Goal: Task Accomplishment & Management: Complete application form

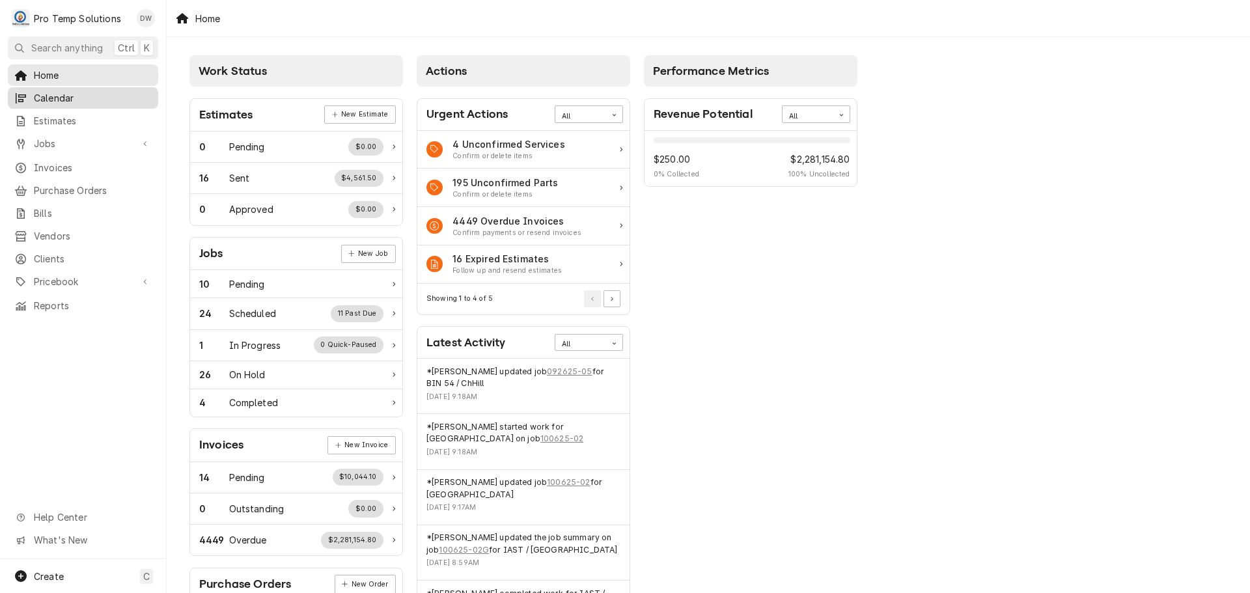
click at [70, 100] on span "Calendar" at bounding box center [93, 98] width 118 height 14
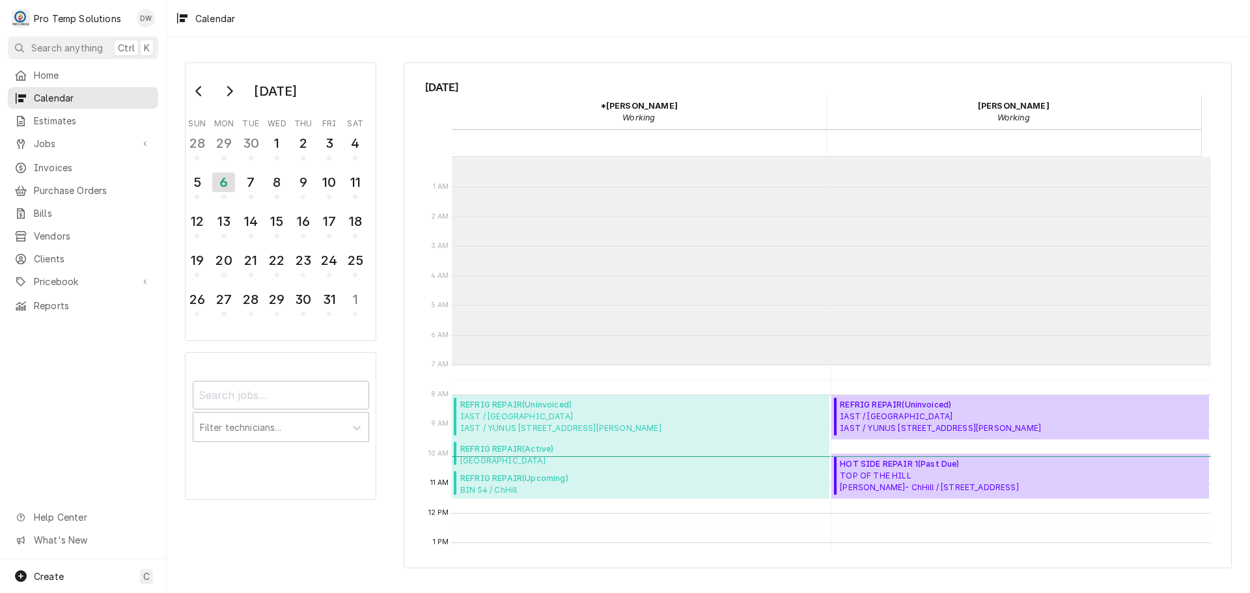
scroll to position [208, 0]
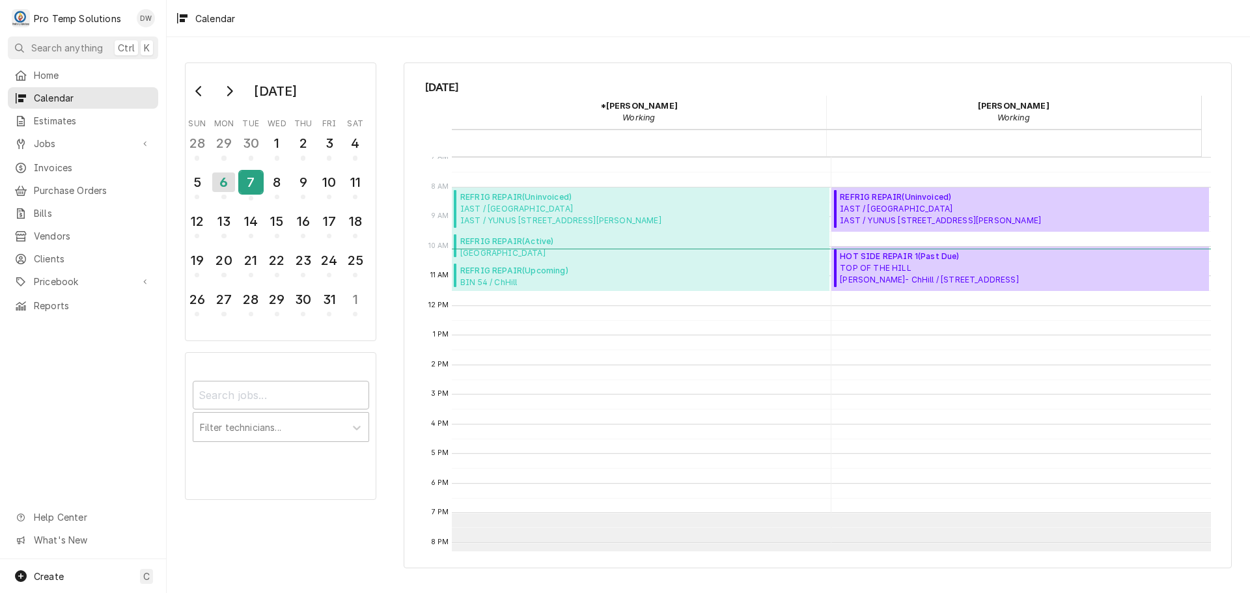
click at [250, 184] on div "7" at bounding box center [251, 182] width 23 height 22
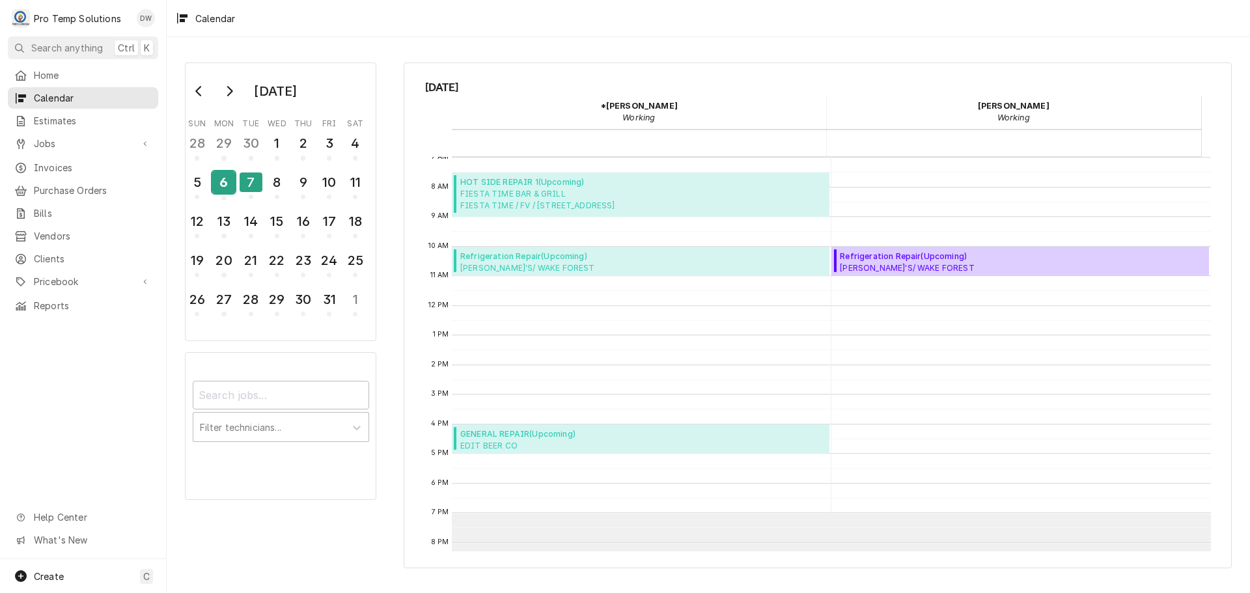
click at [227, 184] on div "6" at bounding box center [223, 182] width 23 height 22
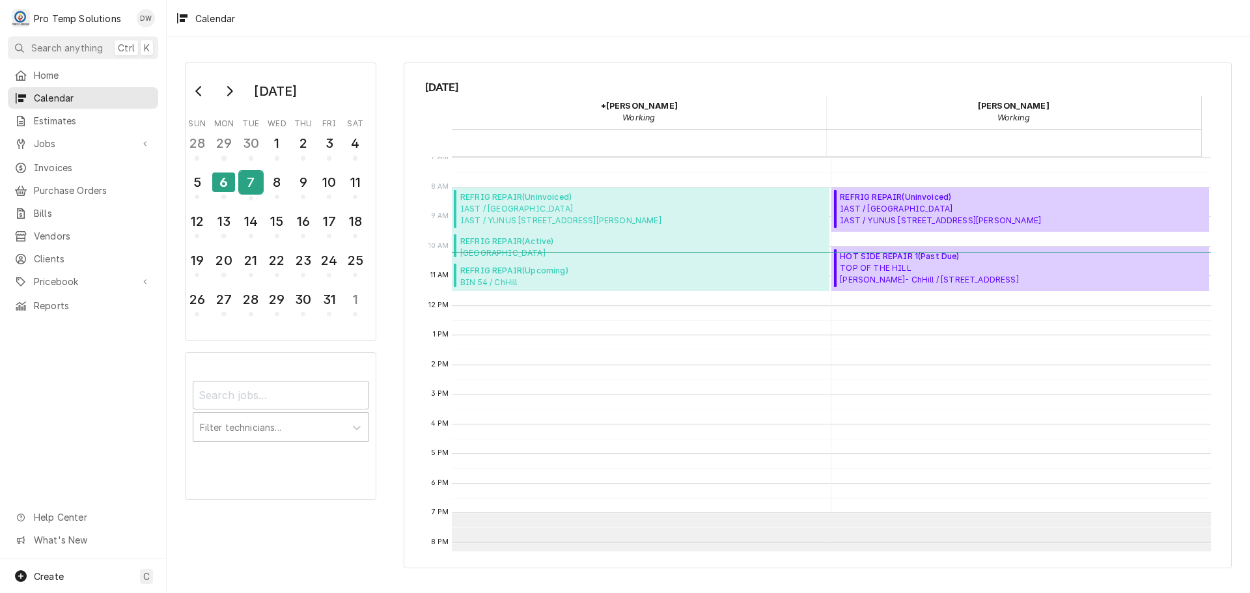
click at [251, 184] on div "7" at bounding box center [251, 182] width 23 height 22
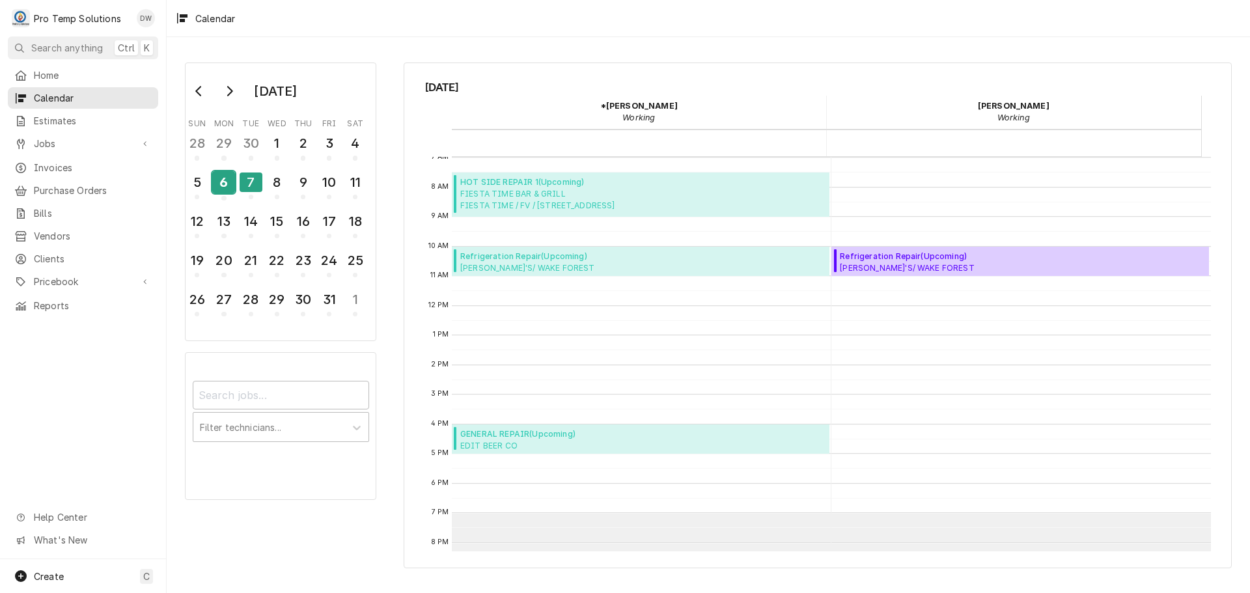
click at [222, 182] on div "6" at bounding box center [223, 182] width 23 height 22
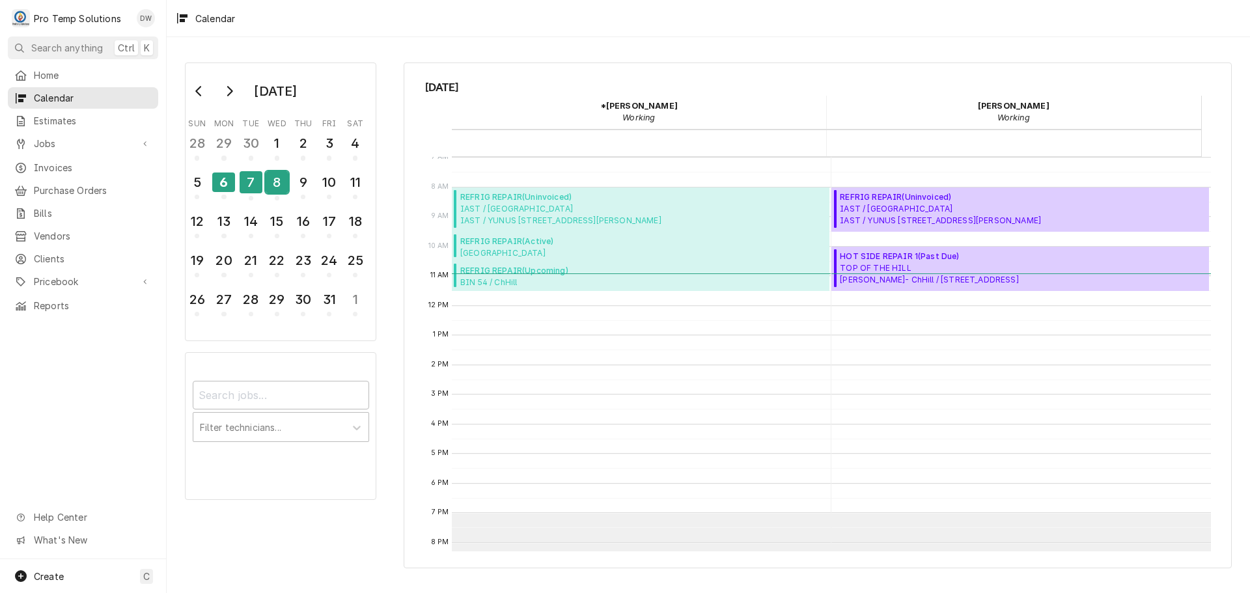
click at [278, 185] on div "8" at bounding box center [277, 182] width 23 height 22
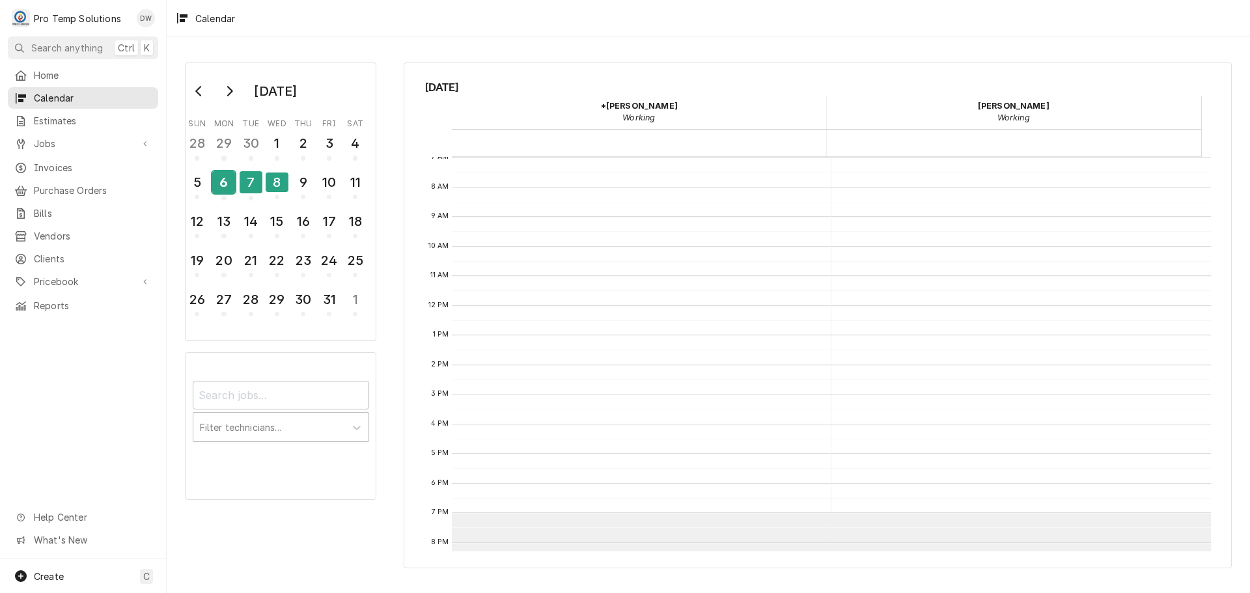
click at [217, 186] on div "6" at bounding box center [223, 182] width 23 height 22
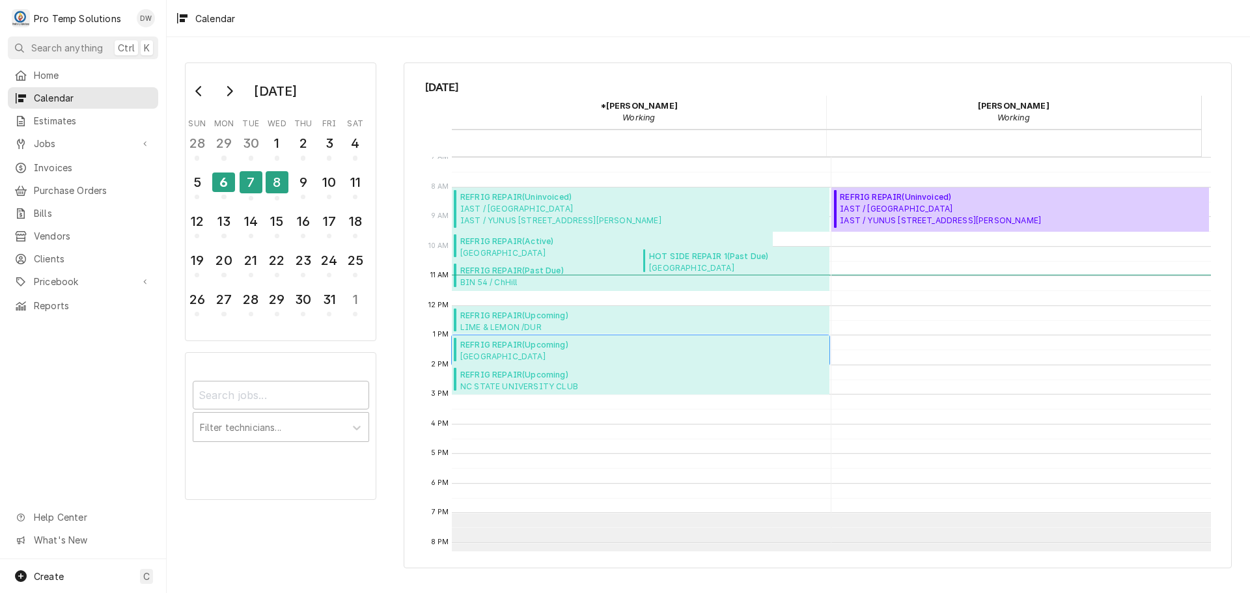
click at [503, 345] on span "REFRIG REPAIR ( Upcoming )" at bounding box center [591, 345] width 262 height 12
click at [539, 382] on span "NC STATE UNIVERSITY CLUB NC STATE UNI CLUB / RAL / 4200 Hillsborough St, Raleig…" at bounding box center [554, 386] width 189 height 10
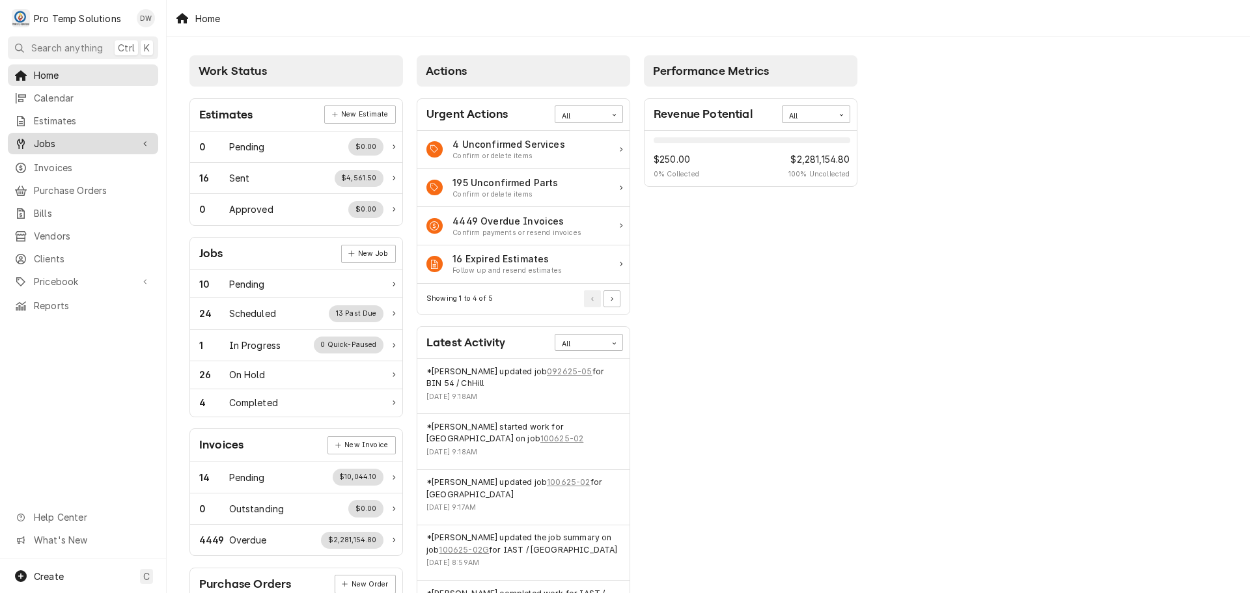
click at [50, 143] on span "Jobs" at bounding box center [83, 144] width 98 height 14
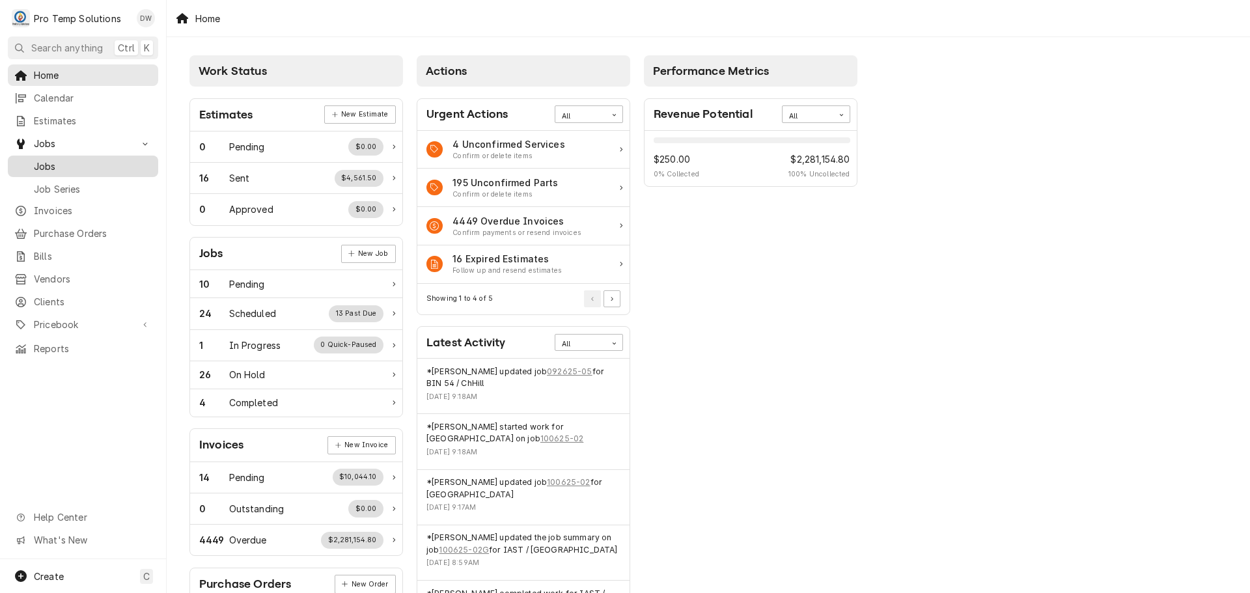
click at [46, 160] on span "Jobs" at bounding box center [93, 167] width 118 height 14
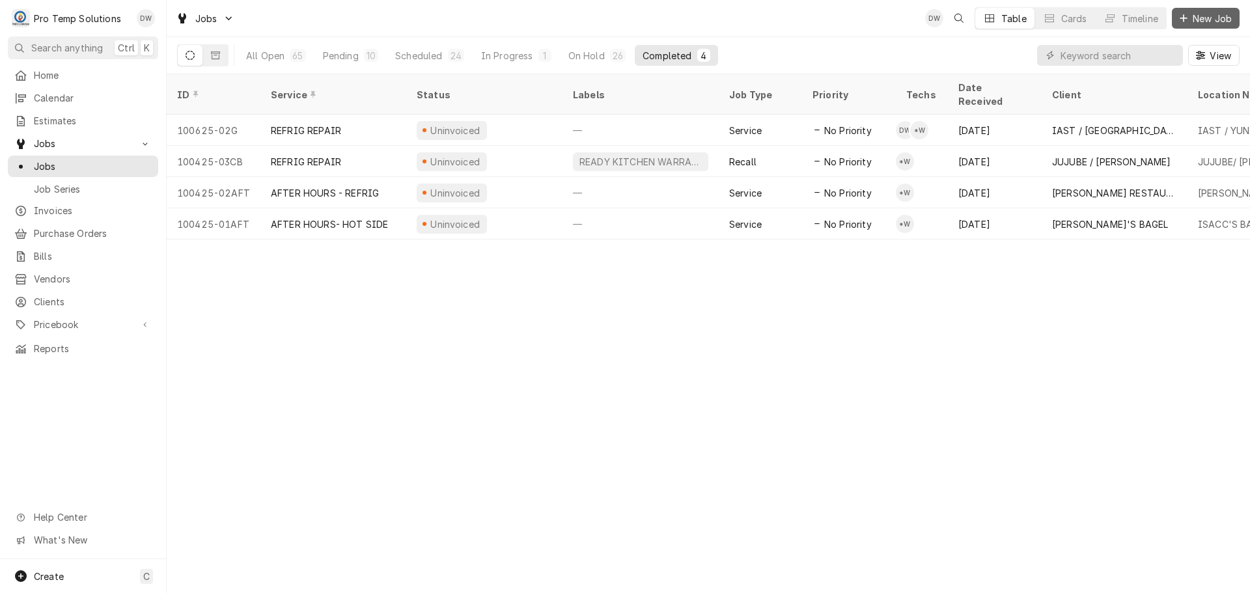
click at [1208, 23] on span "New Job" at bounding box center [1212, 19] width 44 height 14
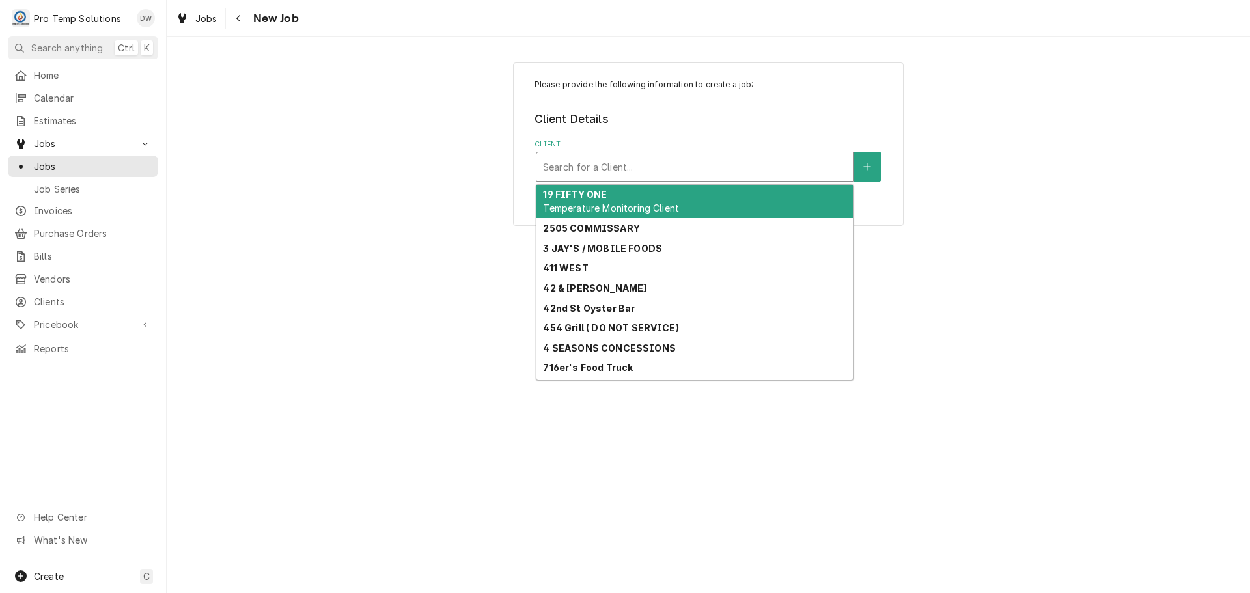
click at [804, 166] on div "Client" at bounding box center [694, 166] width 303 height 23
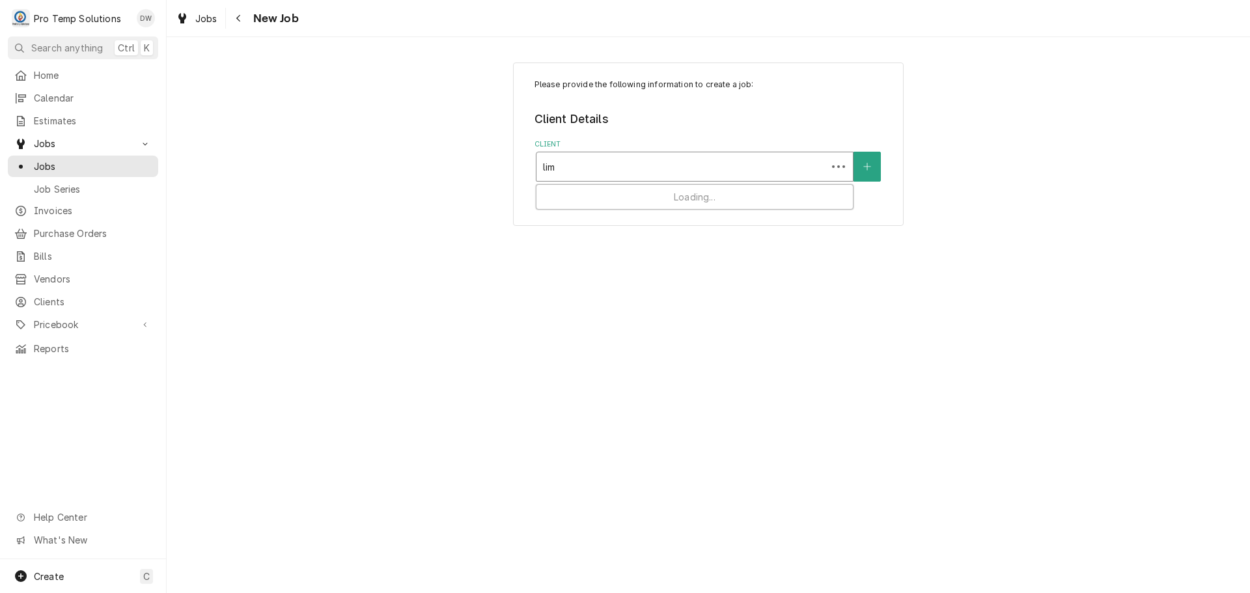
type input "lime"
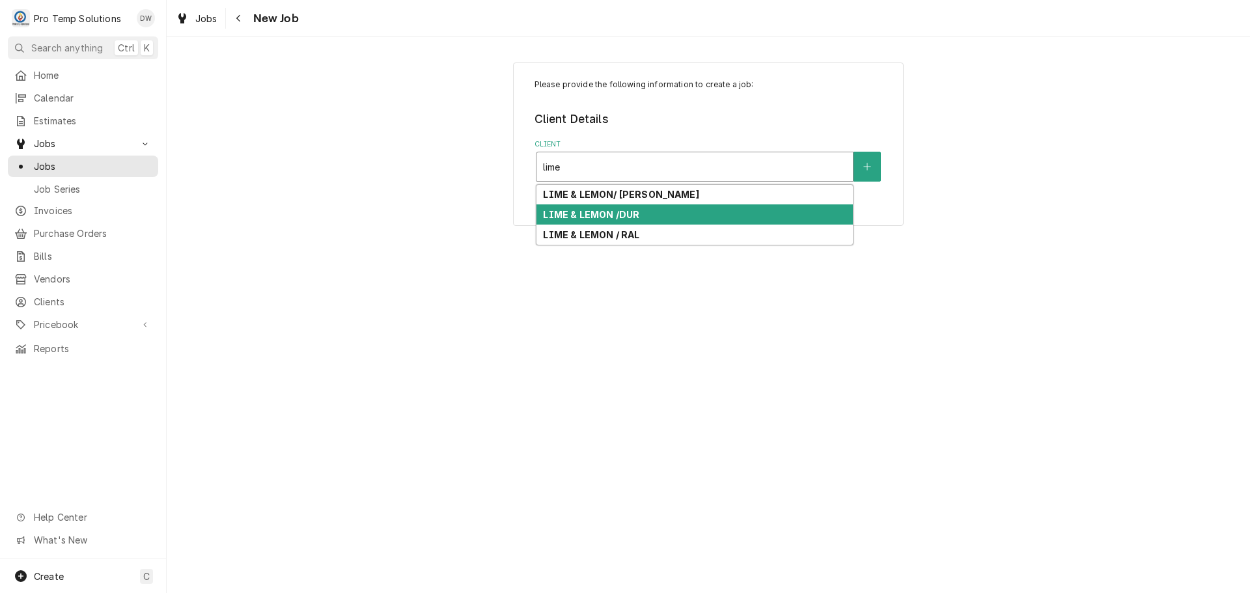
click at [643, 216] on div "LIME & LEMON /DUR" at bounding box center [695, 214] width 316 height 20
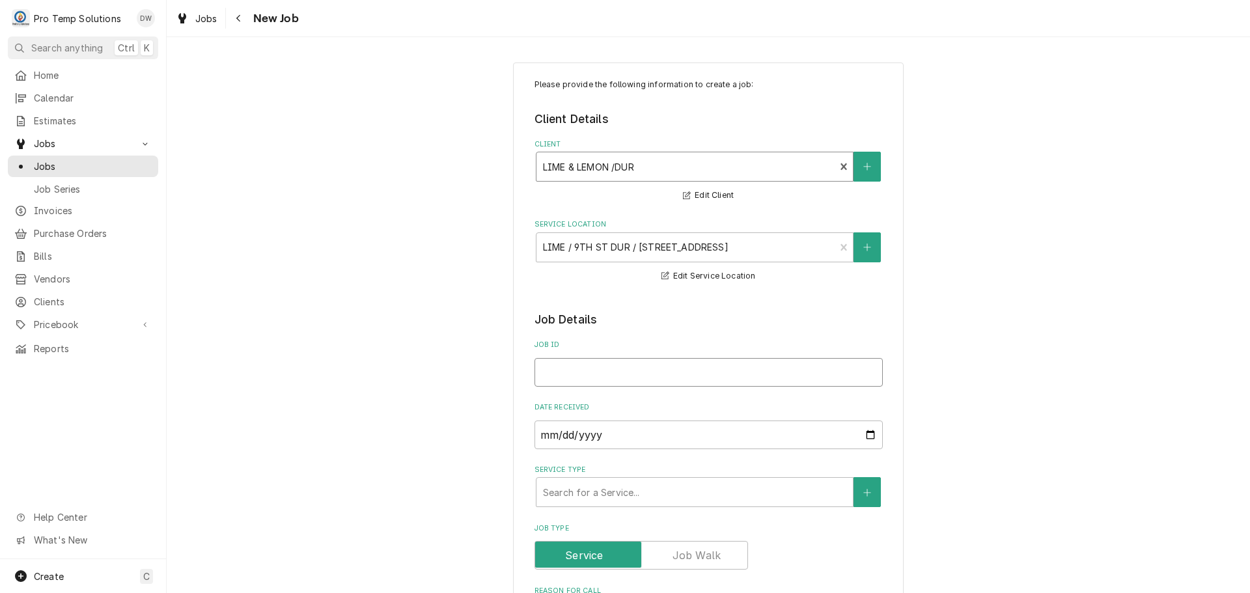
click at [636, 369] on input "Job ID" at bounding box center [709, 372] width 348 height 29
type textarea "x"
type input "1"
type textarea "x"
type input "10"
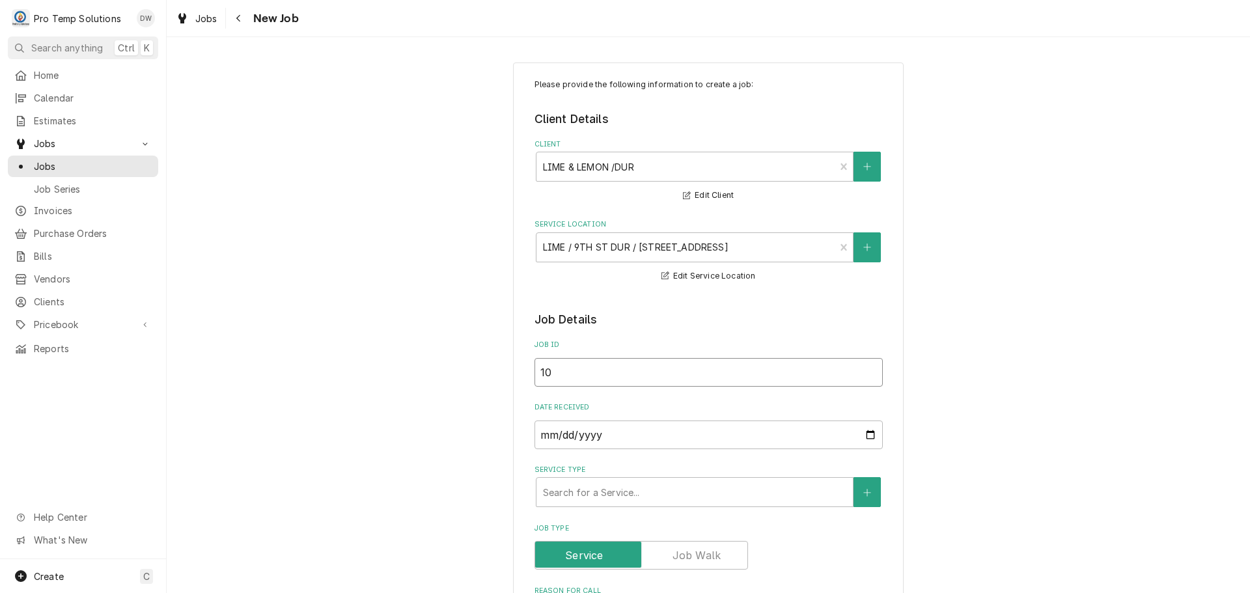
type textarea "x"
type input "100"
type textarea "x"
type input "1006"
type textarea "x"
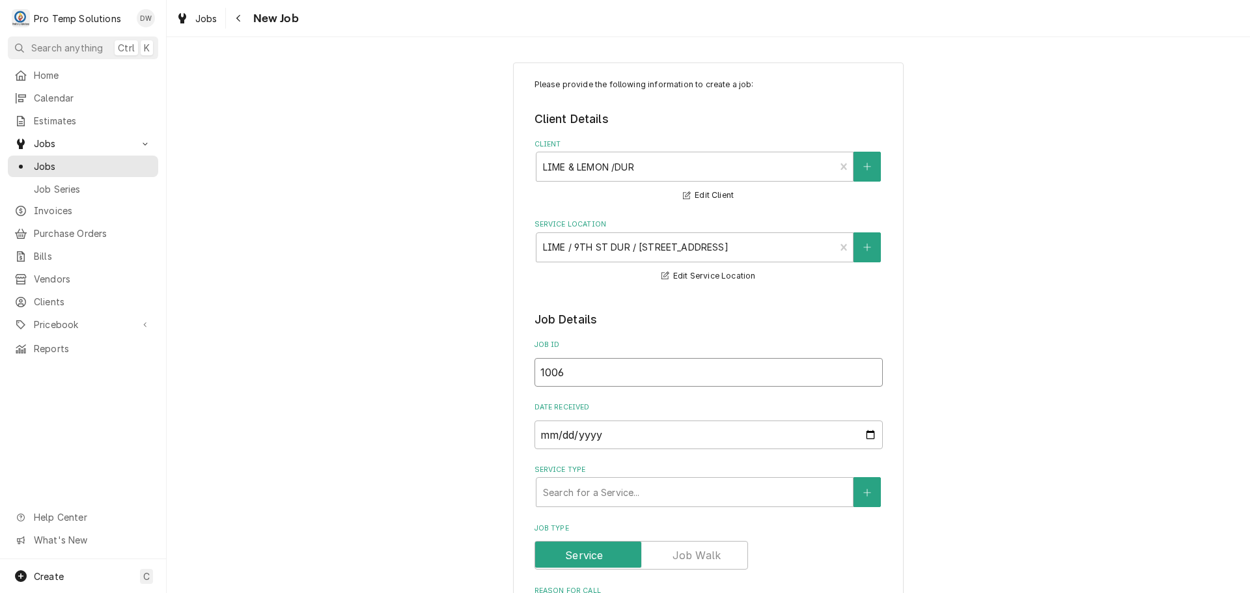
type input "10062"
type textarea "x"
type input "100625"
type textarea "x"
type input "100625-"
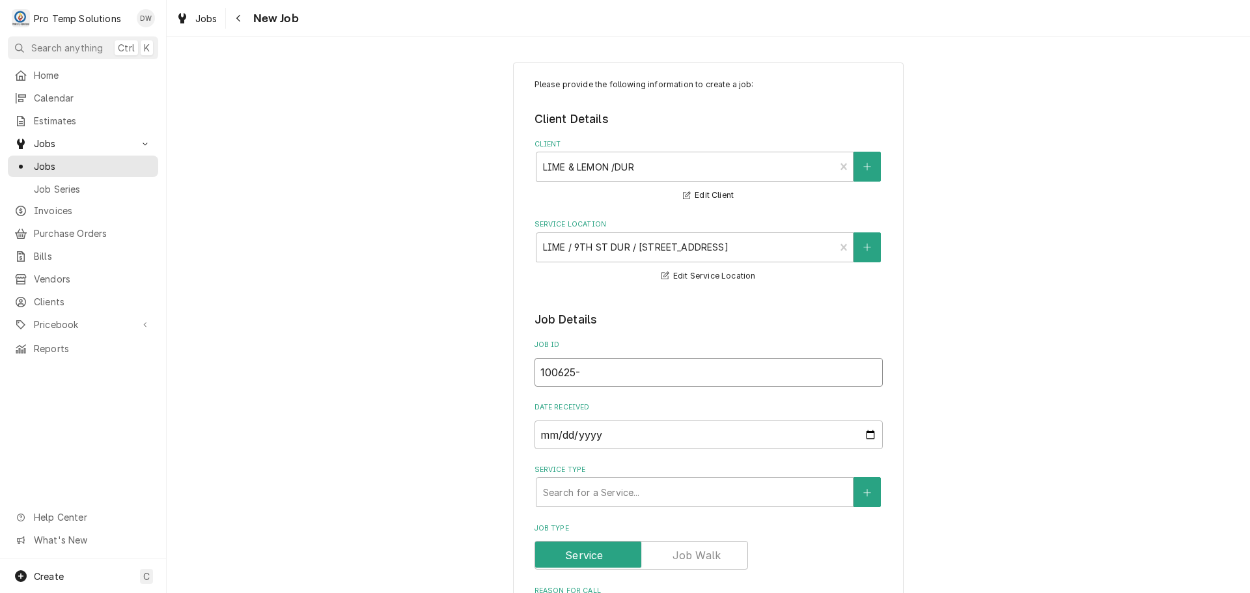
type textarea "x"
type input "100625-0"
type textarea "x"
type input "100625-01"
type textarea "x"
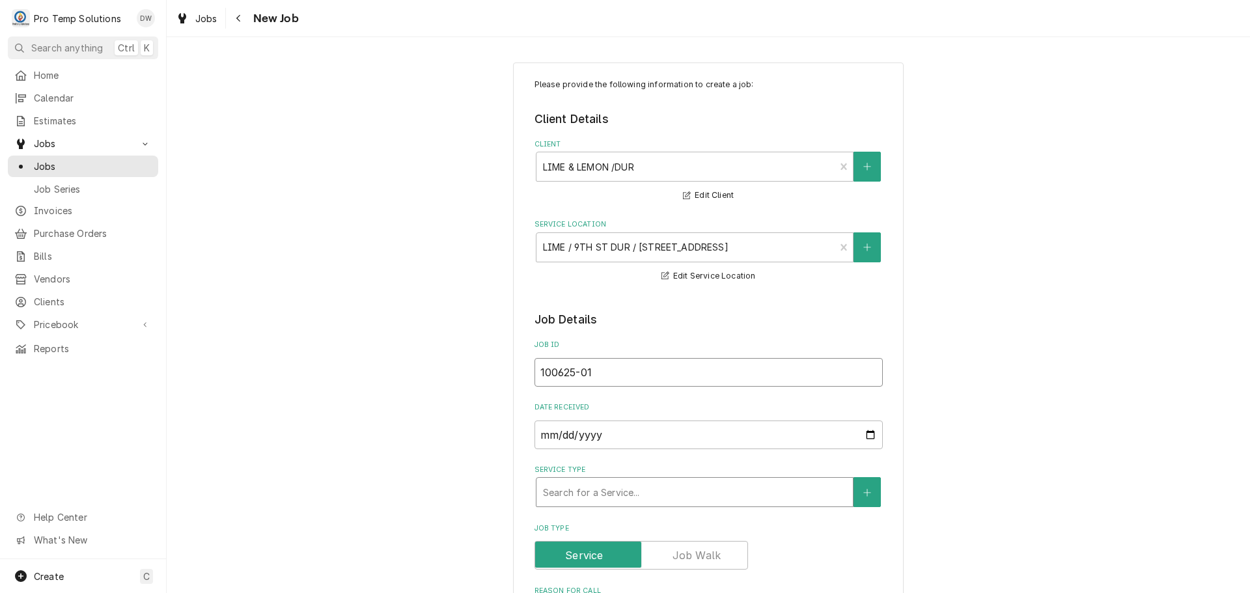
type input "100625-01"
click at [619, 490] on div "Service Type" at bounding box center [694, 492] width 303 height 23
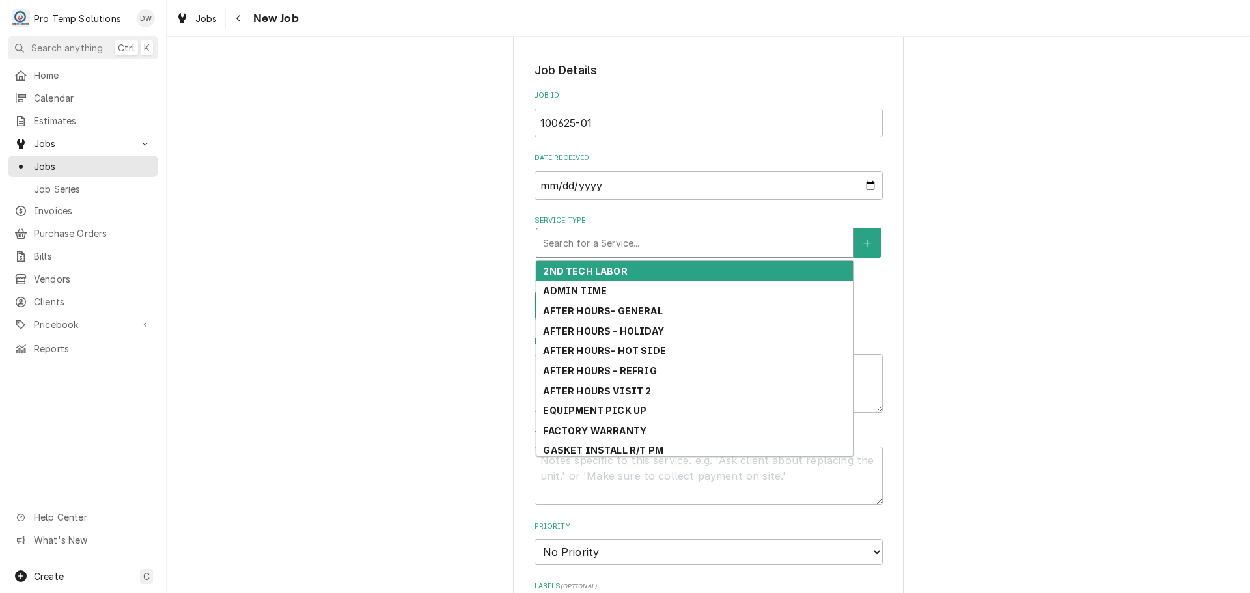
scroll to position [260, 0]
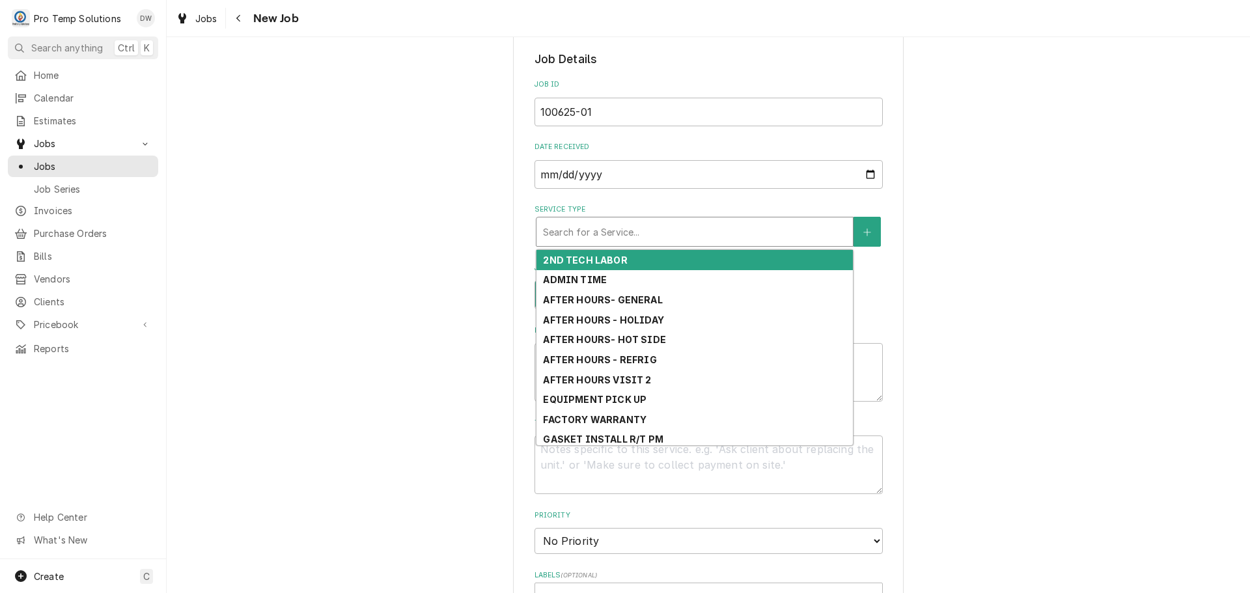
type textarea "x"
type input "r"
type textarea "x"
type input "re"
type textarea "x"
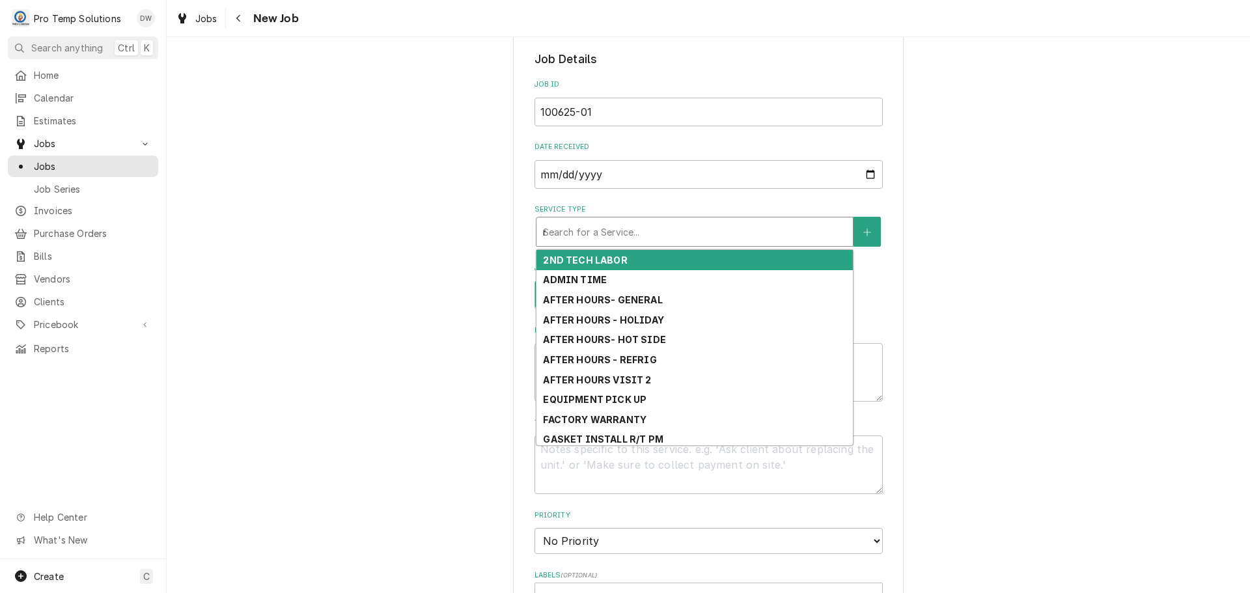
type input "ree"
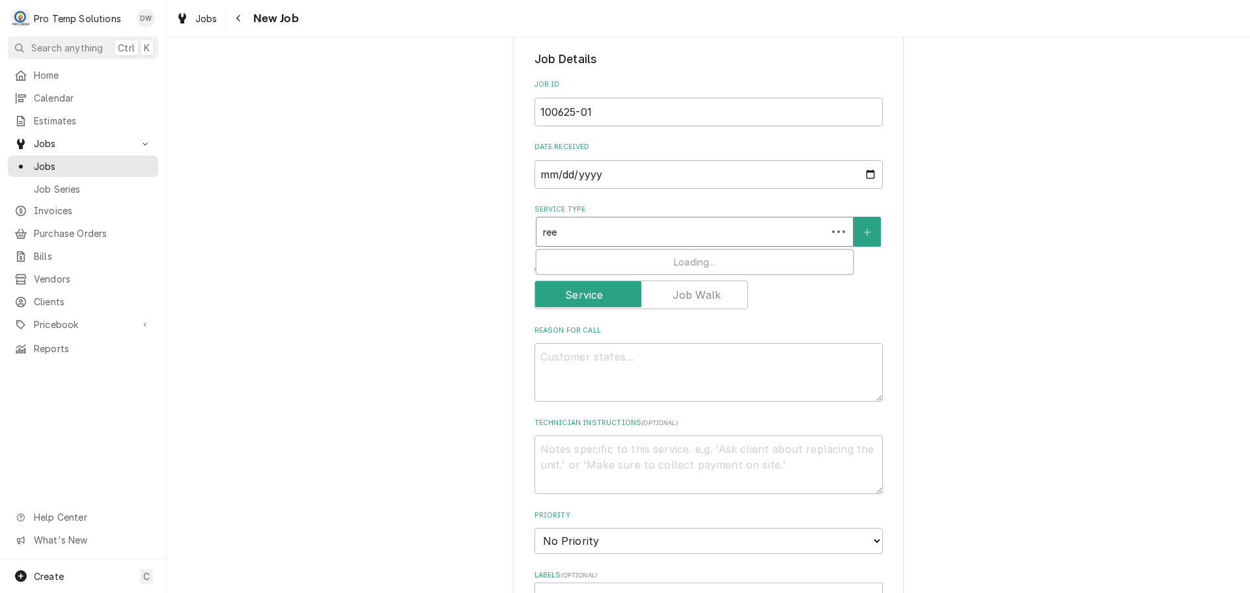
type textarea "x"
type input "reef"
type textarea "x"
type input "reefr"
type textarea "x"
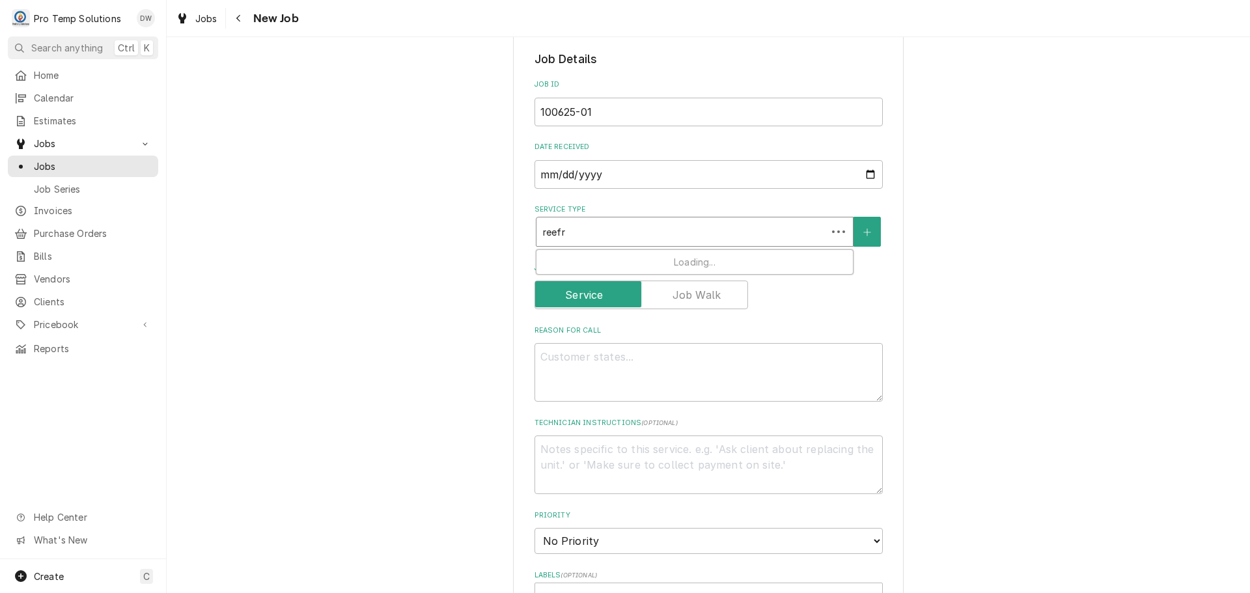
type input "reefri"
type textarea "x"
type input "reefrig"
type textarea "x"
type input "reefri"
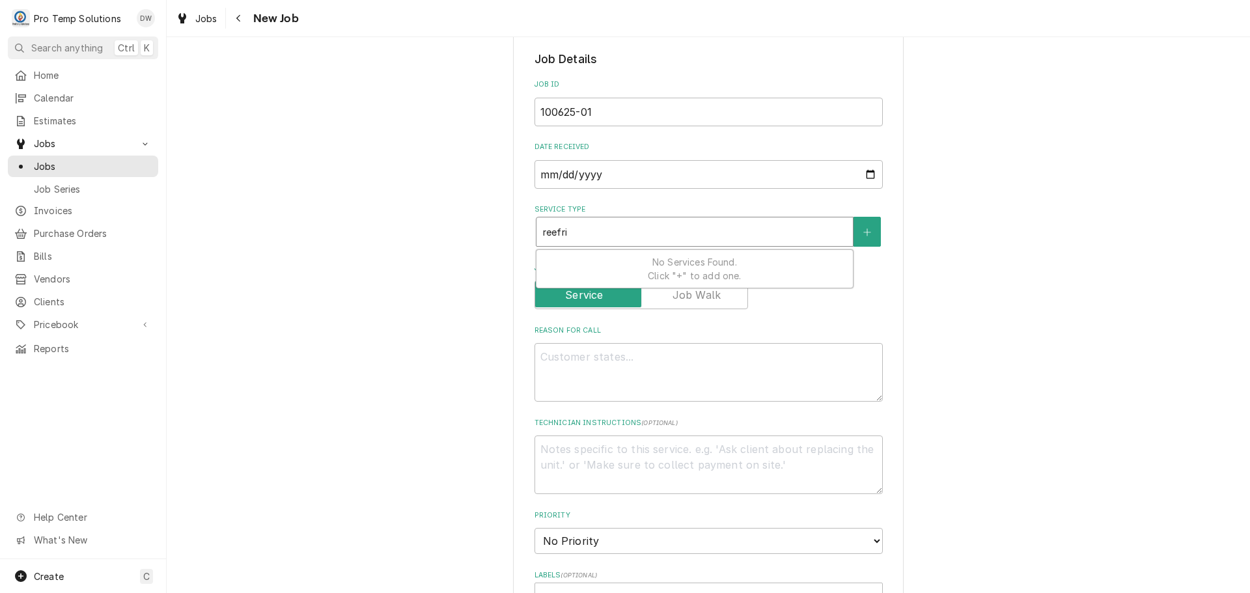
type textarea "x"
type input "reefr"
type textarea "x"
type input "reef"
type textarea "x"
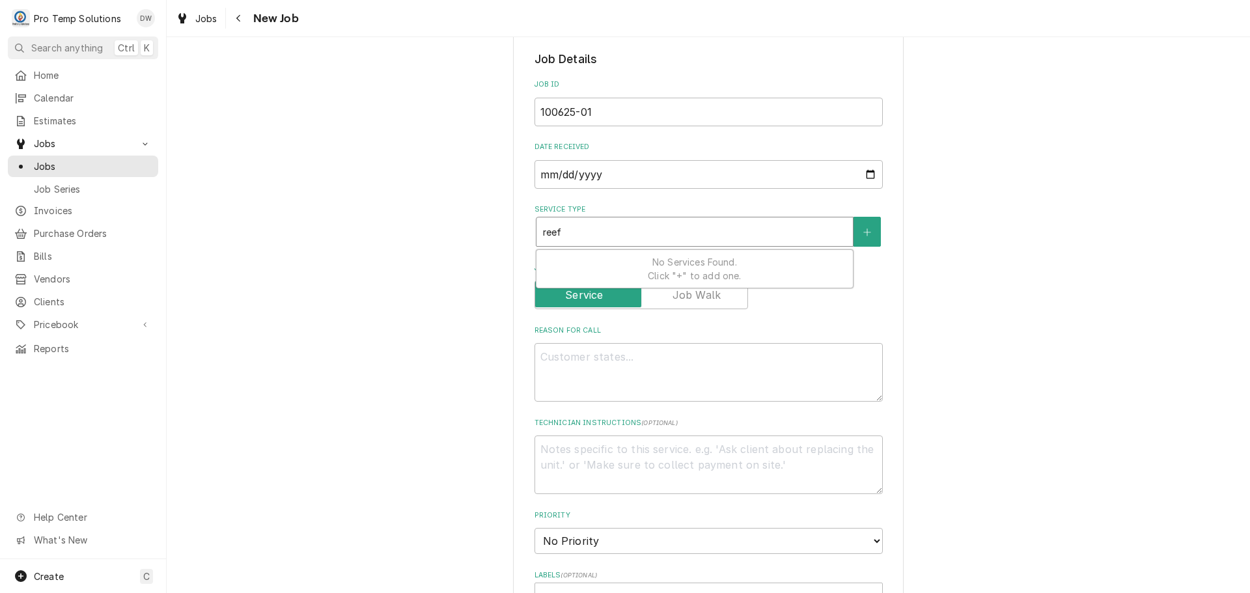
type input "ree"
type textarea "x"
type input "re"
type textarea "x"
type input "r"
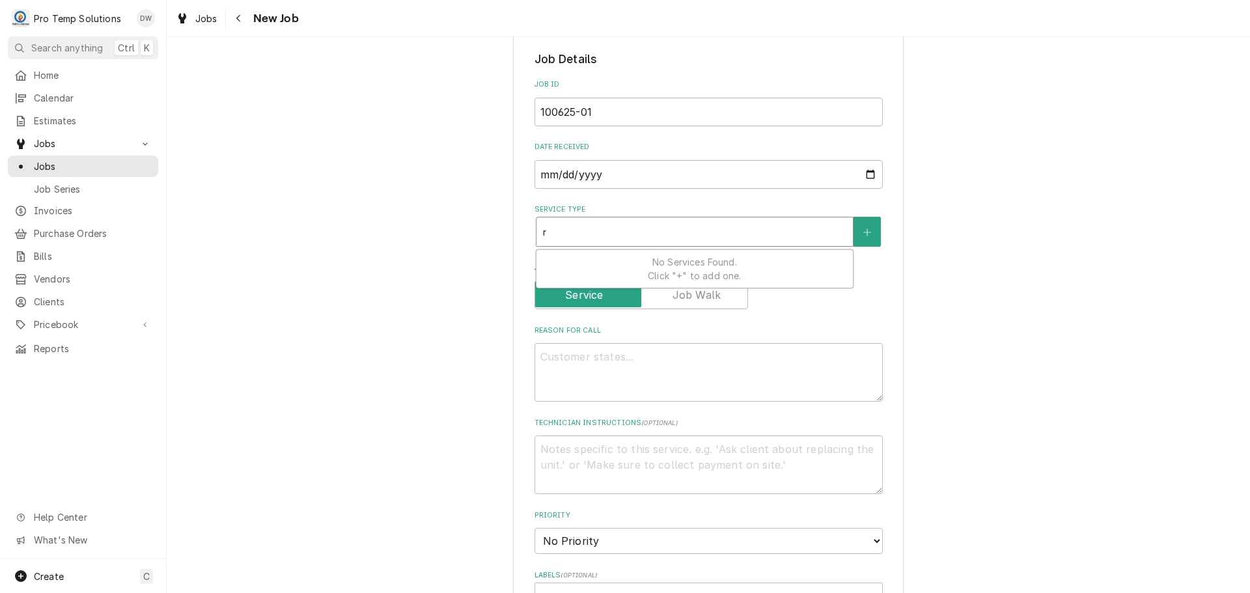
type textarea "x"
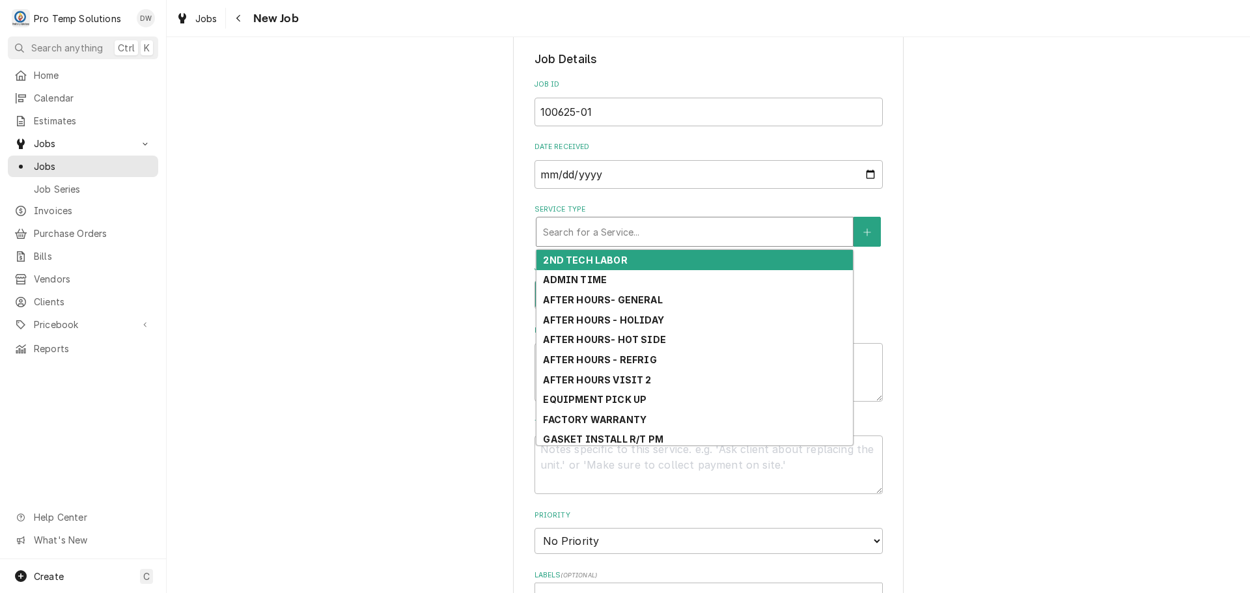
type textarea "x"
type input "r"
type textarea "x"
type input "re"
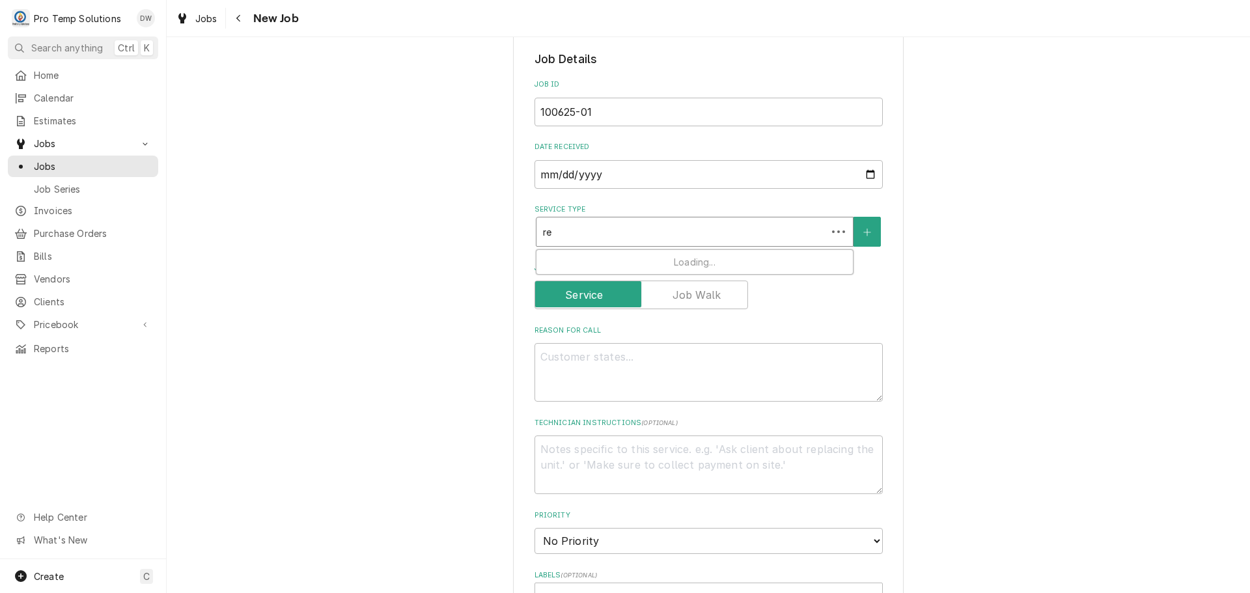
type textarea "x"
type input "ref"
type textarea "x"
type input "refr"
type textarea "x"
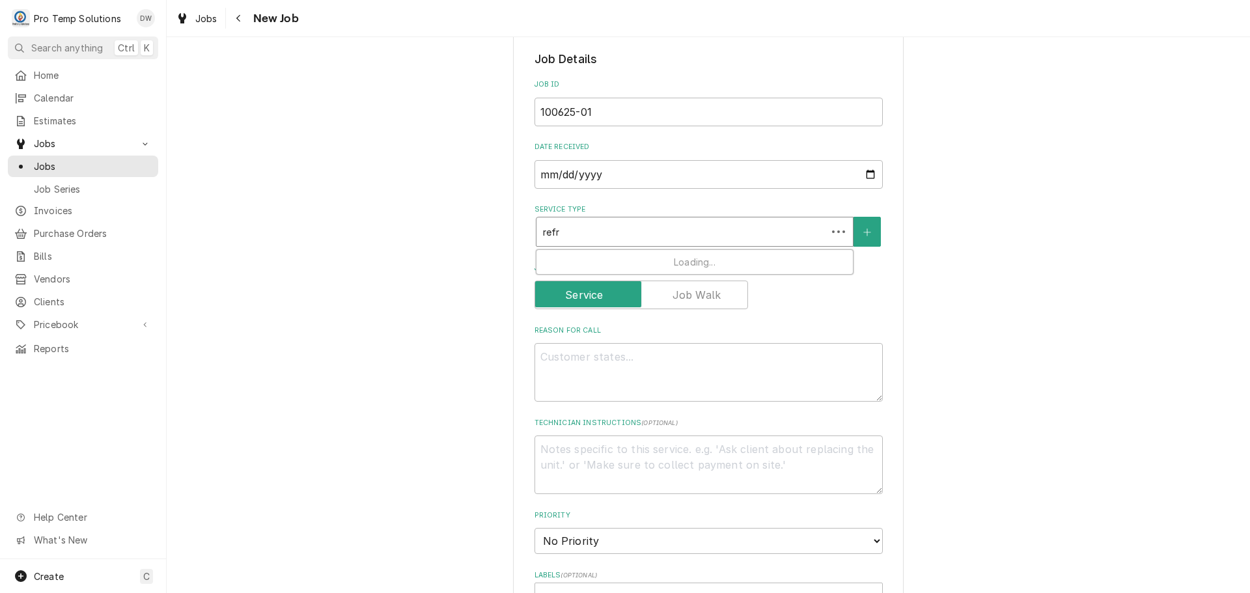
type input "refri"
type textarea "x"
type input "refrig"
type textarea "x"
type input "refrig"
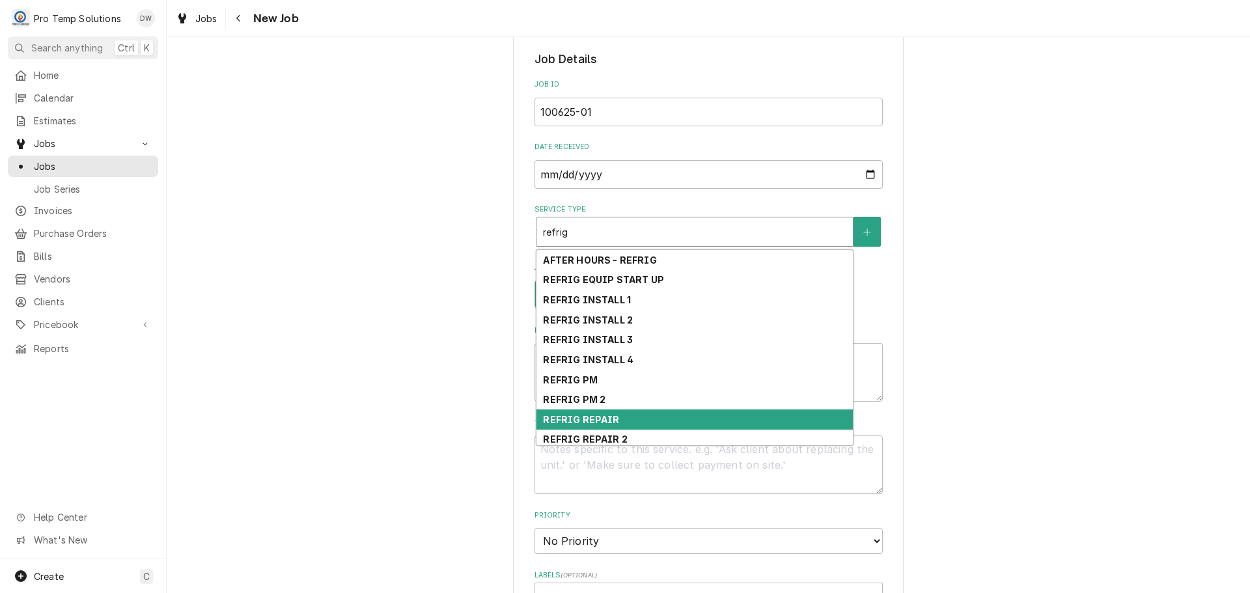
click at [693, 412] on div "REFRIG REPAIR" at bounding box center [695, 420] width 316 height 20
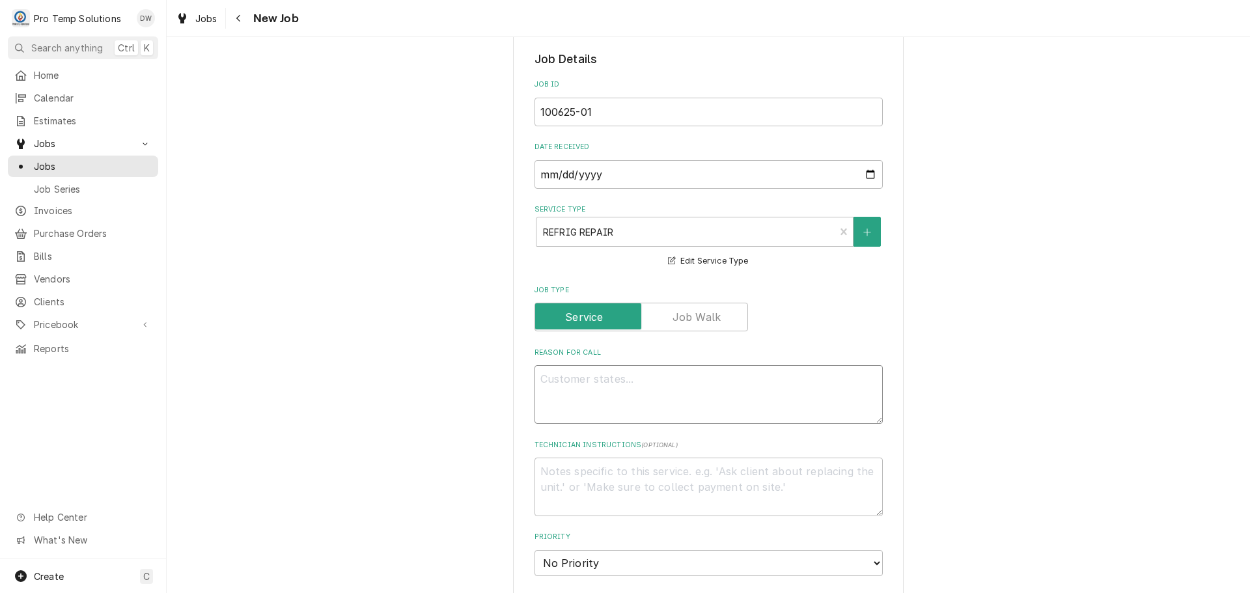
click at [664, 378] on textarea "Reason For Call" at bounding box center [709, 394] width 348 height 59
type textarea "x"
type textarea "l"
type textarea "x"
type textarea "l"
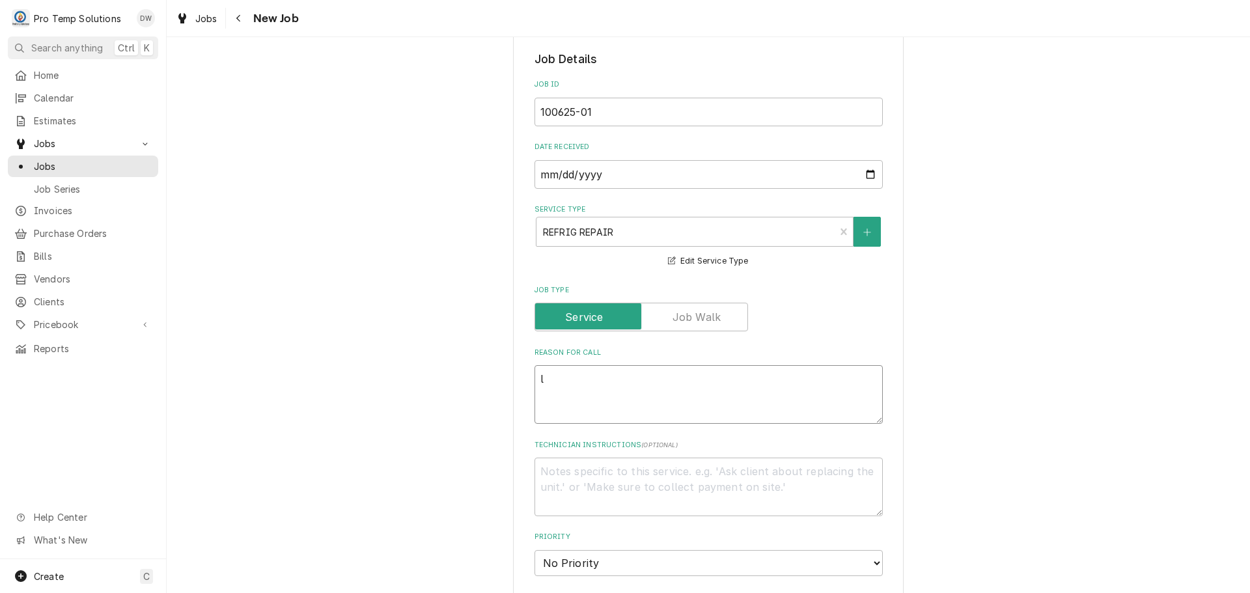
type textarea "x"
type textarea "l"
type textarea "x"
type textarea "L"
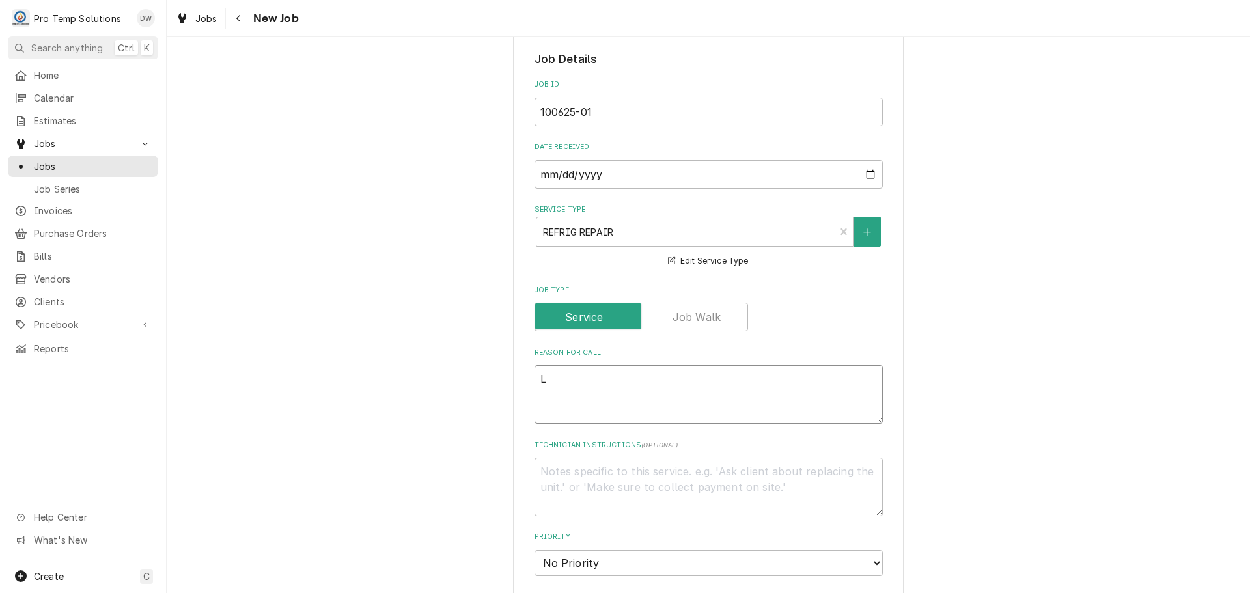
type textarea "x"
type textarea "L"
type textarea "x"
type textarea "L W"
type textarea "x"
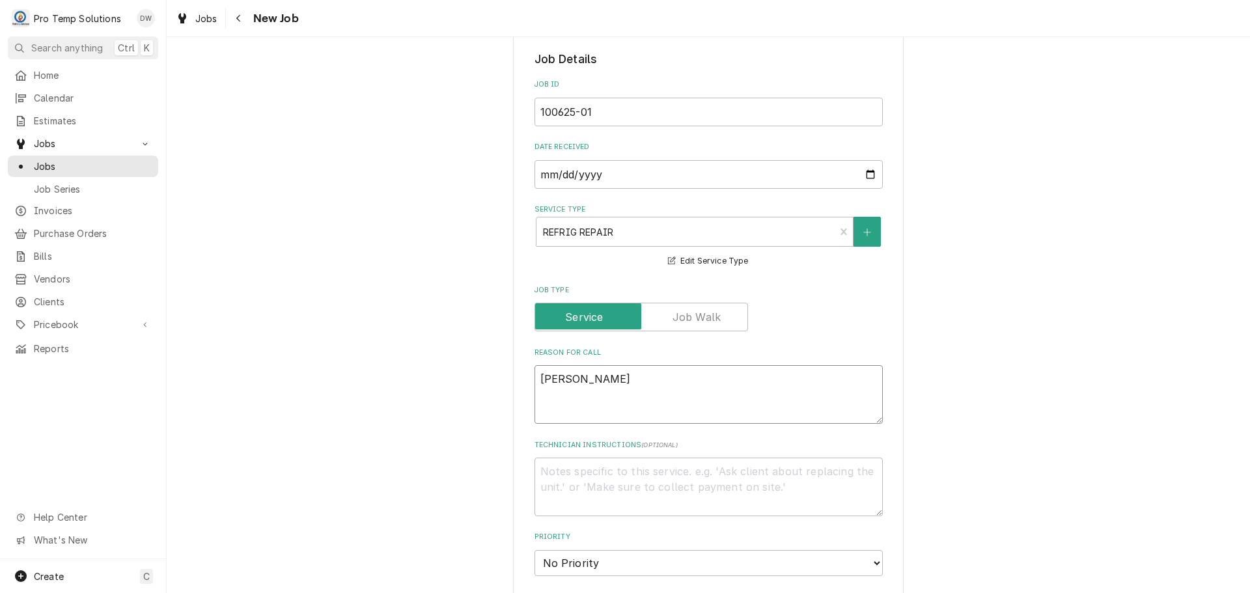
type textarea "L WI"
type textarea "x"
type textarea "L WIC"
type textarea "x"
type textarea "L WIC"
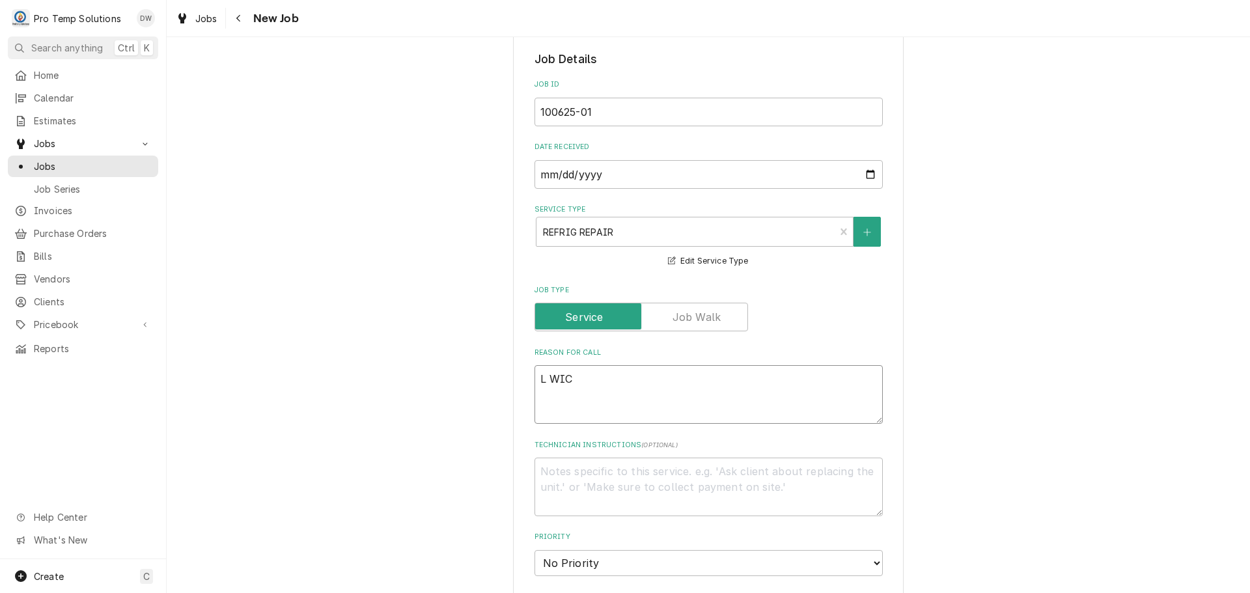
type textarea "x"
type textarea "L WIC E"
type textarea "x"
type textarea "L WIC EV"
type textarea "x"
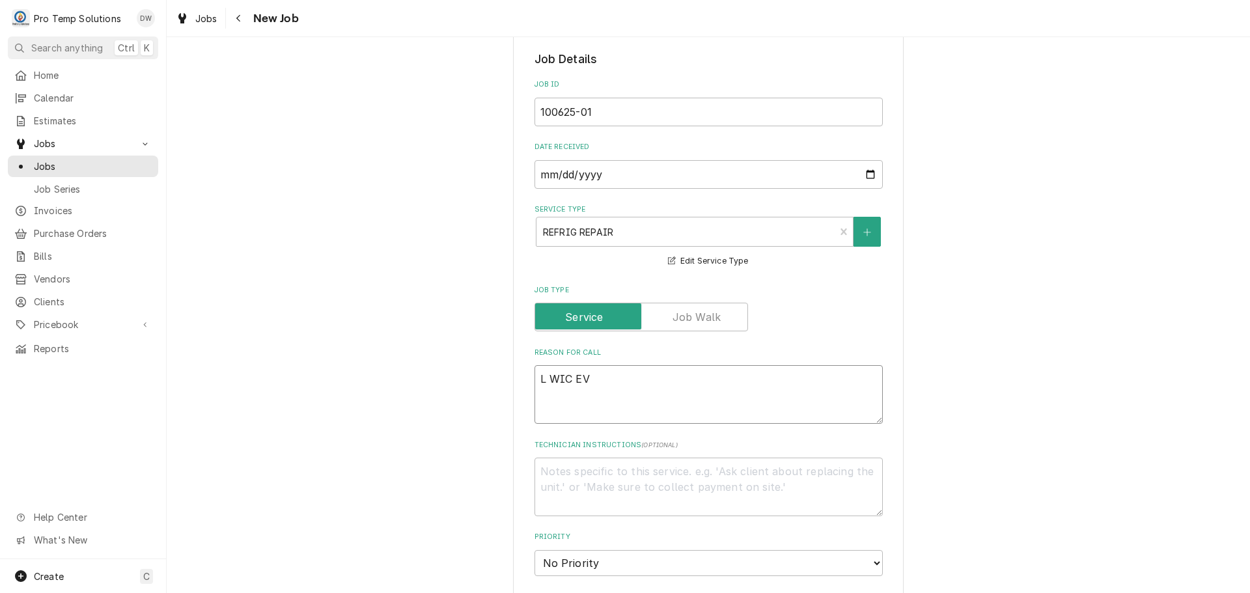
type textarea "L WIC EVA"
type textarea "x"
type textarea "L WIC EVAP"
type textarea "x"
type textarea "L WIC EVAP"
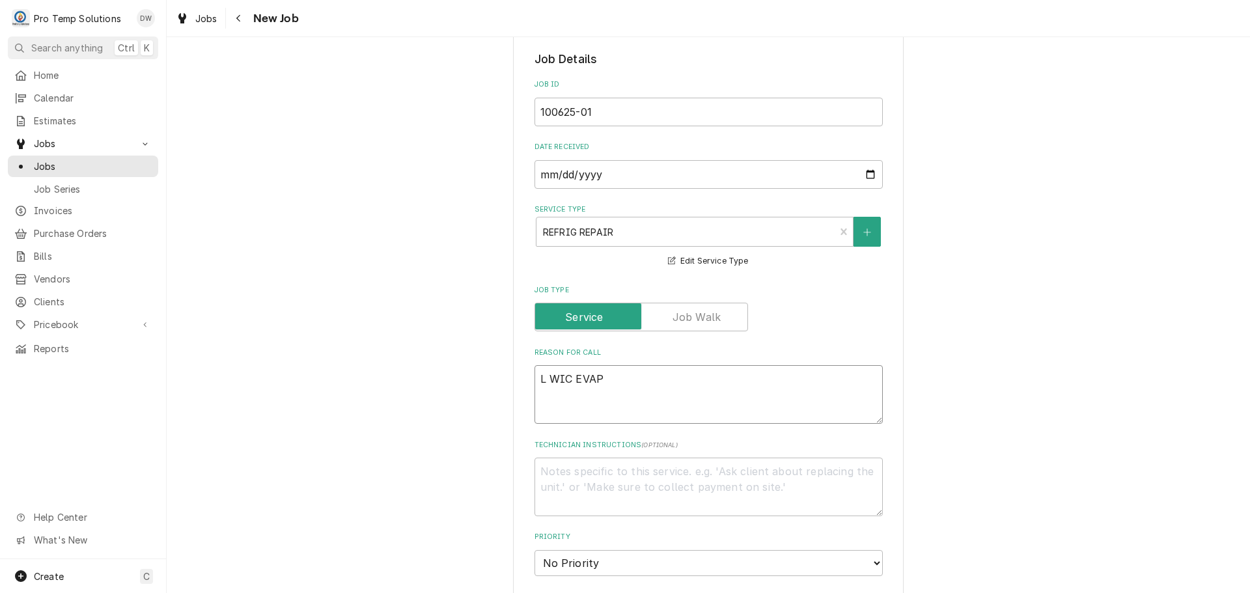
type textarea "x"
type textarea "L WIC EVAP F"
type textarea "x"
type textarea "L WIC EVAP FR"
type textarea "x"
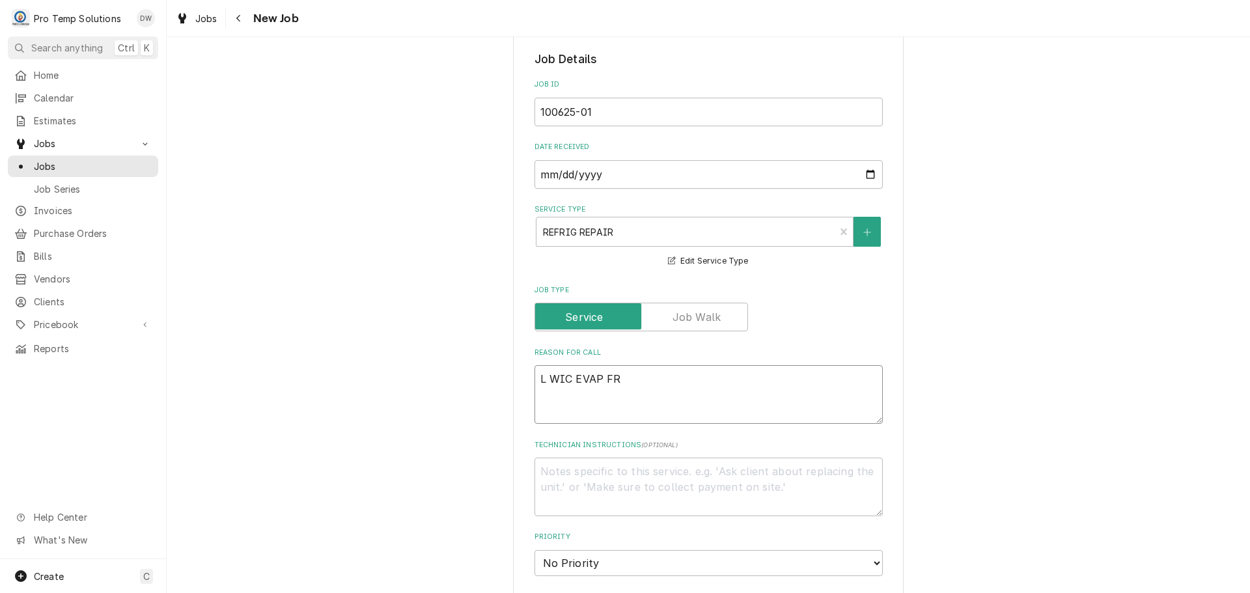
type textarea "L WIC EVAP FRO"
type textarea "x"
type textarea "L WIC EVAP FROZ"
type textarea "x"
type textarea "L WIC EVAP FROZE"
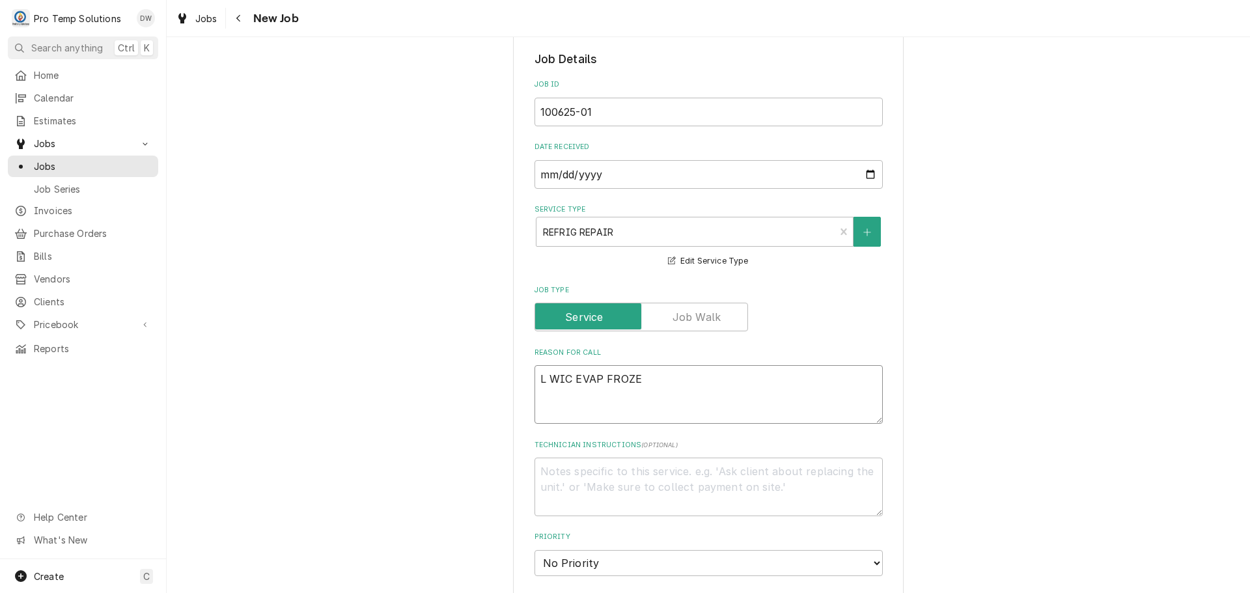
type textarea "x"
type textarea "L WIC EVAP FROZEN"
type textarea "x"
type textarea "L WIC EVAP FROZEN"
type textarea "x"
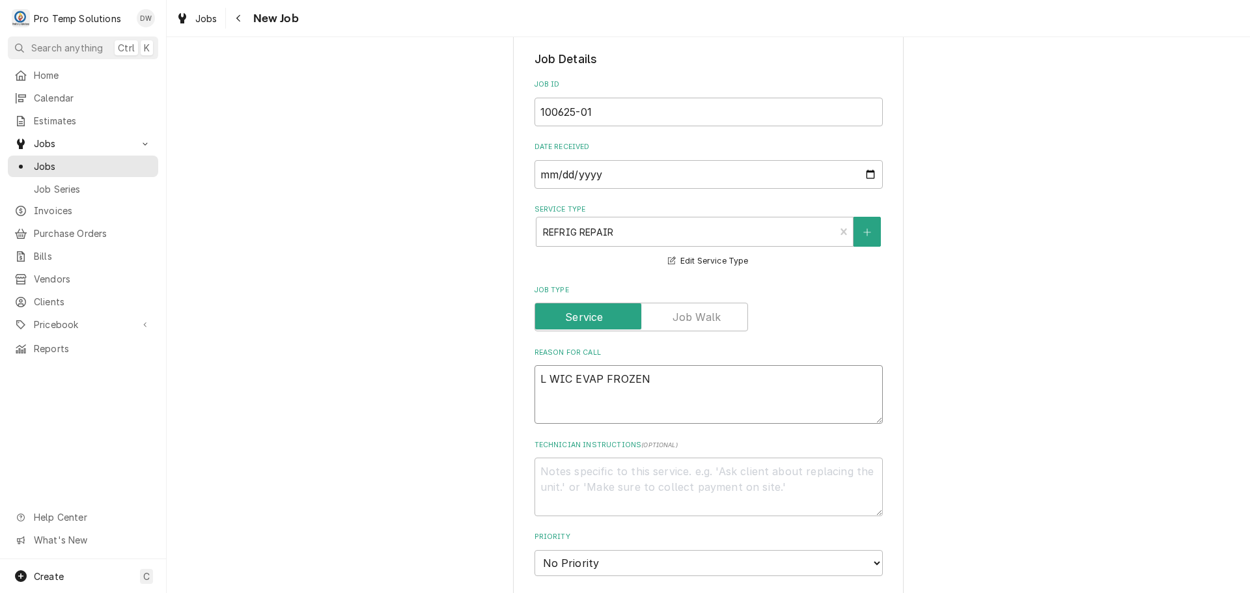
type textarea "L WIC EVAP FROZEN &"
type textarea "x"
type textarea "L WIC EVAP FROZEN &"
type textarea "x"
type textarea "L WIC EVAP FROZEN & L"
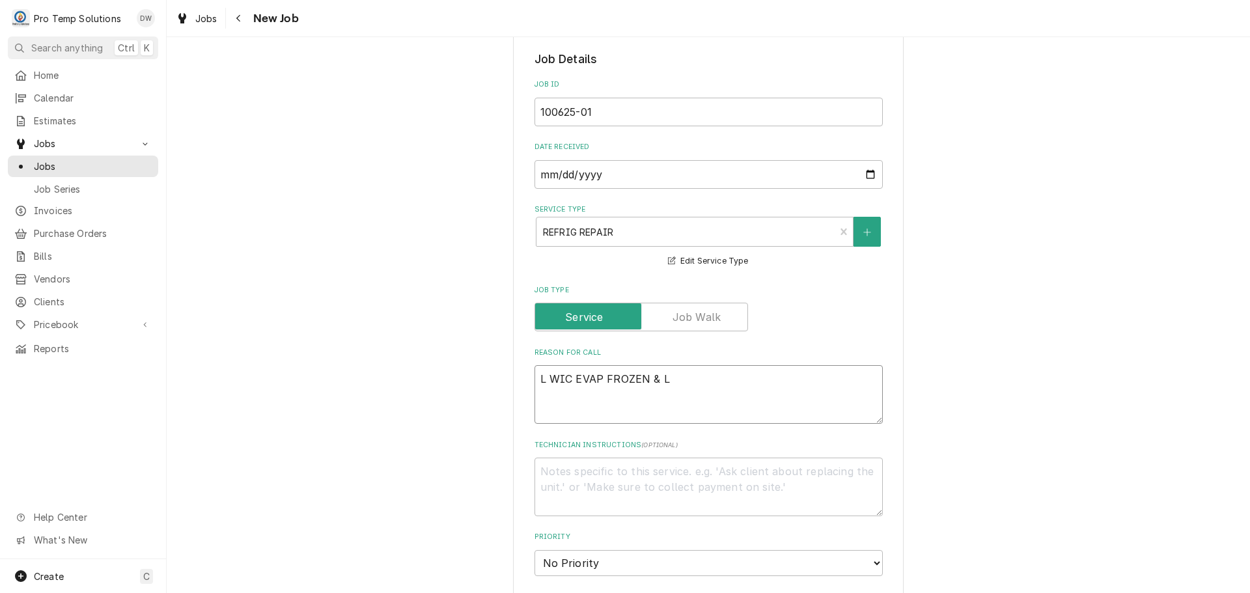
type textarea "x"
type textarea "L WIC EVAP FROZEN & LE"
type textarea "x"
type textarea "L WIC EVAP FROZEN & LEA"
type textarea "x"
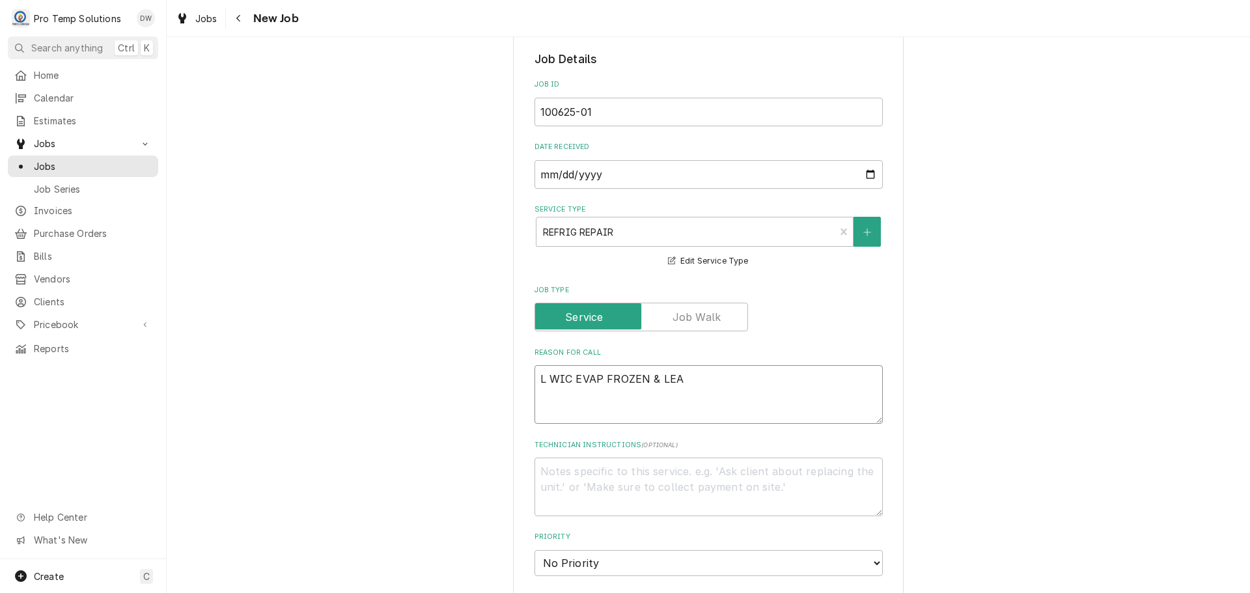
type textarea "L WIC EVAP FROZEN & LEAK"
type textarea "x"
type textarea "L WIC EVAP FROZEN & LEAKI"
type textarea "x"
type textarea "L WIC EVAP FROZEN & LEAKIN"
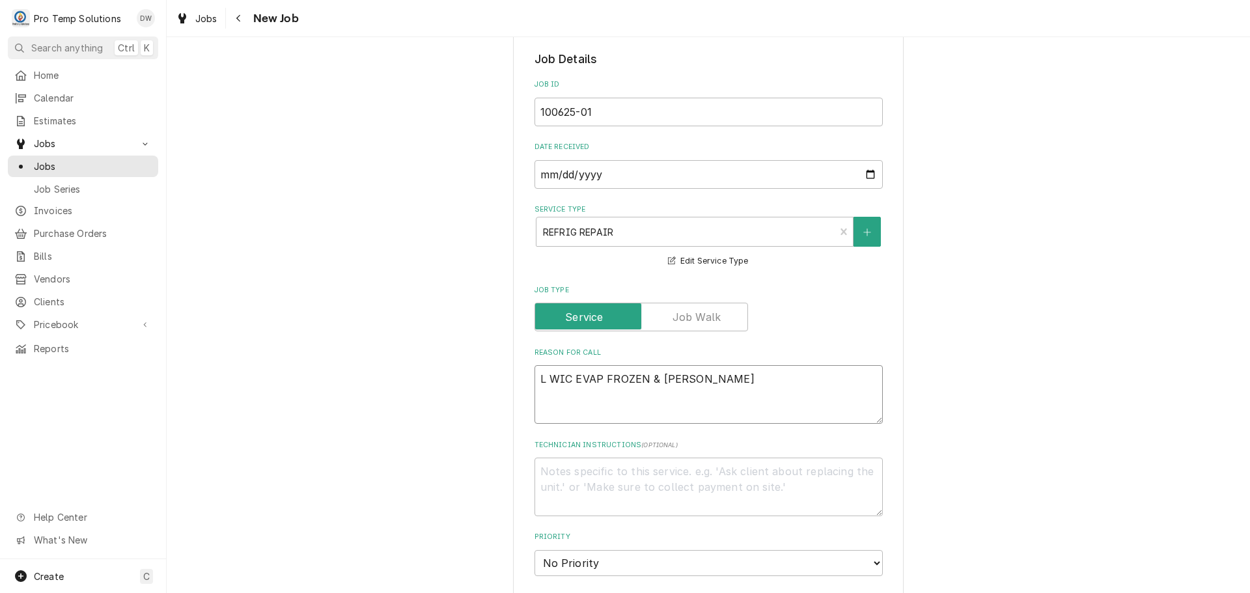
type textarea "x"
type textarea "L WIC EVAP FROZEN & LEAKING"
type textarea "x"
type textarea "L WIC EVAP FROZEN & LEAKING"
type textarea "x"
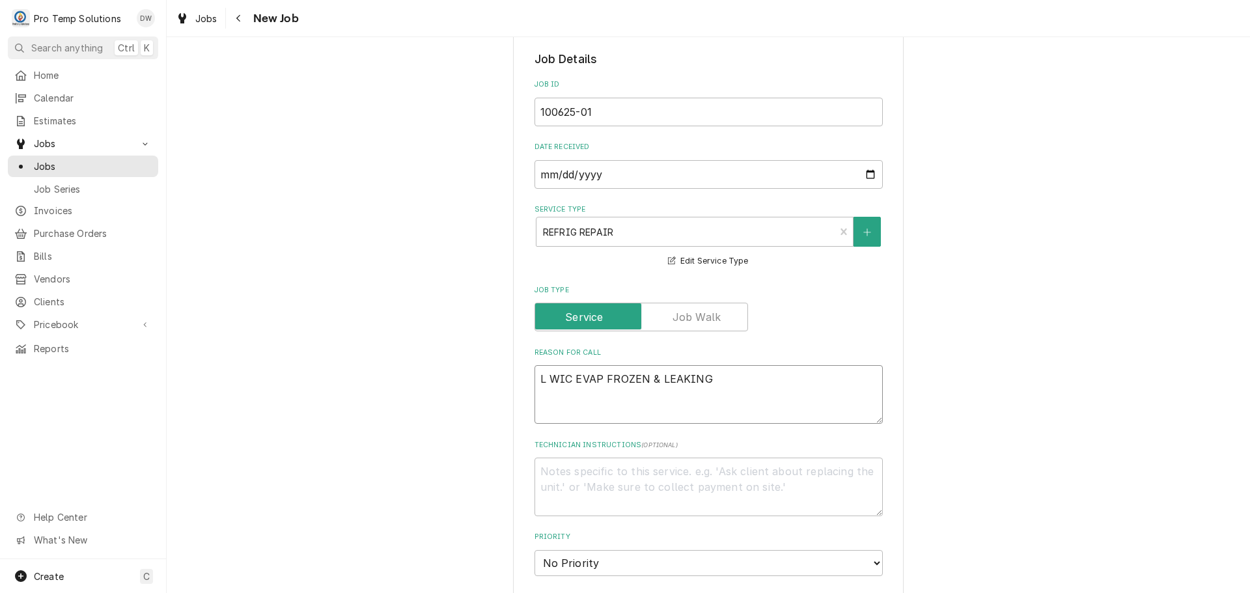
type textarea "L WIC EVAP FROZEN & LEAKING H"
type textarea "x"
type textarea "L WIC EVAP FROZEN & LEAKING H2"
type textarea "x"
type textarea "L WIC EVAP FROZEN & LEAKING H20"
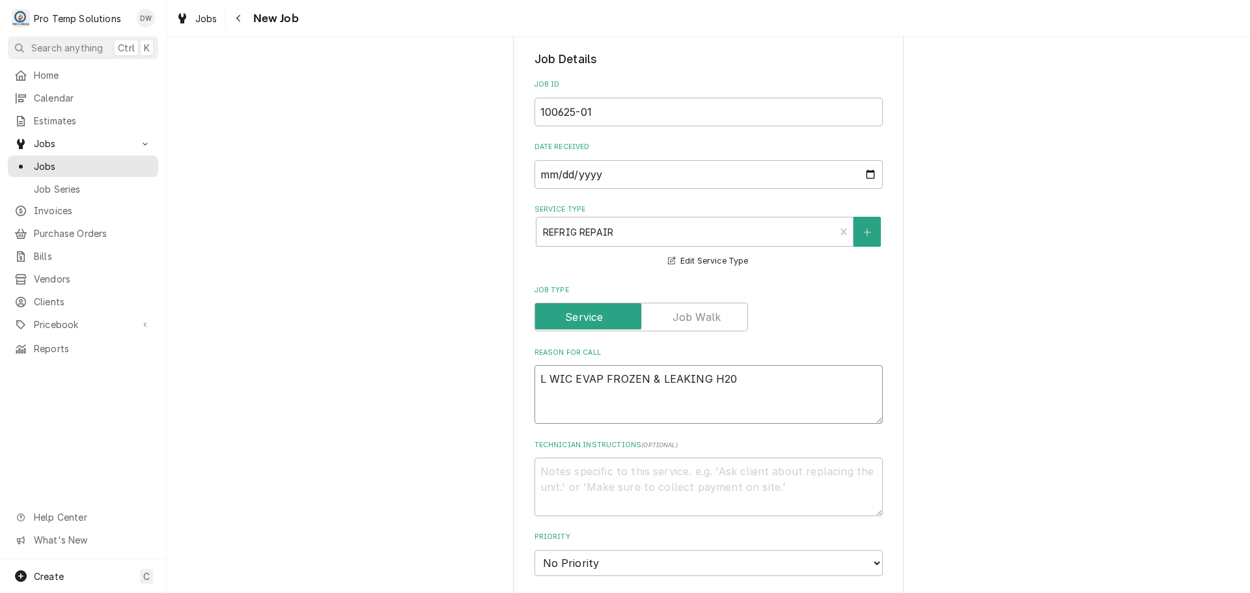
type textarea "x"
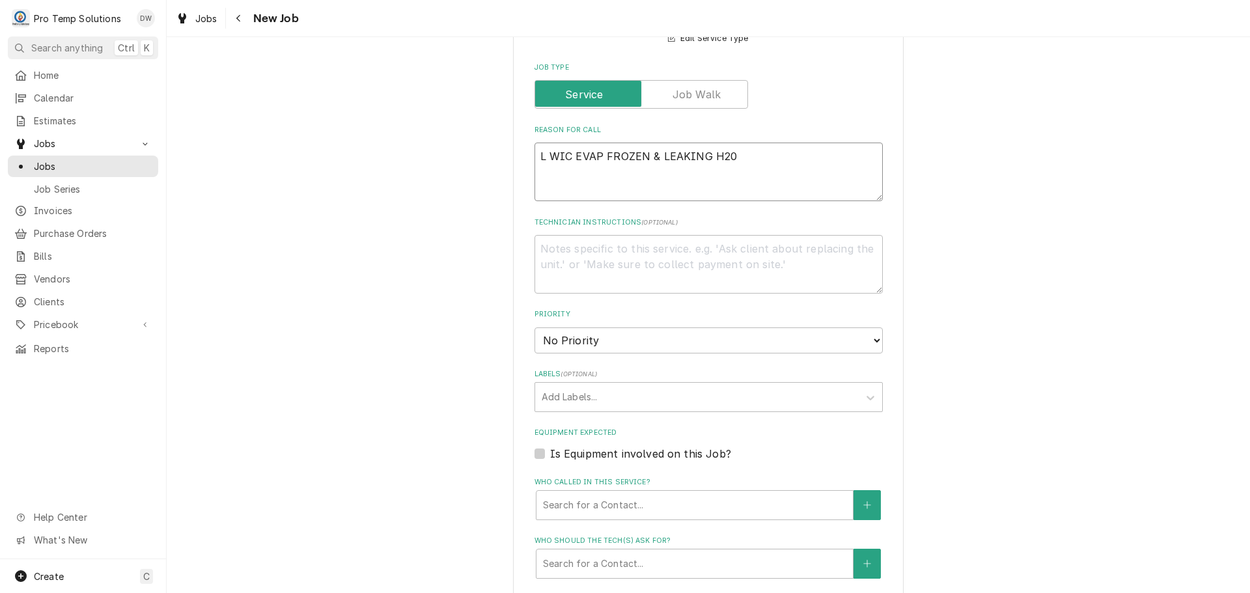
scroll to position [521, 0]
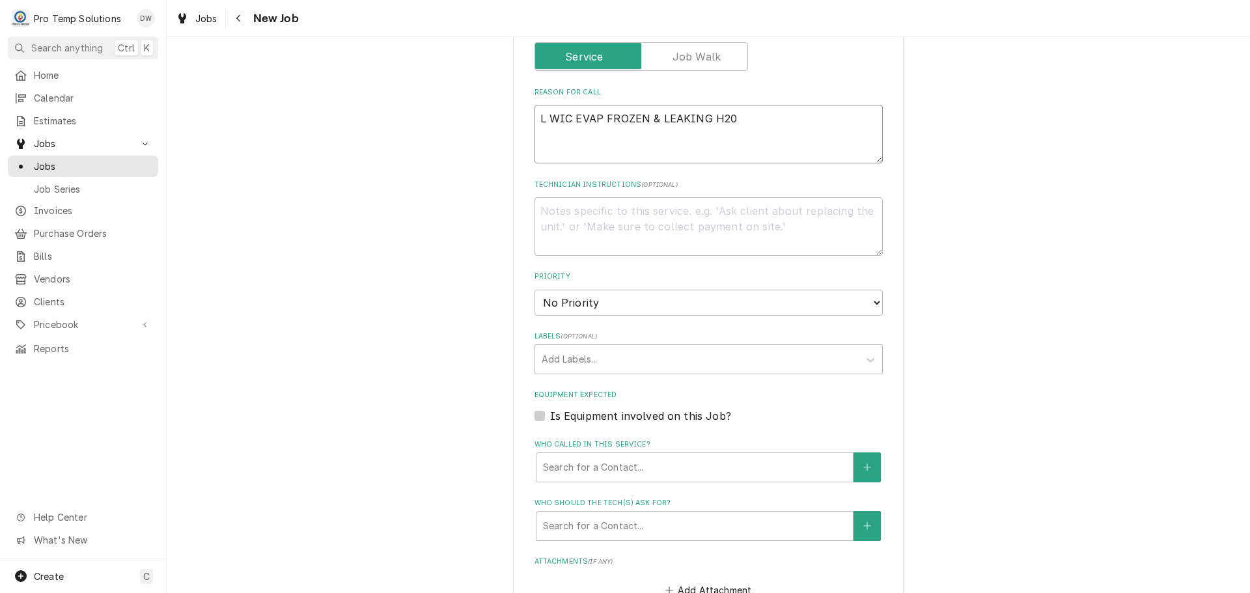
type textarea "L WIC EVAP FROZEN & LEAKING H20"
click at [550, 414] on label "Is Equipment involved on this Job?" at bounding box center [640, 416] width 181 height 16
click at [550, 414] on input "Equipment Expected" at bounding box center [724, 422] width 348 height 29
checkbox input "true"
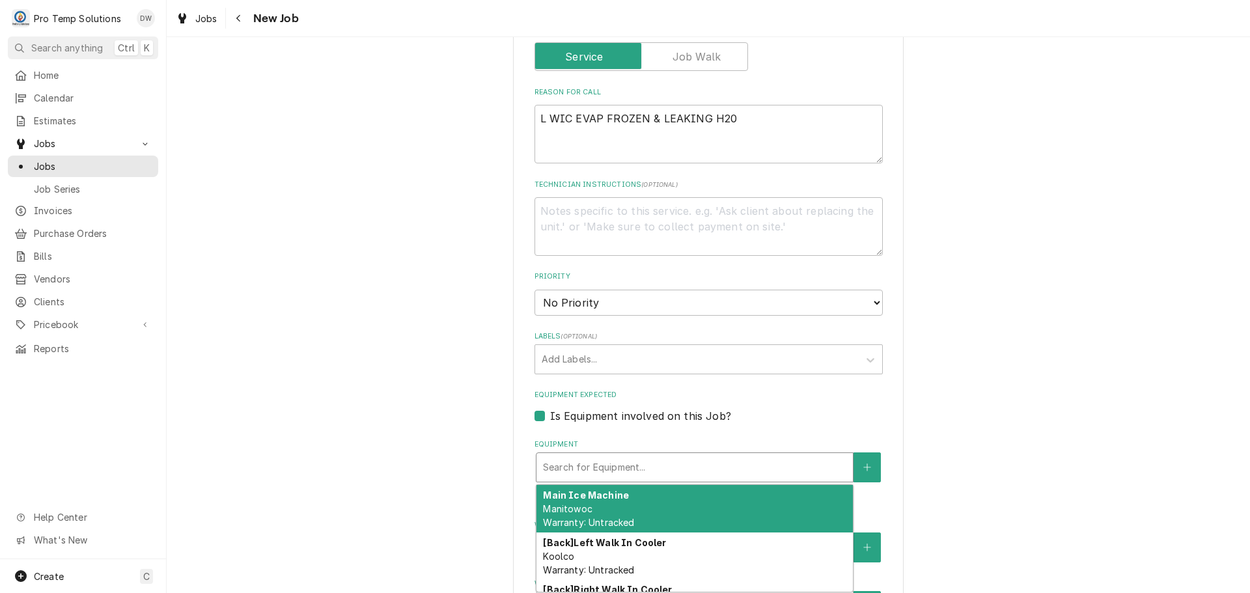
click at [656, 458] on div "Equipment" at bounding box center [694, 467] width 303 height 23
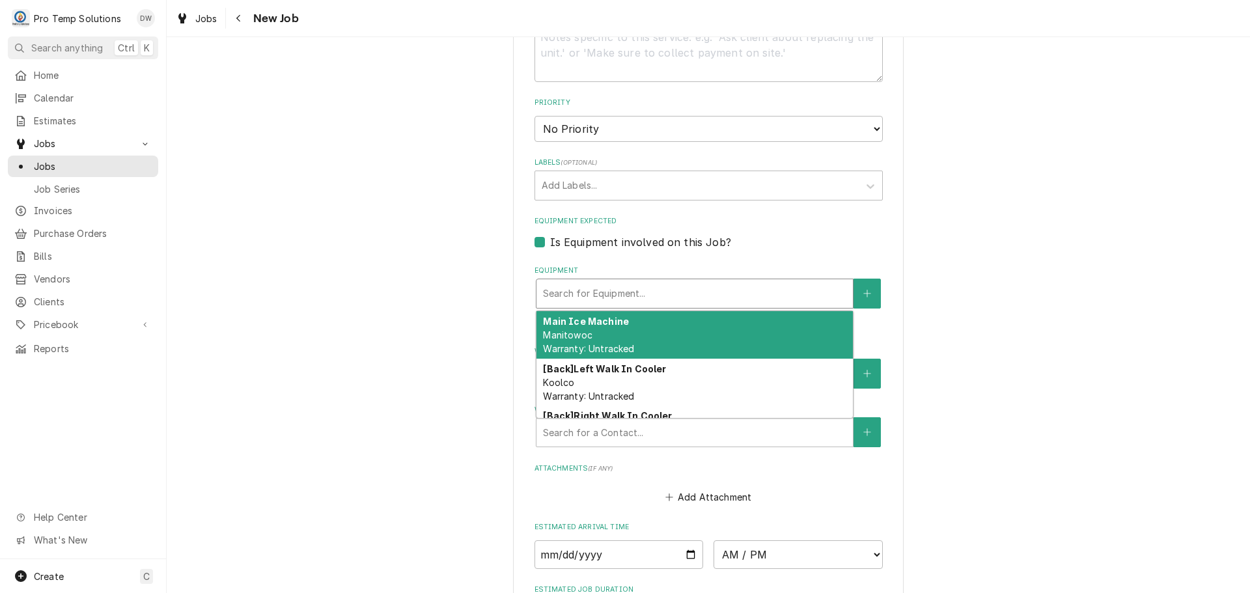
scroll to position [716, 0]
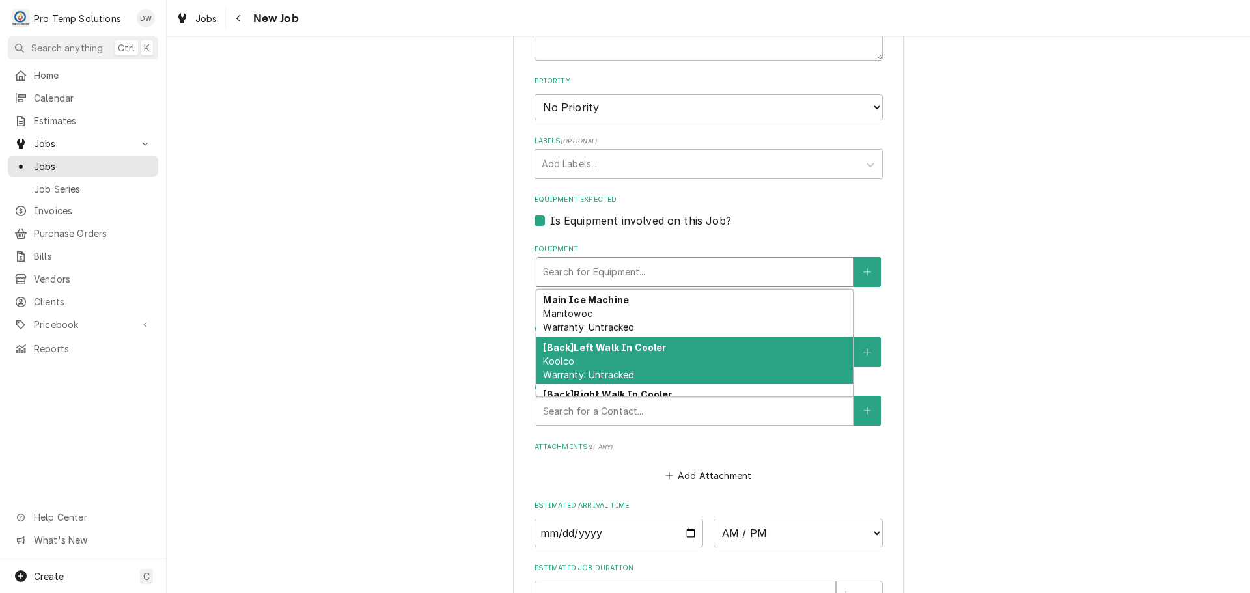
click at [710, 367] on div "[Back] Left Walk In Cooler Koolco Warranty: Untracked" at bounding box center [695, 361] width 316 height 48
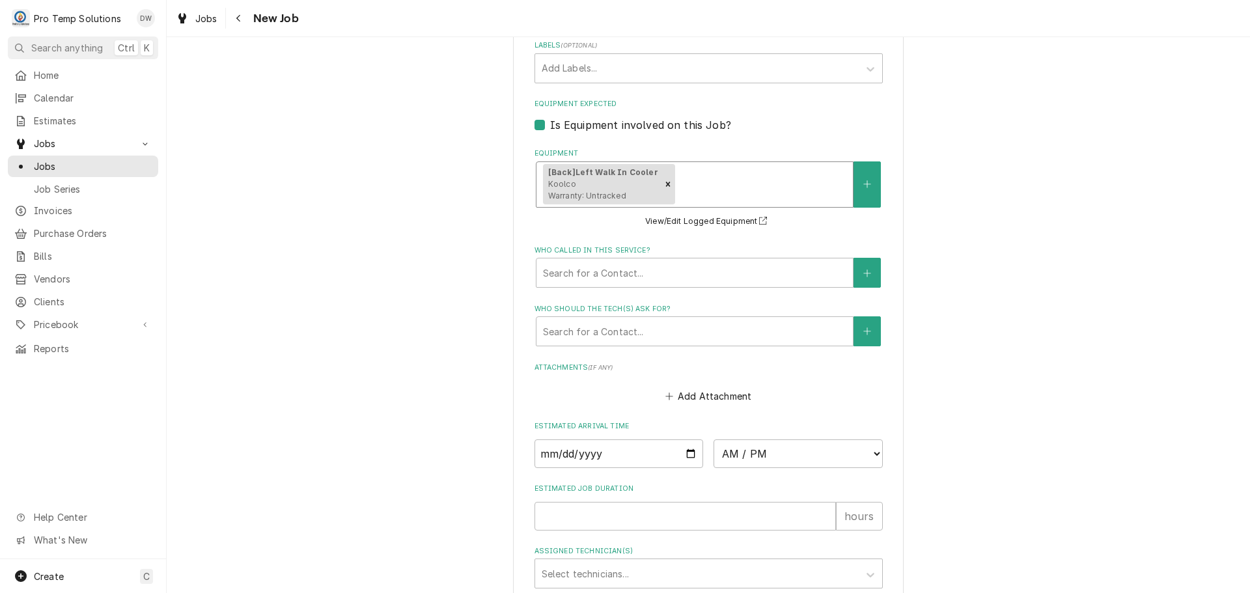
scroll to position [920, 0]
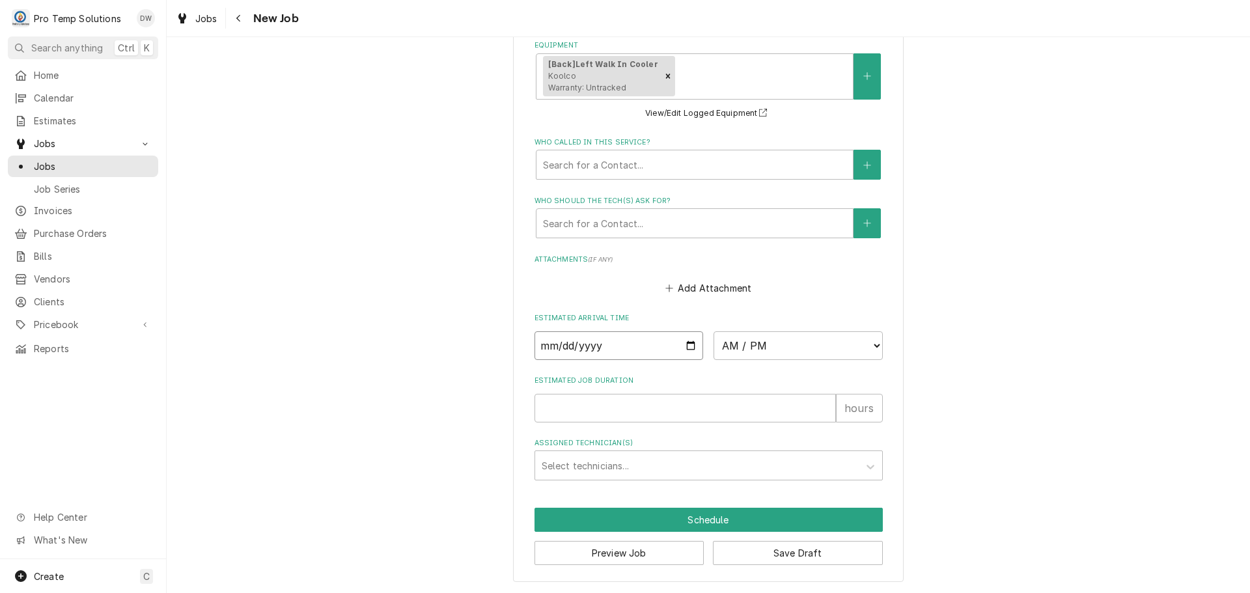
click at [686, 343] on input "Date" at bounding box center [619, 345] width 169 height 29
type textarea "x"
type input "[DATE]"
type textarea "x"
click at [873, 345] on select "AM / PM 6:00 AM 6:15 AM 6:30 AM 6:45 AM 7:00 AM 7:15 AM 7:30 AM 7:45 AM 8:00 AM…" at bounding box center [798, 345] width 169 height 29
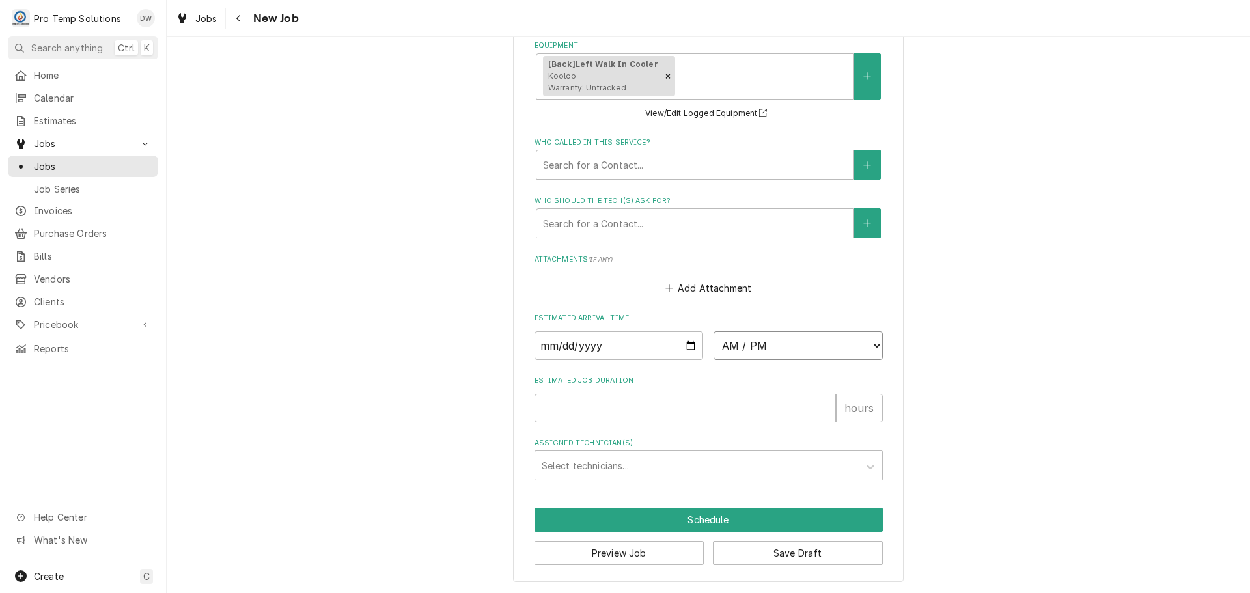
select select "12:00:00"
click at [714, 331] on select "AM / PM 6:00 AM 6:15 AM 6:30 AM 6:45 AM 7:00 AM 7:15 AM 7:30 AM 7:45 AM 8:00 AM…" at bounding box center [798, 345] width 169 height 29
click at [772, 403] on input "Estimated Job Duration" at bounding box center [685, 408] width 301 height 29
type textarea "x"
type input "1"
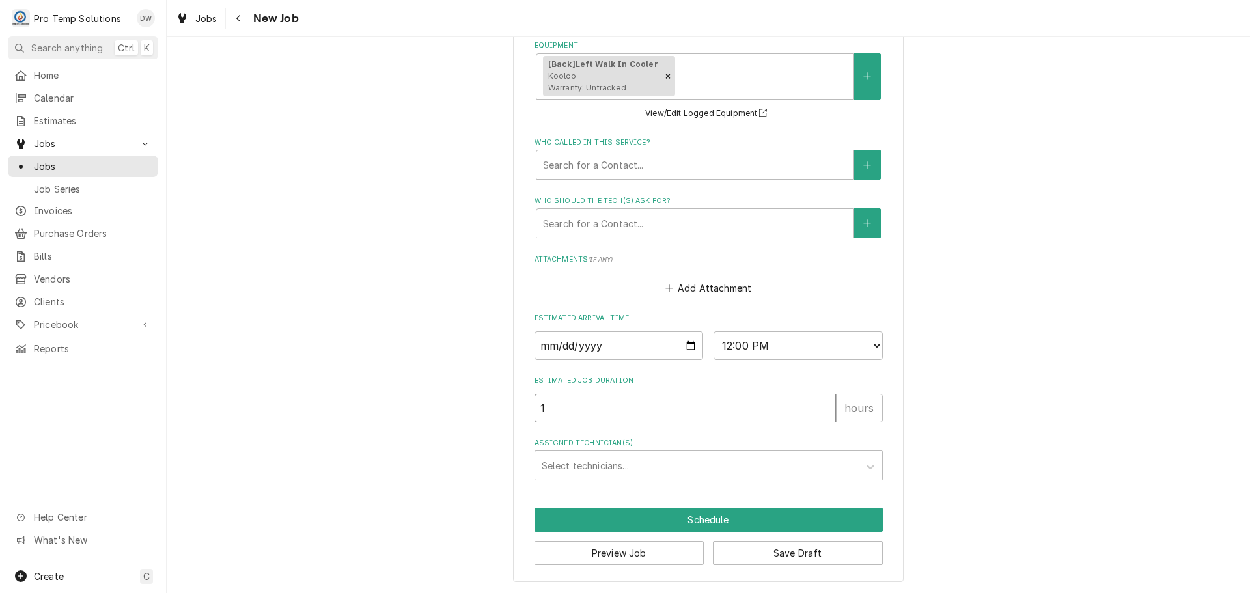
type textarea "x"
type input "1"
click at [602, 461] on div "Assigned Technician(s)" at bounding box center [697, 465] width 311 height 23
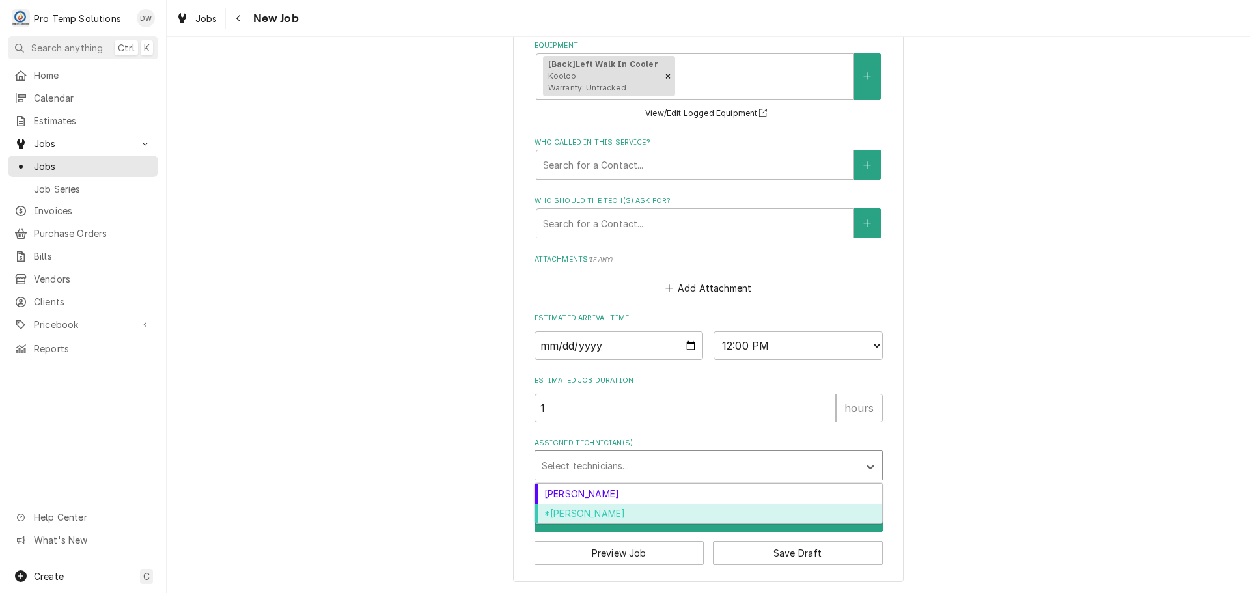
click at [626, 514] on div "*Kevin Williams" at bounding box center [708, 514] width 347 height 20
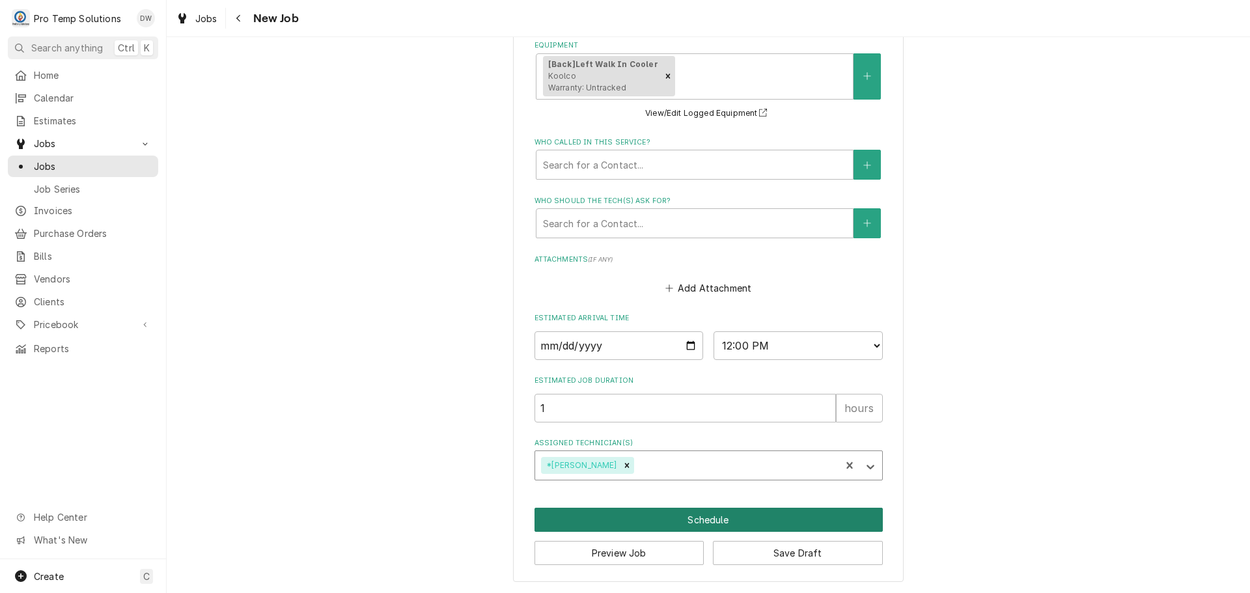
click at [702, 524] on button "Schedule" at bounding box center [709, 520] width 348 height 24
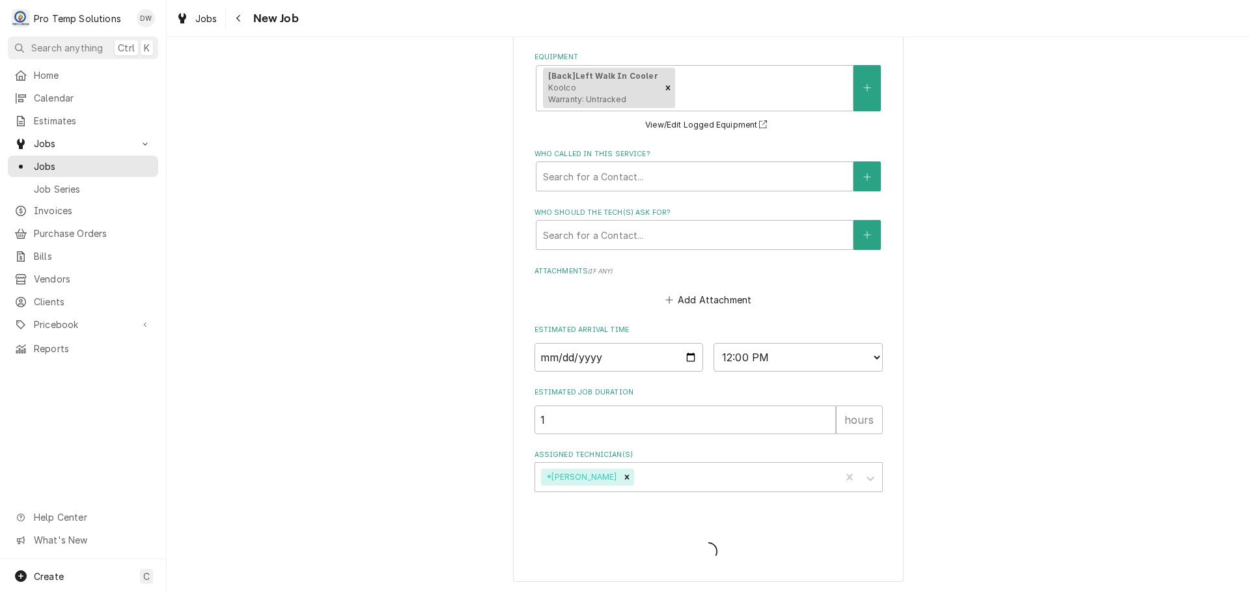
scroll to position [303, 0]
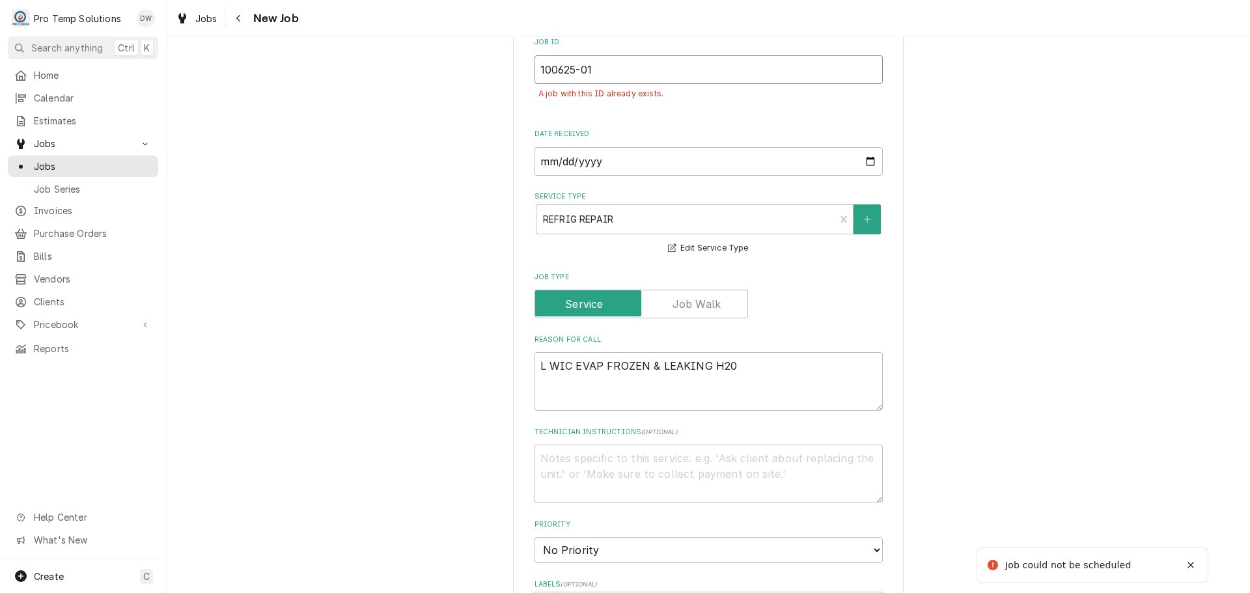
click at [595, 61] on input "100625-01" at bounding box center [709, 69] width 348 height 29
type textarea "x"
type input "100625-0"
type textarea "x"
type input "100625-02"
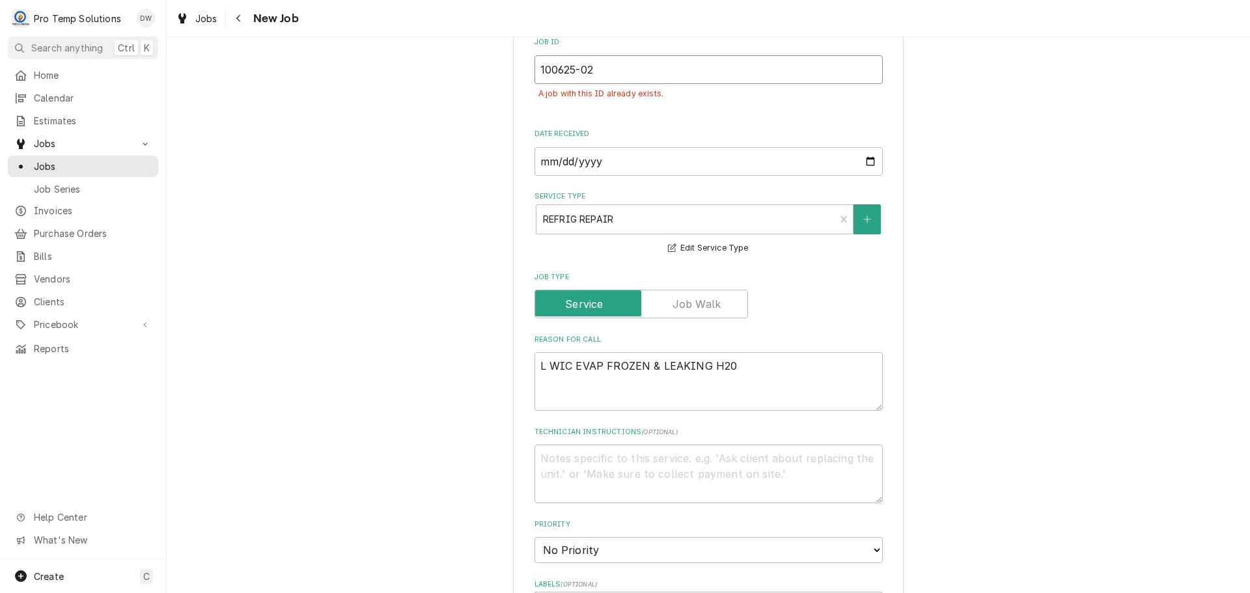
type textarea "x"
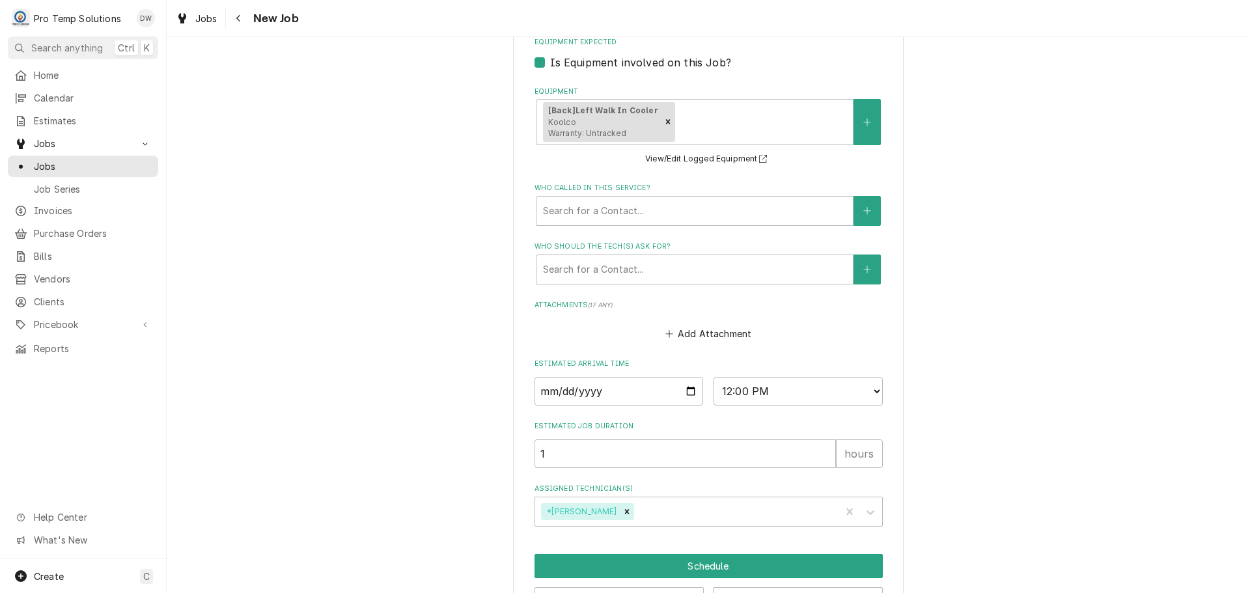
scroll to position [950, 0]
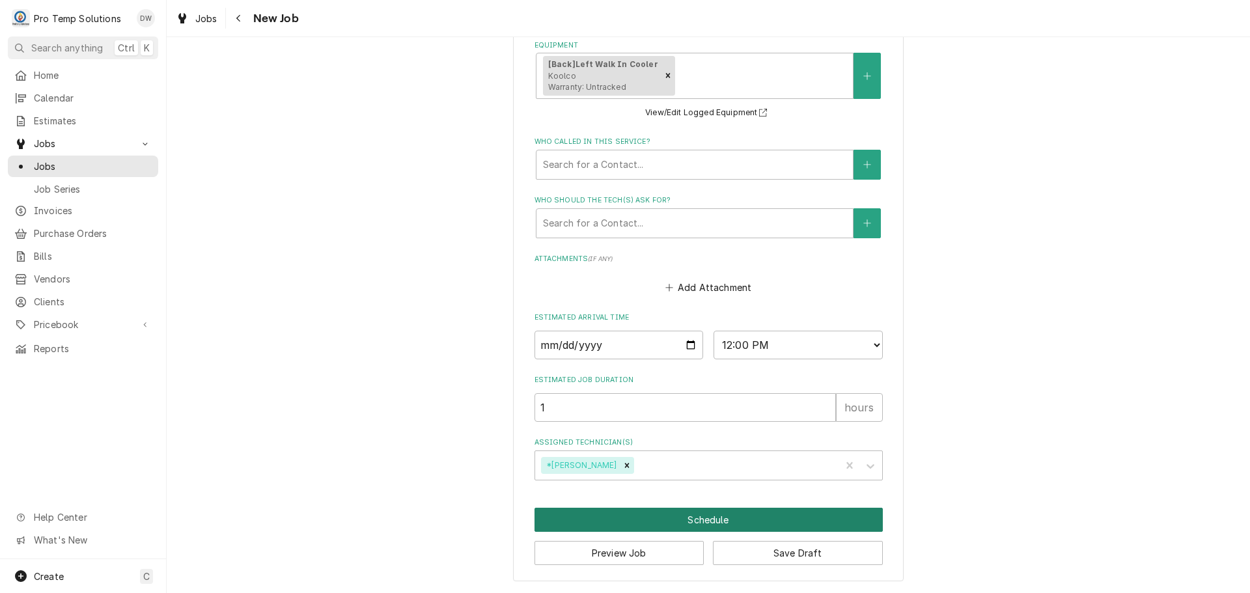
type input "100625-02"
click at [703, 513] on button "Schedule" at bounding box center [709, 520] width 348 height 24
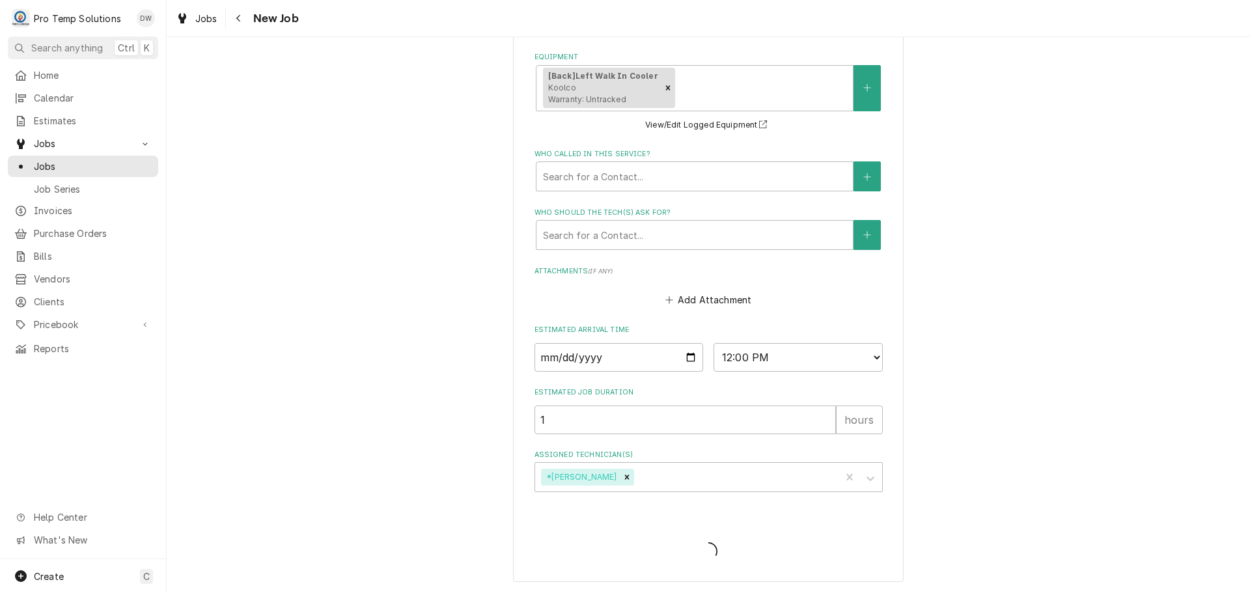
scroll to position [303, 0]
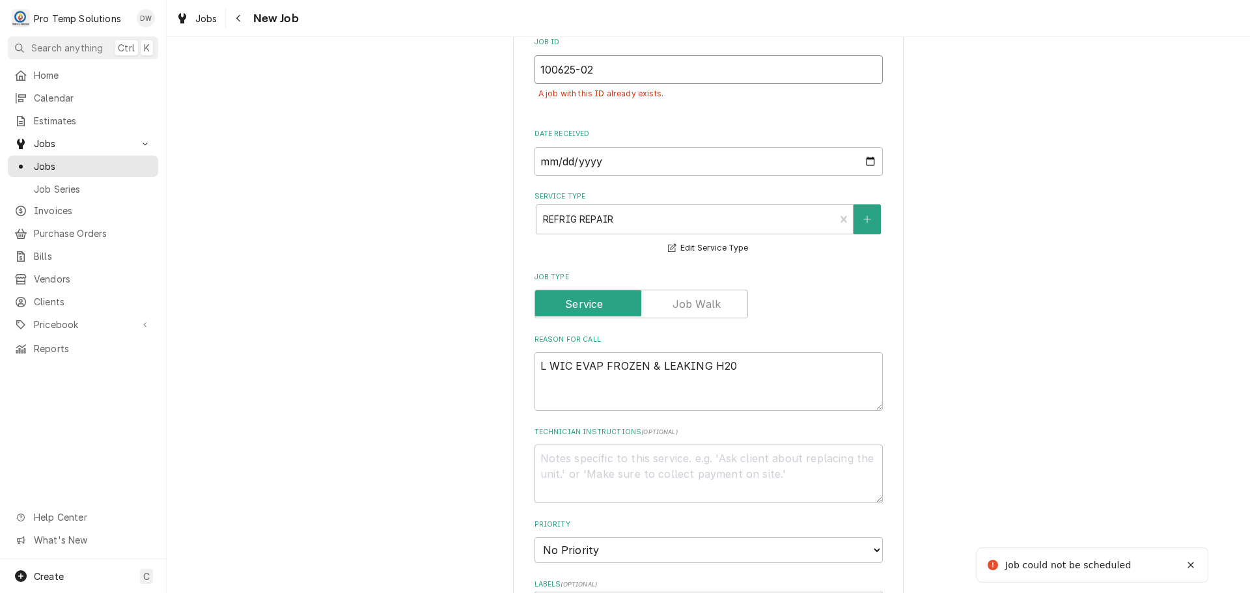
click at [606, 76] on input "100625-02" at bounding box center [709, 69] width 348 height 29
type textarea "x"
type input "100625-0"
type textarea "x"
type input "100625-03"
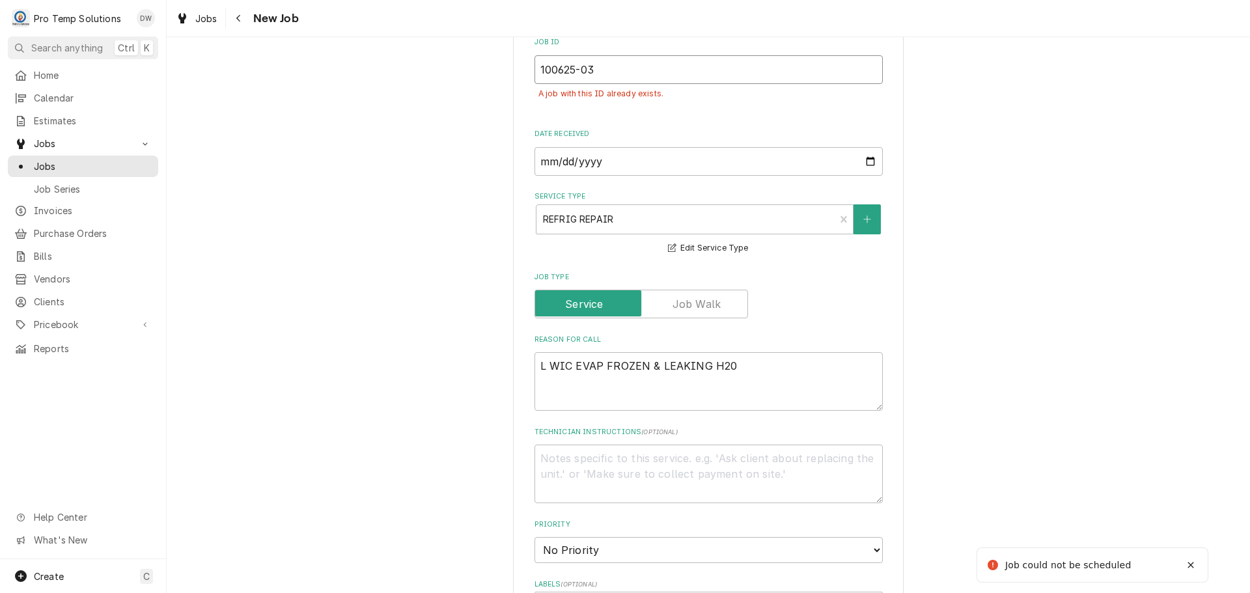
type textarea "x"
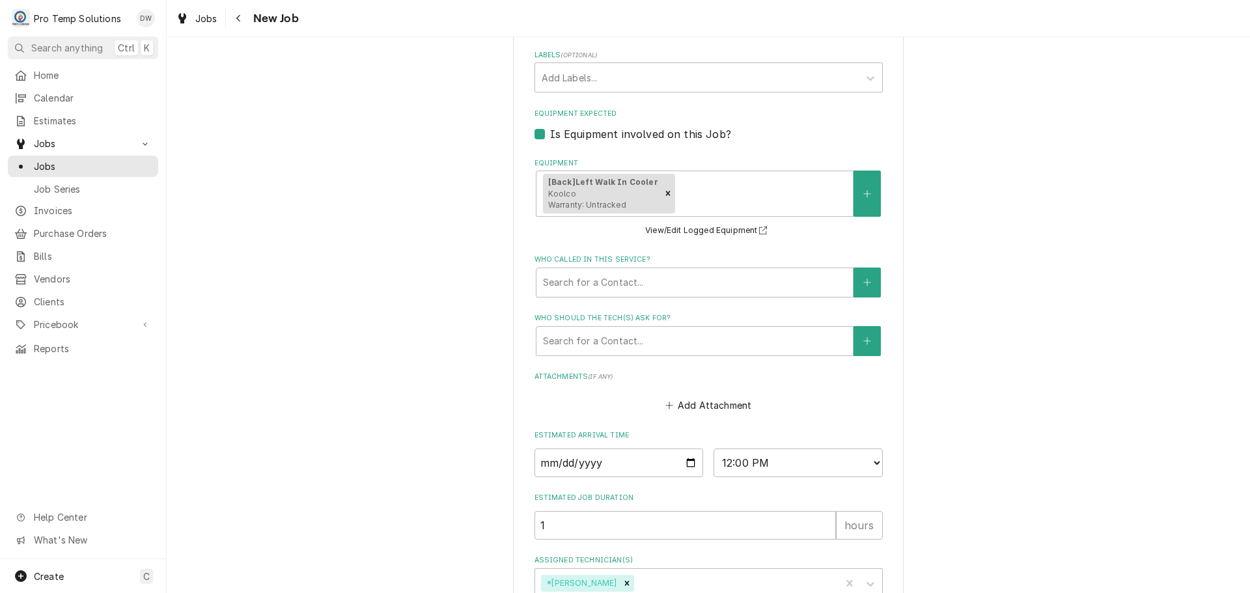
scroll to position [950, 0]
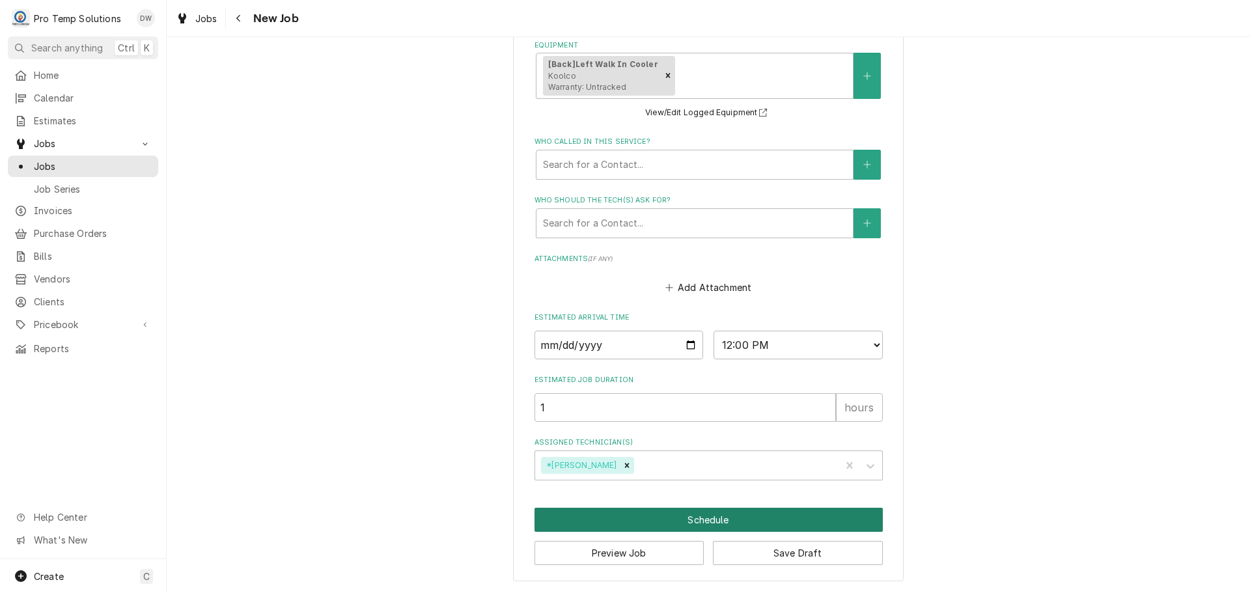
type input "100625-03"
click at [699, 520] on button "Schedule" at bounding box center [709, 520] width 348 height 24
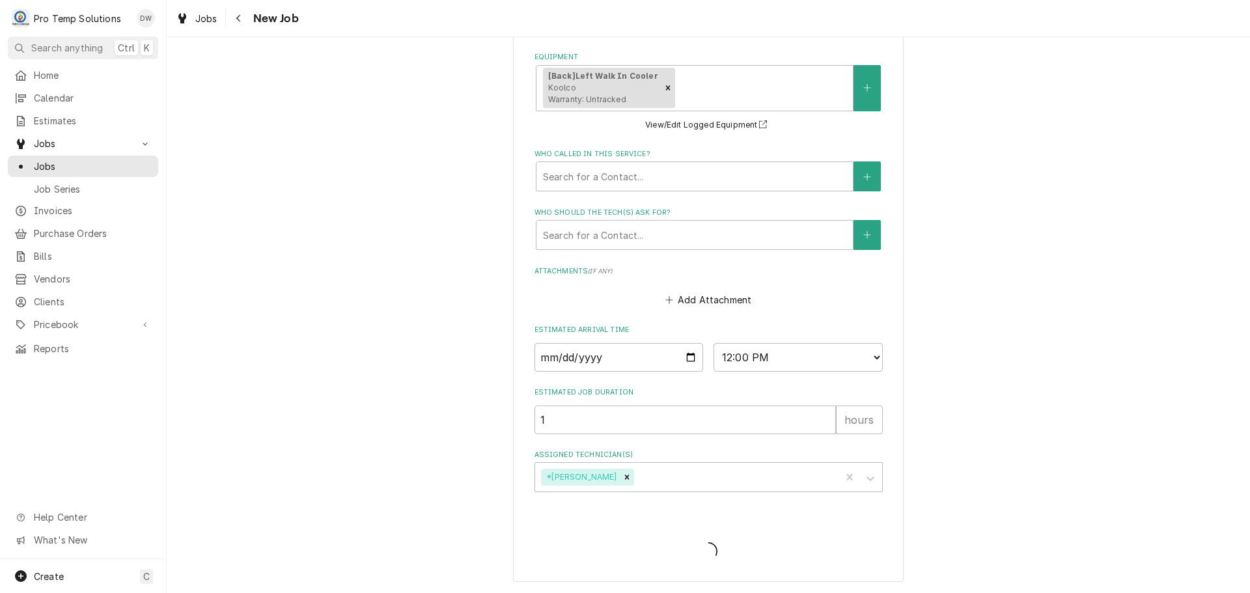
type textarea "x"
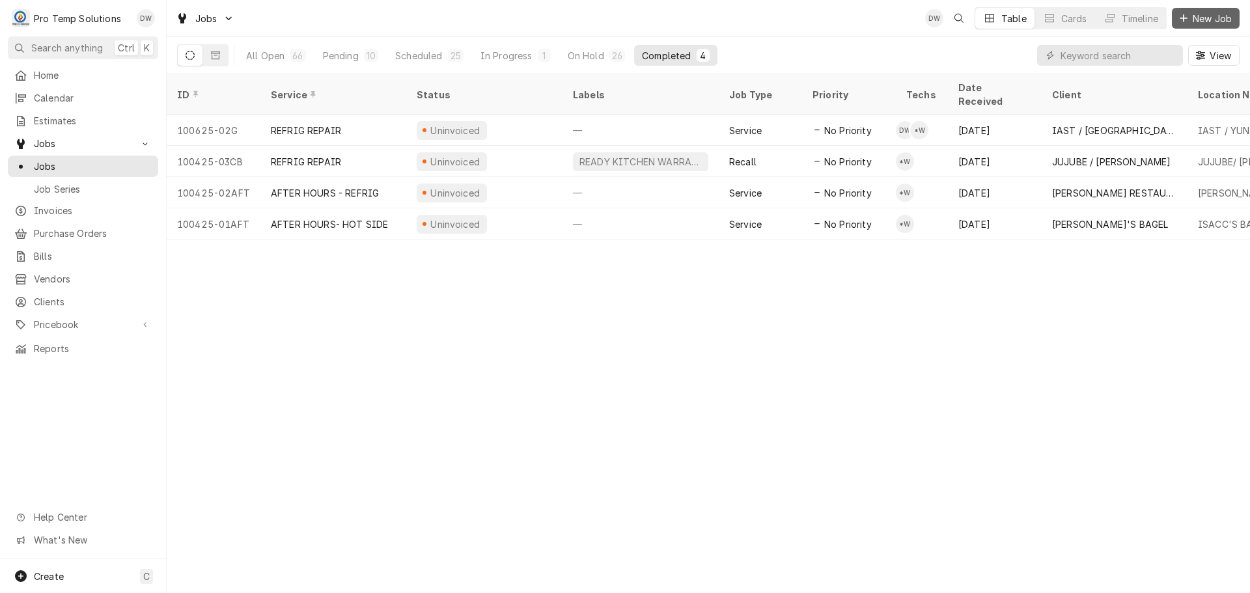
click at [1209, 16] on span "New Job" at bounding box center [1212, 19] width 44 height 14
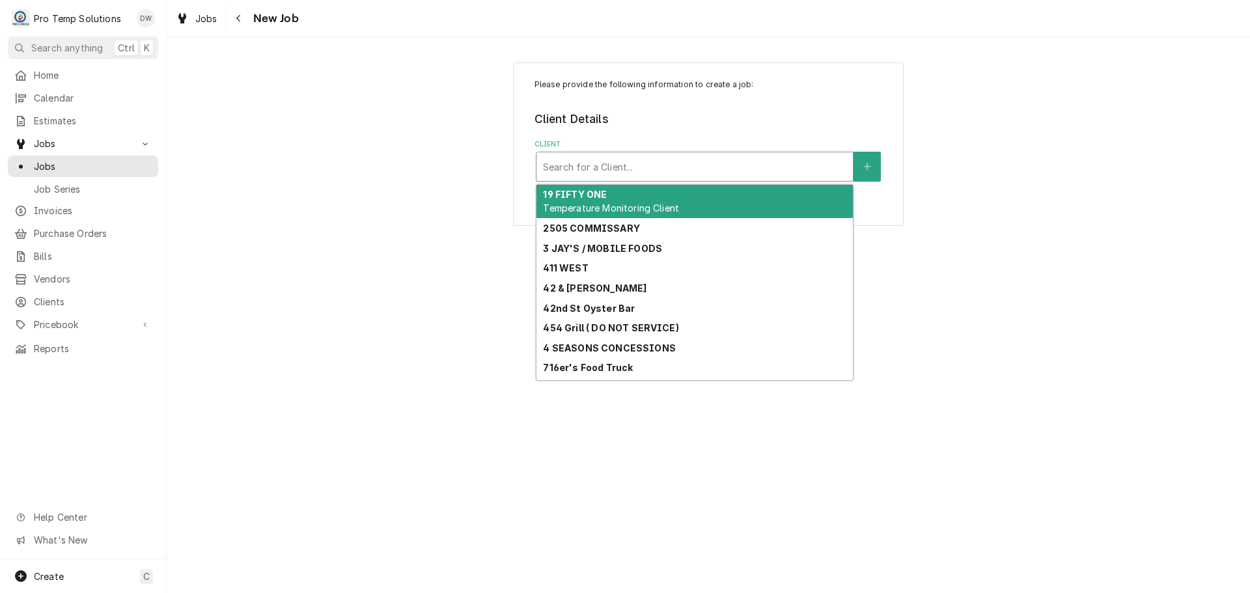
click at [775, 164] on div "Client" at bounding box center [694, 166] width 303 height 23
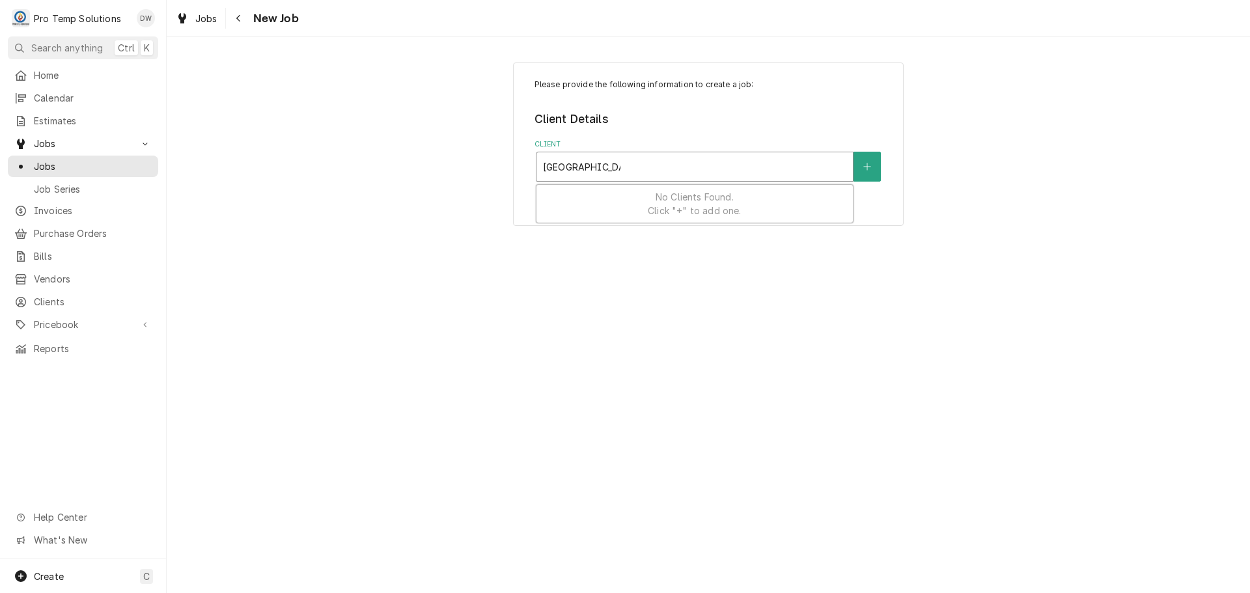
type input "[GEOGRAPHIC_DATA]"
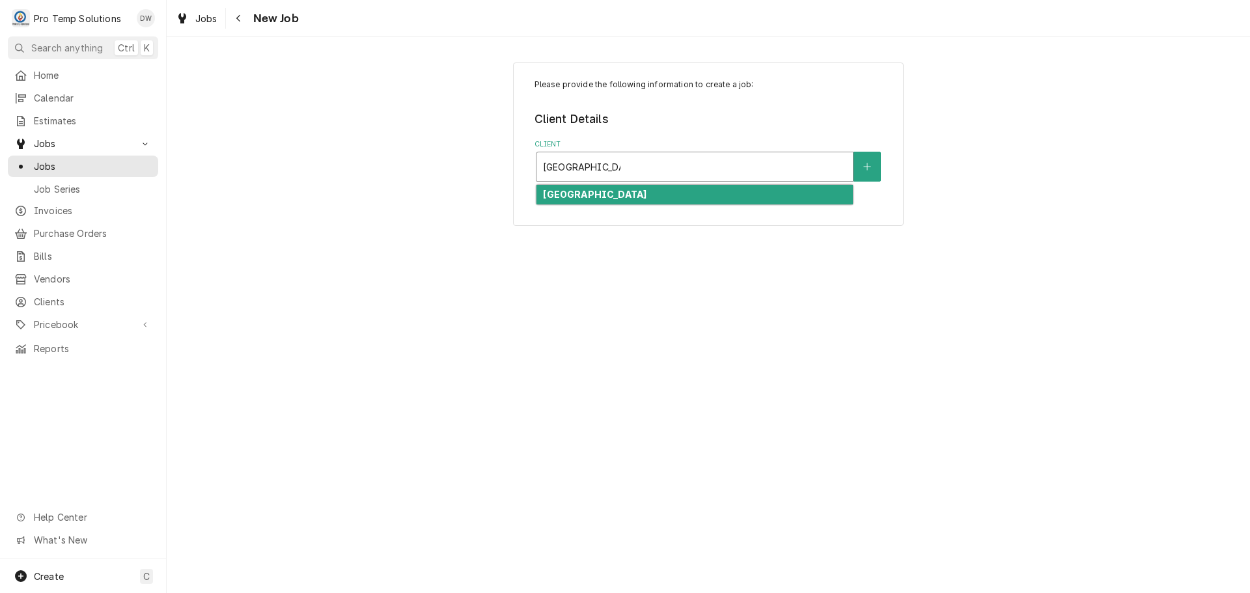
click at [669, 195] on div "[GEOGRAPHIC_DATA]" at bounding box center [695, 195] width 316 height 20
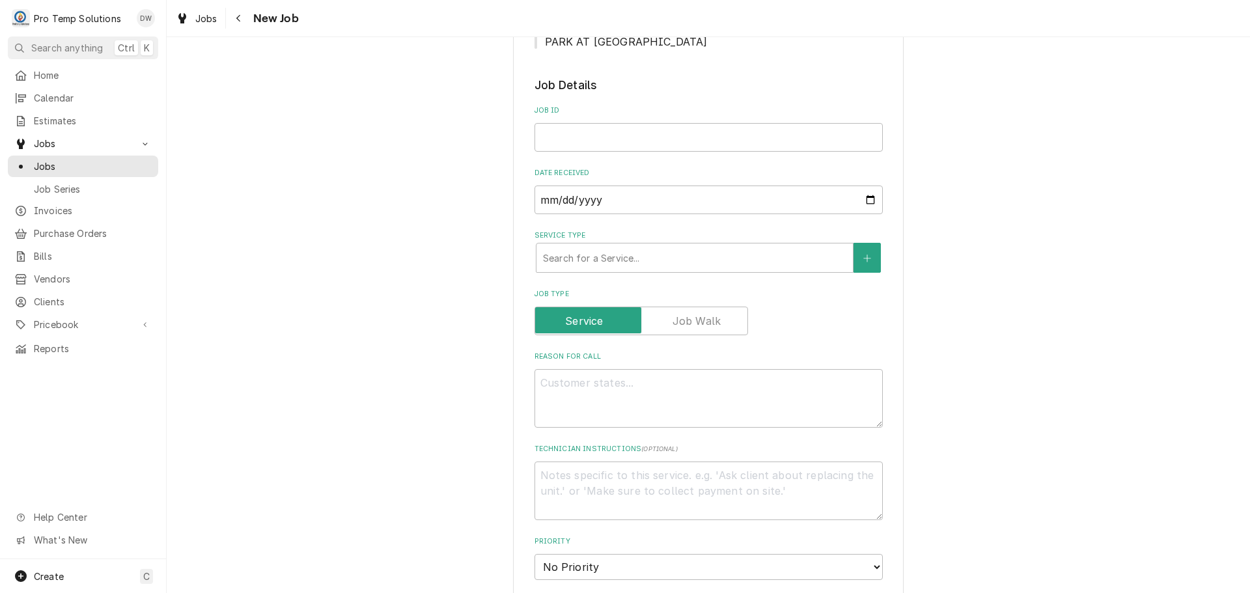
scroll to position [326, 0]
click at [649, 135] on input "Job ID" at bounding box center [709, 134] width 348 height 29
type textarea "x"
type input "1"
type textarea "x"
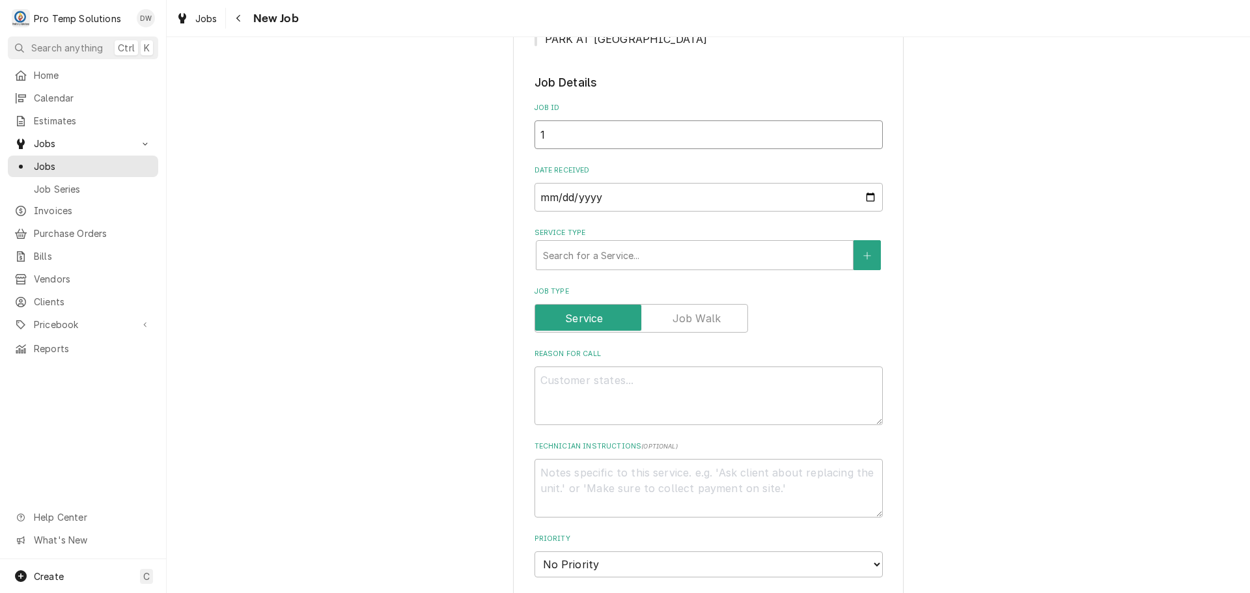
type input "10"
type textarea "x"
type input "100"
type textarea "x"
type input "1006"
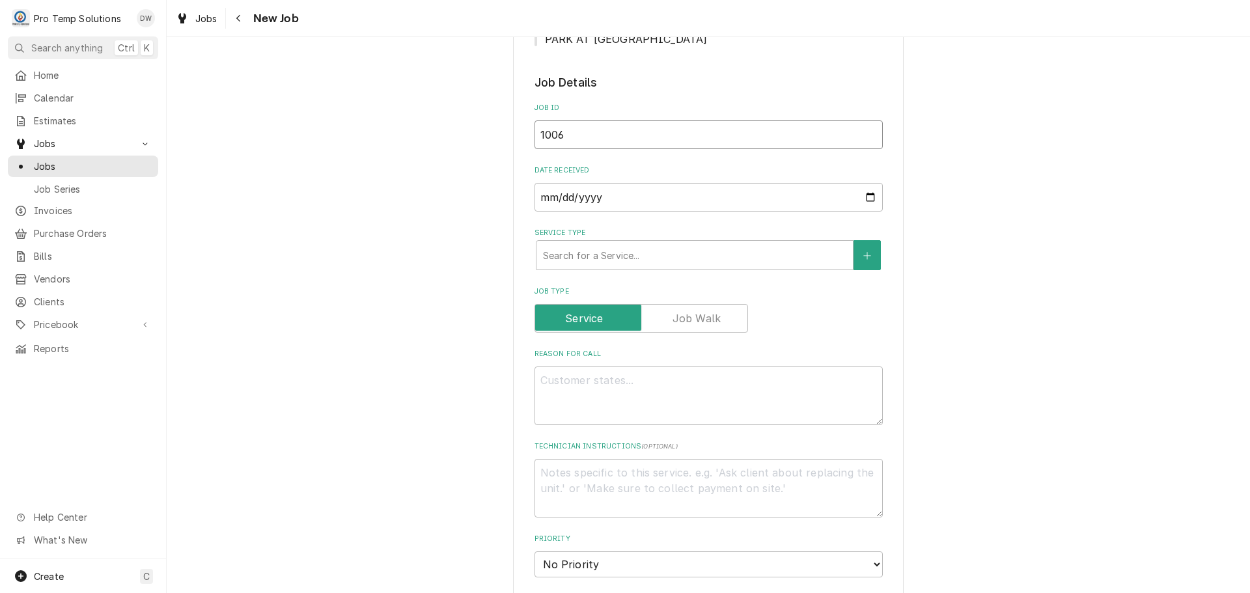
type textarea "x"
type input "10062"
type textarea "x"
type input "100625"
type textarea "x"
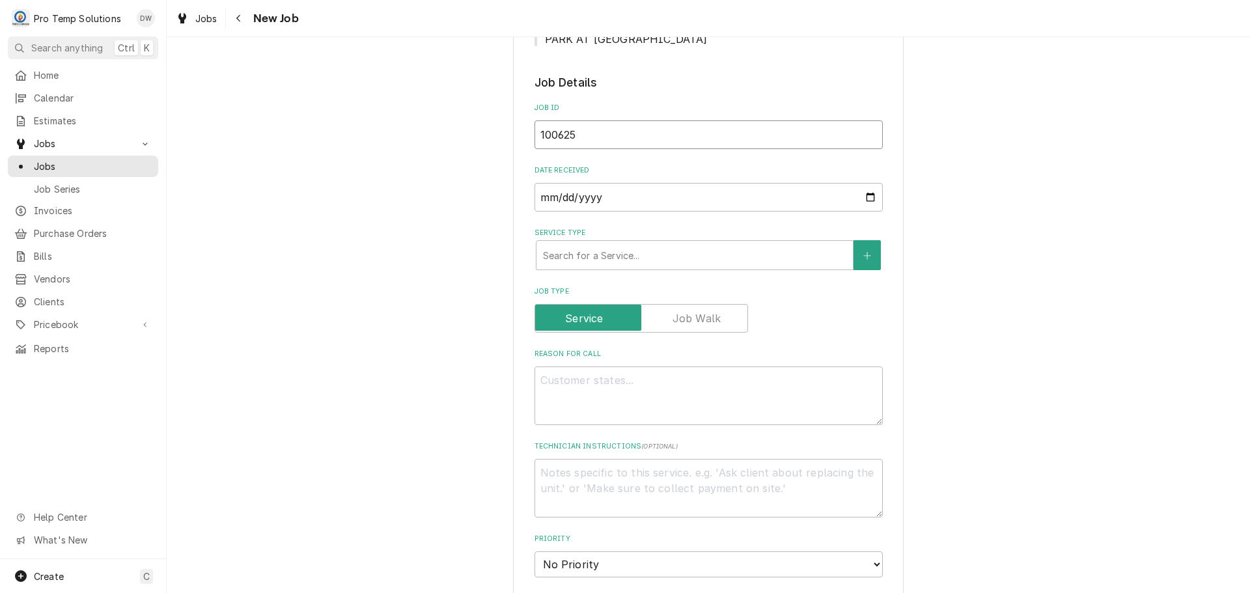
type input "100625-"
type textarea "x"
type input "100625-0"
type textarea "x"
type input "100625-04"
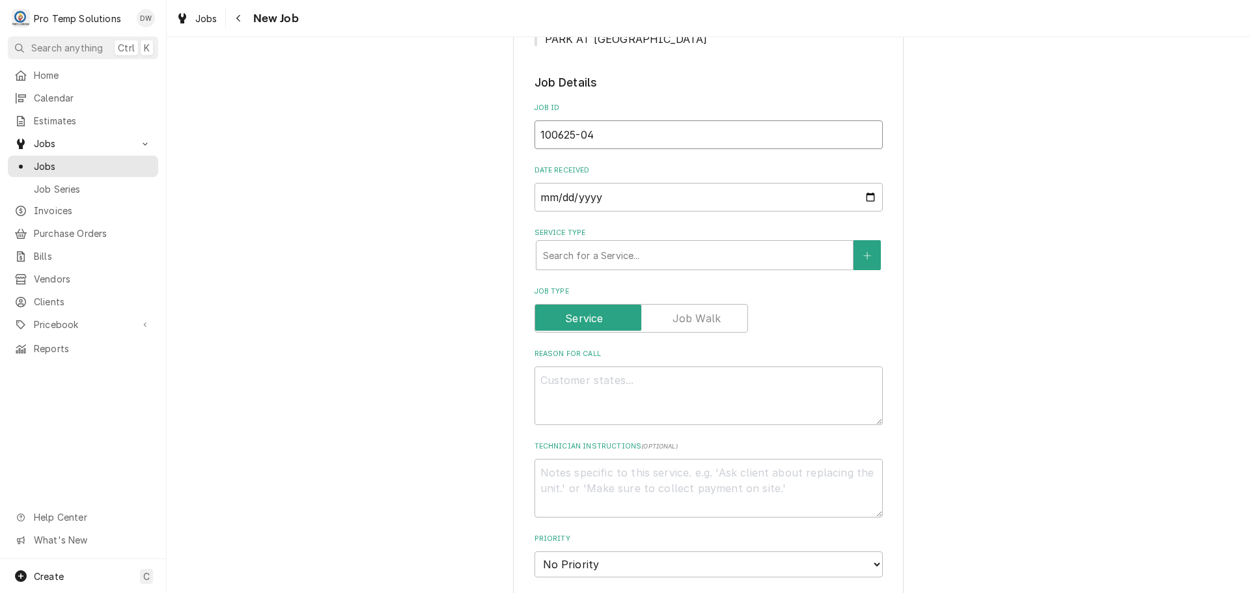
type textarea "x"
type input "100625-04"
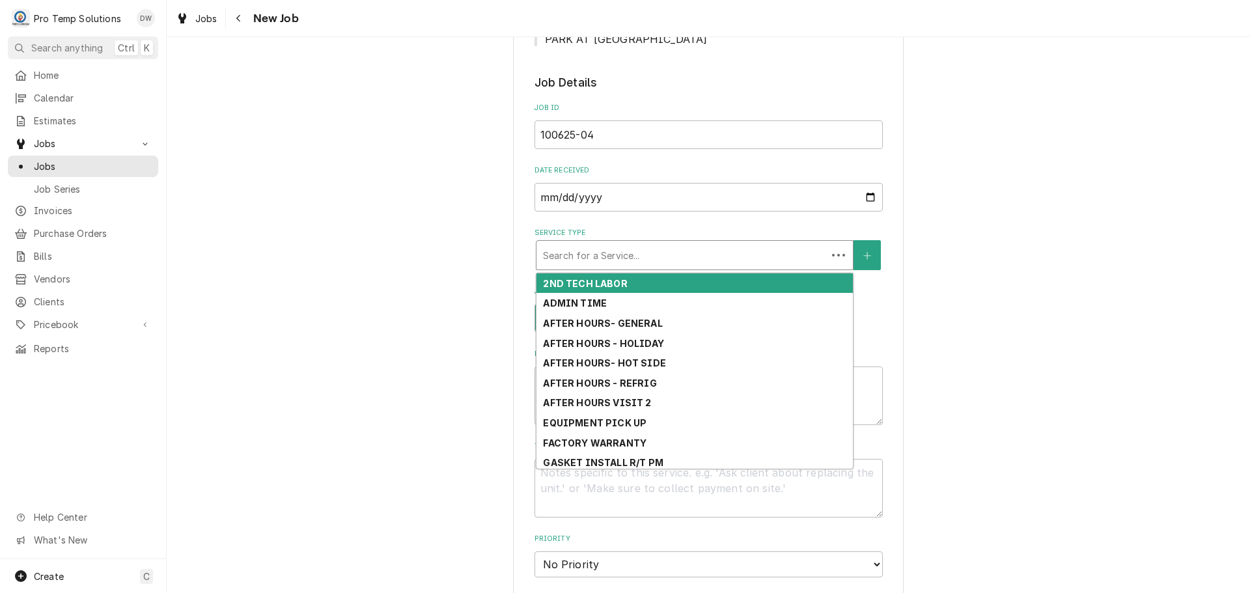
click at [686, 251] on div "Service Type" at bounding box center [681, 255] width 277 height 23
type textarea "x"
type input "F"
type textarea "x"
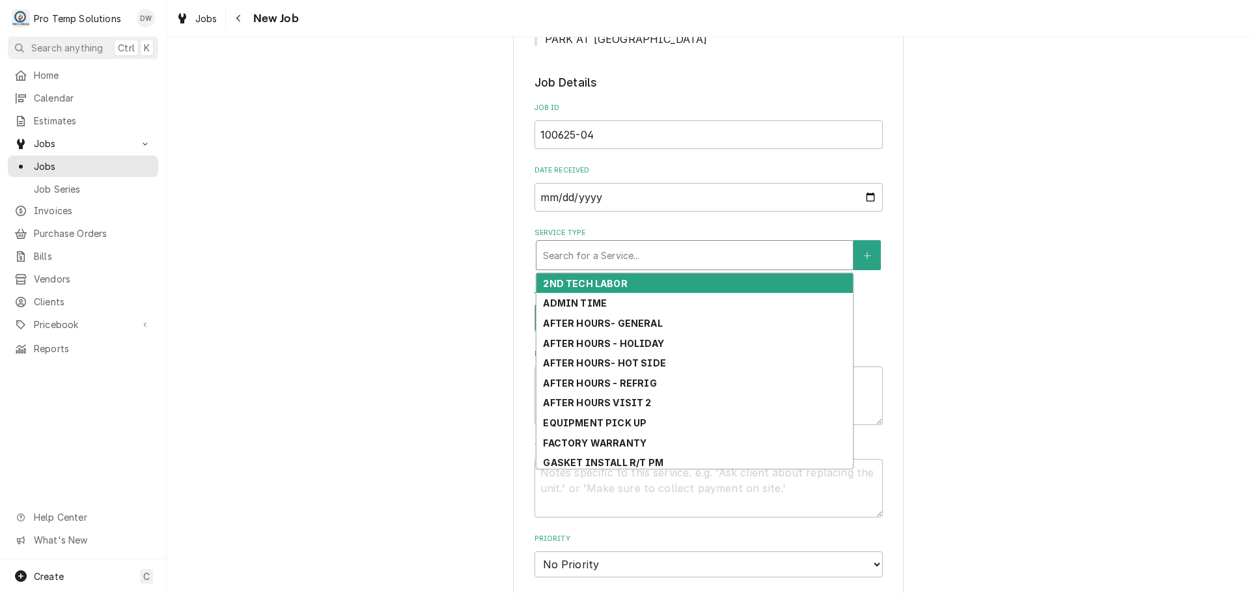
type input "R"
type textarea "x"
type input "RE"
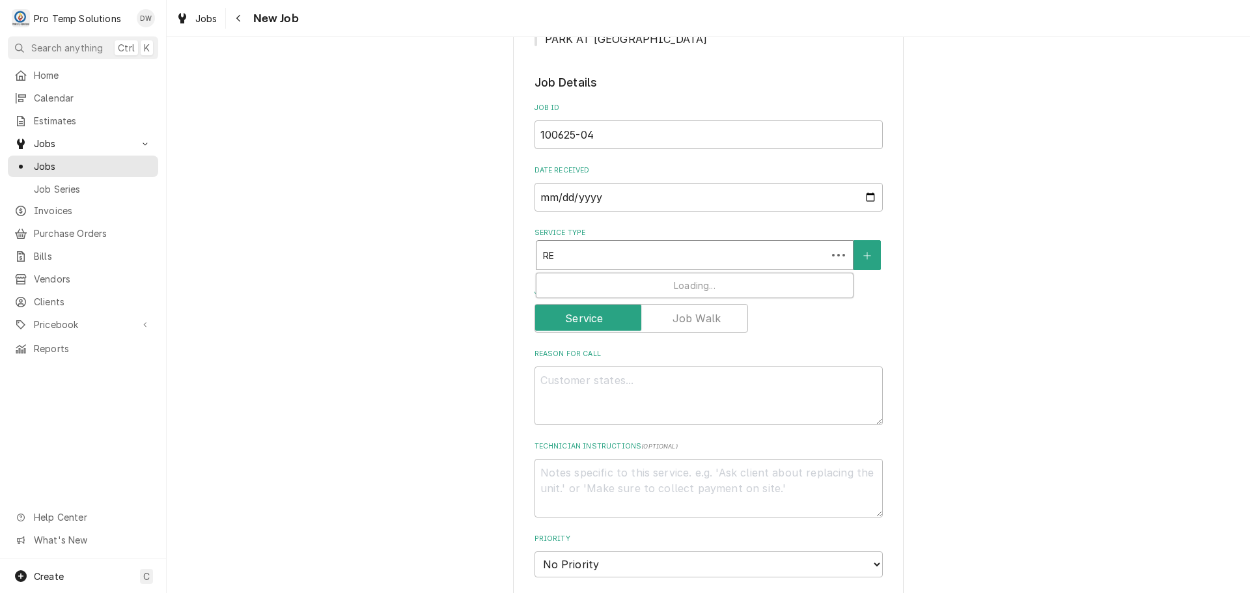
type textarea "x"
type input "REF"
type textarea "x"
type input "REFR"
type textarea "x"
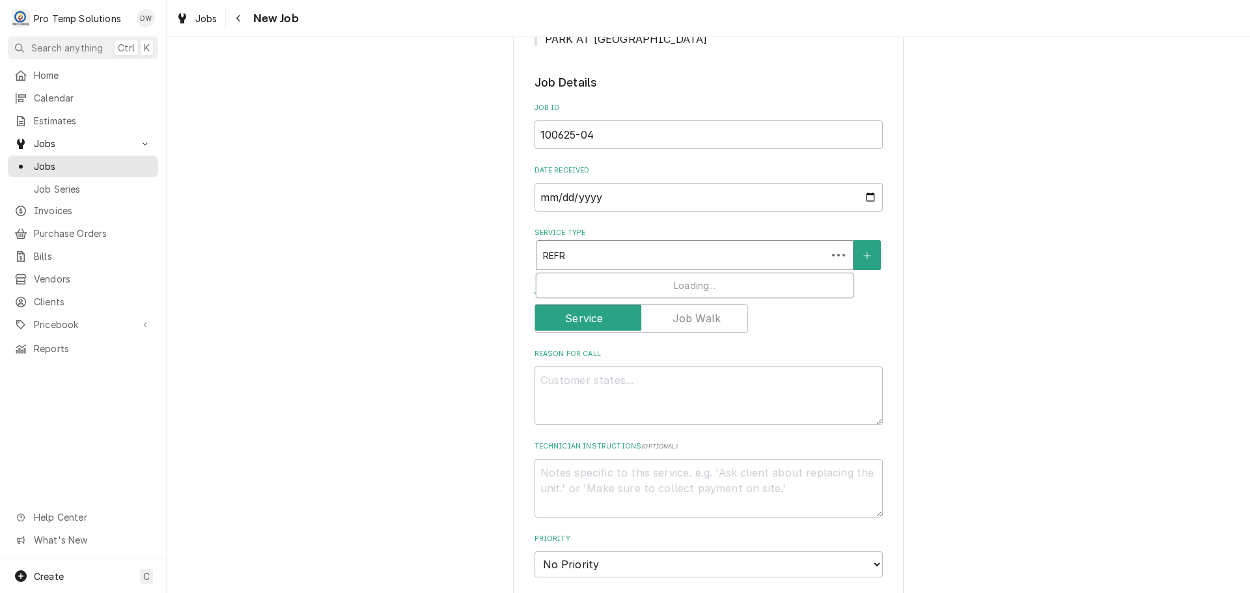
type input "REFRO"
type textarea "x"
type input "REFR"
type textarea "x"
type input "REFRI"
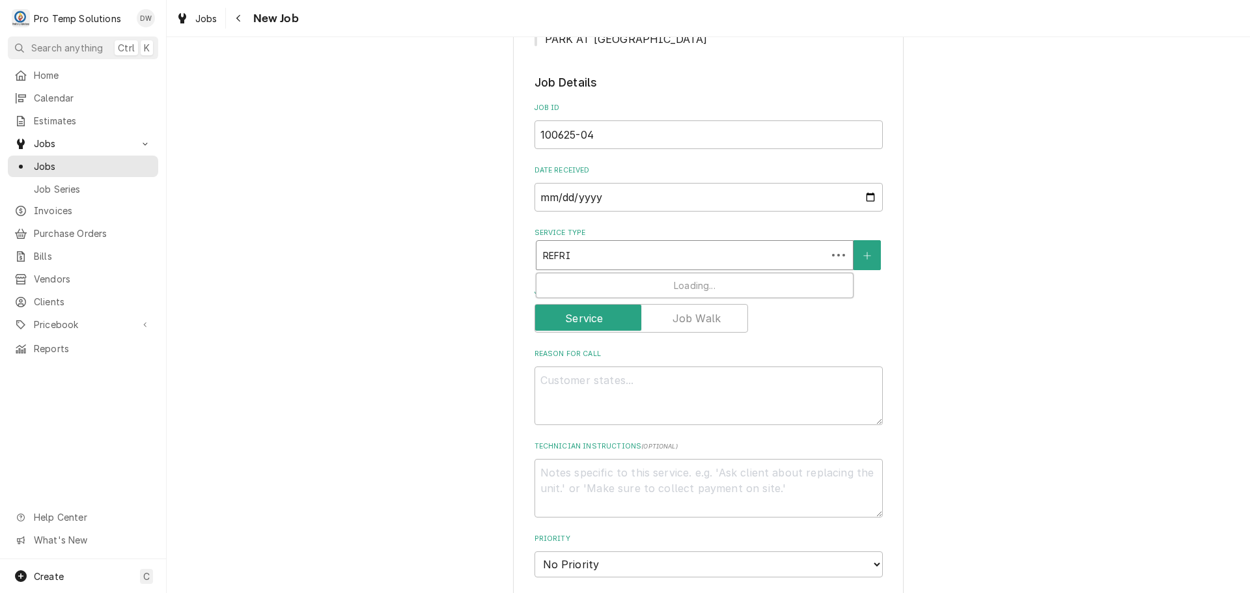
type textarea "x"
type input "REFRIG"
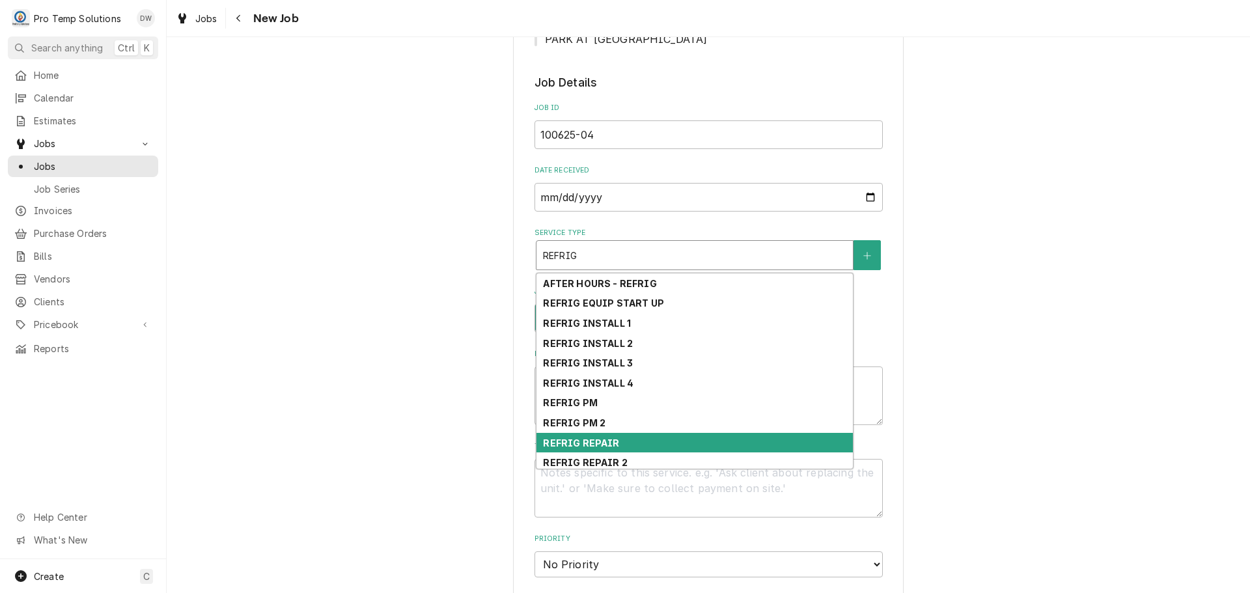
click at [662, 443] on div "REFRIG REPAIR" at bounding box center [695, 443] width 316 height 20
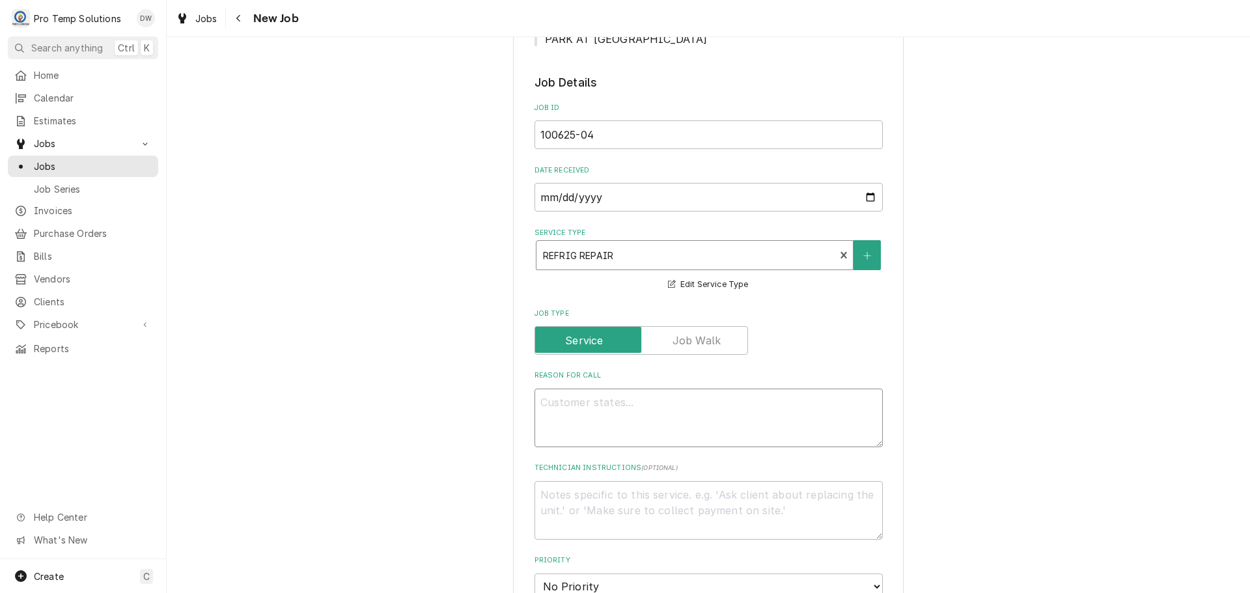
click at [615, 406] on textarea "Reason For Call" at bounding box center [709, 418] width 348 height 59
type textarea "x"
type textarea "L"
type textarea "x"
type textarea "LO"
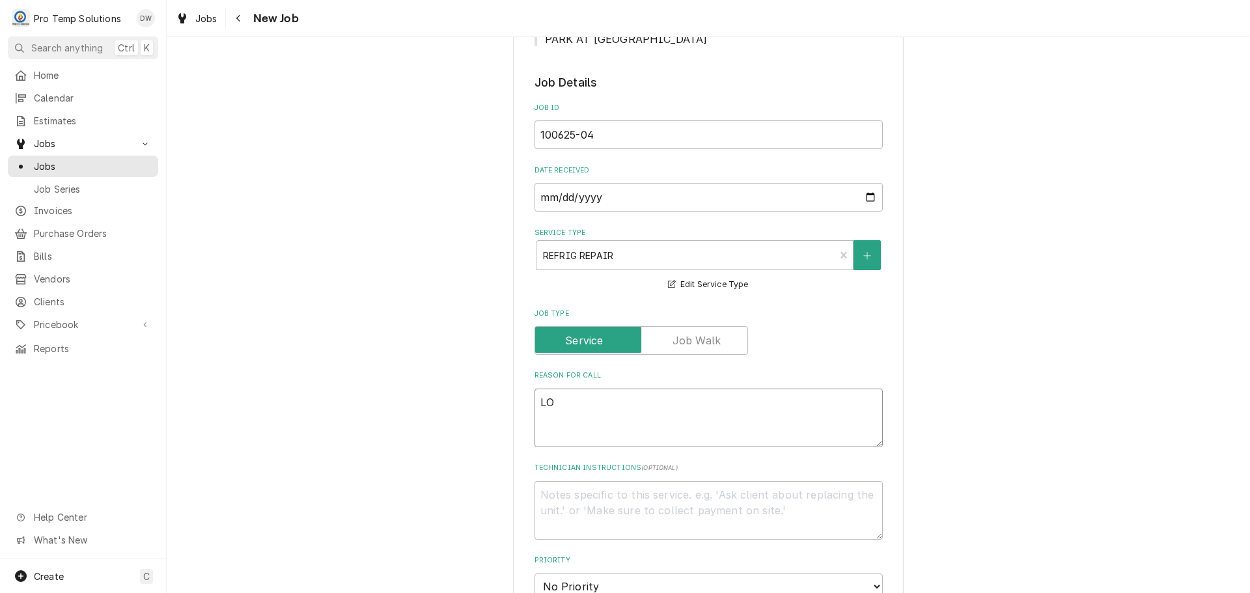
type textarea "x"
type textarea "LOW"
type textarea "x"
type textarea "LOWB"
type textarea "x"
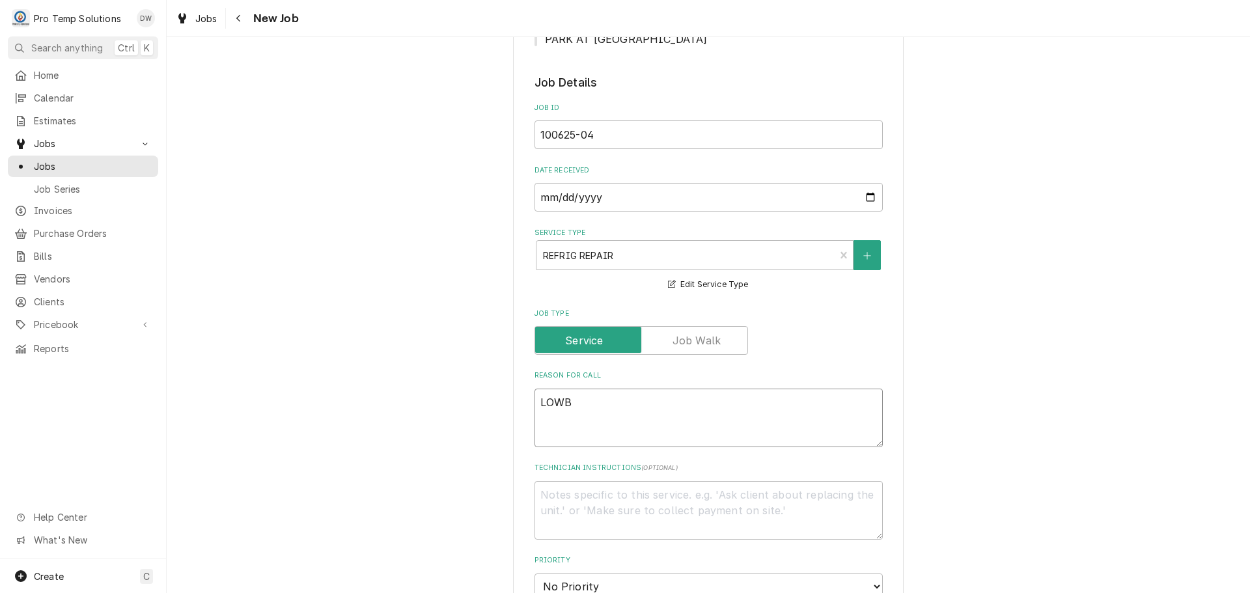
type textarea "LOWBO"
type textarea "x"
type textarea "LOWBOY"
type textarea "x"
type textarea "LOWBOY"
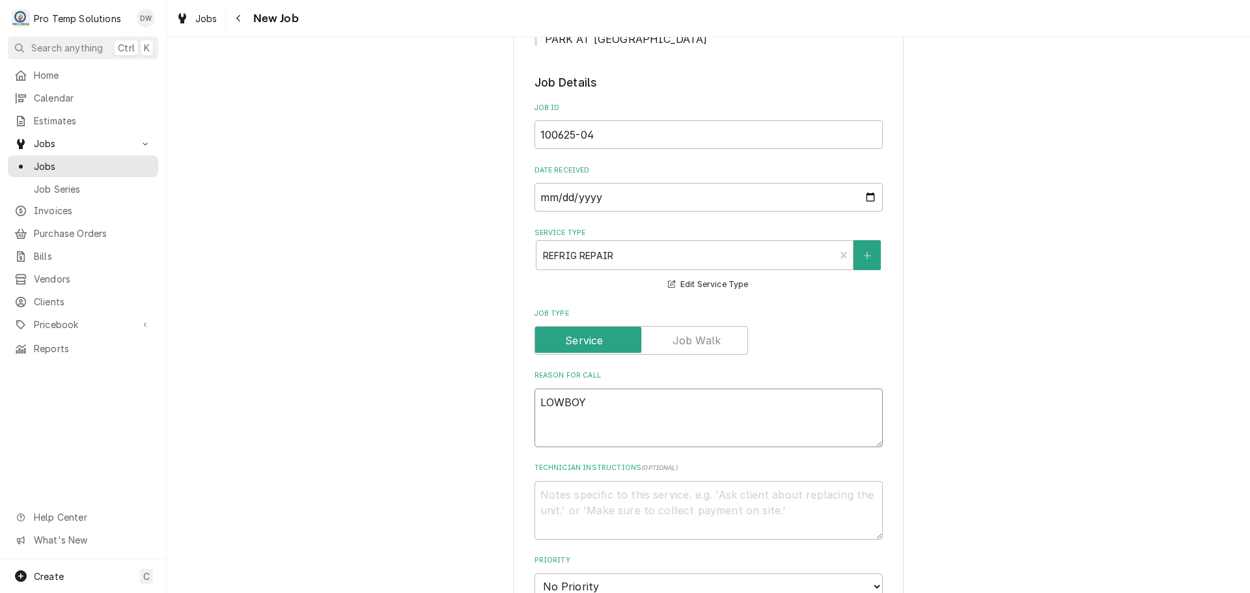
type textarea "x"
type textarea "LOWBOY O"
type textarea "x"
type textarea "LOWBOY ON"
type textarea "x"
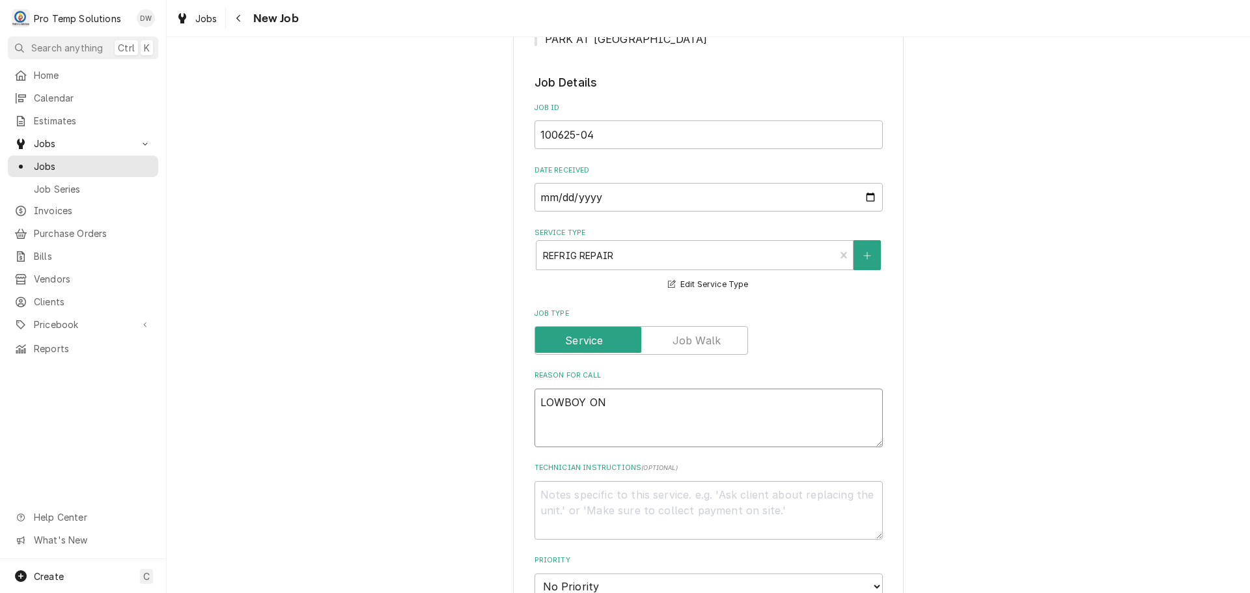
type textarea "LOWBOY ON"
type textarea "x"
type textarea "LOWBOY ON M"
type textarea "x"
type textarea "LOWBOY ON MA"
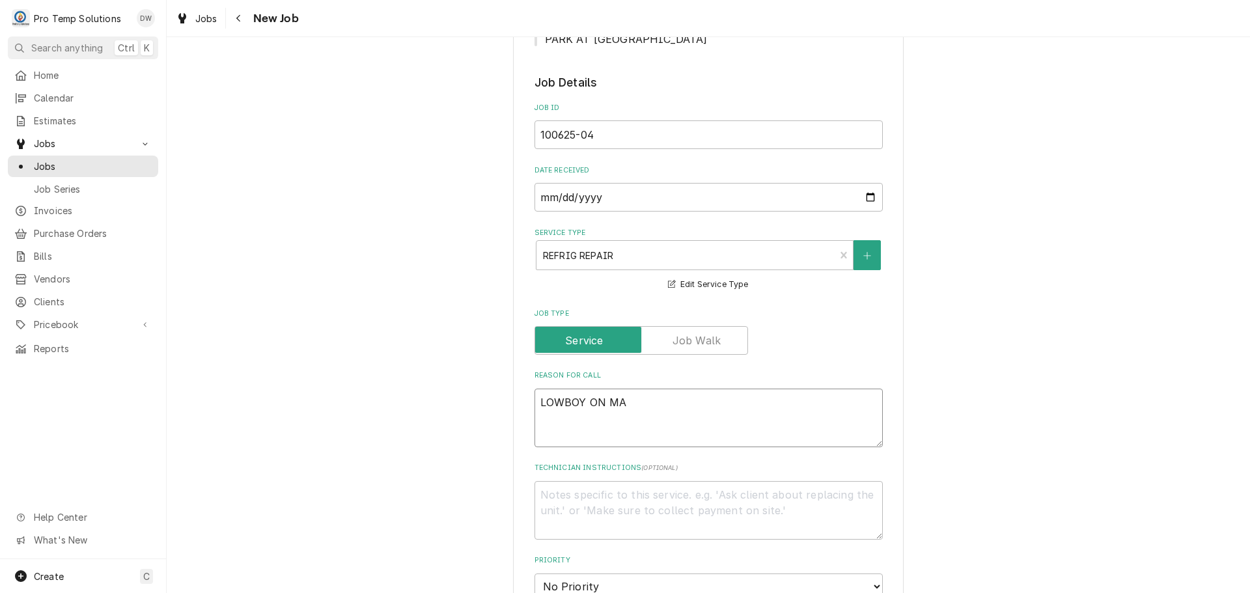
type textarea "x"
type textarea "LOWBOY ON MAI"
type textarea "x"
type textarea "LOWBOY ON MAIN"
type textarea "x"
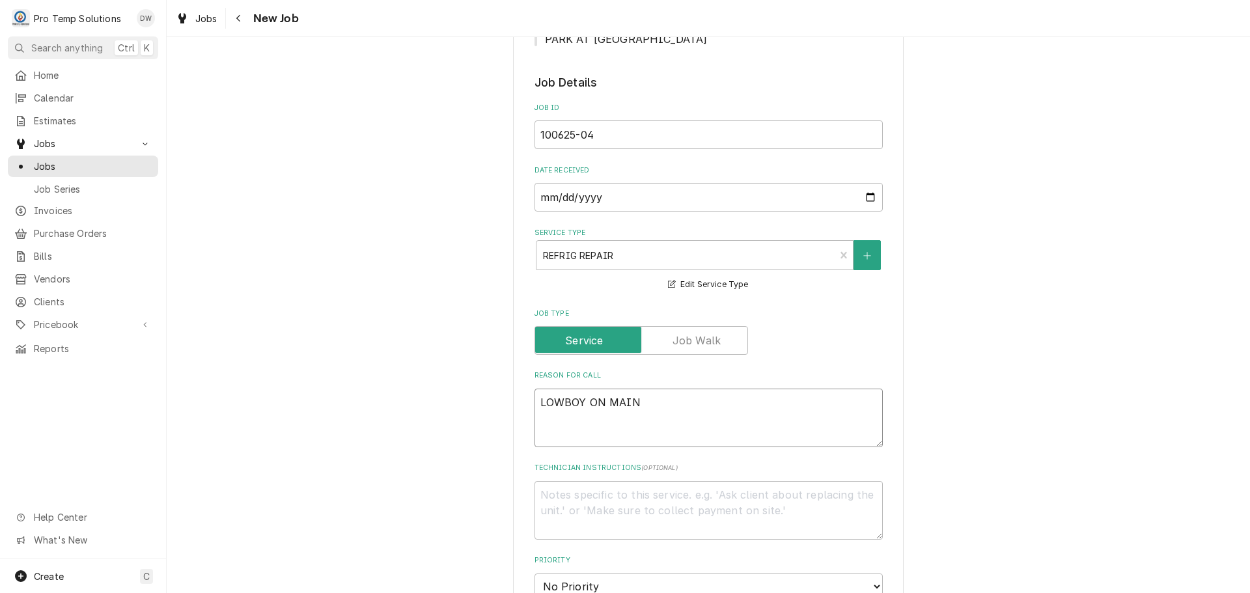
type textarea "LOWBOY ON MAIN"
type textarea "x"
type textarea "LOWBOY ON MAIN L"
type textarea "x"
type textarea "LOWBOY ON MAIN LI"
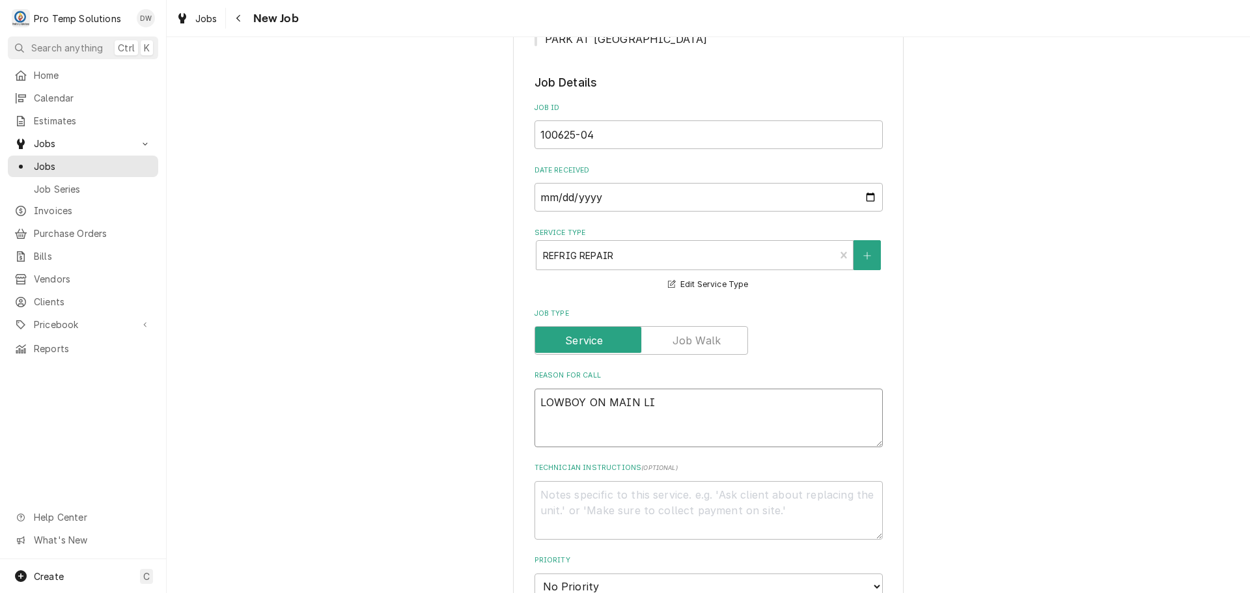
type textarea "x"
type textarea "LOWBOY ON MAIN LIN"
type textarea "x"
type textarea "LOWBOY ON MAIN LINE"
type textarea "x"
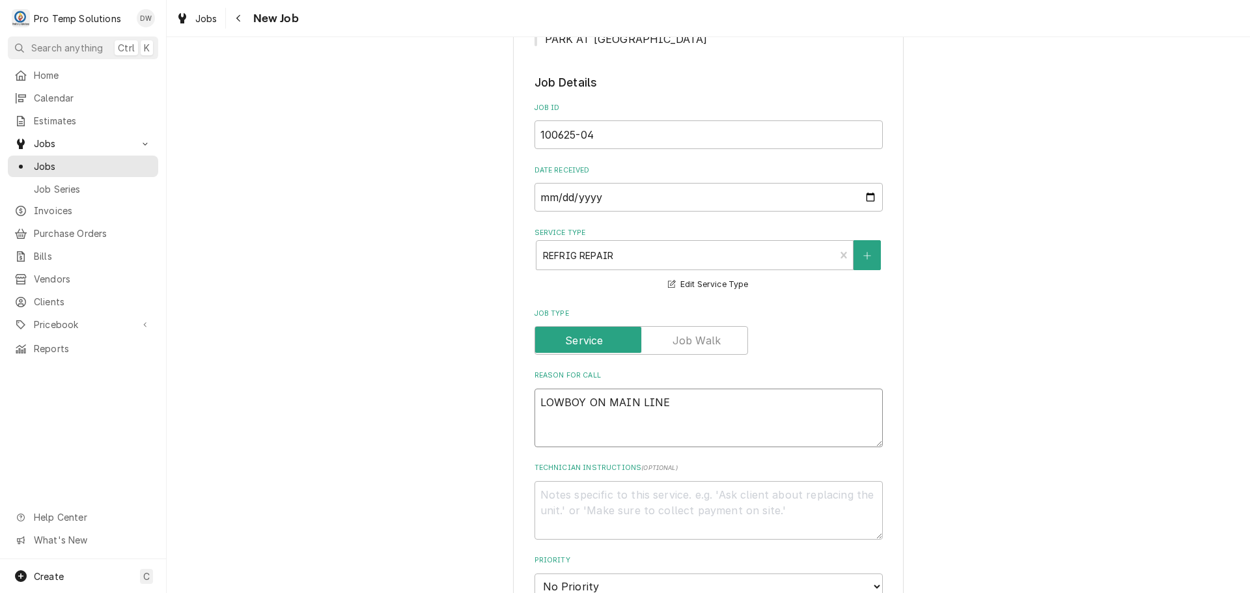
type textarea "LOWBOY ON MAIN LINE"
type textarea "x"
type textarea "LOWBOY ON MAIN LINE @"
type textarea "x"
type textarea "LOWBOY ON MAIN LINE @6"
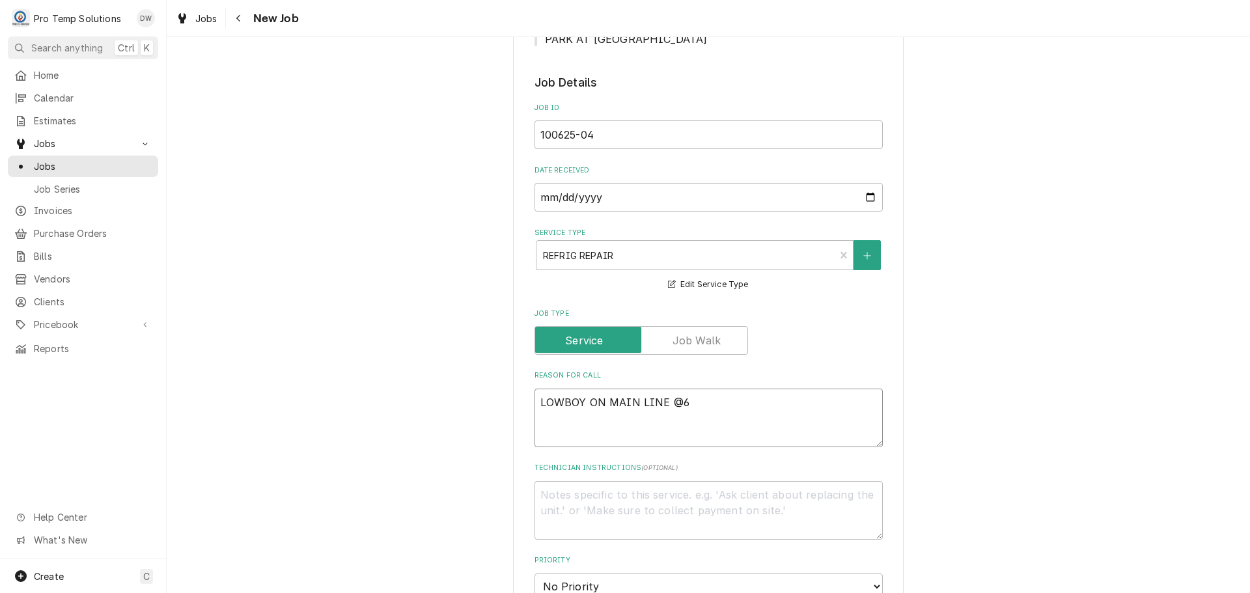
type textarea "x"
type textarea "LOWBOY ON MAIN LINE @65"
type textarea "x"
type textarea "LOWBOY ON MAIN LINE @65F"
type textarea "x"
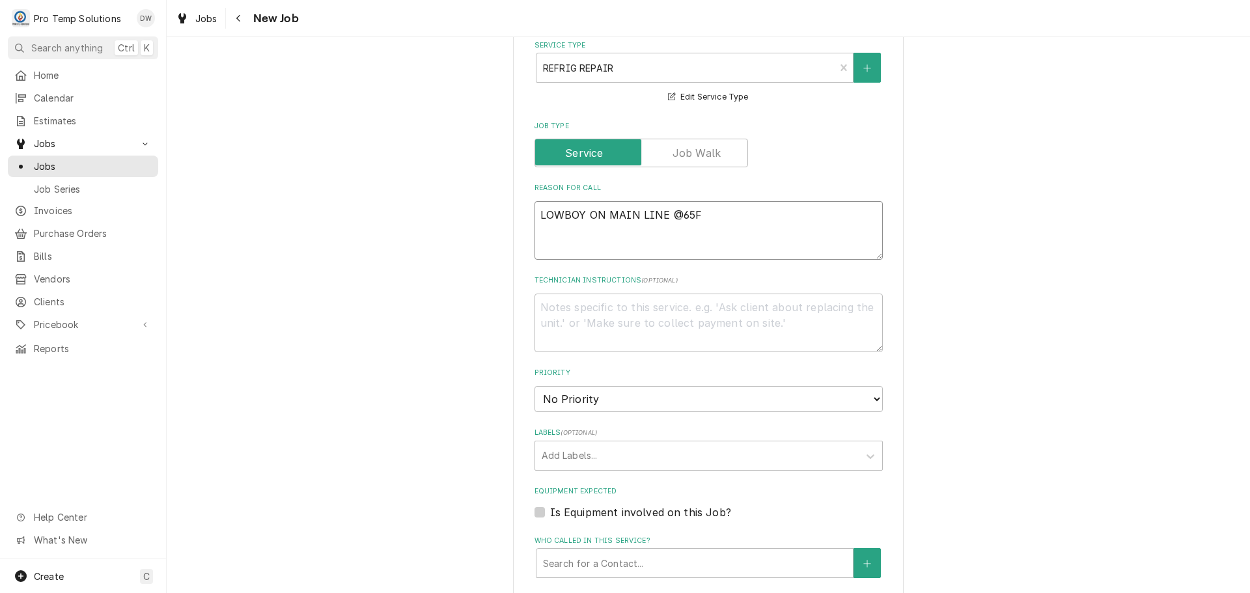
scroll to position [586, 0]
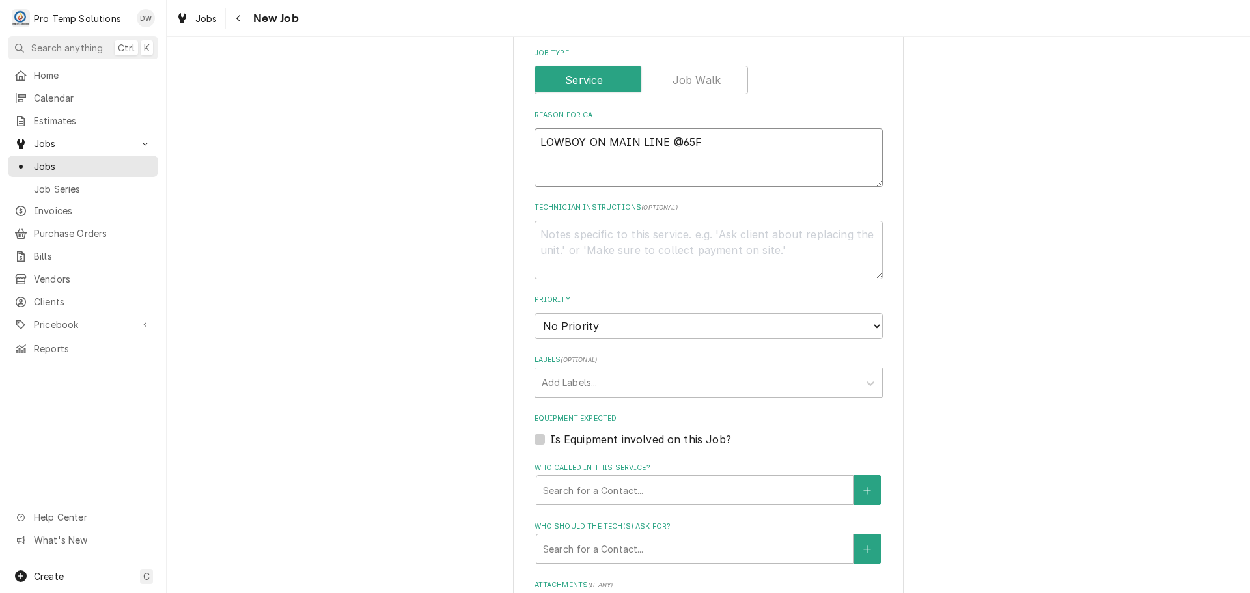
type textarea "LOWBOY ON MAIN LINE @65F"
click at [550, 438] on label "Is Equipment involved on this Job?" at bounding box center [640, 440] width 181 height 16
click at [550, 438] on input "Equipment Expected" at bounding box center [724, 446] width 348 height 29
checkbox input "true"
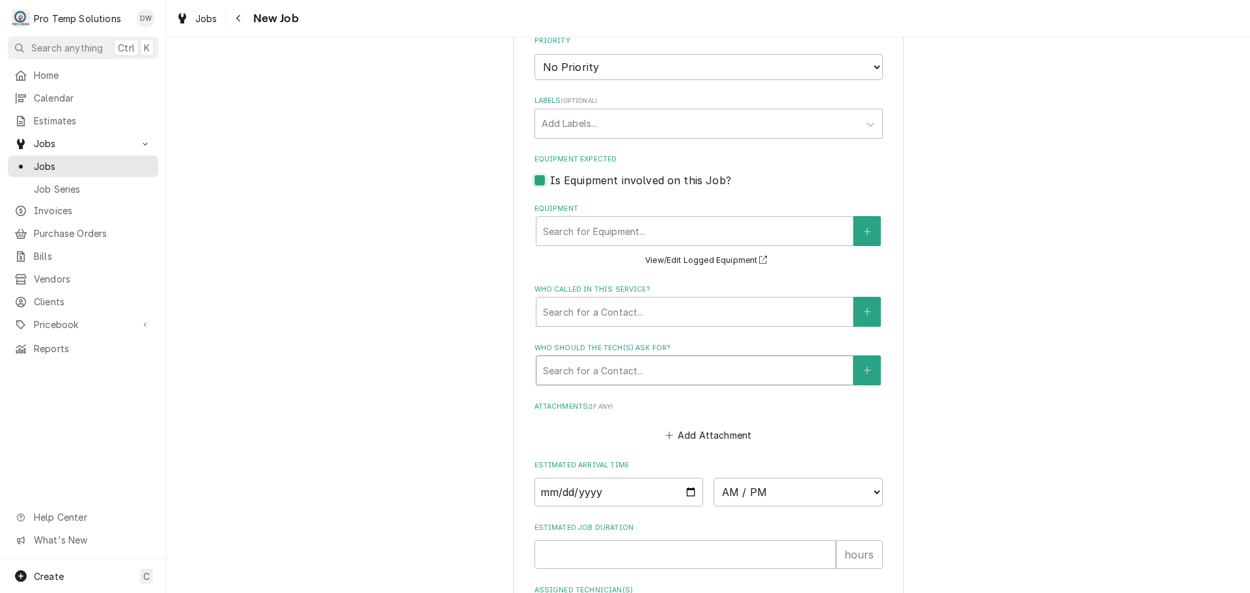
scroll to position [846, 0]
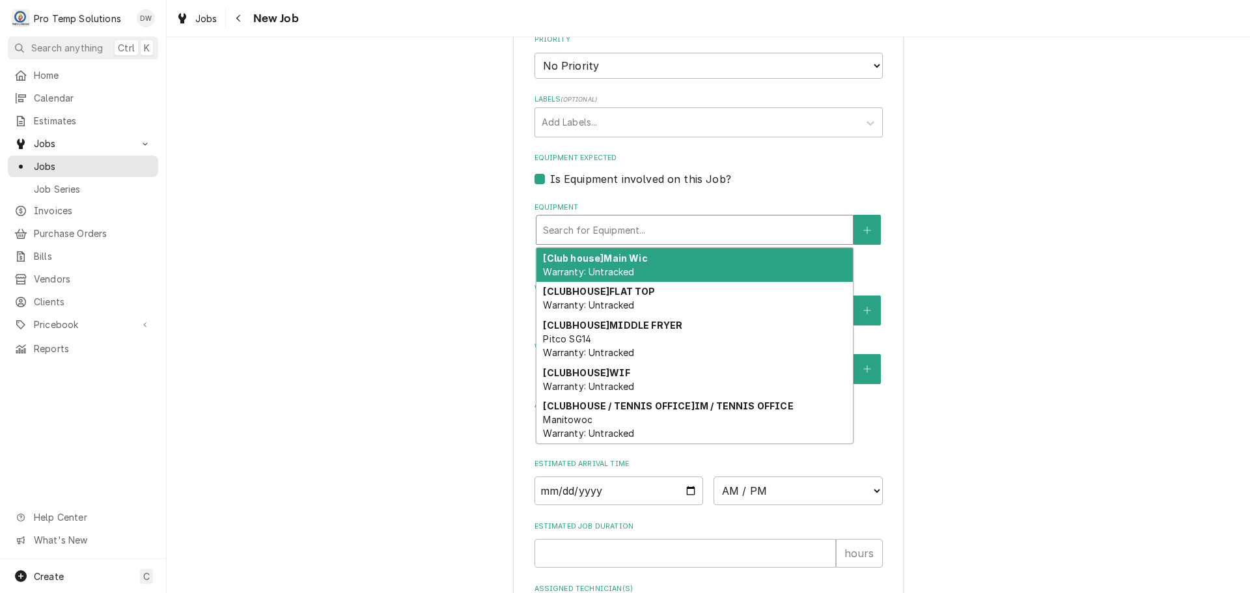
click at [682, 232] on div "Equipment" at bounding box center [694, 229] width 303 height 23
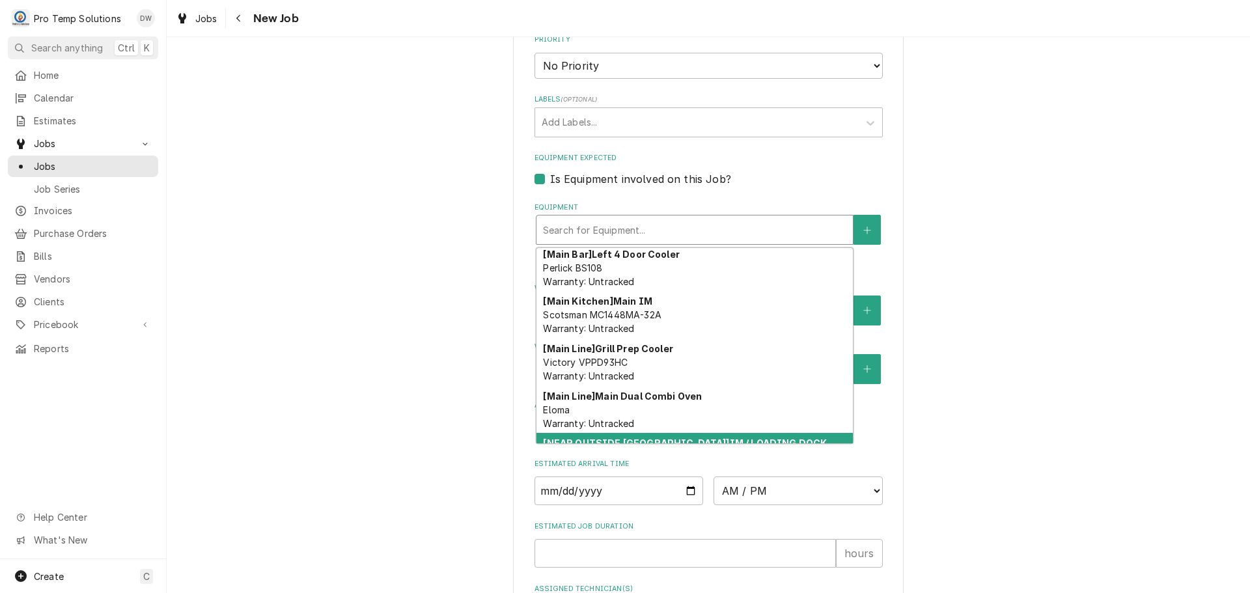
scroll to position [313, 0]
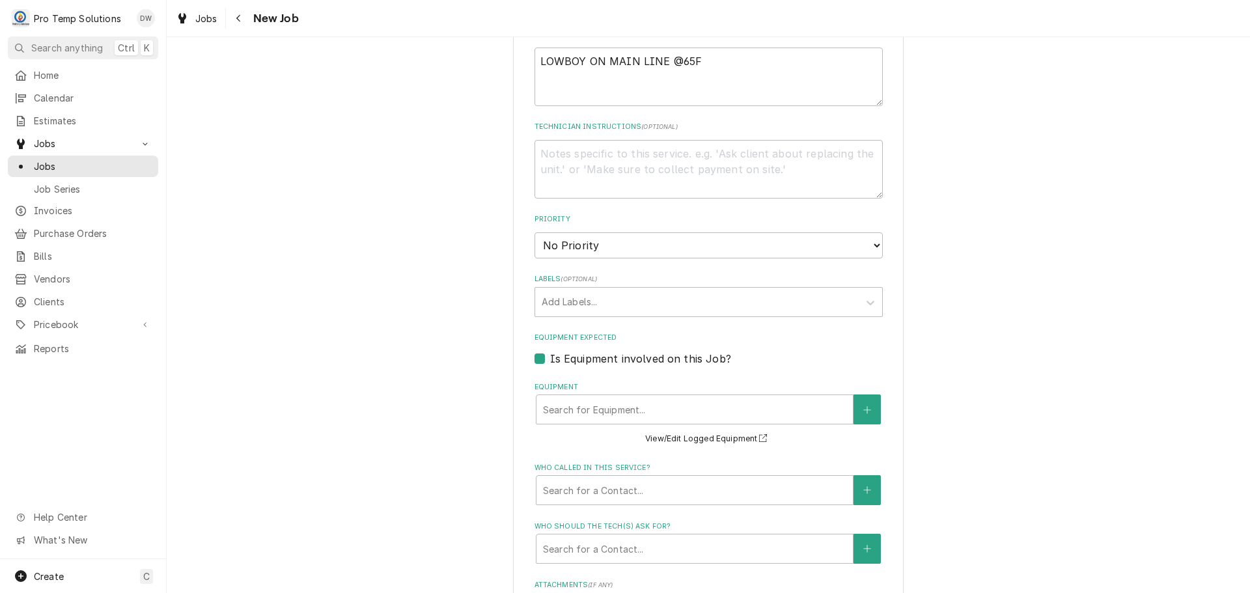
scroll to position [456, 0]
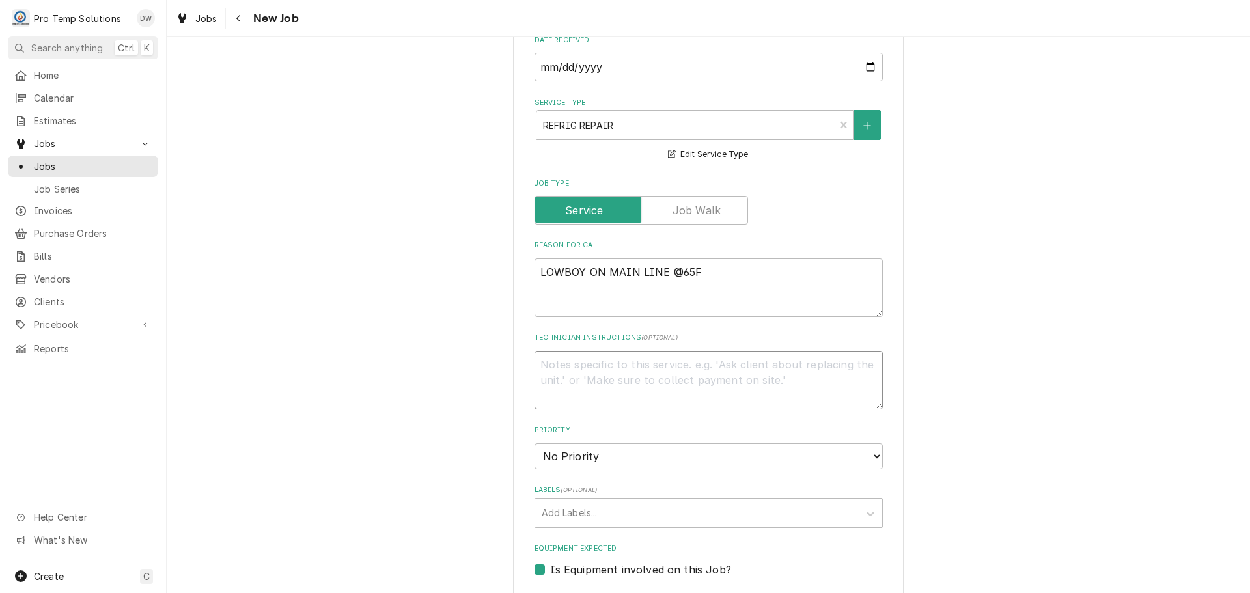
click at [740, 394] on textarea "Technician Instructions ( optional )" at bounding box center [709, 380] width 348 height 59
type textarea "x"
type textarea "P"
type textarea "x"
type textarea "PL"
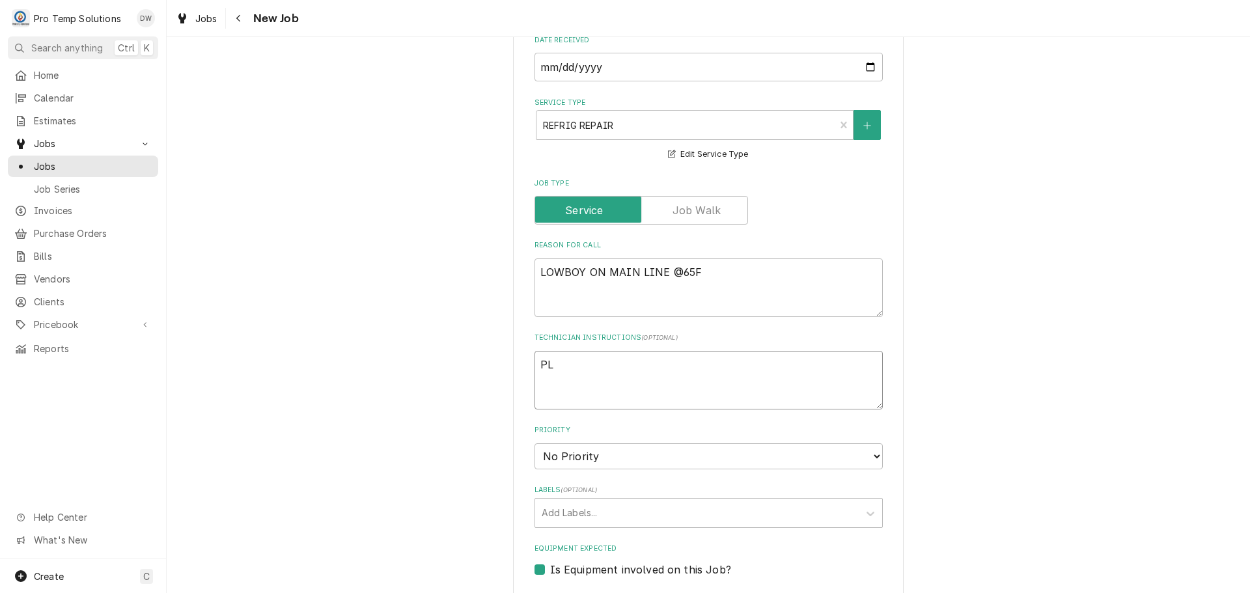
type textarea "x"
type textarea "PLE"
type textarea "x"
type textarea "PLEA"
type textarea "x"
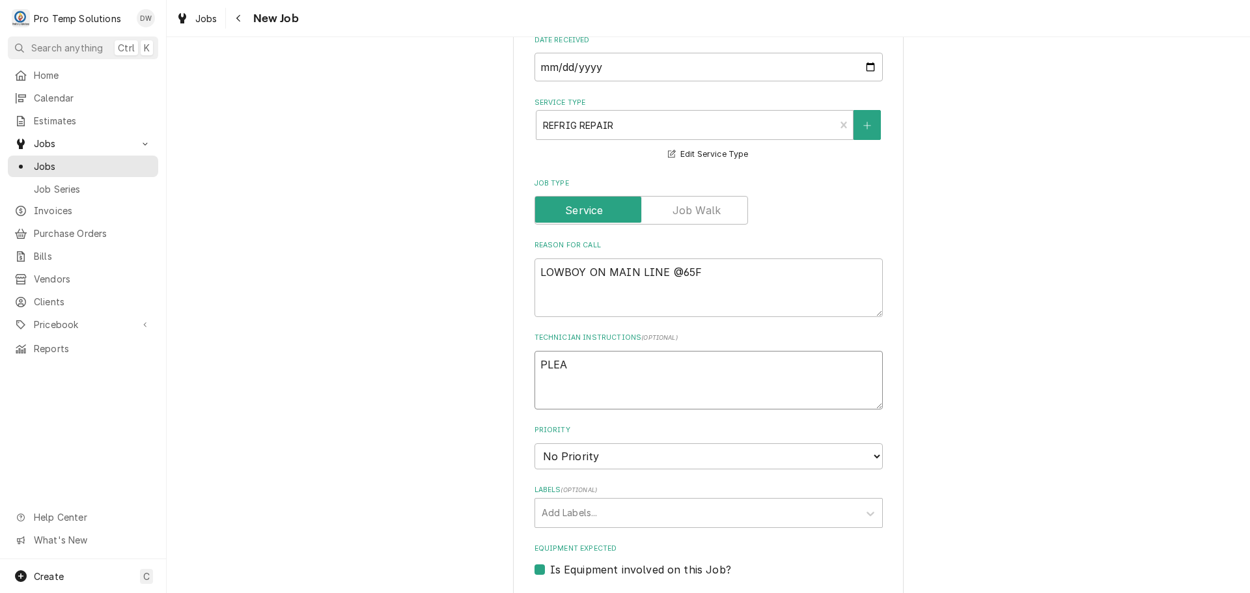
type textarea "PLEAS"
type textarea "x"
type textarea "PLEASE"
type textarea "x"
type textarea "PLEASE"
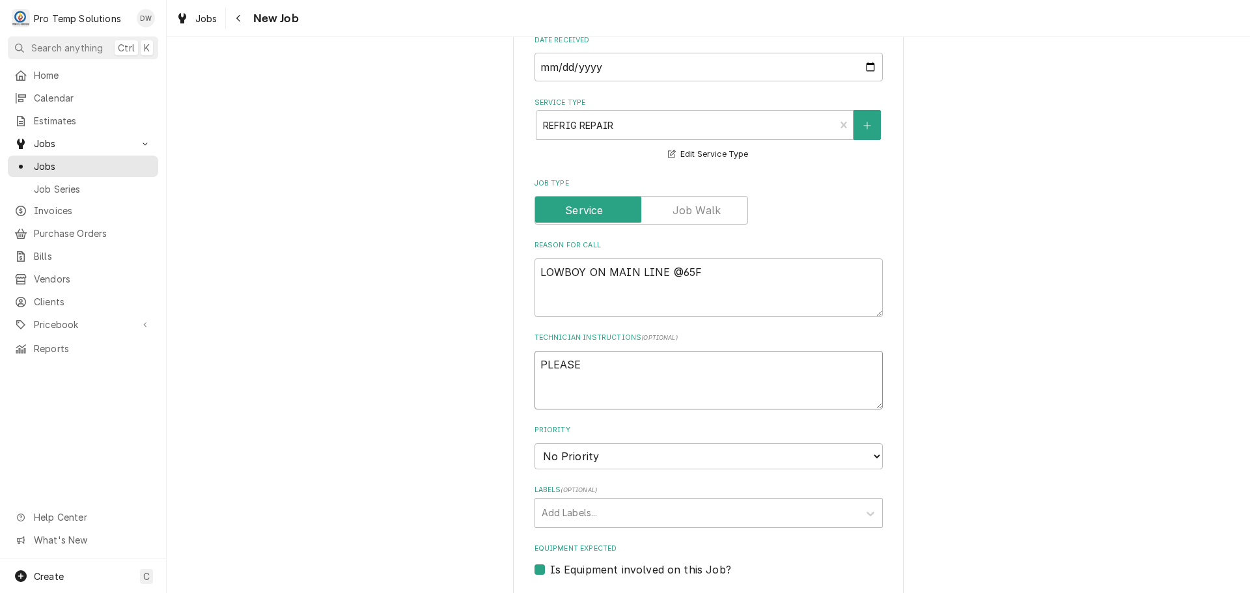
type textarea "x"
type textarea "PLEASE A"
type textarea "x"
type textarea "PLEASE AD"
type textarea "x"
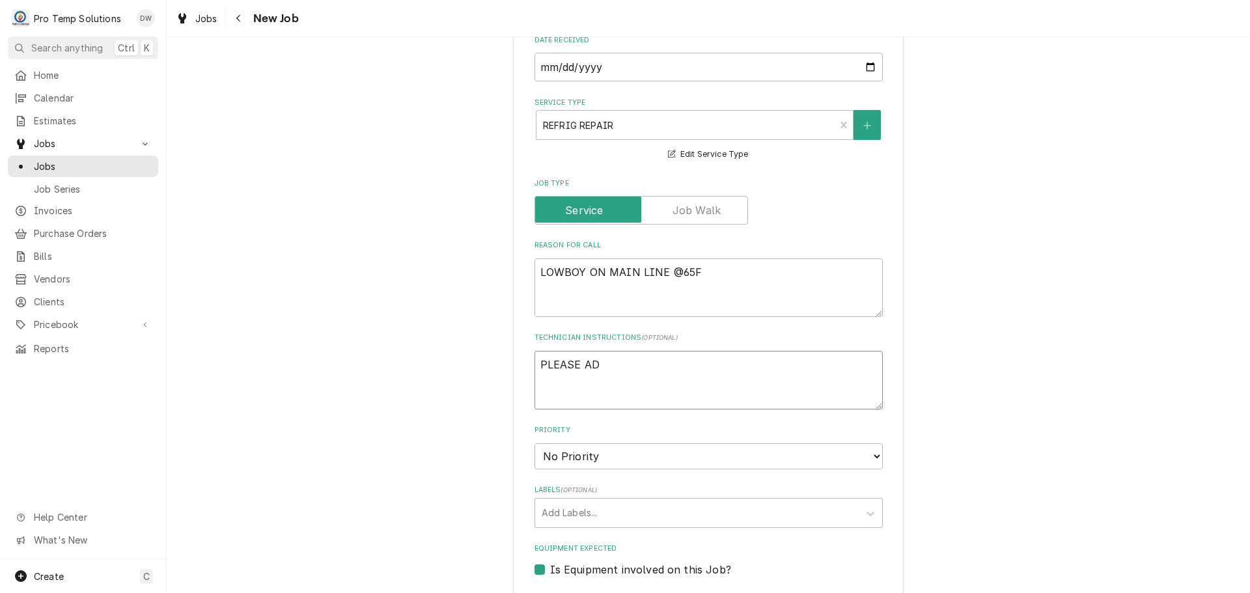
type textarea "PLEASE ADD"
type textarea "x"
type textarea "PLEASE ADD"
type textarea "x"
type textarea "PLEASE ADD E"
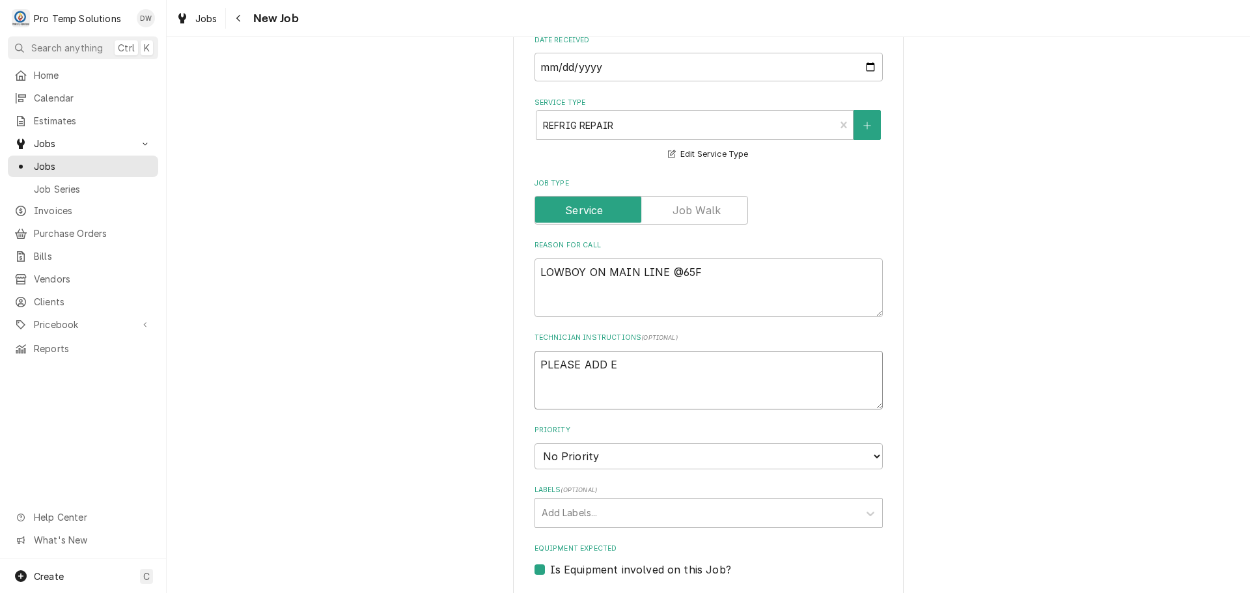
type textarea "x"
type textarea "PLEASE ADD EQ"
type textarea "x"
type textarea "PLEASE ADD EQU"
type textarea "x"
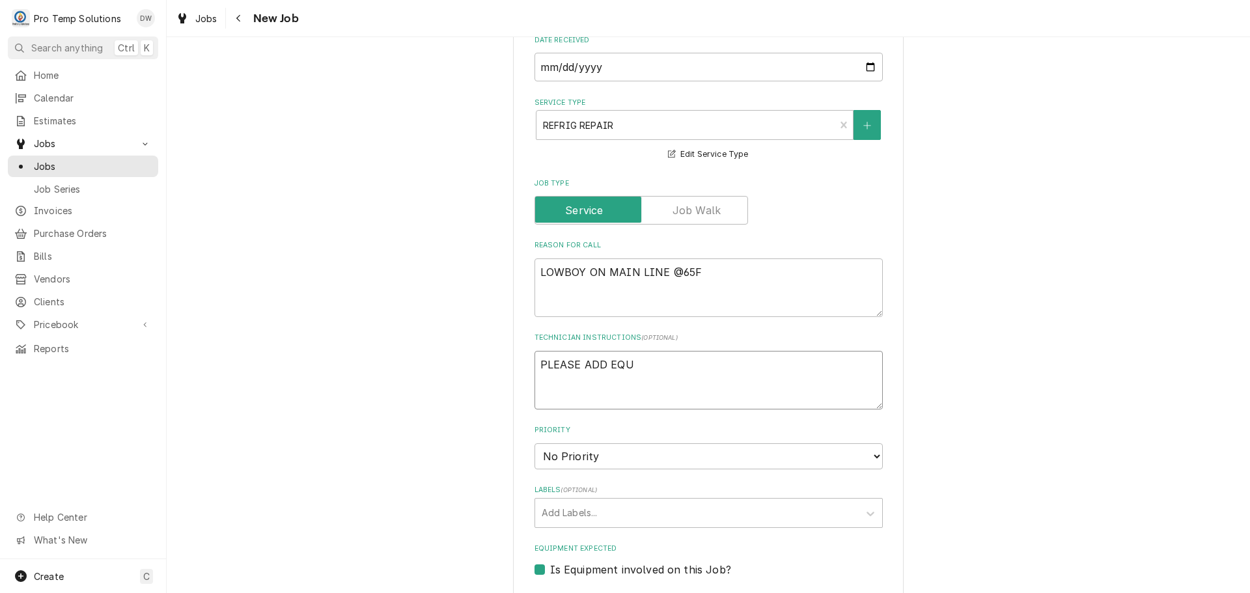
type textarea "PLEASE ADD EQUI"
type textarea "x"
type textarea "PLEASE ADD EQUIP"
type textarea "x"
type textarea "PLEASE ADD EQUIP"
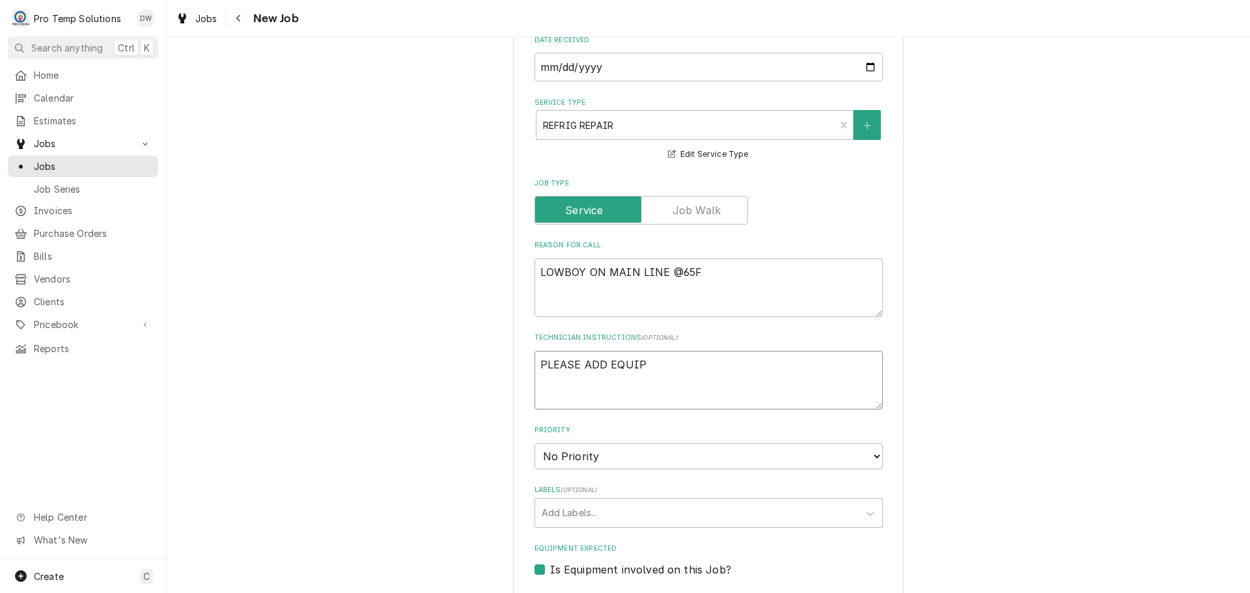
type textarea "x"
type textarea "PLEASE ADD EQUIP T"
type textarea "x"
type textarea "PLEASE ADD EQUIP TO"
type textarea "x"
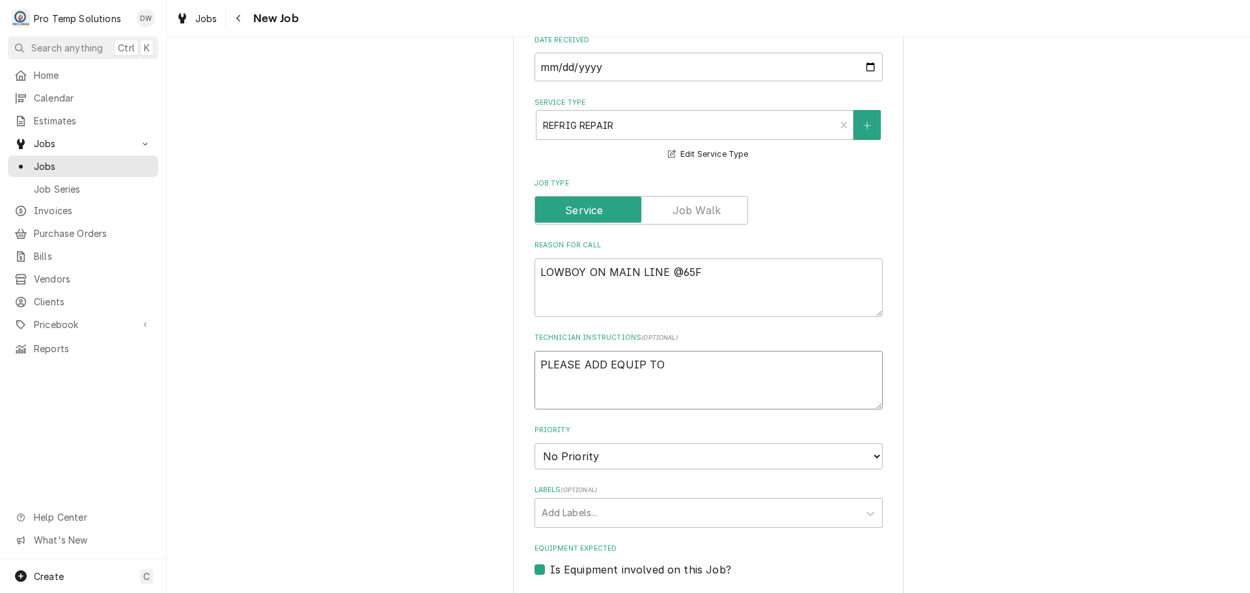
type textarea "PLEASE ADD EQUIP TO"
type textarea "x"
type textarea "PLEASE ADD EQUIP TO C"
type textarea "x"
type textarea "PLEASE ADD EQUIP TO CA"
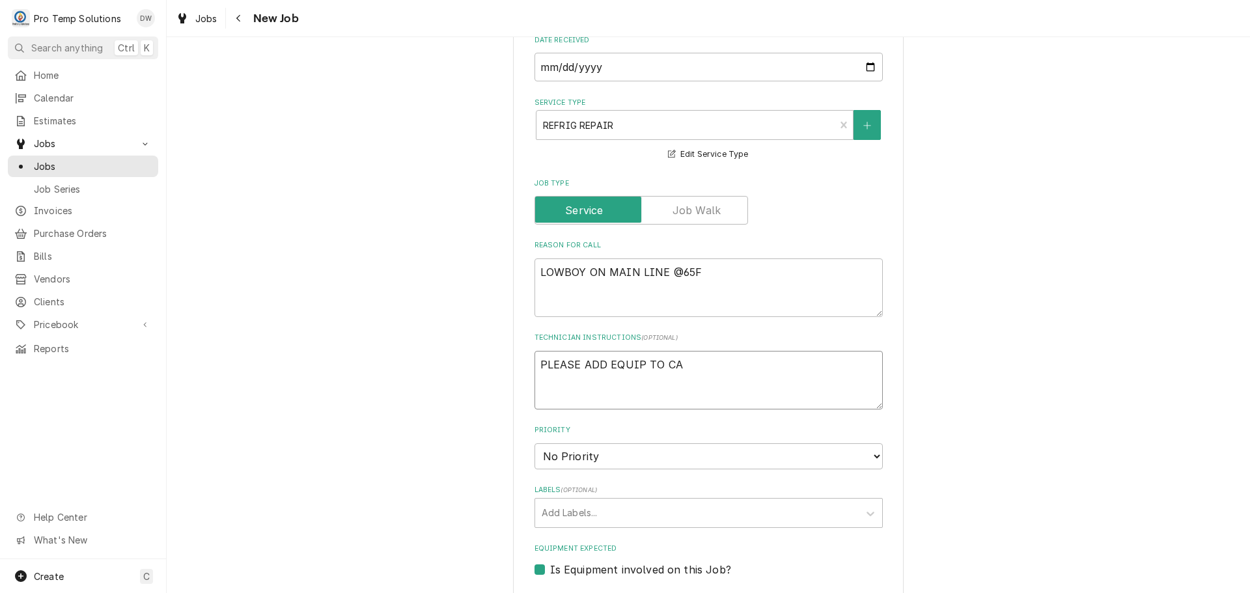
type textarea "x"
type textarea "PLEASE ADD EQUIP TO CAL"
type textarea "x"
type textarea "PLEASE ADD EQUIP TO CALL"
type textarea "x"
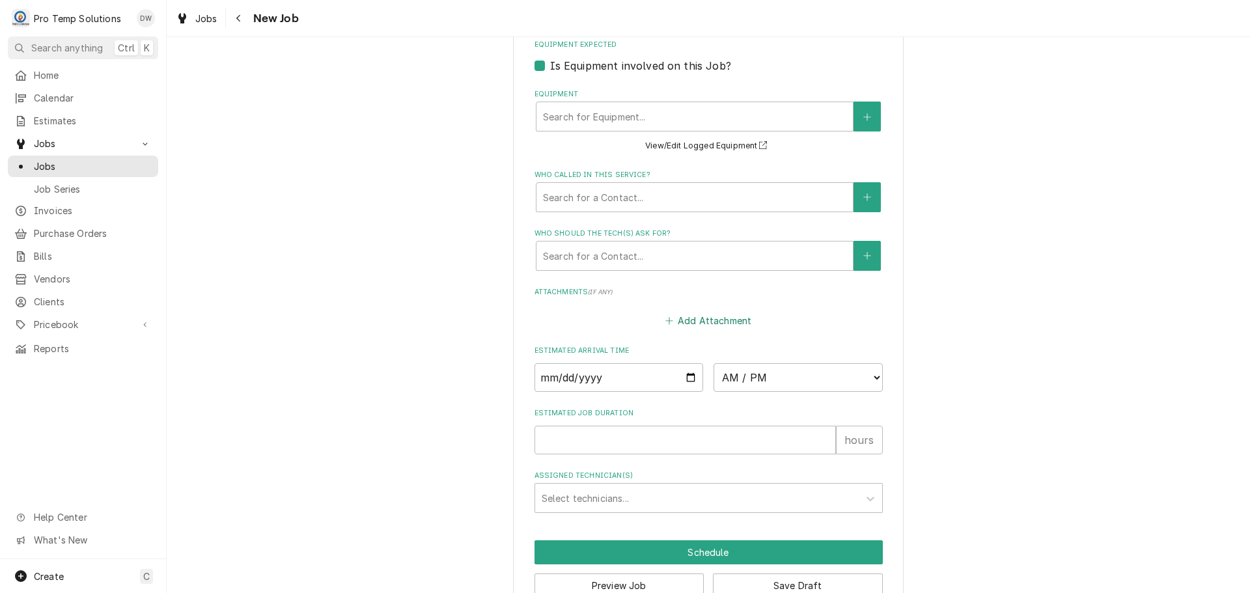
scroll to position [977, 0]
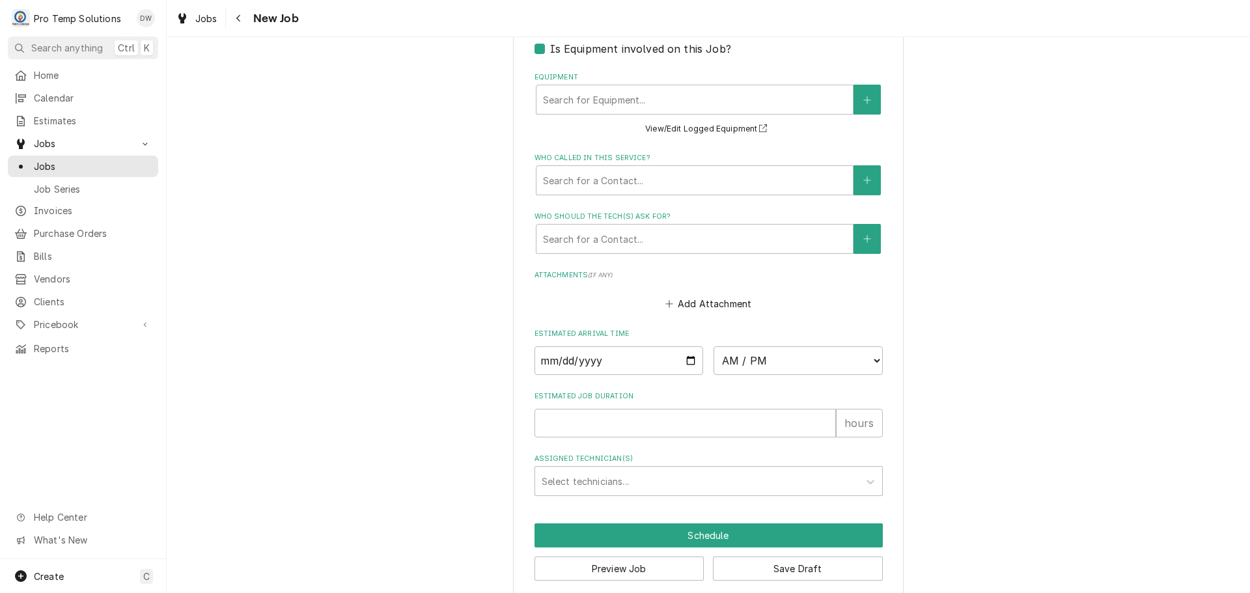
type textarea "PLEASE ADD EQUIP TO CALL"
click at [687, 356] on input "Date" at bounding box center [619, 360] width 169 height 29
type input "[DATE]"
type textarea "x"
click at [869, 362] on select "AM / PM 6:00 AM 6:15 AM 6:30 AM 6:45 AM 7:00 AM 7:15 AM 7:30 AM 7:45 AM 8:00 AM…" at bounding box center [798, 360] width 169 height 29
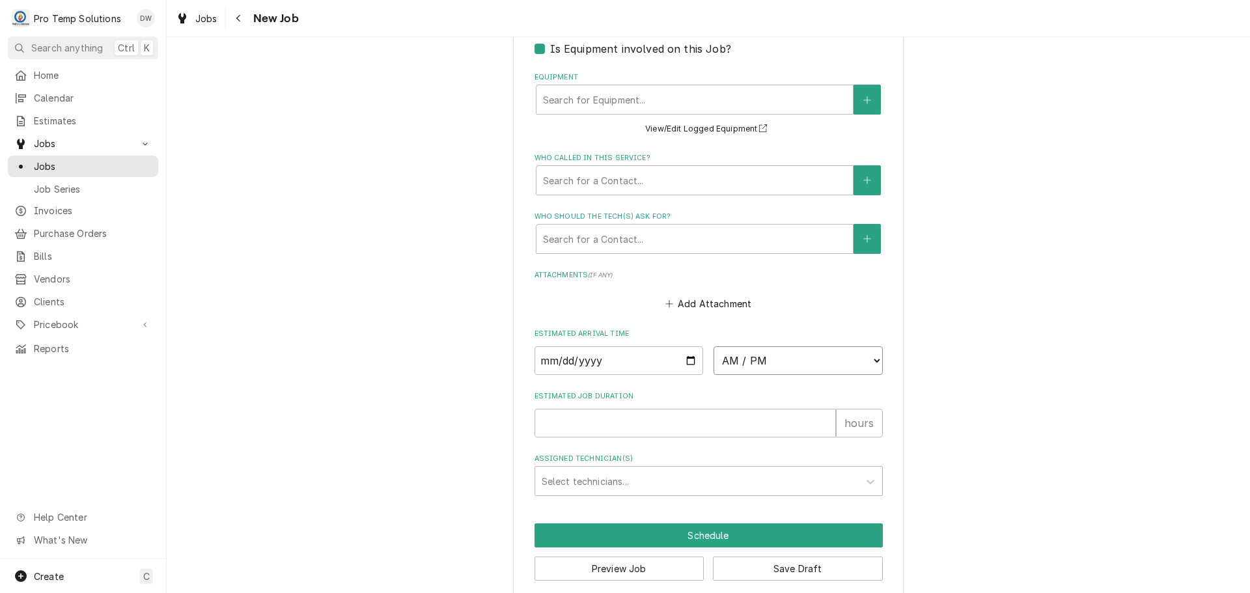
select select "13:00:00"
click at [714, 346] on select "AM / PM 6:00 AM 6:15 AM 6:30 AM 6:45 AM 7:00 AM 7:15 AM 7:30 AM 7:45 AM 8:00 AM…" at bounding box center [798, 360] width 169 height 29
click at [727, 423] on input "Estimated Job Duration" at bounding box center [685, 423] width 301 height 29
type textarea "x"
type input "1"
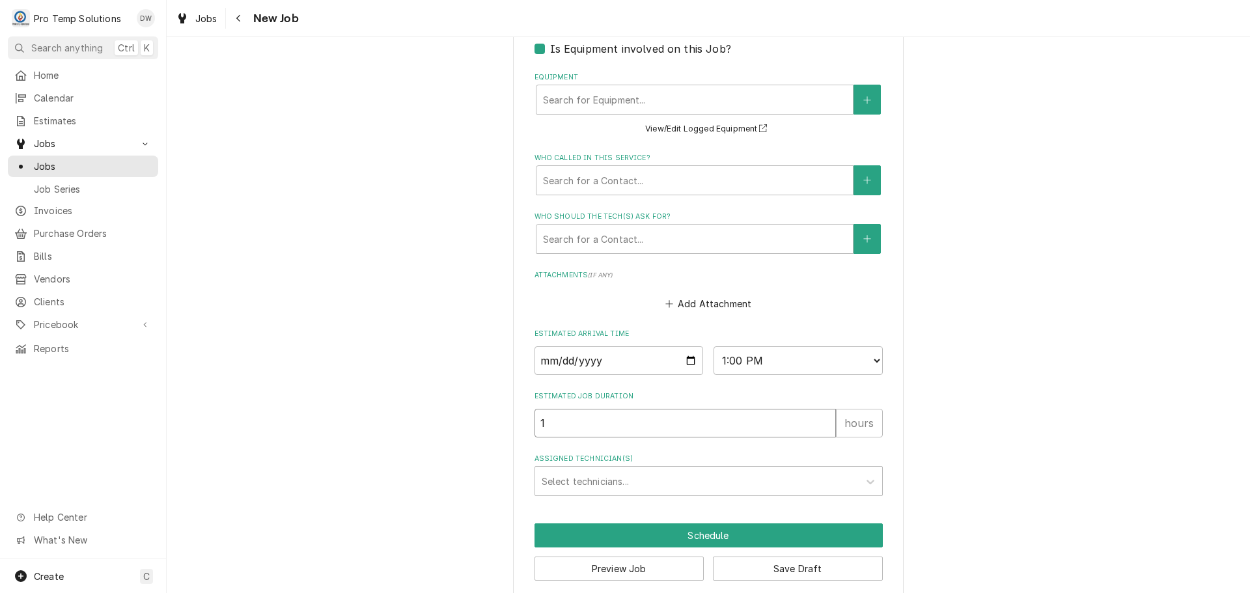
type textarea "x"
type input "1"
click at [629, 481] on div "Assigned Technician(s)" at bounding box center [697, 480] width 311 height 23
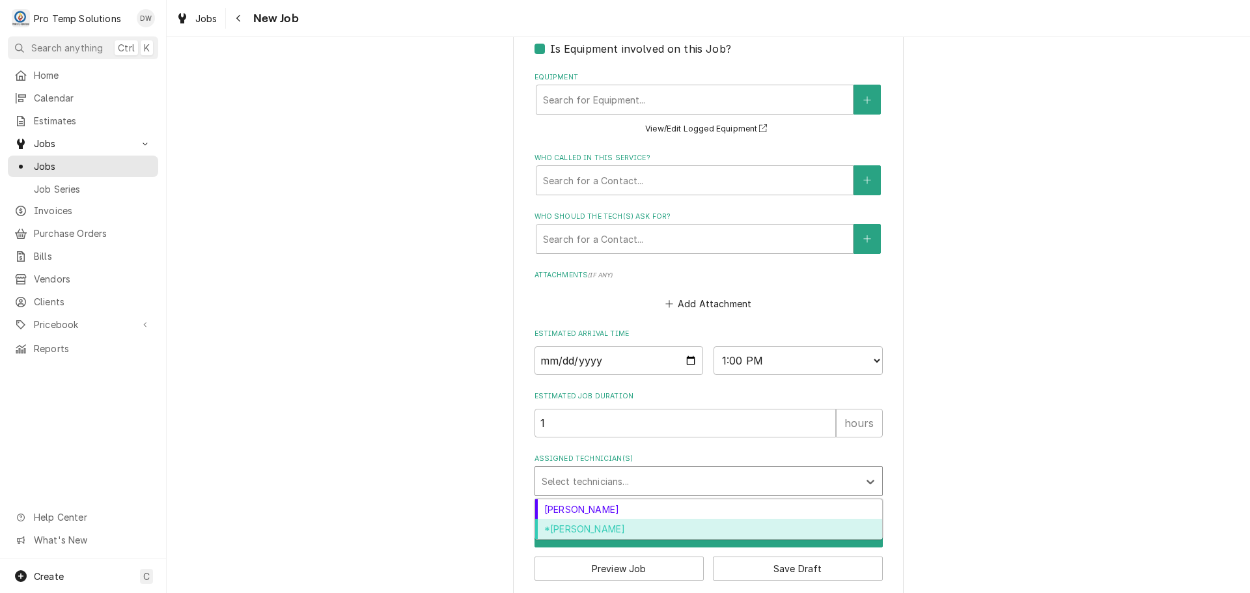
click at [615, 534] on div "*Kevin Williams" at bounding box center [708, 529] width 347 height 20
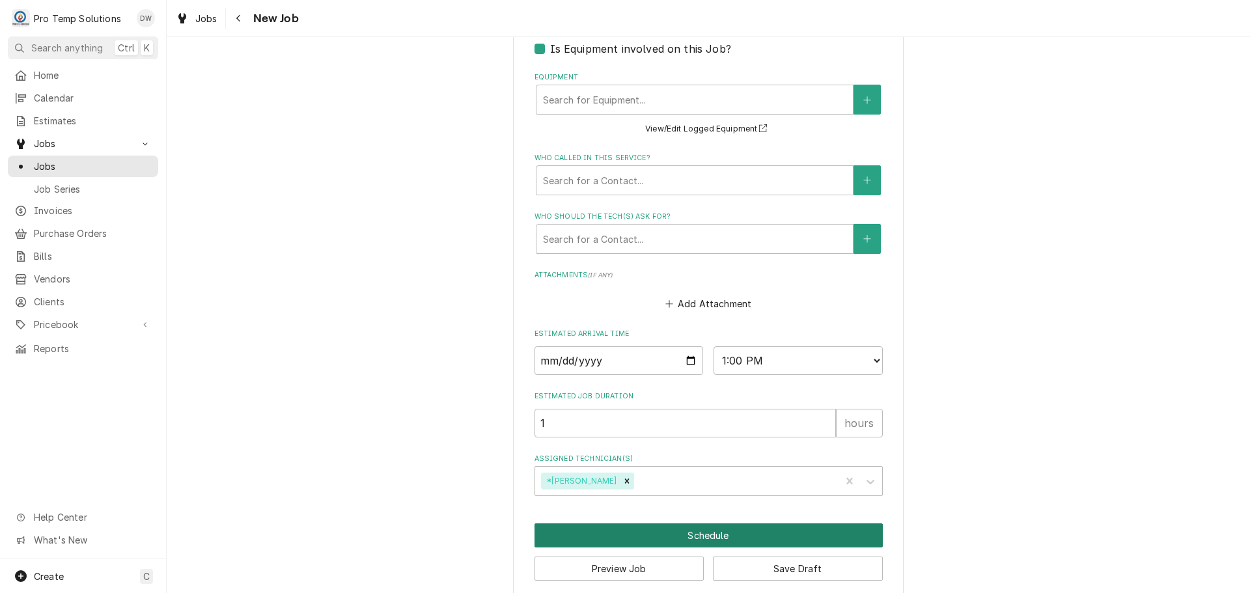
click at [693, 531] on button "Schedule" at bounding box center [709, 536] width 348 height 24
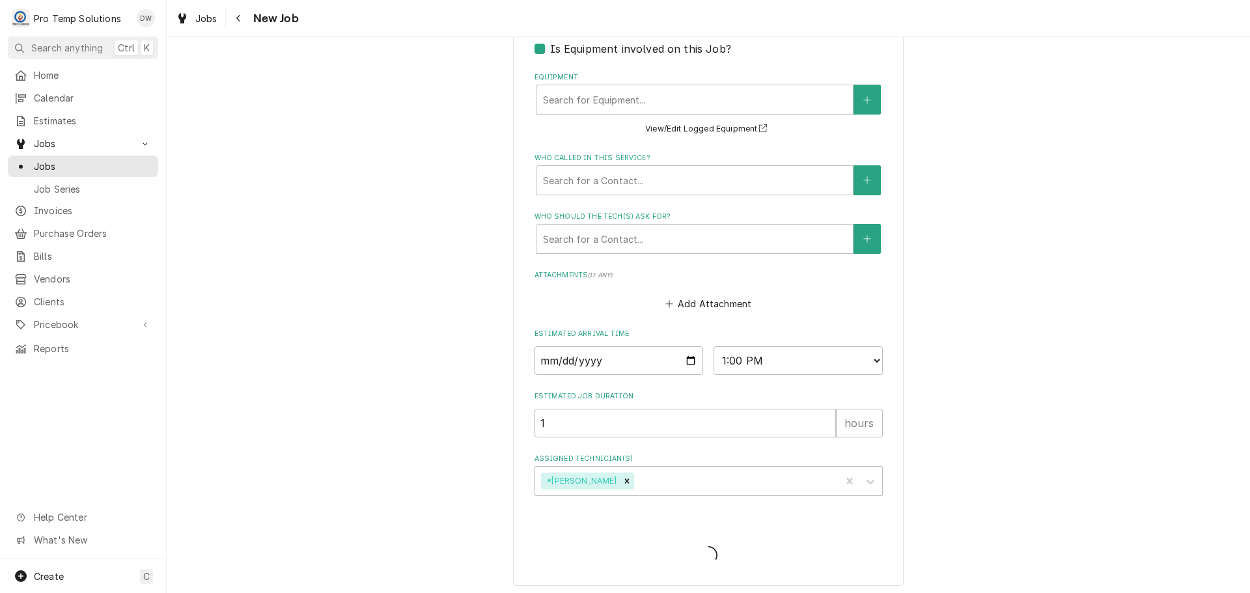
type textarea "x"
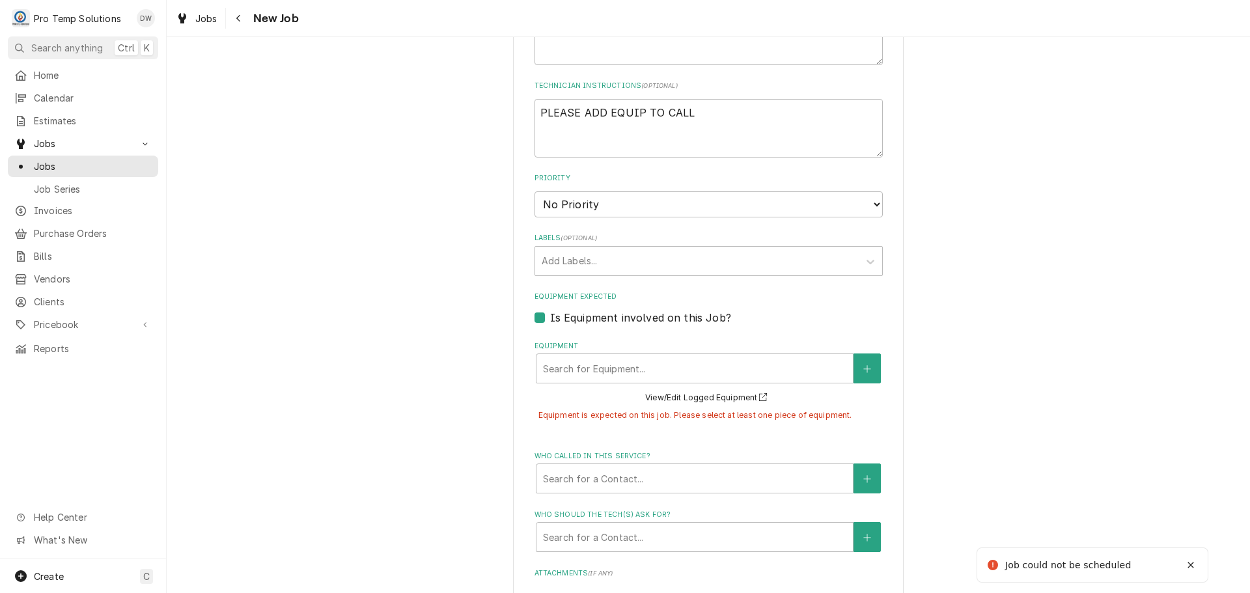
scroll to position [590, 0]
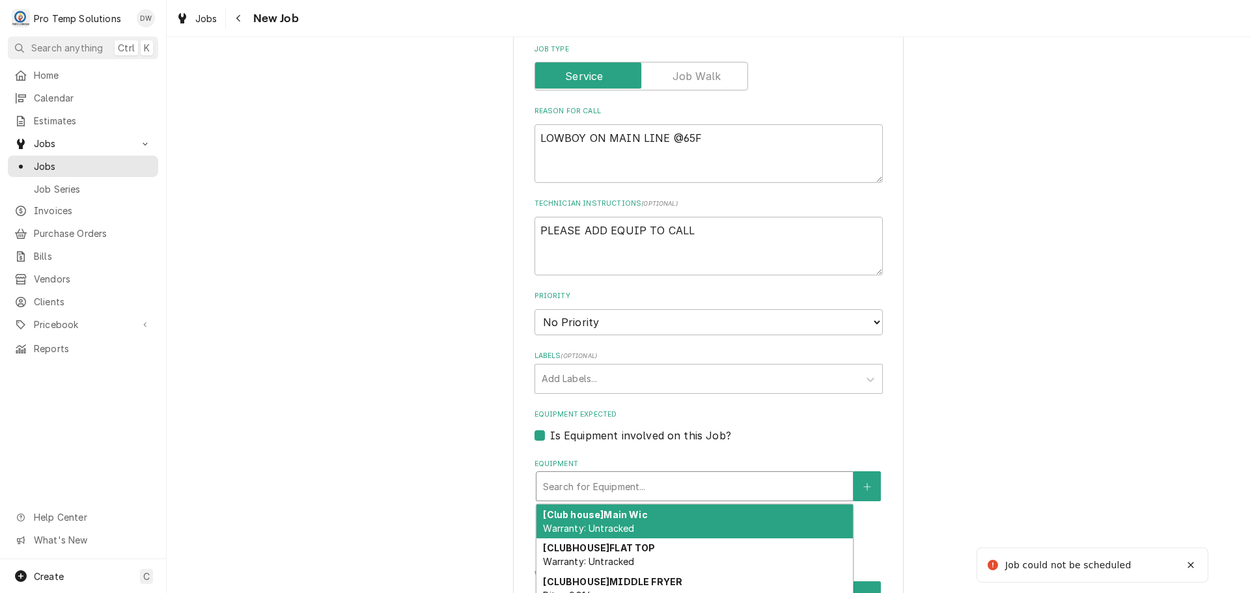
click at [642, 497] on div "Equipment" at bounding box center [694, 486] width 303 height 23
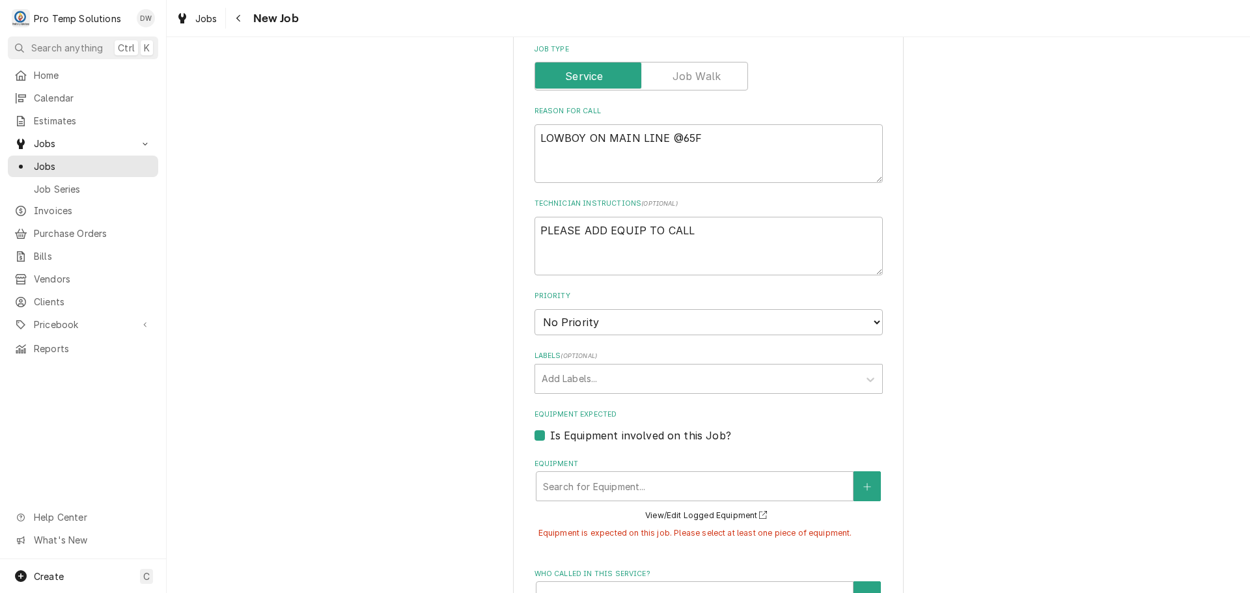
click at [550, 436] on label "Is Equipment involved on this Job?" at bounding box center [640, 436] width 181 height 16
click at [550, 436] on input "Equipment Expected" at bounding box center [724, 442] width 348 height 29
checkbox input "false"
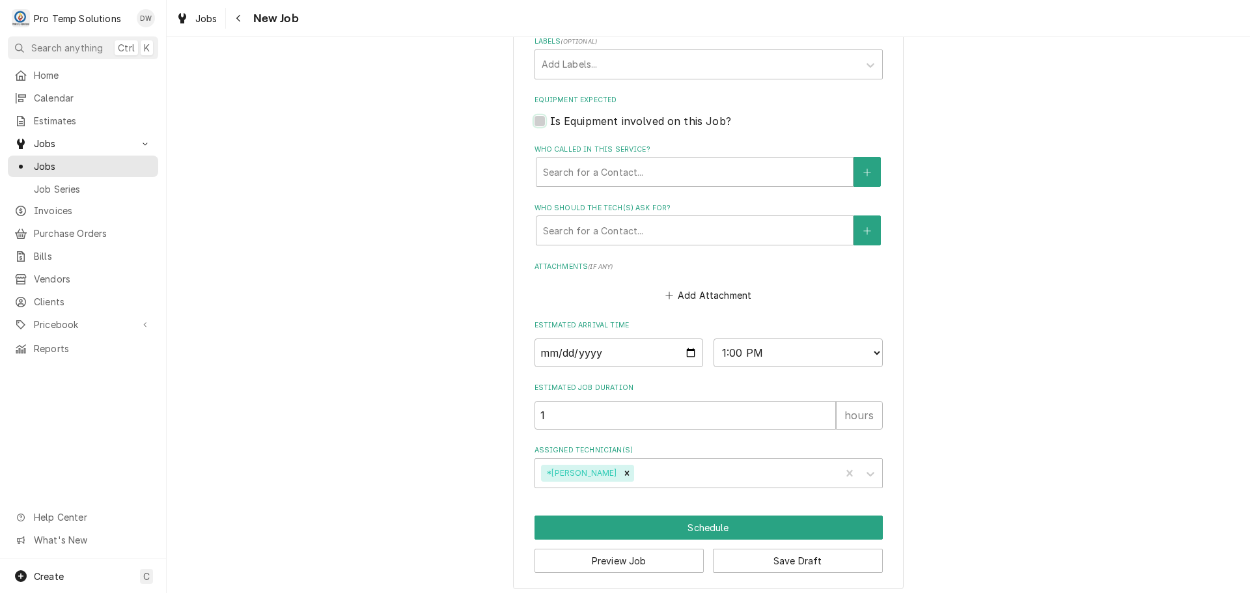
scroll to position [912, 0]
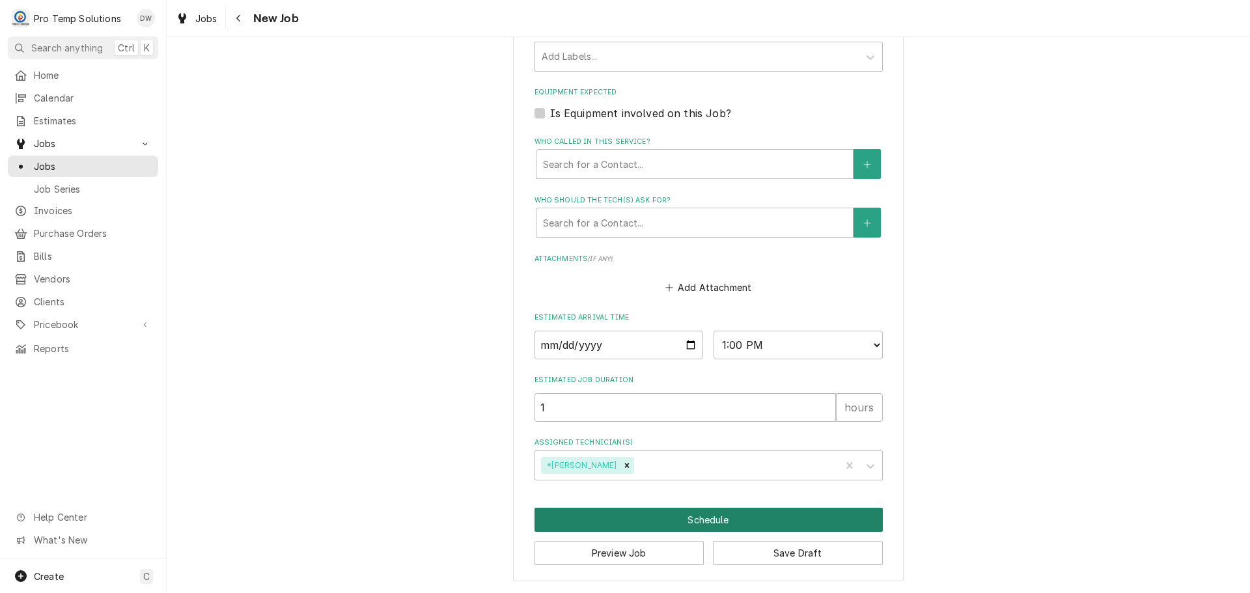
click at [703, 513] on button "Schedule" at bounding box center [709, 520] width 348 height 24
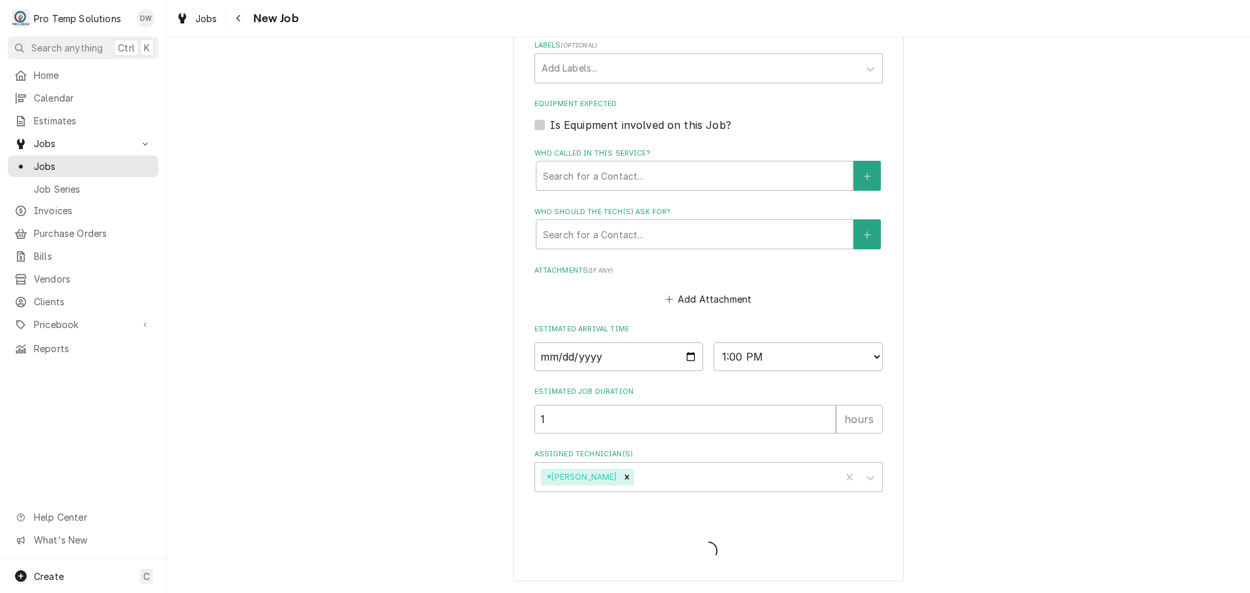
scroll to position [901, 0]
type textarea "x"
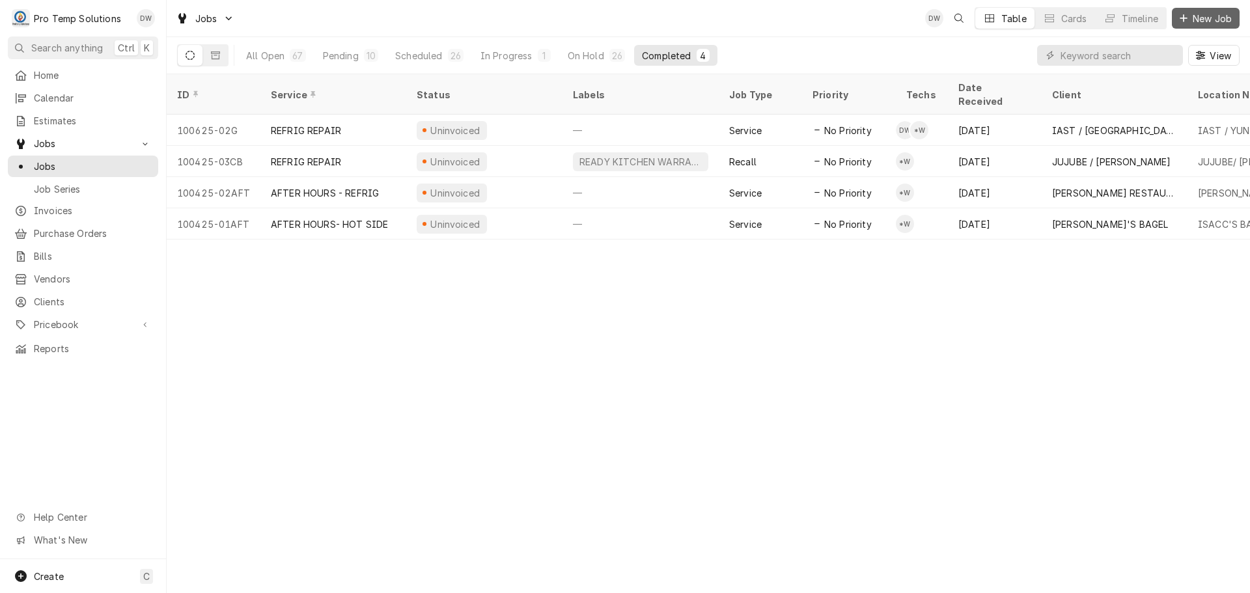
click at [1217, 18] on span "New Job" at bounding box center [1212, 19] width 44 height 14
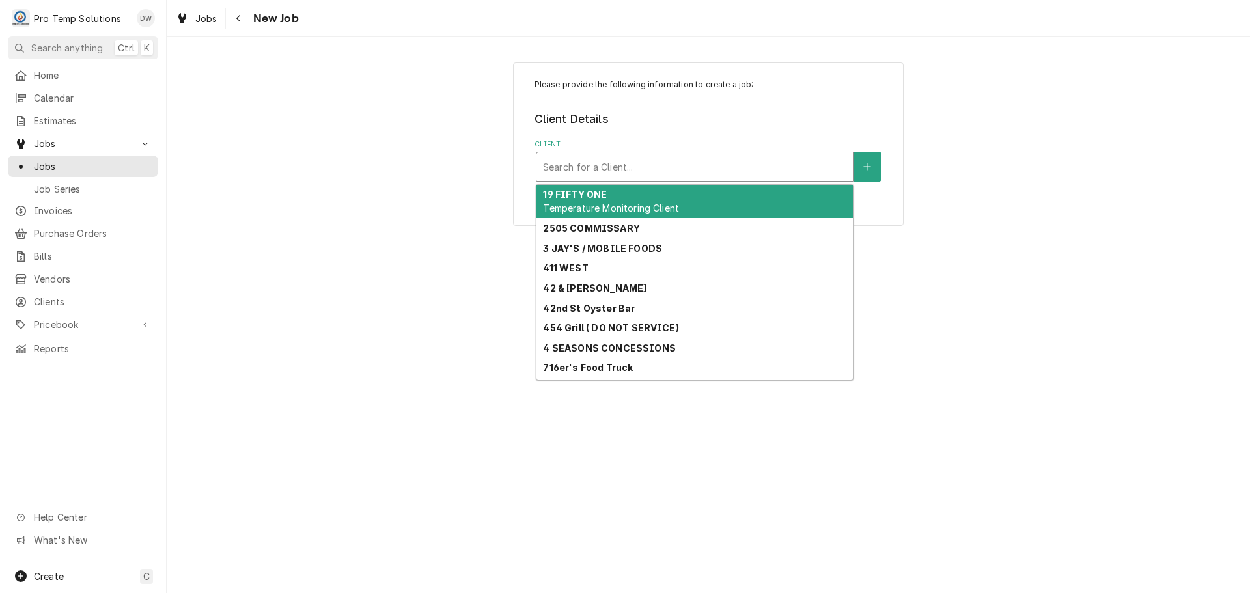
click at [689, 164] on div "Client" at bounding box center [694, 166] width 303 height 23
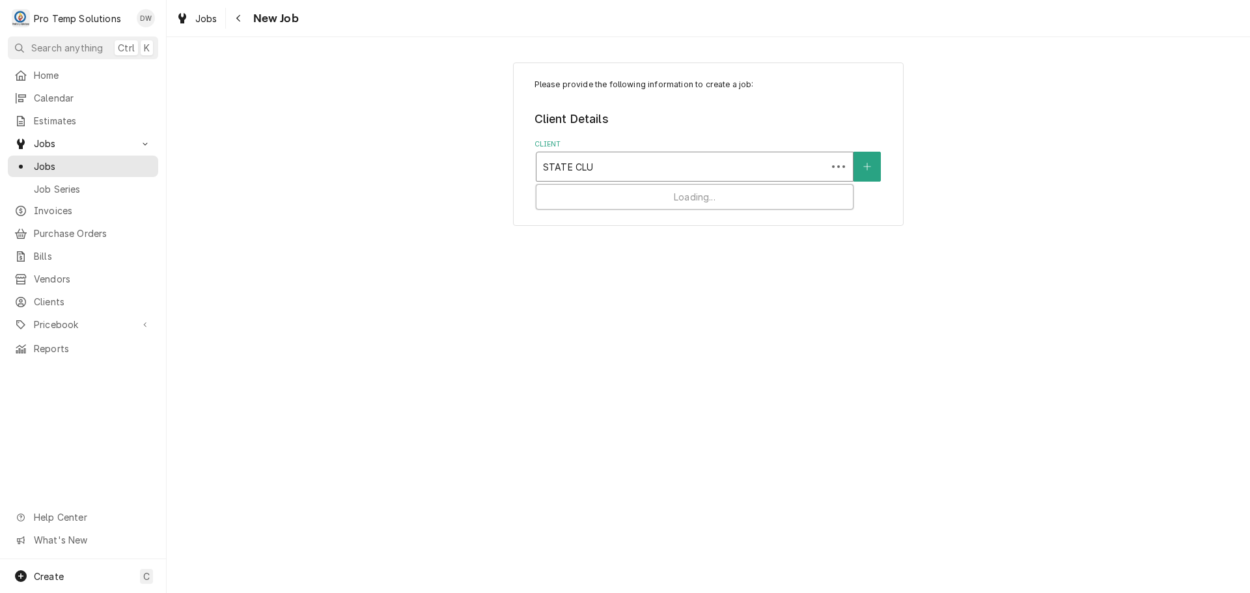
type input "STATE CLUB"
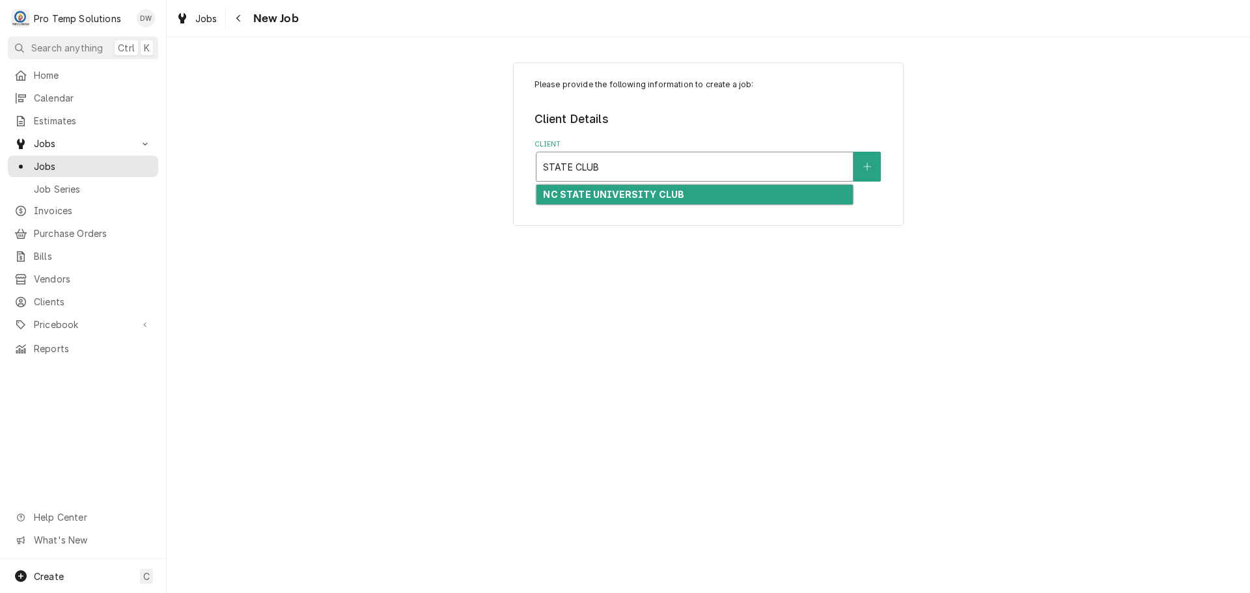
click at [630, 192] on strong "NC STATE UNIVERSITY CLUB" at bounding box center [613, 194] width 141 height 11
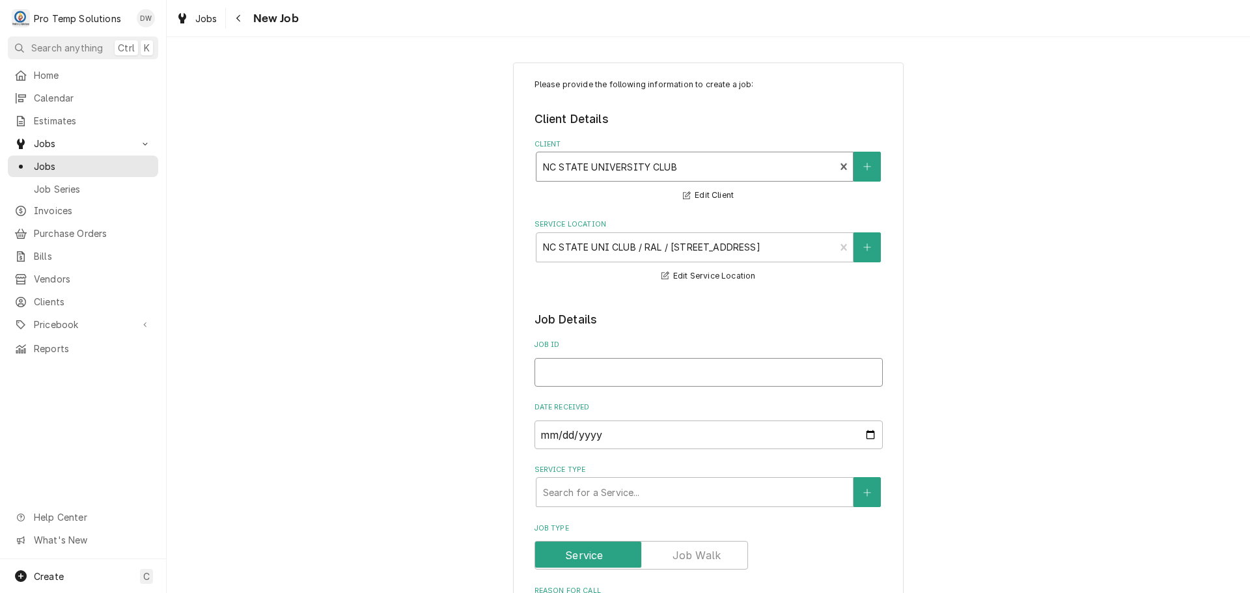
click at [637, 369] on input "Job ID" at bounding box center [709, 372] width 348 height 29
type textarea "x"
type input "1"
type textarea "x"
type input "10"
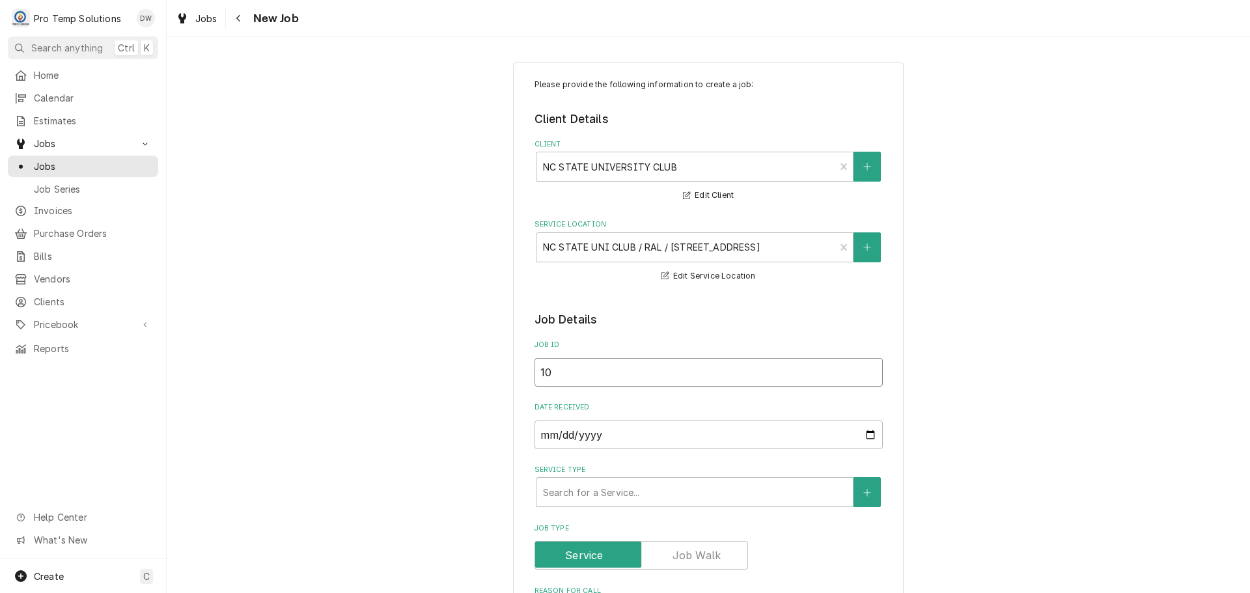
type textarea "x"
type input "100"
type textarea "x"
type input "1006"
type textarea "x"
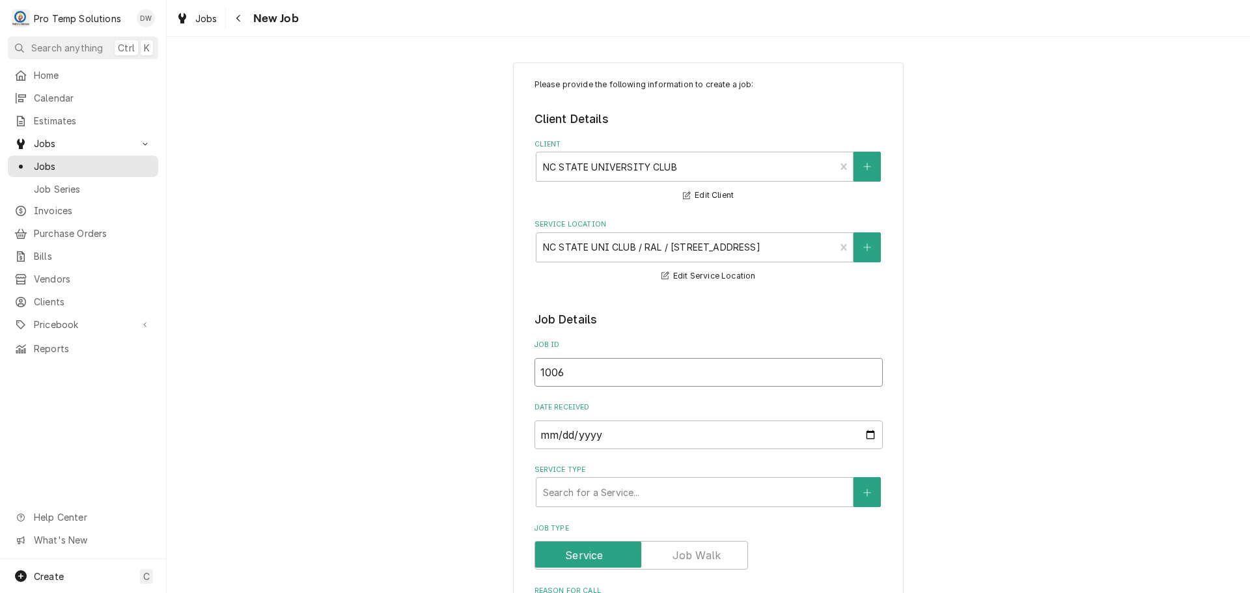
type input "10062"
type textarea "x"
type input "100625"
type textarea "x"
type input "100625-"
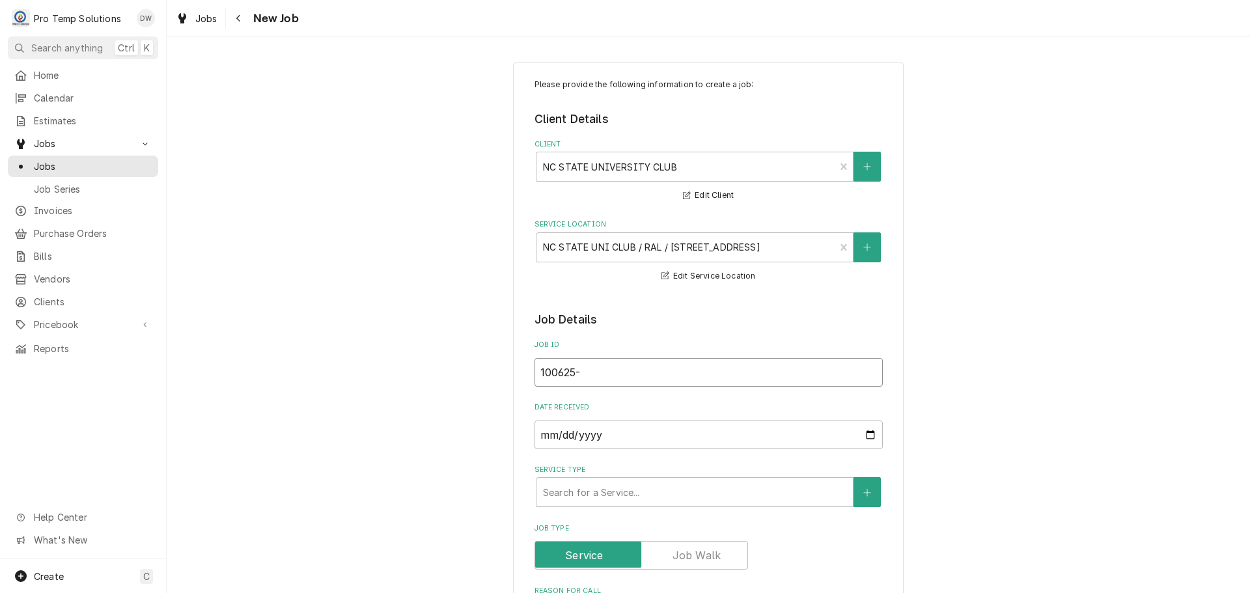
type textarea "x"
type input "100625-0"
type textarea "x"
type input "100625-05"
type textarea "x"
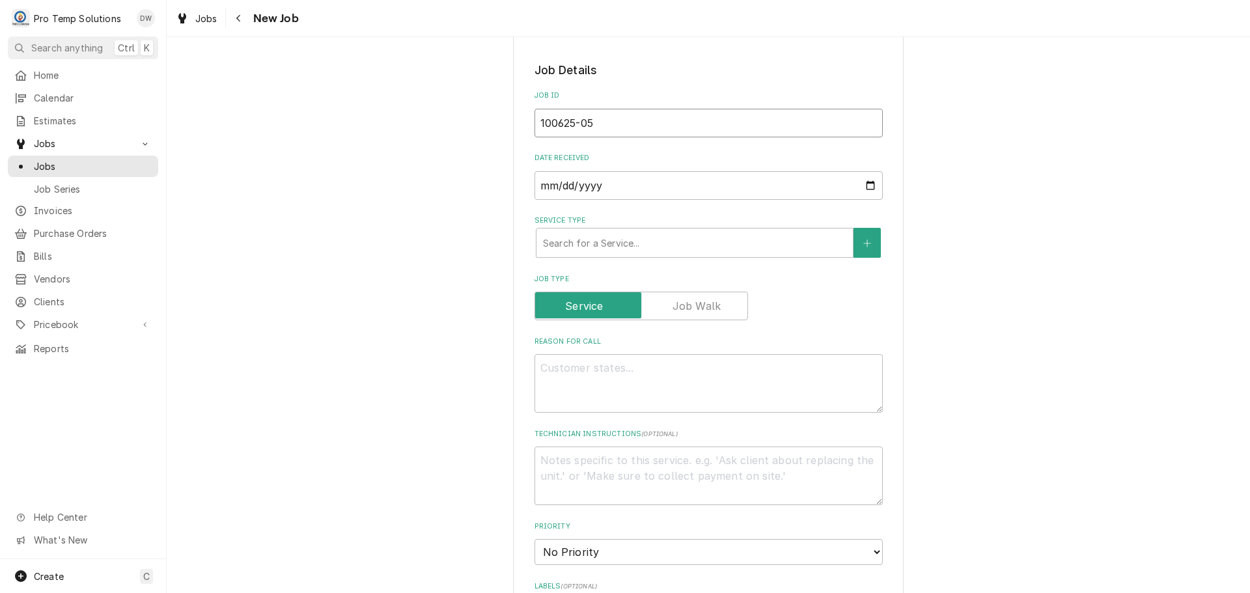
scroll to position [260, 0]
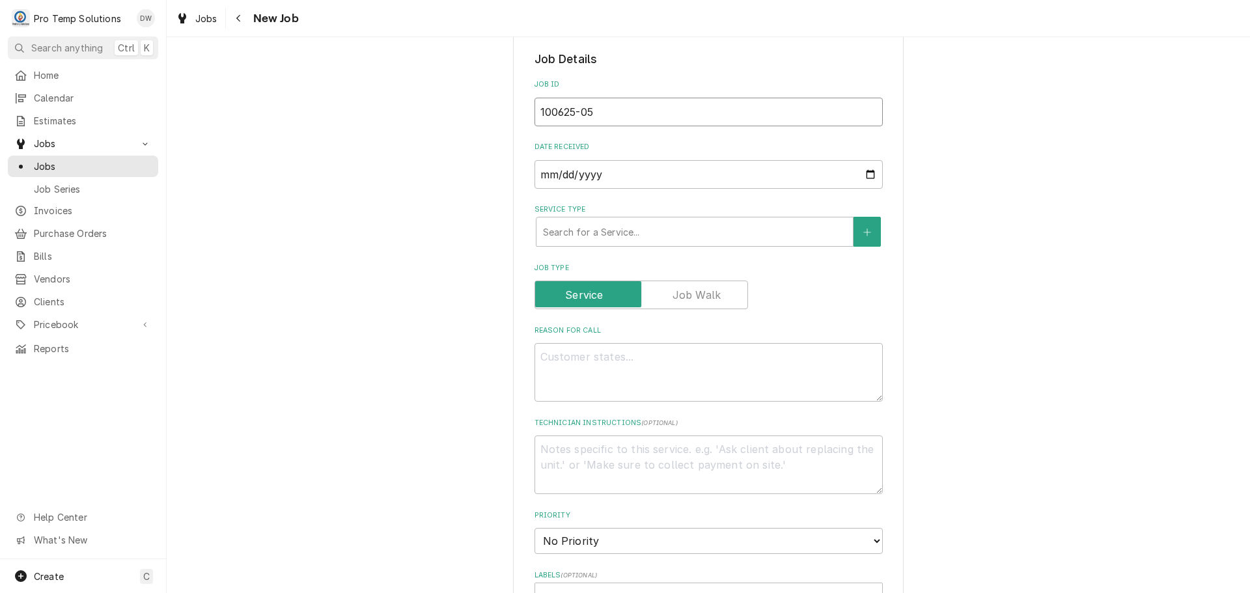
type input "100625-05"
click at [628, 367] on textarea "Reason For Call" at bounding box center [709, 372] width 348 height 59
type textarea "x"
type textarea "B"
type textarea "x"
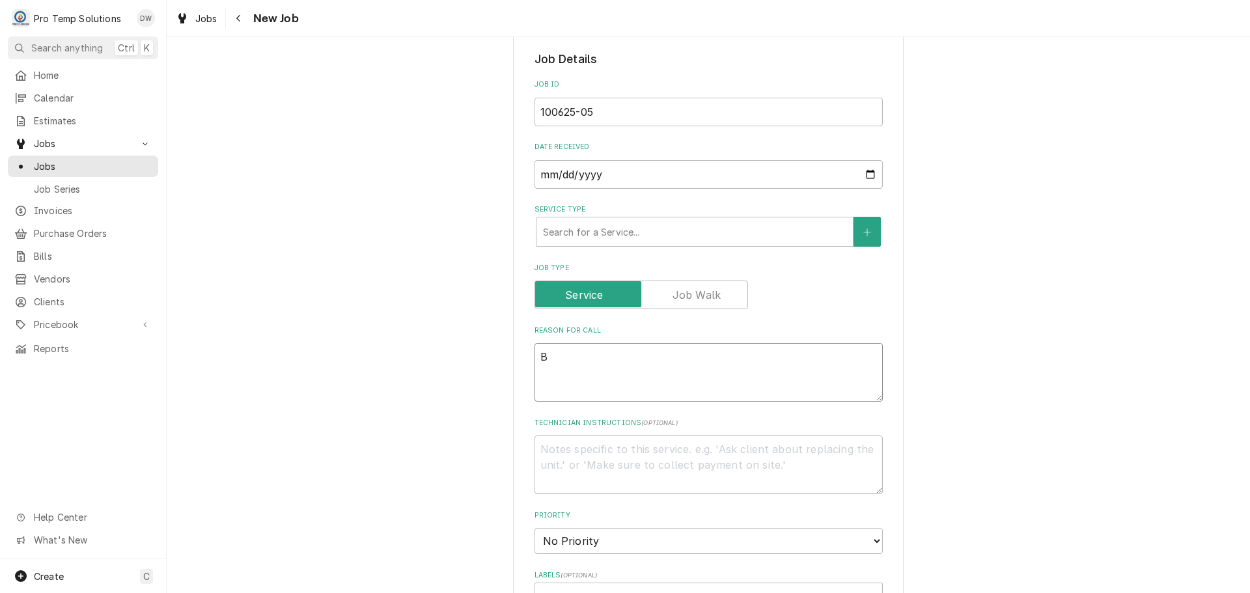
type textarea "BE"
type textarea "x"
type textarea "BEE"
type textarea "x"
type textarea "BEER"
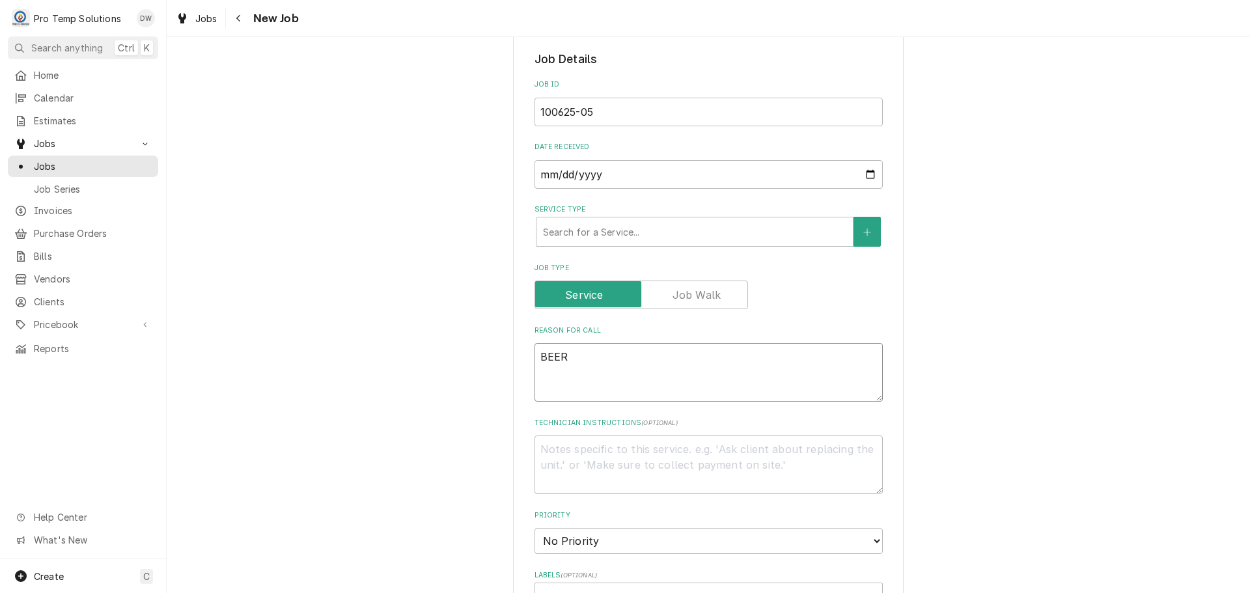
type textarea "x"
type textarea "BEER"
type textarea "x"
type textarea "BEER W"
type textarea "x"
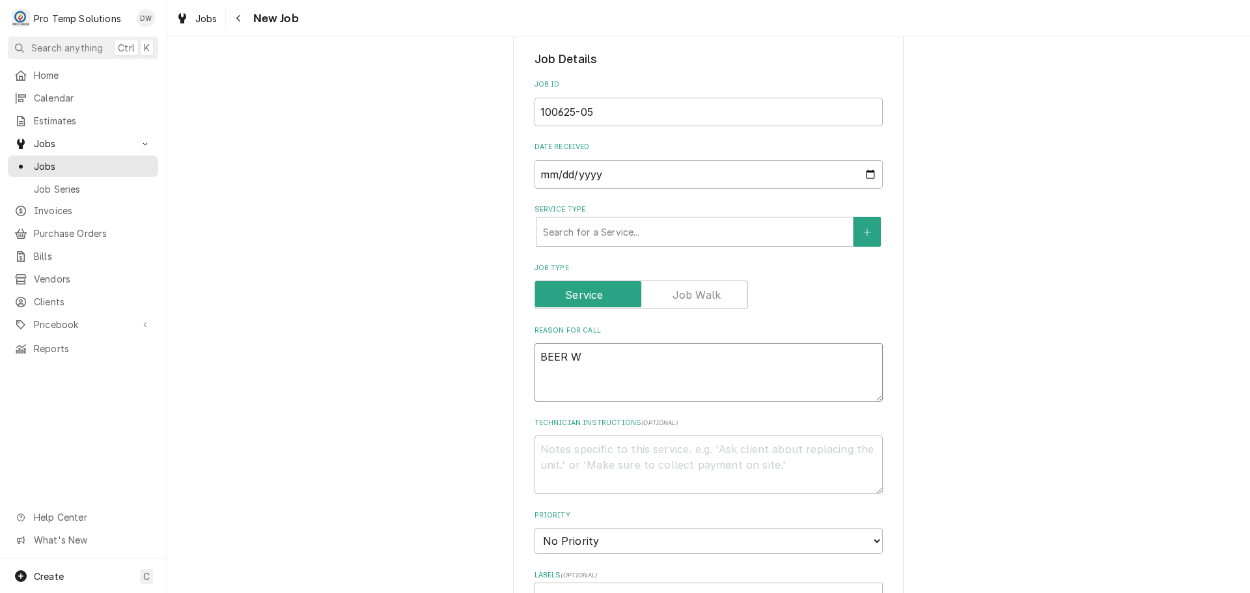
type textarea "BEER WI"
type textarea "x"
type textarea "BEER WIC"
type textarea "x"
type textarea "BEER WIC"
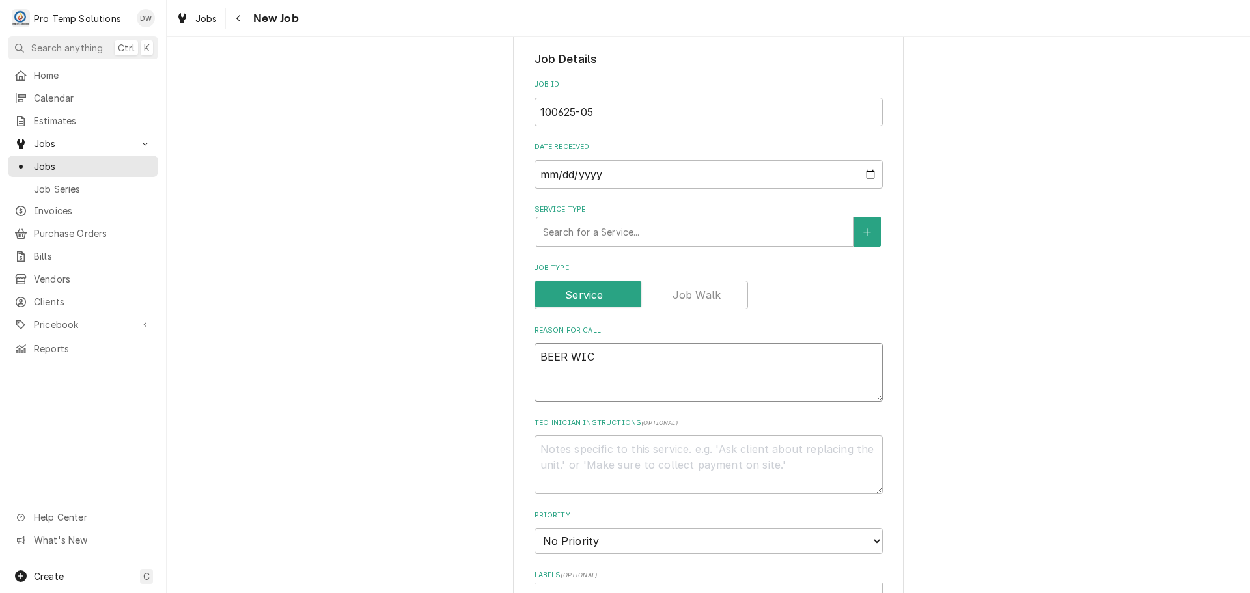
type textarea "x"
type textarea "BEER WIC N"
type textarea "x"
type textarea "BEER WIC NO"
type textarea "x"
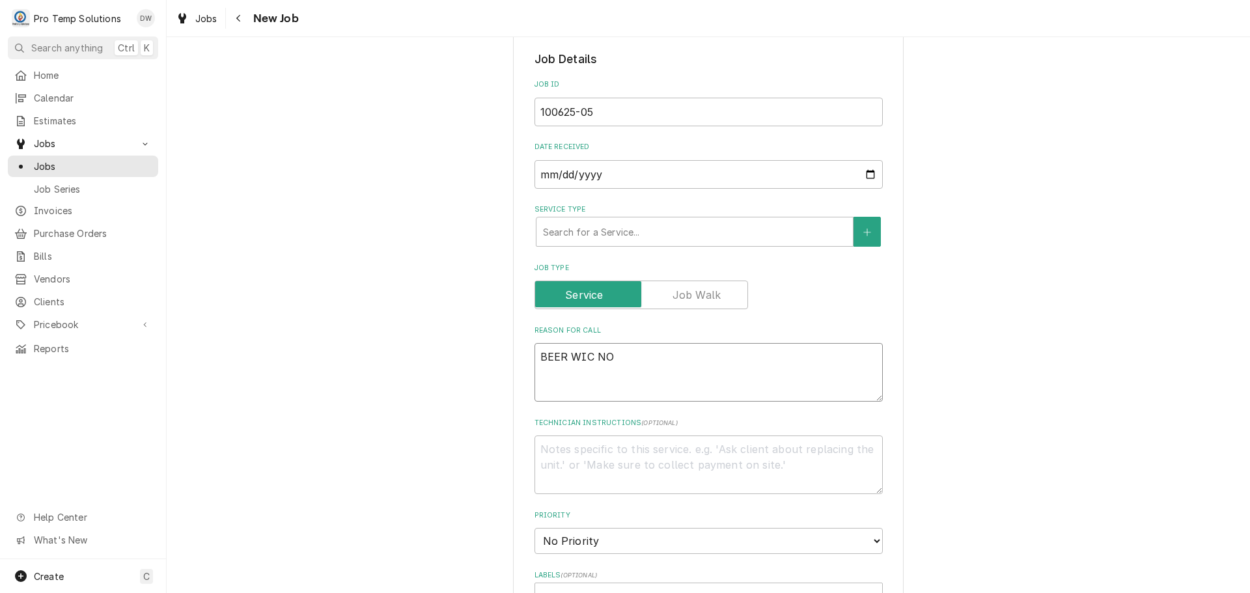
type textarea "BEER WIC NOT"
type textarea "x"
type textarea "BEER WIC NOT"
type textarea "x"
type textarea "BEER WIC NOT H"
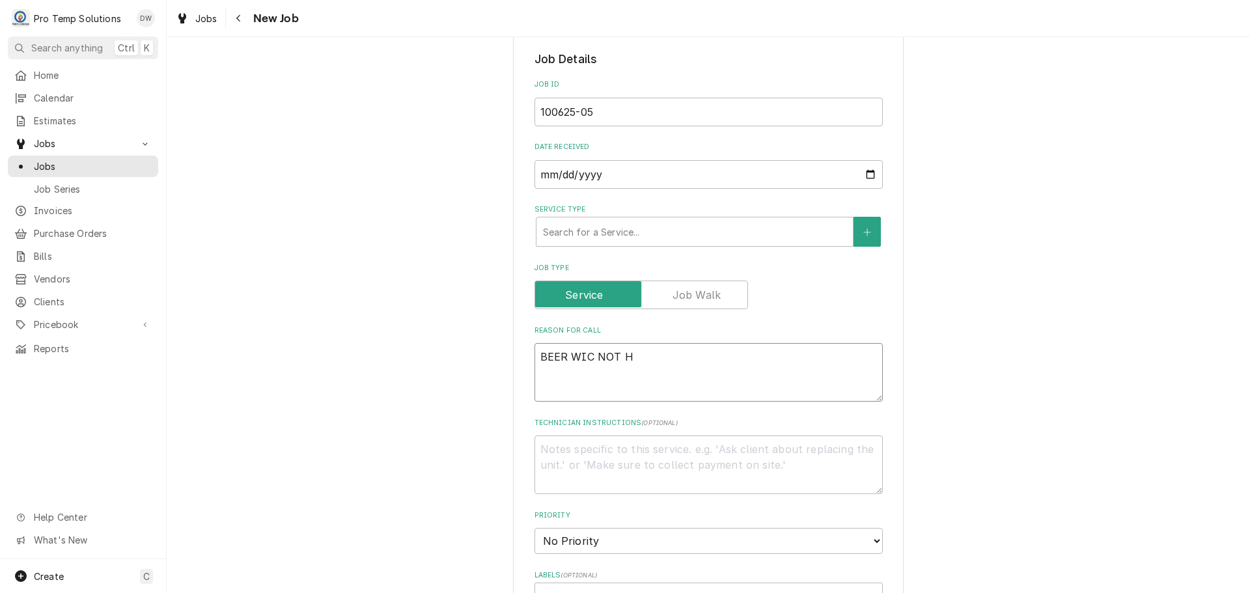
type textarea "x"
type textarea "BEER WIC NOT HO"
type textarea "x"
type textarea "BEER WIC NOT HOL"
type textarea "x"
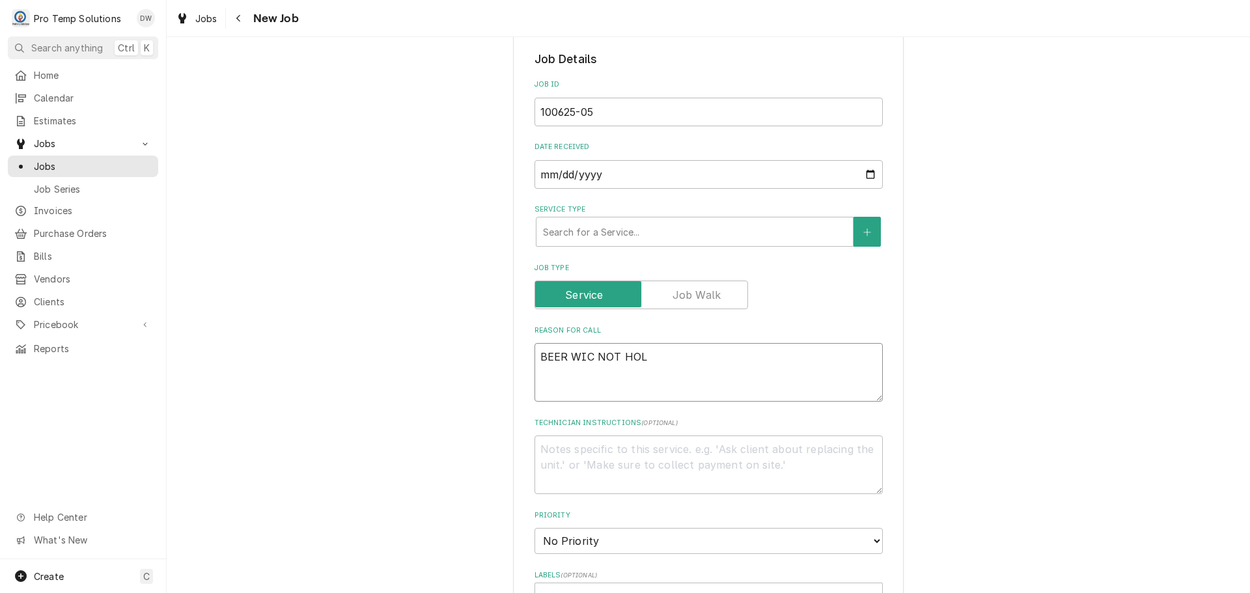
type textarea "BEER WIC NOT HOLD"
type textarea "x"
type textarea "BEER WIC NOT HOLDI"
type textarea "x"
type textarea "BEER WIC NOT HOLDING"
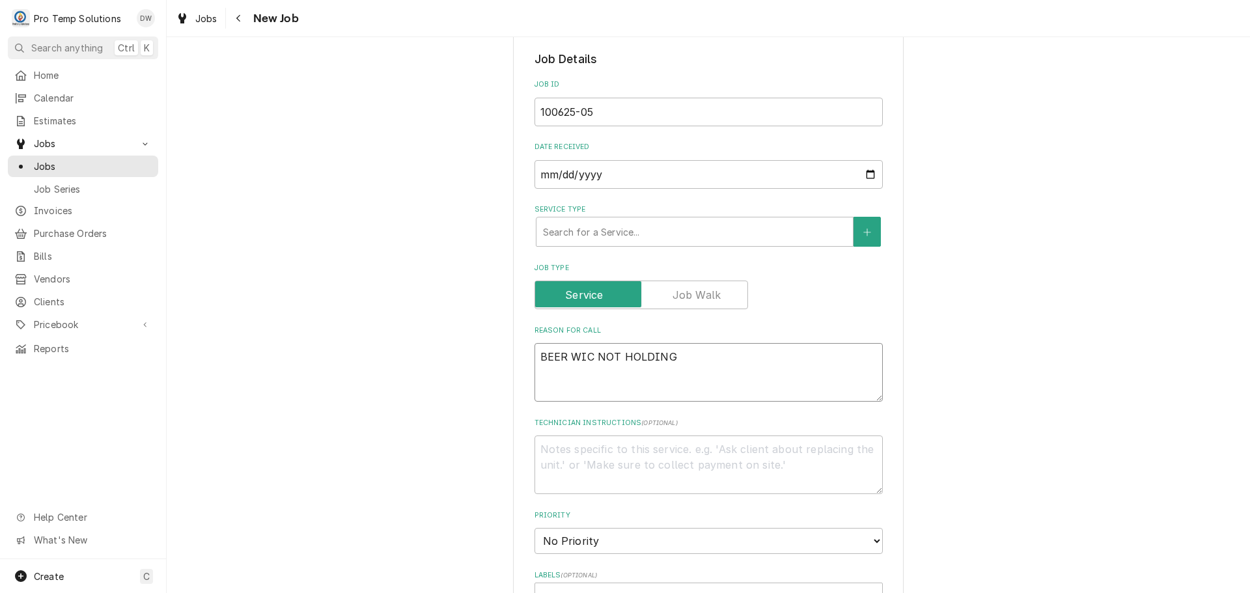
type textarea "x"
type textarea "BEER WIC NOT HOLDING"
type textarea "x"
type textarea "BEER WIC NOT HOLDING T"
type textarea "x"
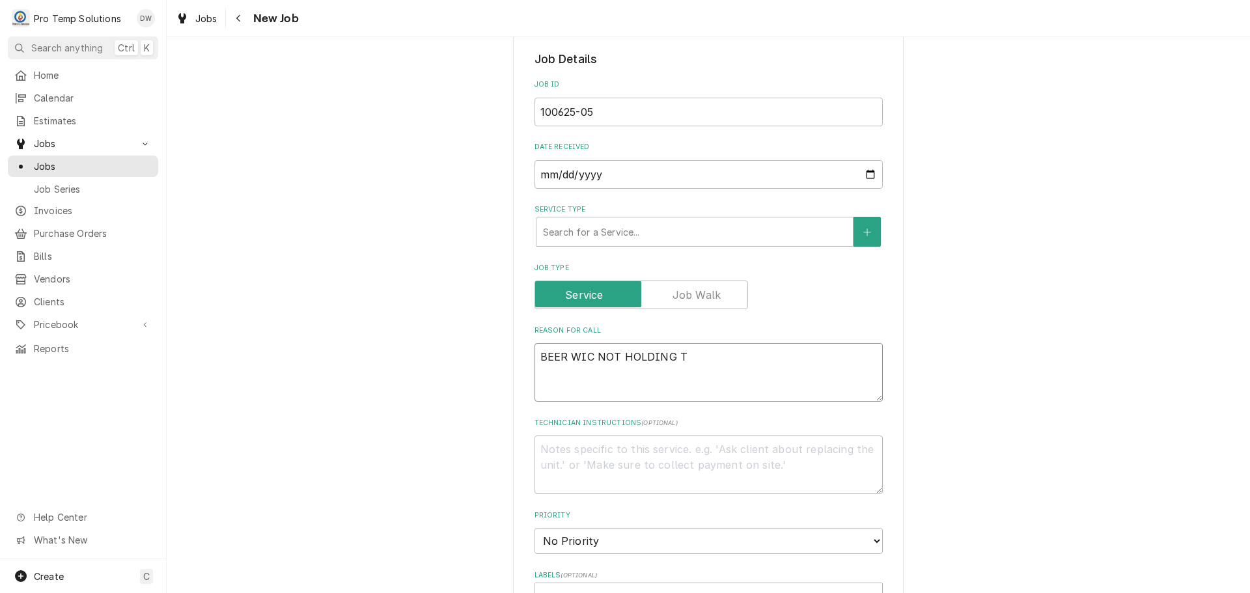
type textarea "BEER WIC NOT HOLDING TE"
type textarea "x"
type textarea "BEER WIC NOT HOLDING TEM"
type textarea "x"
type textarea "BEER WIC NOT HOLDING TEMP"
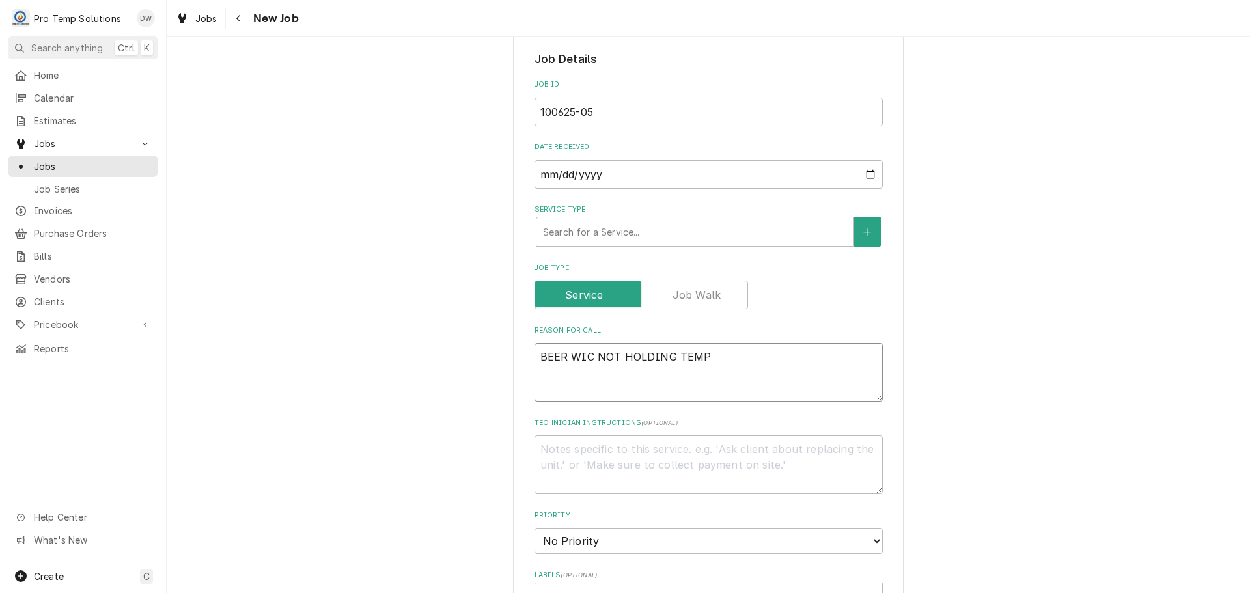
type textarea "x"
type textarea "BEER WIC NOT HOLDING TEMP"
type textarea "x"
type textarea "BEER WIC NOT HOLDING TEMP I"
type textarea "x"
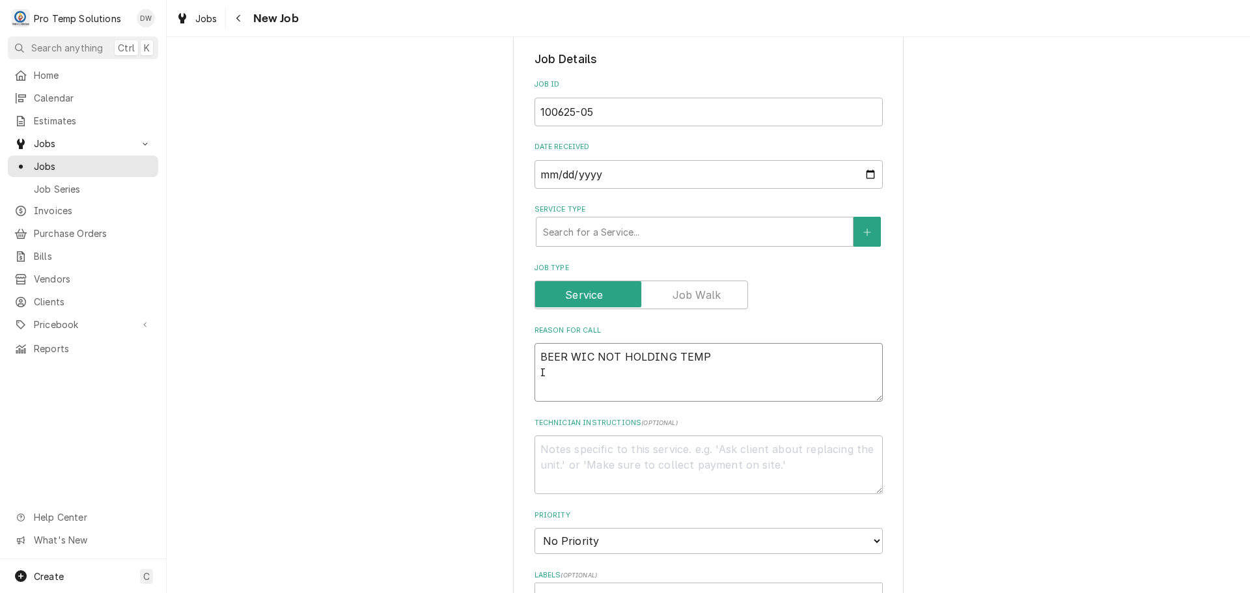
type textarea "BEER WIC NOT HOLDING TEMP IM"
type textarea "x"
type textarea "BEER WIC NOT HOLDING TEMP IM"
type textarea "x"
type textarea "BEER WIC NOT HOLDING TEMP IM D"
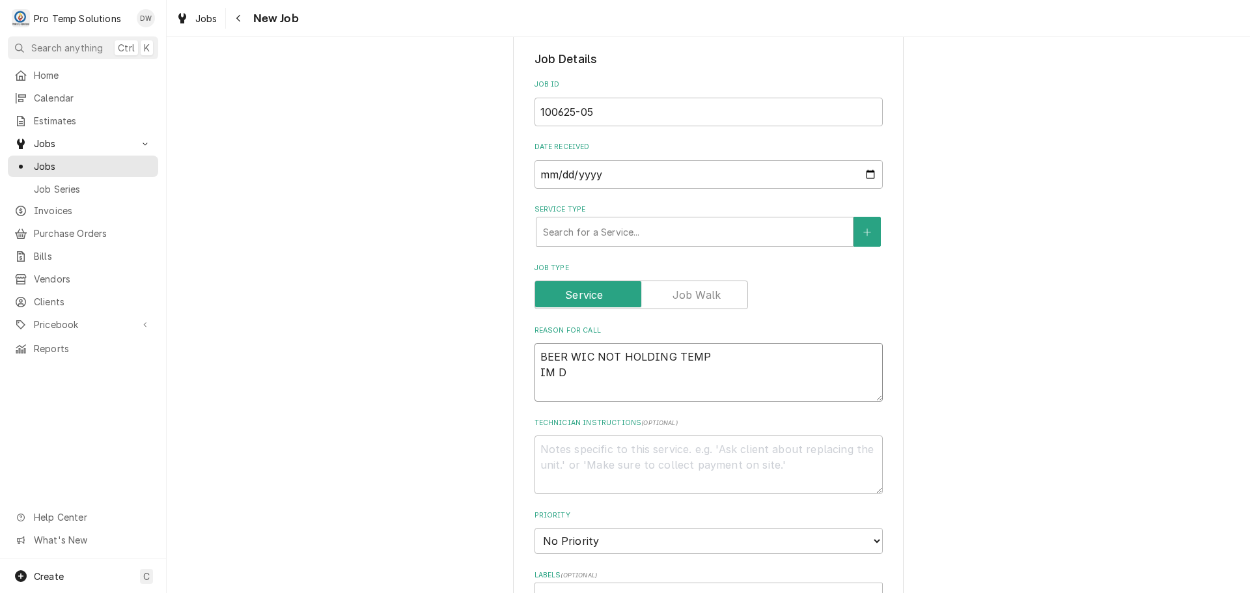
type textarea "x"
type textarea "BEER WIC NOT HOLDING TEMP IM DO"
type textarea "x"
type textarea "BEER WIC NOT HOLDING TEMP IM DOWM"
type textarea "x"
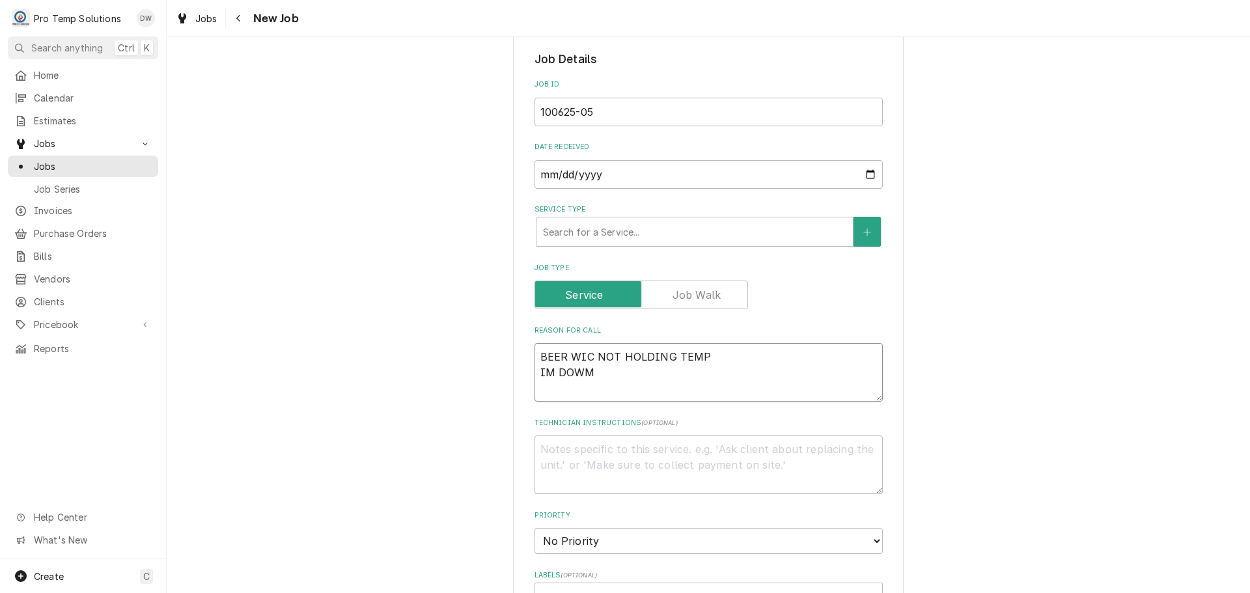
type textarea "BEER WIC NOT HOLDING TEMP IM DOWM"
type textarea "x"
type textarea "BEER WIC NOT HOLDING TEMP IM DOWM"
type textarea "x"
type textarea "BEER WIC NOT HOLDING TEMP IM DOW"
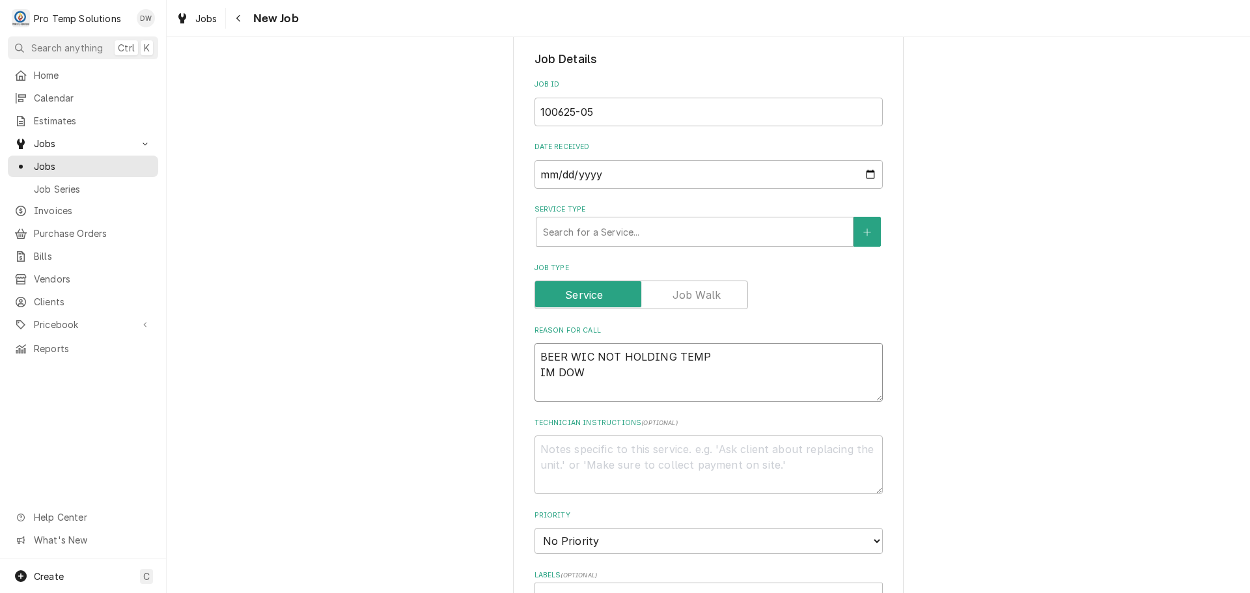
type textarea "x"
type textarea "BEER WIC NOT HOLDING TEMP IM DOWN"
type textarea "x"
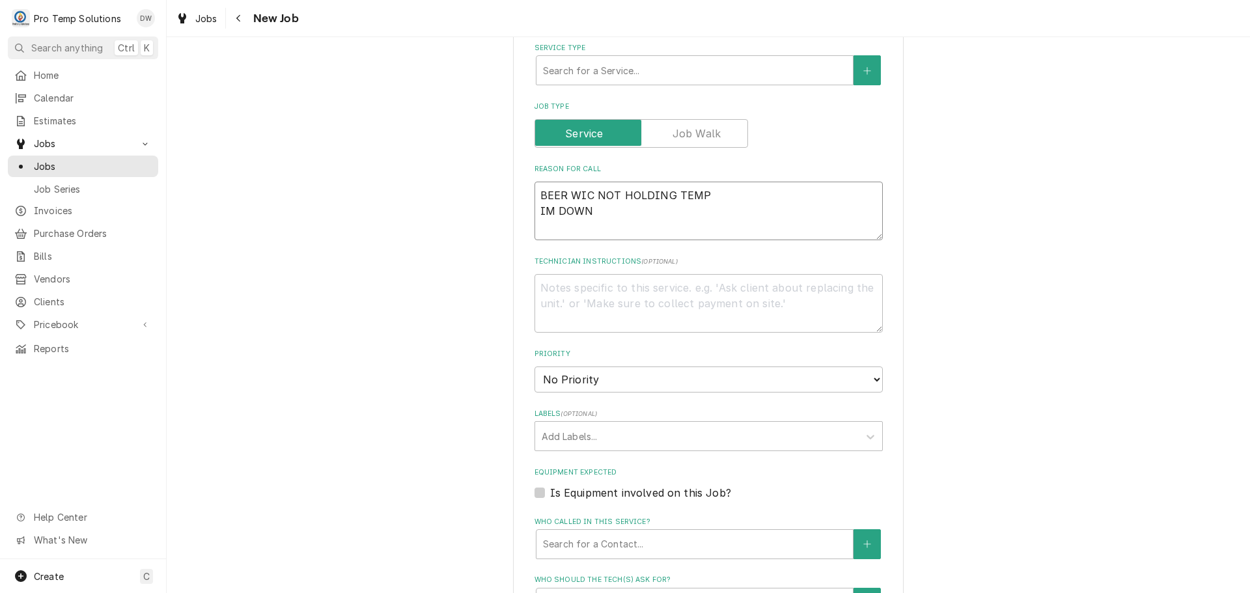
scroll to position [651, 0]
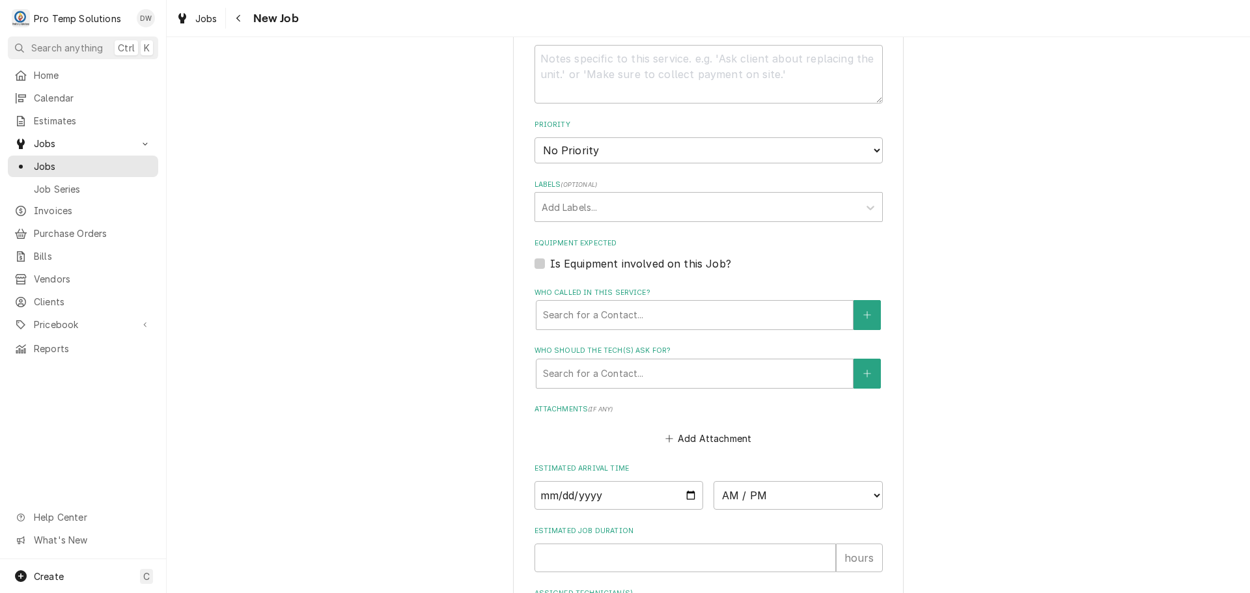
type textarea "BEER WIC NOT HOLDING TEMP IM DOWN"
click at [550, 259] on label "Is Equipment involved on this Job?" at bounding box center [640, 264] width 181 height 16
click at [550, 259] on input "Equipment Expected" at bounding box center [724, 270] width 348 height 29
checkbox input "true"
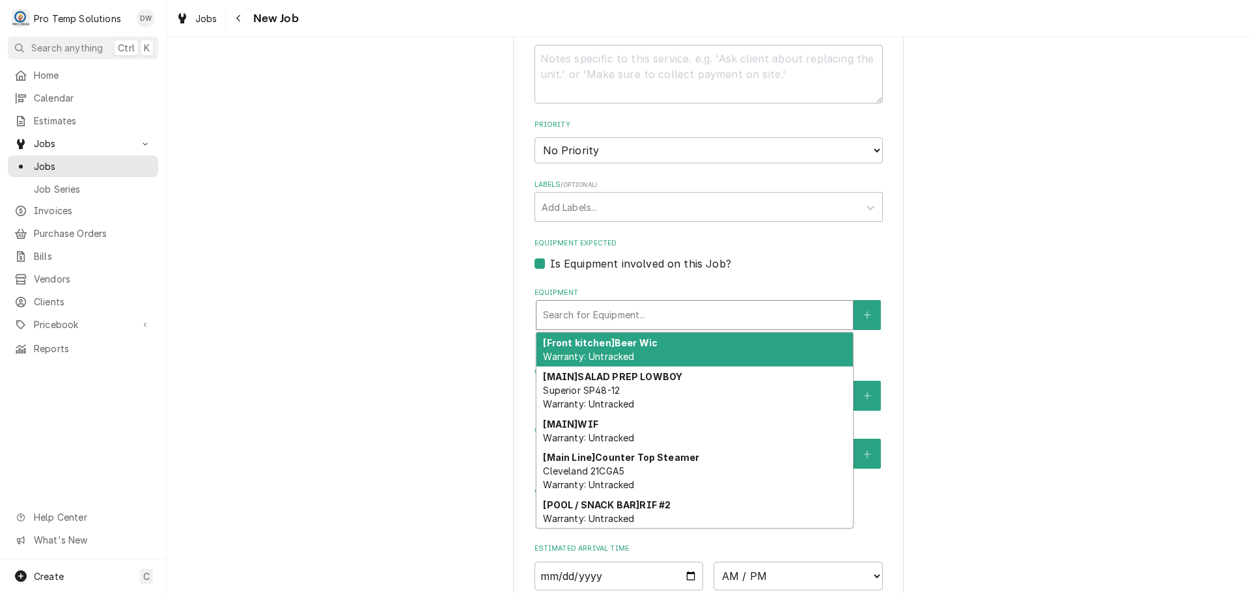
click at [712, 312] on div "Equipment" at bounding box center [694, 314] width 303 height 23
click at [720, 344] on div "[Front kitchen] Beer Wic Warranty: Untracked" at bounding box center [695, 350] width 316 height 34
type textarea "x"
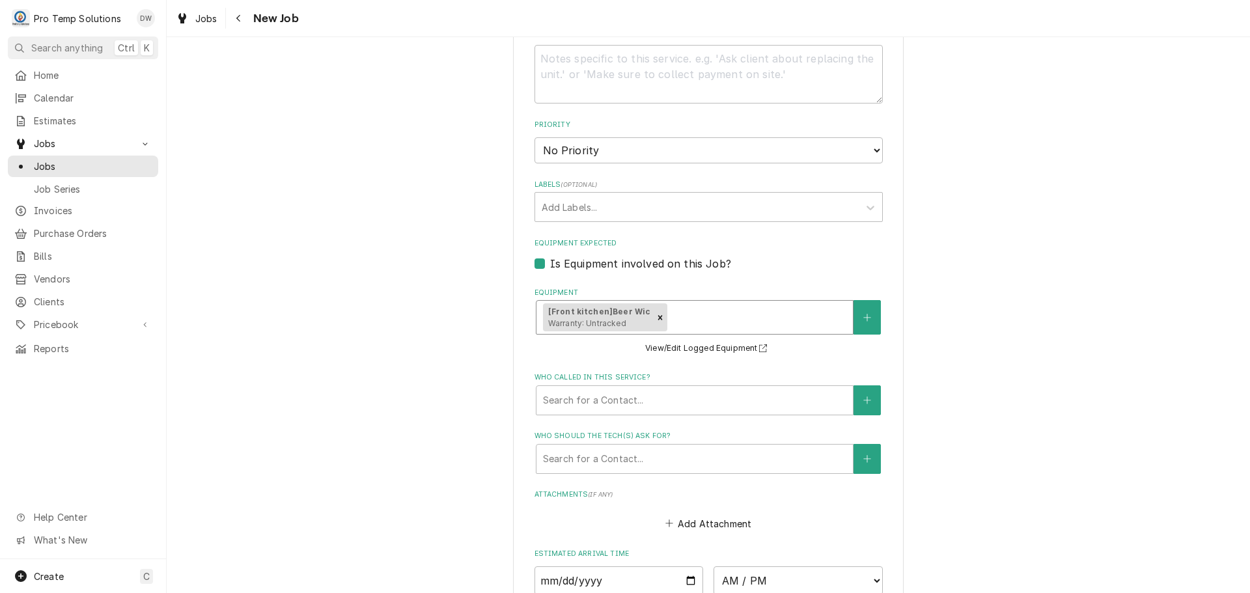
click at [746, 306] on div "Equipment" at bounding box center [758, 317] width 176 height 23
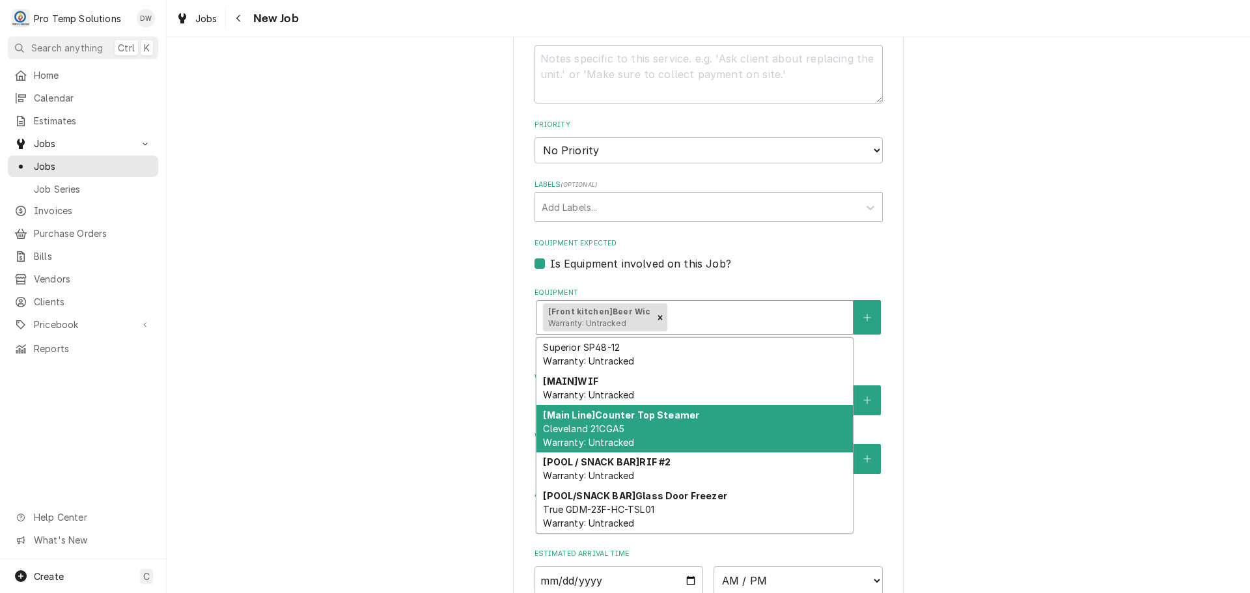
scroll to position [0, 0]
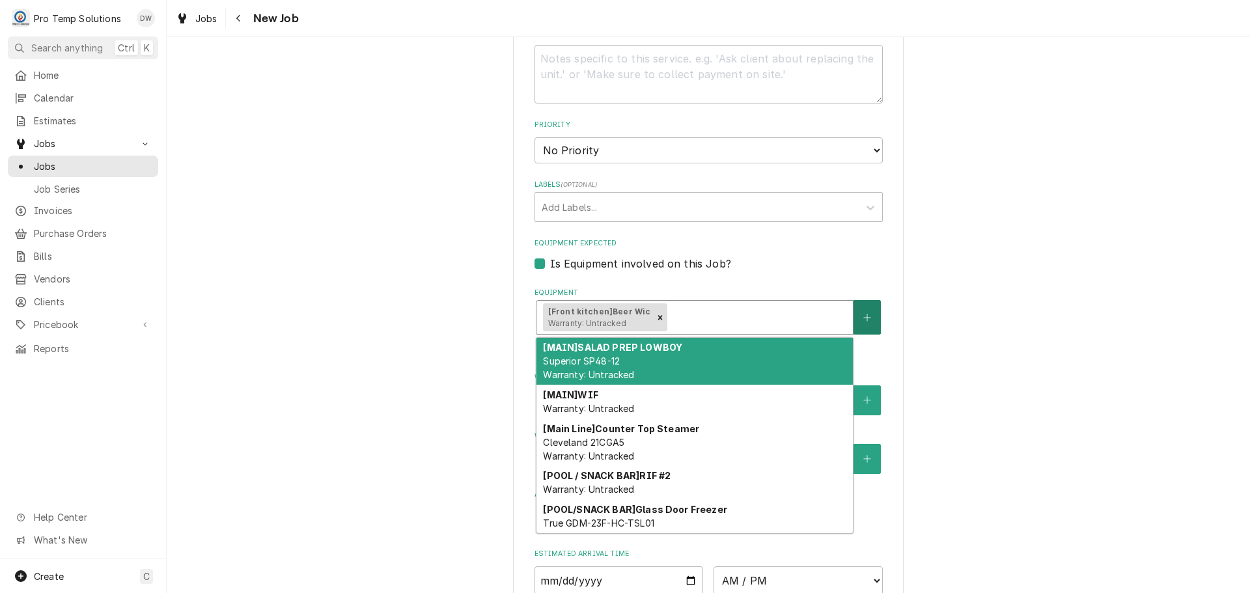
click at [862, 311] on button "Equipment" at bounding box center [867, 317] width 27 height 35
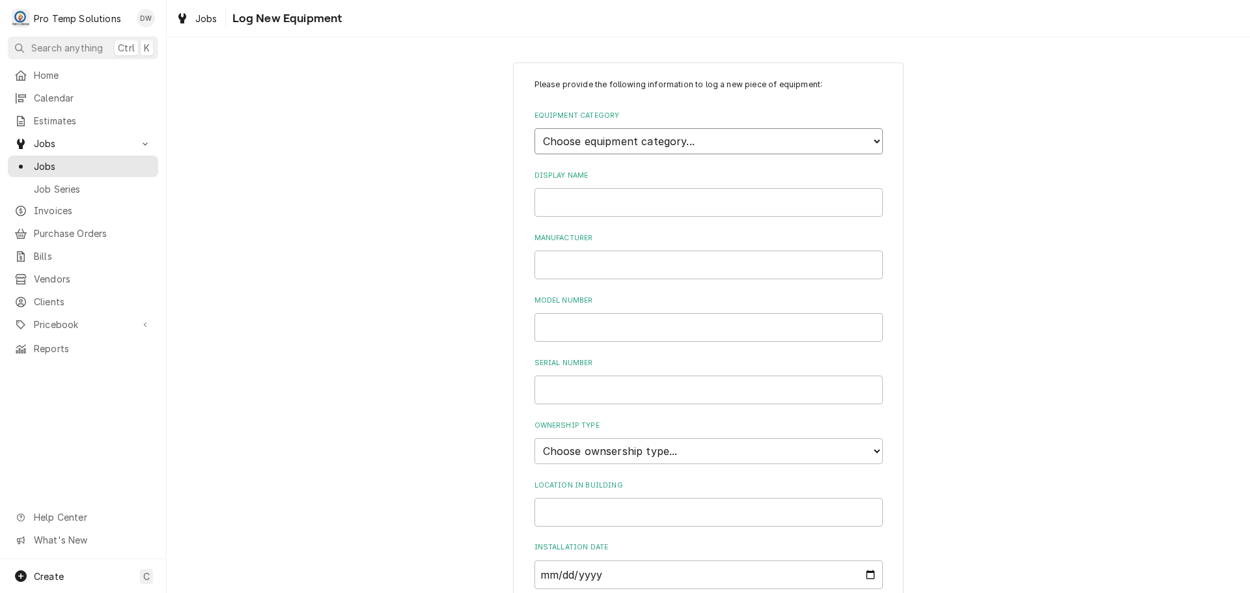
click at [865, 137] on select "Choose equipment category... Cooking Equipment Fryers Ice Machines Ovens and Ra…" at bounding box center [709, 141] width 348 height 26
select select "3"
click at [535, 128] on select "Choose equipment category... Cooking Equipment Fryers Ice Machines Ovens and Ra…" at bounding box center [709, 141] width 348 height 26
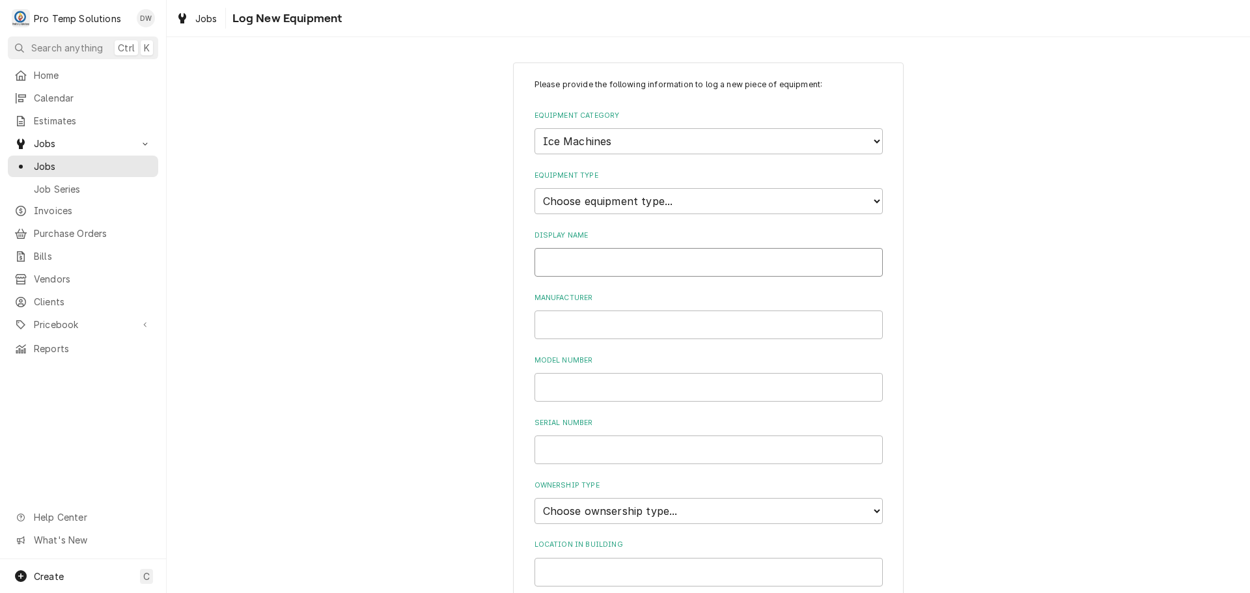
click at [841, 262] on input "Display Name" at bounding box center [709, 262] width 348 height 29
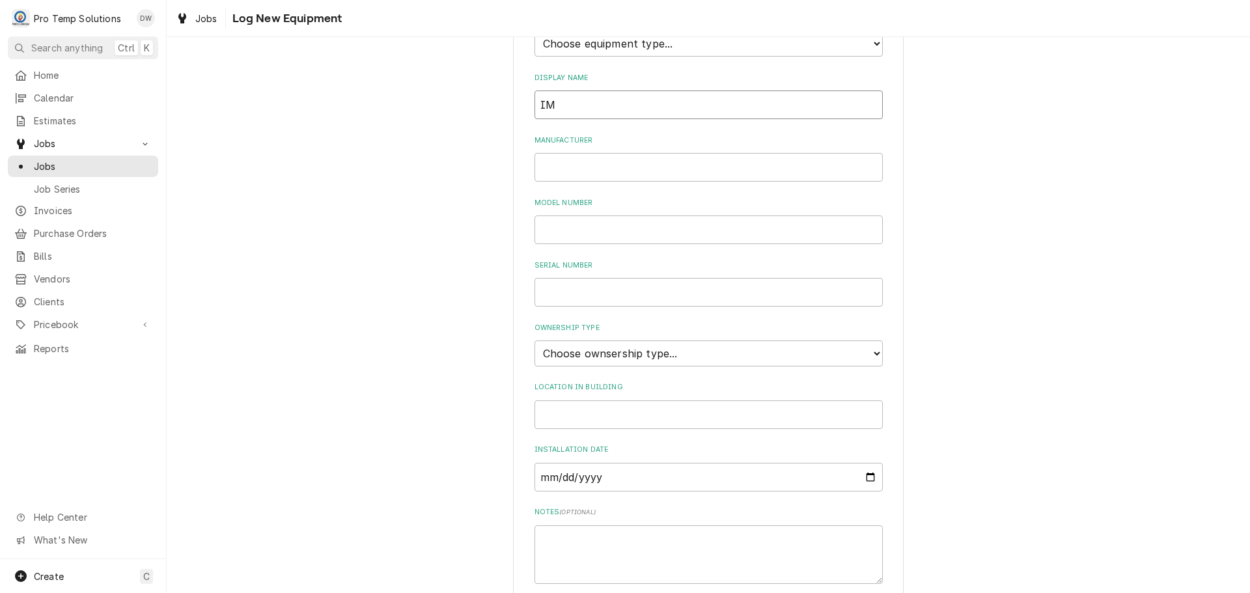
scroll to position [195, 0]
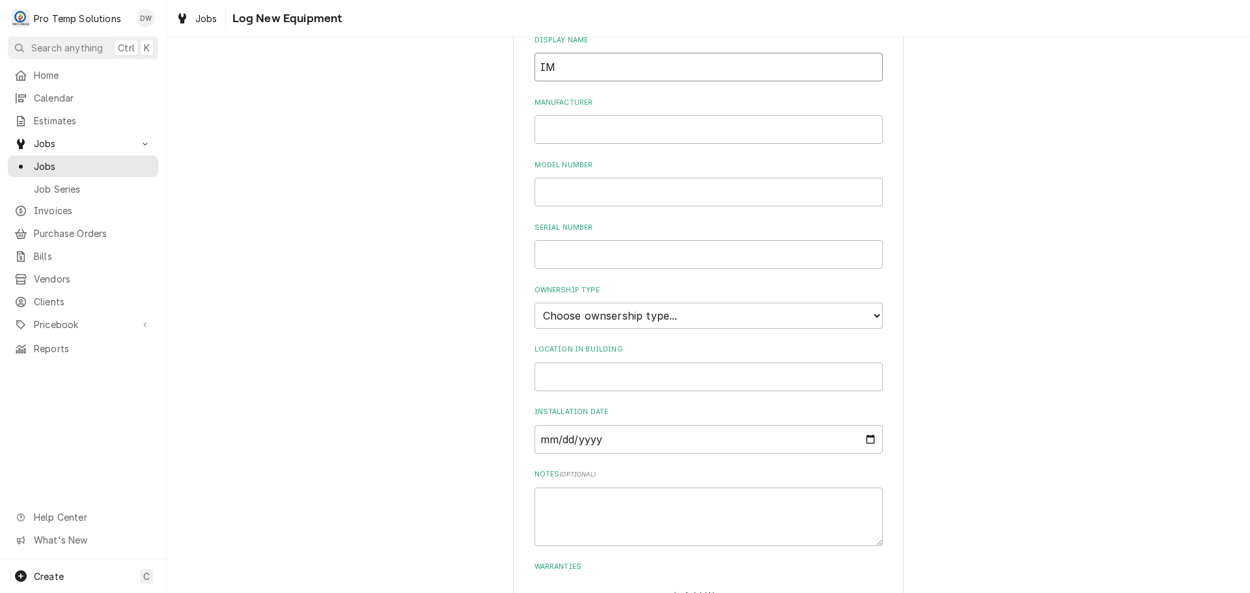
type input "IM"
click at [631, 311] on select "Choose ownsership type... Unknown Owned Leased Rented" at bounding box center [709, 316] width 348 height 26
select select "0"
click at [535, 303] on select "Choose ownsership type... Unknown Owned Leased Rented" at bounding box center [709, 316] width 348 height 26
click at [605, 372] on input "Location in Building" at bounding box center [709, 377] width 348 height 29
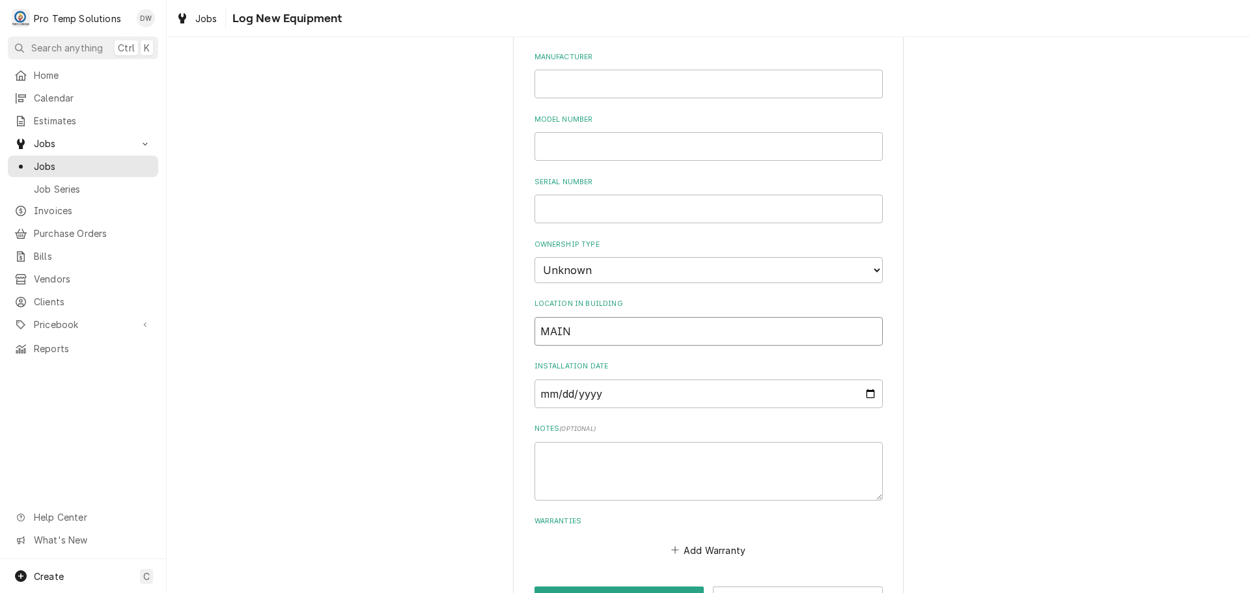
scroll to position [286, 0]
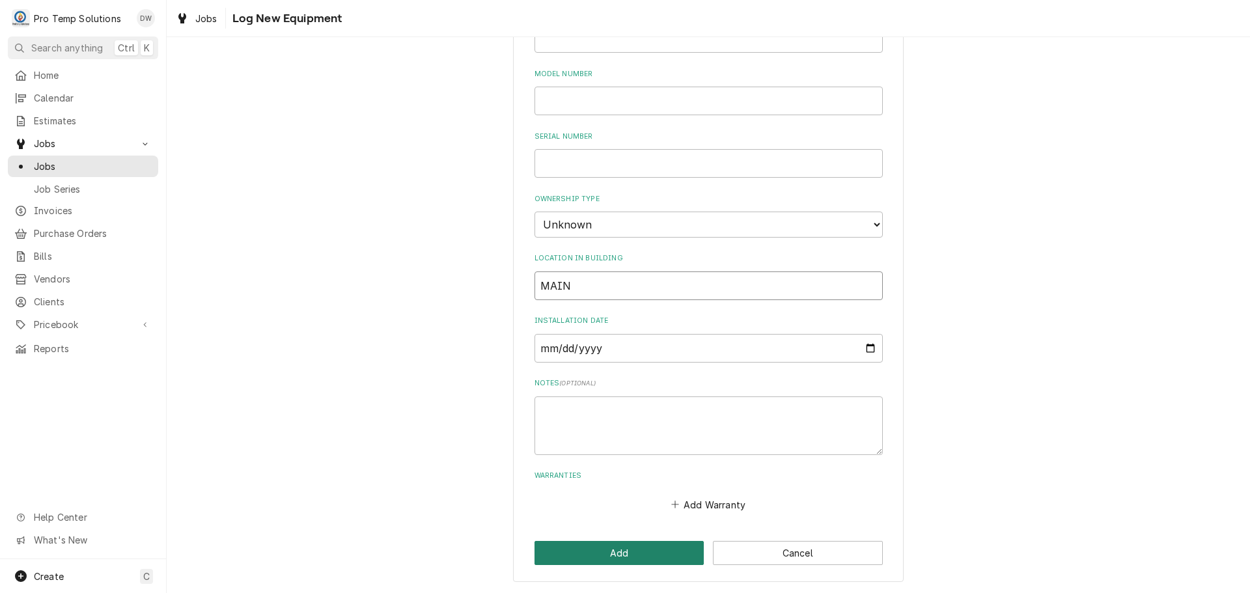
type input "MAIN"
click at [618, 546] on button "Add" at bounding box center [620, 553] width 170 height 24
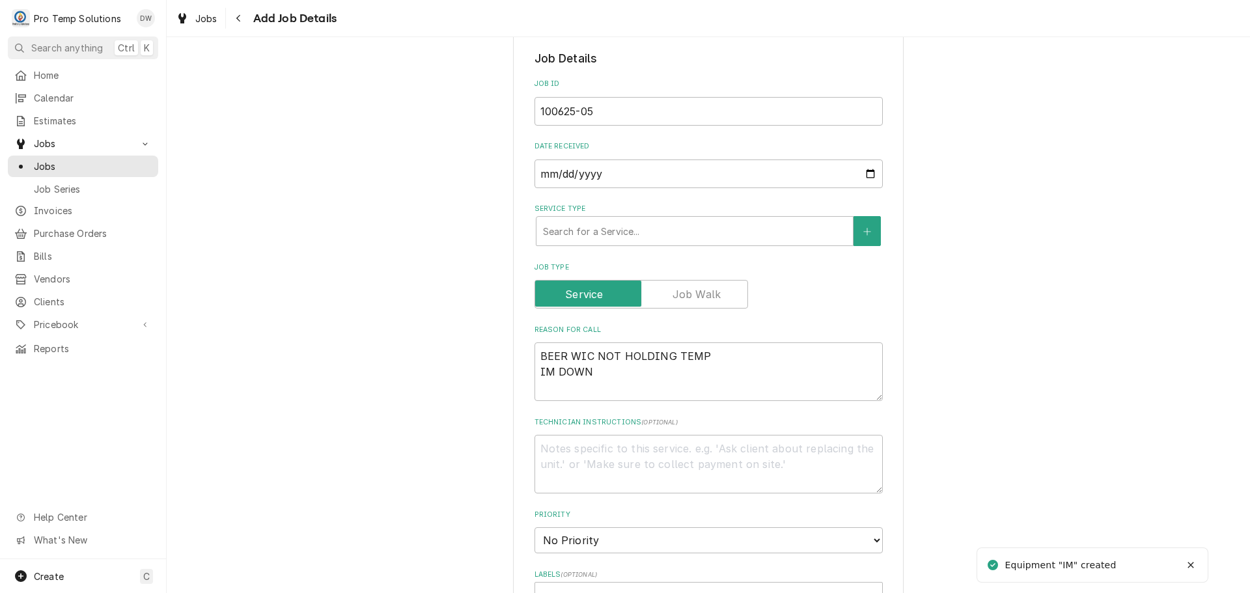
scroll to position [260, 0]
click at [613, 454] on textarea "Technician Instructions ( optional )" at bounding box center [709, 465] width 348 height 59
type textarea "x"
type textarea "P"
type textarea "x"
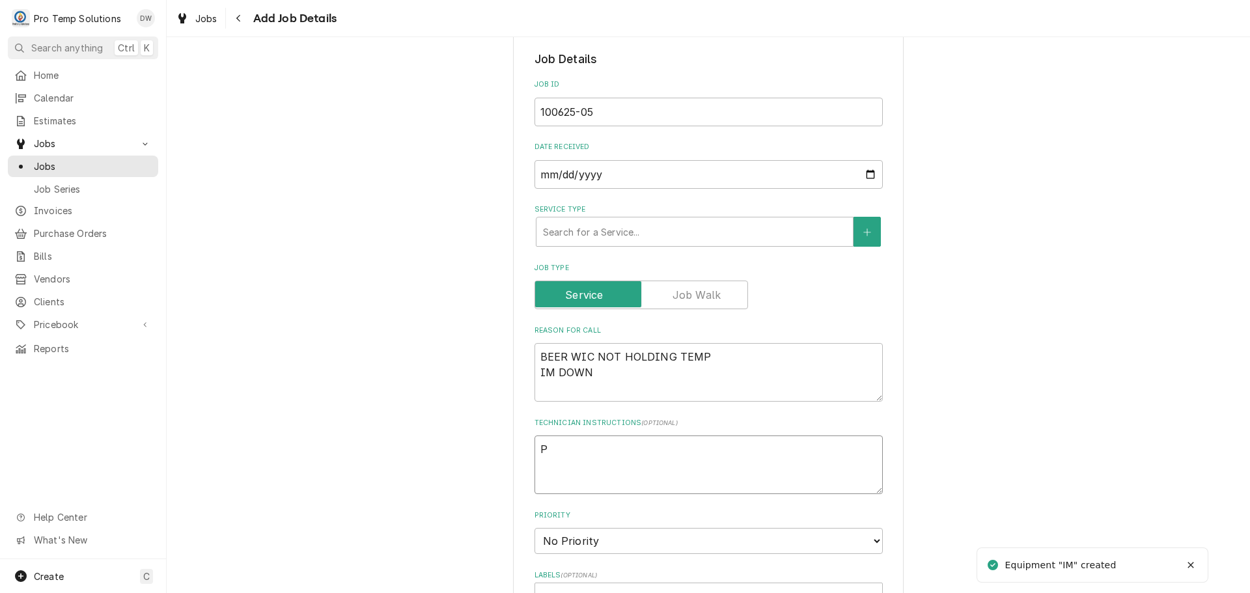
type textarea "PL"
type textarea "x"
type textarea "PLE"
type textarea "x"
type textarea "PLEA"
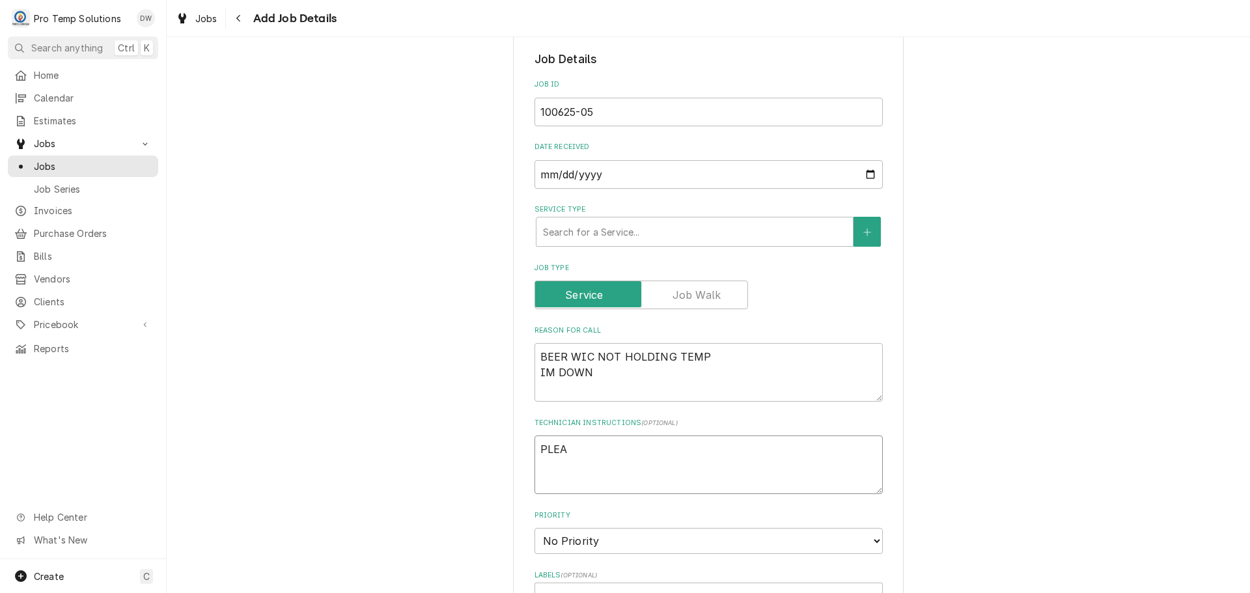
type textarea "x"
type textarea "PLEAS"
type textarea "x"
type textarea "PLEASE"
type textarea "x"
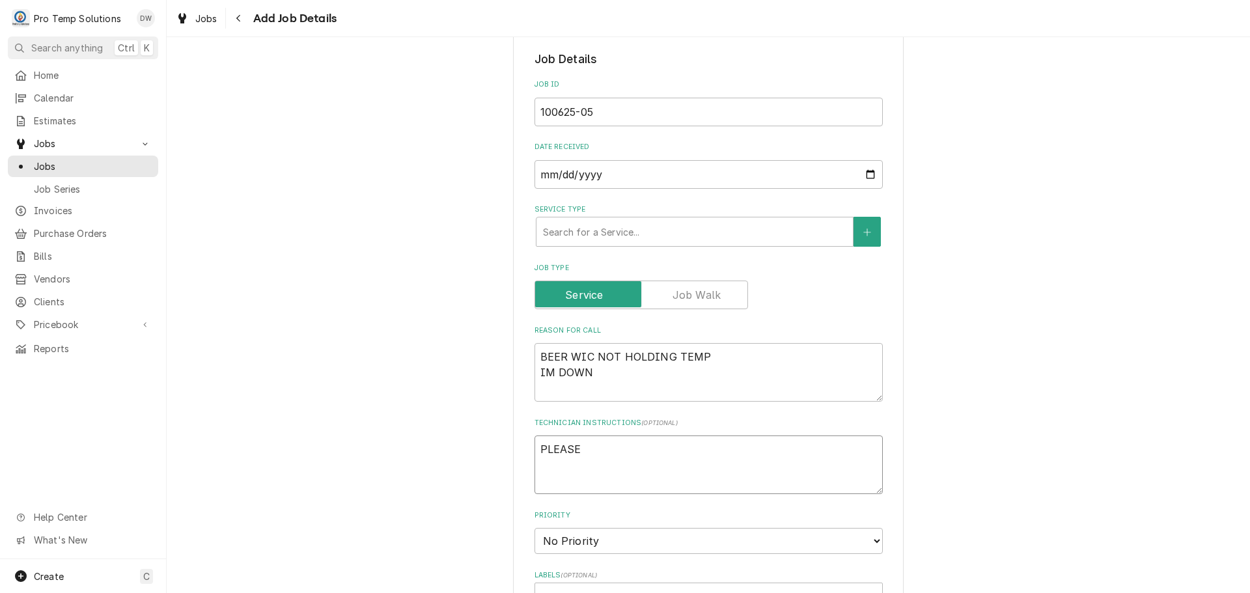
type textarea "PLEASE"
type textarea "x"
type textarea "PLEASE U"
type textarea "x"
type textarea "PLEASE UP"
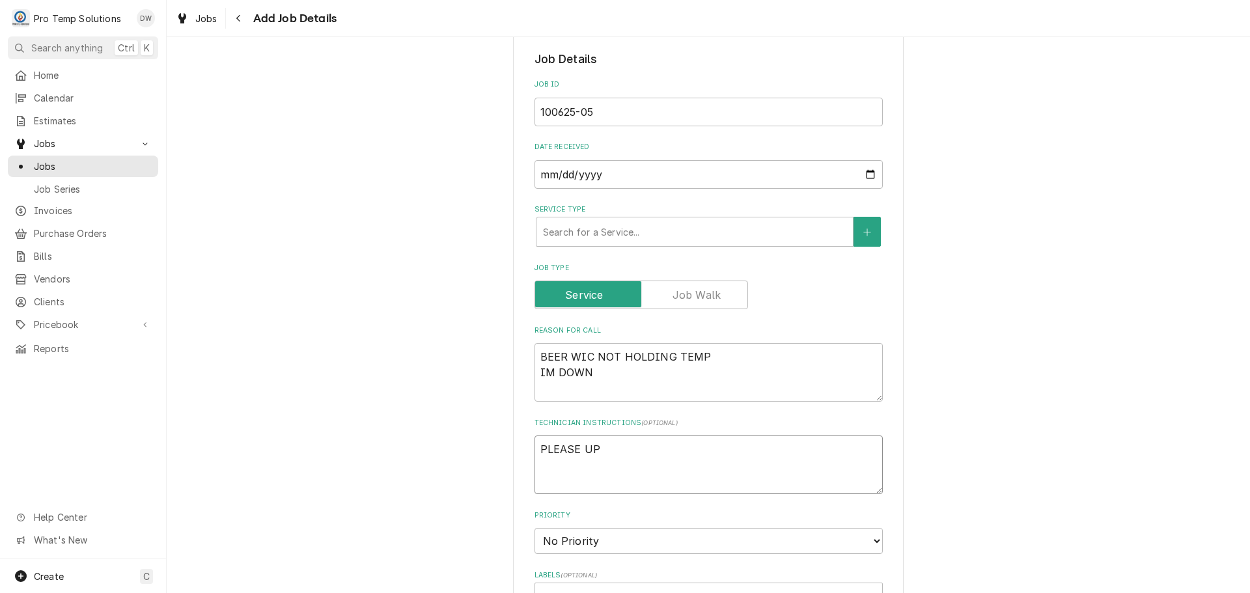
type textarea "x"
type textarea "PLEASE UPD"
type textarea "x"
type textarea "PLEASE UPDA"
type textarea "x"
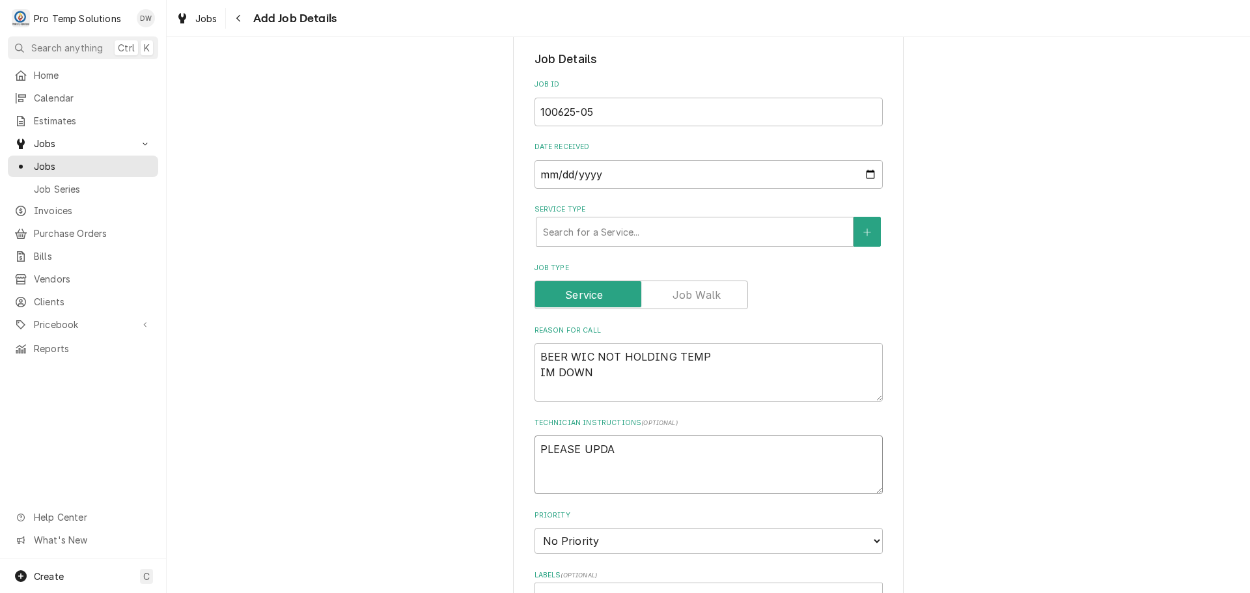
type textarea "PLEASE UPDAT"
type textarea "x"
type textarea "PLEASE UPDATE"
type textarea "x"
type textarea "PLEASE UPDATE"
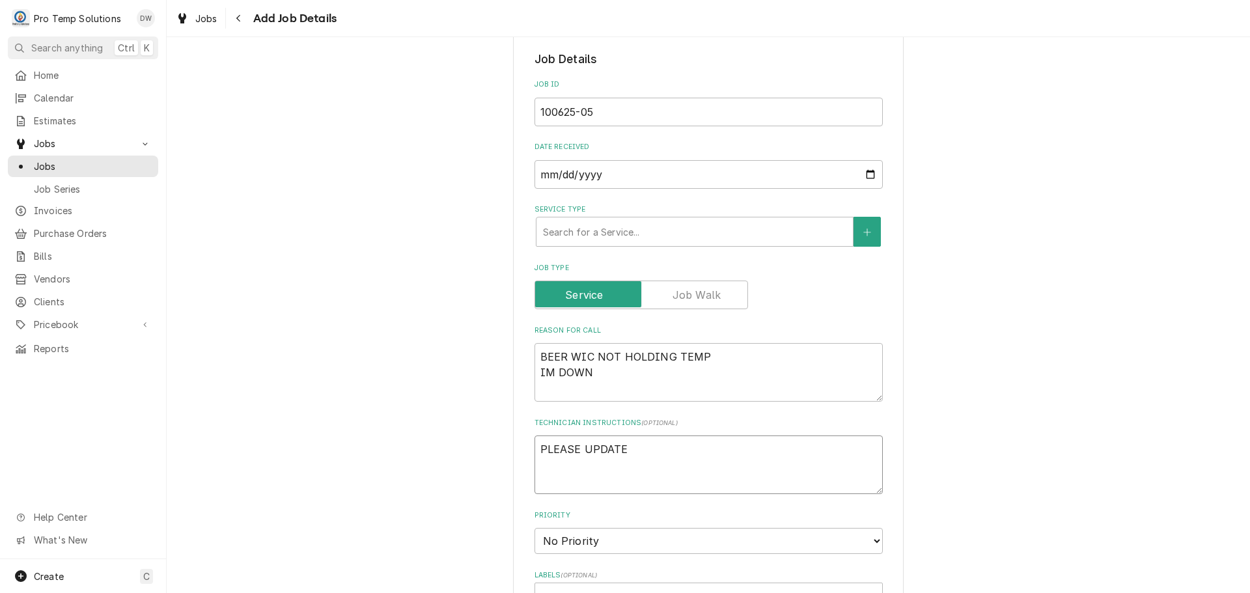
type textarea "x"
type textarea "PLEASE UPDATE E"
type textarea "x"
type textarea "PLEASE UPDATE EQU"
type textarea "x"
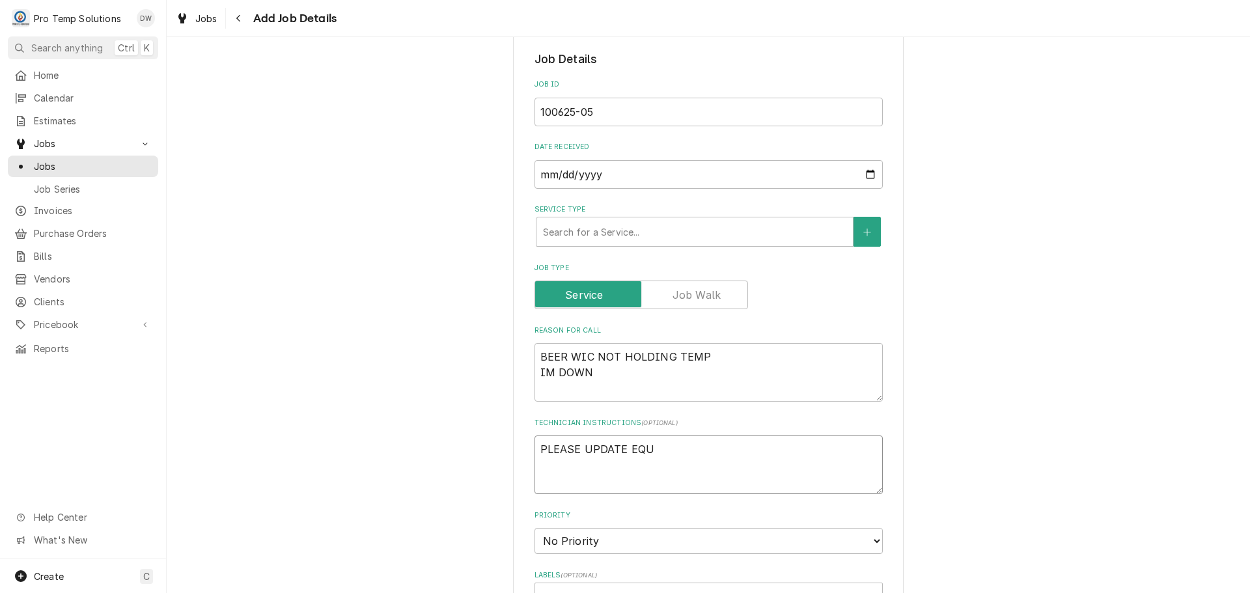
type textarea "PLEASE UPDATE EQUI"
type textarea "x"
type textarea "PLEASE UPDATE EQUIP"
type textarea "x"
type textarea "PLEASE UPDATE EQUIP"
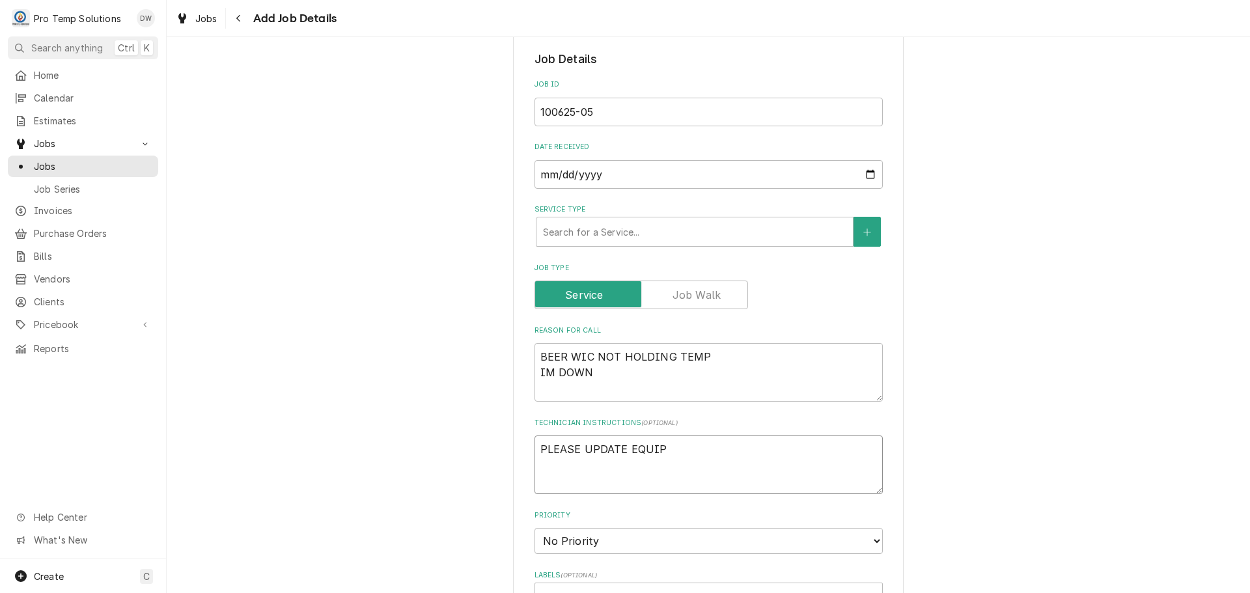
type textarea "x"
type textarea "PLEASE UPDATE EQUIP I"
type textarea "x"
type textarea "PLEASE UPDATE EQUIP IN"
type textarea "x"
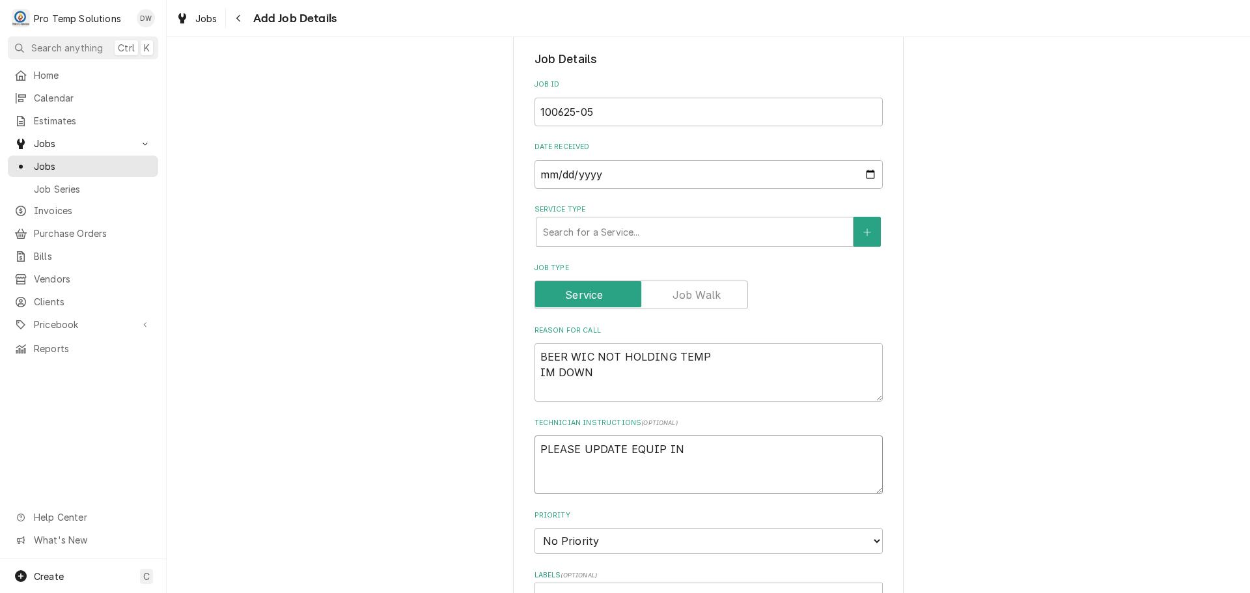
type textarea "PLEASE UPDATE EQUIP INF"
type textarea "x"
type textarea "PLEASE UPDATE EQUIP INFO"
type textarea "x"
type textarea "PLEASE UPDATE EQUIP INFO"
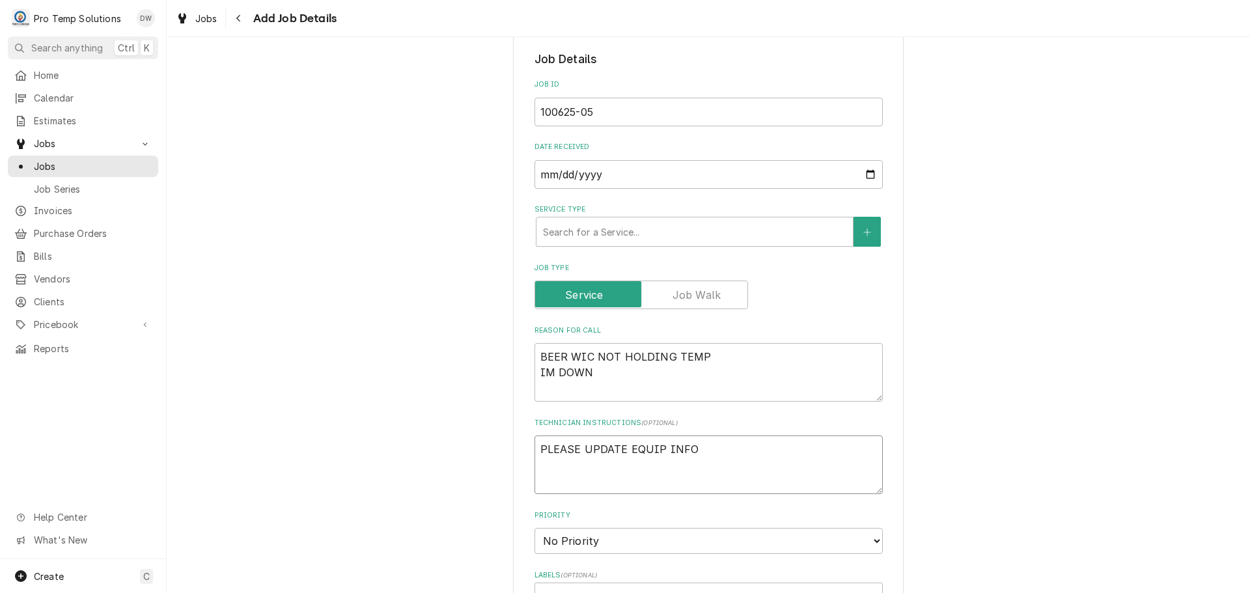
type textarea "x"
type textarea "PLEASE UPDATE EQUIP INFO O"
type textarea "x"
type textarea "PLEASE UPDATE EQUIP INFO ON"
type textarea "x"
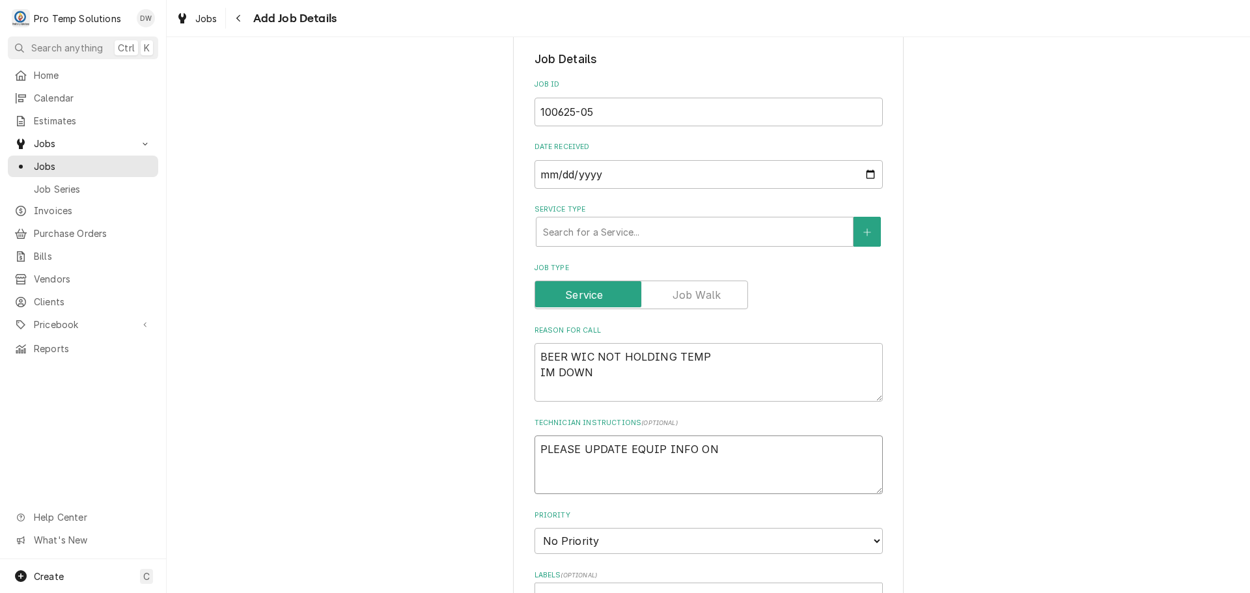
type textarea "PLEASE UPDATE EQUIP INFO ON"
type textarea "x"
type textarea "PLEASE UPDATE EQUIP INFO ON C"
type textarea "x"
type textarea "PLEASE UPDATE EQUIP INFO ON CA"
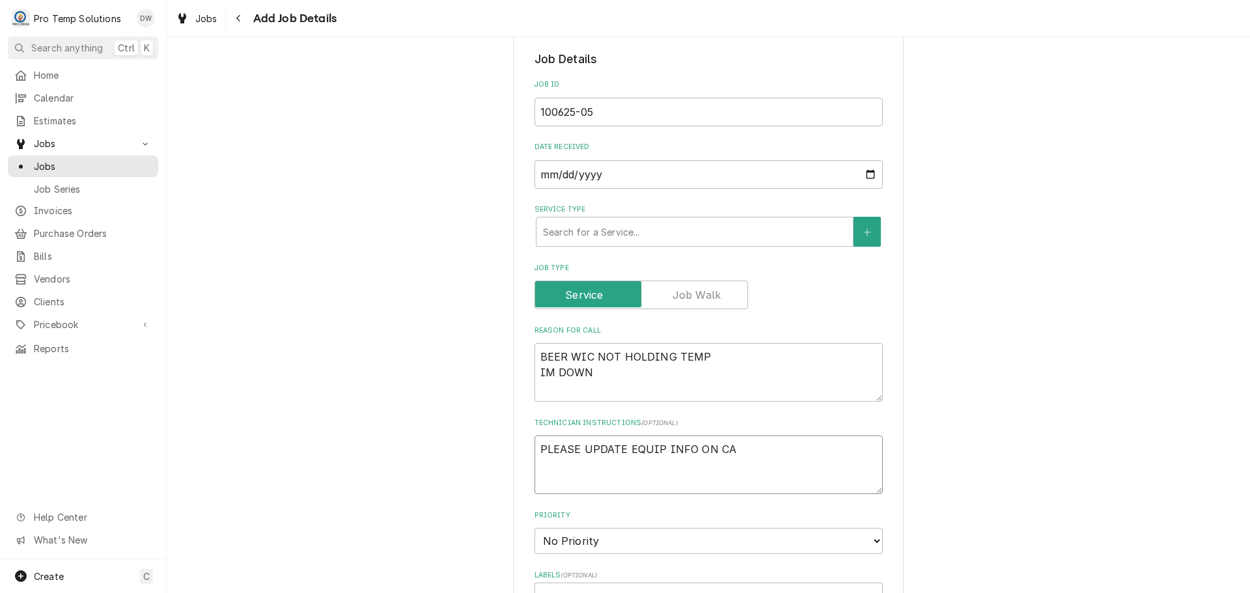
type textarea "x"
type textarea "PLEASE UPDATE EQUIP INFO ON CAL"
type textarea "x"
type textarea "PLEASE UPDATE EQUIP INFO ON CALL"
type textarea "x"
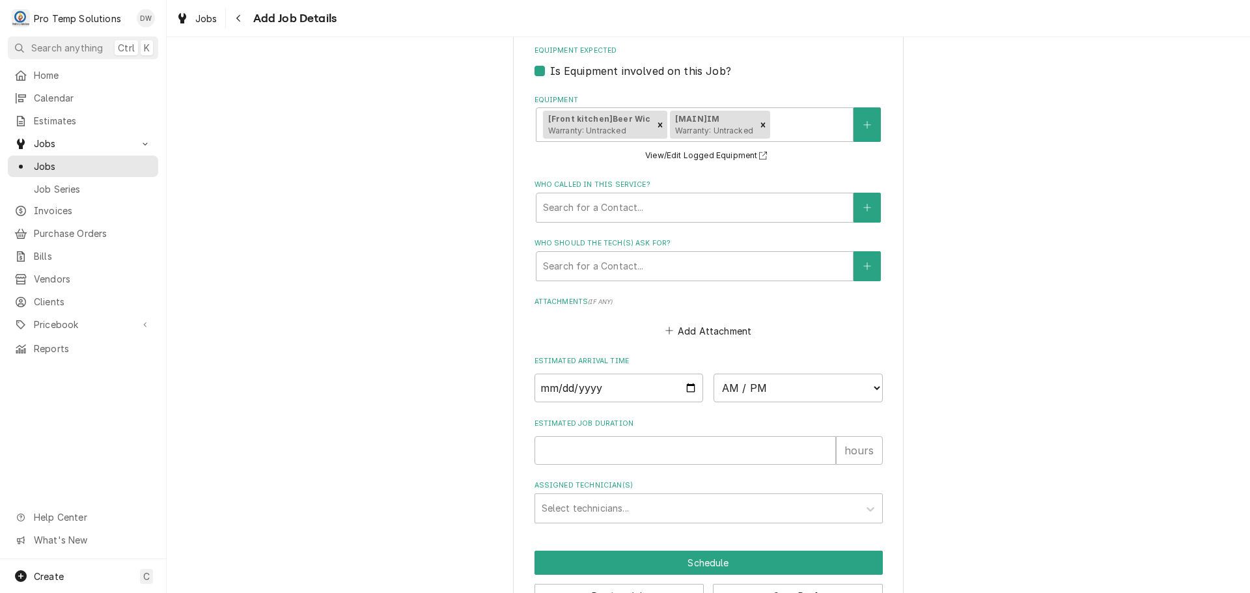
scroll to position [887, 0]
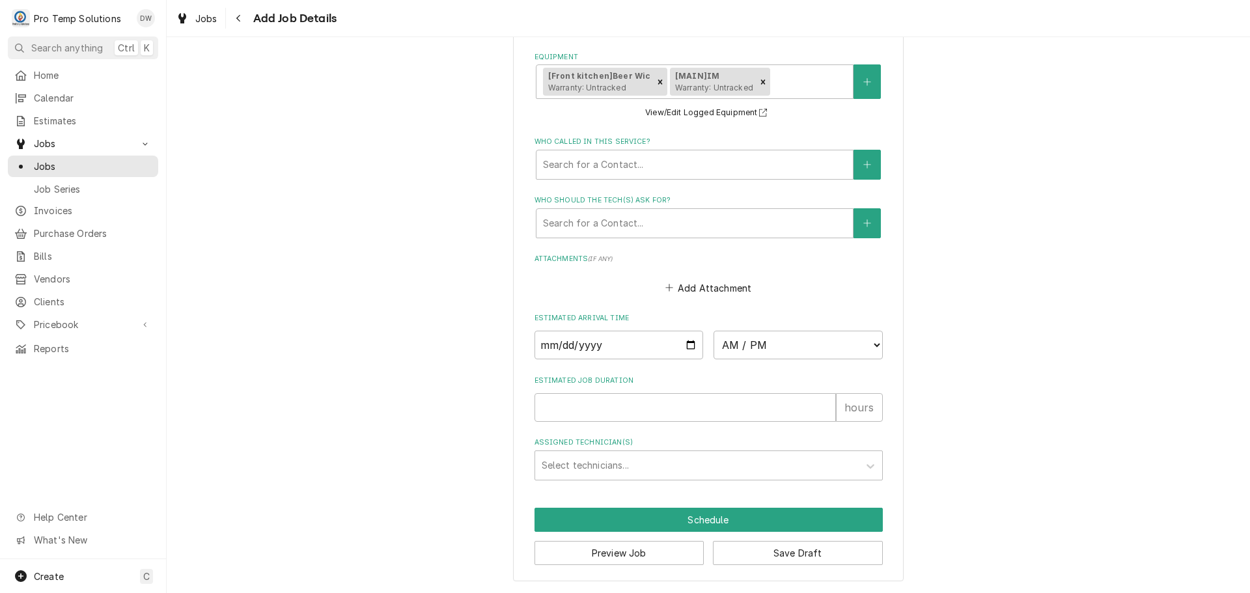
type textarea "PLEASE UPDATE EQUIP INFO ON CALL"
click at [685, 344] on input "Date" at bounding box center [619, 345] width 169 height 29
type textarea "x"
type input "2025-10-06"
type textarea "x"
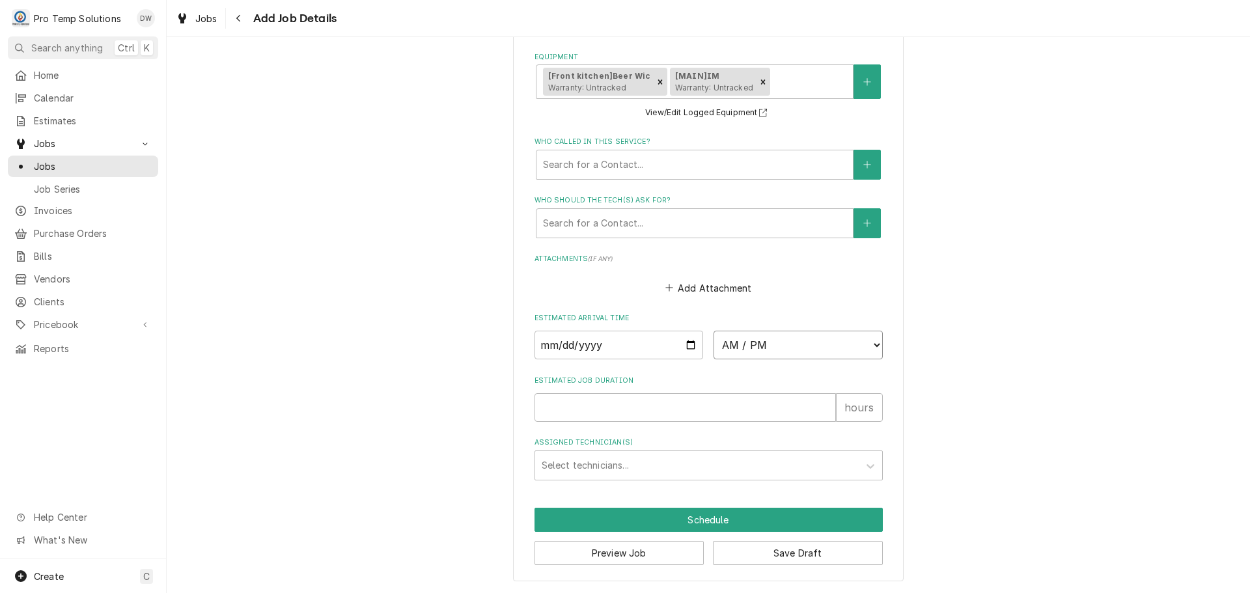
click at [869, 345] on select "AM / PM 6:00 AM 6:15 AM 6:30 AM 6:45 AM 7:00 AM 7:15 AM 7:30 AM 7:45 AM 8:00 AM…" at bounding box center [798, 345] width 169 height 29
select select "14:00:00"
click at [714, 331] on select "AM / PM 6:00 AM 6:15 AM 6:30 AM 6:45 AM 7:00 AM 7:15 AM 7:30 AM 7:45 AM 8:00 AM…" at bounding box center [798, 345] width 169 height 29
click at [774, 402] on input "Estimated Job Duration" at bounding box center [685, 407] width 301 height 29
type textarea "x"
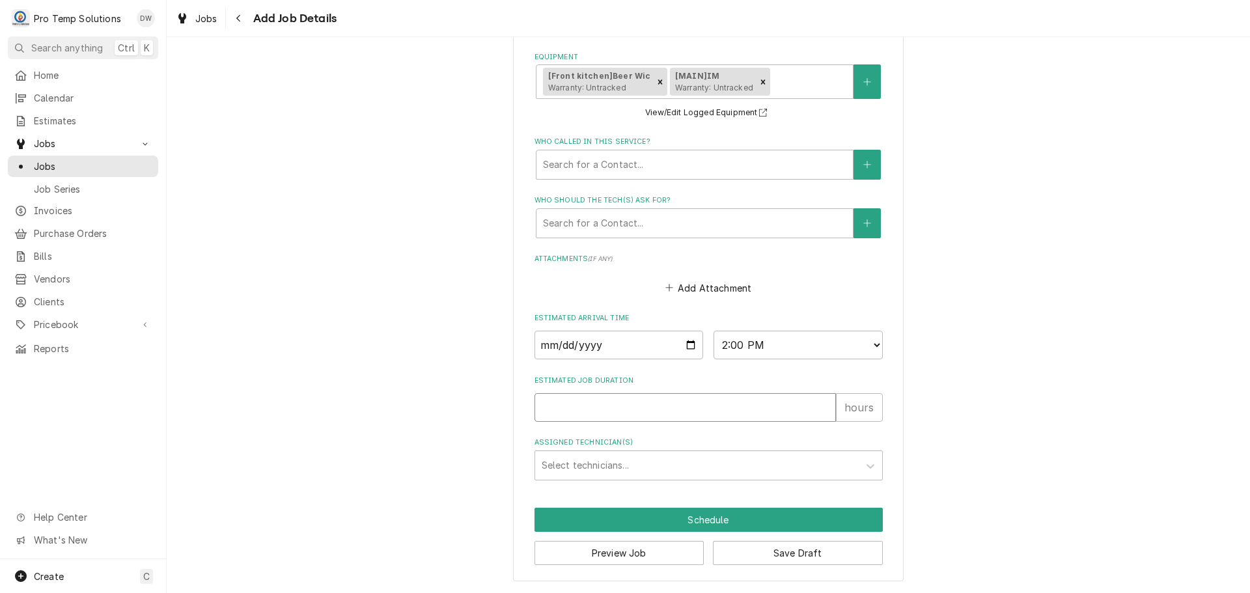
type input "1"
type textarea "x"
type input "1"
click at [734, 473] on div "Assigned Technician(s)" at bounding box center [697, 465] width 311 height 23
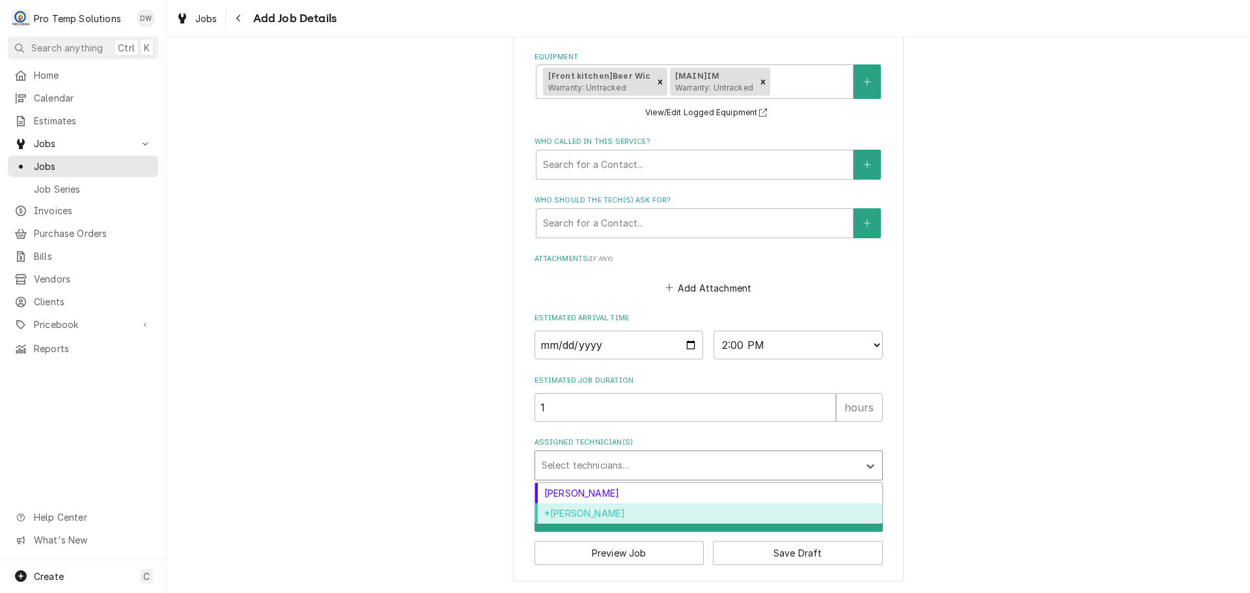
click at [676, 515] on div "*Kevin Williams" at bounding box center [708, 513] width 347 height 20
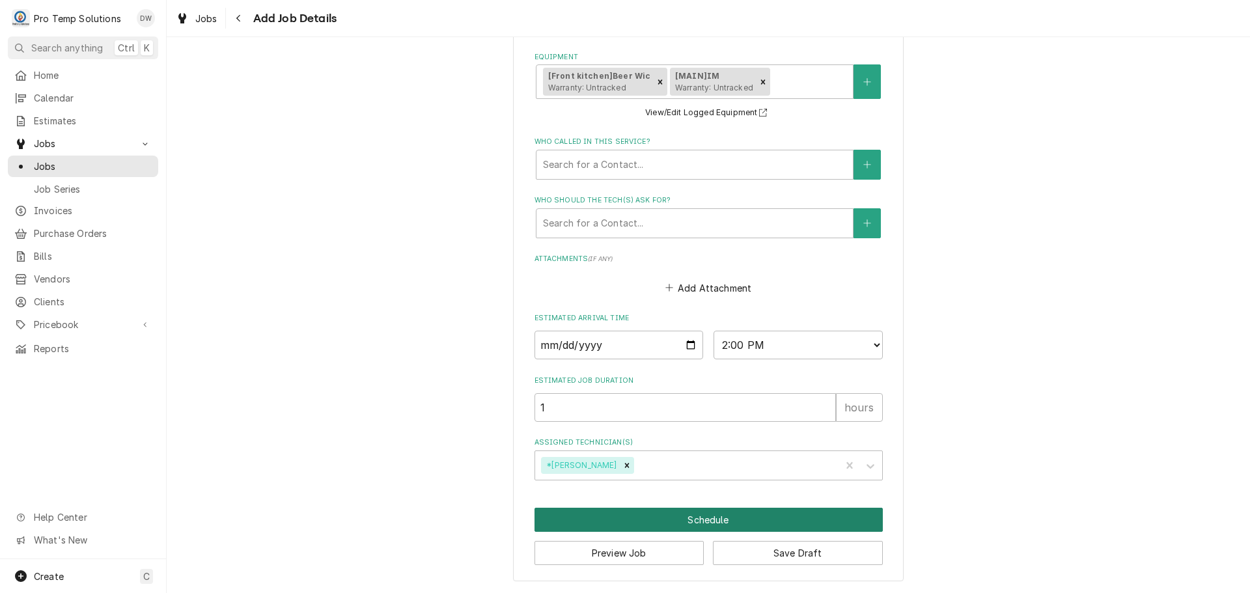
click at [720, 525] on button "Schedule" at bounding box center [709, 520] width 348 height 24
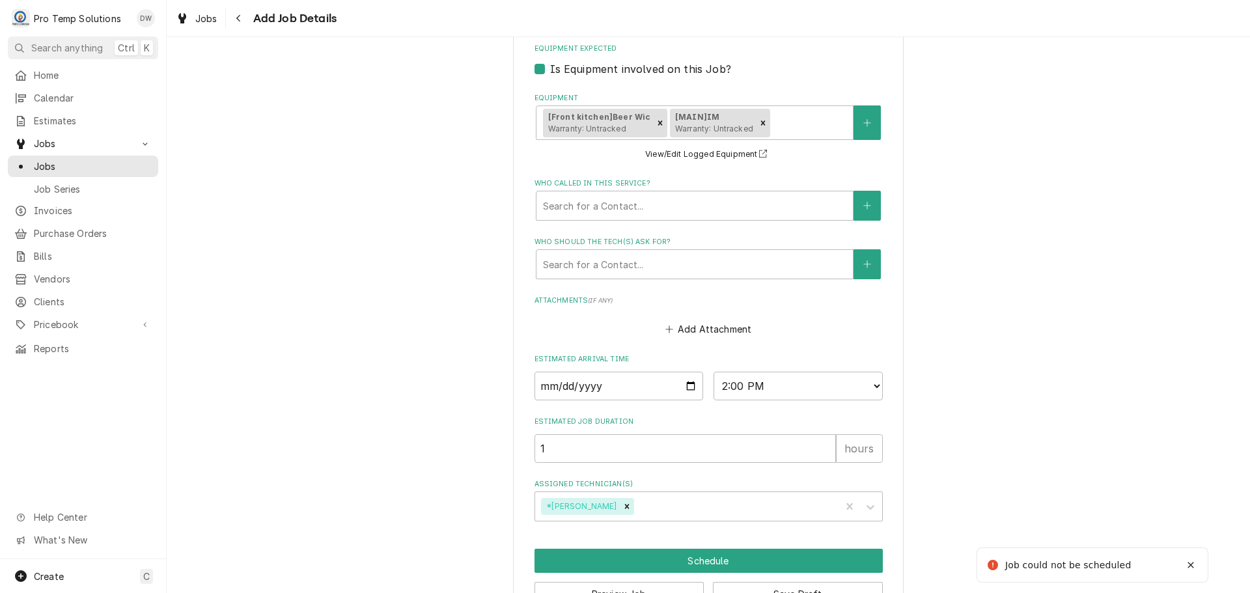
scroll to position [428, 0]
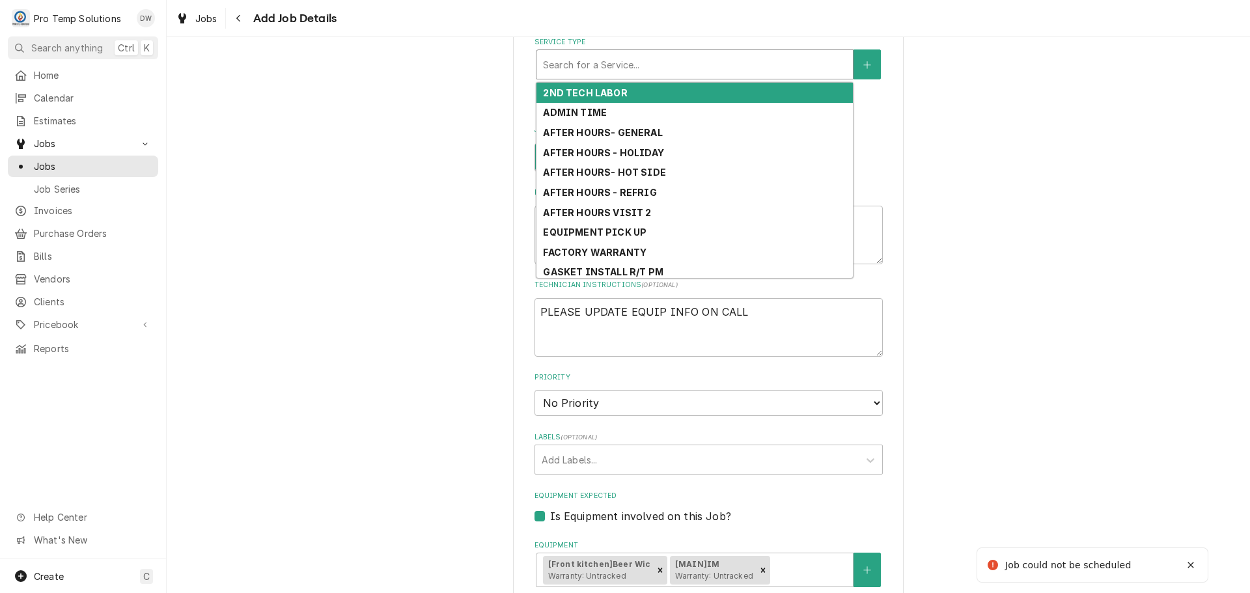
click at [663, 74] on div "Service Type" at bounding box center [694, 64] width 303 height 23
type textarea "x"
type input "R"
type textarea "x"
type input "RE"
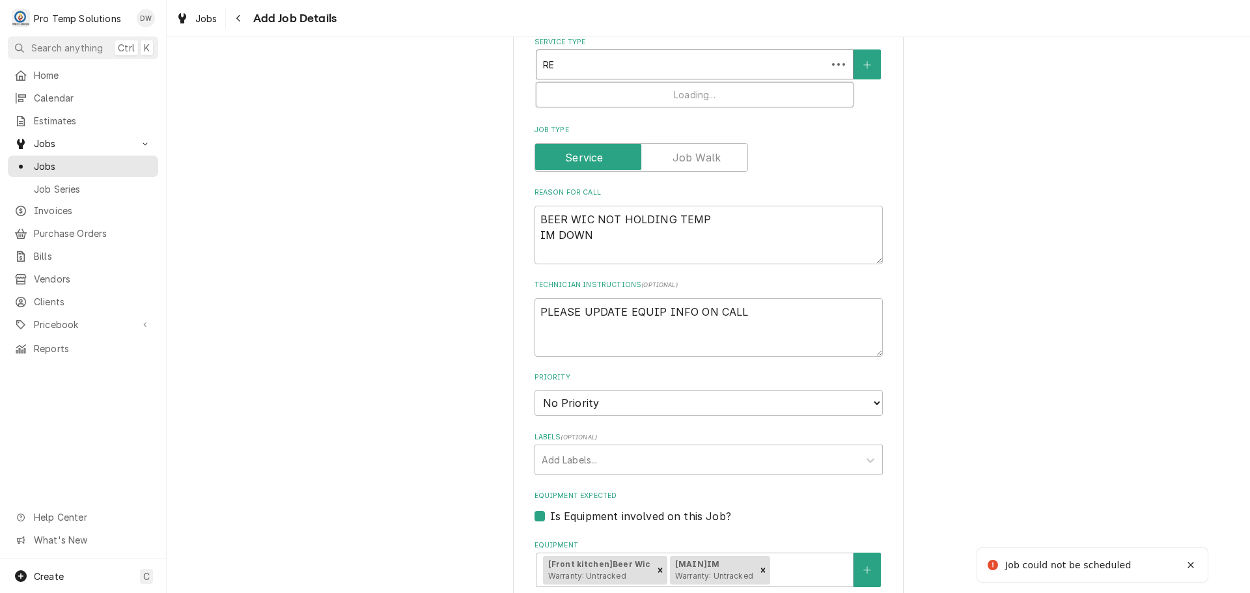
type textarea "x"
type input "REF"
type textarea "x"
type input "REFR"
type textarea "x"
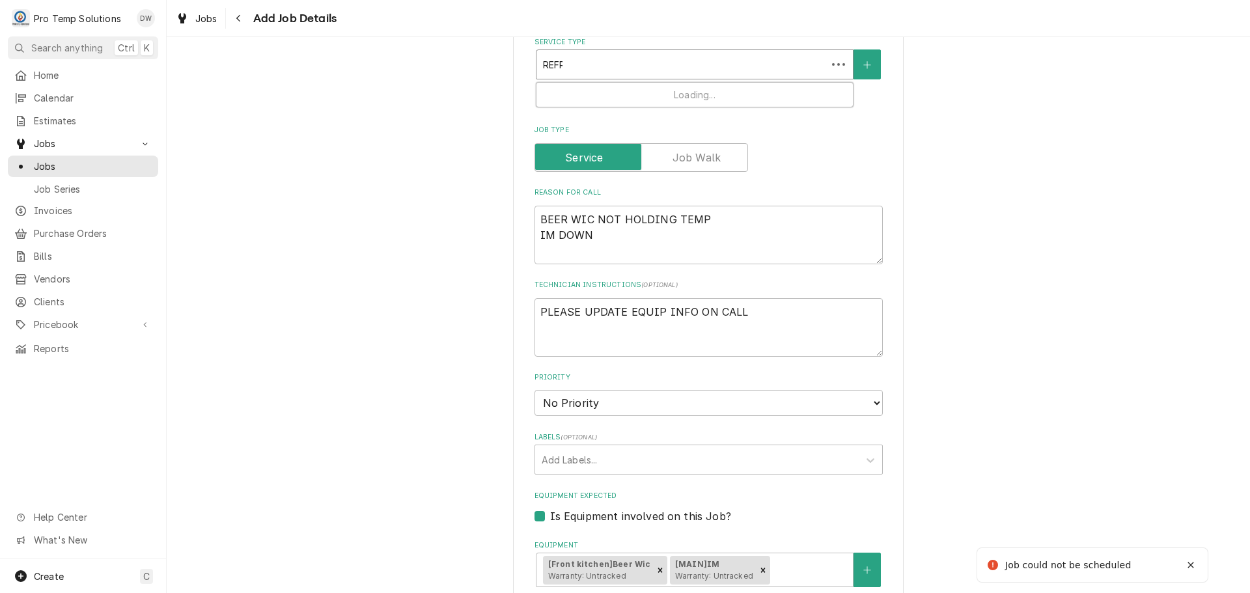
type input "REFRI"
type textarea "x"
type input "REFRIG"
type textarea "x"
type input "REFRIG"
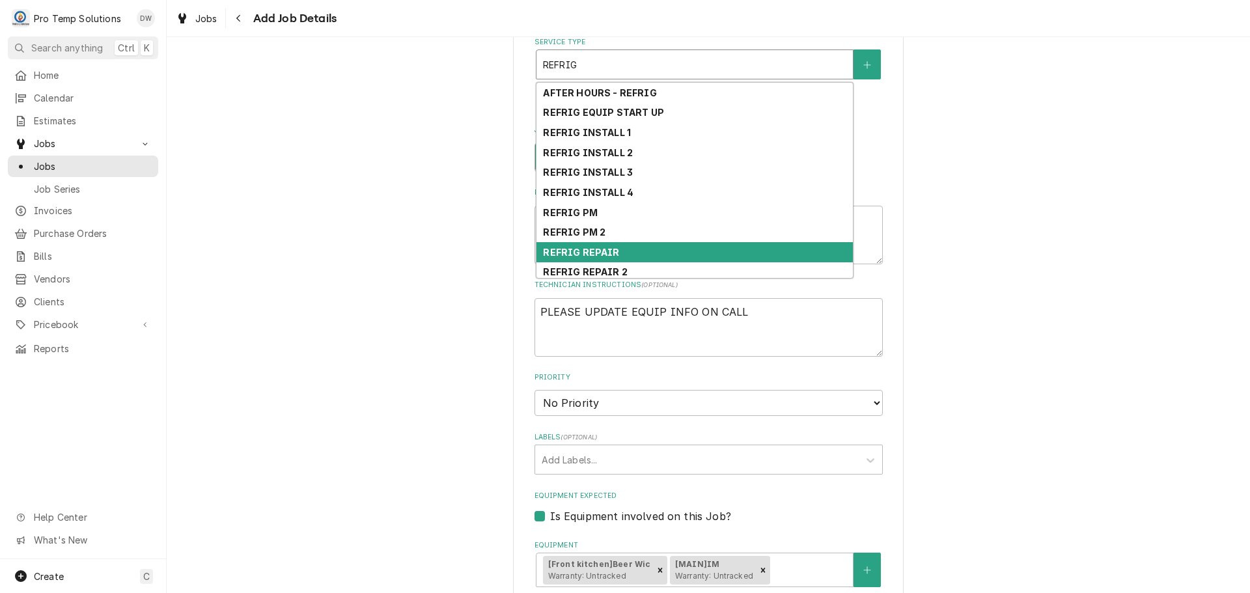
click at [624, 253] on div "REFRIG REPAIR" at bounding box center [695, 252] width 316 height 20
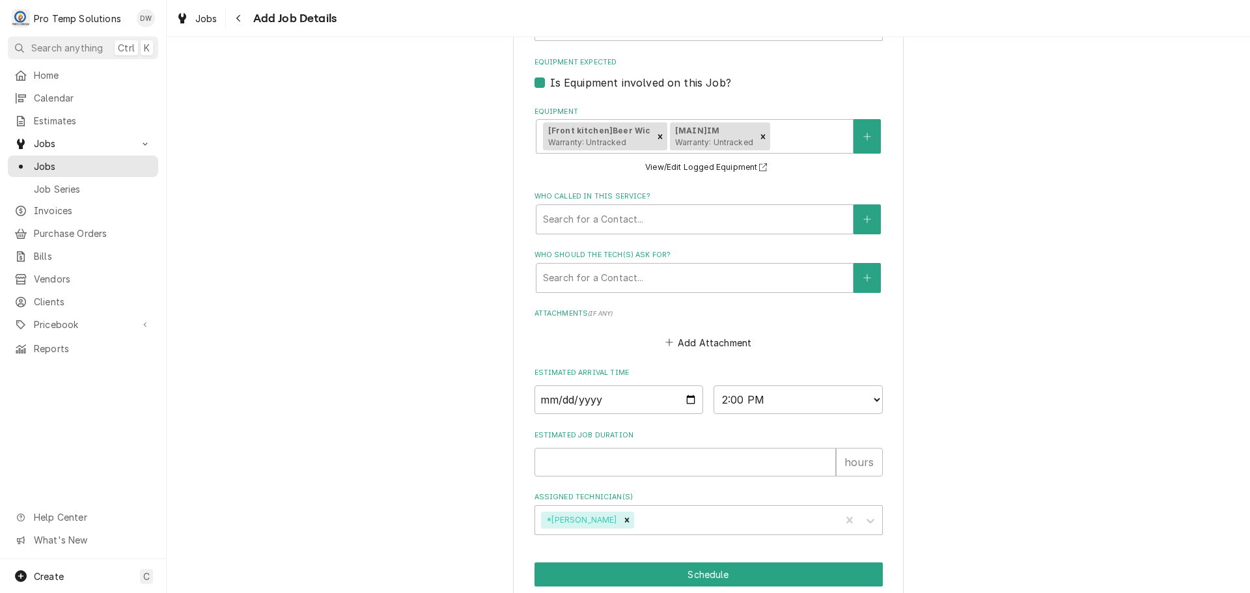
scroll to position [938, 0]
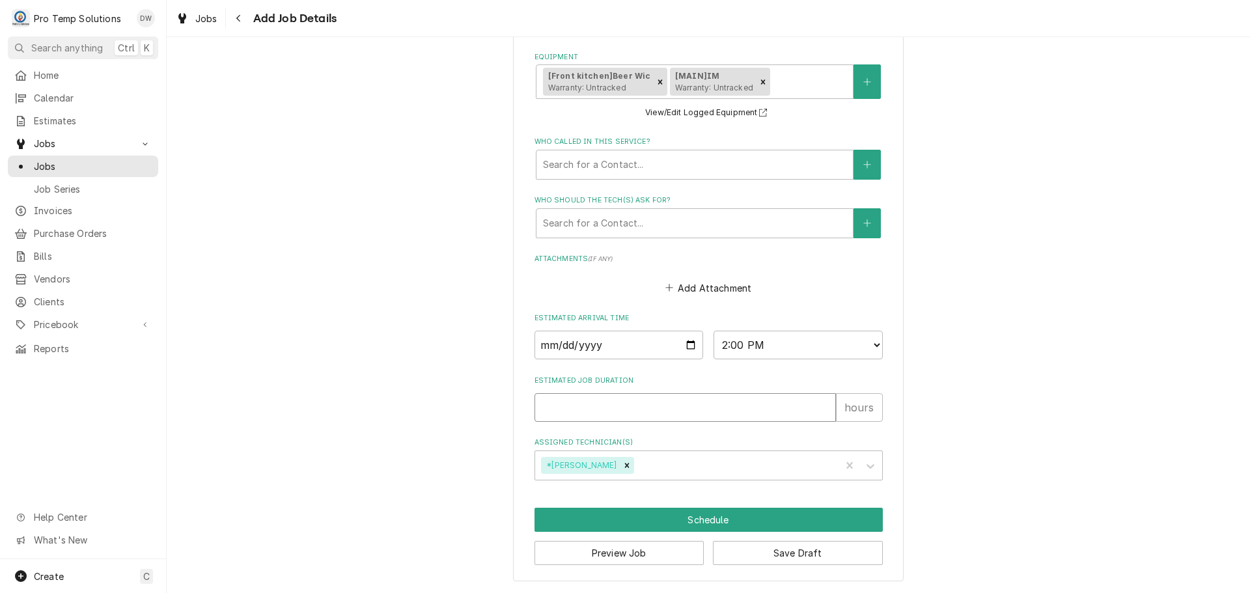
click at [678, 407] on input "Estimated Job Duration" at bounding box center [685, 407] width 301 height 29
type textarea "x"
type input "1"
type textarea "x"
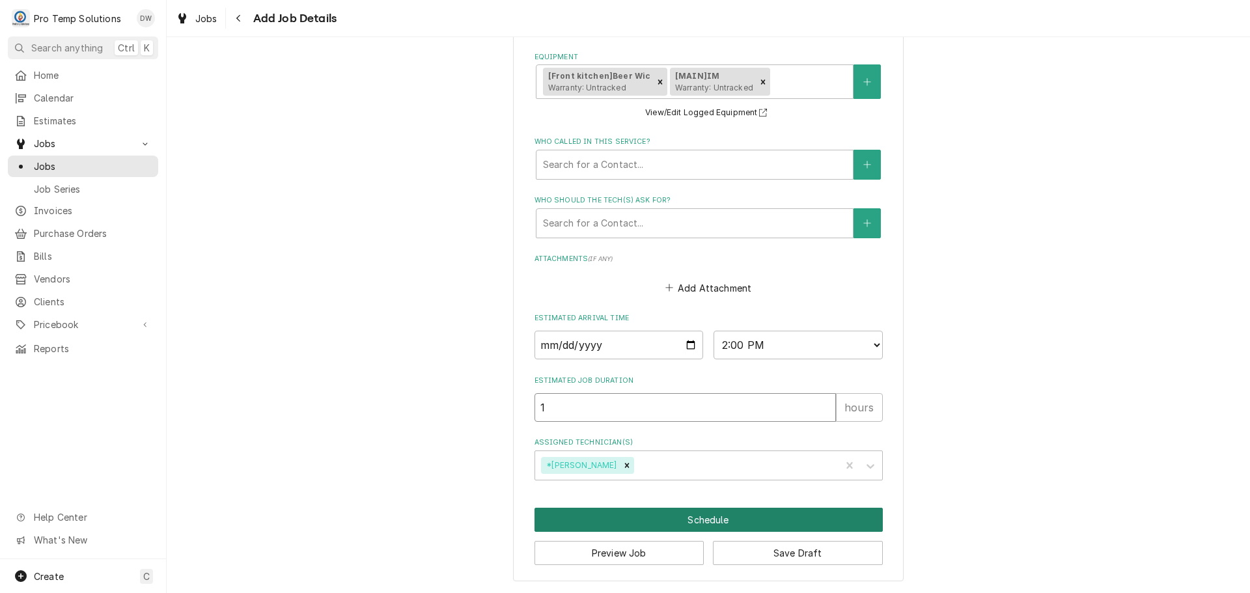
type input "1"
click at [693, 522] on button "Schedule" at bounding box center [709, 520] width 348 height 24
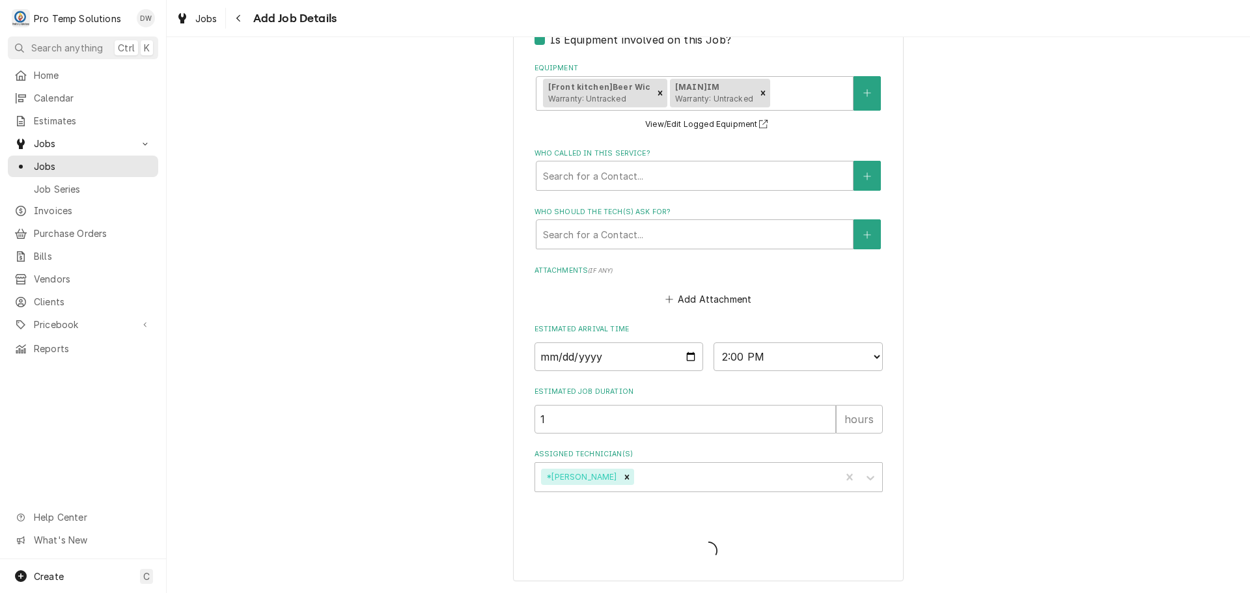
type textarea "x"
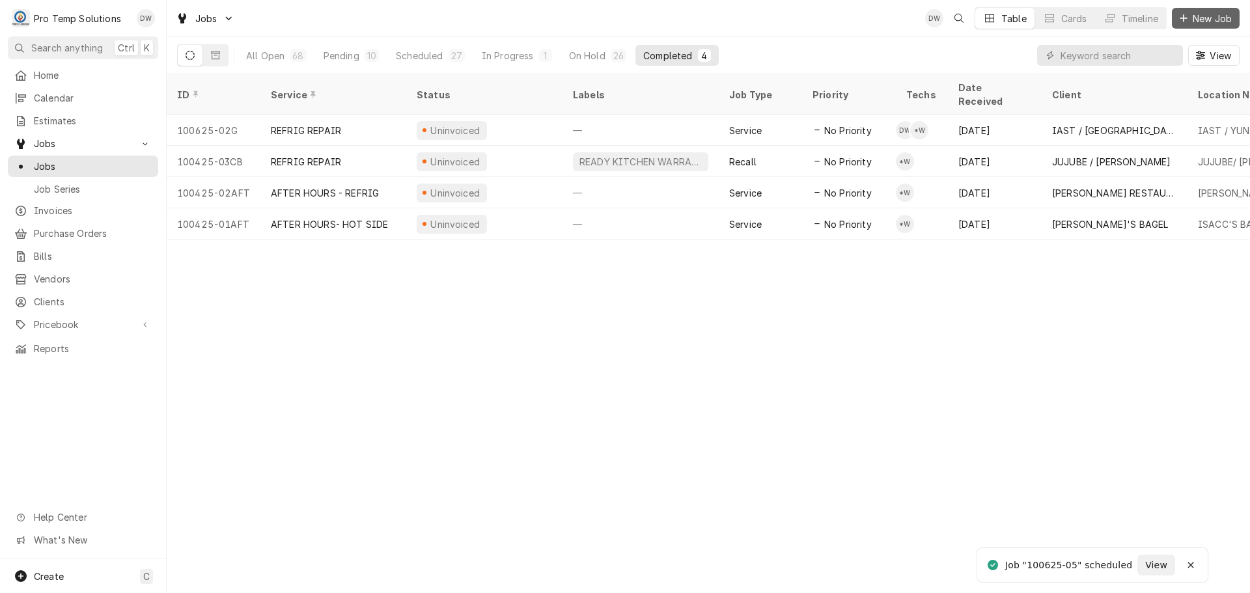
click at [1210, 16] on span "New Job" at bounding box center [1212, 19] width 44 height 14
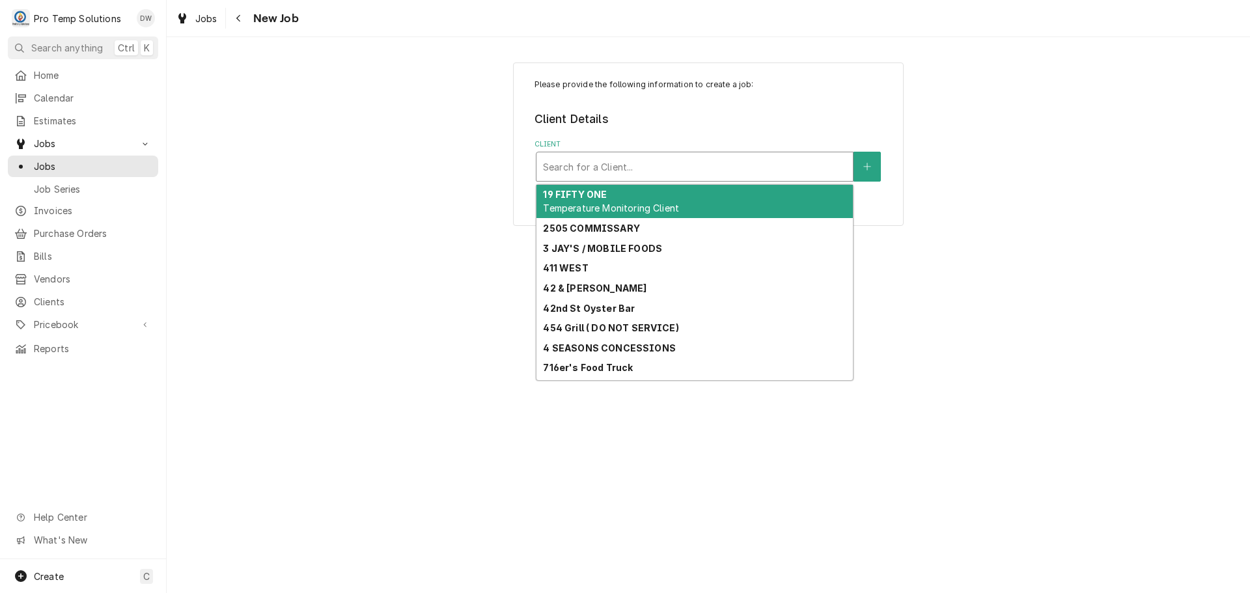
click at [710, 158] on div "Client" at bounding box center [694, 166] width 303 height 23
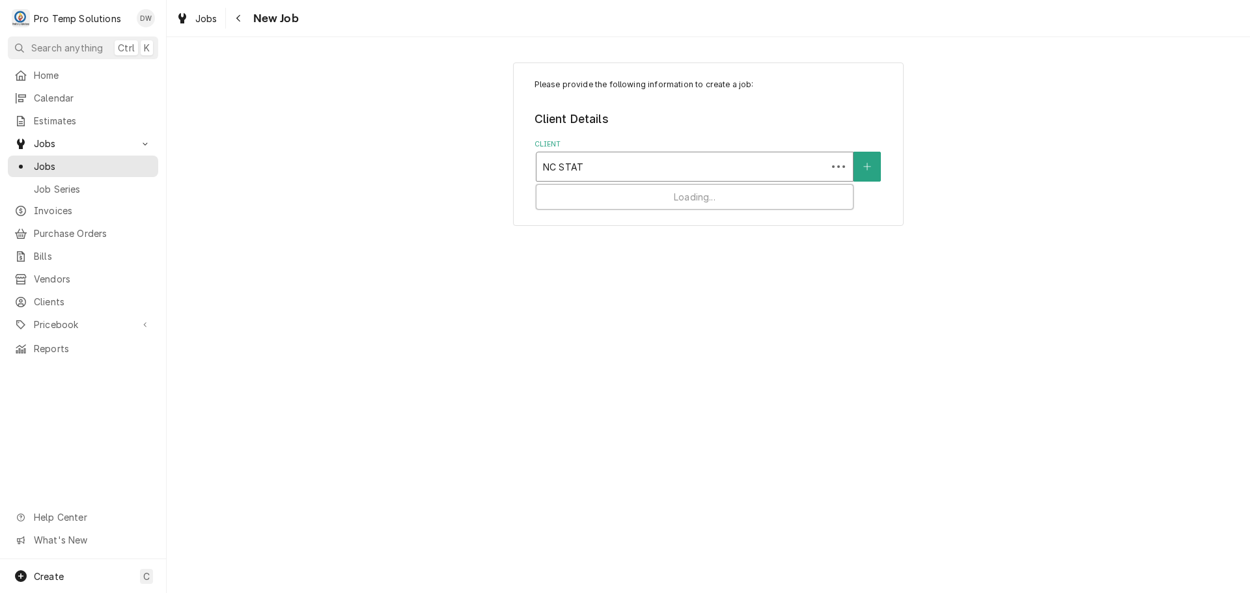
type input "NC STATE"
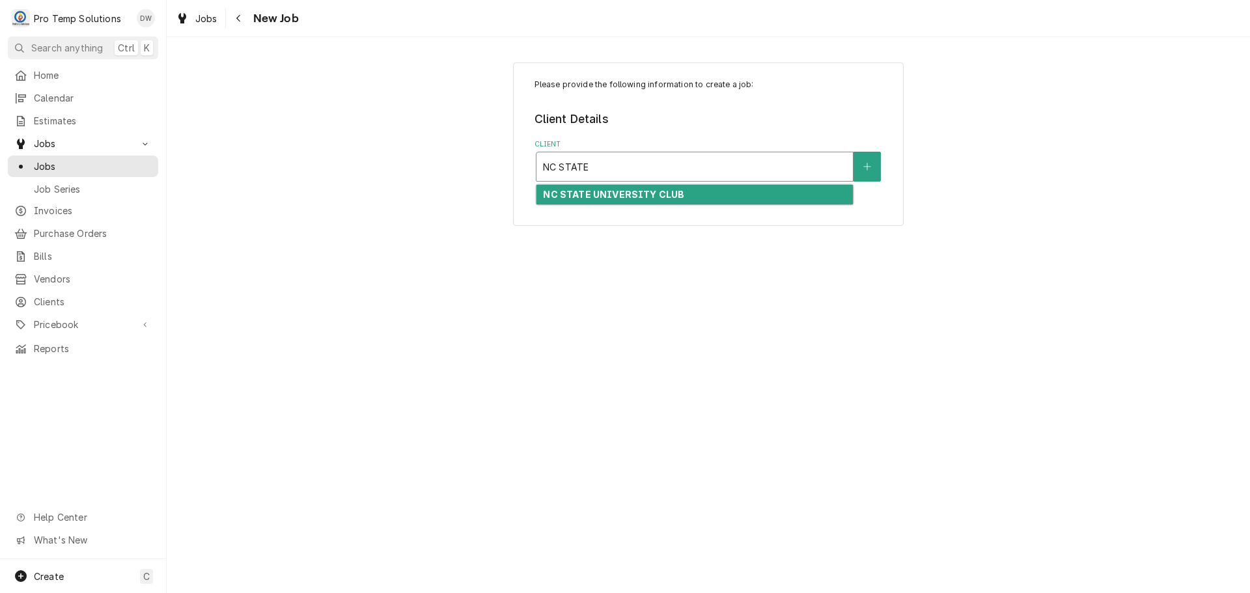
click at [664, 194] on strong "NC STATE UNIVERSITY CLUB" at bounding box center [613, 194] width 141 height 11
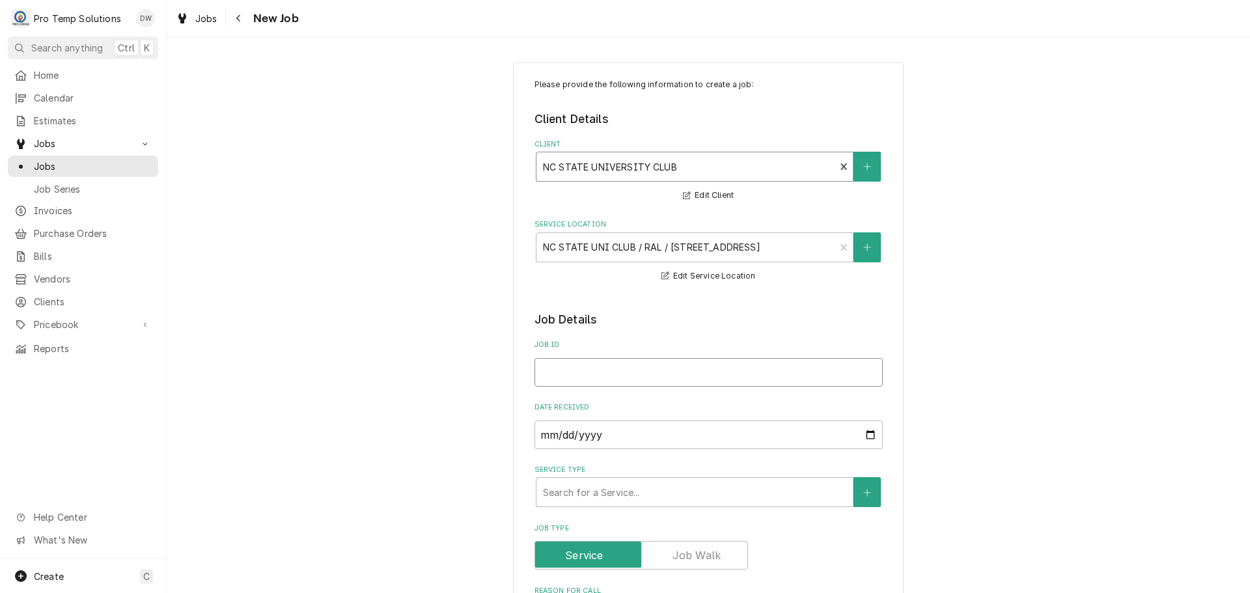
click at [647, 372] on input "Job ID" at bounding box center [709, 372] width 348 height 29
type textarea "x"
type input "1"
type textarea "x"
type input "10"
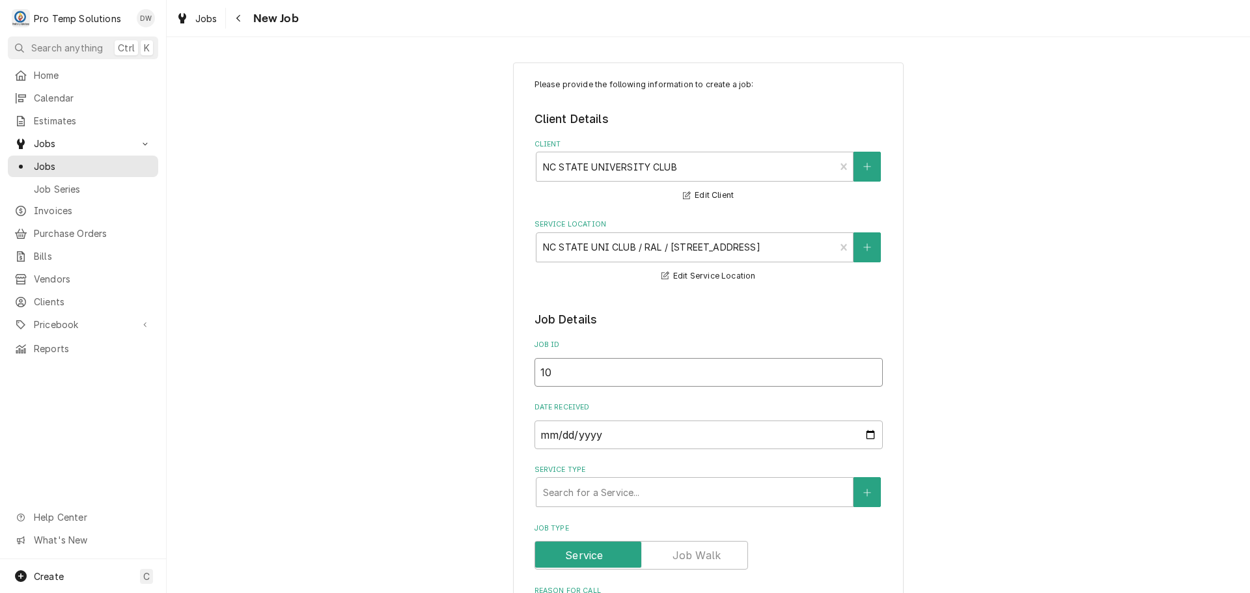
type textarea "x"
type input "100"
type textarea "x"
type input "1006"
type textarea "x"
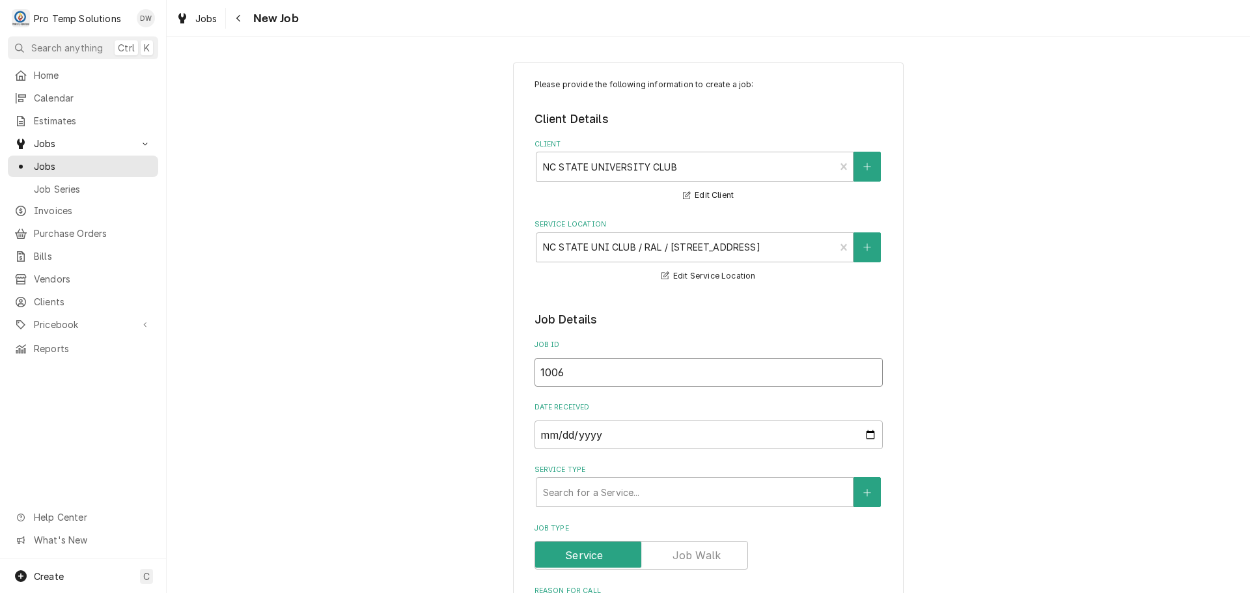
type input "10062"
type textarea "x"
type input "100625"
type textarea "x"
type input "100625-"
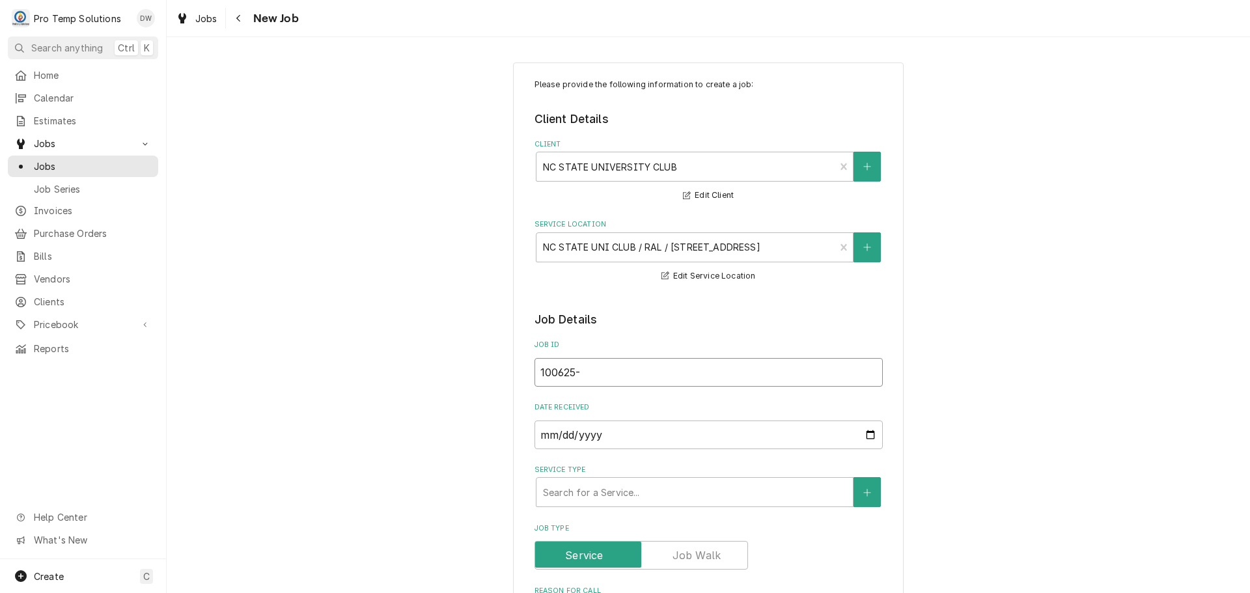
type textarea "x"
type input "100625-0"
type textarea "x"
type input "100625-05"
type textarea "x"
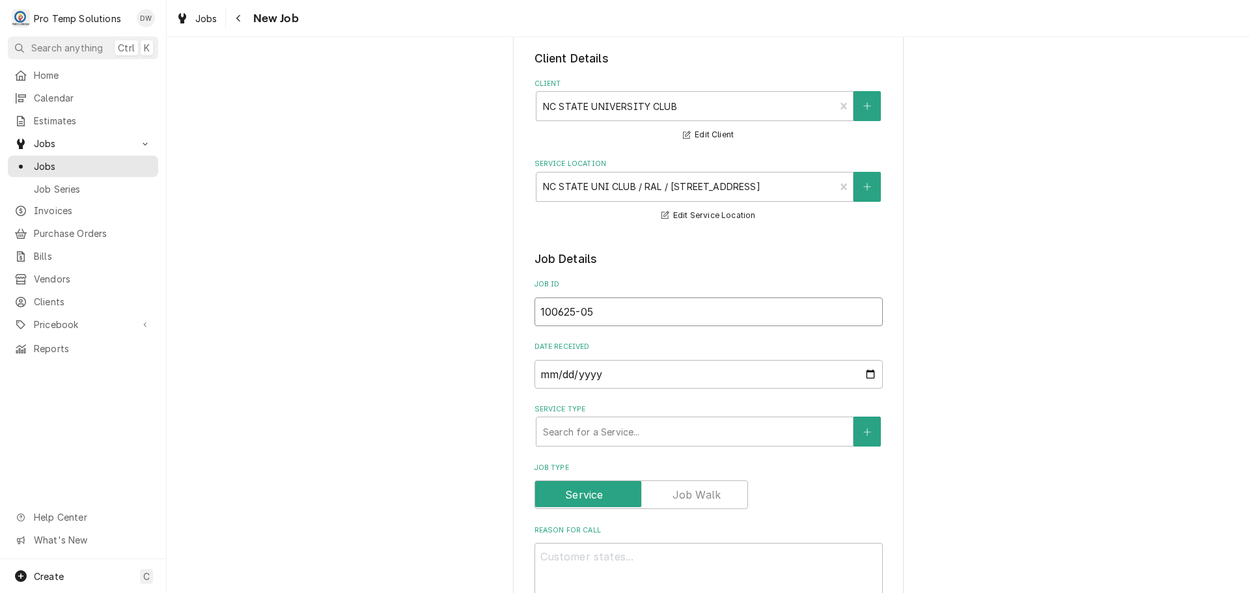
scroll to position [260, 0]
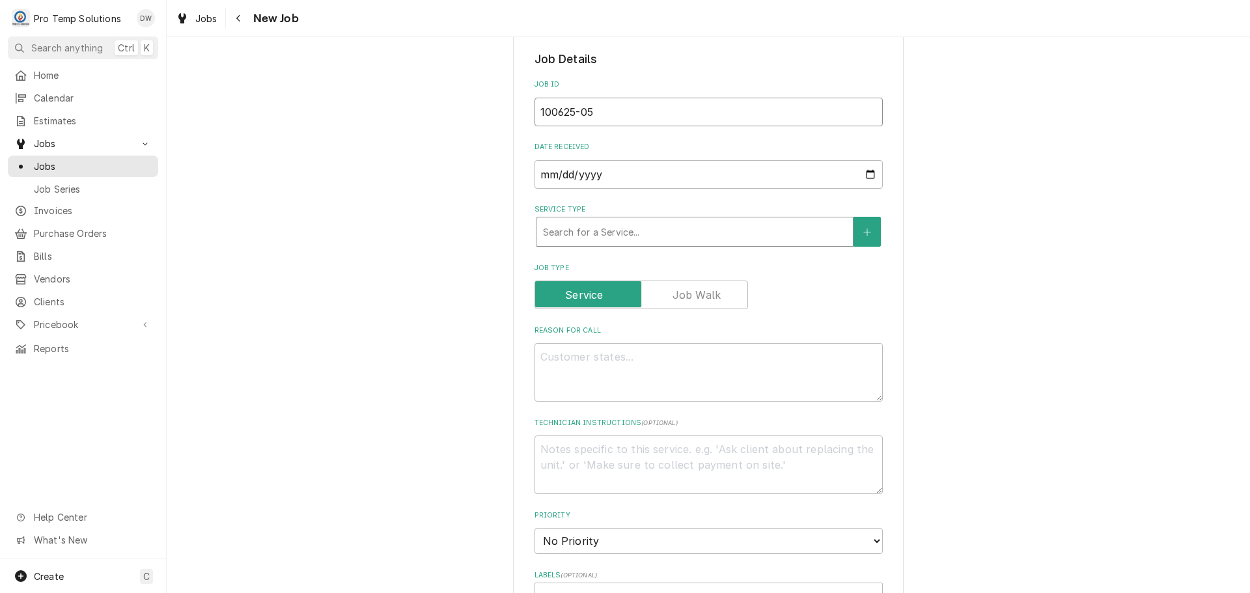
type input "100625-05"
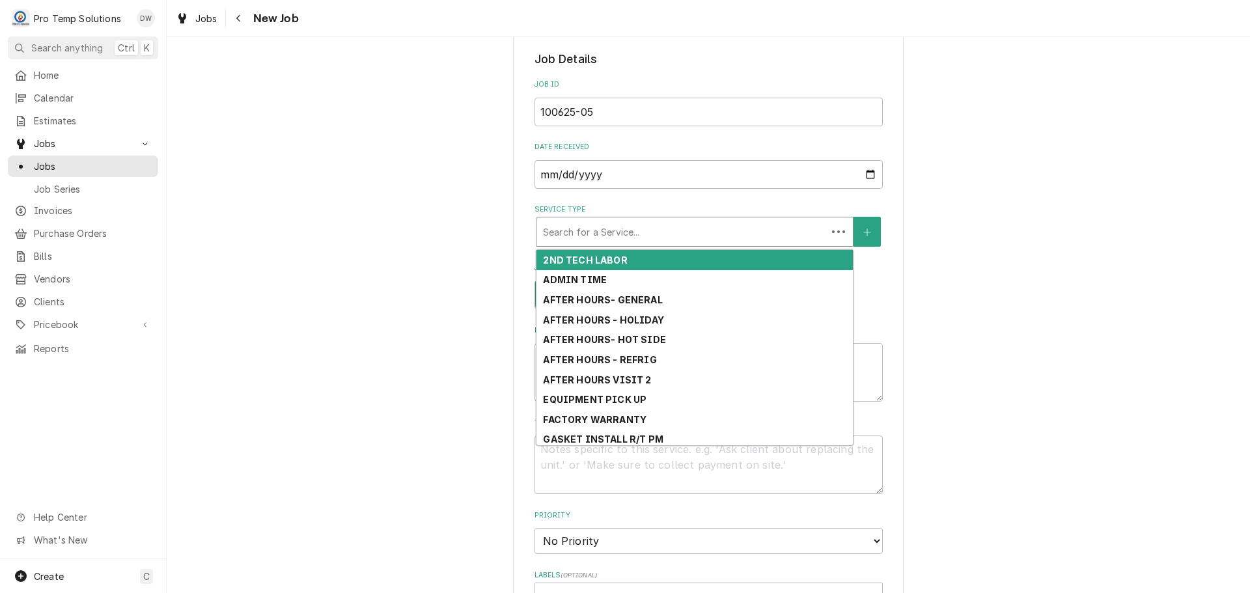
click at [704, 234] on div "Service Type" at bounding box center [681, 231] width 277 height 23
type textarea "x"
type input "H"
type textarea "x"
type input "HO"
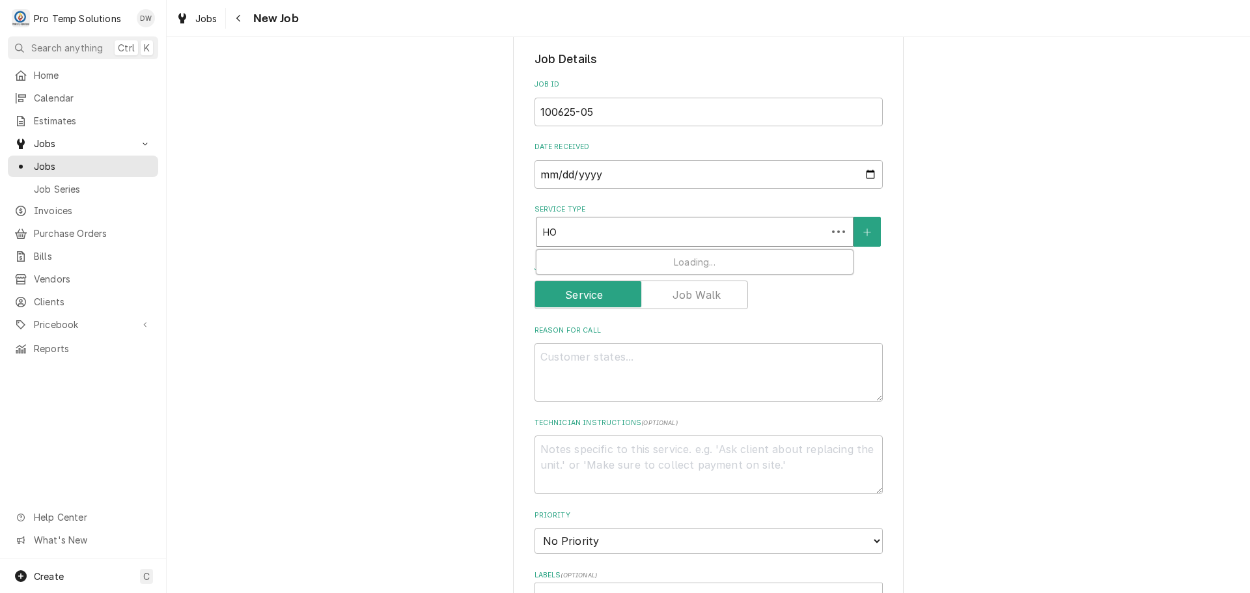
type textarea "x"
type input "HOT"
type textarea "x"
type input "HOT"
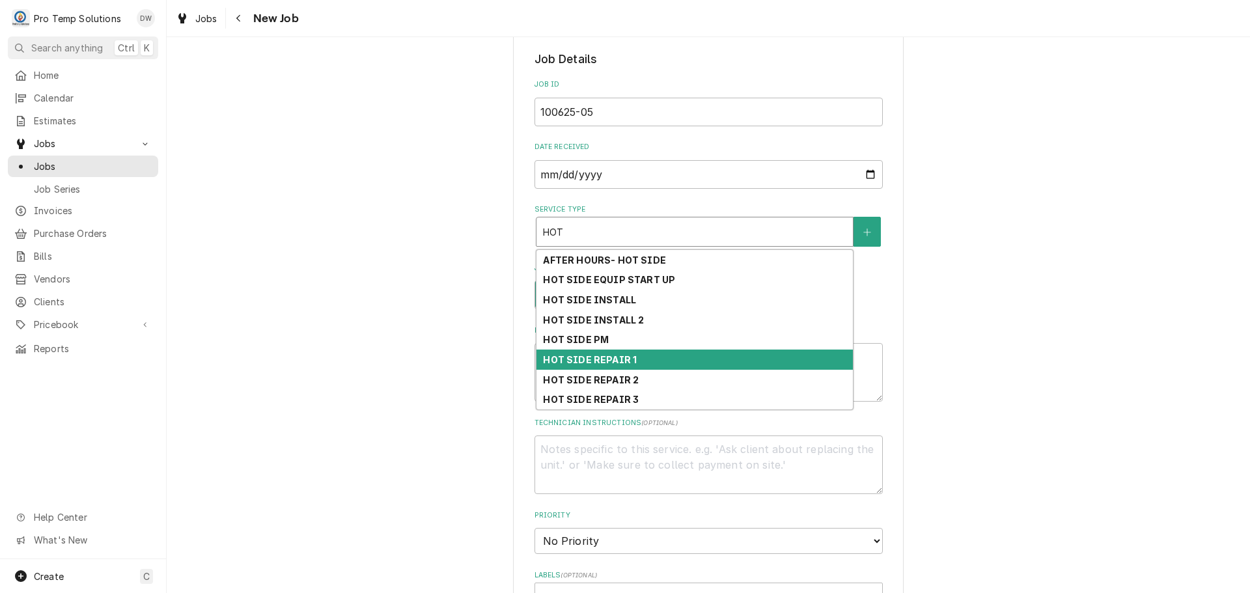
click at [669, 359] on div "HOT SIDE REPAIR 1" at bounding box center [695, 360] width 316 height 20
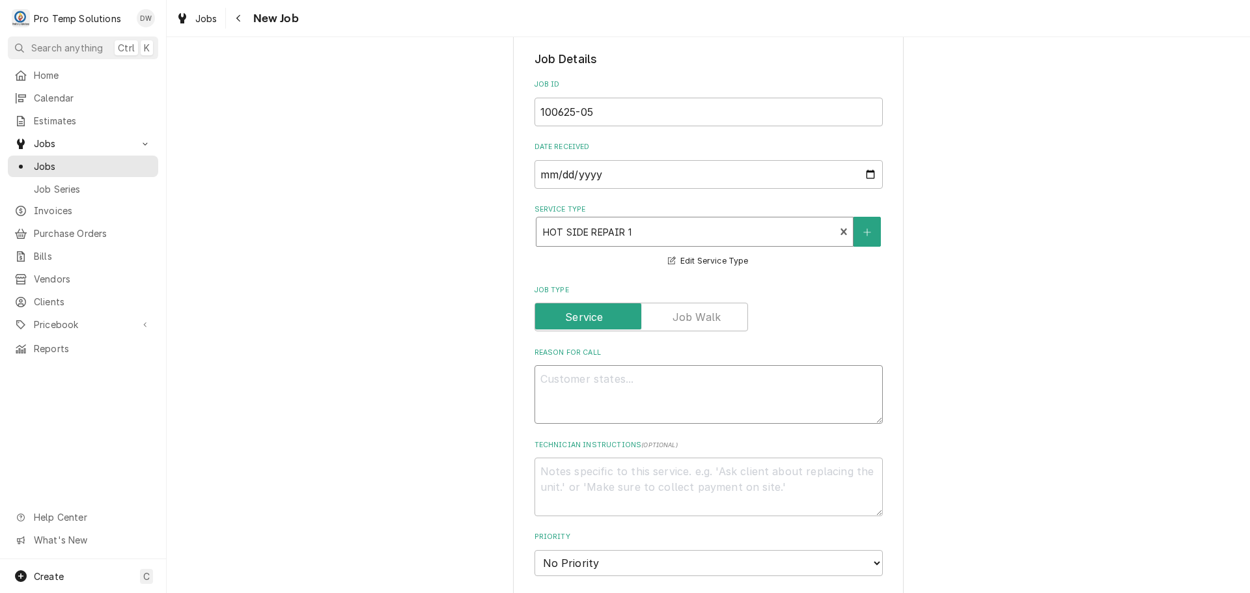
click at [608, 385] on textarea "Reason For Call" at bounding box center [709, 394] width 348 height 59
type textarea "x"
type textarea "T"
type textarea "x"
type textarea "TI"
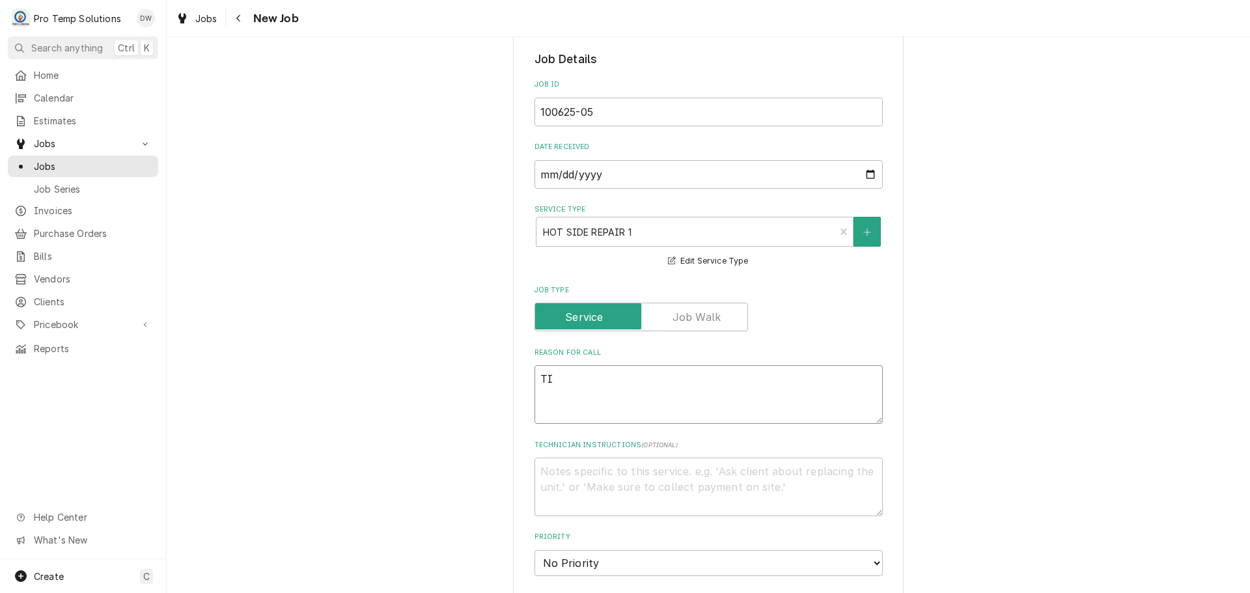
type textarea "x"
type textarea "TIL"
type textarea "x"
type textarea "TILT"
type textarea "x"
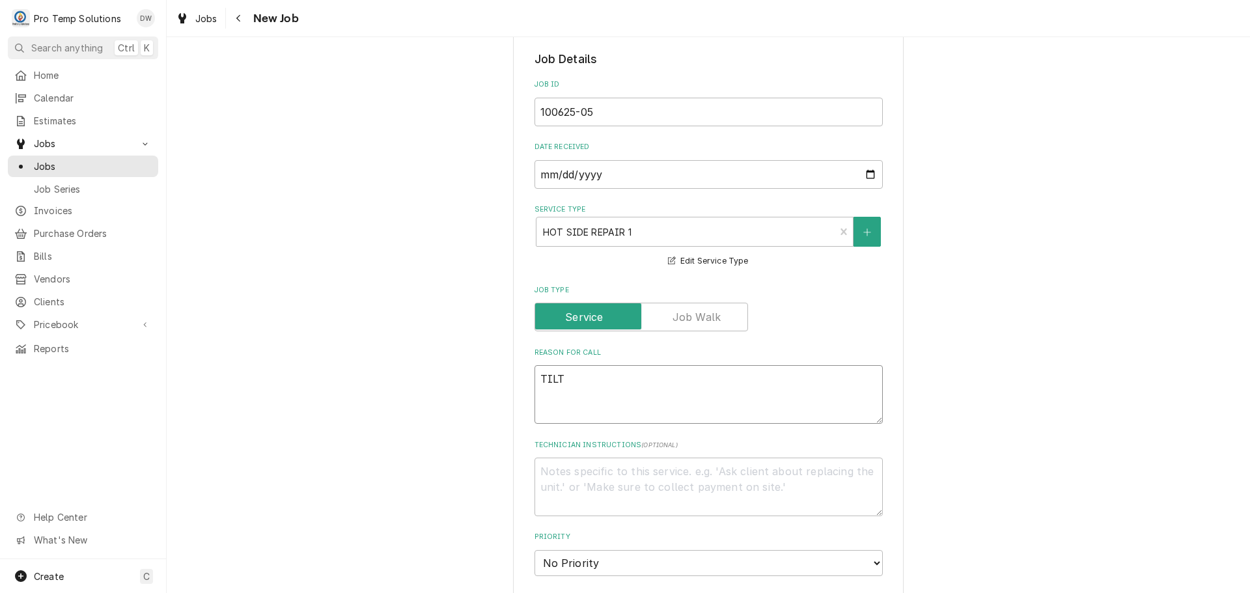
type textarea "TILT"
type textarea "x"
type textarea "TILT S"
type textarea "x"
type textarea "TILT SK"
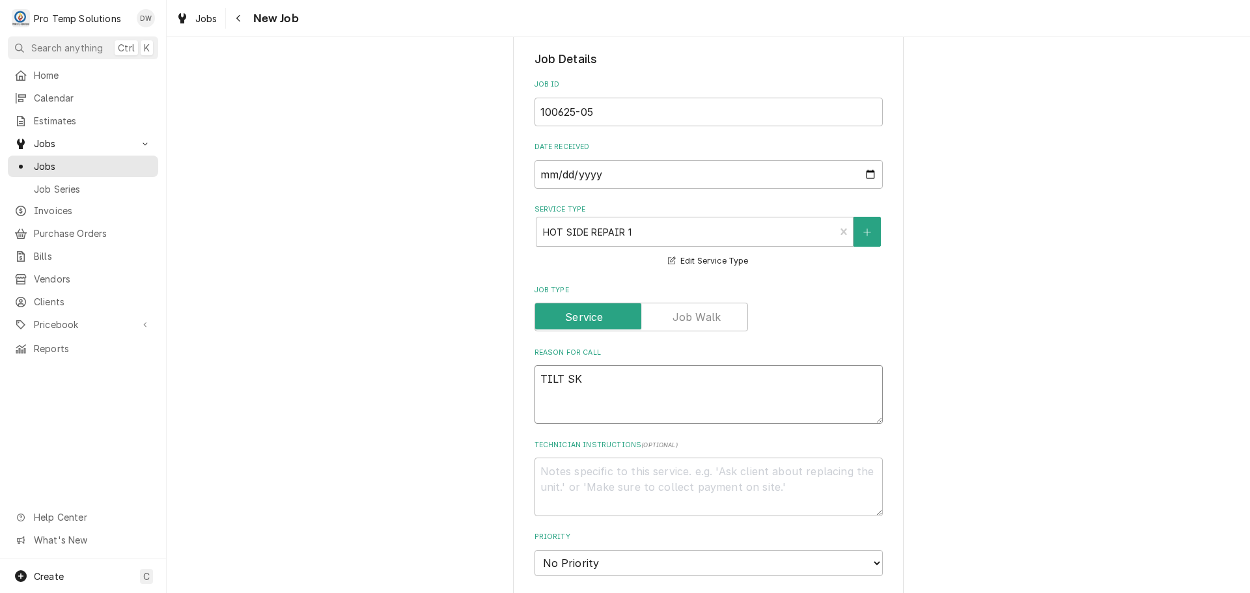
type textarea "x"
type textarea "TILT SKI"
type textarea "x"
type textarea "TILT SKIL"
type textarea "x"
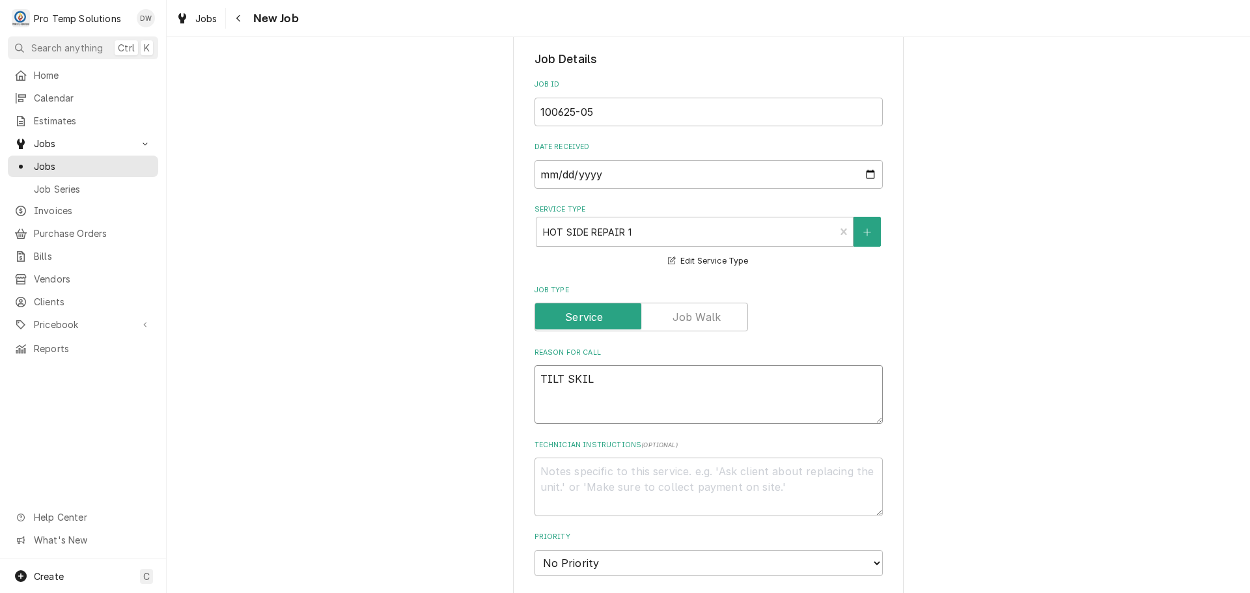
type textarea "TILT SKILL"
type textarea "x"
type textarea "TILT SKILLE"
type textarea "x"
type textarea "TILT SKILLET"
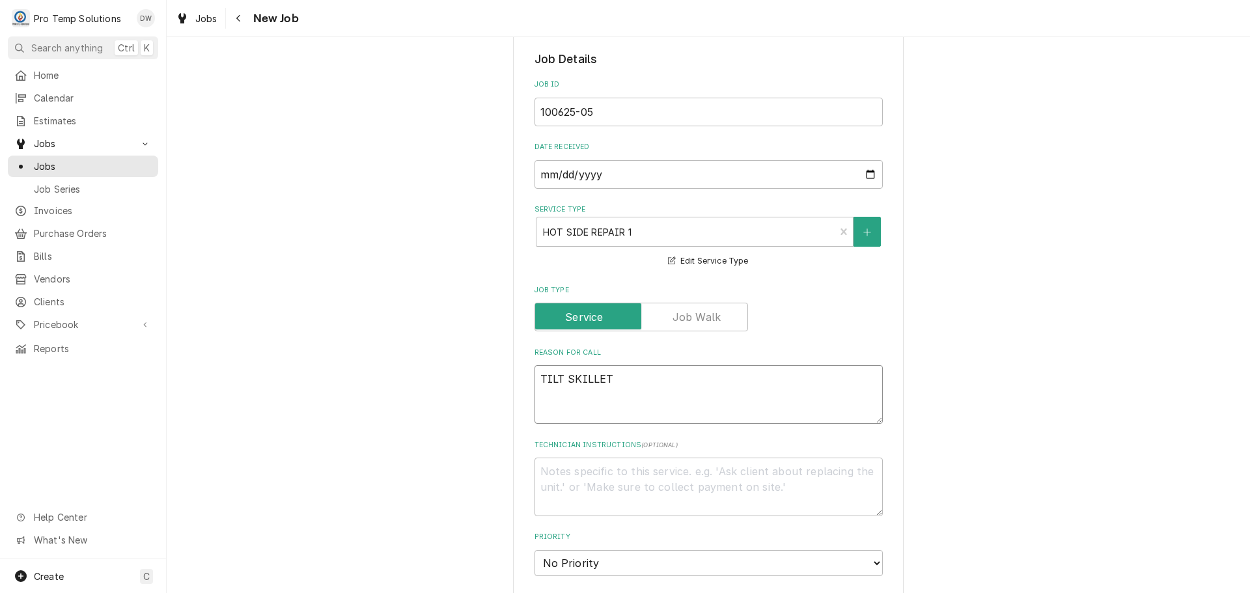
type textarea "x"
type textarea "TILT SKILLET"
type textarea "x"
type textarea "TILT SKILLET R"
type textarea "x"
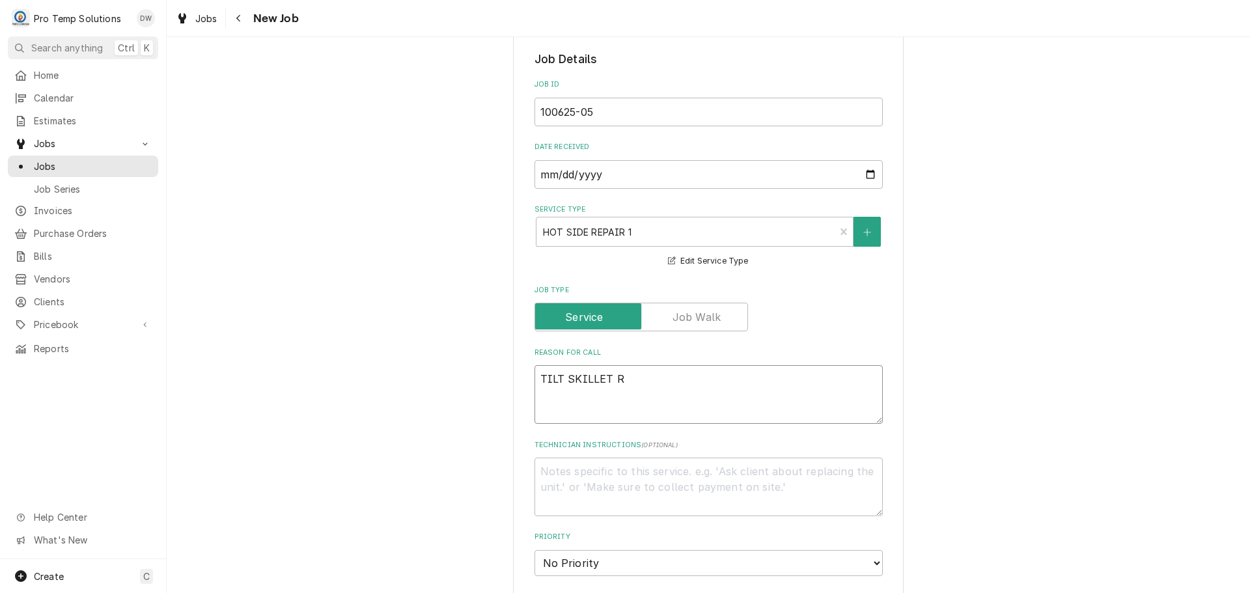
type textarea "TILT SKILLET RA"
type textarea "x"
type textarea "TILT SKILLET RAN"
type textarea "x"
type textarea "TILT SKILLET RAND"
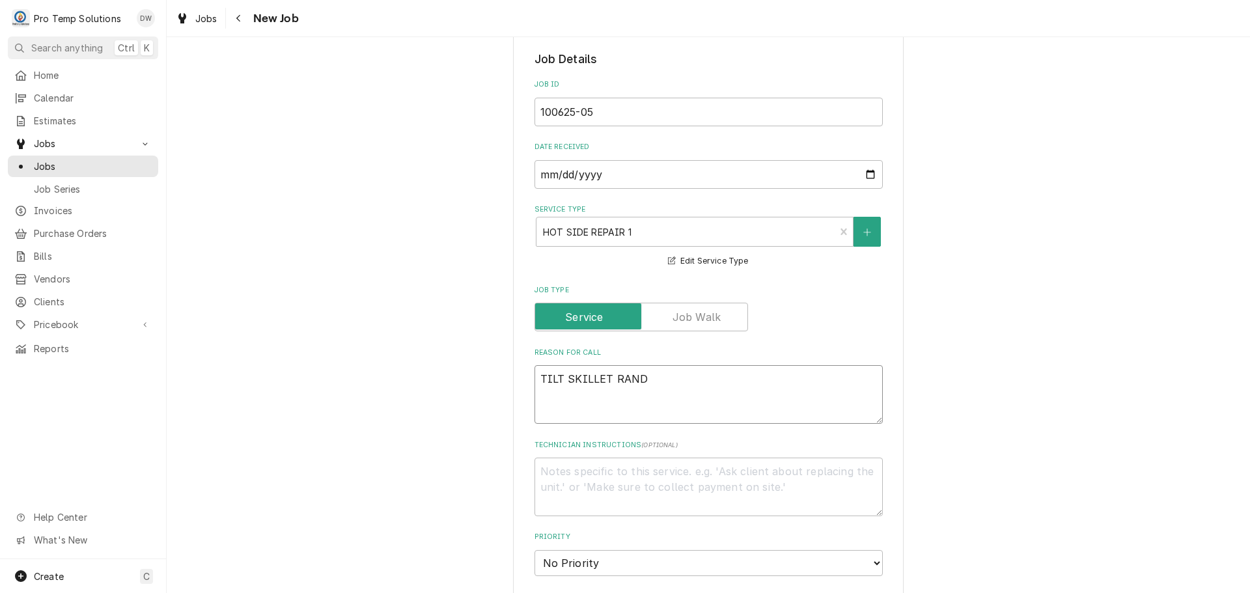
type textarea "x"
type textarea "TILT SKILLET RANDO"
type textarea "x"
type textarea "TILT SKILLET RANDOM"
type textarea "x"
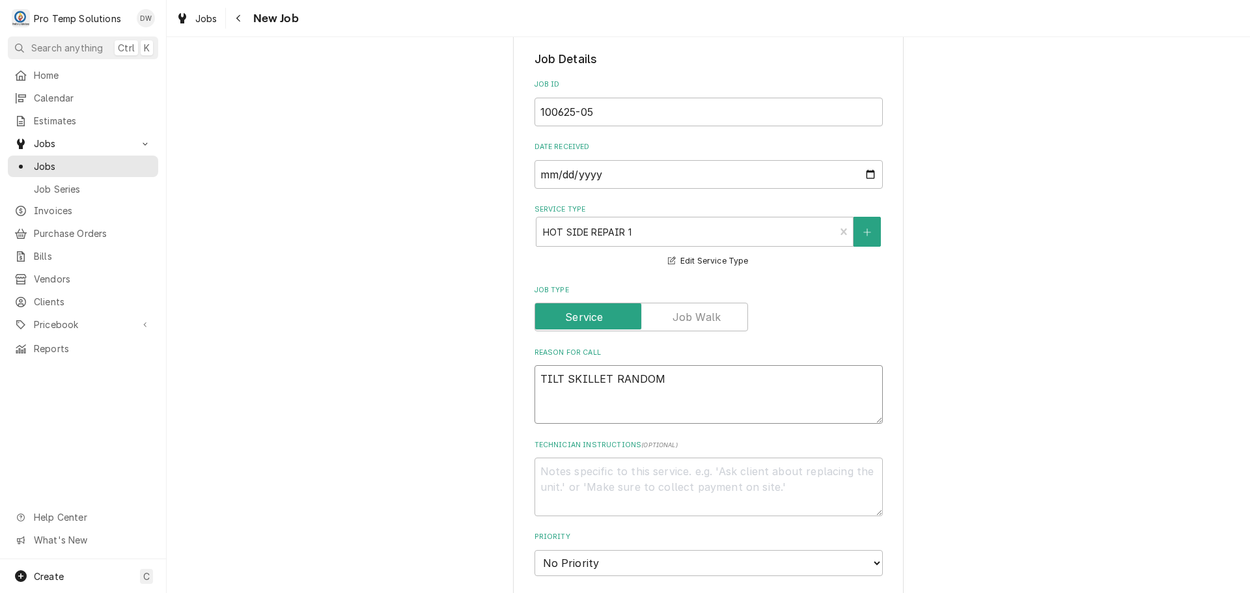
type textarea "TILT SKILLET RANDOM;"
type textarea "x"
type textarea "TILT SKILLET RANDOM"
type textarea "x"
type textarea "TILT SKILLET RANDOML"
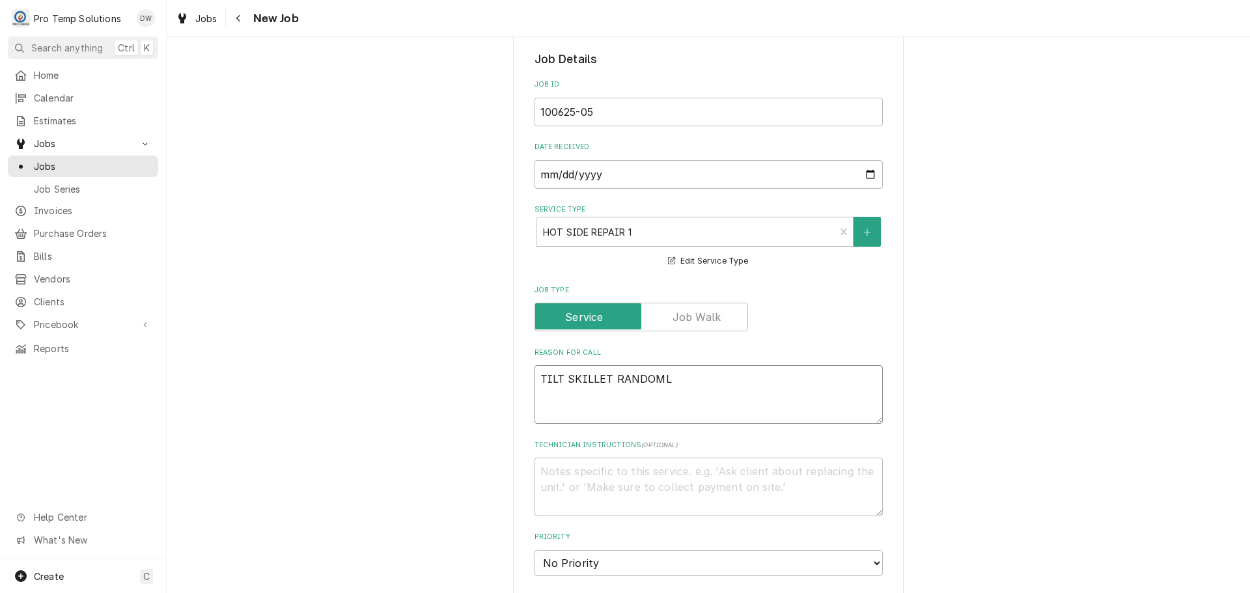
type textarea "x"
type textarea "TILT SKILLET RANDOMLY"
type textarea "x"
type textarea "TILT SKILLET RANDOMLY"
type textarea "x"
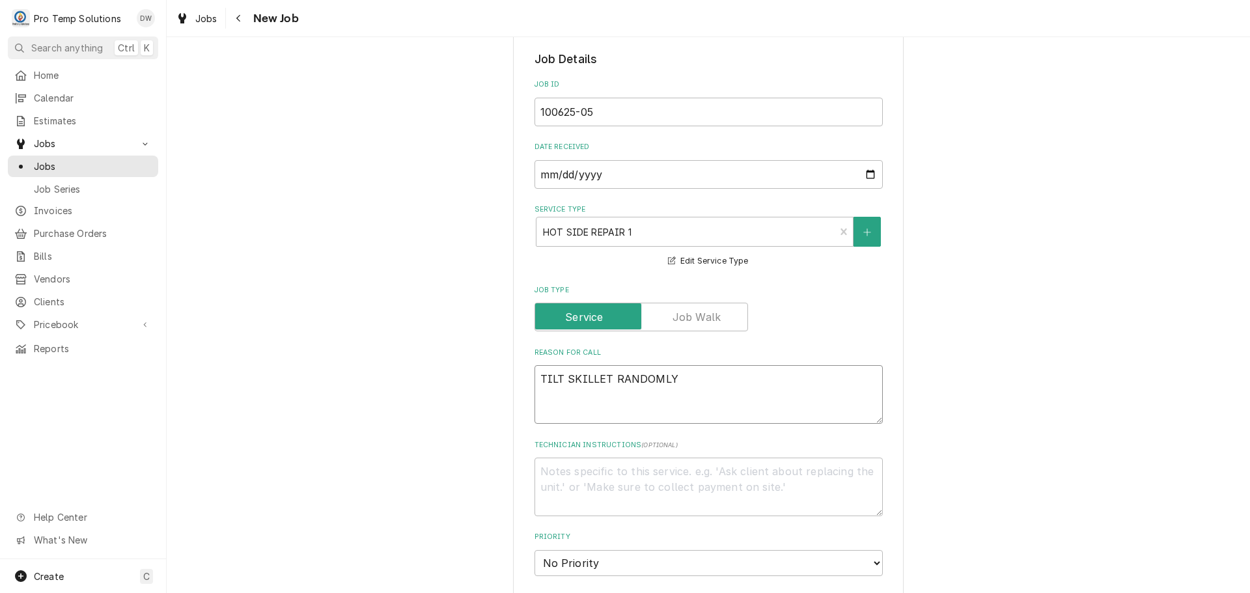
type textarea "TILT SKILLET RANDOMLY S"
type textarea "x"
type textarea "TILT SKILLET RANDOMLY SH"
type textarea "x"
type textarea "TILT SKILLET RANDOMLY SHU"
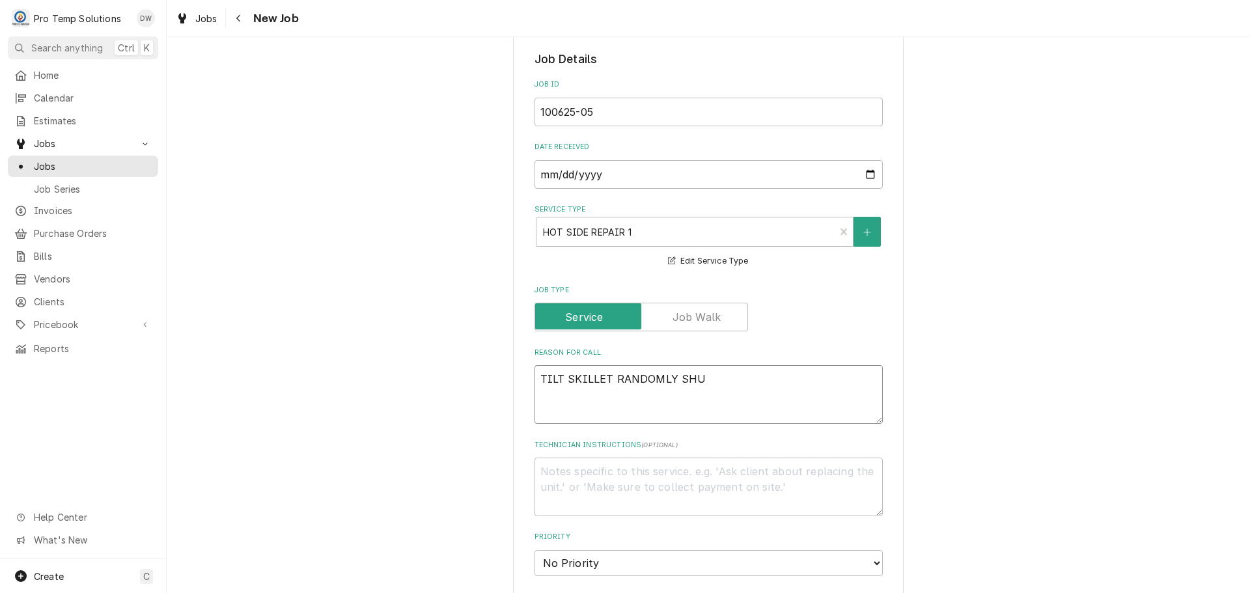
type textarea "x"
type textarea "TILT SKILLET RANDOMLY SHUT"
type textarea "x"
type textarea "TILT SKILLET RANDOMLY SHUTT"
type textarea "x"
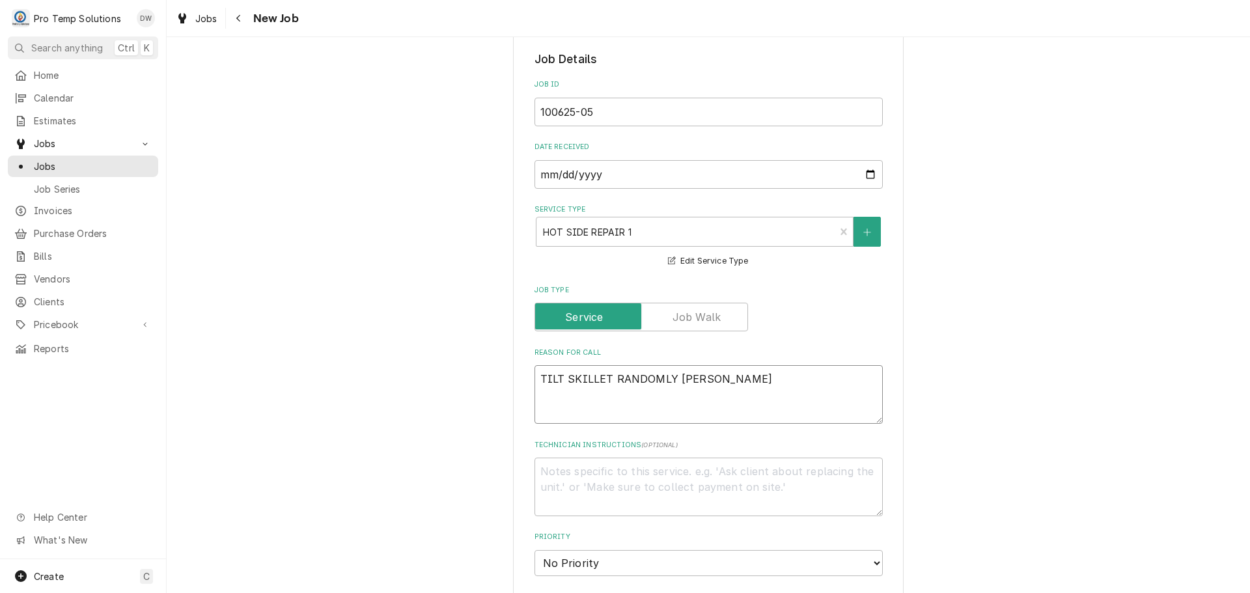
type textarea "TILT SKILLET RANDOMLY SHUTTI"
type textarea "x"
type textarea "TILT SKILLET RANDOMLY SHUTTIN"
type textarea "x"
type textarea "TILT SKILLET RANDOMLY SHUTTING"
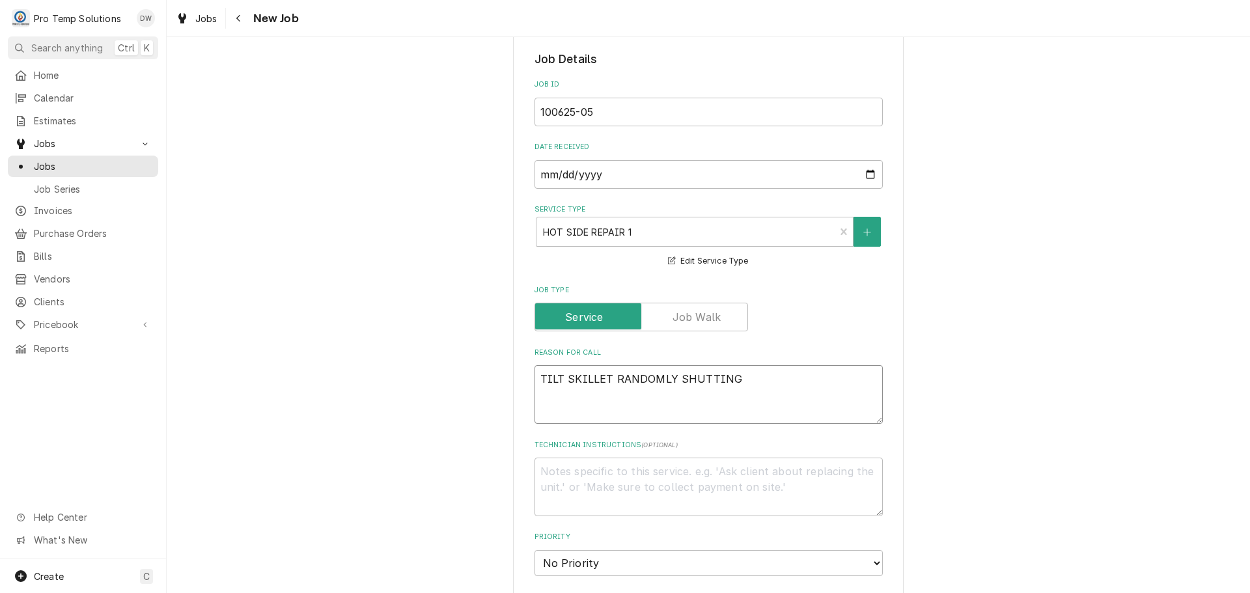
type textarea "x"
type textarea "TILT SKILLET RANDOMLY SHUTTING"
type textarea "x"
type textarea "TILT SKILLET RANDOMLY SHUTTING O"
type textarea "x"
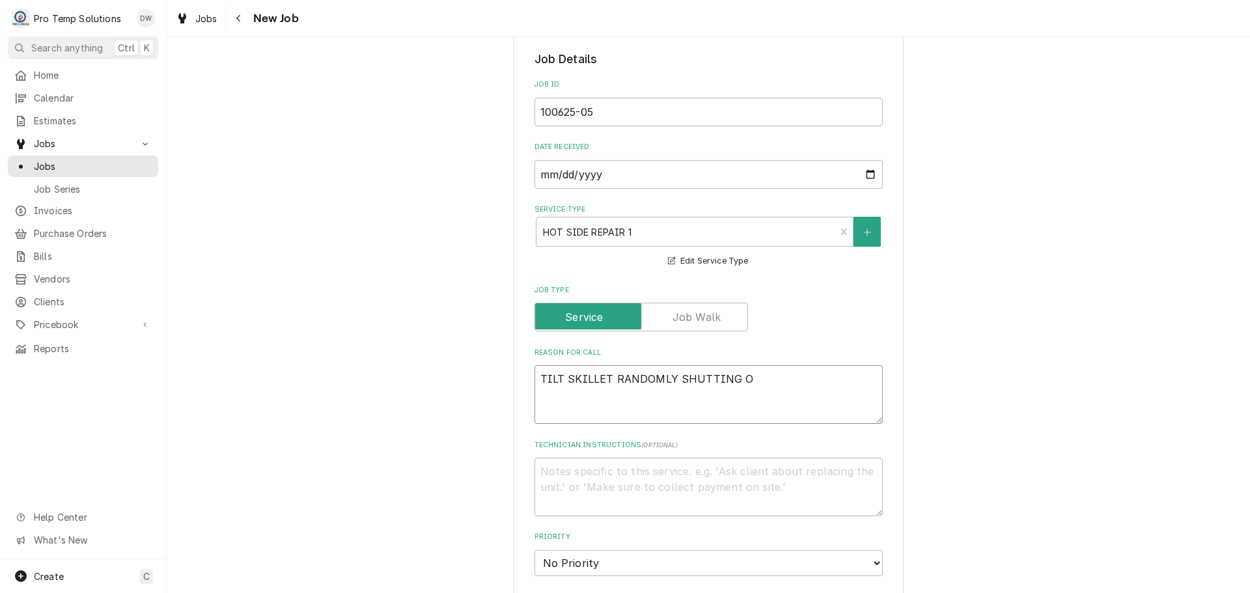
type textarea "TILT SKILLET RANDOMLY SHUTTING OF"
type textarea "x"
type textarea "TILT SKILLET RANDOMLY SHUTTING OFF"
type textarea "x"
type textarea "TILT SKILLET RANDOMLY SHUTTING OFF"
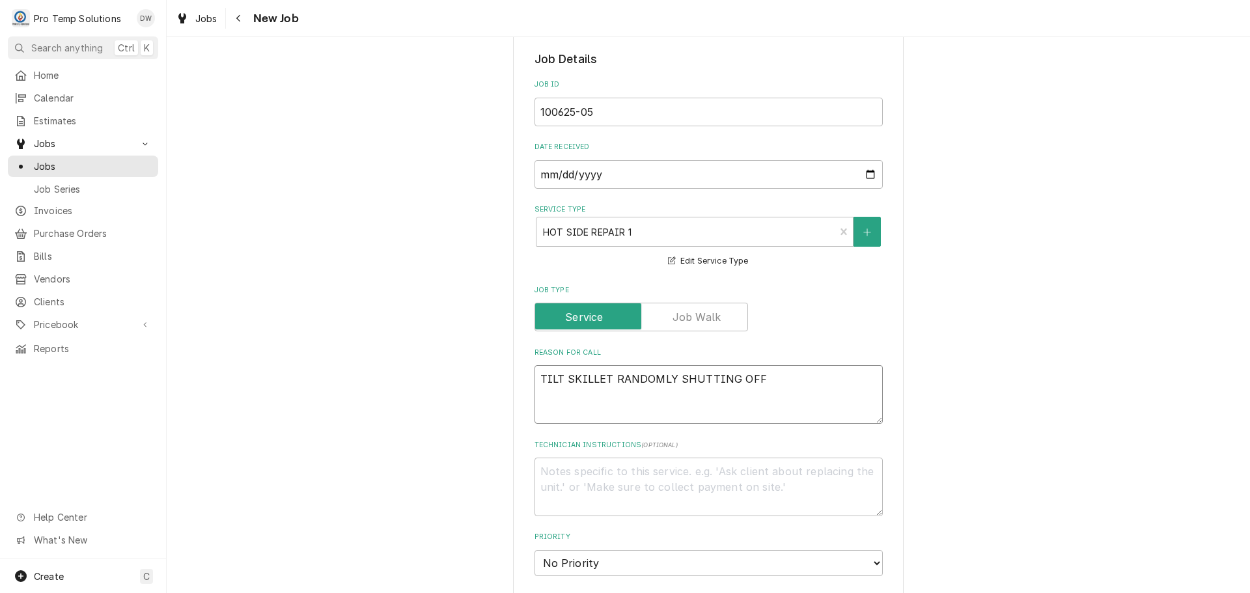
type textarea "x"
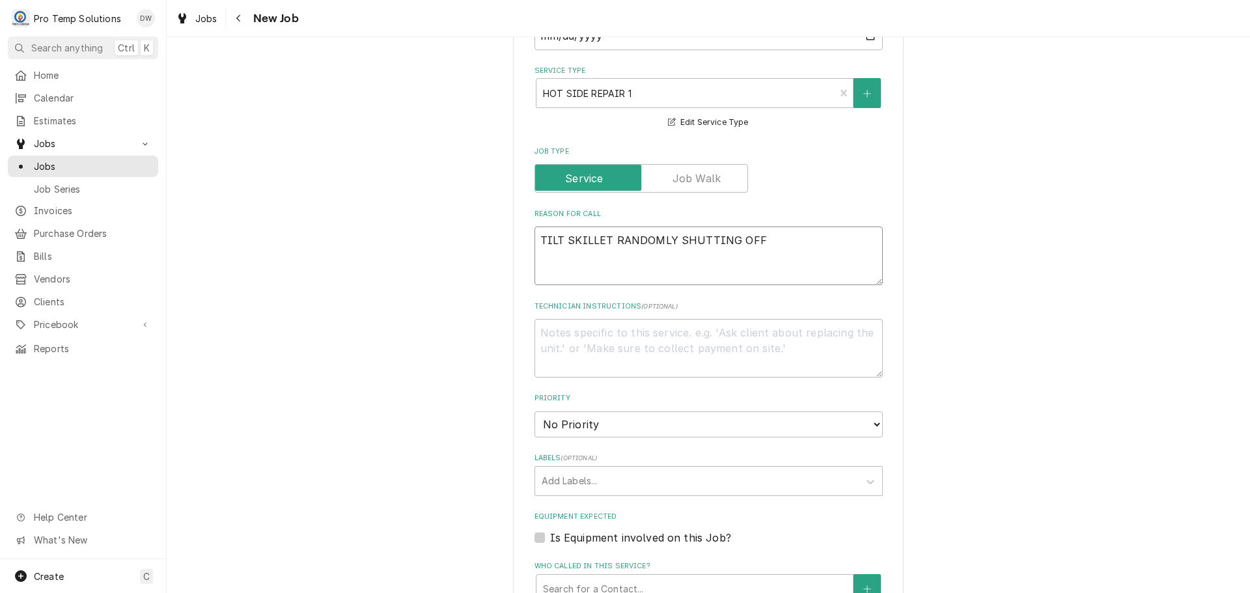
scroll to position [586, 0]
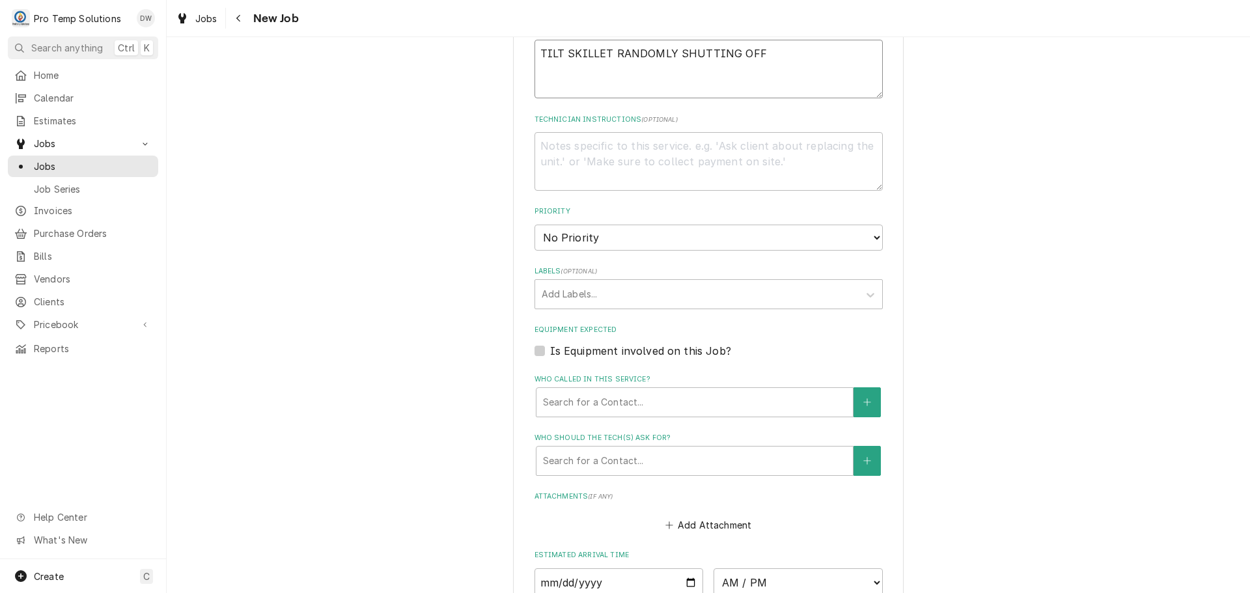
type textarea "TILT SKILLET RANDOMLY SHUTTING OFF"
click at [550, 353] on label "Is Equipment involved on this Job?" at bounding box center [640, 351] width 181 height 16
click at [550, 353] on input "Equipment Expected" at bounding box center [724, 357] width 348 height 29
checkbox input "true"
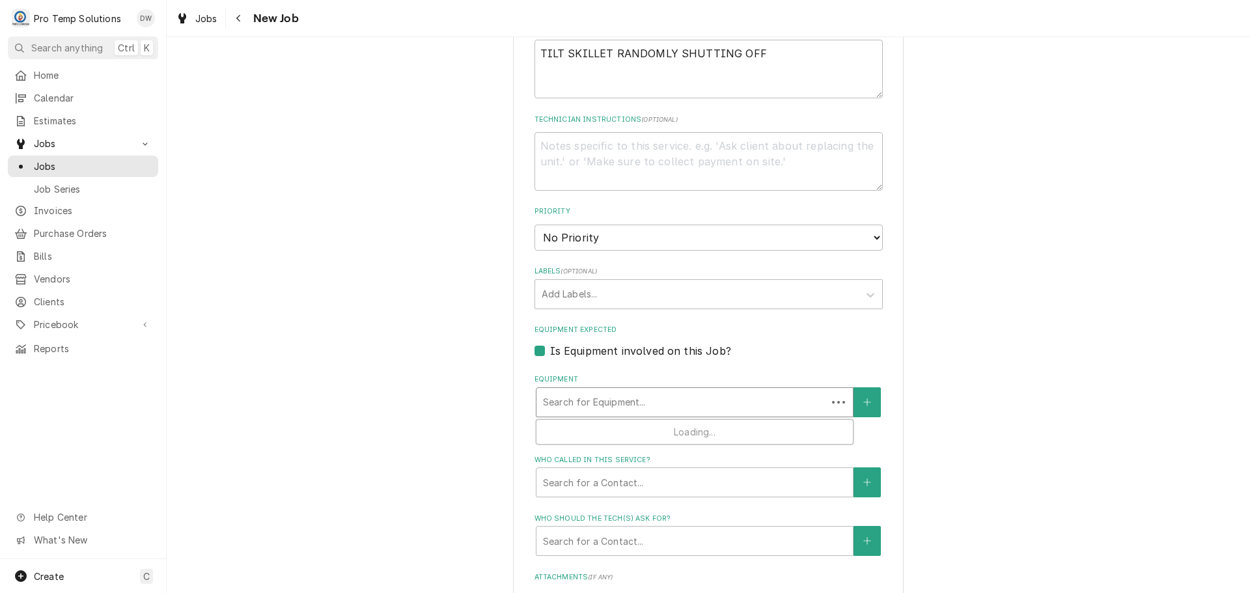
click at [665, 397] on div "Equipment" at bounding box center [681, 402] width 277 height 23
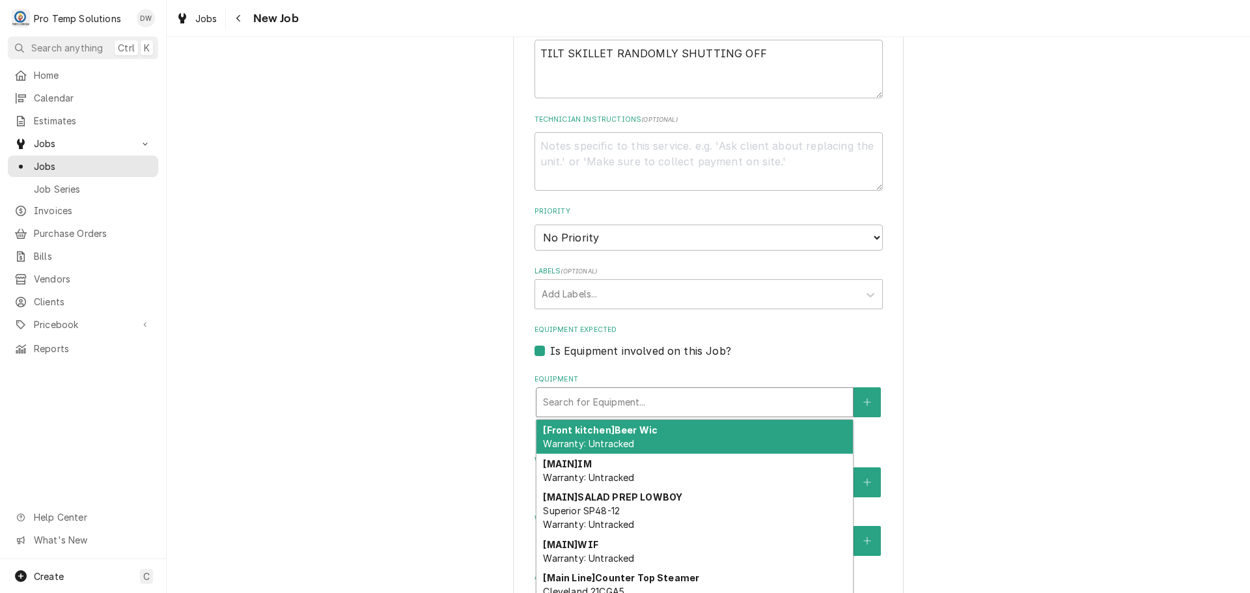
type textarea "x"
type input "S"
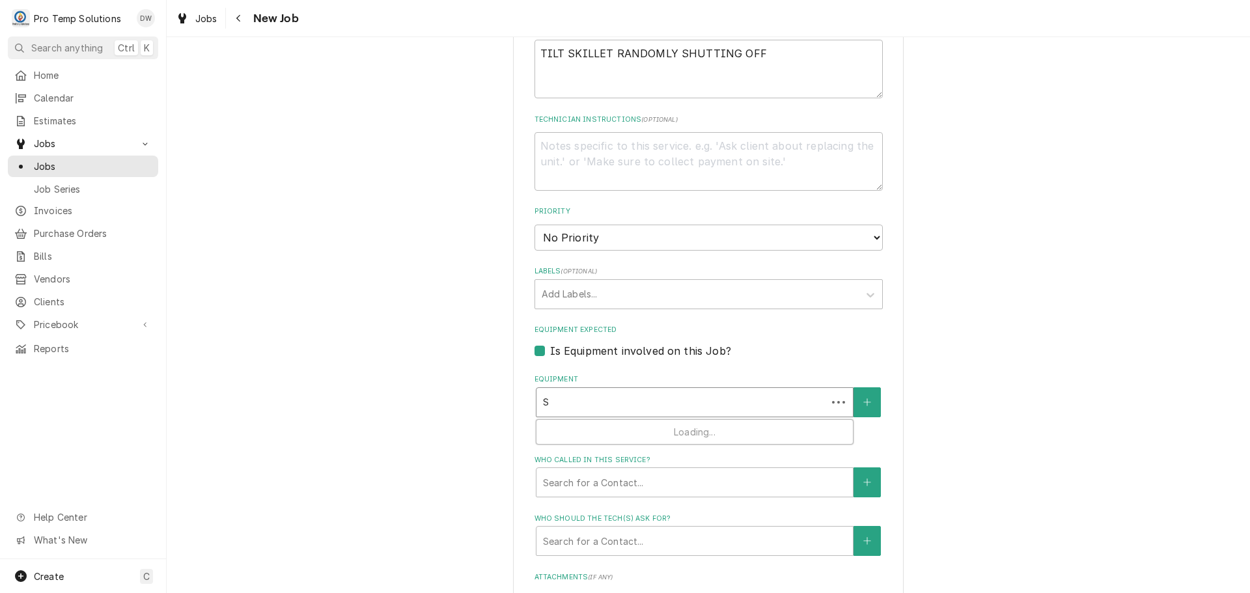
type textarea "x"
type input "SK"
type textarea "x"
type input "SKI"
type textarea "x"
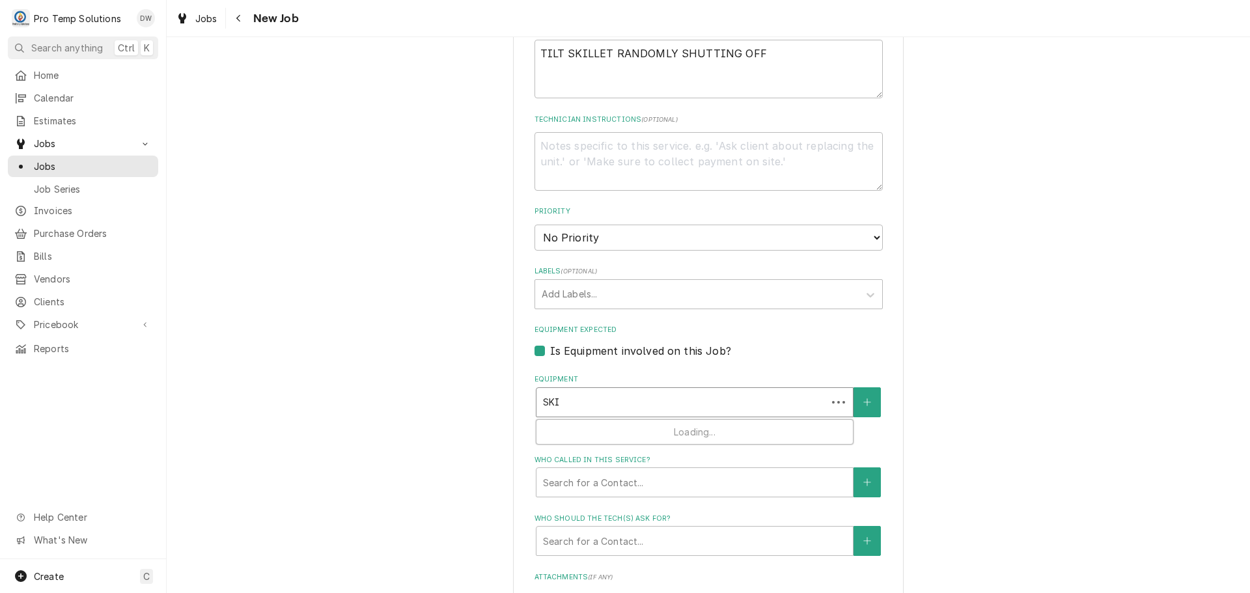
type input "SKIL"
type textarea "x"
type input "SKILL"
type textarea "x"
type input "SKIL"
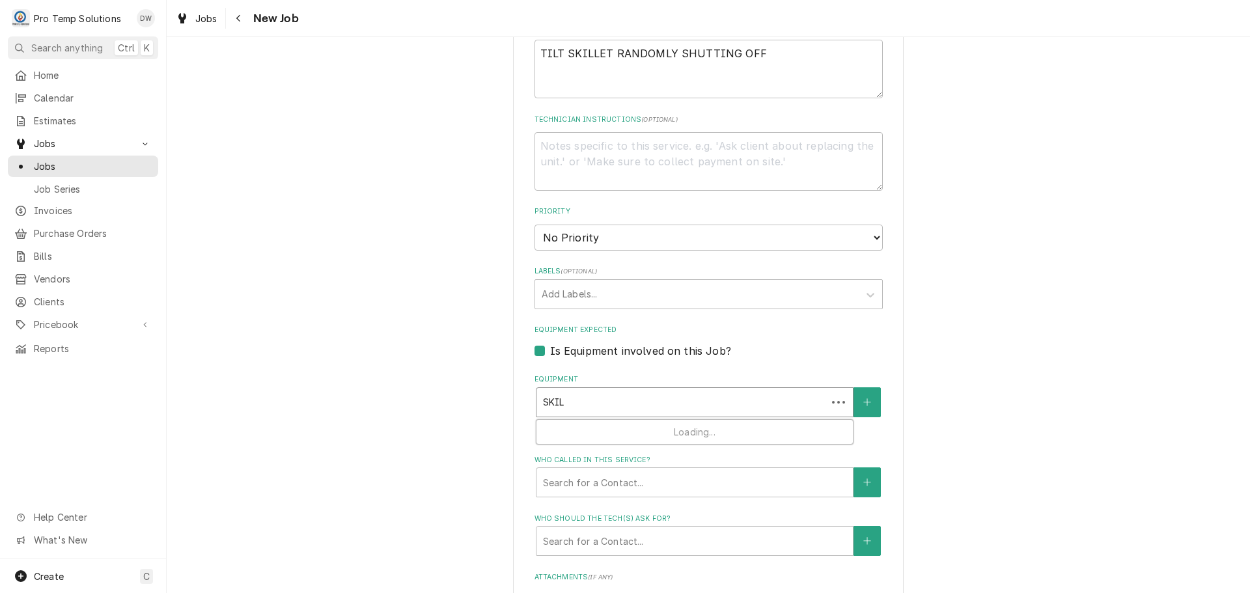
type textarea "x"
type input "SKI"
type textarea "x"
type input "SK"
type textarea "x"
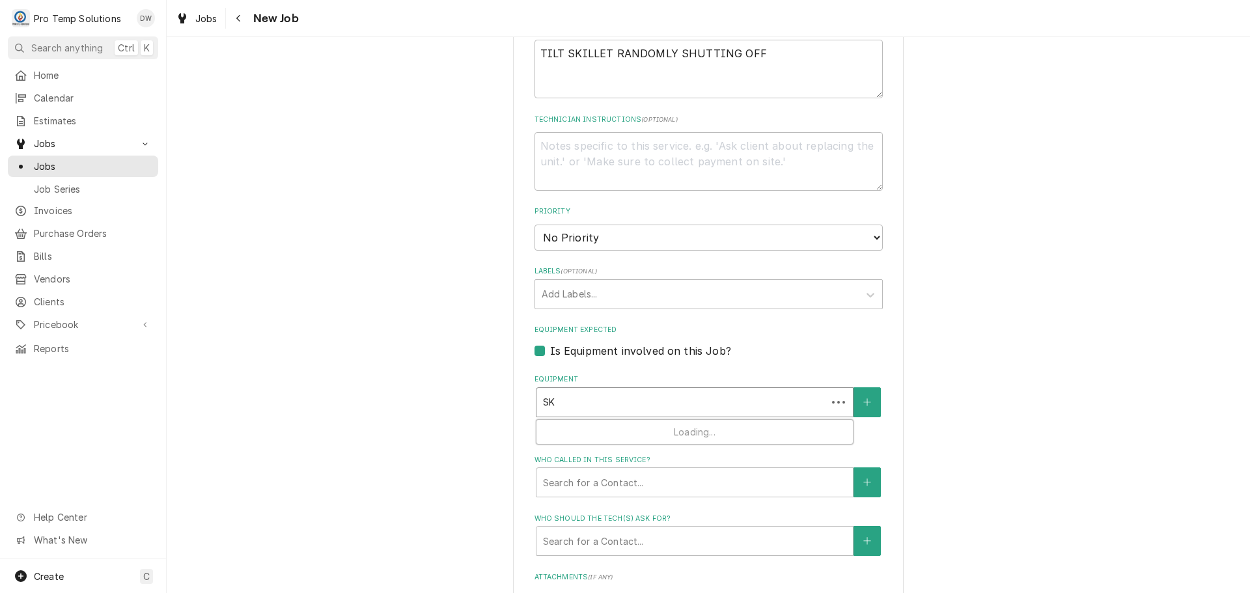
type input "S"
type textarea "x"
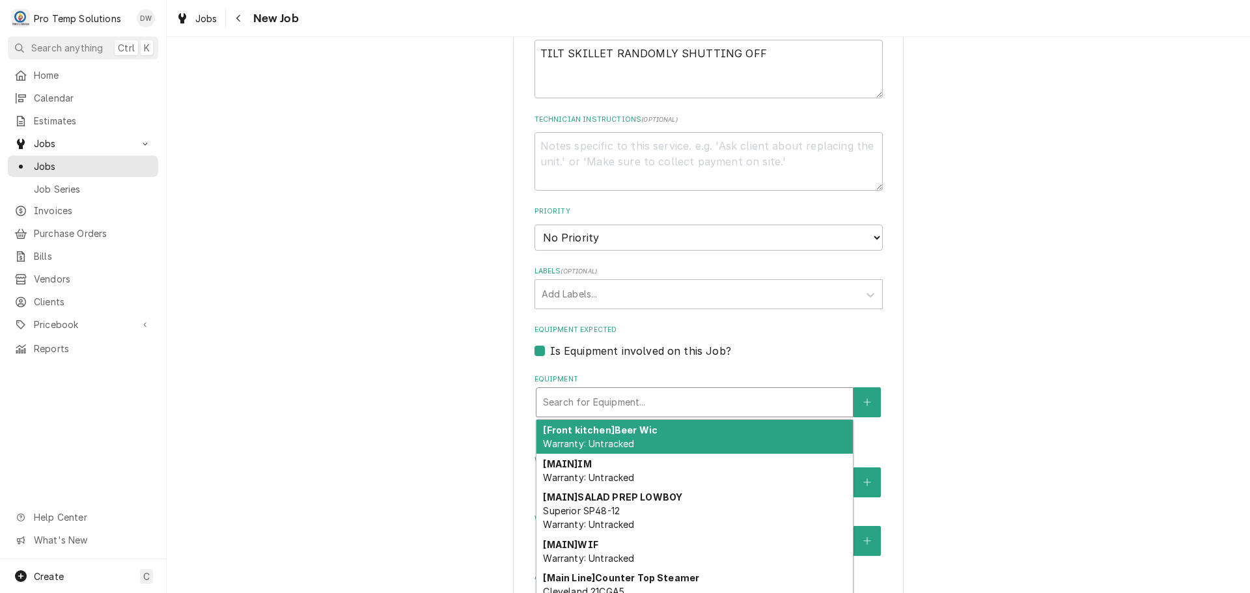
type textarea "x"
type input "T"
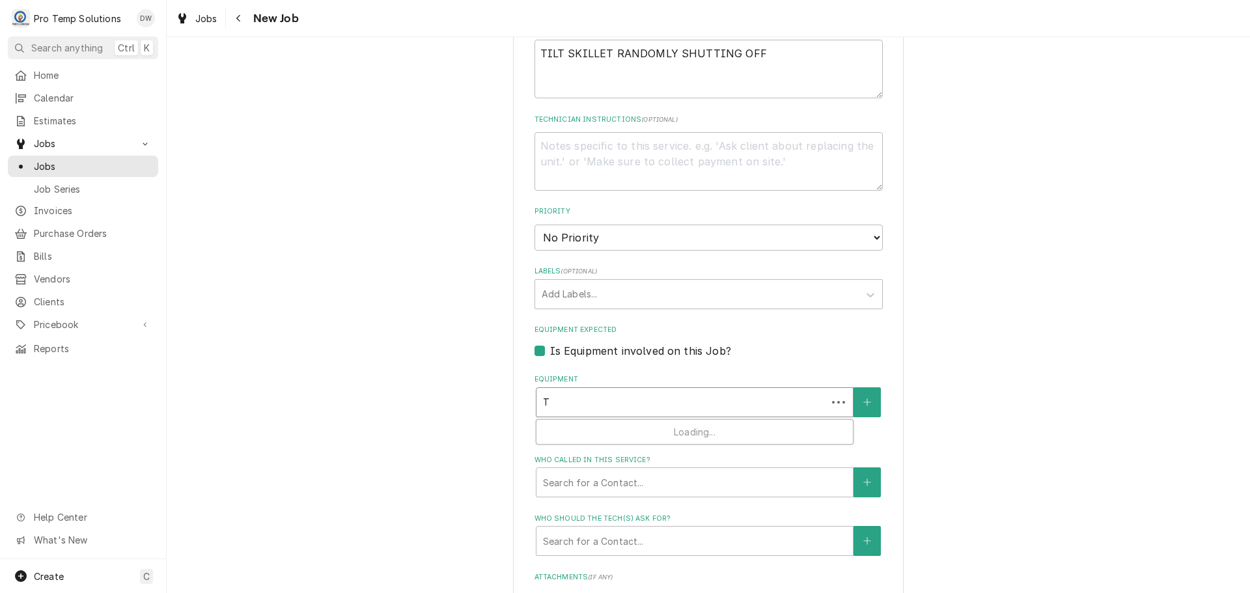
type textarea "x"
type input "TI"
type textarea "x"
type input "TIL"
type textarea "x"
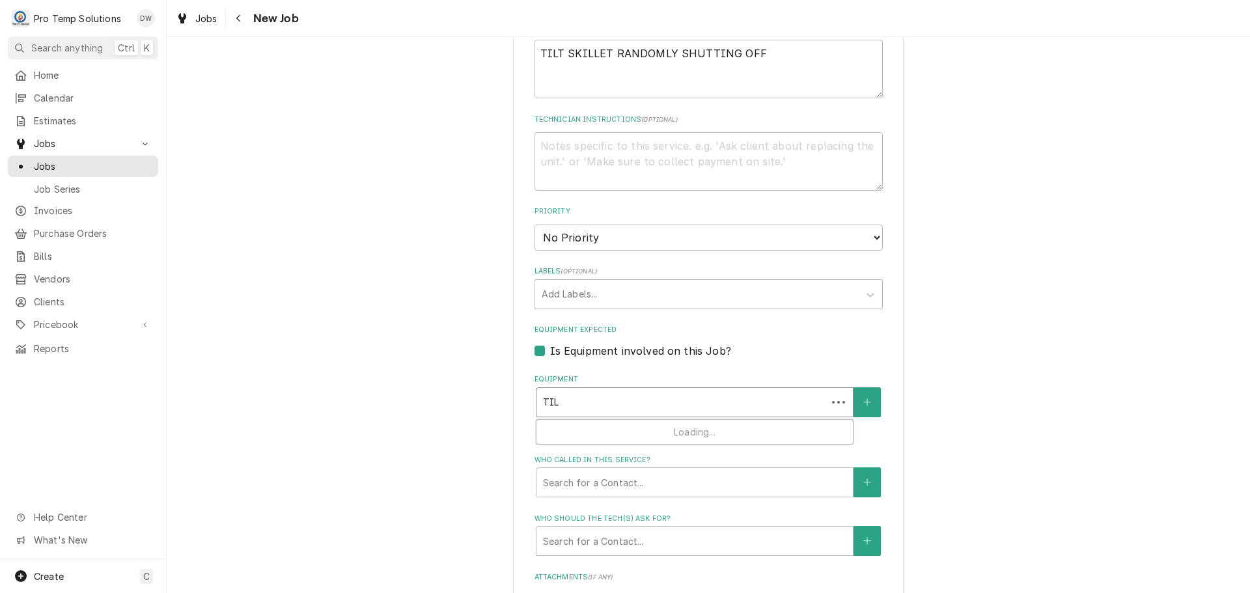
type input "TILI"
type textarea "x"
type input "TIL"
type textarea "x"
type input "TILT"
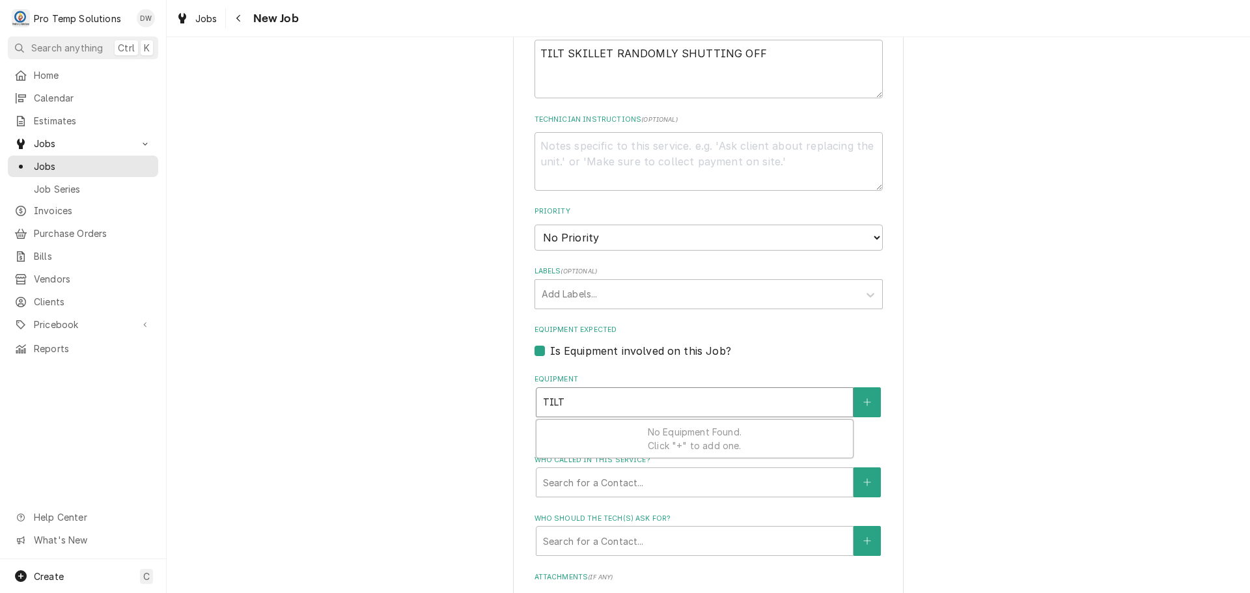
type textarea "x"
type input "TIL"
type textarea "x"
type input "TI"
type textarea "x"
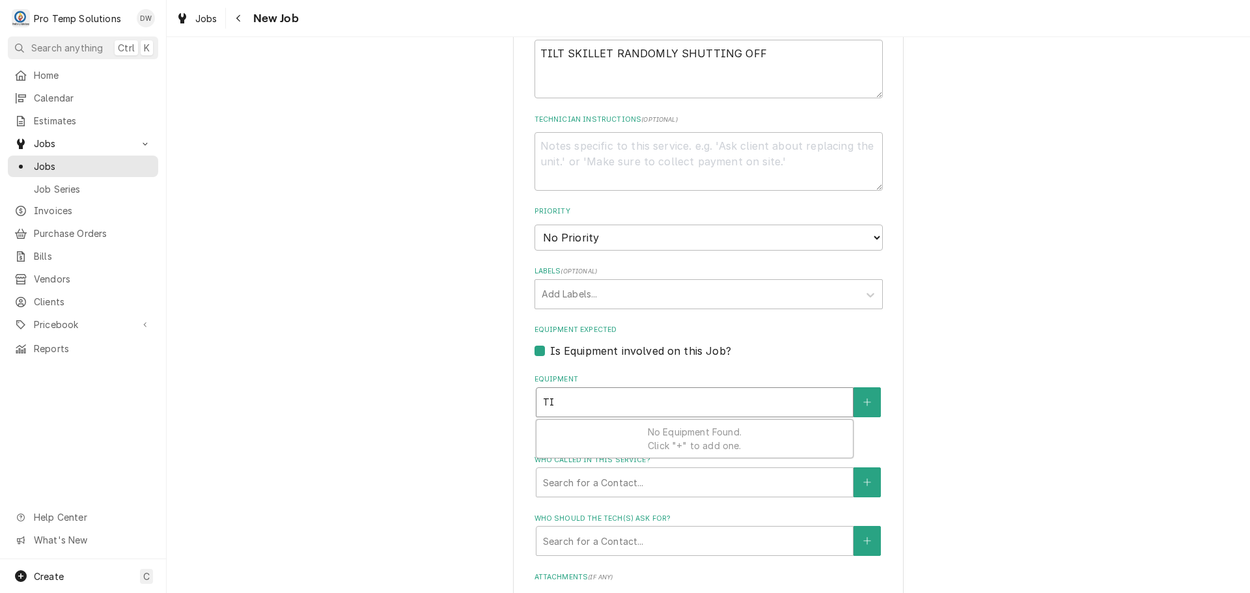
type input "T"
type textarea "x"
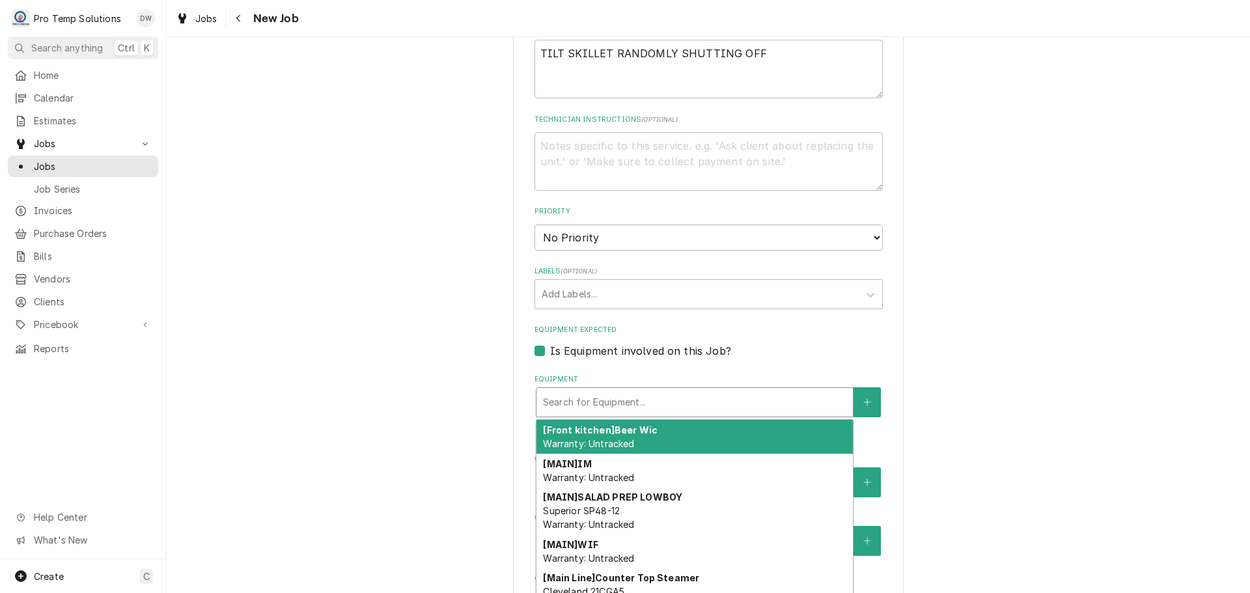
type textarea "x"
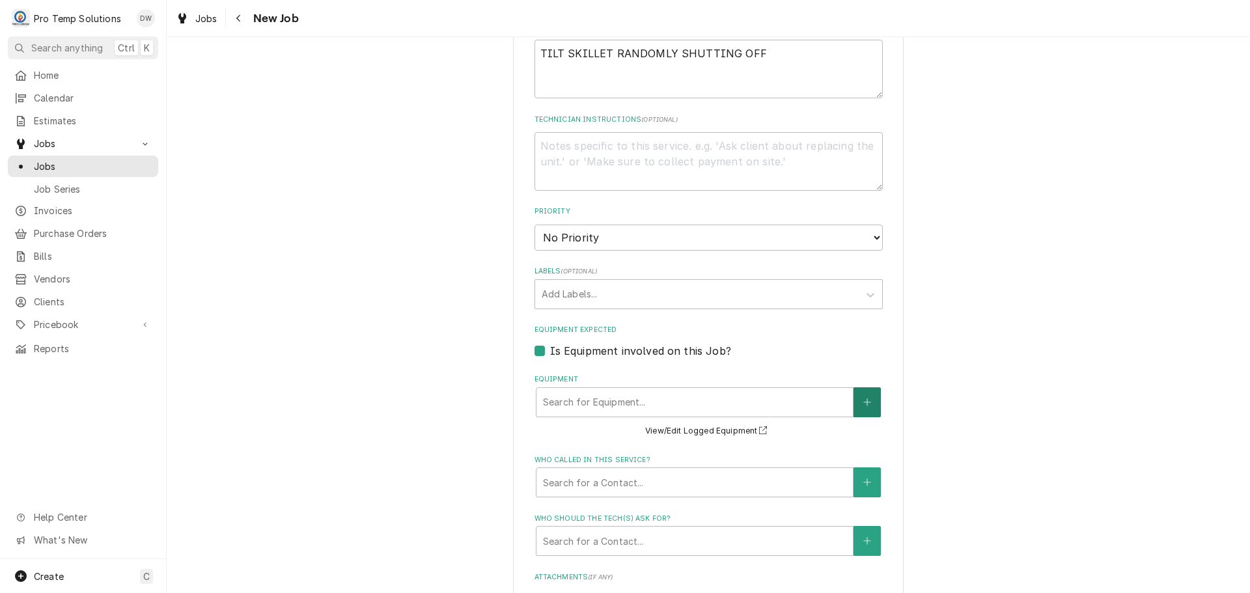
click at [865, 401] on icon "Create New Equipment" at bounding box center [867, 402] width 8 height 9
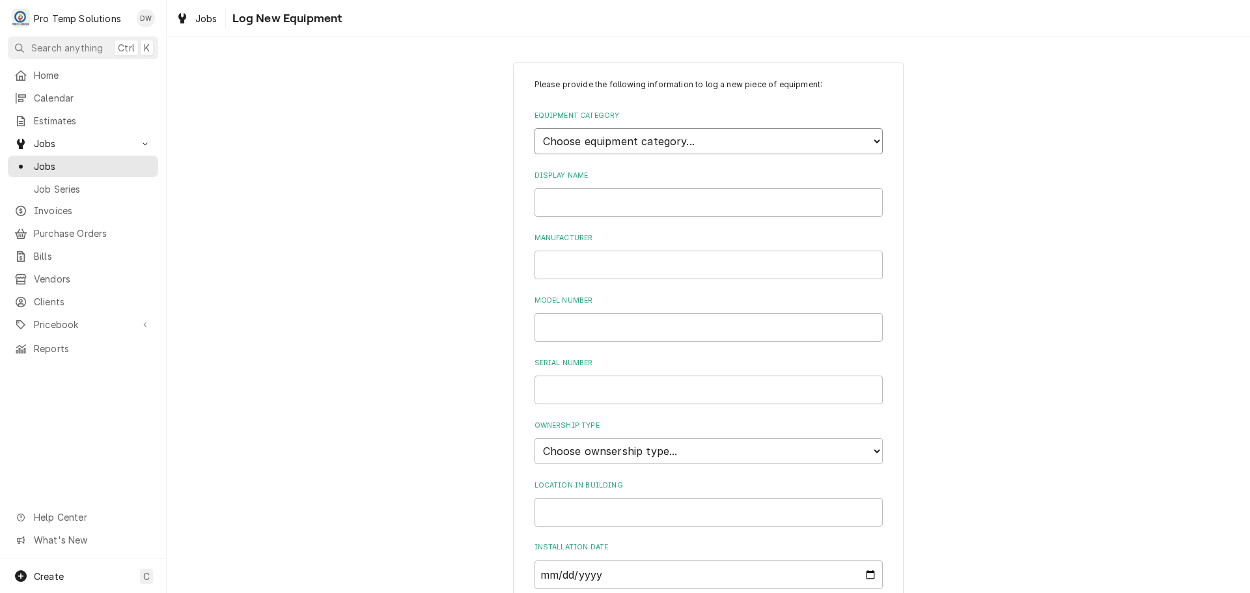
click at [860, 143] on select "Choose equipment category... Cooking Equipment Fryers Ice Machines Ovens and Ra…" at bounding box center [709, 141] width 348 height 26
click at [199, 15] on span "Jobs" at bounding box center [206, 19] width 22 height 14
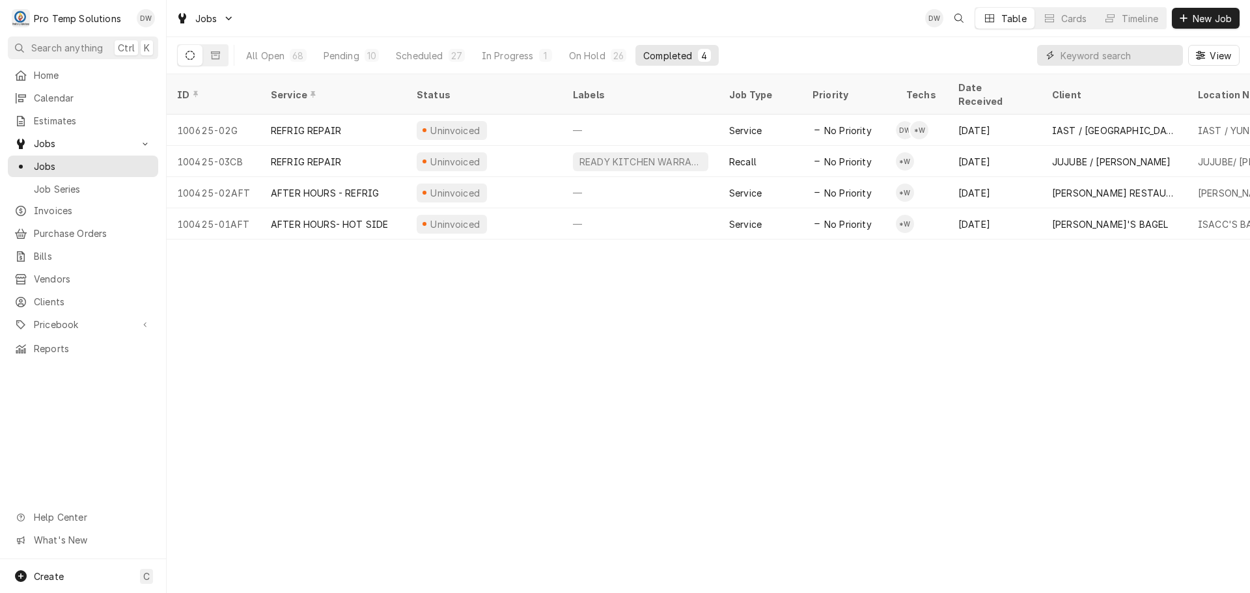
click at [1130, 54] on input "Dynamic Content Wrapper" at bounding box center [1119, 55] width 116 height 21
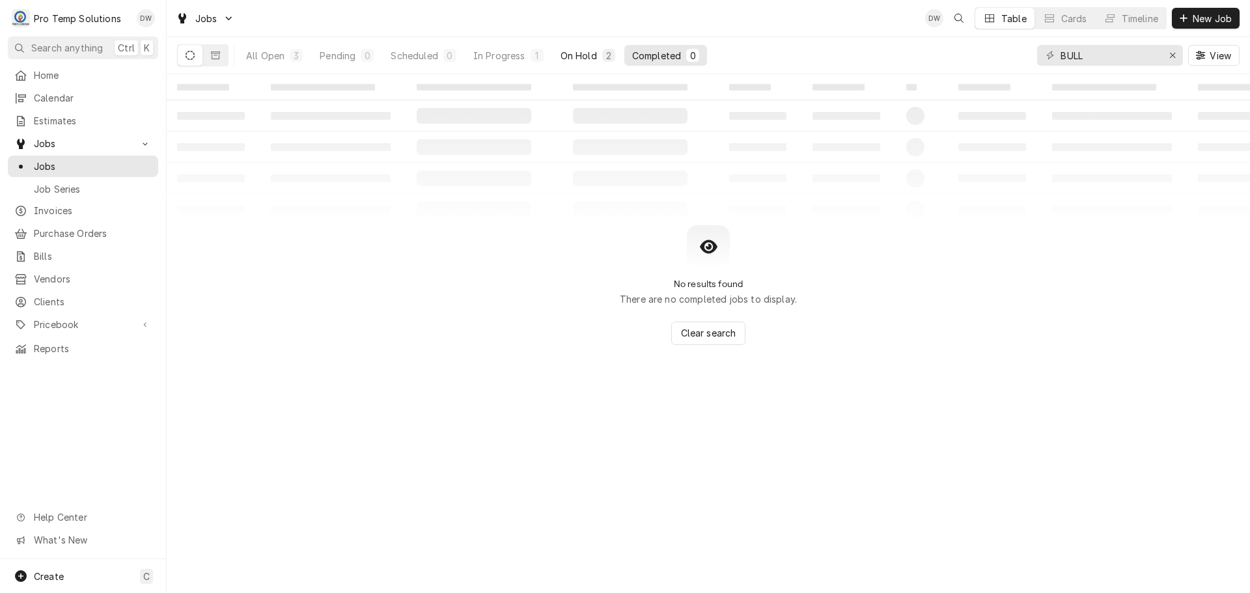
click at [578, 52] on div "On Hold" at bounding box center [579, 56] width 36 height 14
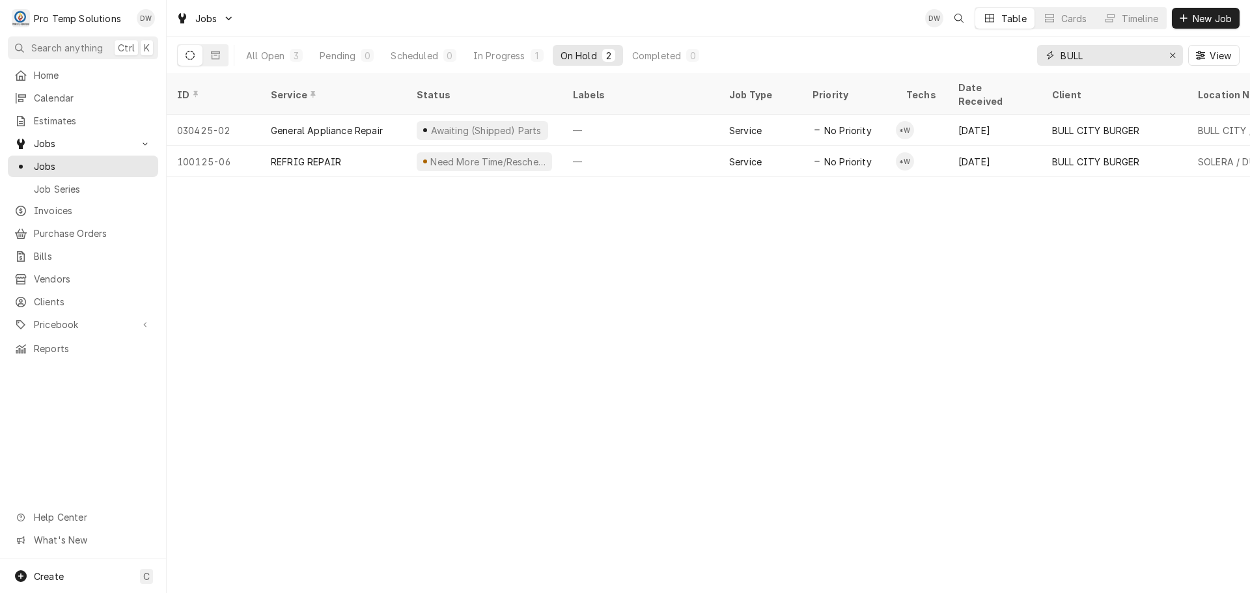
click at [1107, 55] on input "BULL" at bounding box center [1110, 55] width 98 height 21
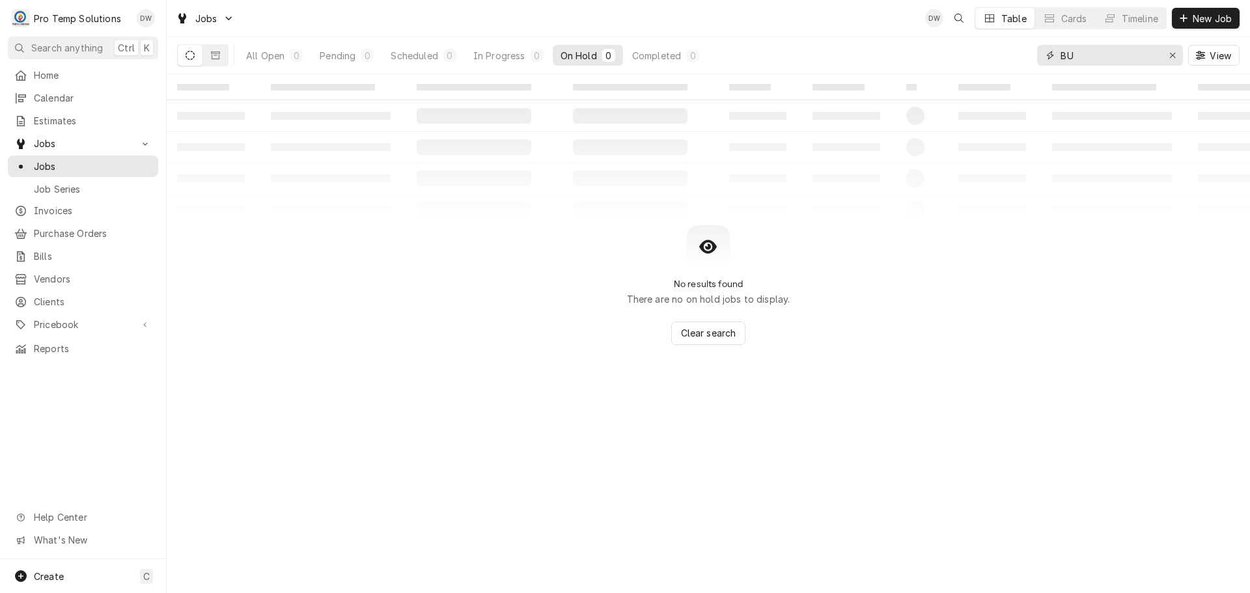
type input "B"
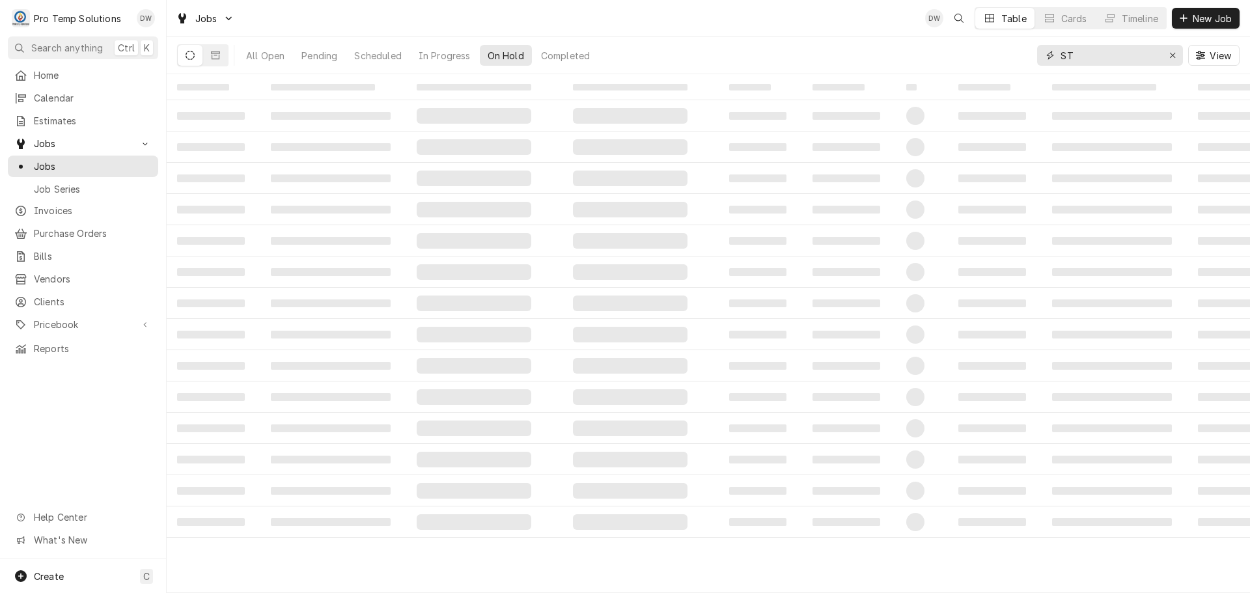
type input "S"
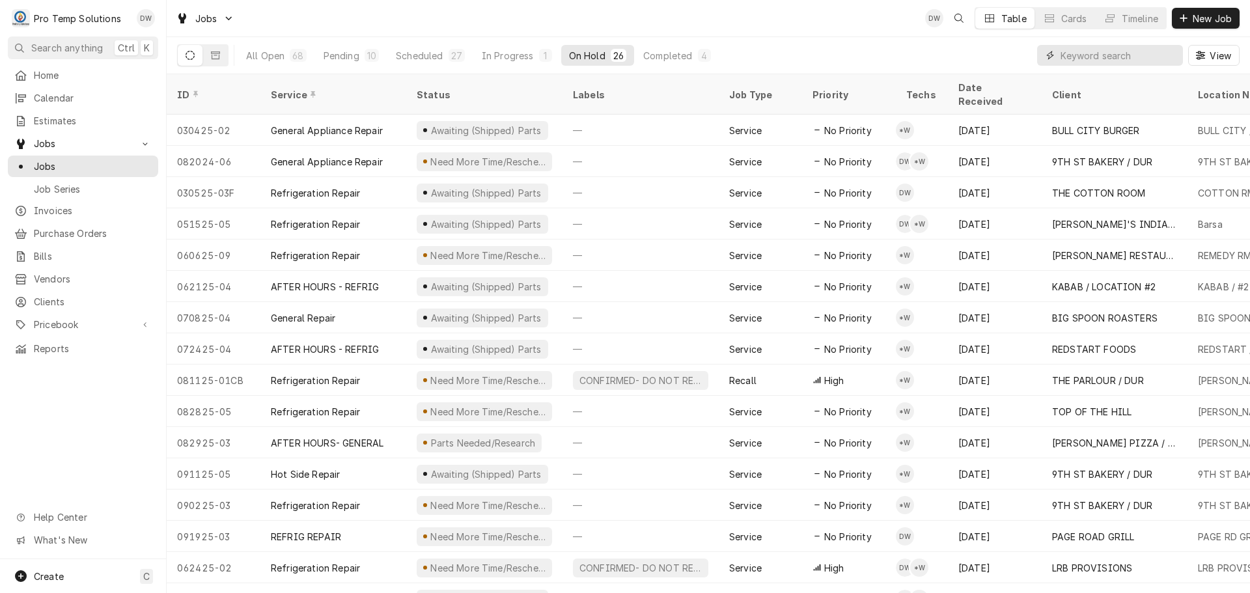
click at [1134, 50] on input "Dynamic Content Wrapper" at bounding box center [1119, 55] width 116 height 21
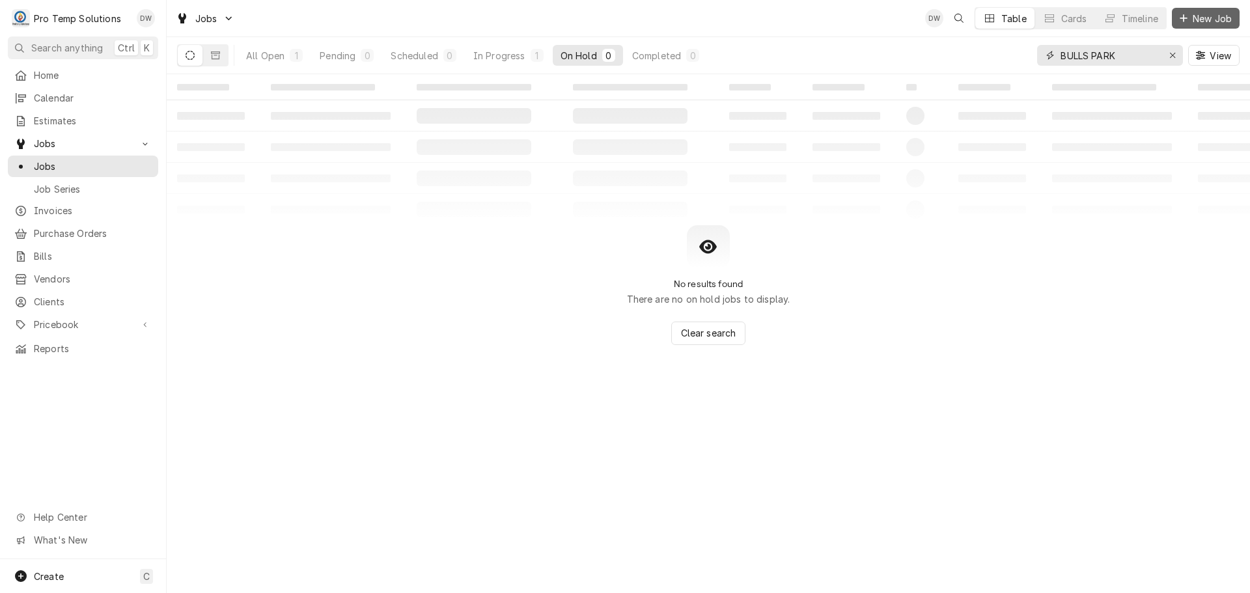
type input "BULLS PARK"
click at [1209, 17] on span "New Job" at bounding box center [1212, 19] width 44 height 14
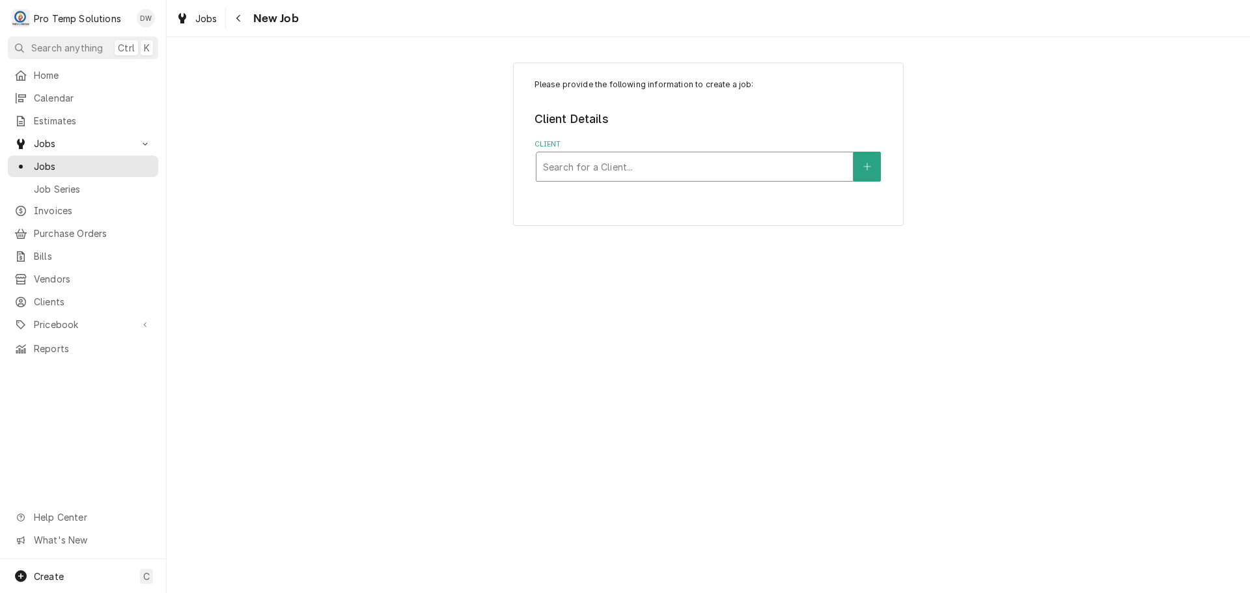
click at [743, 169] on div "Client" at bounding box center [694, 166] width 303 height 23
type input "BULL"
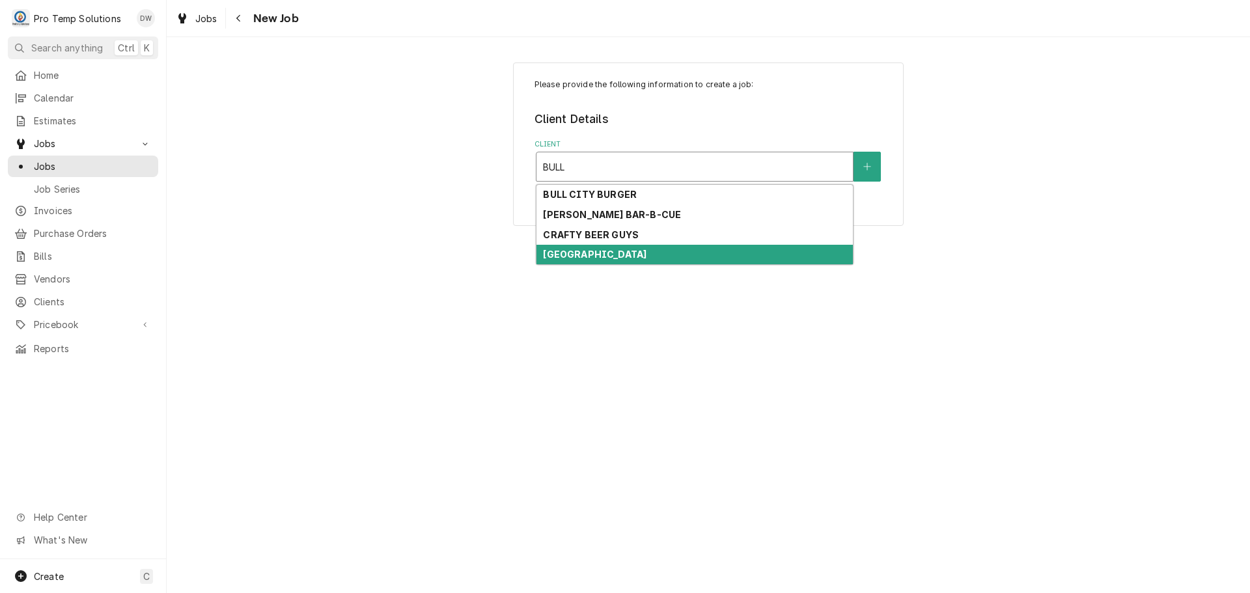
click at [676, 253] on div "[GEOGRAPHIC_DATA]" at bounding box center [695, 255] width 316 height 20
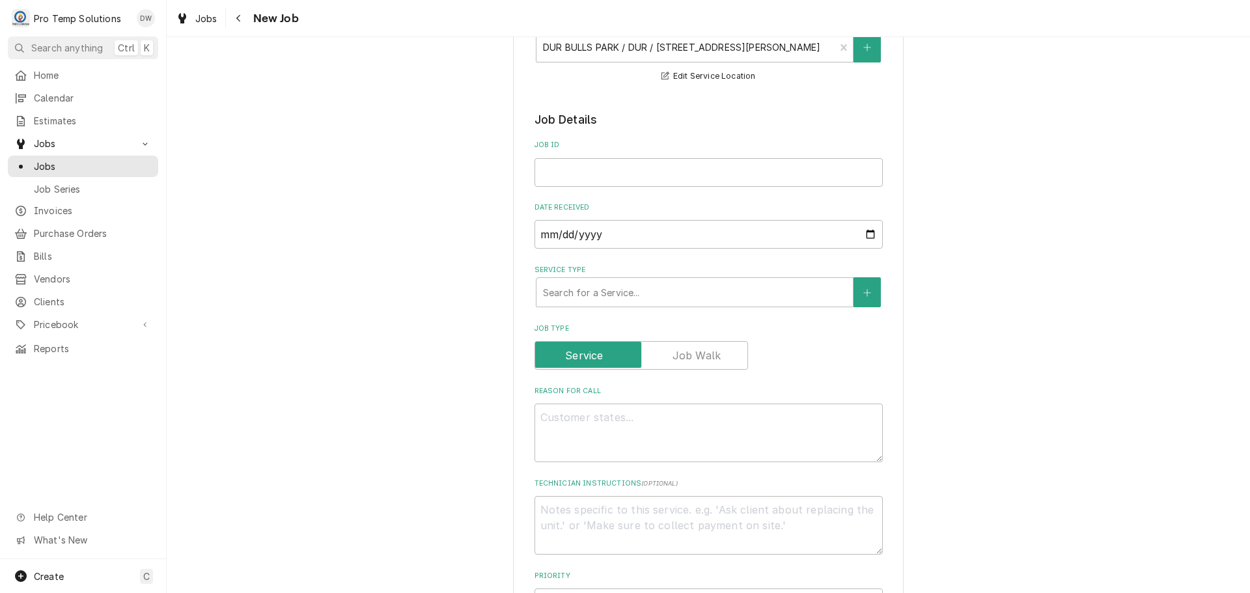
scroll to position [260, 0]
click at [677, 166] on input "Job ID" at bounding box center [709, 172] width 348 height 29
type textarea "x"
type input "1"
type textarea "x"
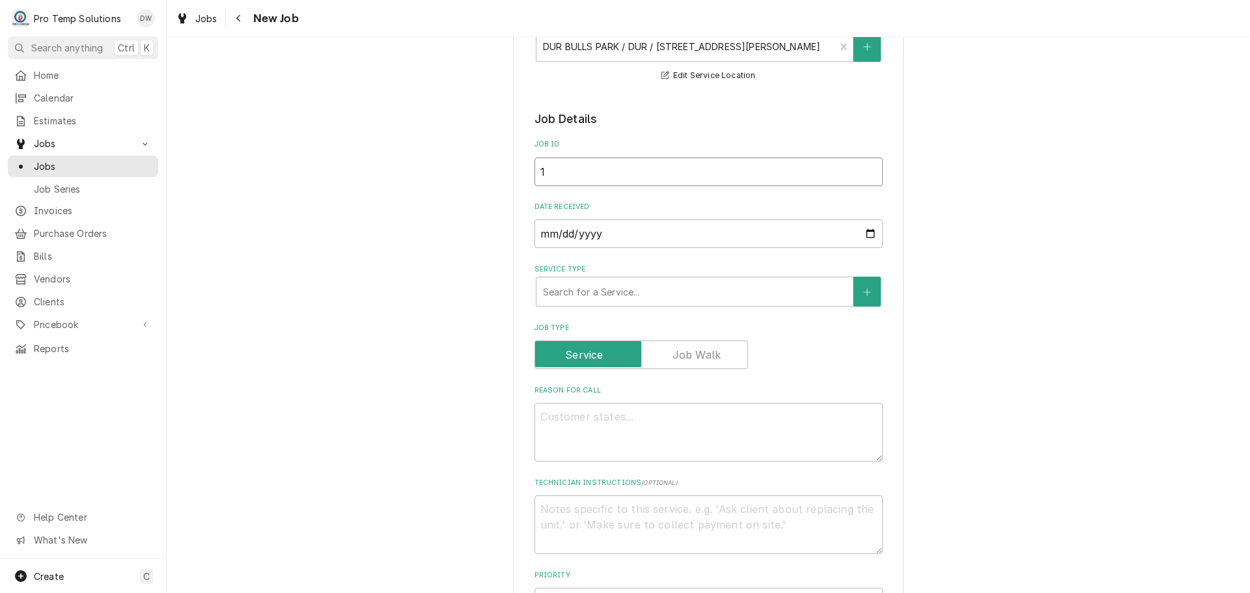
type input "10"
type textarea "x"
type input "100"
type textarea "x"
type input "1006"
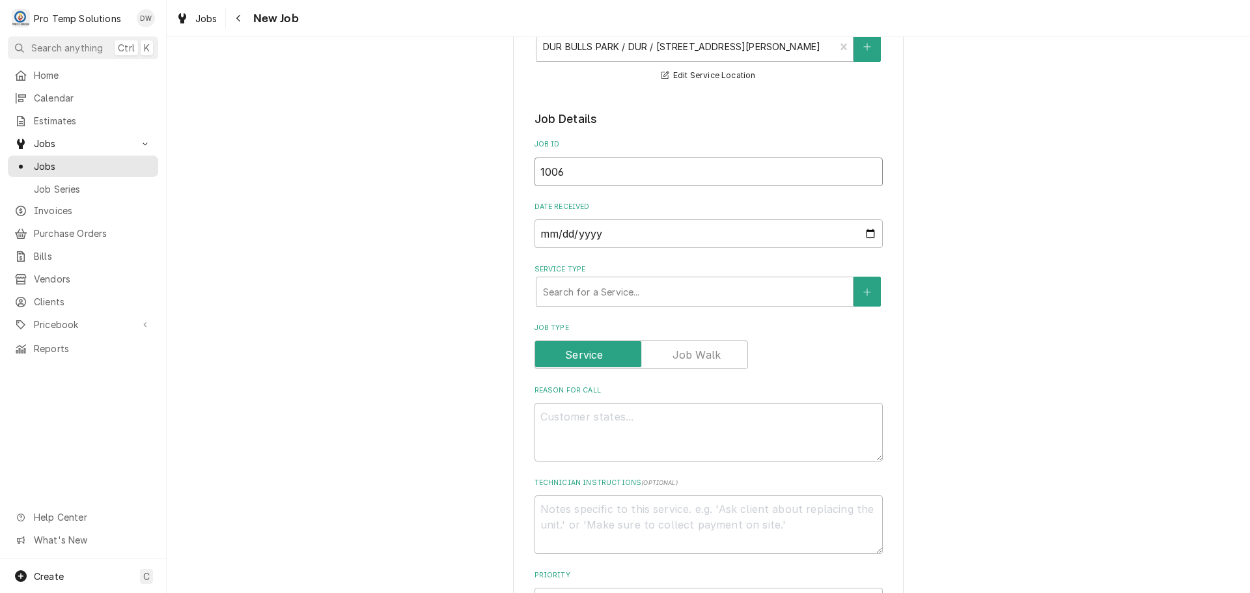
type textarea "x"
type input "10062"
type textarea "x"
type input "100625"
type textarea "x"
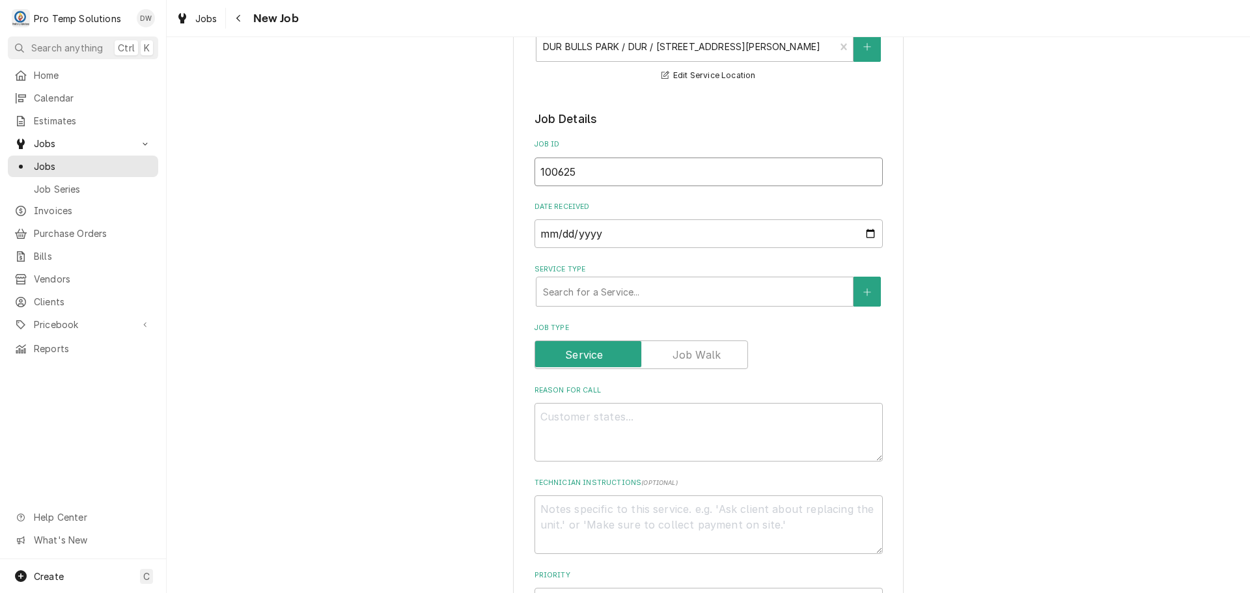
type input "100625-"
type textarea "x"
type input "100625-0"
type textarea "x"
type input "100625-06"
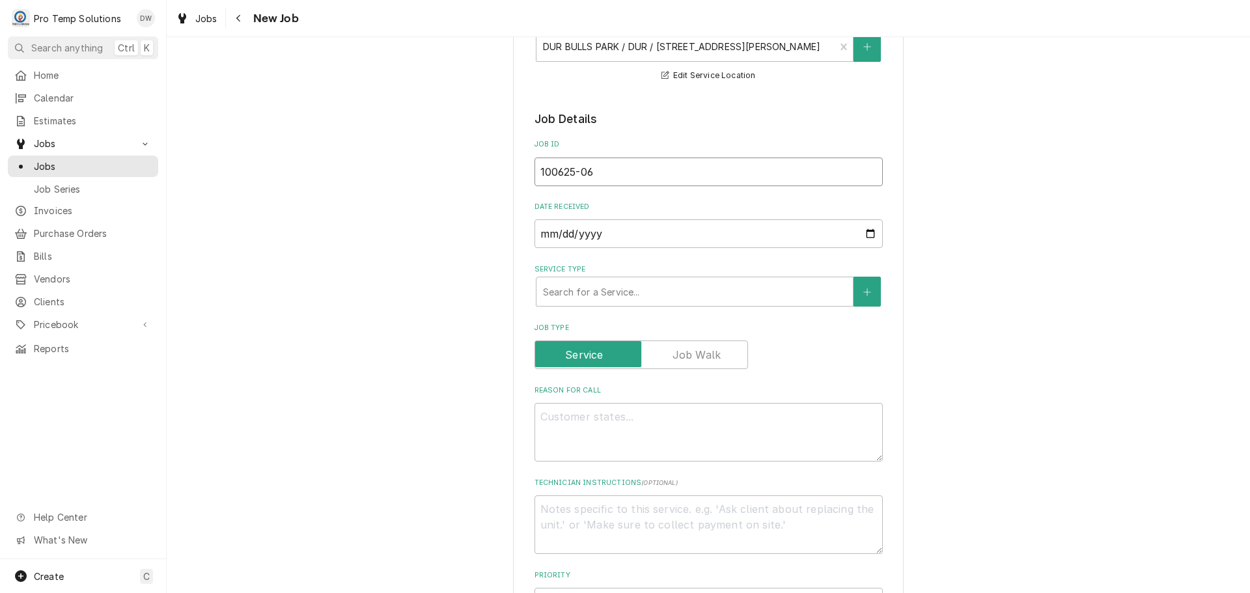
type textarea "x"
type input "100625-06"
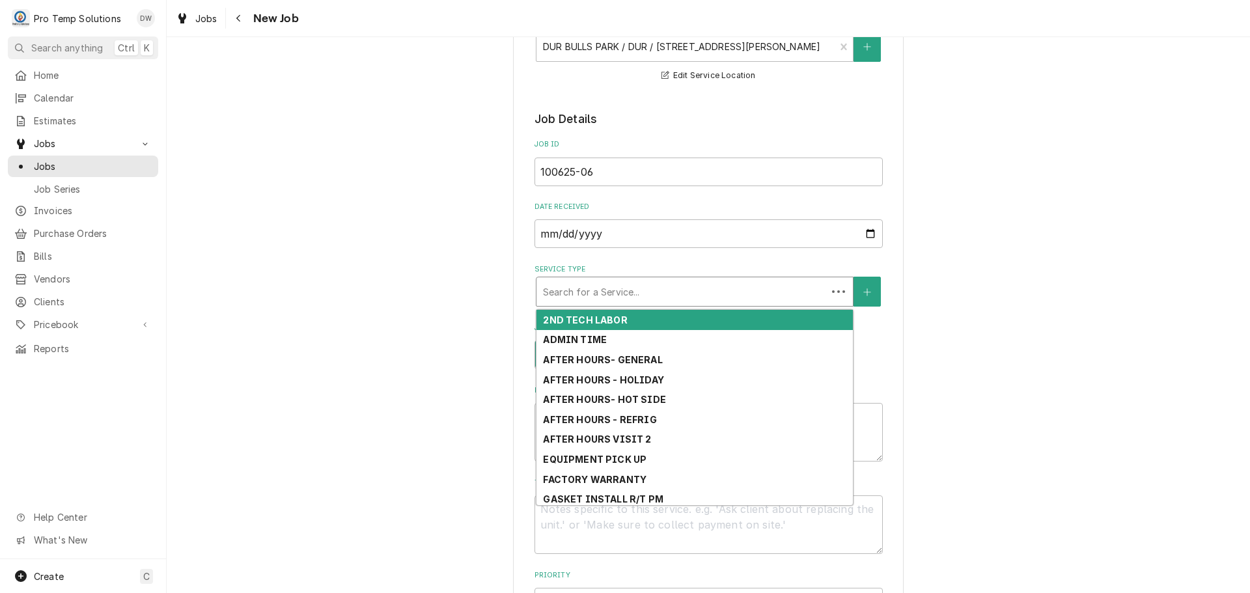
click at [733, 290] on div "Service Type" at bounding box center [681, 291] width 277 height 23
type textarea "x"
type input "H"
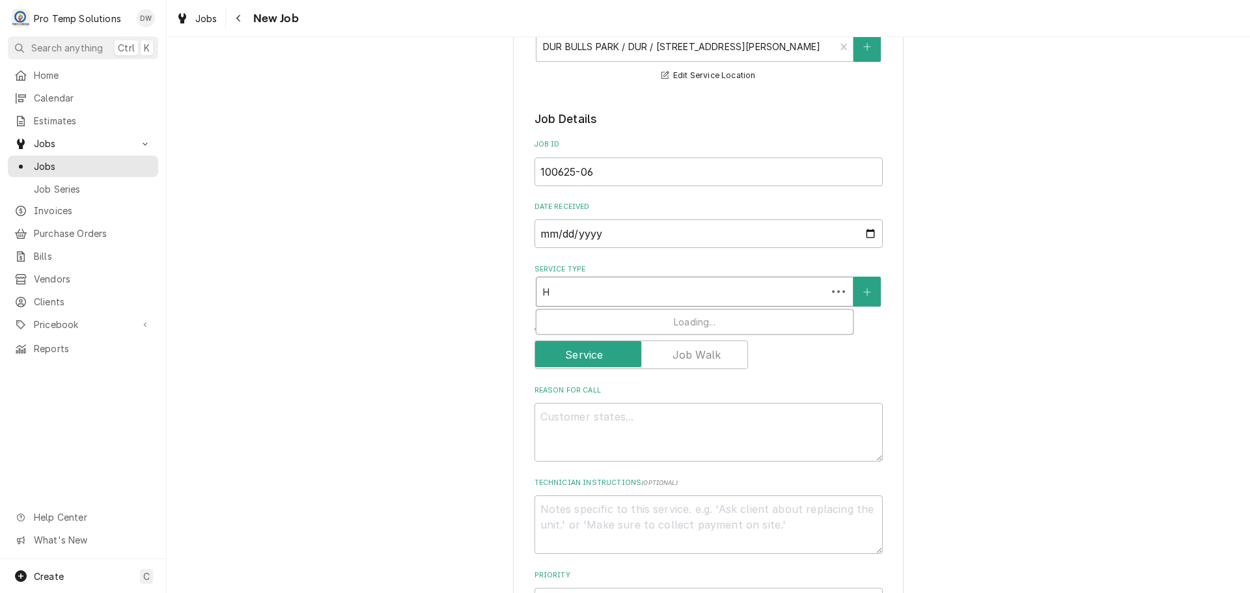
type textarea "x"
type input "HO"
type textarea "x"
type input "HOT"
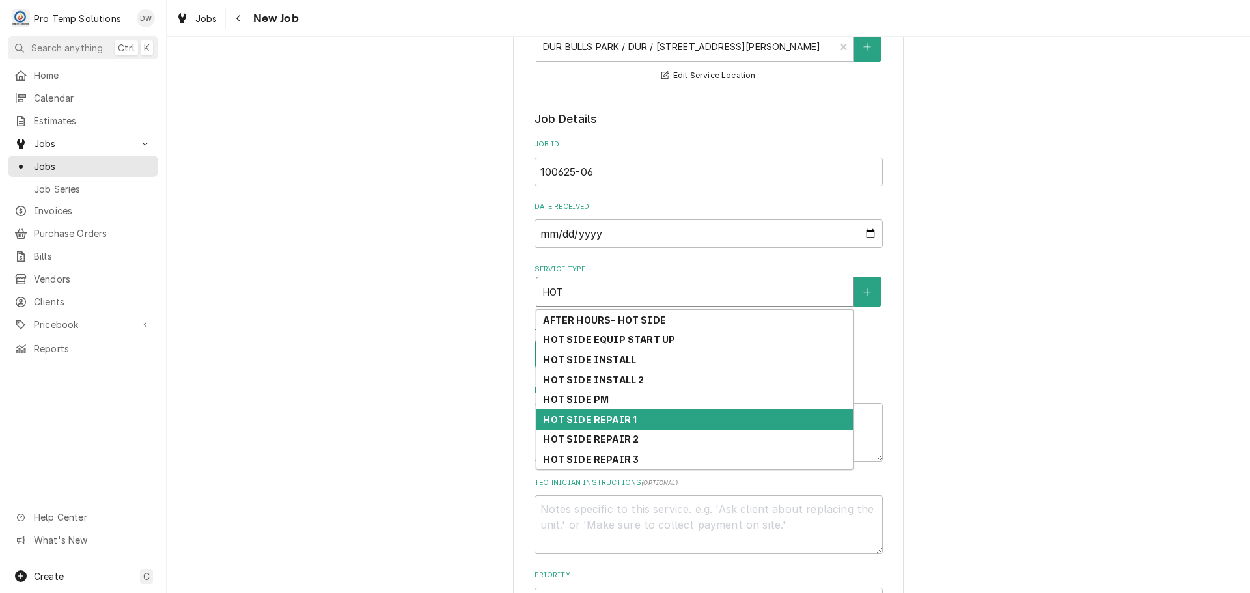
click at [696, 419] on div "HOT SIDE REPAIR 1" at bounding box center [695, 420] width 316 height 20
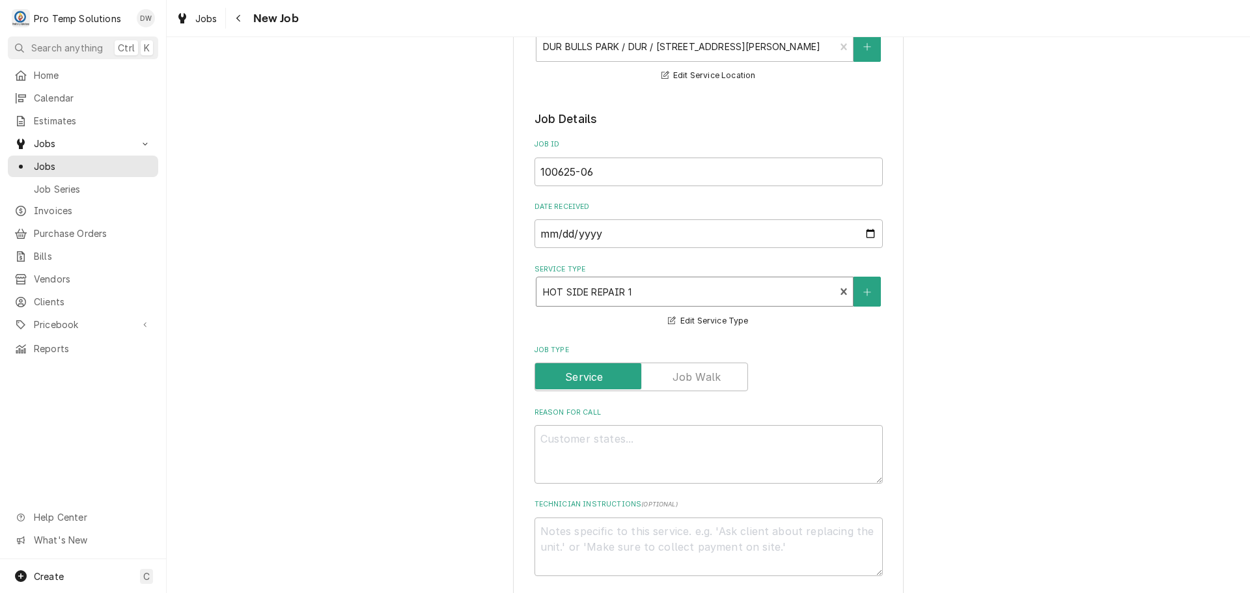
type textarea "x"
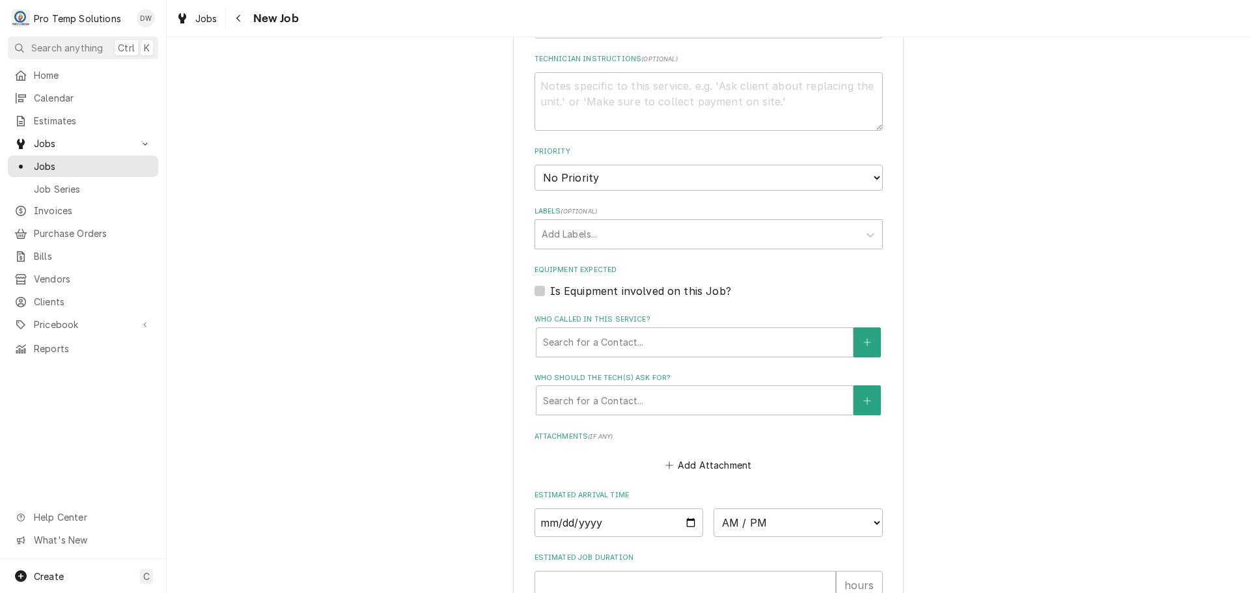
scroll to position [716, 0]
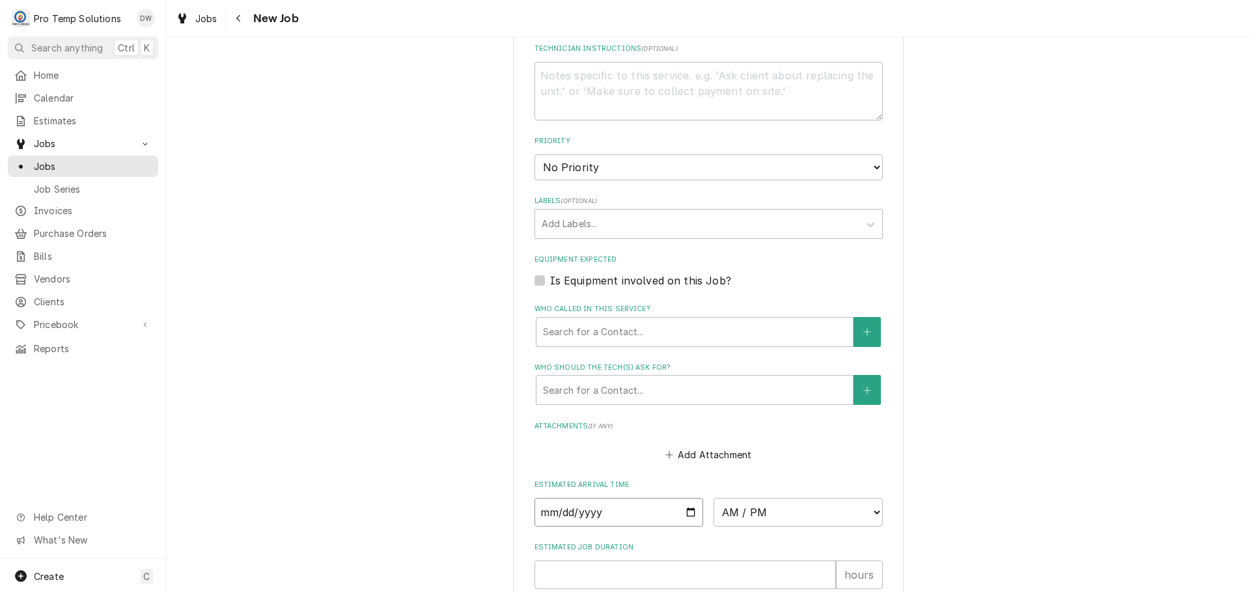
click at [680, 510] on input "Date" at bounding box center [619, 512] width 169 height 29
type input "[DATE]"
type textarea "x"
click at [867, 510] on select "AM / PM 6:00 AM 6:15 AM 6:30 AM 6:45 AM 7:00 AM 7:15 AM 7:30 AM 7:45 AM 8:00 AM…" at bounding box center [798, 512] width 169 height 29
select select "10:00:00"
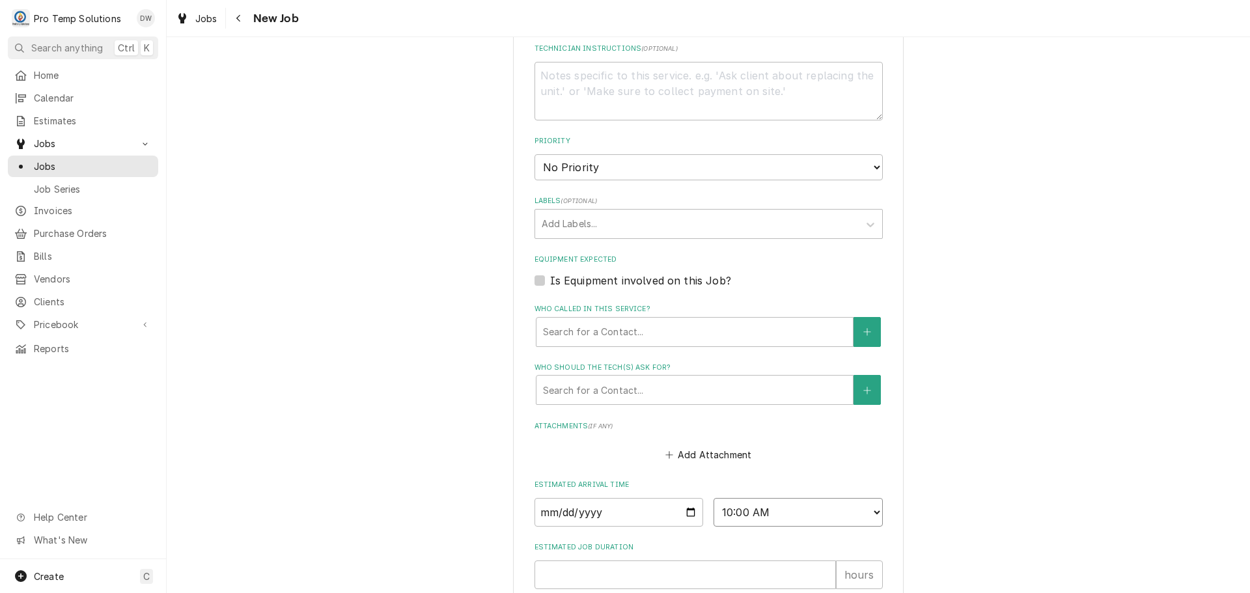
click at [714, 498] on select "AM / PM 6:00 AM 6:15 AM 6:30 AM 6:45 AM 7:00 AM 7:15 AM 7:30 AM 7:45 AM 8:00 AM…" at bounding box center [798, 512] width 169 height 29
click at [793, 568] on input "Estimated Job Duration" at bounding box center [685, 575] width 301 height 29
type textarea "x"
type input "1"
type textarea "x"
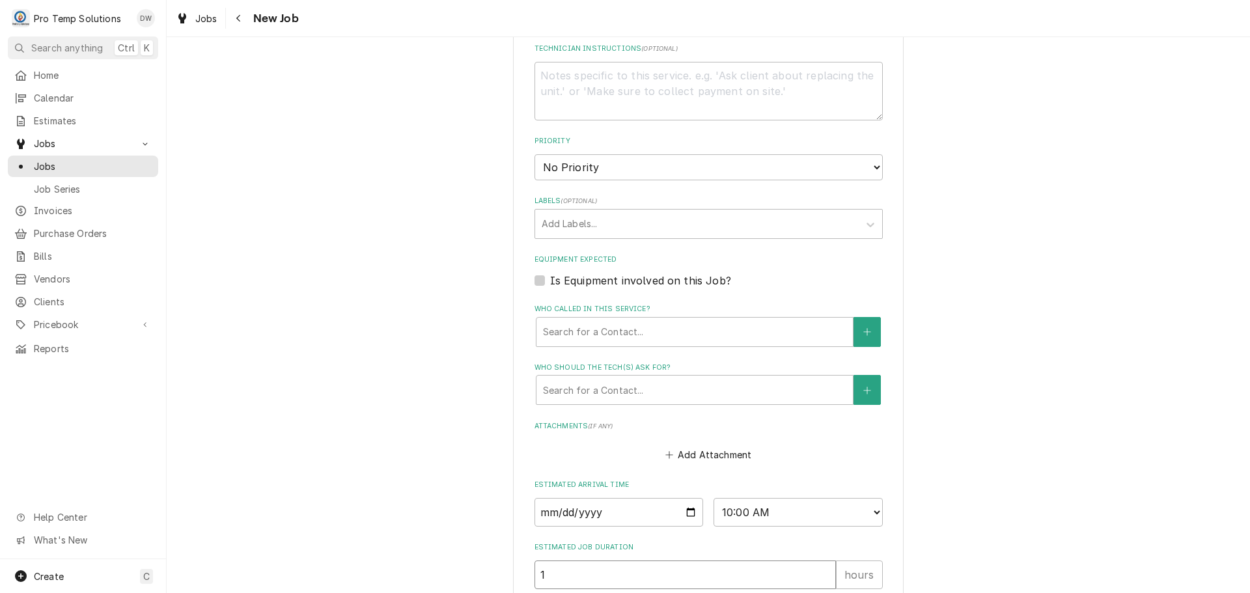
type input "1"
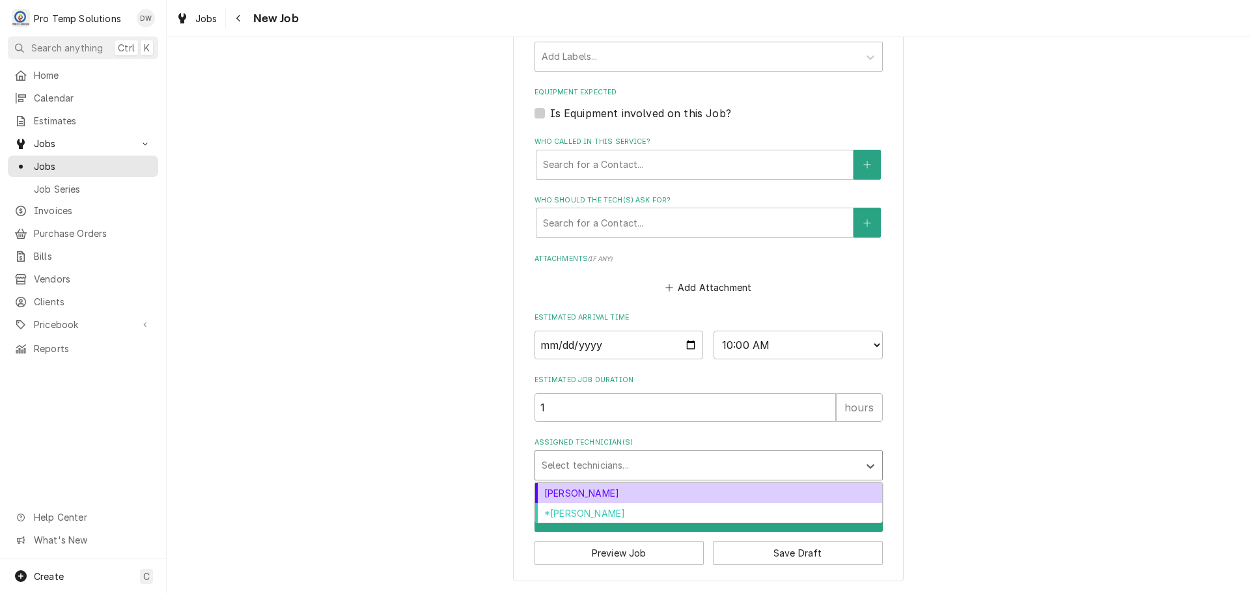
click at [671, 461] on div "Assigned Technician(s)" at bounding box center [697, 465] width 311 height 23
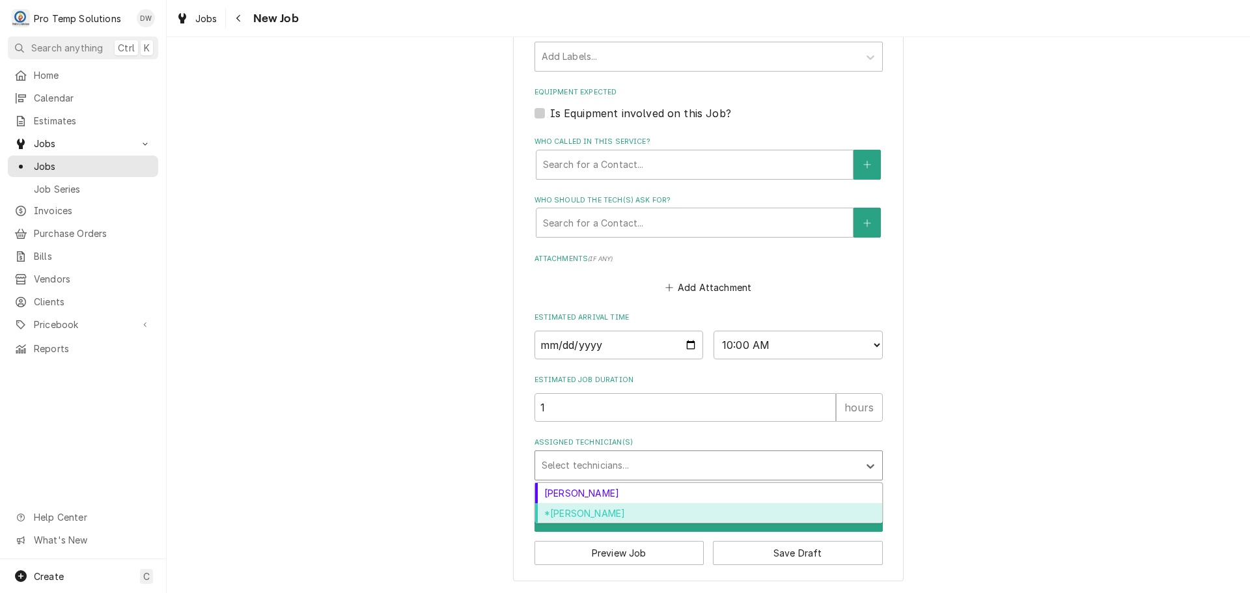
click at [608, 510] on div "*[PERSON_NAME]" at bounding box center [708, 513] width 347 height 20
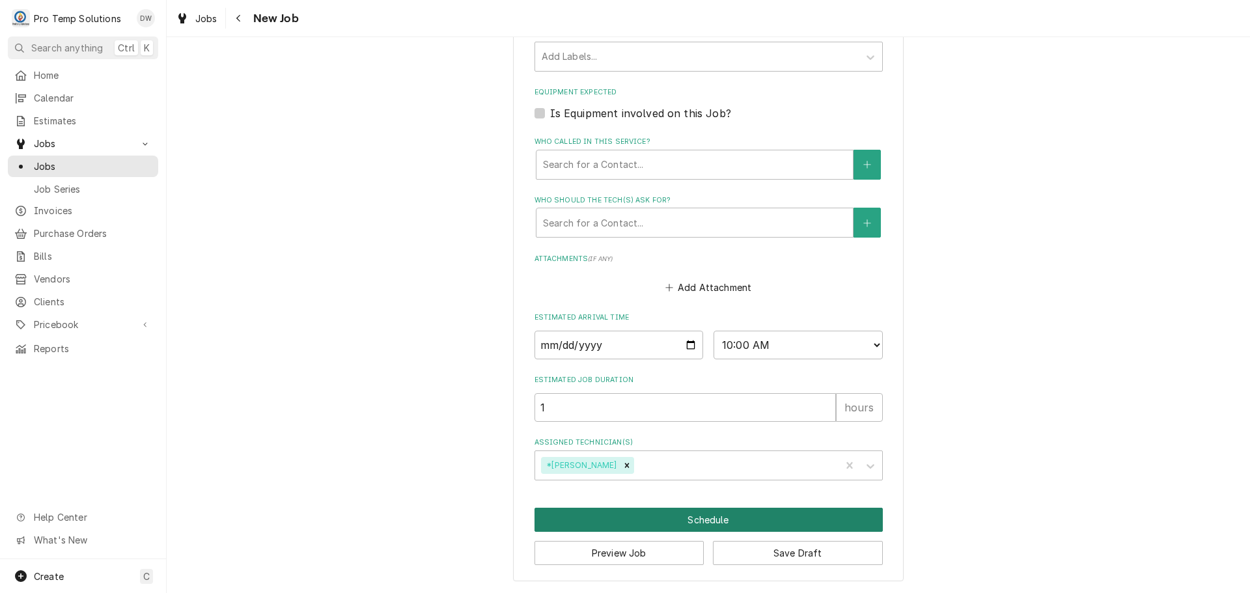
click at [697, 518] on button "Schedule" at bounding box center [709, 520] width 348 height 24
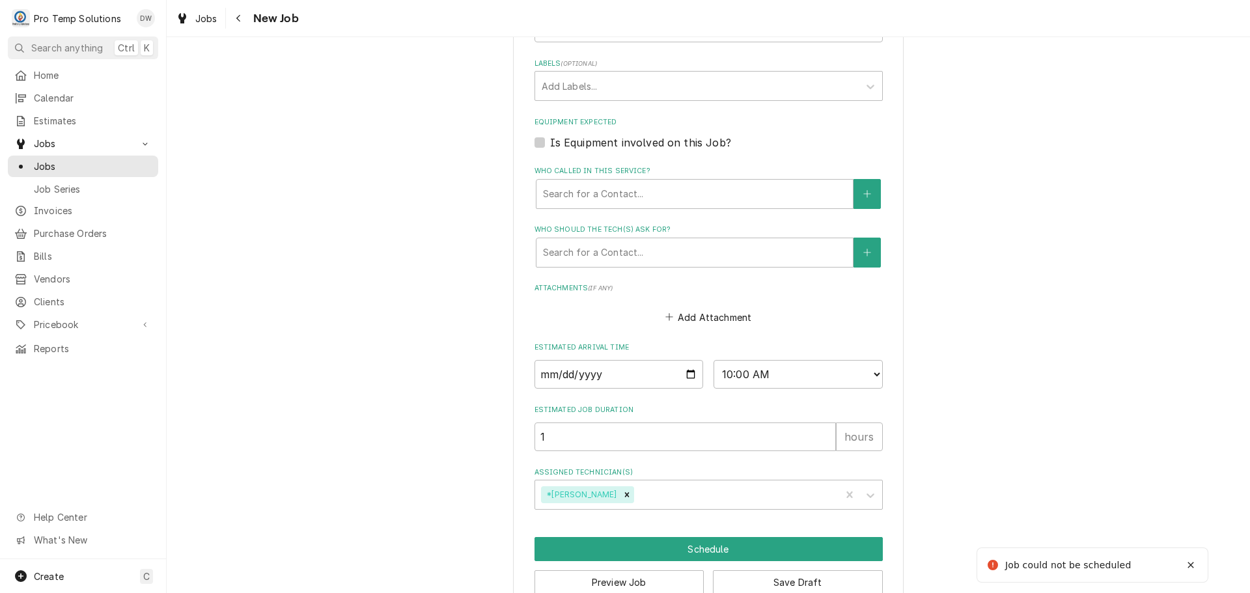
scroll to position [631, 0]
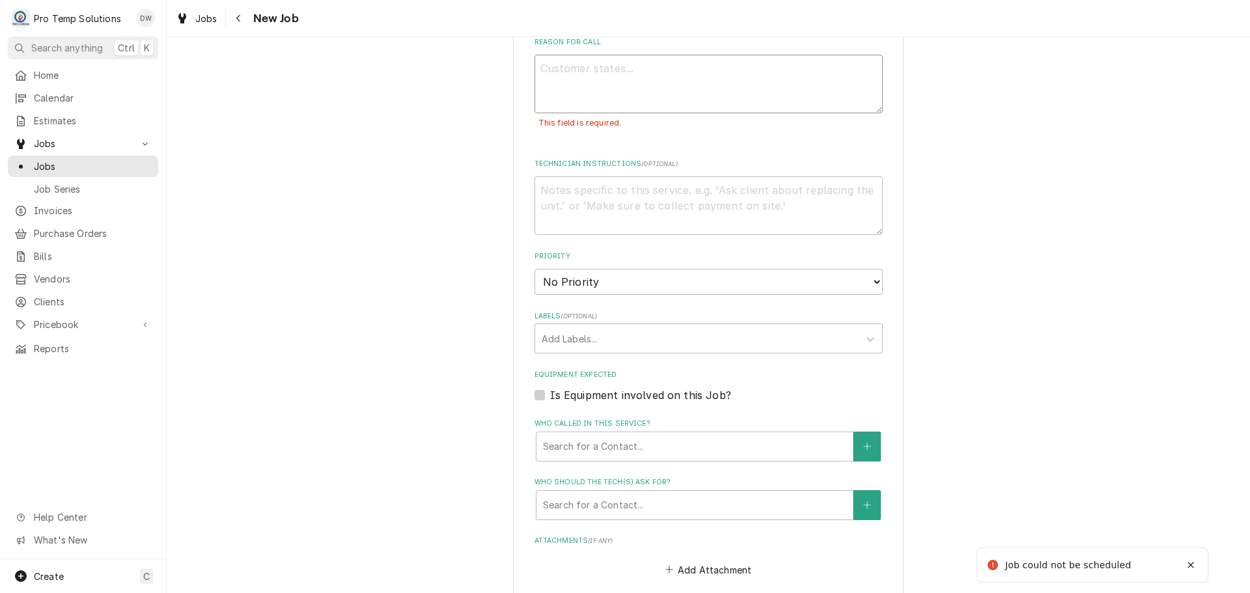
click at [662, 73] on textarea "Reason For Call" at bounding box center [709, 84] width 348 height 59
type textarea "x"
type textarea "R"
type textarea "x"
type textarea "RE"
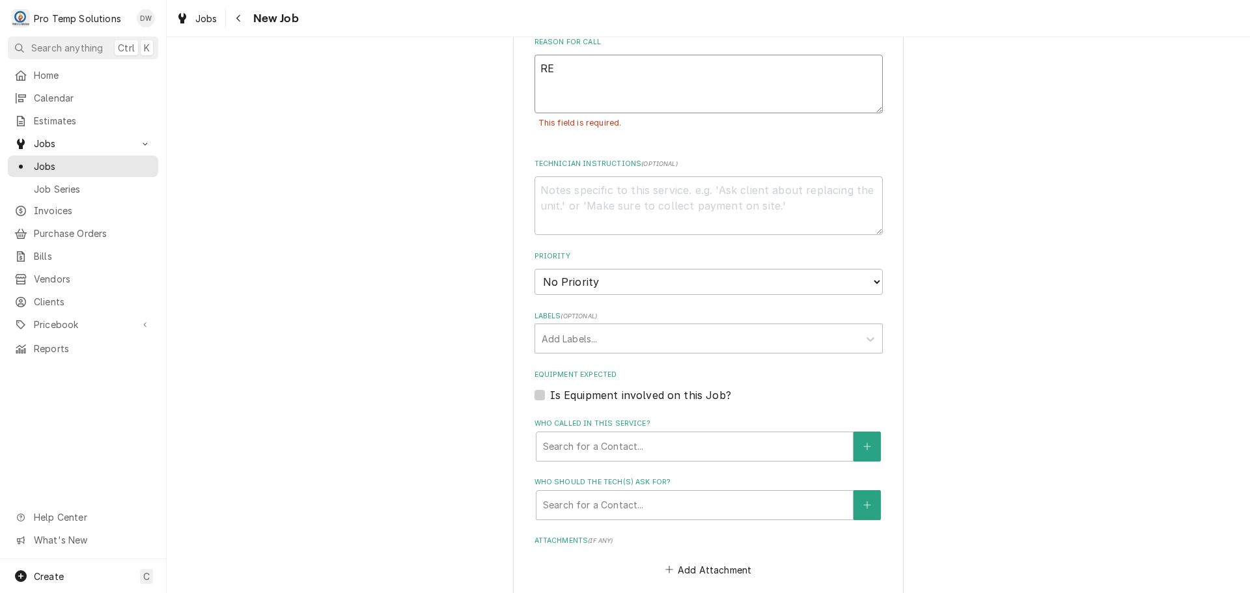
type textarea "x"
type textarea "REV"
type textarea "x"
type textarea "REVI"
type textarea "x"
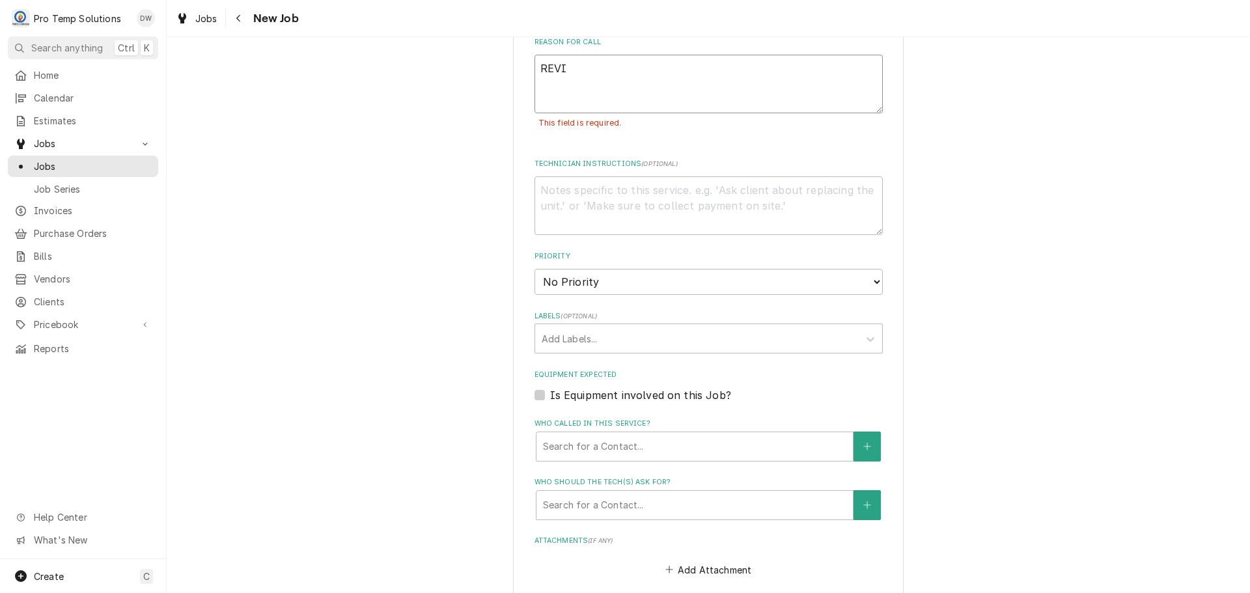
type textarea "REVIE"
type textarea "x"
type textarea "REVIEW"
type textarea "x"
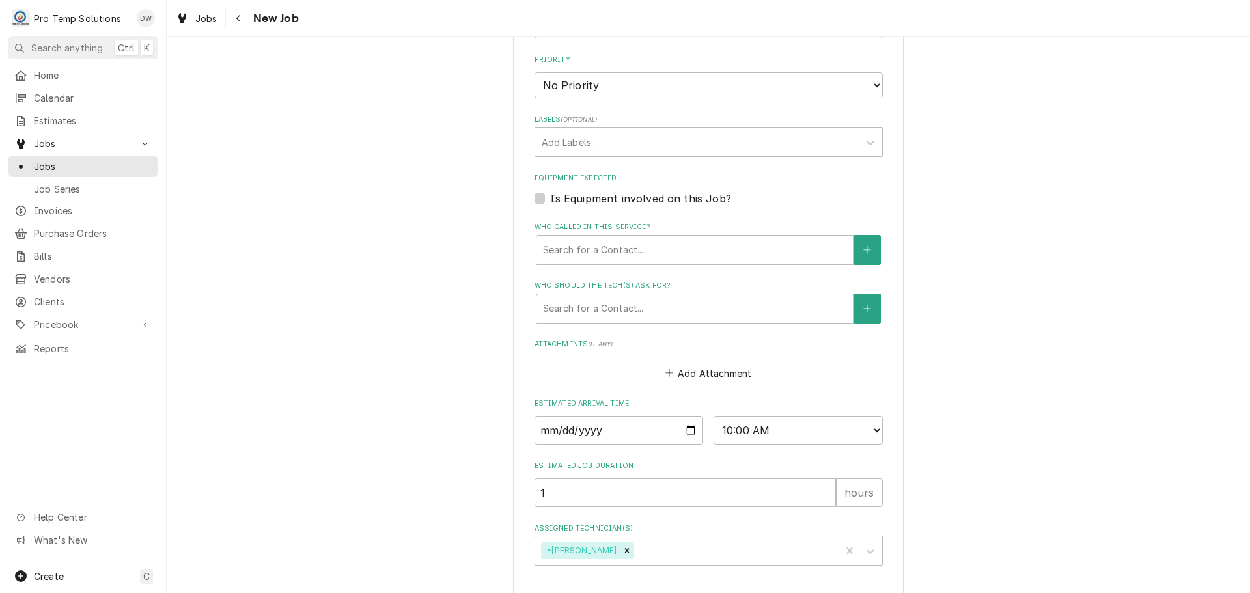
scroll to position [913, 0]
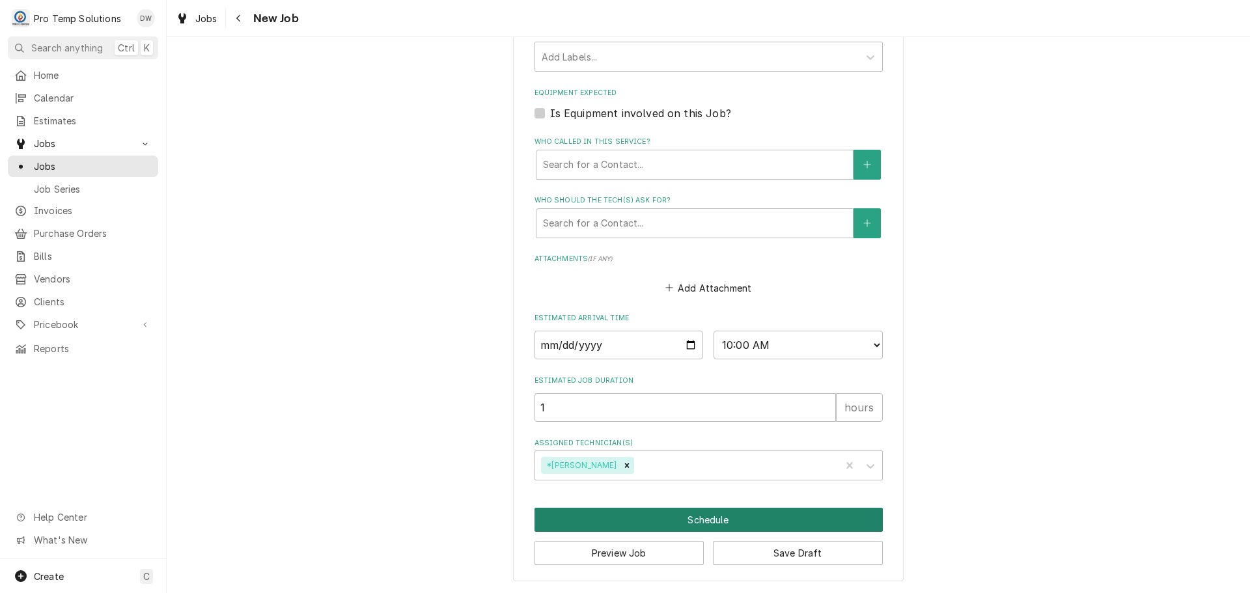
type textarea "REVIEW"
click at [700, 520] on button "Schedule" at bounding box center [709, 520] width 348 height 24
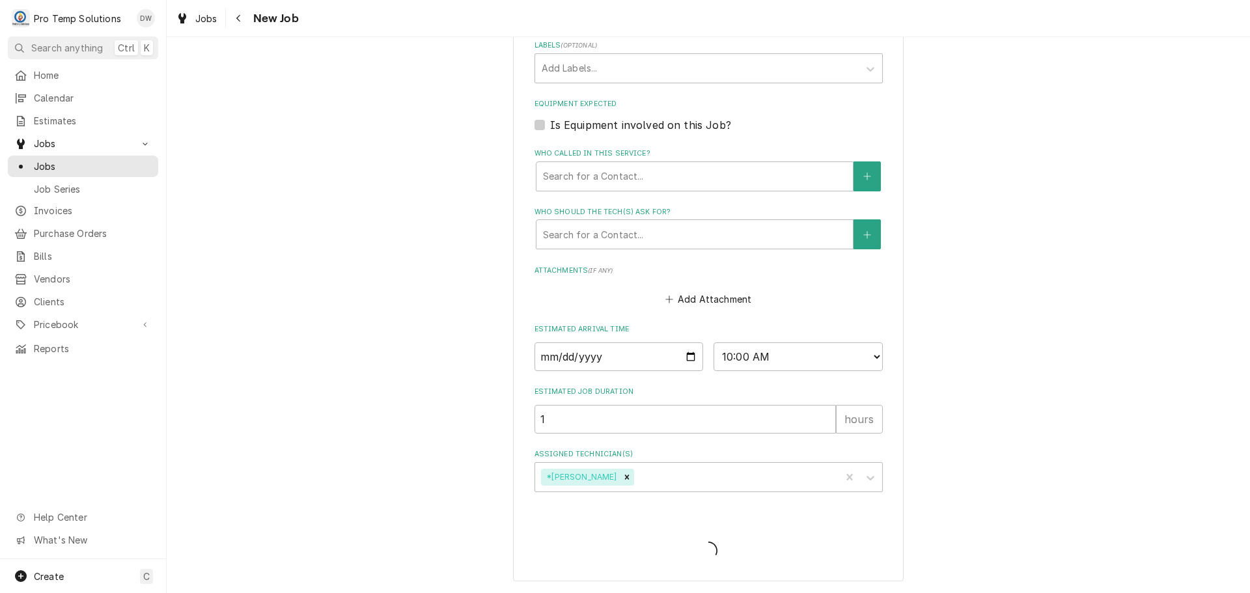
scroll to position [872, 0]
type textarea "x"
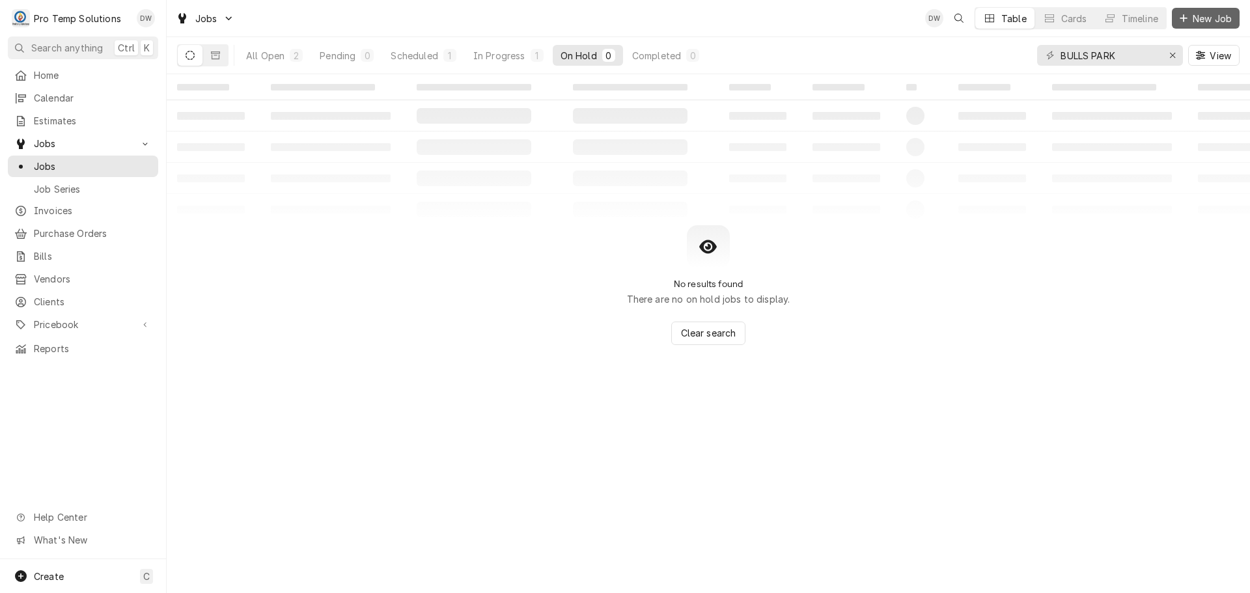
click at [1205, 17] on span "New Job" at bounding box center [1212, 19] width 44 height 14
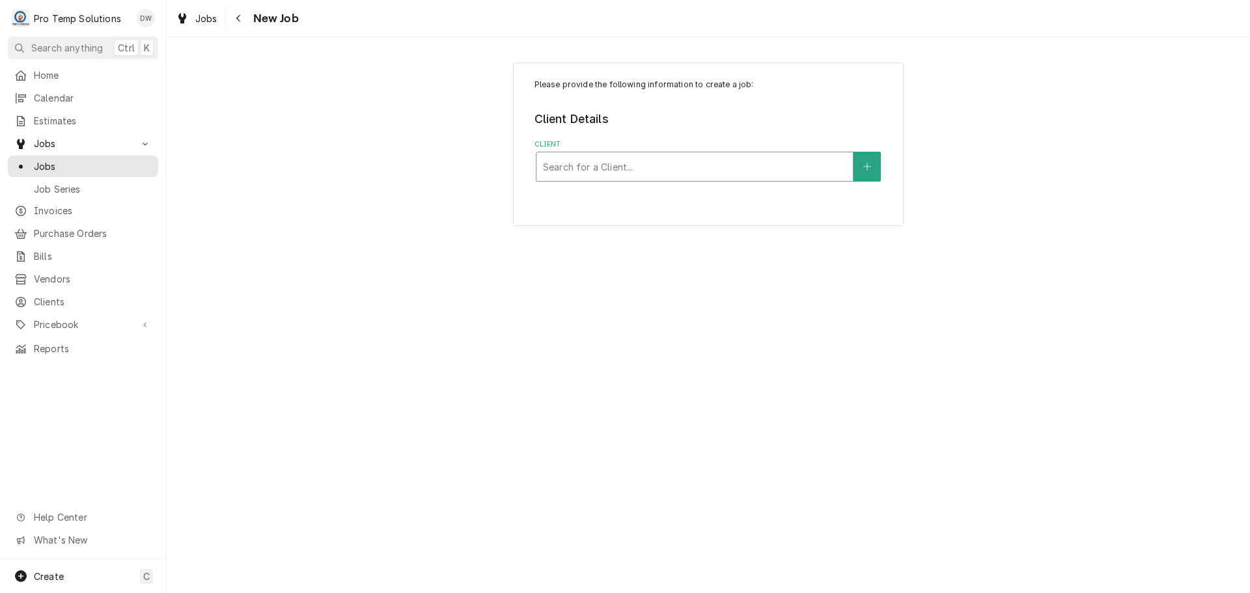
click at [797, 166] on div "Client" at bounding box center [694, 166] width 303 height 23
type input "[PERSON_NAME]"
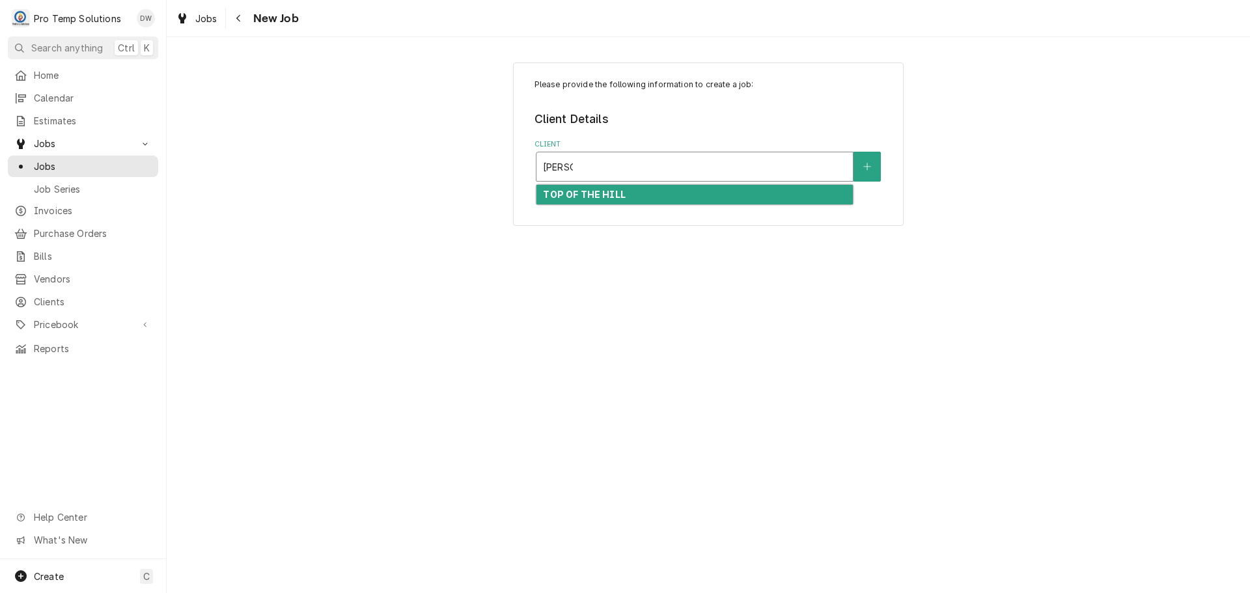
click at [639, 195] on div "TOP OF THE HILL" at bounding box center [695, 195] width 316 height 20
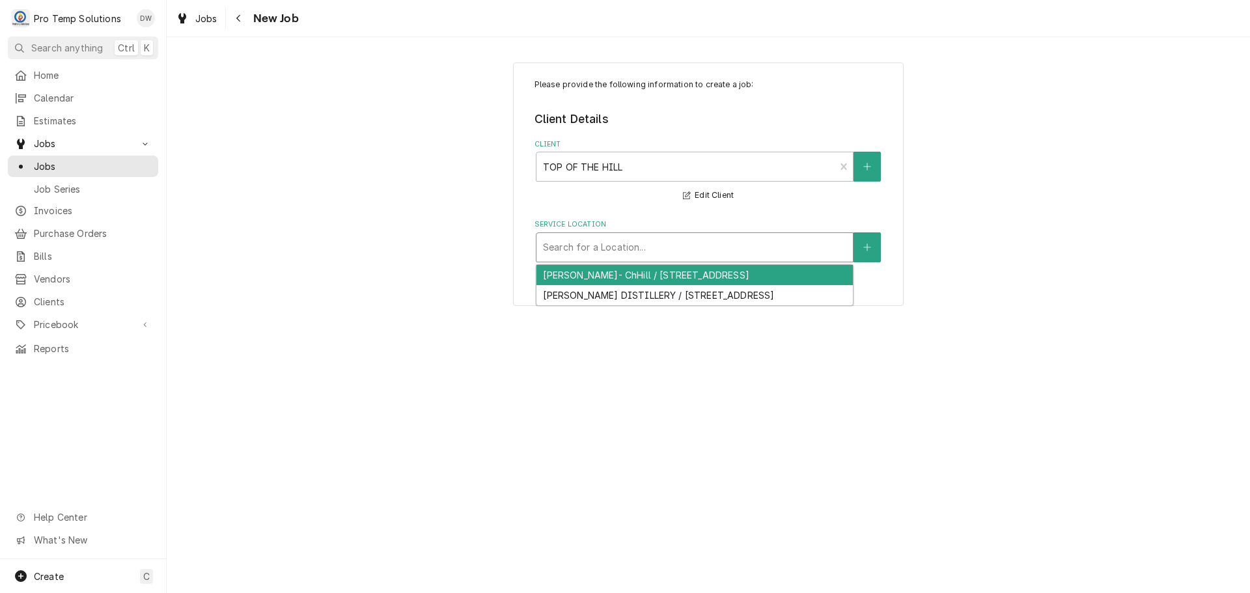
click at [635, 244] on div "Service Location" at bounding box center [694, 247] width 303 height 23
click at [629, 275] on div "[PERSON_NAME]- ChHill / [STREET_ADDRESS]" at bounding box center [695, 275] width 316 height 20
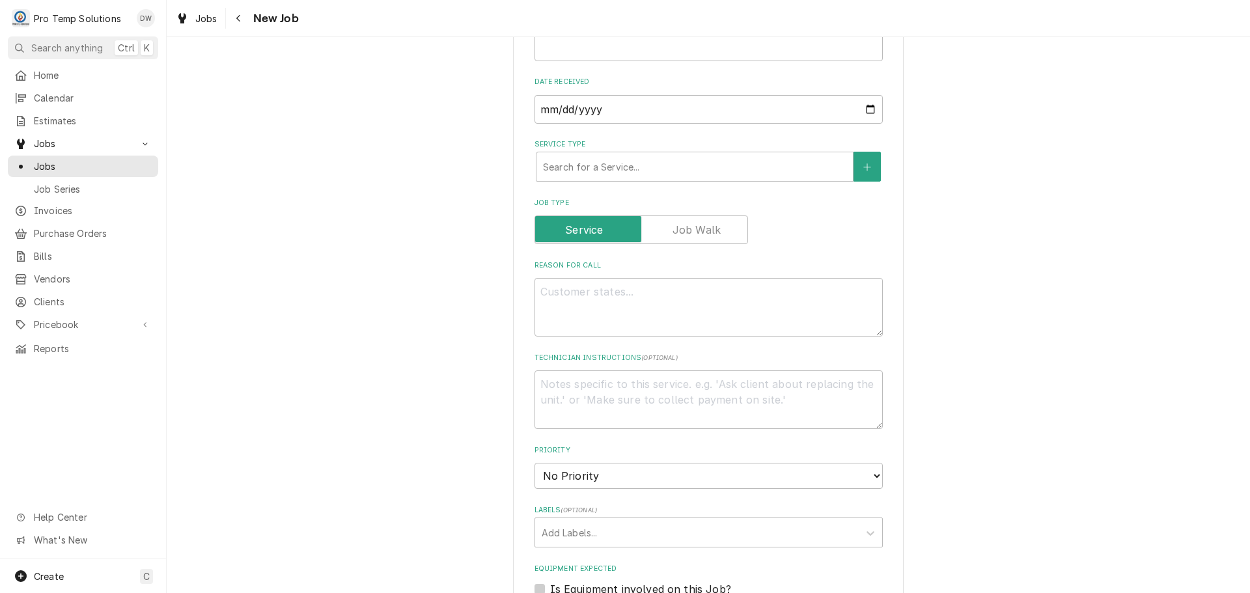
scroll to position [781, 0]
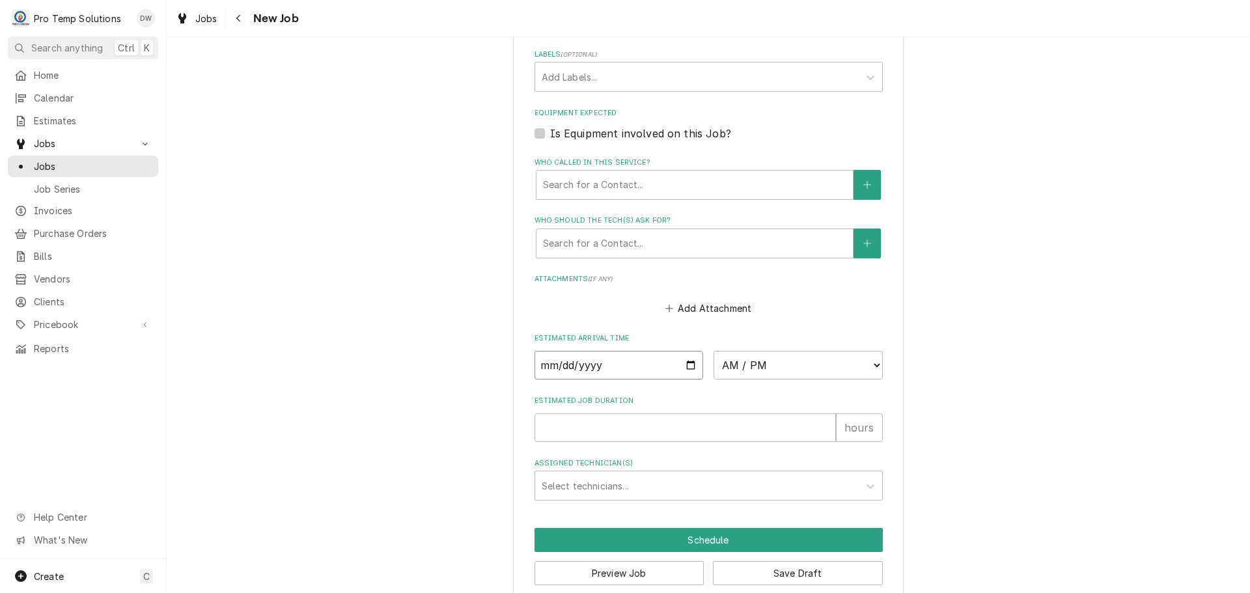
click at [684, 363] on input "Date" at bounding box center [619, 365] width 169 height 29
type input "[DATE]"
type textarea "x"
click at [858, 369] on select "AM / PM 6:00 AM 6:15 AM 6:30 AM 6:45 AM 7:00 AM 7:15 AM 7:30 AM 7:45 AM 8:00 AM…" at bounding box center [798, 365] width 169 height 29
select select "08:30:00"
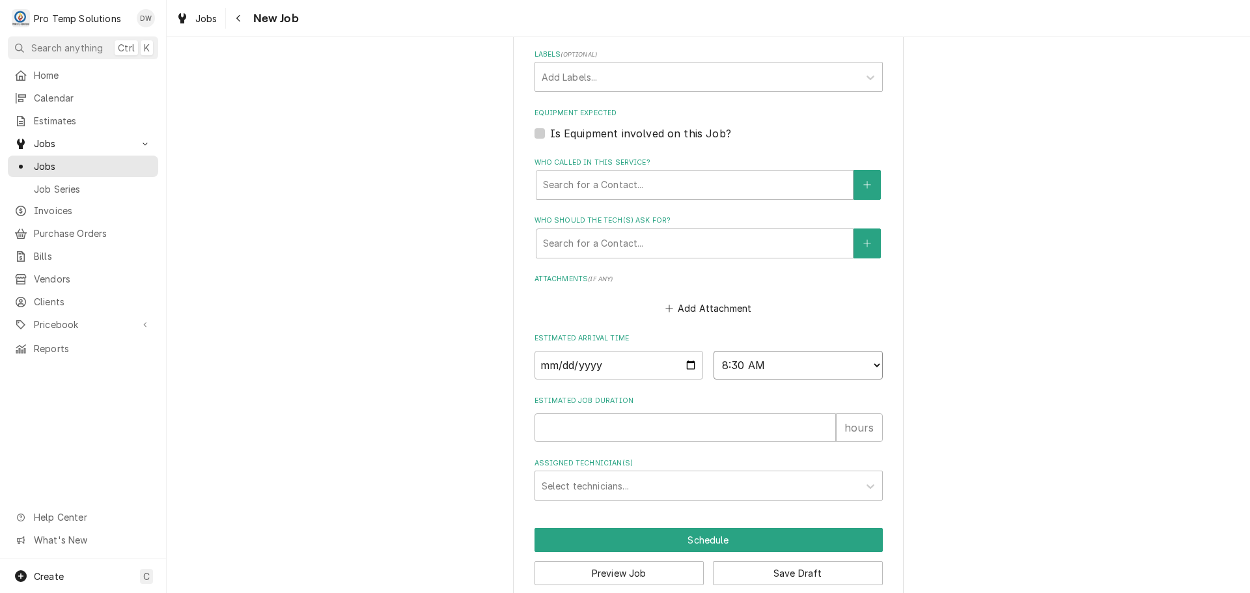
click at [714, 351] on select "AM / PM 6:00 AM 6:15 AM 6:30 AM 6:45 AM 7:00 AM 7:15 AM 7:30 AM 7:45 AM 8:00 AM…" at bounding box center [798, 365] width 169 height 29
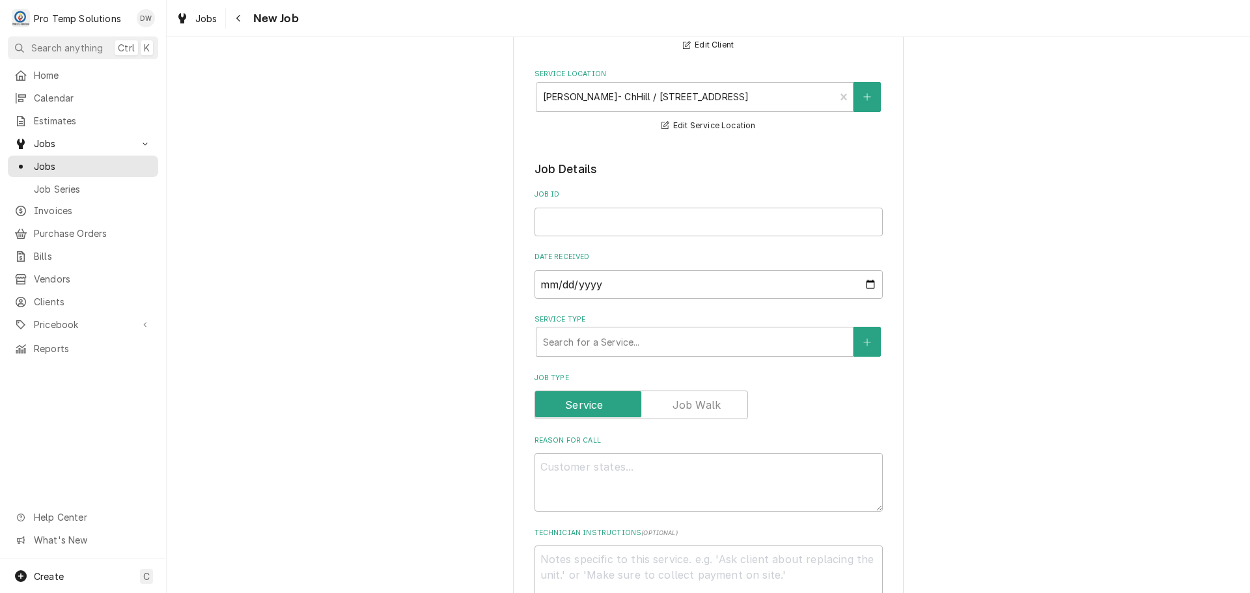
scroll to position [0, 0]
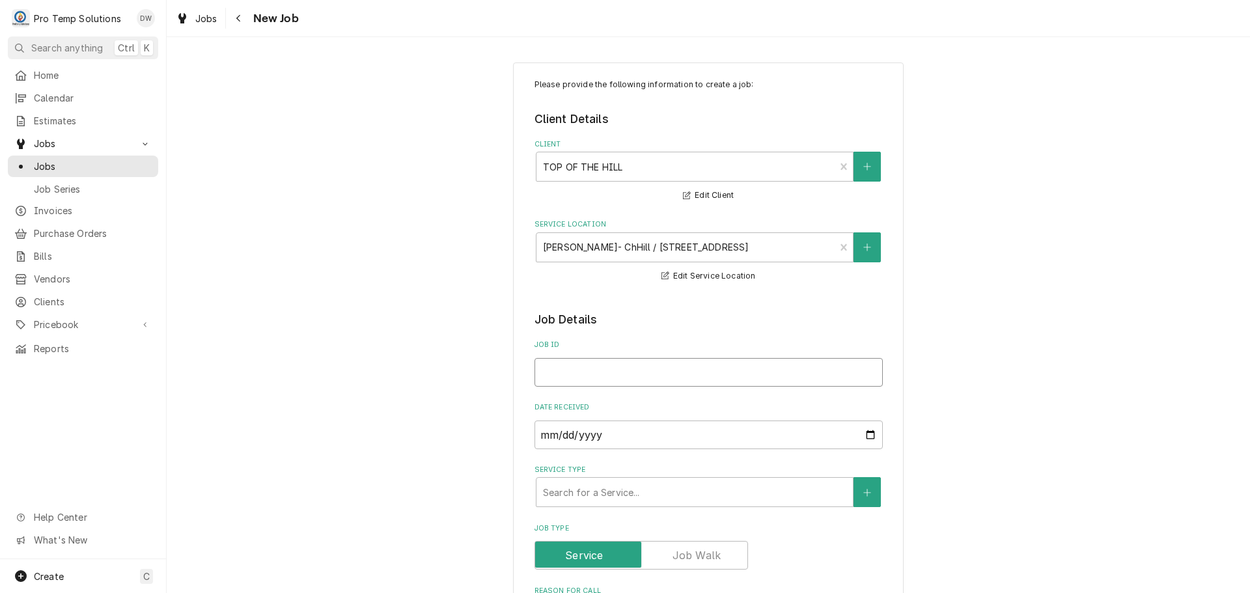
click at [650, 371] on input "Job ID" at bounding box center [709, 372] width 348 height 29
type textarea "x"
type input "1"
type textarea "x"
type input "10"
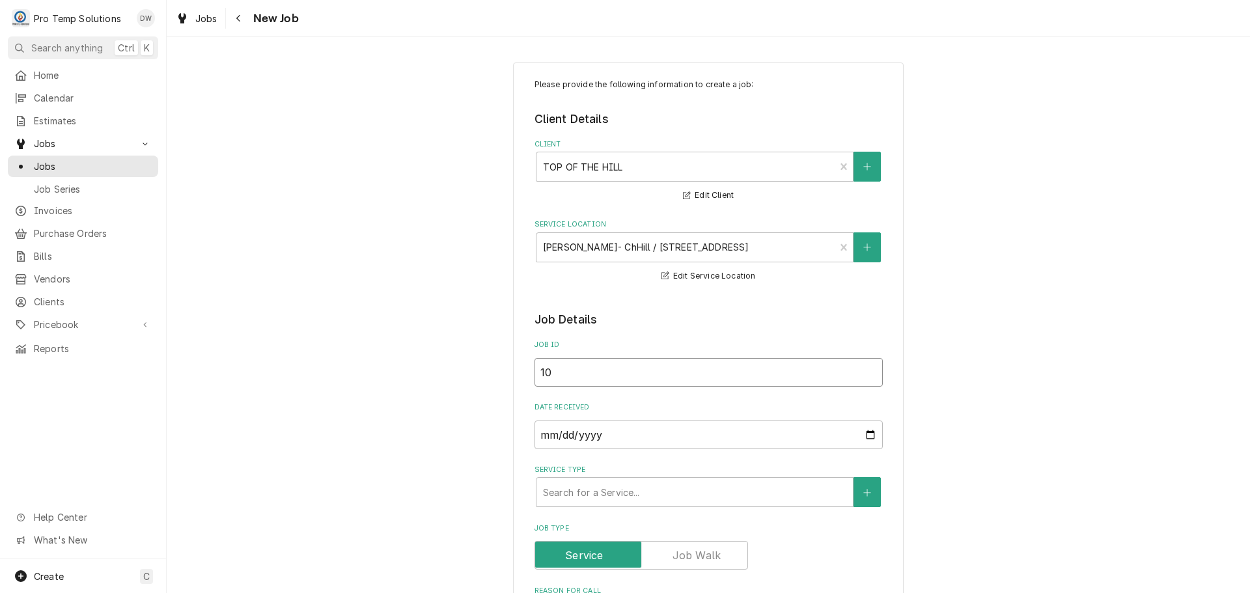
type textarea "x"
type input "100"
type textarea "x"
type input "1008"
type textarea "x"
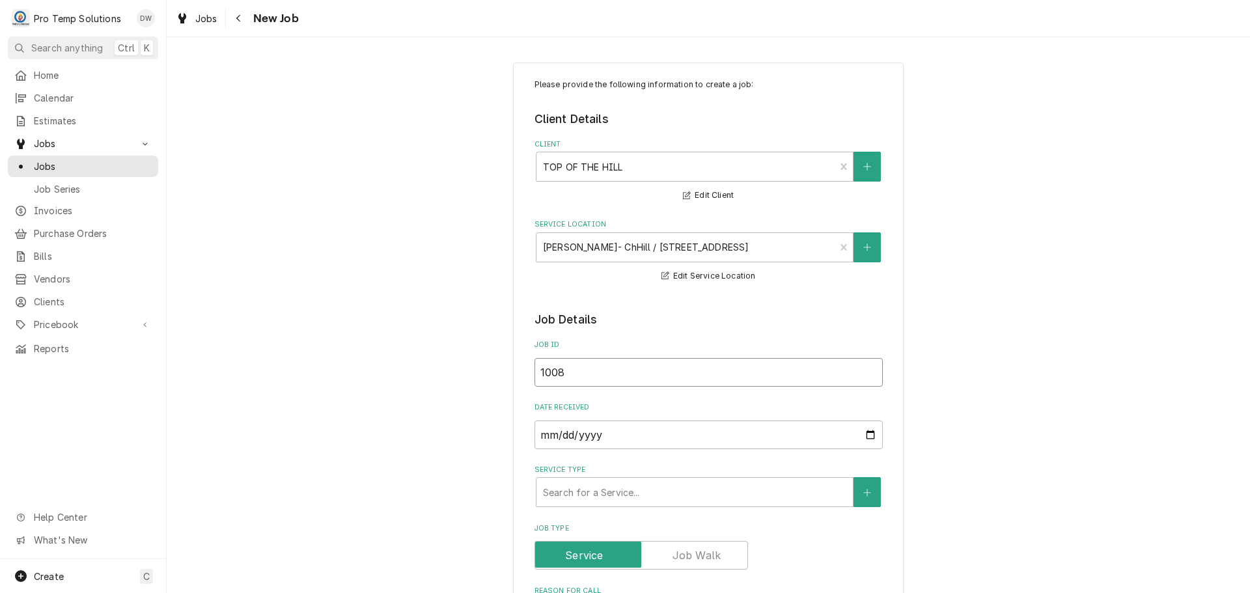
type input "10082"
type textarea "x"
type input "100825"
type textarea "x"
type input "100825-"
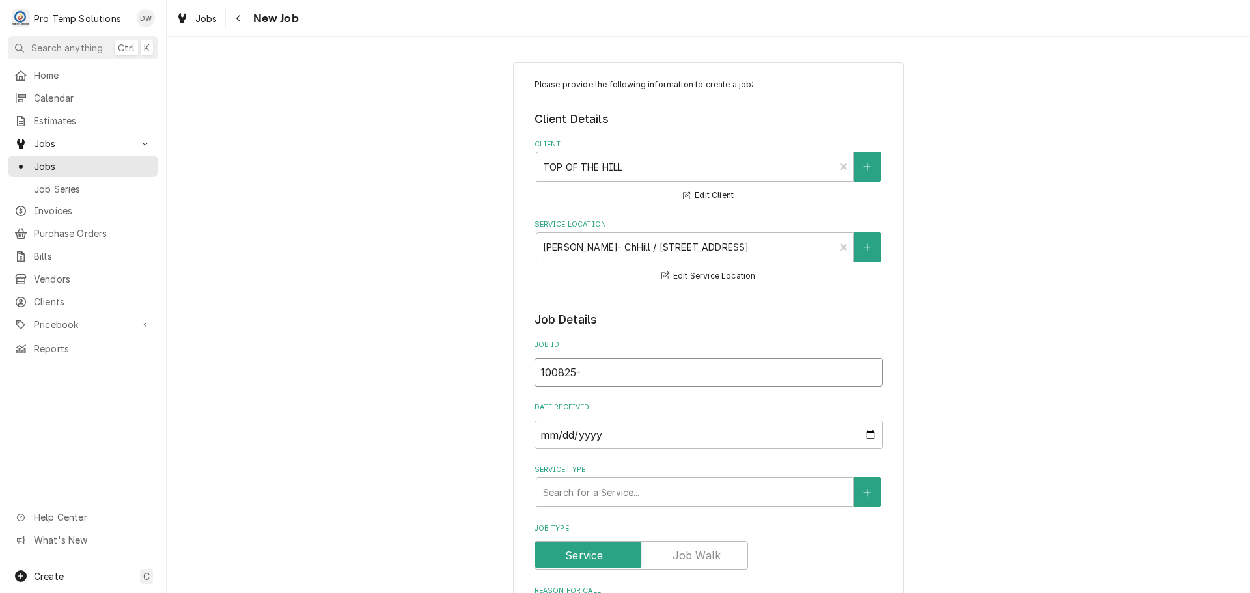
type textarea "x"
type input "100825-0"
type textarea "x"
type input "100825-01"
type textarea "x"
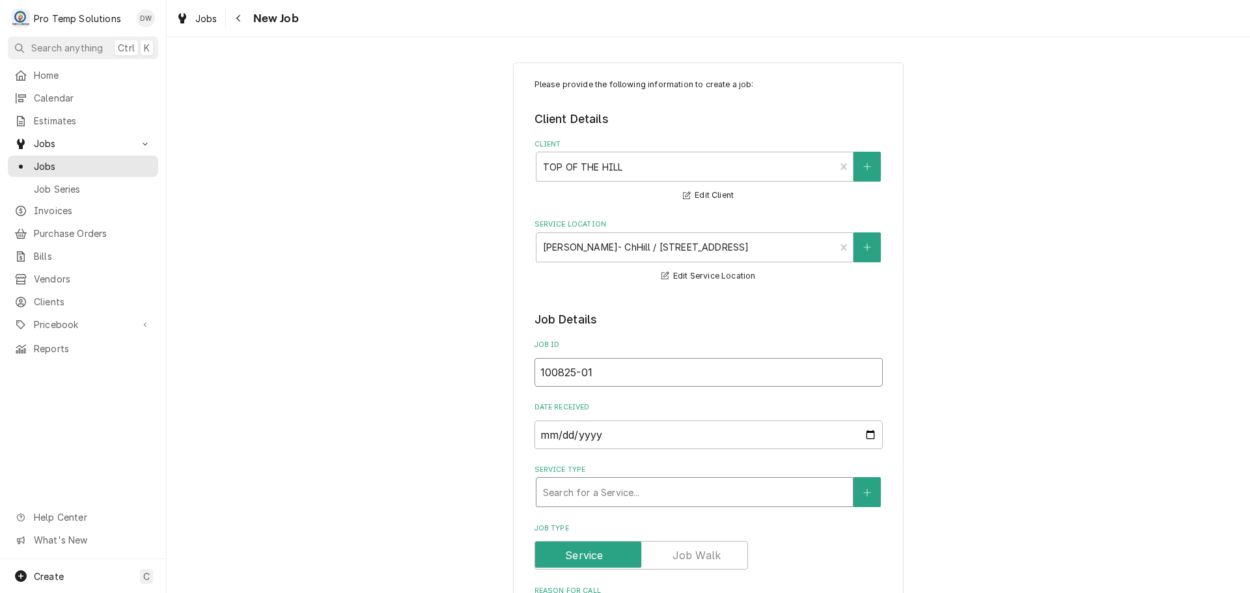
type input "100825-01"
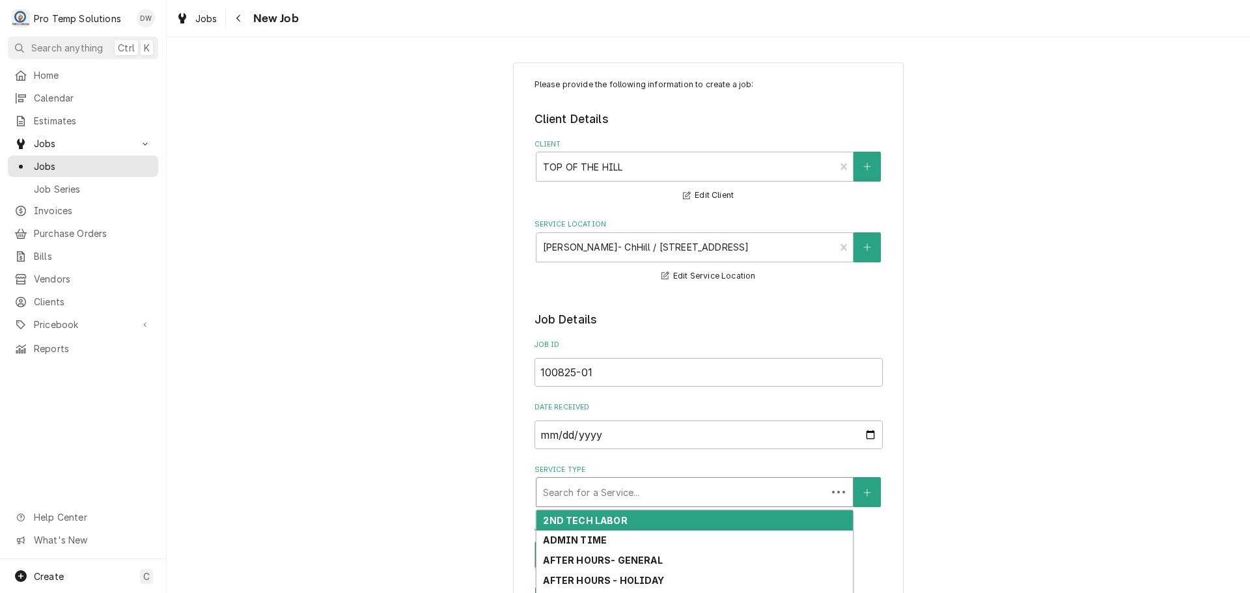
click at [671, 493] on div "Service Type" at bounding box center [681, 492] width 277 height 23
type textarea "x"
type input "H"
type textarea "x"
type input "HO"
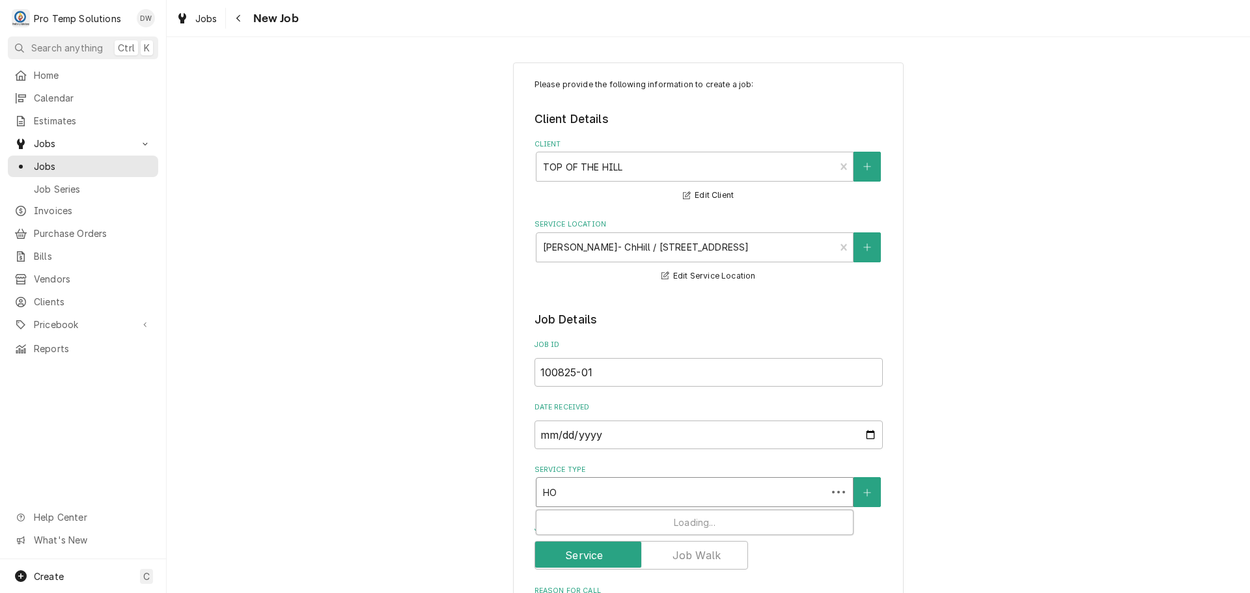
type textarea "x"
type input "HOT"
type textarea "x"
type input "HOT"
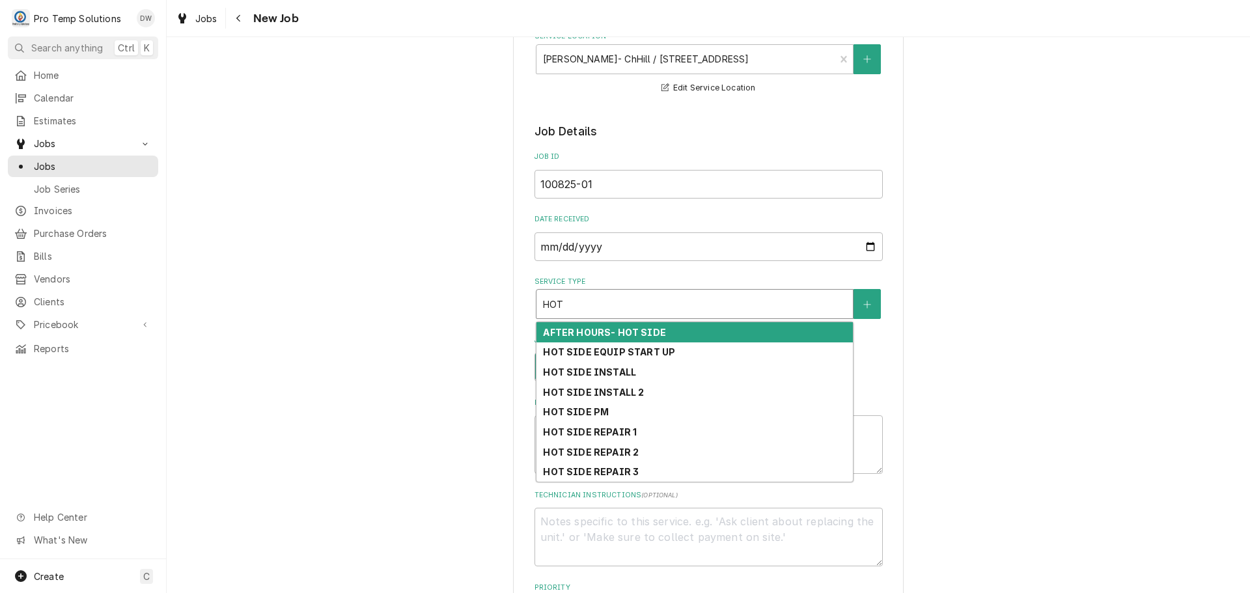
scroll to position [260, 0]
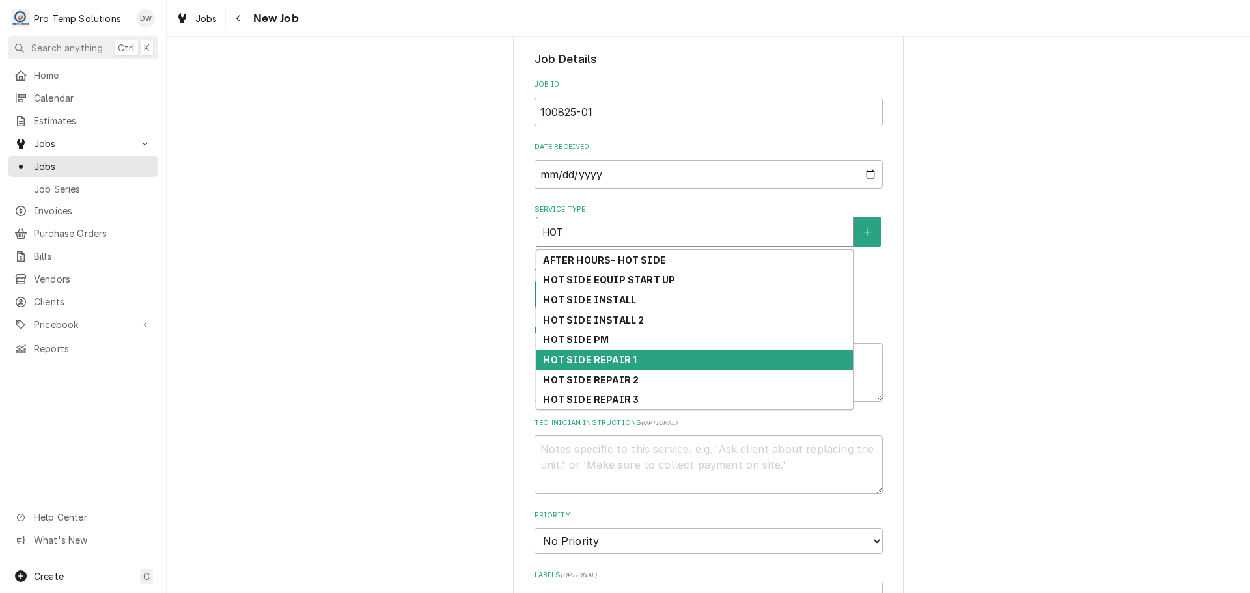
click at [697, 363] on div "HOT SIDE REPAIR 1" at bounding box center [695, 360] width 316 height 20
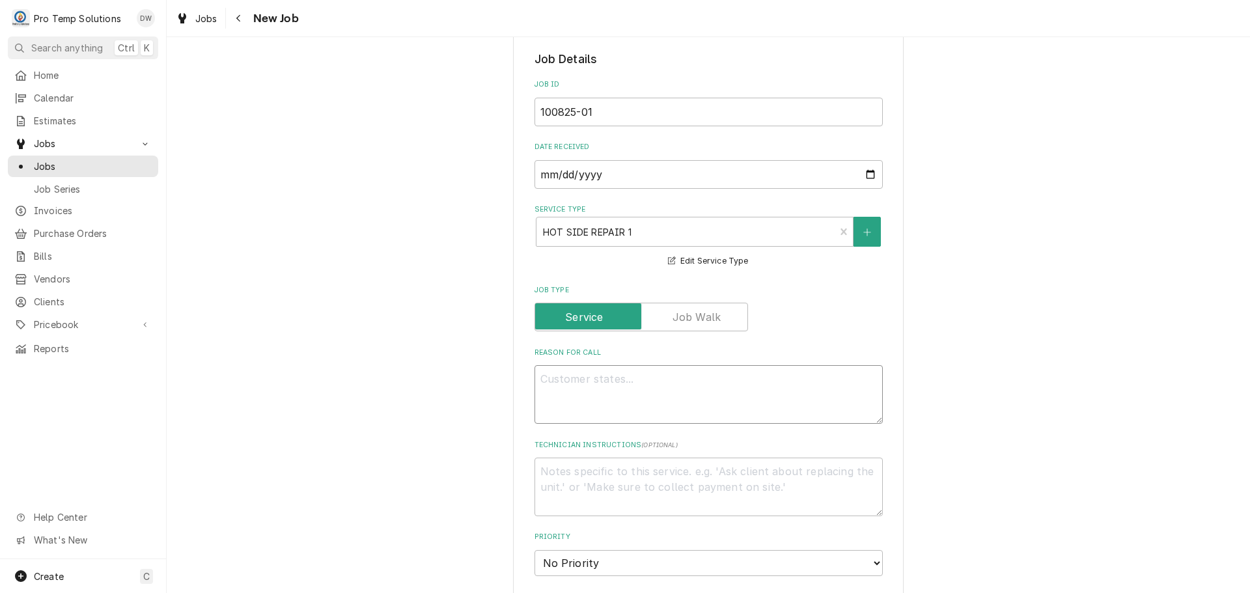
click at [645, 393] on textarea "Reason For Call" at bounding box center [709, 394] width 348 height 59
type textarea "x"
type textarea "F"
type textarea "x"
type textarea "FL"
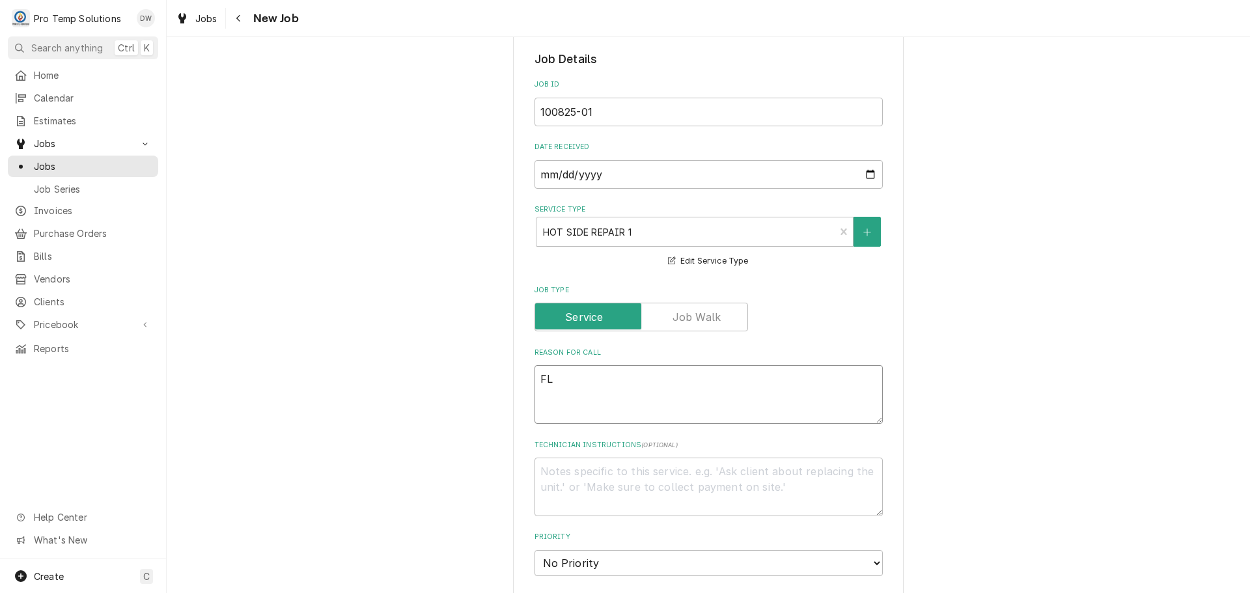
type textarea "x"
type textarea "FLS"
type textarea "x"
type textarea "FL"
type textarea "x"
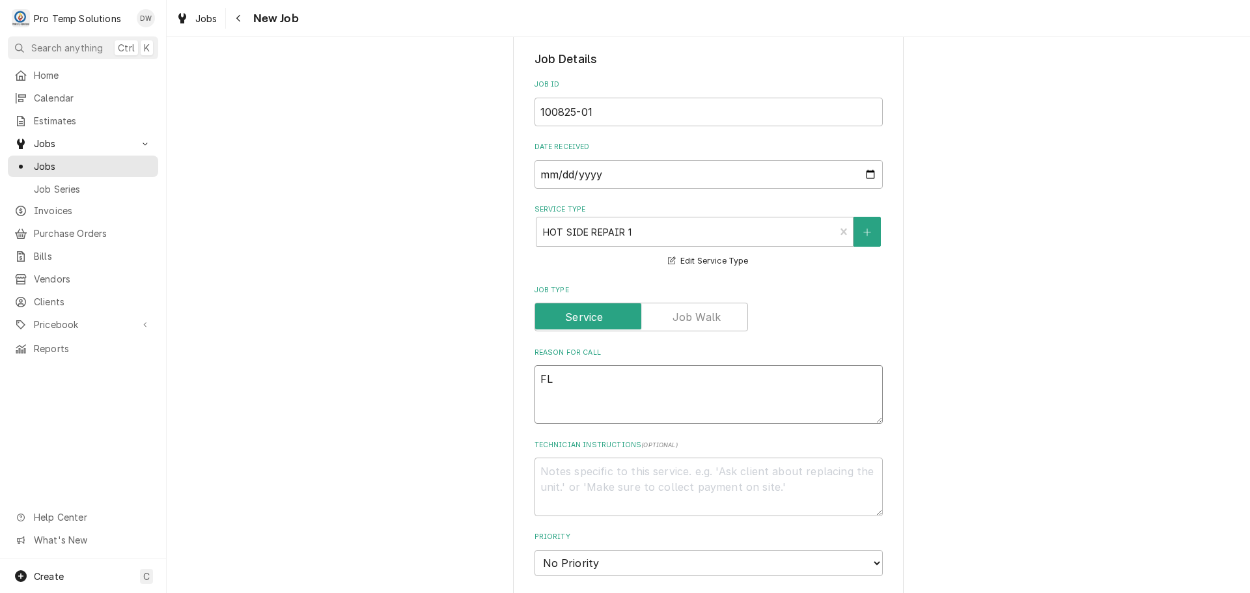
type textarea "FLA"
type textarea "x"
type textarea "FLAT"
type textarea "x"
type textarea "FLAT"
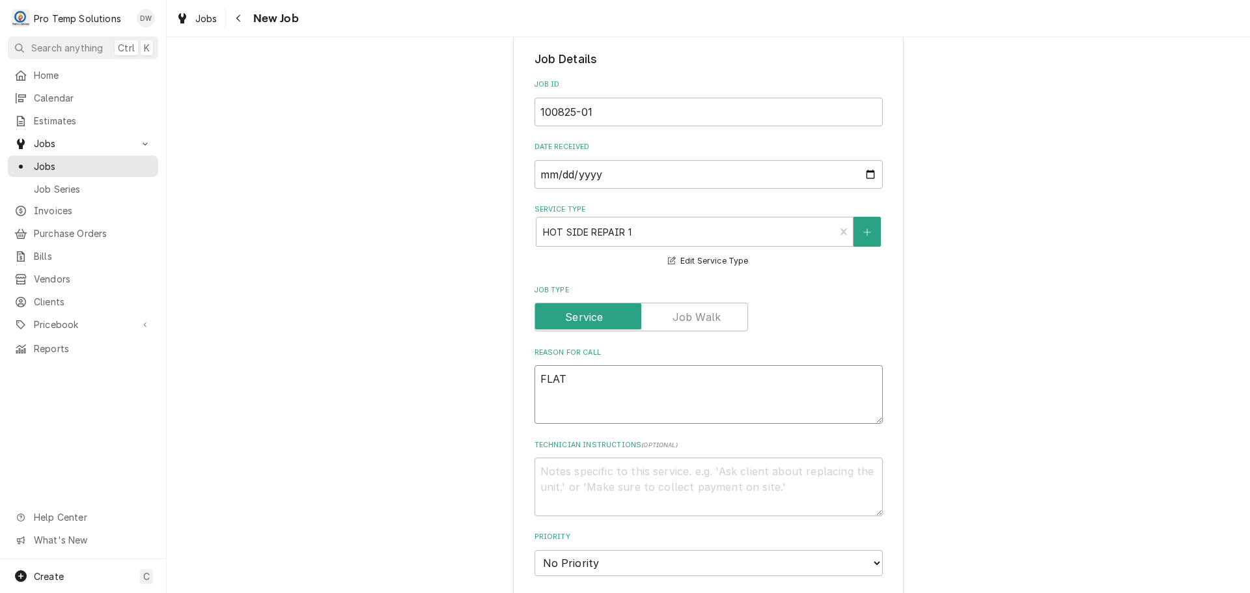
type textarea "x"
type textarea "FLAT T"
type textarea "x"
type textarea "FLAT TO"
type textarea "x"
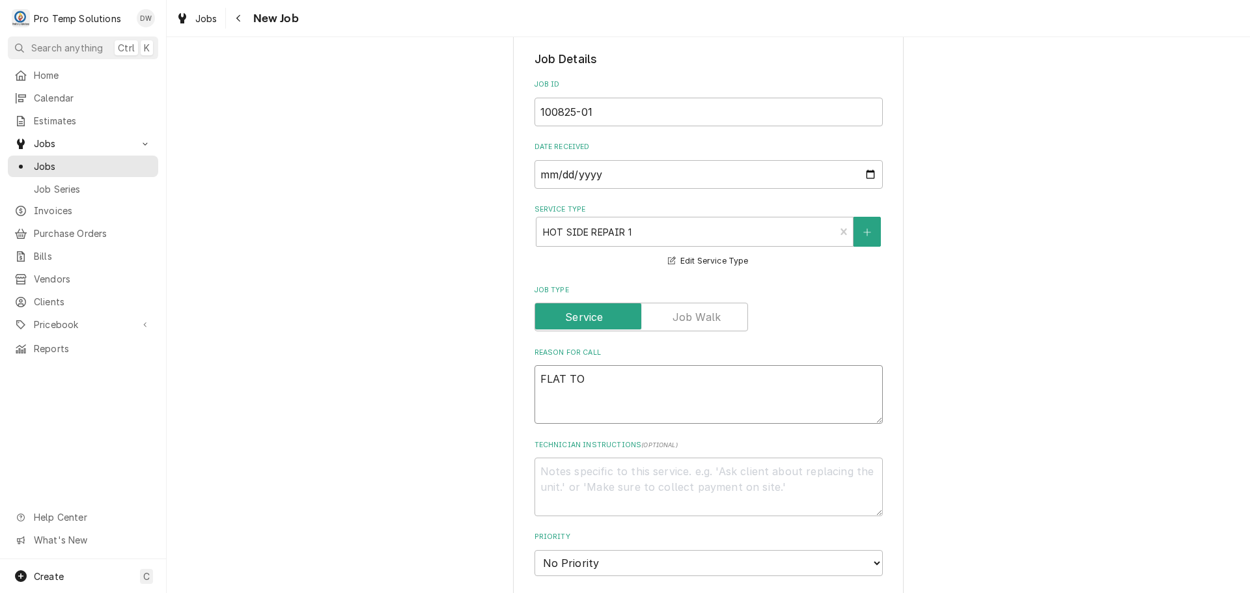
type textarea "FLAT TOP"
type textarea "x"
type textarea "FLAT TOP"
type textarea "x"
type textarea "FLAT TOP G"
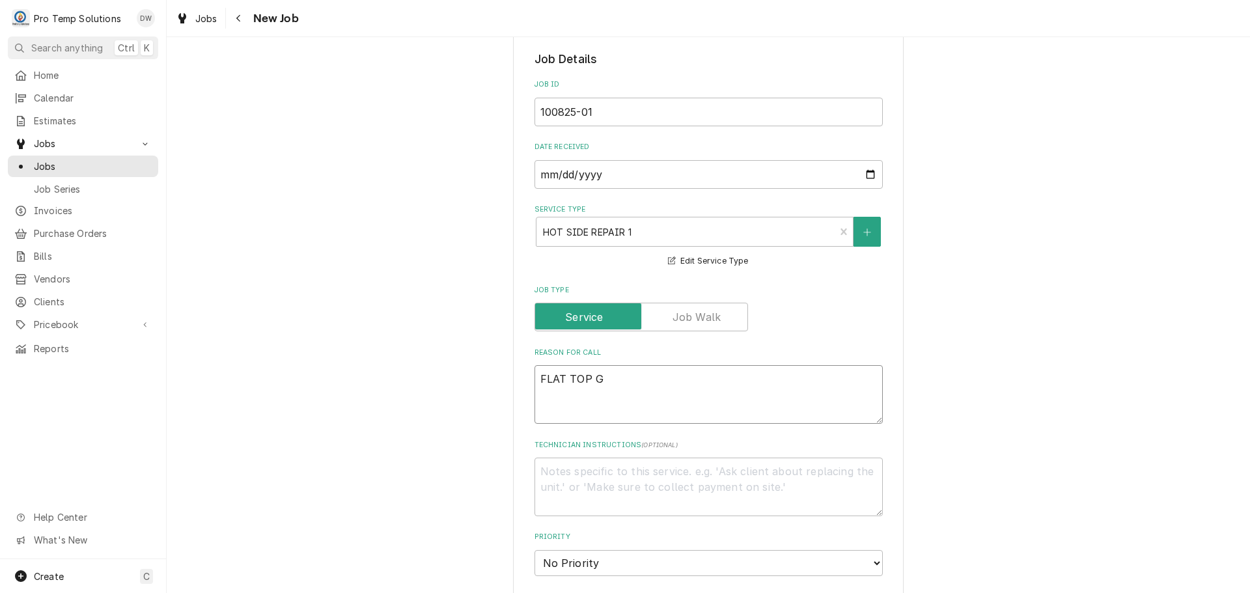
type textarea "x"
type textarea "FLAT TOP GR"
type textarea "x"
type textarea "FLAT TOP GRI"
type textarea "x"
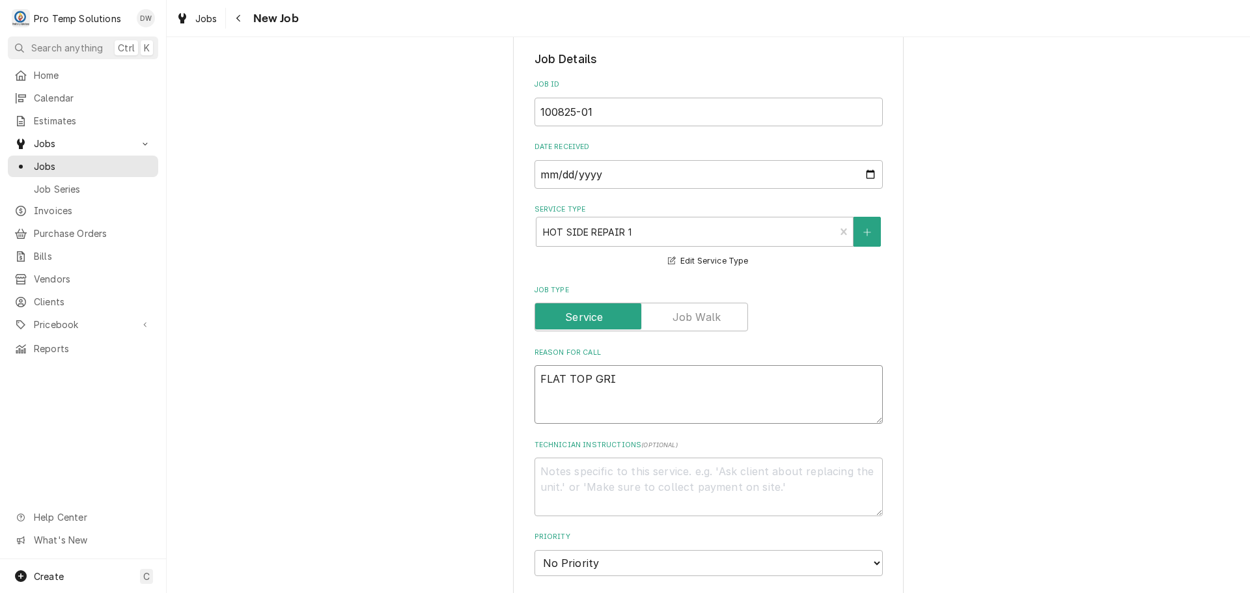
type textarea "FLAT TOP GRIL"
type textarea "x"
type textarea "FLAT TOP GRILL"
type textarea "x"
type textarea "FLAT TOP GRILL"
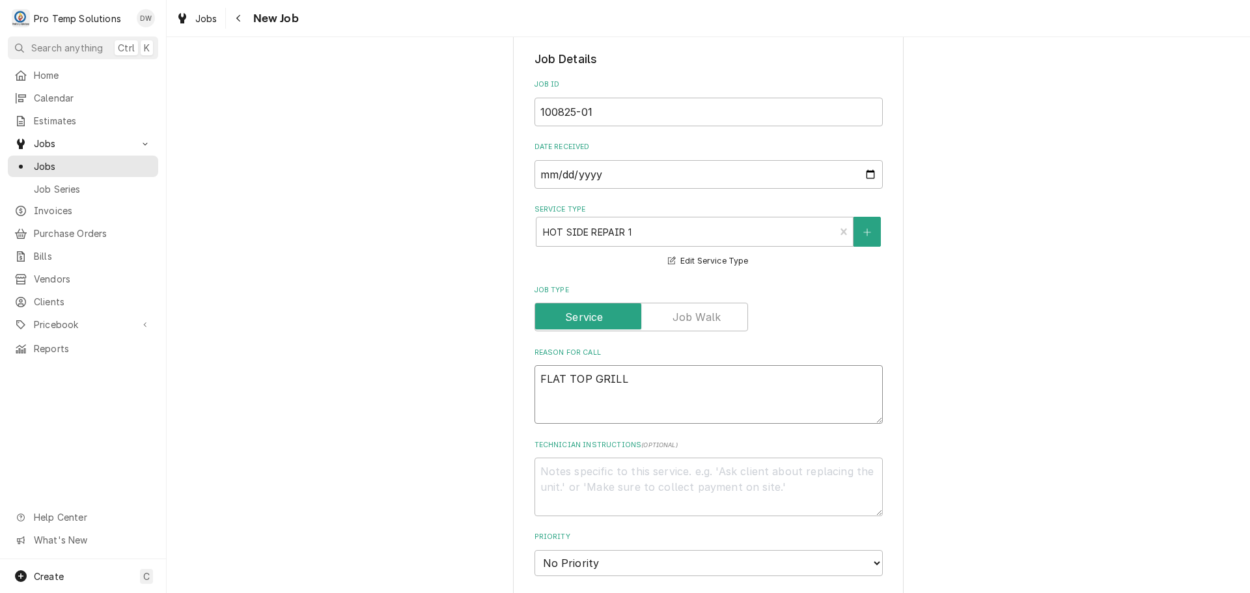
type textarea "x"
type textarea "FLAT TOP GRILL N"
type textarea "x"
type textarea "FLAT TOP GRILL NE"
type textarea "x"
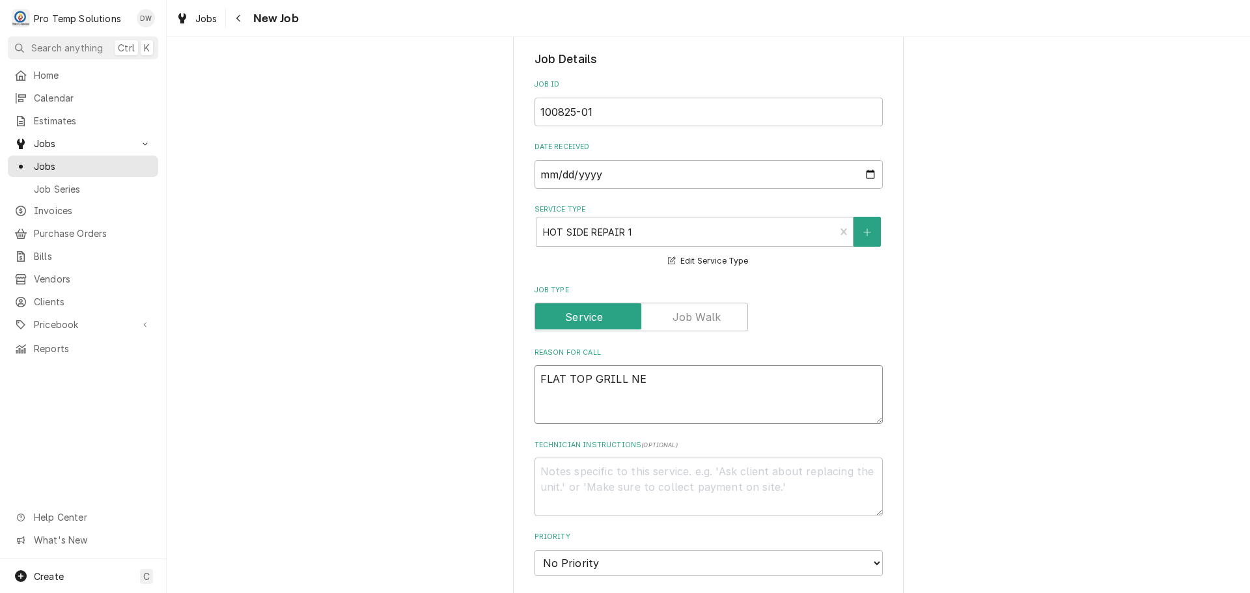
type textarea "FLAT TOP GRILL NEE"
type textarea "x"
type textarea "FLAT TOP GRILL NEED"
type textarea "x"
type textarea "FLAT TOP GRILL NEEDS"
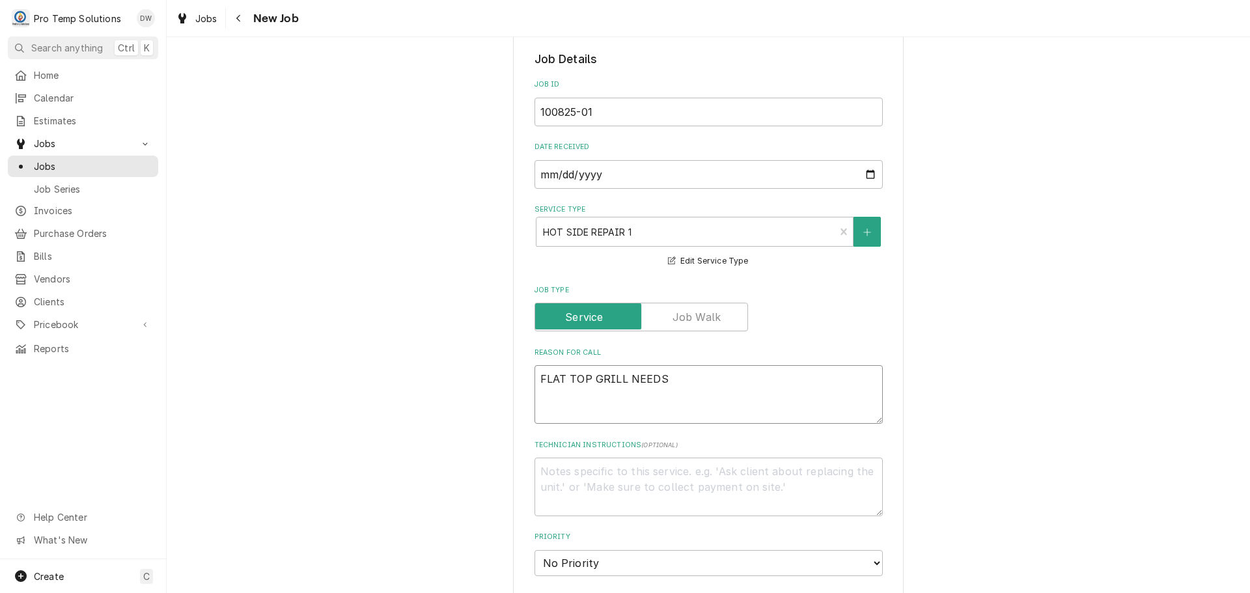
type textarea "x"
type textarea "FLAT TOP GRILL NEEDS"
type textarea "x"
type textarea "FLAT TOP GRILL NEEDS B"
type textarea "x"
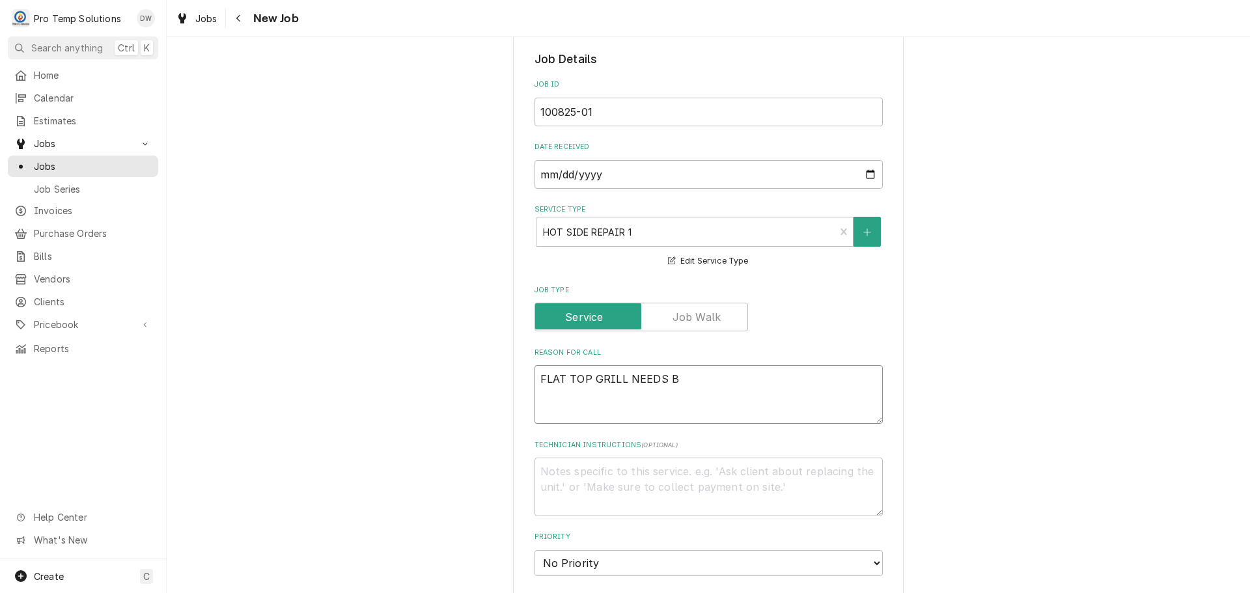
type textarea "FLAT TOP GRILL NEEDS BU"
type textarea "x"
type textarea "FLAT TOP GRILL NEEDS BUR"
type textarea "x"
type textarea "FLAT TOP GRILL NEEDS BURN"
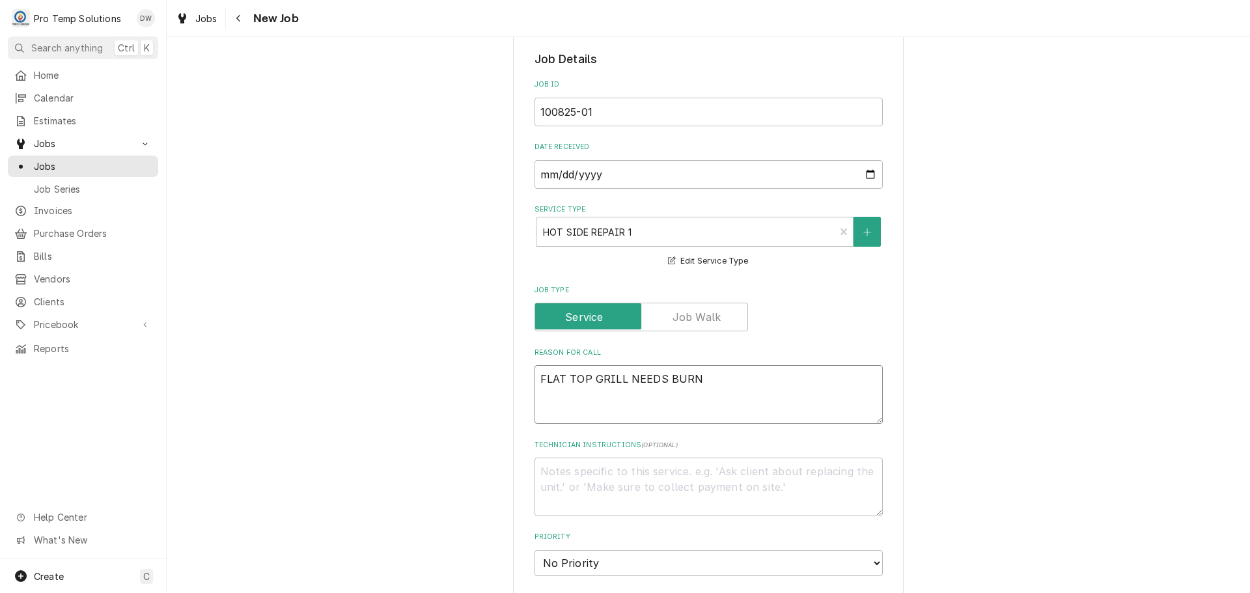
type textarea "x"
type textarea "FLAT TOP GRILL NEEDS BURNE"
type textarea "x"
type textarea "FLAT TOP GRILL NEEDS BURNER"
type textarea "x"
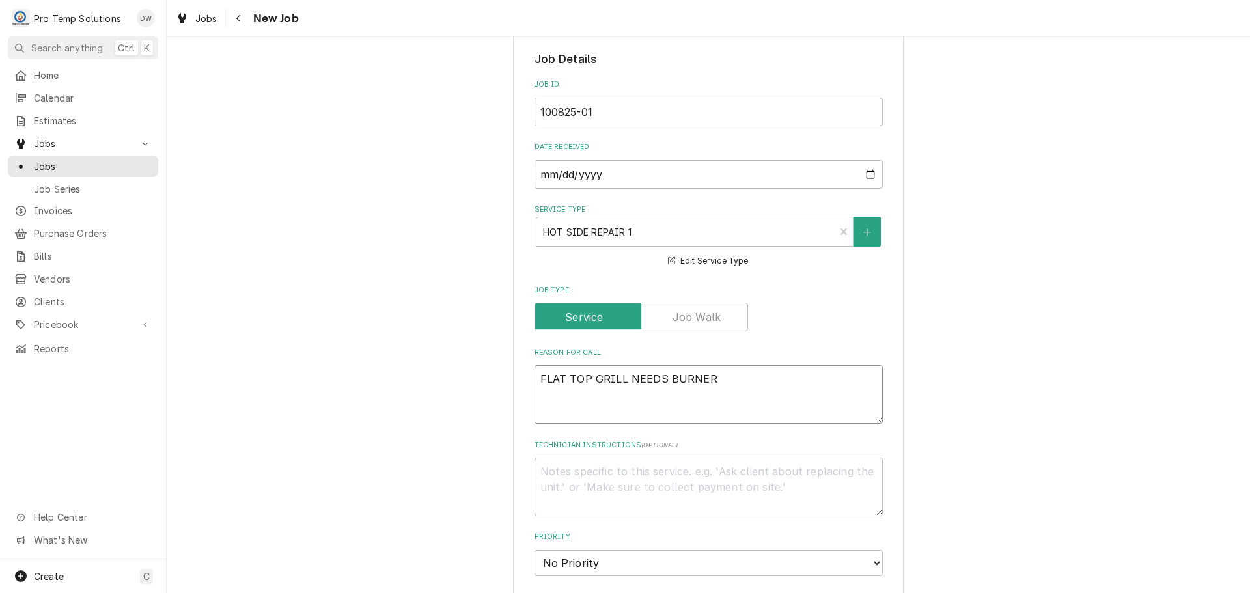
type textarea "FLAT TOP GRILL NEEDS BURNER"
type textarea "x"
type textarea "FLAT TOP GRILL NEEDS BURNER V"
type textarea "x"
type textarea "FLAT TOP GRILL NEEDS BURNER VA"
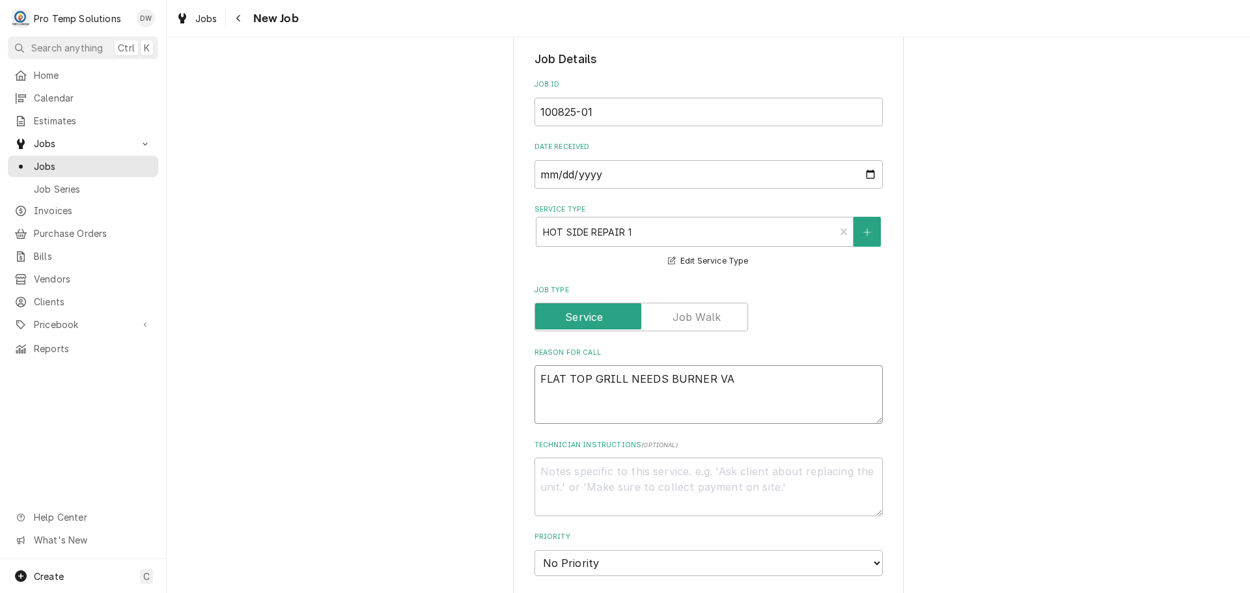
type textarea "x"
type textarea "FLAT TOP GRILL NEEDS BURNER VAL"
type textarea "x"
type textarea "FLAT TOP GRILL NEEDS BURNER VALV"
type textarea "x"
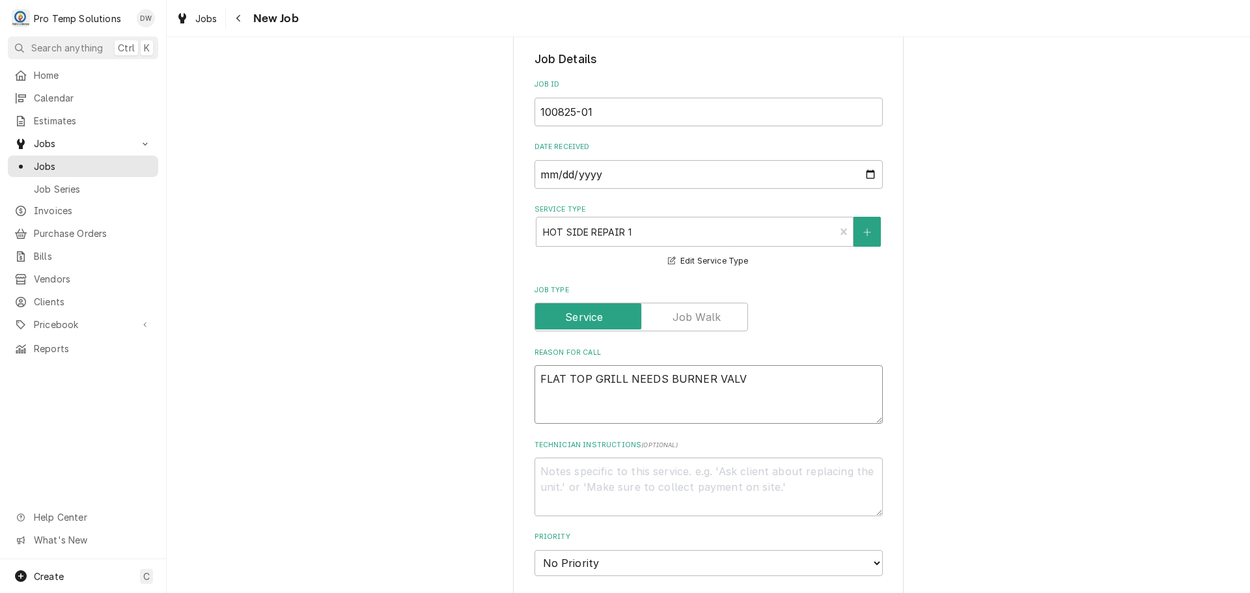
type textarea "FLAT TOP GRILL NEEDS BURNER VALVE"
type textarea "x"
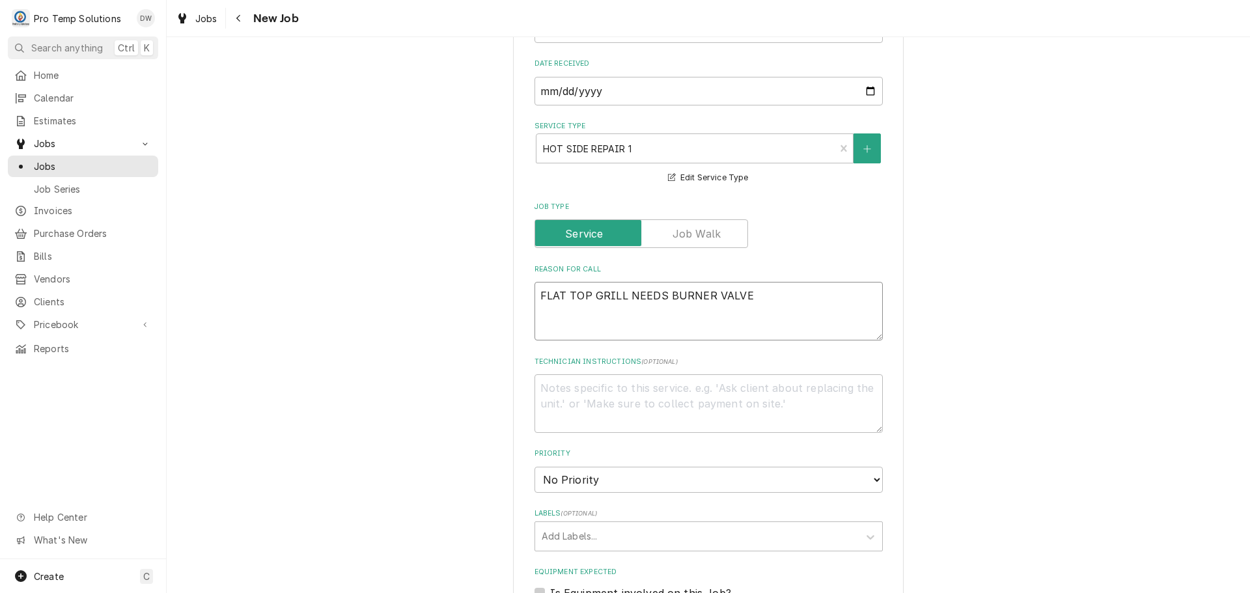
scroll to position [651, 0]
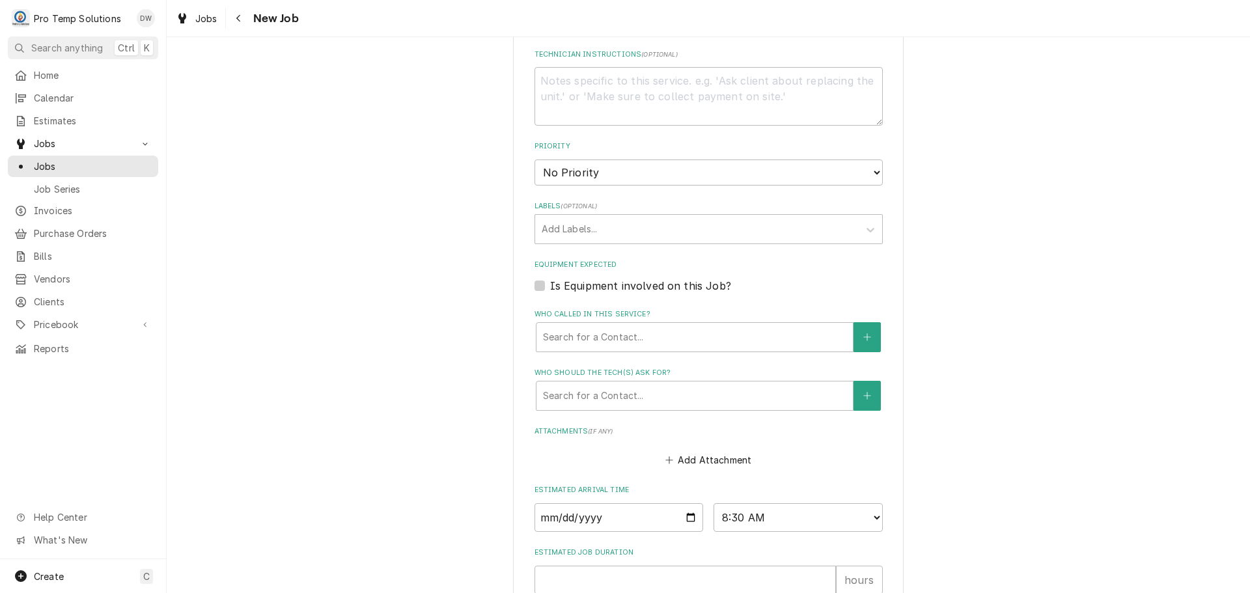
type textarea "FLAT TOP GRILL NEEDS BURNER VALVE"
click at [550, 284] on label "Is Equipment involved on this Job?" at bounding box center [640, 286] width 181 height 16
click at [550, 284] on input "Equipment Expected" at bounding box center [724, 292] width 348 height 29
checkbox input "true"
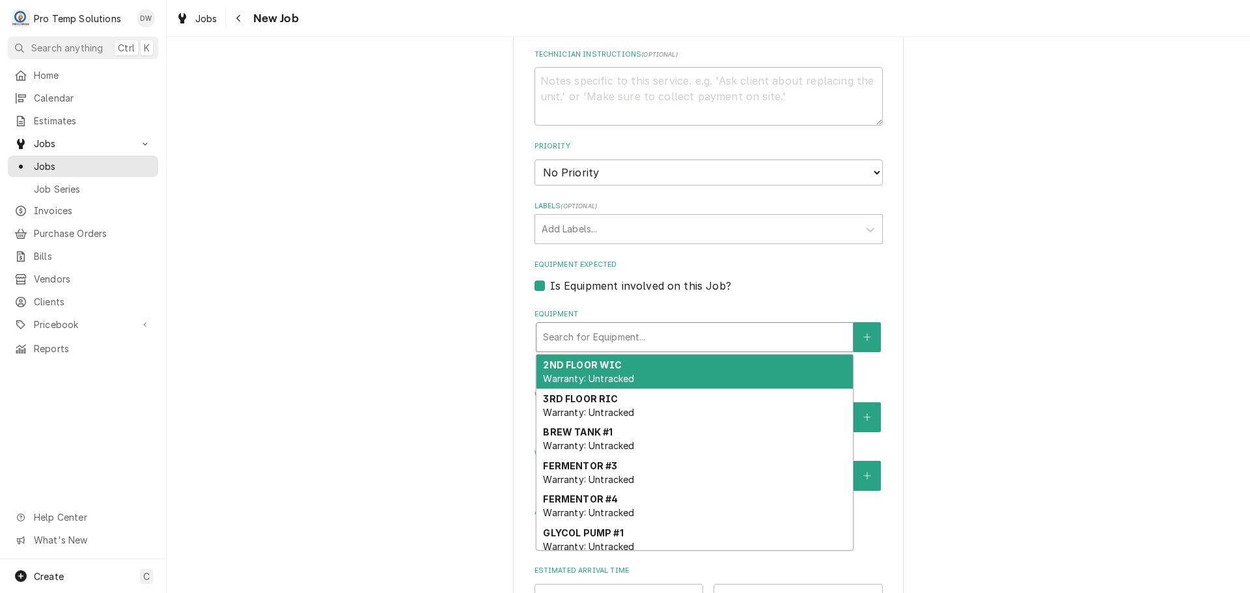
click at [672, 337] on div "Equipment" at bounding box center [694, 337] width 303 height 23
type textarea "x"
type input "F"
type textarea "x"
type input "FL"
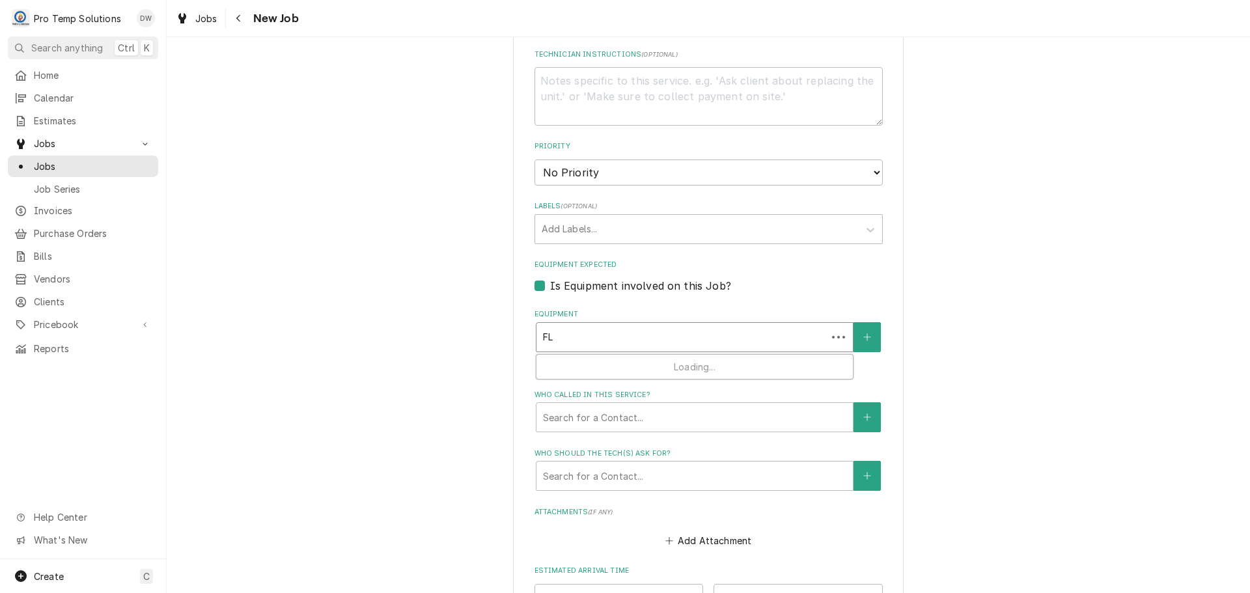
type textarea "x"
type input "FLA"
type textarea "x"
type input "FL"
type textarea "x"
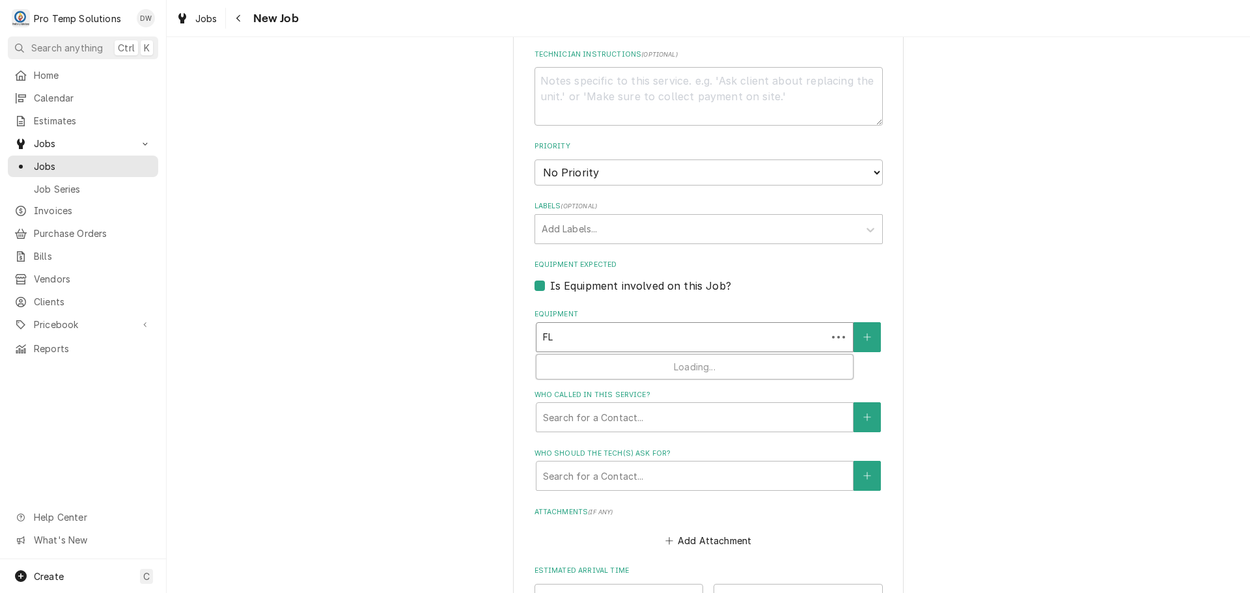
type input "F"
type textarea "x"
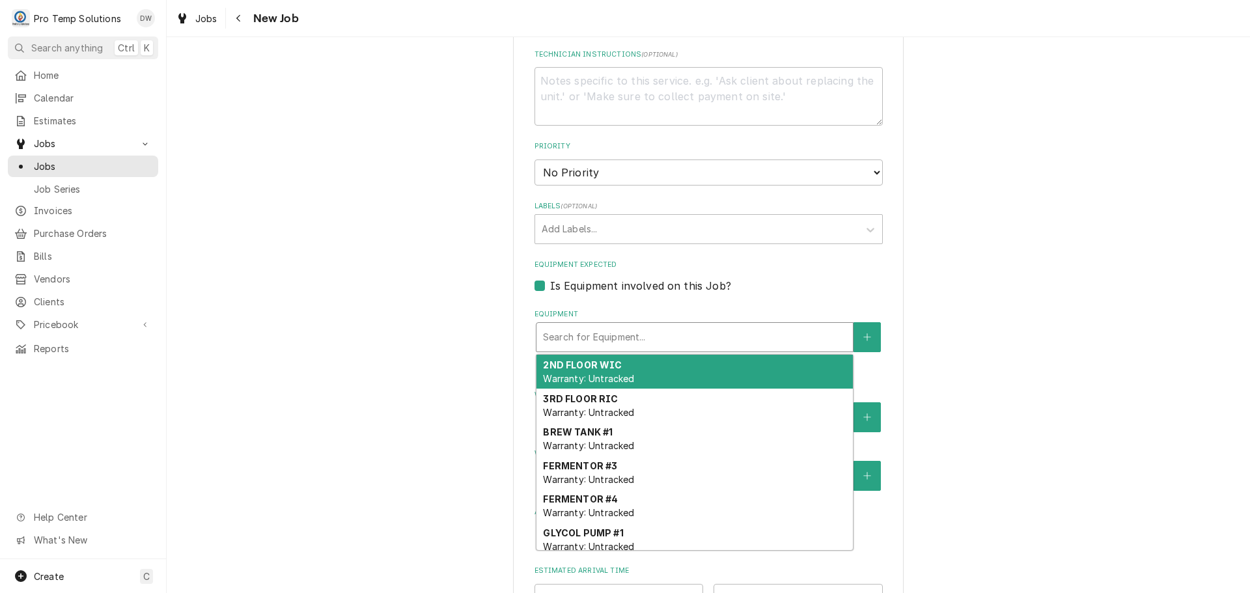
type textarea "x"
type input "G"
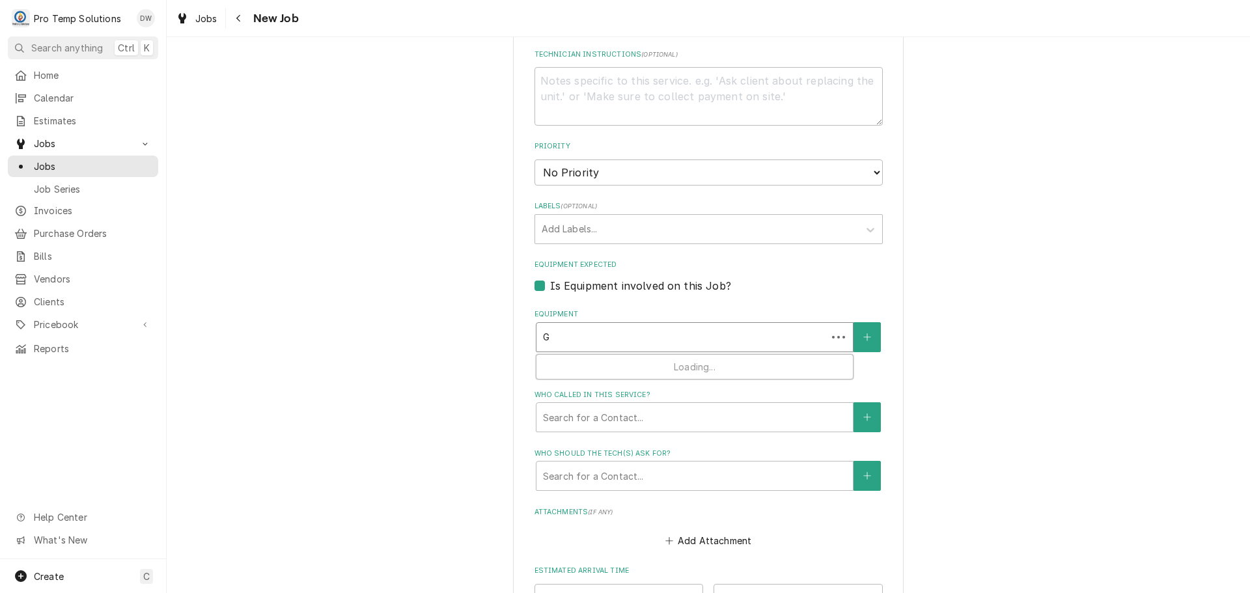
type textarea "x"
type input "GR"
type textarea "x"
type input "GRI"
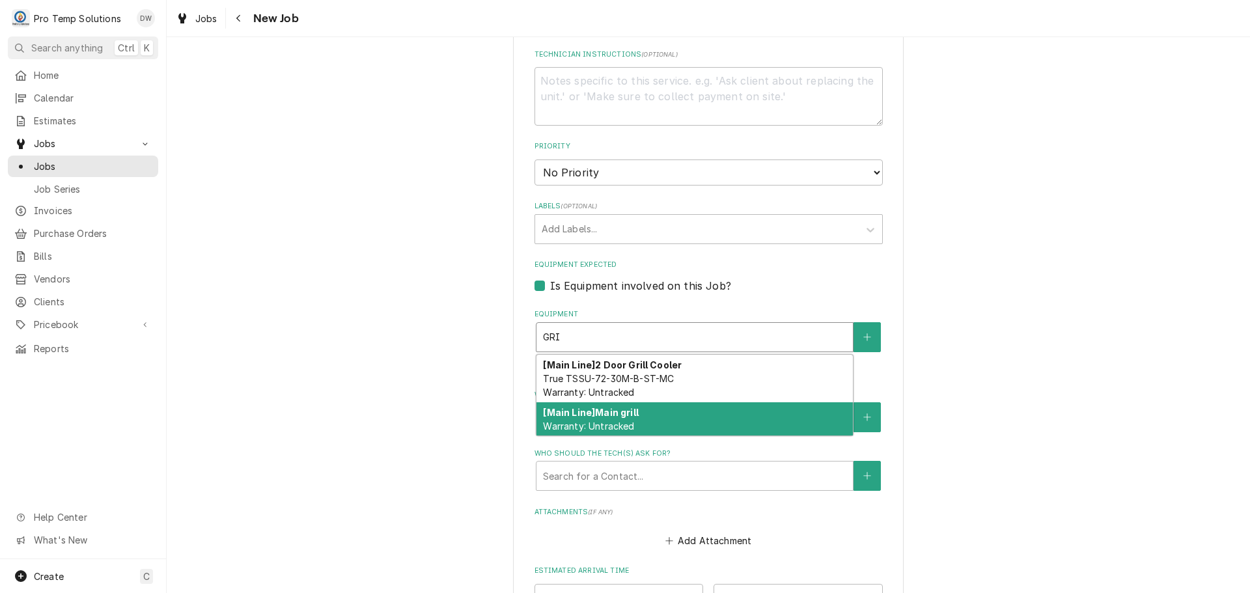
click at [648, 419] on div "[Main Line] Main grill Warranty: Untracked" at bounding box center [695, 419] width 316 height 34
type textarea "x"
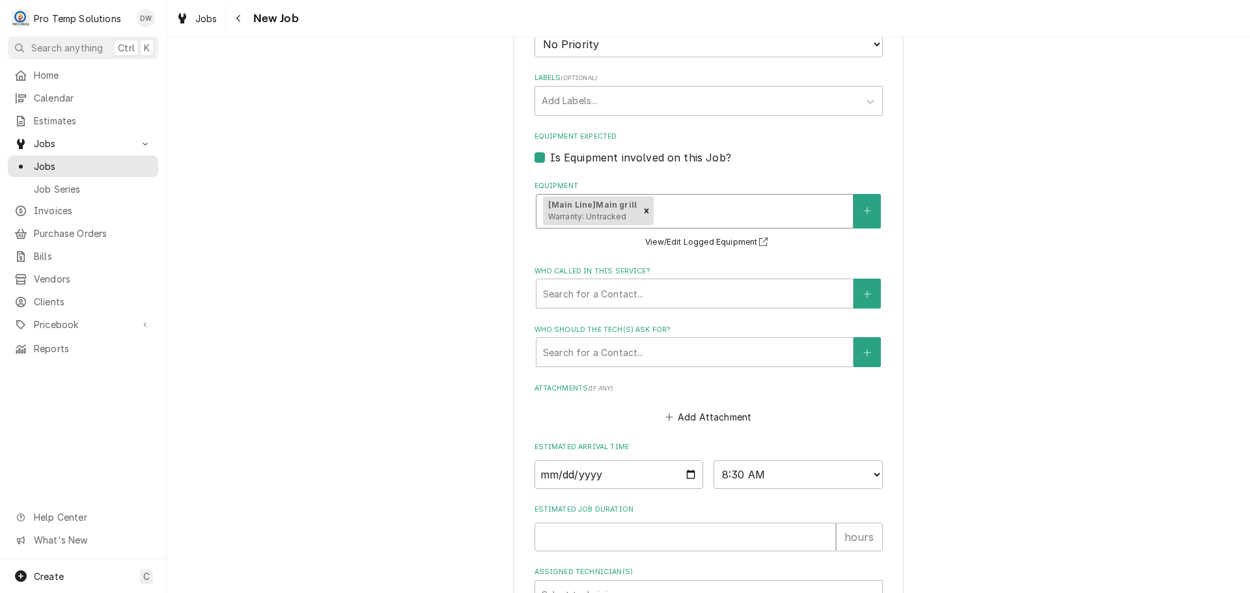
scroll to position [977, 0]
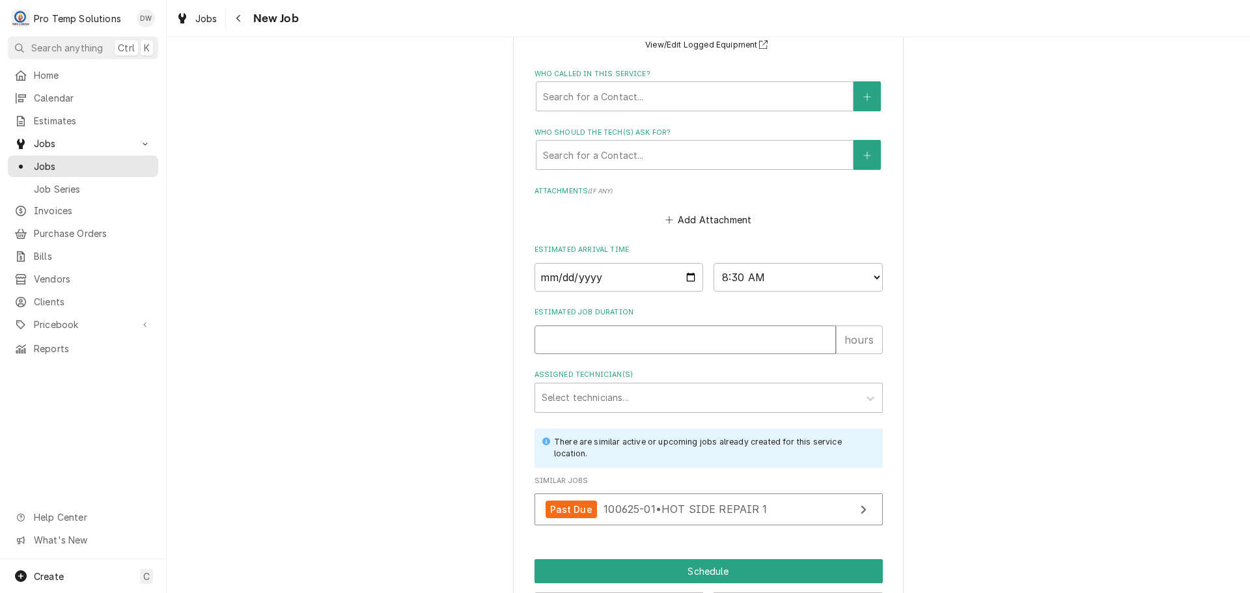
click at [646, 347] on input "Estimated Job Duration" at bounding box center [685, 340] width 301 height 29
type textarea "x"
type input "1"
type textarea "x"
type input "1"
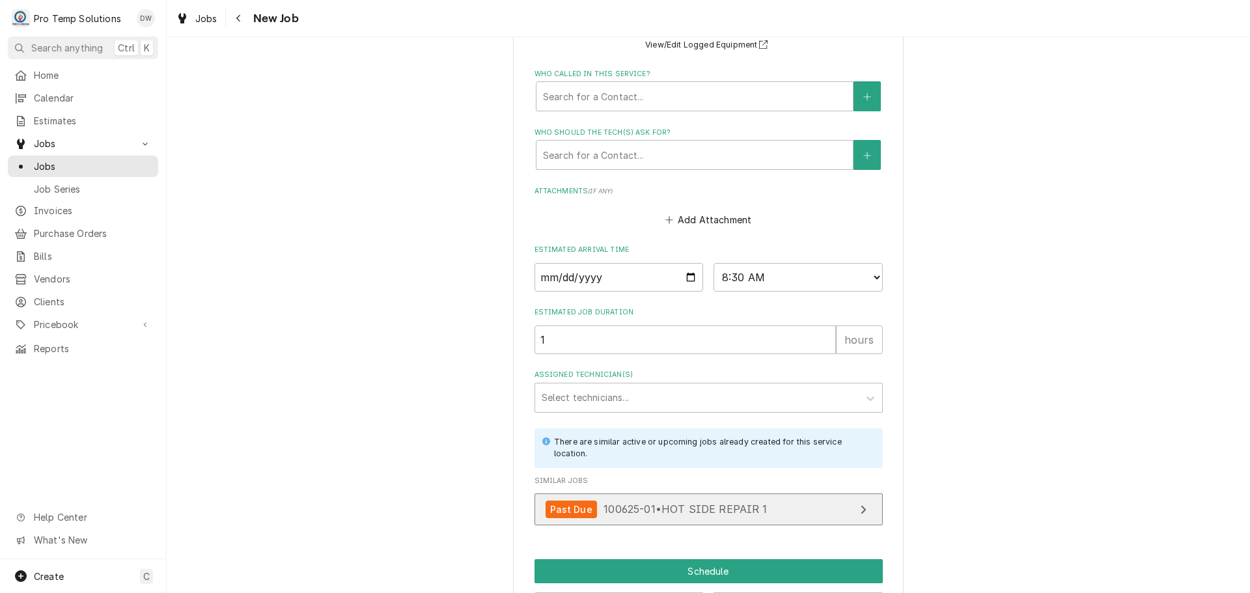
click at [680, 508] on span "100625-01 • HOT SIDE REPAIR 1" at bounding box center [685, 509] width 163 height 13
type textarea "x"
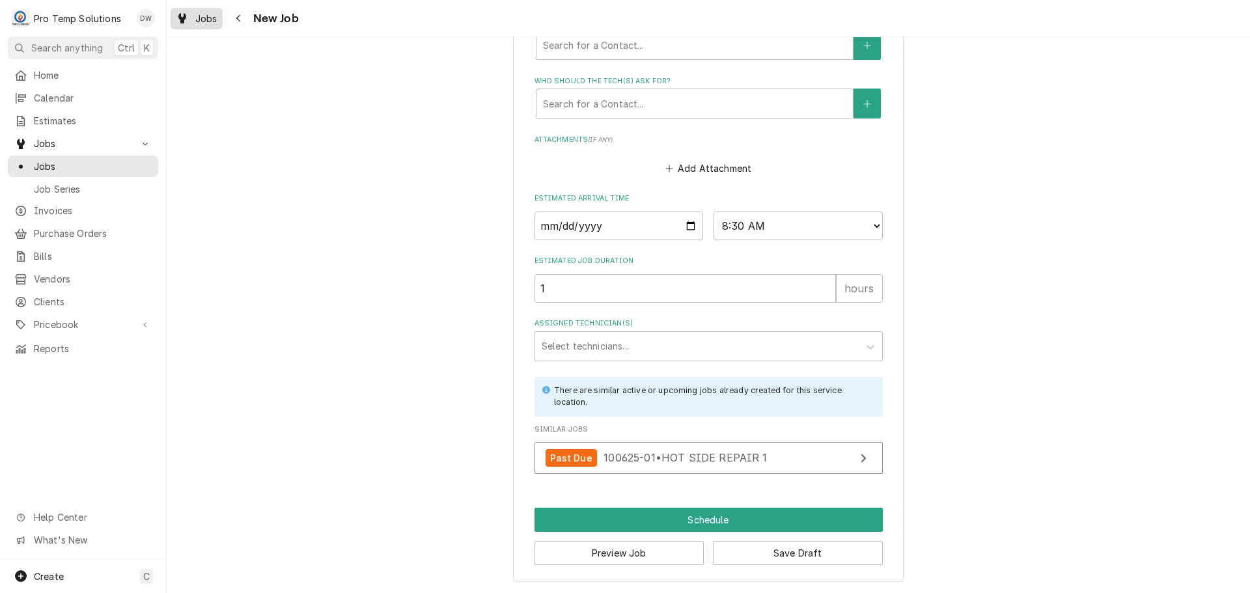
click at [193, 11] on div "Jobs" at bounding box center [196, 18] width 47 height 16
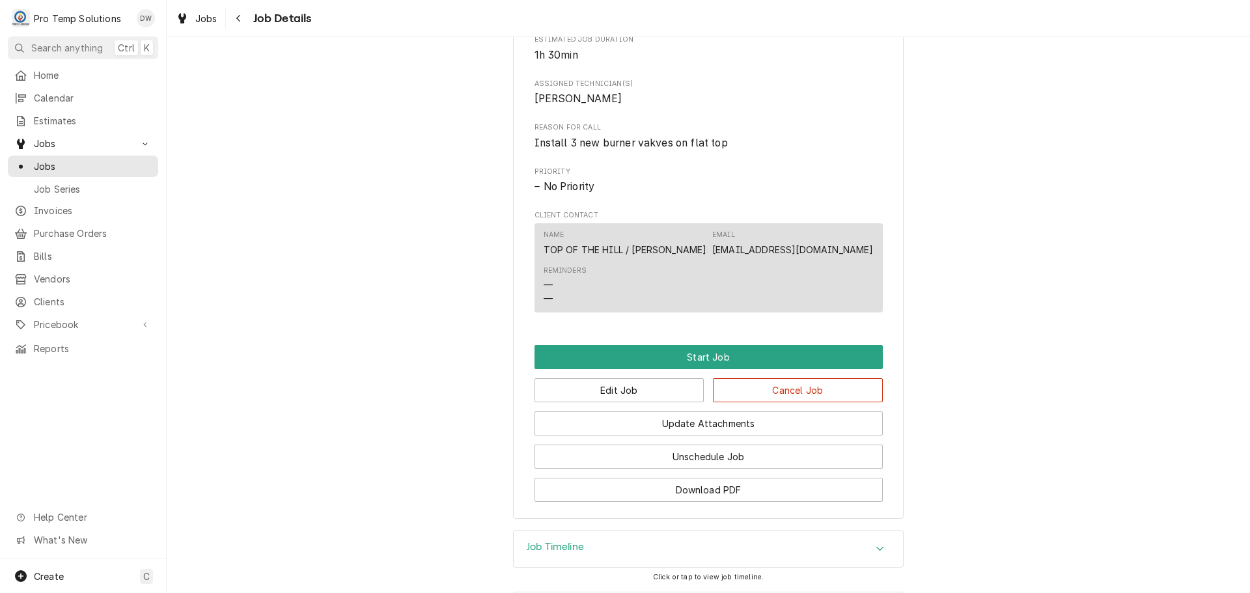
scroll to position [583, 0]
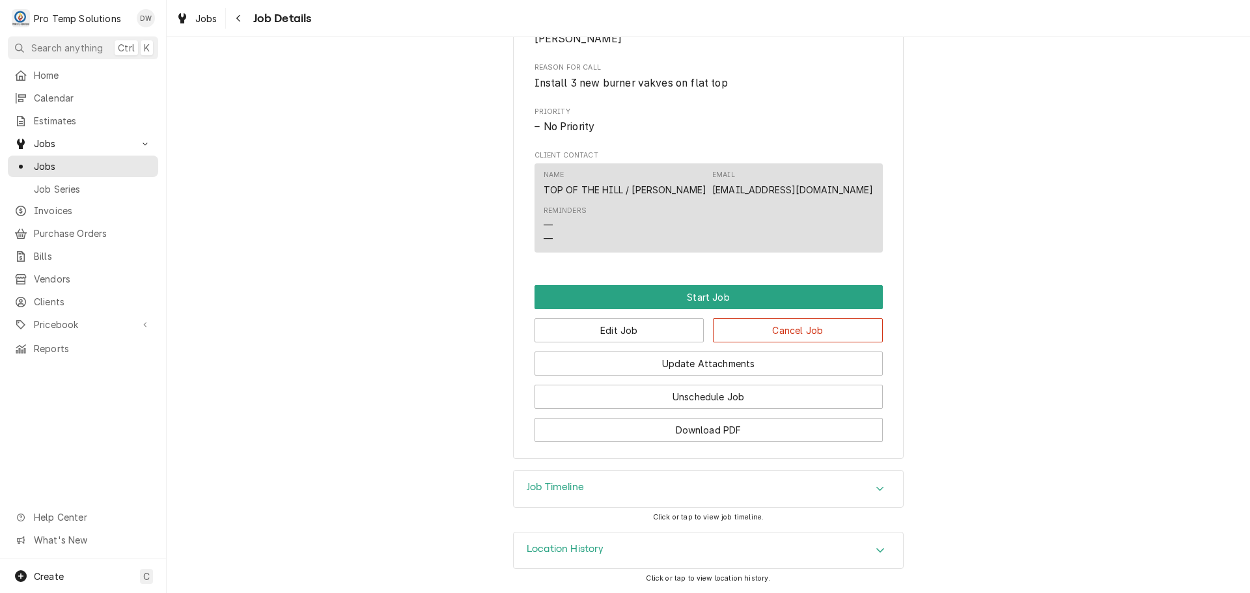
click at [876, 489] on icon "Accordion Header" at bounding box center [880, 489] width 9 height 10
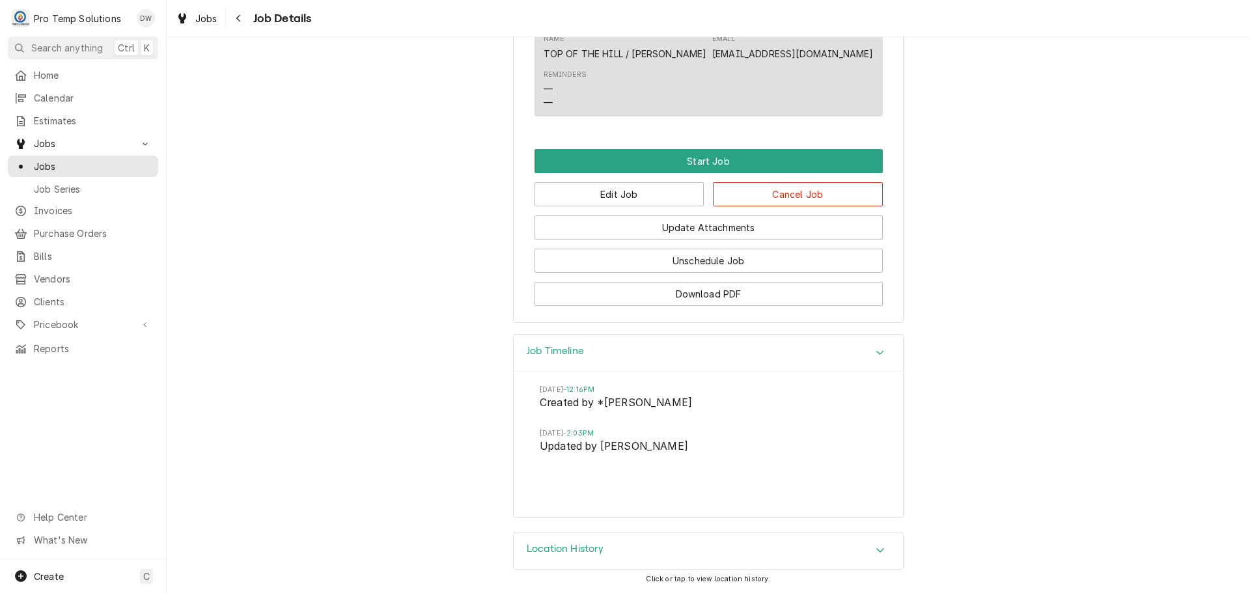
scroll to position [720, 0]
click at [641, 197] on button "Edit Job" at bounding box center [620, 194] width 170 height 24
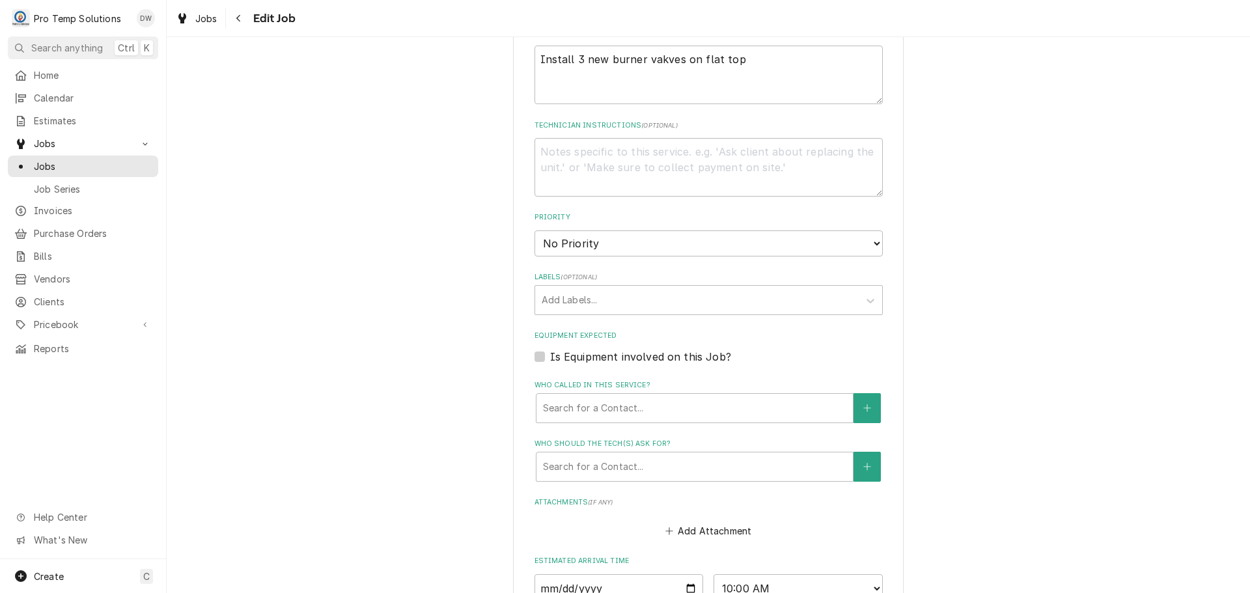
scroll to position [781, 0]
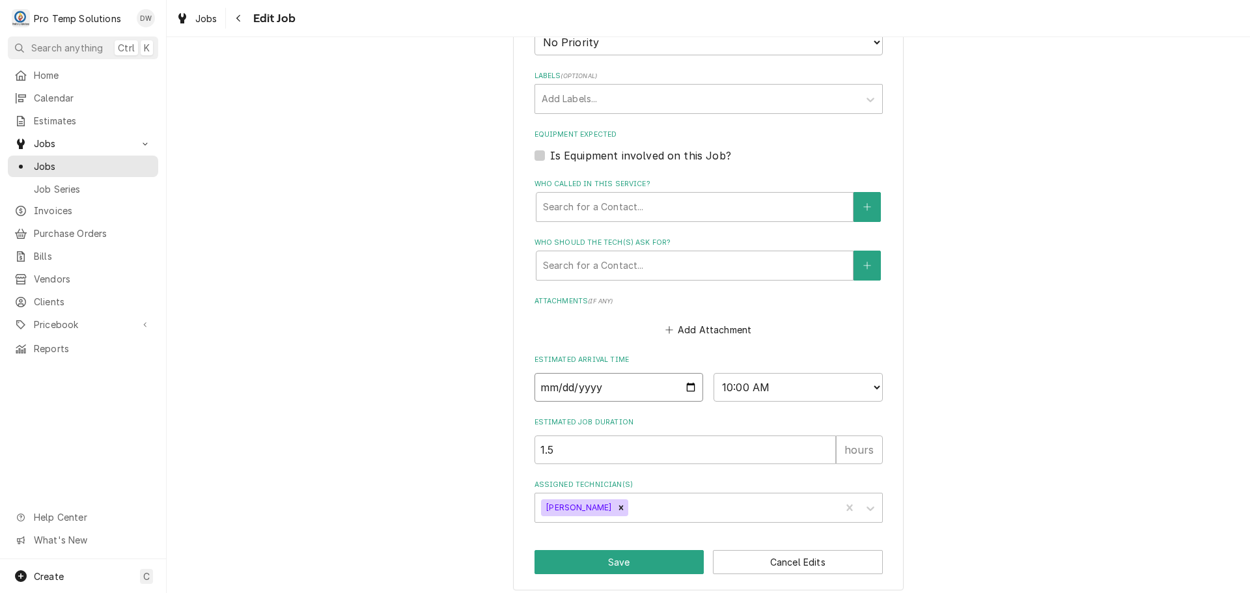
click at [685, 384] on input "[DATE]" at bounding box center [619, 387] width 169 height 29
type textarea "x"
type input "[DATE]"
type textarea "x"
click at [863, 387] on select "AM / PM 6:00 AM 6:15 AM 6:30 AM 6:45 AM 7:00 AM 7:15 AM 7:30 AM 7:45 AM 8:00 AM…" at bounding box center [798, 387] width 169 height 29
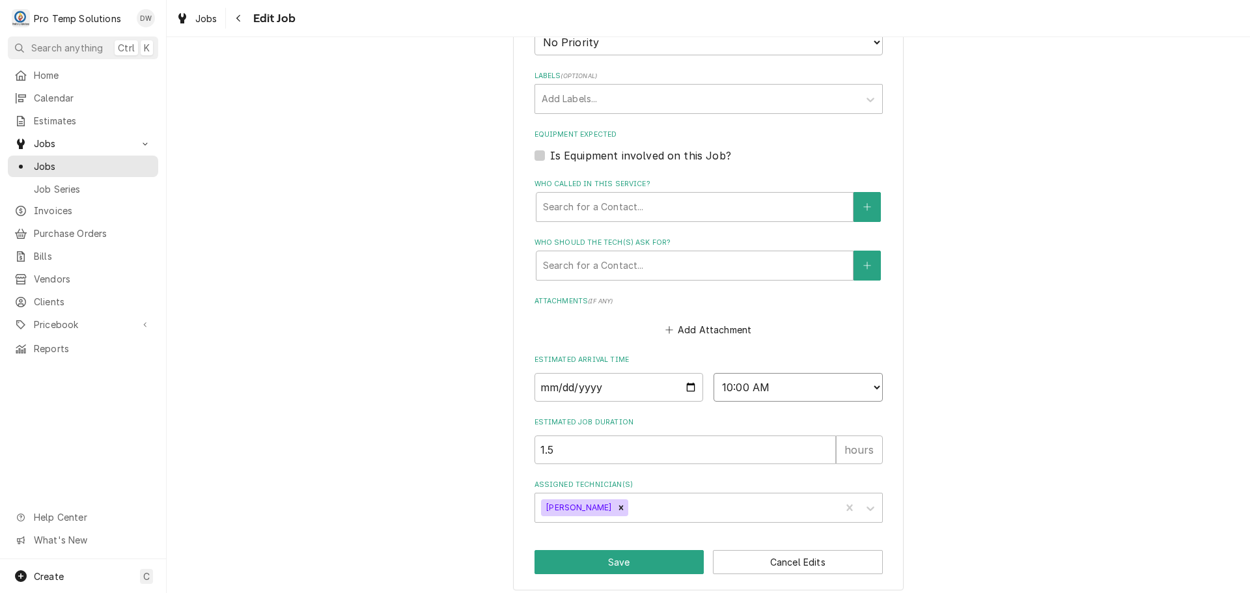
select select "08:30:00"
click at [714, 373] on select "AM / PM 6:00 AM 6:15 AM 6:30 AM 6:45 AM 7:00 AM 7:15 AM 7:30 AM 7:45 AM 8:00 AM…" at bounding box center [798, 387] width 169 height 29
type textarea "x"
click at [550, 152] on label "Is Equipment involved on this Job?" at bounding box center [640, 156] width 181 height 16
click at [550, 152] on input "Equipment Expected" at bounding box center [724, 162] width 348 height 29
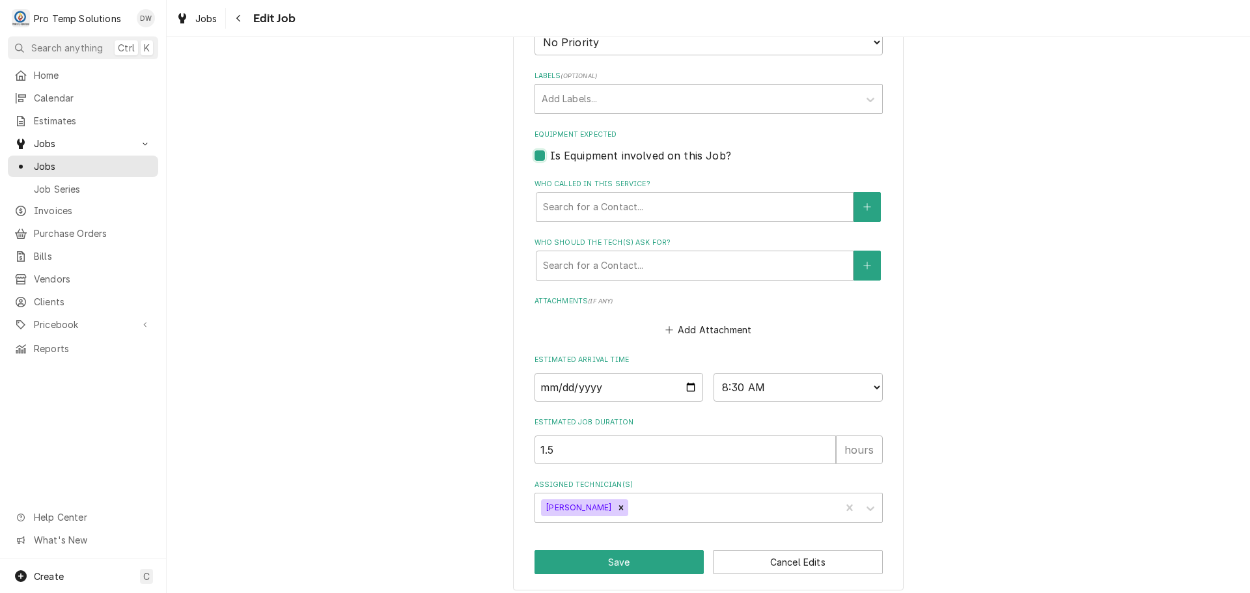
checkbox input "true"
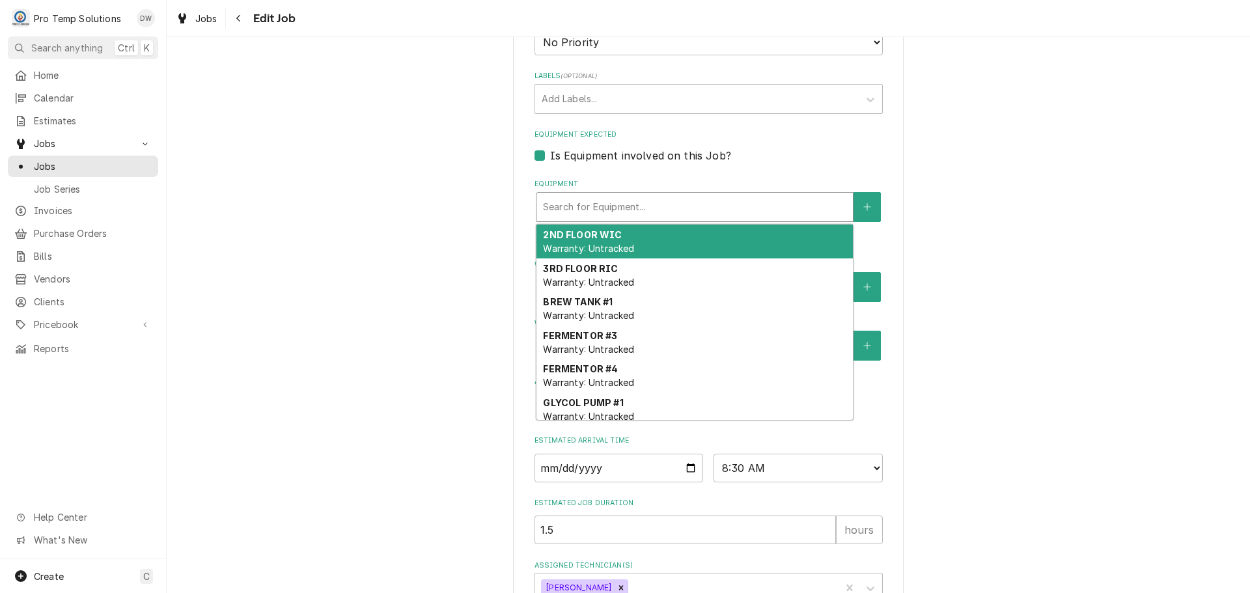
click at [684, 212] on div "Equipment" at bounding box center [694, 206] width 303 height 23
type textarea "x"
type input "G"
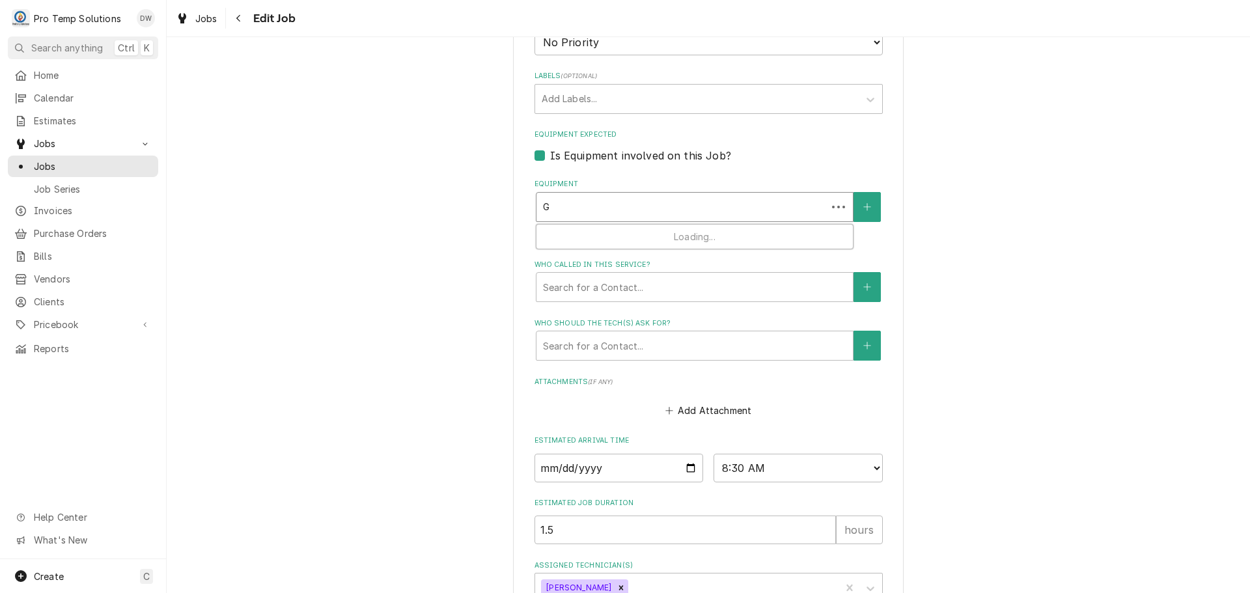
type textarea "x"
type input "GR"
type textarea "x"
type input "GRI"
type textarea "x"
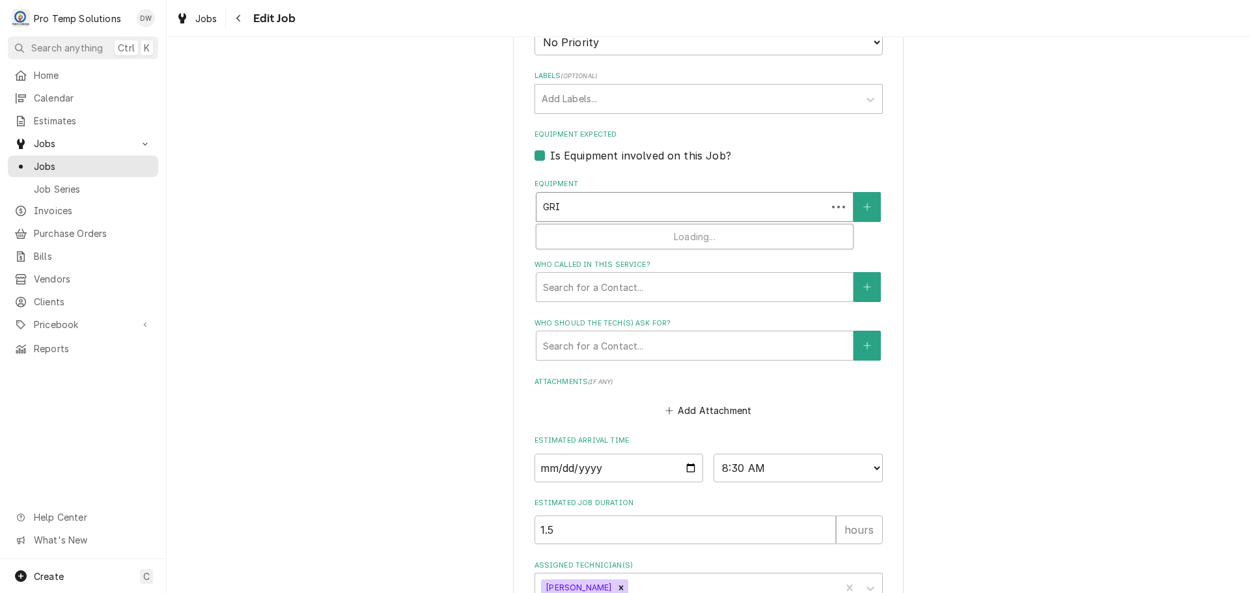
type input "GRIL"
type textarea "x"
type input "GRILL"
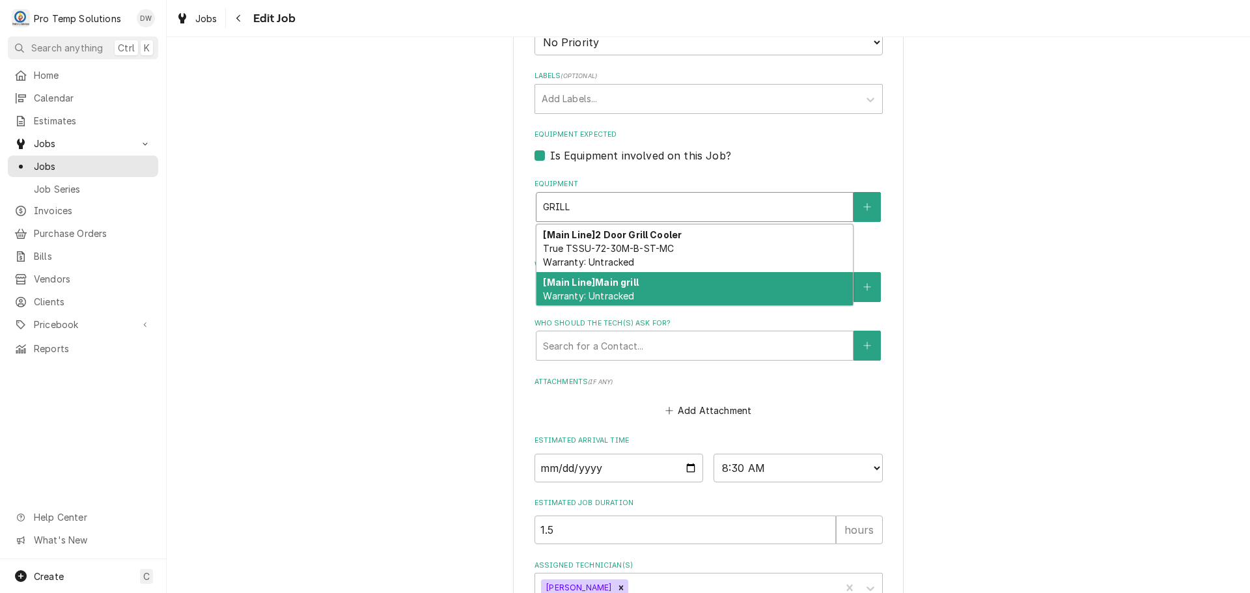
click at [668, 283] on div "[Main Line] Main grill Warranty: Untracked" at bounding box center [695, 289] width 316 height 34
type textarea "x"
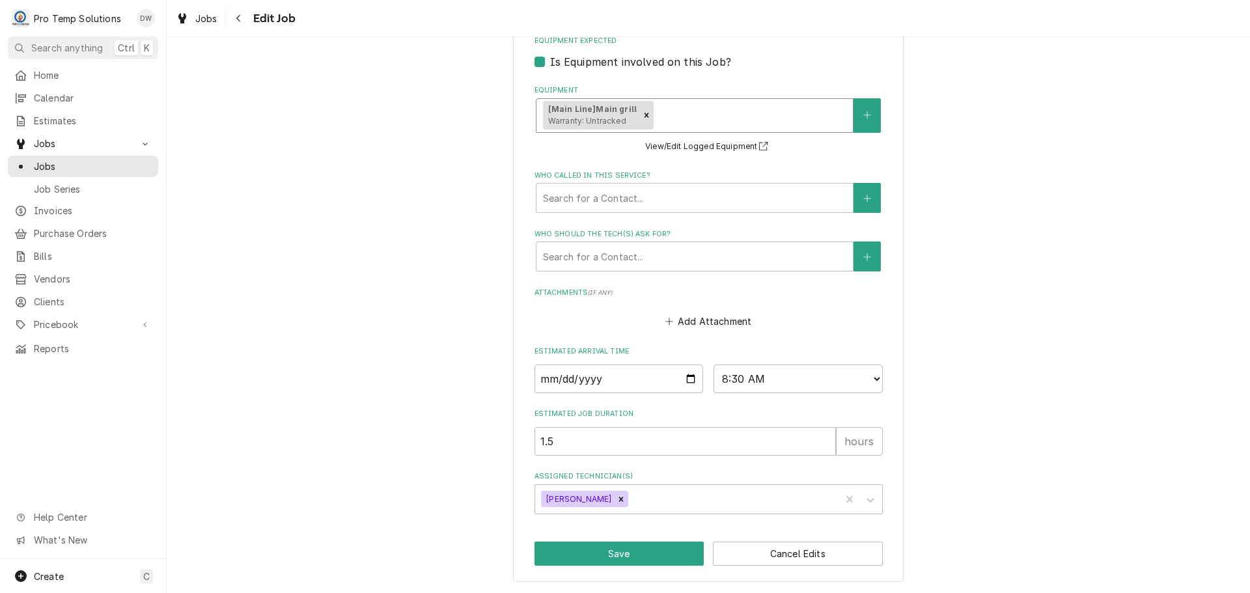
scroll to position [876, 0]
click at [618, 550] on button "Save" at bounding box center [620, 553] width 170 height 24
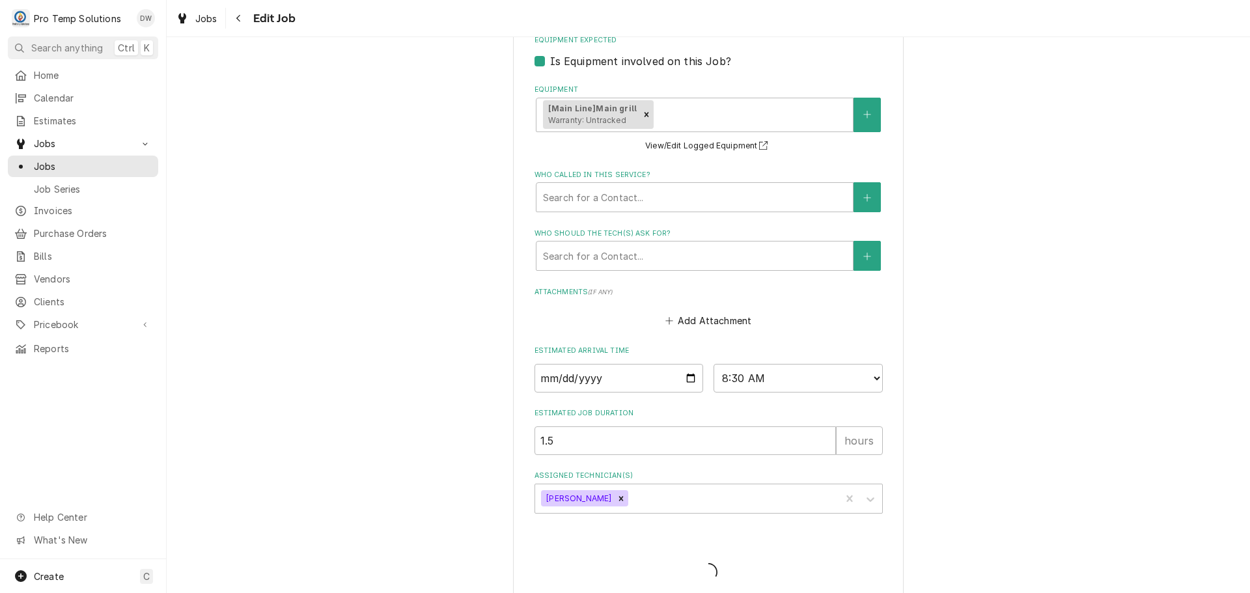
type textarea "x"
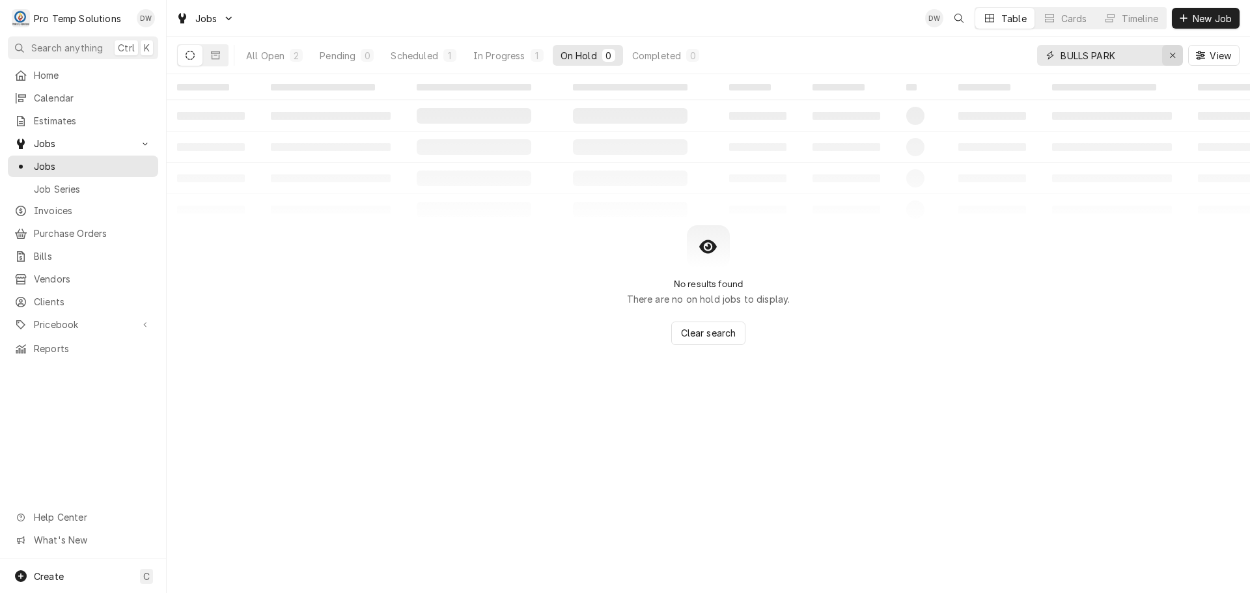
click at [1172, 53] on icon "Erase input" at bounding box center [1172, 55] width 7 height 9
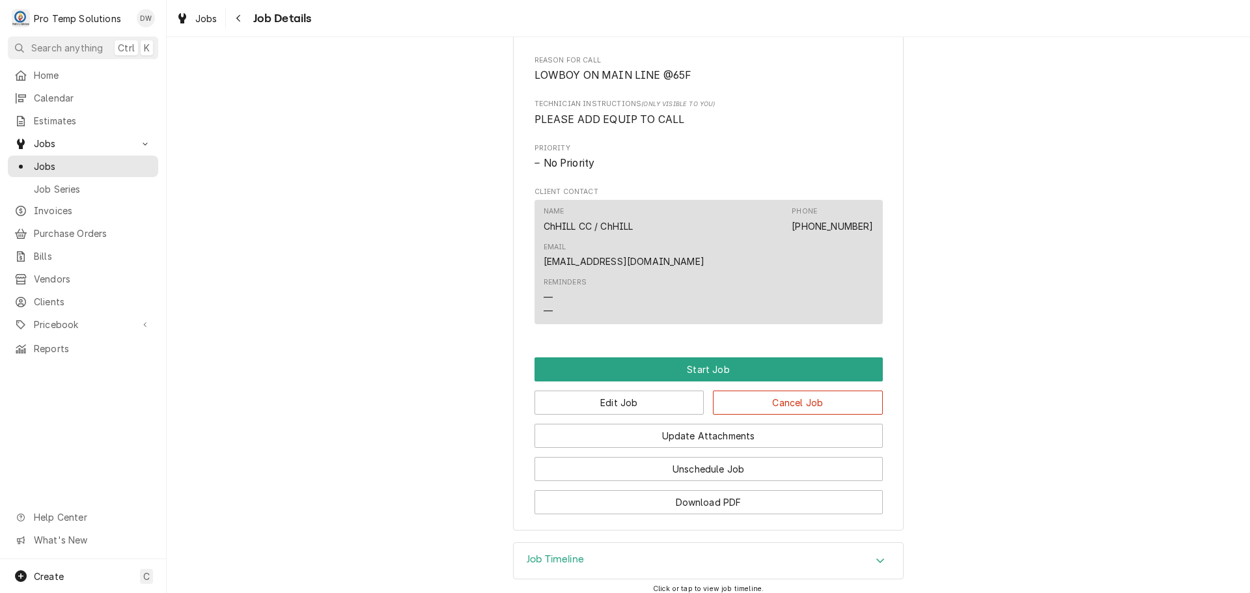
scroll to position [651, 0]
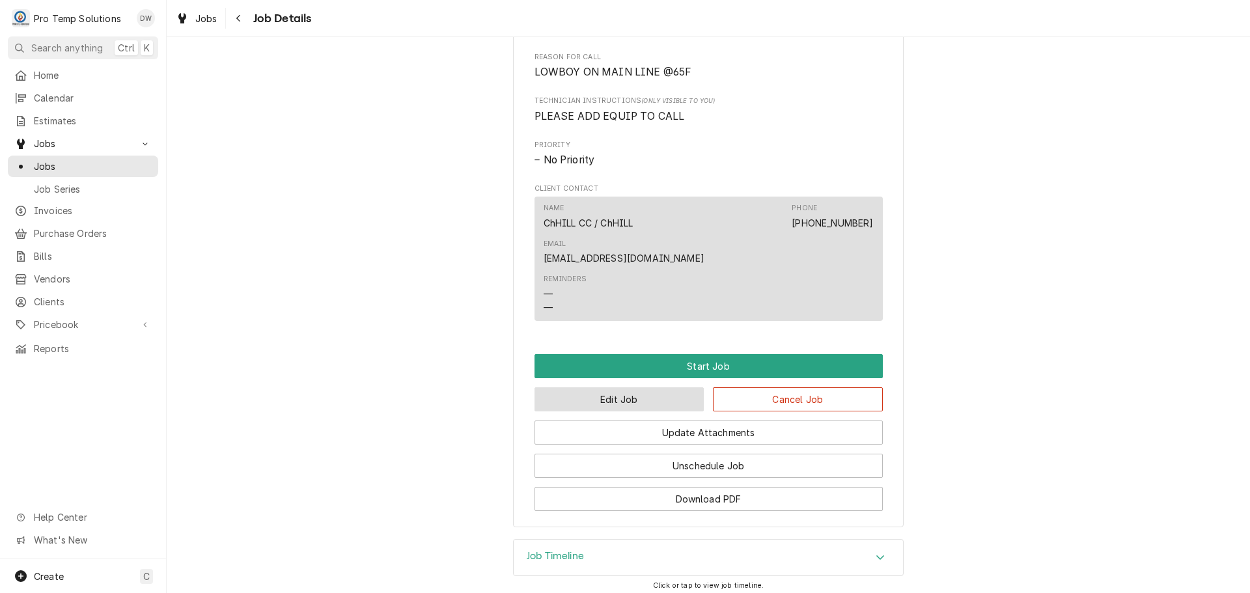
click at [649, 396] on button "Edit Job" at bounding box center [620, 399] width 170 height 24
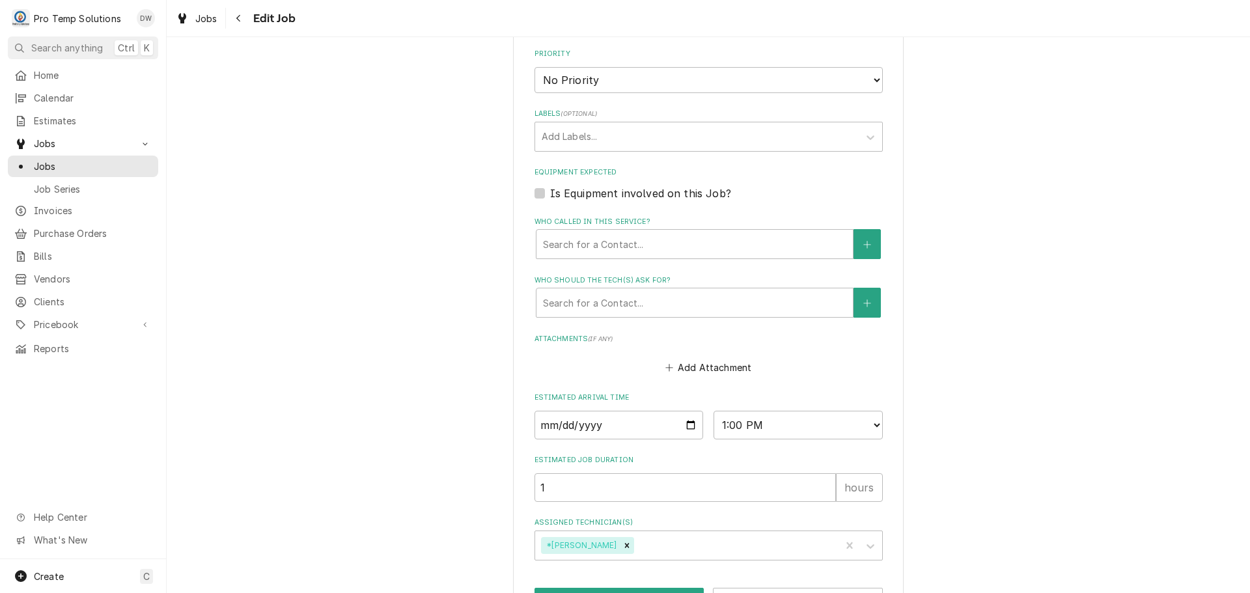
scroll to position [879, 0]
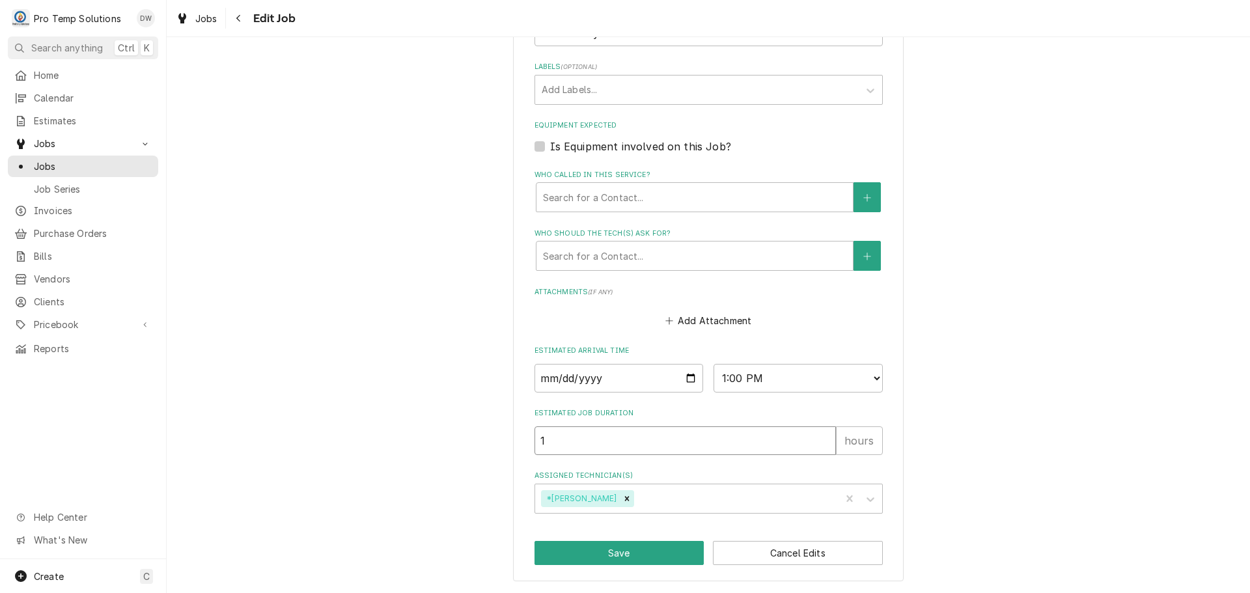
click at [572, 443] on input "1" at bounding box center [685, 440] width 301 height 29
type textarea "x"
type input "1.5"
type textarea "x"
type input "1.5"
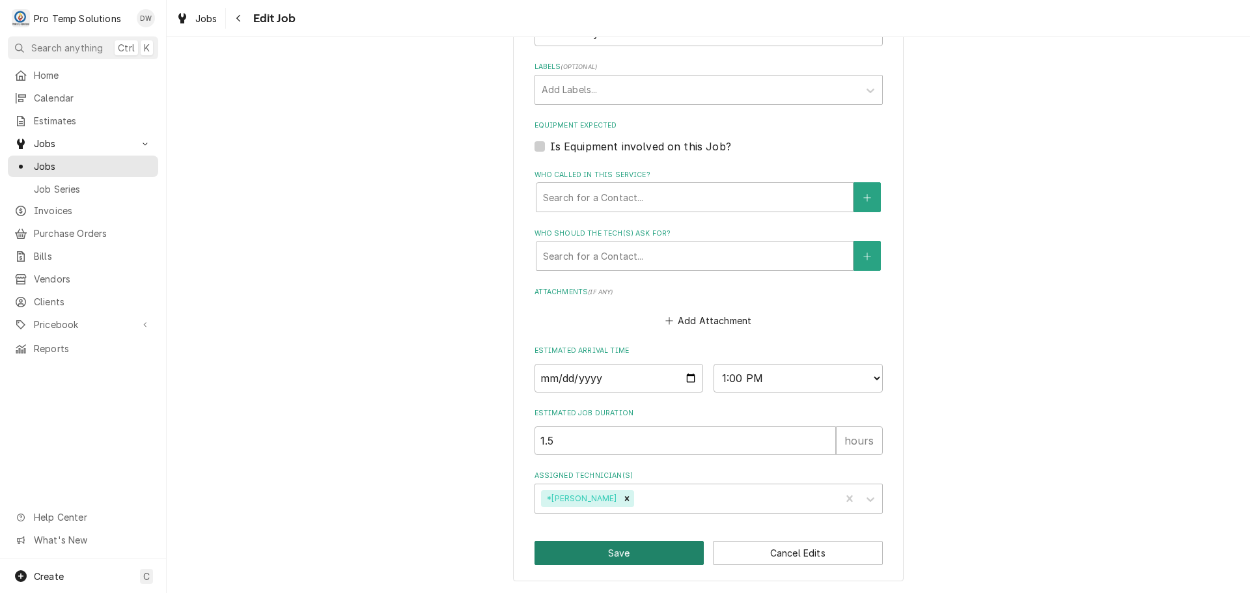
click at [607, 553] on button "Save" at bounding box center [620, 553] width 170 height 24
type textarea "x"
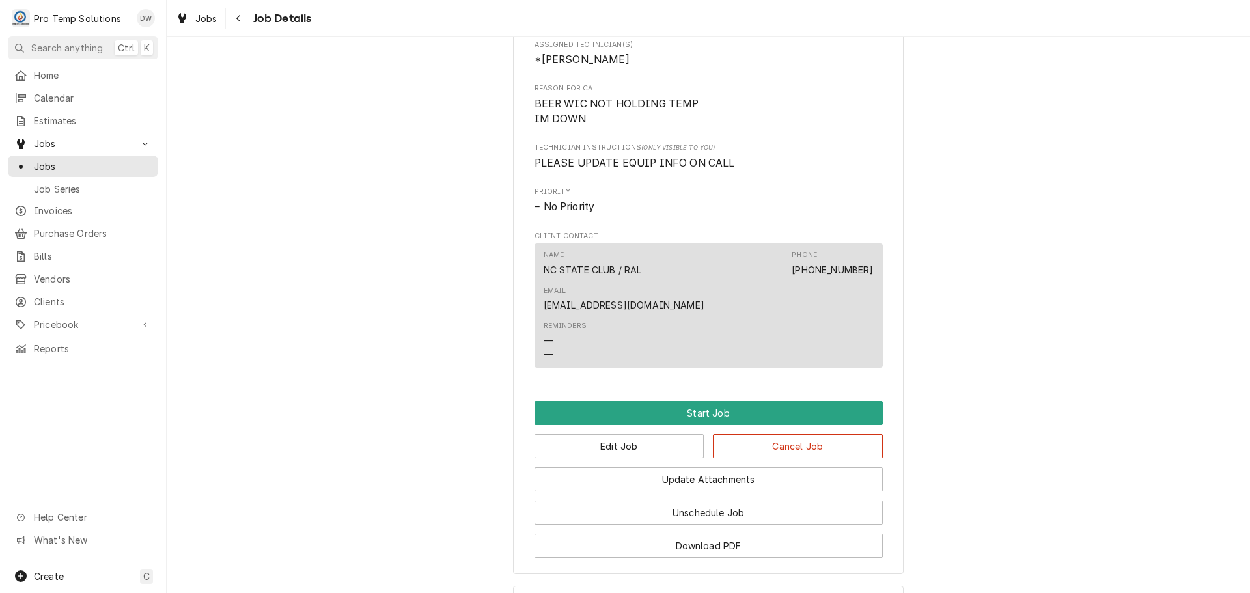
scroll to position [766, 0]
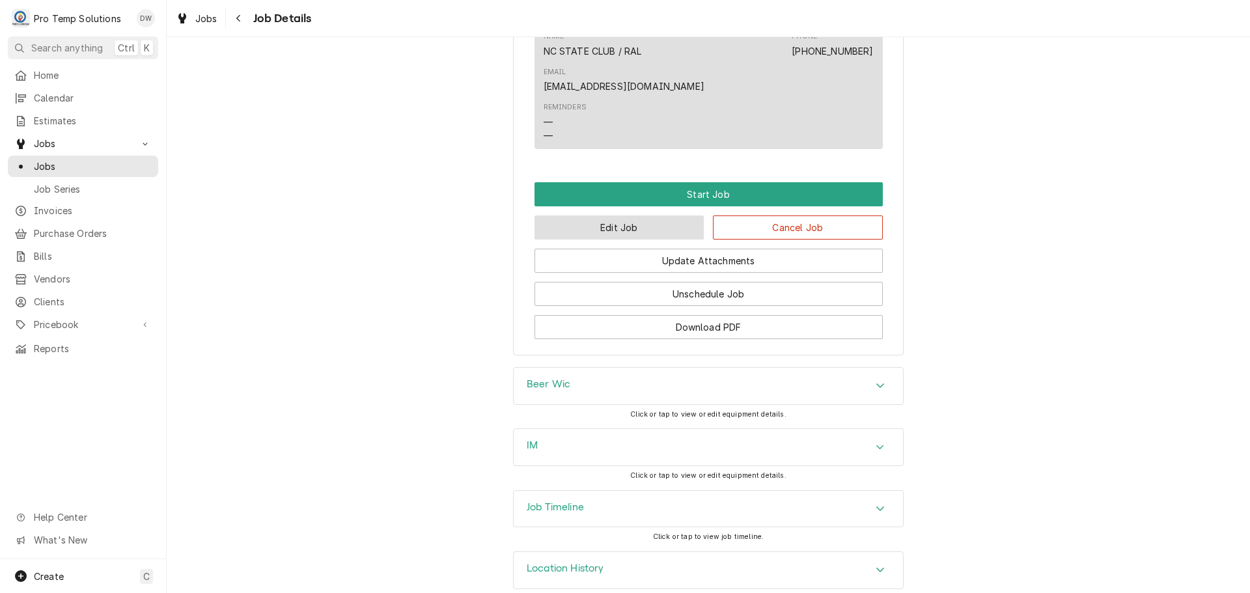
click at [636, 216] on button "Edit Job" at bounding box center [620, 228] width 170 height 24
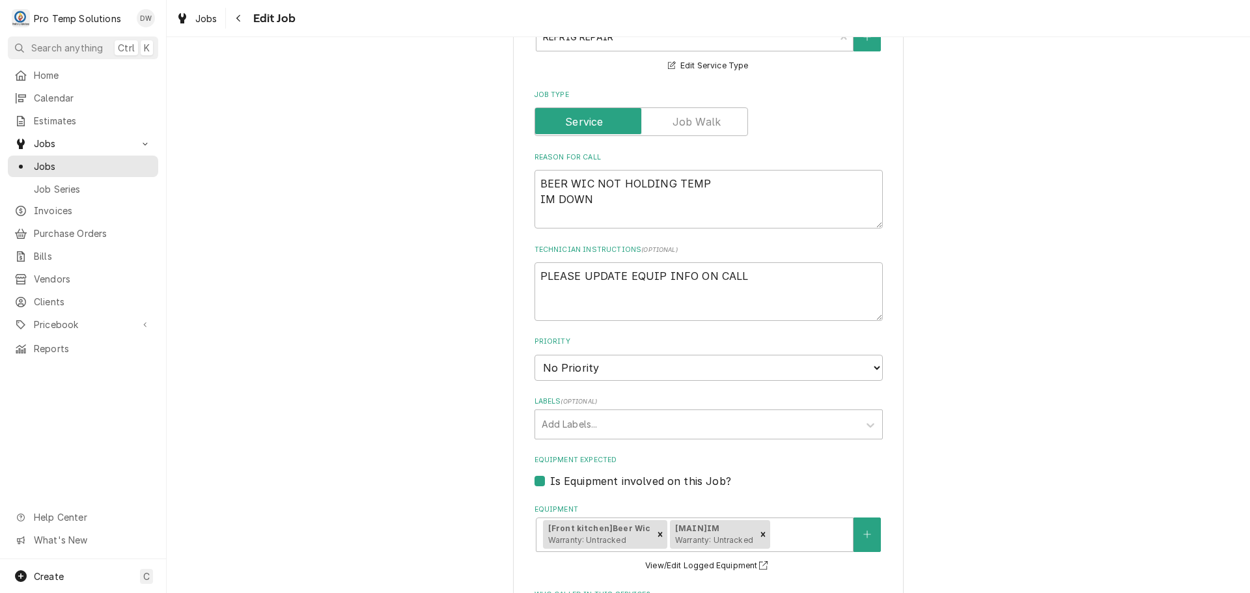
scroll to position [846, 0]
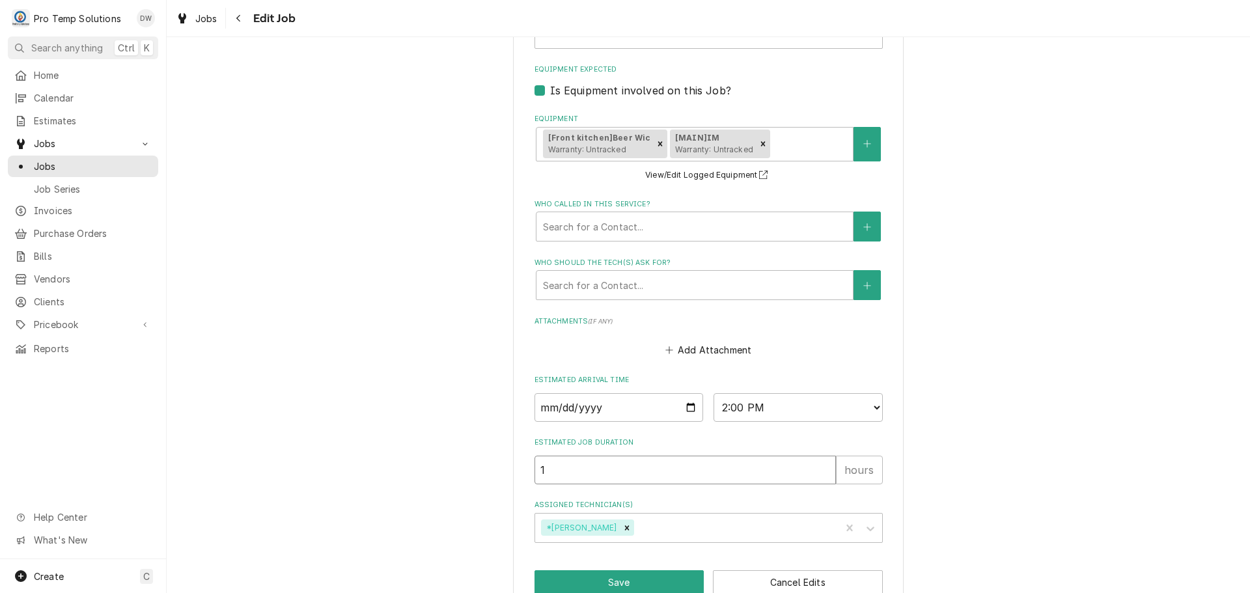
click at [552, 459] on input "1" at bounding box center [685, 470] width 301 height 29
type textarea "x"
type input "1.5"
type textarea "x"
type input "1.5"
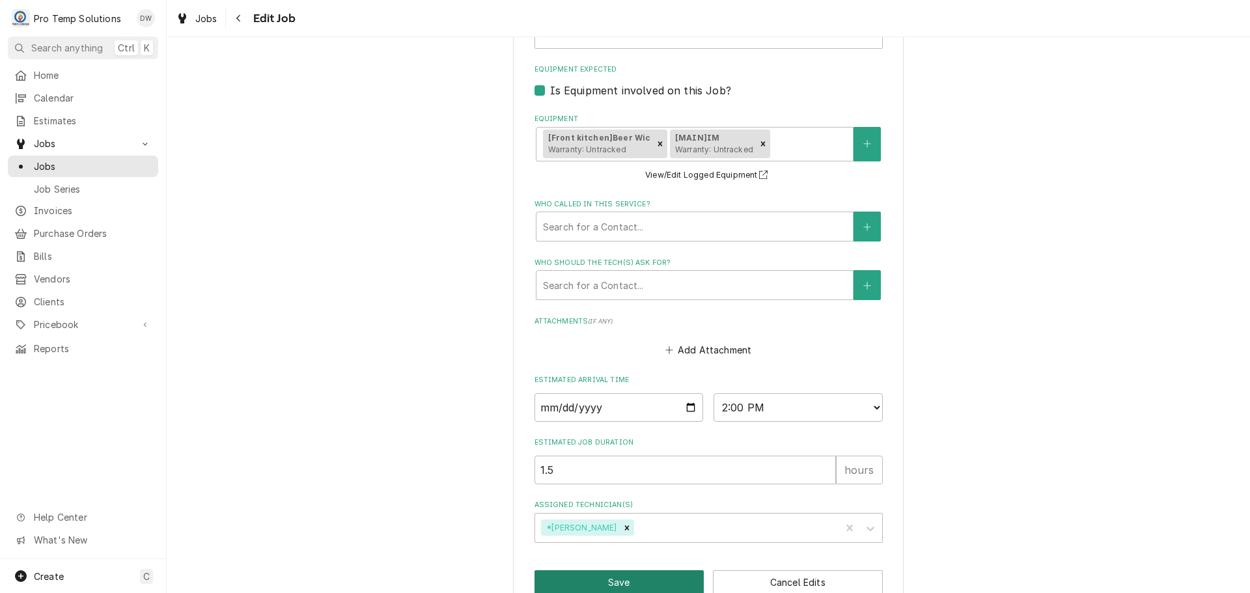
click at [625, 576] on button "Save" at bounding box center [620, 582] width 170 height 24
type textarea "x"
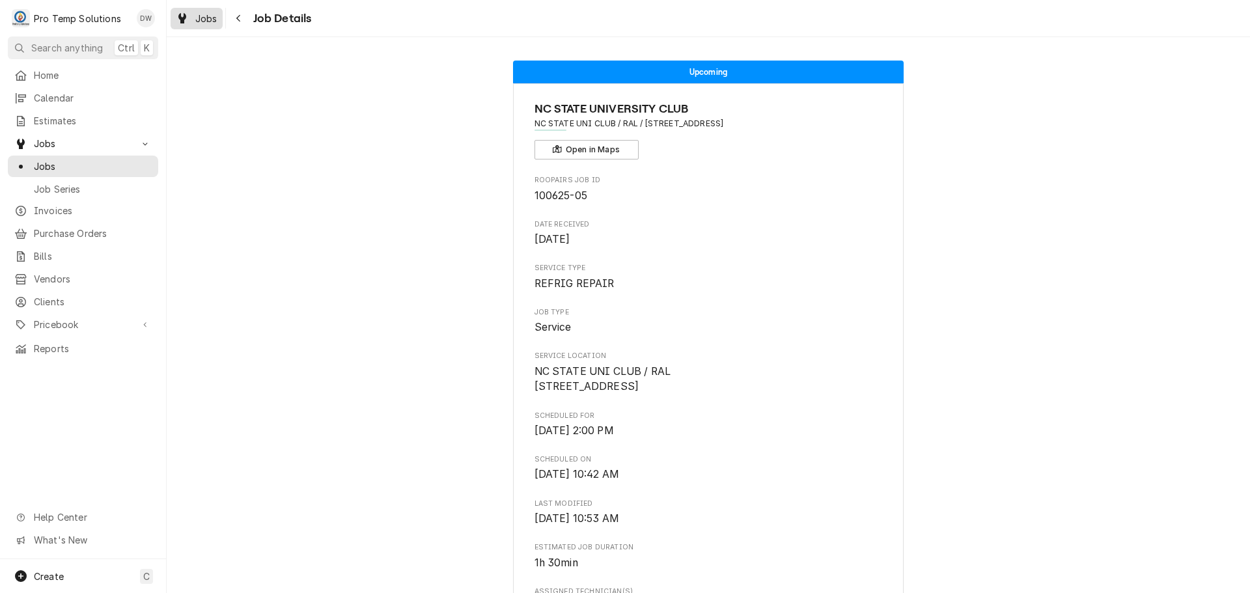
click at [204, 18] on span "Jobs" at bounding box center [206, 19] width 22 height 14
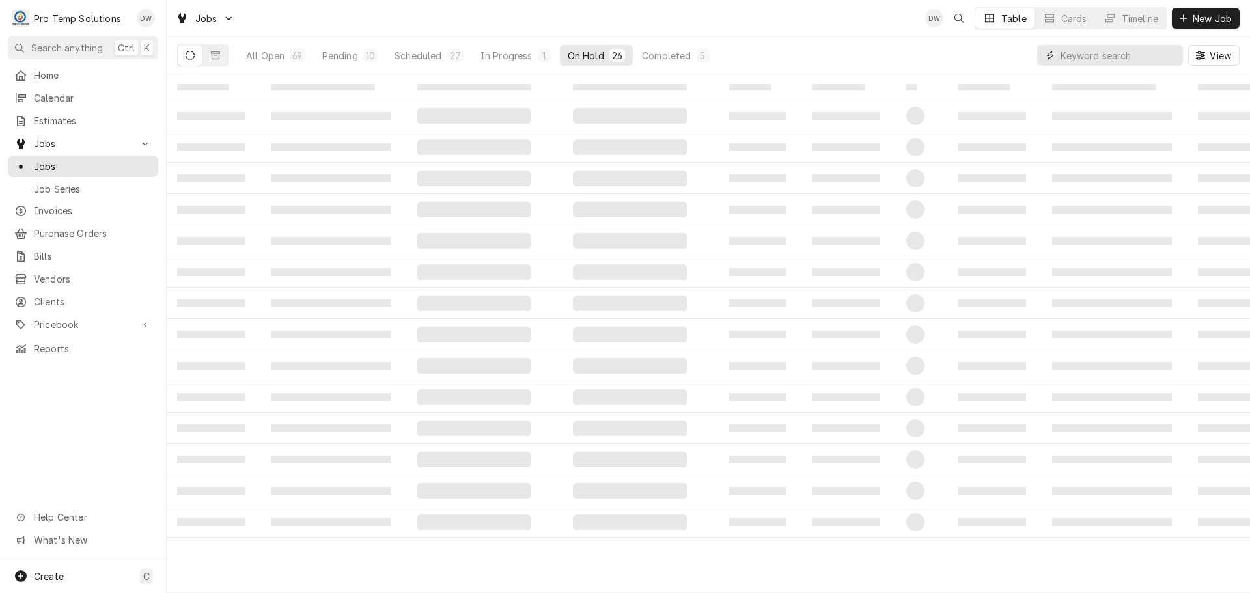
click at [1145, 58] on input "Dynamic Content Wrapper" at bounding box center [1119, 55] width 116 height 21
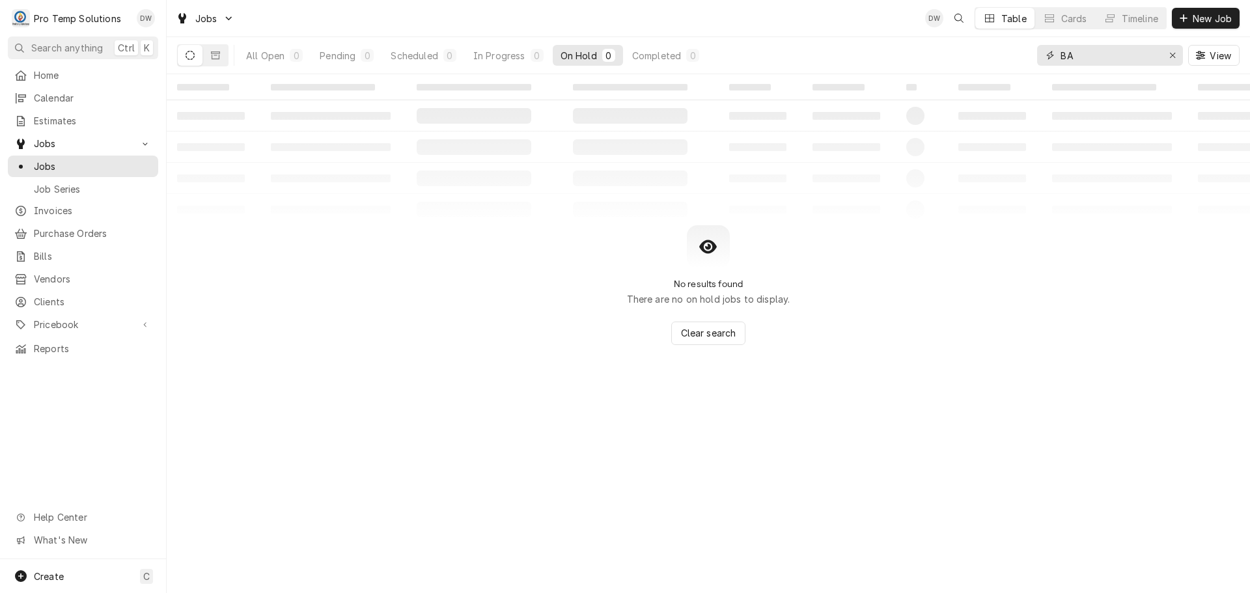
type input "B"
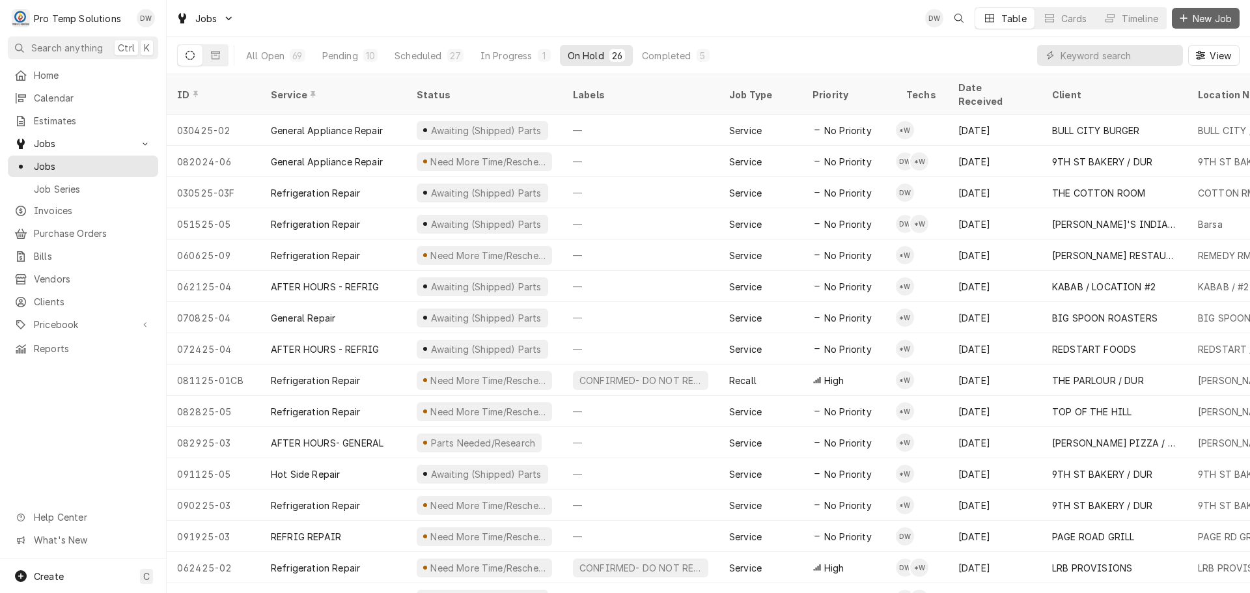
click at [1197, 16] on span "New Job" at bounding box center [1212, 19] width 44 height 14
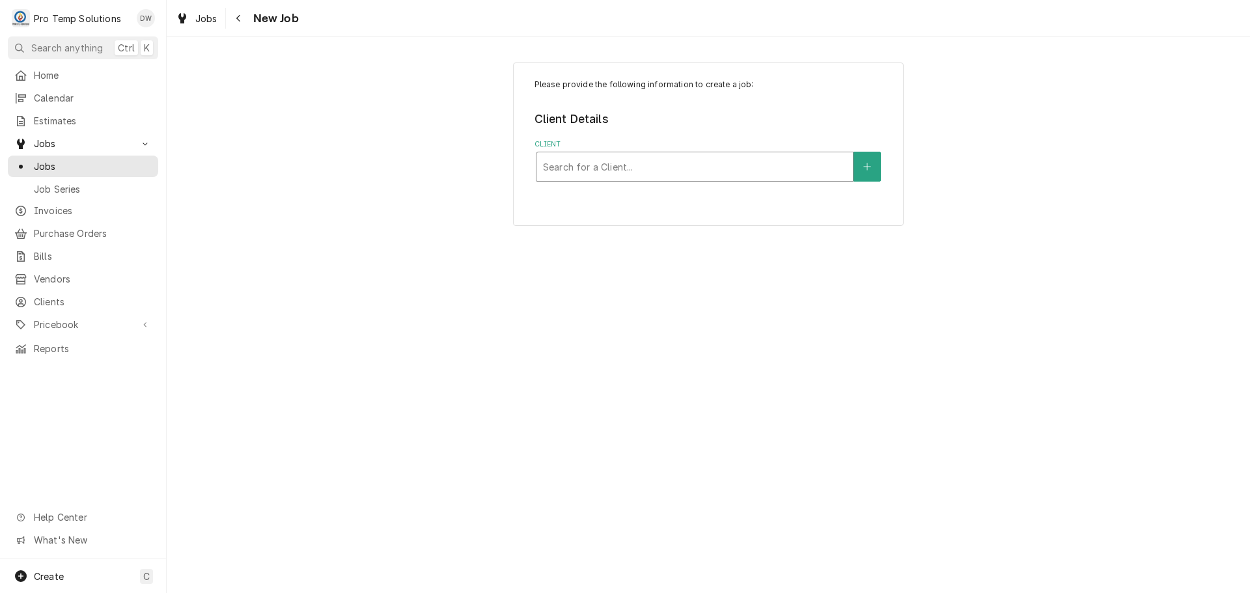
click at [697, 167] on div "Client" at bounding box center [694, 166] width 303 height 23
type input "BAAN"
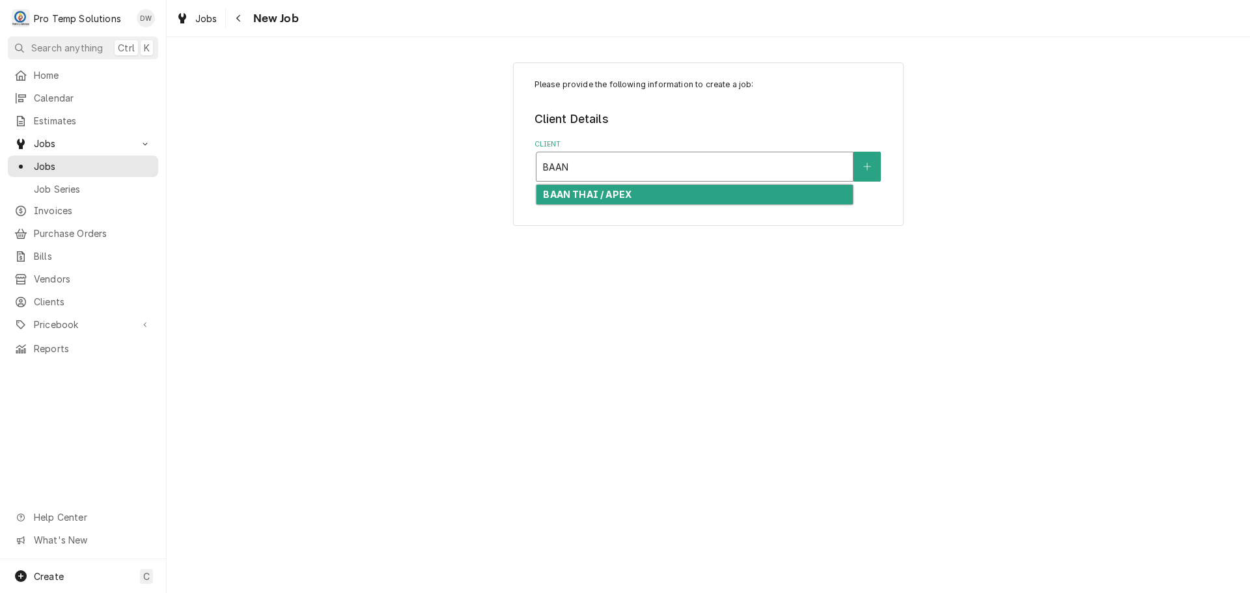
click at [642, 194] on div "BAAN THAI / APEX" at bounding box center [695, 195] width 316 height 20
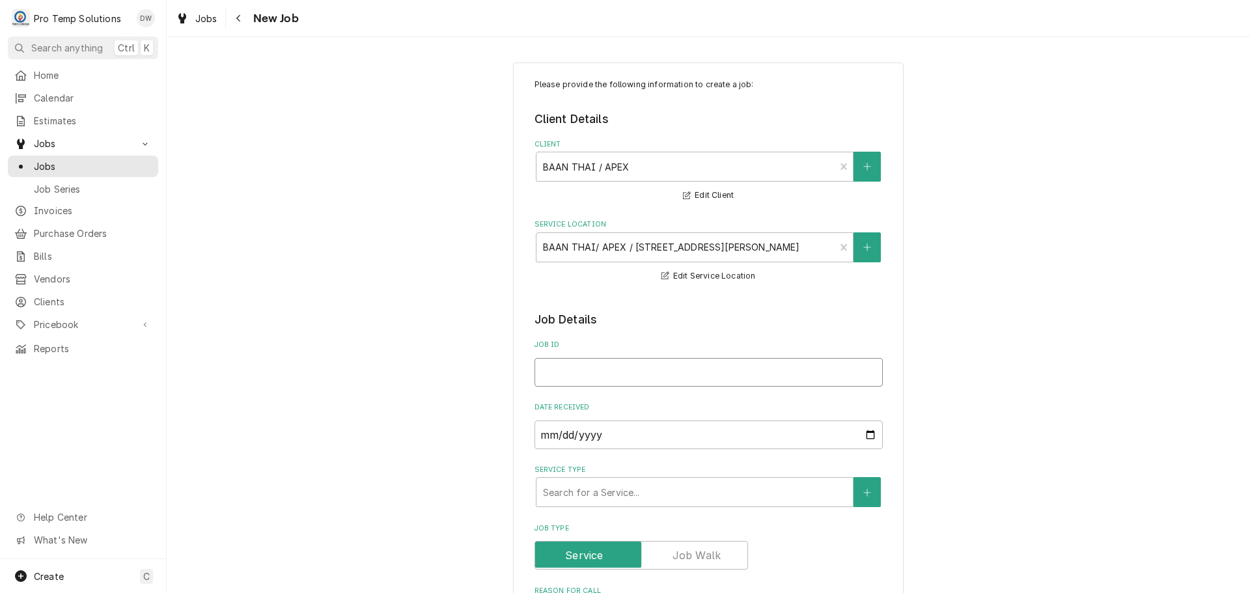
click at [618, 367] on input "Job ID" at bounding box center [709, 372] width 348 height 29
type textarea "x"
type input "1"
type textarea "x"
type input "10"
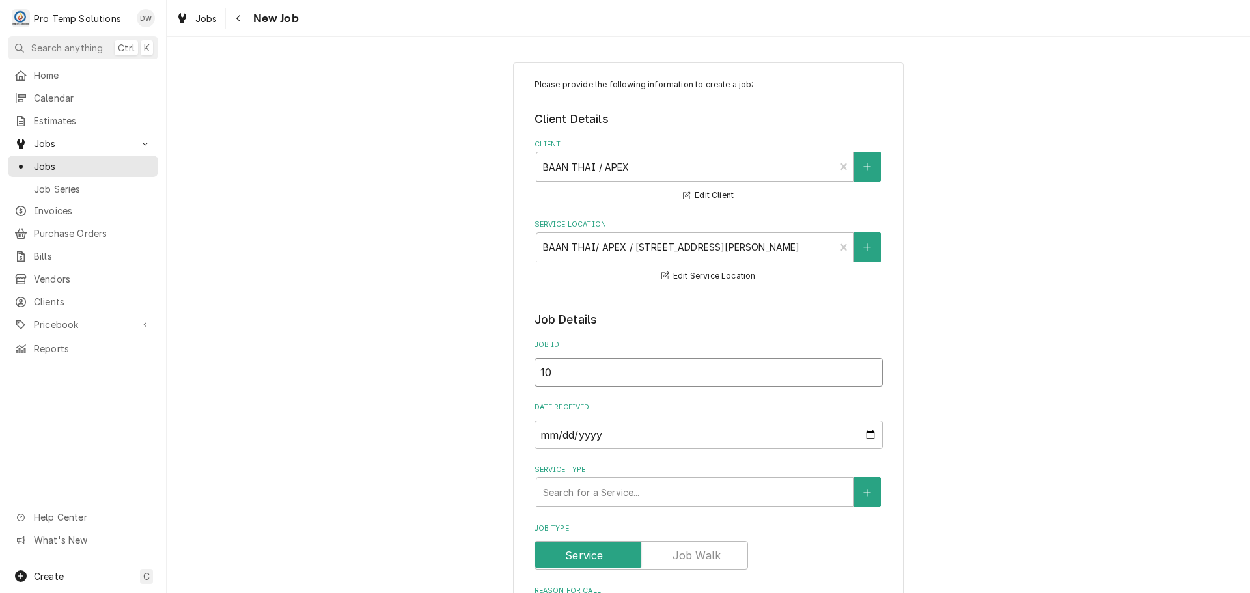
type textarea "x"
type input "100"
type textarea "x"
type input "1006"
type textarea "x"
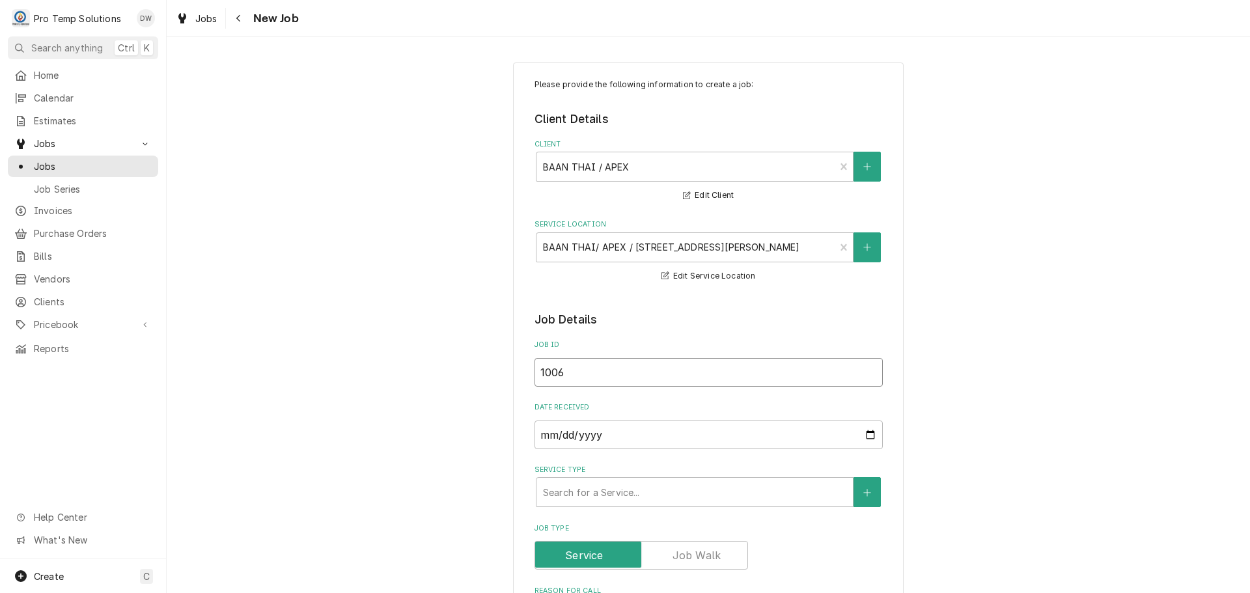
type input "10062"
type textarea "x"
type input "100625"
type textarea "x"
type input "100625-"
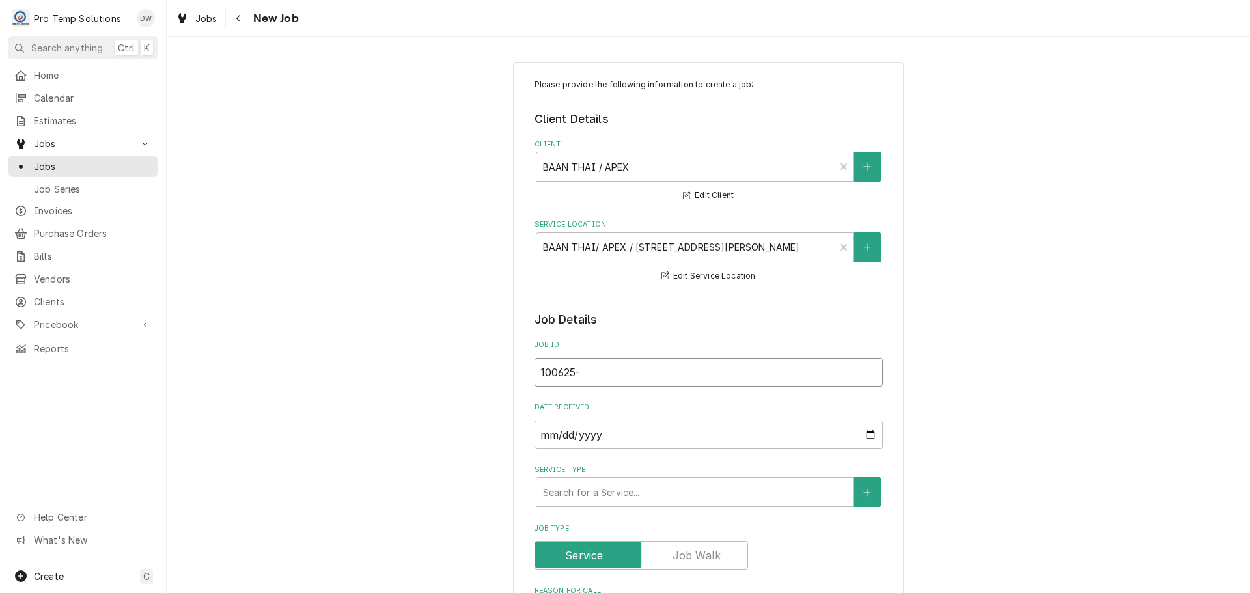
type textarea "x"
type input "100625-0"
type textarea "x"
type input "100625-07"
type textarea "x"
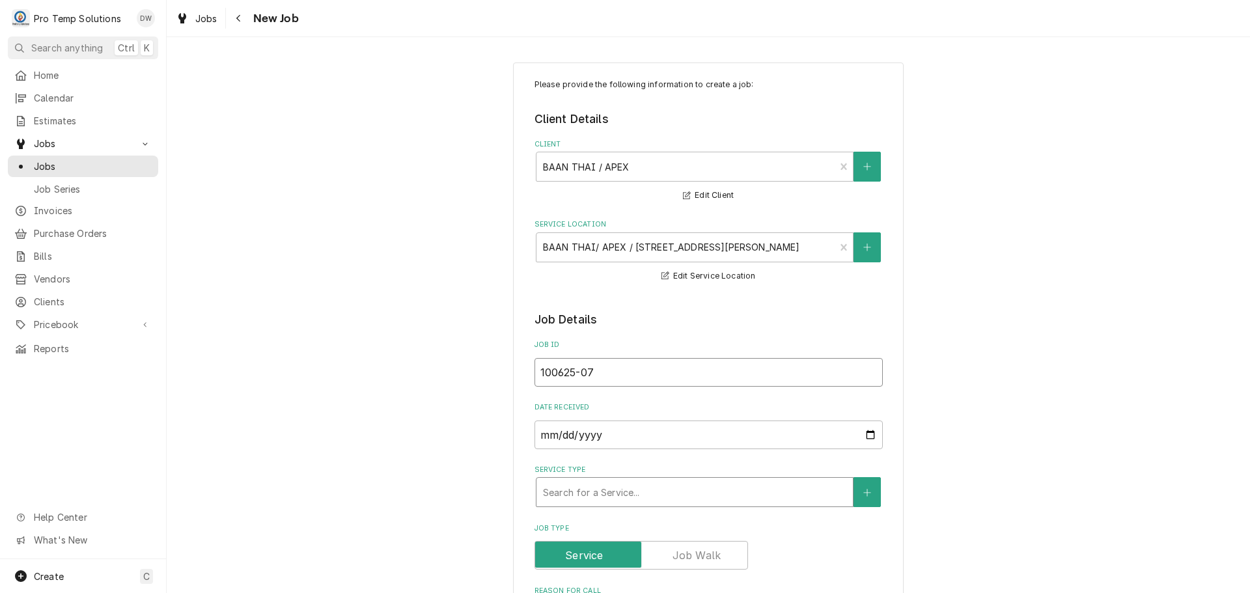
type input "100625-07"
click at [676, 488] on div "Service Type" at bounding box center [694, 492] width 303 height 23
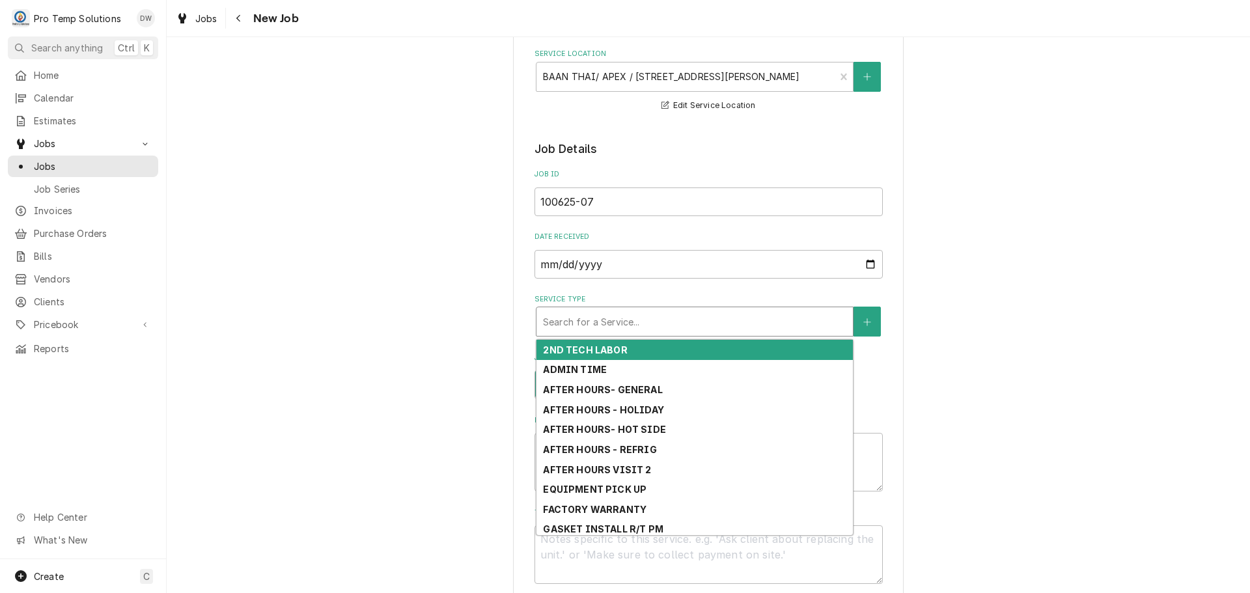
scroll to position [260, 0]
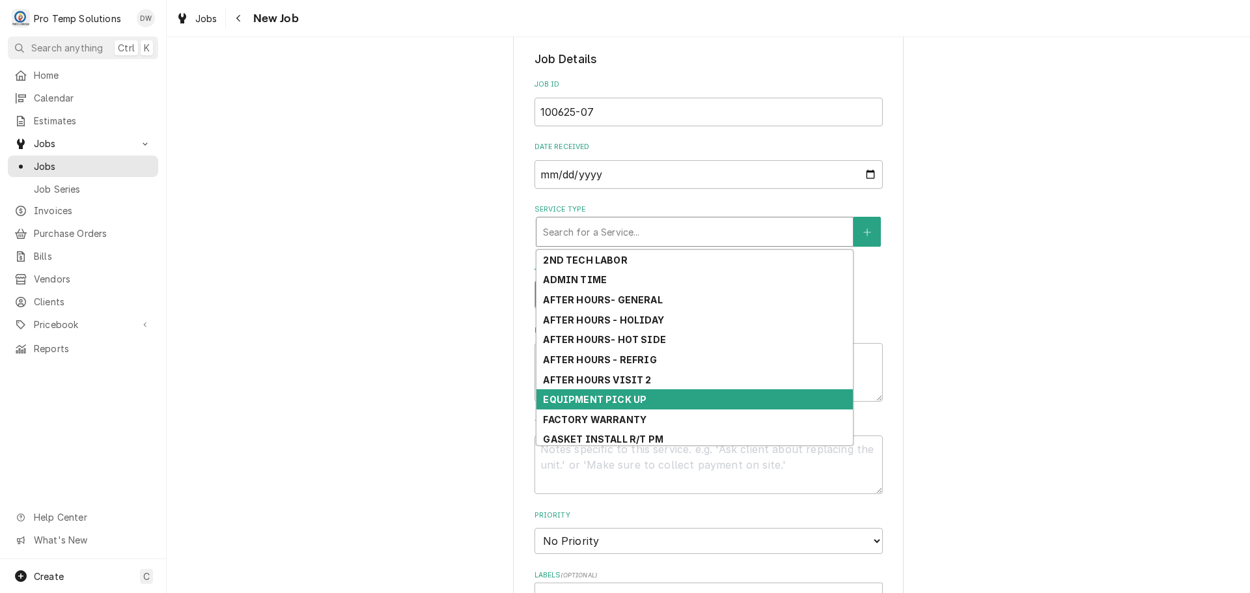
type textarea "x"
type input "R"
type textarea "x"
type input "RE"
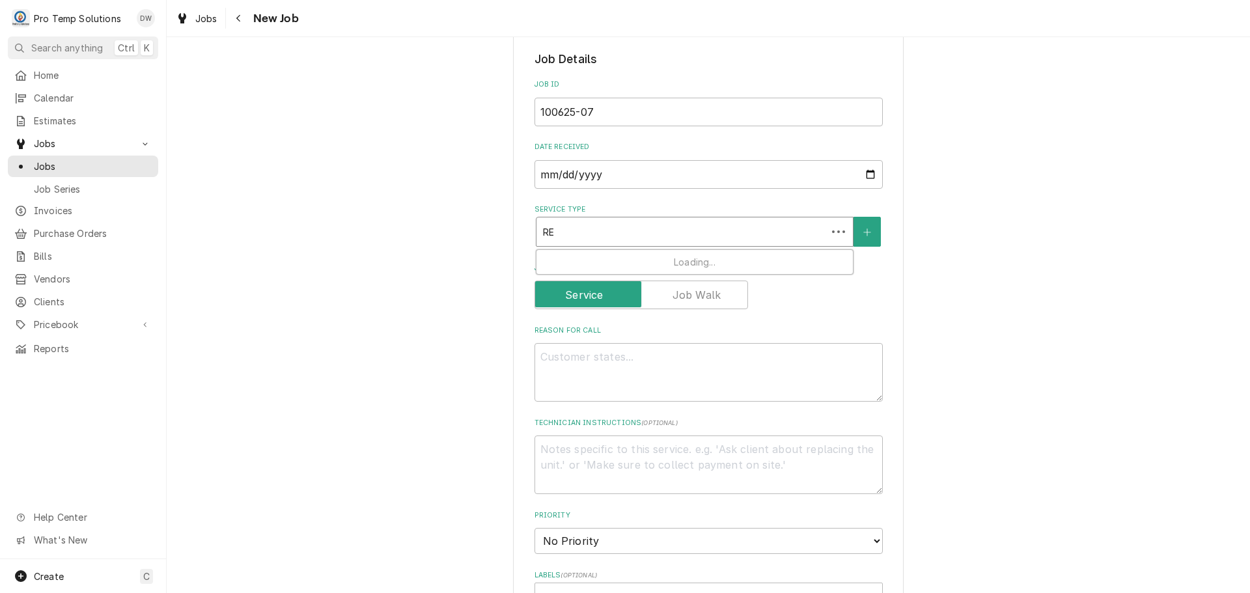
type textarea "x"
type input "REF"
type textarea "x"
type input "REFR"
type textarea "x"
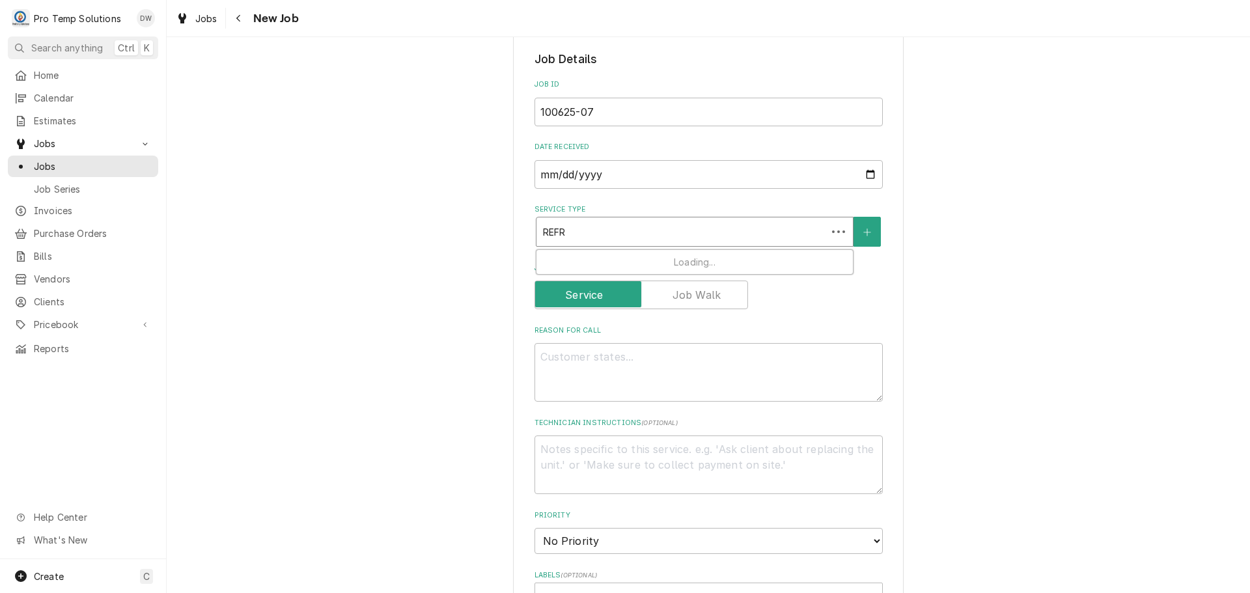
type input "REFRI"
type textarea "x"
type input "REFRIG"
type textarea "x"
type input "REFRIG"
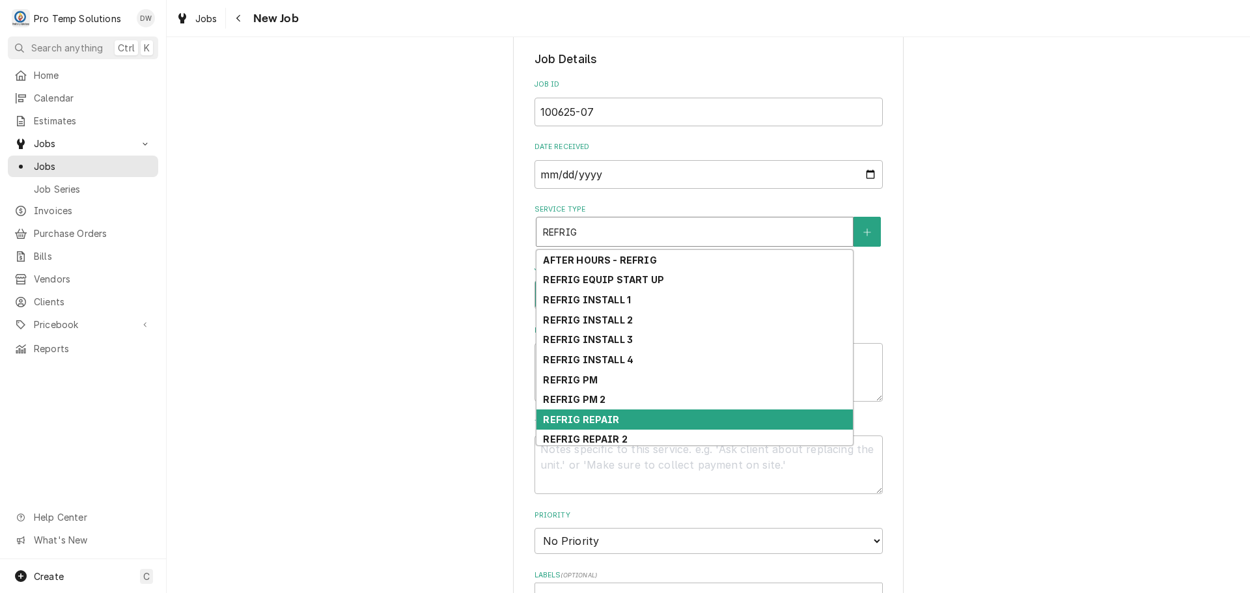
click at [656, 415] on div "REFRIG REPAIR" at bounding box center [695, 420] width 316 height 20
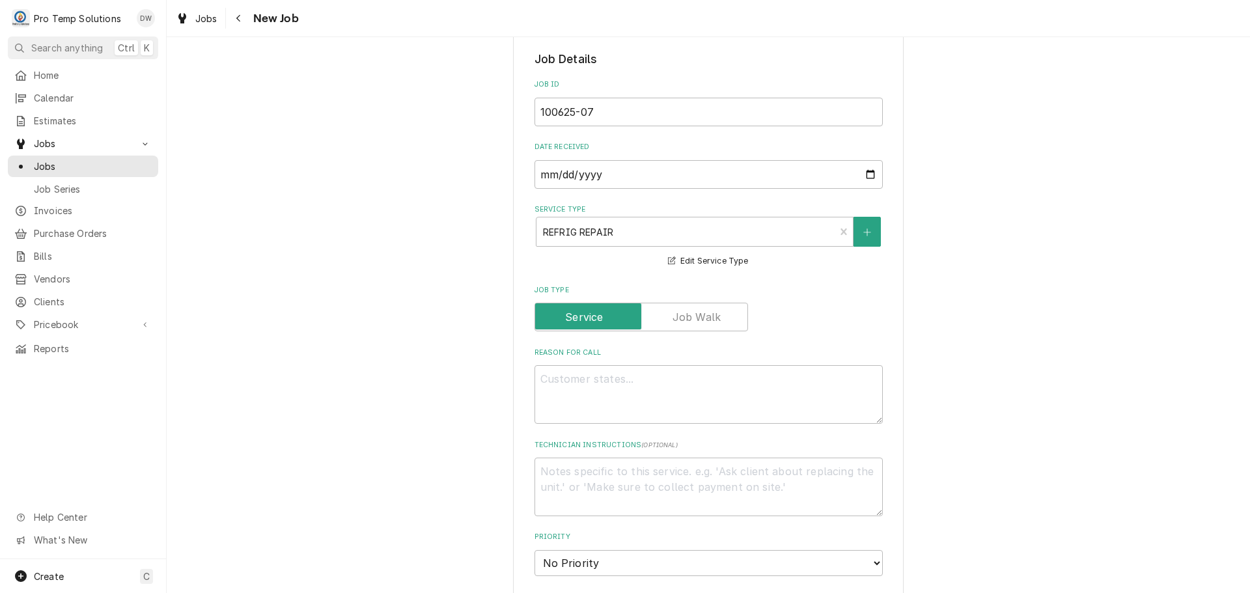
click at [649, 352] on label "Reason For Call" at bounding box center [709, 353] width 348 height 10
click at [649, 365] on textarea "Reason For Call" at bounding box center [709, 394] width 348 height 59
type textarea "x"
type textarea "R"
type textarea "x"
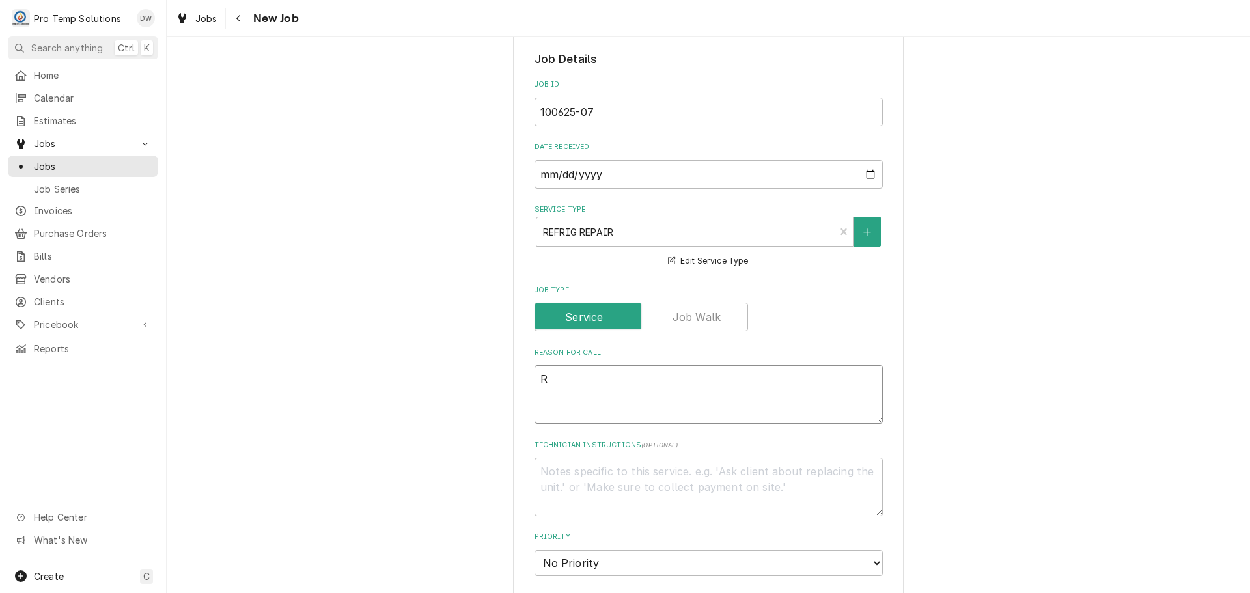
type textarea "RI"
type textarea "x"
type textarea "RIF"
type textarea "x"
type textarea "RIF"
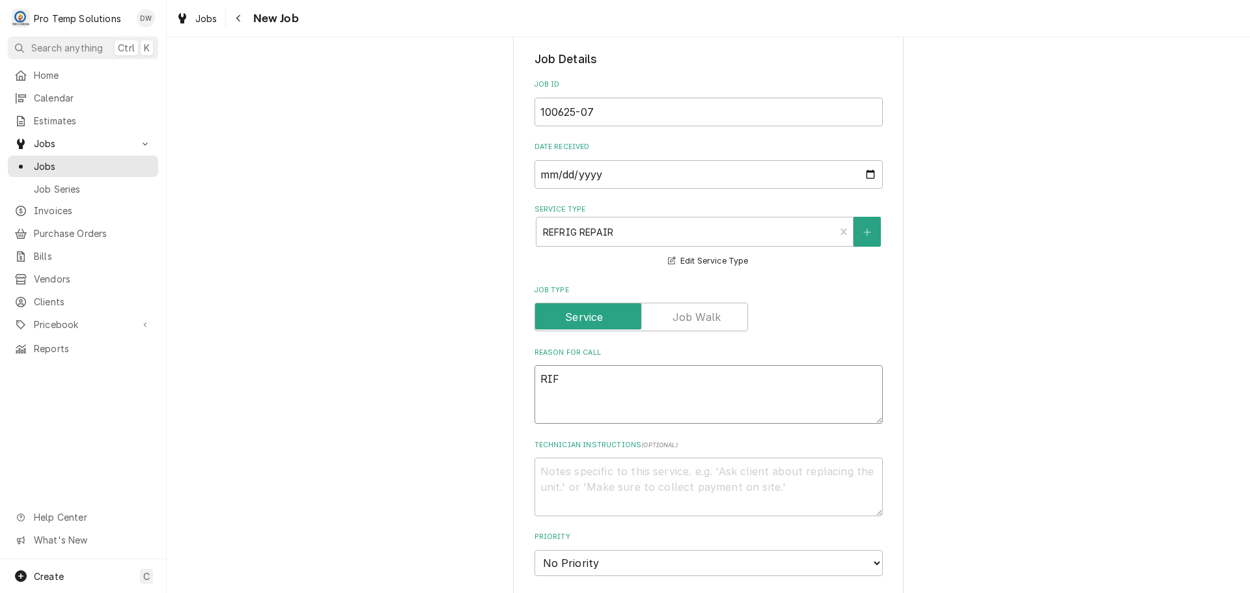
type textarea "x"
type textarea "RIF D"
type textarea "x"
type textarea "RIF DO"
type textarea "x"
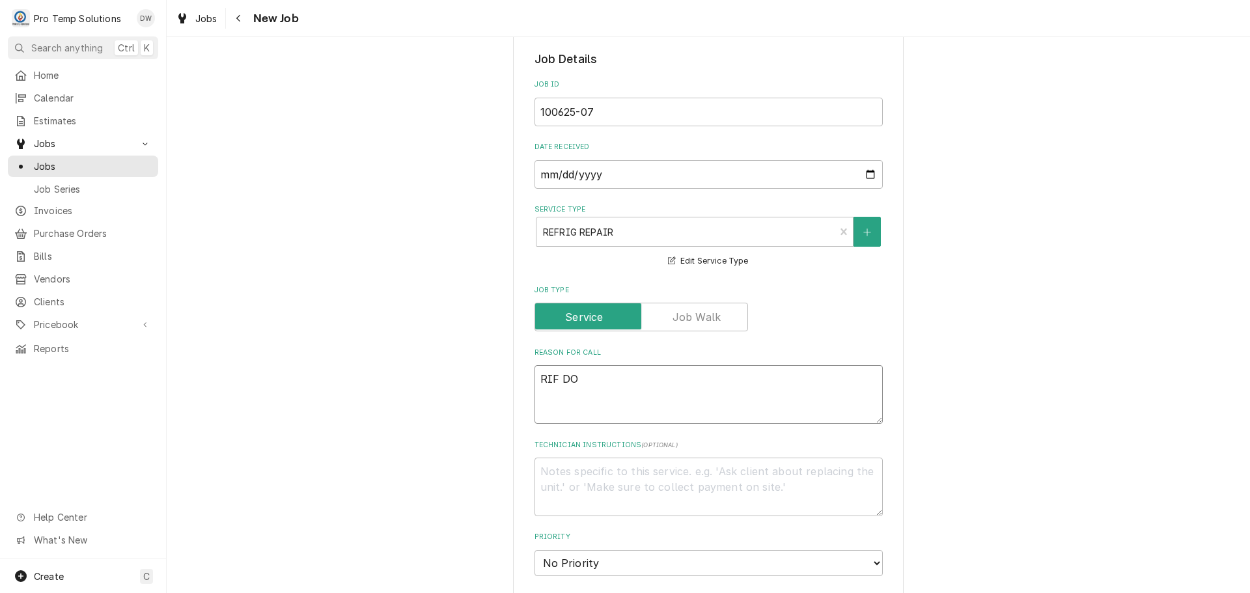
type textarea "RIF DOW"
type textarea "x"
type textarea "RIF DOWN"
type textarea "x"
type textarea "RIF DOWN"
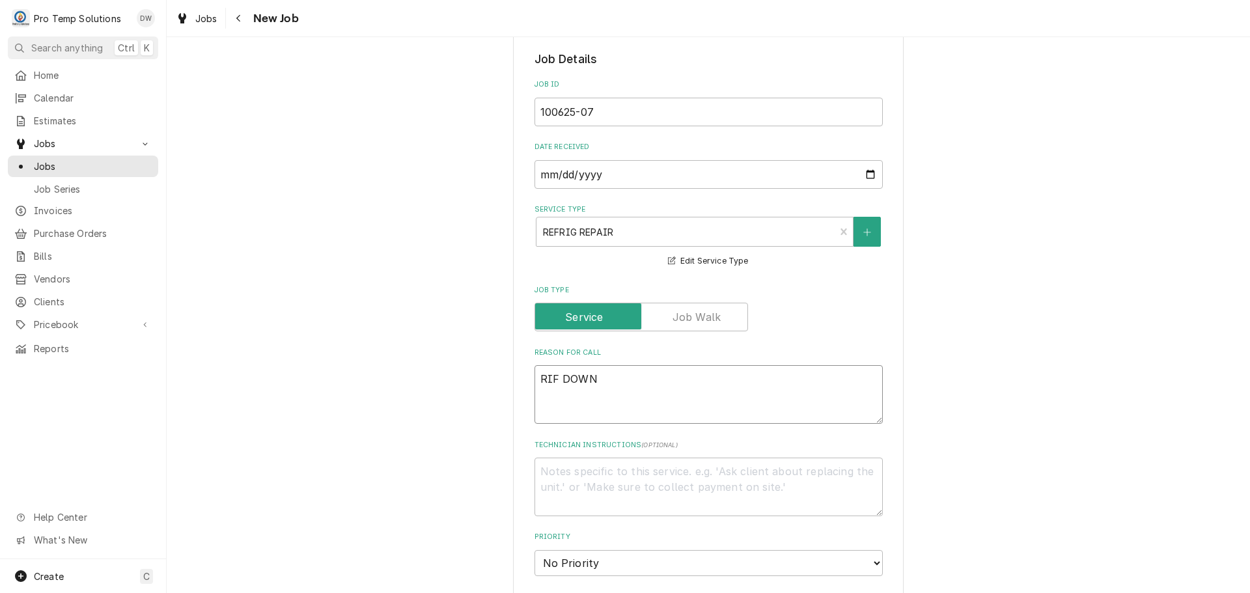
type textarea "x"
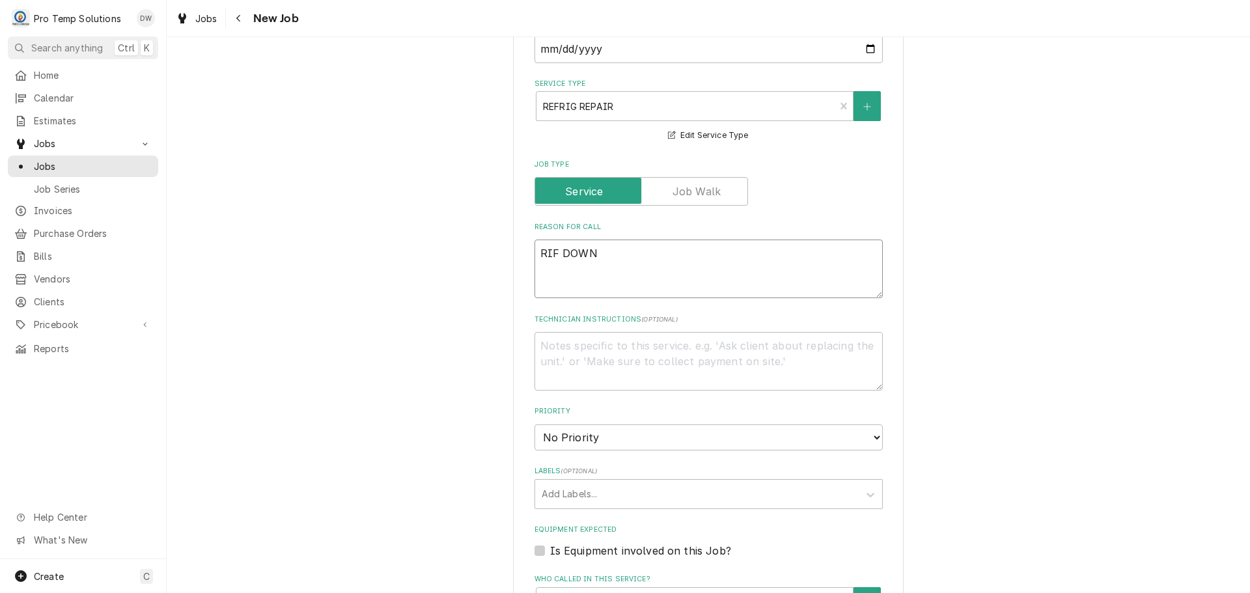
scroll to position [651, 0]
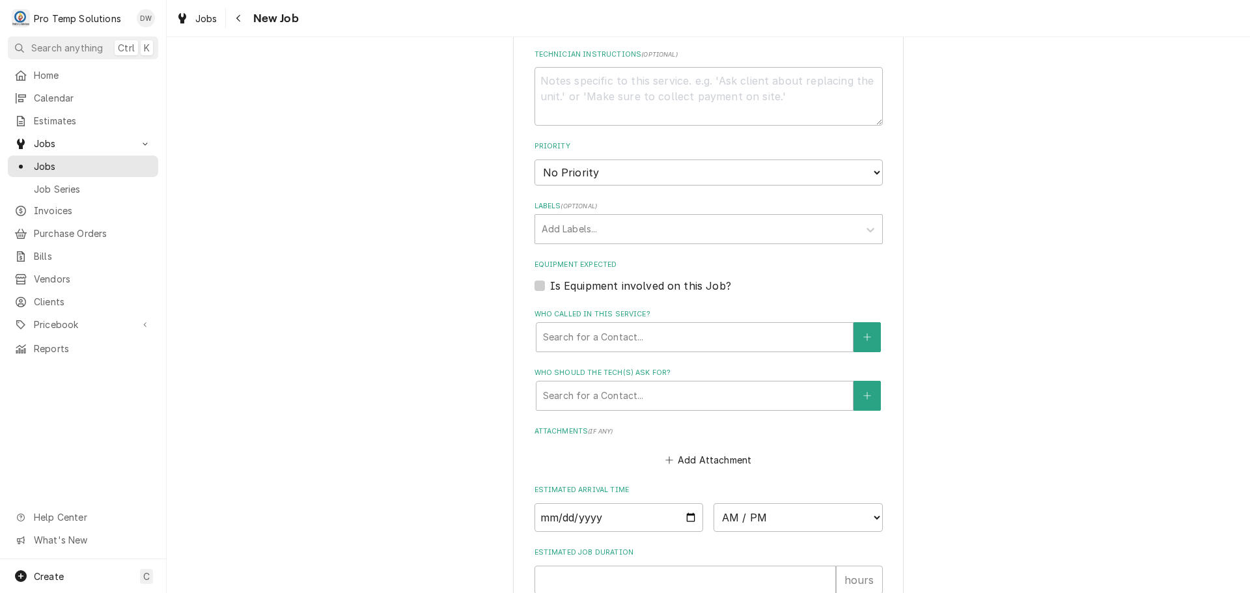
type textarea "RIF DOWN"
click at [550, 281] on label "Is Equipment involved on this Job?" at bounding box center [640, 286] width 181 height 16
click at [550, 281] on input "Equipment Expected" at bounding box center [724, 292] width 348 height 29
checkbox input "true"
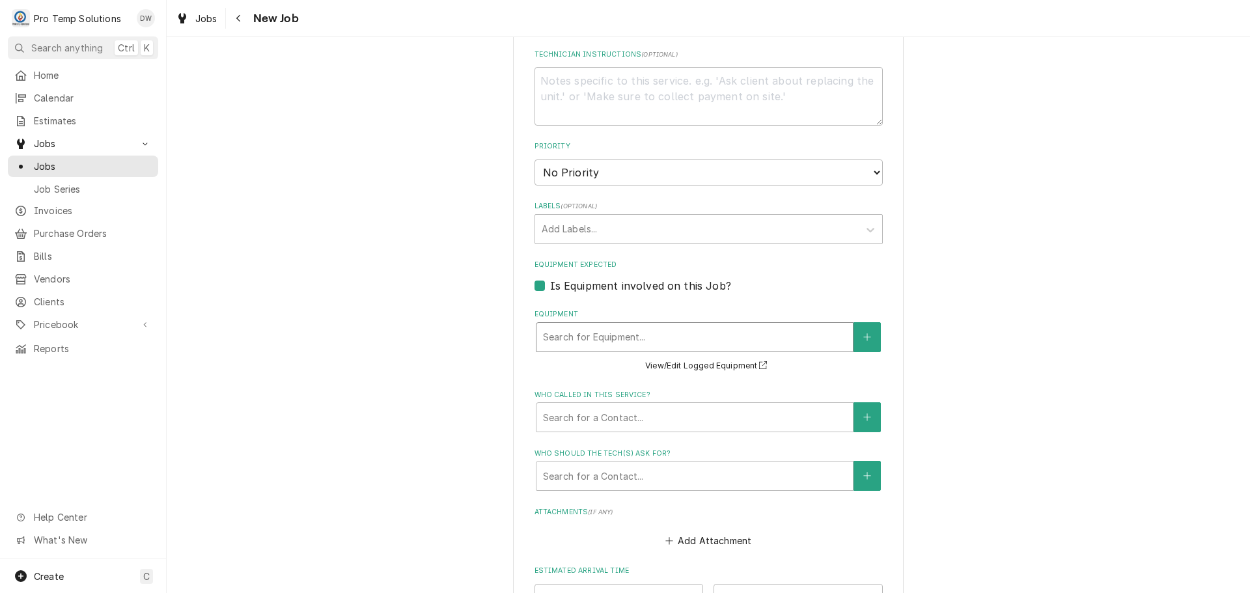
click at [622, 335] on div "Equipment" at bounding box center [694, 337] width 303 height 23
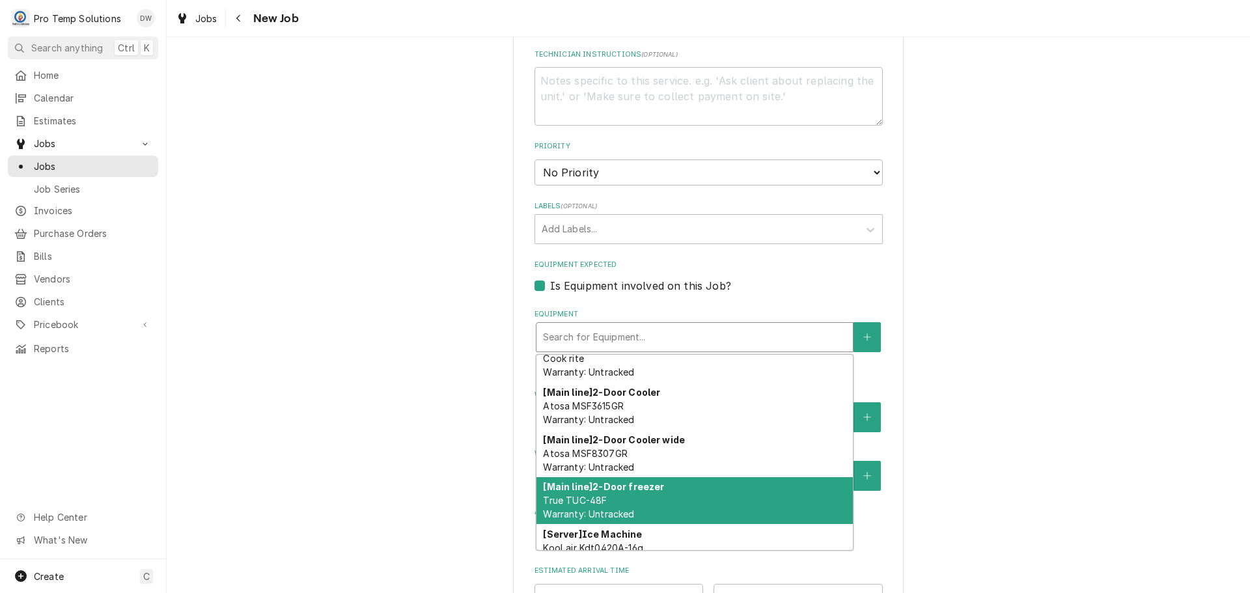
scroll to position [217, 0]
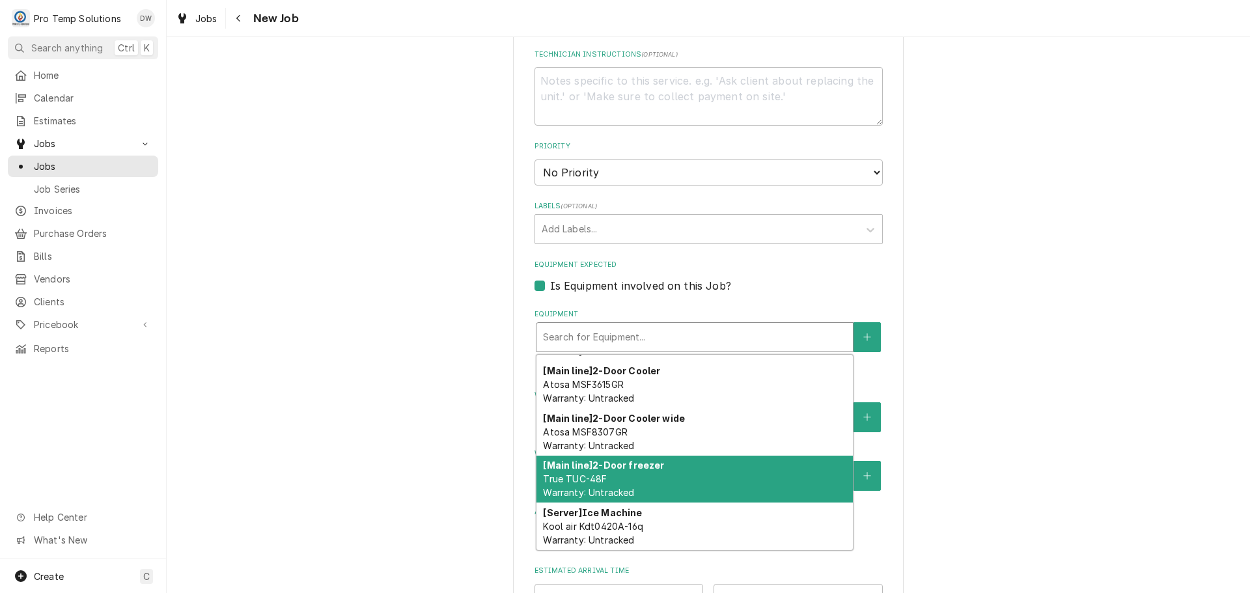
click at [704, 468] on div "[Main line] 2-Door freezer True TUC-48F Warranty: Untracked" at bounding box center [695, 480] width 316 height 48
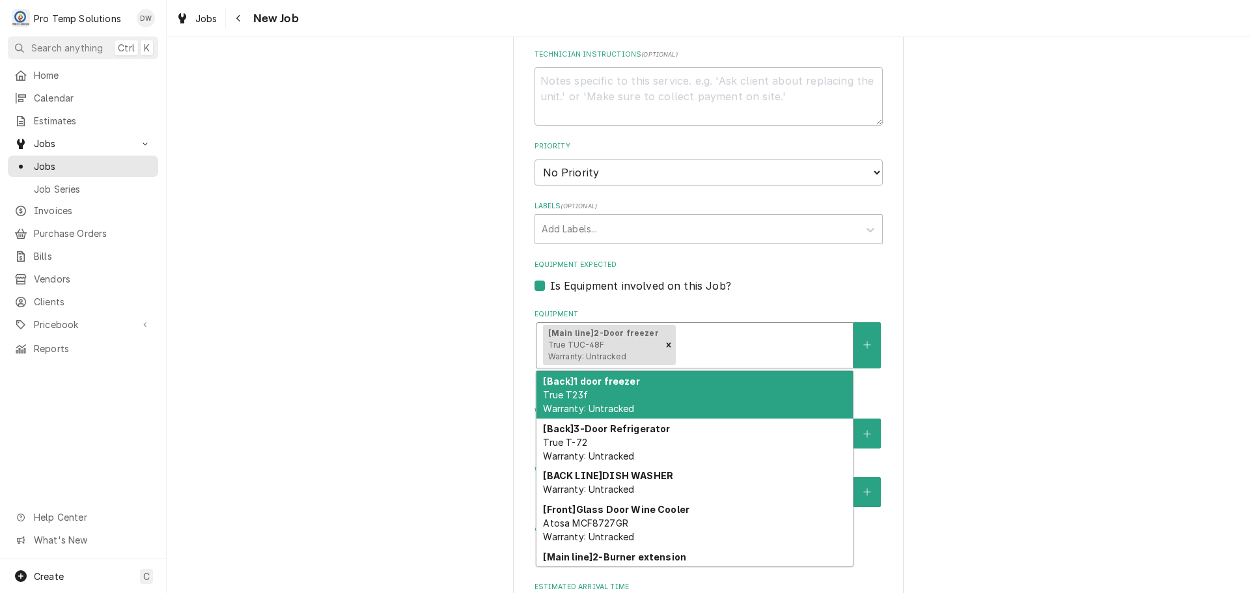
click at [735, 351] on div "Equipment" at bounding box center [762, 344] width 168 height 23
click at [676, 390] on div "[Back] 1 door freezer True T23f Warranty: Untracked" at bounding box center [695, 395] width 316 height 48
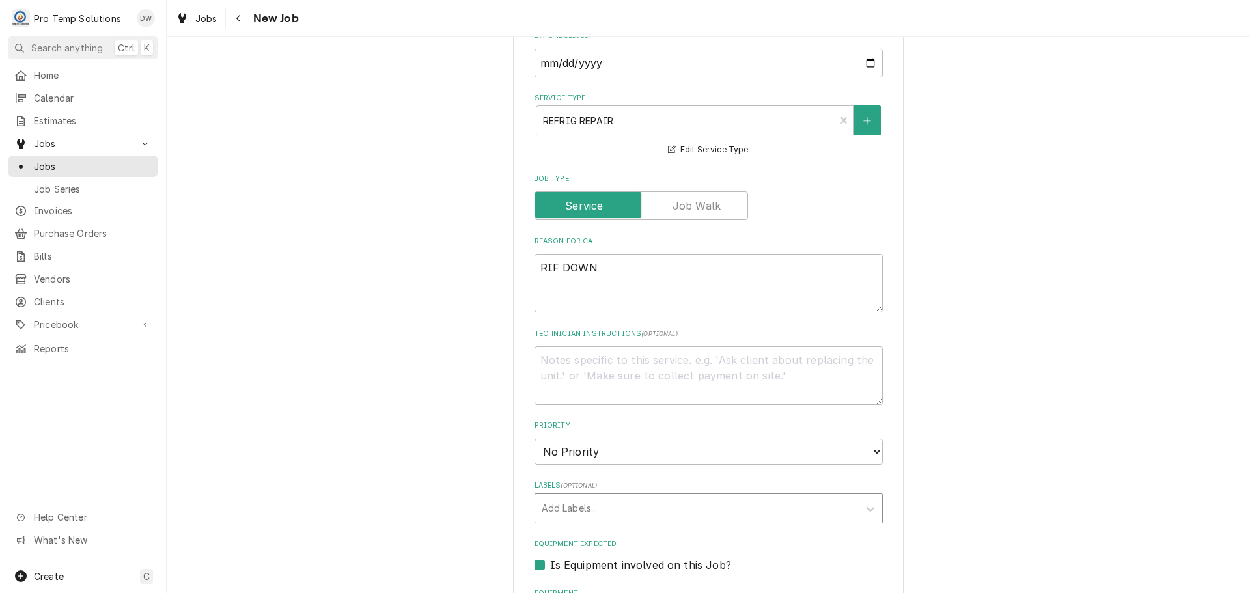
scroll to position [326, 0]
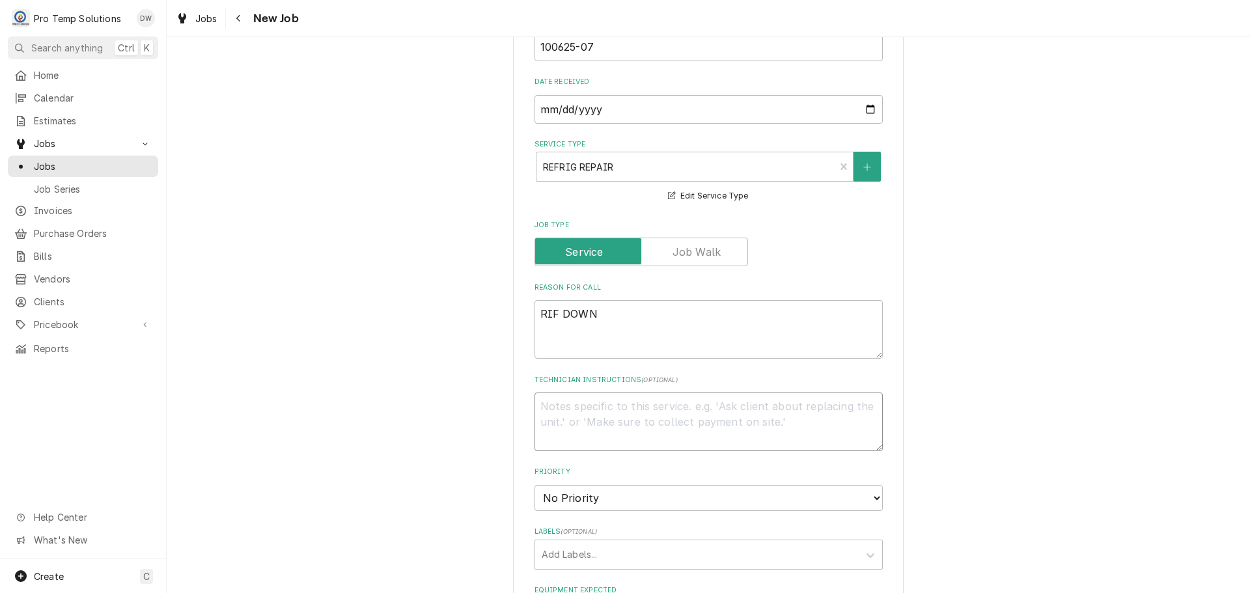
click at [588, 416] on textarea "Technician Instructions ( optional )" at bounding box center [709, 422] width 348 height 59
type textarea "x"
type textarea "P"
type textarea "x"
type textarea "PL"
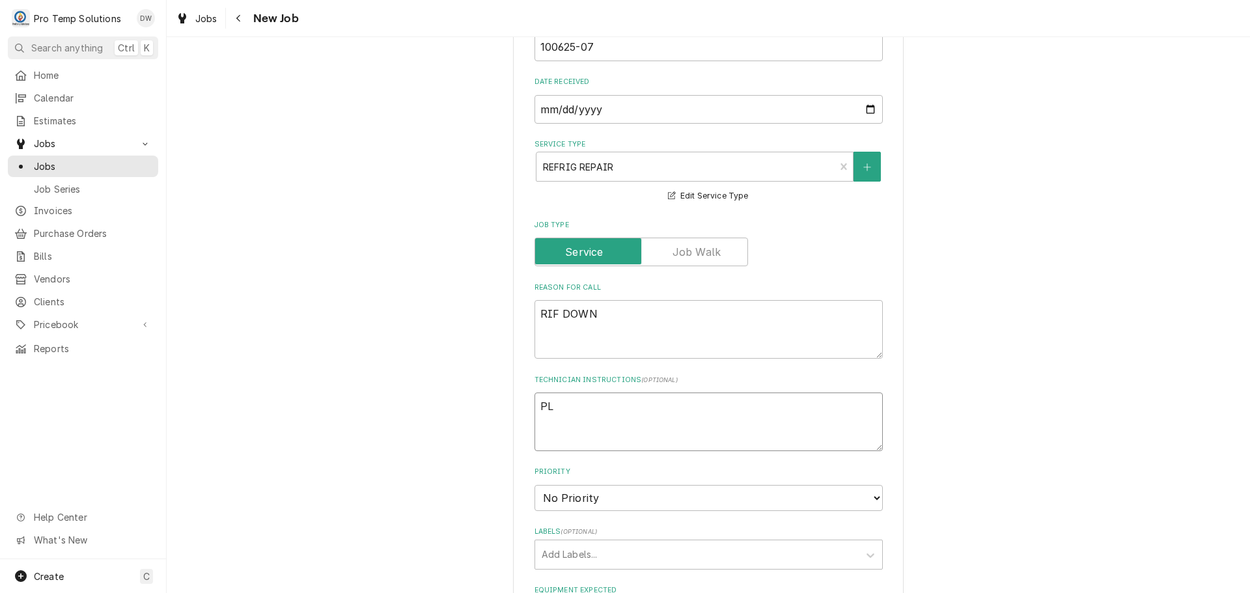
type textarea "x"
type textarea "PLE"
type textarea "x"
type textarea "PLEA"
type textarea "x"
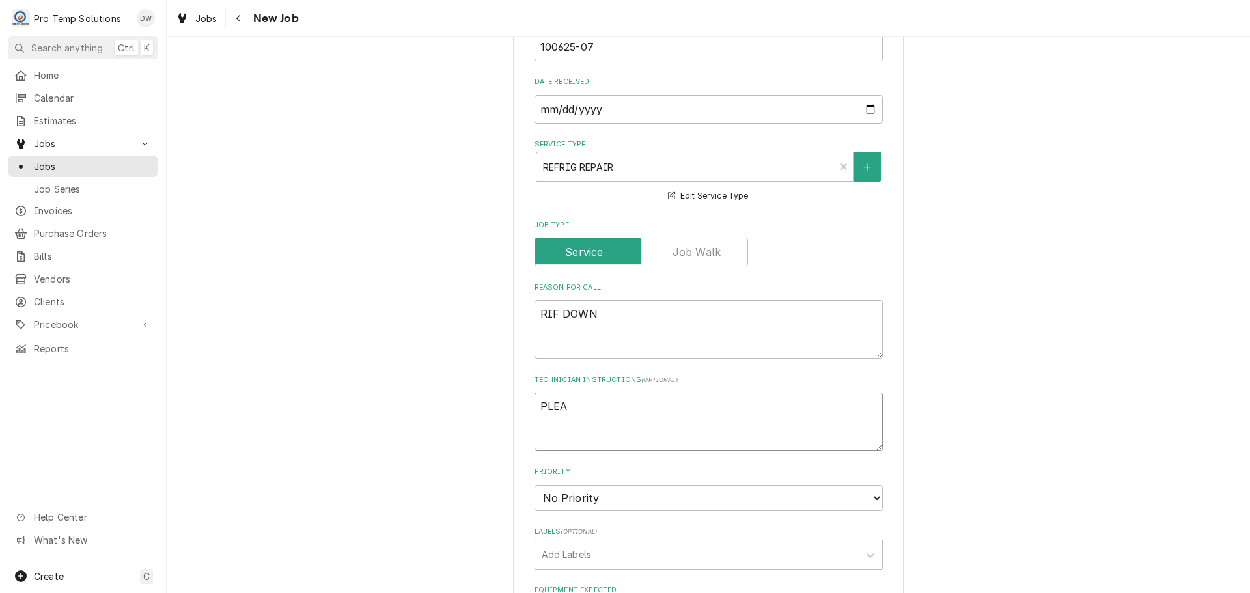
type textarea "PLEAS"
type textarea "x"
type textarea "PLEASE"
type textarea "x"
type textarea "PLEASE"
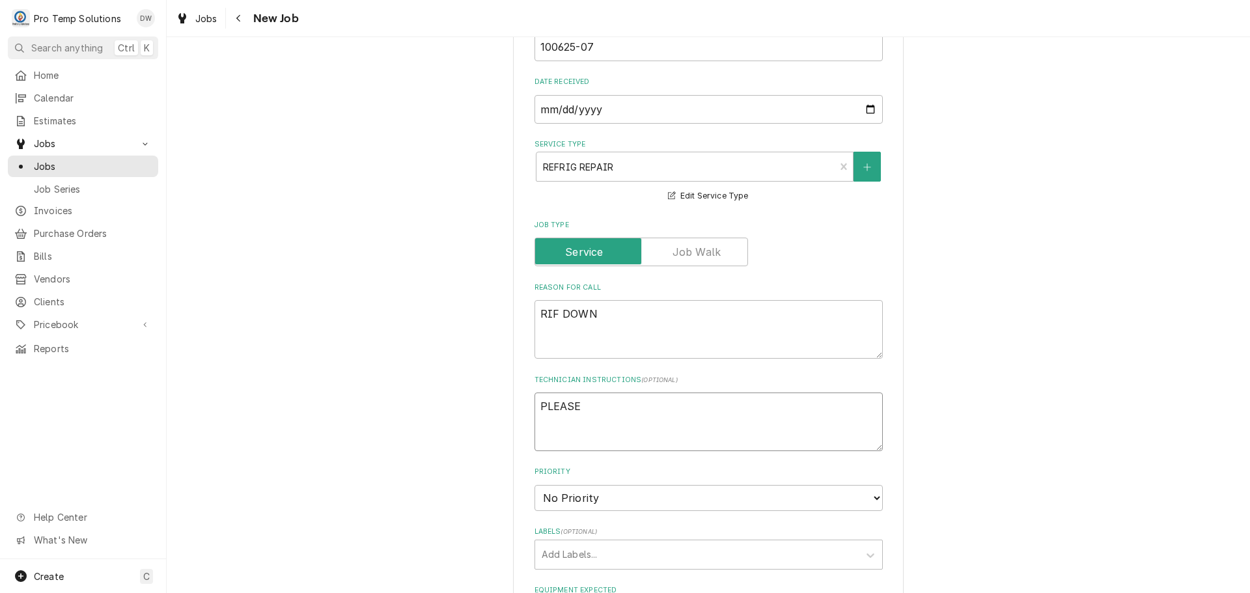
type textarea "x"
type textarea "PLEASE U"
type textarea "x"
type textarea "PLEASE UP"
type textarea "x"
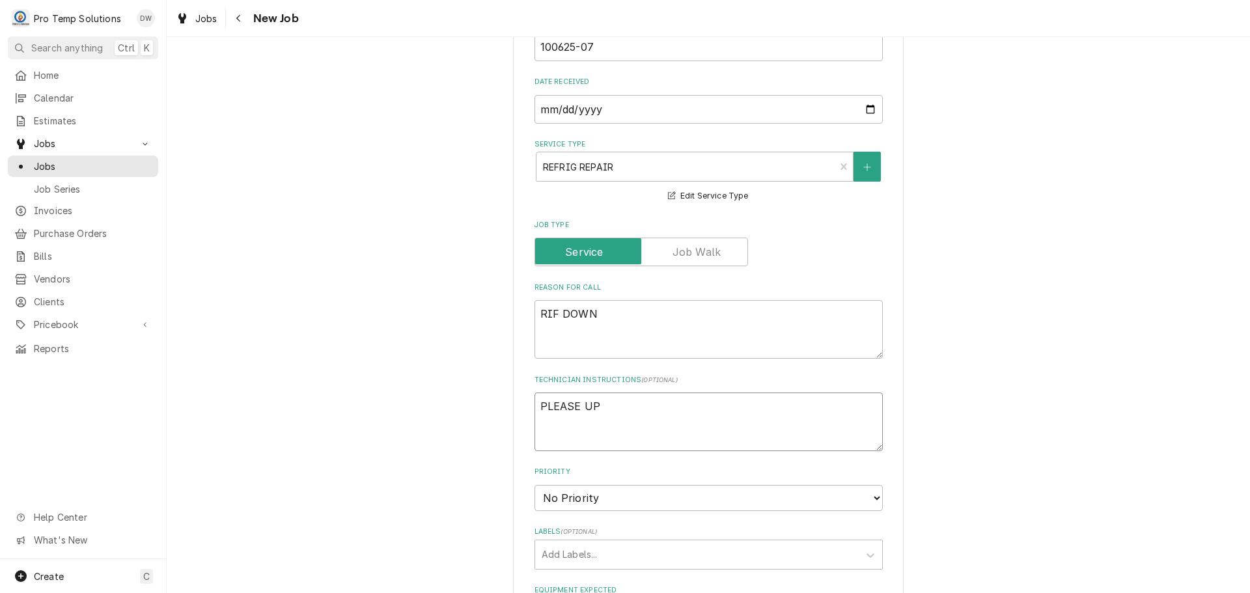
type textarea "PLEASE UPD"
type textarea "x"
type textarea "PLEASE UPDA"
type textarea "x"
type textarea "PLEASE UPDAT"
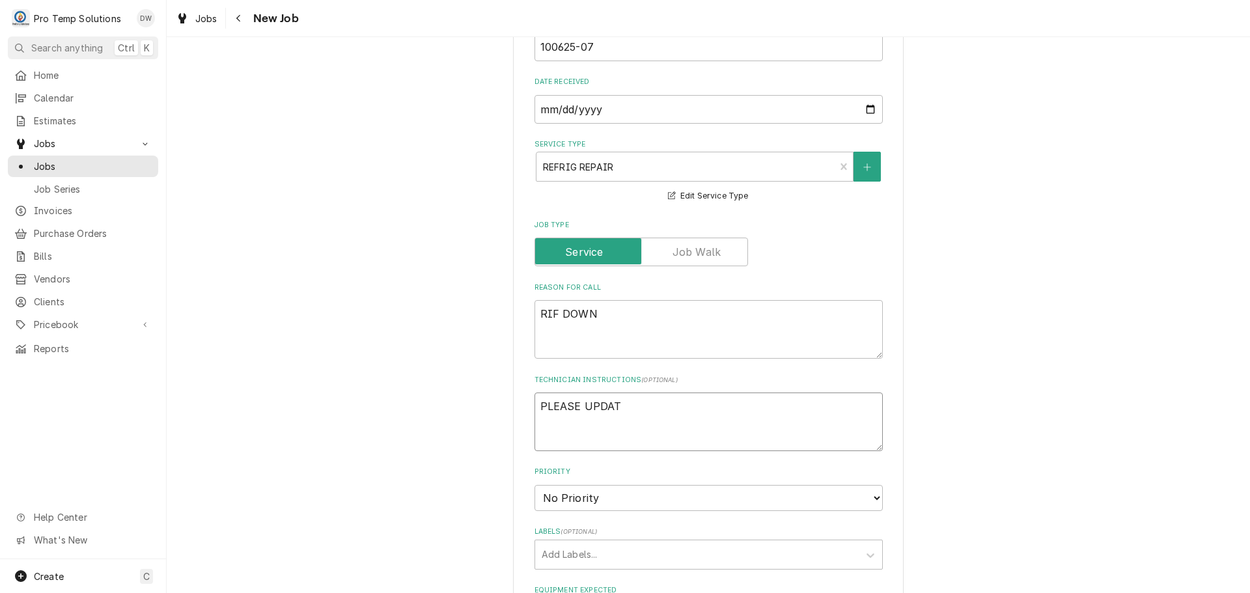
type textarea "x"
type textarea "PLEASE UPDATE"
type textarea "x"
type textarea "PLEASE UPDATE"
type textarea "x"
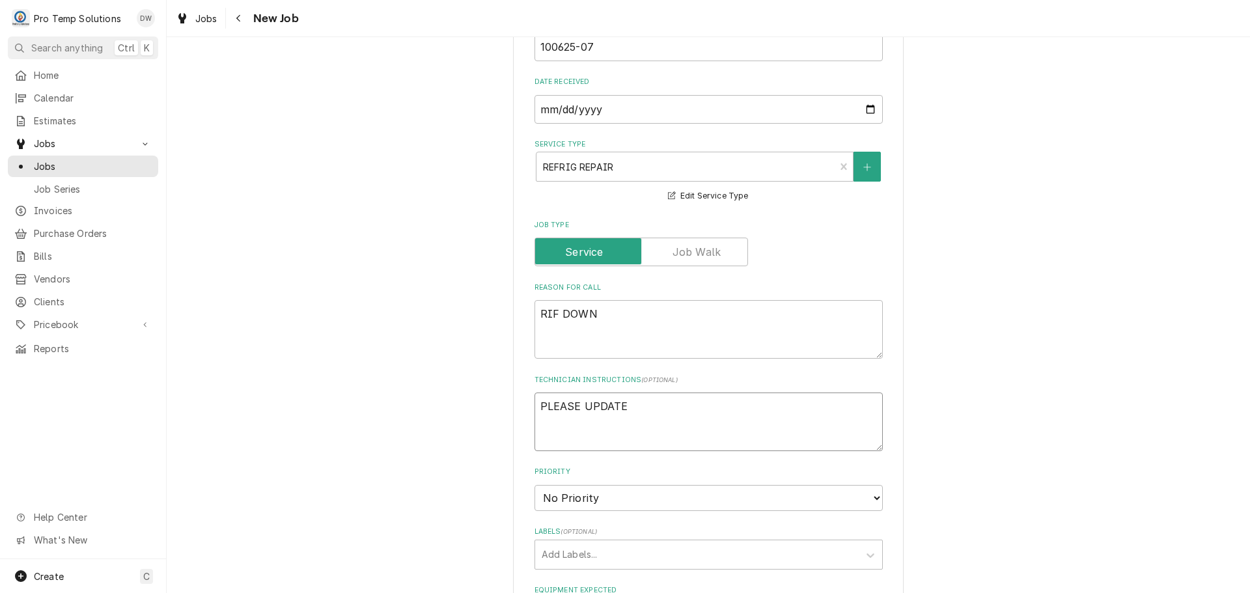
type textarea "PLEASE UPDATE E"
type textarea "x"
type textarea "PLEASE UPDATE EQ"
type textarea "x"
type textarea "PLEASE UPDATE EQU"
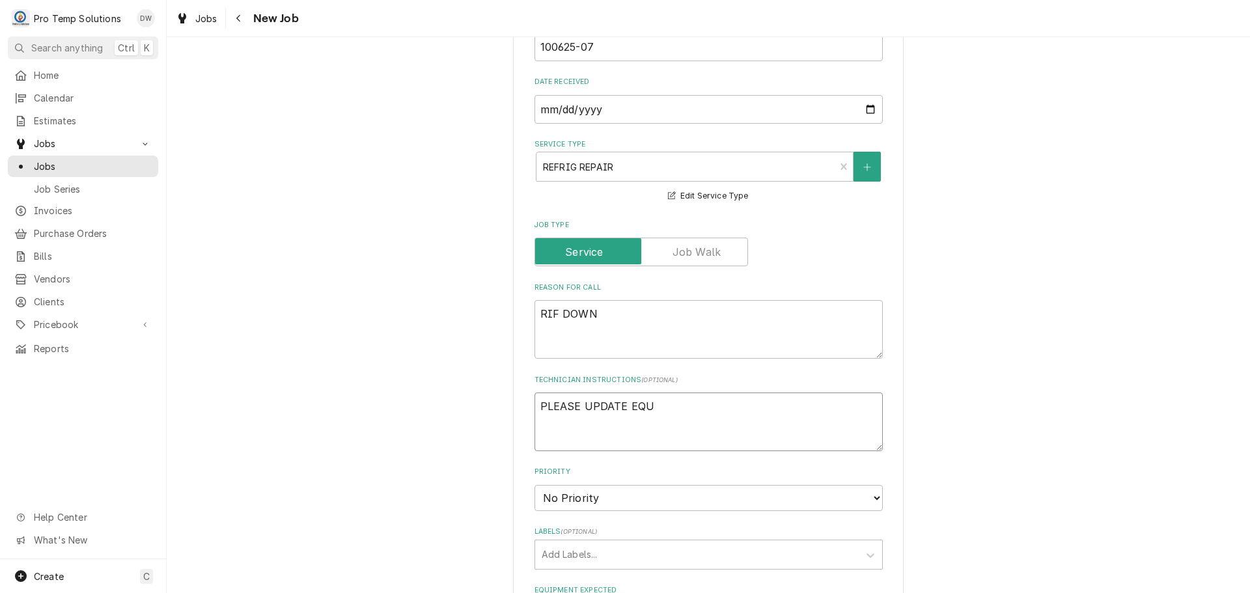
type textarea "x"
type textarea "PLEASE UPDATE EQUI"
type textarea "x"
type textarea "PLEASE UPDATE EQUIP"
type textarea "x"
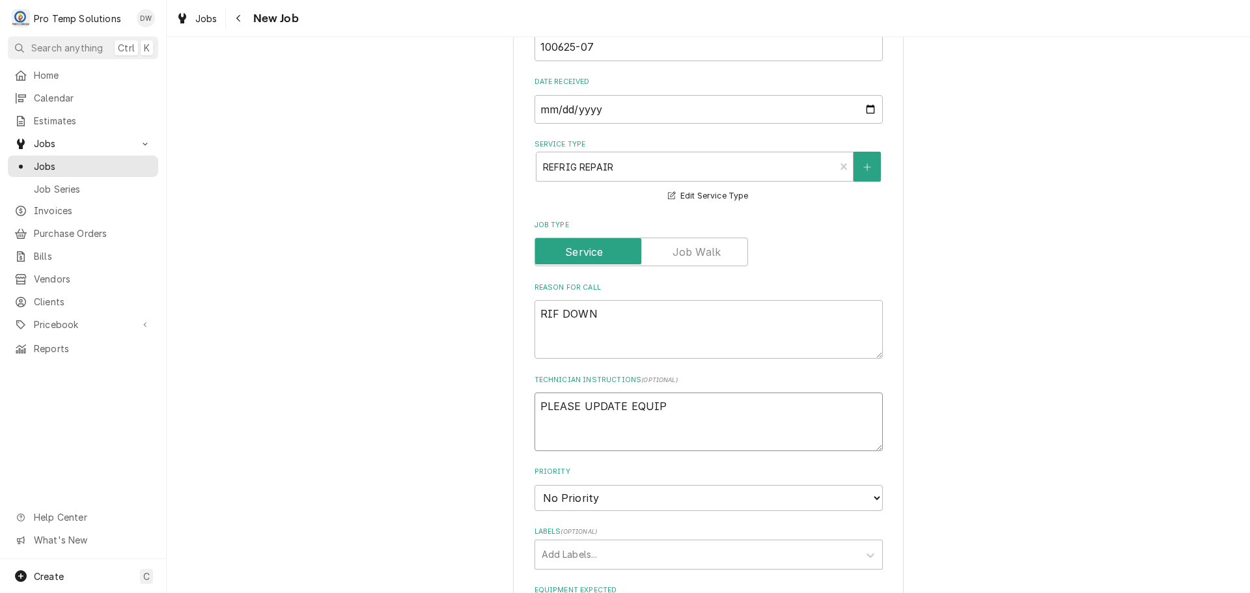
type textarea "PLEASE UPDATE EQUIP"
type textarea "x"
type textarea "PLEASE UPDATE EQUIP O"
type textarea "x"
type textarea "PLEASE UPDATE EQUIP ON"
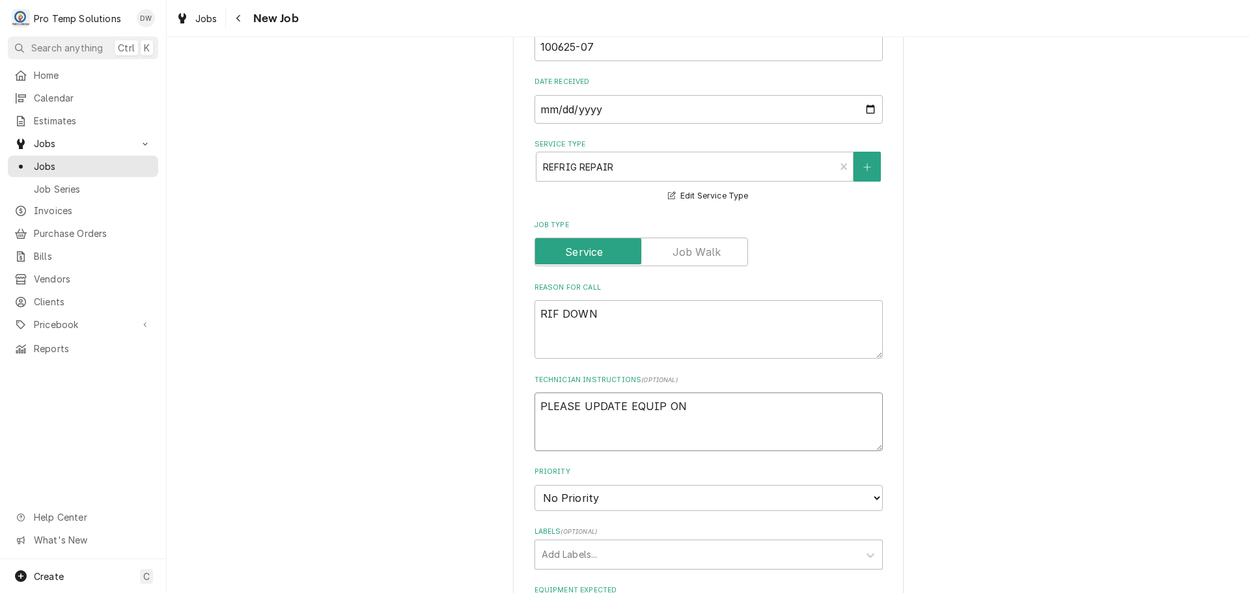
type textarea "x"
type textarea "PLEASE UPDATE EQUIP ON"
type textarea "x"
type textarea "PLEASE UPDATE EQUIP ON C"
type textarea "x"
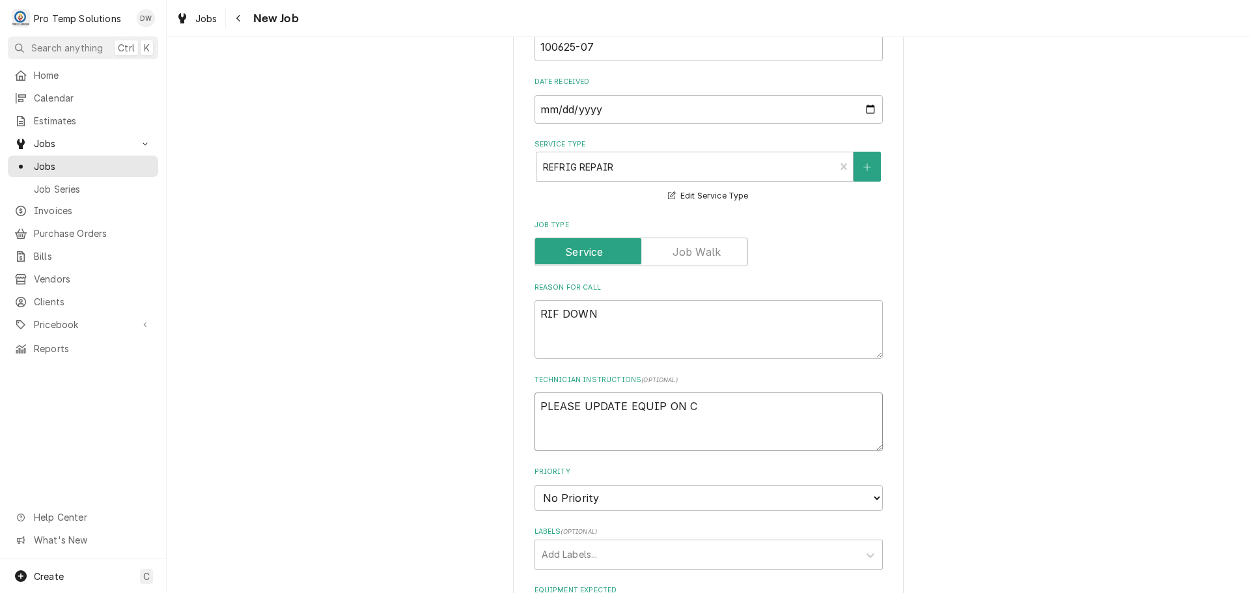
type textarea "PLEASE UPDATE EQUIP ON CA"
type textarea "x"
type textarea "PLEASE UPDATE EQUIP ON CAL"
type textarea "x"
type textarea "PLEASE UPDATE EQUIP ON CALL"
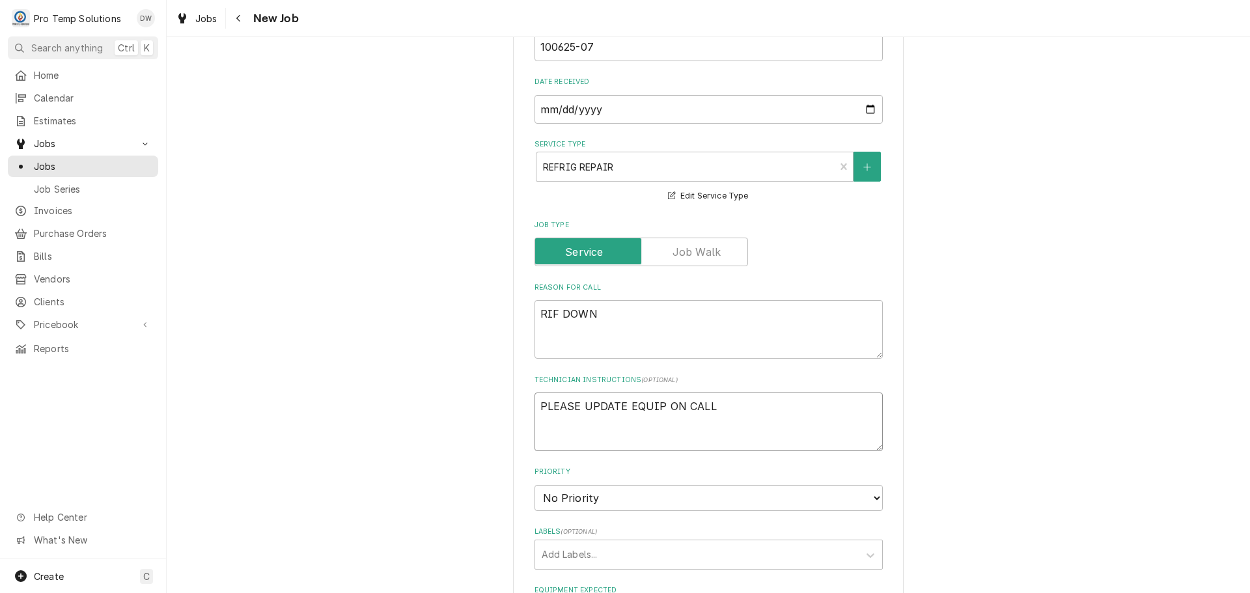
type textarea "x"
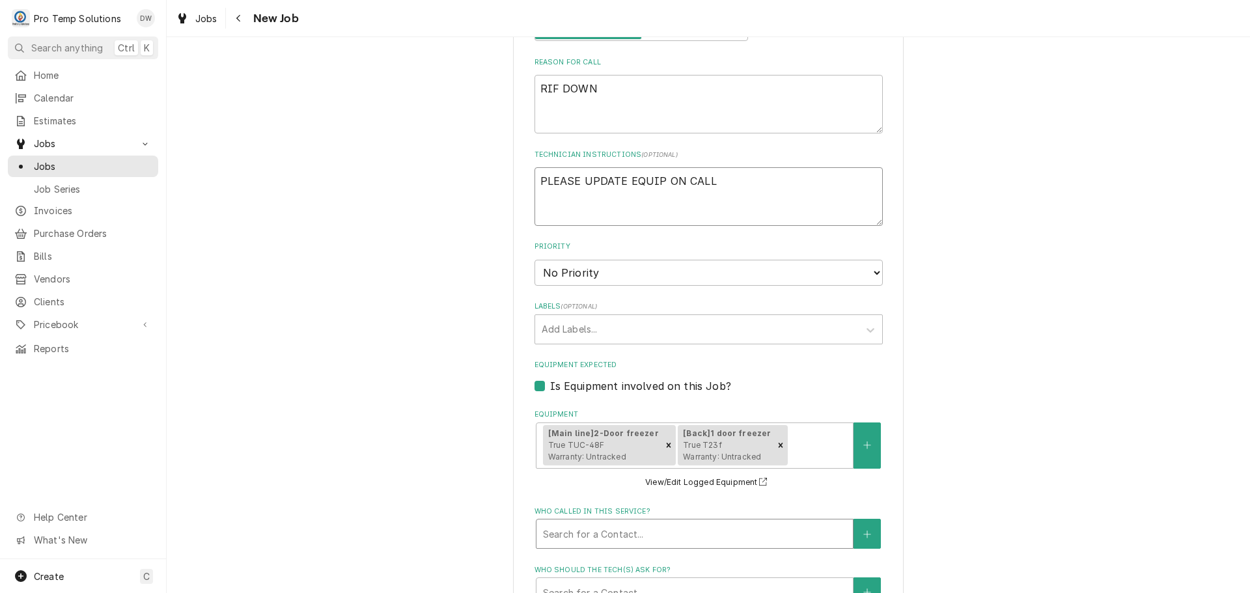
scroll to position [846, 0]
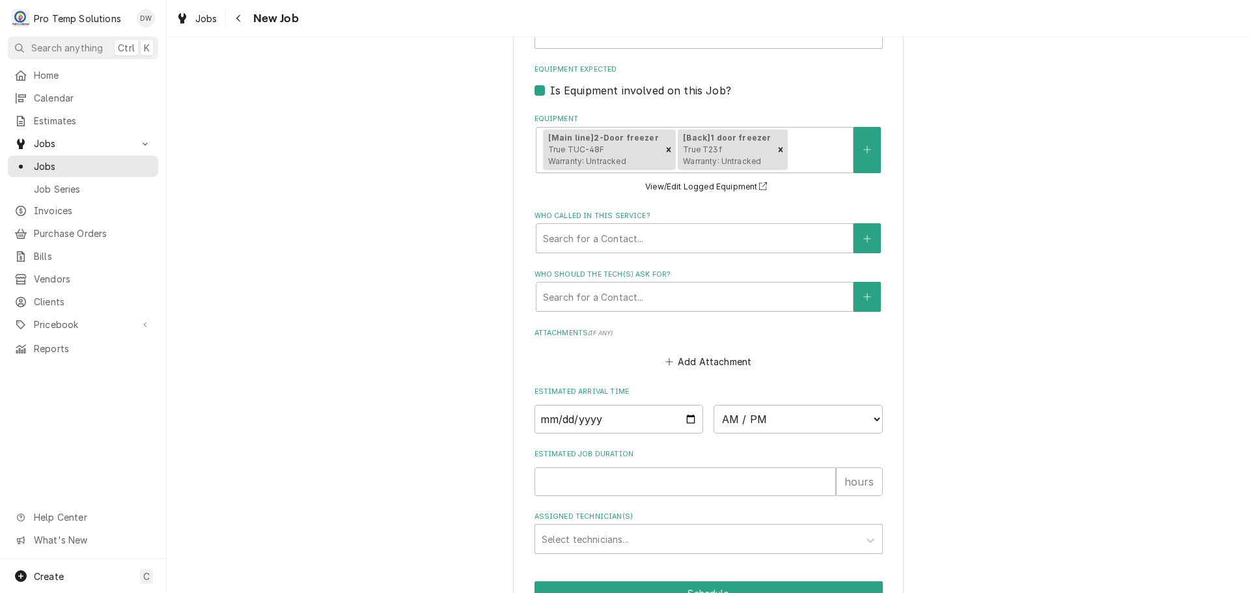
type textarea "PLEASE UPDATE EQUIP ON CALL"
click at [688, 419] on input "Date" at bounding box center [619, 419] width 169 height 29
type textarea "x"
type input "2025-10-06"
type textarea "x"
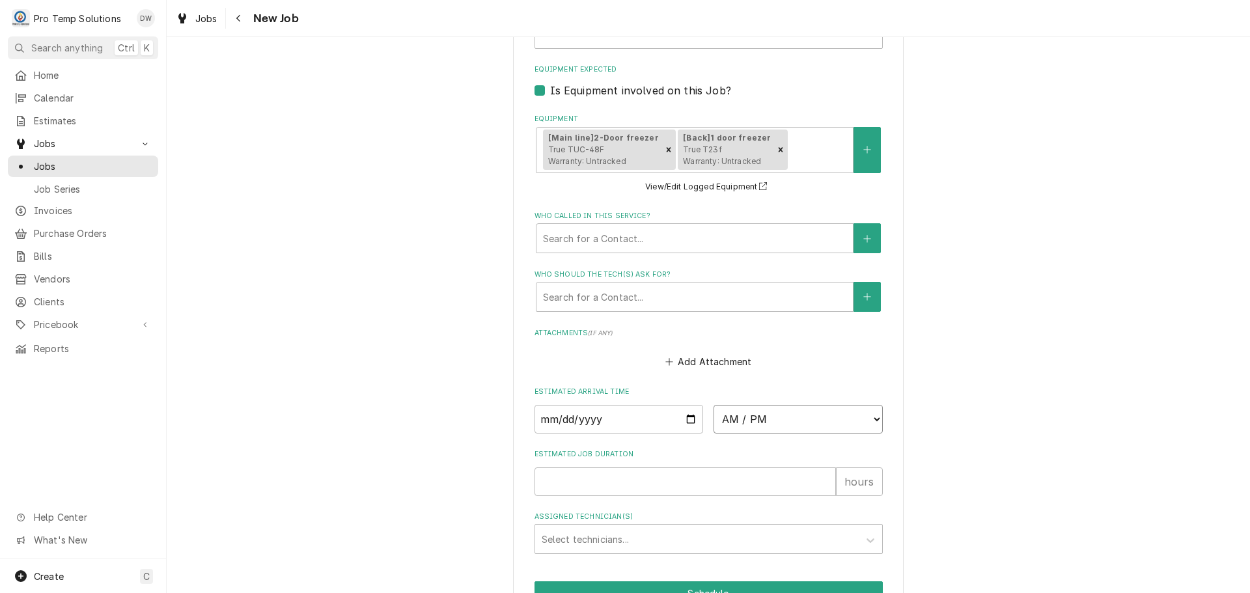
click at [876, 424] on select "AM / PM 6:00 AM 6:15 AM 6:30 AM 6:45 AM 7:00 AM 7:15 AM 7:30 AM 7:45 AM 8:00 AM…" at bounding box center [798, 419] width 169 height 29
select select "16:00:00"
click at [714, 405] on select "AM / PM 6:00 AM 6:15 AM 6:30 AM 6:45 AM 7:00 AM 7:15 AM 7:30 AM 7:45 AM 8:00 AM…" at bounding box center [798, 419] width 169 height 29
click at [791, 486] on input "Estimated Job Duration" at bounding box center [685, 482] width 301 height 29
type textarea "x"
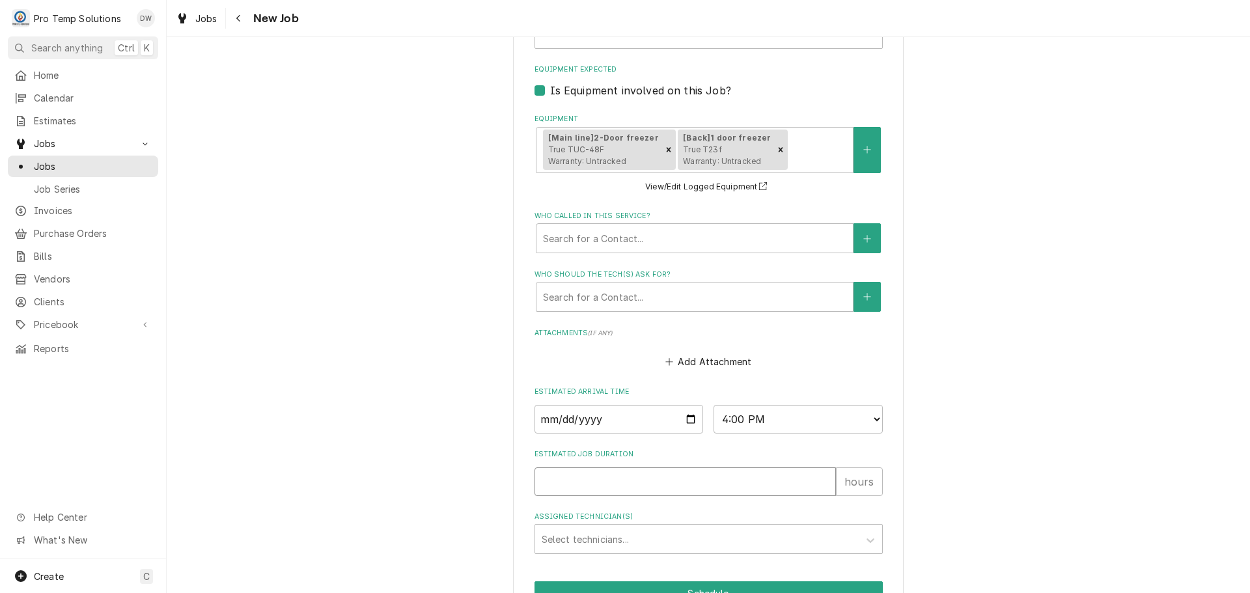
type input "1"
type textarea "x"
type input "1"
click at [629, 545] on div "Assigned Technician(s)" at bounding box center [697, 538] width 311 height 23
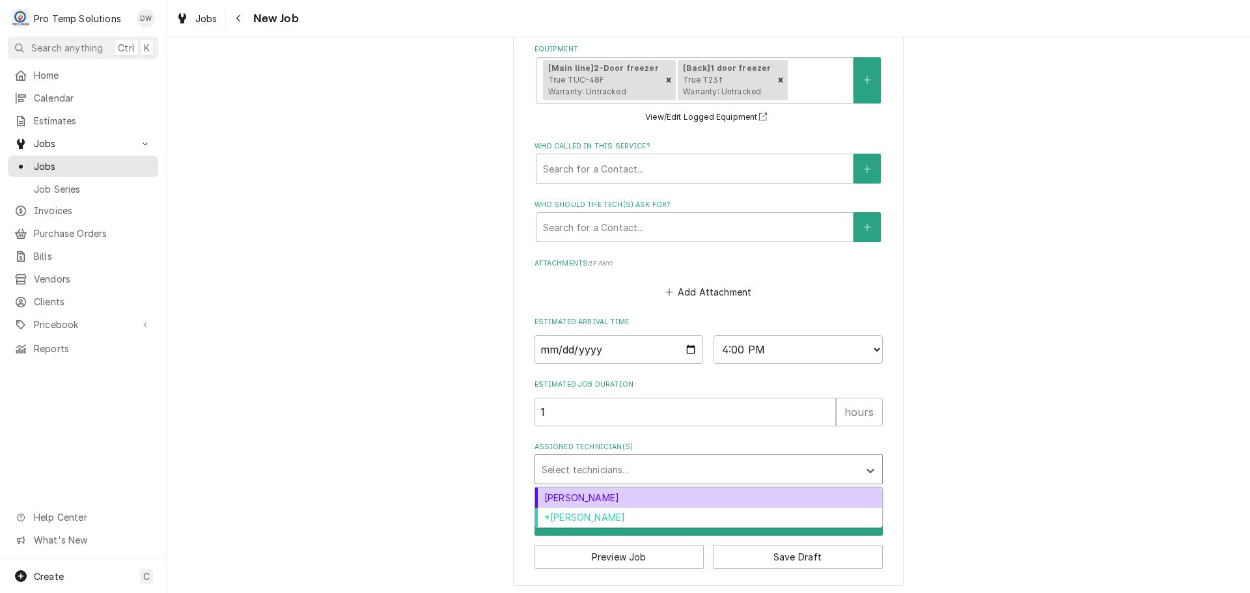
scroll to position [920, 0]
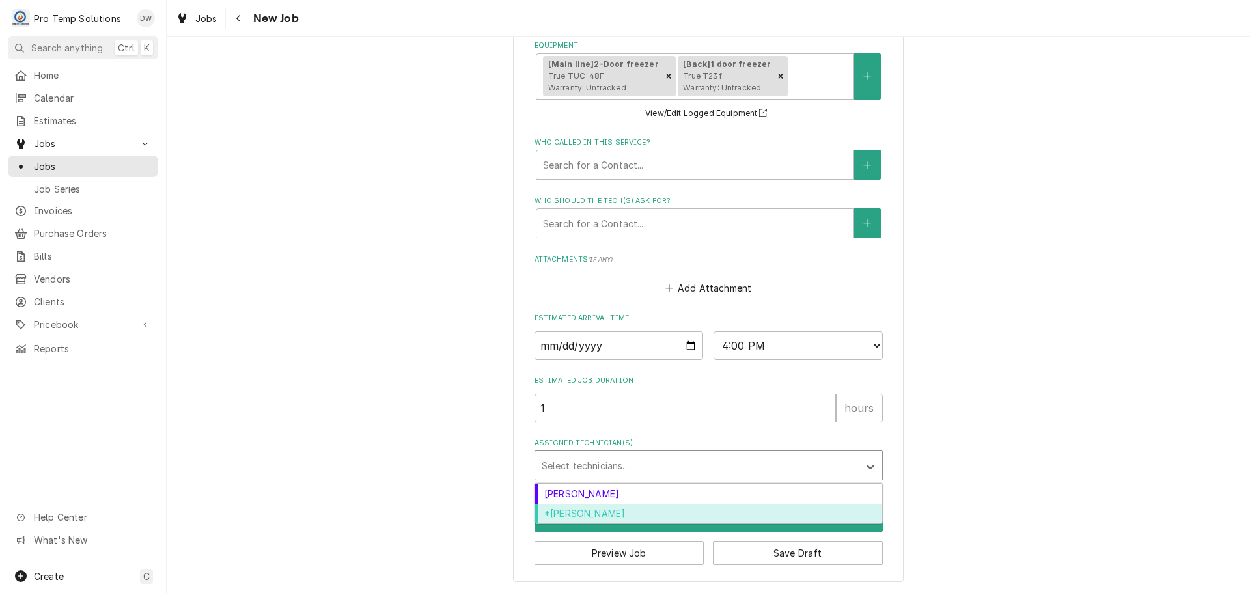
click at [604, 515] on div "*[PERSON_NAME]" at bounding box center [708, 514] width 347 height 20
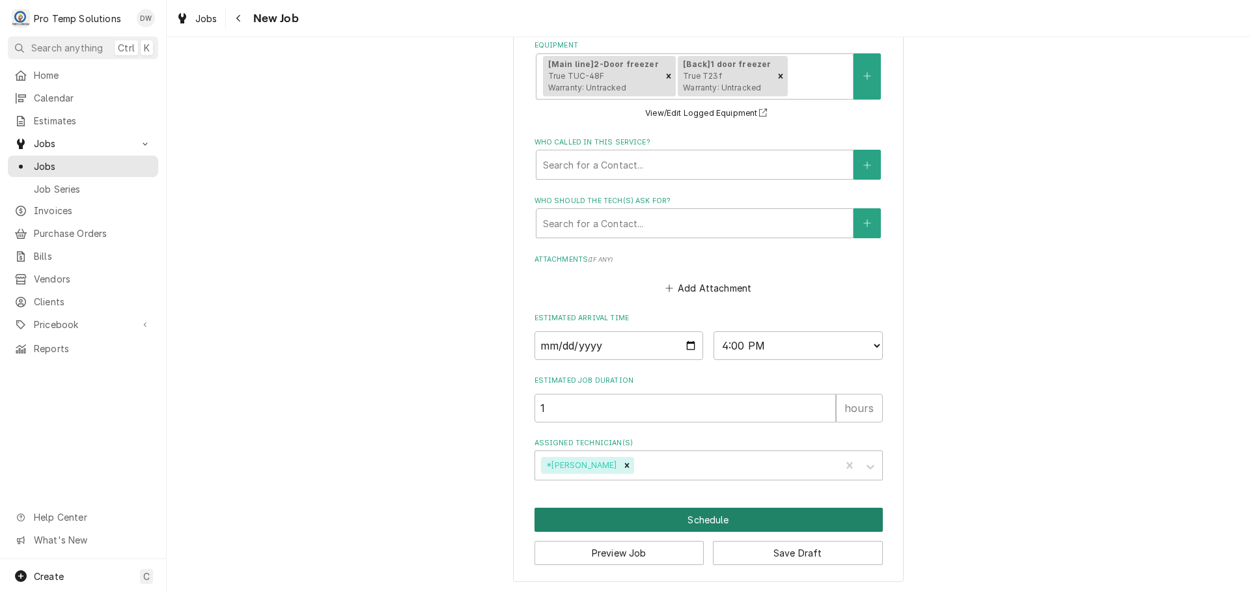
click at [701, 521] on button "Schedule" at bounding box center [709, 520] width 348 height 24
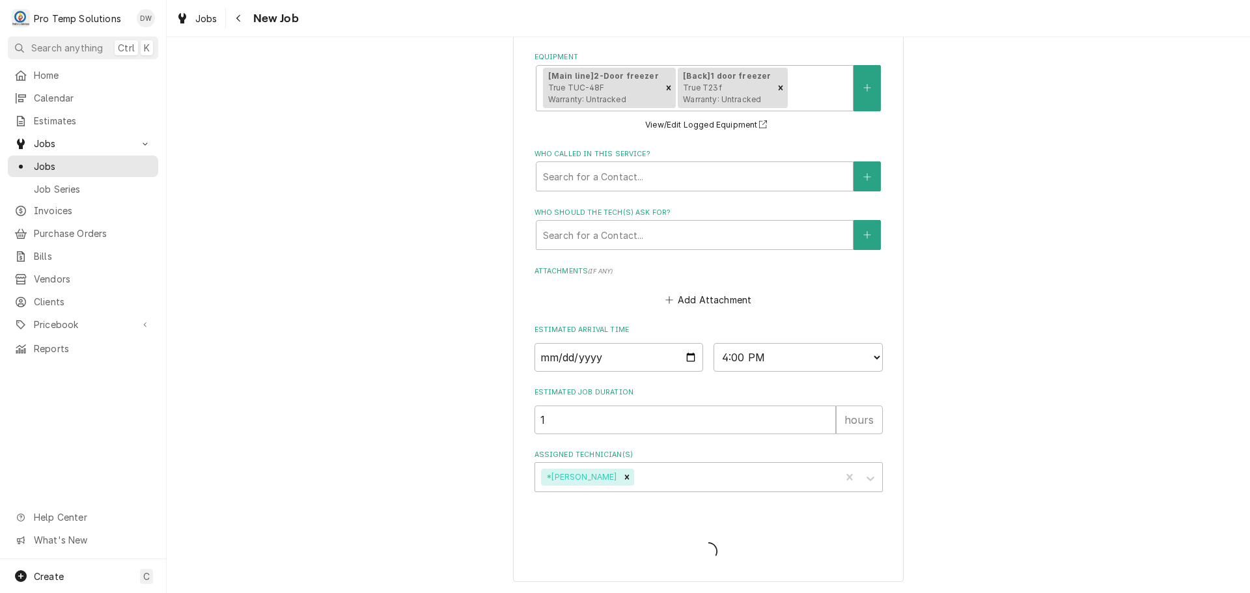
type textarea "x"
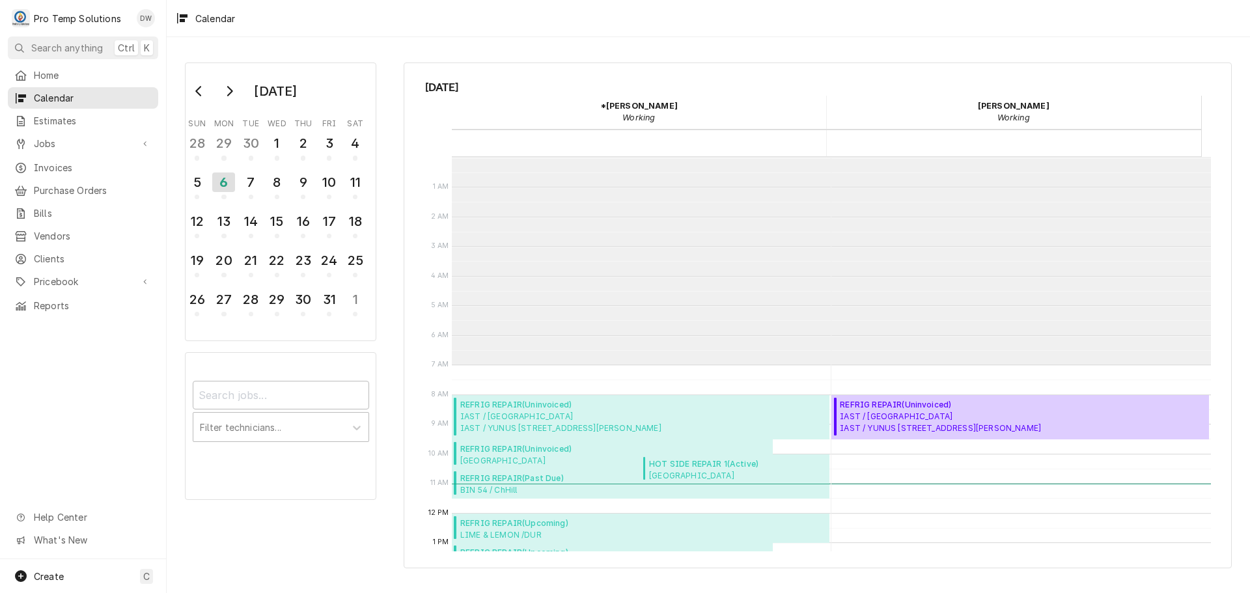
scroll to position [208, 0]
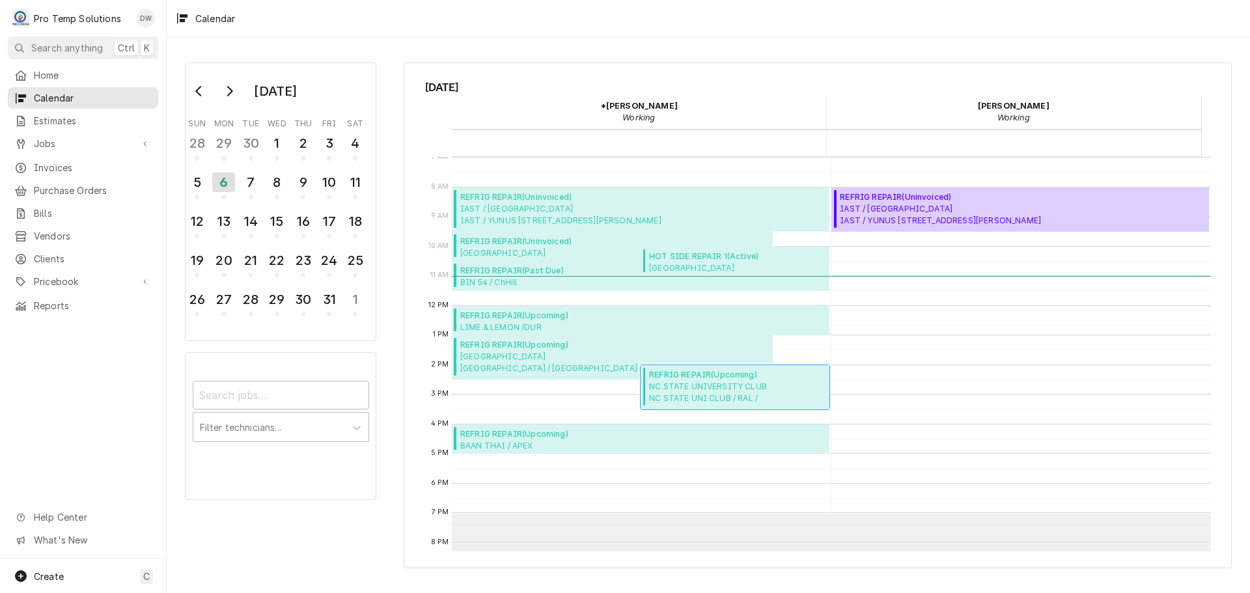
click at [732, 388] on span "NC STATE UNIVERSITY CLUB NC STATE UNI CLUB / RAL / [STREET_ADDRESS]" at bounding box center [737, 393] width 176 height 25
click at [686, 382] on span "NC STATE UNIVERSITY CLUB NC STATE UNI CLUB / RAL / [STREET_ADDRESS]" at bounding box center [737, 393] width 176 height 25
click at [697, 400] on span "NC STATE UNIVERSITY CLUB NC STATE UNI CLUB / RAL / [STREET_ADDRESS]" at bounding box center [737, 393] width 176 height 25
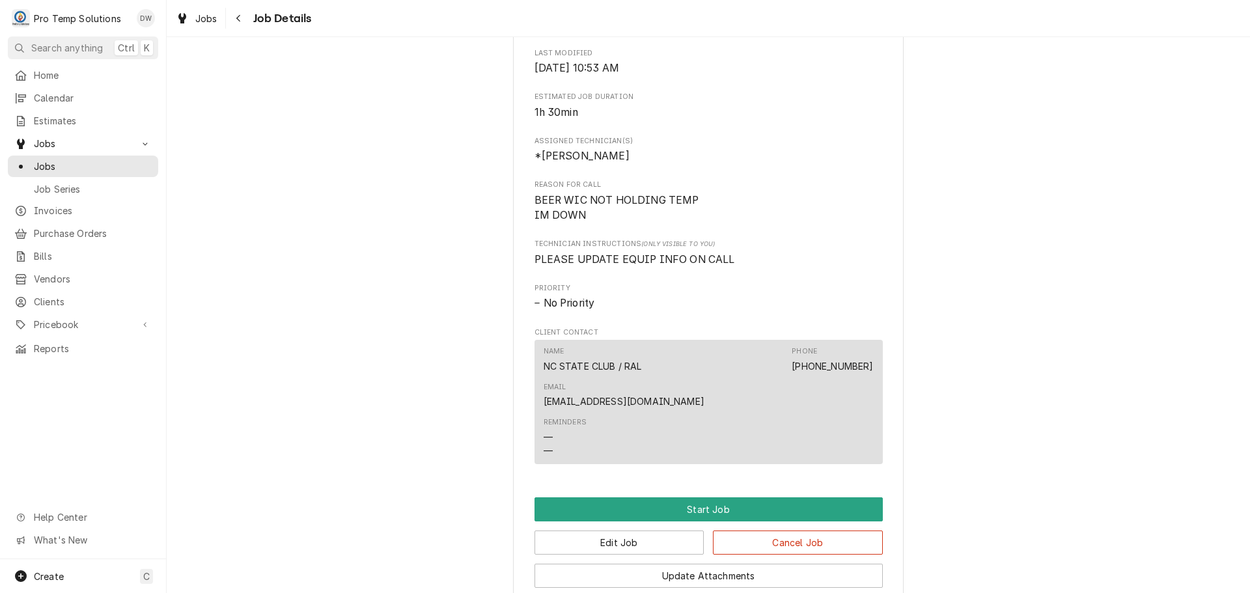
scroll to position [716, 0]
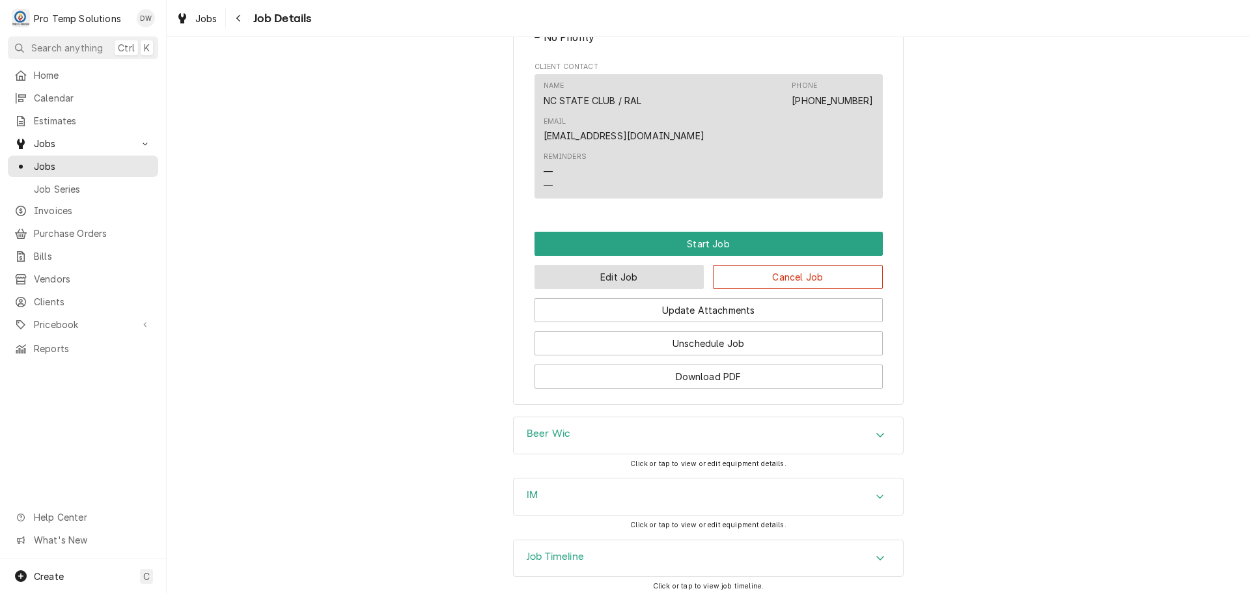
click at [658, 265] on button "Edit Job" at bounding box center [620, 277] width 170 height 24
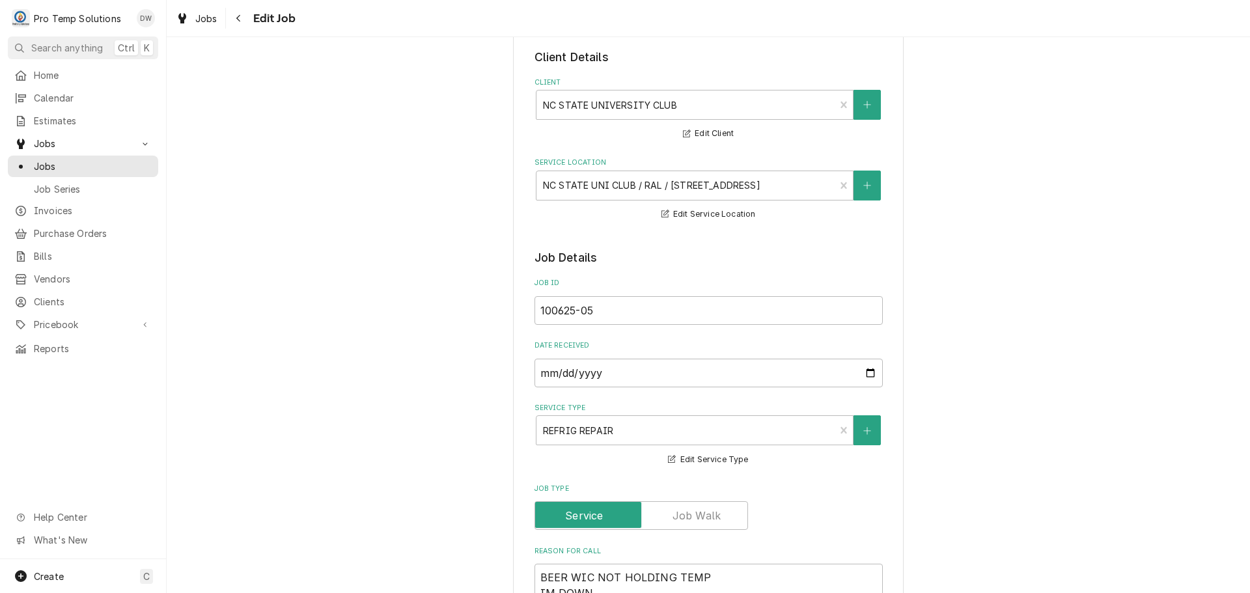
scroll to position [326, 0]
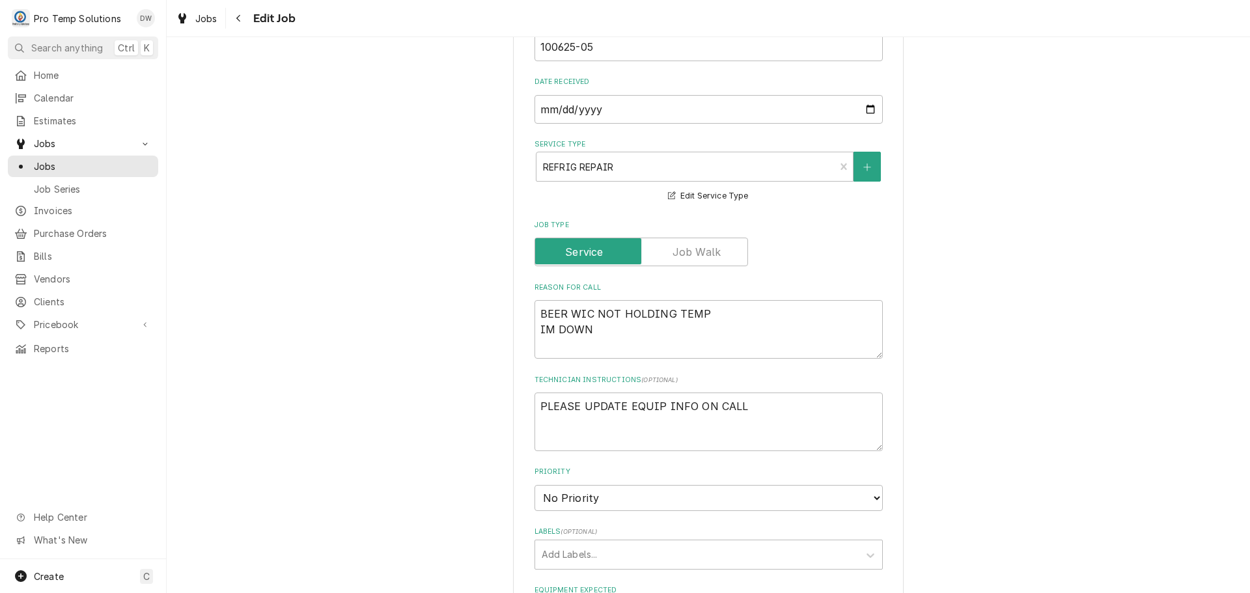
type textarea "x"
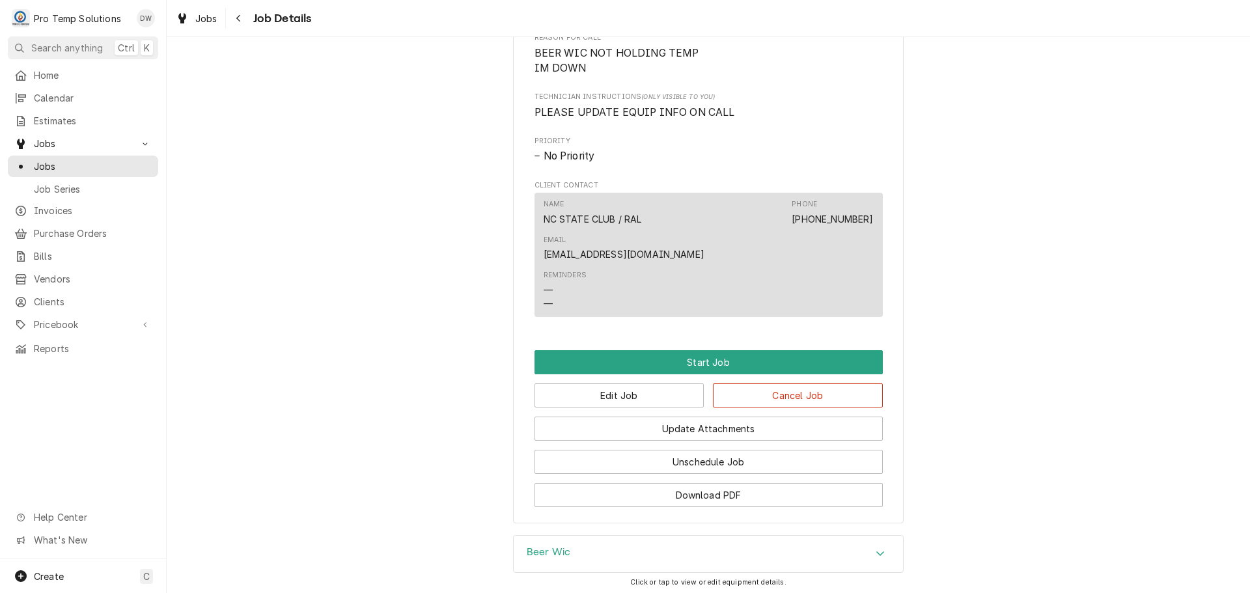
scroll to position [766, 0]
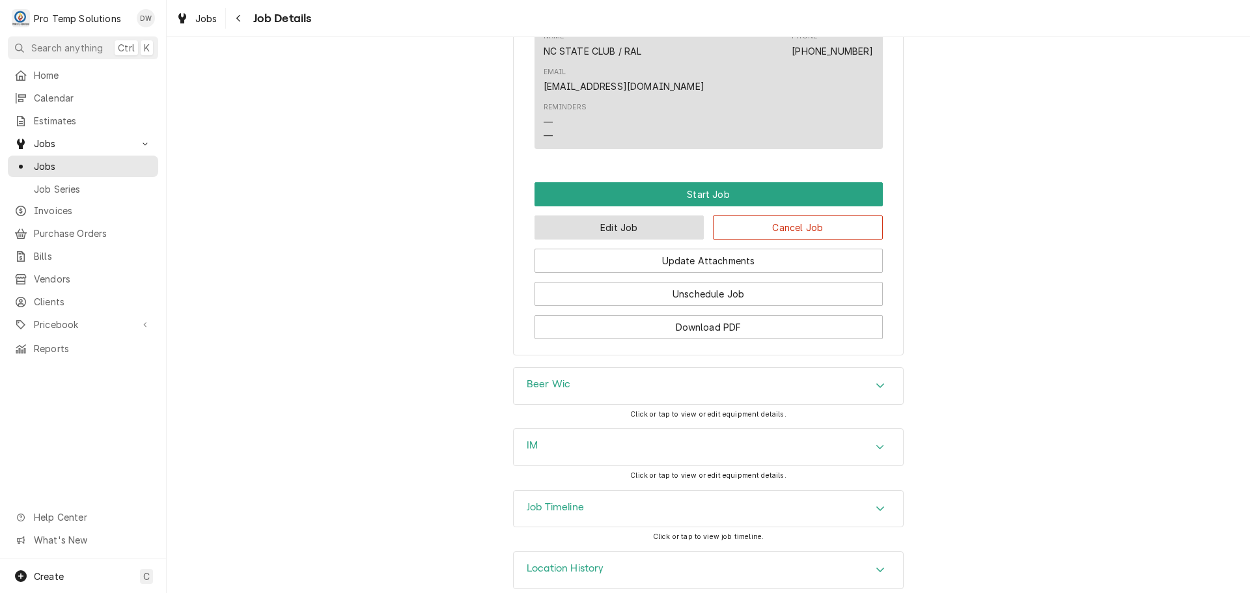
click at [649, 216] on button "Edit Job" at bounding box center [620, 228] width 170 height 24
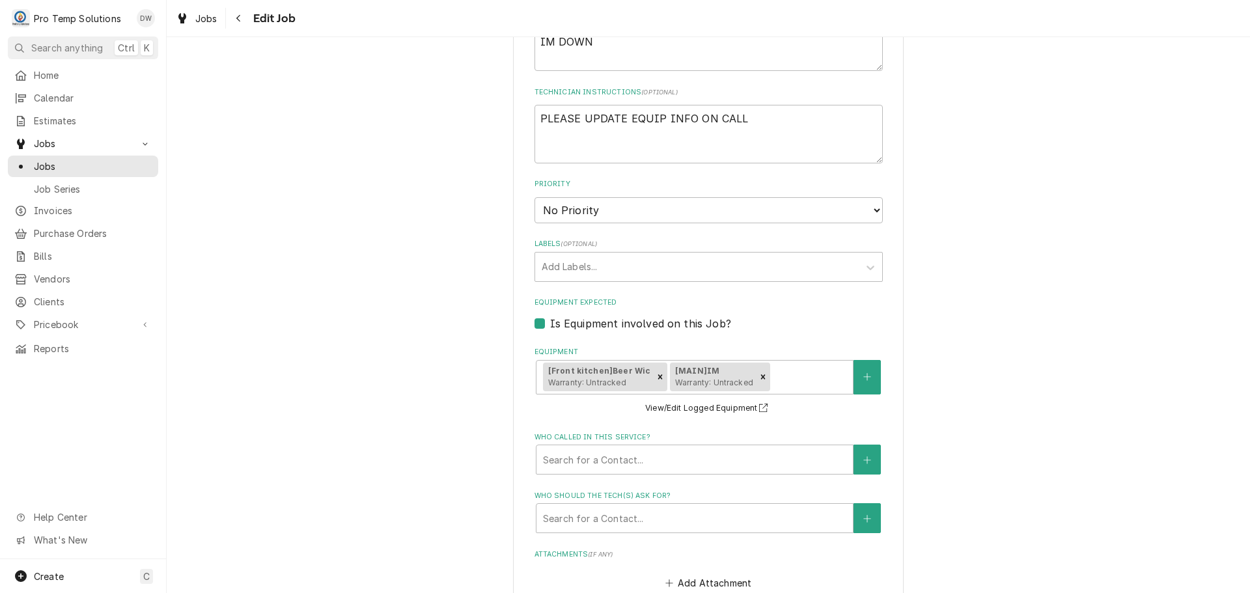
scroll to position [846, 0]
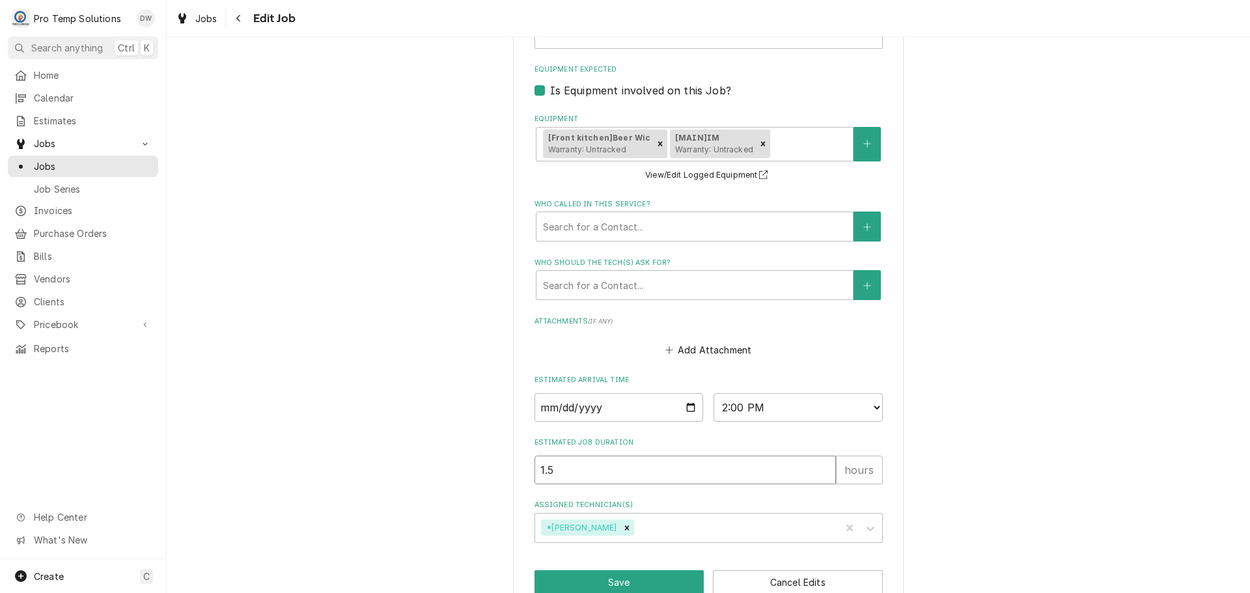
click at [581, 469] on input "1.5" at bounding box center [685, 470] width 301 height 29
type textarea "x"
type input "1"
type textarea "x"
type input "1"
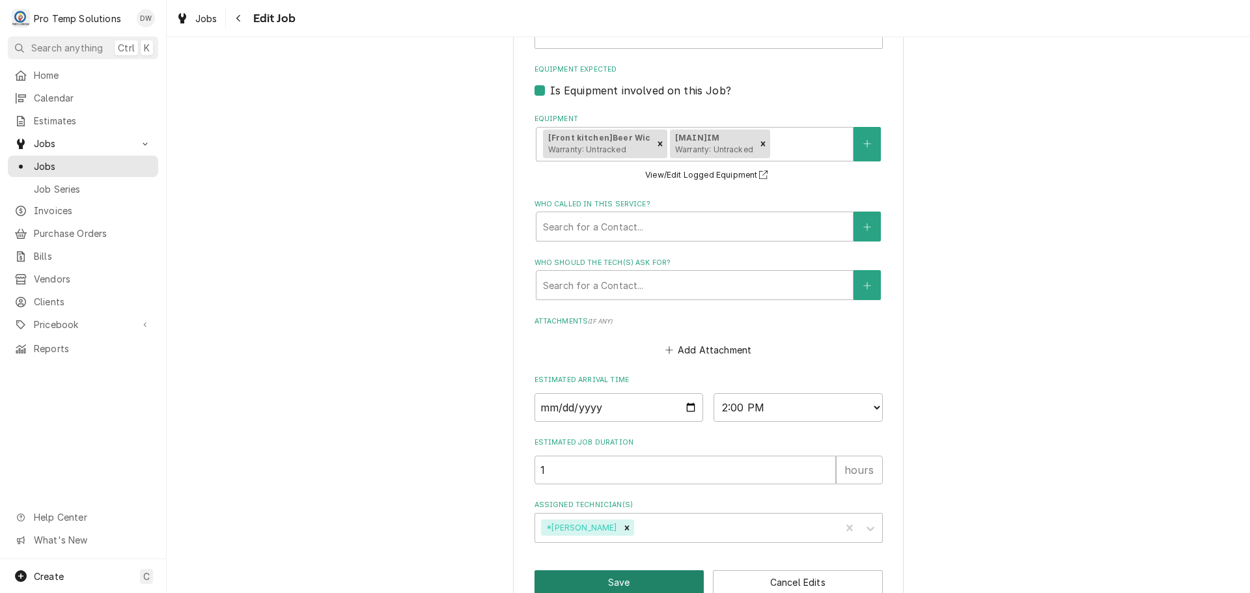
click at [614, 574] on button "Save" at bounding box center [620, 582] width 170 height 24
type textarea "x"
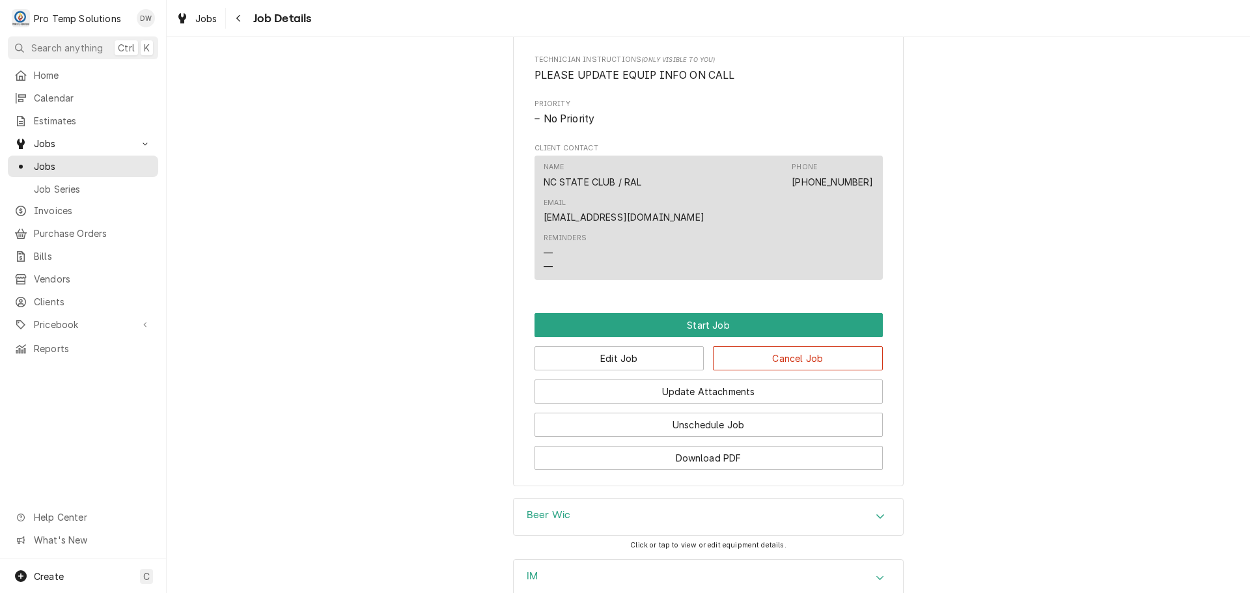
scroll to position [766, 0]
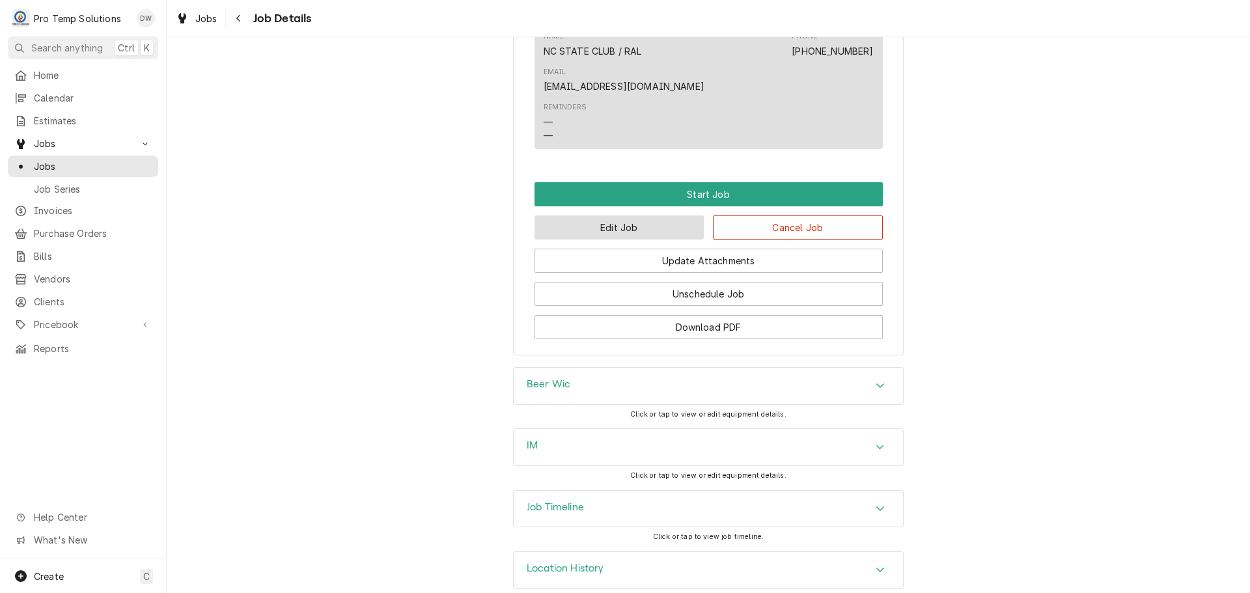
click at [645, 216] on button "Edit Job" at bounding box center [620, 228] width 170 height 24
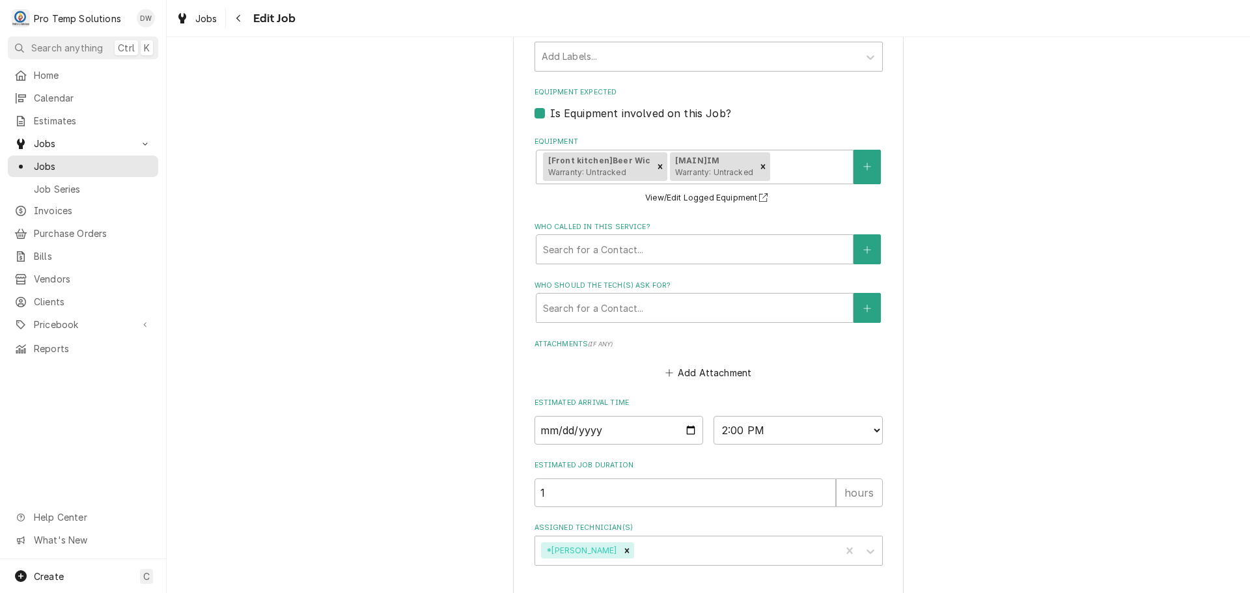
scroll to position [876, 0]
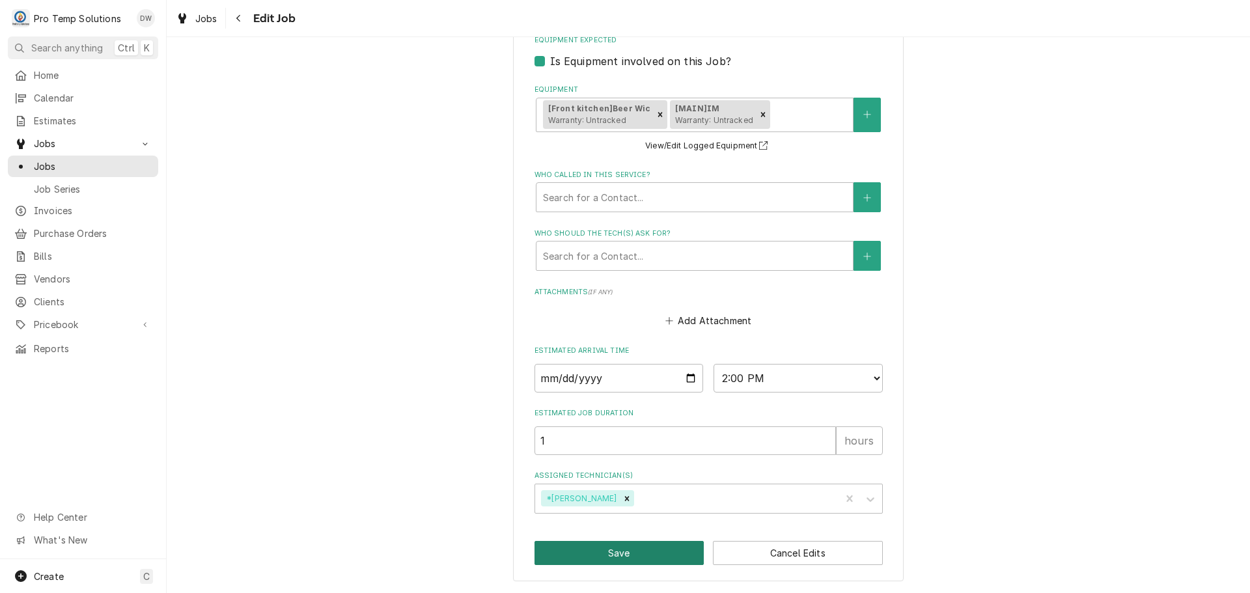
click at [621, 554] on button "Save" at bounding box center [620, 553] width 170 height 24
type textarea "x"
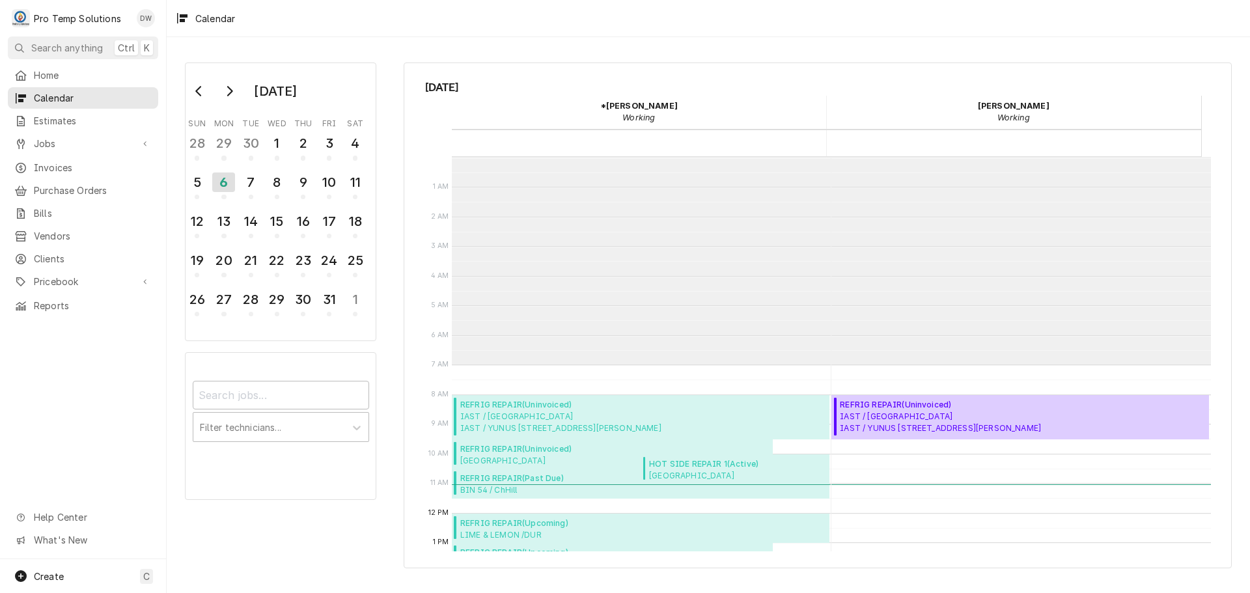
scroll to position [208, 0]
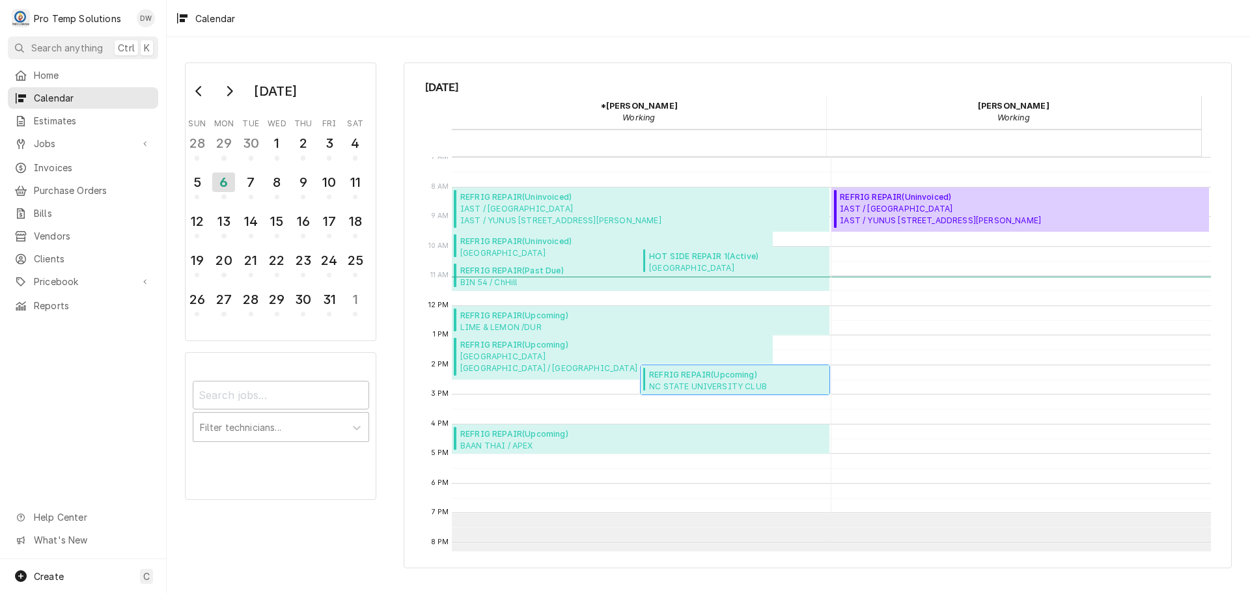
click at [750, 384] on span "NC STATE UNIVERSITY CLUB NC STATE UNI CLUB / RAL / [STREET_ADDRESS]" at bounding box center [737, 386] width 176 height 10
click at [677, 384] on span "NC STATE UNIVERSITY CLUB NC STATE UNI CLUB / RAL / [STREET_ADDRESS]" at bounding box center [737, 386] width 176 height 10
click at [525, 352] on span "[GEOGRAPHIC_DATA] / [GEOGRAPHIC_DATA] / [STREET_ADDRESS]" at bounding box center [591, 362] width 262 height 23
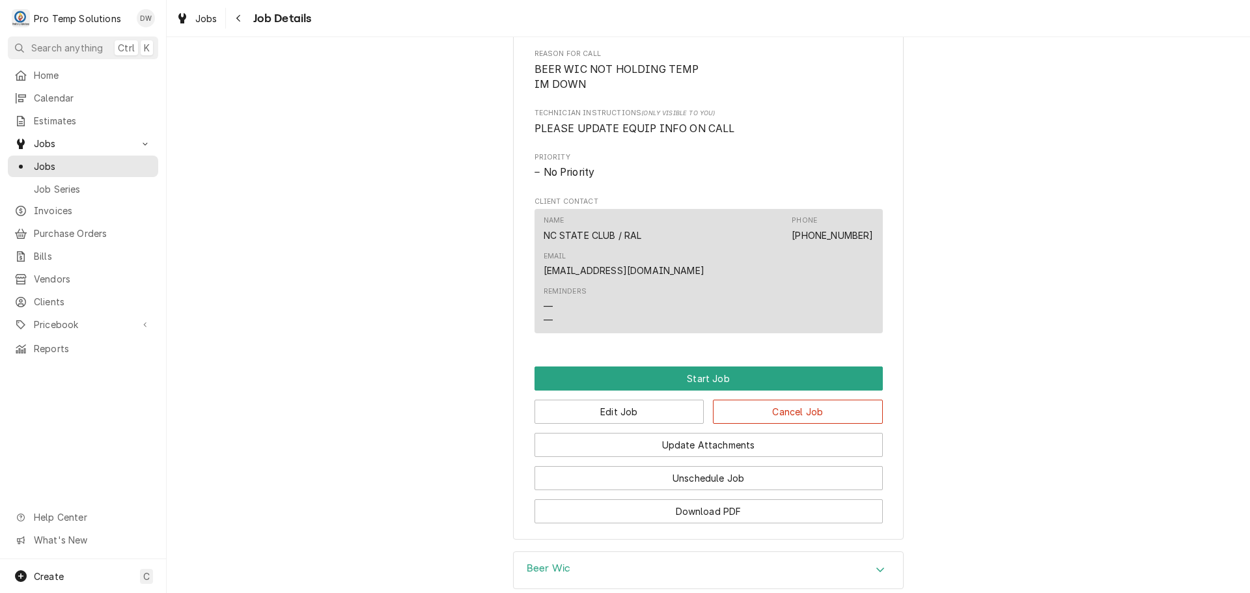
scroll to position [651, 0]
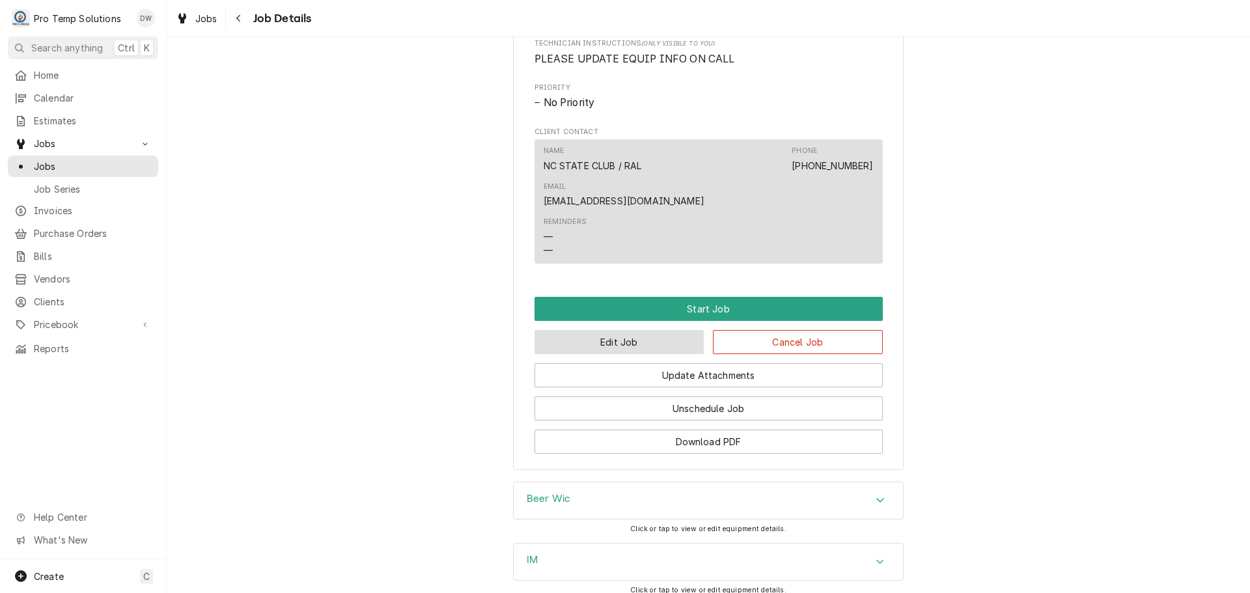
click at [626, 330] on button "Edit Job" at bounding box center [620, 342] width 170 height 24
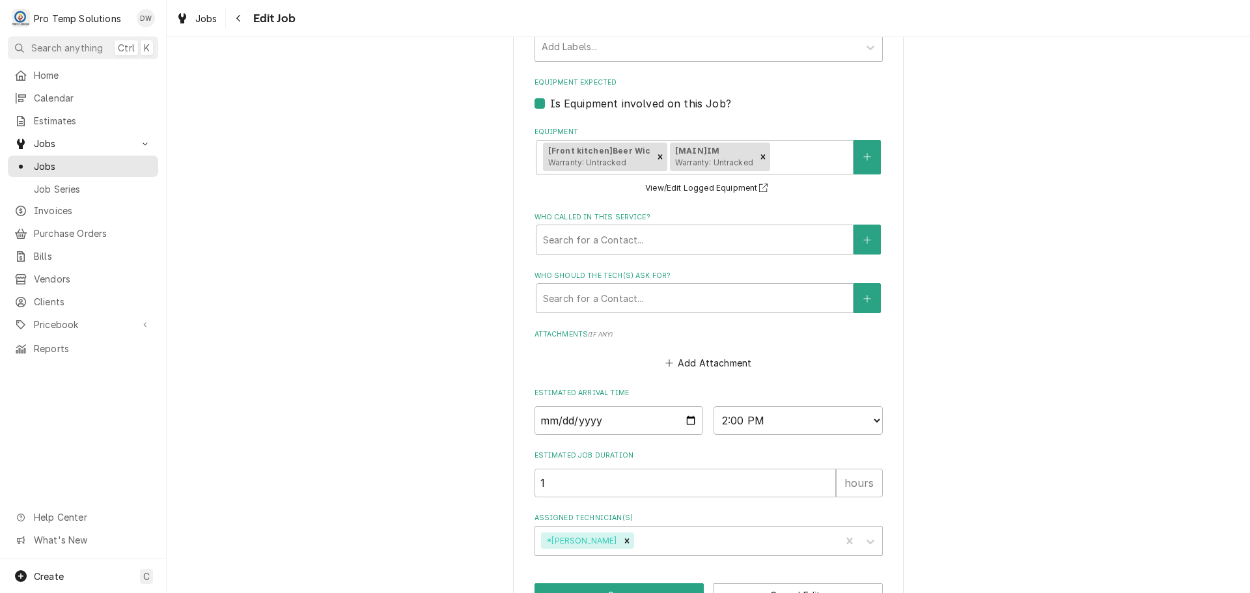
scroll to position [876, 0]
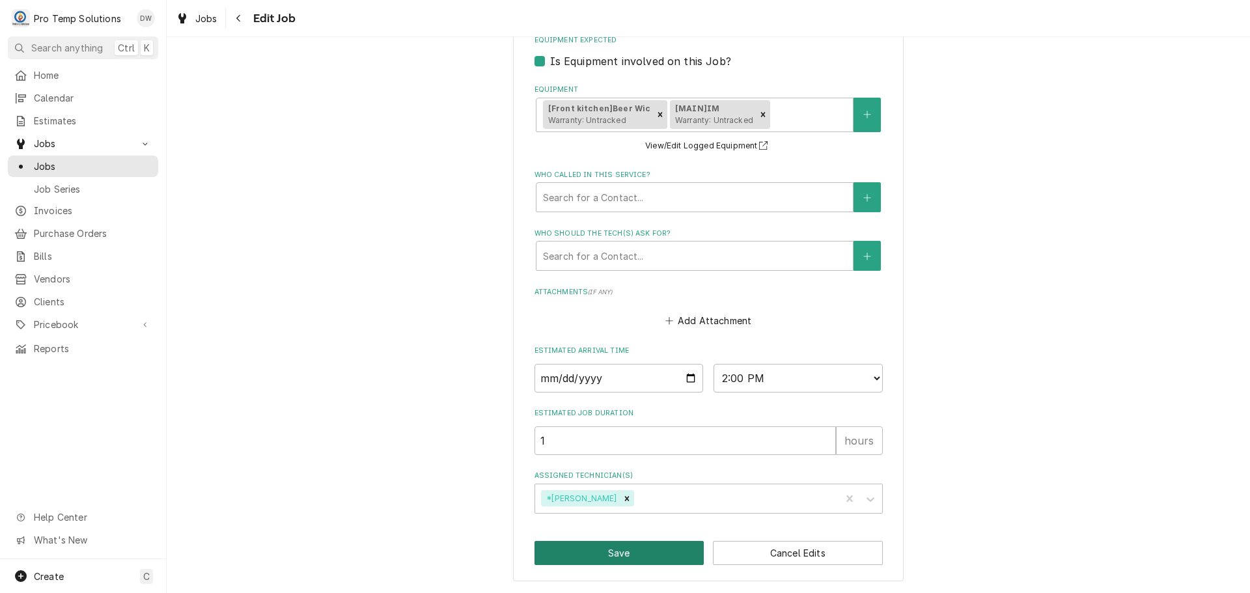
click at [611, 552] on button "Save" at bounding box center [620, 553] width 170 height 24
type textarea "x"
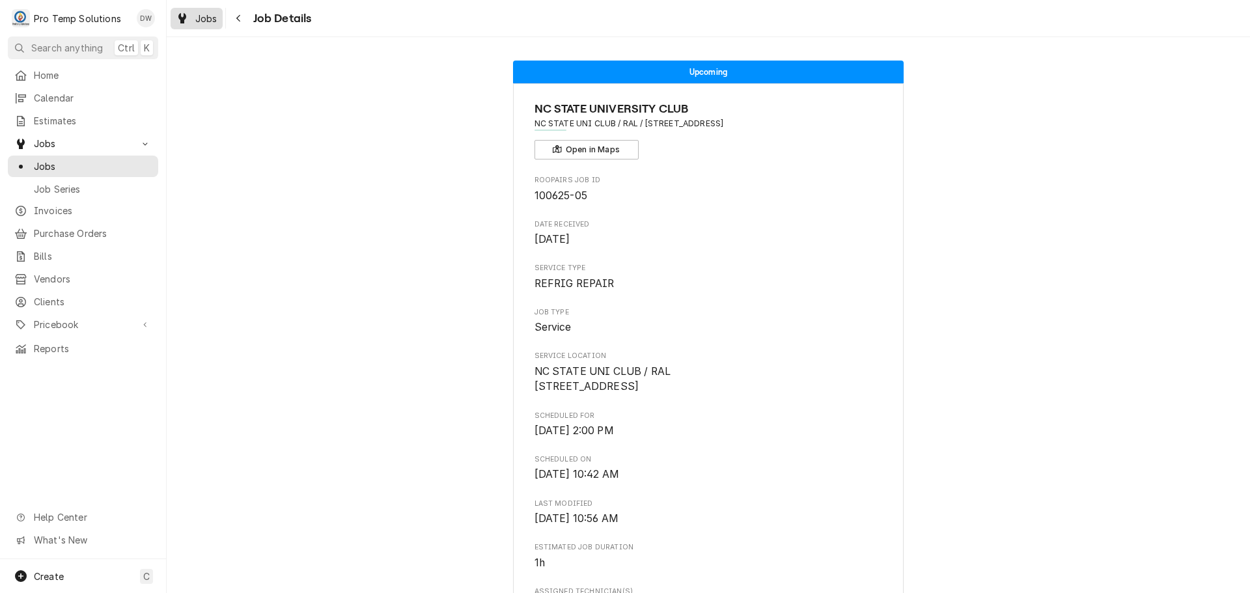
click at [187, 21] on div "Dynamic Content Wrapper" at bounding box center [182, 18] width 13 height 16
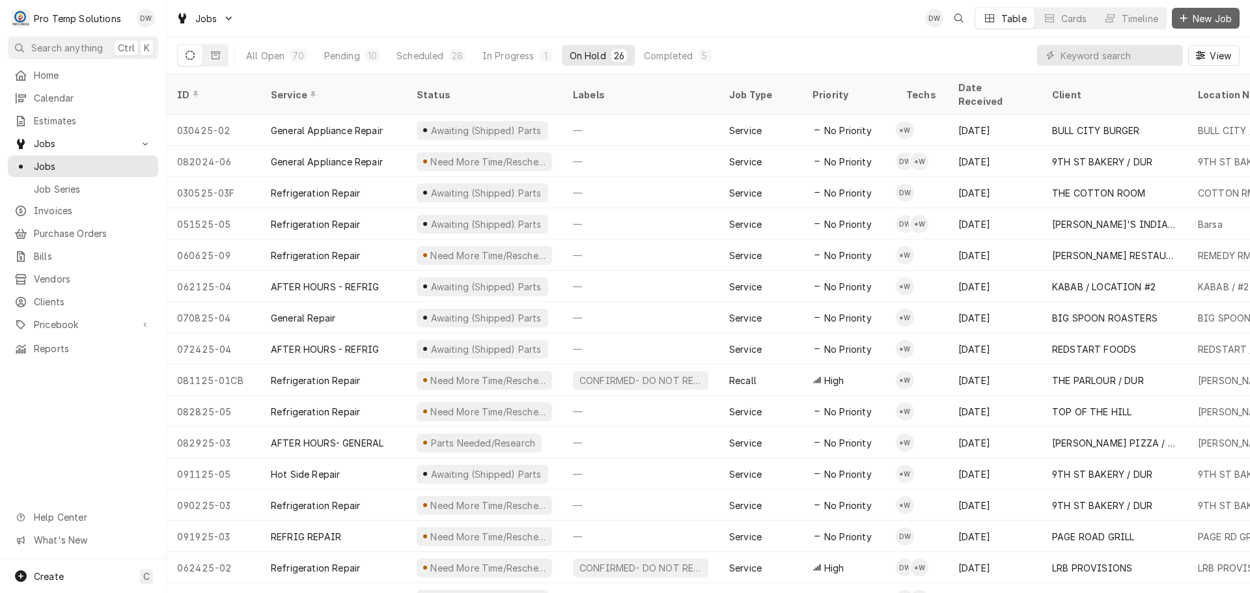
click at [1205, 15] on span "New Job" at bounding box center [1212, 19] width 44 height 14
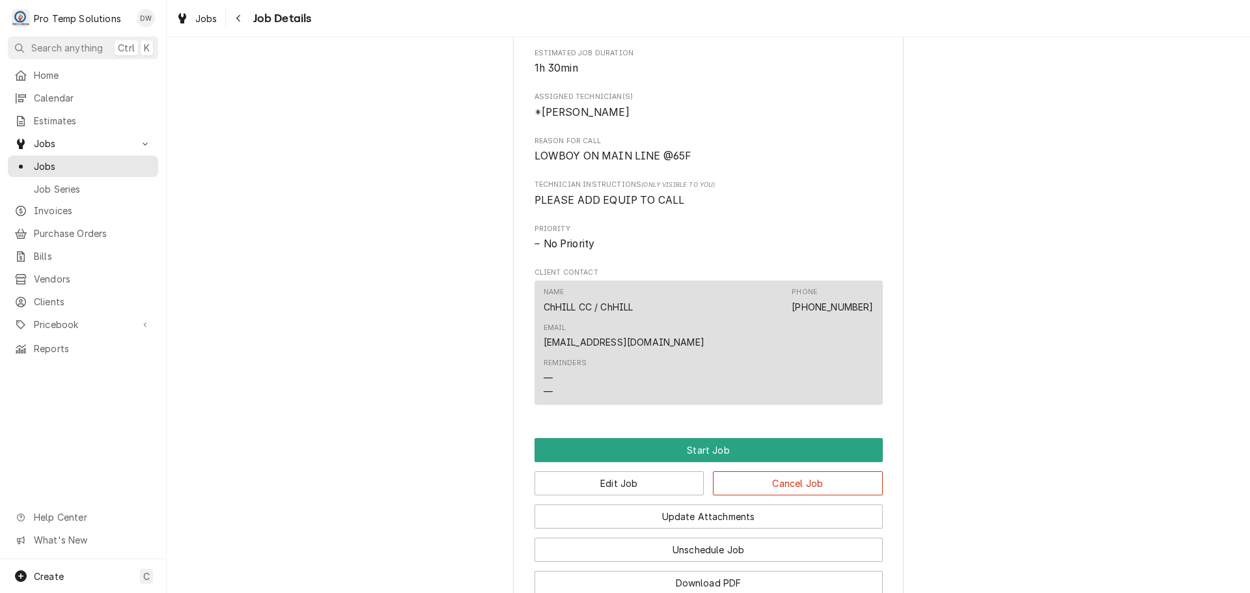
scroll to position [715, 0]
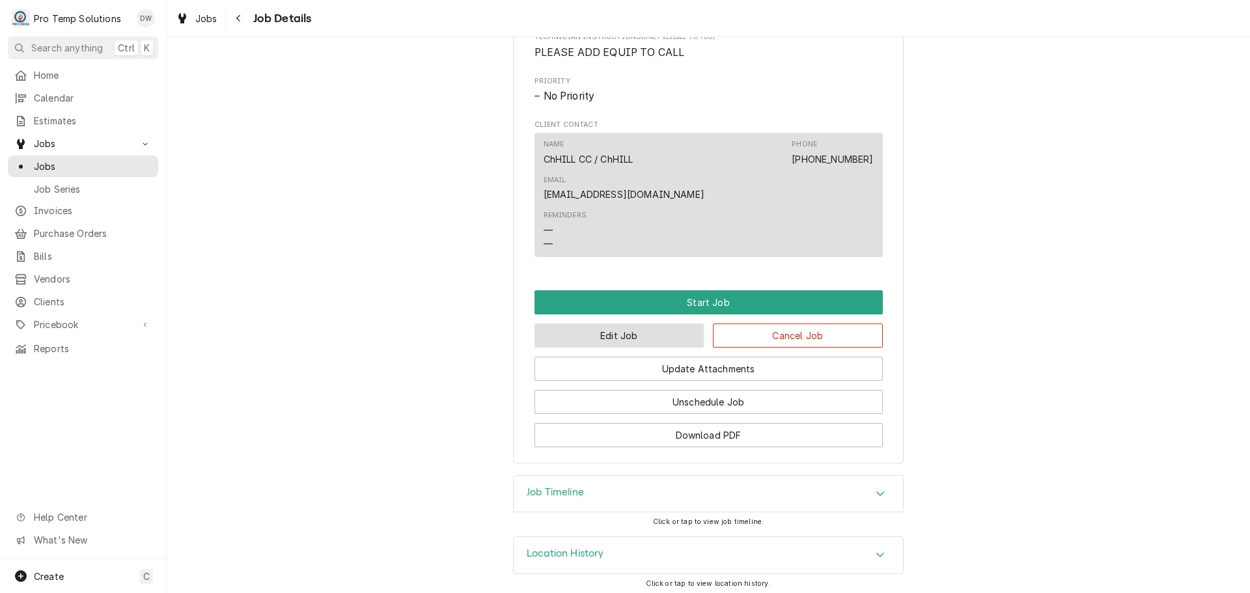
click at [622, 324] on button "Edit Job" at bounding box center [620, 336] width 170 height 24
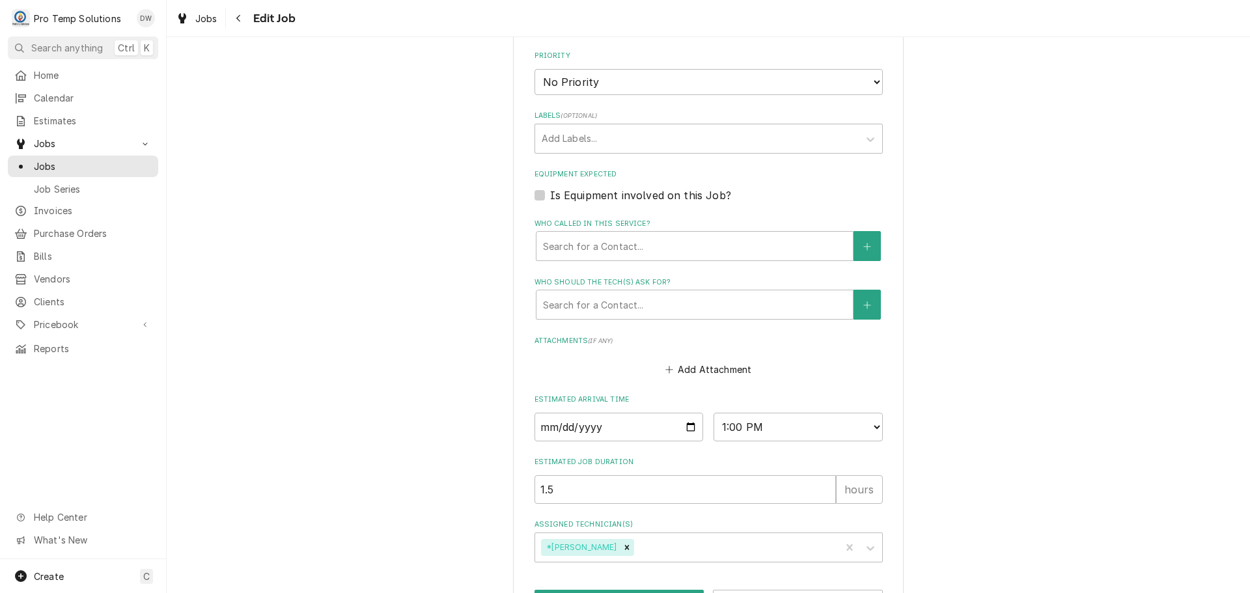
scroll to position [879, 0]
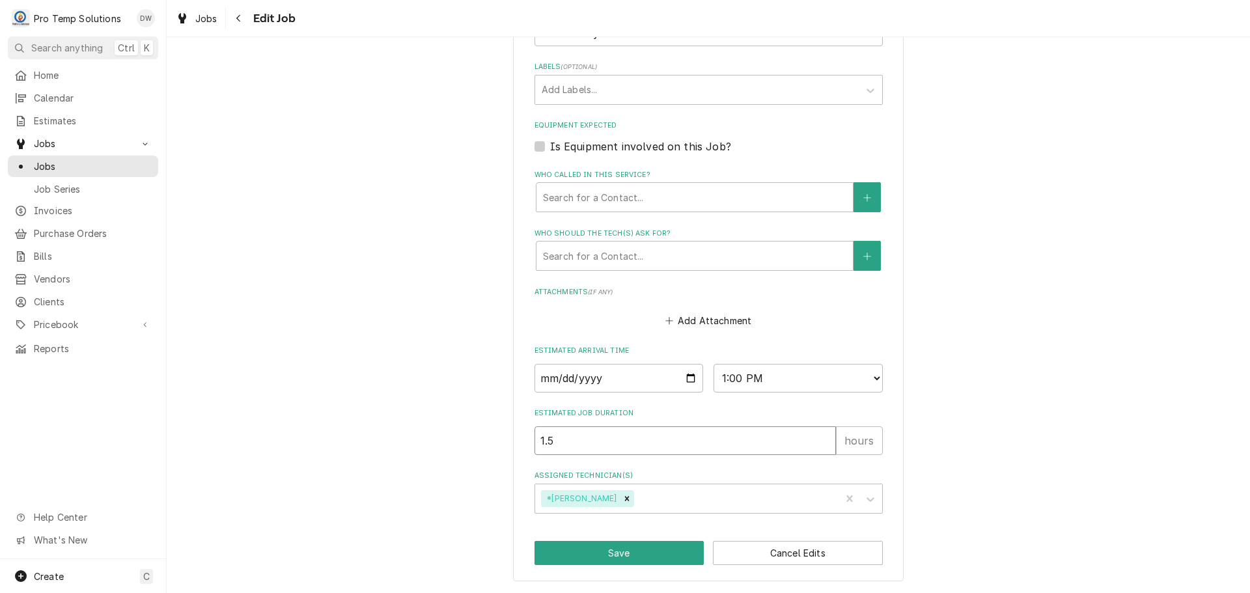
click at [603, 430] on input "1.5" at bounding box center [685, 440] width 301 height 29
type textarea "x"
type input "1"
type textarea "x"
type input "1"
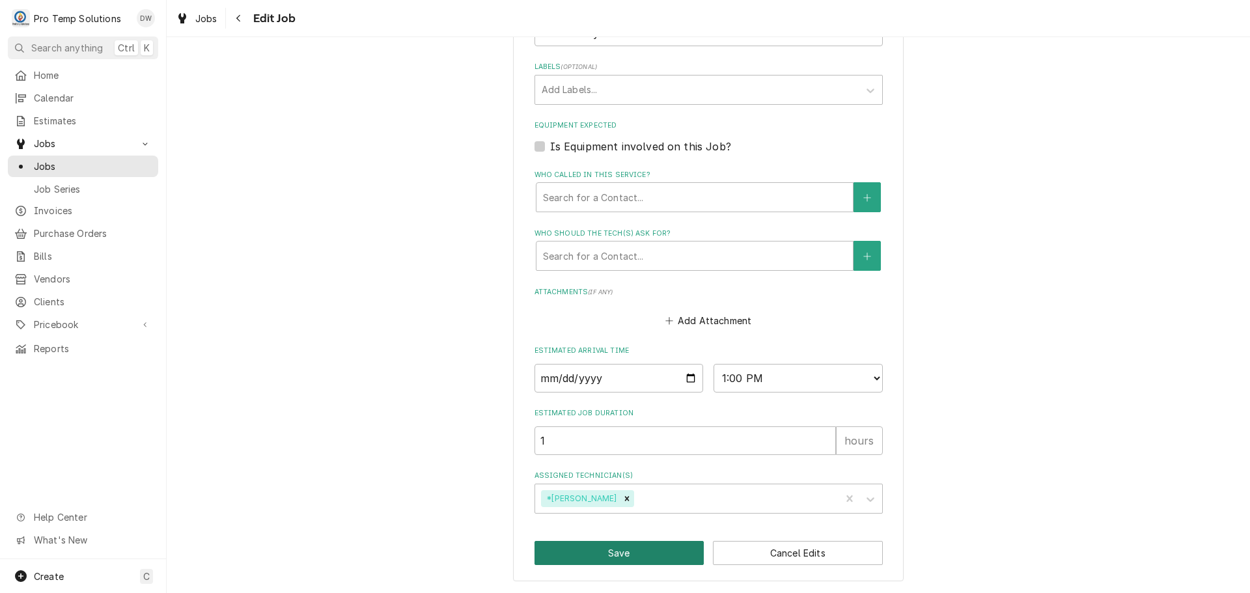
click at [615, 561] on button "Save" at bounding box center [620, 553] width 170 height 24
type textarea "x"
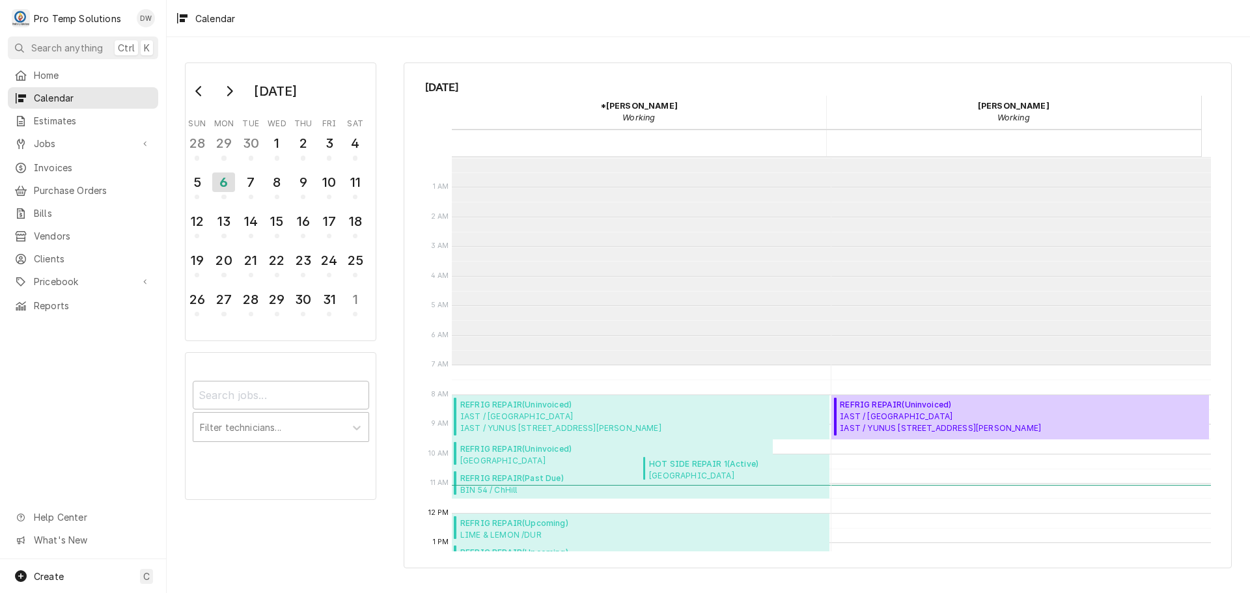
scroll to position [208, 0]
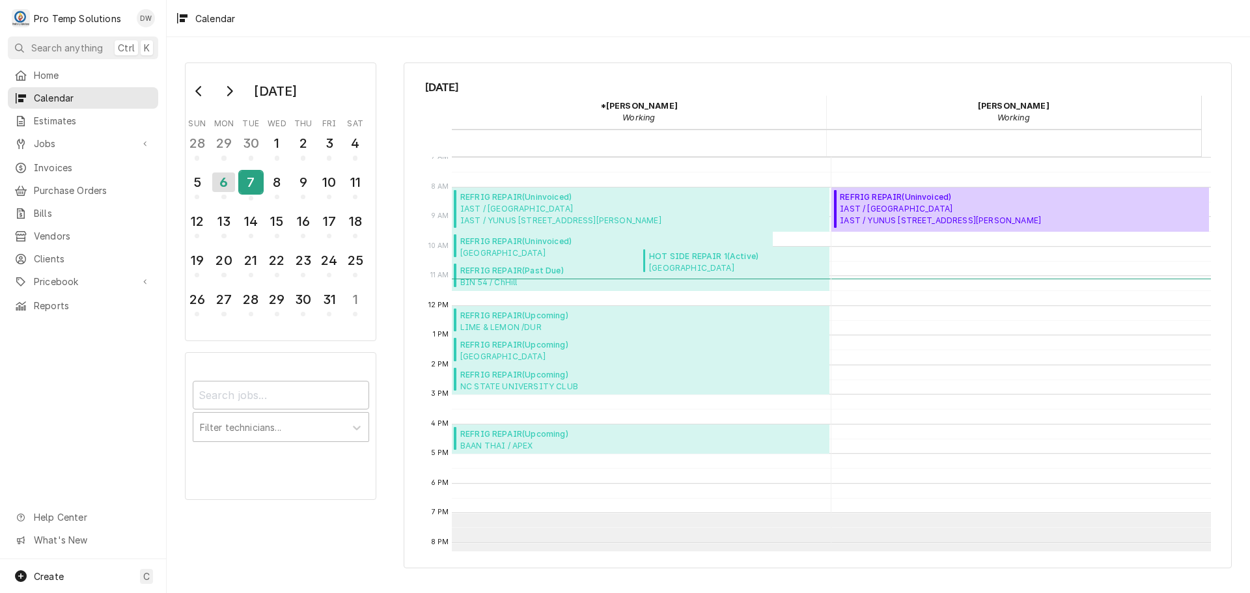
click at [250, 178] on div "7" at bounding box center [251, 182] width 23 height 22
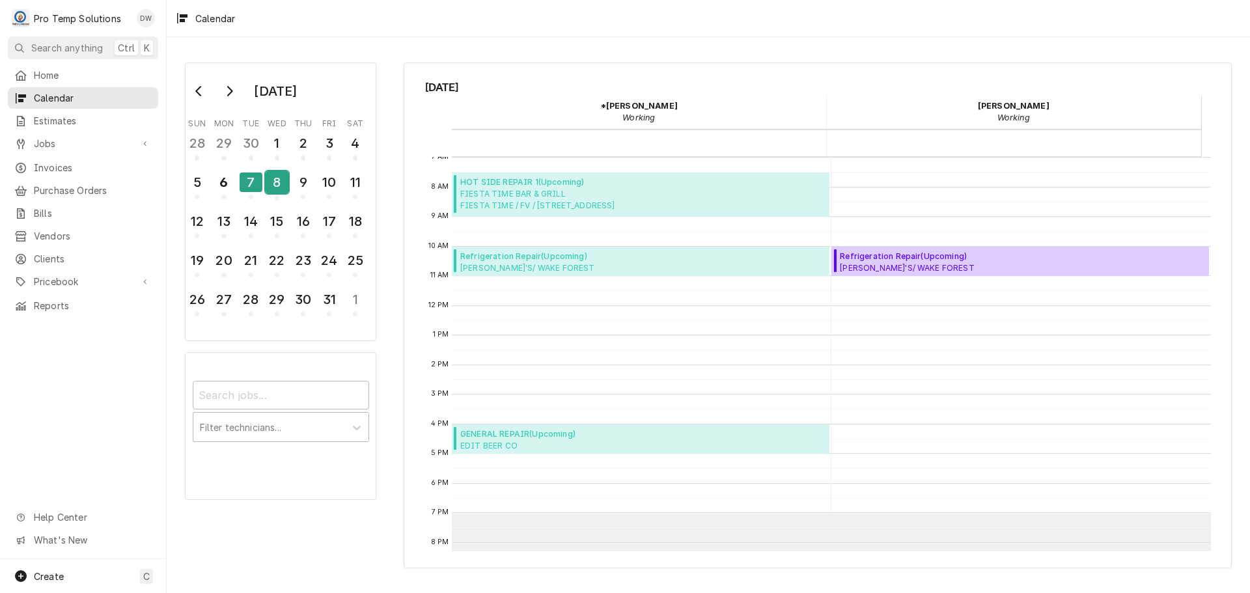
click at [278, 184] on div "8" at bounding box center [277, 182] width 23 height 22
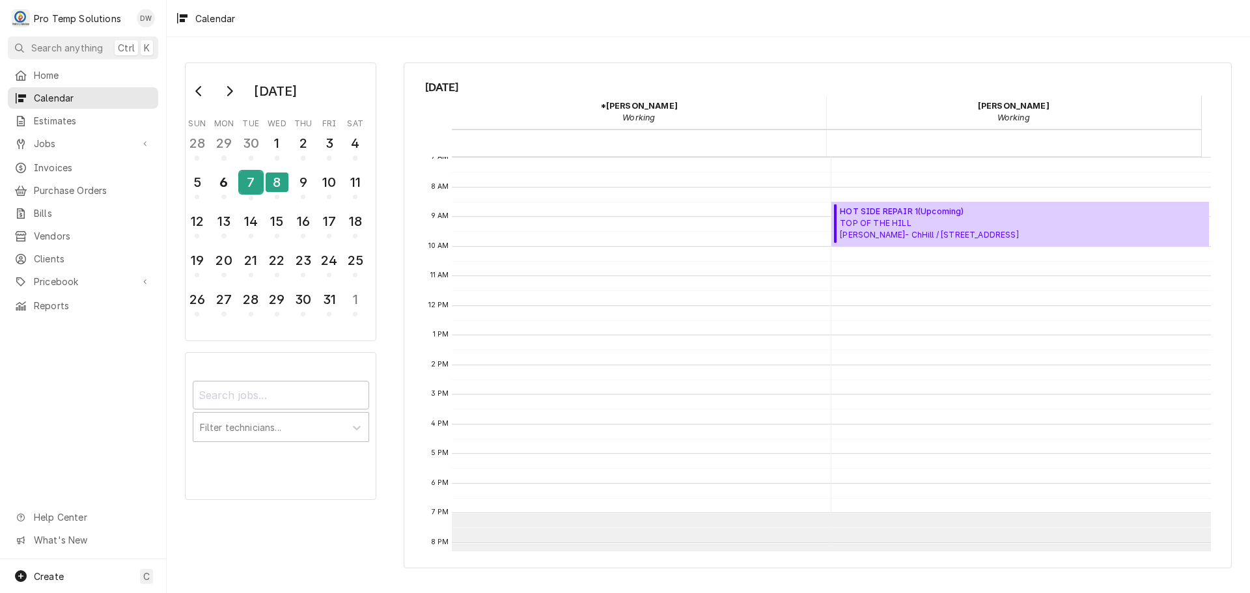
click at [245, 181] on div "7" at bounding box center [251, 182] width 23 height 22
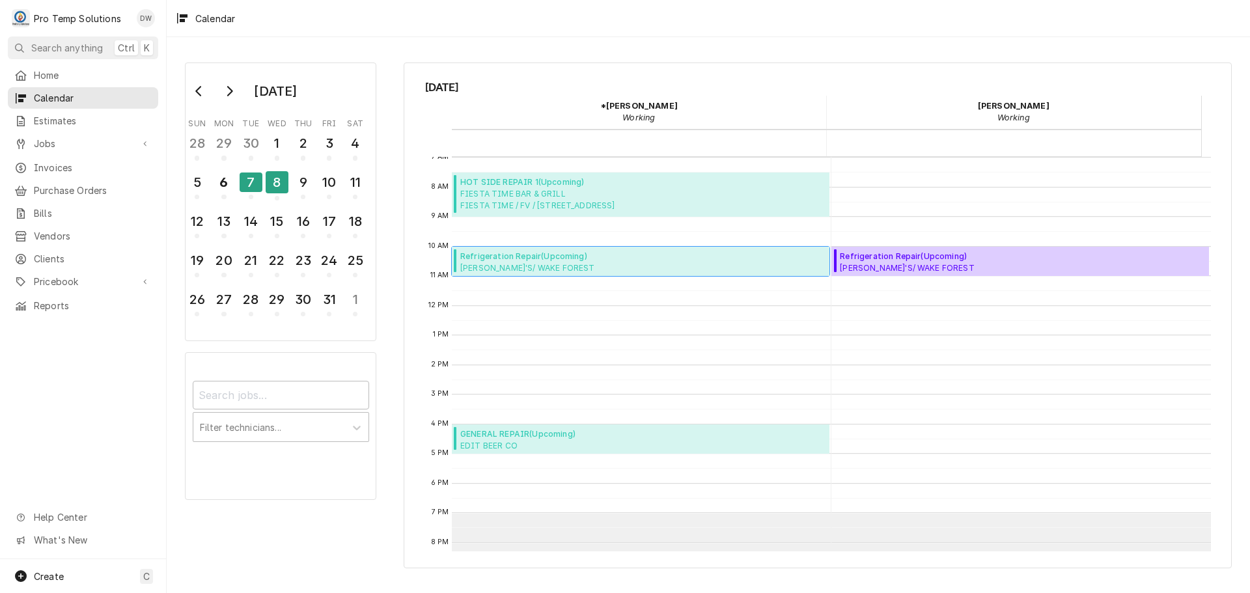
click at [525, 260] on span "Refrigeration Repair ( Upcoming )" at bounding box center [612, 257] width 305 height 12
click at [576, 253] on span "Refrigeration Repair ( Upcoming )" at bounding box center [612, 257] width 305 height 12
click at [271, 184] on div "8" at bounding box center [277, 182] width 23 height 22
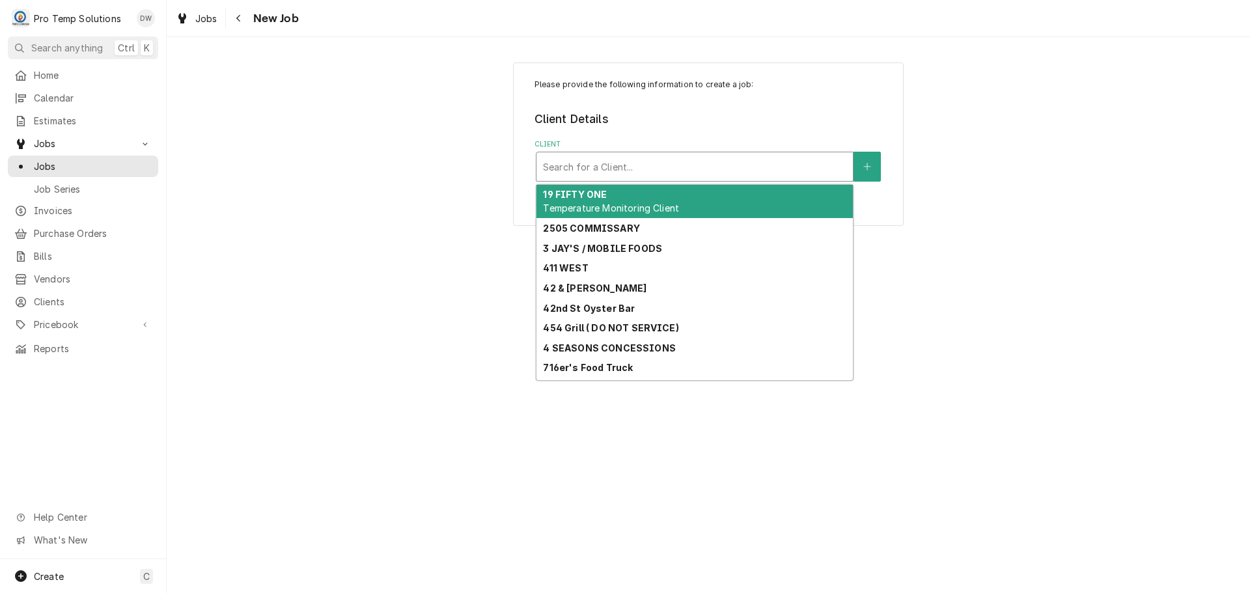
click at [793, 162] on div "Client" at bounding box center [694, 166] width 303 height 23
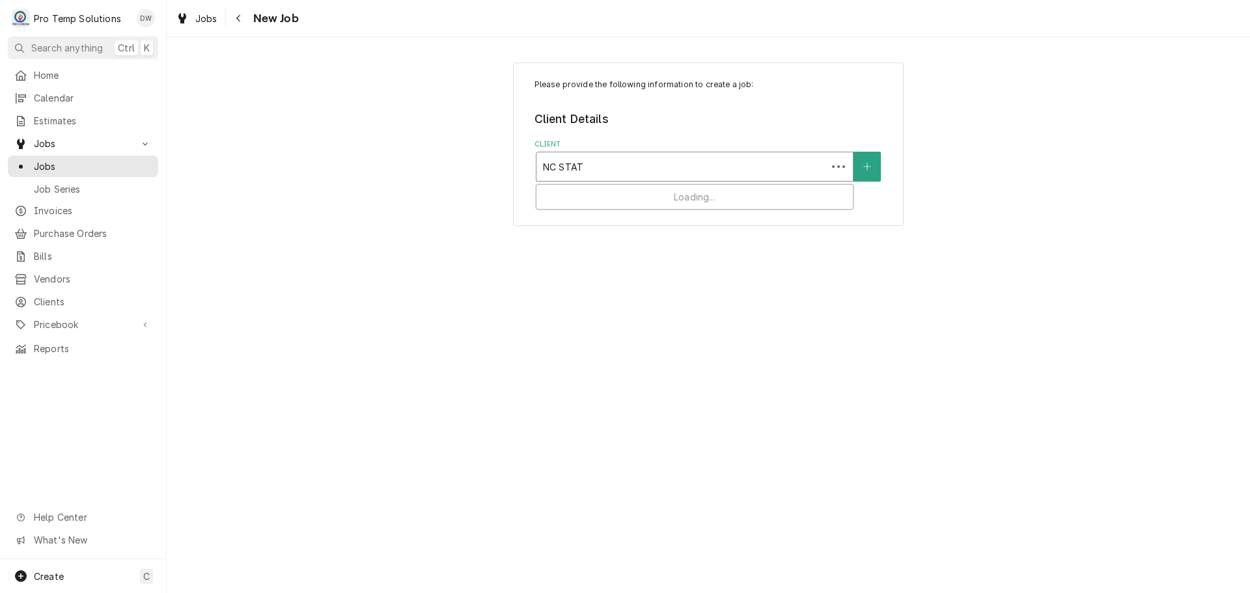
type input "NC STATE"
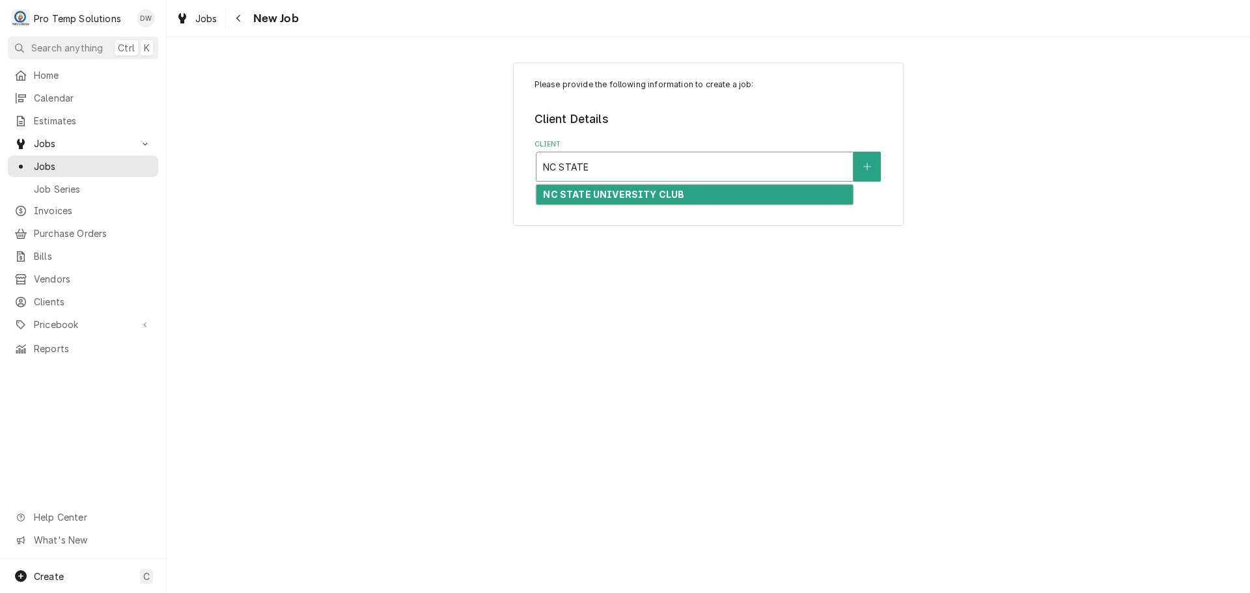
click at [671, 193] on strong "NC STATE UNIVERSITY CLUB" at bounding box center [613, 194] width 141 height 11
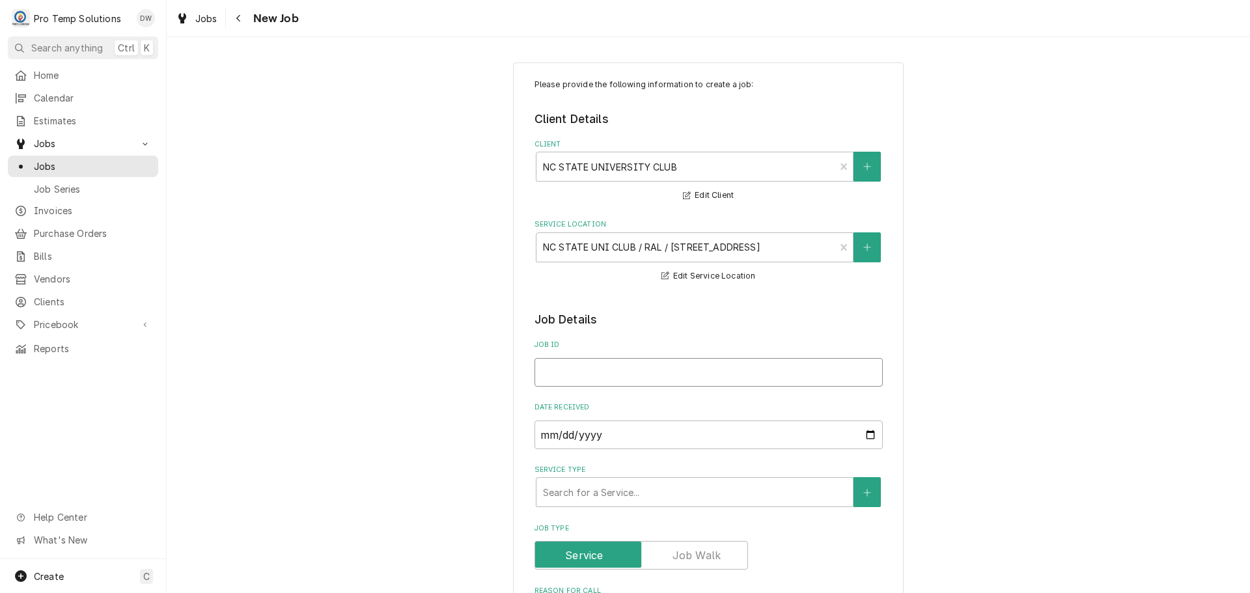
click at [586, 369] on input "Job ID" at bounding box center [709, 372] width 348 height 29
type textarea "x"
type input "1"
type textarea "x"
type input "10"
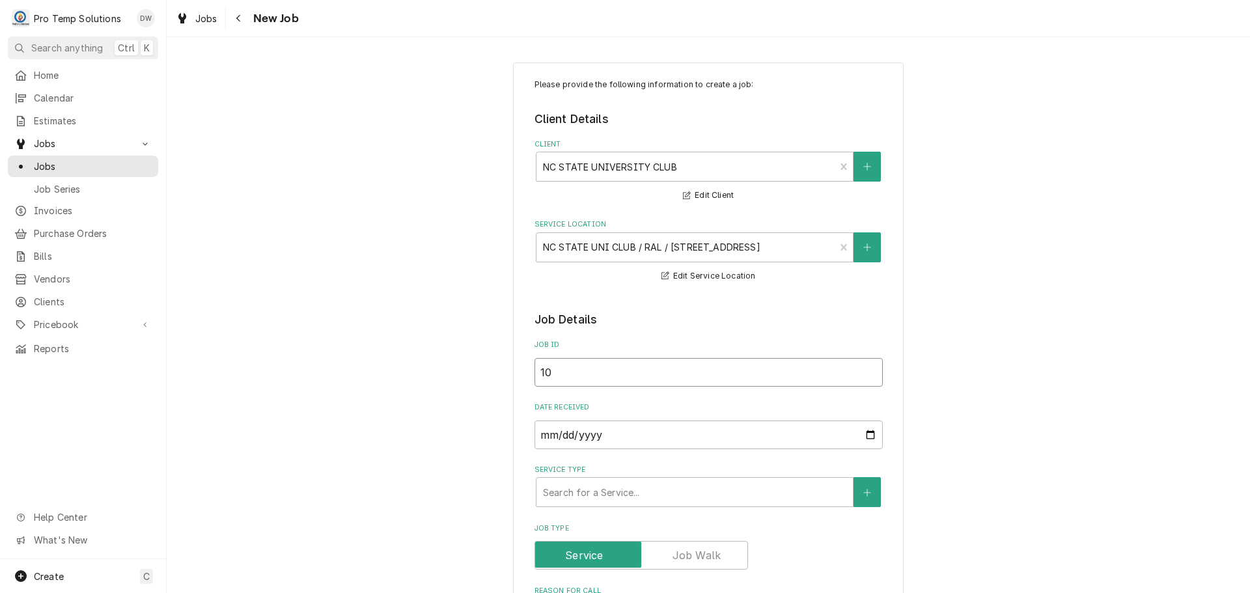
type textarea "x"
type input "100"
type textarea "x"
type input "1006"
type textarea "x"
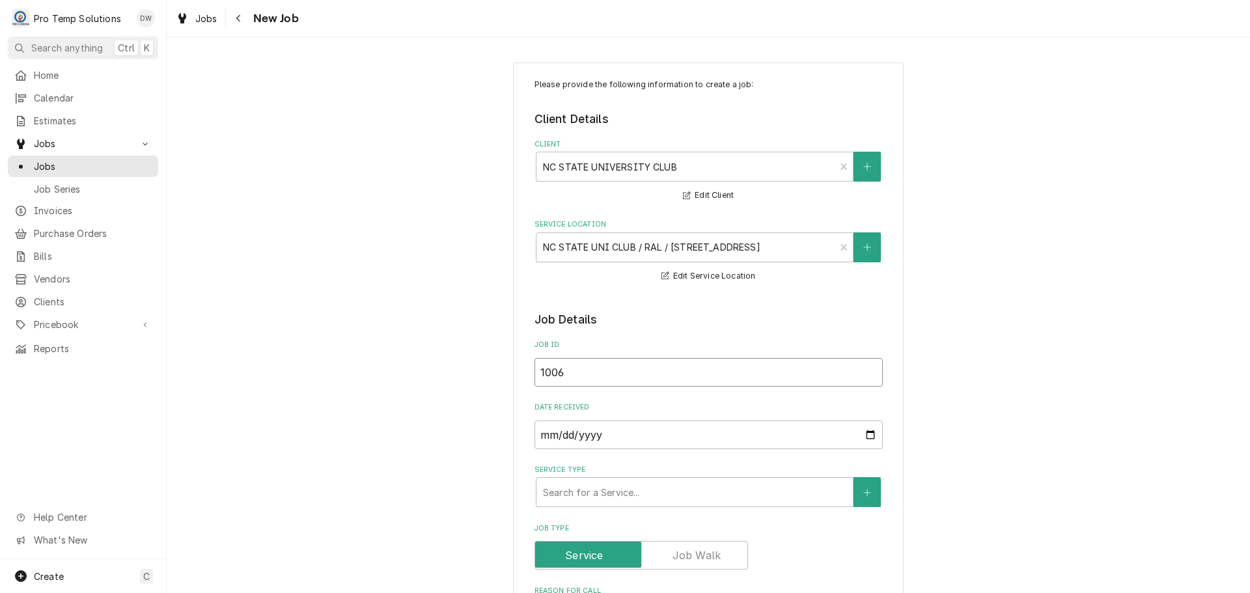
type input "10062"
type textarea "x"
type input "100625"
type textarea "x"
type input "100625-"
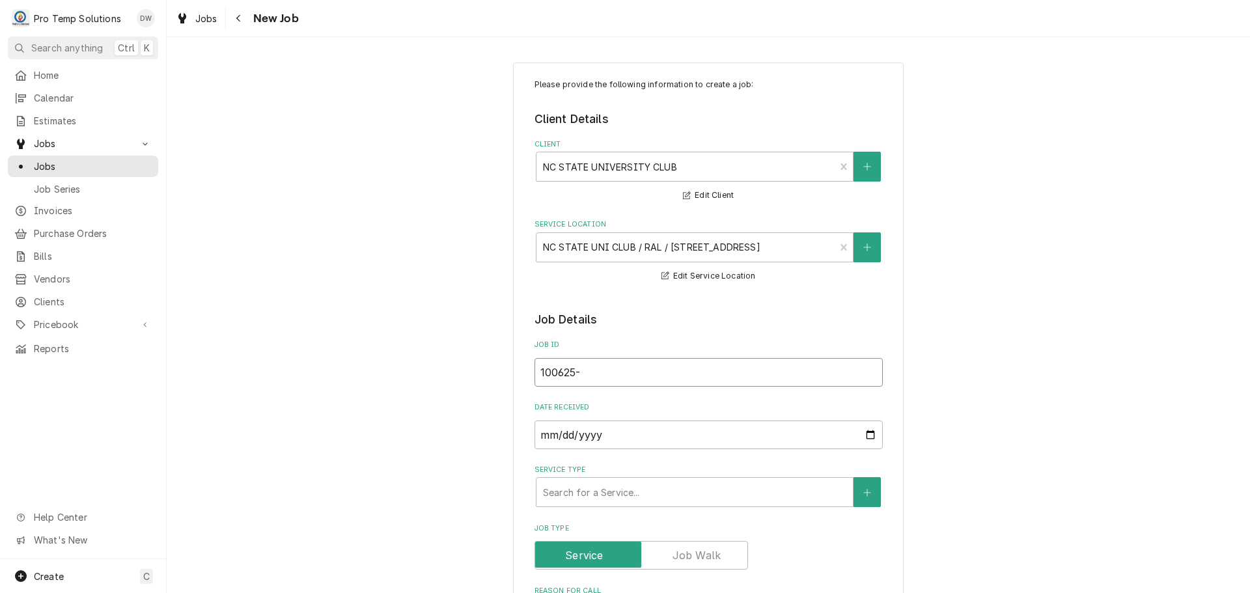
type textarea "x"
type input "100625-0"
type textarea "x"
type input "100625-05"
type textarea "x"
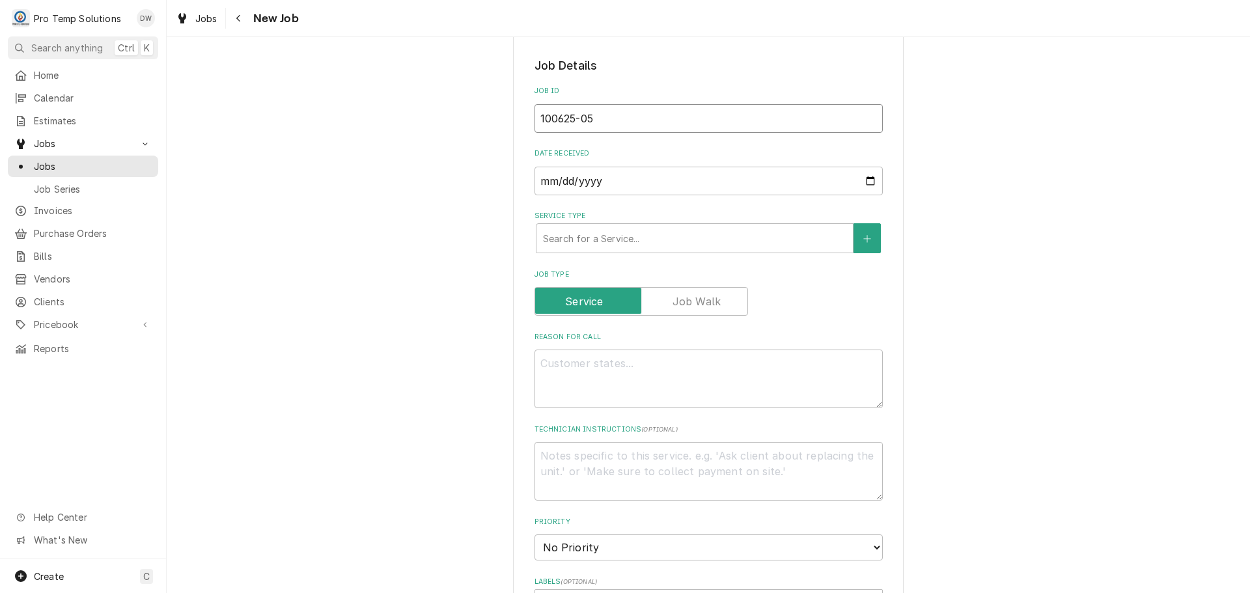
scroll to position [260, 0]
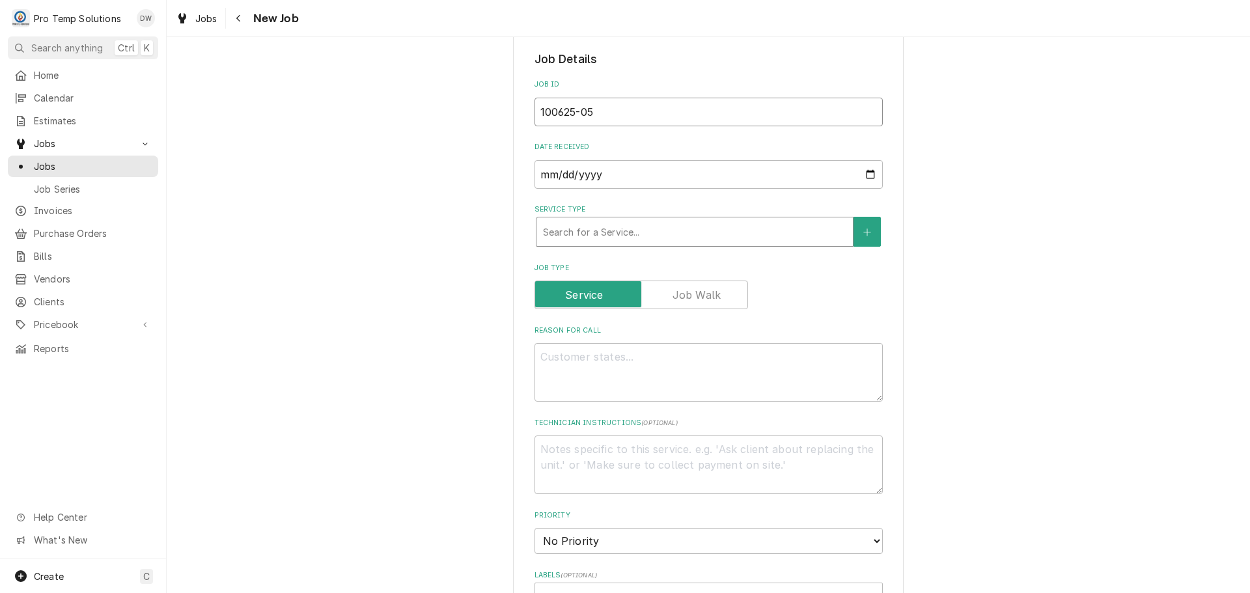
type input "100625-05"
click at [673, 234] on div "Service Type" at bounding box center [694, 231] width 303 height 23
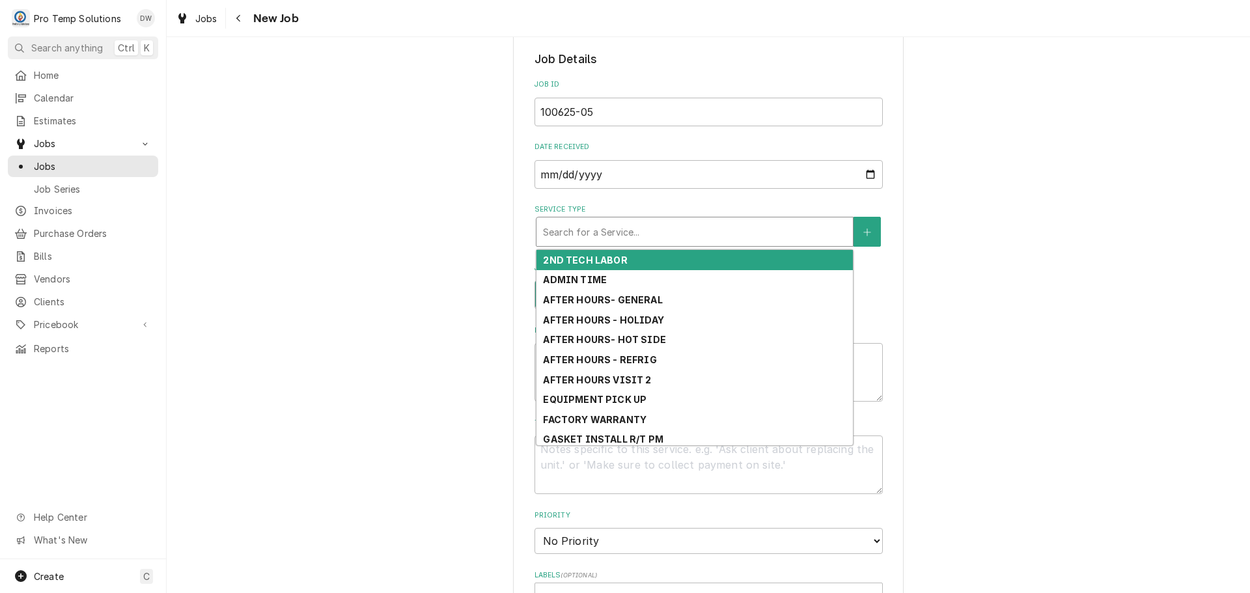
type textarea "x"
type input "H"
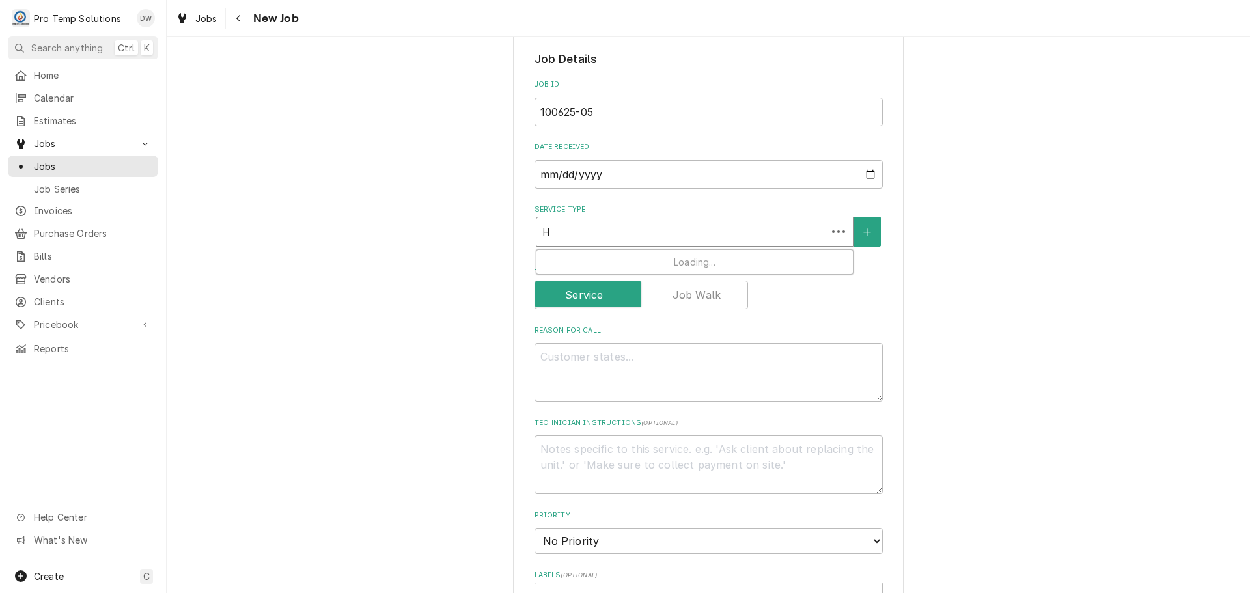
type textarea "x"
type input "HO"
type textarea "x"
type input "HOT"
type textarea "x"
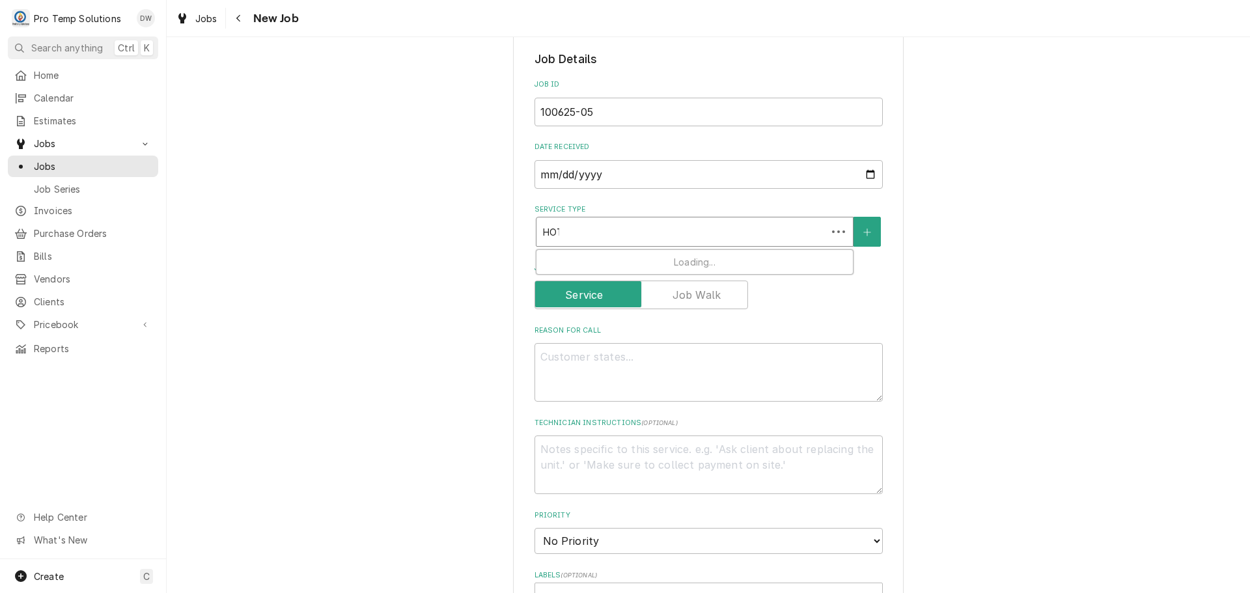
type input "HOT"
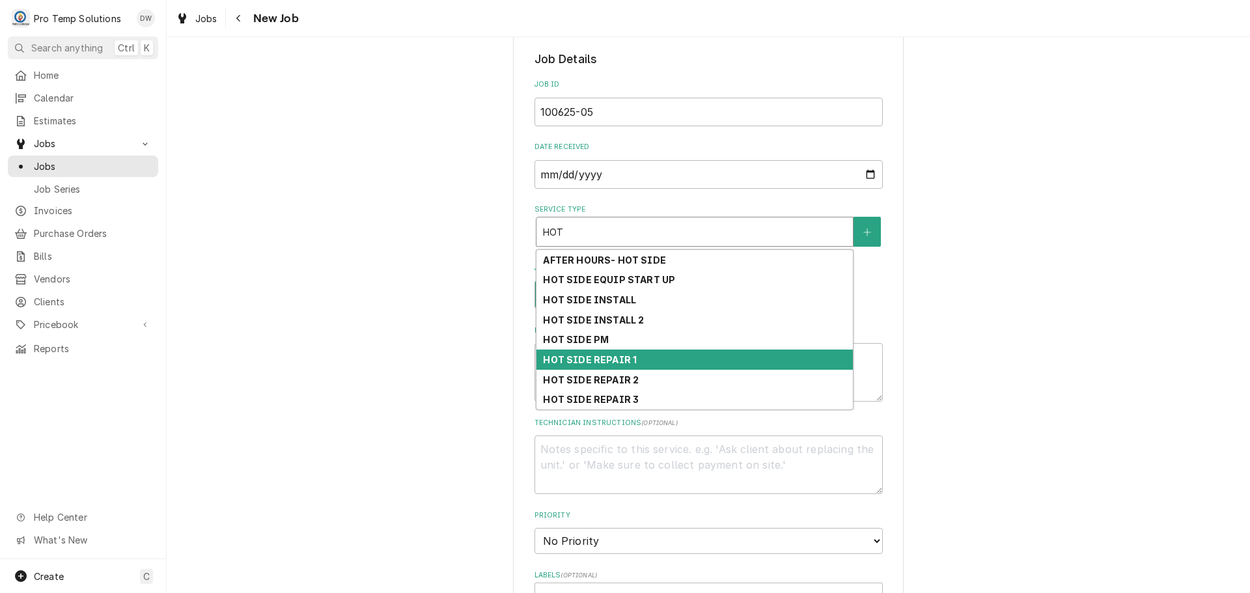
click at [660, 356] on div "HOT SIDE REPAIR 1" at bounding box center [695, 360] width 316 height 20
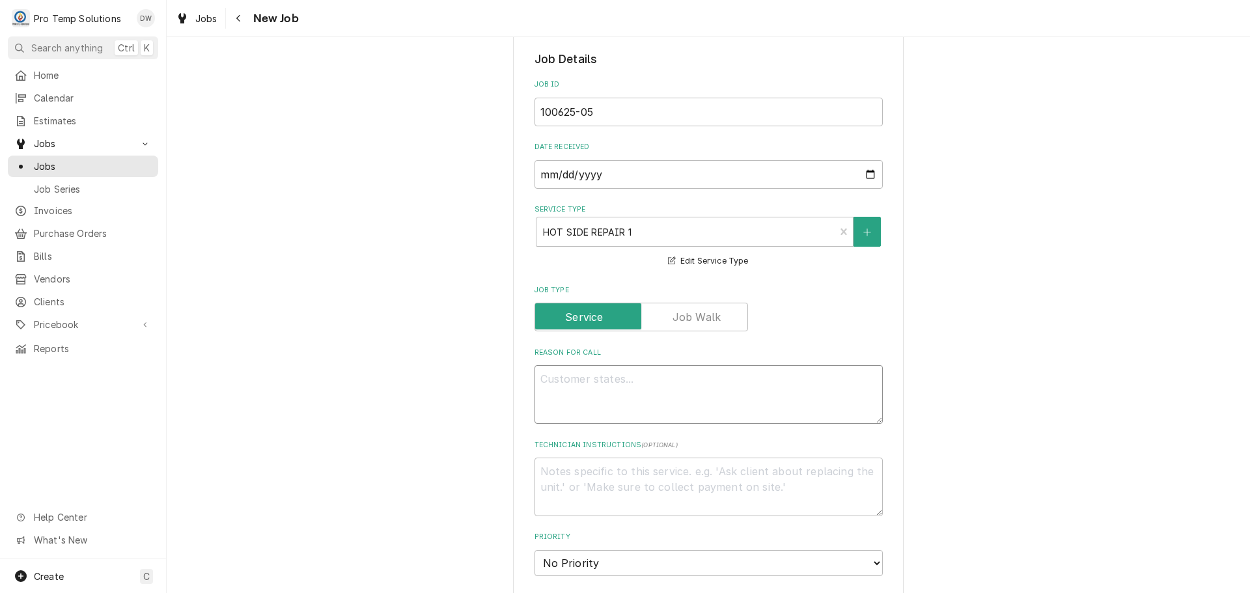
click at [626, 384] on textarea "Reason For Call" at bounding box center [709, 394] width 348 height 59
type textarea "x"
type textarea "TI"
type textarea "x"
type textarea "TIL"
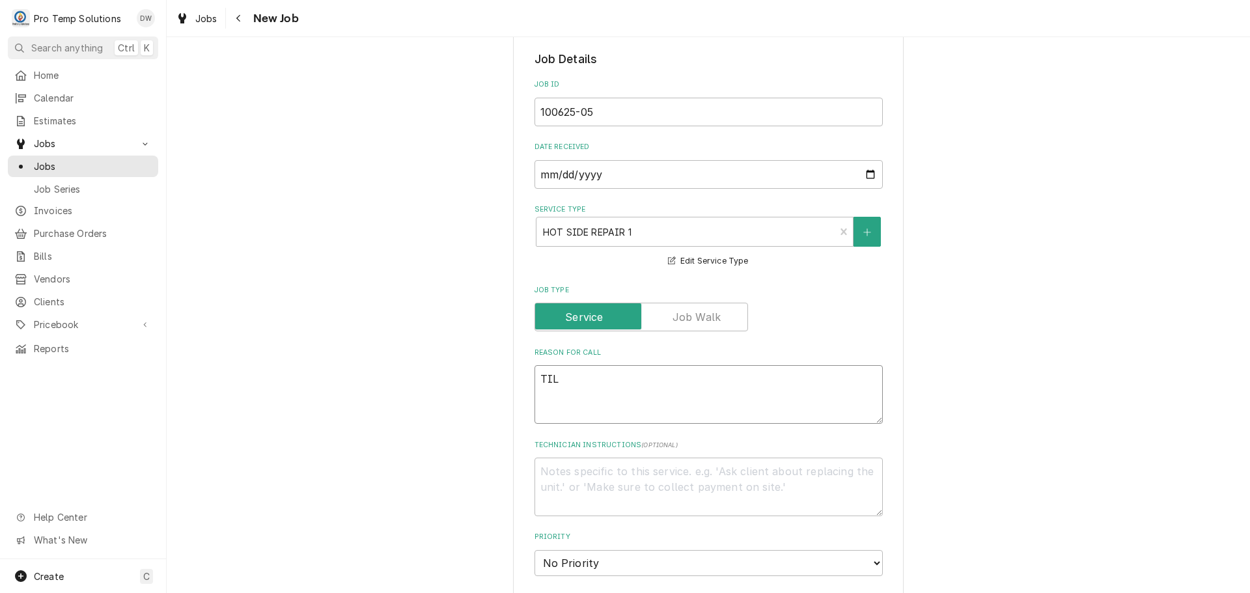
type textarea "x"
type textarea "TILT"
type textarea "x"
type textarea "TILT"
type textarea "x"
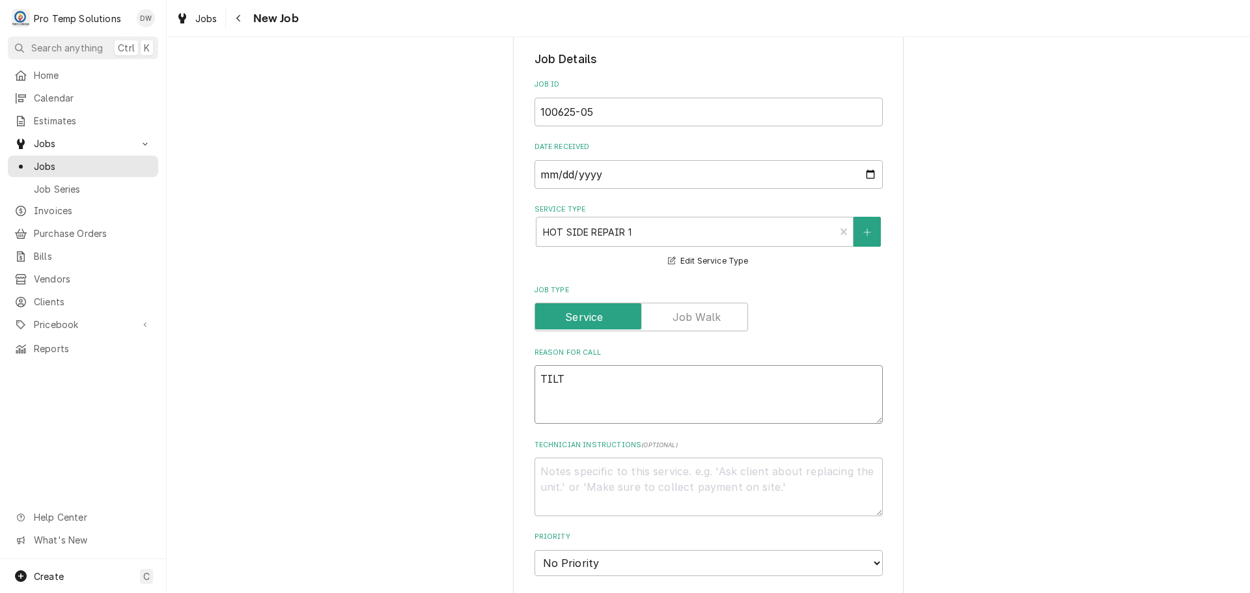
type textarea "TILT S"
type textarea "x"
type textarea "TILT SK"
type textarea "x"
type textarea "TILT SKI"
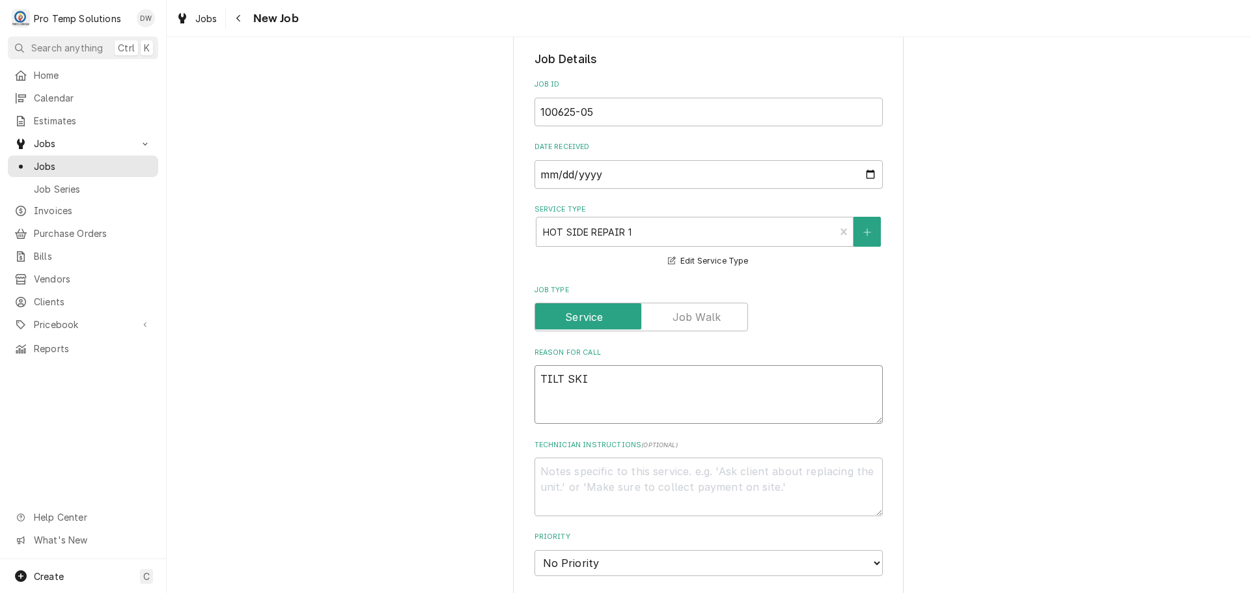
type textarea "x"
type textarea "TILT SKIL"
type textarea "x"
type textarea "TILT SKILL"
type textarea "x"
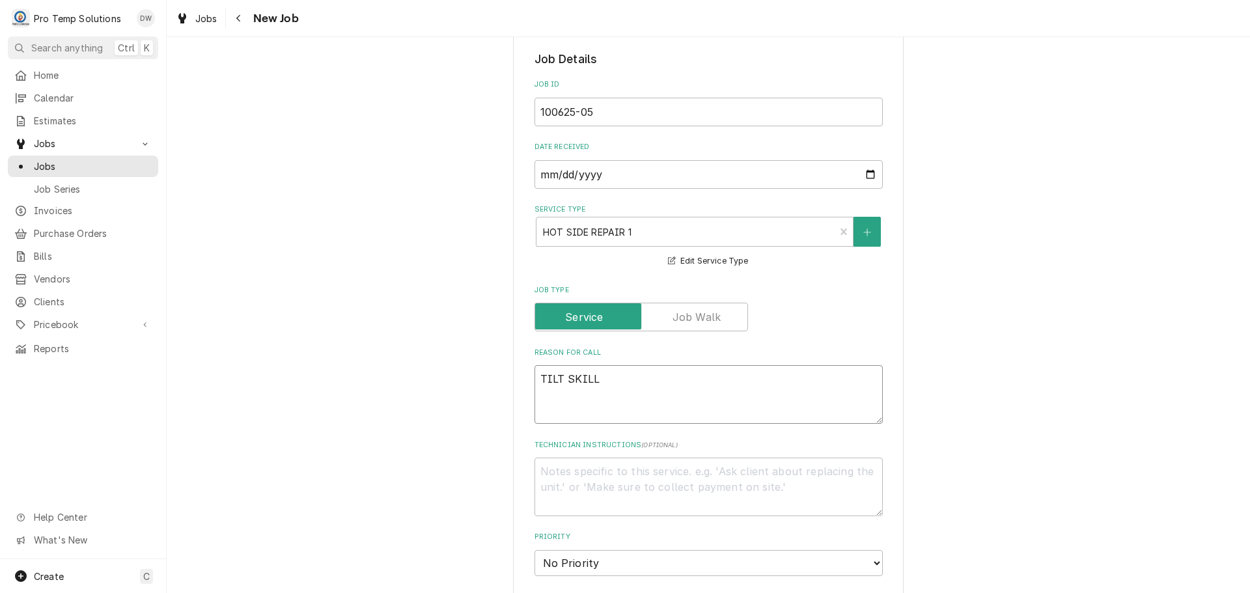
type textarea "TILT SKILLE"
type textarea "x"
type textarea "TILT SKILLET"
type textarea "x"
type textarea "TILT SKILLET"
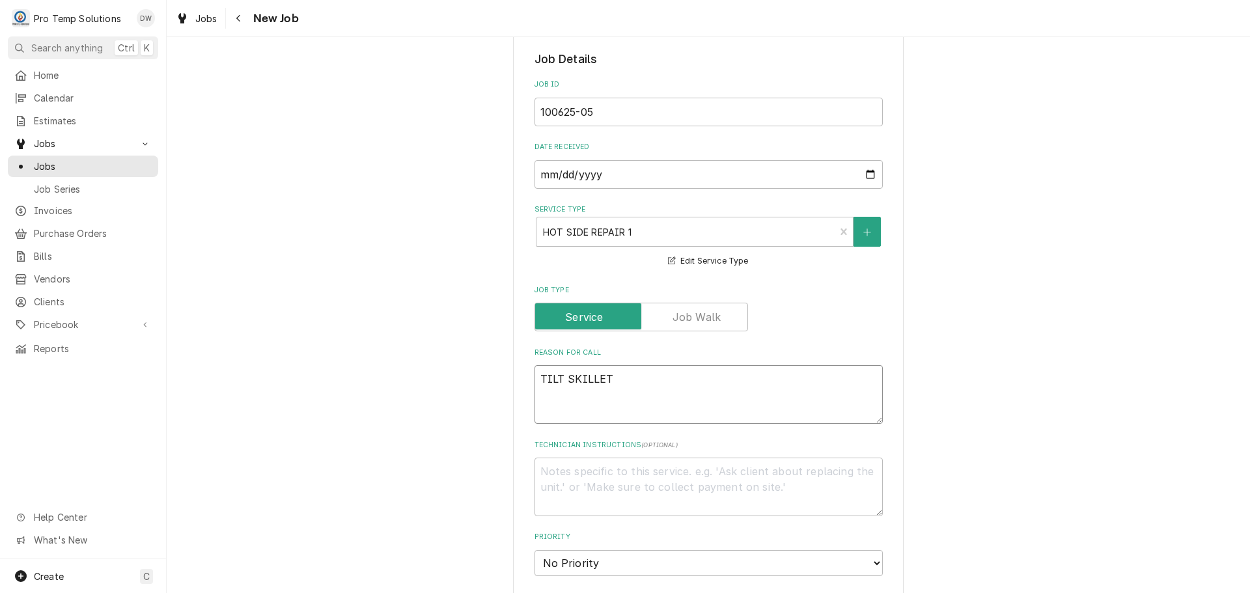
type textarea "x"
type textarea "TILT SKILLET S"
type textarea "x"
type textarea "TILT SKILLET SH"
type textarea "x"
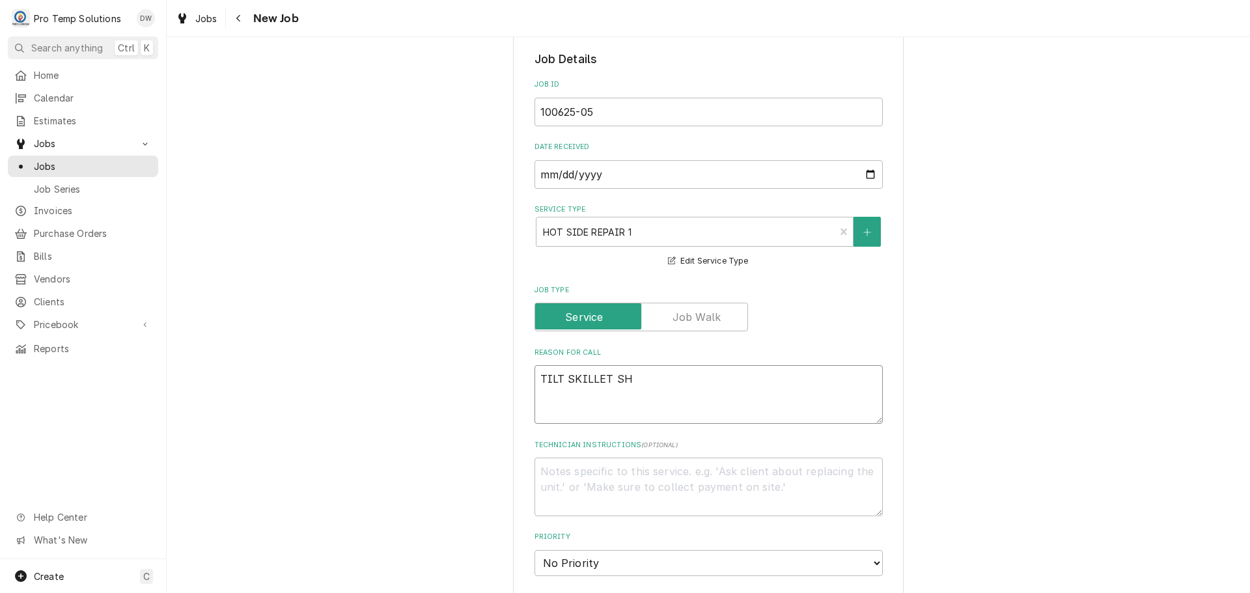
type textarea "TILT SKILLET SHU"
type textarea "x"
type textarea "TILT SKILLET SHUT"
type textarea "x"
type textarea "TILT SKILLET SHUTT"
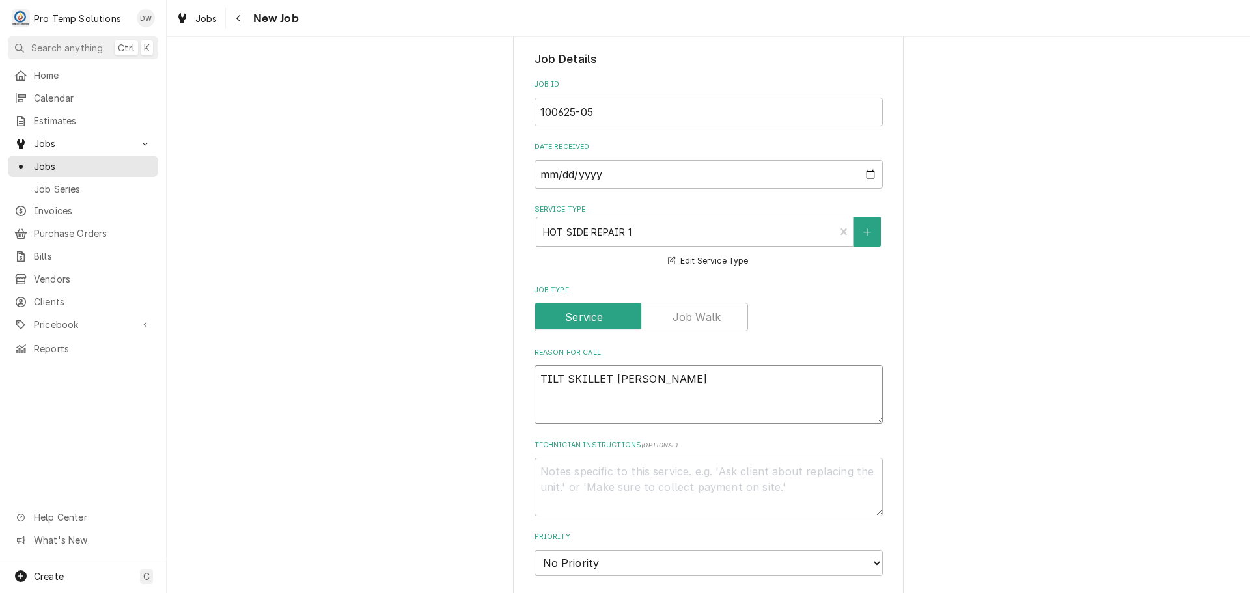
type textarea "x"
type textarea "TILT SKILLET SHUTTI"
type textarea "x"
type textarea "TILT SKILLET SHUTTIN"
type textarea "x"
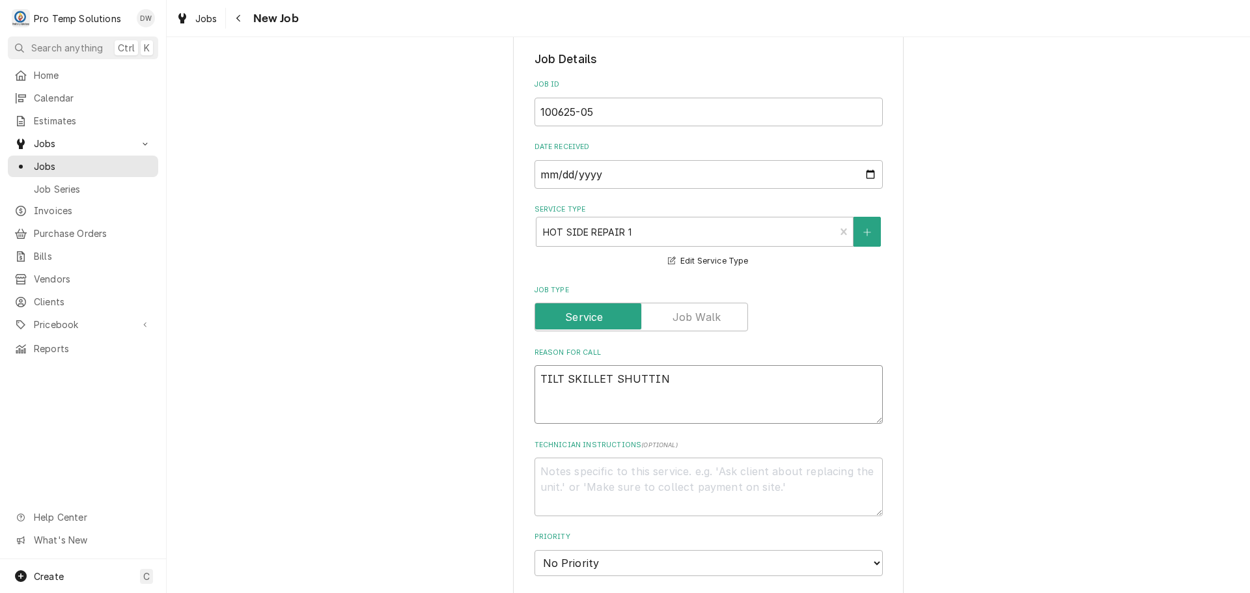
type textarea "TILT SKILLET SHUTTING"
type textarea "x"
type textarea "TILT SKILLET SHUTTING"
type textarea "x"
type textarea "TILT SKILLET SHUTTING O"
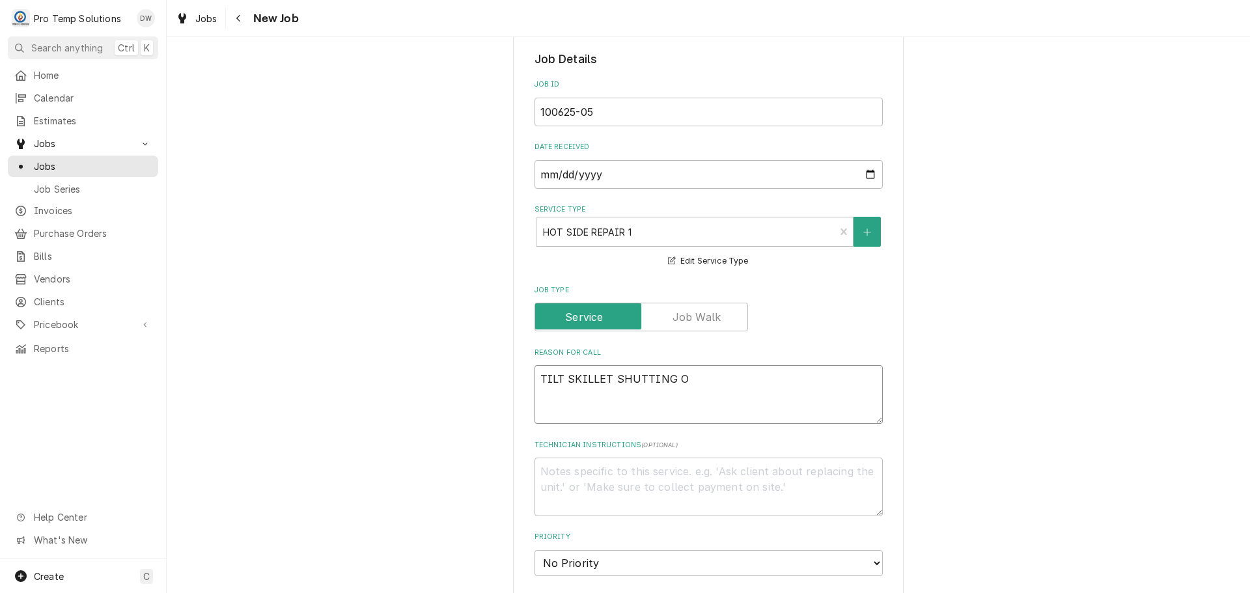
type textarea "x"
type textarea "TILT SKILLET SHUTTING OF"
type textarea "x"
type textarea "TILT SKILLET SHUTTING OFF"
type textarea "x"
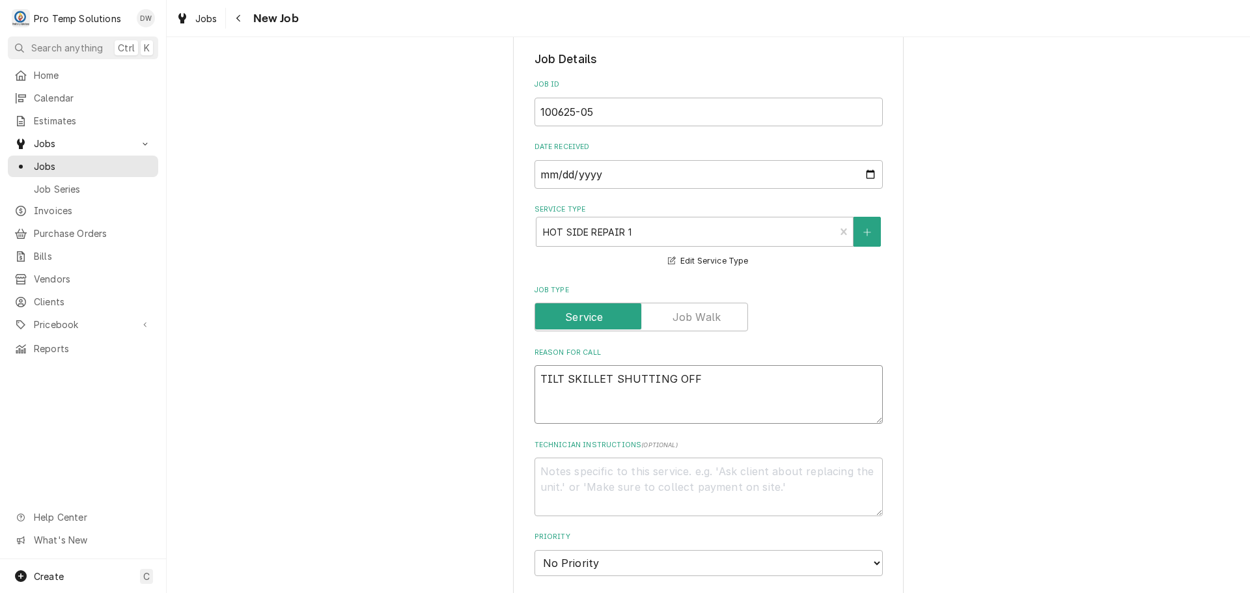
type textarea "TILT SKILLET SHUTTING OFF"
type textarea "x"
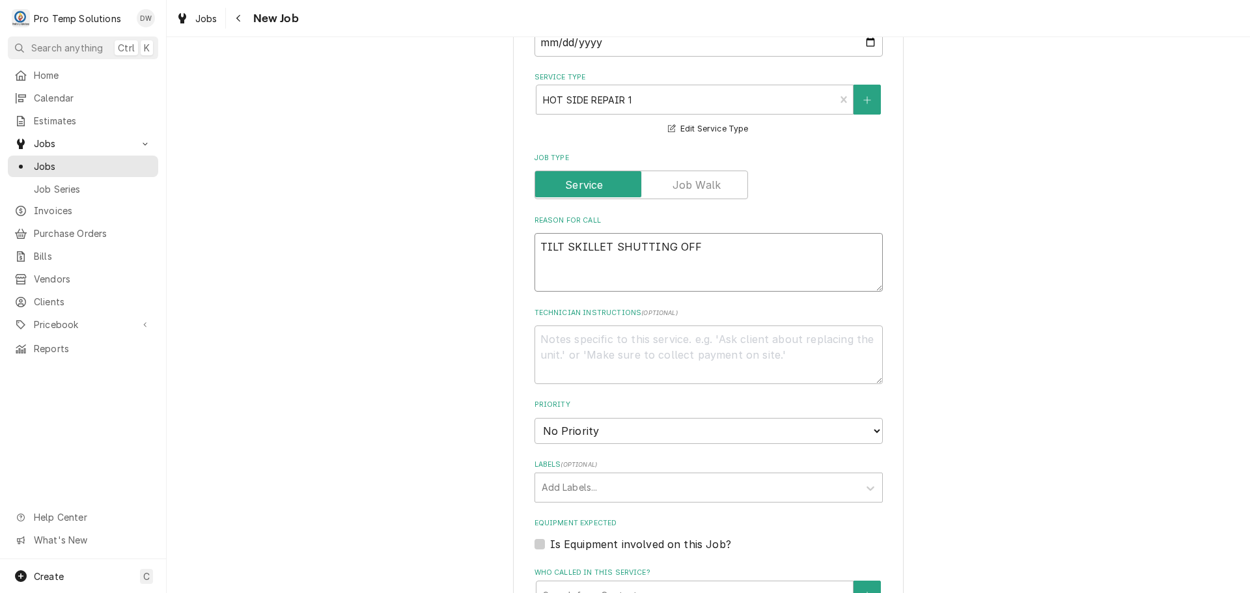
scroll to position [716, 0]
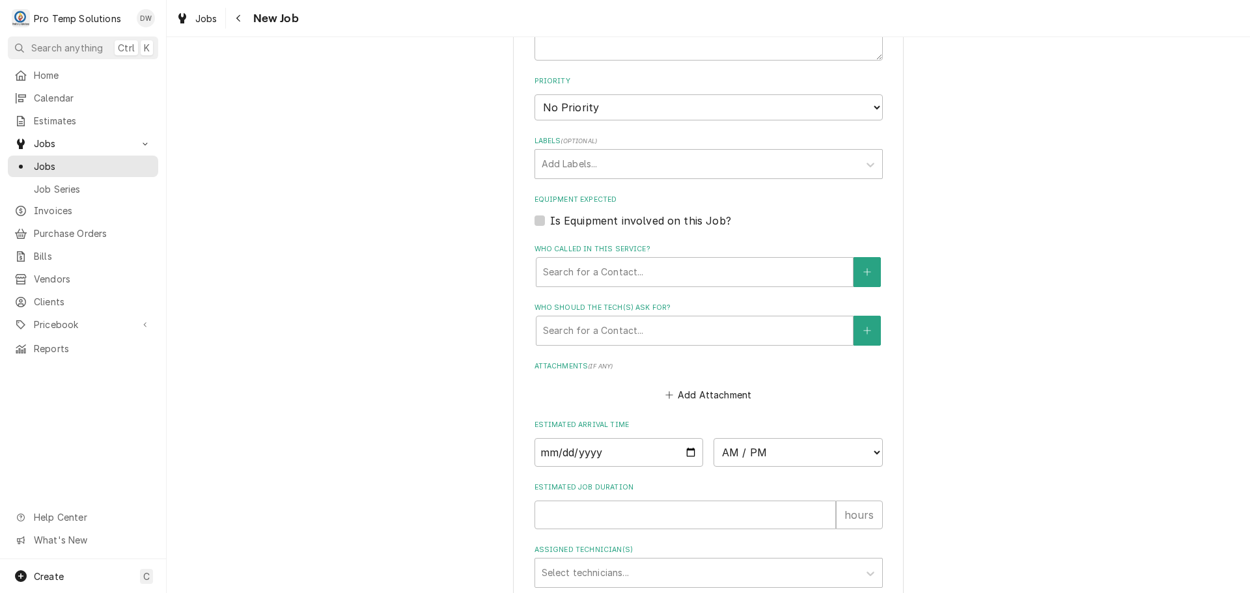
type textarea "TILT SKILLET SHUTTING OFF"
click at [550, 219] on label "Is Equipment involved on this Job?" at bounding box center [640, 221] width 181 height 16
click at [550, 219] on input "Equipment Expected" at bounding box center [724, 227] width 348 height 29
checkbox input "true"
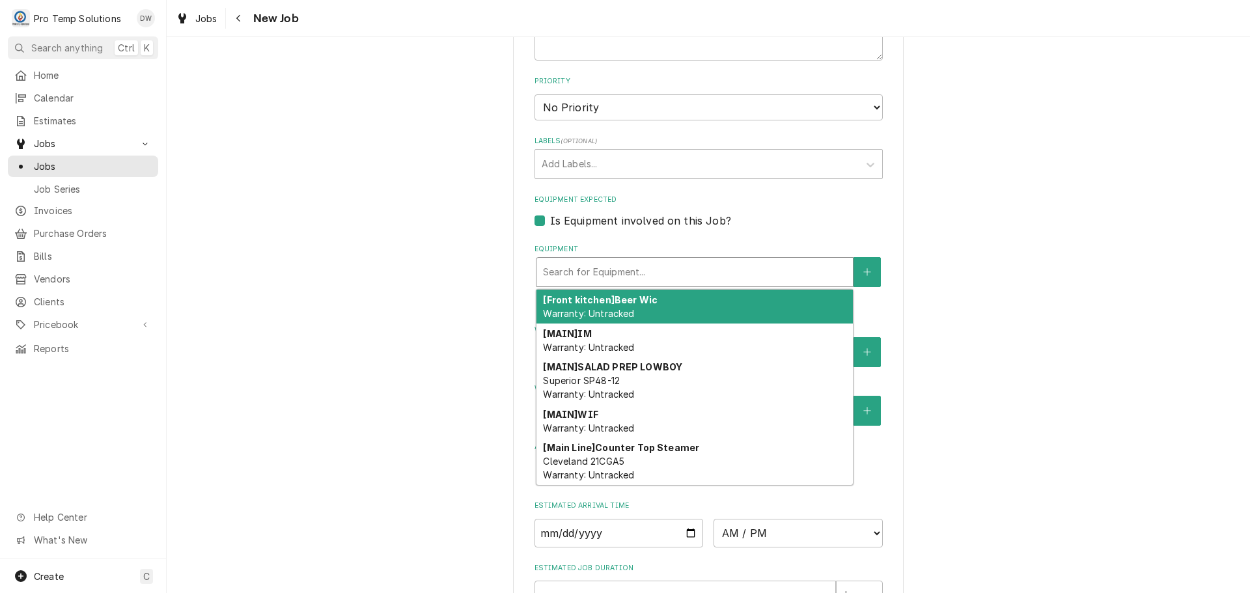
click at [656, 281] on div "Equipment" at bounding box center [694, 271] width 303 height 23
type textarea "x"
type input "S"
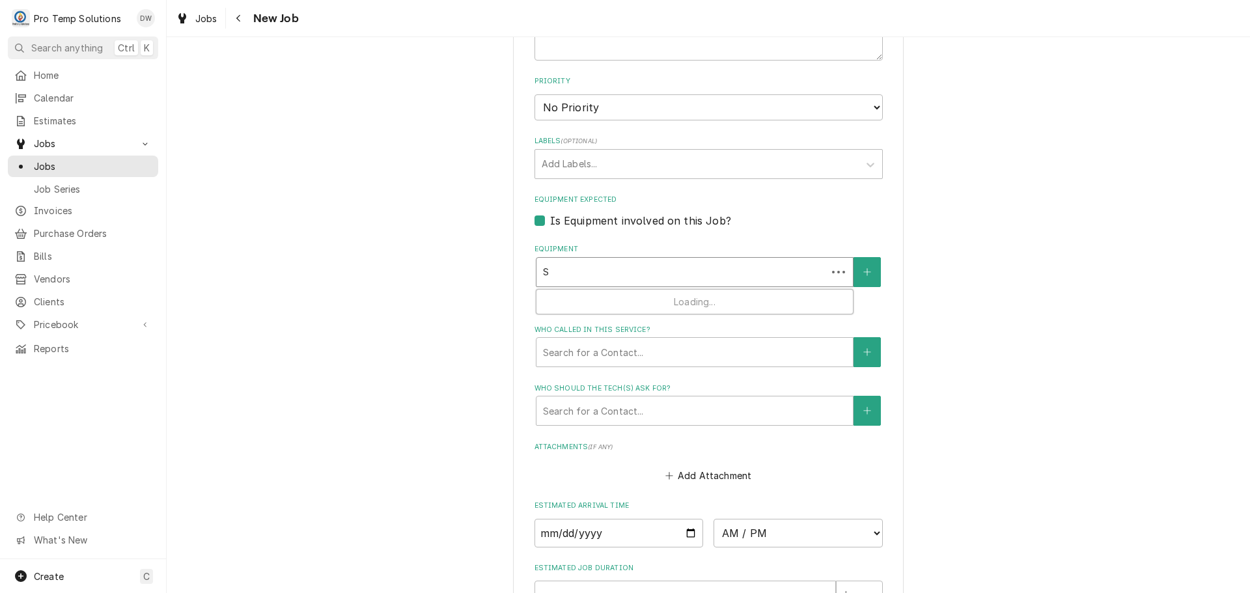
type textarea "x"
type input "SK"
type textarea "x"
type input "SKI"
type textarea "x"
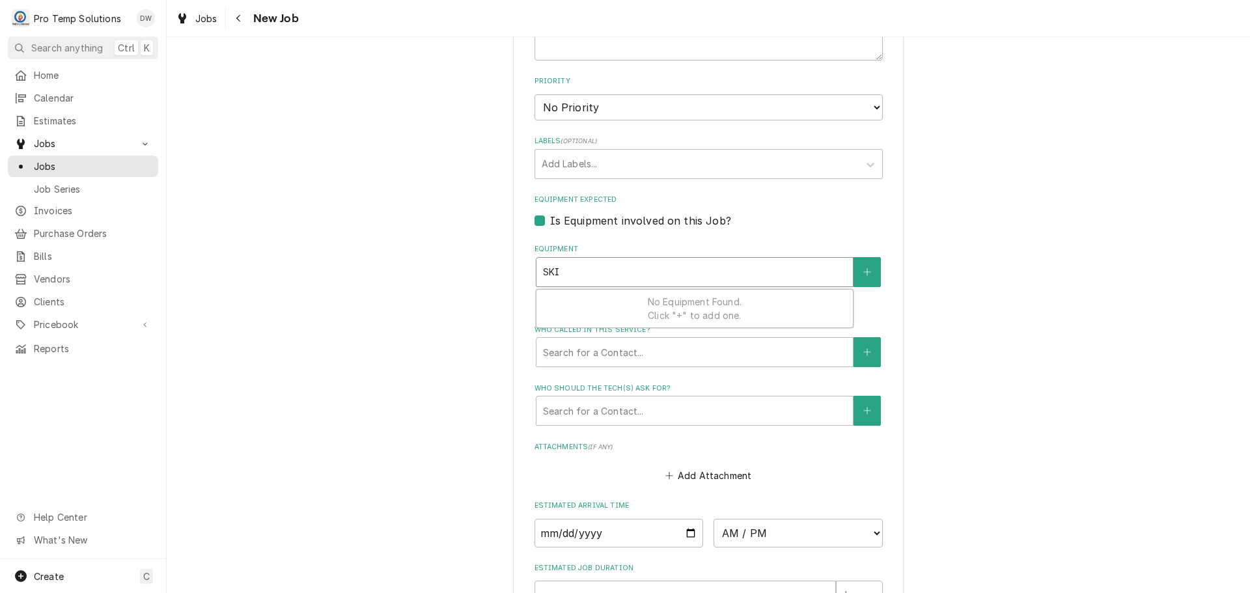
type input "SKIL"
type textarea "x"
type input "SKILL"
click at [943, 185] on div "Please provide the following information to create a job: Client Details Client…" at bounding box center [708, 58] width 1083 height 1446
click at [550, 216] on label "Is Equipment involved on this Job?" at bounding box center [640, 221] width 181 height 16
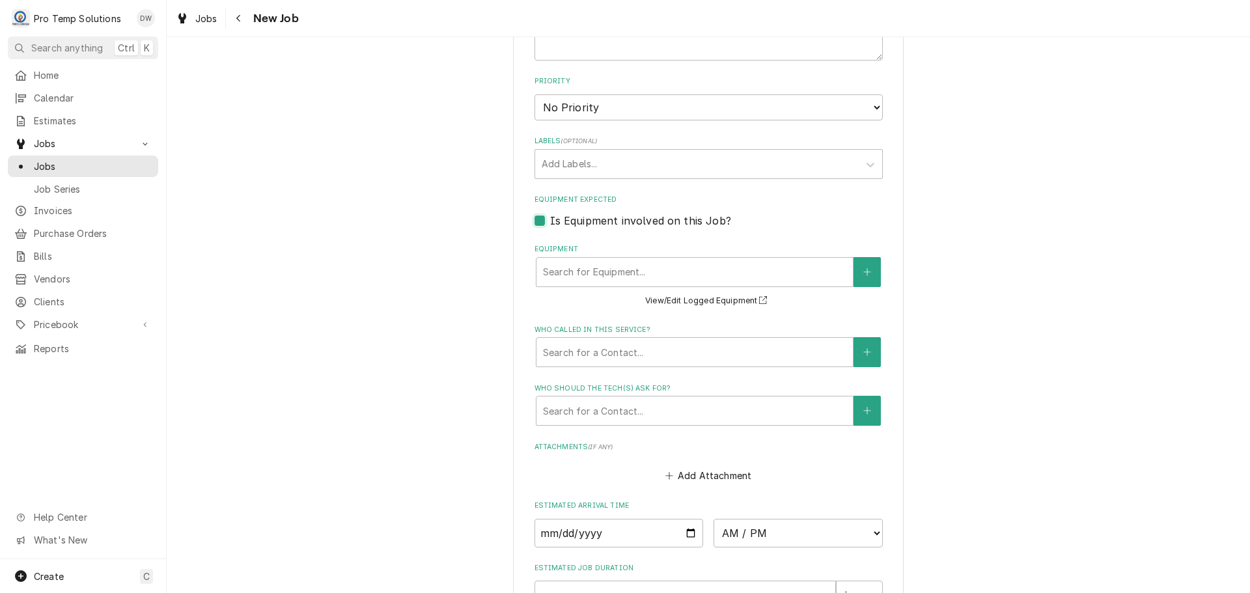
click at [550, 216] on input "Equipment Expected" at bounding box center [724, 227] width 348 height 29
checkbox input "false"
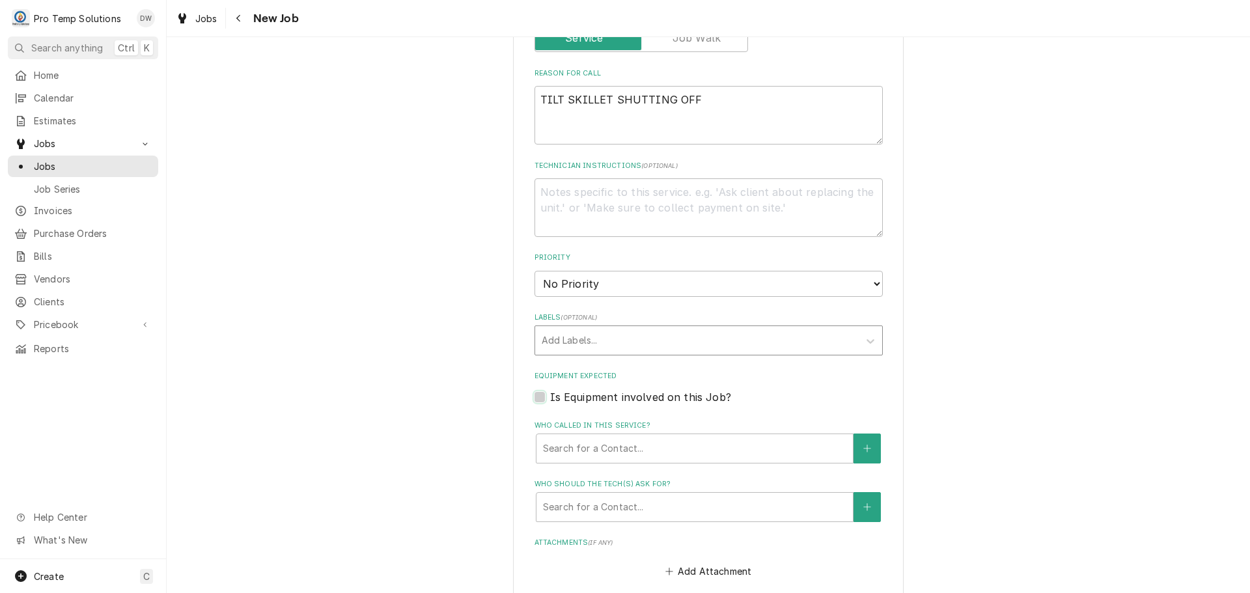
scroll to position [651, 0]
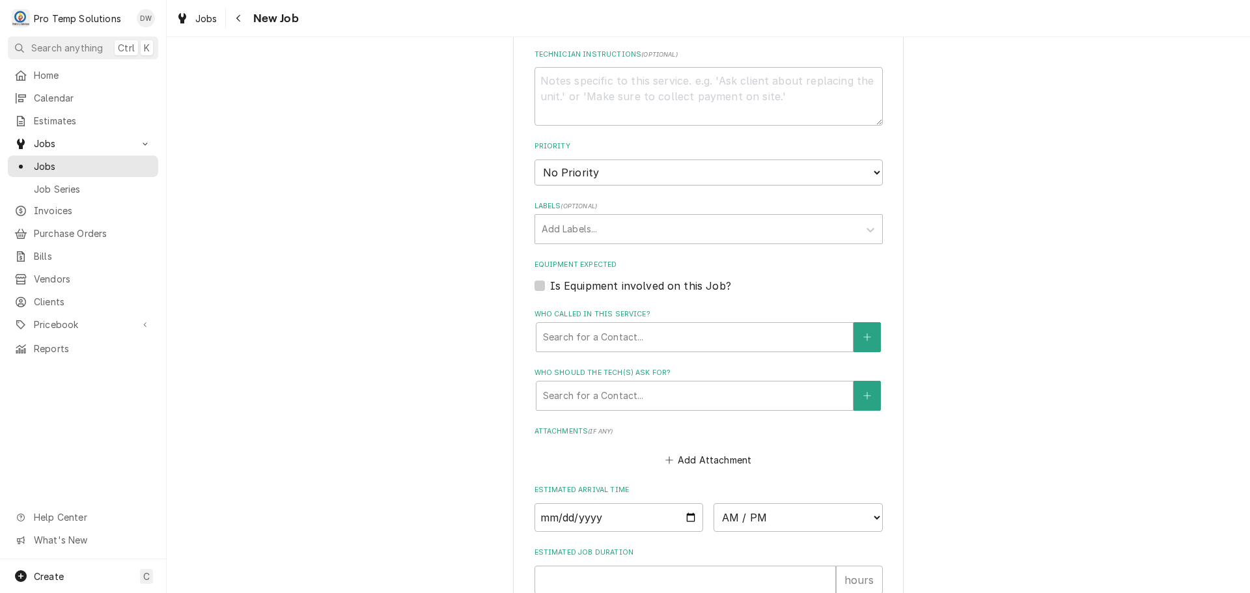
click at [649, 57] on span "( optional )" at bounding box center [659, 54] width 36 height 7
click at [649, 67] on textarea "Technician Instructions ( optional )" at bounding box center [709, 96] width 348 height 59
type textarea "x"
type textarea "A"
type textarea "x"
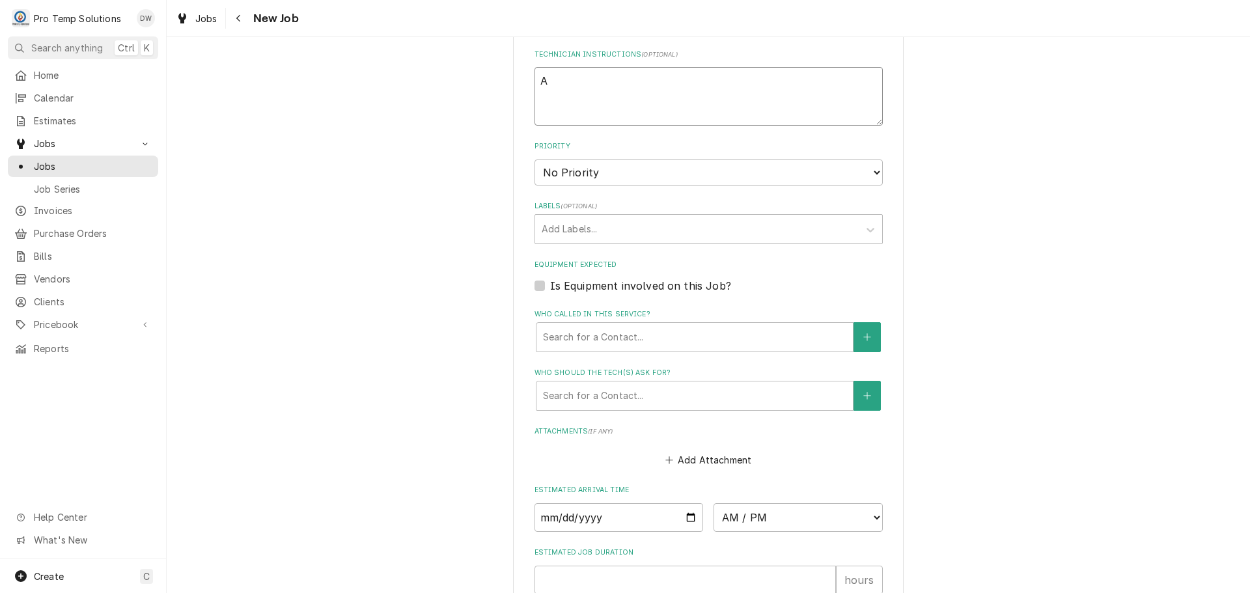
type textarea "AD"
type textarea "x"
type textarea "ADD"
type textarea "x"
type textarea "ADD"
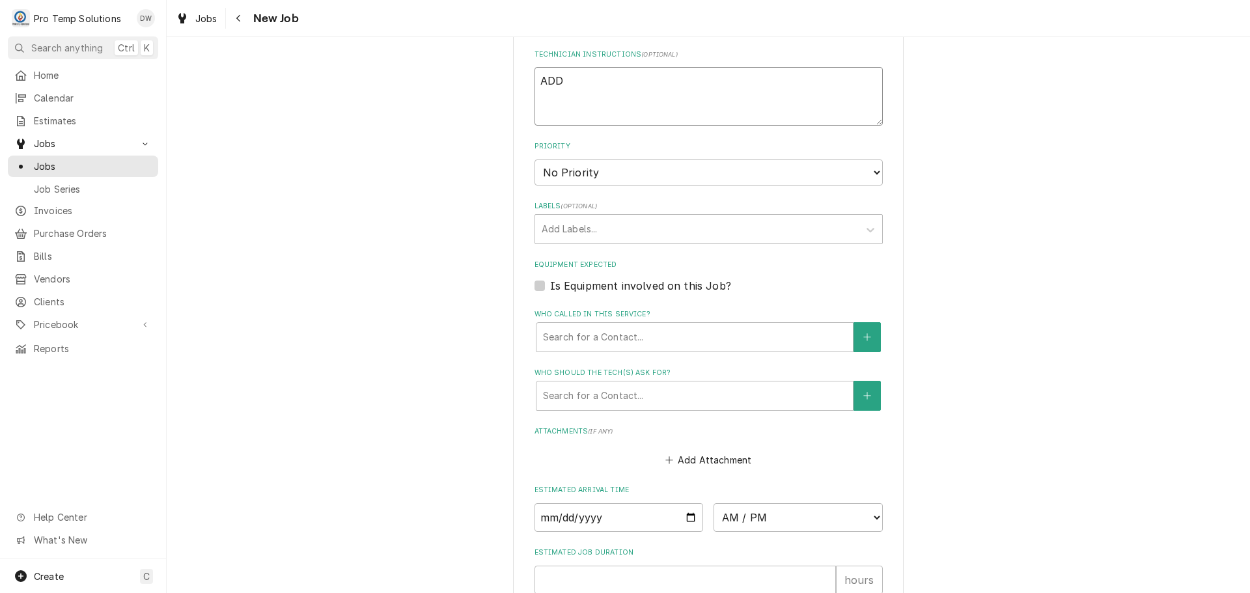
type textarea "x"
type textarea "ADD E"
type textarea "x"
type textarea "ADD EQ"
type textarea "x"
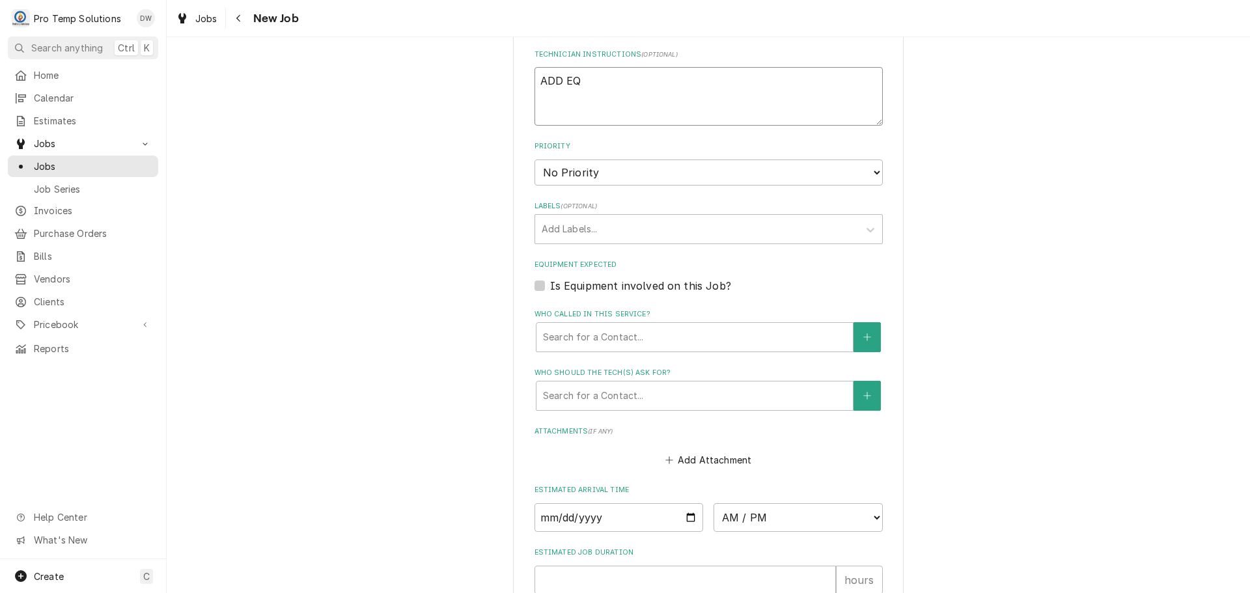
type textarea "ADD EQU"
type textarea "x"
type textarea "ADD EQUI"
type textarea "x"
type textarea "ADD EQUIP"
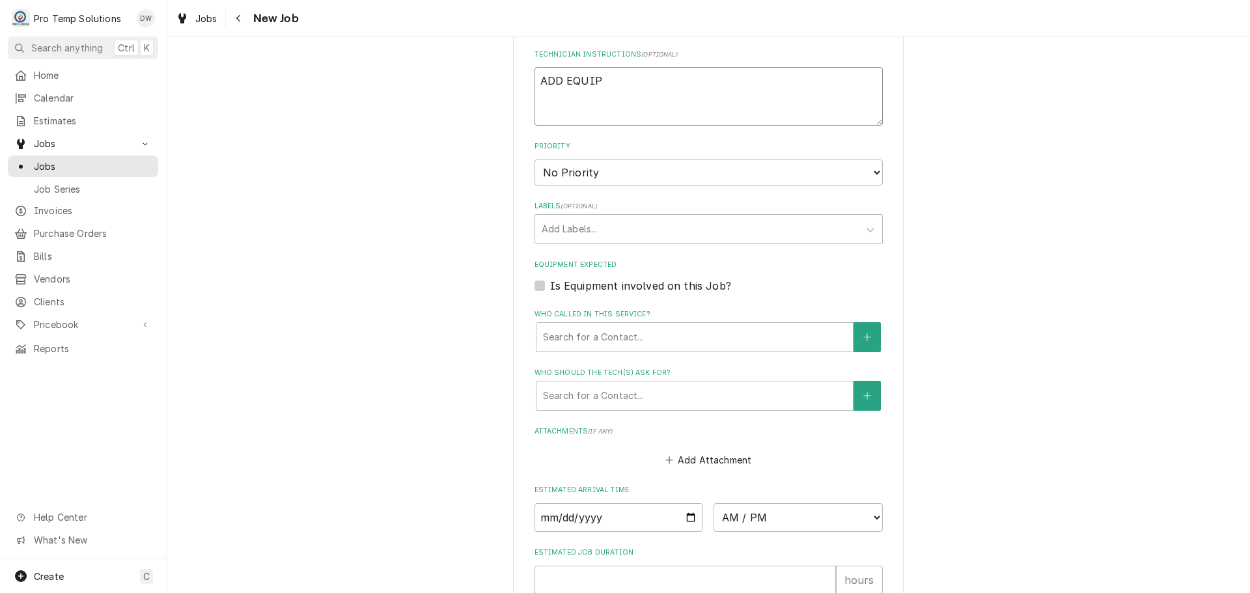
type textarea "x"
type textarea "ADD EQUIP"
type textarea "x"
type textarea "ADD EQUIP T"
type textarea "x"
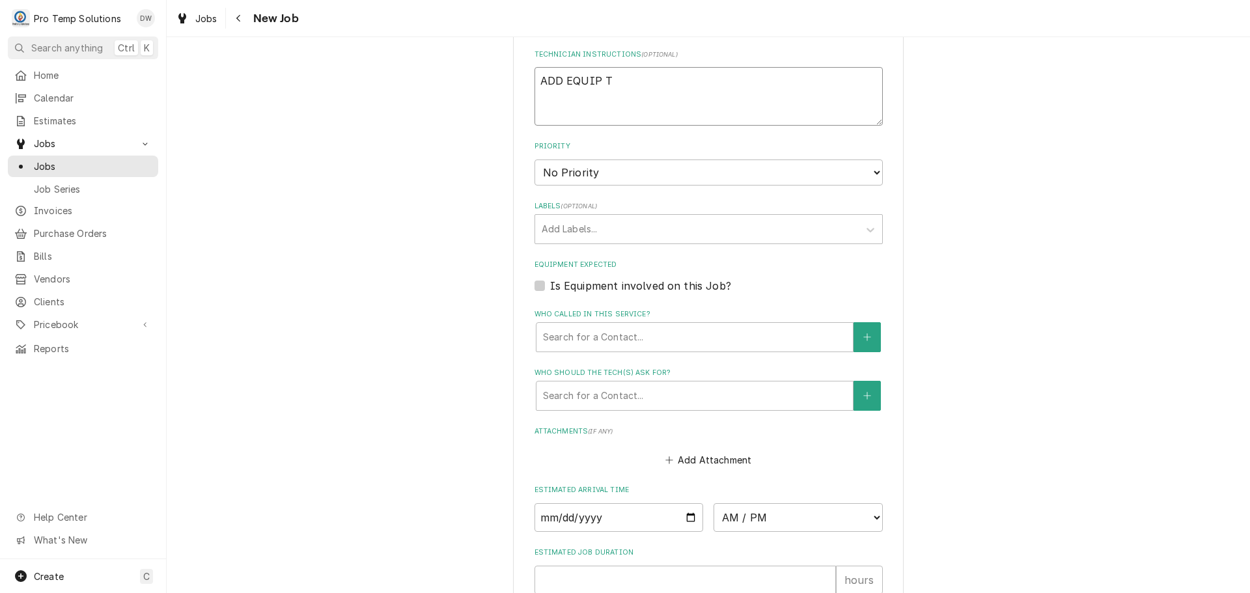
type textarea "ADD EQUIP TO"
type textarea "x"
type textarea "ADD EQUIP TO"
type textarea "x"
type textarea "ADD EQUIP TO C"
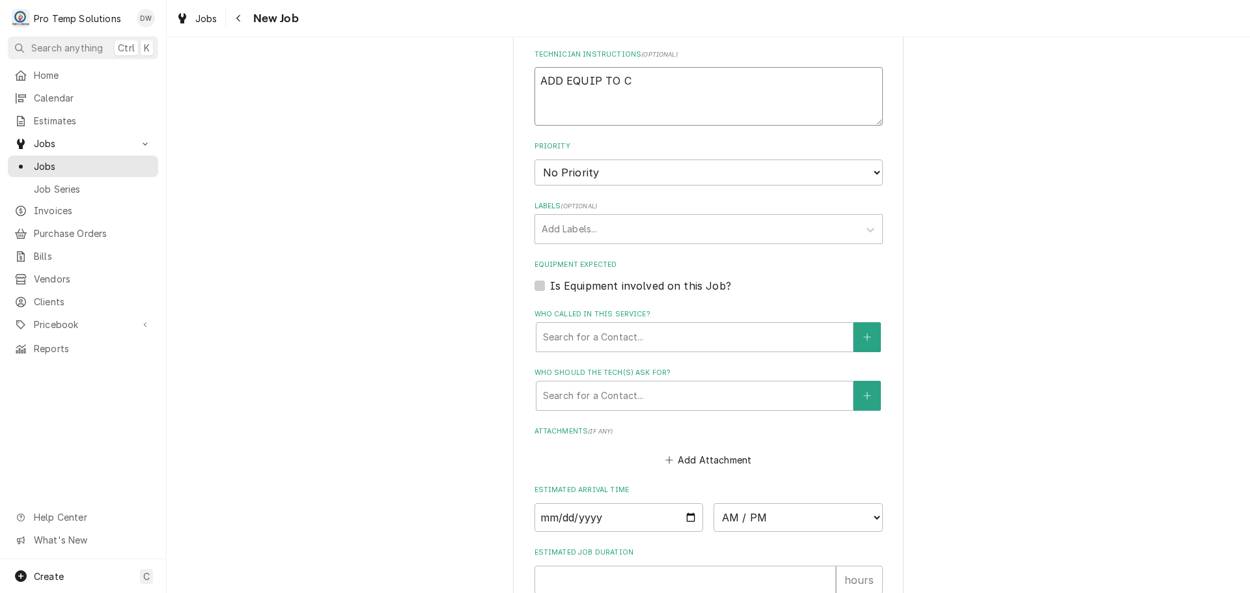
type textarea "x"
type textarea "ADD EQUIP TO CA"
type textarea "x"
type textarea "ADD EQUIP TO CAL"
type textarea "x"
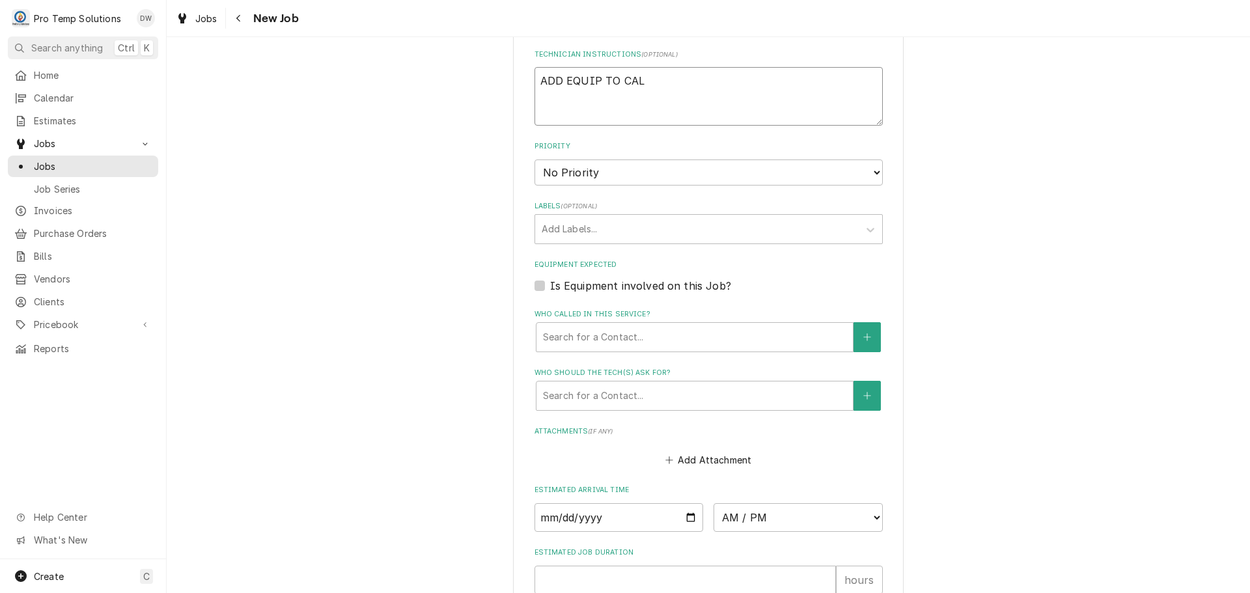
type textarea "ADD EQUIP TO CALL"
type textarea "x"
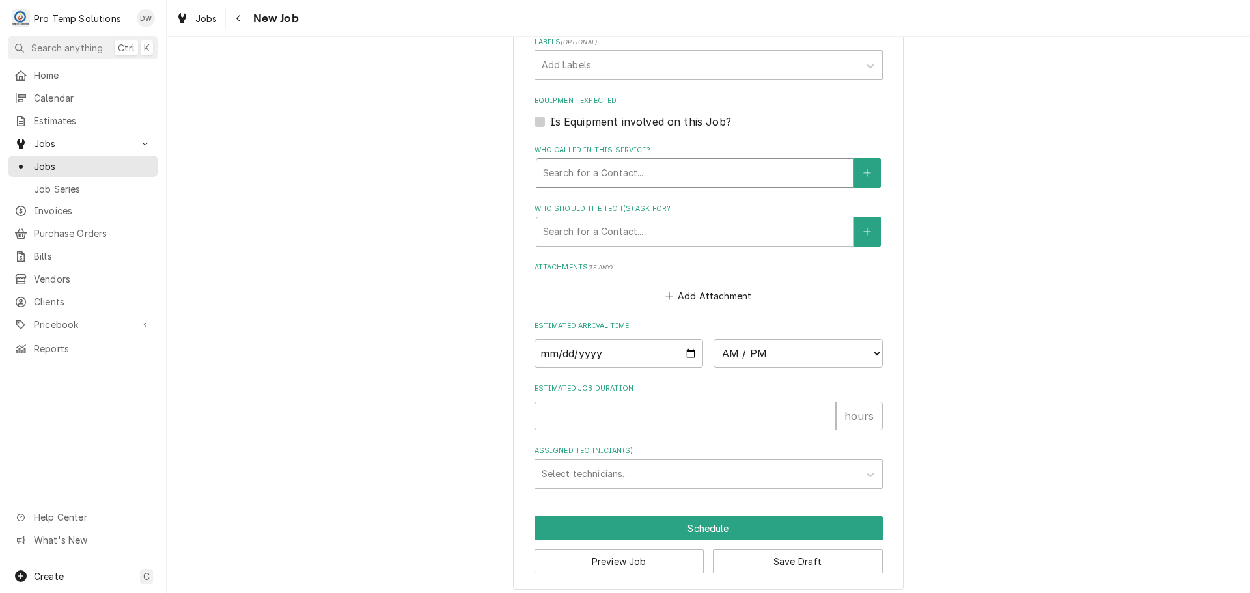
scroll to position [824, 0]
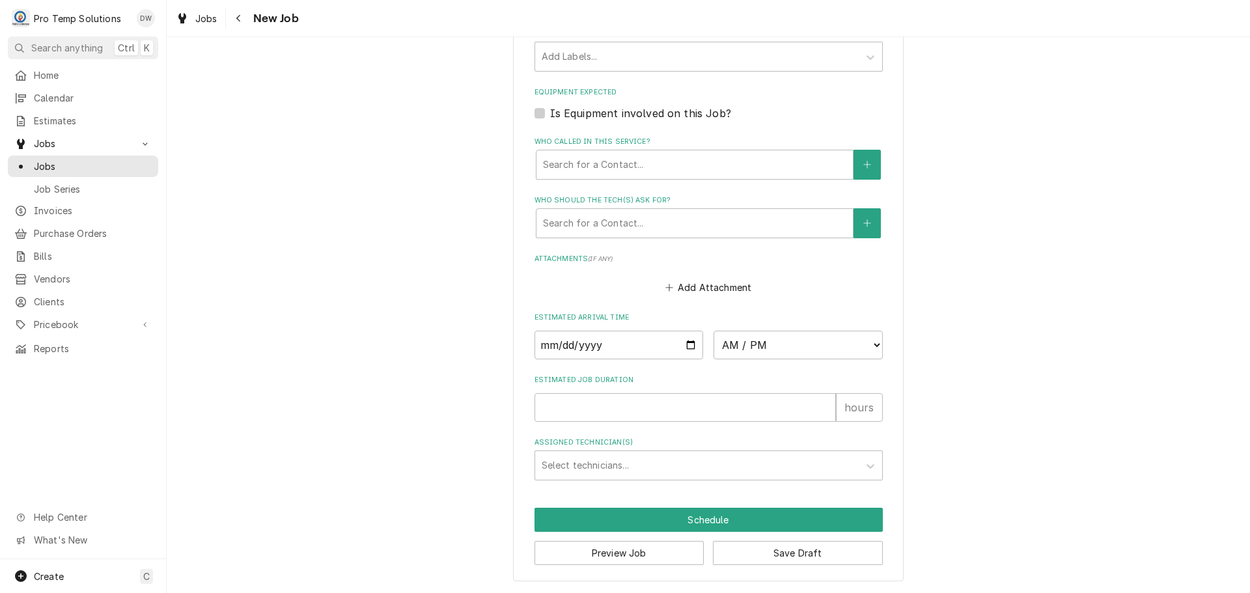
type textarea "ADD EQUIP TO CALL"
click at [686, 344] on input "Date" at bounding box center [619, 345] width 169 height 29
type textarea "x"
type input "2025-10-06"
type textarea "x"
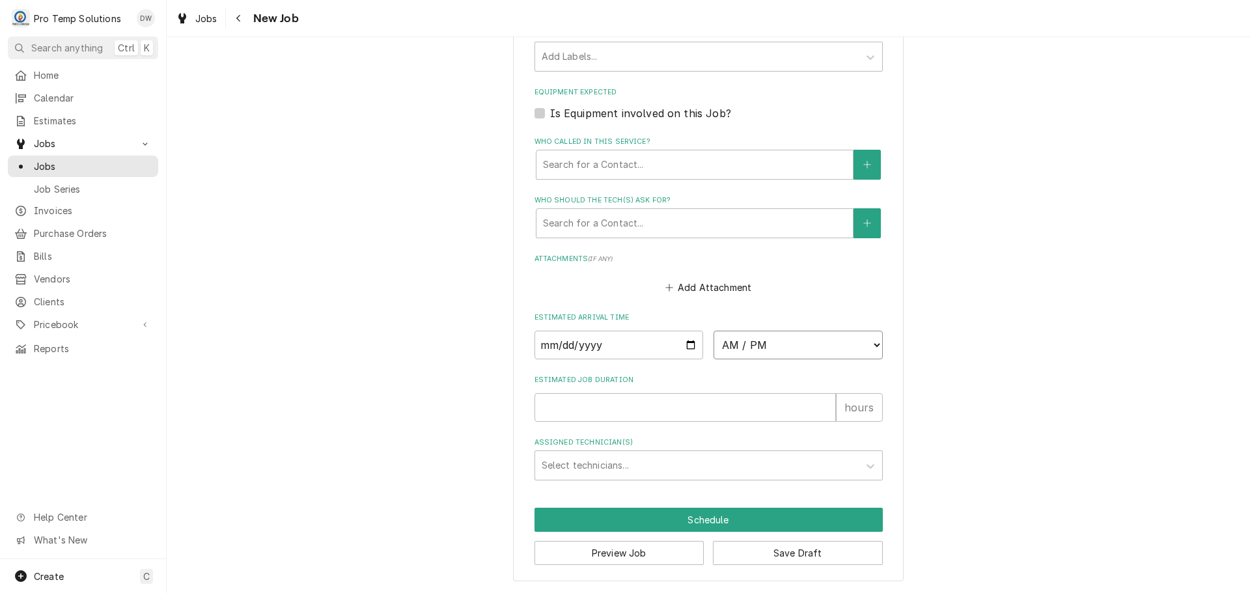
click at [865, 341] on select "AM / PM 6:00 AM 6:15 AM 6:30 AM 6:45 AM 7:00 AM 7:15 AM 7:30 AM 7:45 AM 8:00 AM…" at bounding box center [798, 345] width 169 height 29
select select "15:00:00"
click at [714, 331] on select "AM / PM 6:00 AM 6:15 AM 6:30 AM 6:45 AM 7:00 AM 7:15 AM 7:30 AM 7:45 AM 8:00 AM…" at bounding box center [798, 345] width 169 height 29
click at [755, 400] on input "Estimated Job Duration" at bounding box center [685, 407] width 301 height 29
type textarea "x"
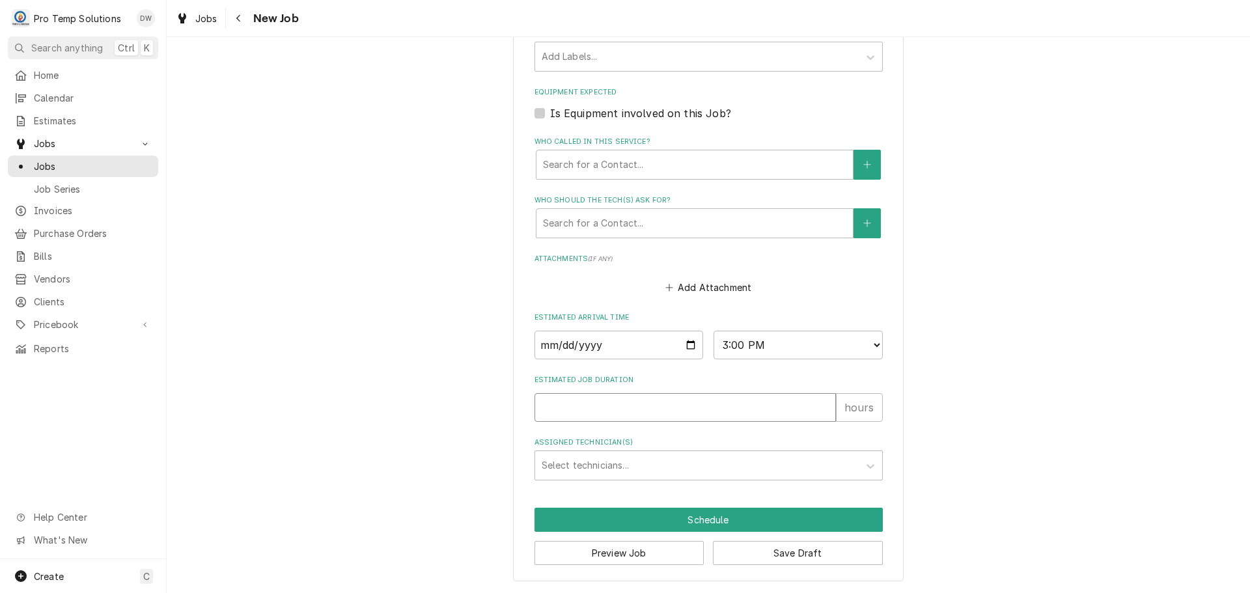
type input "1"
type textarea "x"
type input "1"
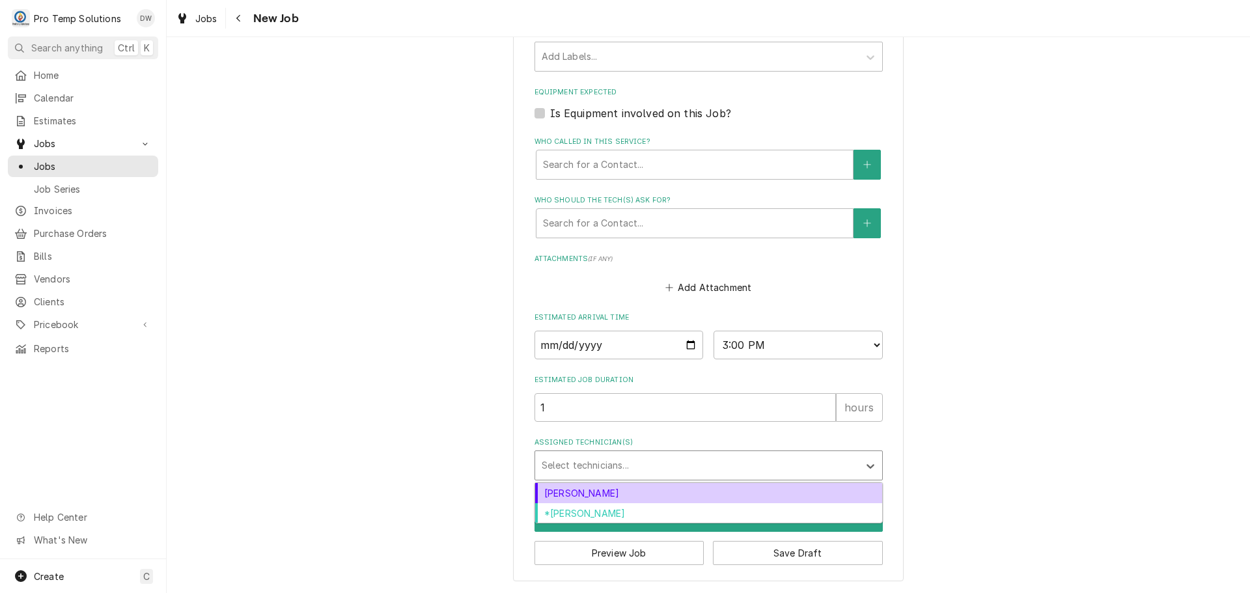
click at [660, 464] on div "Assigned Technician(s)" at bounding box center [697, 465] width 311 height 23
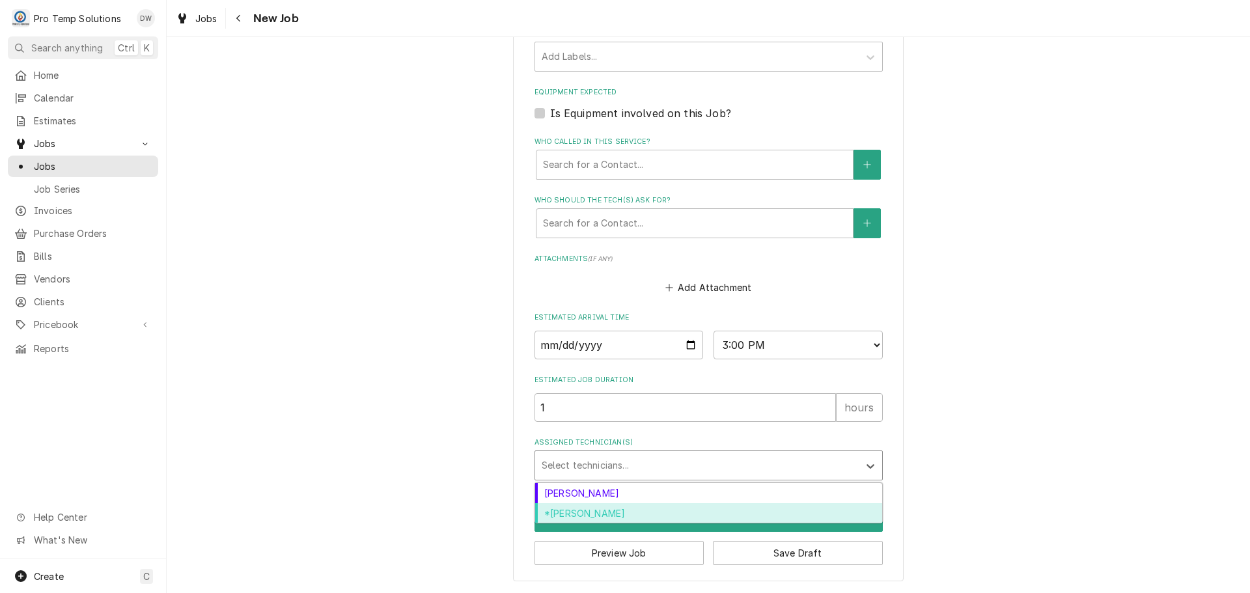
click at [623, 514] on div "*Kevin Williams" at bounding box center [708, 513] width 347 height 20
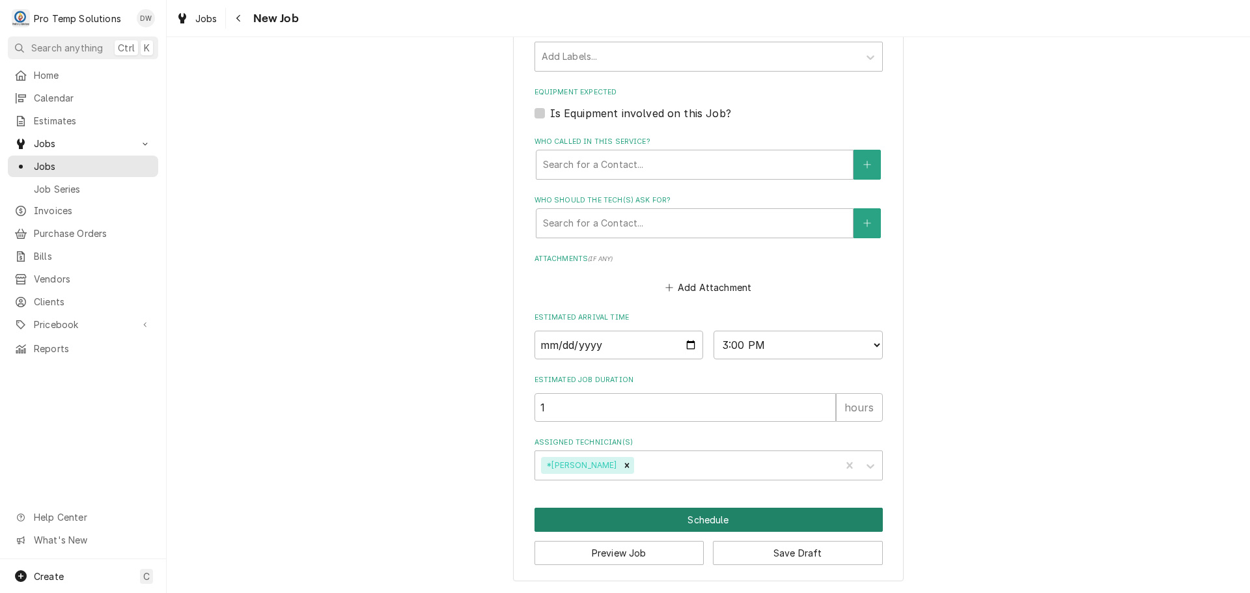
click at [690, 519] on button "Schedule" at bounding box center [709, 520] width 348 height 24
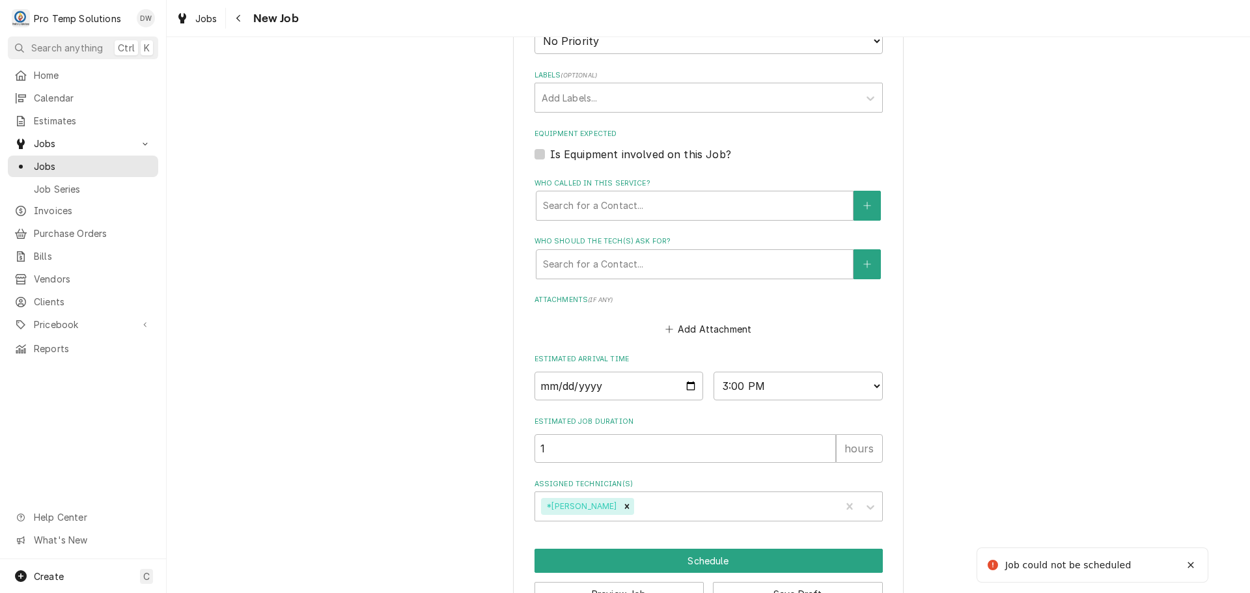
scroll to position [303, 0]
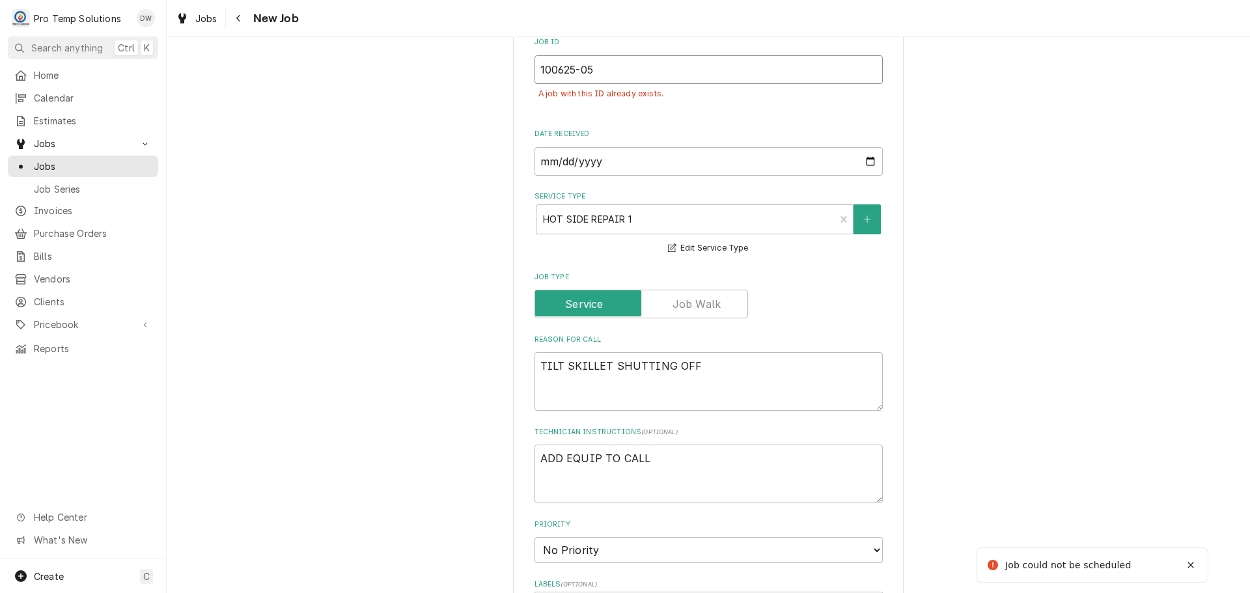
click at [609, 68] on input "100625-05" at bounding box center [709, 69] width 348 height 29
type textarea "x"
type input "100625-0"
type textarea "x"
type input "100625-06"
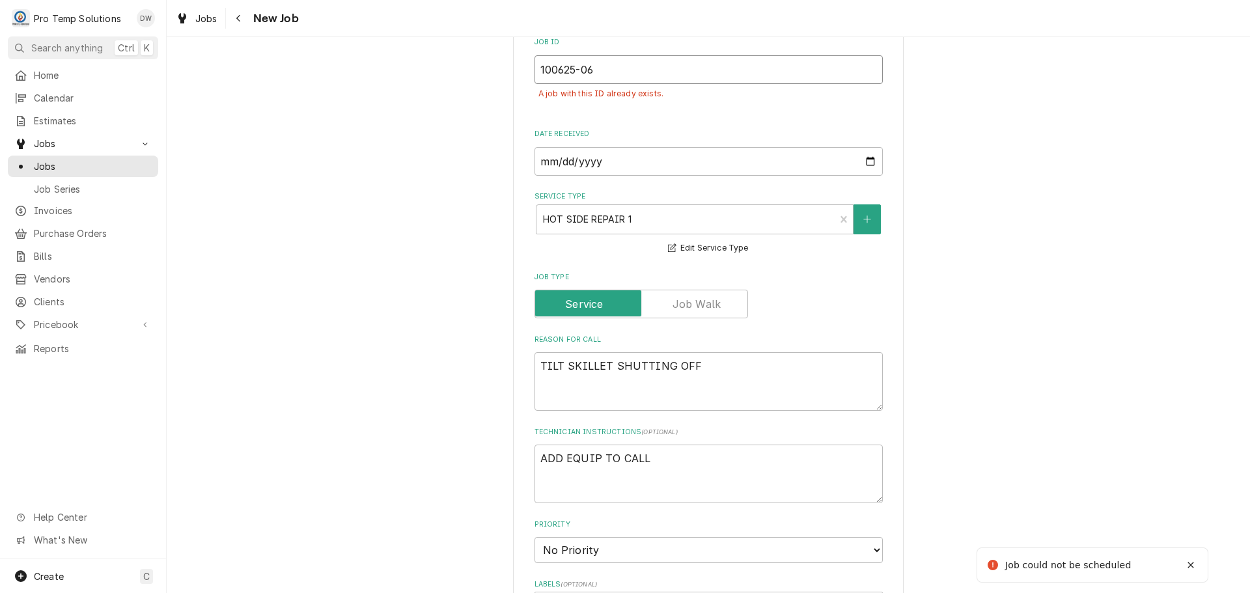
type textarea "x"
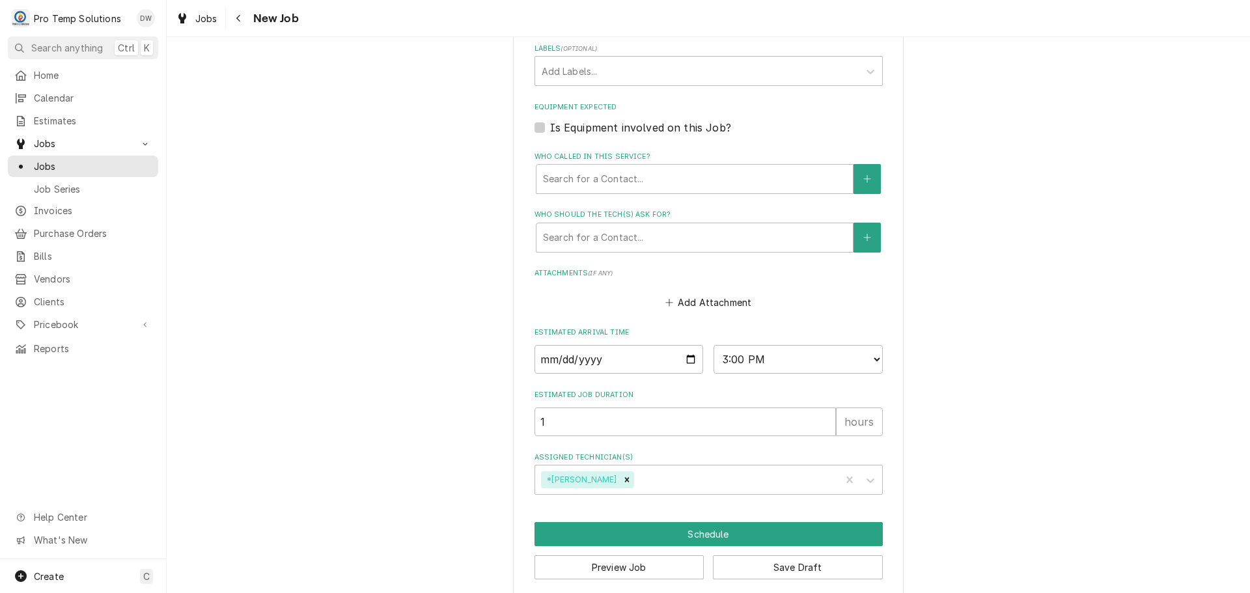
scroll to position [853, 0]
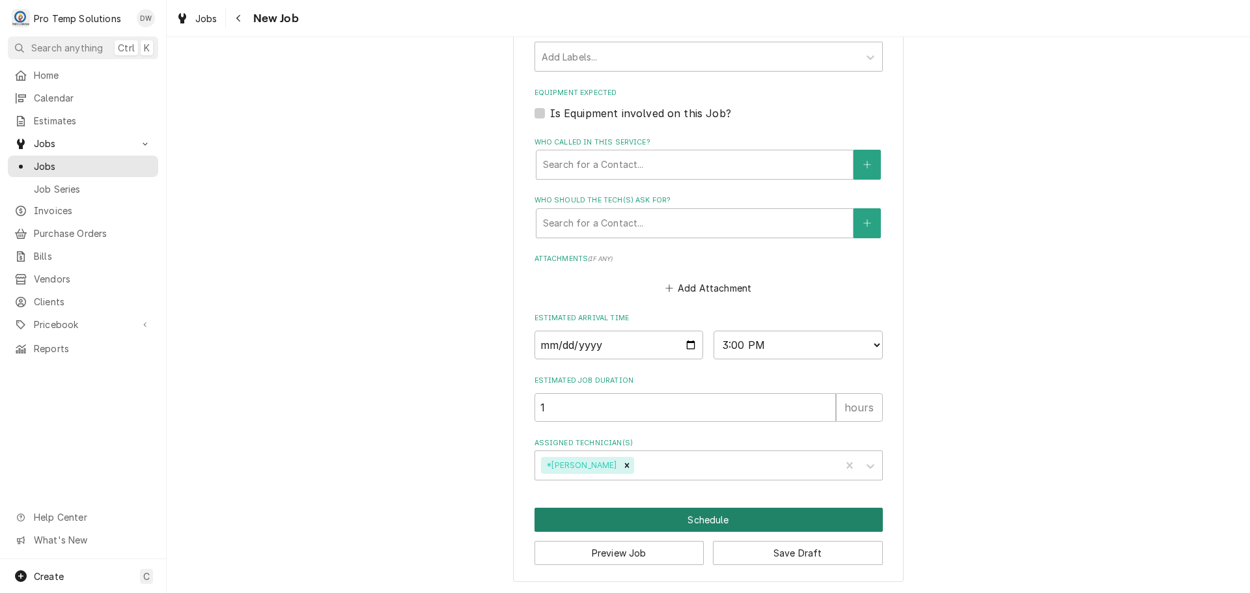
type input "100625-06"
click at [696, 519] on button "Schedule" at bounding box center [709, 520] width 348 height 24
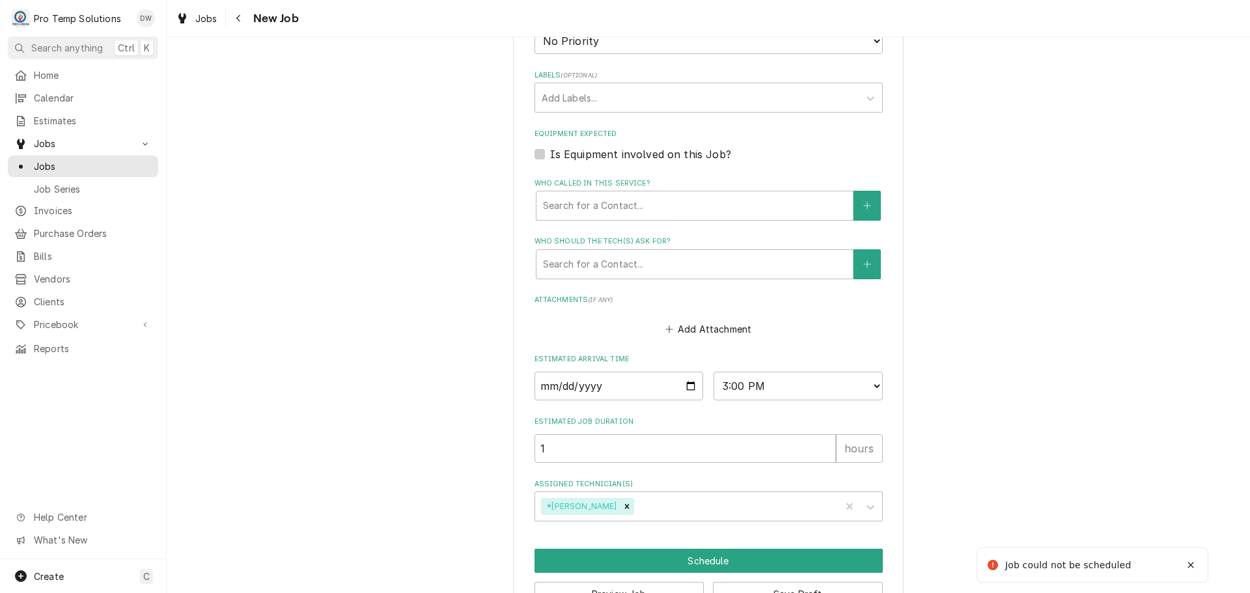
scroll to position [303, 0]
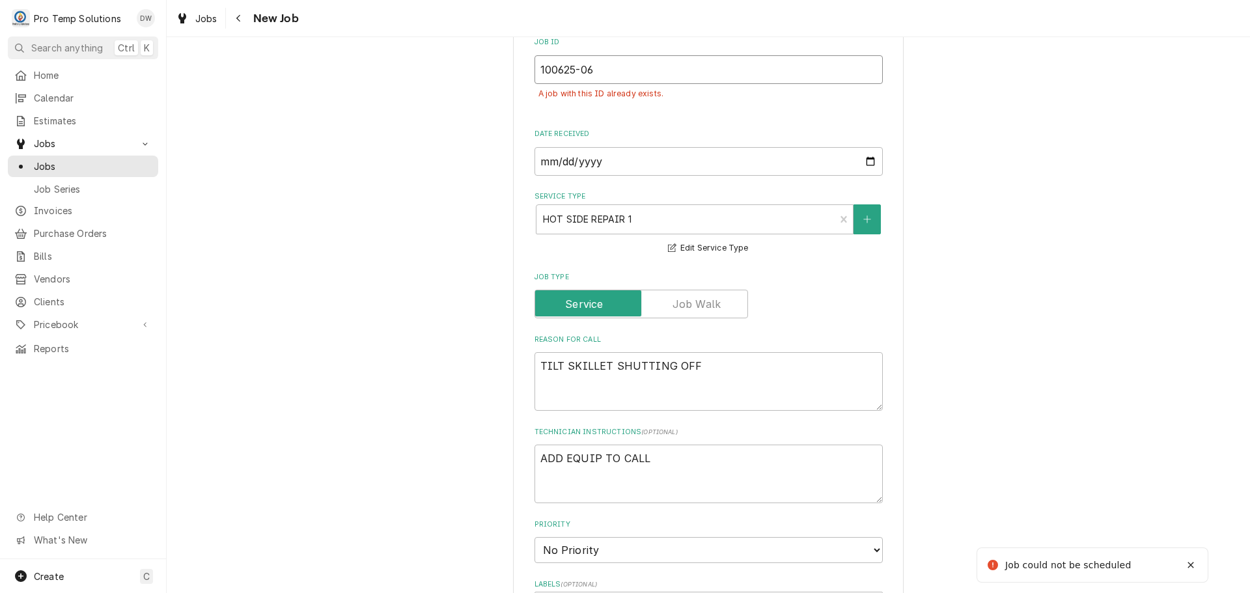
click at [606, 69] on input "100625-06" at bounding box center [709, 69] width 348 height 29
type textarea "x"
type input "100625-0"
type textarea "x"
type input "100625-07"
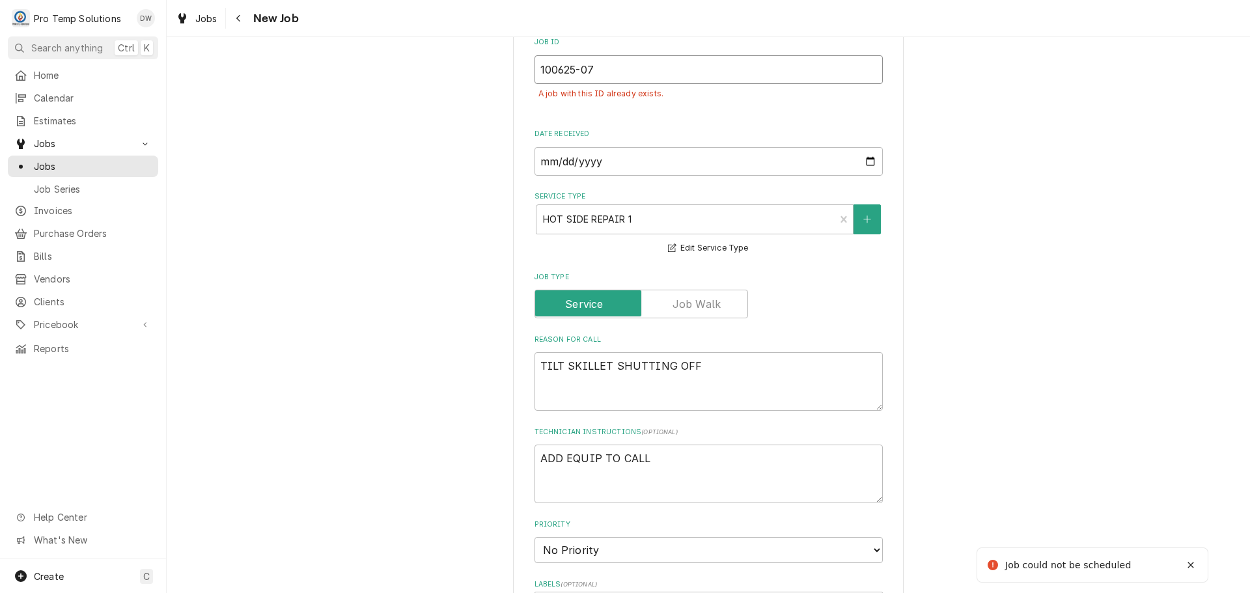
type textarea "x"
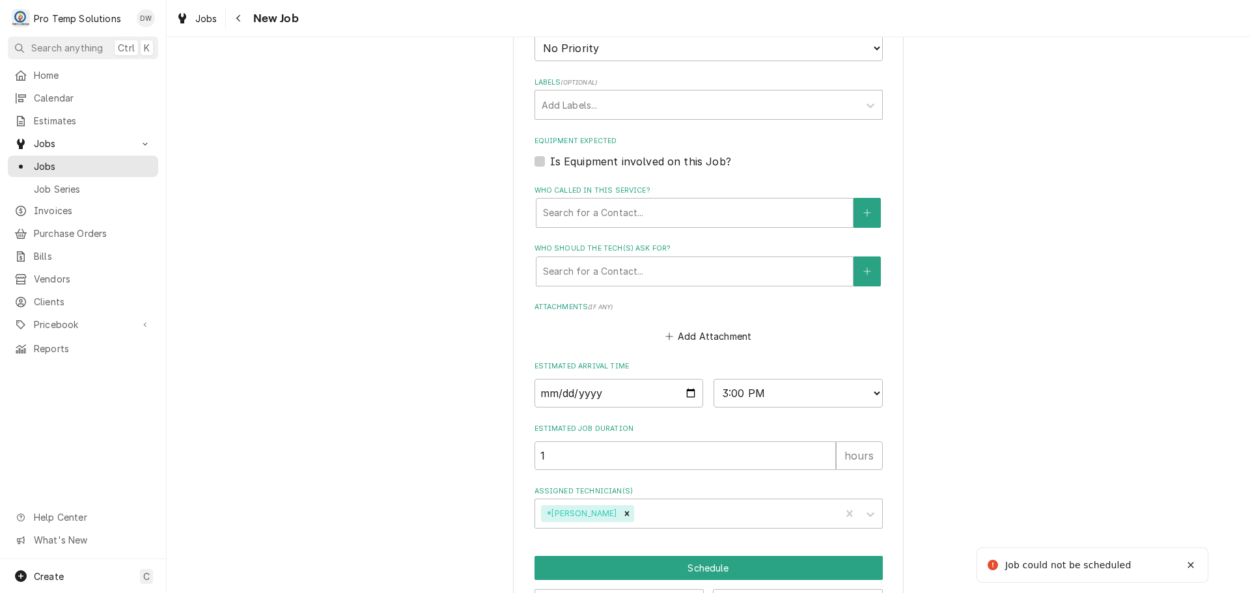
scroll to position [853, 0]
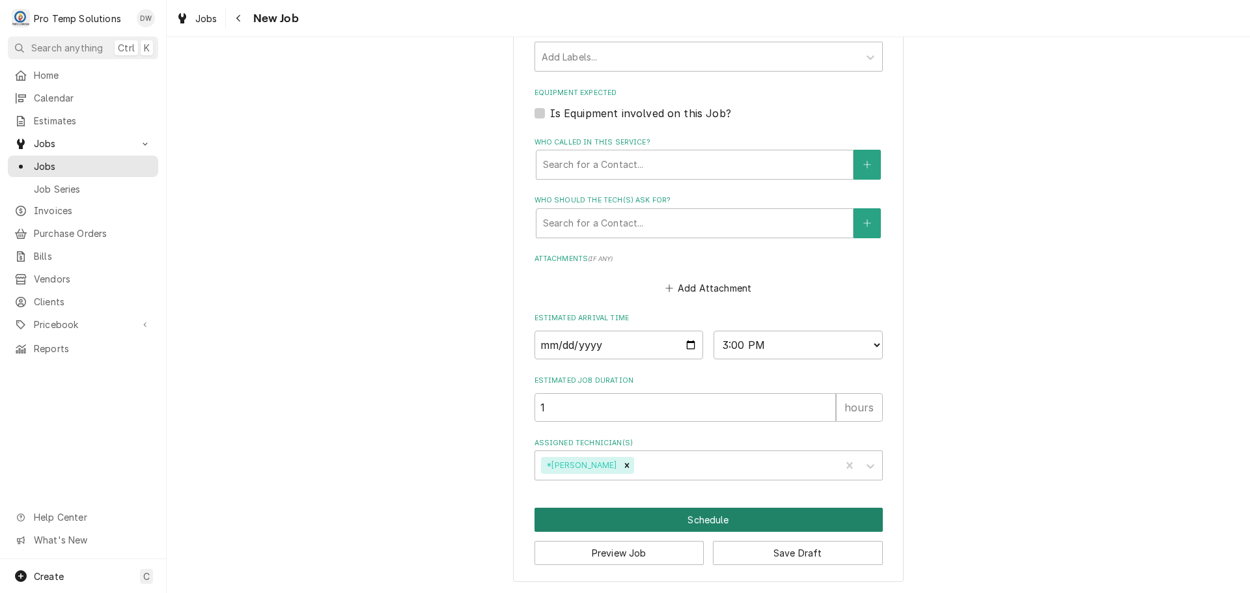
type input "100625-07"
click at [697, 513] on button "Schedule" at bounding box center [709, 520] width 348 height 24
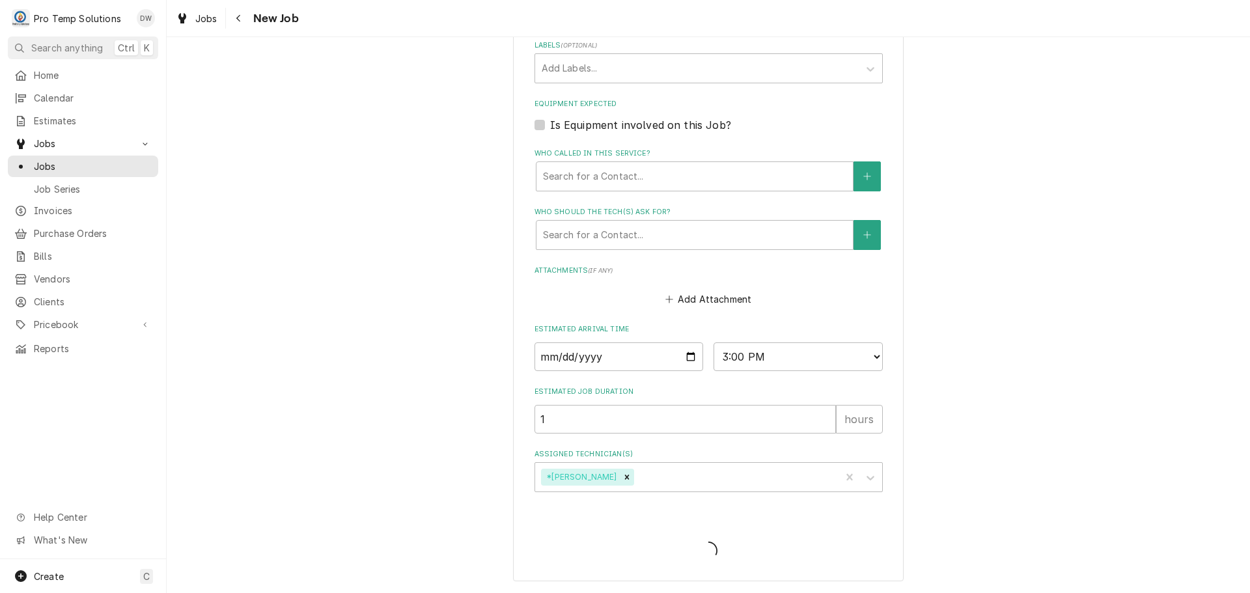
scroll to position [303, 0]
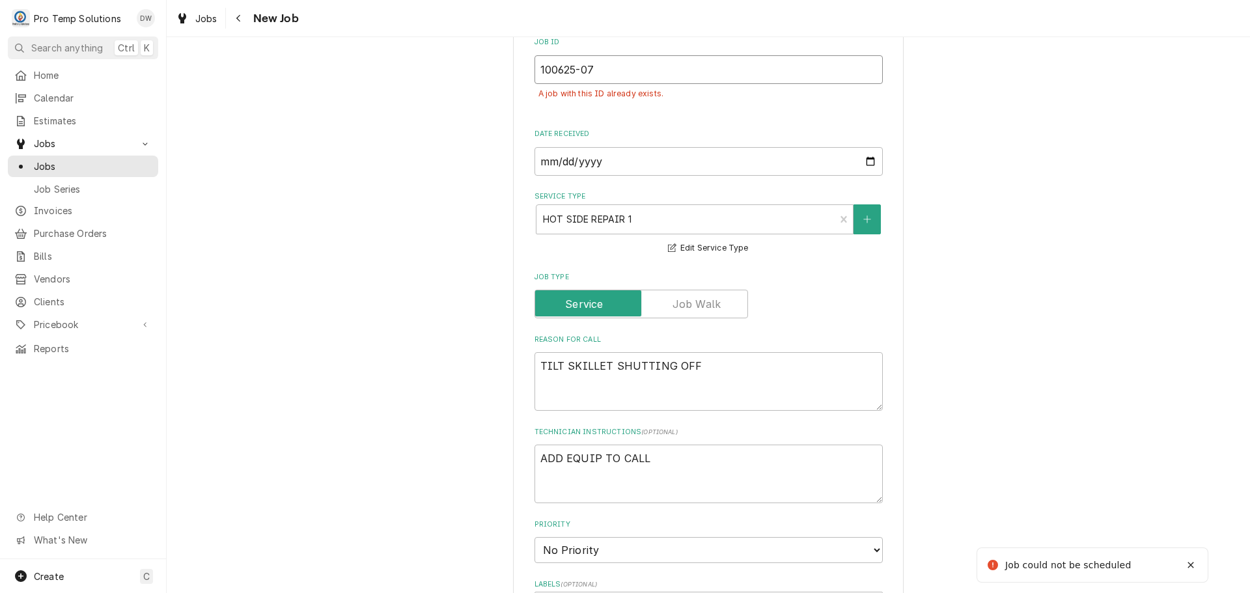
click at [598, 74] on input "100625-07" at bounding box center [709, 69] width 348 height 29
type textarea "x"
type input "100625-0"
type textarea "x"
type input "100625-08"
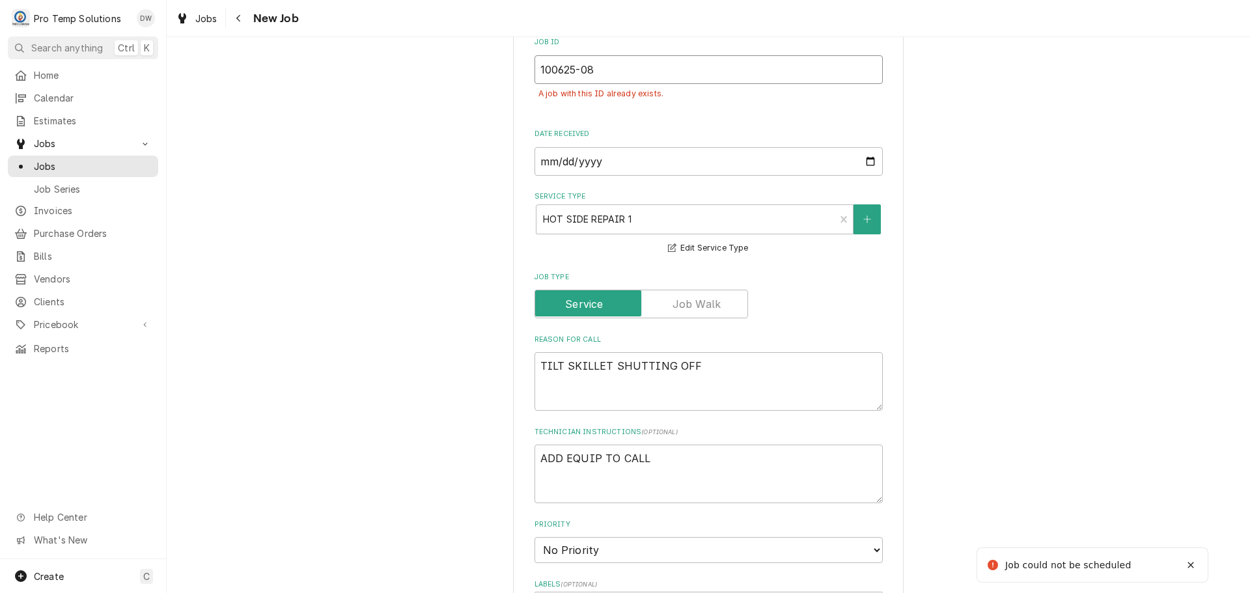
type textarea "x"
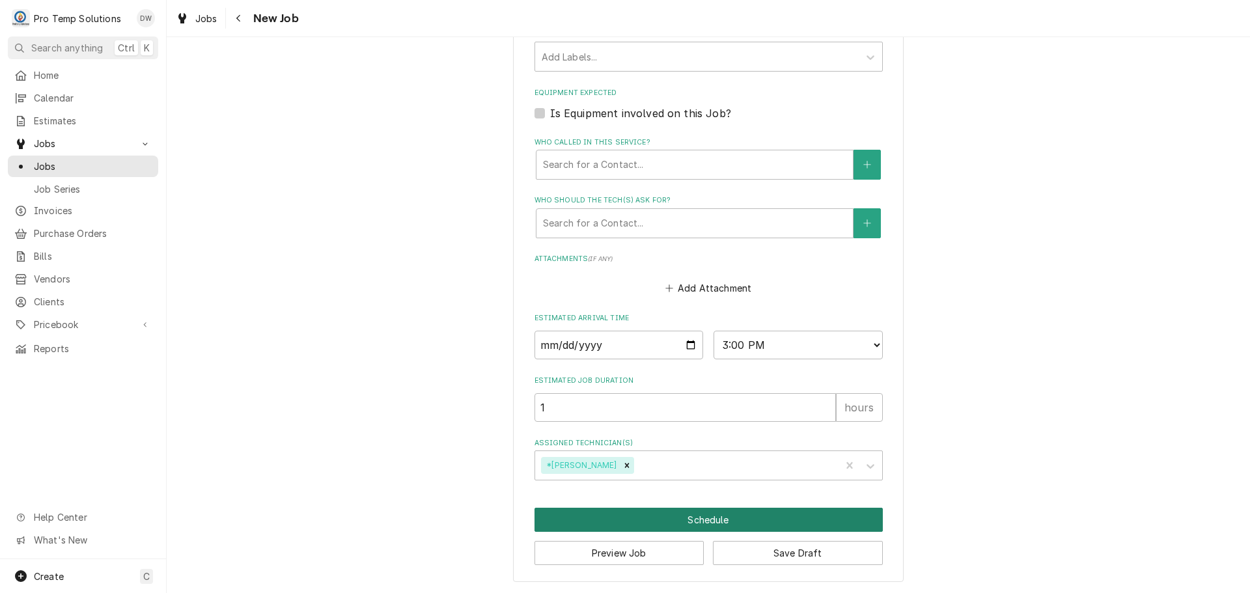
type input "100625-08"
click at [698, 518] on button "Schedule" at bounding box center [709, 520] width 348 height 24
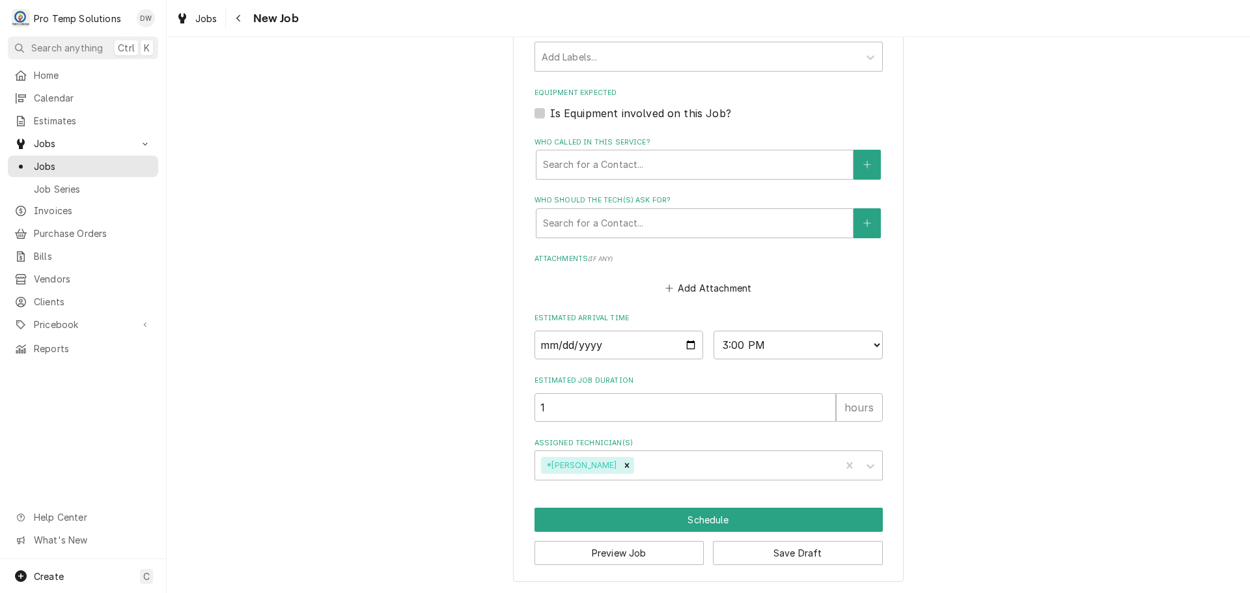
scroll to position [812, 0]
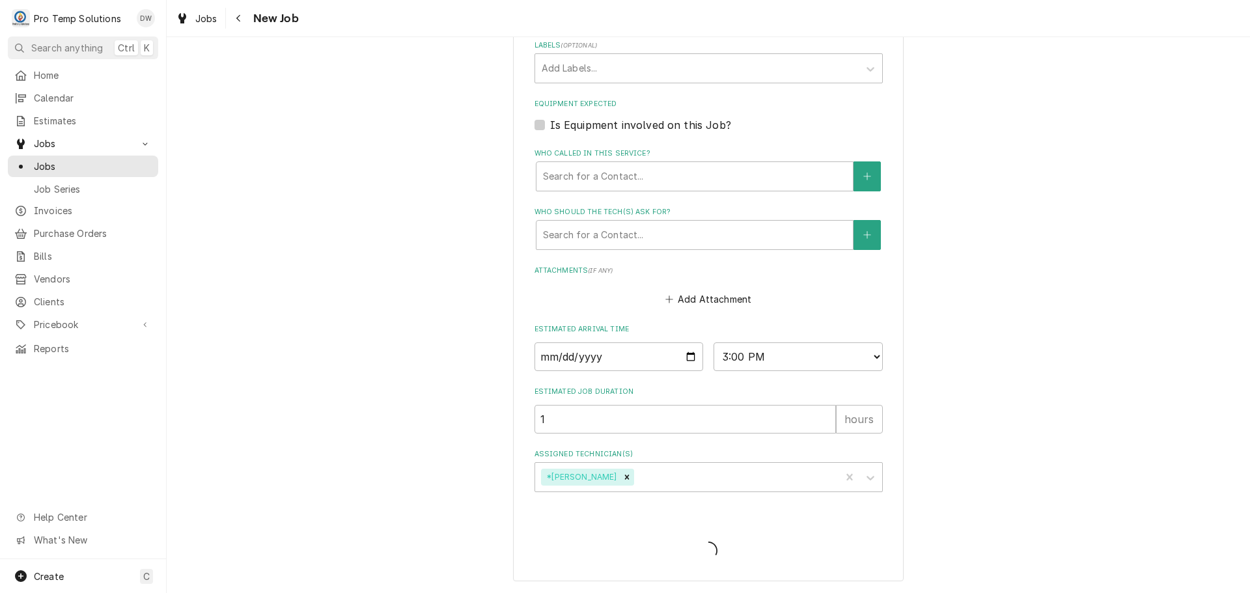
type textarea "x"
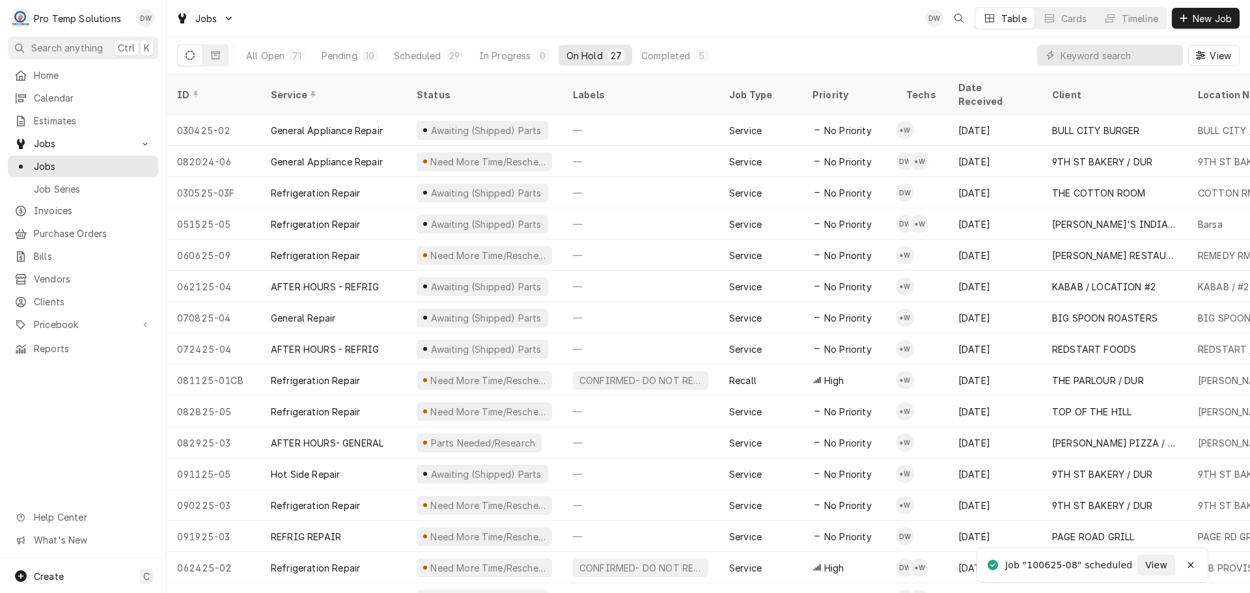
click at [1122, 42] on div "View" at bounding box center [1138, 55] width 203 height 36
click at [1119, 53] on input "Dynamic Content Wrapper" at bounding box center [1119, 55] width 116 height 21
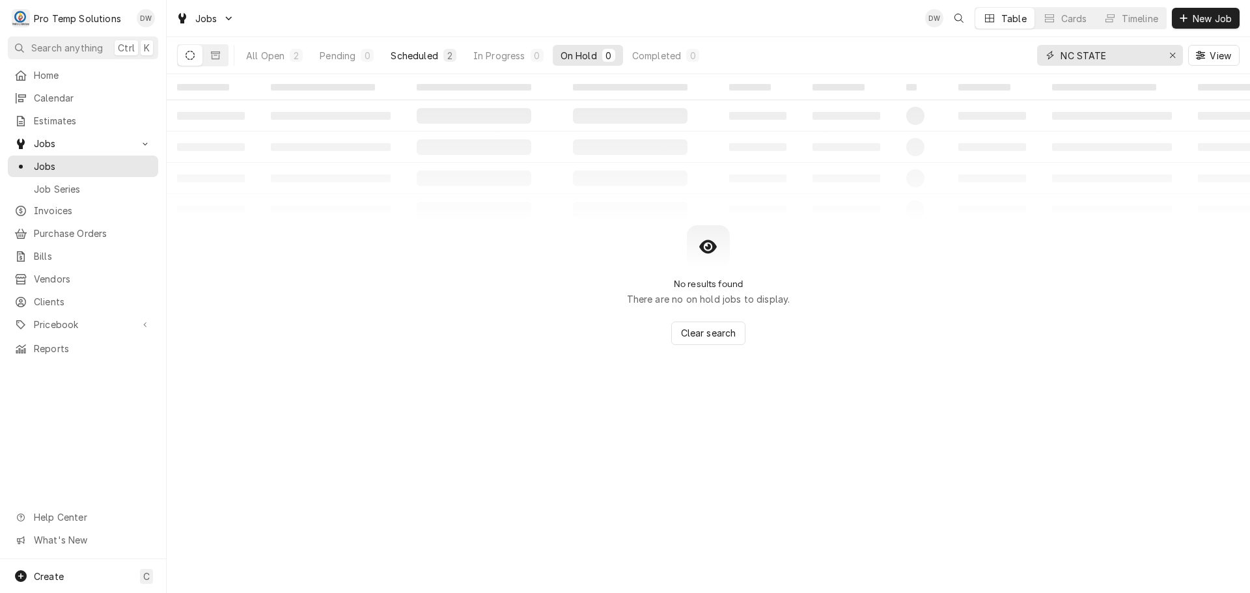
type input "NC STATE"
click at [430, 53] on div "Scheduled" at bounding box center [414, 56] width 47 height 14
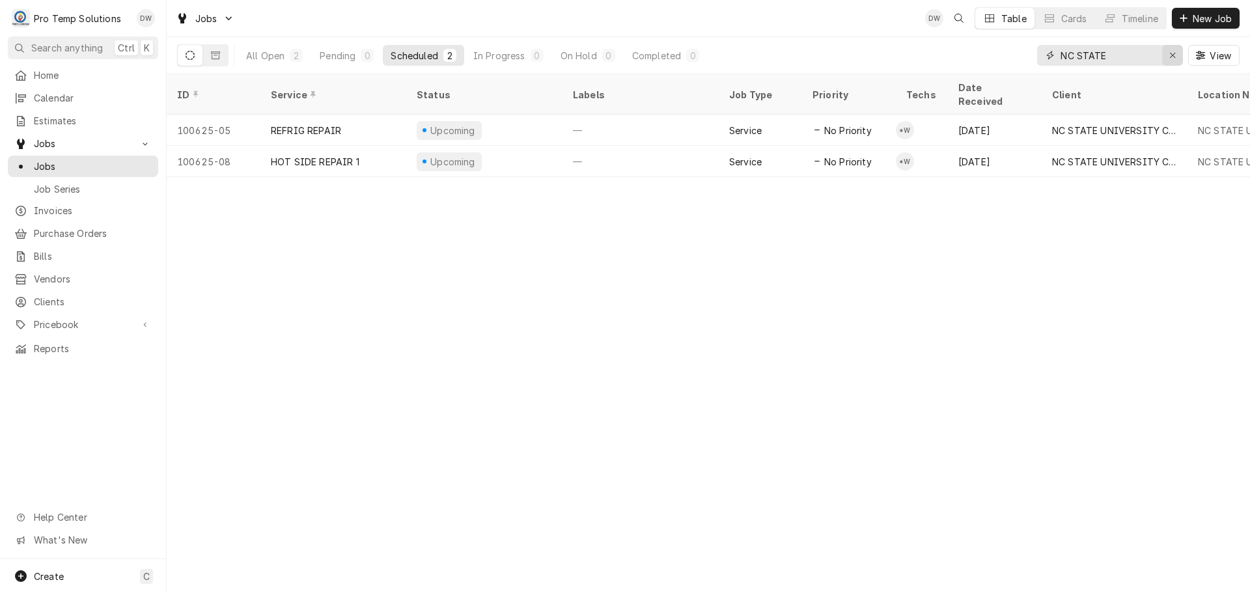
click at [1171, 57] on icon "Erase input" at bounding box center [1172, 55] width 7 height 9
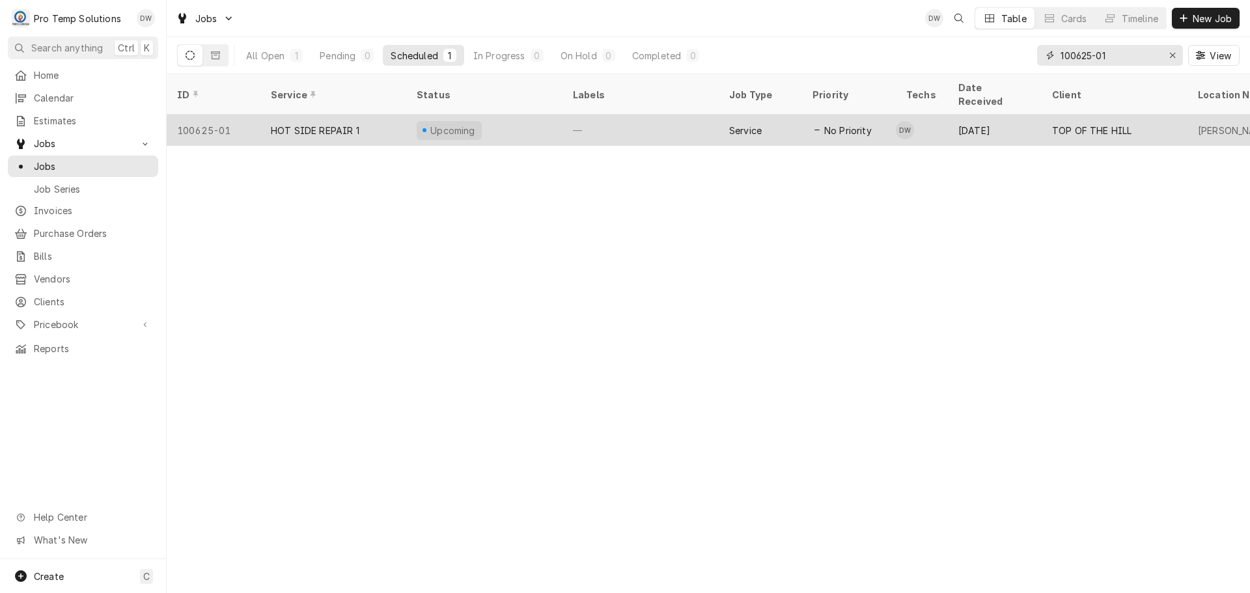
type input "100625-01"
click at [613, 118] on div "—" at bounding box center [641, 130] width 156 height 31
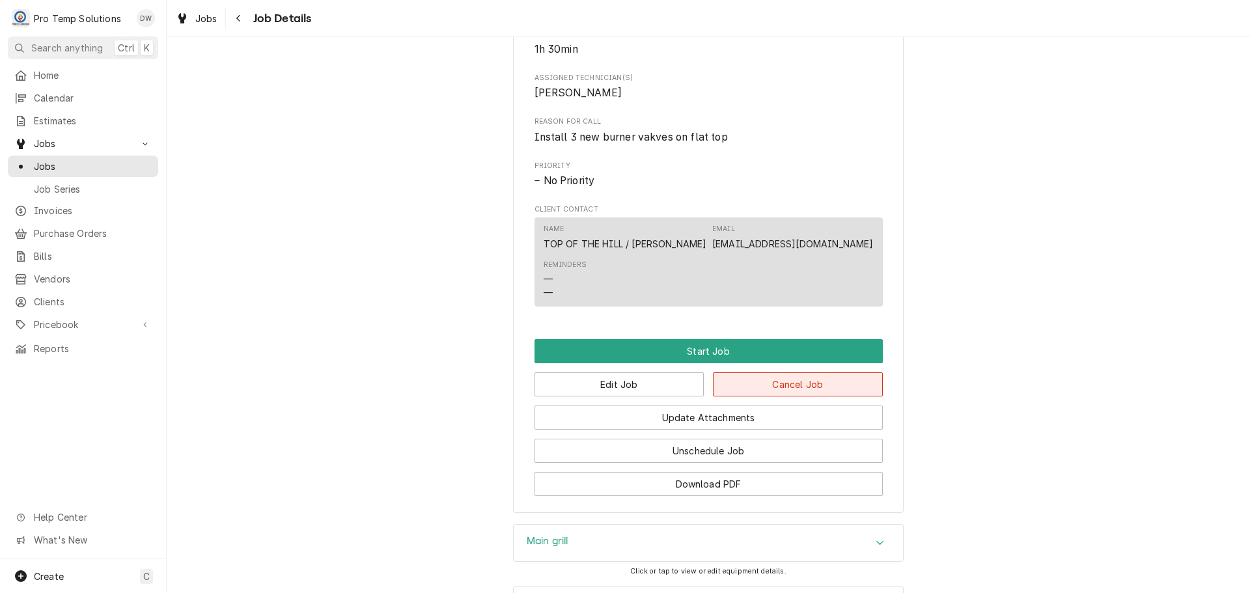
scroll to position [645, 0]
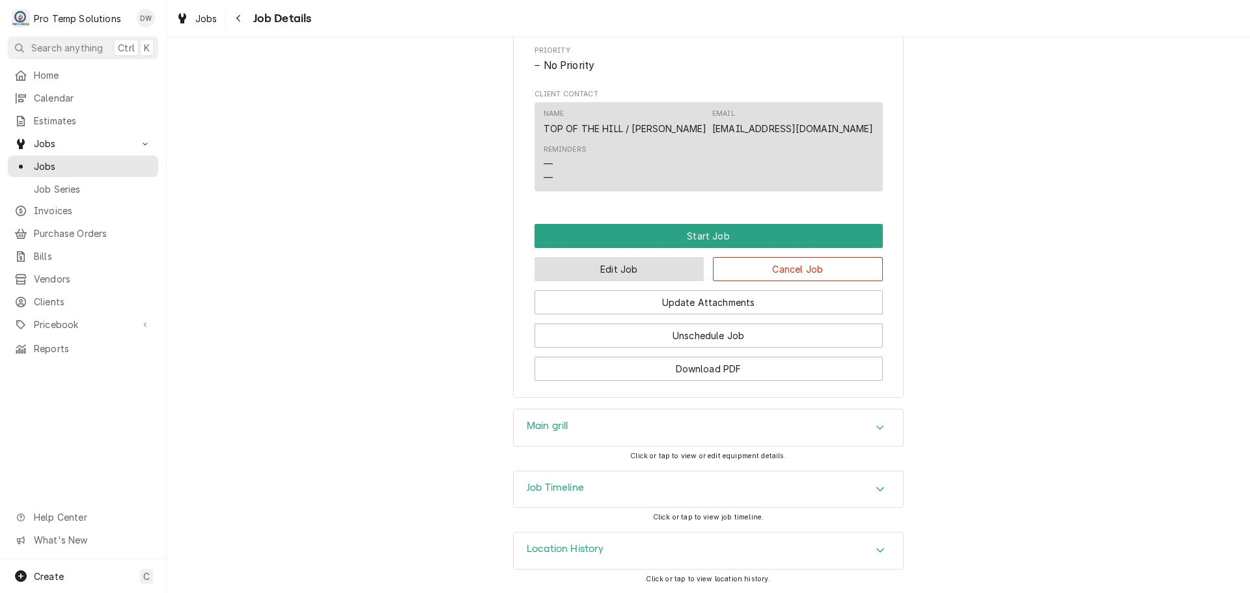
click at [619, 270] on button "Edit Job" at bounding box center [620, 269] width 170 height 24
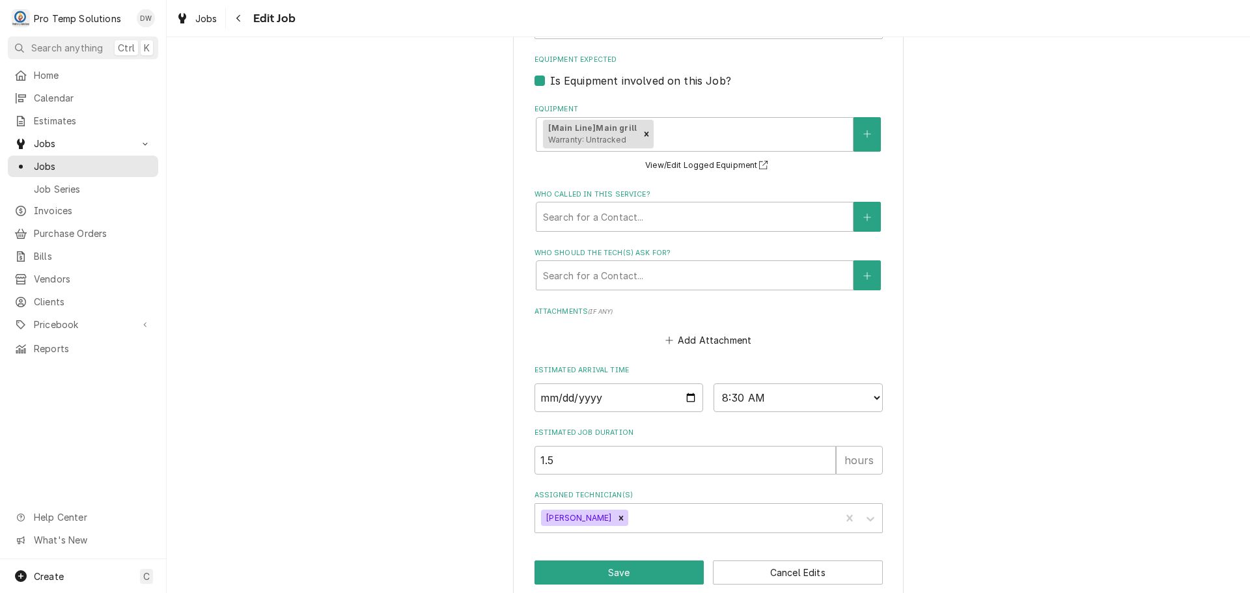
scroll to position [876, 0]
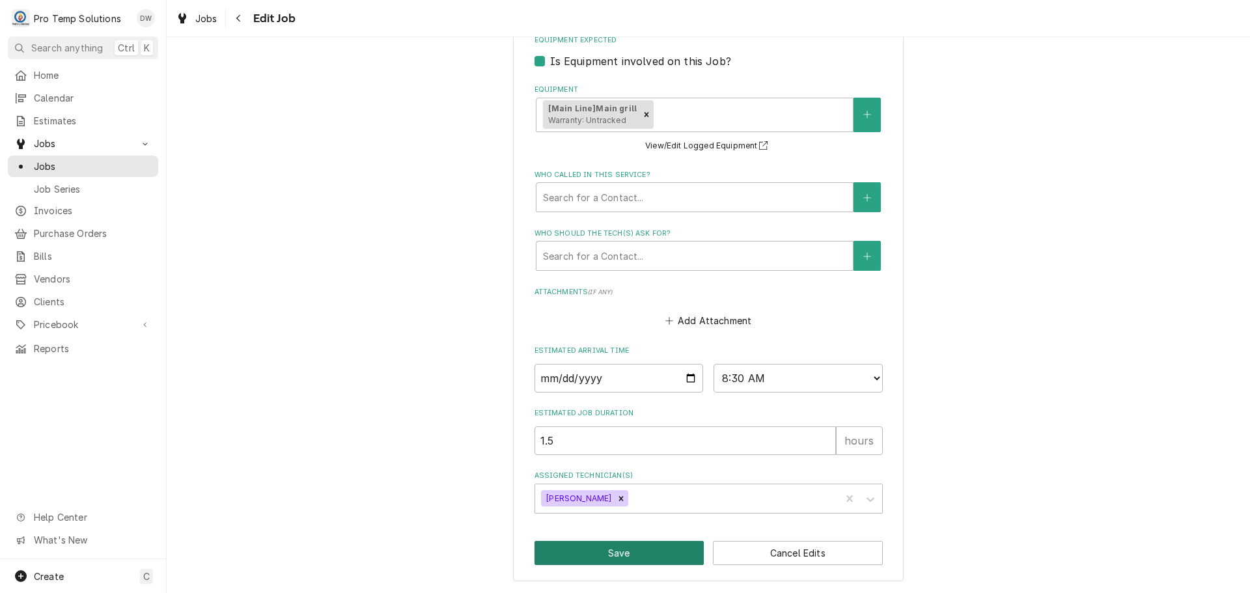
click at [625, 550] on button "Save" at bounding box center [620, 553] width 170 height 24
type textarea "x"
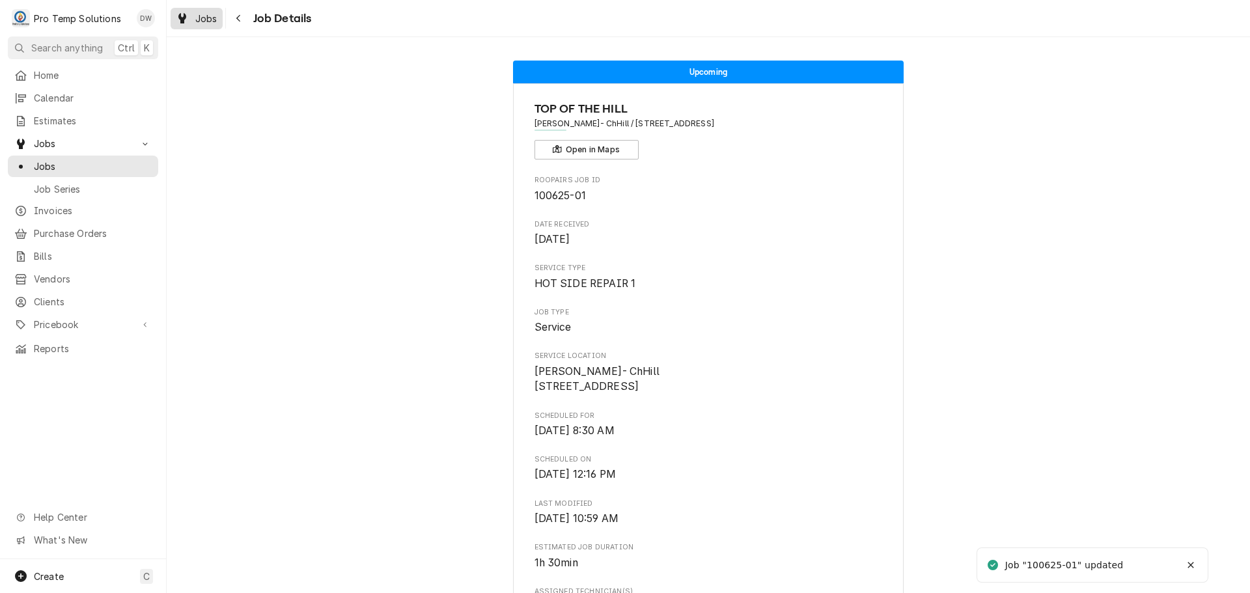
click at [193, 22] on div "Jobs" at bounding box center [196, 18] width 47 height 16
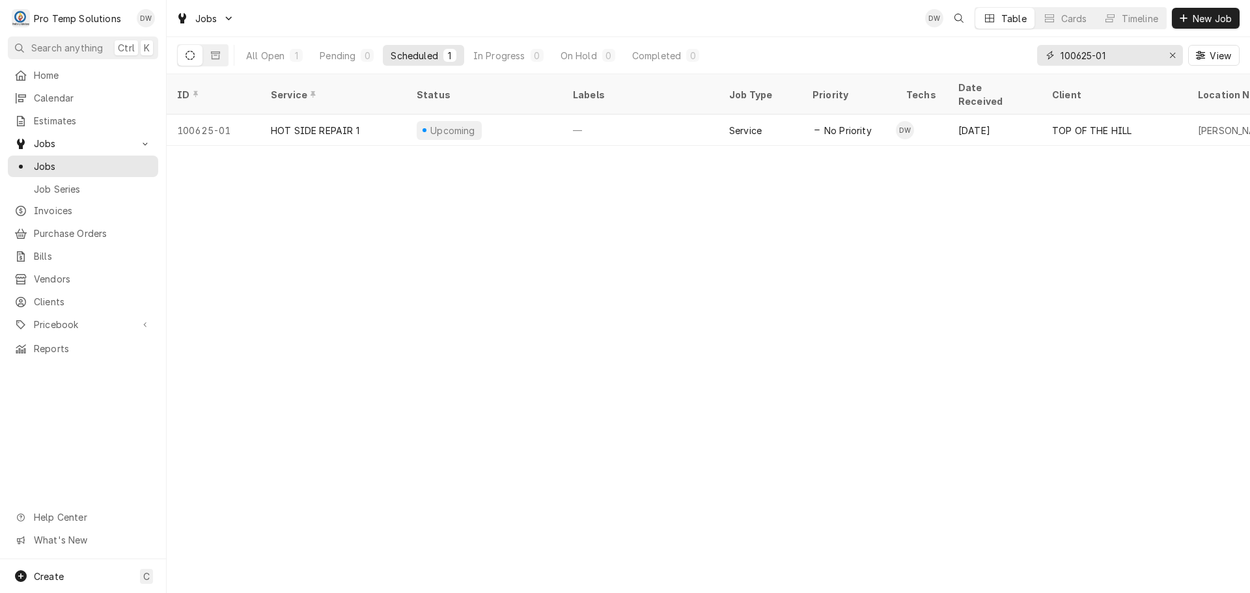
click at [1138, 55] on input "100625-01" at bounding box center [1110, 55] width 98 height 21
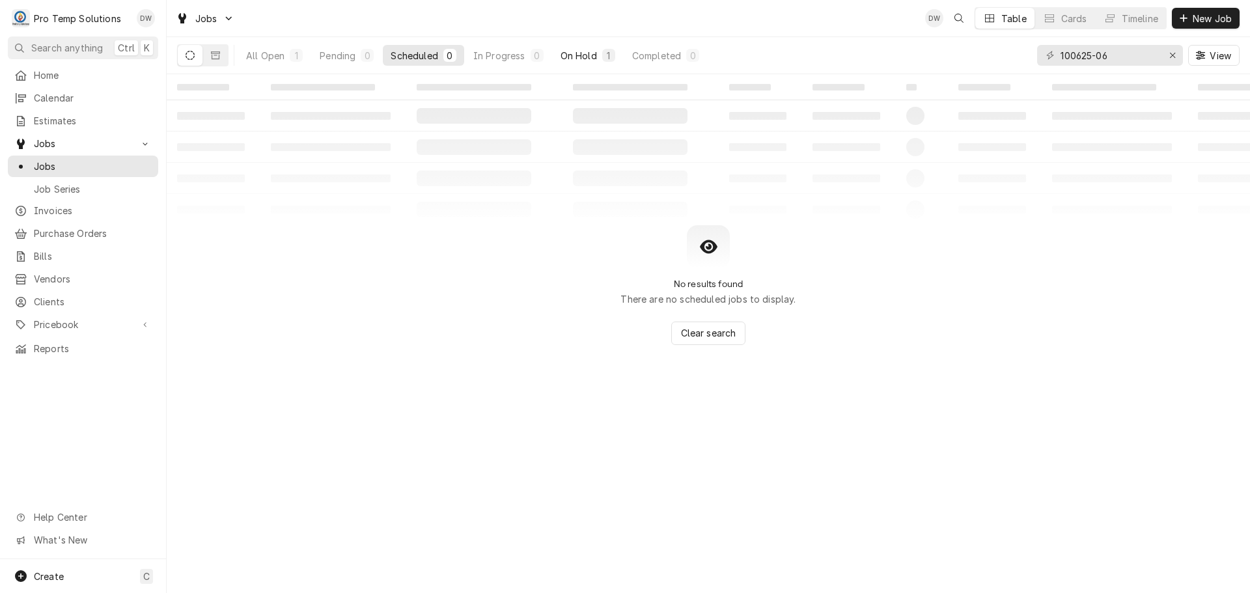
click at [578, 53] on div "On Hold" at bounding box center [579, 56] width 36 height 14
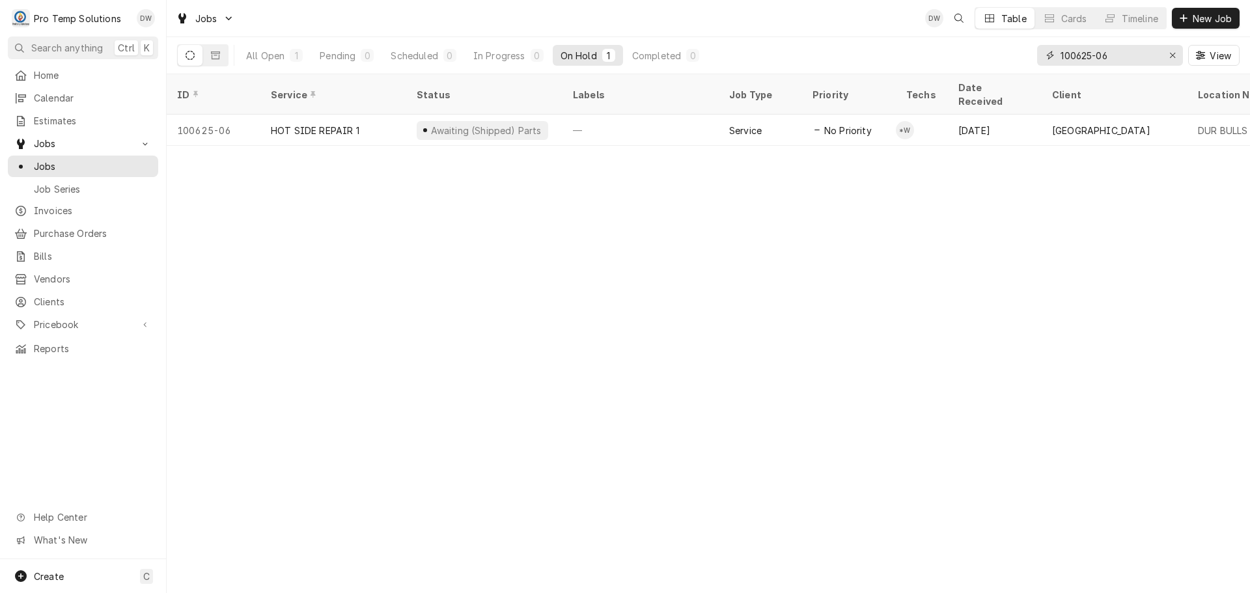
click at [1127, 51] on input "100625-06" at bounding box center [1110, 55] width 98 height 21
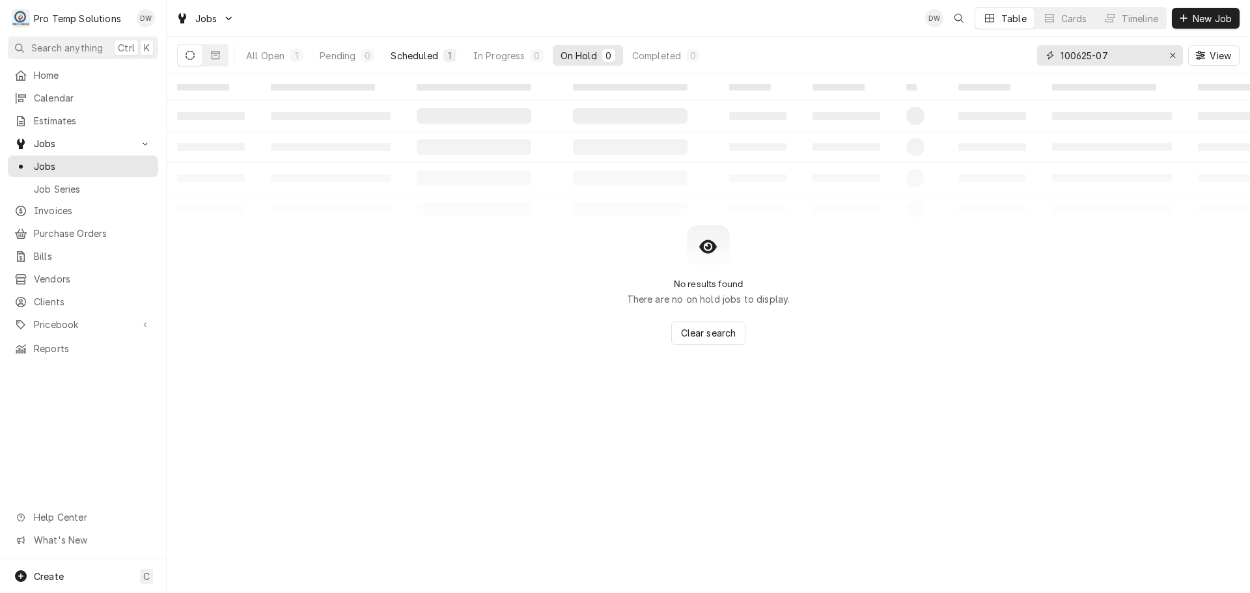
type input "100625-07"
click at [427, 56] on div "Scheduled" at bounding box center [414, 56] width 47 height 14
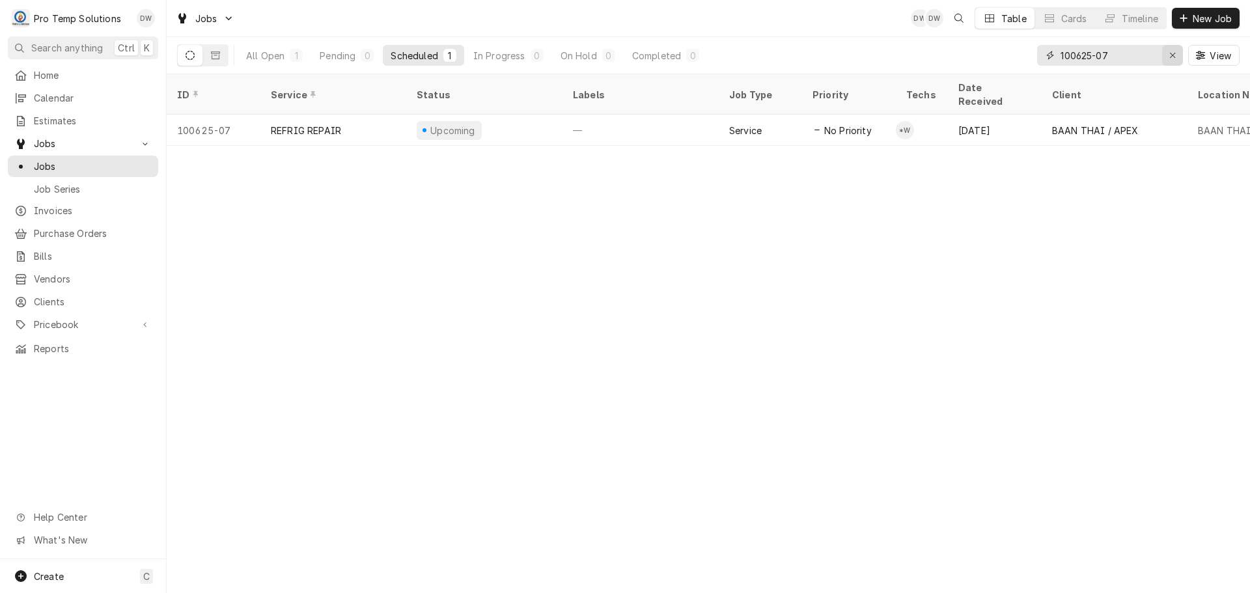
click at [1175, 53] on icon "Erase input" at bounding box center [1172, 55] width 7 height 9
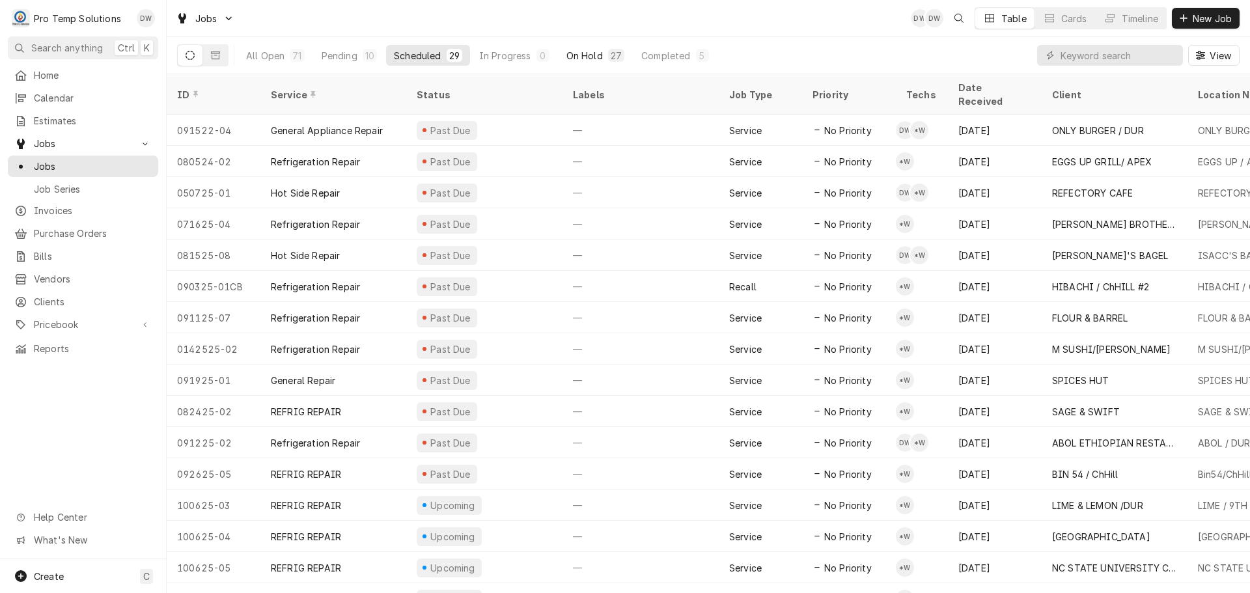
click at [602, 53] on button "On Hold 27" at bounding box center [596, 55] width 74 height 21
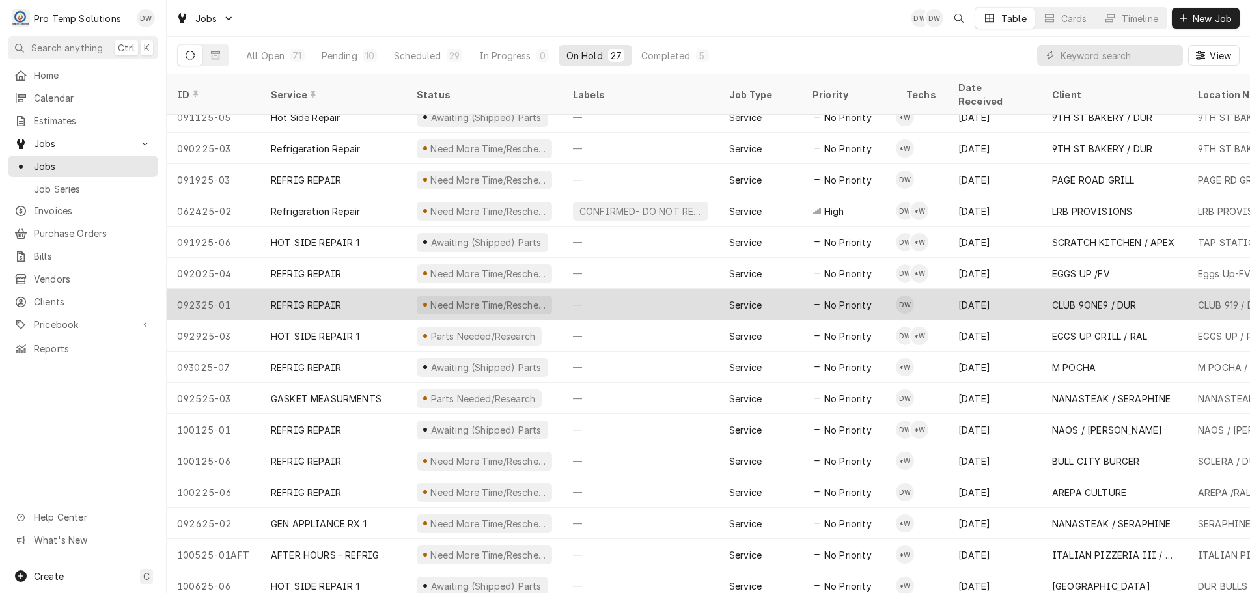
scroll to position [359, 0]
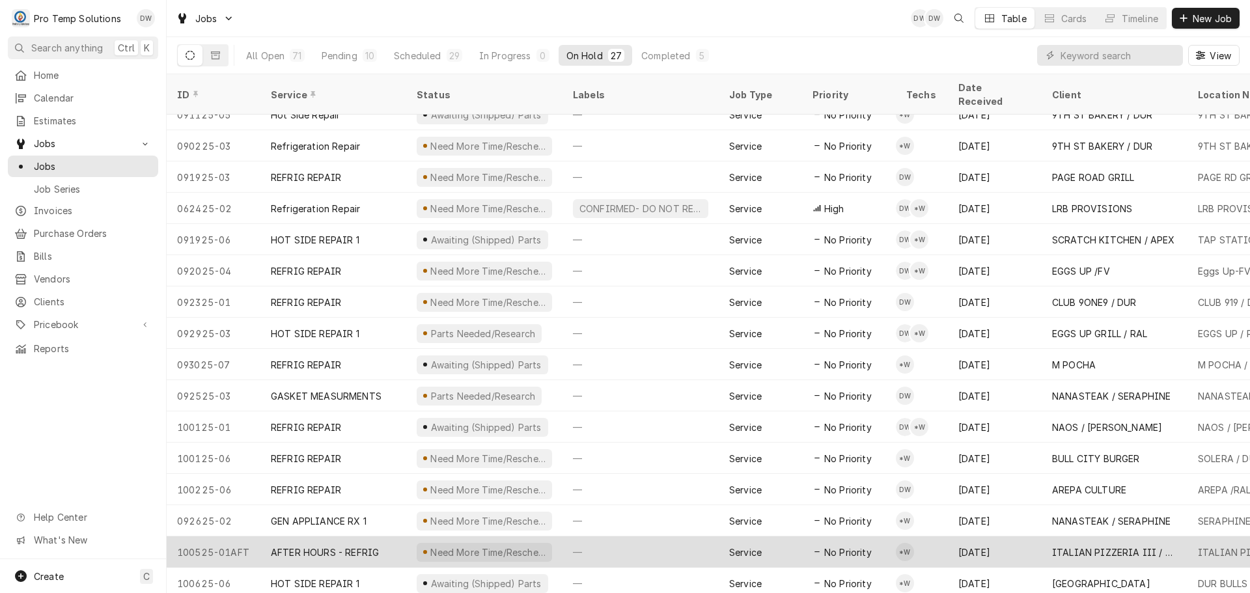
click at [669, 537] on div "—" at bounding box center [641, 552] width 156 height 31
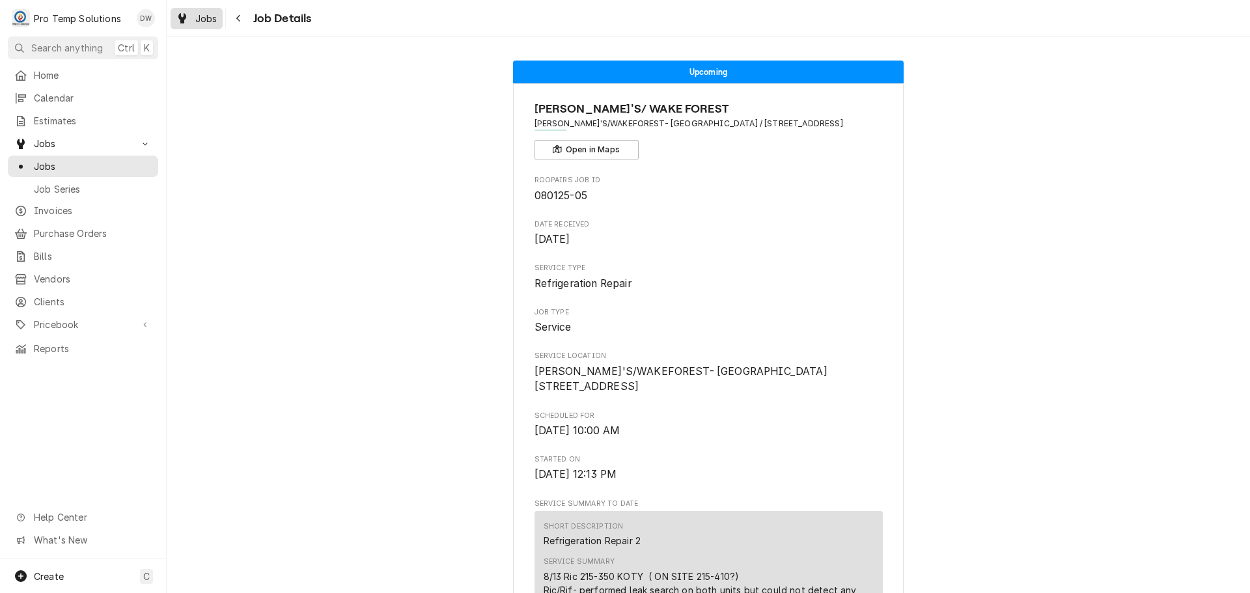
click at [202, 16] on span "Jobs" at bounding box center [206, 19] width 22 height 14
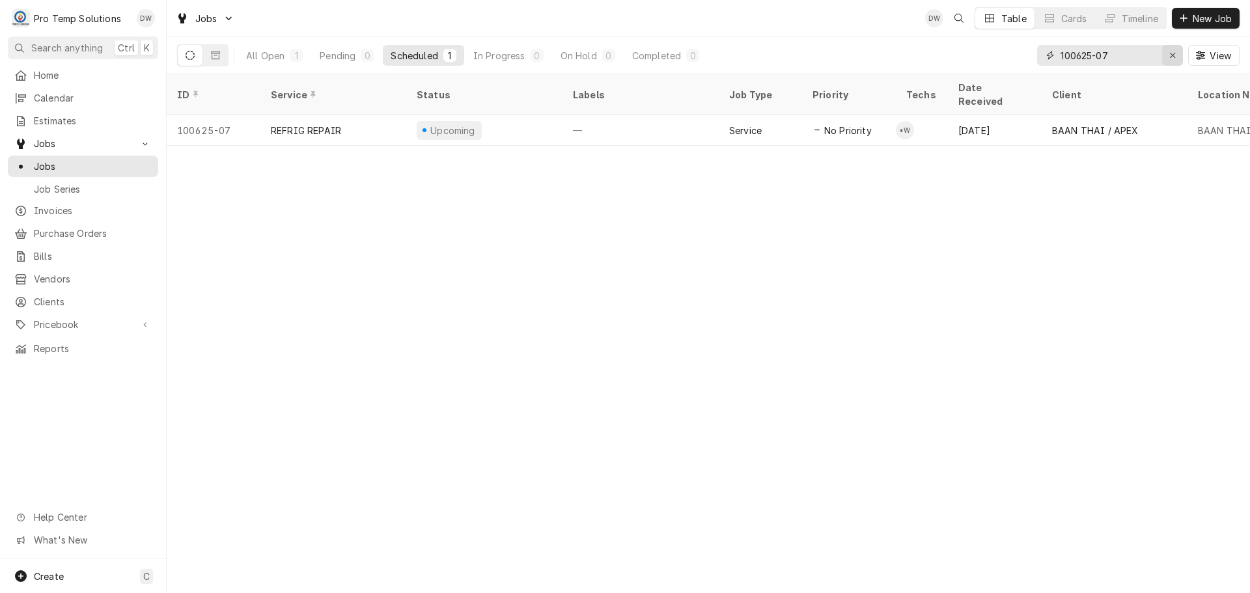
click at [1174, 55] on icon "Erase input" at bounding box center [1172, 55] width 7 height 9
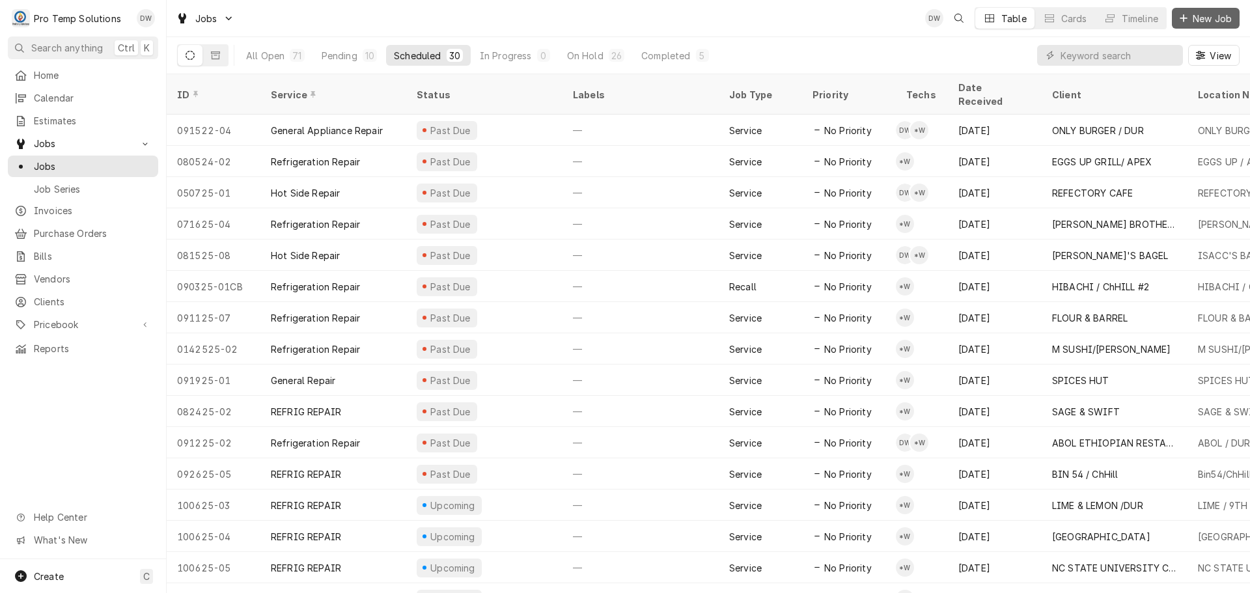
click at [1205, 16] on span "New Job" at bounding box center [1212, 19] width 44 height 14
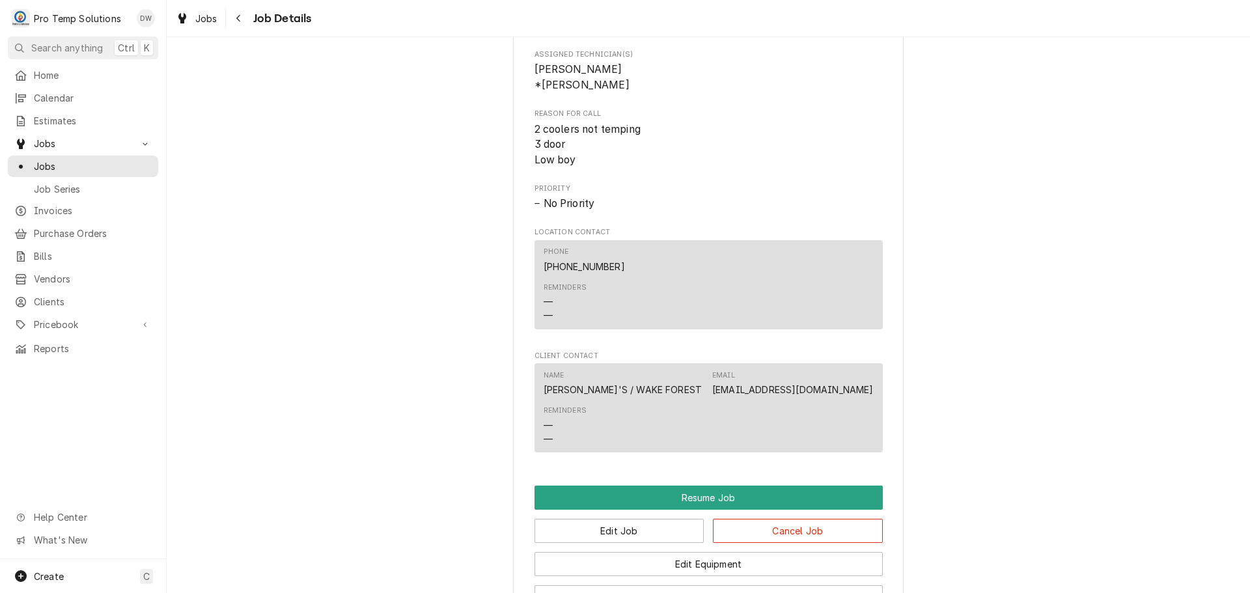
scroll to position [1367, 0]
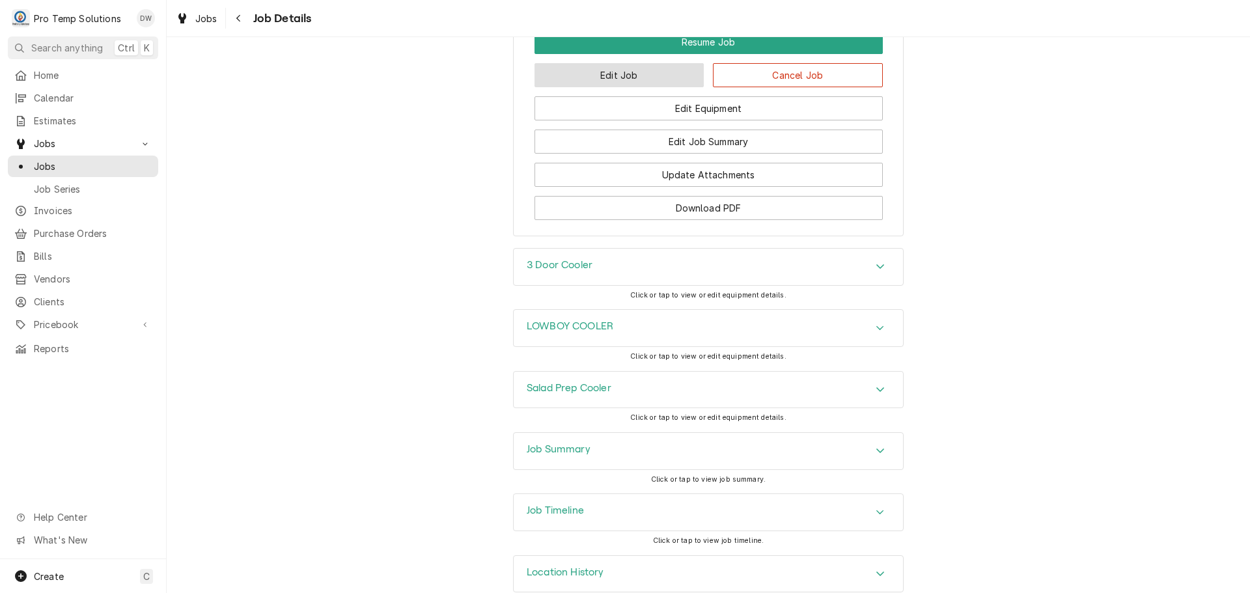
click at [613, 87] on button "Edit Job" at bounding box center [620, 75] width 170 height 24
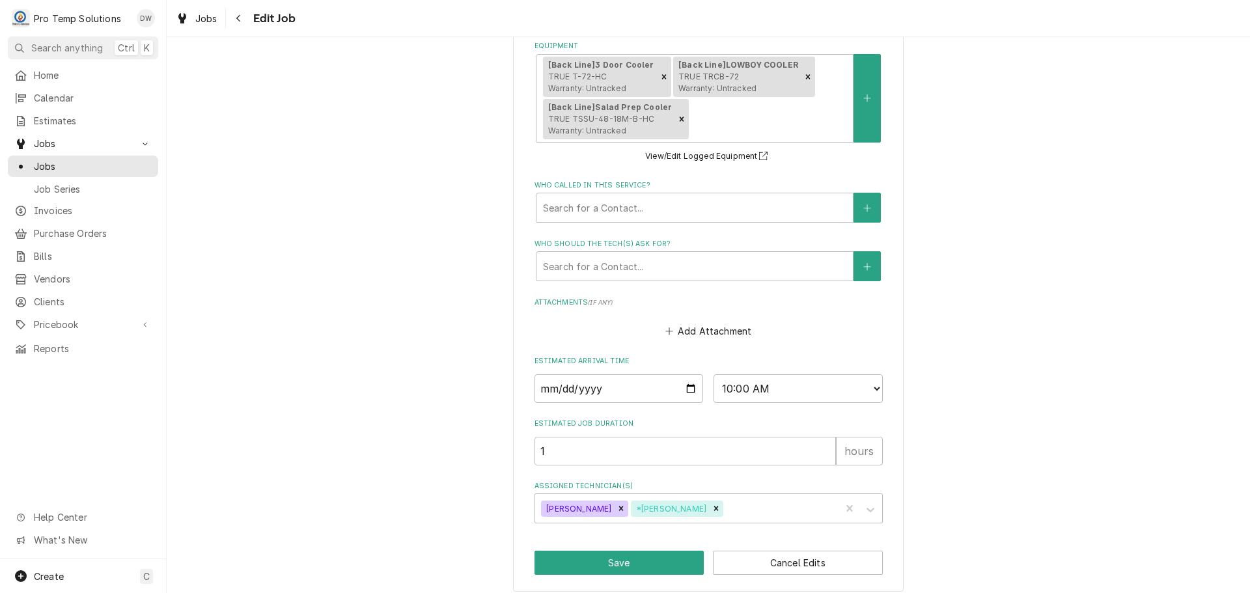
scroll to position [848, 0]
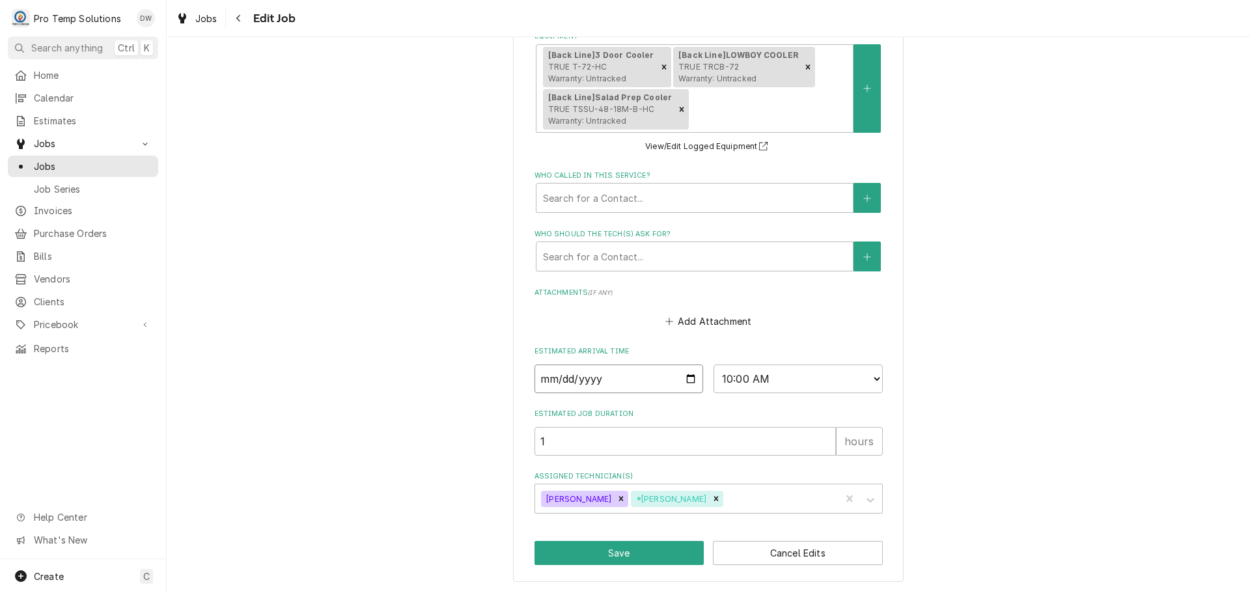
click at [683, 378] on input "[DATE]" at bounding box center [619, 379] width 169 height 29
type textarea "x"
type input "[DATE]"
click at [619, 499] on icon "Remove Dakota Williams" at bounding box center [621, 499] width 5 height 5
click at [621, 552] on button "Save" at bounding box center [620, 553] width 170 height 24
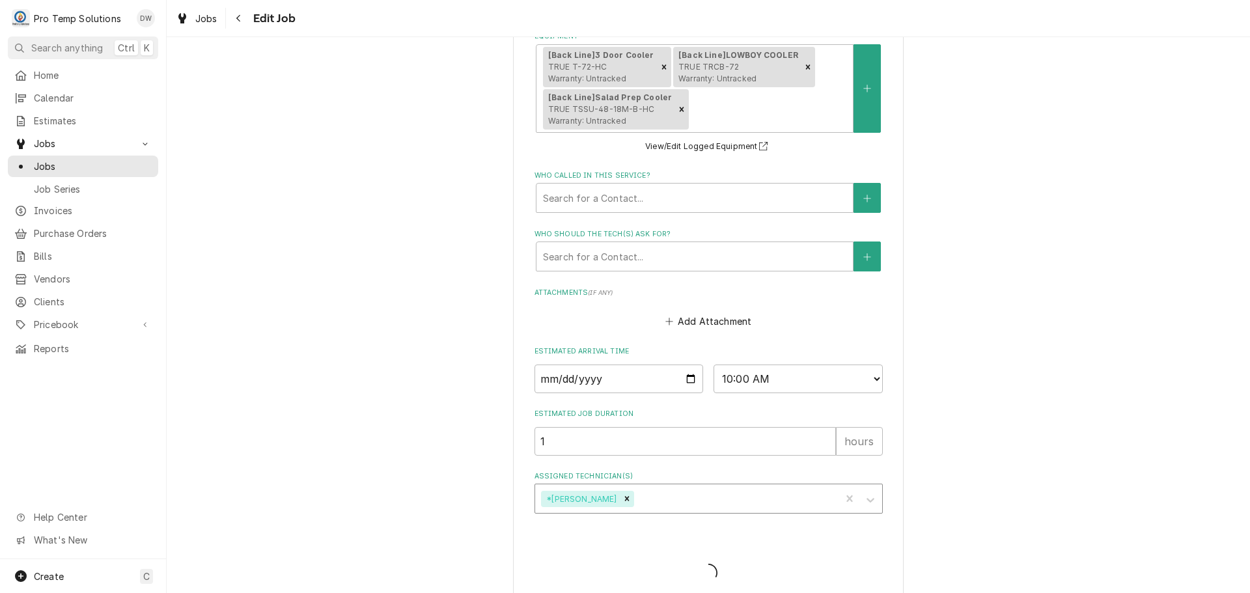
type textarea "x"
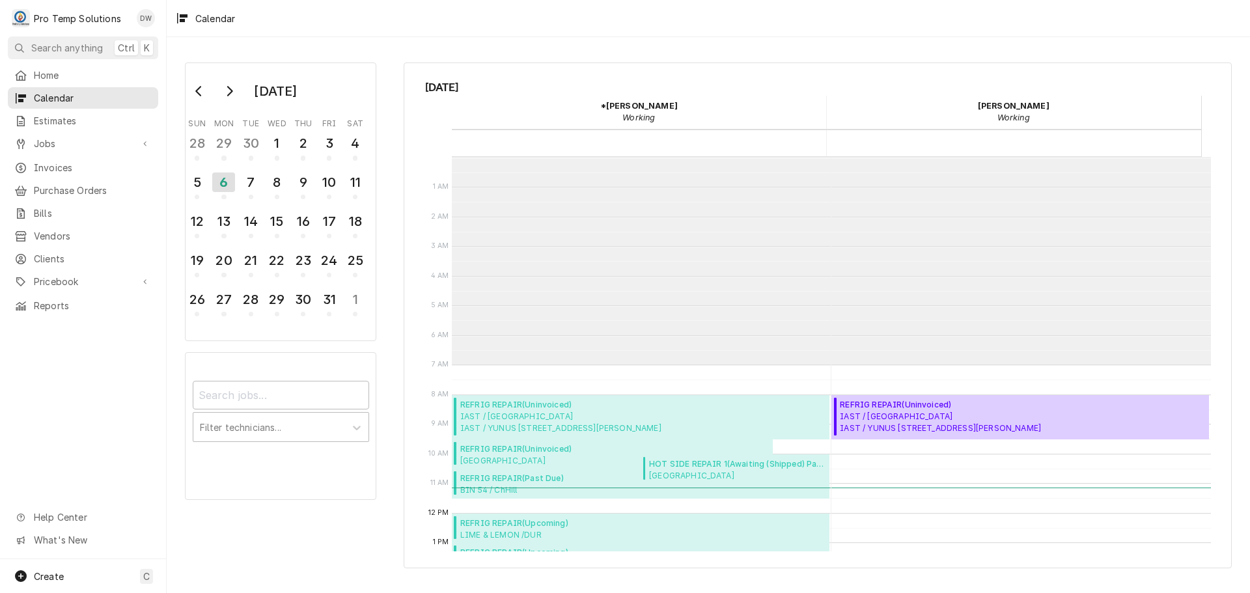
scroll to position [208, 0]
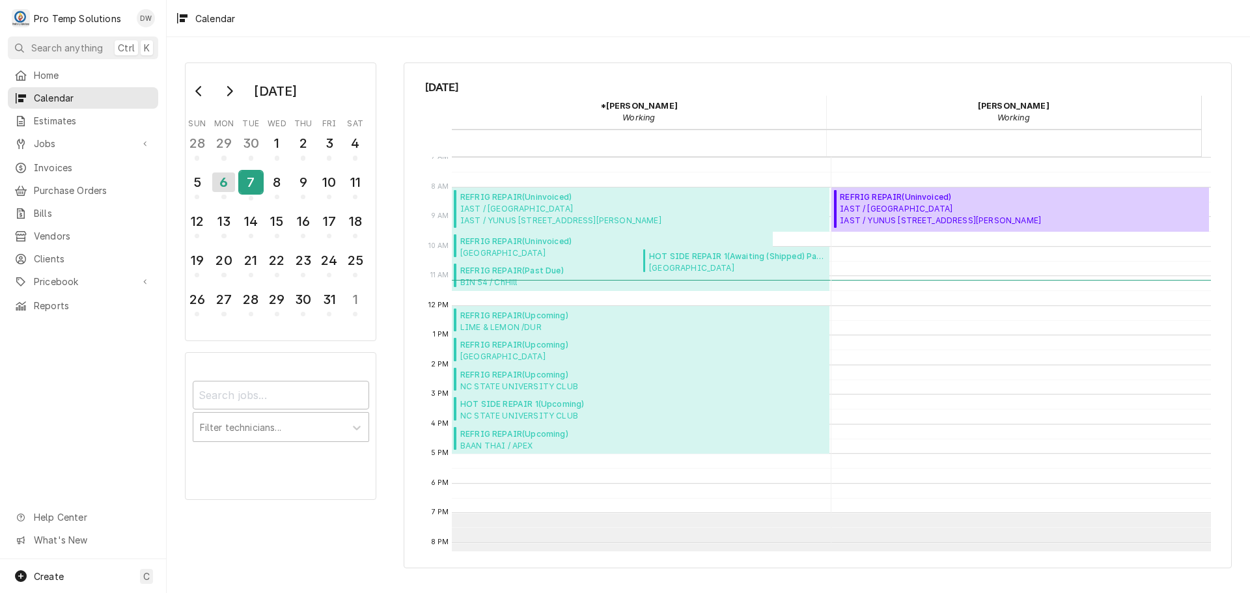
click at [257, 182] on div "7" at bounding box center [251, 182] width 23 height 22
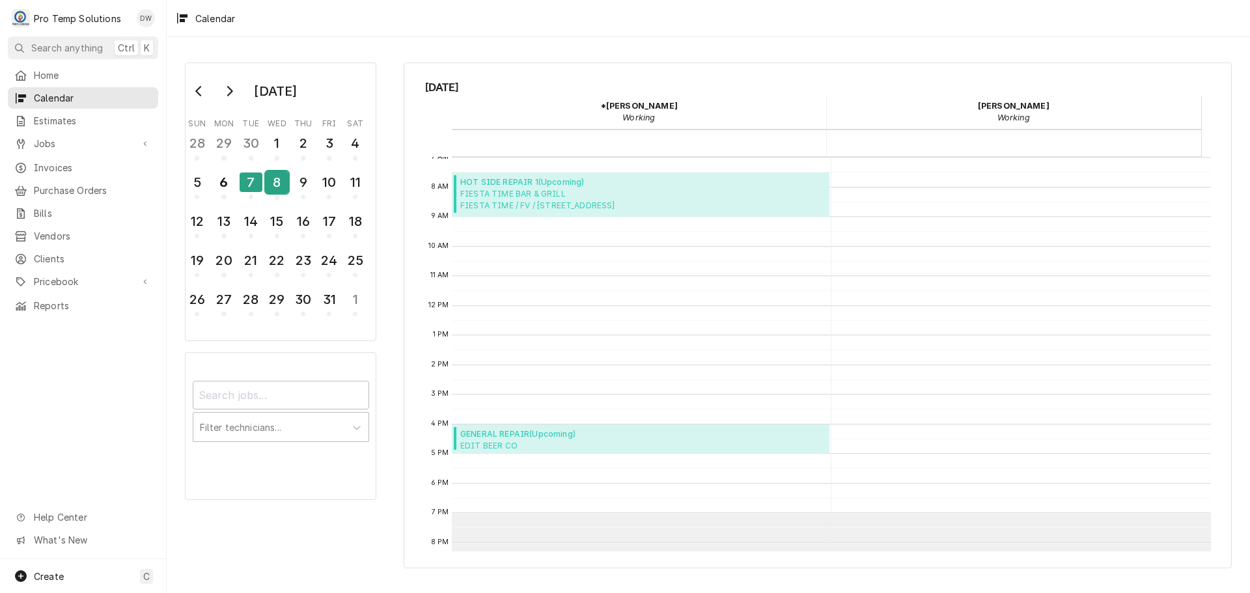
click at [273, 183] on div "8" at bounding box center [277, 182] width 23 height 22
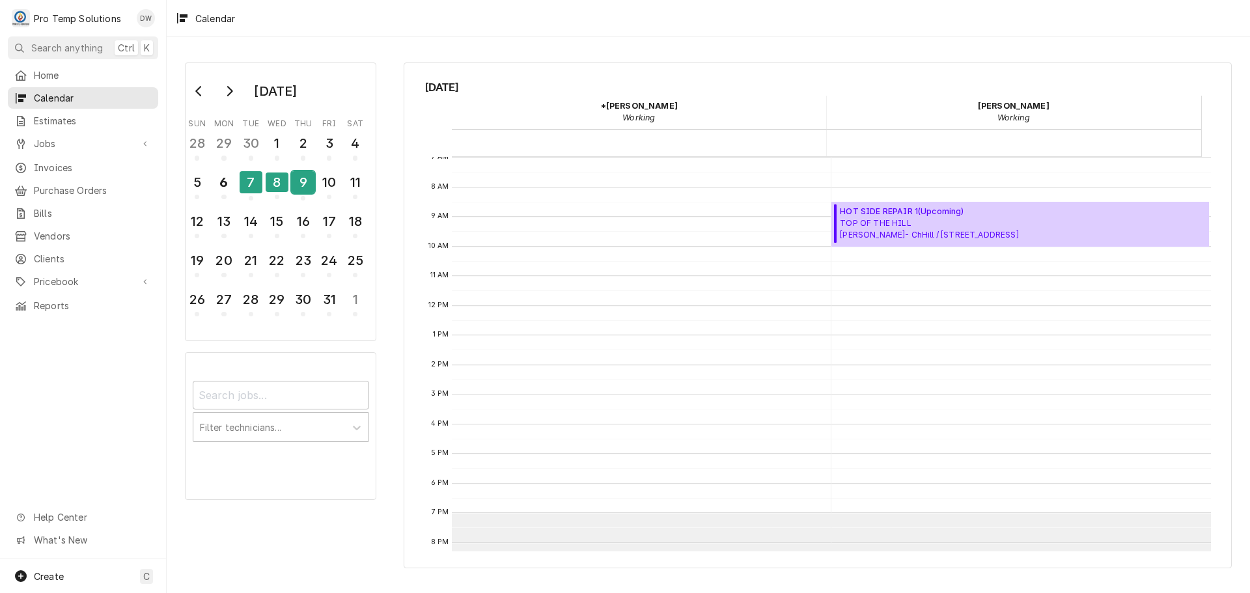
click at [296, 187] on div "9" at bounding box center [303, 182] width 23 height 22
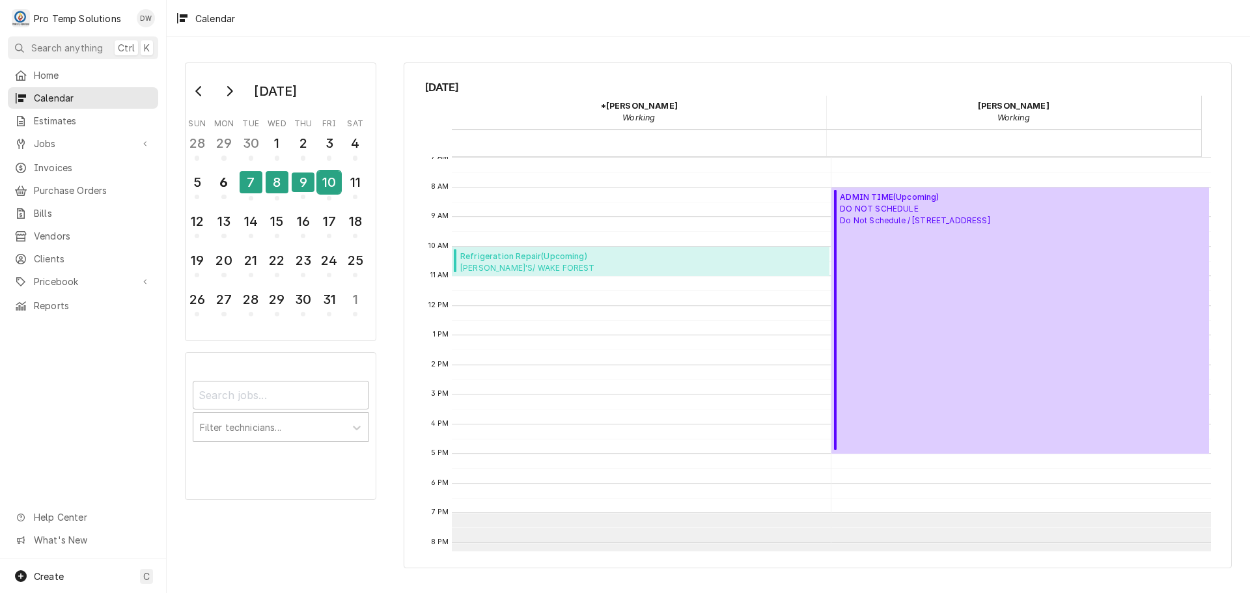
click at [321, 187] on div "10" at bounding box center [329, 182] width 23 height 22
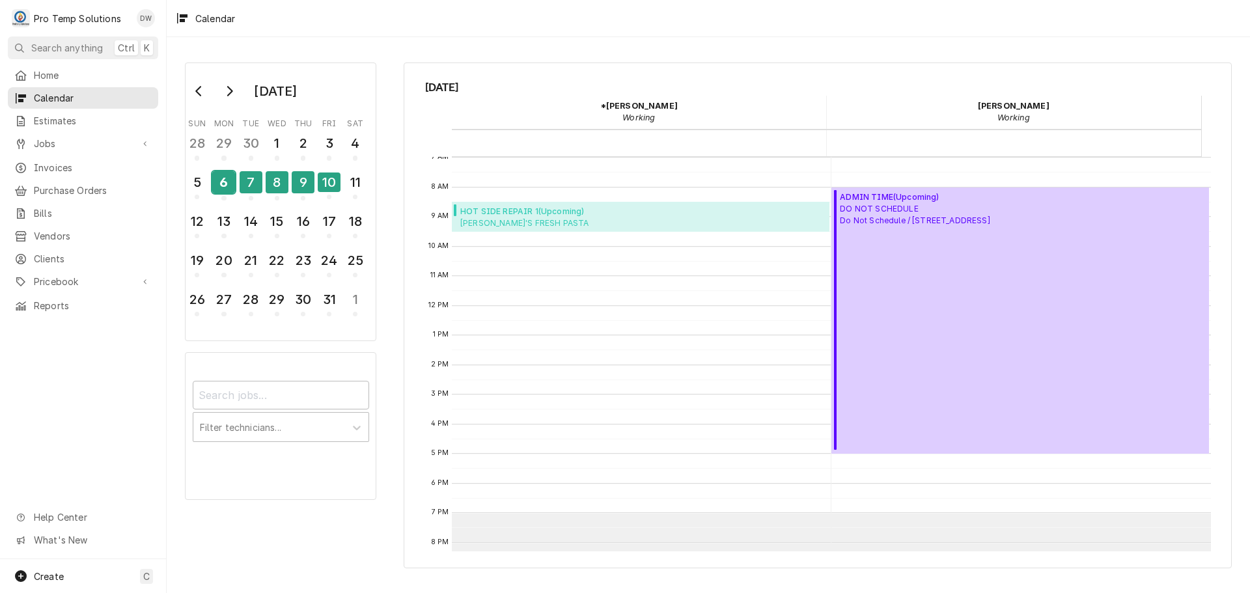
click at [221, 188] on div "6" at bounding box center [223, 182] width 23 height 22
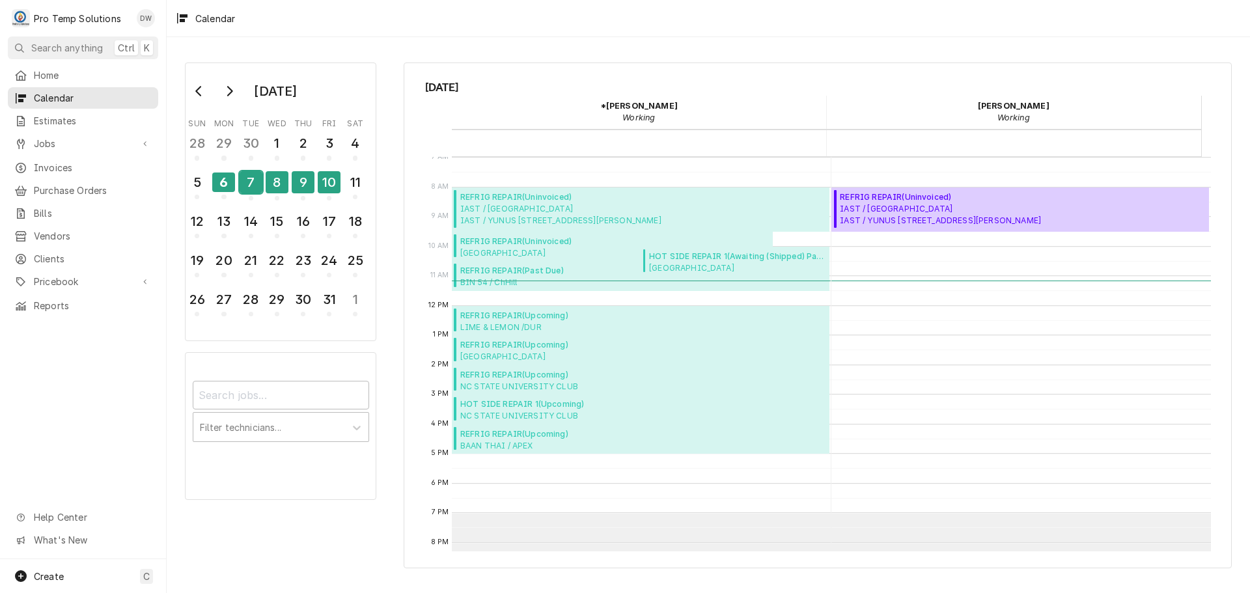
click at [253, 186] on div "7" at bounding box center [251, 182] width 23 height 22
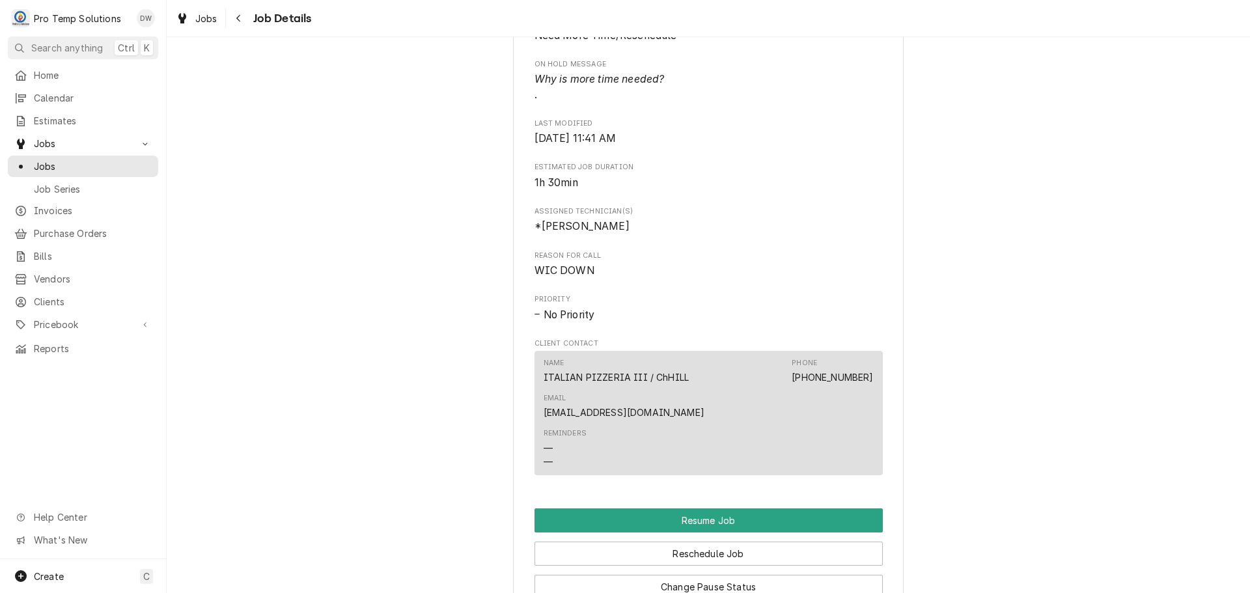
scroll to position [846, 0]
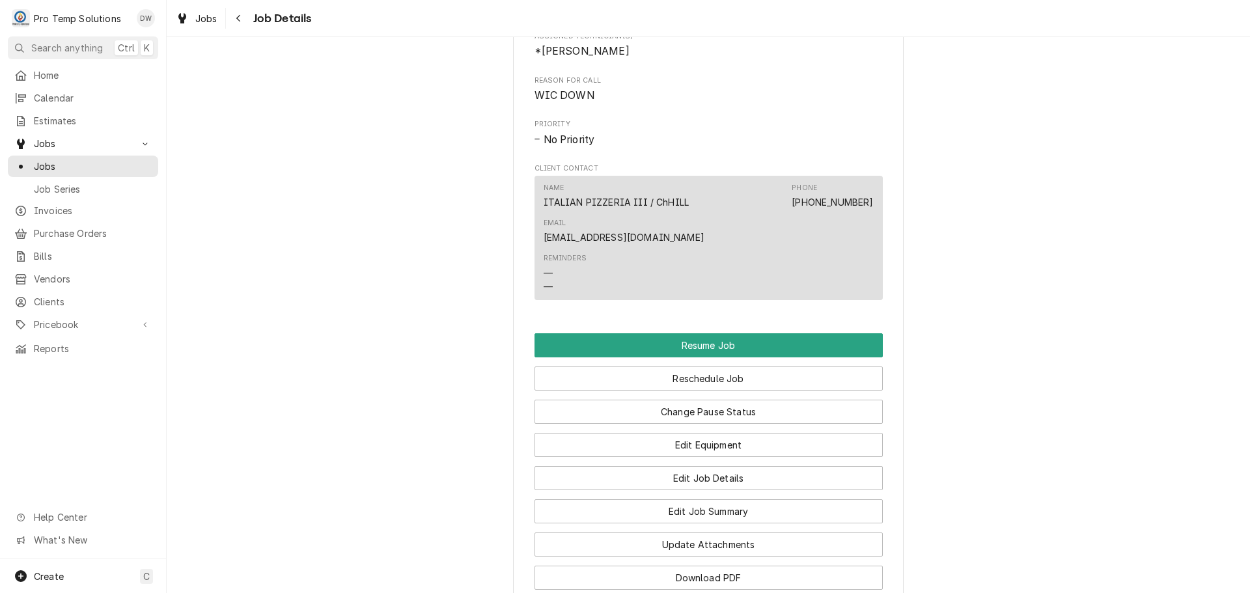
click at [692, 408] on div "Change Pause Status" at bounding box center [709, 407] width 348 height 33
click at [694, 391] on button "Reschedule Job" at bounding box center [709, 379] width 348 height 24
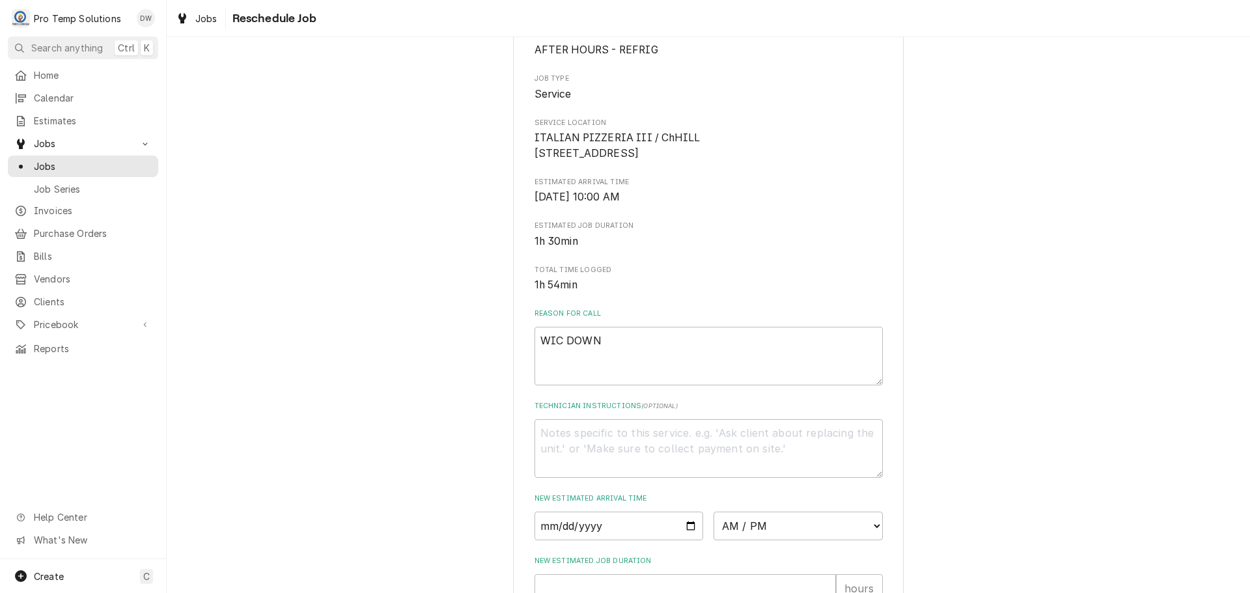
scroll to position [380, 0]
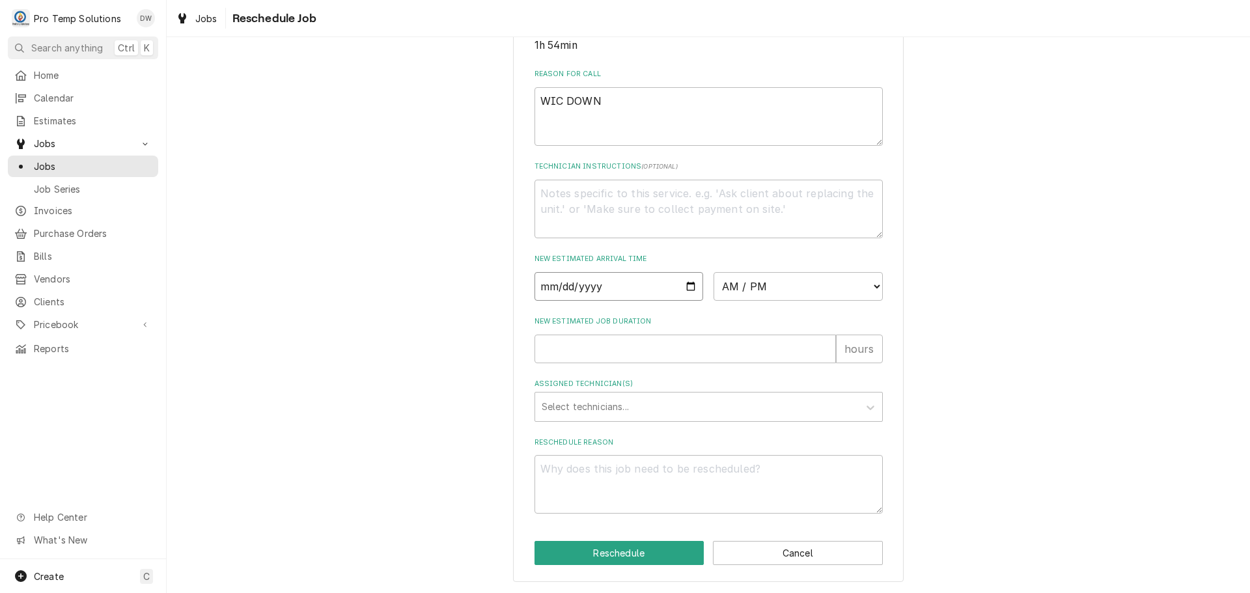
click at [685, 285] on input "Date" at bounding box center [619, 286] width 169 height 29
type textarea "x"
type input "[DATE]"
click at [872, 284] on select "AM / PM 6:00 AM 6:15 AM 6:30 AM 6:45 AM 7:00 AM 7:15 AM 7:30 AM 7:45 AM 8:00 AM…" at bounding box center [798, 286] width 169 height 29
select select "09:30:00"
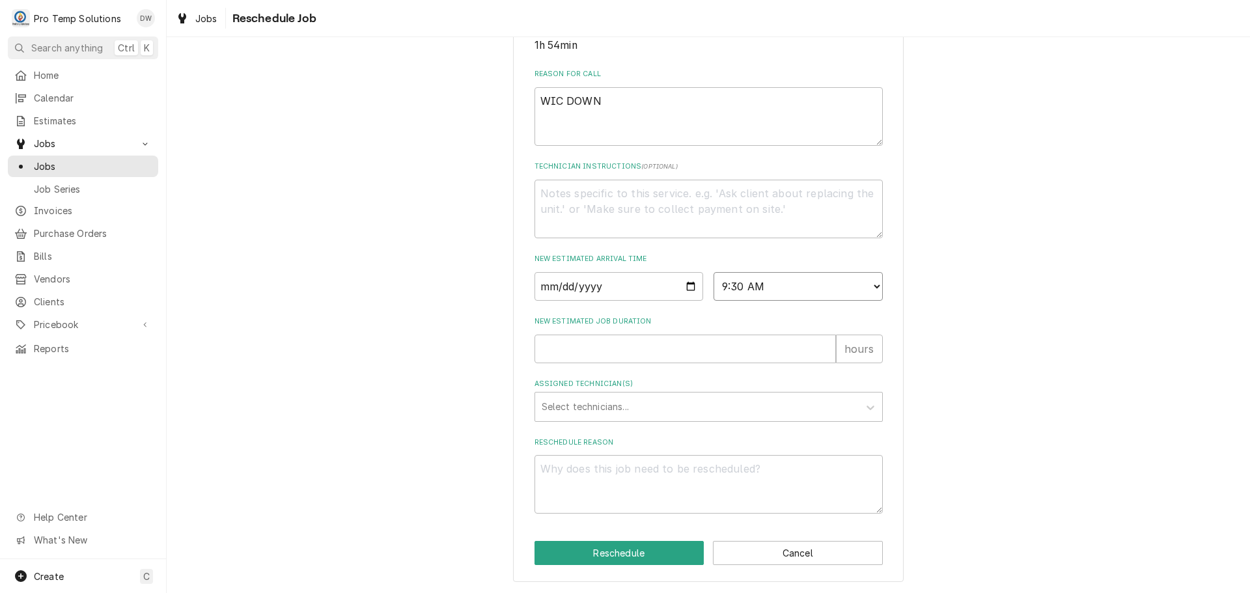
click at [714, 272] on select "AM / PM 6:00 AM 6:15 AM 6:30 AM 6:45 AM 7:00 AM 7:15 AM 7:30 AM 7:45 AM 8:00 AM…" at bounding box center [798, 286] width 169 height 29
click at [728, 344] on input "New Estimated Job Duration" at bounding box center [685, 349] width 301 height 29
type textarea "x"
type input "1"
type textarea "x"
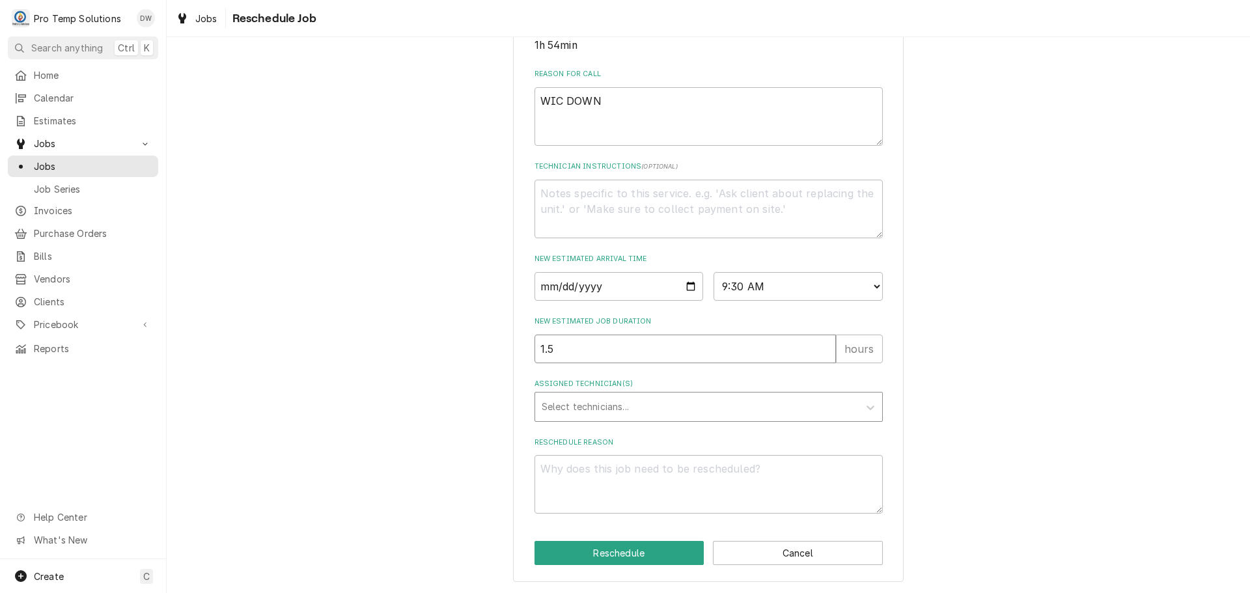
type input "1.5"
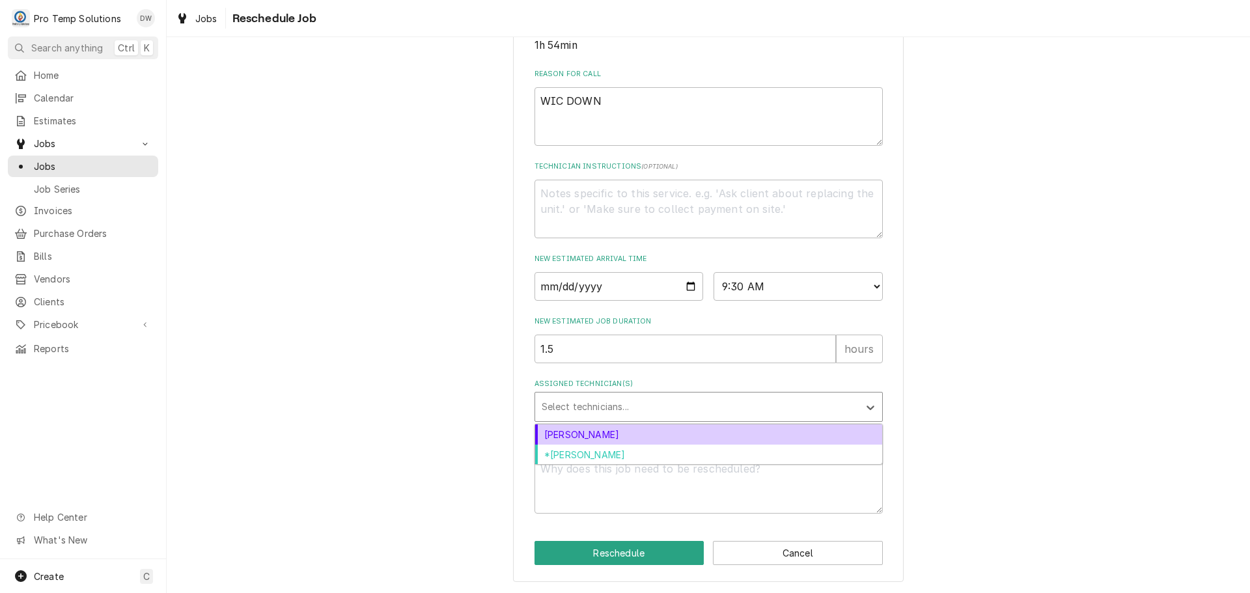
click at [626, 400] on div "Assigned Technician(s)" at bounding box center [697, 406] width 311 height 23
click at [609, 434] on div "[PERSON_NAME]" at bounding box center [708, 435] width 347 height 20
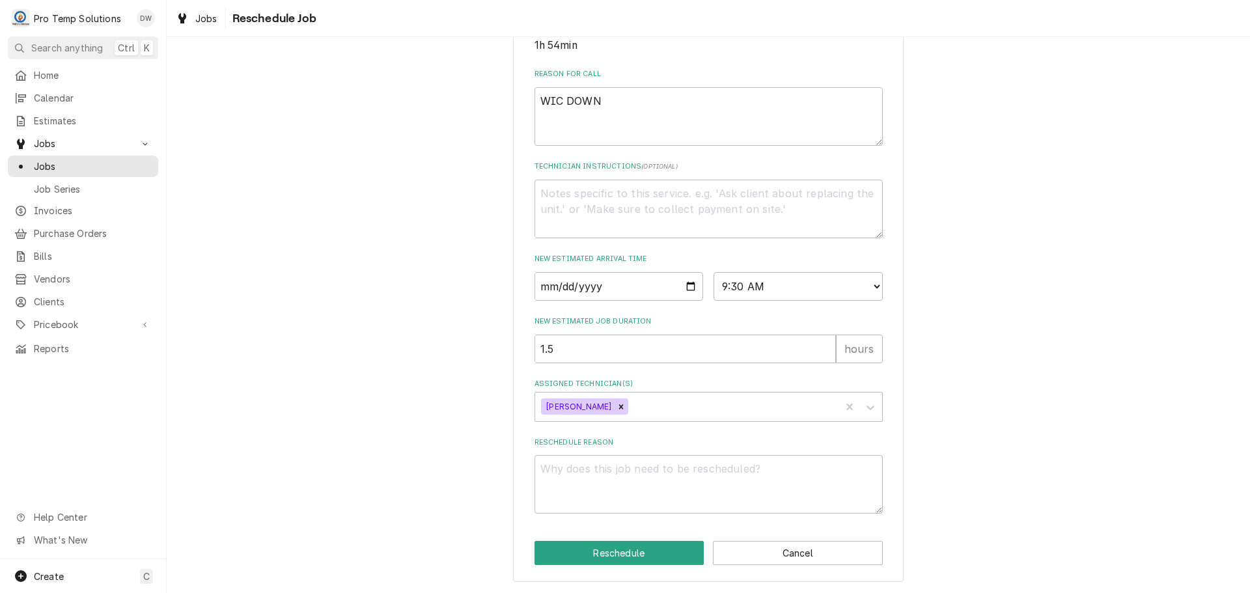
click at [605, 443] on label "Reschedule Reason" at bounding box center [709, 443] width 348 height 10
click at [605, 455] on textarea "Reschedule Reason" at bounding box center [709, 484] width 348 height 59
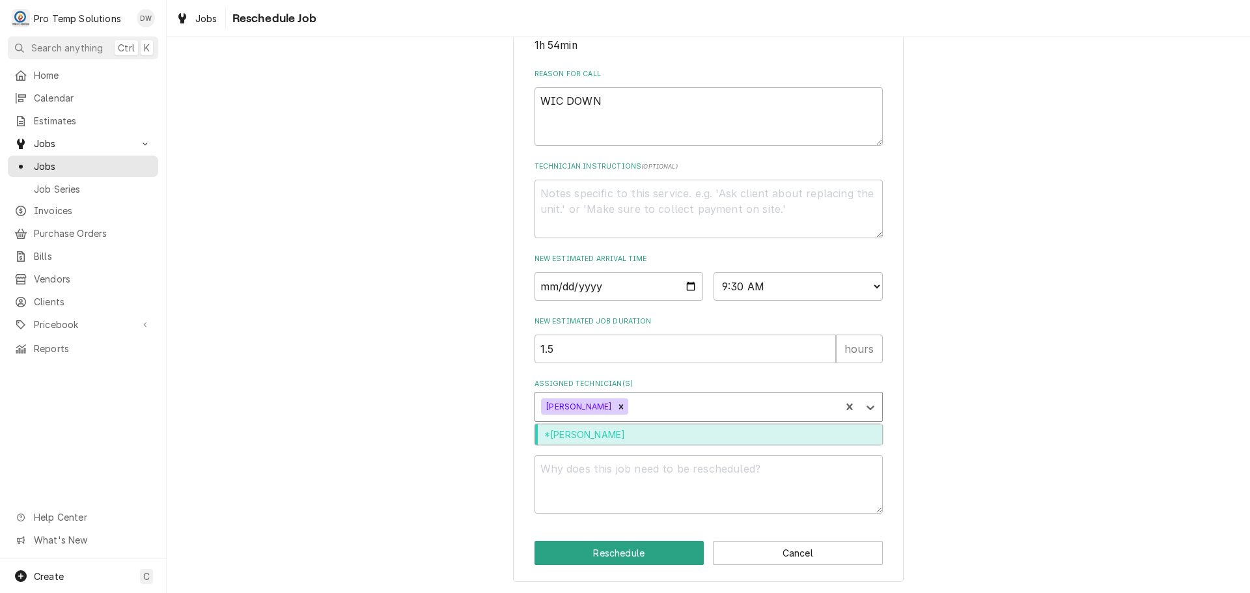
click at [631, 405] on div "Assigned Technician(s)" at bounding box center [732, 406] width 203 height 23
click at [629, 433] on div "*[PERSON_NAME]" at bounding box center [708, 435] width 347 height 20
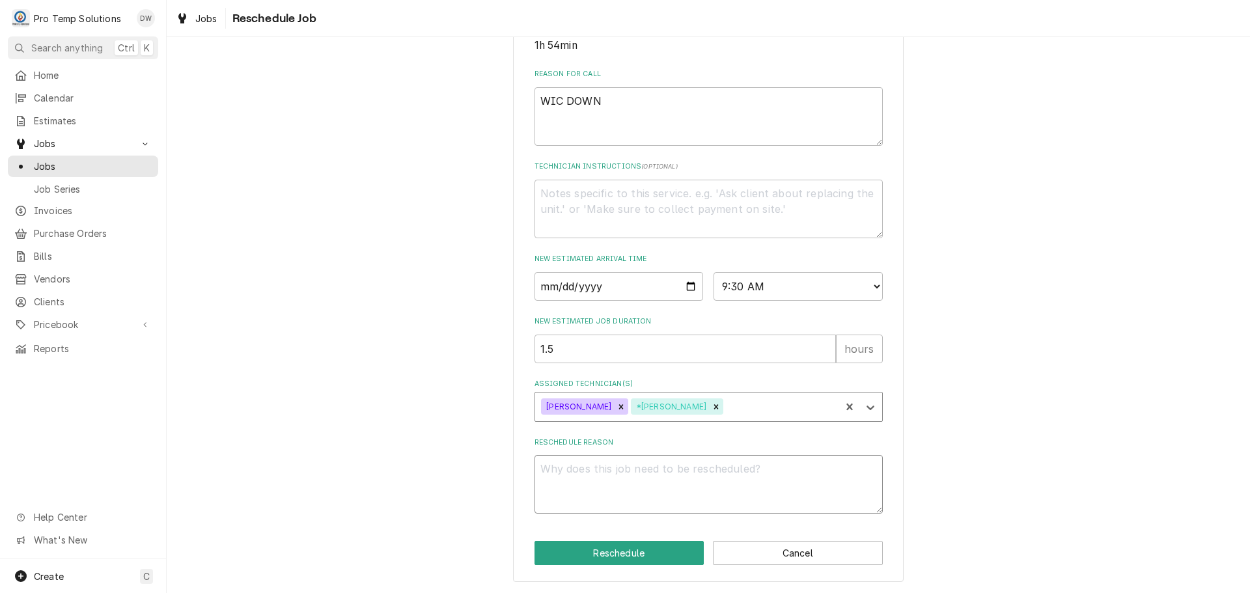
click at [603, 471] on textarea "Reschedule Reason" at bounding box center [709, 484] width 348 height 59
type textarea "x"
type textarea "."
click at [610, 553] on button "Reschedule" at bounding box center [620, 553] width 170 height 24
type textarea "x"
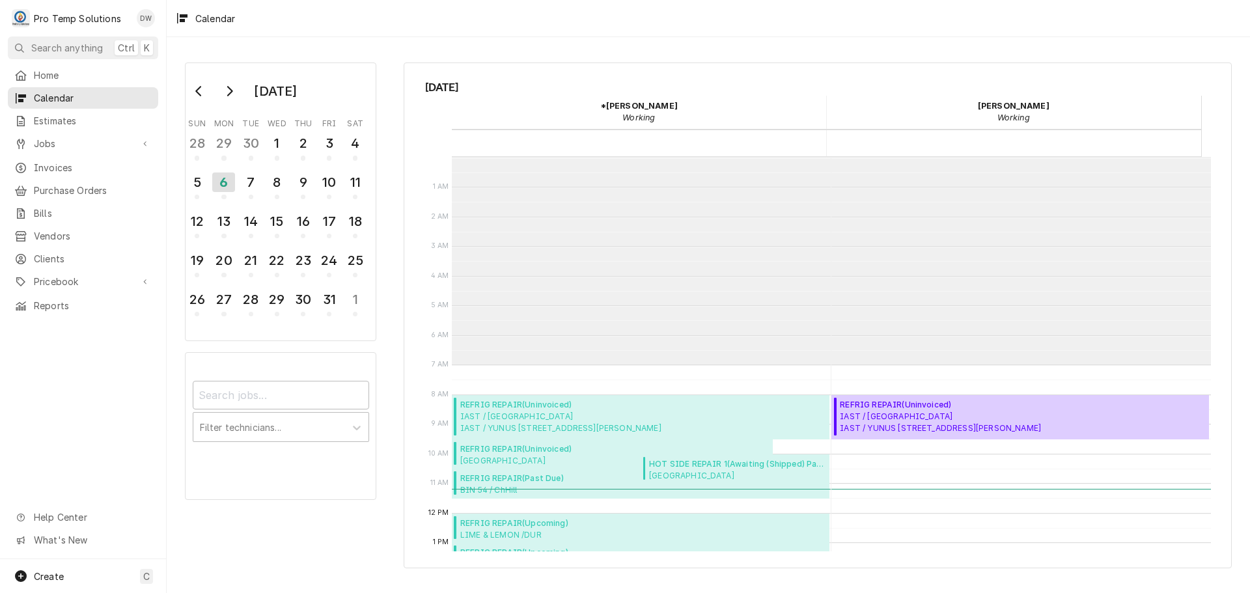
scroll to position [208, 0]
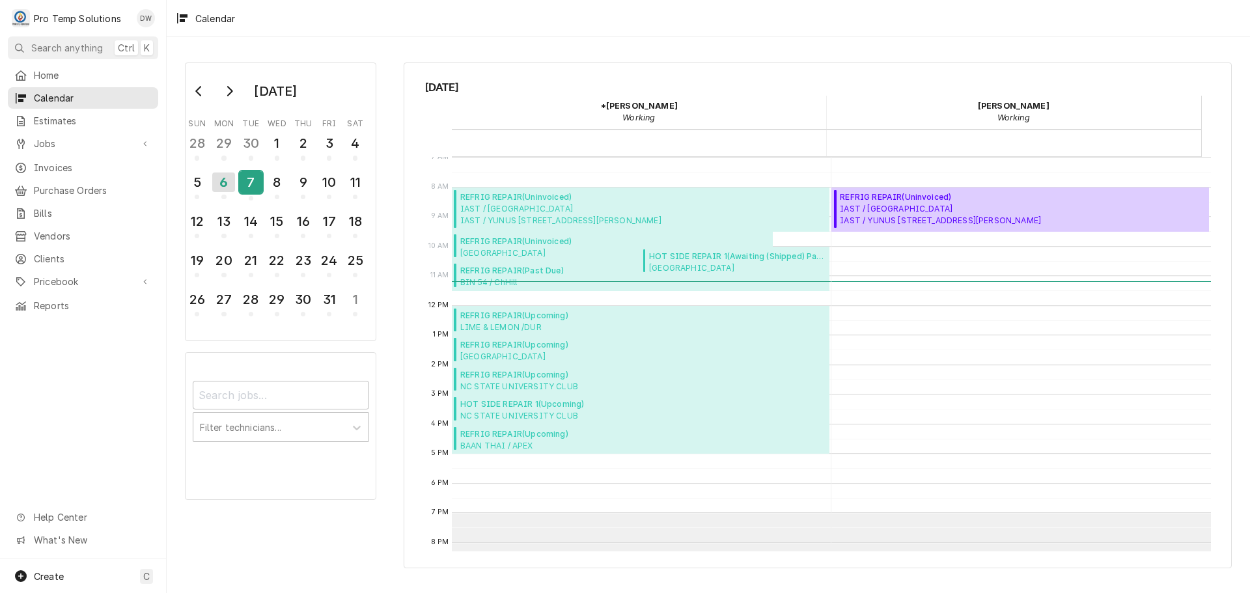
click at [249, 187] on div "7" at bounding box center [251, 182] width 23 height 22
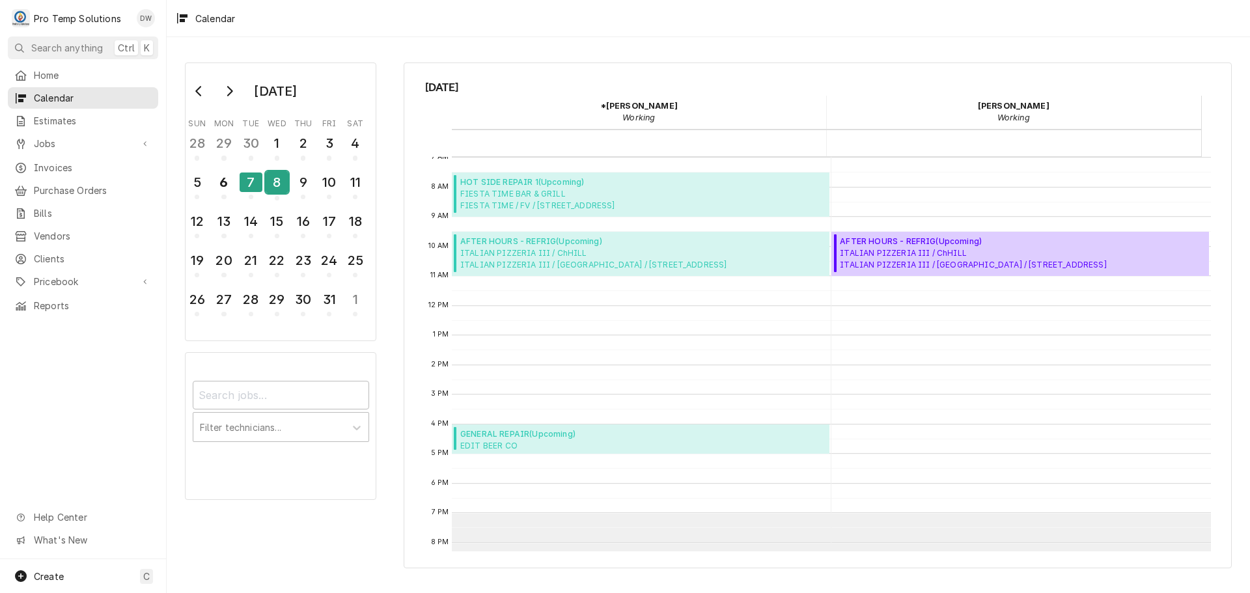
click at [270, 184] on div "8" at bounding box center [277, 182] width 23 height 22
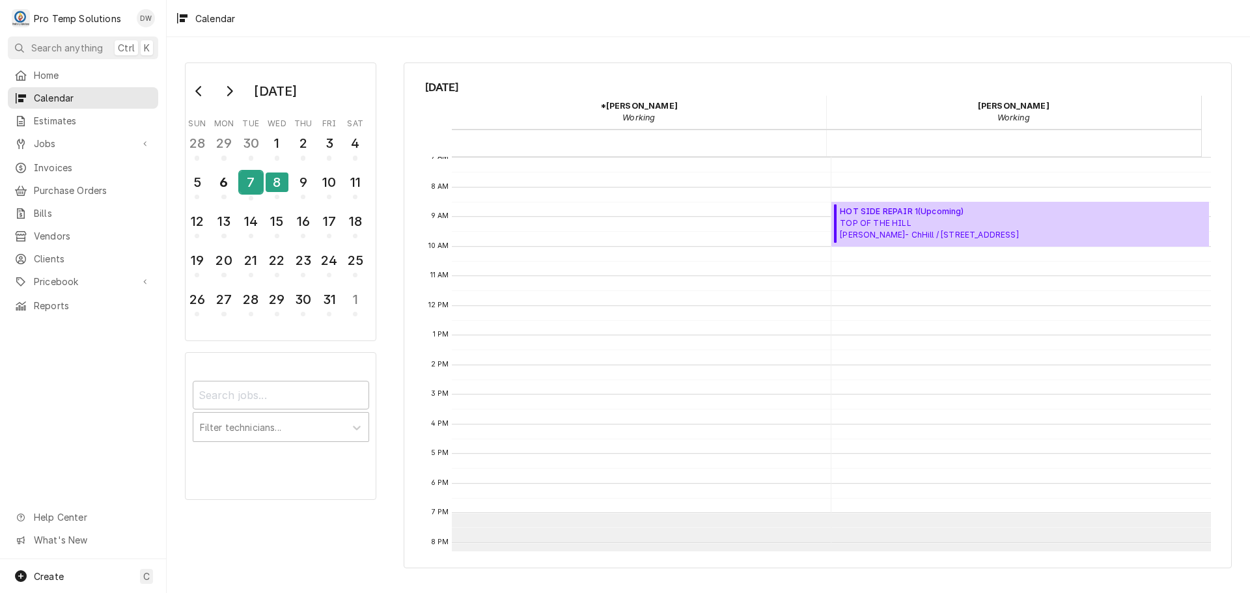
click at [247, 183] on div "7" at bounding box center [251, 182] width 23 height 22
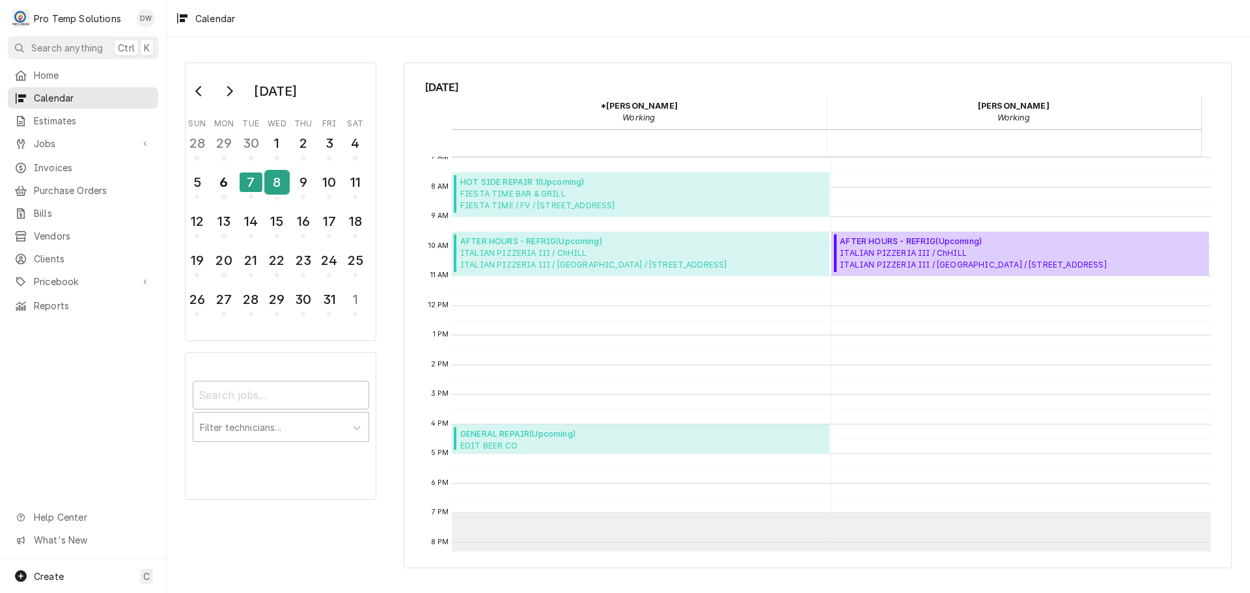
click at [275, 187] on div "8" at bounding box center [277, 182] width 23 height 22
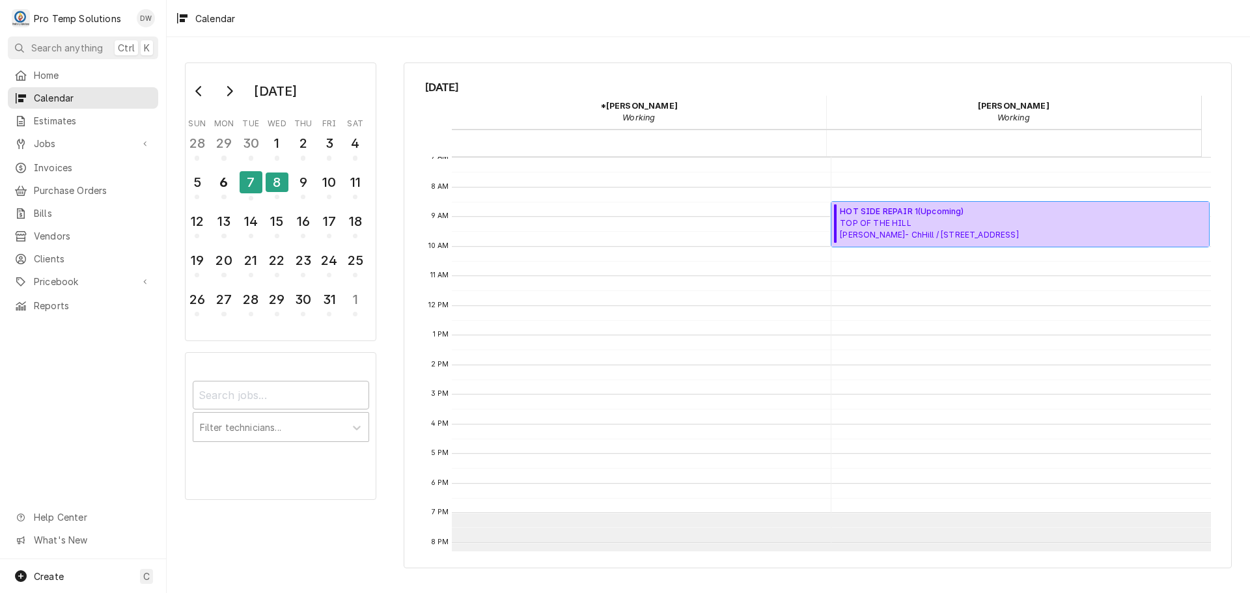
click at [1003, 217] on span "HOT SIDE REPAIR 1 ( Upcoming )" at bounding box center [929, 212] width 178 height 12
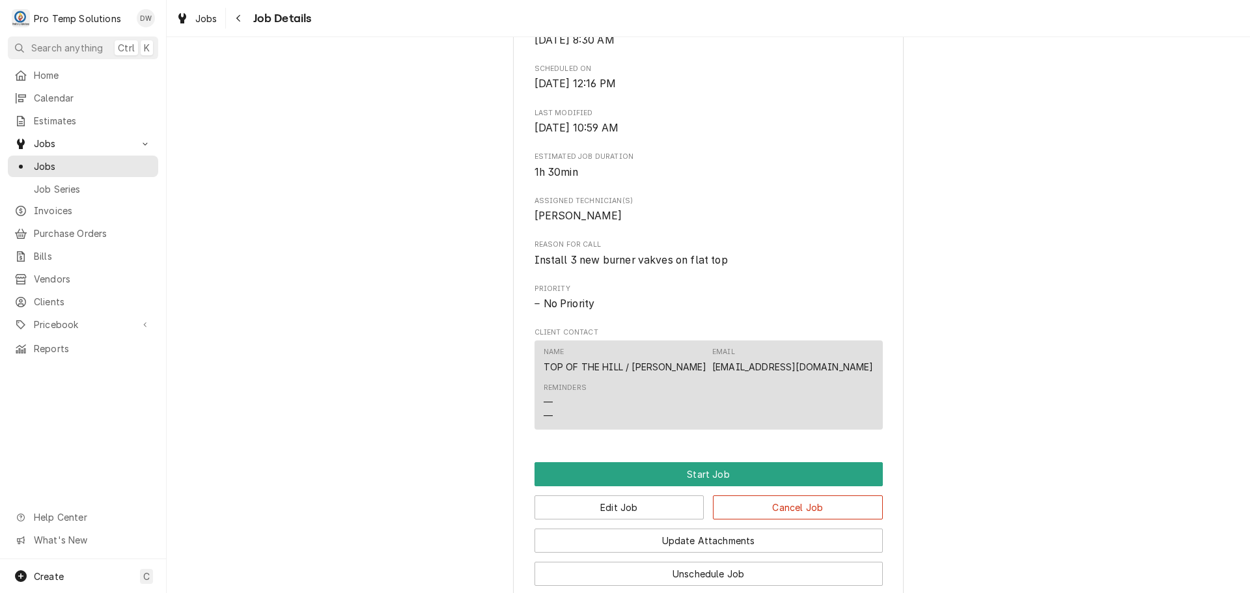
scroll to position [645, 0]
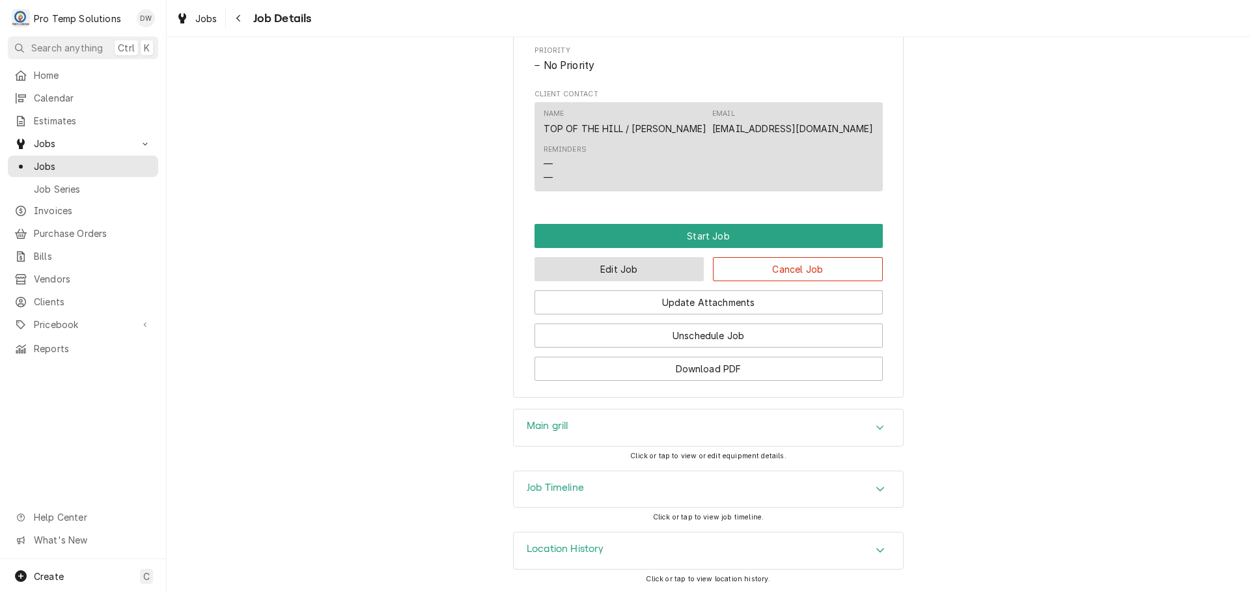
click at [636, 266] on button "Edit Job" at bounding box center [620, 269] width 170 height 24
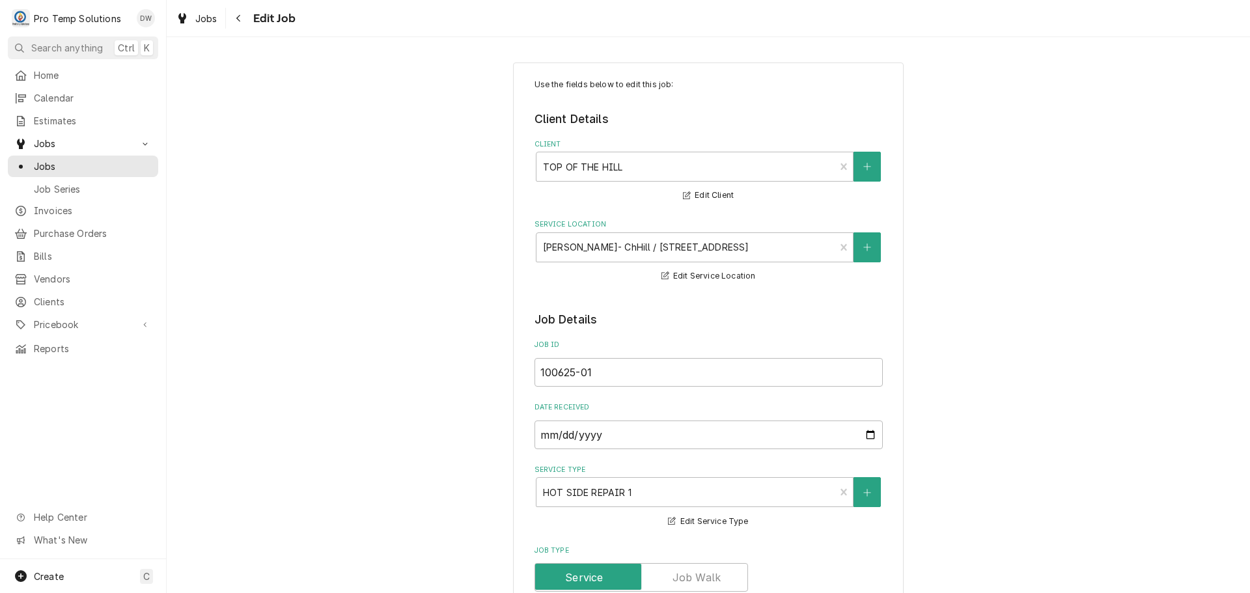
type textarea "x"
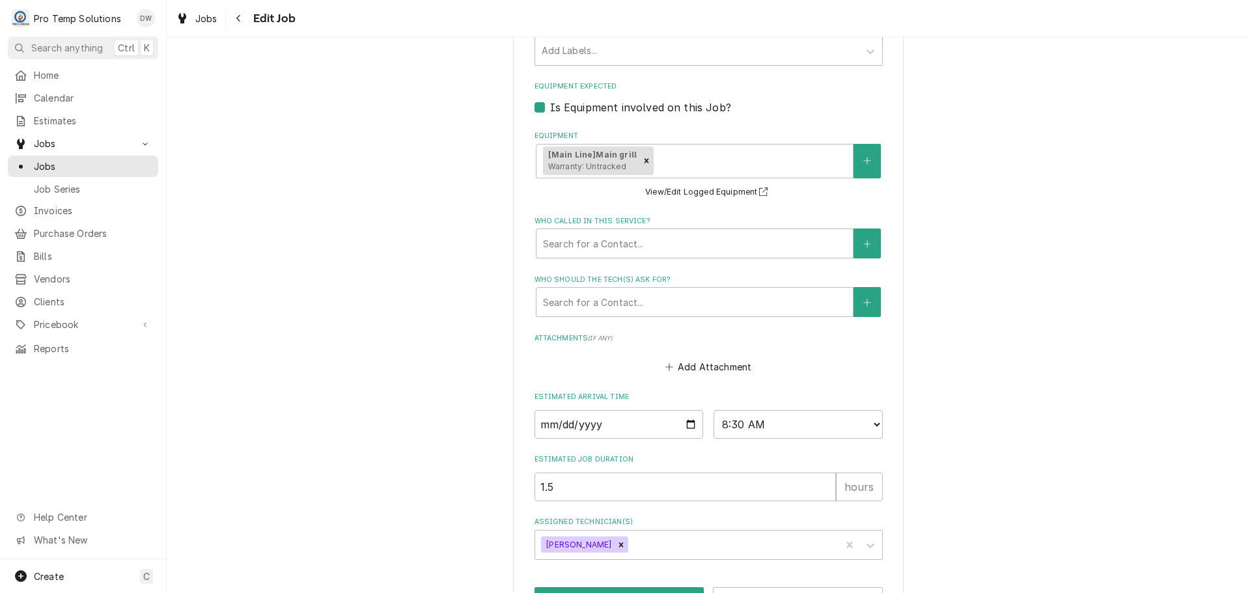
scroll to position [876, 0]
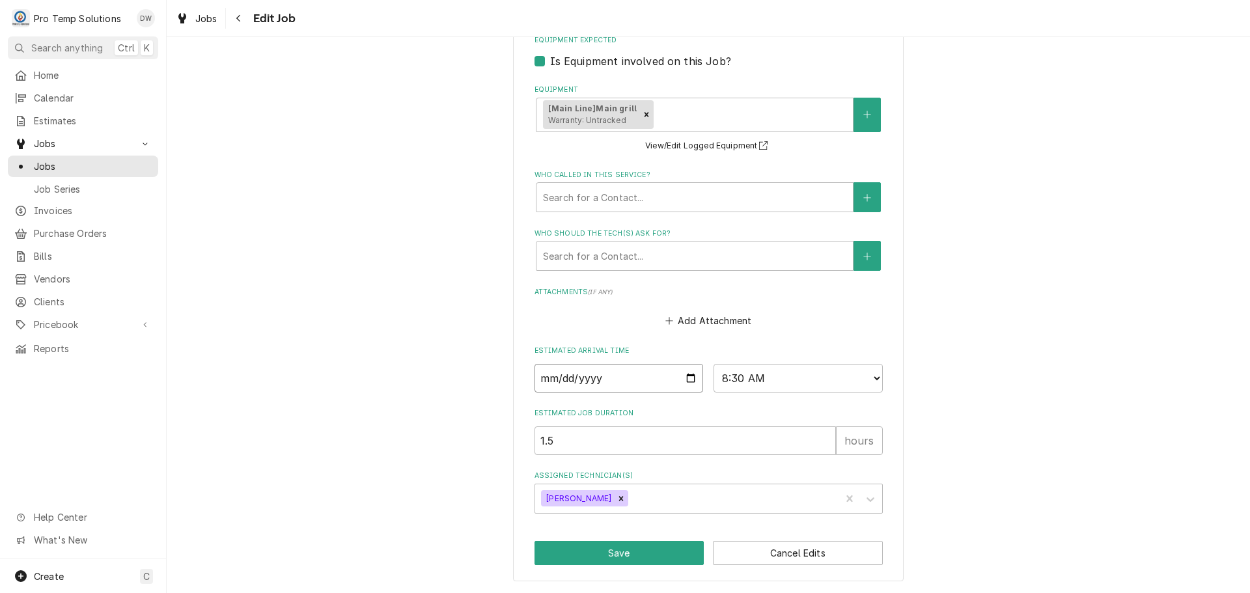
click at [684, 376] on input "[DATE]" at bounding box center [619, 378] width 169 height 29
type input "[DATE]"
click at [608, 552] on button "Save" at bounding box center [620, 553] width 170 height 24
type textarea "x"
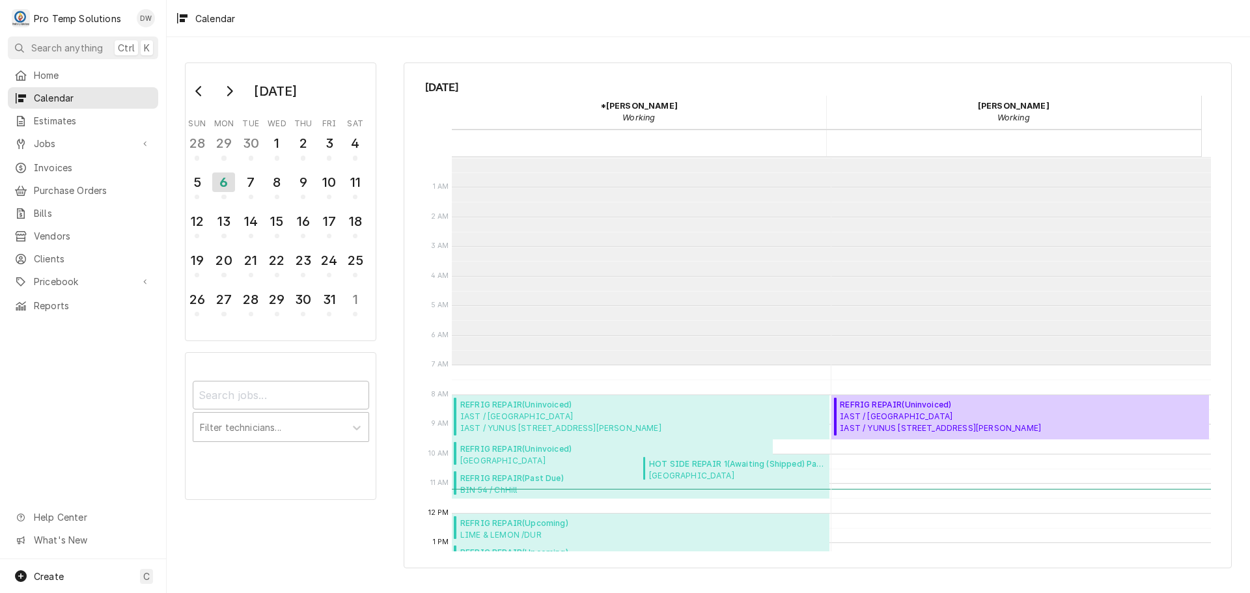
scroll to position [208, 0]
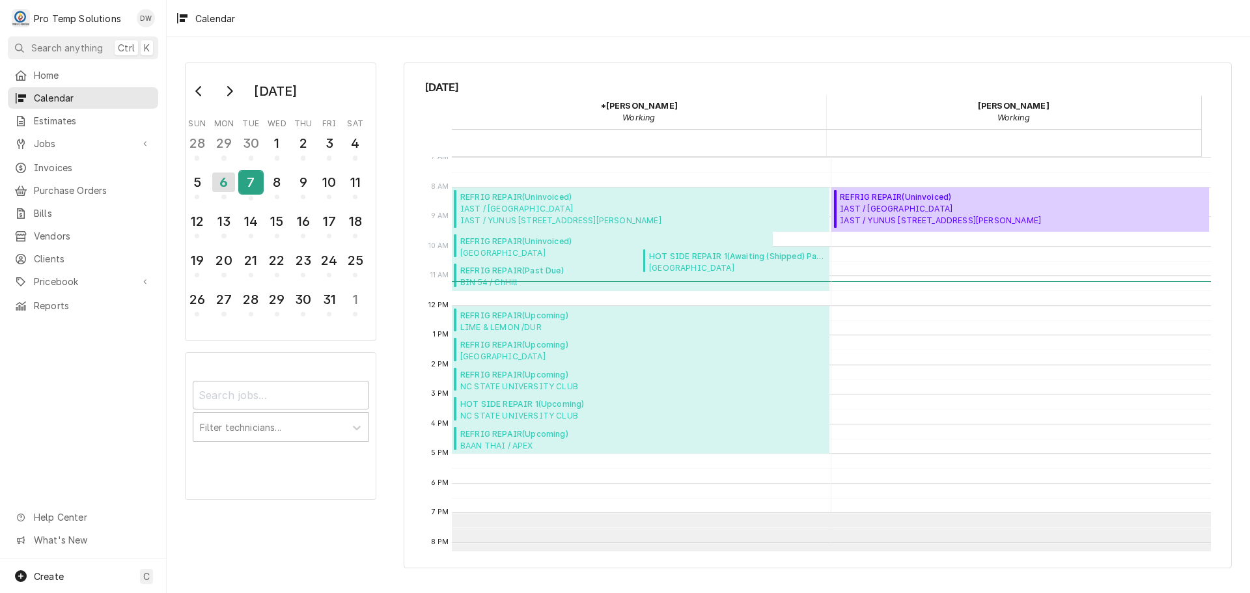
click at [246, 179] on div "7" at bounding box center [251, 182] width 23 height 22
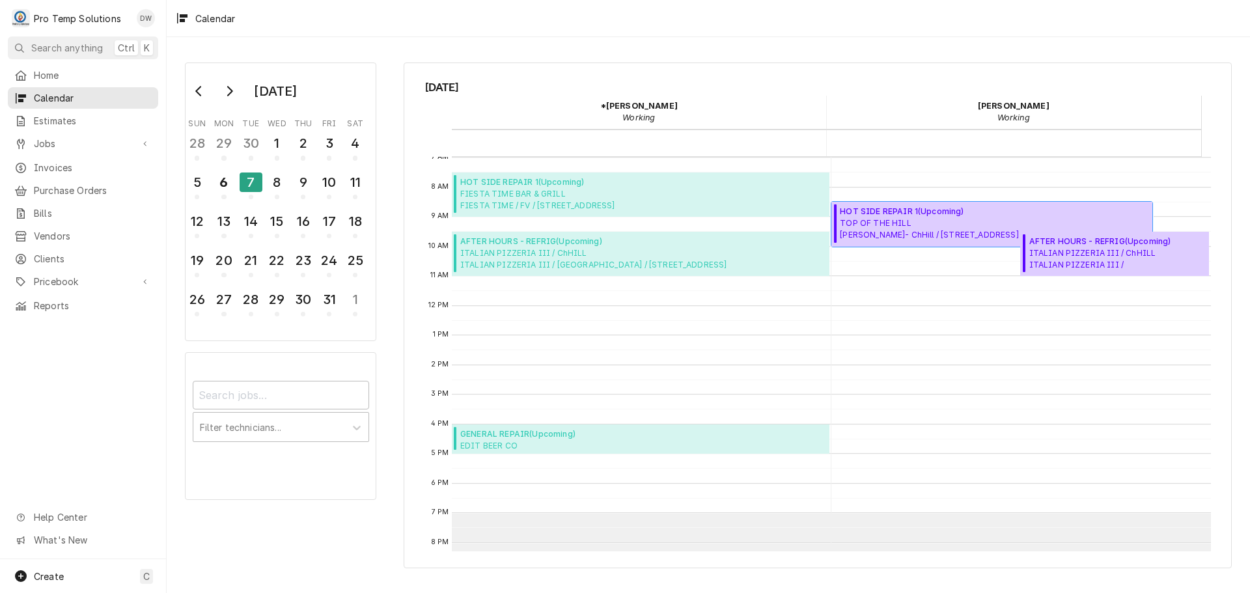
click at [921, 231] on span "TOP OF THE HILL TOTH- ChHill / 100 E Franklin St, Chapel Hill, NC 27514" at bounding box center [929, 228] width 178 height 23
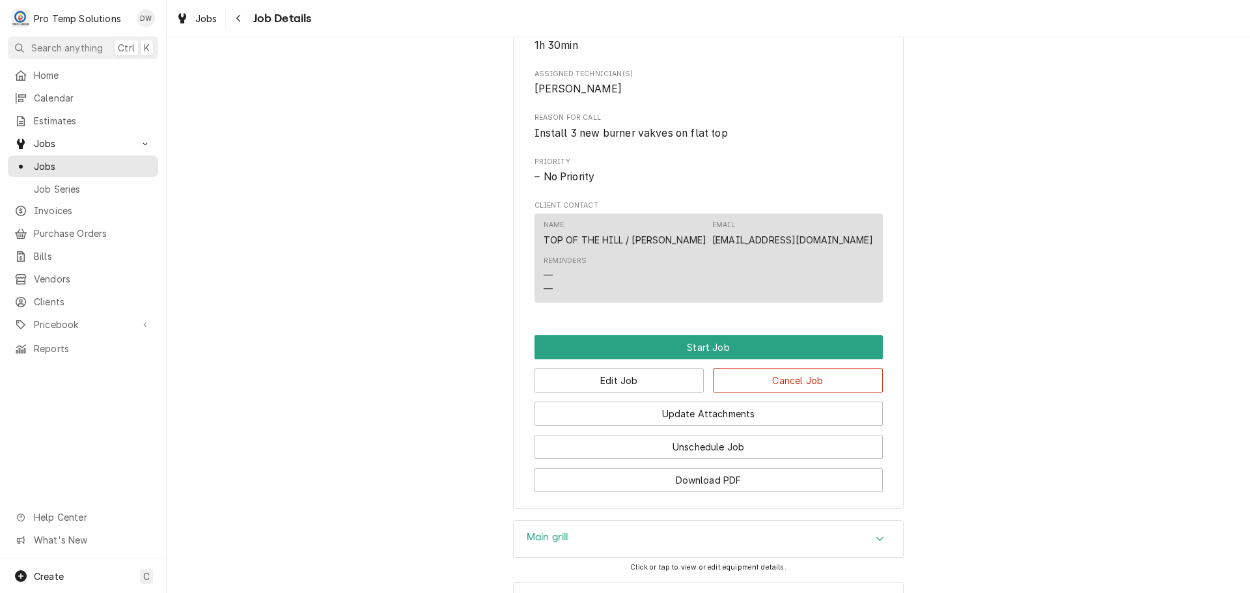
scroll to position [645, 0]
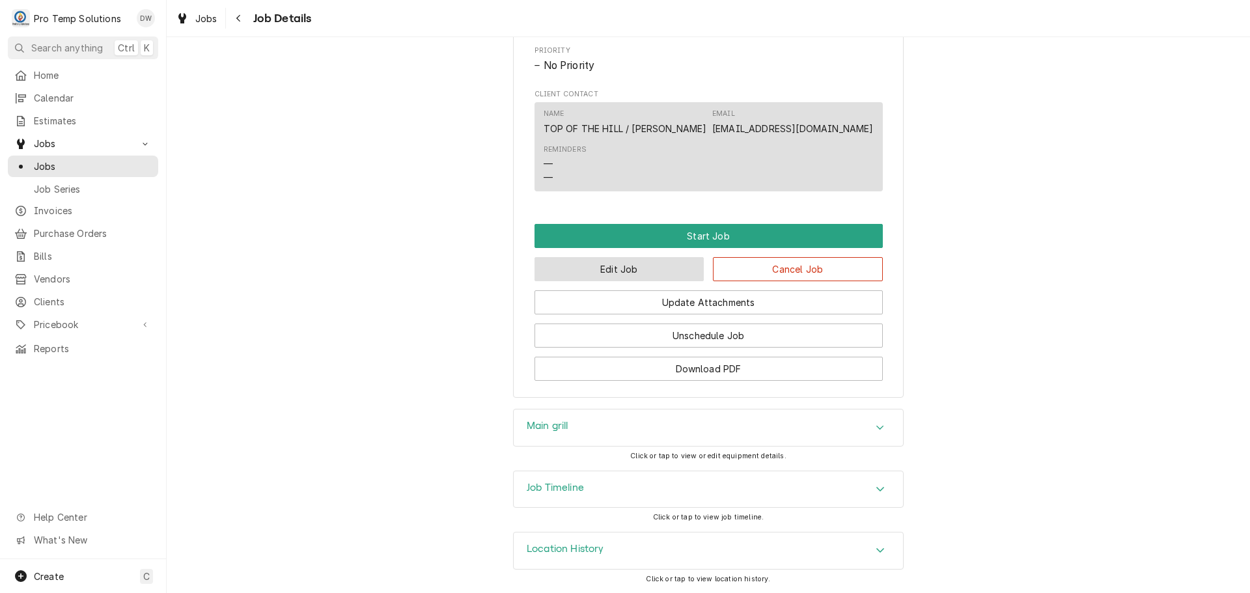
click at [634, 267] on button "Edit Job" at bounding box center [620, 269] width 170 height 24
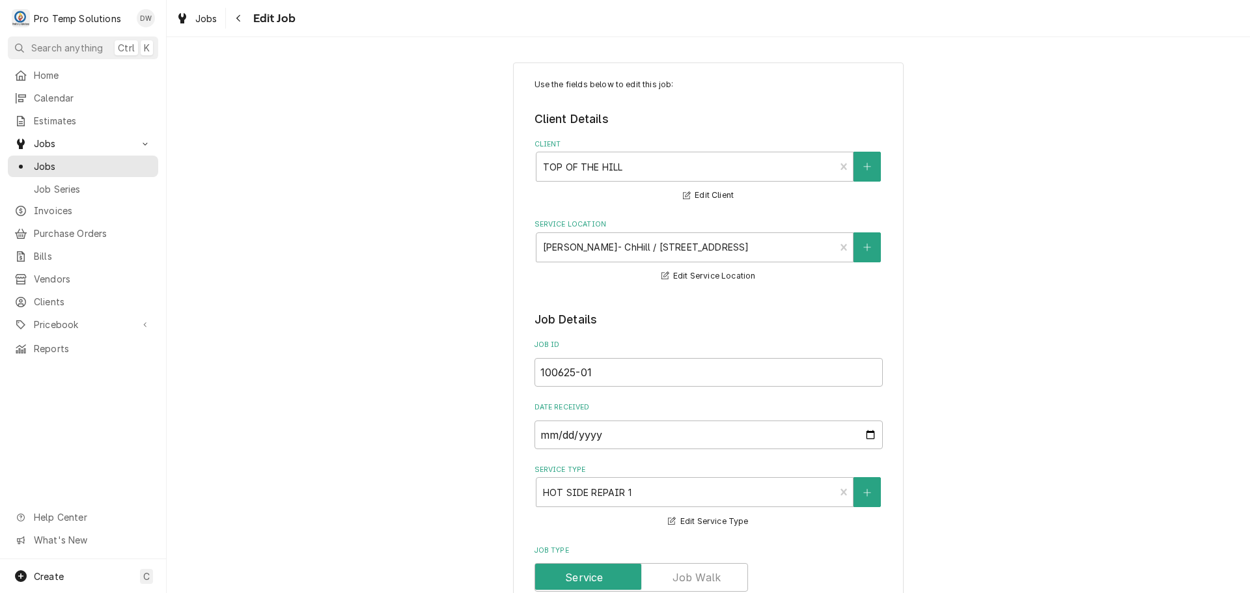
type textarea "x"
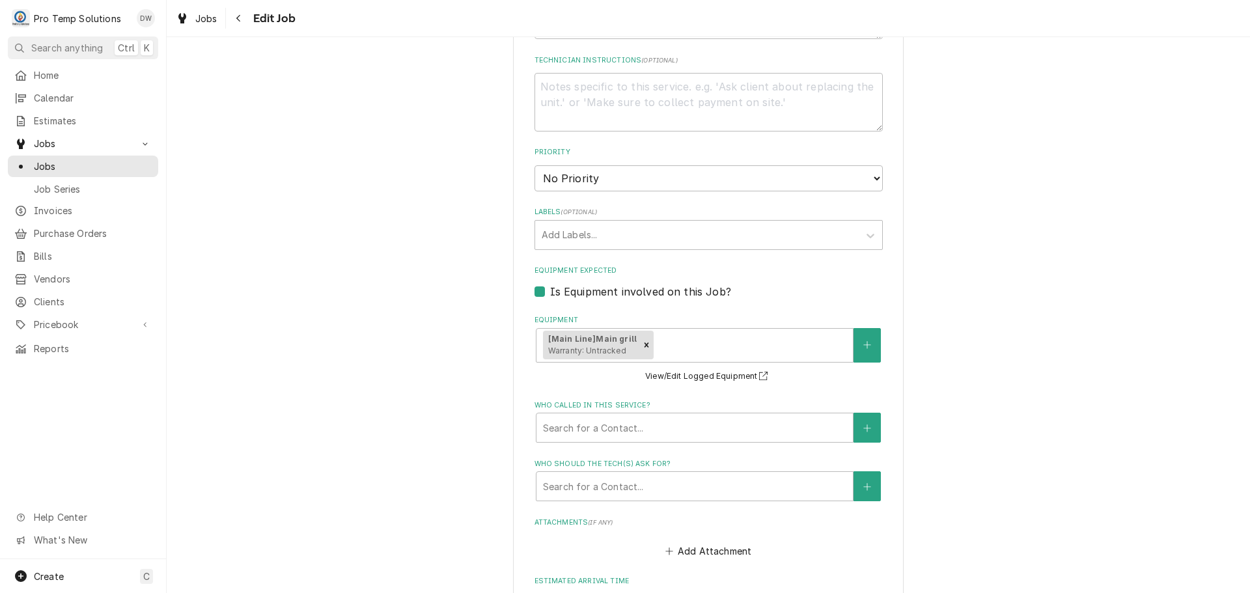
scroll to position [876, 0]
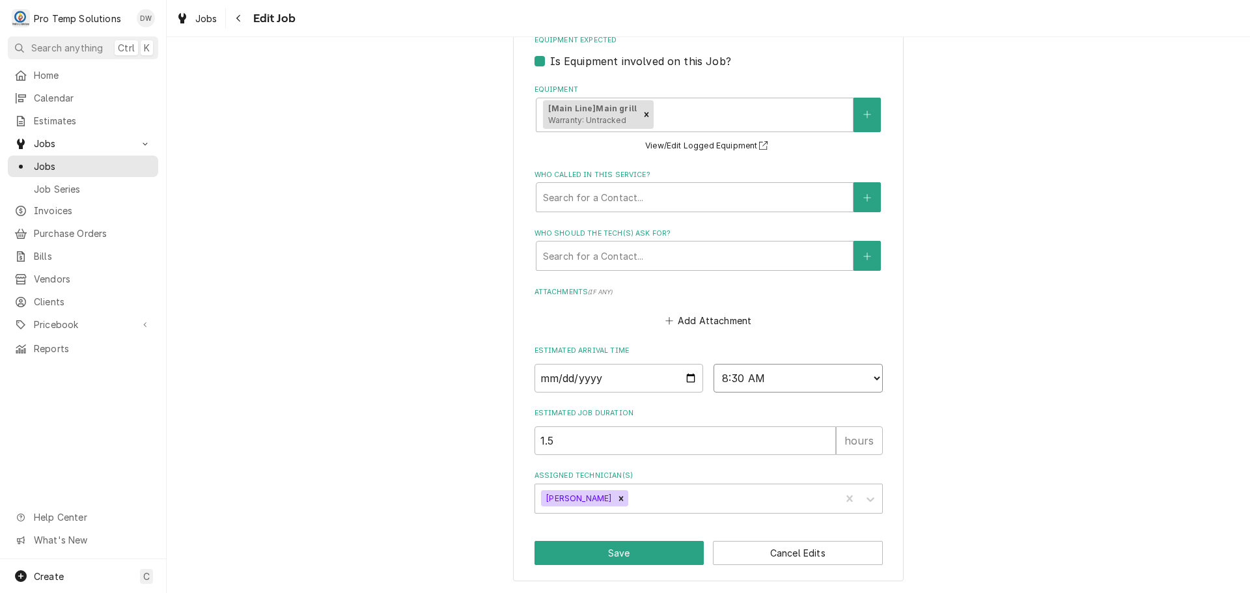
click at [871, 378] on select "AM / PM 6:00 AM 6:15 AM 6:30 AM 6:45 AM 7:00 AM 7:15 AM 7:30 AM 7:45 AM 8:00 AM…" at bounding box center [798, 378] width 169 height 29
select select "08:00:00"
click at [714, 364] on select "AM / PM 6:00 AM 6:15 AM 6:30 AM 6:45 AM 7:00 AM 7:15 AM 7:30 AM 7:45 AM 8:00 AM…" at bounding box center [798, 378] width 169 height 29
click at [628, 559] on button "Save" at bounding box center [620, 553] width 170 height 24
type textarea "x"
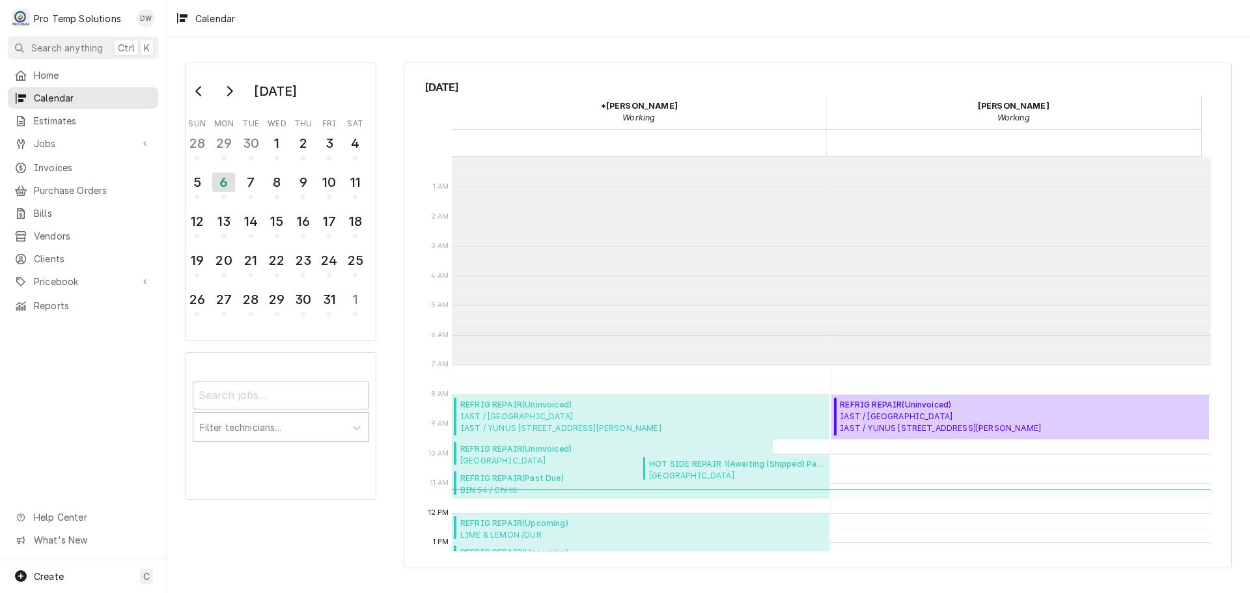
scroll to position [208, 0]
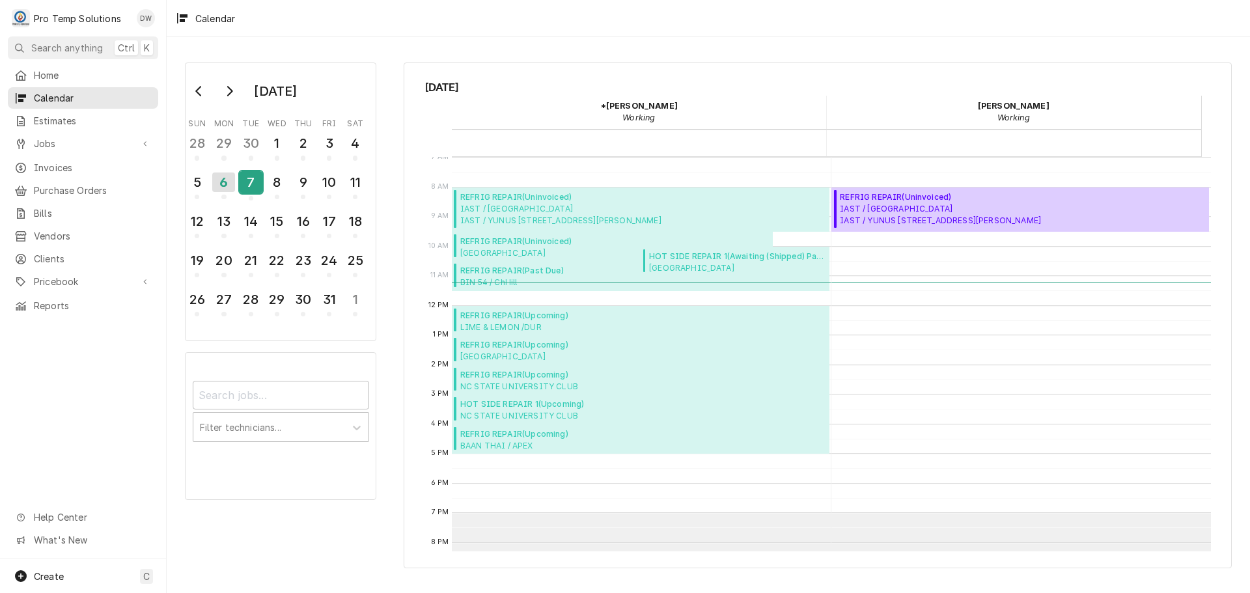
click at [254, 184] on div "7" at bounding box center [251, 182] width 23 height 22
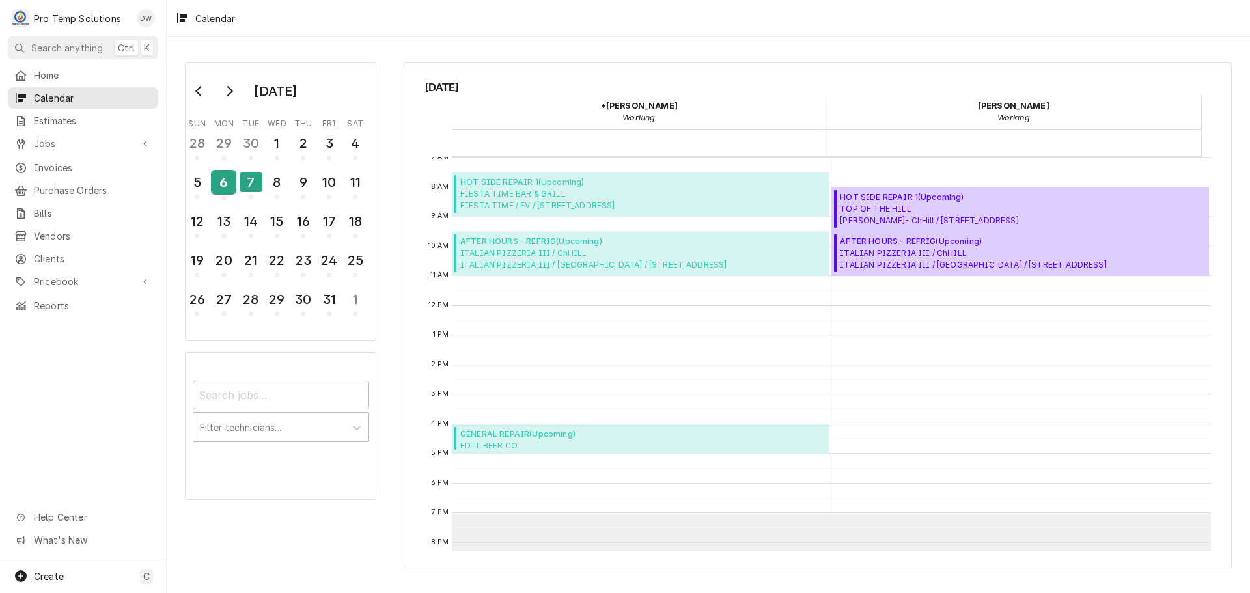
click at [223, 186] on div "6" at bounding box center [223, 182] width 23 height 22
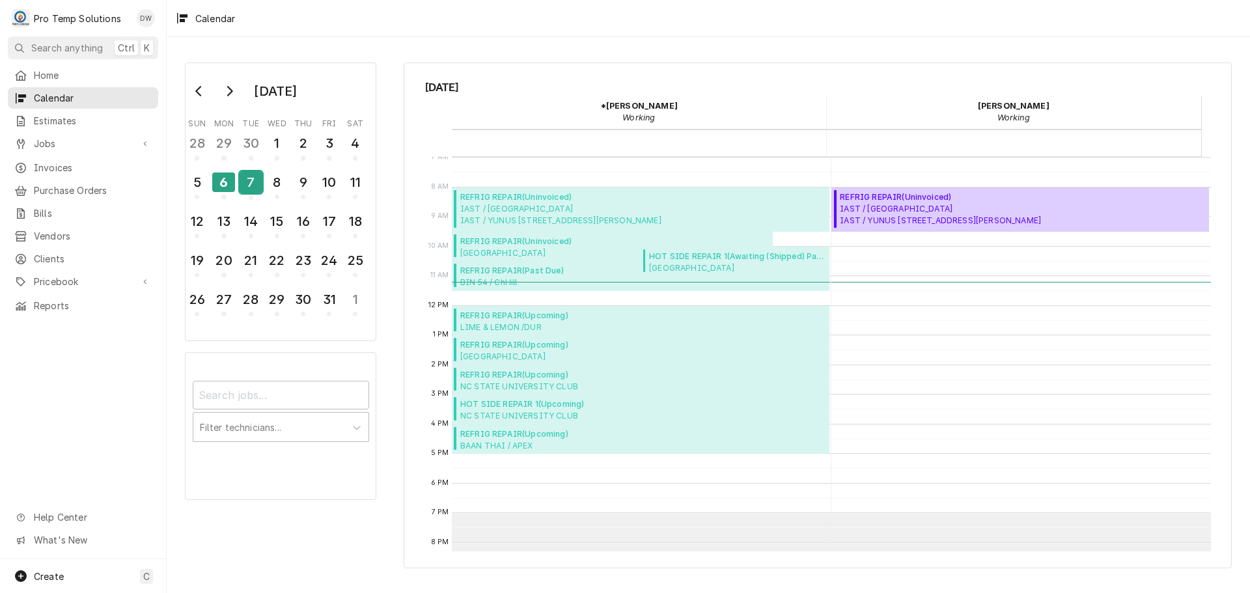
click at [251, 184] on div "7" at bounding box center [251, 182] width 23 height 22
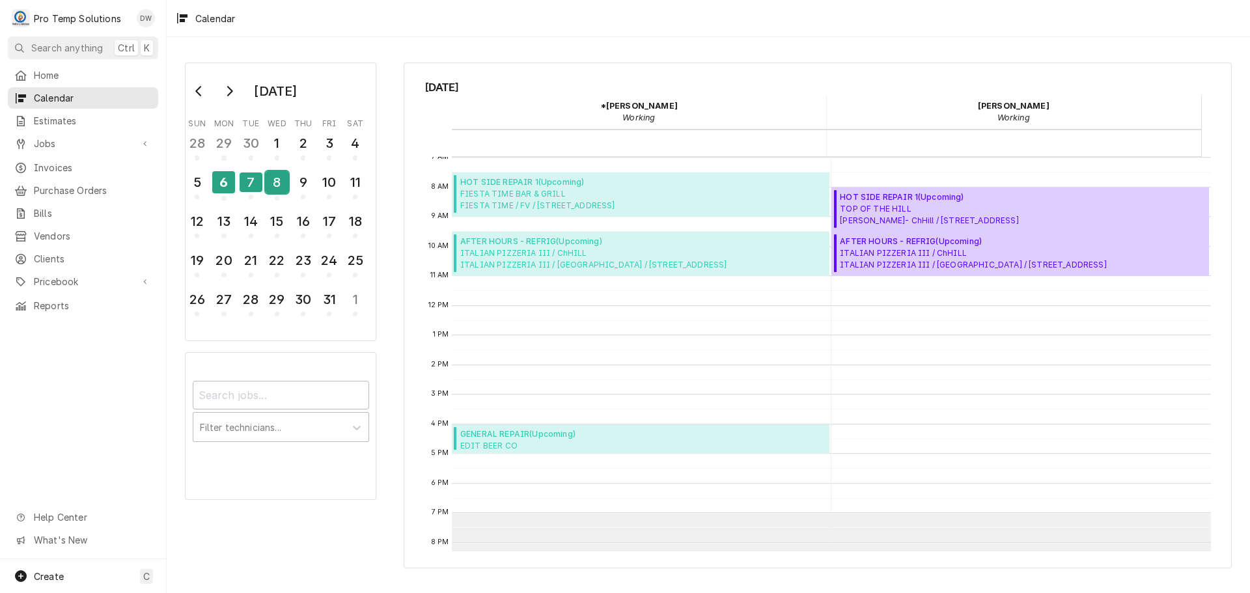
click at [268, 182] on div "8" at bounding box center [277, 182] width 23 height 22
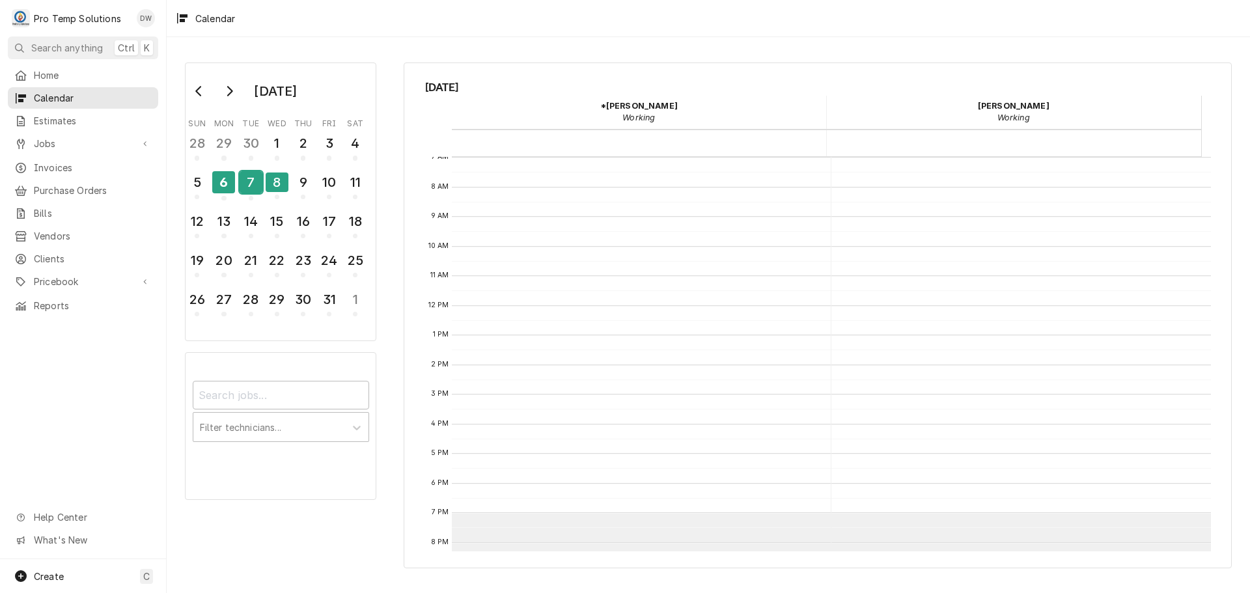
click at [250, 176] on div "7" at bounding box center [251, 182] width 23 height 22
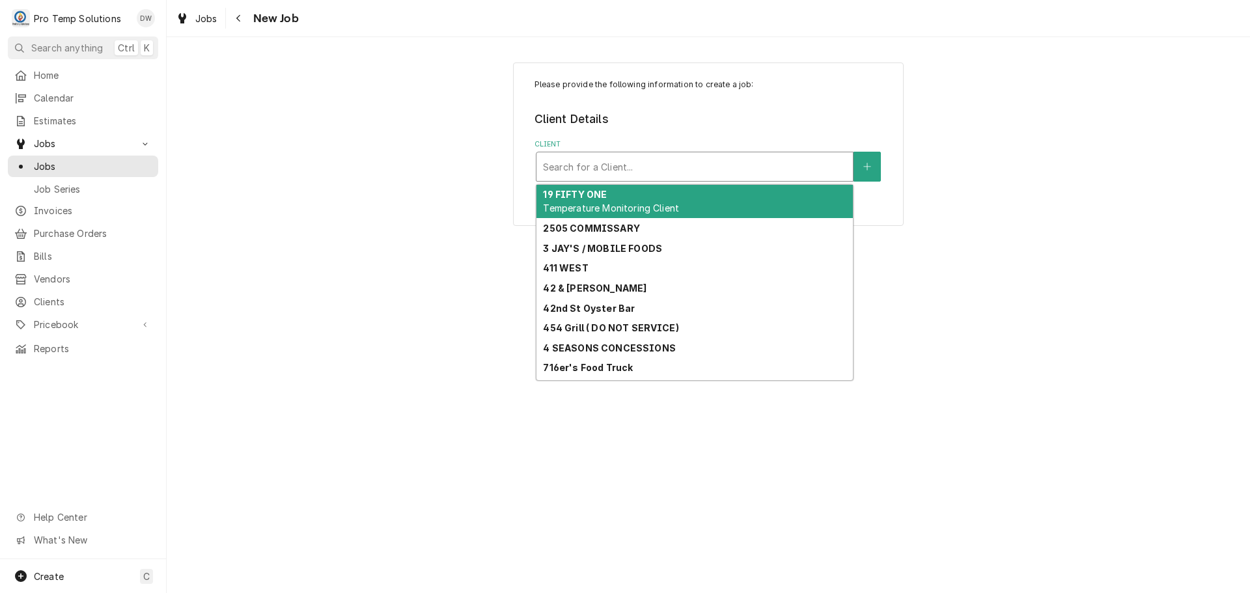
click at [798, 168] on div "Client" at bounding box center [694, 166] width 303 height 23
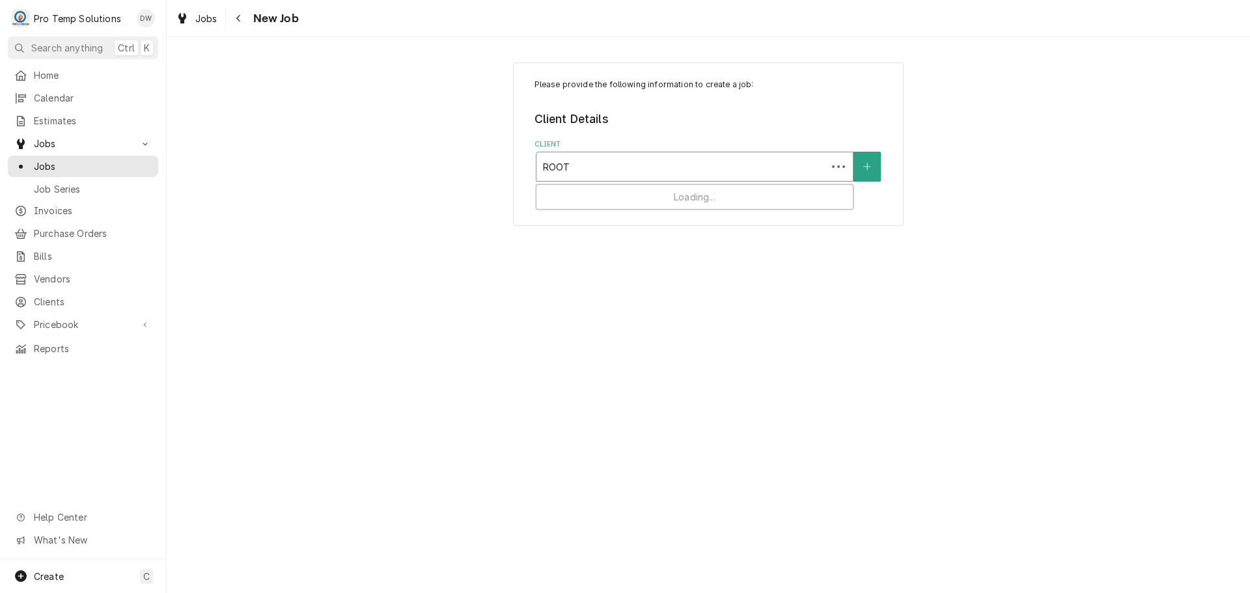
type input "ROOT"
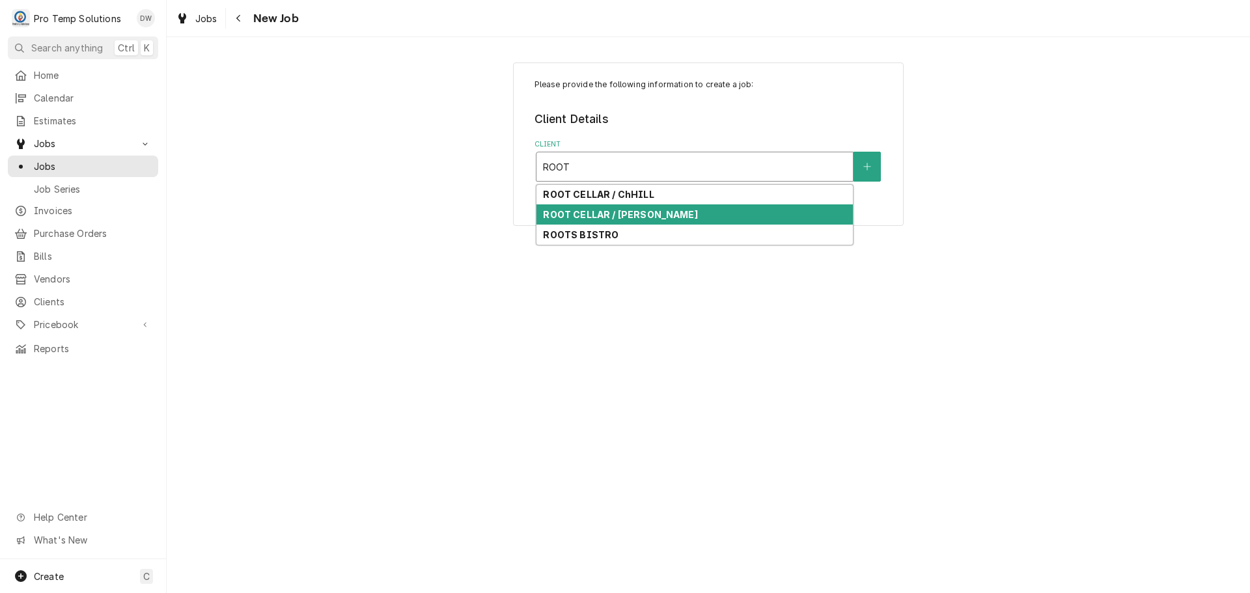
click at [658, 219] on div "ROOT CELLAR / [PERSON_NAME]" at bounding box center [695, 214] width 316 height 20
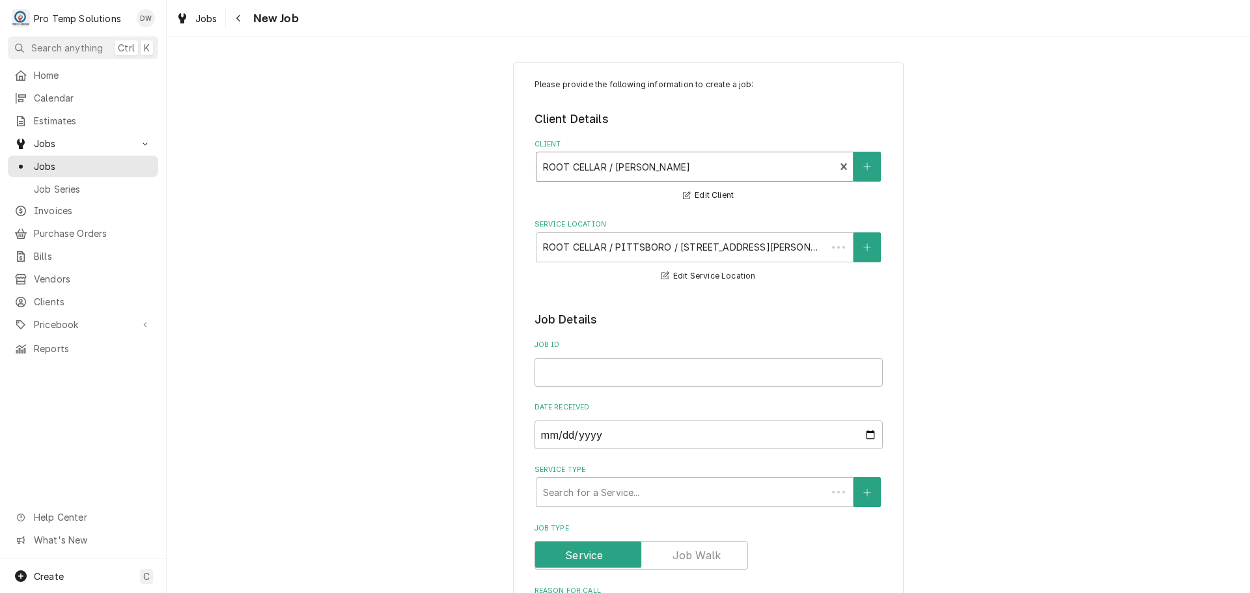
type textarea "x"
click at [631, 374] on input "Job ID" at bounding box center [709, 372] width 348 height 29
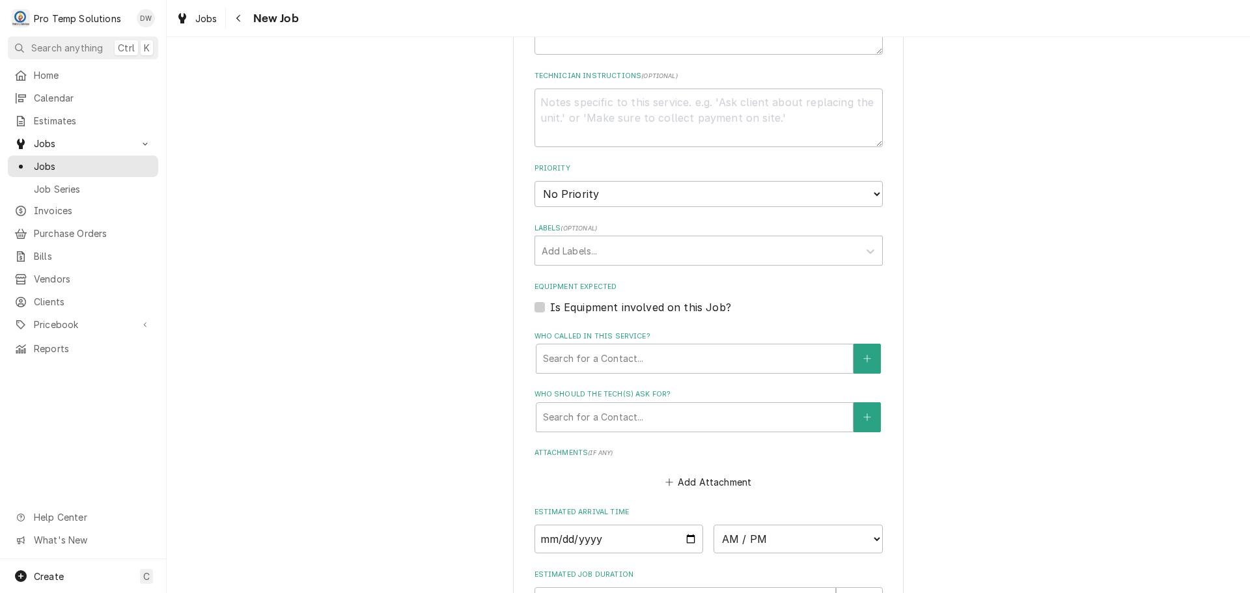
scroll to position [802, 0]
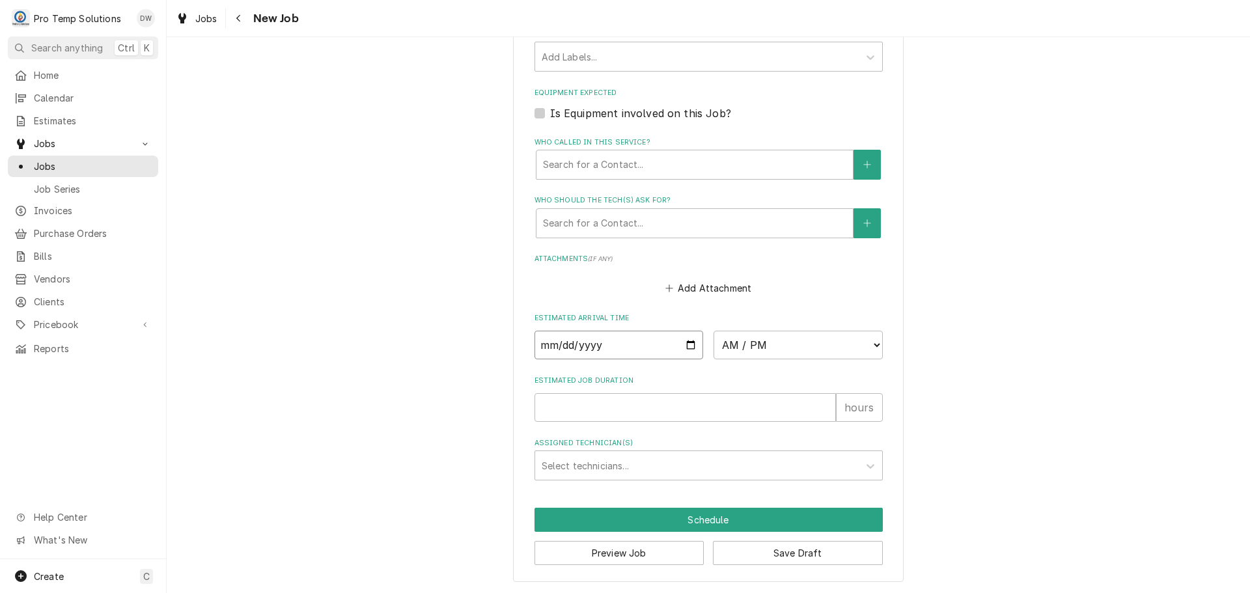
click at [689, 344] on input "Date" at bounding box center [619, 345] width 169 height 29
type input "2025-10-08"
type textarea "x"
click at [683, 343] on input "2025-10-08" at bounding box center [619, 345] width 169 height 29
type input "2025-10-07"
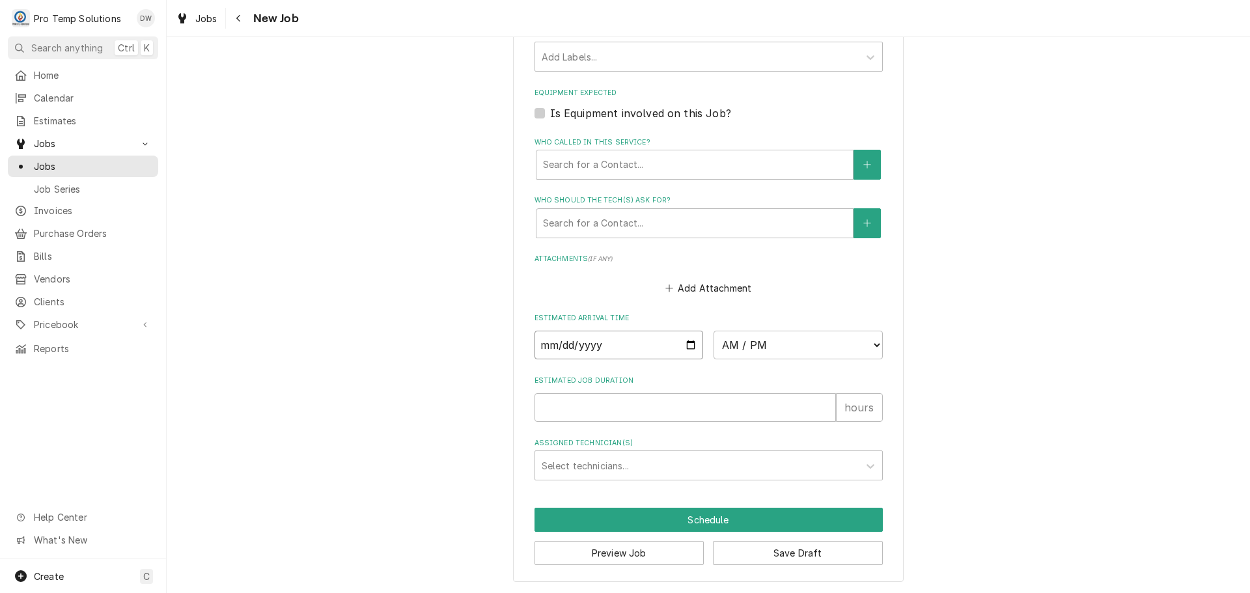
type textarea "x"
click at [864, 337] on select "AM / PM 6:00 AM 6:15 AM 6:30 AM 6:45 AM 7:00 AM 7:15 AM 7:30 AM 7:45 AM 8:00 AM…" at bounding box center [798, 345] width 169 height 29
select select "11:30:00"
click at [714, 331] on select "AM / PM 6:00 AM 6:15 AM 6:30 AM 6:45 AM 7:00 AM 7:15 AM 7:30 AM 7:45 AM 8:00 AM…" at bounding box center [798, 345] width 169 height 29
click at [802, 408] on input "Estimated Job Duration" at bounding box center [685, 407] width 301 height 29
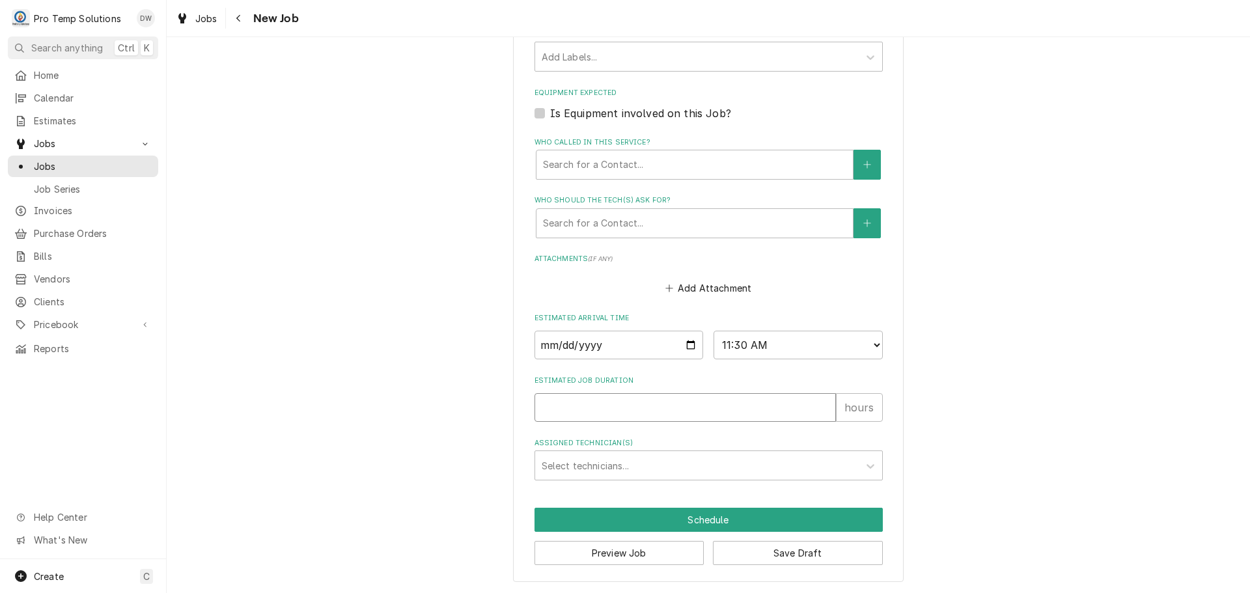
type textarea "x"
type input "1"
type textarea "x"
type input "1.5"
type textarea "x"
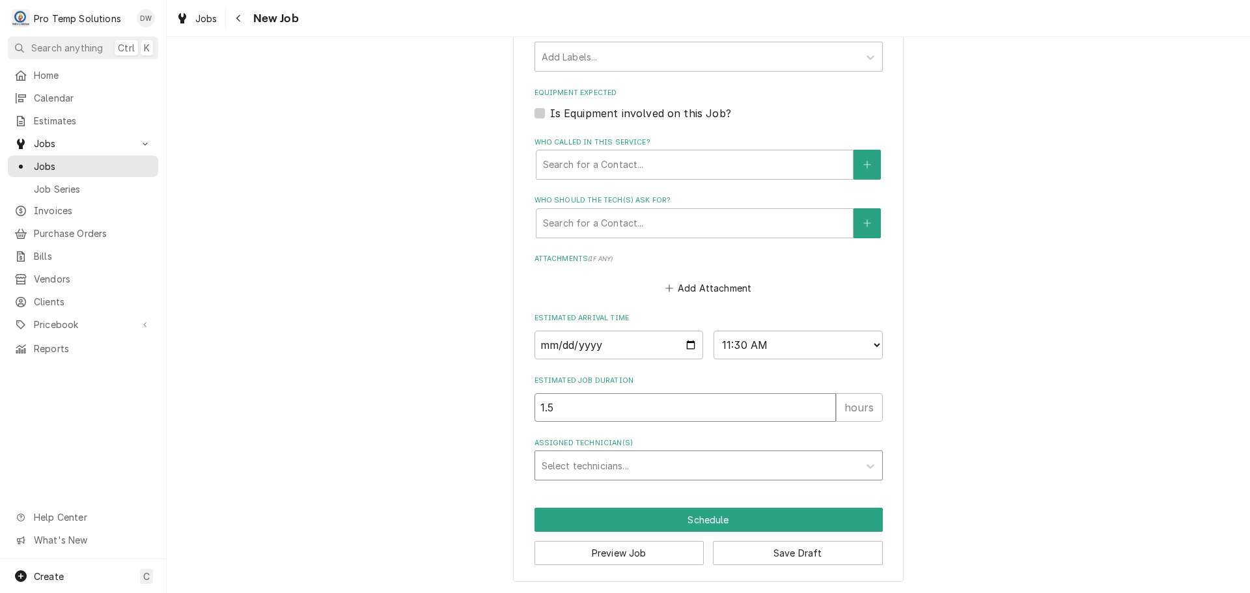
type input "1.5"
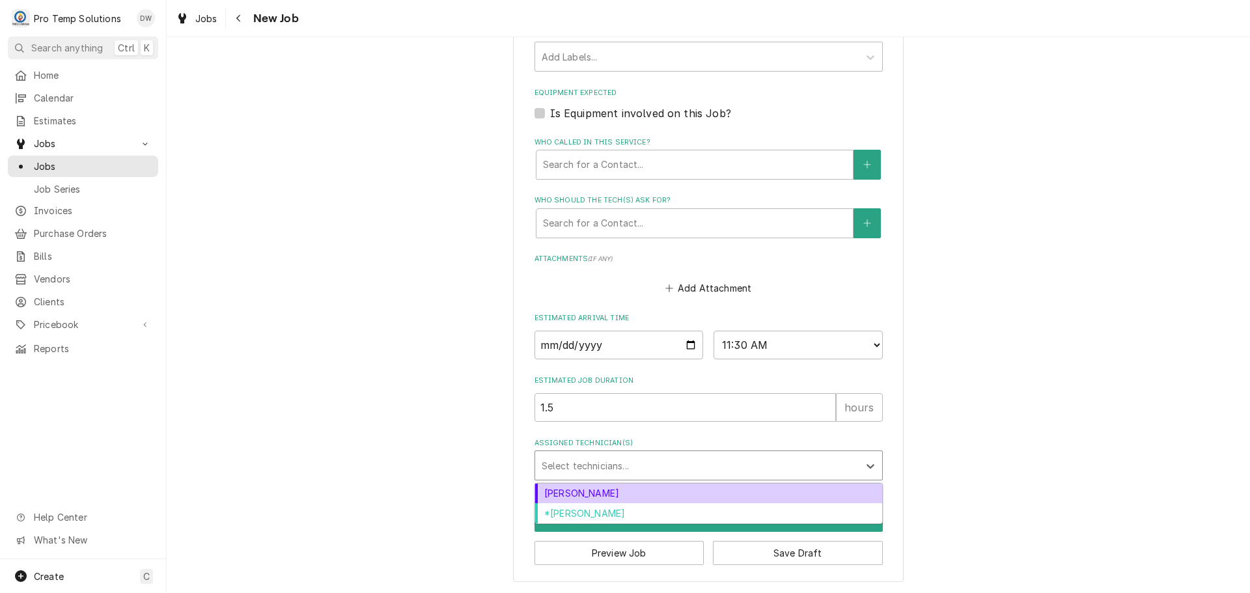
click at [630, 468] on div "Assigned Technician(s)" at bounding box center [697, 465] width 311 height 23
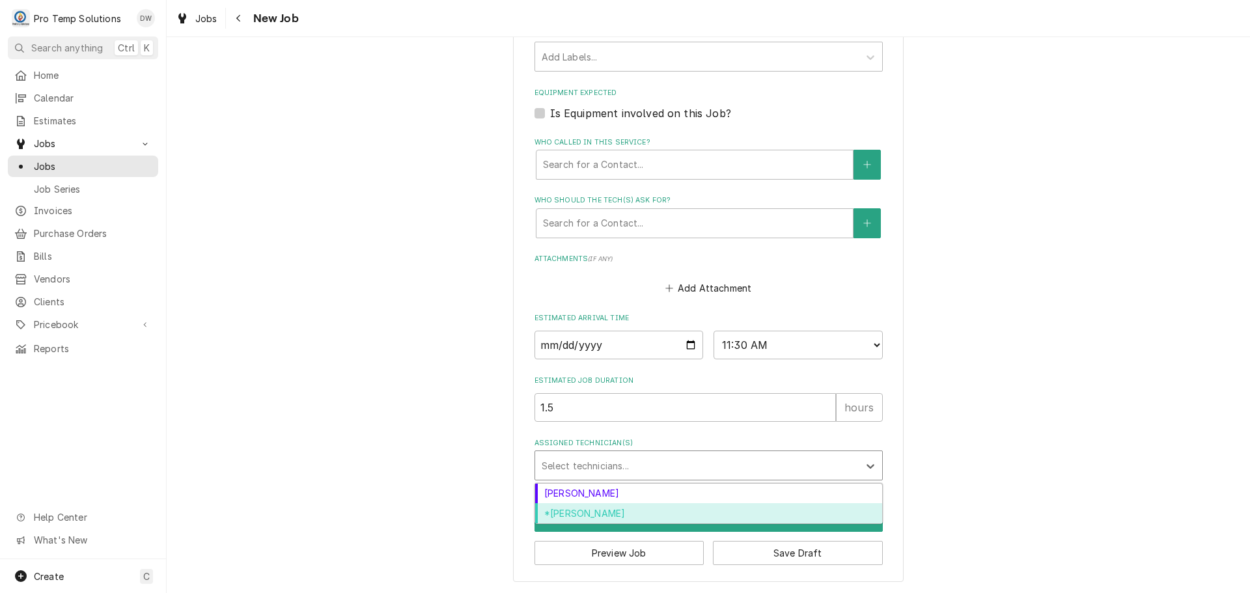
click at [606, 516] on div "*[PERSON_NAME]" at bounding box center [708, 513] width 347 height 20
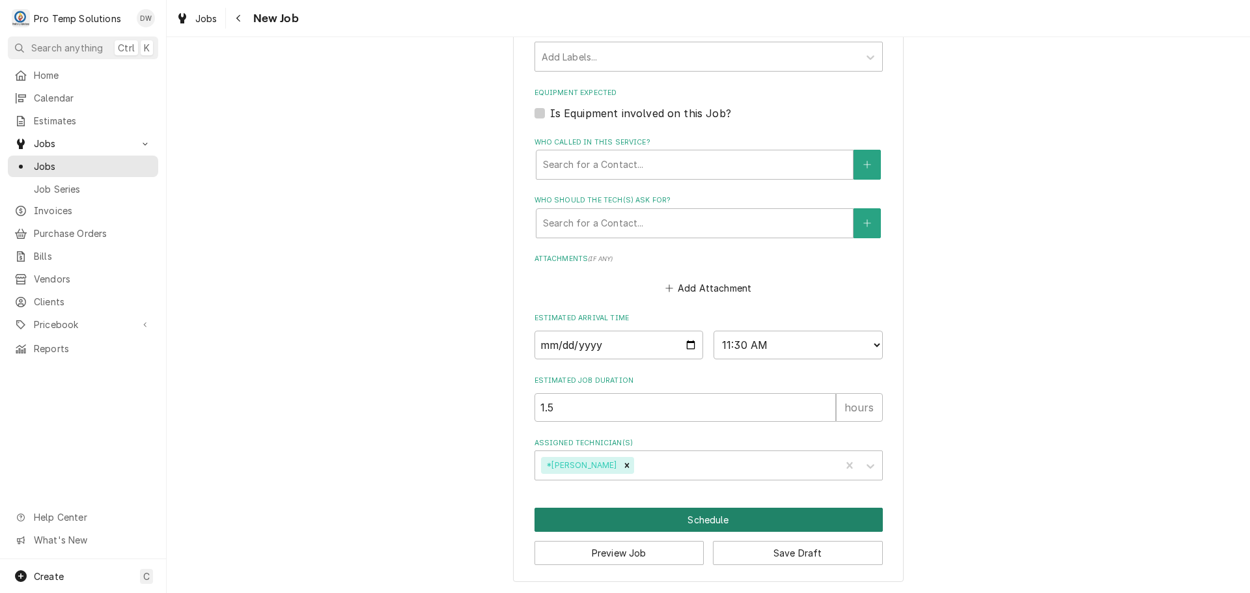
click at [714, 525] on button "Schedule" at bounding box center [709, 520] width 348 height 24
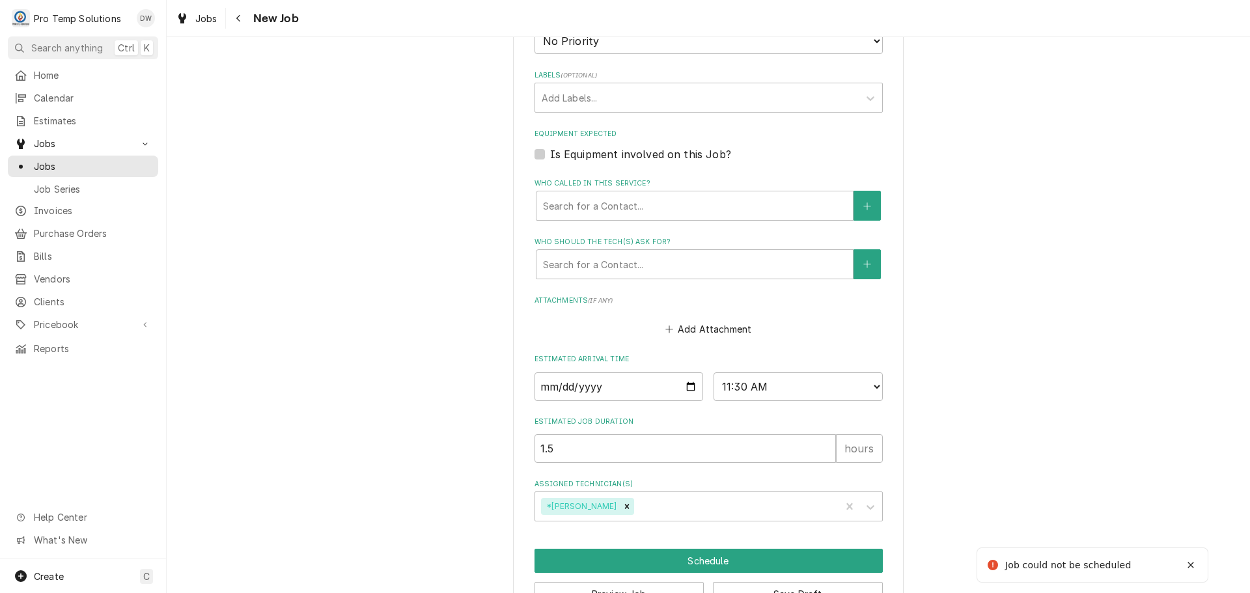
scroll to position [303, 0]
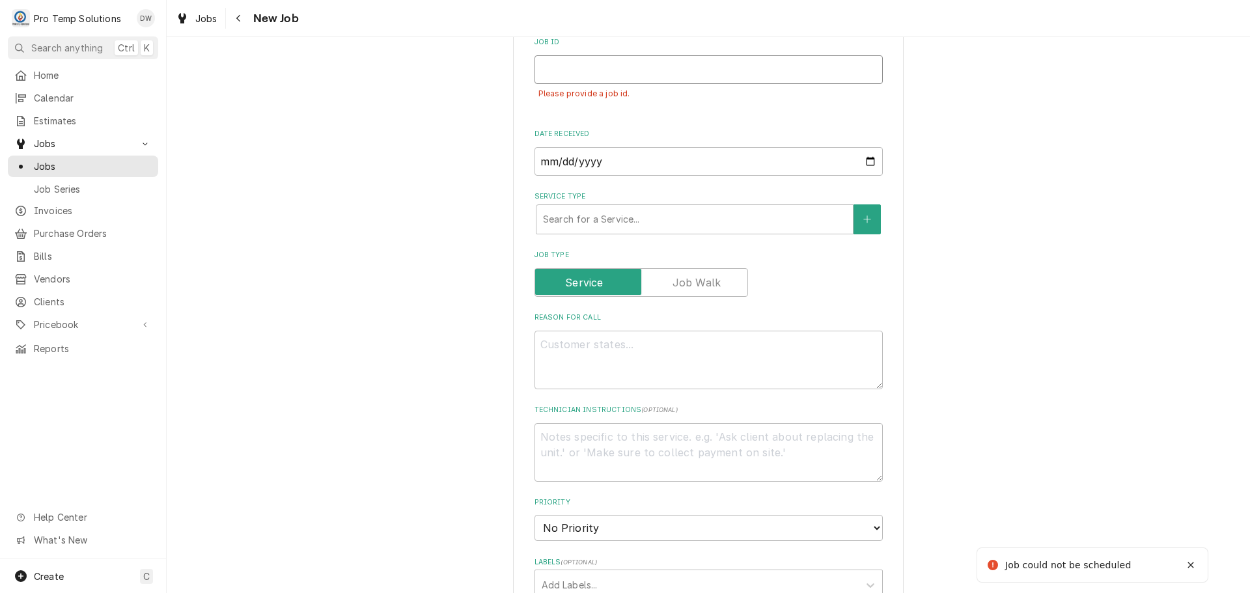
click at [630, 71] on input "Job ID" at bounding box center [709, 69] width 348 height 29
type textarea "x"
type input "1"
type textarea "x"
type input "10"
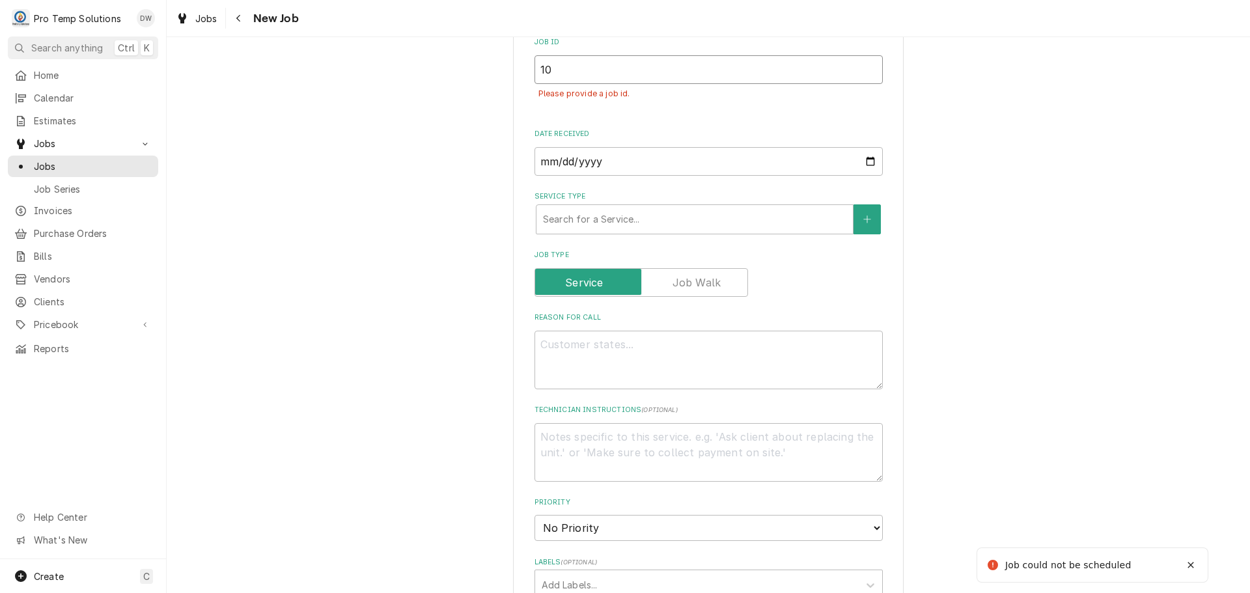
type textarea "x"
type input "100"
type textarea "x"
type input "1007"
type textarea "x"
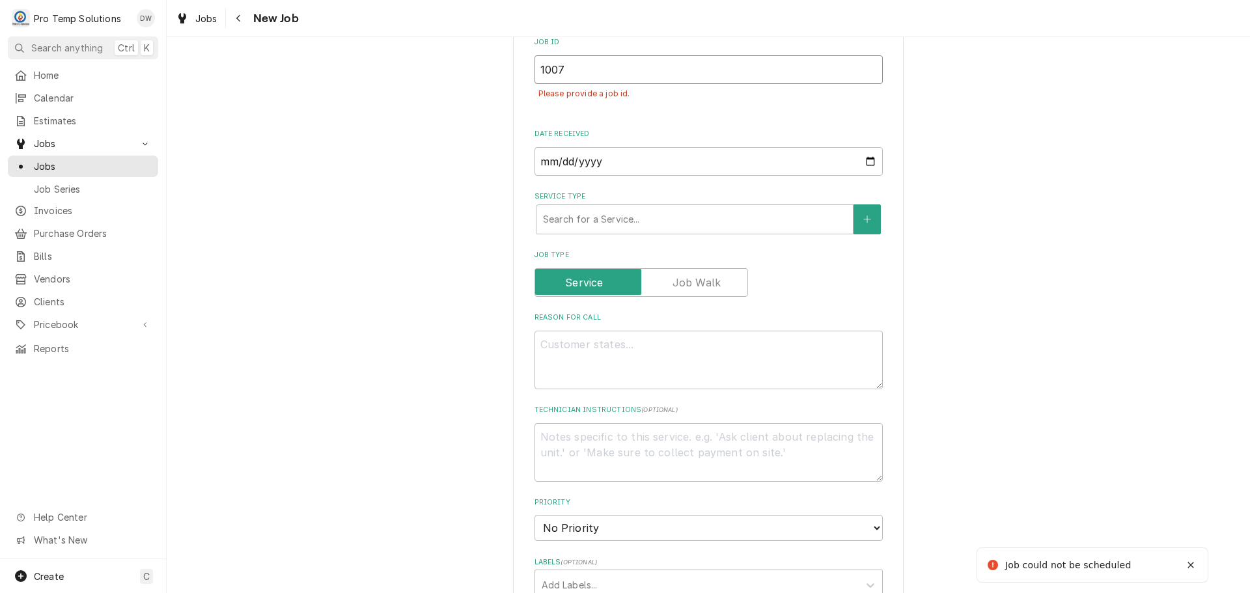
type input "10072"
type textarea "x"
type input "100725"
type textarea "x"
type input "100725-"
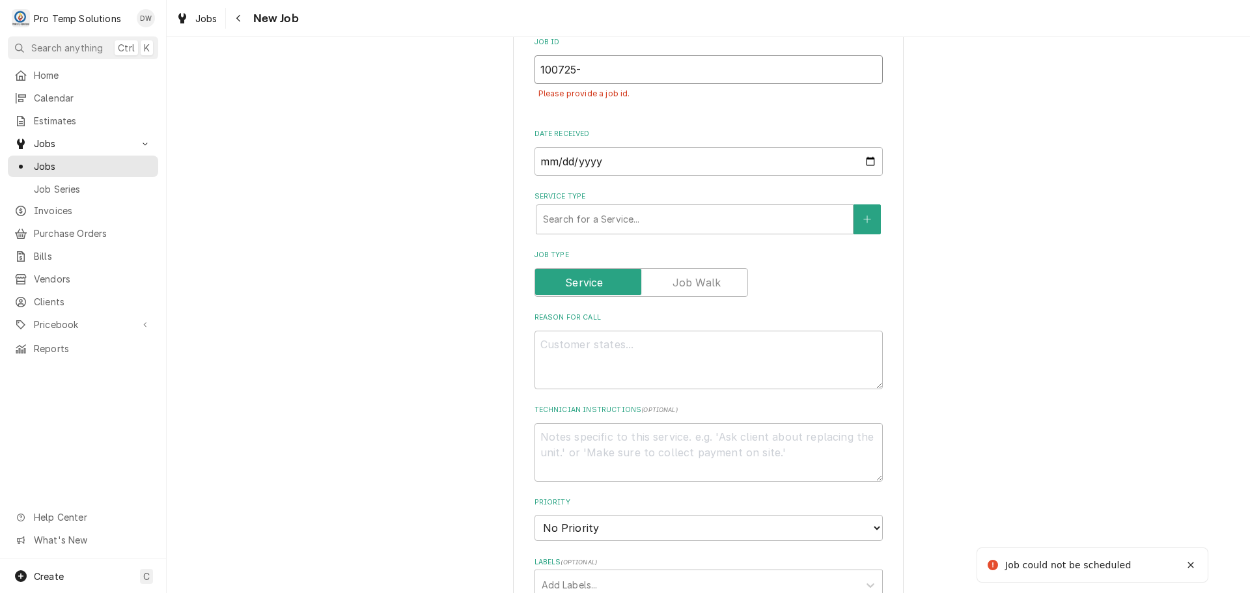
type textarea "x"
type input "100725-0"
type textarea "x"
type input "100725-01"
type textarea "x"
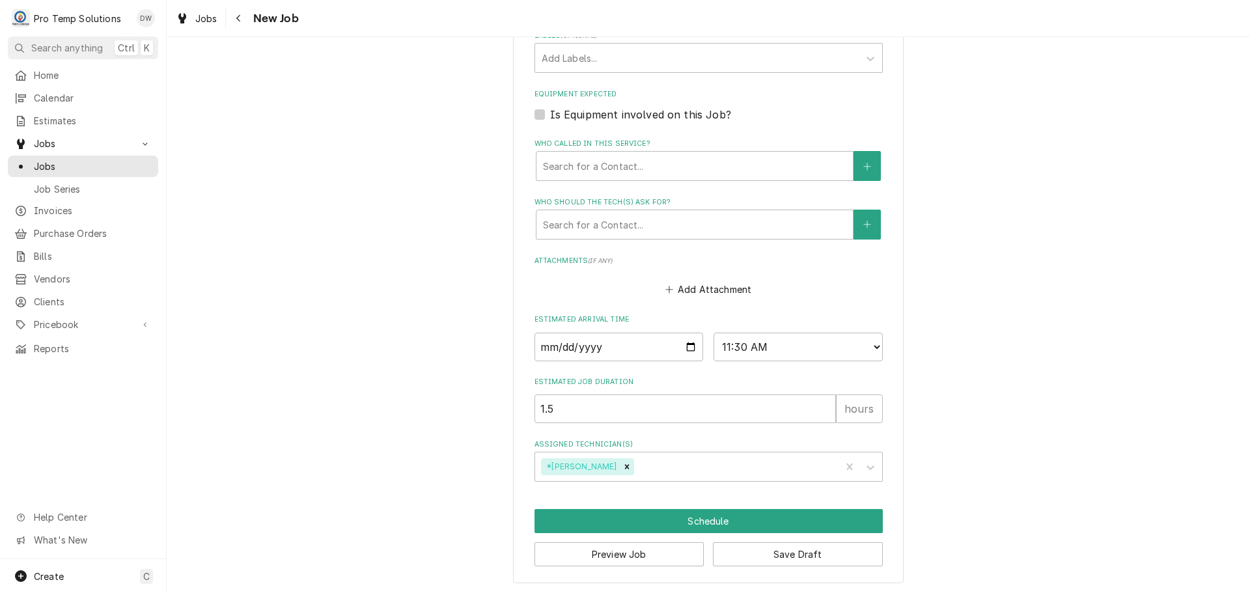
scroll to position [831, 0]
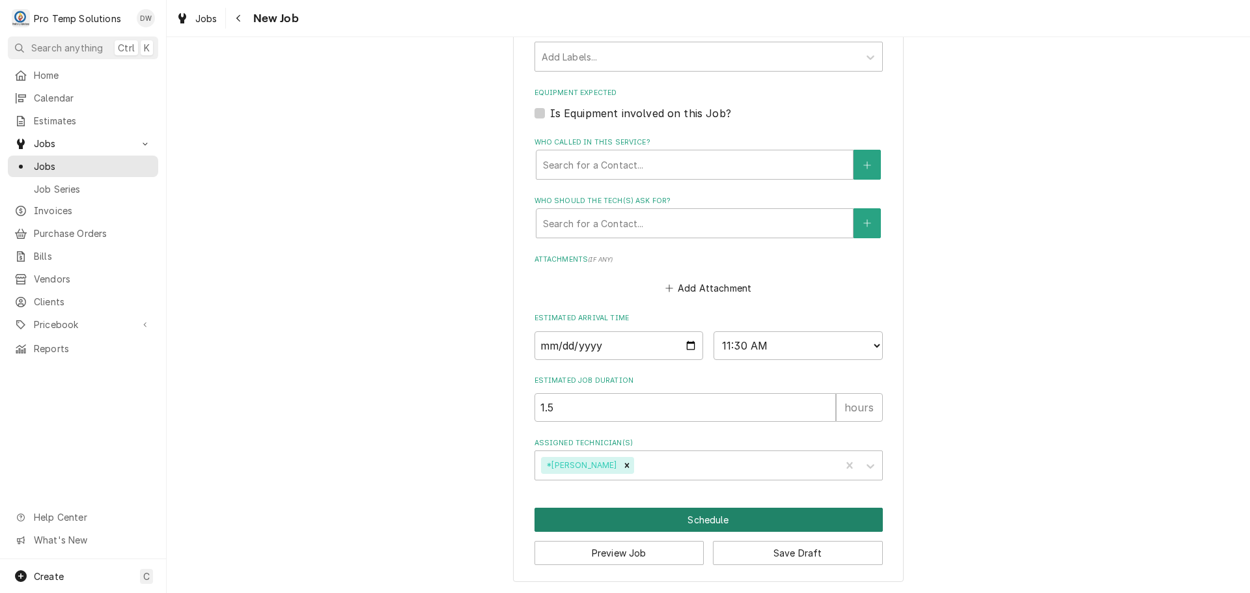
type input "100725-01"
click at [705, 519] on button "Schedule" at bounding box center [709, 520] width 348 height 24
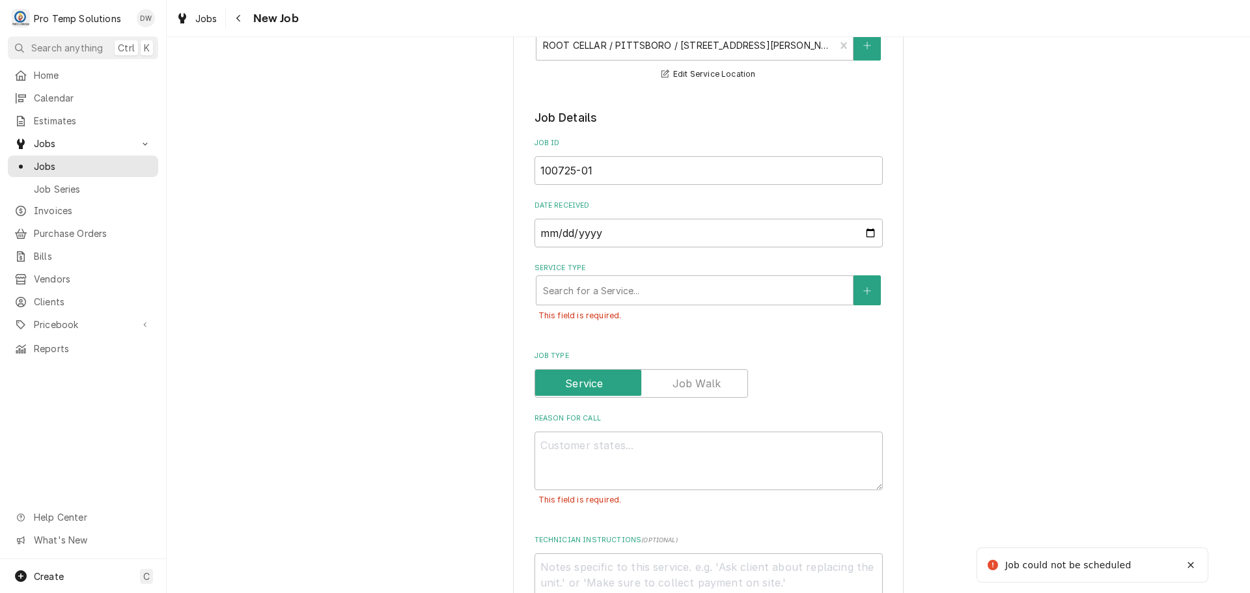
scroll to position [167, 0]
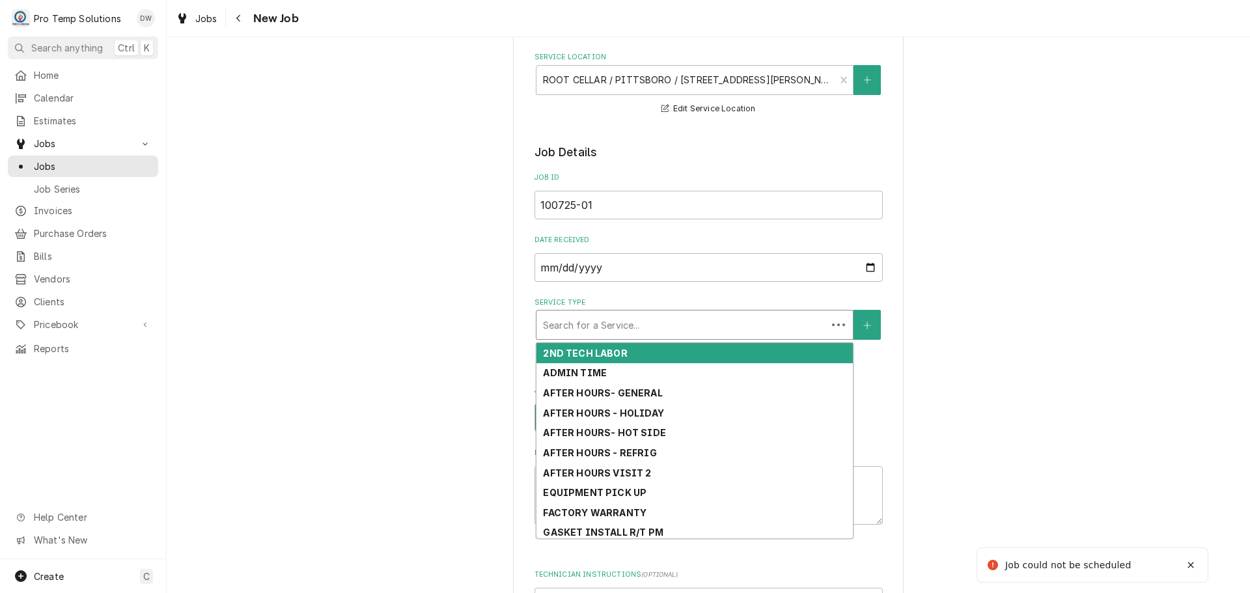
click at [692, 330] on div "Service Type" at bounding box center [681, 324] width 277 height 23
type textarea "x"
type input "R"
type textarea "x"
type input "RE"
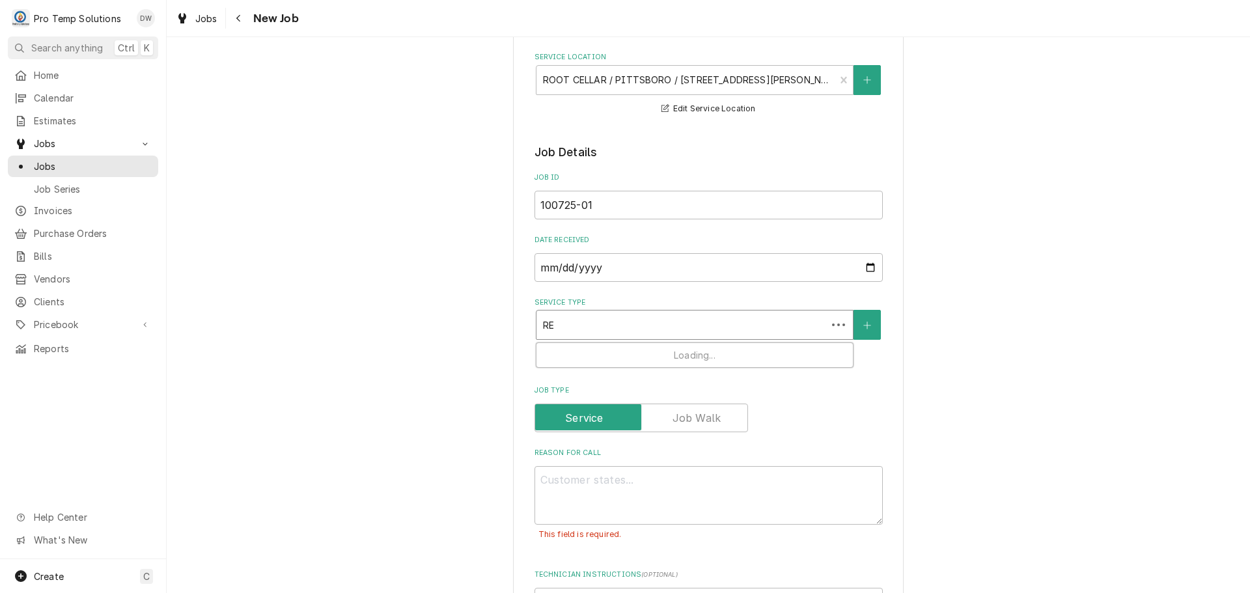
type textarea "x"
type input "REF"
type textarea "x"
type input "REFR"
type textarea "x"
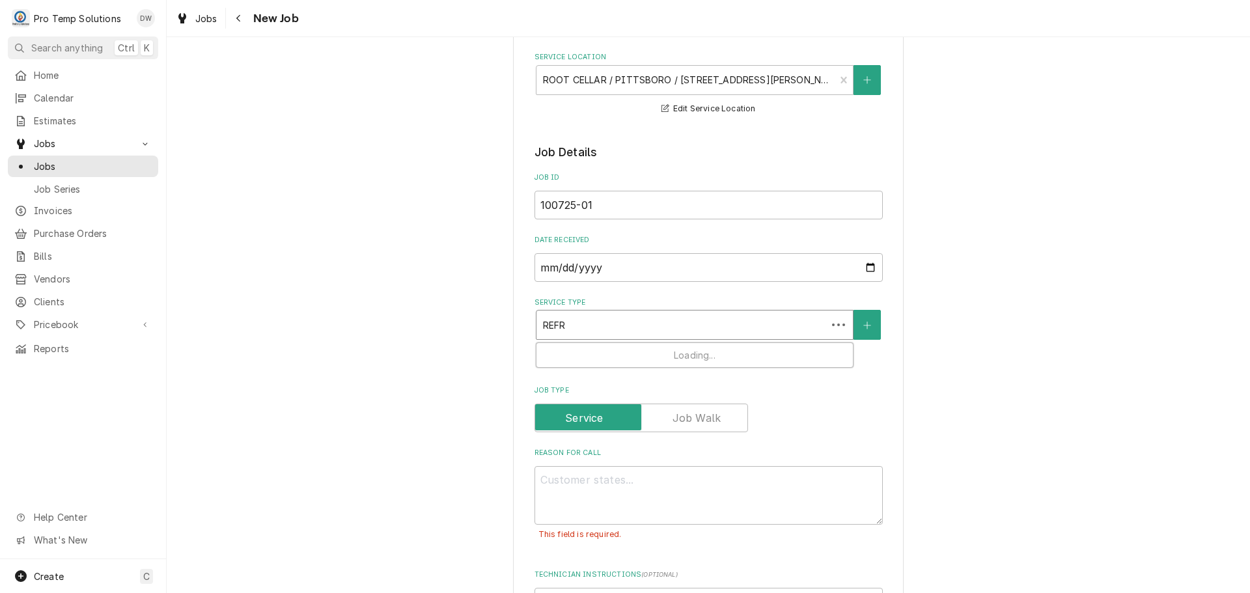
type input "REFRI"
type textarea "x"
type input "REFRIG"
type textarea "x"
type input "REFRIG"
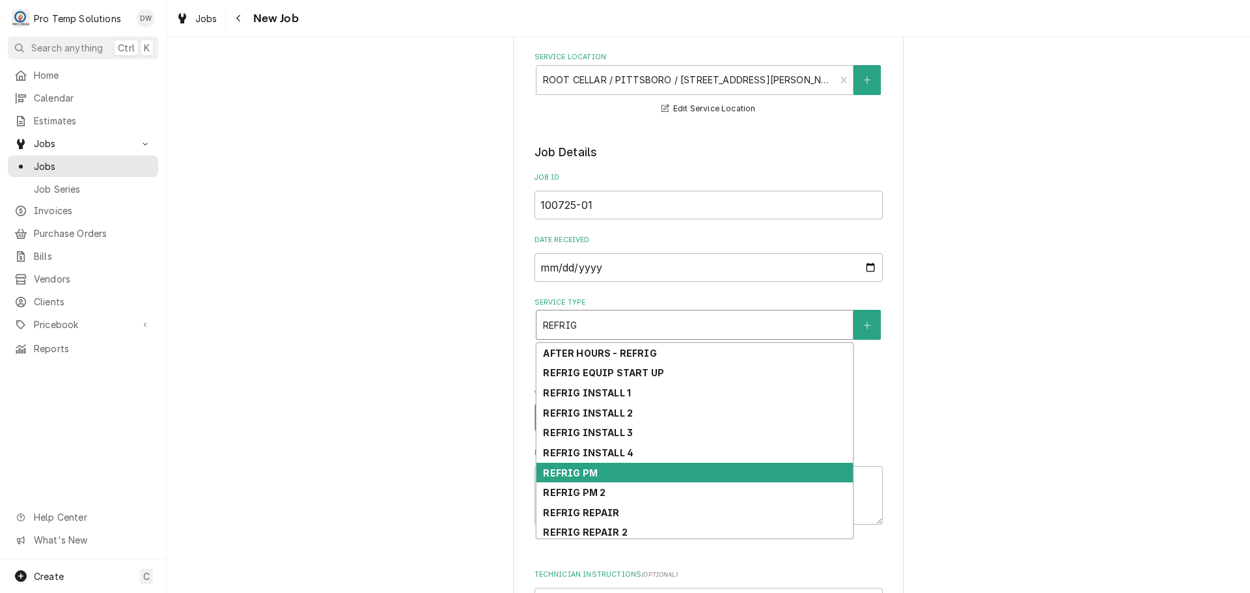
click at [682, 464] on div "REFRIG PM" at bounding box center [695, 473] width 316 height 20
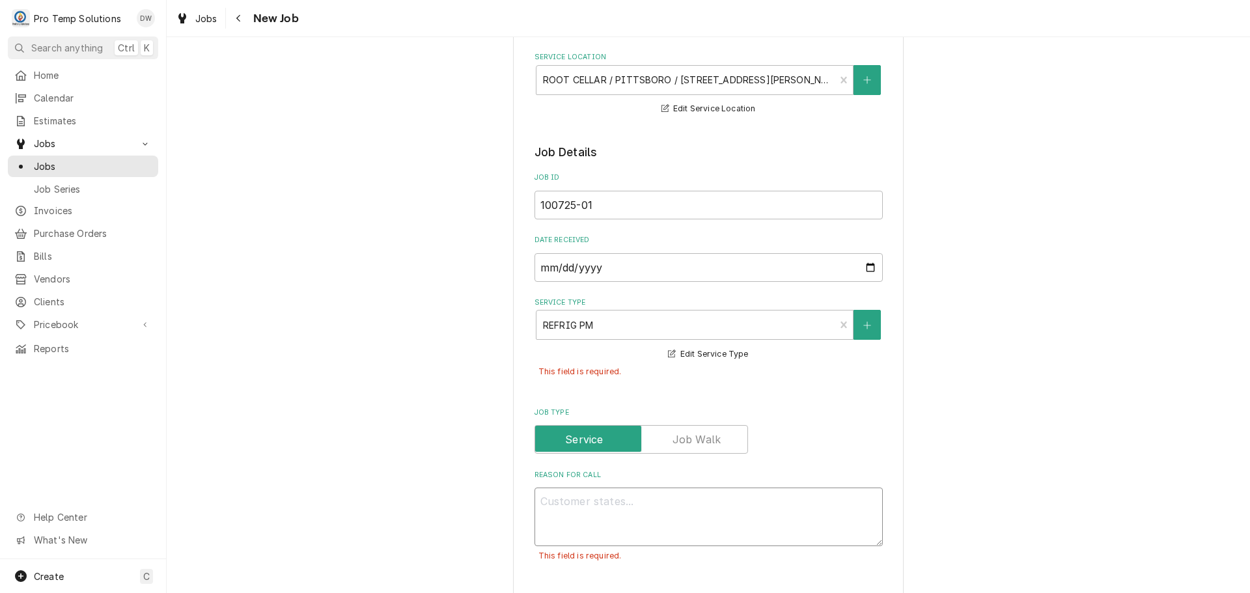
click at [674, 497] on textarea "Reason For Call" at bounding box center [709, 517] width 348 height 59
type textarea "x"
type textarea "B"
type textarea "x"
type textarea "BE"
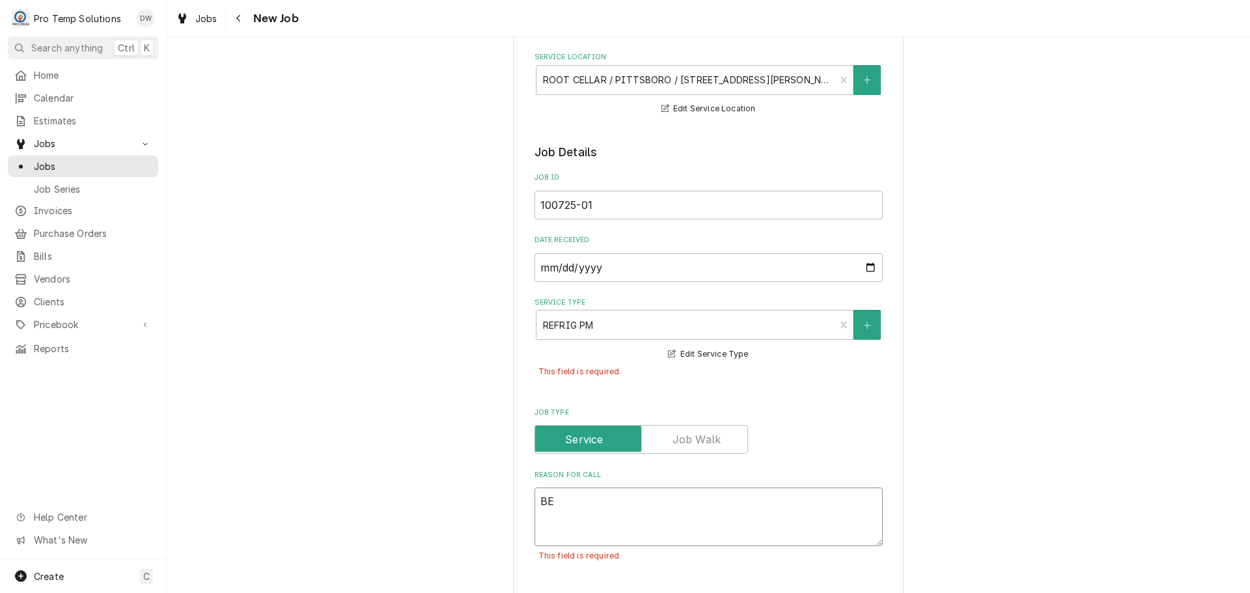
type textarea "x"
type textarea "BEE"
type textarea "x"
type textarea "BEER"
type textarea "x"
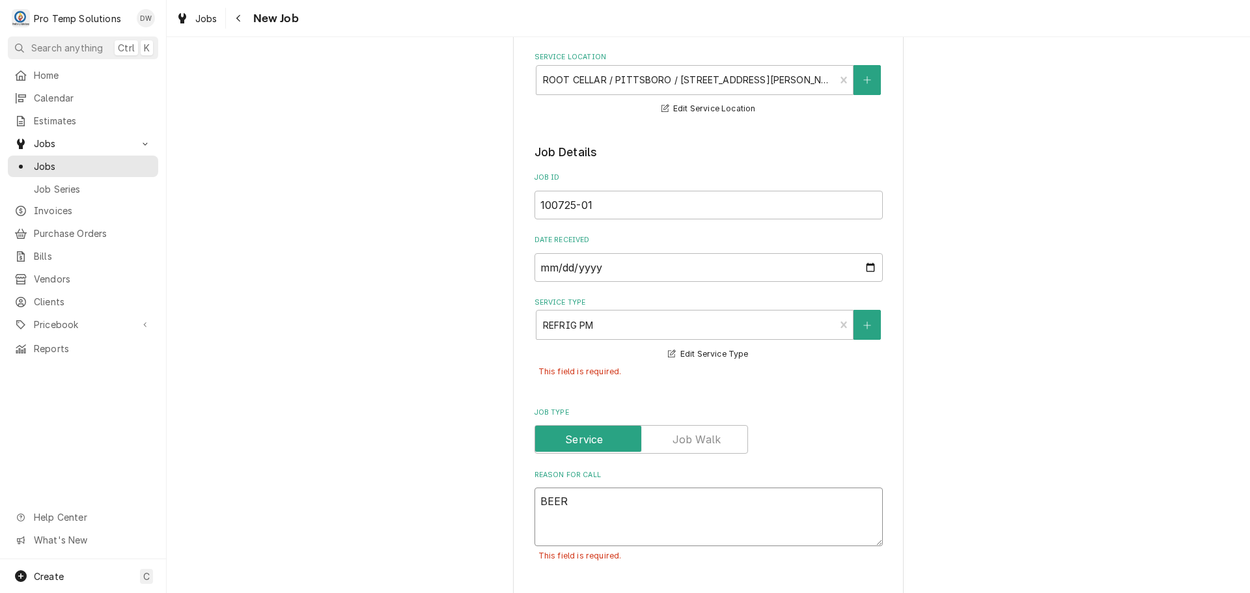
type textarea "BEER"
type textarea "x"
type textarea "BEER R"
type textarea "x"
type textarea "BEER RI"
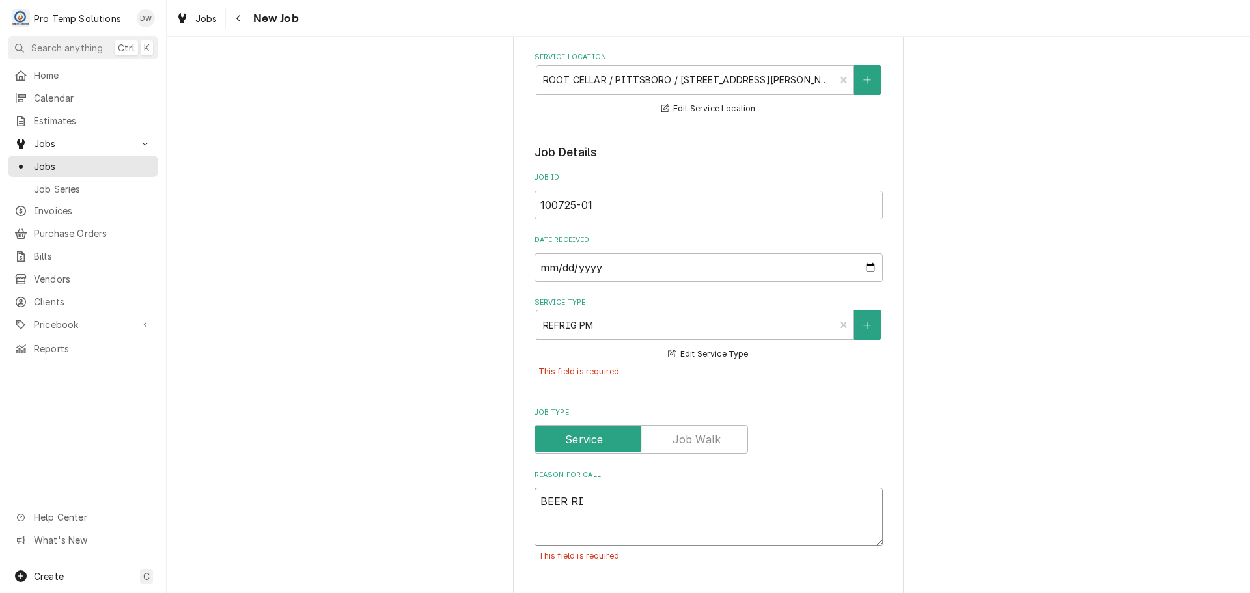
type textarea "x"
type textarea "BEER RIC"
type textarea "x"
type textarea "BEER RIC"
type textarea "x"
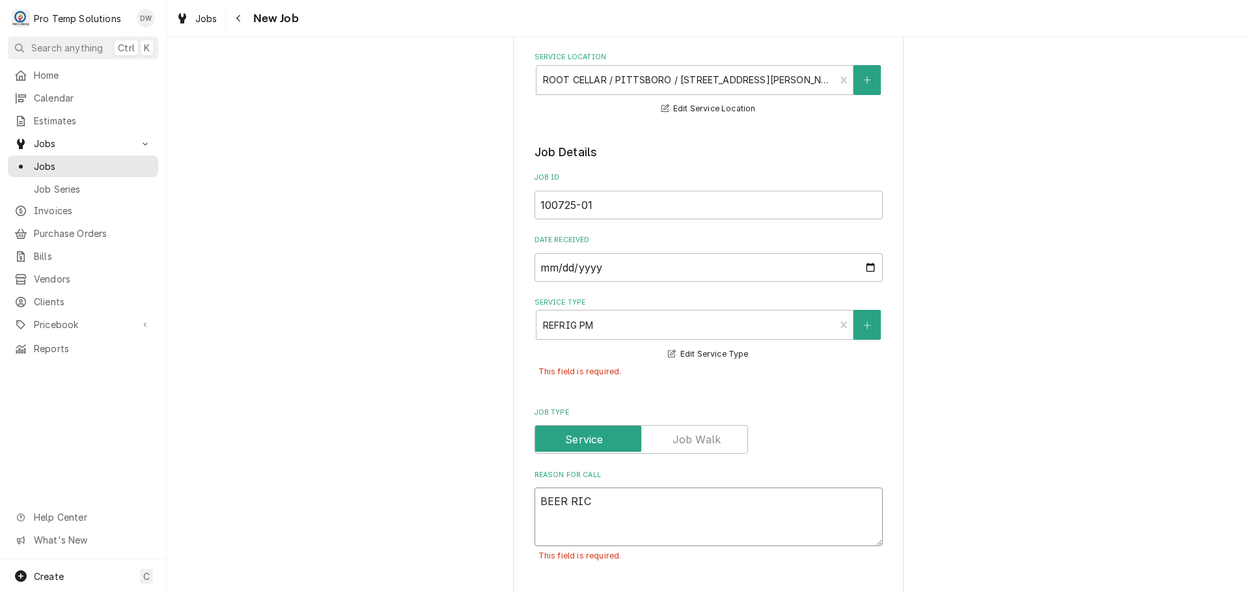
type textarea "BEER RIC D"
type textarea "x"
type textarea "BEER RIC DO"
type textarea "x"
type textarea "BEER RIC DOW"
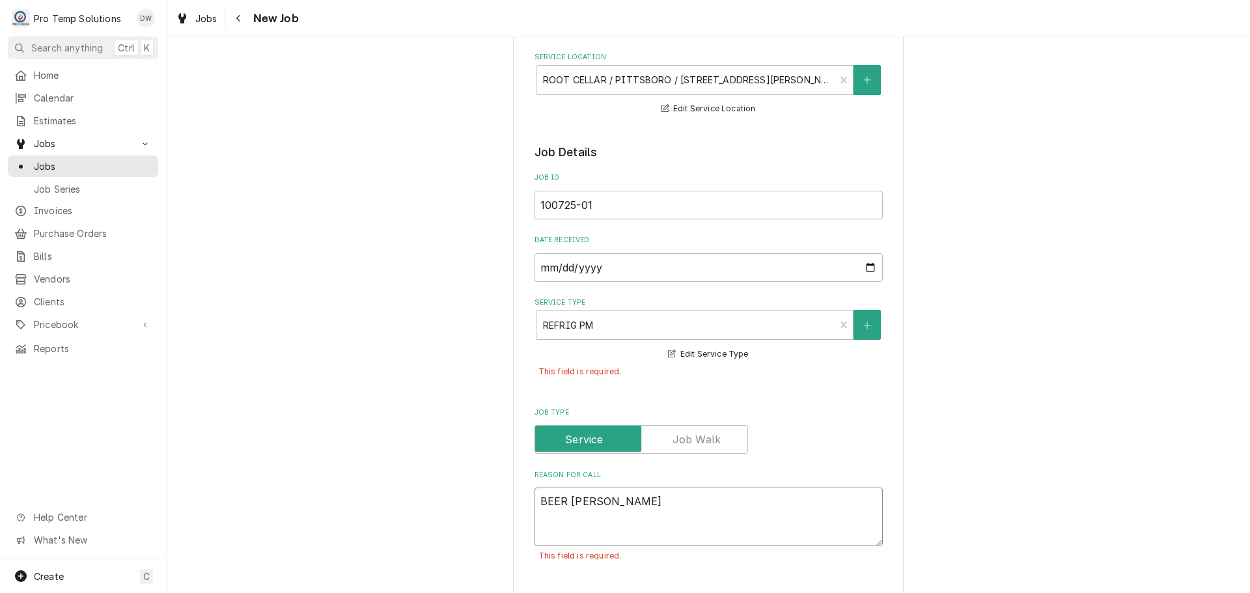
type textarea "x"
type textarea "BEER RIC DOWN"
type textarea "x"
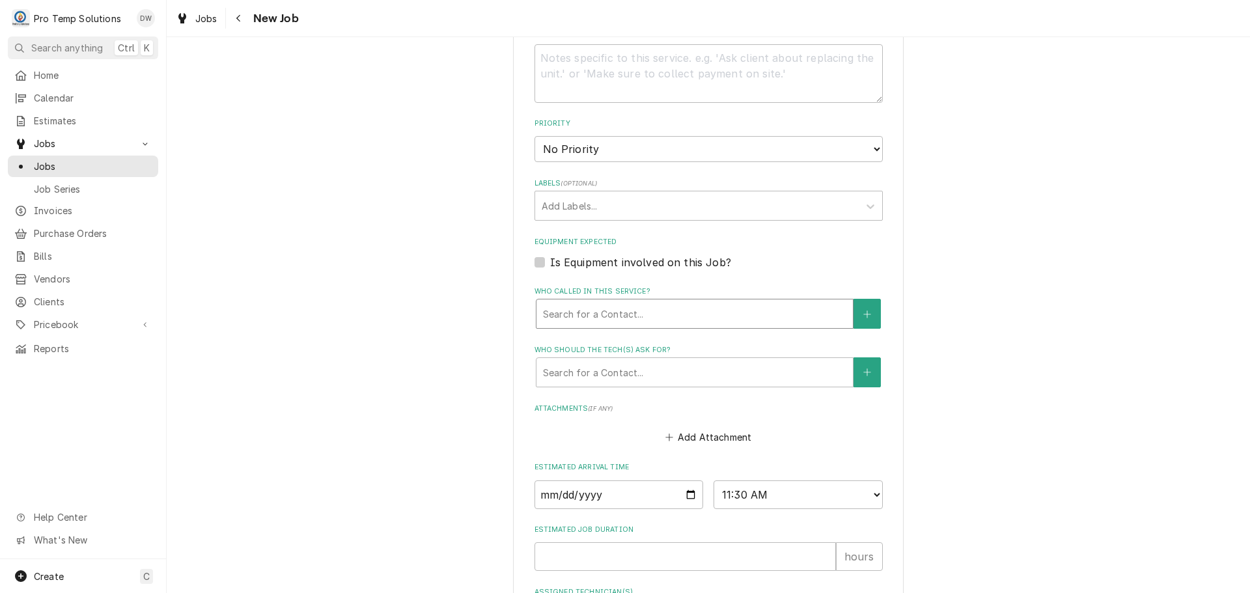
scroll to position [882, 0]
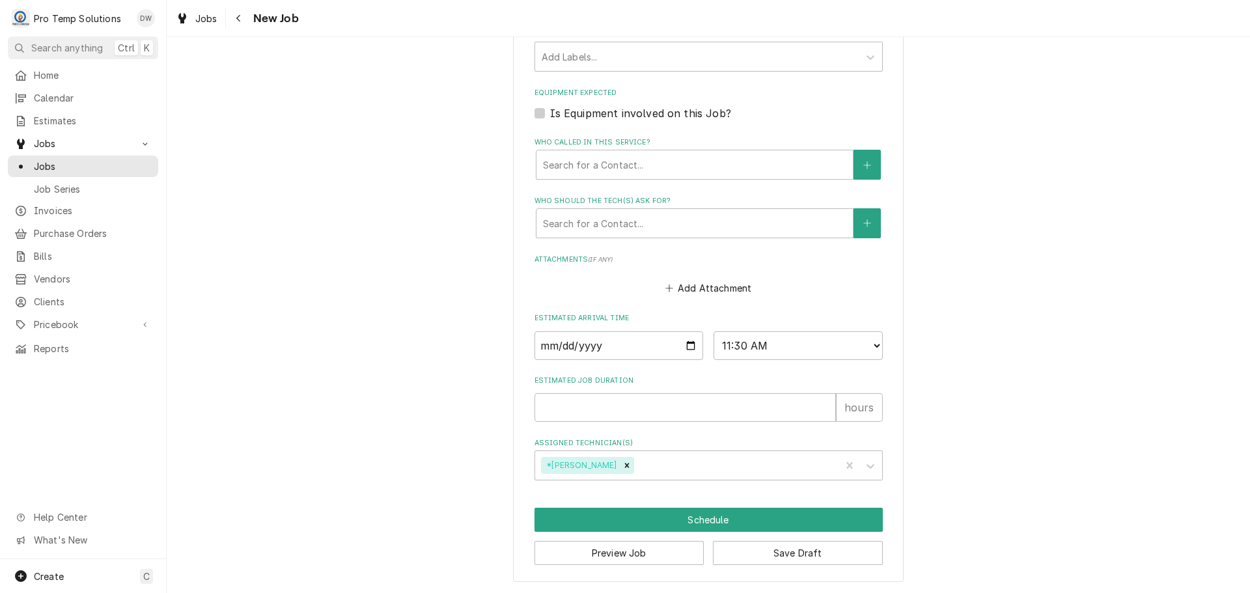
type textarea "BEER RIC DOWN"
click at [682, 413] on input "Estimated Job Duration" at bounding box center [685, 407] width 301 height 29
type textarea "x"
type input "1"
type textarea "x"
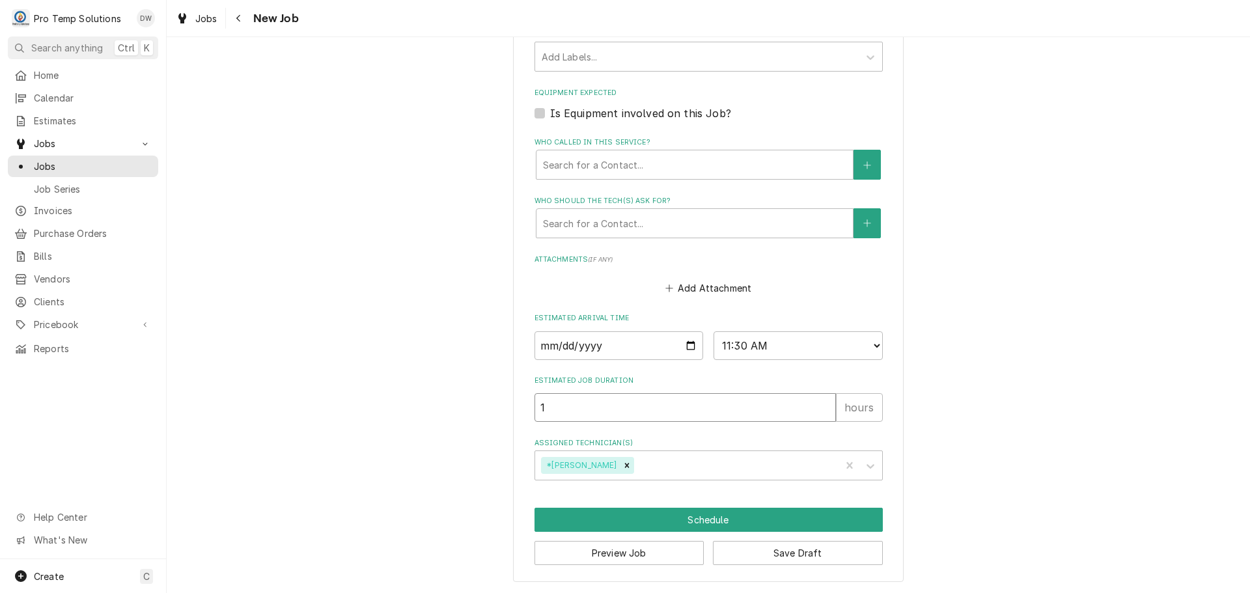
type input "1.5"
type textarea "x"
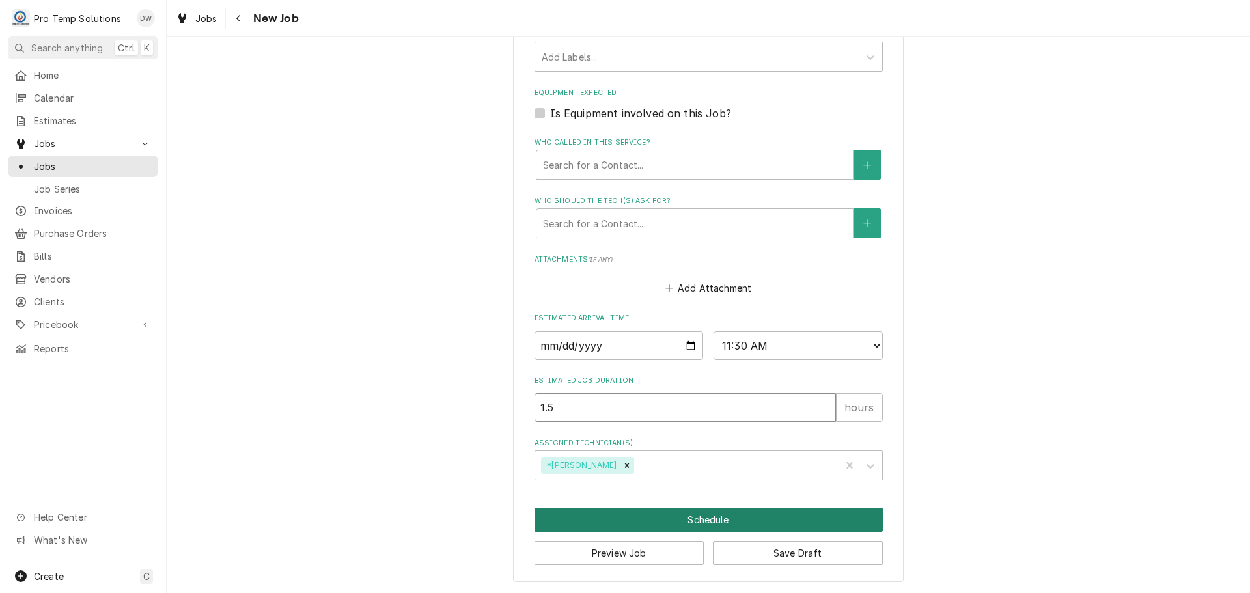
type input "1.5"
click at [714, 518] on button "Schedule" at bounding box center [709, 520] width 348 height 24
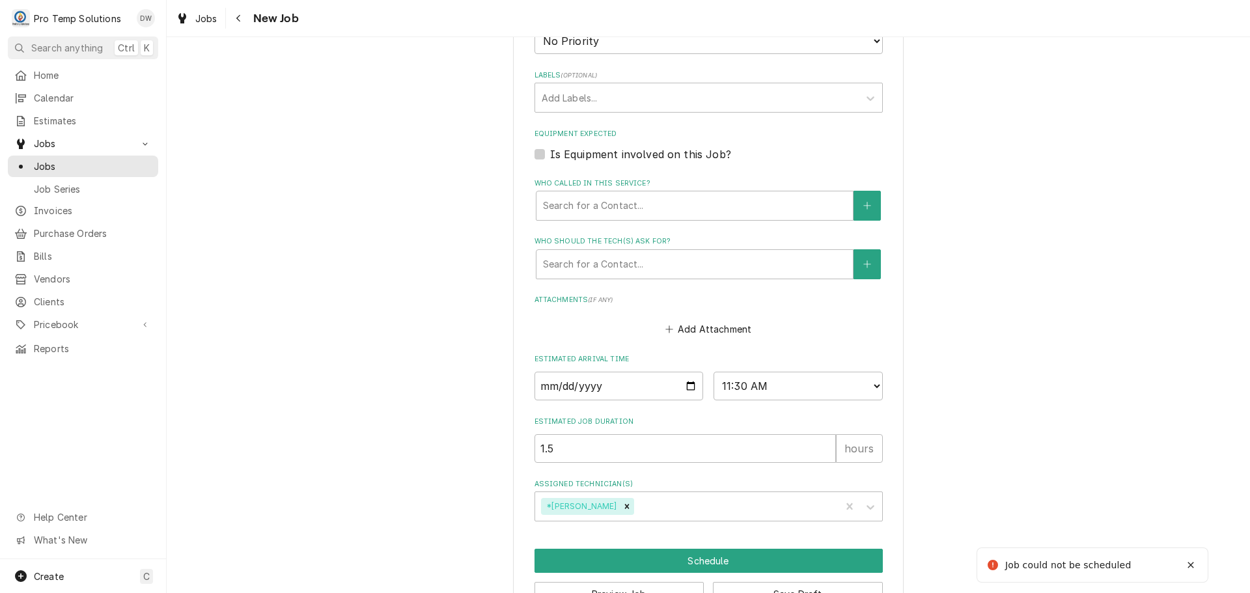
scroll to position [303, 0]
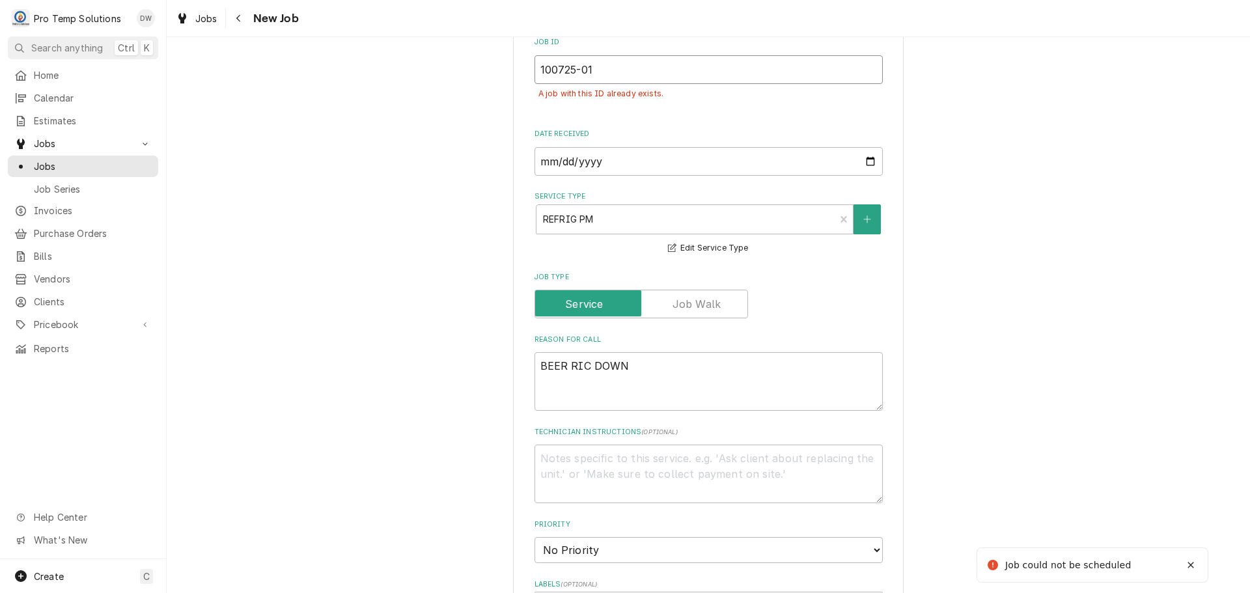
click at [614, 61] on input "100725-01" at bounding box center [709, 69] width 348 height 29
type textarea "x"
type input "100725-0"
type textarea "x"
type input "100725-02"
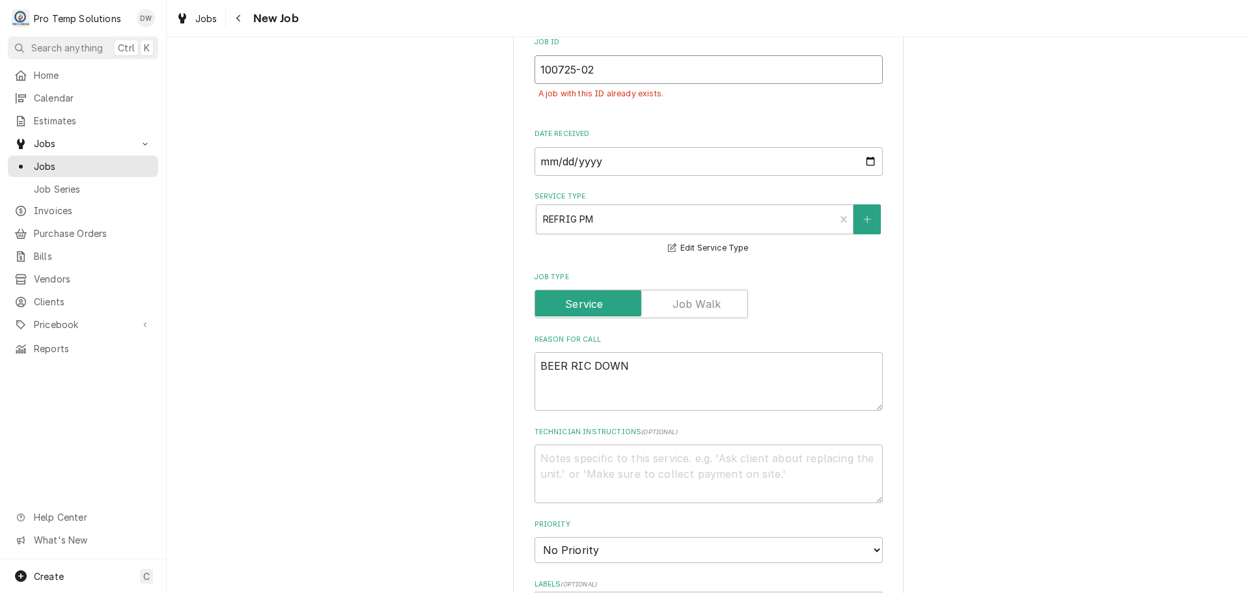
type textarea "x"
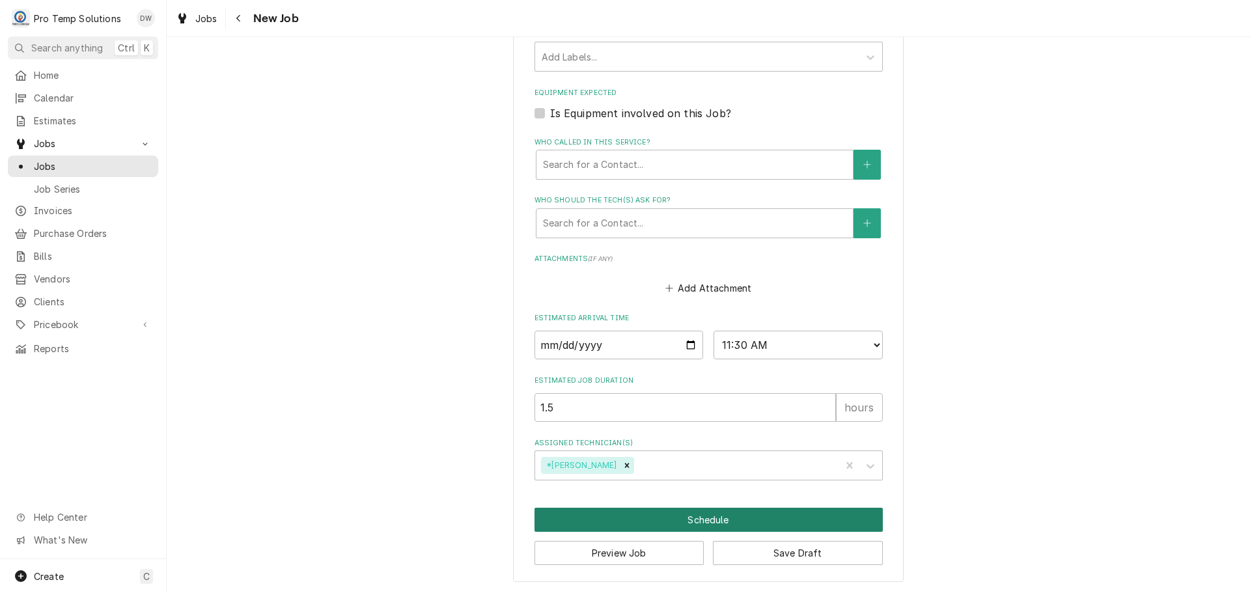
type input "100725-02"
click at [705, 520] on button "Schedule" at bounding box center [709, 520] width 348 height 24
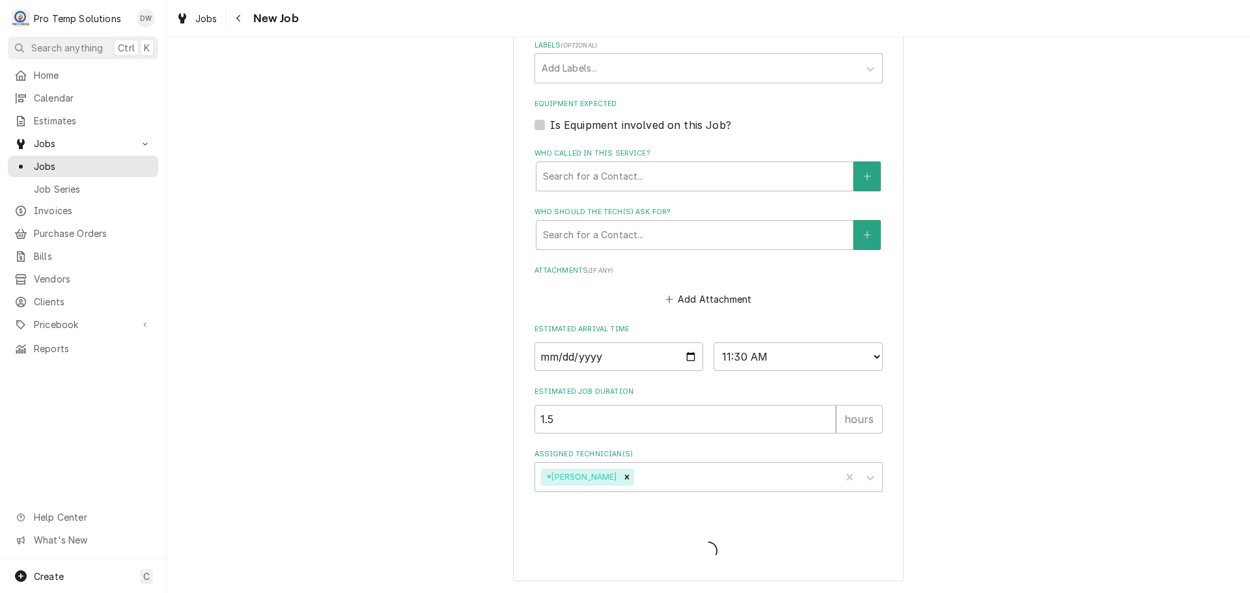
type textarea "x"
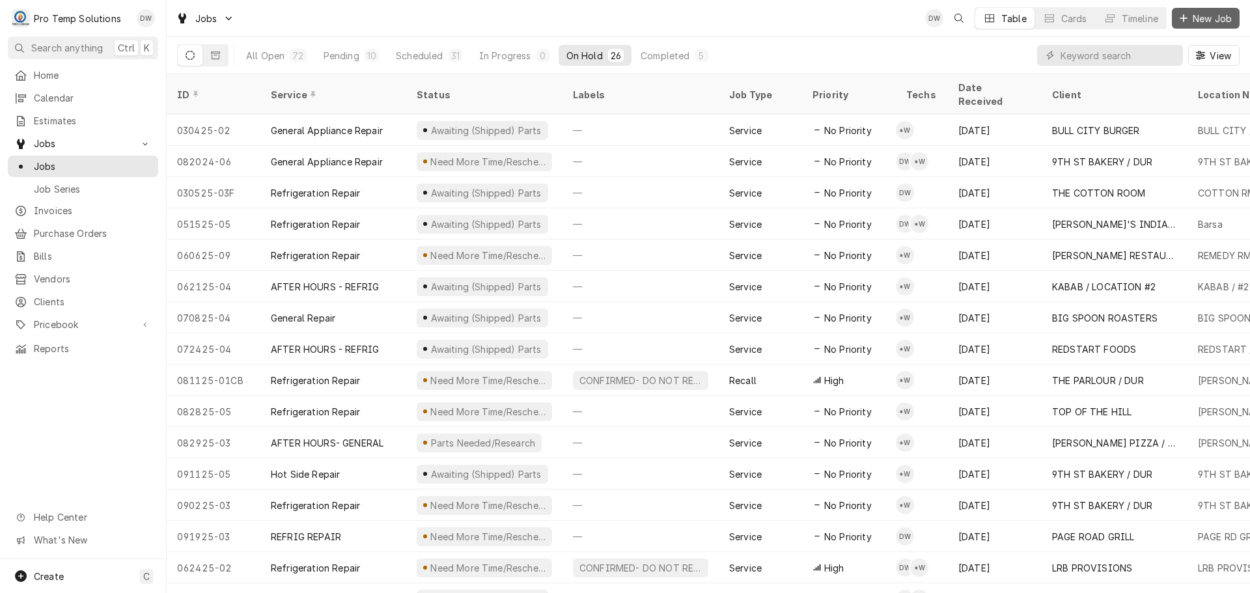
click at [1212, 21] on span "New Job" at bounding box center [1212, 19] width 44 height 14
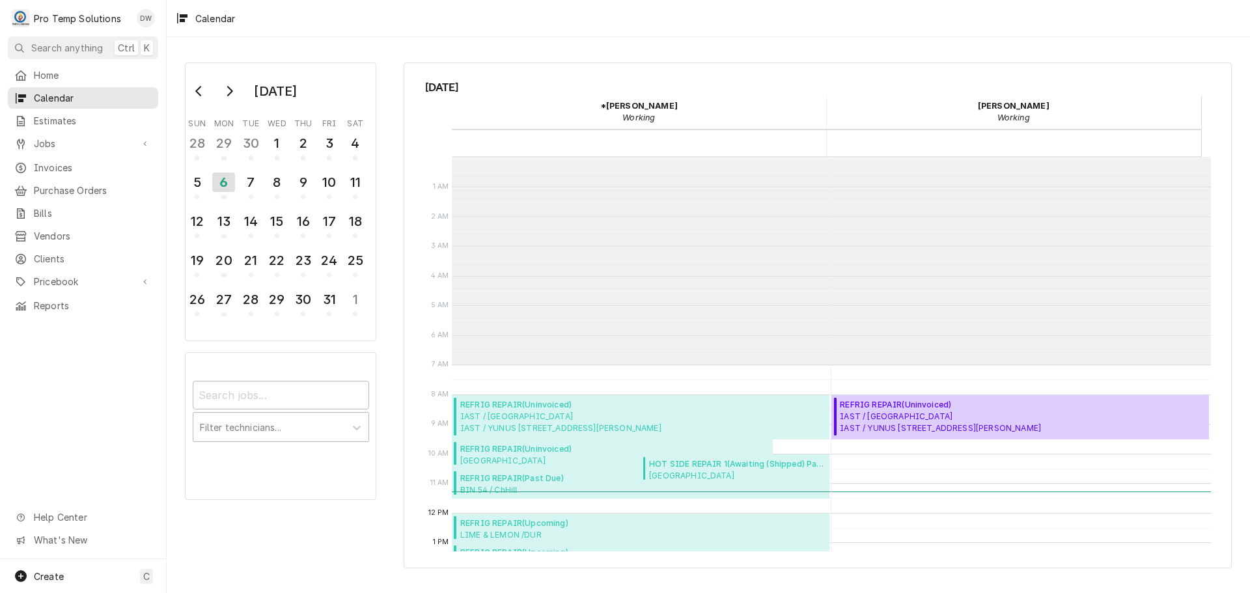
scroll to position [208, 0]
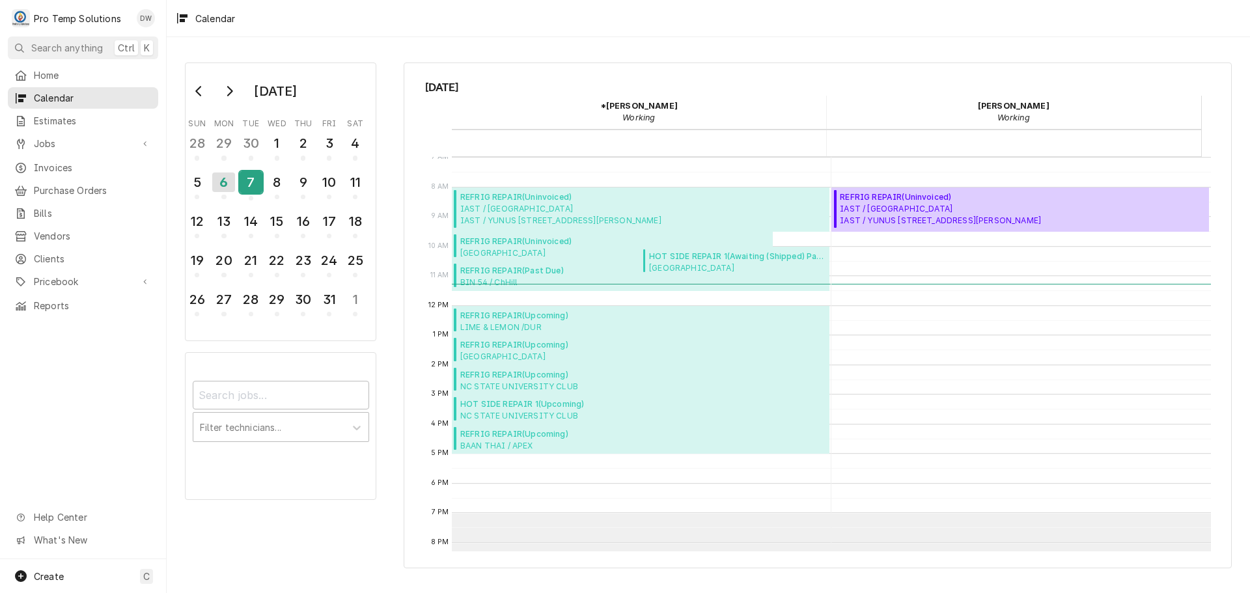
click at [254, 184] on div "7" at bounding box center [251, 182] width 23 height 22
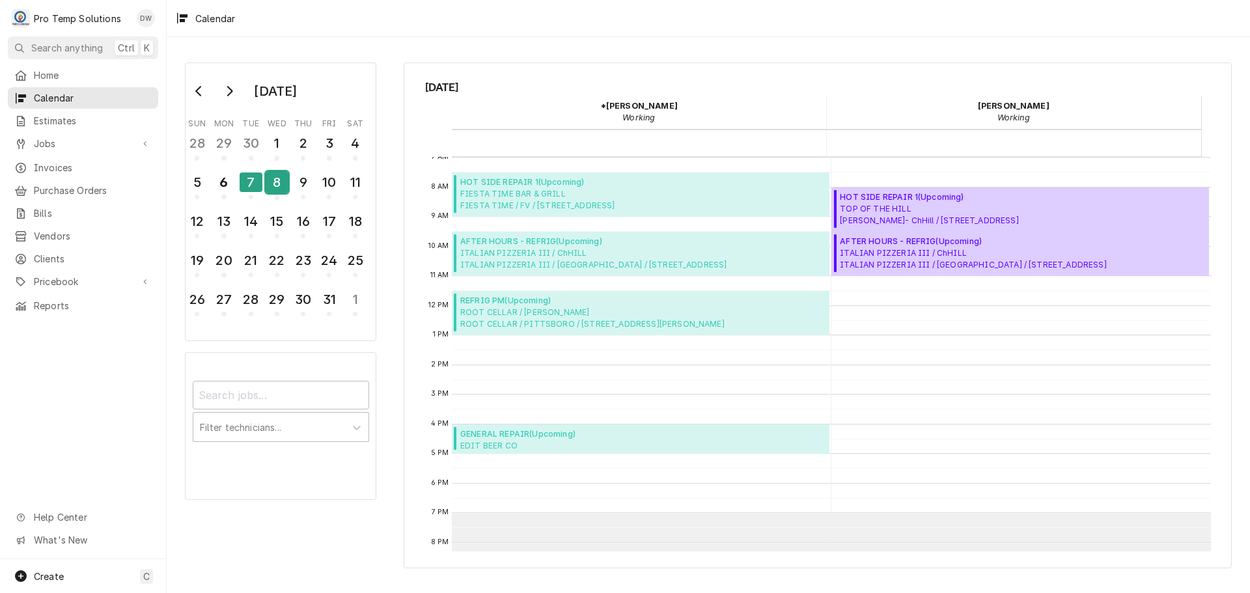
click at [282, 188] on div "8" at bounding box center [277, 182] width 23 height 22
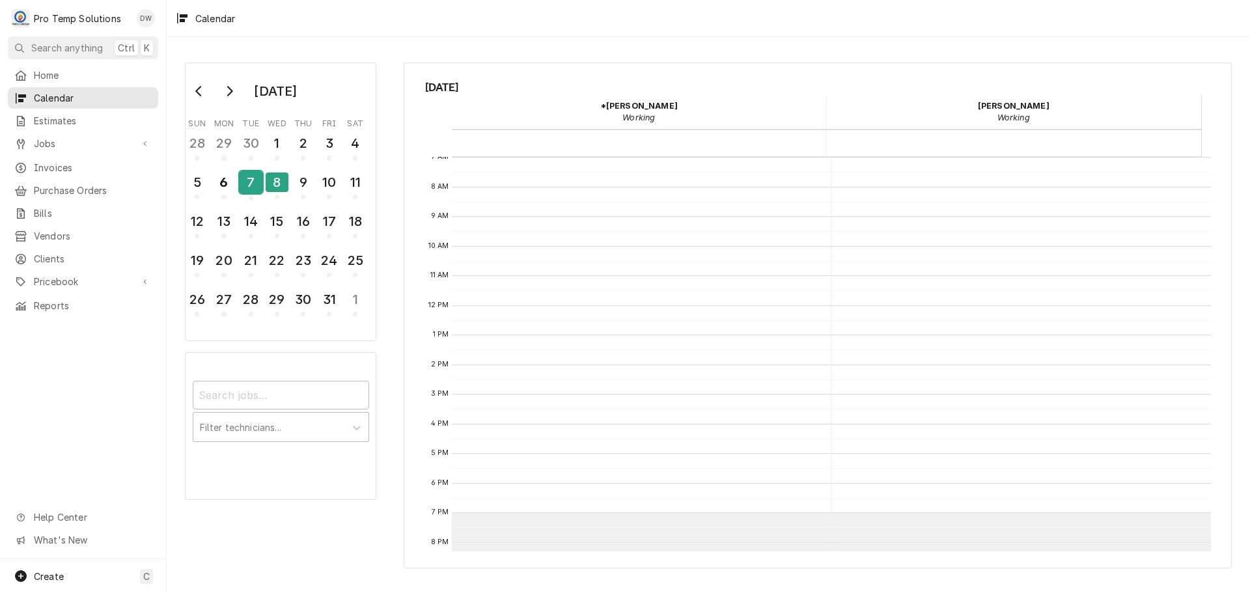
click at [248, 186] on div "7" at bounding box center [251, 182] width 23 height 22
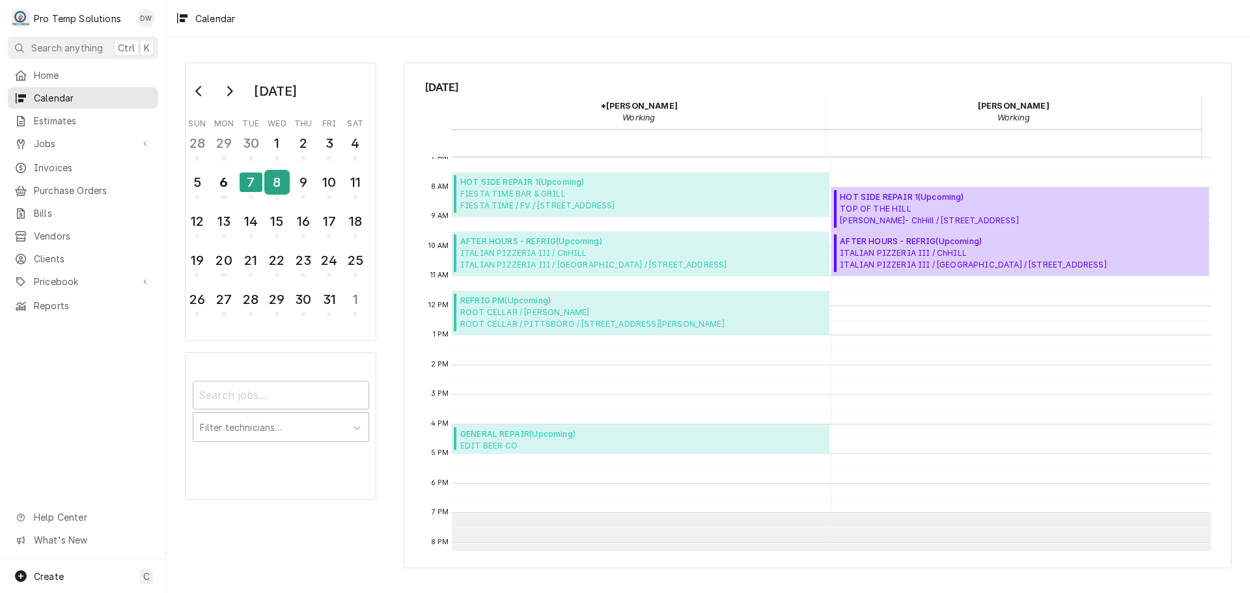
click at [272, 178] on div "8" at bounding box center [277, 182] width 23 height 22
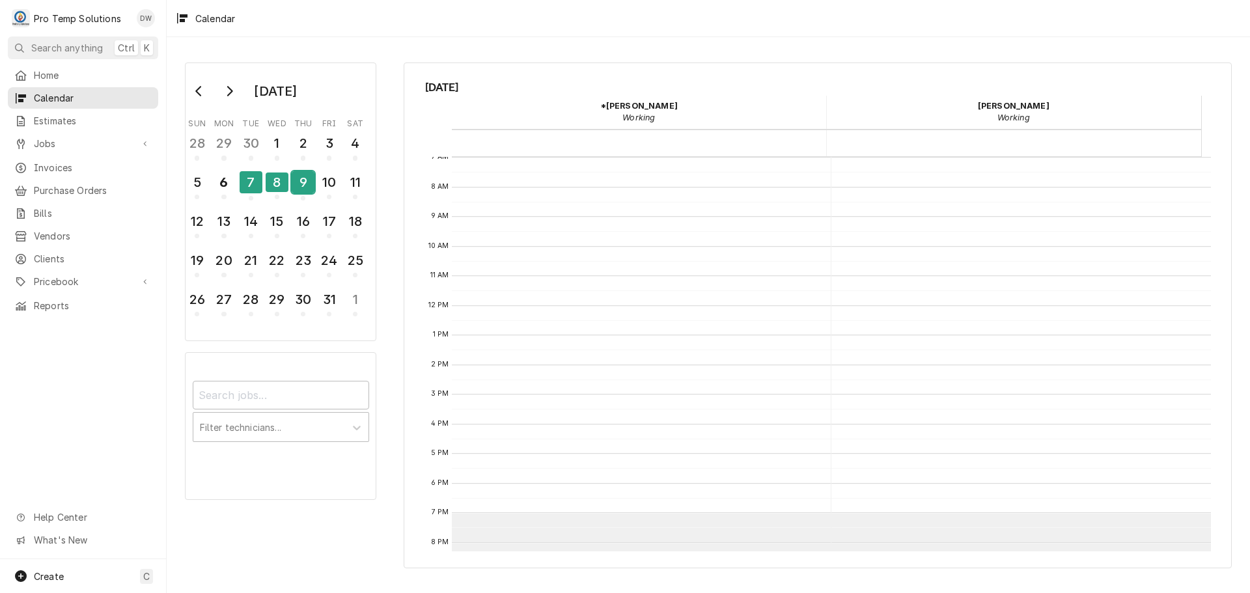
click at [300, 189] on div "9" at bounding box center [303, 182] width 23 height 22
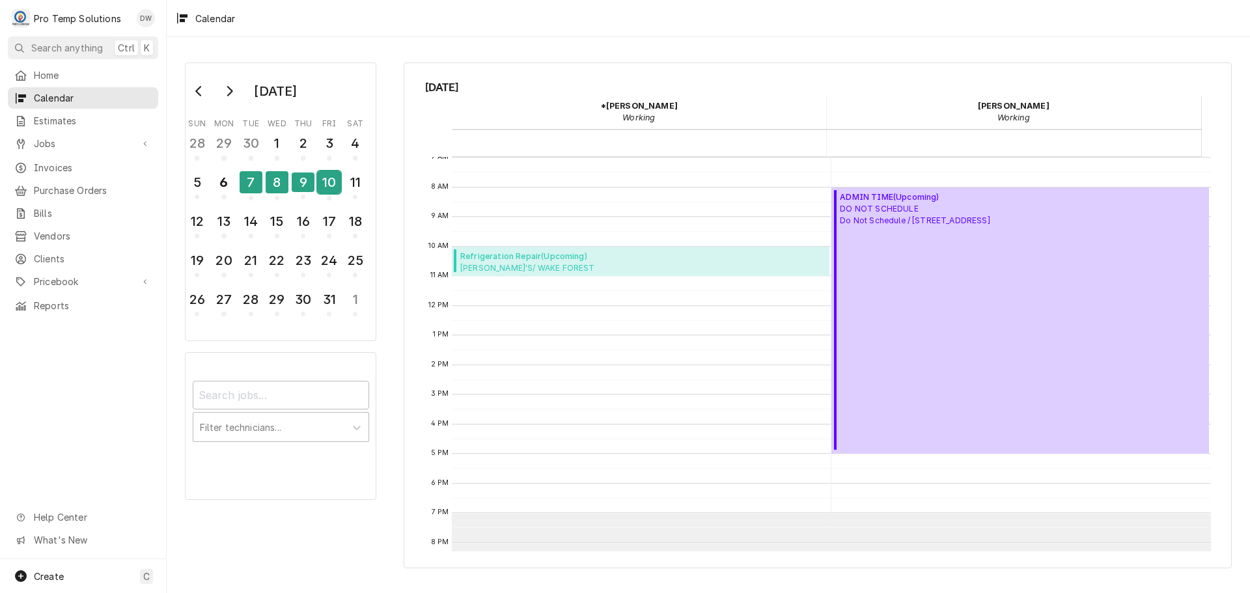
click at [329, 187] on div "10" at bounding box center [329, 182] width 23 height 22
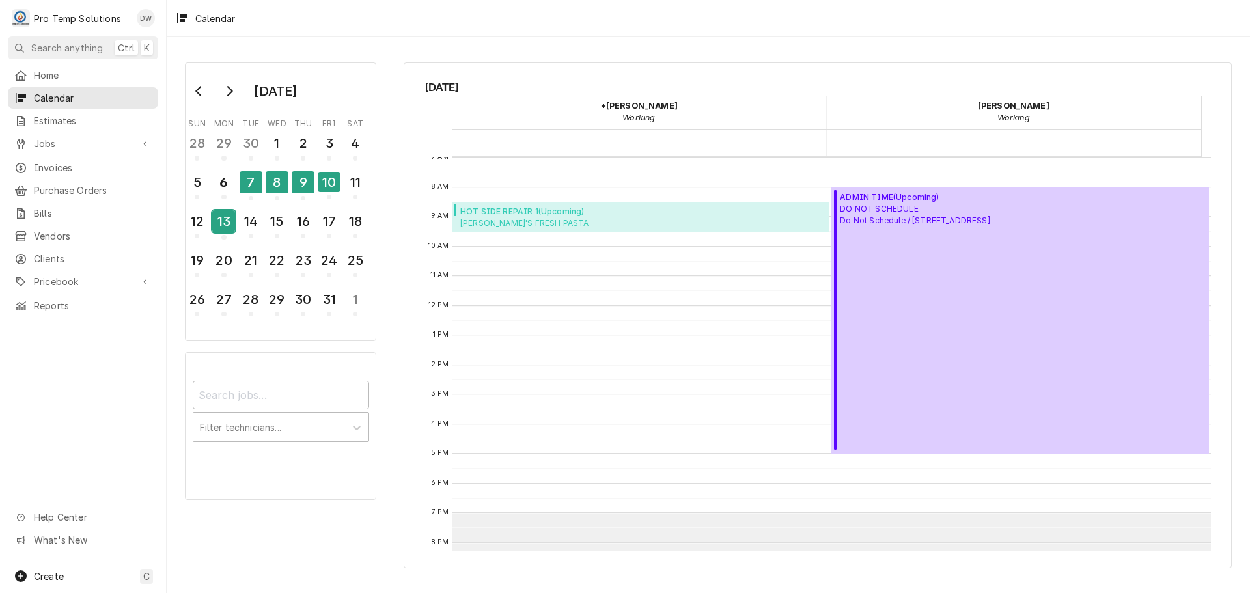
click at [221, 219] on div "13" at bounding box center [223, 221] width 23 height 22
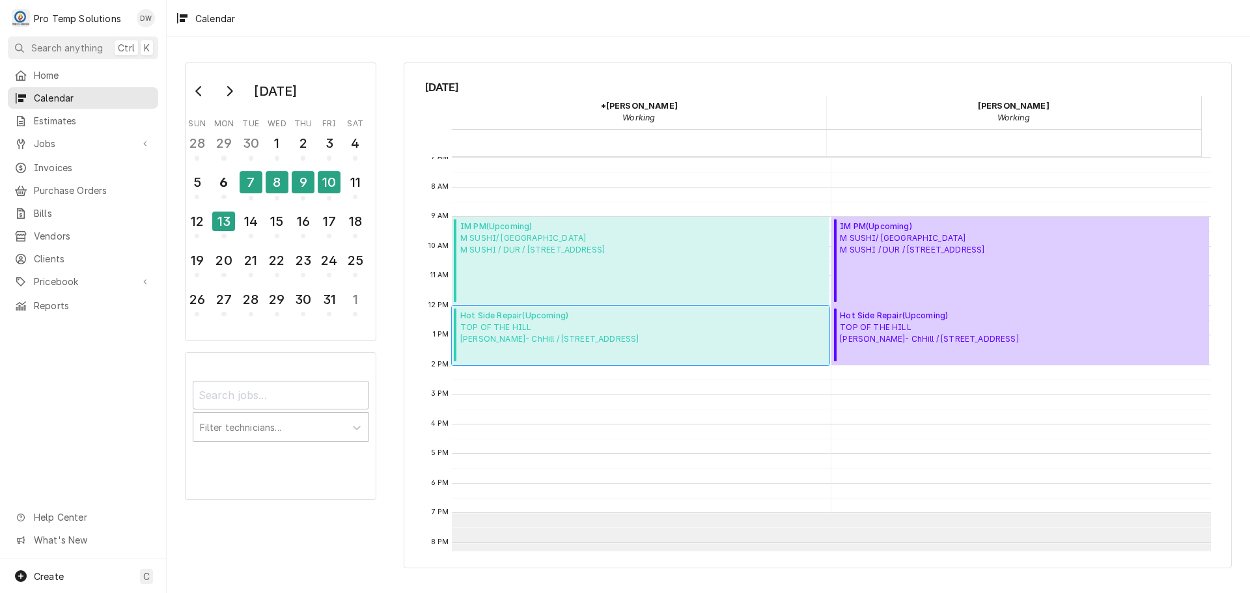
click at [526, 335] on span "TOP OF THE HILL TOTH- ChHill / 100 E Franklin St, Chapel Hill, NC 27514" at bounding box center [549, 333] width 178 height 23
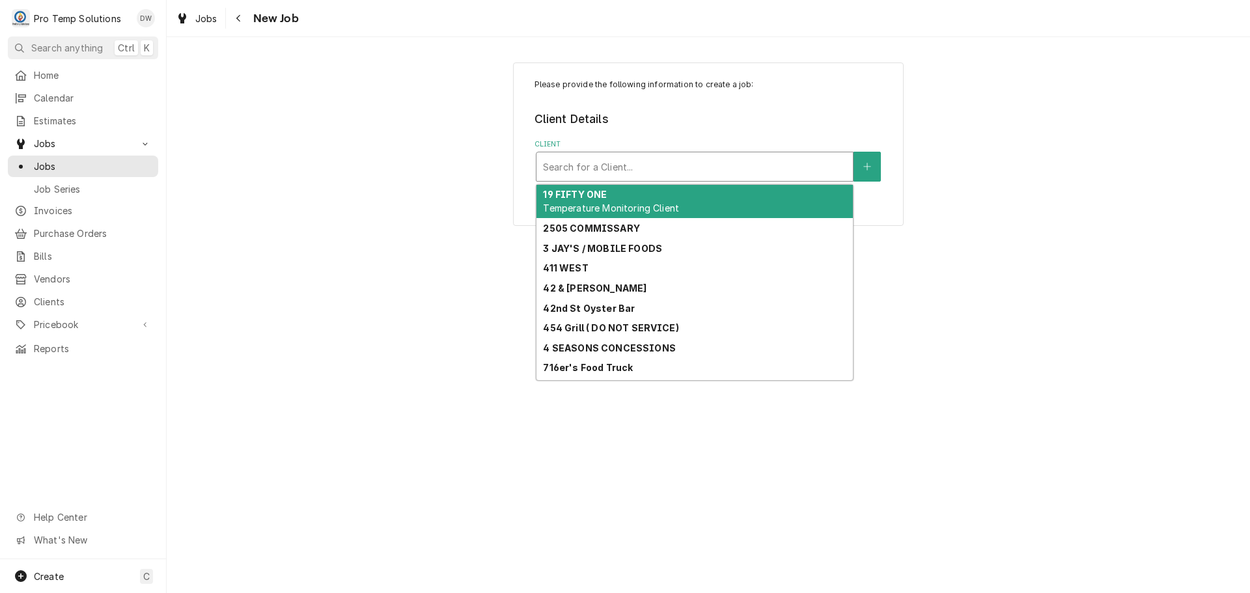
click at [802, 165] on div "Client" at bounding box center [694, 166] width 303 height 23
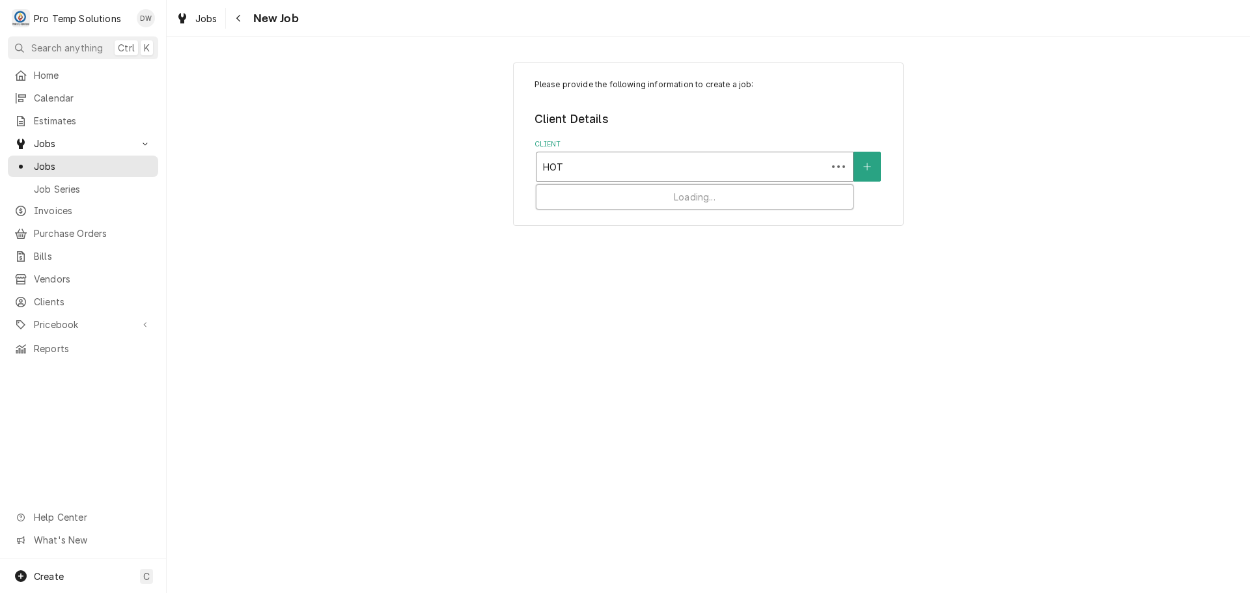
type input "HOT"
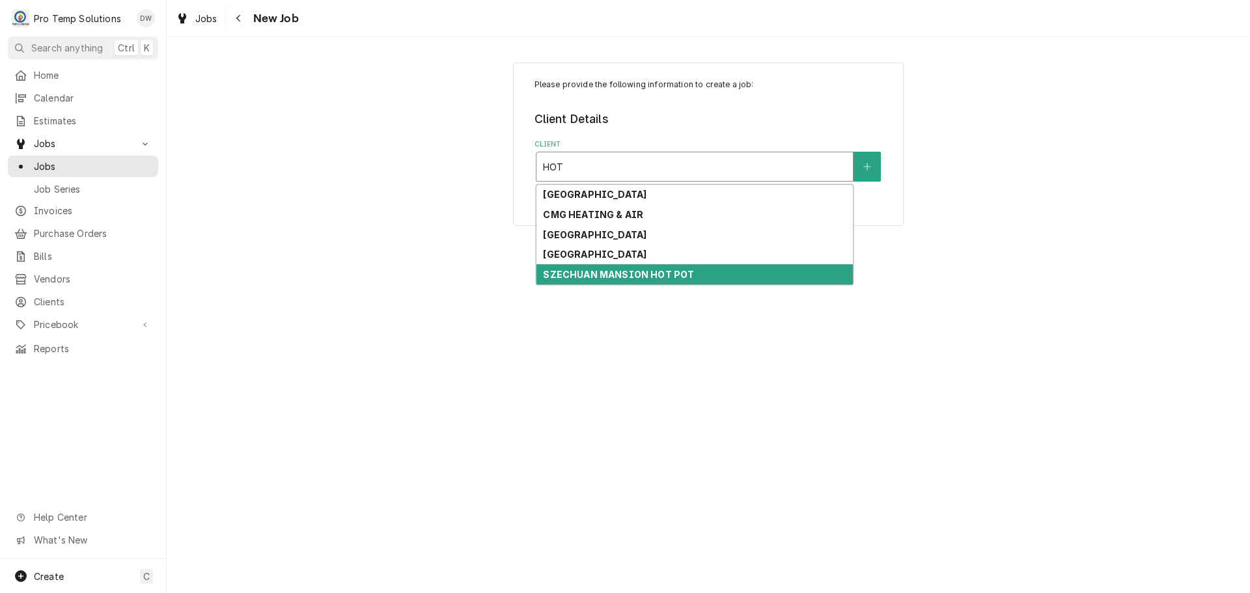
click at [691, 275] on div "SZECHUAN MANSION HOT POT" at bounding box center [695, 274] width 316 height 20
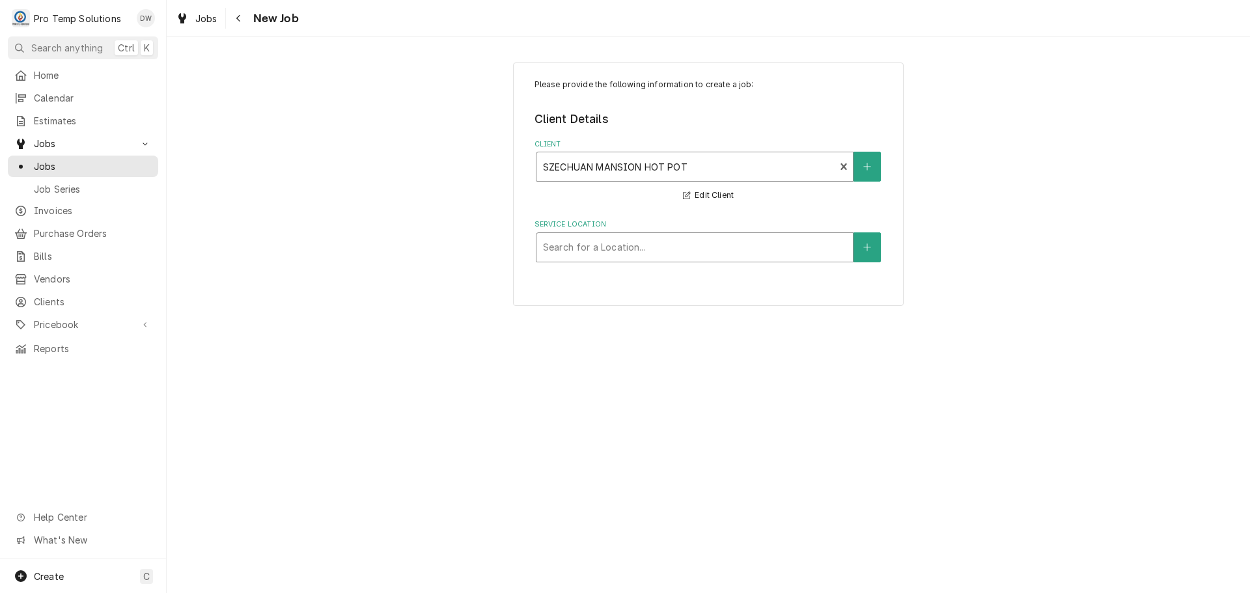
click at [721, 249] on div "Service Location" at bounding box center [694, 247] width 303 height 23
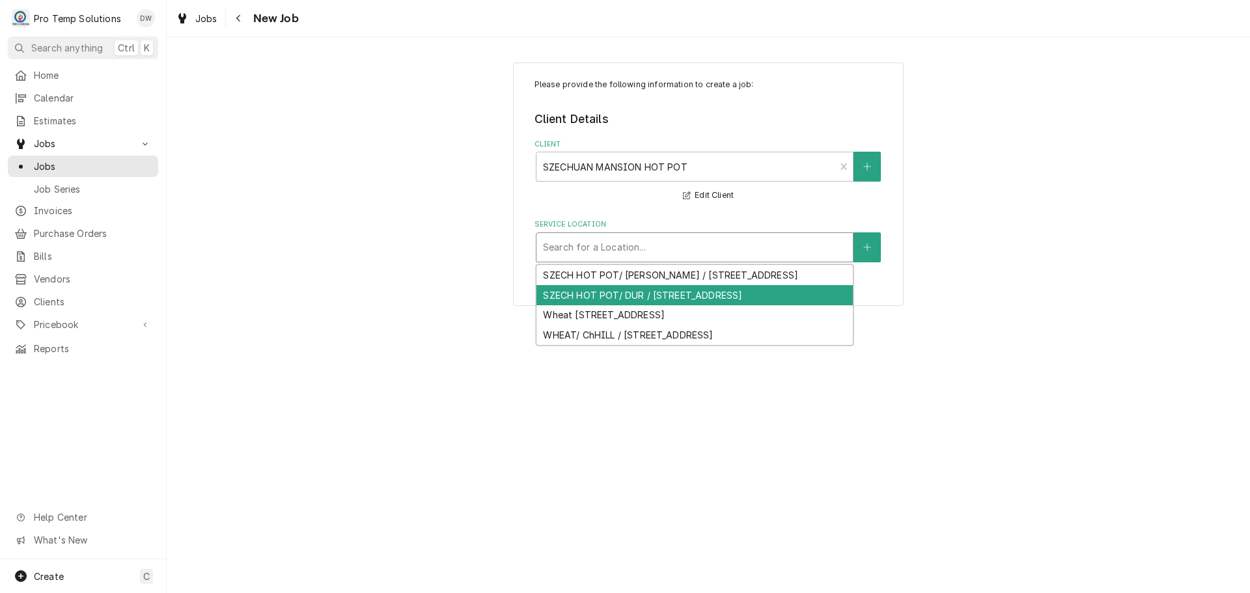
click at [695, 296] on div "SZECH HOT POT/ DUR / [STREET_ADDRESS]" at bounding box center [695, 295] width 316 height 20
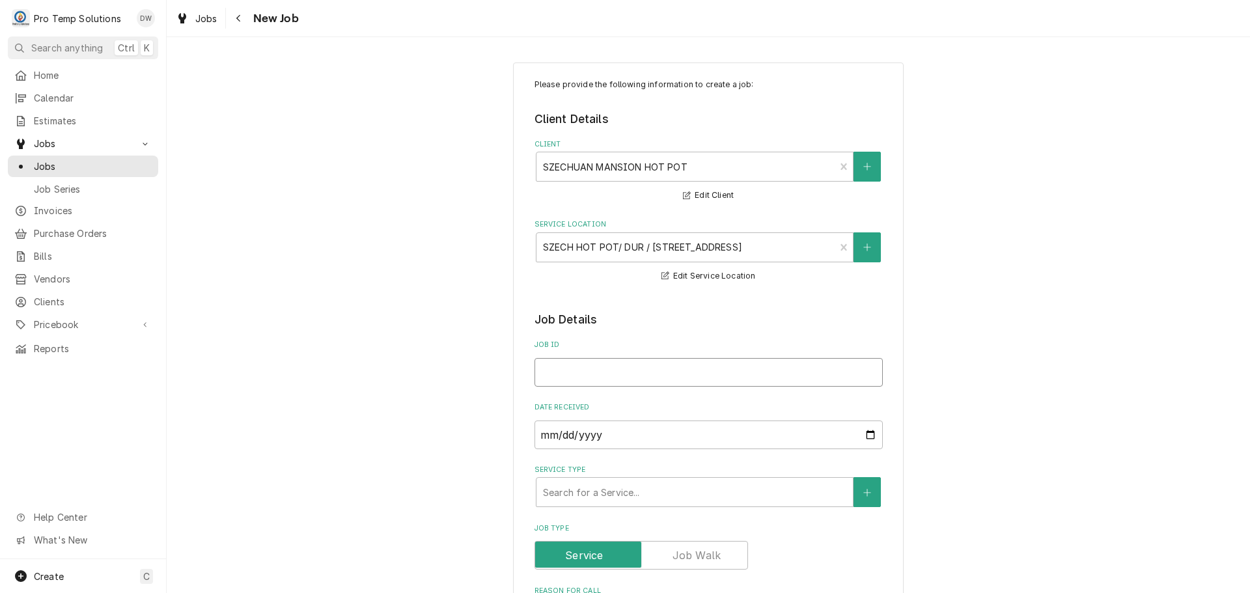
click at [648, 378] on input "Job ID" at bounding box center [709, 372] width 348 height 29
type textarea "x"
type input "1"
type textarea "x"
type input "10"
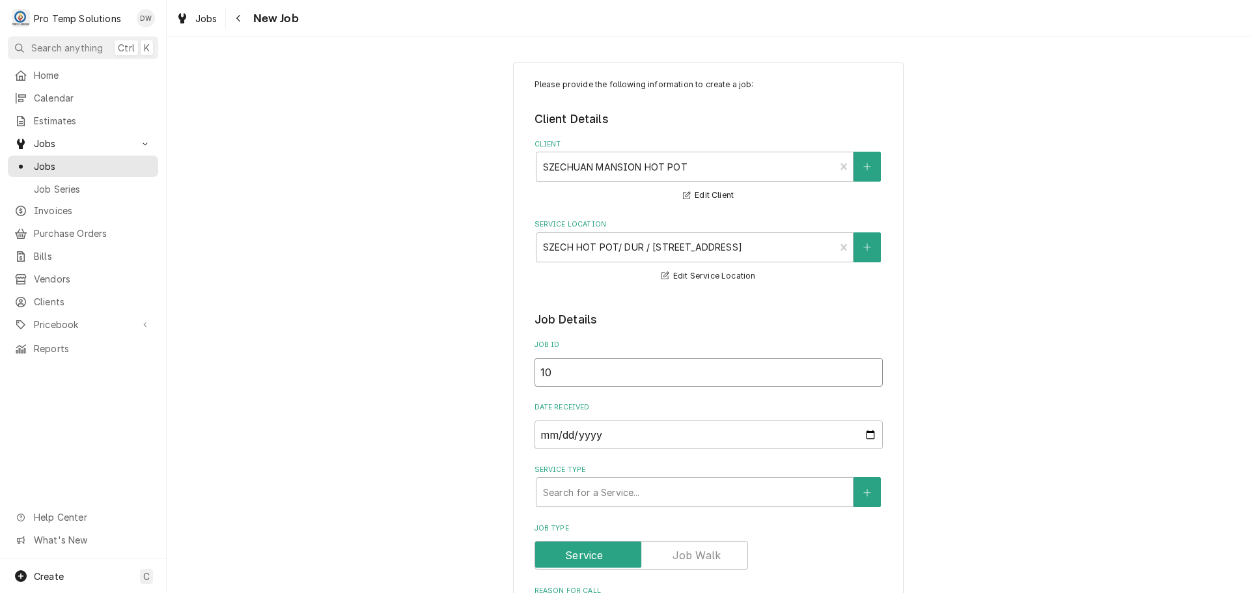
type textarea "x"
type input "100"
type textarea "x"
type input "1007"
type textarea "x"
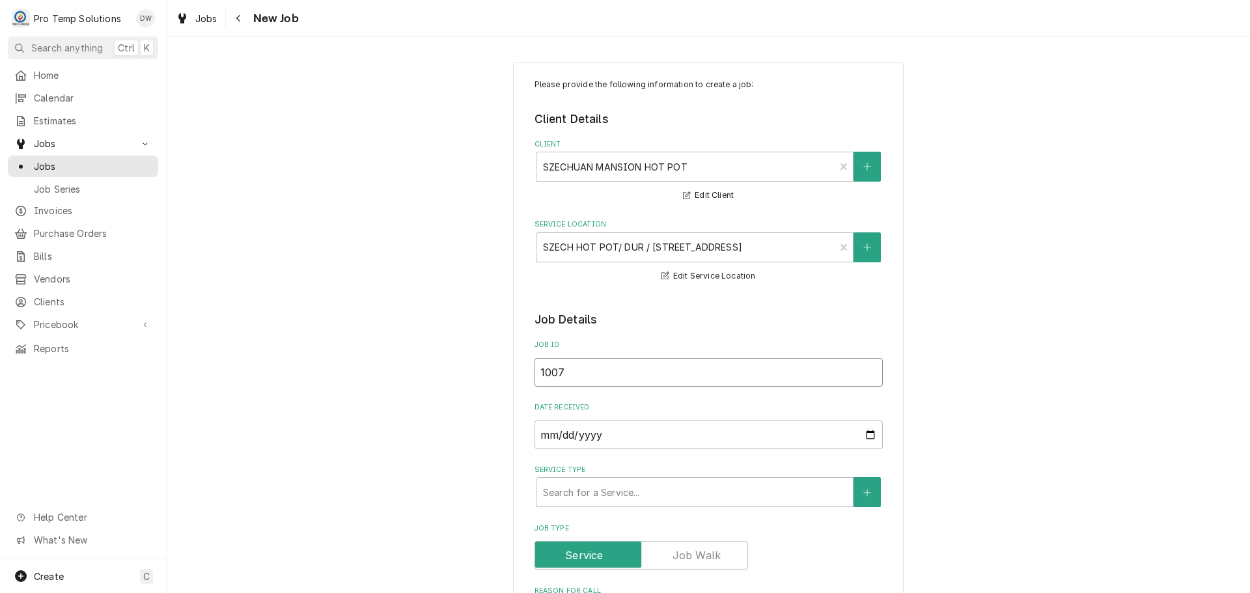
type input "10072"
type textarea "x"
type input "100725"
type textarea "x"
type input "100725-"
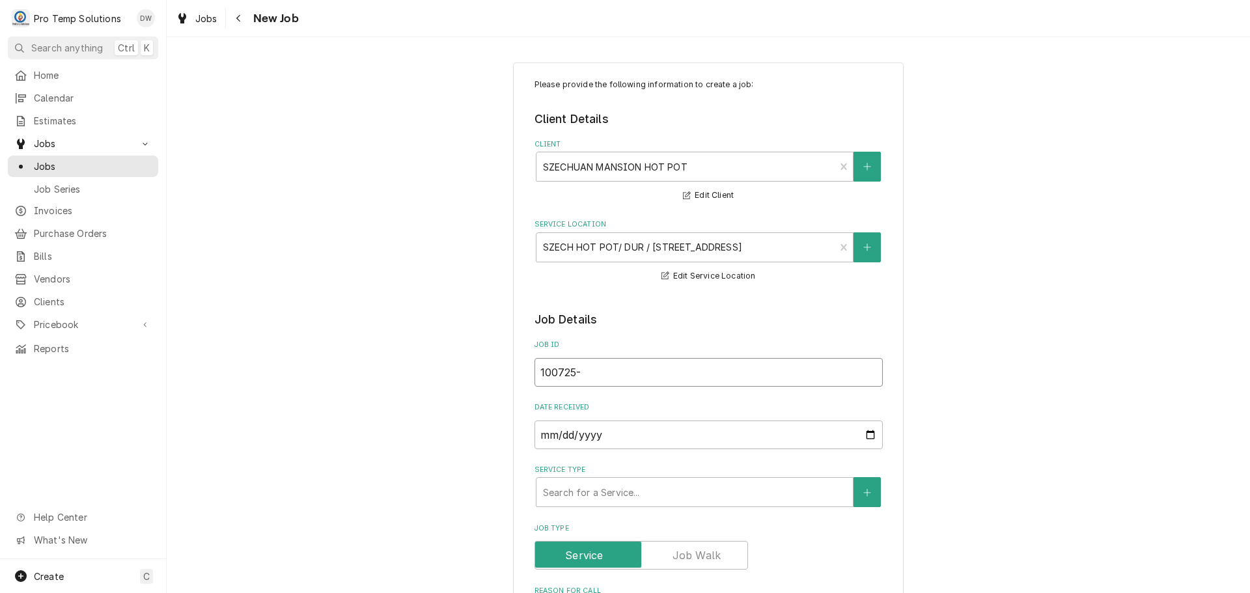
type textarea "x"
type input "100725-0"
type textarea "x"
type input "100725-02"
type textarea "x"
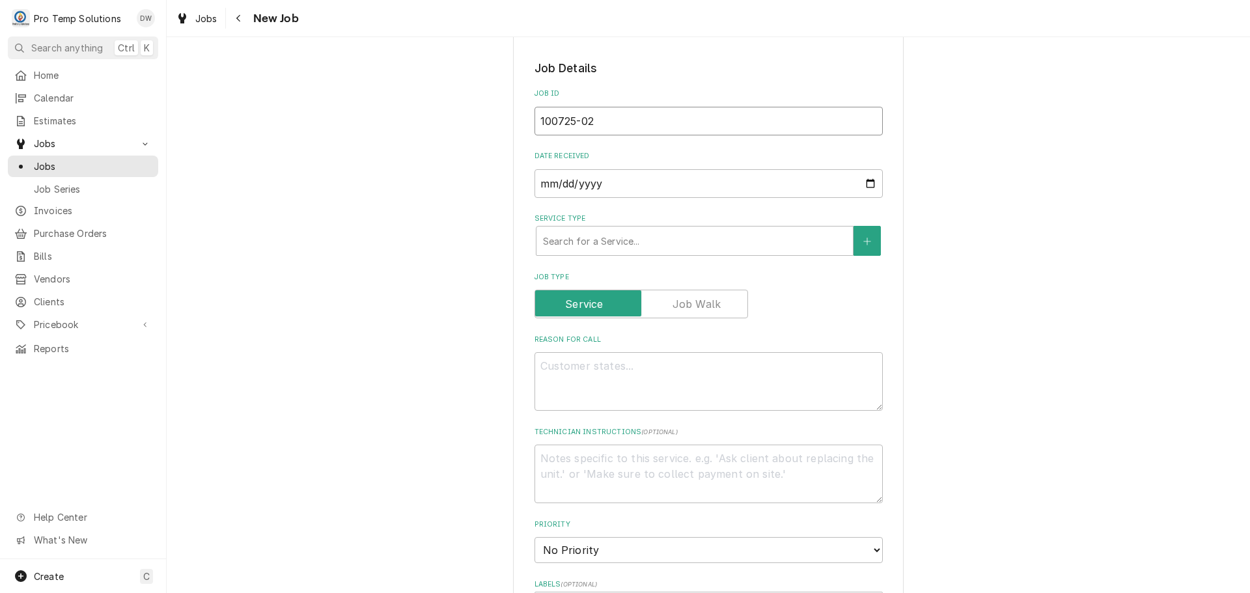
scroll to position [260, 0]
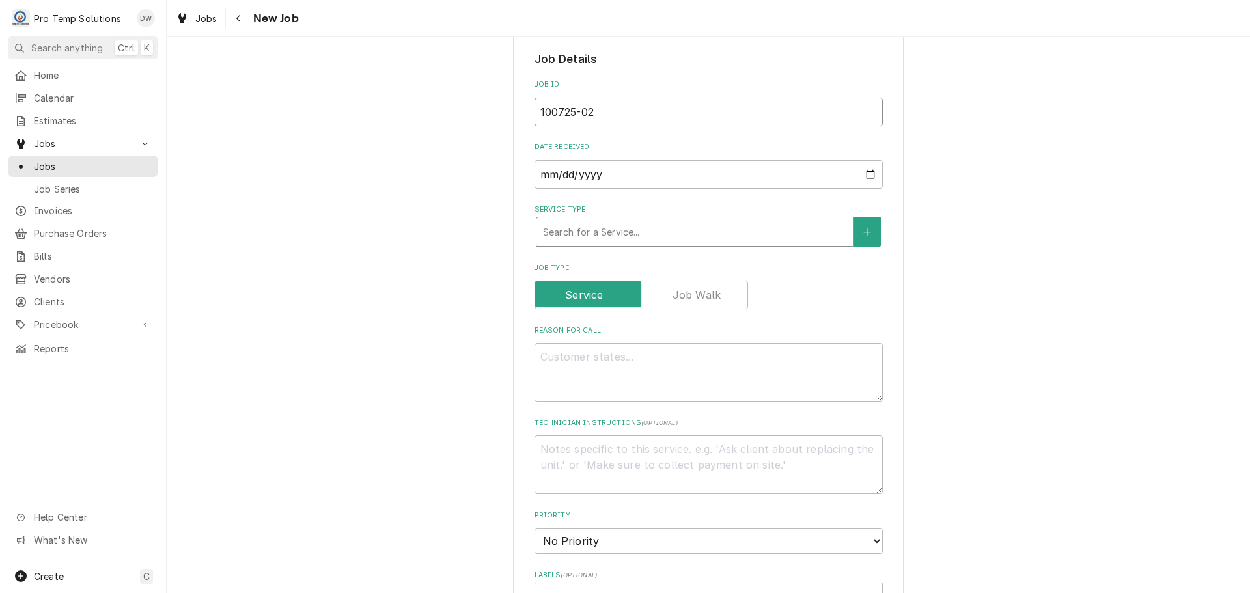
type input "100725-02"
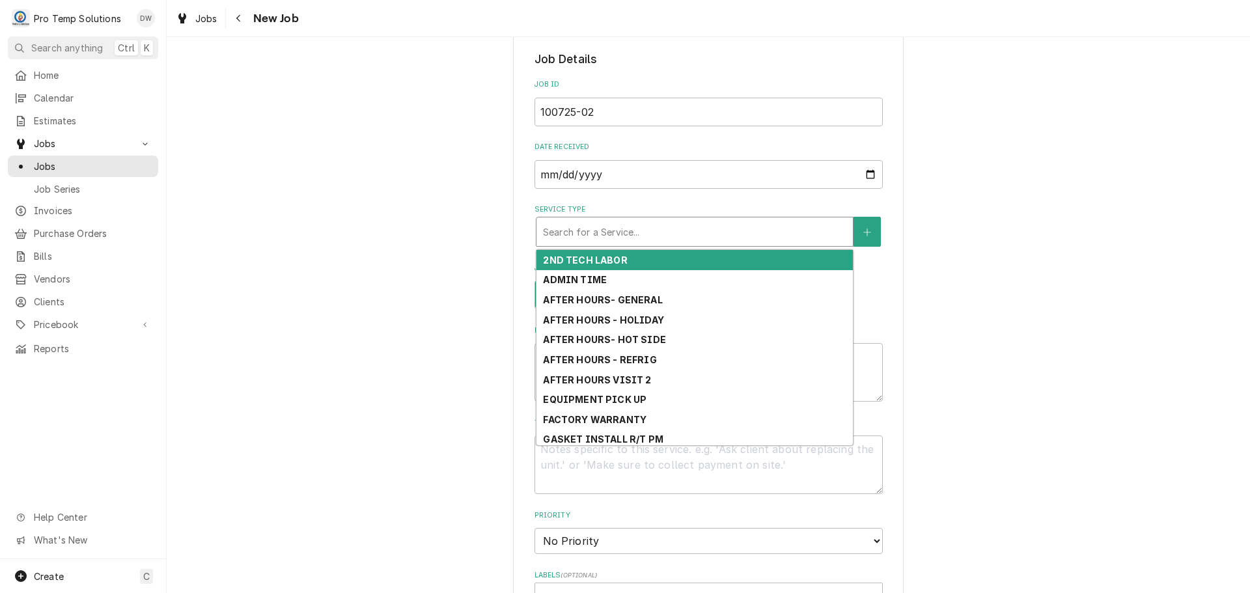
click at [652, 227] on div "Service Type" at bounding box center [694, 231] width 303 height 23
type textarea "x"
type input "R"
type textarea "x"
type input "RE"
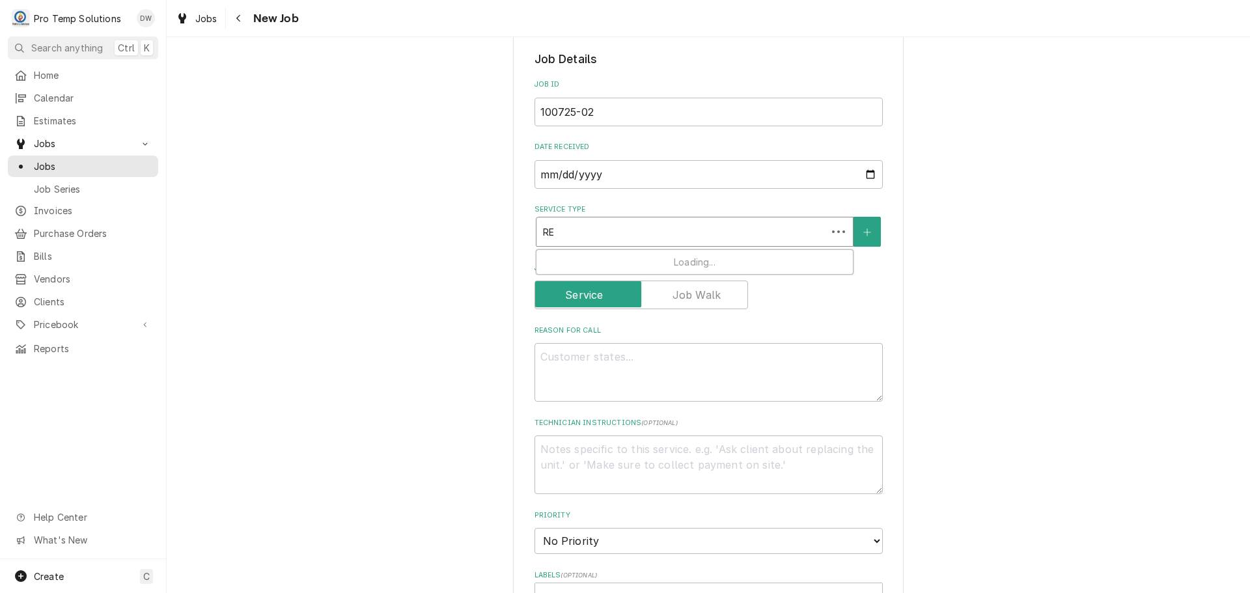
type textarea "x"
type input "REF"
type textarea "x"
type input "REFR"
type textarea "x"
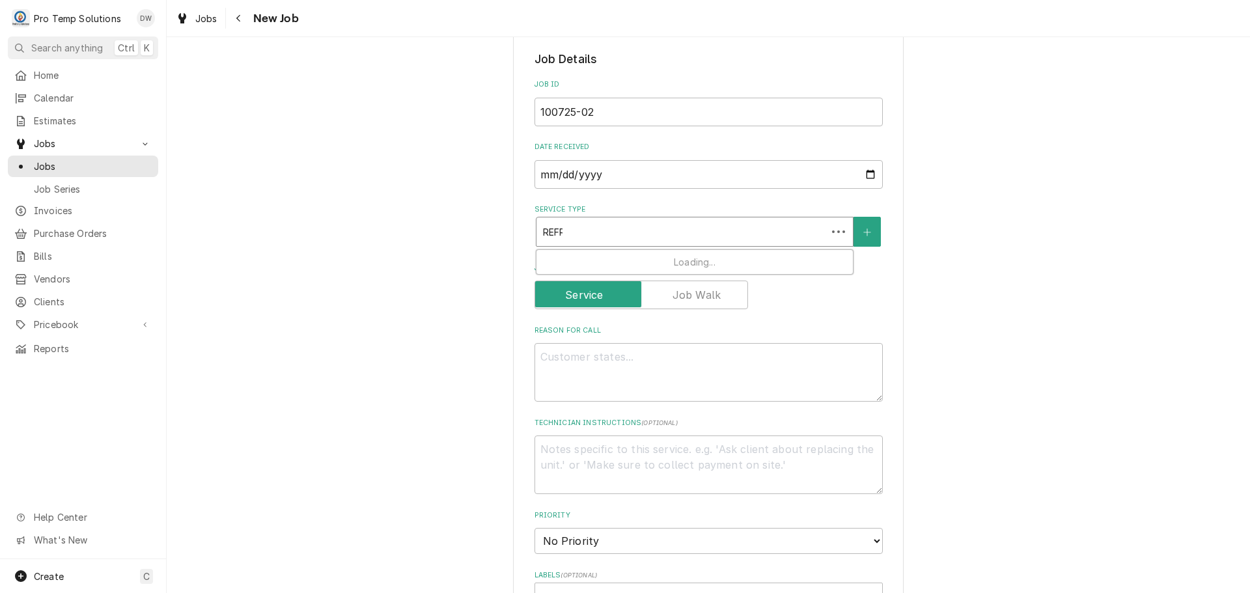
type input "REFRI"
type textarea "x"
type input "REFRIG"
type textarea "x"
type input "REFRIG"
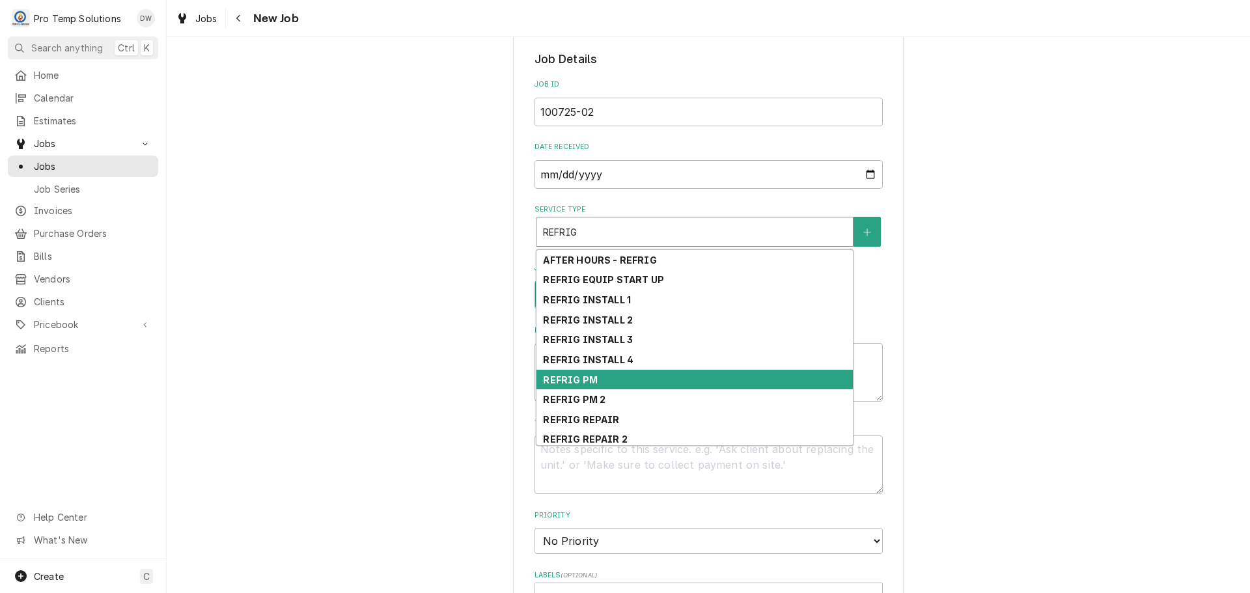
click at [628, 381] on div "REFRIG PM" at bounding box center [695, 380] width 316 height 20
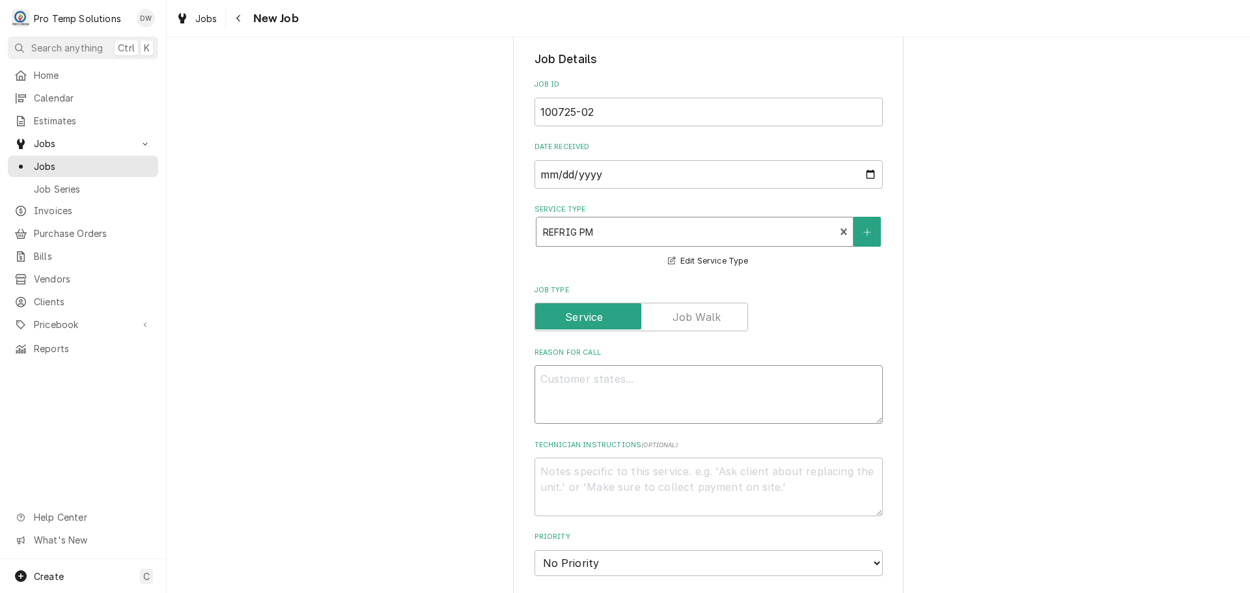
click at [628, 381] on textarea "Reason For Call" at bounding box center [709, 394] width 348 height 59
type textarea "x"
type textarea "L"
type textarea "x"
type textarea "LI"
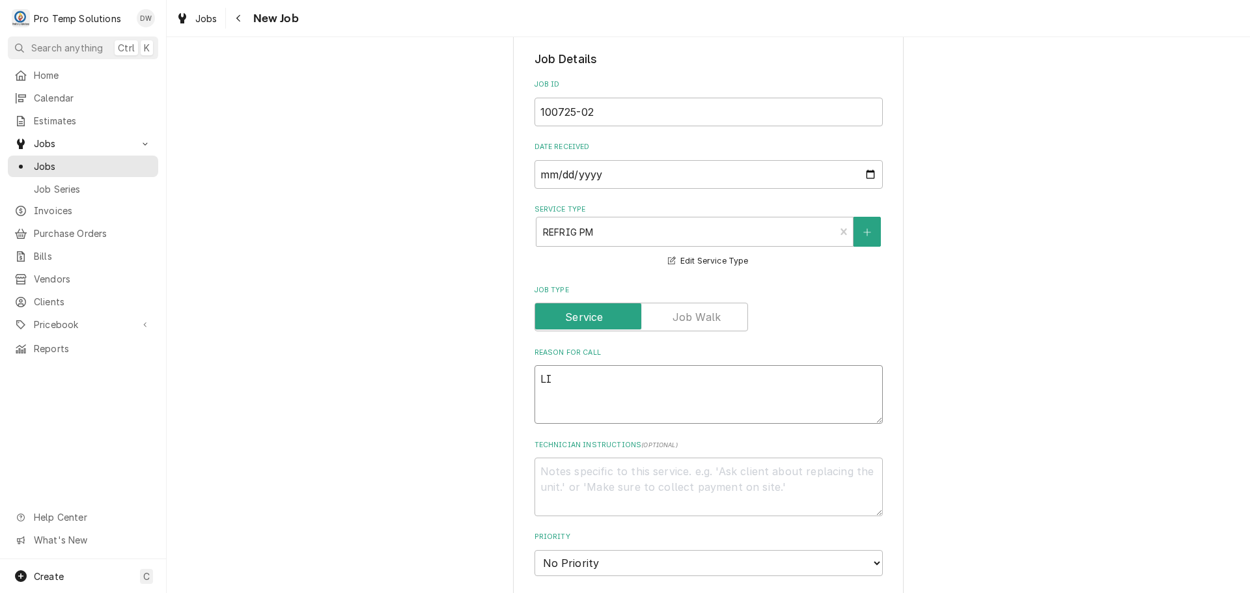
type textarea "x"
type textarea "LIT"
type textarea "x"
type textarea "LITE"
type textarea "x"
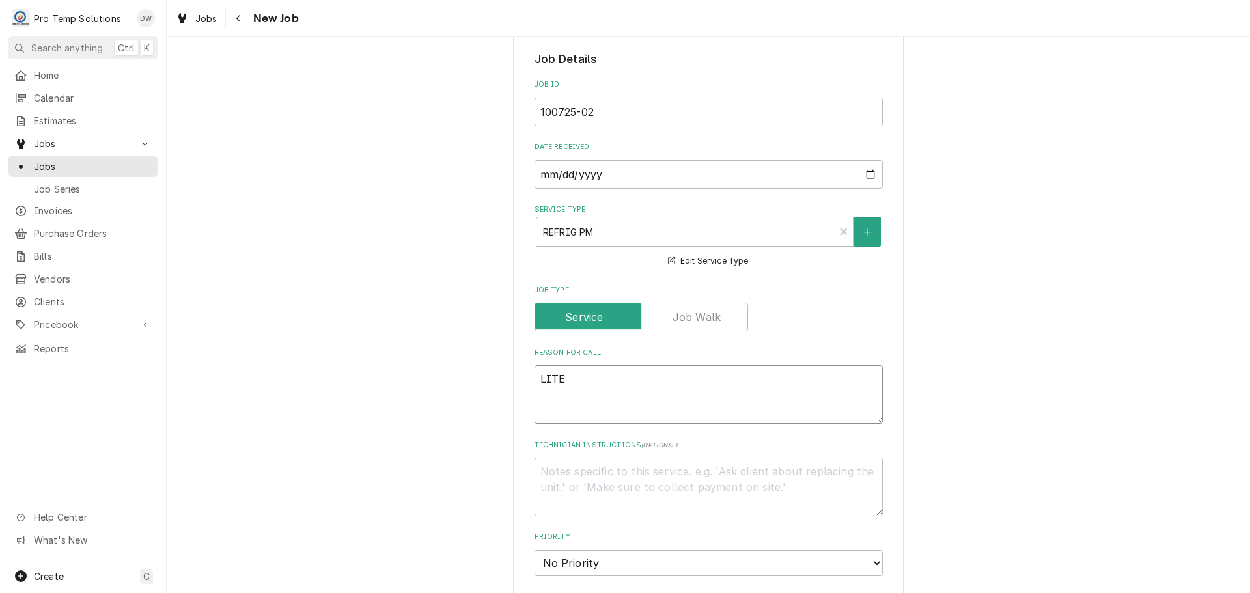
type textarea "LITE"
type textarea "x"
type textarea "LITE O"
type textarea "x"
type textarea "LITE ON"
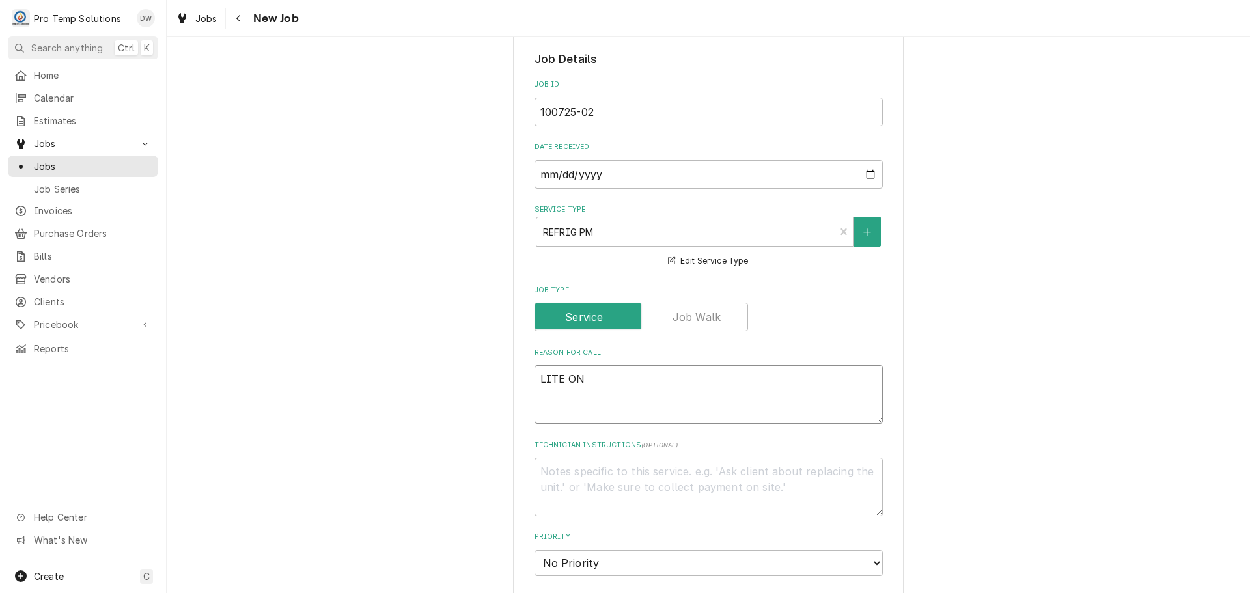
type textarea "x"
type textarea "LITE ON"
type textarea "x"
type textarea "LITE ON W"
type textarea "x"
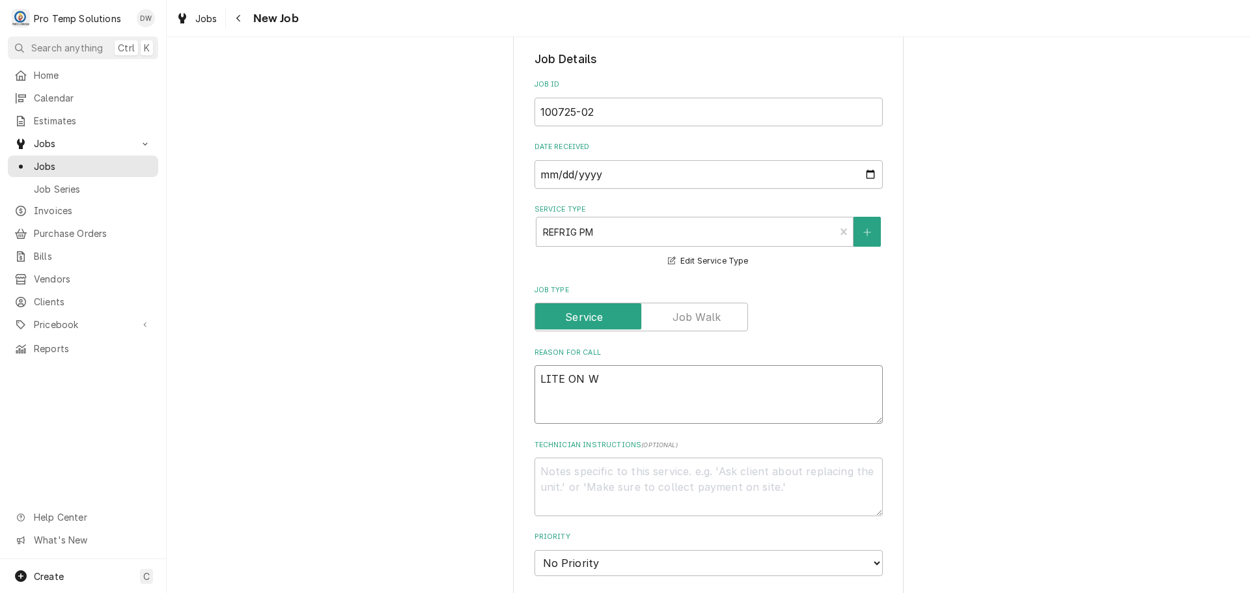
type textarea "LITE ON WI"
type textarea "x"
type textarea "LITE ON WIC"
type textarea "x"
type textarea "LITE ON WIC"
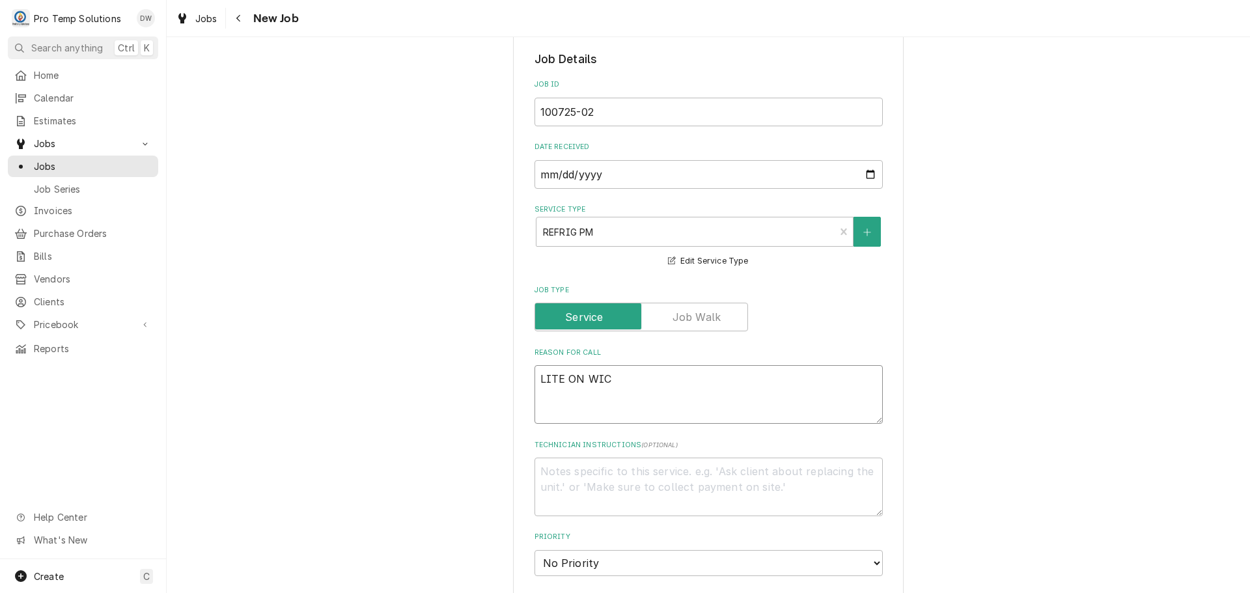
type textarea "x"
type textarea "LITE ON WIC D"
type textarea "x"
type textarea "LITE ON WIC DO"
type textarea "x"
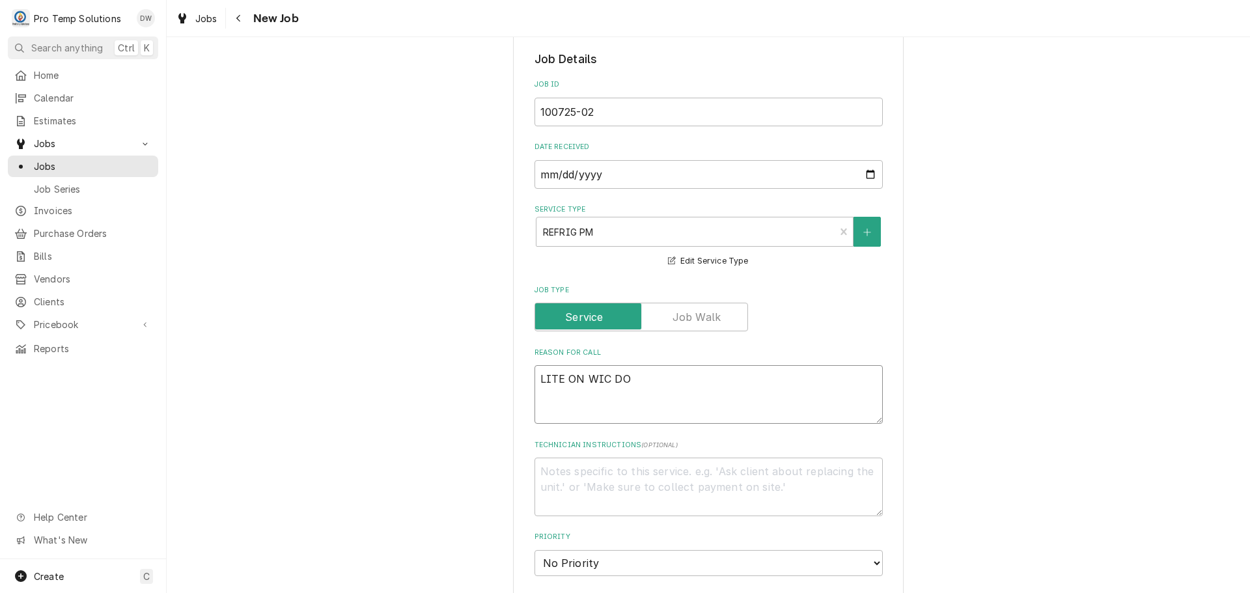
type textarea "LITE ON WIC DOO"
type textarea "x"
type textarea "LITE ON WIC DOOR"
type textarea "x"
type textarea "LITE ON WIC DOOR"
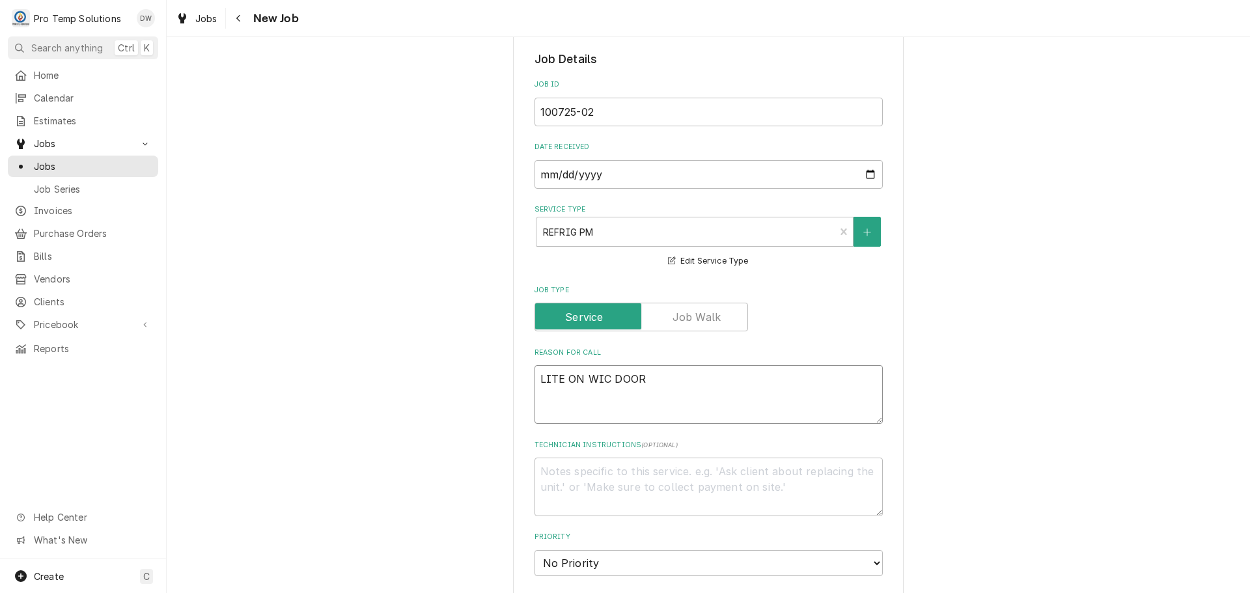
type textarea "x"
type textarea "LITE ON WIC DOOR F"
type textarea "x"
type textarea "LITE ON WIC DOOR FL"
type textarea "x"
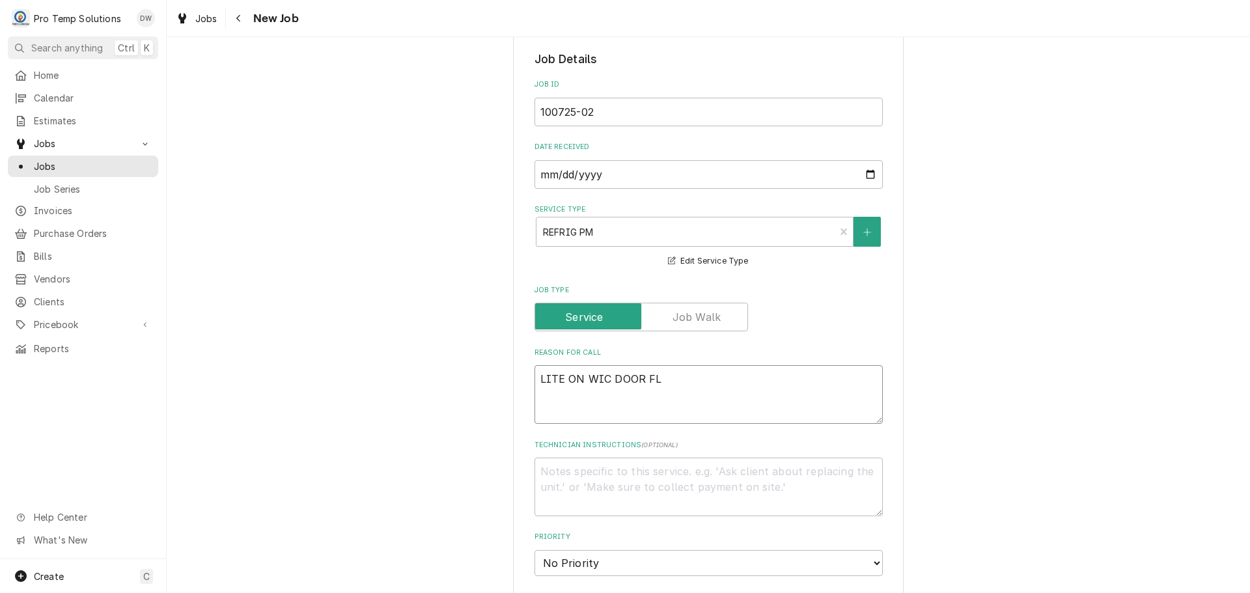
type textarea "LITE ON WIC DOOR FLA"
type textarea "x"
type textarea "LITE ON WIC DOOR FLAS"
type textarea "x"
type textarea "LITE ON WIC DOOR FLASH"
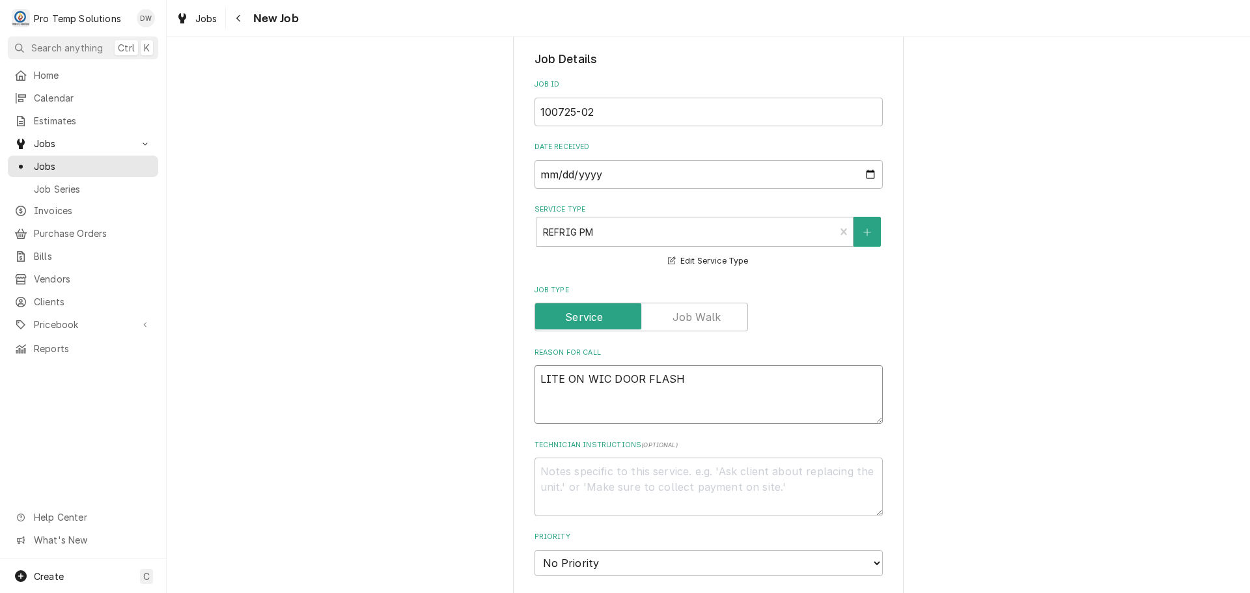
type textarea "x"
type textarea "LITE ON WIC DOOR FLASHI"
type textarea "x"
type textarea "LITE ON WIC DOOR FLASHIN"
type textarea "x"
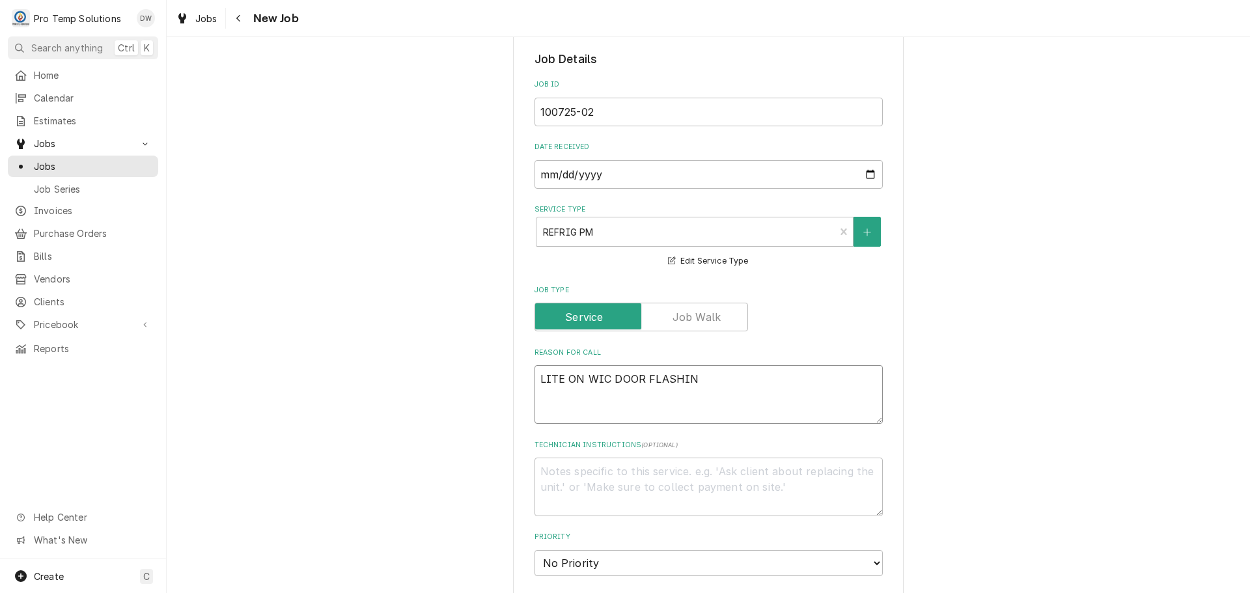
type textarea "LITE ON WIC DOOR FLASHING"
type textarea "x"
type textarea "LITE ON WIC DOOR FLASHING"
type textarea "x"
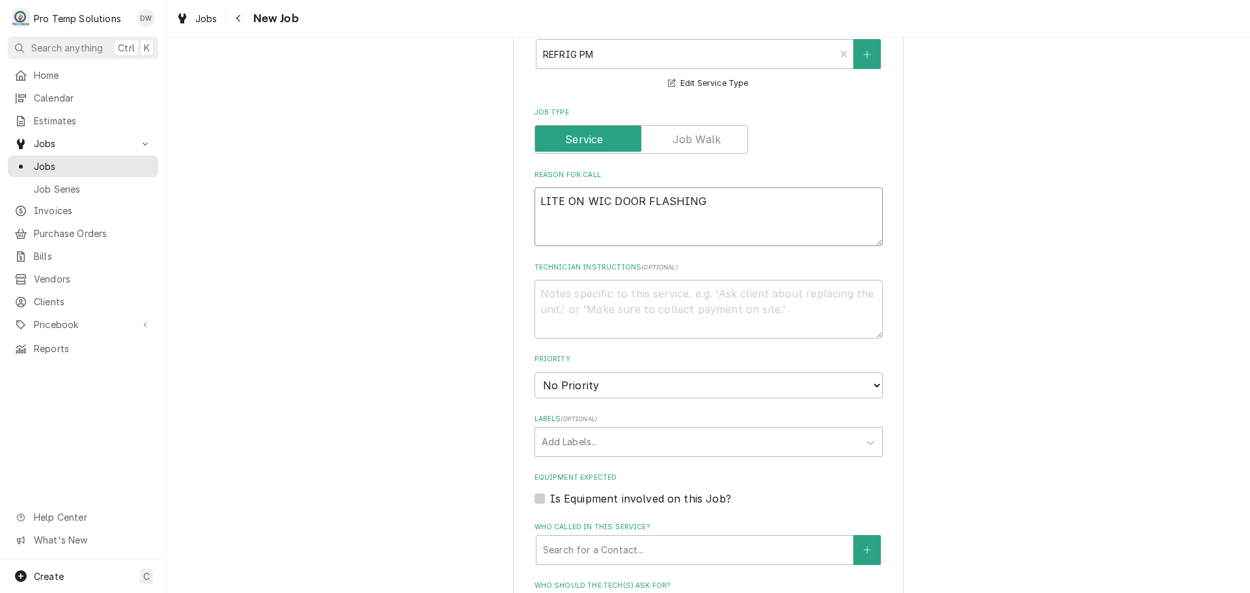
scroll to position [651, 0]
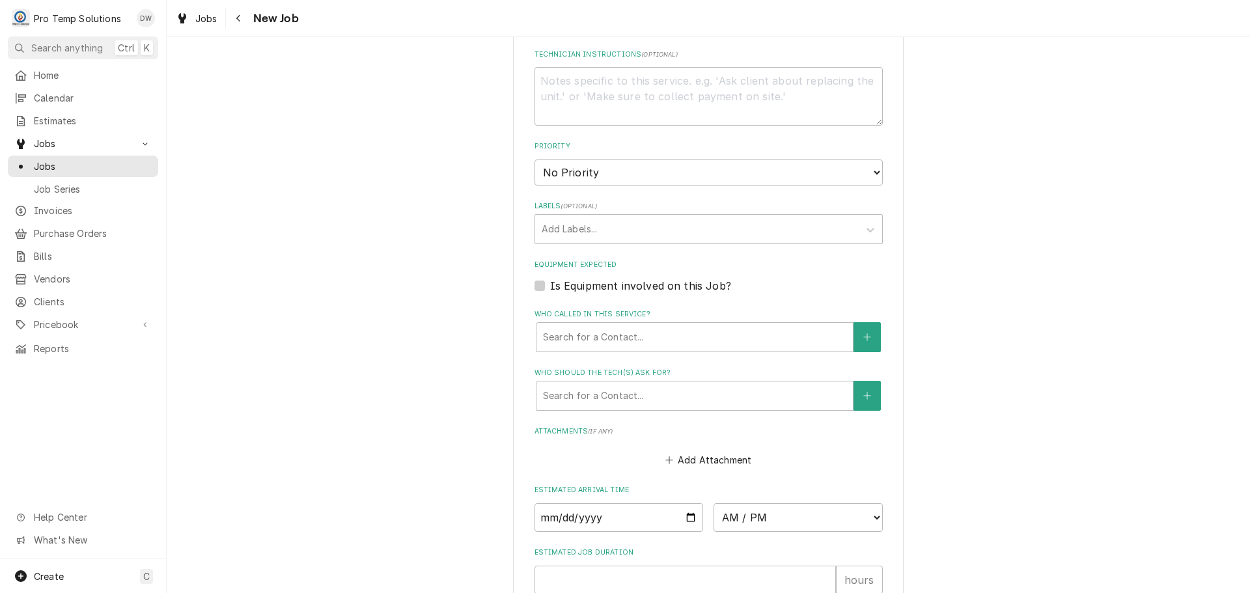
type textarea "LITE ON WIC DOOR FLASHING"
click at [550, 285] on label "Is Equipment involved on this Job?" at bounding box center [640, 286] width 181 height 16
click at [550, 285] on input "Equipment Expected" at bounding box center [724, 292] width 348 height 29
checkbox input "true"
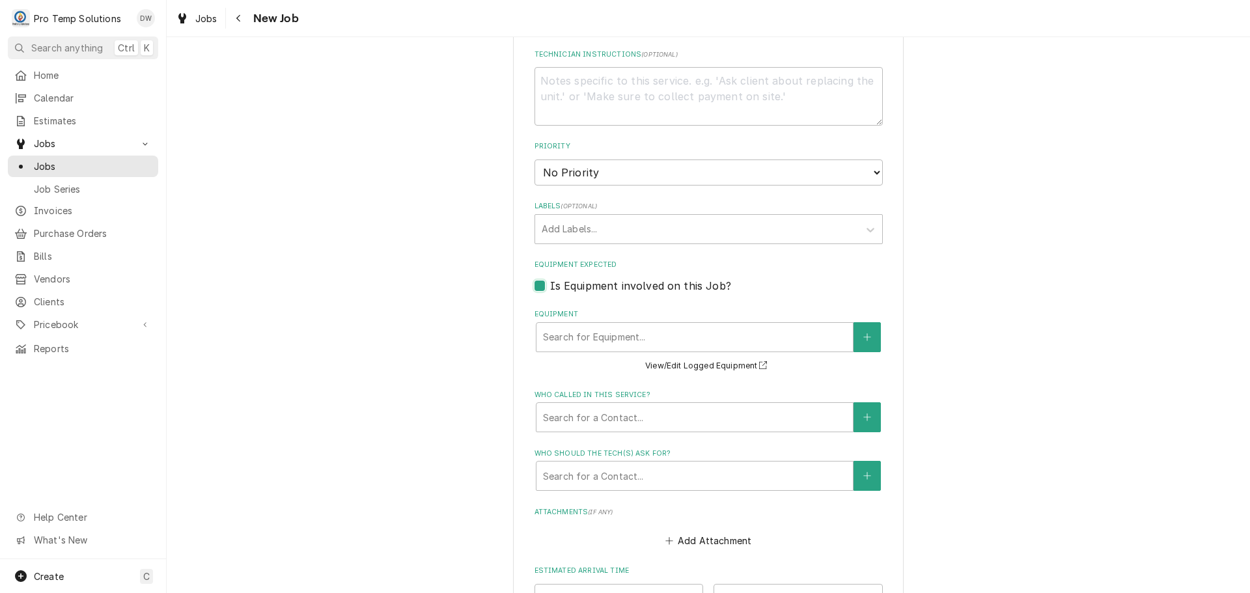
type textarea "x"
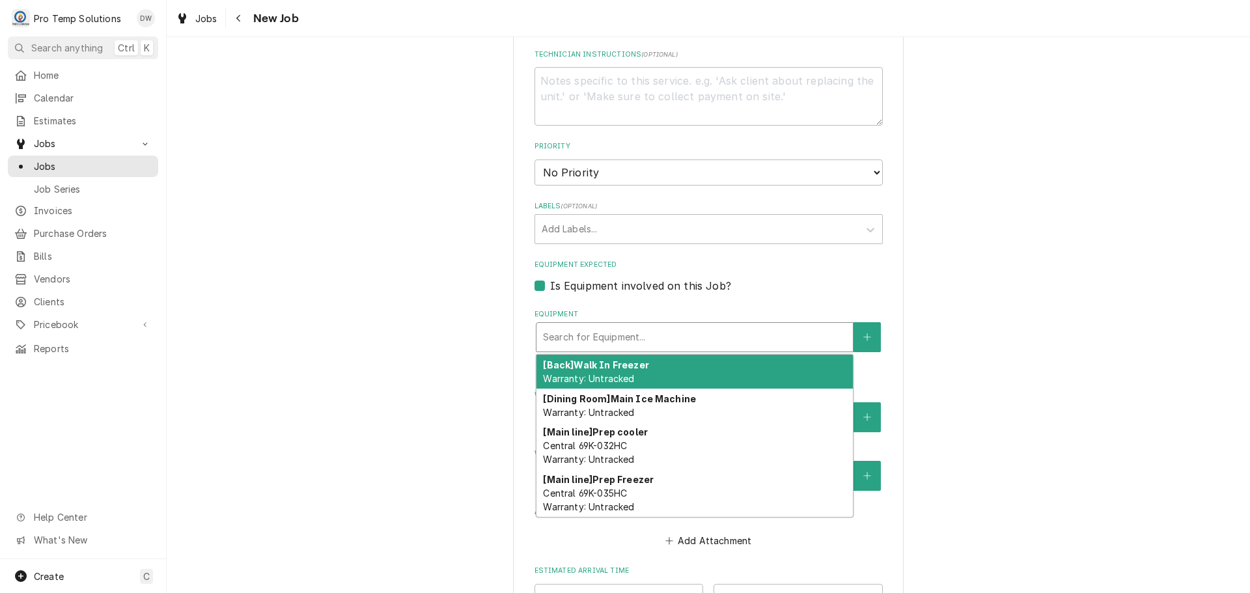
click at [650, 340] on div "Equipment" at bounding box center [694, 337] width 303 height 23
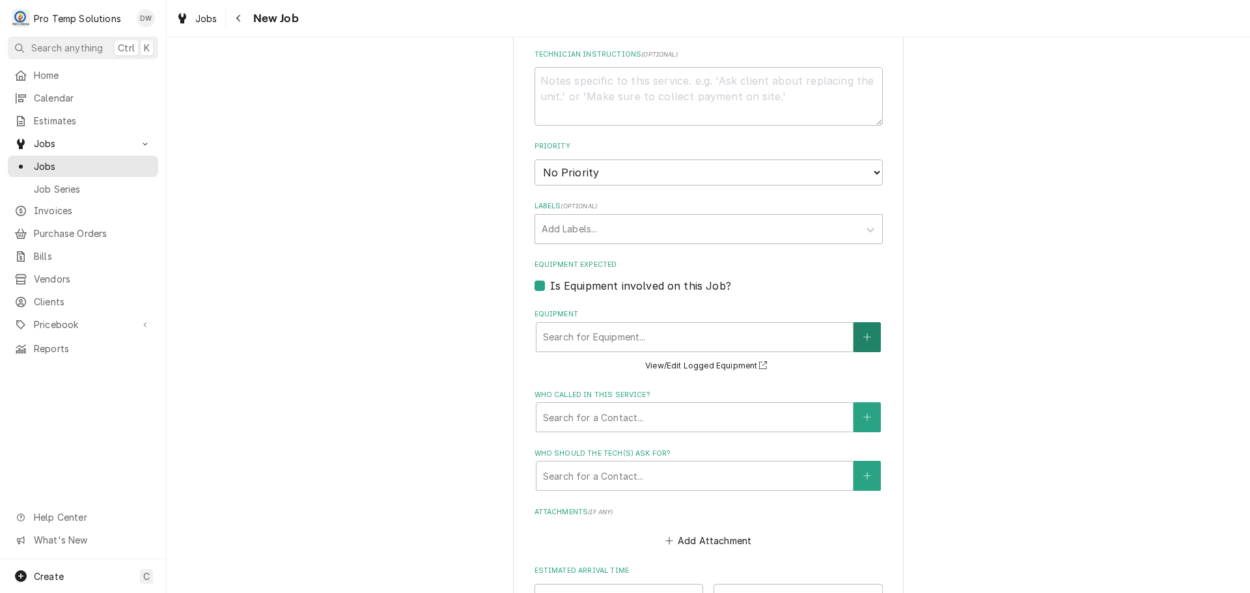
click at [863, 337] on icon "Create New Equipment" at bounding box center [867, 337] width 8 height 9
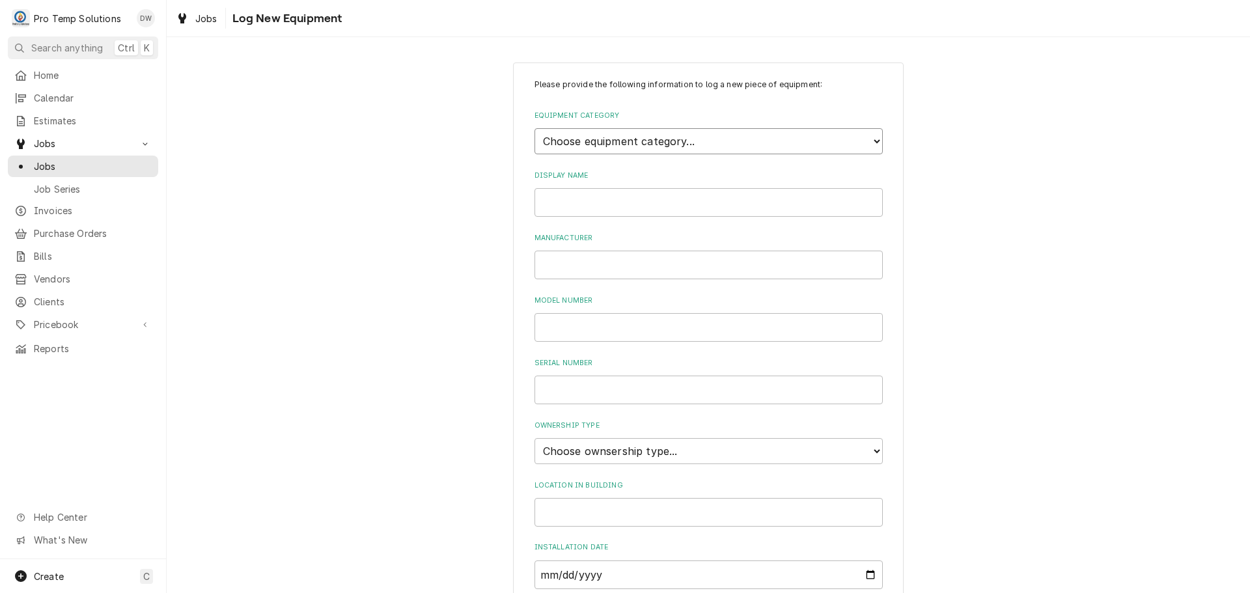
click at [865, 139] on select "Choose equipment category... Cooking Equipment Fryers Ice Machines Ovens and Ra…" at bounding box center [709, 141] width 348 height 26
select select "8"
click at [535, 128] on select "Choose equipment category... Cooking Equipment Fryers Ice Machines Ovens and Ra…" at bounding box center [709, 141] width 348 height 26
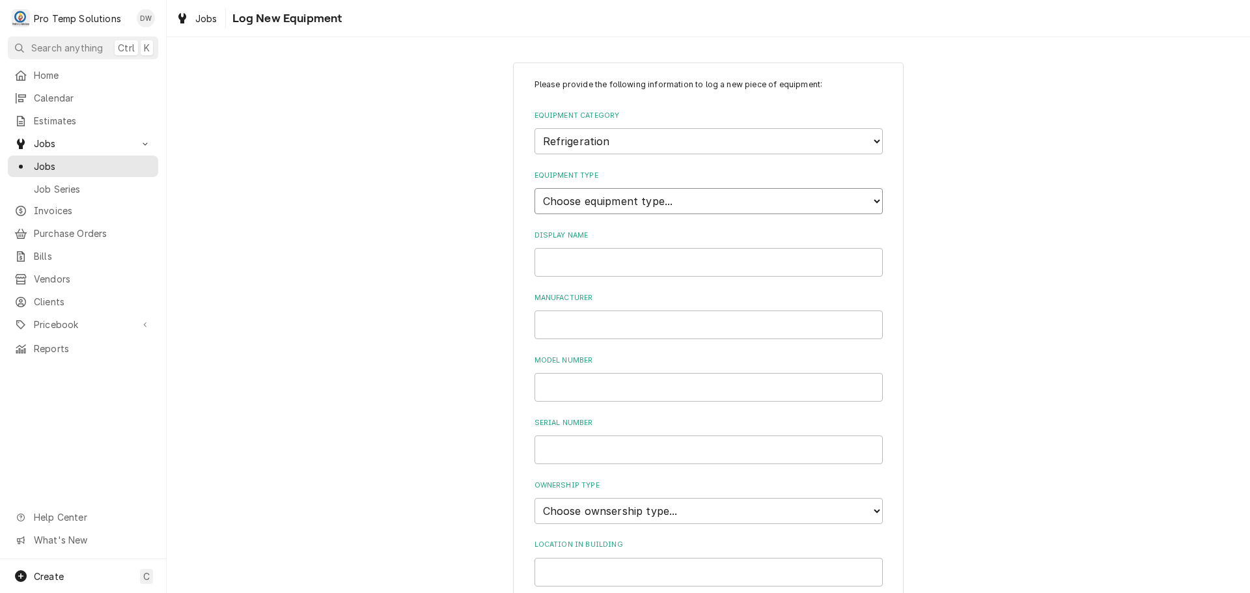
click at [862, 200] on select "Choose equipment type... Bar Refrigeration Blast Chiller Chef Base Freezer Chef…" at bounding box center [709, 201] width 348 height 26
select select "75"
click at [535, 188] on select "Choose equipment type... Bar Refrigeration Blast Chiller Chef Base Freezer Chef…" at bounding box center [709, 201] width 348 height 26
click at [681, 263] on input "Display Name" at bounding box center [709, 262] width 348 height 29
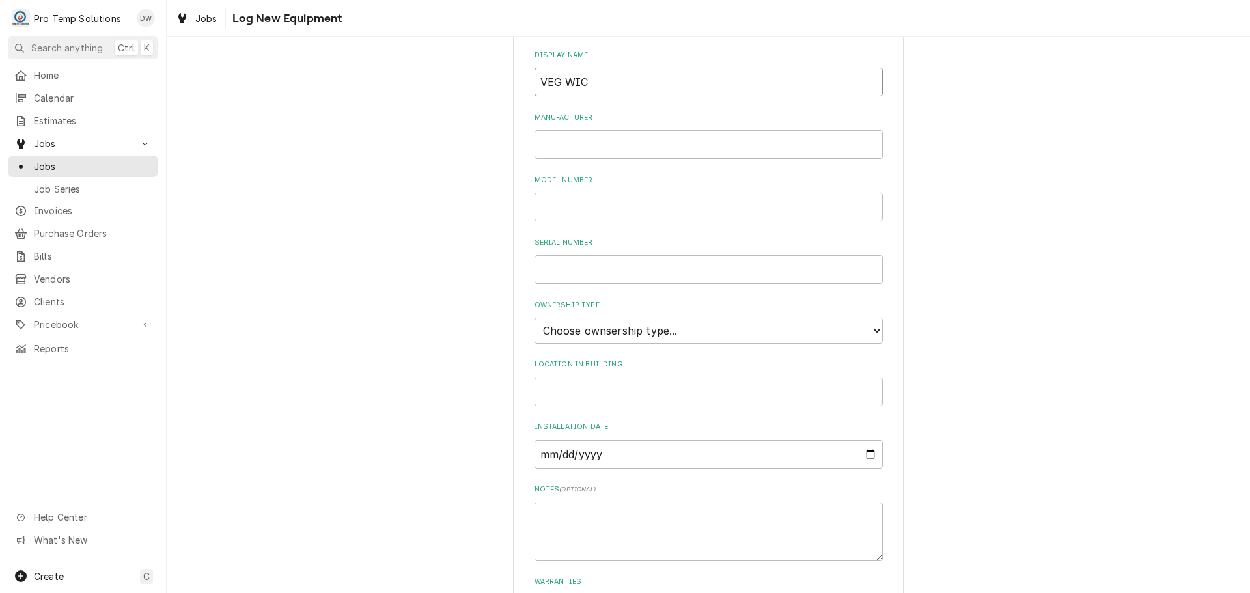
scroll to position [195, 0]
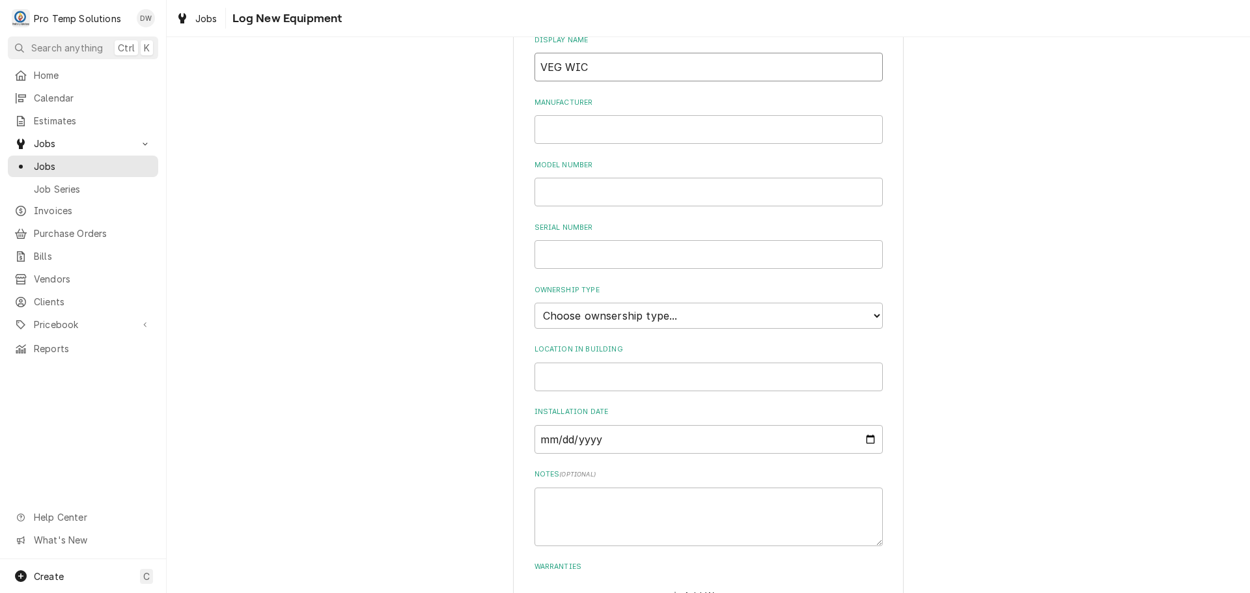
type input "VEG WIC"
click at [616, 315] on select "Choose ownsership type... Unknown Owned Leased Rented" at bounding box center [709, 316] width 348 height 26
select select "0"
click at [535, 303] on select "Choose ownsership type... Unknown Owned Leased Rented" at bounding box center [709, 316] width 348 height 26
click at [574, 372] on input "Location in Building" at bounding box center [709, 377] width 348 height 29
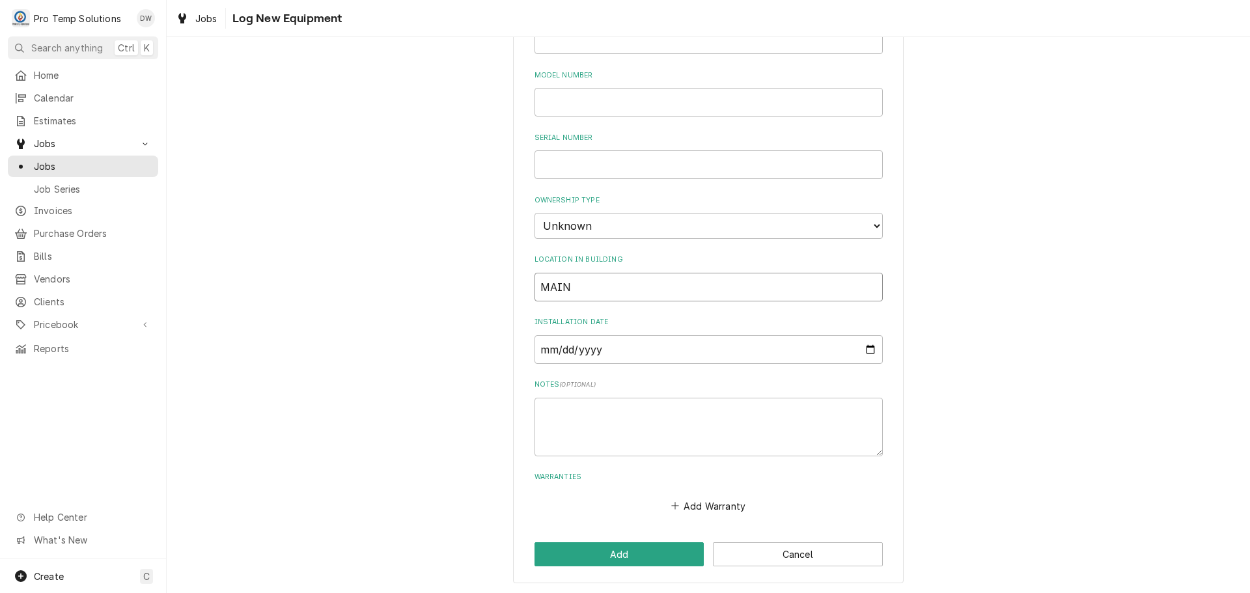
scroll to position [286, 0]
type input "MAIN"
click at [613, 555] on button "Add" at bounding box center [620, 553] width 170 height 24
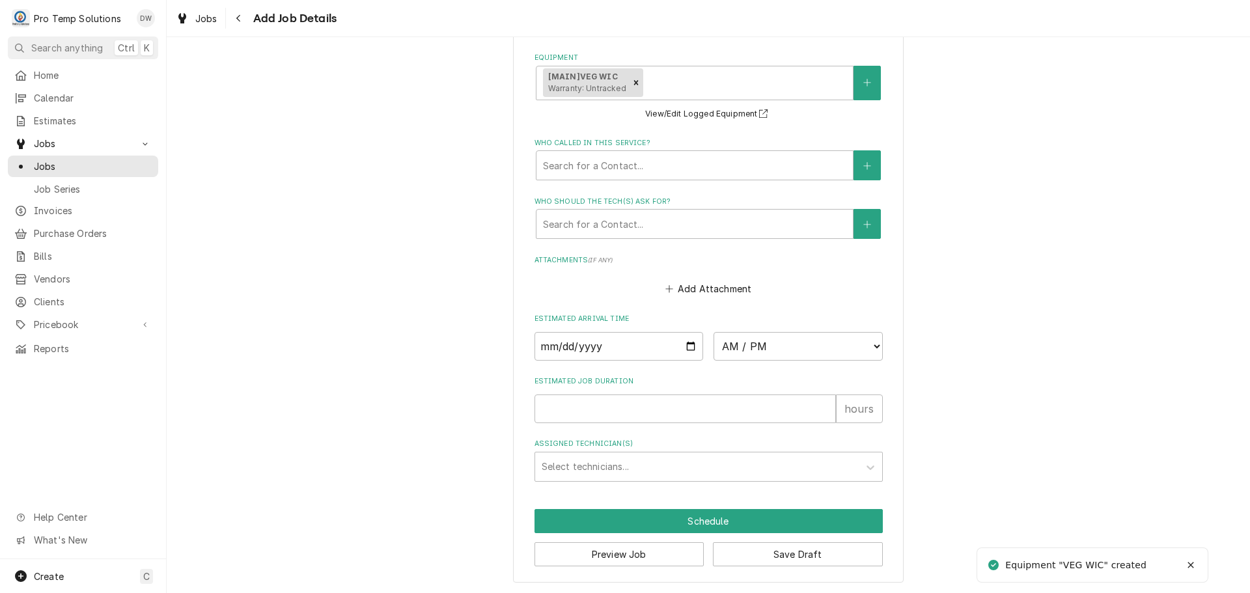
scroll to position [909, 0]
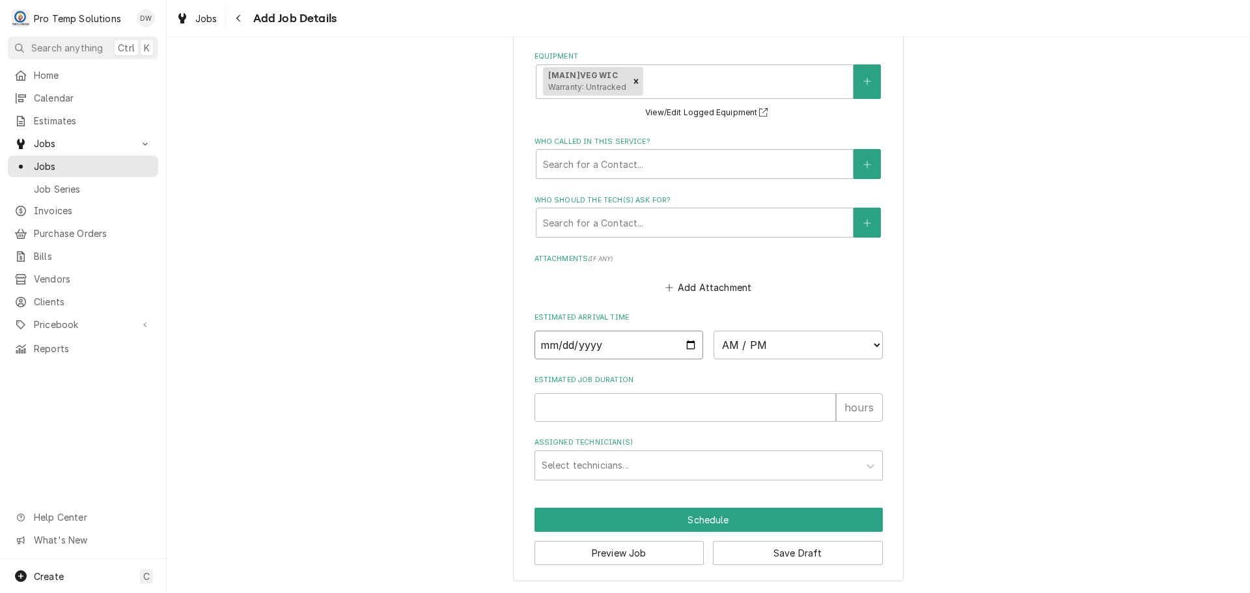
click at [680, 344] on input "Date" at bounding box center [619, 345] width 169 height 29
type textarea "x"
type input "2025-10-07"
type textarea "x"
click at [872, 340] on select "AM / PM 6:00 AM 6:15 AM 6:30 AM 6:45 AM 7:00 AM 7:15 AM 7:30 AM 7:45 AM 8:00 AM…" at bounding box center [798, 345] width 169 height 29
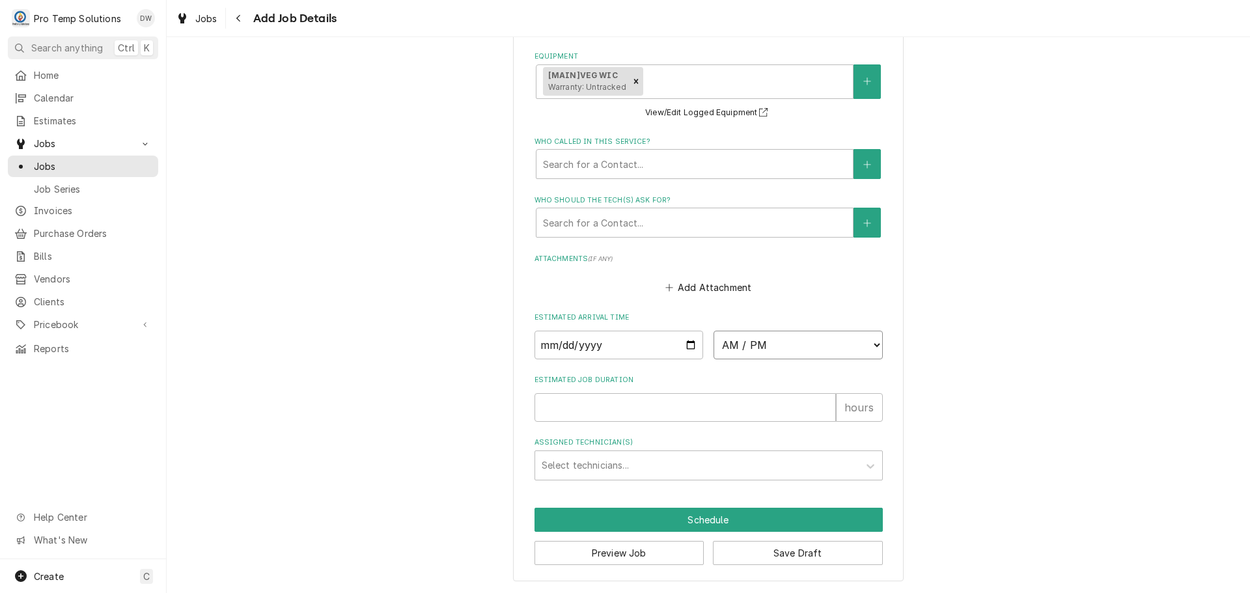
select select "13:30:00"
click at [714, 331] on select "AM / PM 6:00 AM 6:15 AM 6:30 AM 6:45 AM 7:00 AM 7:15 AM 7:30 AM 7:45 AM 8:00 AM…" at bounding box center [798, 345] width 169 height 29
click at [745, 406] on input "Estimated Job Duration" at bounding box center [685, 407] width 301 height 29
type textarea "x"
type input "1"
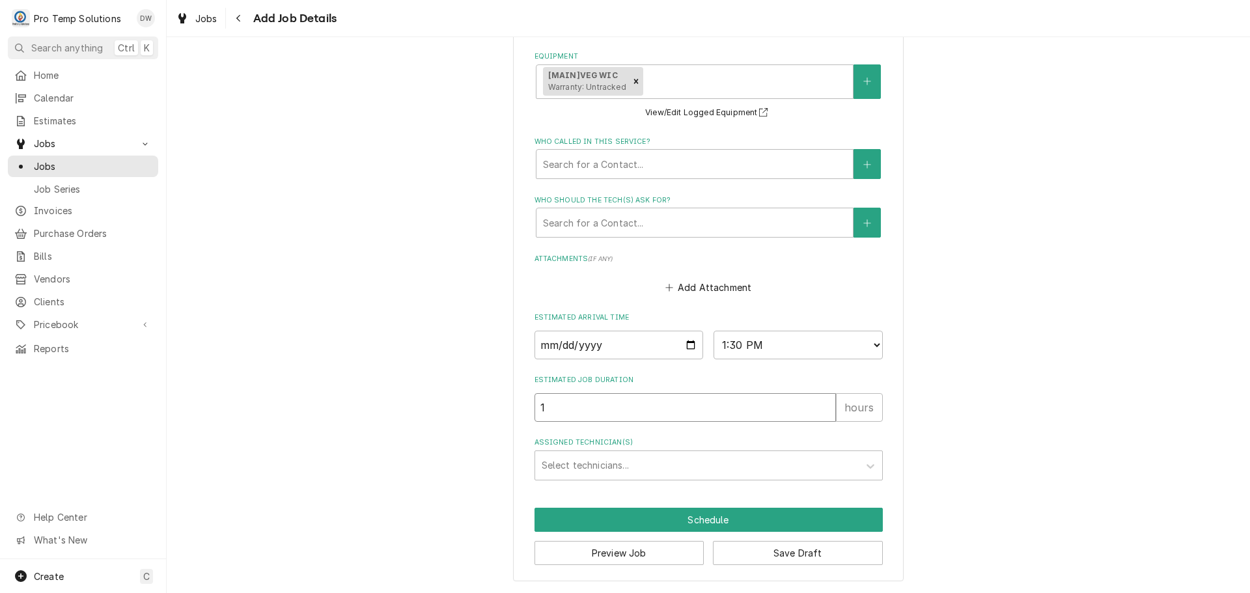
type textarea "x"
type input "1.5"
type textarea "x"
type input "1.5"
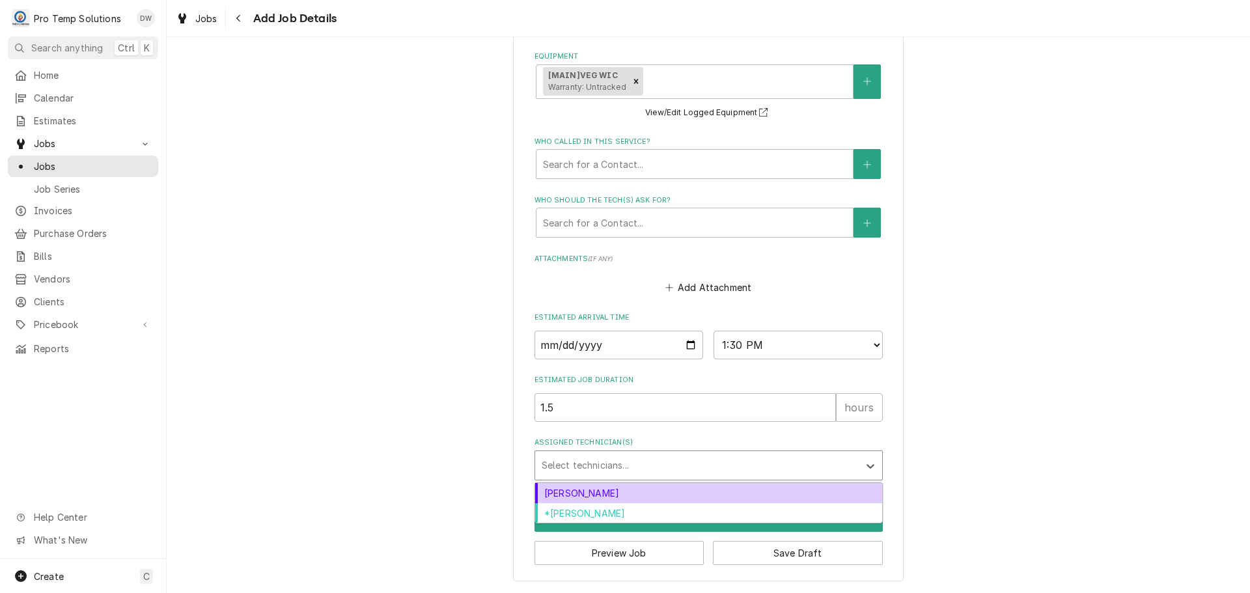
click at [671, 462] on div "Assigned Technician(s)" at bounding box center [697, 465] width 311 height 23
click at [654, 492] on div "Dakota Williams" at bounding box center [708, 493] width 347 height 20
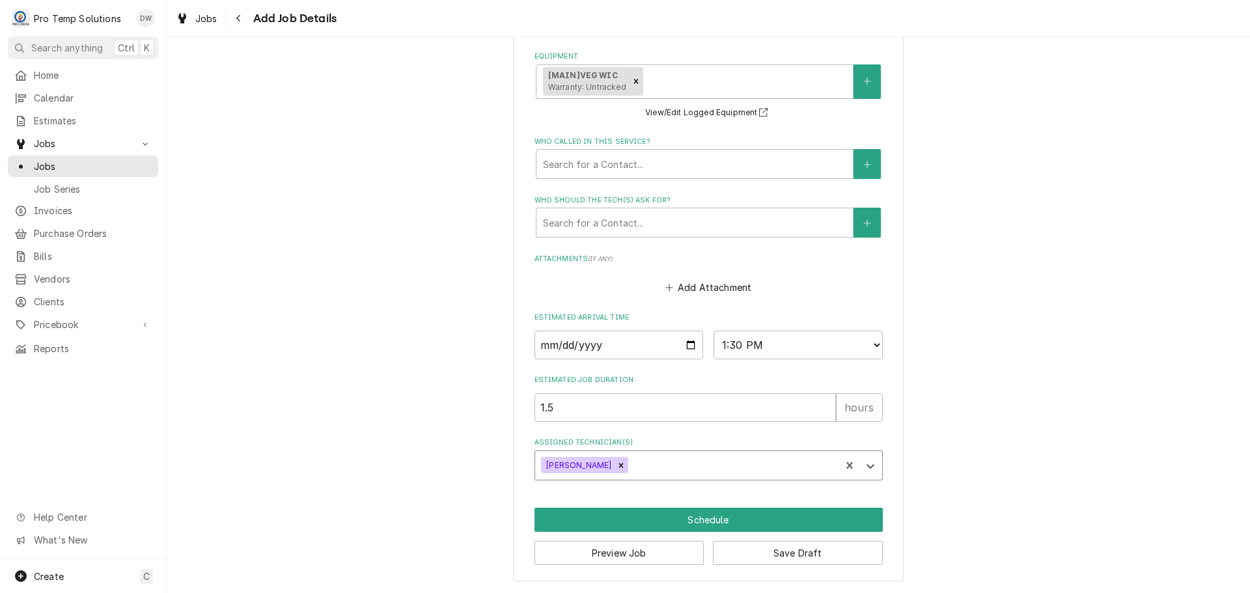
click at [663, 462] on div "Assigned Technician(s)" at bounding box center [732, 465] width 203 height 23
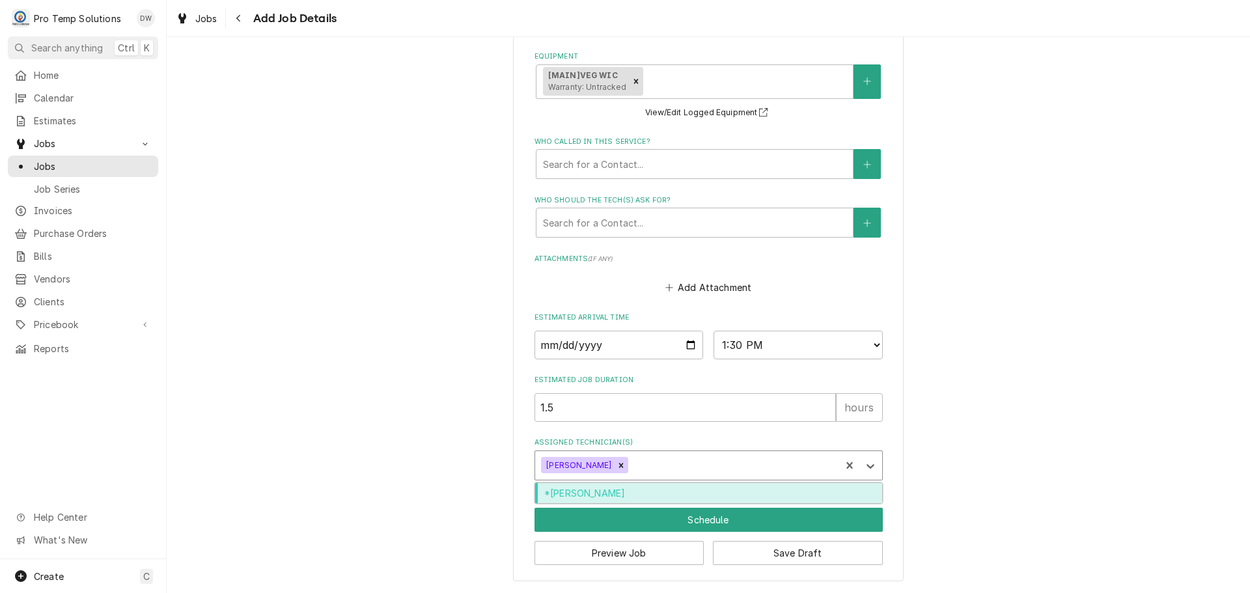
click at [652, 487] on div "*Kevin Williams" at bounding box center [708, 493] width 347 height 20
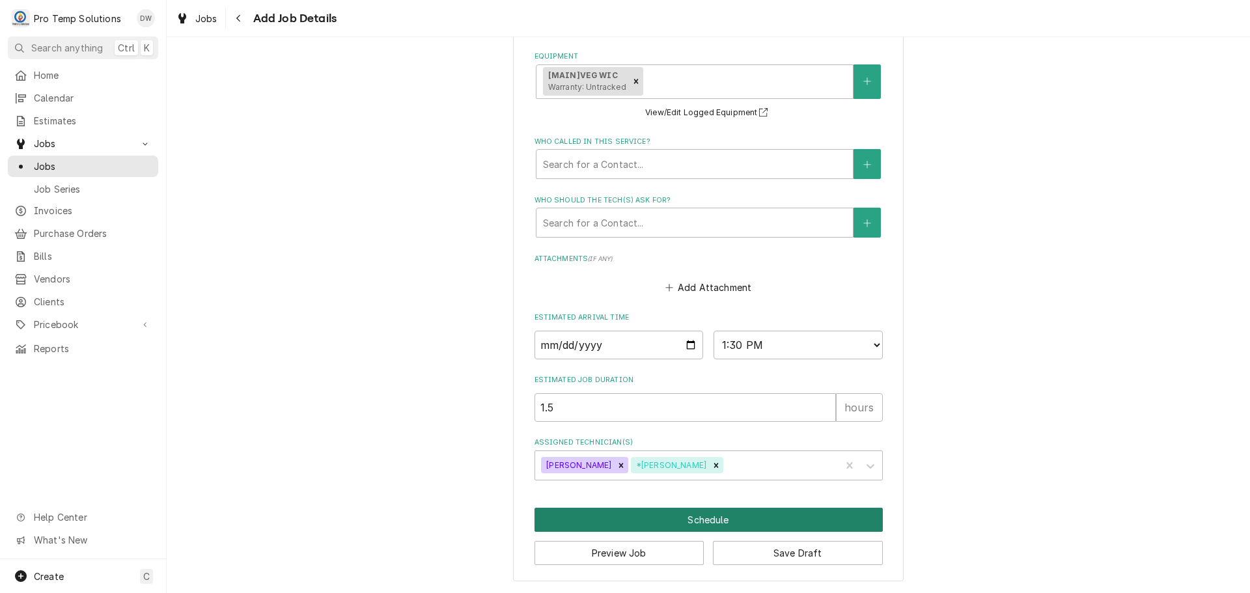
click at [699, 518] on button "Schedule" at bounding box center [709, 520] width 348 height 24
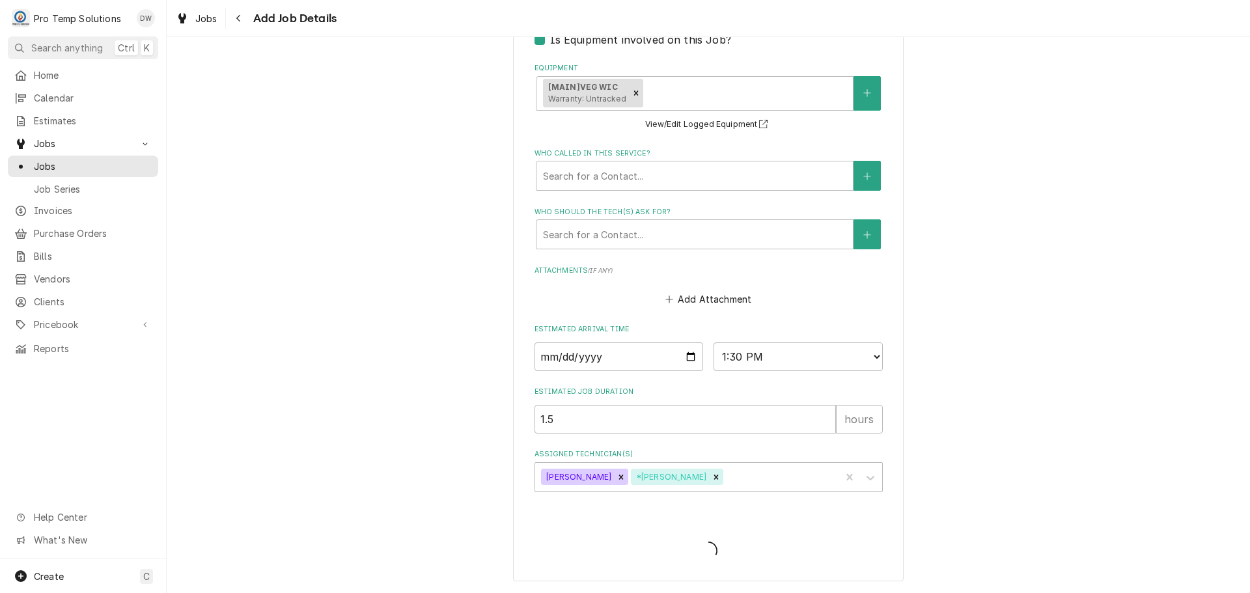
scroll to position [303, 0]
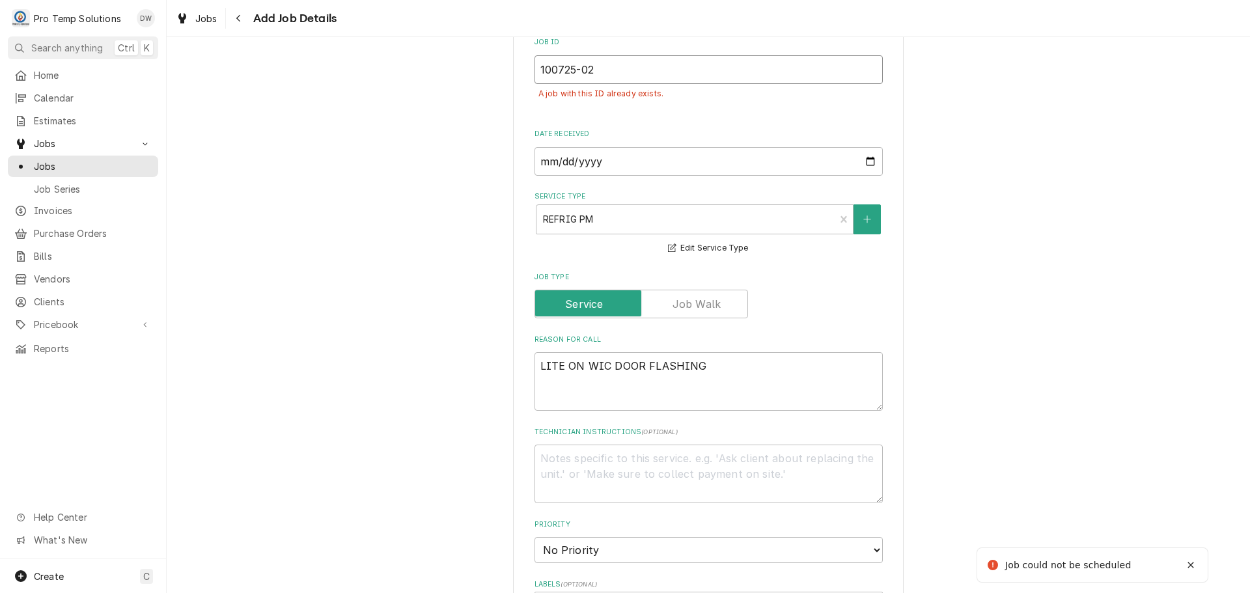
click at [598, 56] on input "100725-02" at bounding box center [709, 69] width 348 height 29
type textarea "x"
type input "100725-0"
type textarea "x"
type input "100725-03"
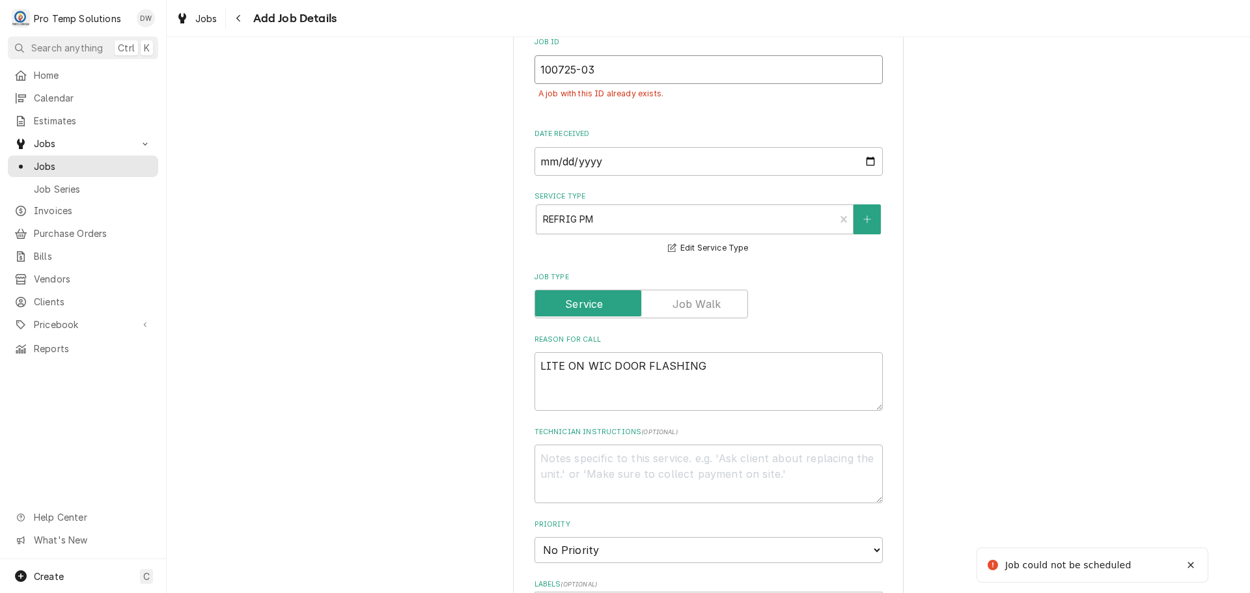
type textarea "x"
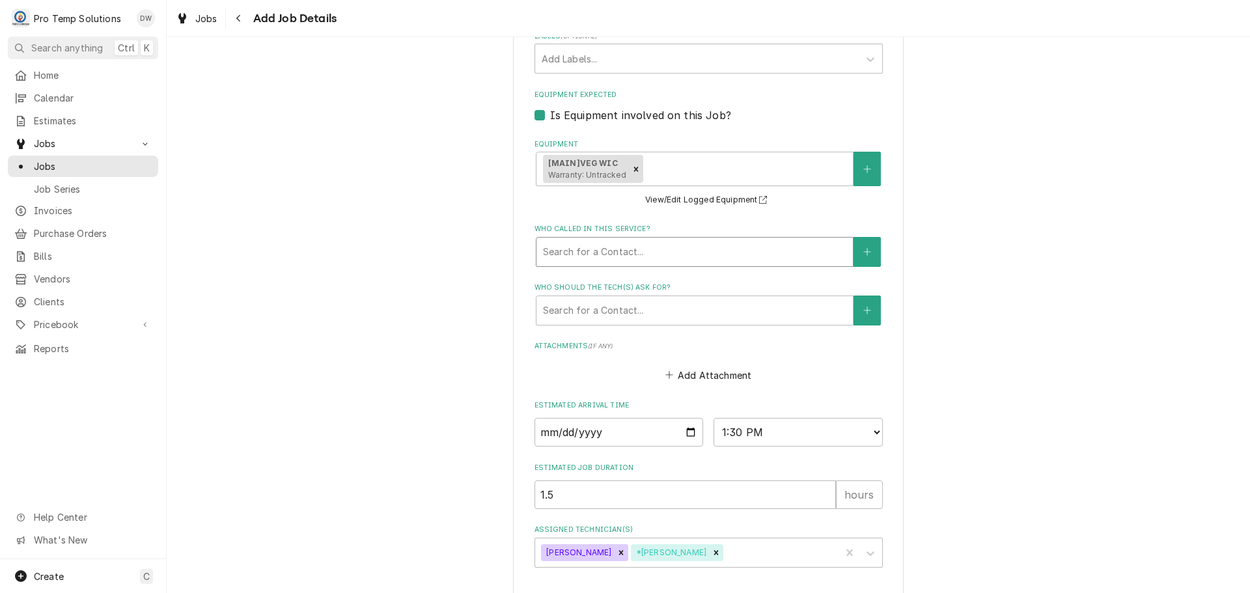
scroll to position [938, 0]
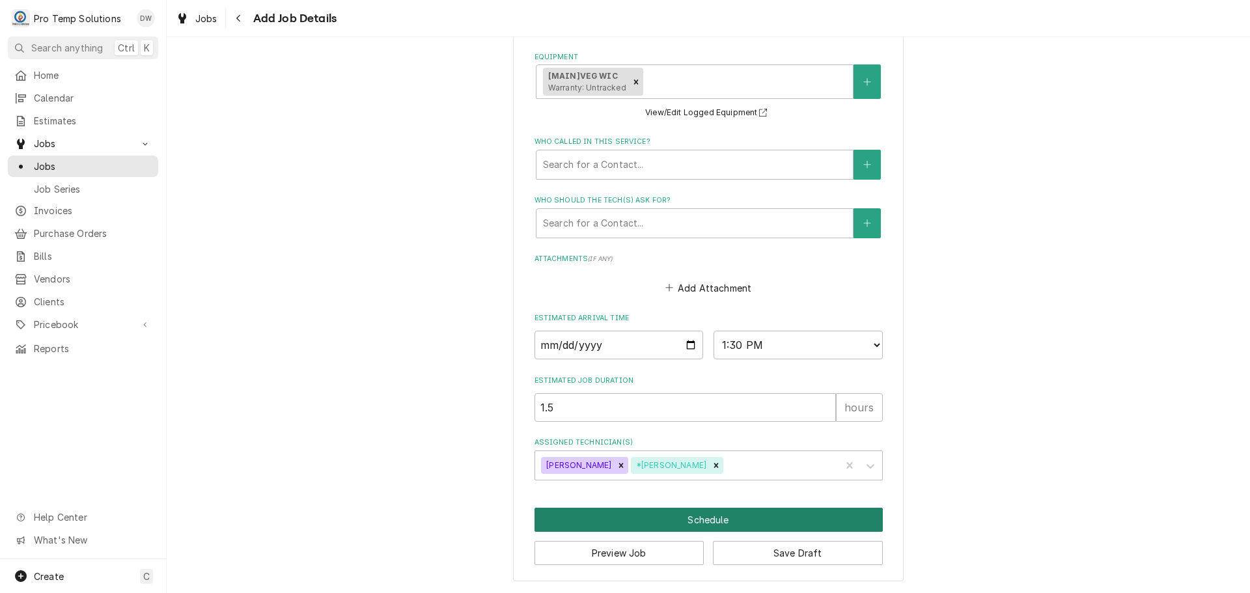
type input "100725-03"
click at [681, 519] on button "Schedule" at bounding box center [709, 520] width 348 height 24
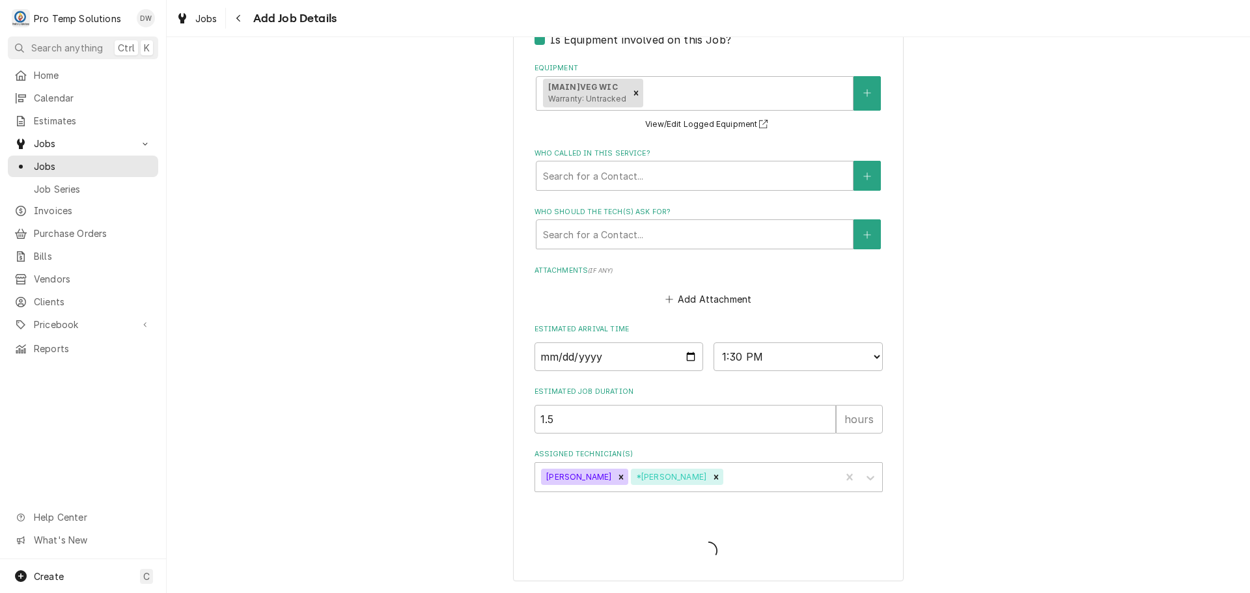
type textarea "x"
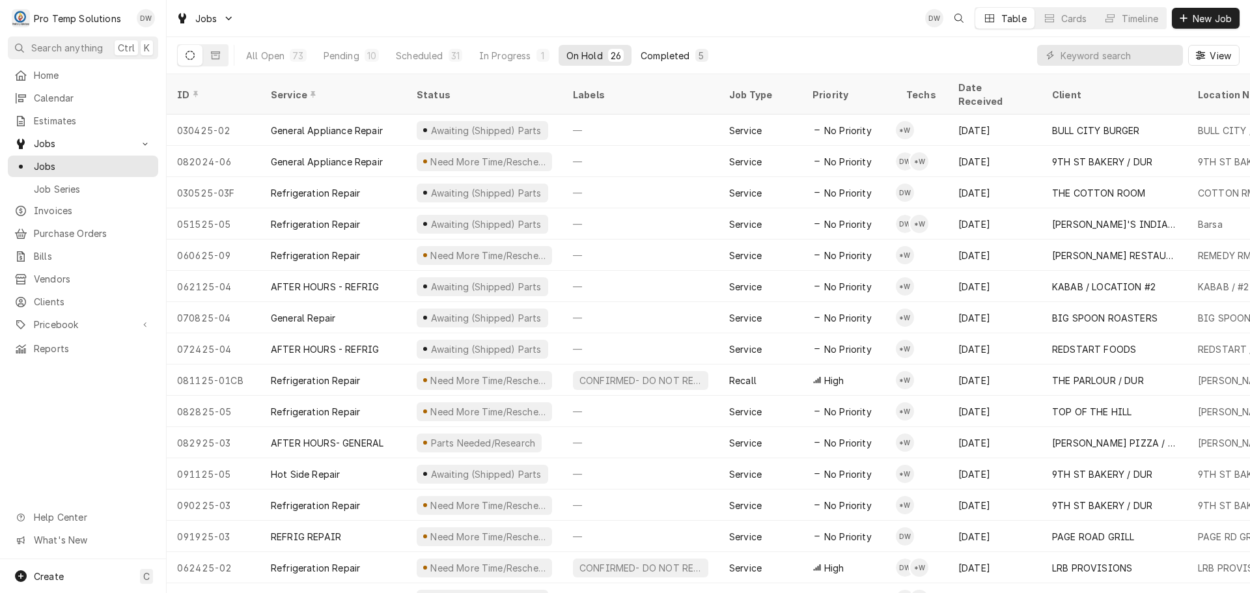
click at [679, 52] on div "Completed" at bounding box center [665, 56] width 49 height 14
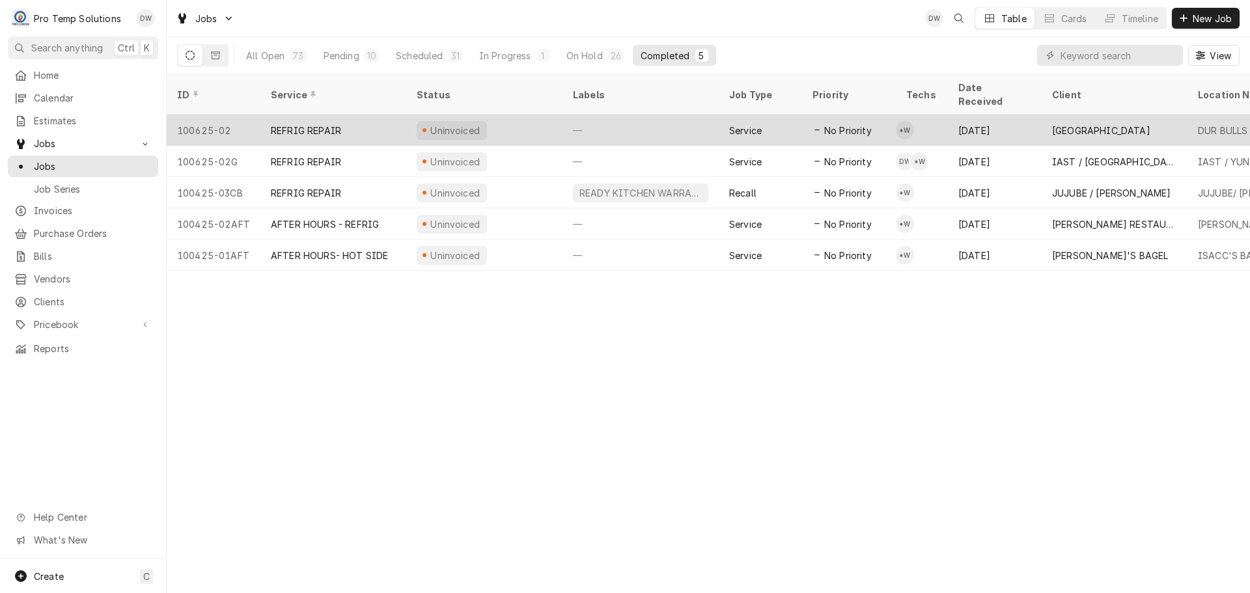
click at [674, 118] on div "—" at bounding box center [641, 130] width 156 height 31
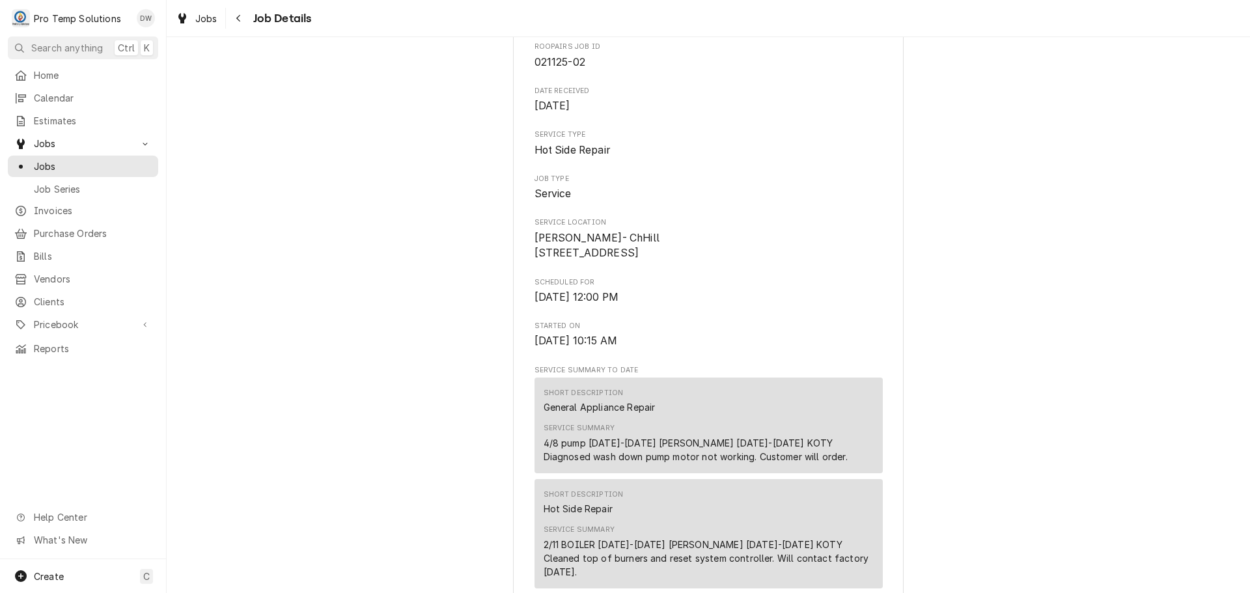
scroll to position [130, 0]
click at [199, 18] on span "Jobs" at bounding box center [206, 19] width 22 height 14
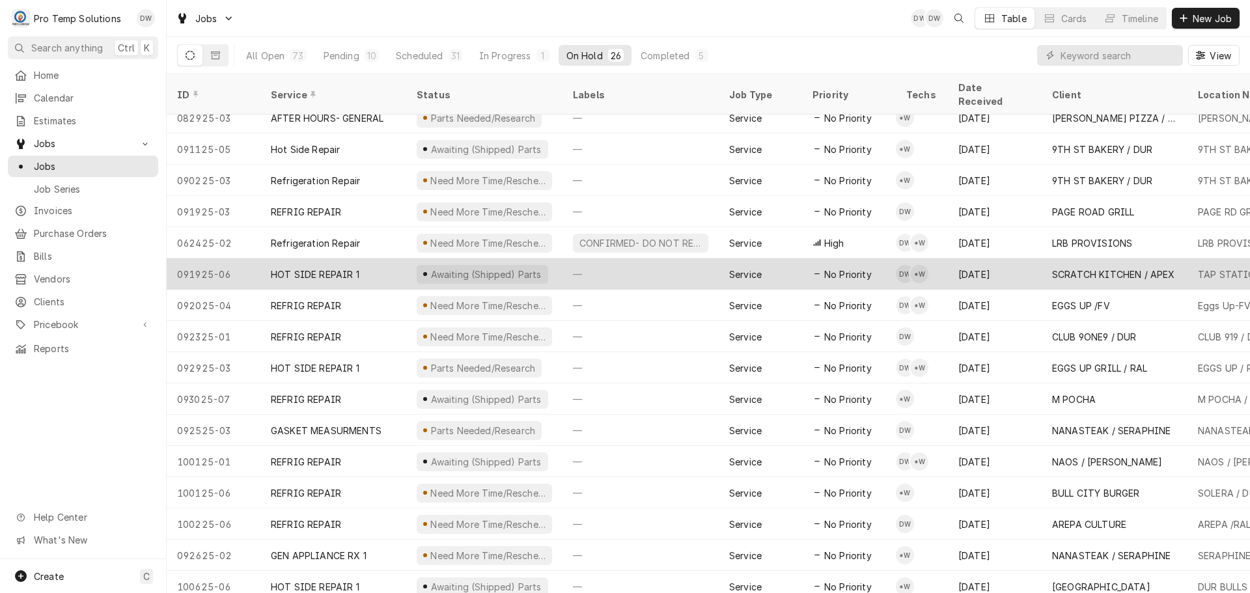
scroll to position [328, 0]
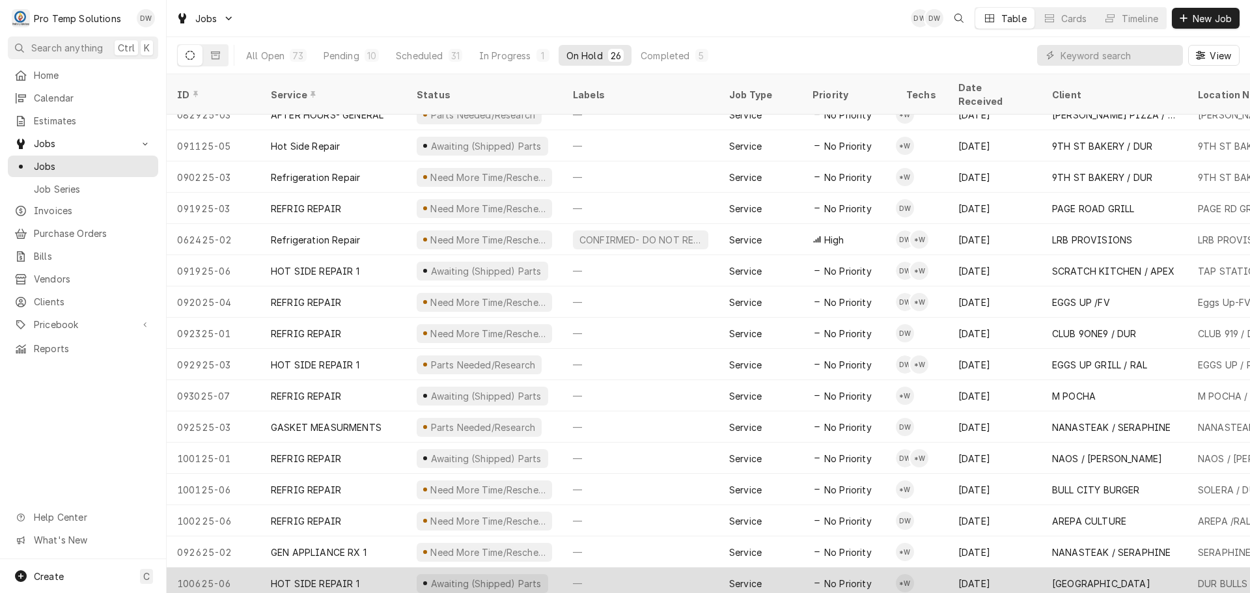
click at [672, 568] on div "—" at bounding box center [641, 583] width 156 height 31
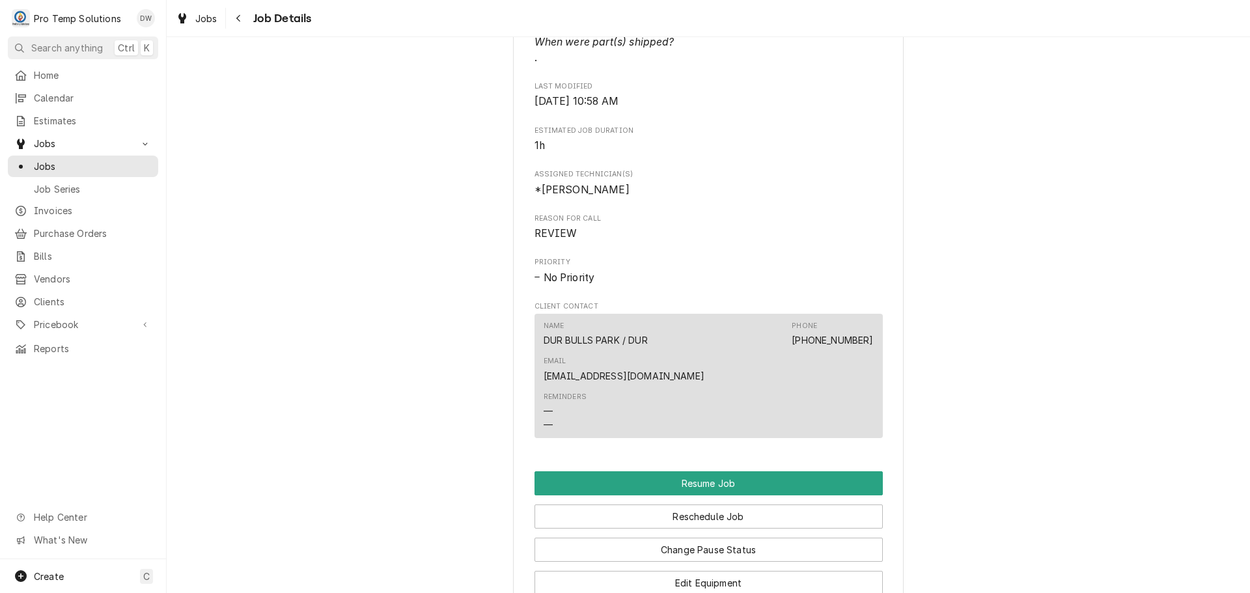
scroll to position [1107, 0]
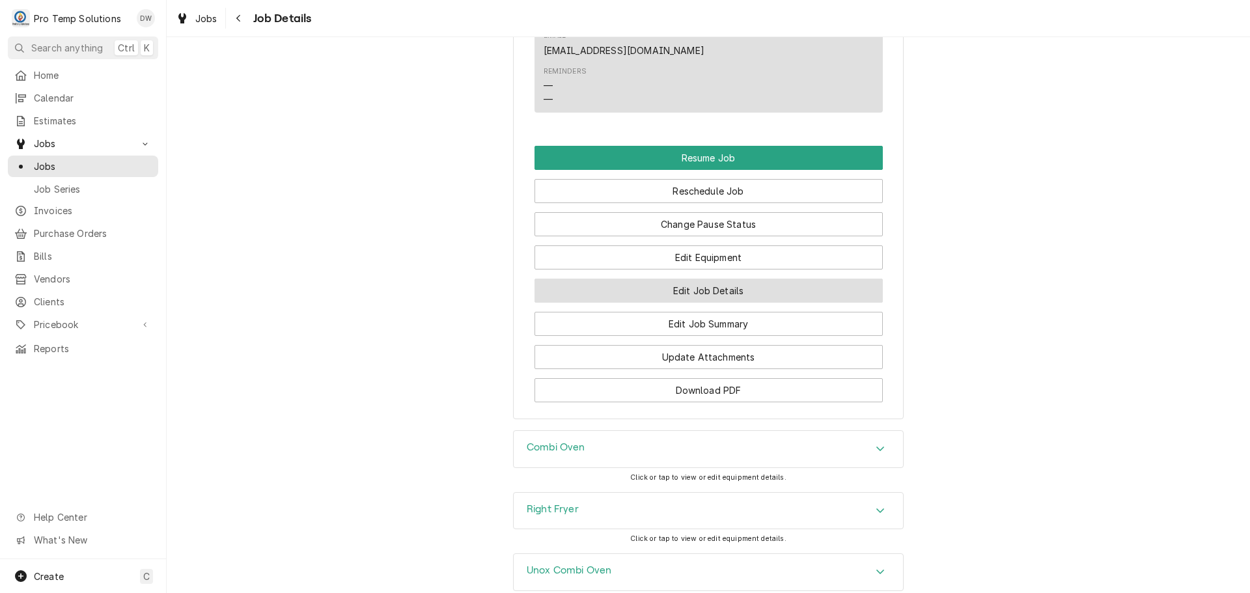
click at [699, 279] on button "Edit Job Details" at bounding box center [709, 291] width 348 height 24
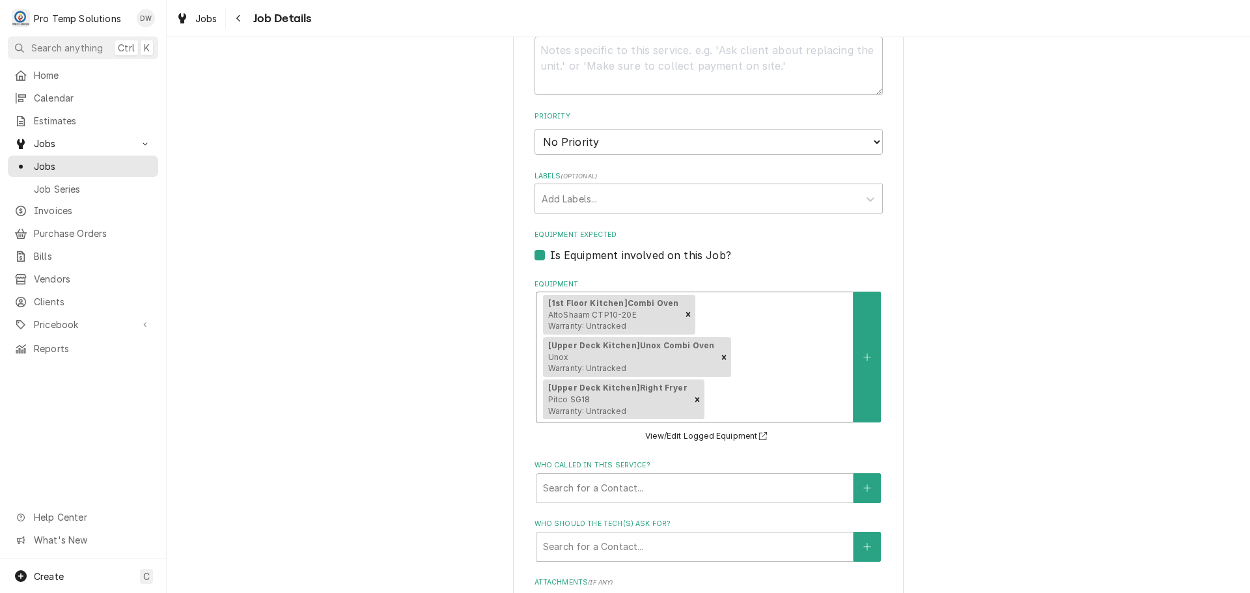
scroll to position [681, 0]
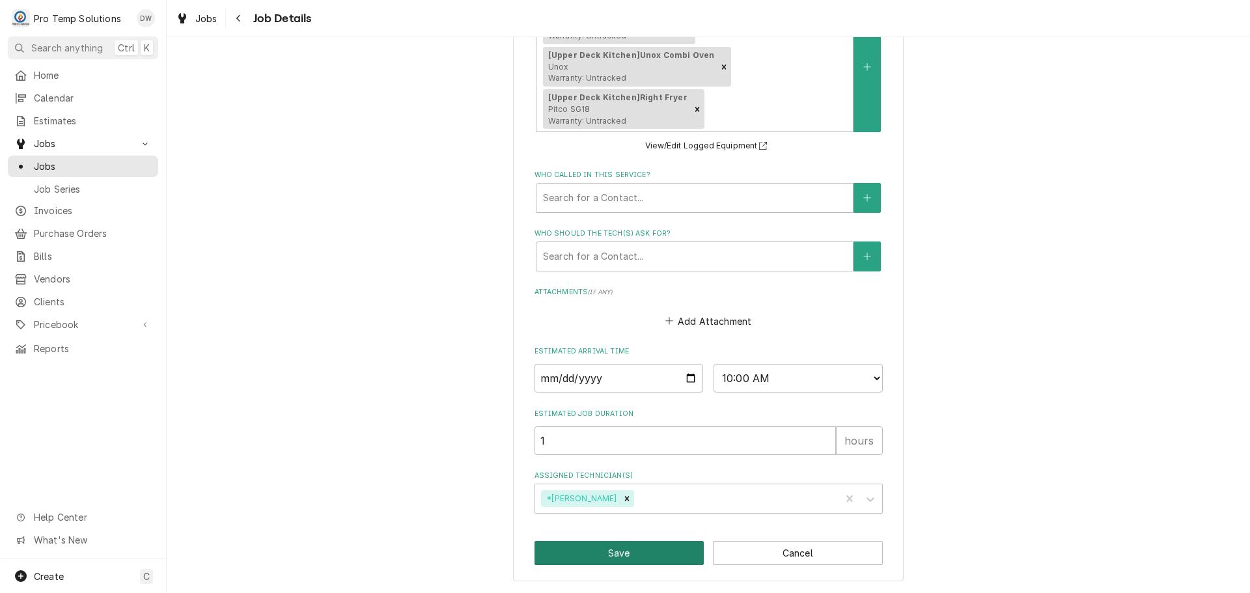
click at [619, 552] on button "Save" at bounding box center [620, 553] width 170 height 24
type textarea "x"
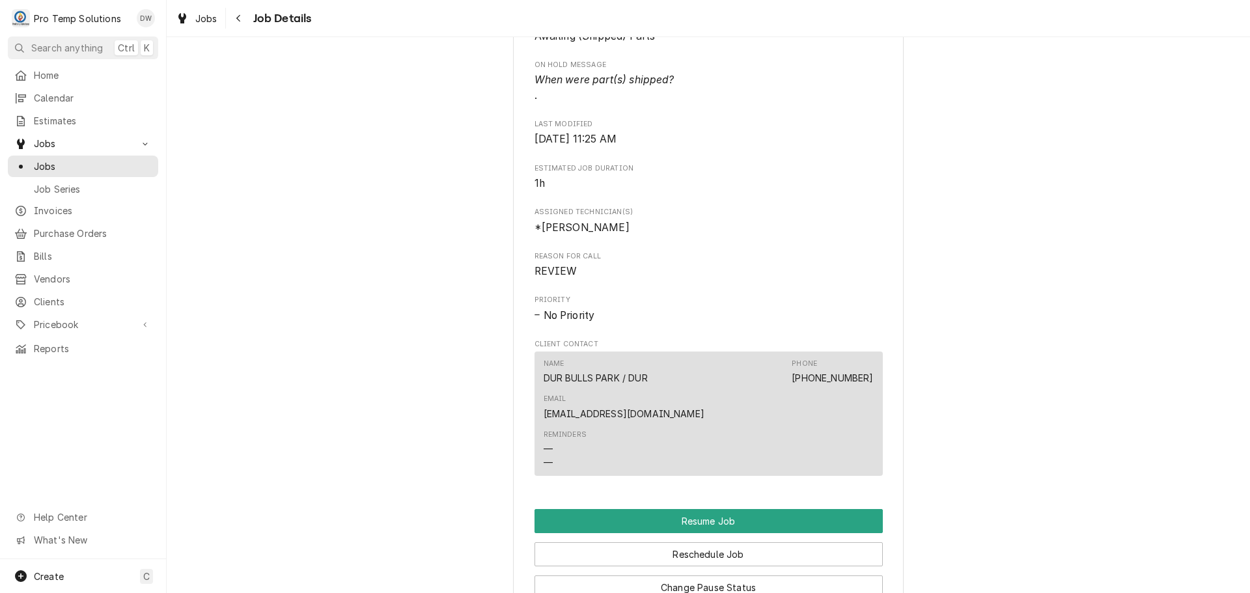
scroll to position [977, 0]
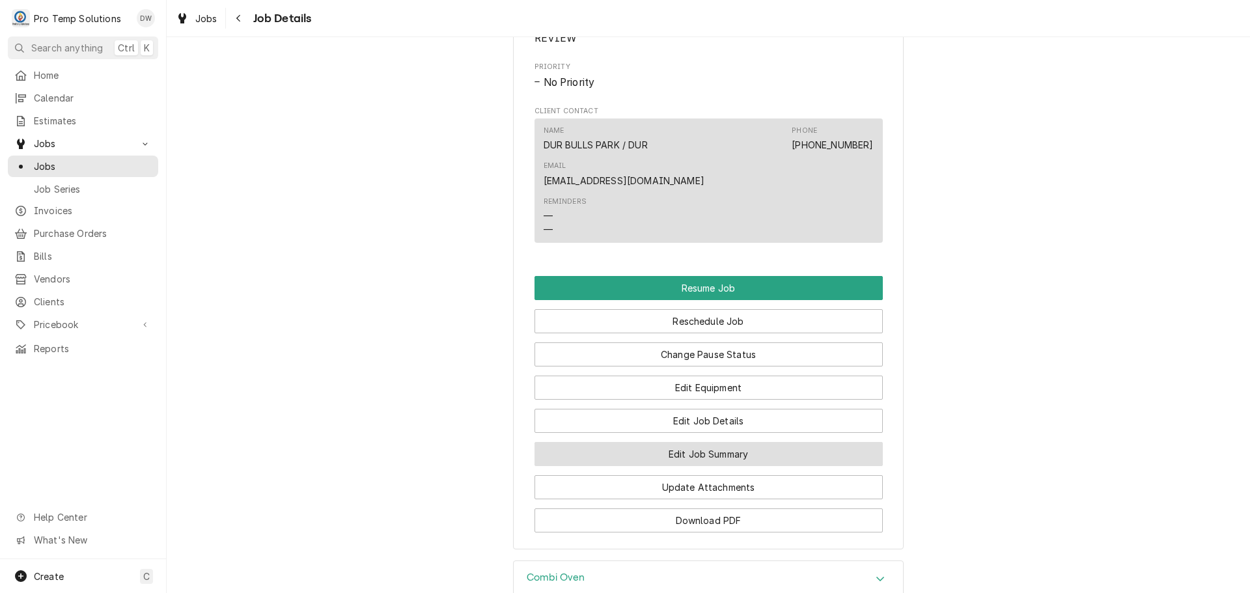
click at [701, 442] on button "Edit Job Summary" at bounding box center [709, 454] width 348 height 24
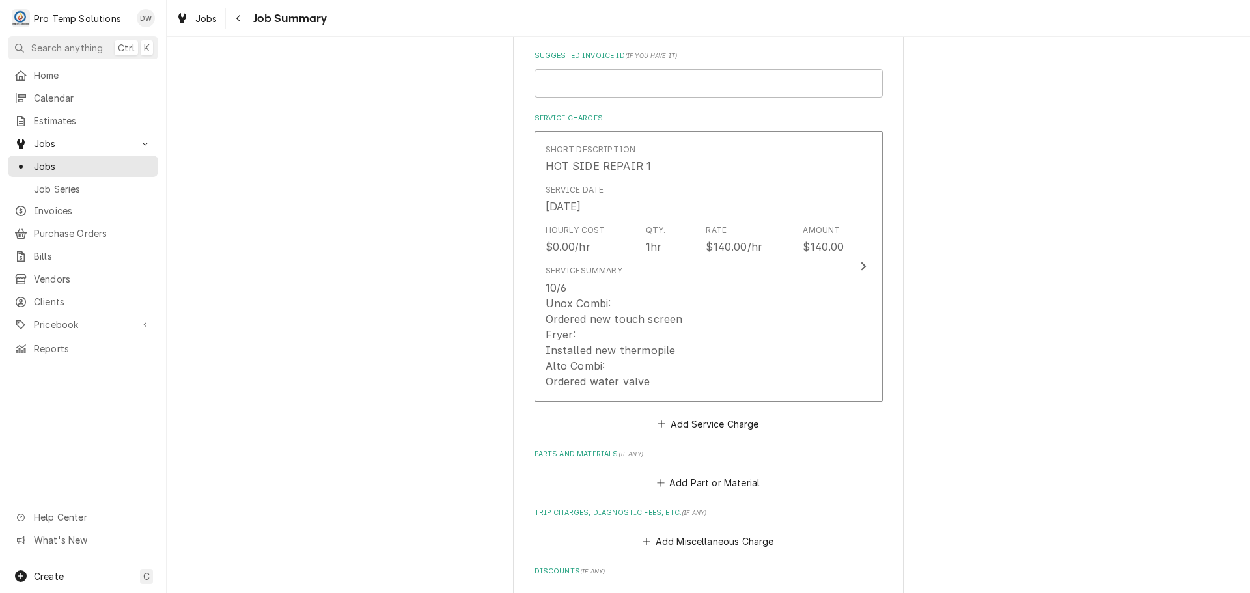
scroll to position [326, 0]
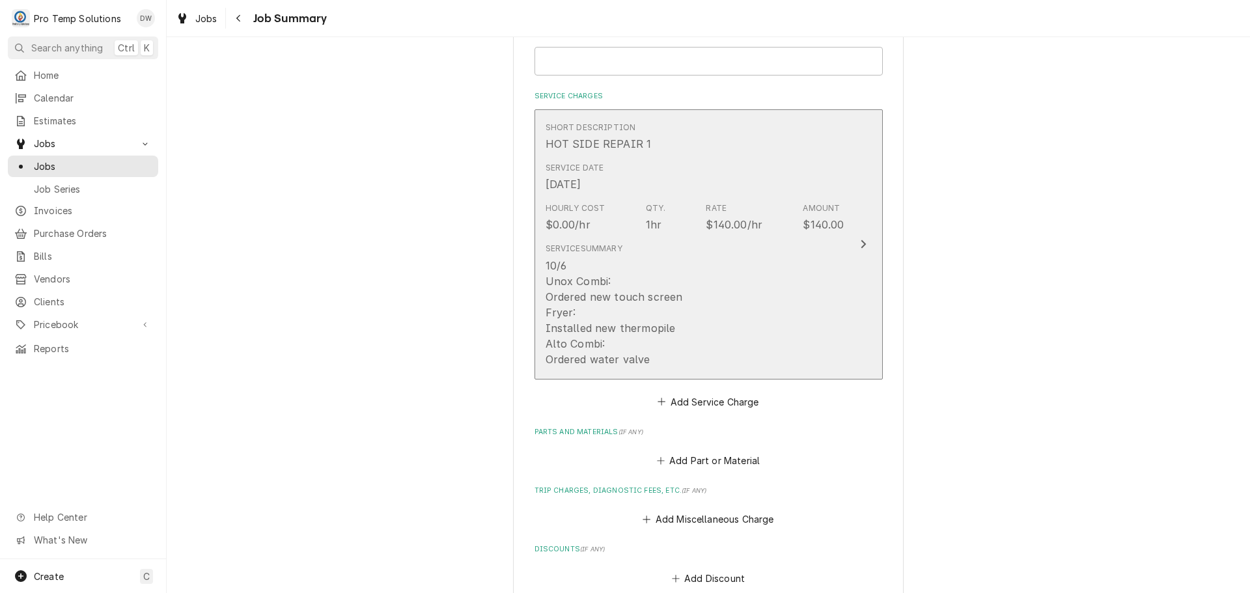
click at [860, 242] on icon "Update Line Item" at bounding box center [863, 244] width 7 height 10
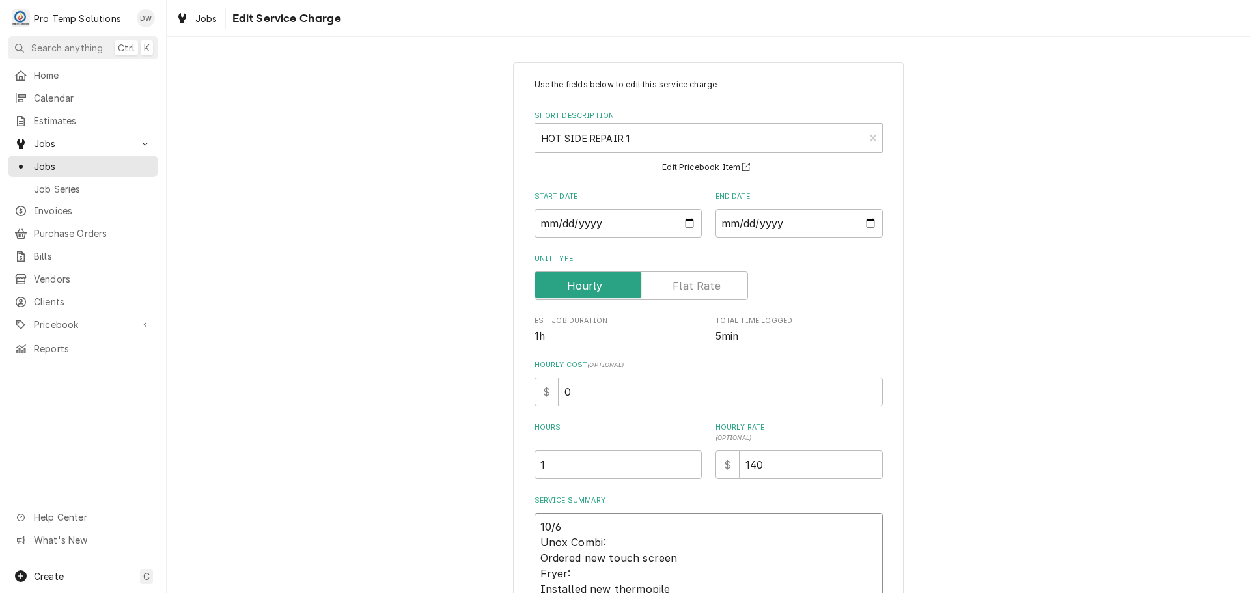
click at [583, 520] on textarea "10/6 Unox Combi: Ordered new touch screen Fryer: Installed new thermopile Alto …" at bounding box center [709, 573] width 348 height 121
type textarea "x"
type textarea "10/6 Unox Combi: Ordered new touch screen Fryer: Installed new thermopile Alto …"
type textarea "x"
type textarea "10/6 C Unox Combi: Ordered new touch screen Fryer: Installed new thermopile Alt…"
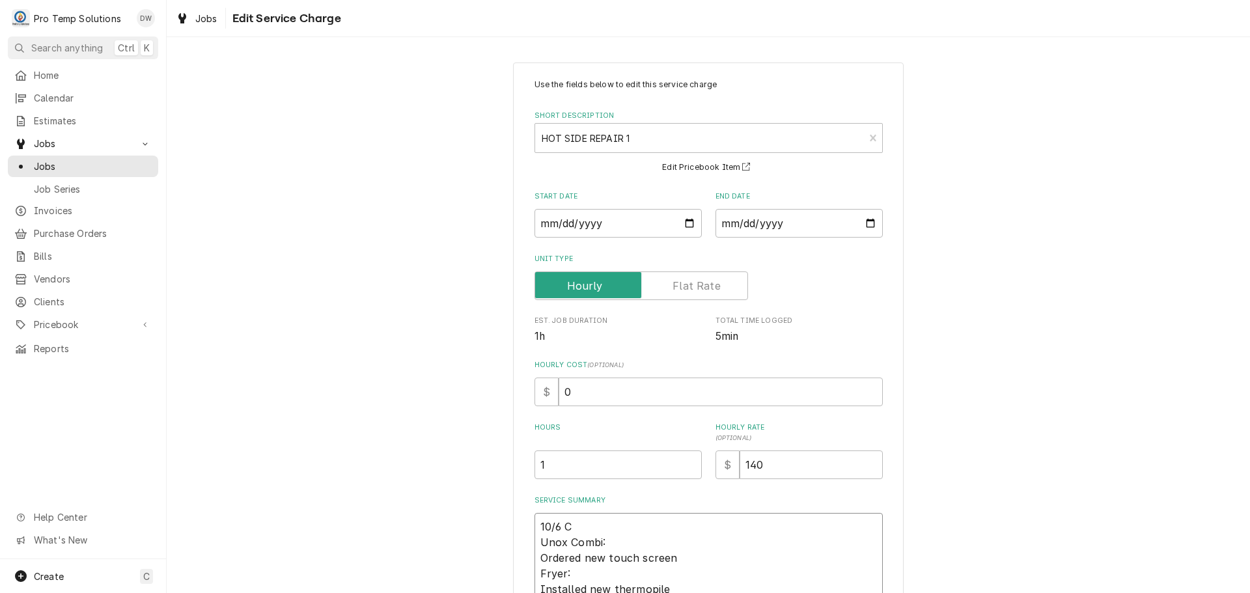
type textarea "x"
type textarea "10/6 CO Unox Combi: Ordered new touch screen Fryer: Installed new thermopile Al…"
type textarea "x"
type textarea "10/6 COM Unox Combi: Ordered new touch screen Fryer: Installed new thermopile A…"
type textarea "x"
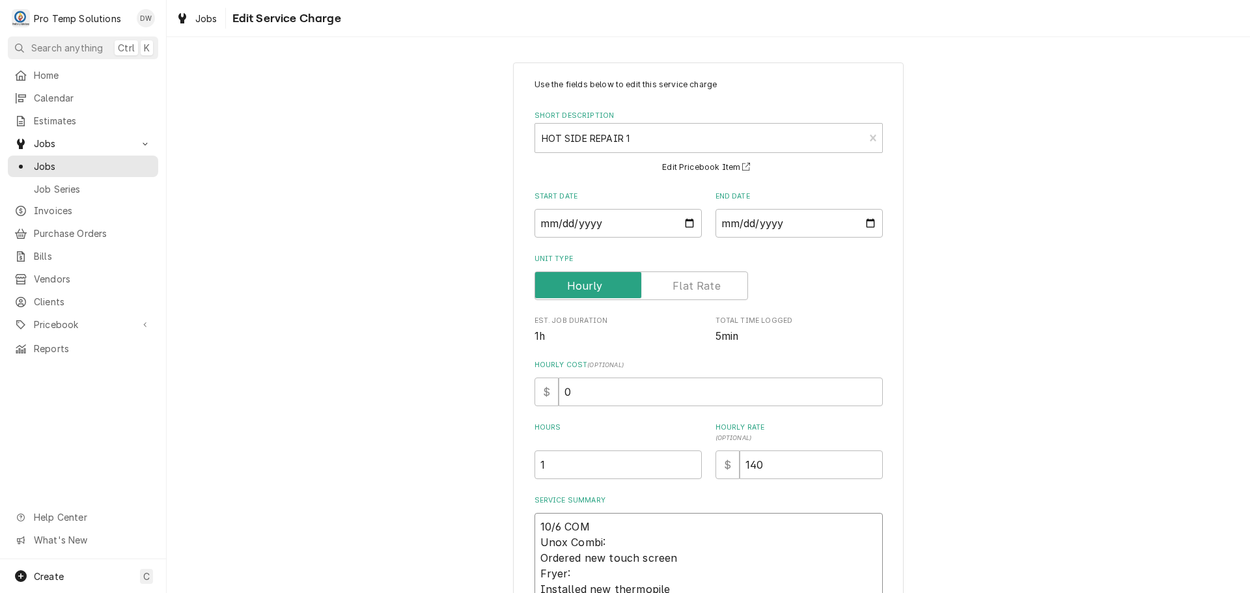
type textarea "10/6 COMB Unox Combi: Ordered new touch screen Fryer: Installed new thermopile …"
type textarea "x"
type textarea "10/6 COMBI Unox Combi: Ordered new touch screen Fryer: Installed new thermopile…"
type textarea "x"
type textarea "10/6 COMBI/ Unox Combi: Ordered new touch screen Fryer: Installed new thermopil…"
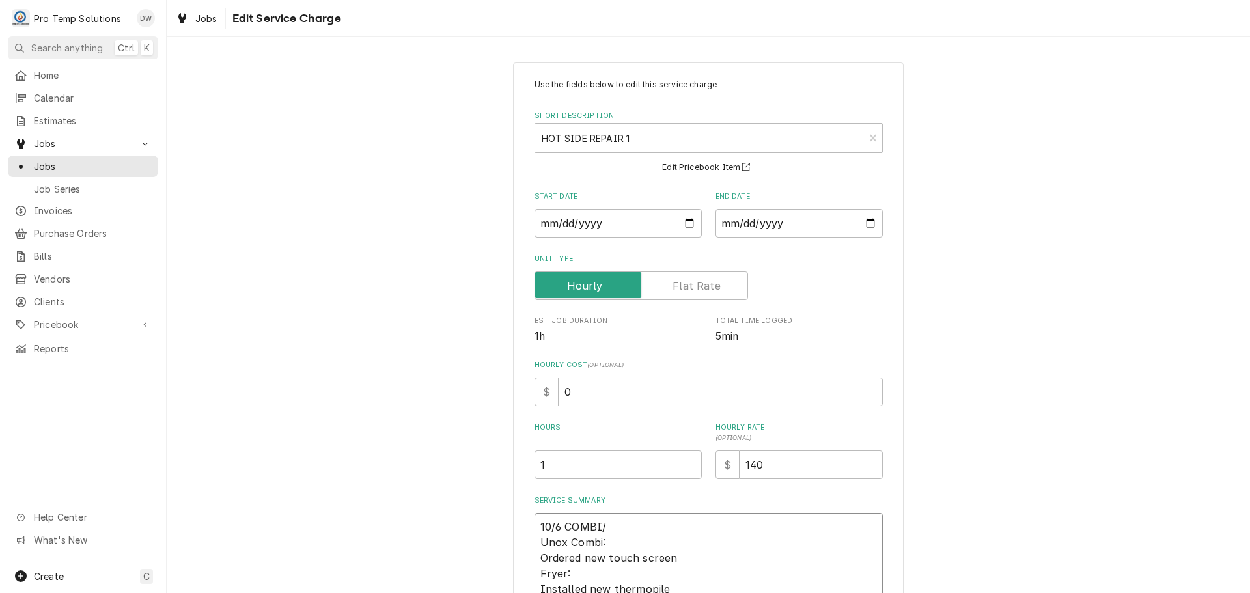
type textarea "x"
type textarea "10/6 COMBI/M Unox Combi: Ordered new touch screen Fryer: Installed new thermopi…"
type textarea "x"
type textarea "10/6 COMBI/MA Unox Combi: Ordered new touch screen Fryer: Installed new thermop…"
type textarea "x"
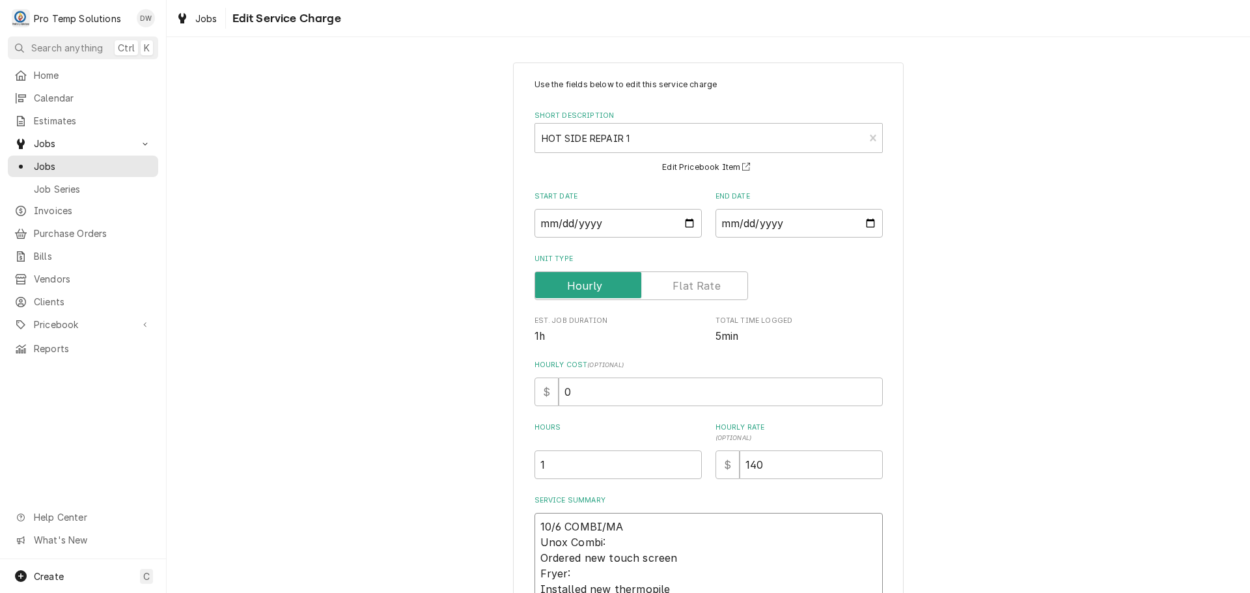
type textarea "10/6 COMBI/MAI Unox Combi: Ordered new touch screen Fryer: Installed new thermo…"
type textarea "x"
type textarea "10/6 COMBI/MAIN Unox Combi: Ordered new touch screen Fryer: Installed new therm…"
type textarea "x"
type textarea "10/6 COMBI/MAIN, Unox Combi: Ordered new touch screen Fryer: Installed new ther…"
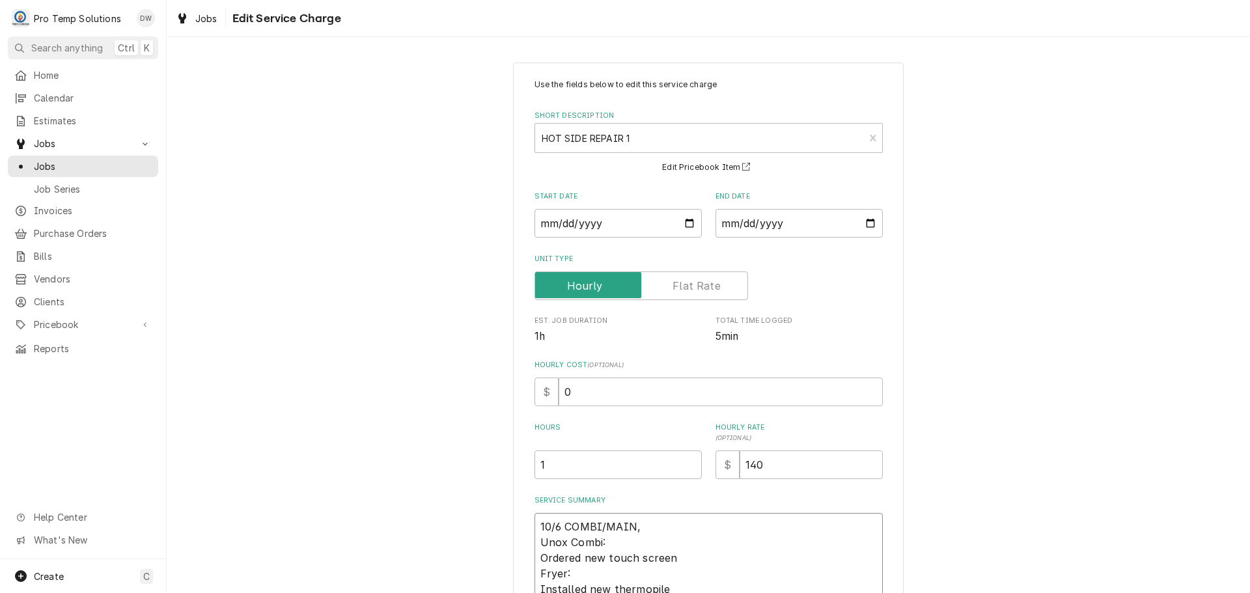
type textarea "x"
type textarea "10/6 COMBI/MAIN, Unox Combi: Ordered new touch screen Fryer: Installed new ther…"
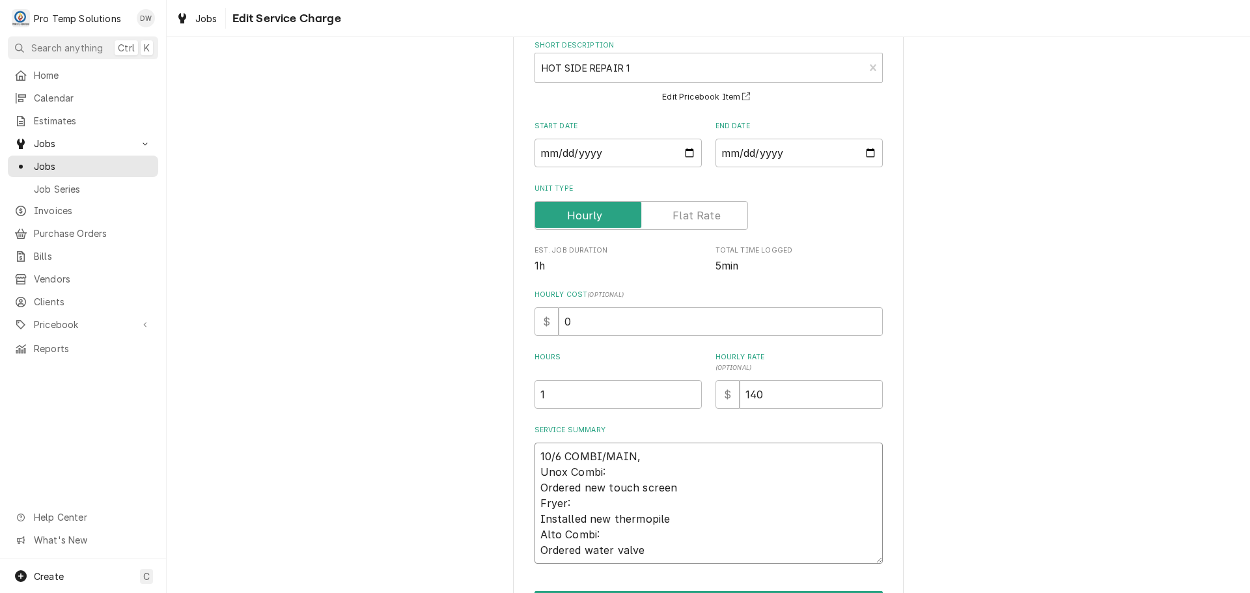
scroll to position [154, 0]
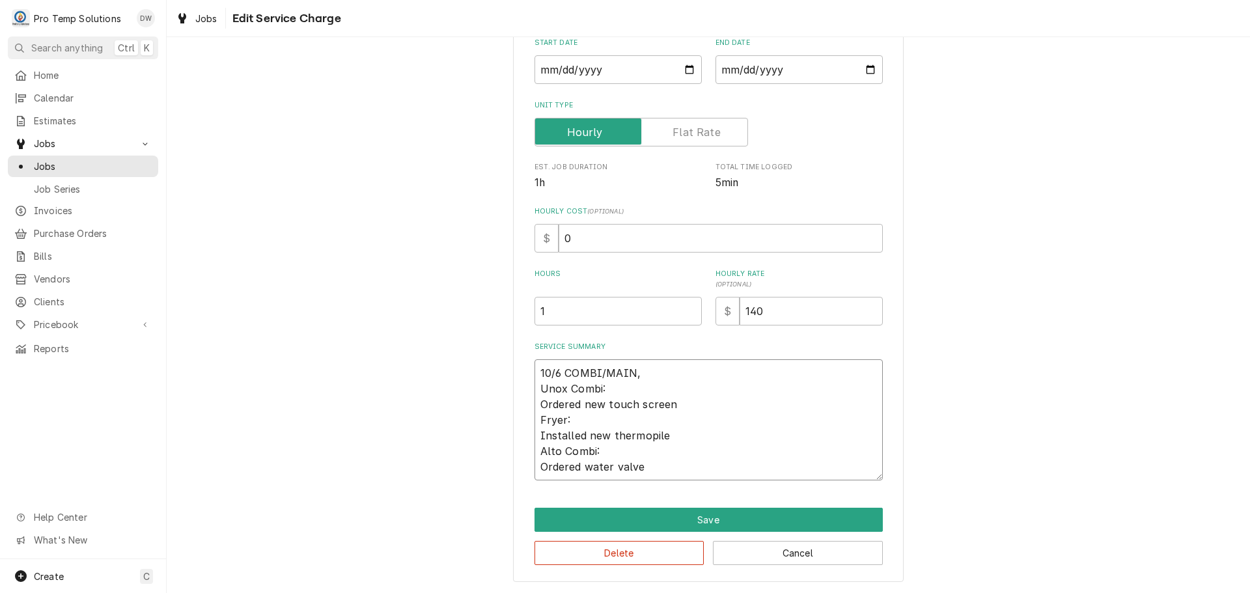
type textarea "x"
type textarea "10/6 COMBI/MAIN, B Unox Combi: Ordered new touch screen Fryer: Installed new th…"
type textarea "x"
type textarea "10/6 COMBI/MAIN, BB Unox Combi: Ordered new touch screen Fryer: Installed new t…"
type textarea "x"
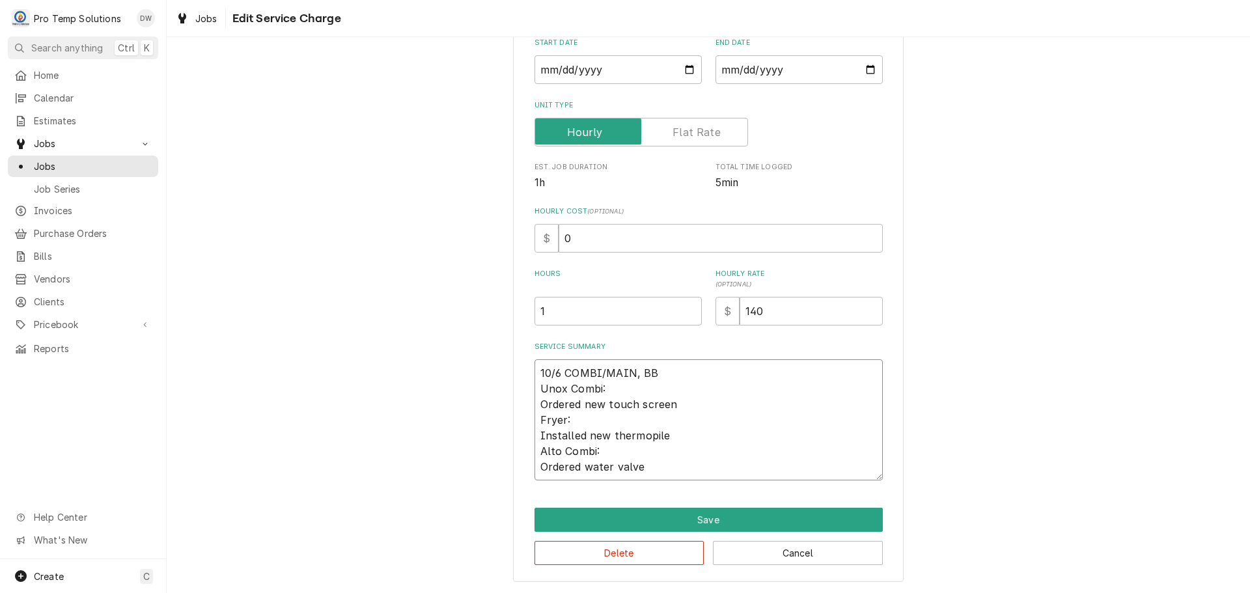
type textarea "10/6 COMBI/MAIN, BBQ Unox Combi: Ordered new touch screen Fryer: Installed new …"
type textarea "x"
type textarea "10/6 COMBI/MAIN, BBQ Unox Combi: Ordered new touch screen Fryer: Installed new …"
type textarea "x"
type textarea "10/6 COMBI/MAIN, BBQ F Unox Combi: Ordered new touch screen Fryer: Installed ne…"
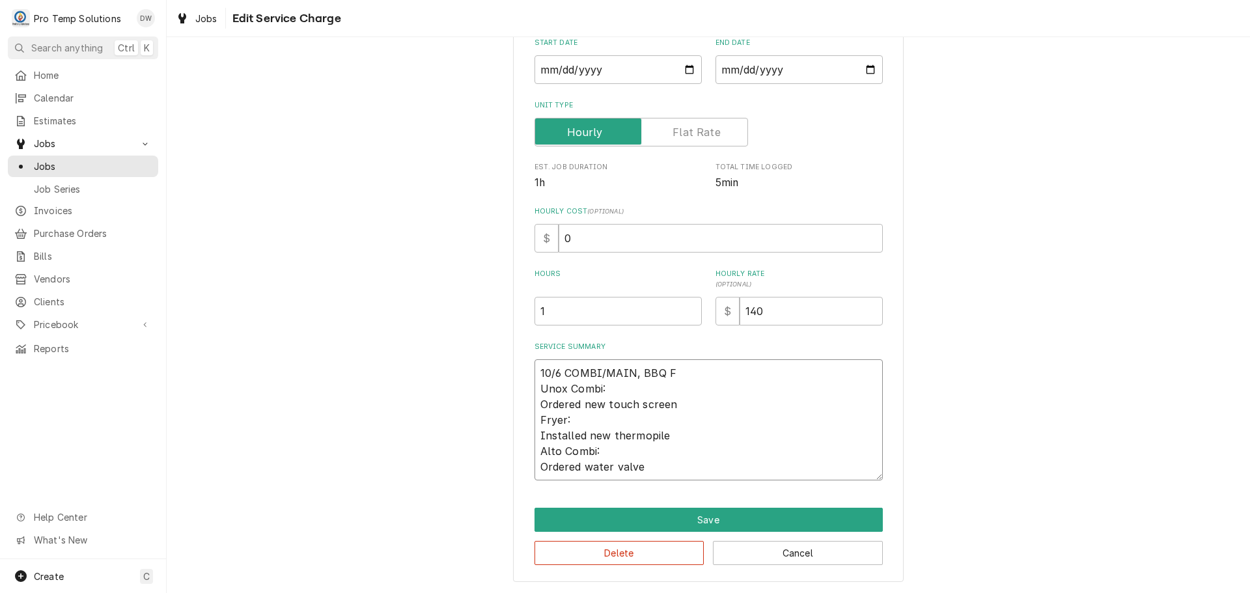
type textarea "x"
type textarea "10/6 COMBI/MAIN, BBQ FR Unox Combi: Ordered new touch screen Fryer: Installed n…"
type textarea "x"
type textarea "10/6 COMBI/MAIN, BBQ FRY Unox Combi: Ordered new touch screen Fryer: Installed …"
type textarea "x"
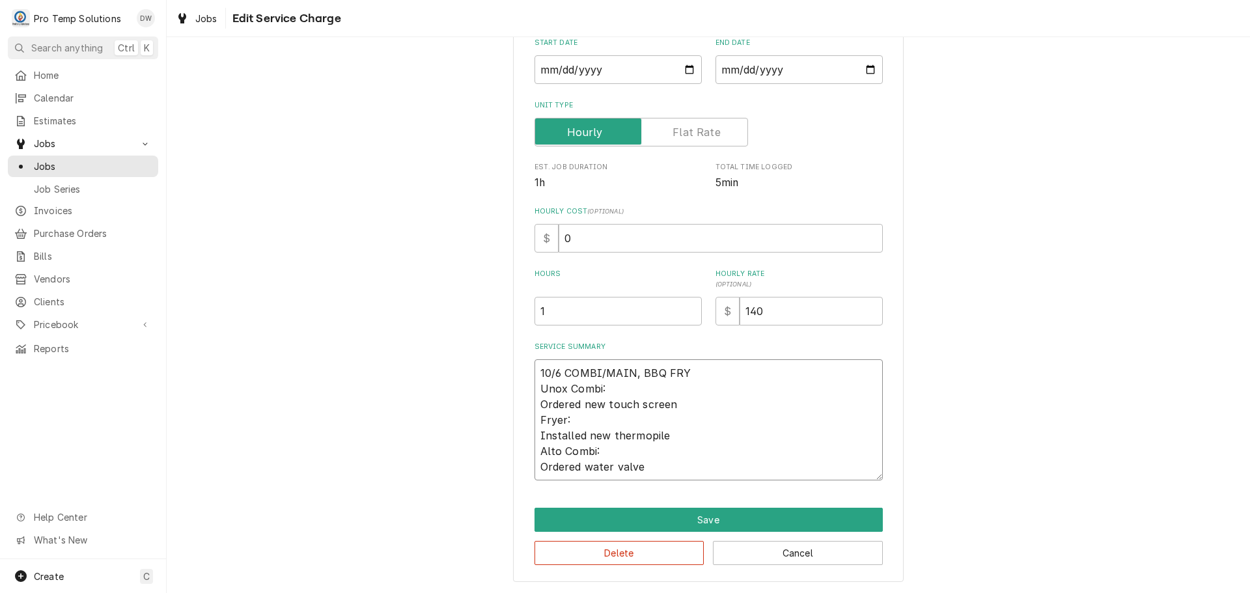
type textarea "10/6 COMBI/MAIN, BBQ FRYE Unox Combi: Ordered new touch screen Fryer: Installed…"
type textarea "x"
type textarea "10/6 COMBI/MAIN, BBQ FRYER Unox Combi: Ordered new touch screen Fryer: Installe…"
click at [662, 373] on textarea "10/6 COMBI/MAIN, BBQ FRYER Unox Combi: Ordered new touch screen Fryer: Installe…" at bounding box center [709, 419] width 348 height 121
type textarea "x"
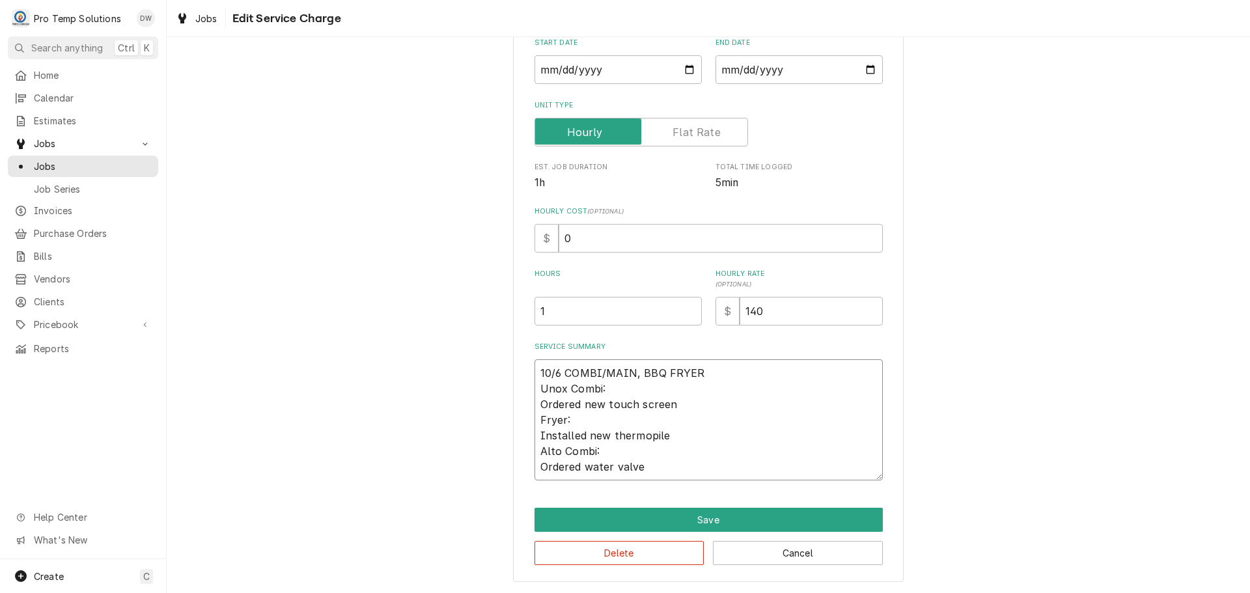
type textarea "10/6 COMBI/MAIN, BBQFRYER Unox Combi: Ordered new touch screen Fryer: Installed…"
type textarea "x"
type textarea "10/6 COMBI/MAIN, BBFRYER Unox Combi: Ordered new touch screen Fryer: Installed …"
type textarea "x"
type textarea "10/6 COMBI/MAIN, BFRYER Unox Combi: Ordered new touch screen Fryer: Installed n…"
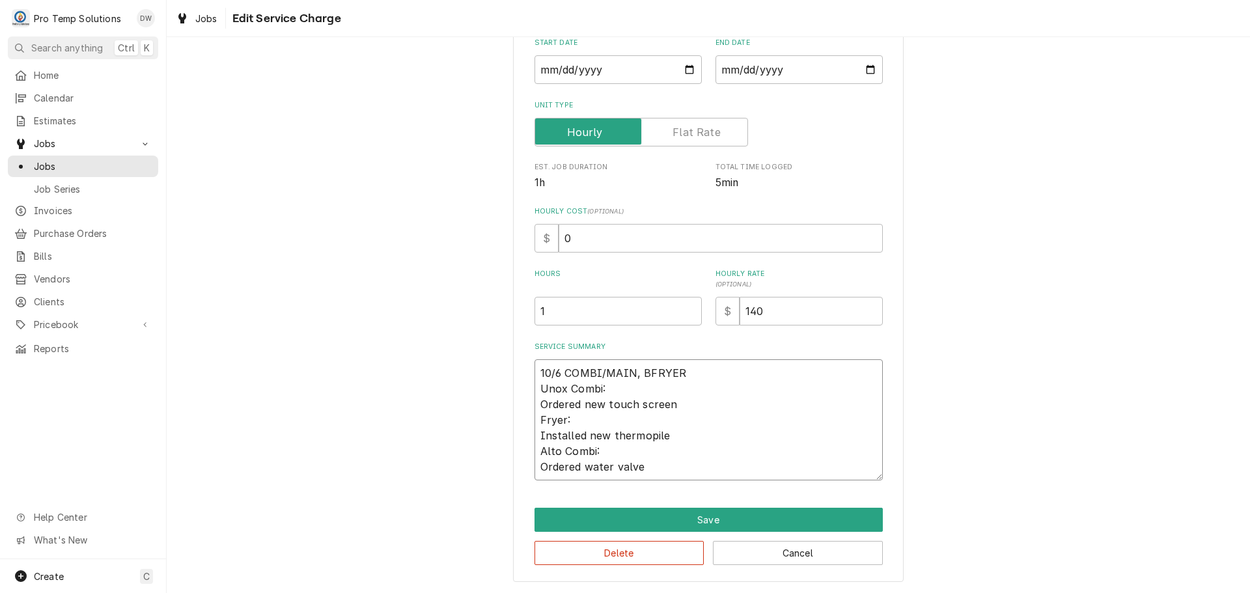
type textarea "x"
type textarea "10/6 COMBI/MAIN, FRYER Unox Combi: Ordered new touch screen Fryer: Installed ne…"
click at [671, 373] on textarea "10/6 COMBI/MAIN, FRYER Unox Combi: Ordered new touch screen Fryer: Installed ne…" at bounding box center [709, 419] width 348 height 121
type textarea "x"
type textarea "10/6 COMBI/MAIN, FRYER/ Unox Combi: Ordered new touch screen Fryer: Installed n…"
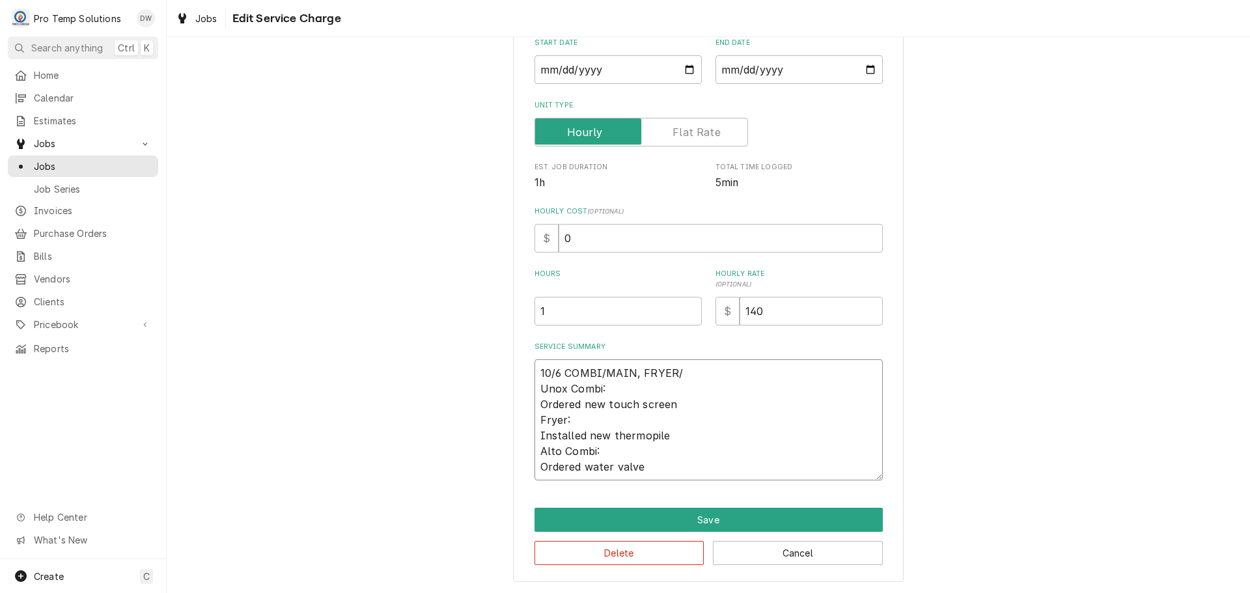
type textarea "x"
type textarea "10/6 COMBI/MAIN, FRYER/C Unox Combi: Ordered new touch screen Fryer: Installed …"
type textarea "x"
type textarea "10/6 COMBI/MAIN, FRYER/CO Unox Combi: Ordered new touch screen Fryer: Installed…"
type textarea "x"
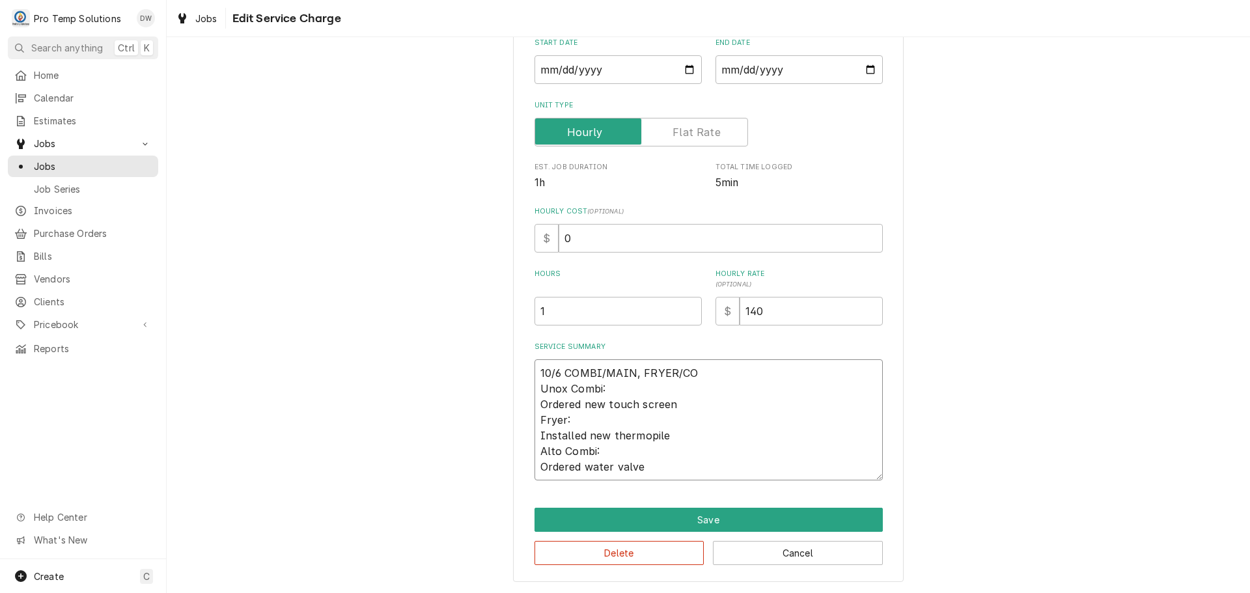
type textarea "10/6 COMBI/MAIN, FRYER/COM Unox Combi: Ordered new touch screen Fryer: Installe…"
type textarea "x"
type textarea "10/6 COMBI/MAIN, FRYER/COMB Unox Combi: Ordered new touch screen Fryer: Install…"
type textarea "x"
type textarea "10/6 COMBI/MAIN, FRYER/COMBI Unox Combi: Ordered new touch screen Fryer: Instal…"
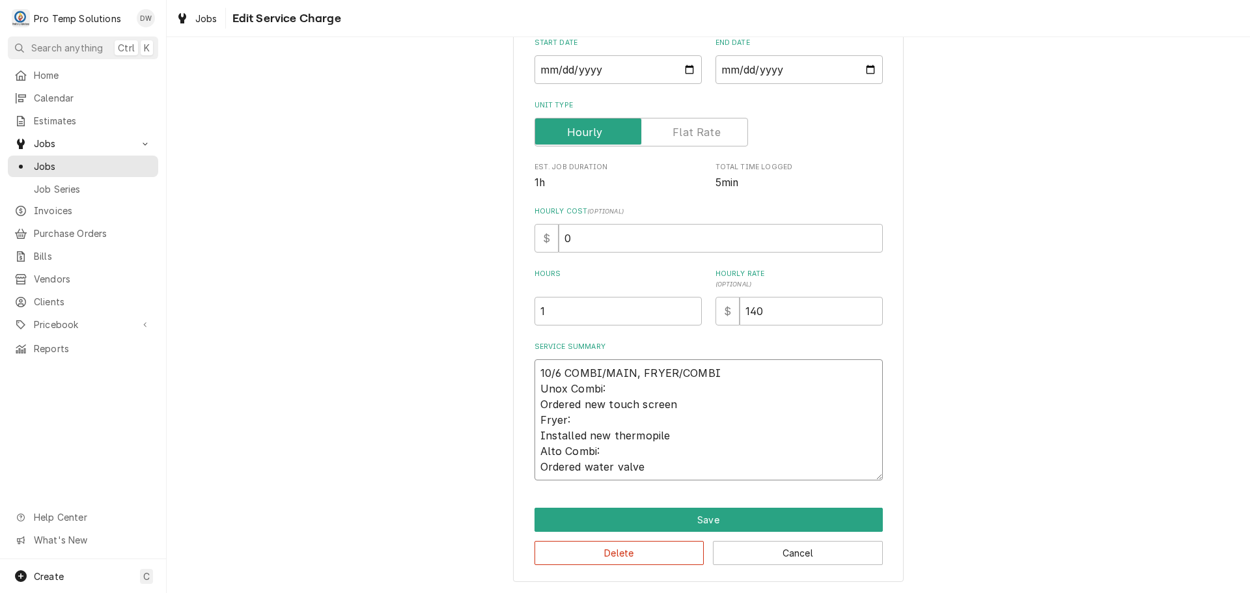
type textarea "x"
type textarea "10/6 COMBI/MAIN, FRYER/COMBI Unox Combi: Ordered new touch screen Fryer: Instal…"
type textarea "x"
type textarea "10/6 COMBI/MAIN, FRYER/COMBI B Unox Combi: Ordered new touch screen Fryer: Inst…"
type textarea "x"
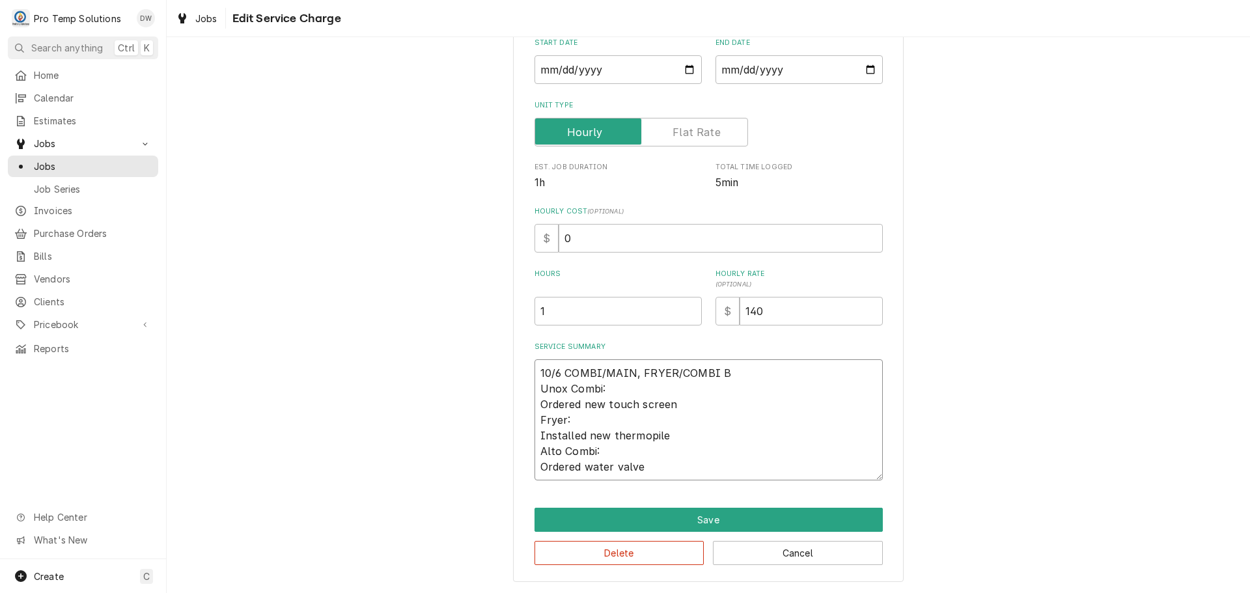
type textarea "10/6 COMBI/MAIN, FRYER/COMBI BB Unox Combi: Ordered new touch screen Fryer: Ins…"
type textarea "x"
type textarea "10/6 COMBI/MAIN, FRYER/COMBI BBQ Unox Combi: Ordered new touch screen Fryer: In…"
type textarea "x"
type textarea "10/6 COMBI/MAIN, FRYER/COMBI BBQ Unox Combi: Ordered new touch screen Fryer: In…"
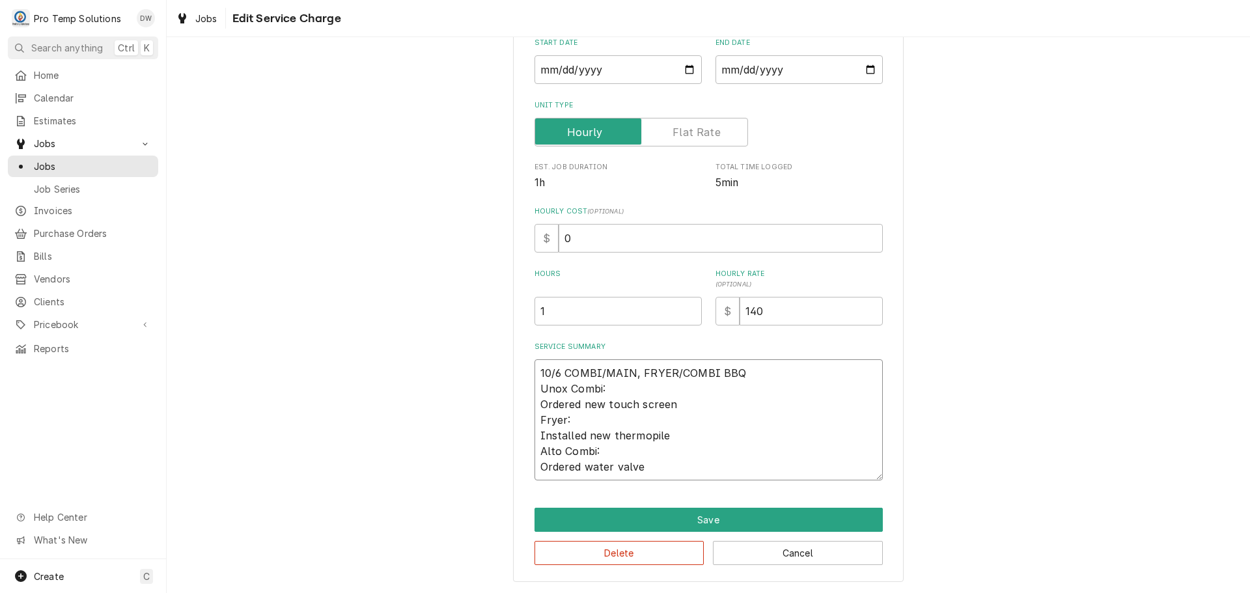
type textarea "x"
type textarea "10/6 COMBI/MAIN, FRYER/COMBI BBQ S Unox Combi: Ordered new touch screen Fryer: …"
type textarea "x"
type textarea "10/6 COMBI/MAIN, FRYER/COMBI BBQ ST Unox Combi: Ordered new touch screen Fryer:…"
type textarea "x"
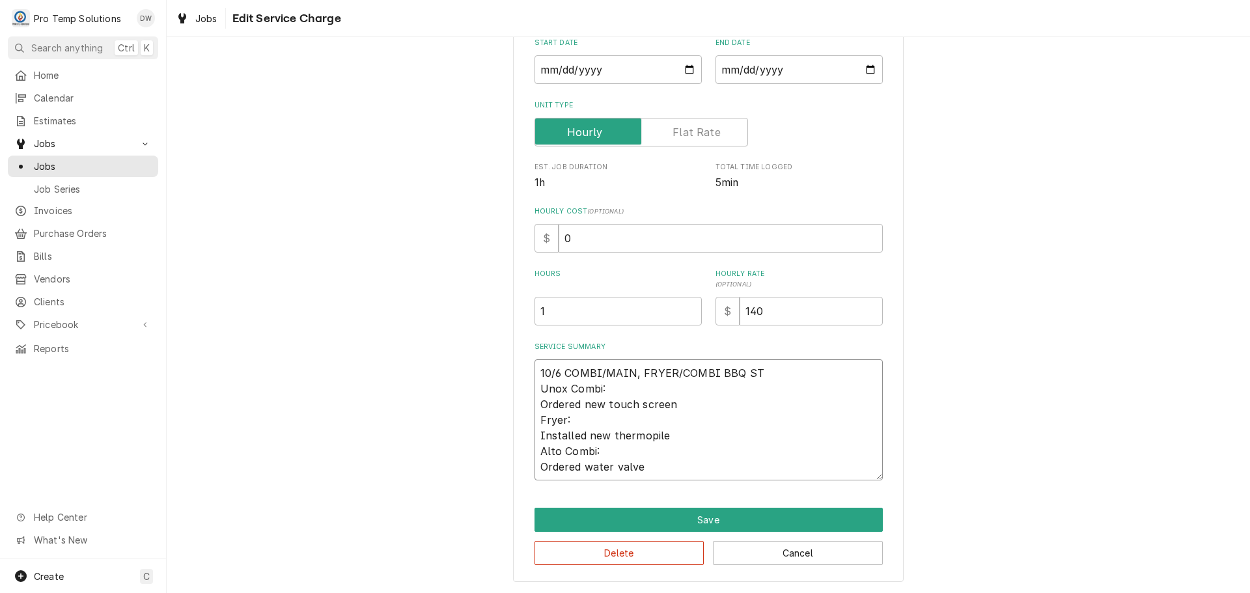
type textarea "10/6 COMBI/MAIN, FRYER/COMBI BBQ STA Unox Combi: Ordered new touch screen Fryer…"
type textarea "x"
type textarea "10/6 COMBI/MAIN, FRYER/COMBI BBQ STAN Unox Combi: Ordered new touch screen Frye…"
type textarea "x"
type textarea "10/6 COMBI/MAIN, FRYER/COMBI BBQ STAND Unox Combi: Ordered new touch screen Fry…"
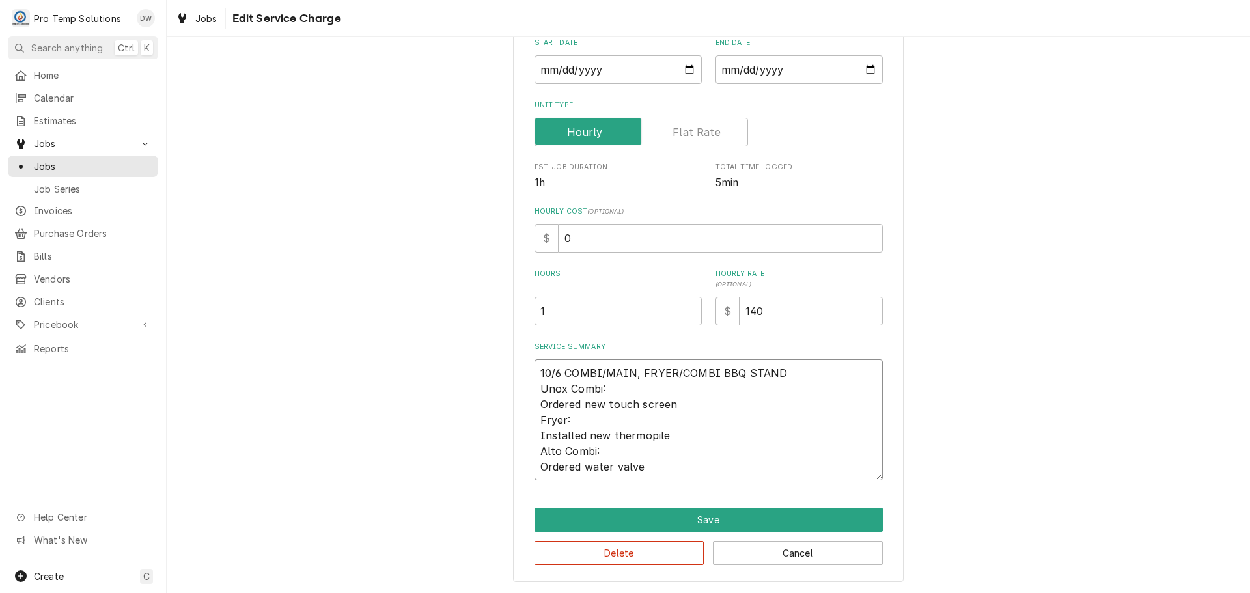
type textarea "x"
type textarea "10/6 COMBI/MAIN, FRYER/COMBI BBQ STAND Unox Combi: Ordered new touch screen Fry…"
type textarea "x"
type textarea "10/6 COMBI/MAIN, FRYER/COMBI BBQ STAND 9 Unox Combi: Ordered new touch screen F…"
type textarea "x"
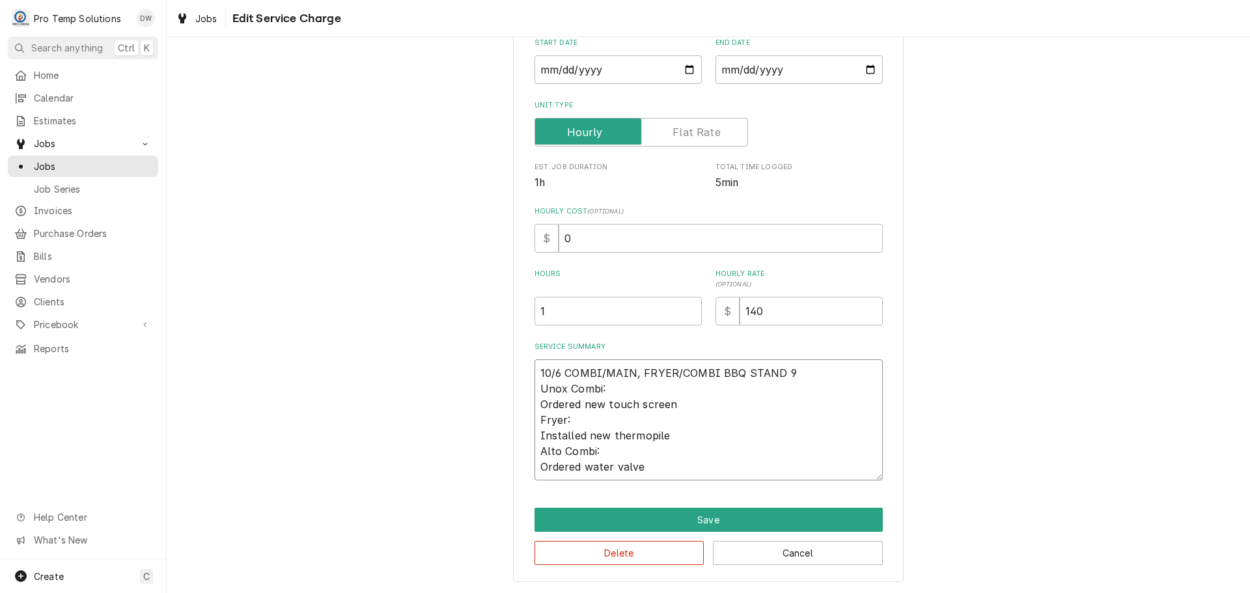
type textarea "10/6 COMBI/MAIN, FRYER/COMBI BBQ STAND 94 Unox Combi: Ordered new touch screen …"
type textarea "x"
type textarea "10/6 COMBI/MAIN, FRYER/COMBI BBQ STAND 945 Unox Combi: Ordered new touch screen…"
type textarea "x"
type textarea "10/6 COMBI/MAIN, FRYER/COMBI BBQ STAND 945- Unox Combi: Ordered new touch scree…"
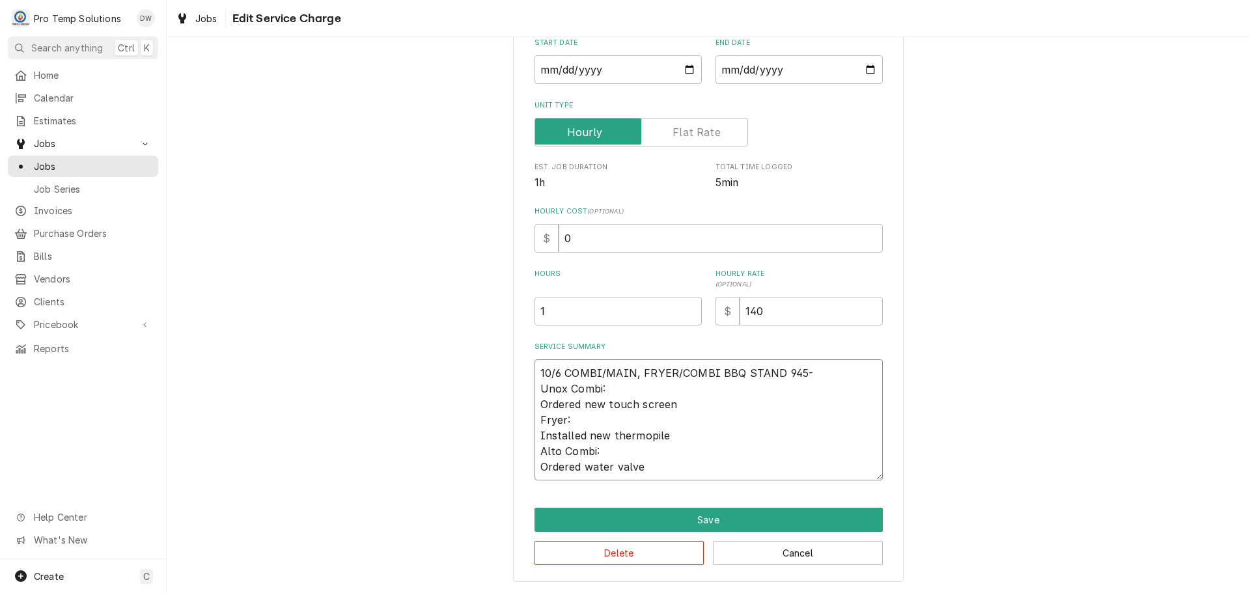
type textarea "x"
type textarea "10/6 COMBI/MAIN, FRYER/COMBI BBQ STAND 945-1 Unox Combi: Ordered new touch scre…"
type textarea "x"
type textarea "10/6 COMBI/MAIN, FRYER/COMBI BBQ STAND 945-11 Unox Combi: Ordered new touch scr…"
type textarea "x"
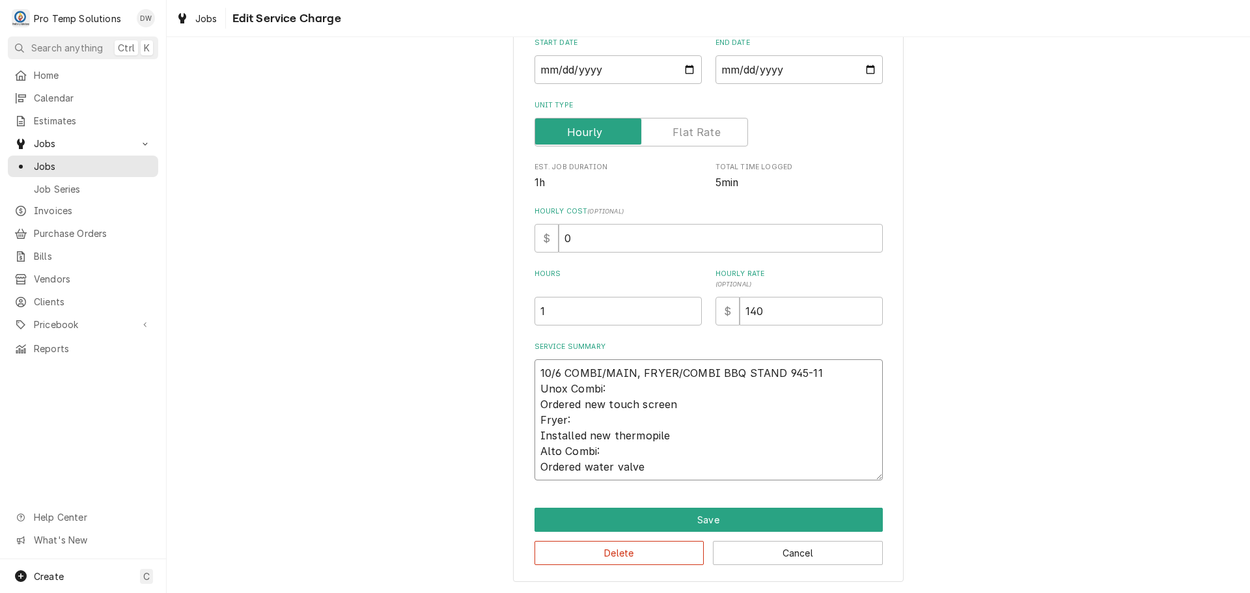
type textarea "10/6 COMBI/MAIN, FRYER/COMBI BBQ STAND 945-110 Unox Combi: Ordered new touch sc…"
type textarea "x"
type textarea "10/6 COMBI/MAIN, FRYER/COMBI BBQ STAND 945-1100 Unox Combi: Ordered new touch s…"
type textarea "x"
type textarea "10/6 COMBI/MAIN, FRYER/COMBI BBQ STAND 945-1100 Unox Combi: Ordered new touch s…"
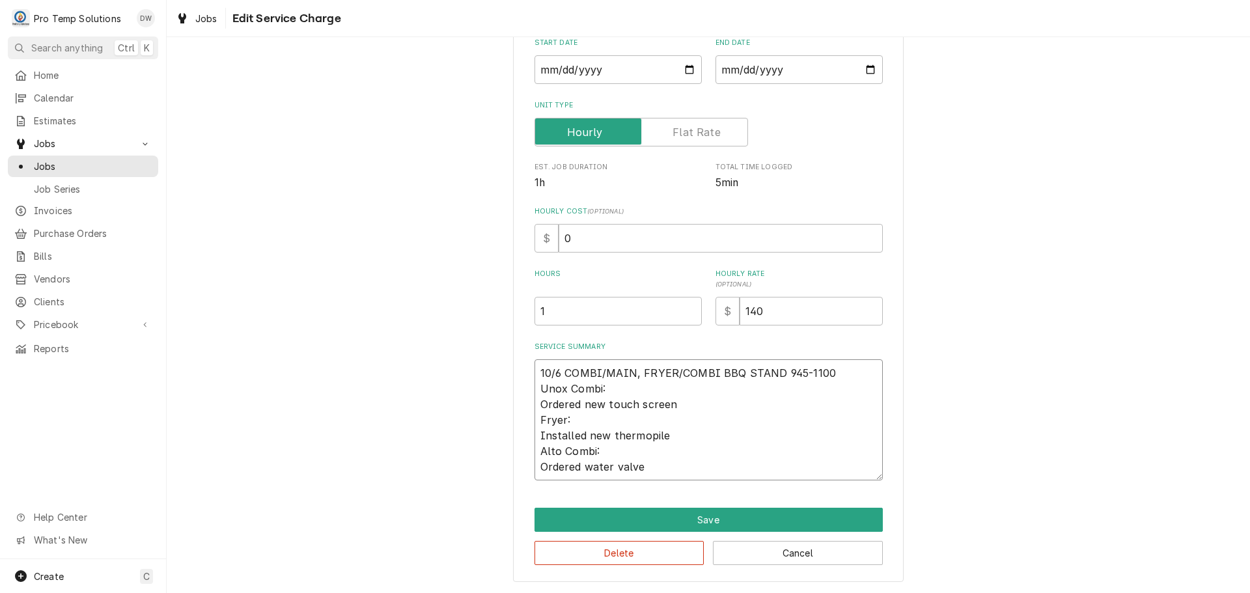
type textarea "x"
type textarea "10/6 COMBI/MAIN, FRYER/COMBI BBQ STAND 945-1100 K Unox Combi: Ordered new touch…"
type textarea "x"
type textarea "10/6 COMBI/MAIN, FRYER/COMBI BBQ STAND 945-1100 KE Unox Combi: Ordered new touc…"
type textarea "x"
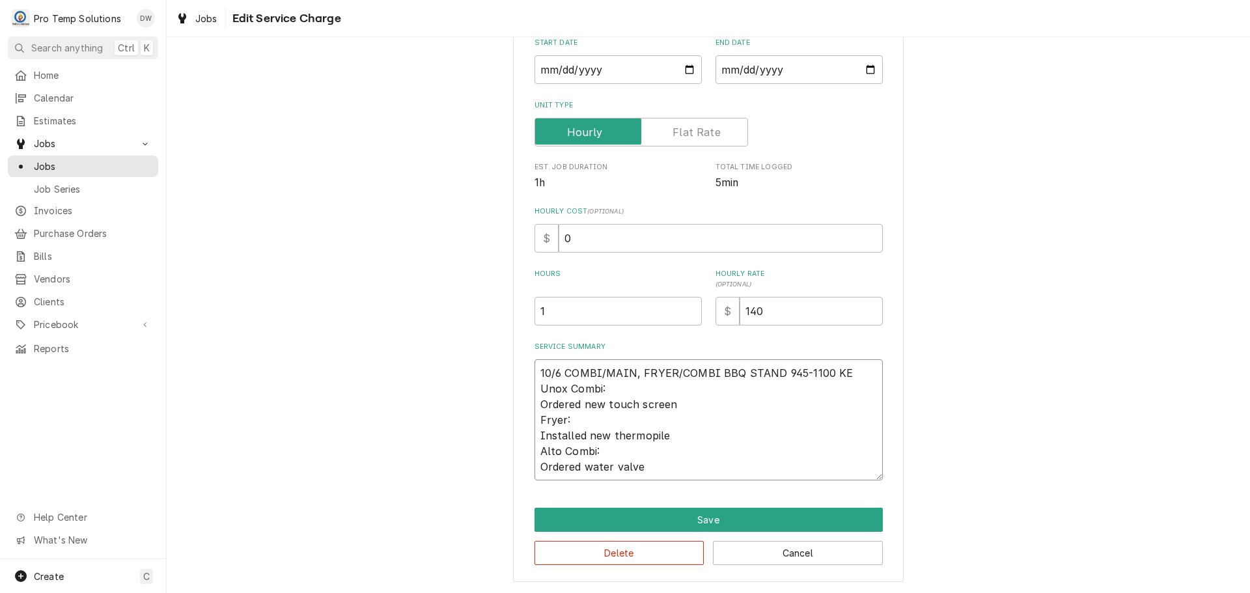
type textarea "10/6 COMBI/MAIN, FRYER/COMBI BBQ STAND 945-1100 KEV Unox Combi: Ordered new tou…"
type textarea "x"
type textarea "10/6 COMBI/MAIN, FRYER/COMBI BBQ STAND 945-1100 KEVI Unox Combi: Ordered new to…"
type textarea "x"
type textarea "10/6 COMBI/MAIN, FRYER/COMBI BBQ STAND 945-1100 KEVIN Unox Combi: Ordered new t…"
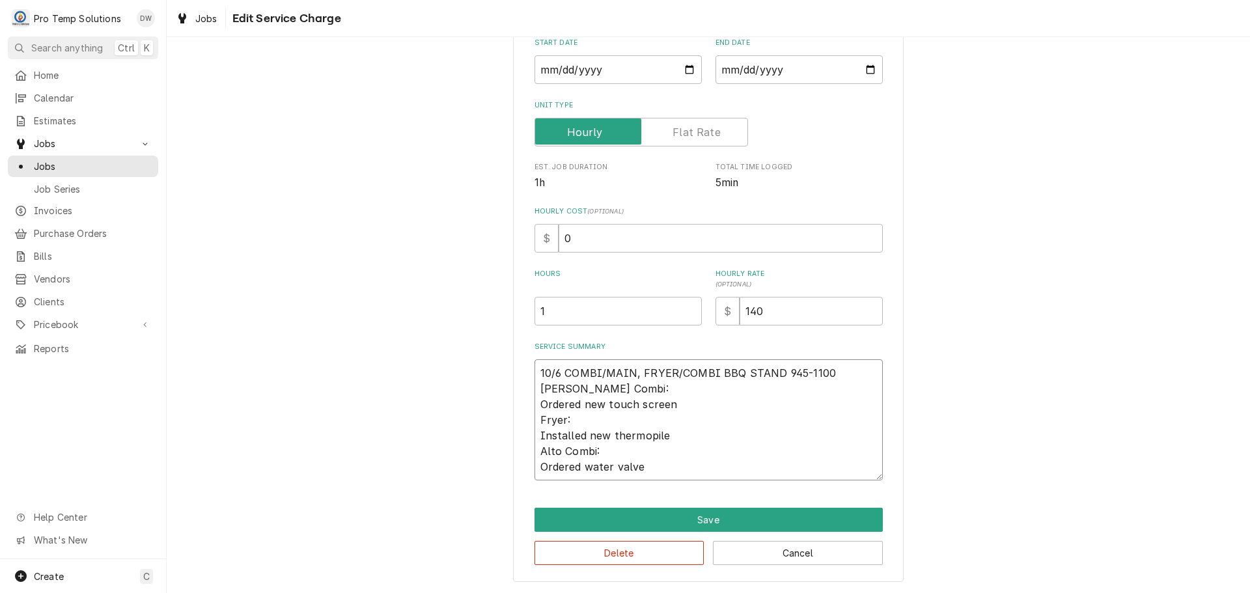
type textarea "x"
type textarea "10/6 COMBI/MAIN, FRYER/COMBI BBQ STAND 945-1100 KEVIN Unox Combi: Ordered new t…"
click at [536, 402] on textarea "10/6 COMBI/MAIN, FRYER/COMBI BBQ STAND 945-1100 KEVIN Unox Combi: Ordered new t…" at bounding box center [709, 419] width 348 height 121
type textarea "x"
type textarea "10/6 COMBI/MAIN, FRYER/COMBI BBQ STAND 945-1100 KEVIN Unox Combi:Ordered new to…"
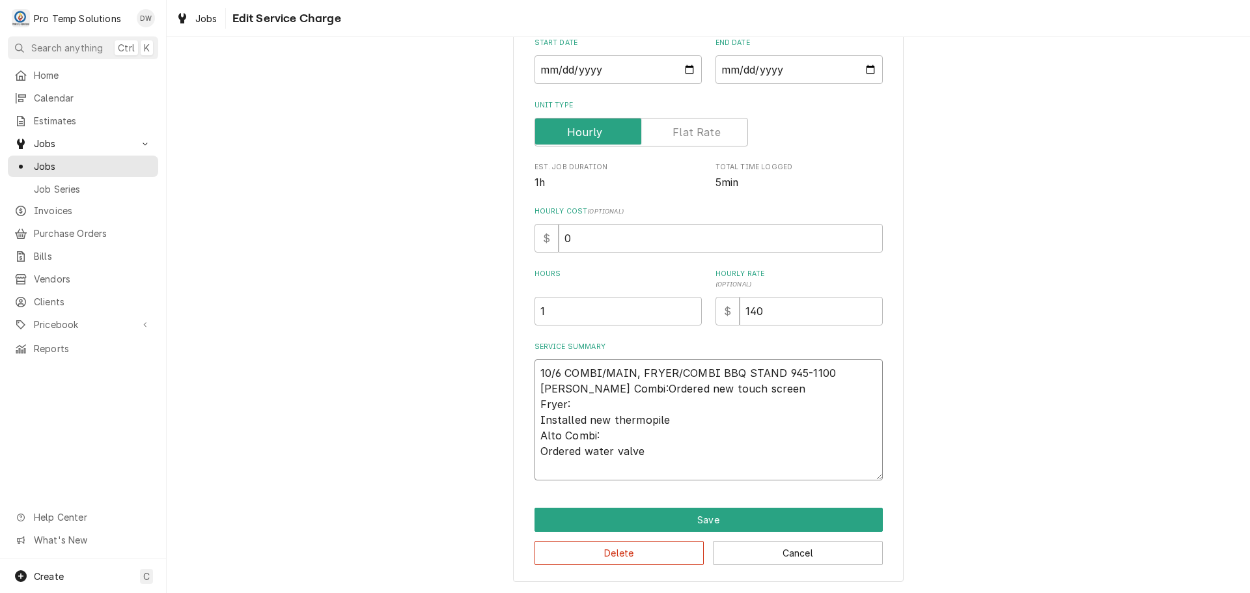
scroll to position [138, 0]
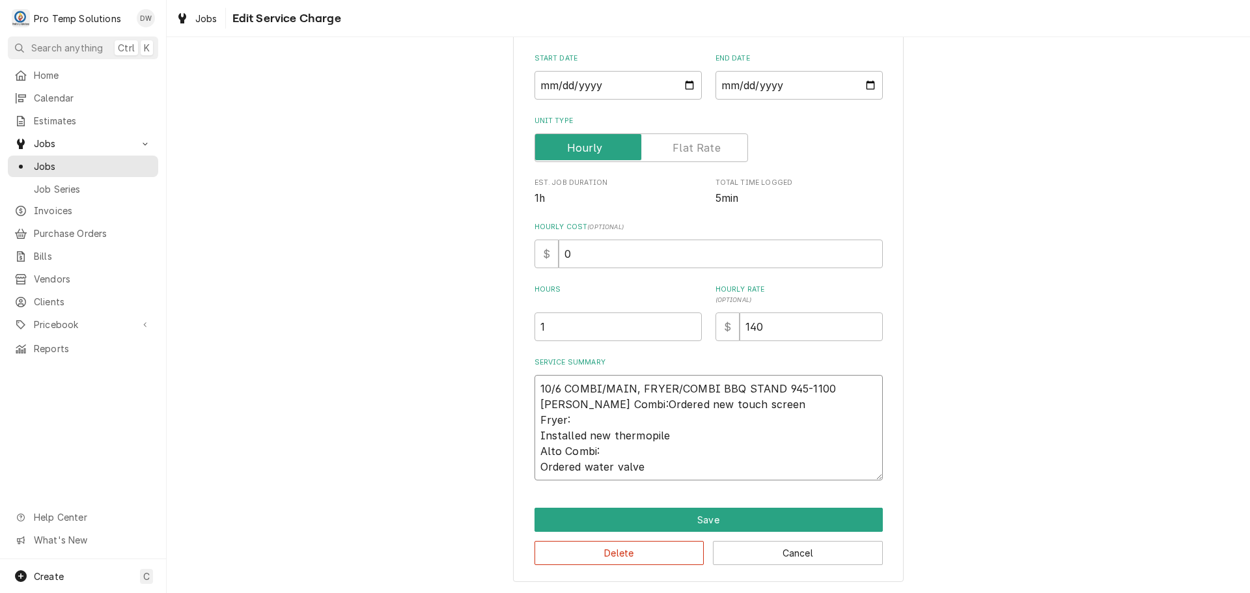
type textarea "x"
type textarea "10/6 COMBI/MAIN, FRYER/COMBI BBQ STAND 945-1100 KEVIN Unox Combi: Ordered new t…"
click at [562, 402] on textarea "10/6 COMBI/MAIN, FRYER/COMBI BBQ STAND 945-1100 KEVIN Unox Combi: Ordered new t…" at bounding box center [709, 427] width 348 height 105
type textarea "x"
type textarea "10/6 COMBI/MAIN, FRYER/COMBI BBQ STAND 945-1100 KEVIN Uno Combi: Ordered new to…"
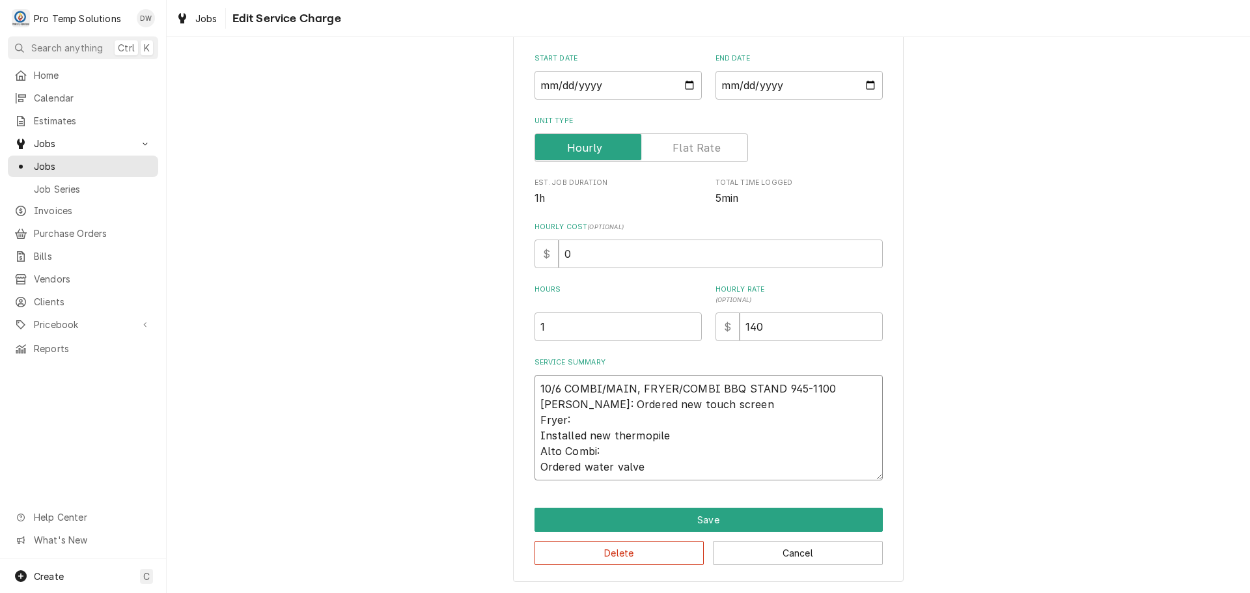
type textarea "x"
type textarea "10/6 COMBI/MAIN, FRYER/COMBI BBQ STAND 945-1100 KEVIN Un Combi: Ordered new tou…"
type textarea "x"
type textarea "10/6 COMBI/MAIN, FRYER/COMBI BBQ STAND 945-1100 KEVIN U Combi: Ordered new touc…"
type textarea "x"
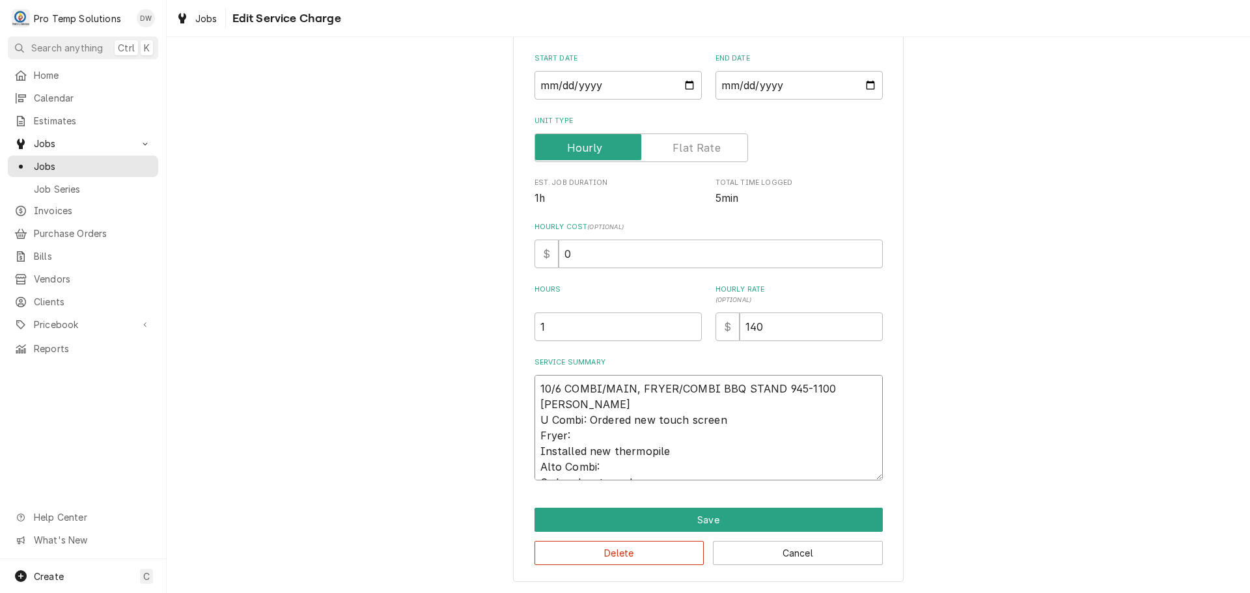
type textarea "10/6 COMBI/MAIN, FRYER/COMBI BBQ STAND 945-1100 KEVIN Combi: Ordered new touch …"
type textarea "x"
type textarea "10/6 COMBI/MAIN, FRYER/COMBI BBQ STAND 945-1100 KEVIN M Combi: Ordered new touc…"
type textarea "x"
type textarea "10/6 COMBI/MAIN, FRYER/COMBI BBQ STAND 945-1100 KEVIN MA Combi: Ordered new tou…"
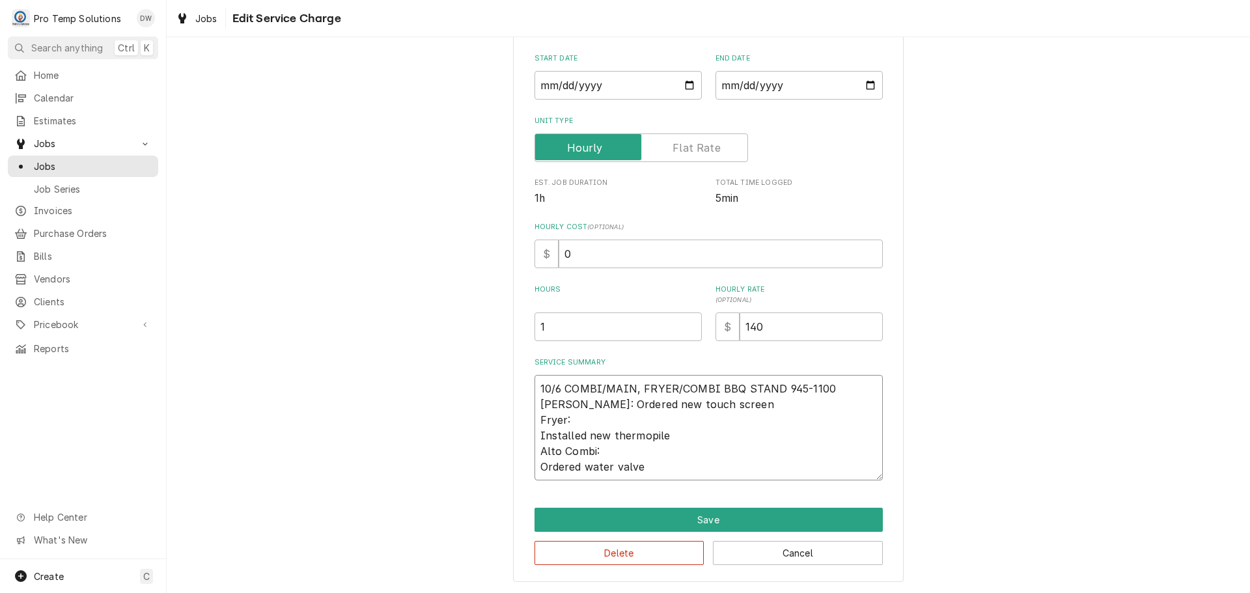
type textarea "x"
type textarea "10/6 COMBI/MAIN, FRYER/COMBI BBQ STAND 945-1100 KEVIN MAI Combi: Ordered new to…"
type textarea "x"
type textarea "10/6 COMBI/MAIN, FRYER/COMBI BBQ STAND 945-1100 KEVIN MAIN Combi: Ordered new t…"
click at [535, 433] on textarea "10/6 COMBI/MAIN, FRYER/COMBI BBQ STAND 945-1100 KEVIN MAIN Combi: Ordered new t…" at bounding box center [709, 427] width 348 height 105
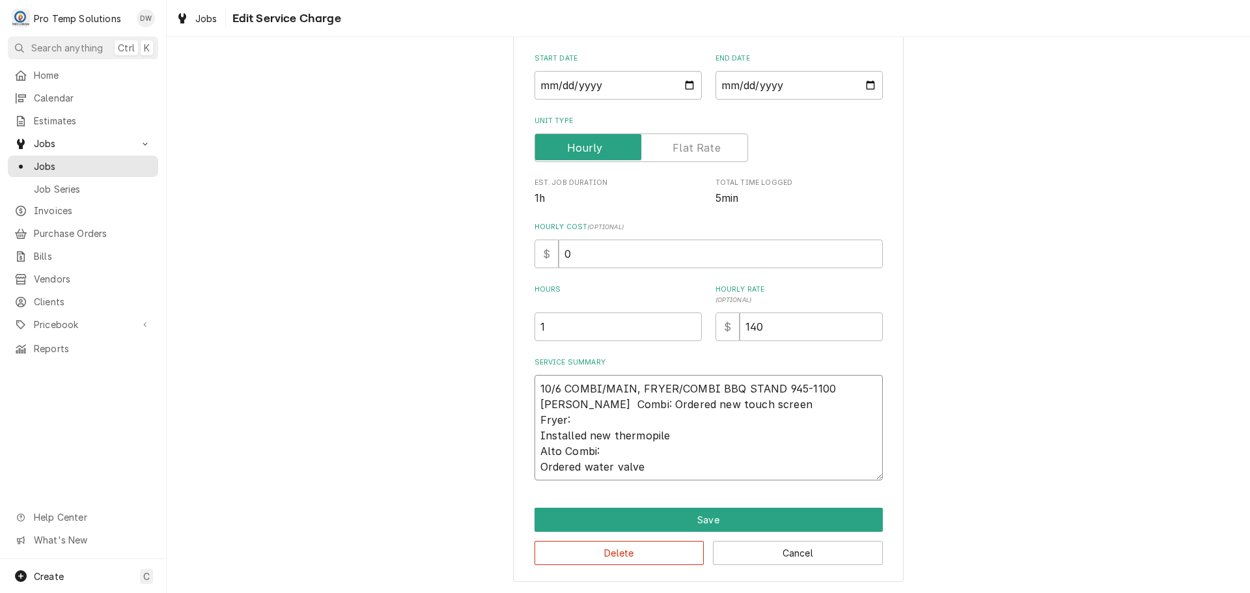
type textarea "x"
type textarea "10/6 COMBI/MAIN, FRYER/COMBI BBQ STAND 945-1100 KEVIN MAIN Combi: Ordered new t…"
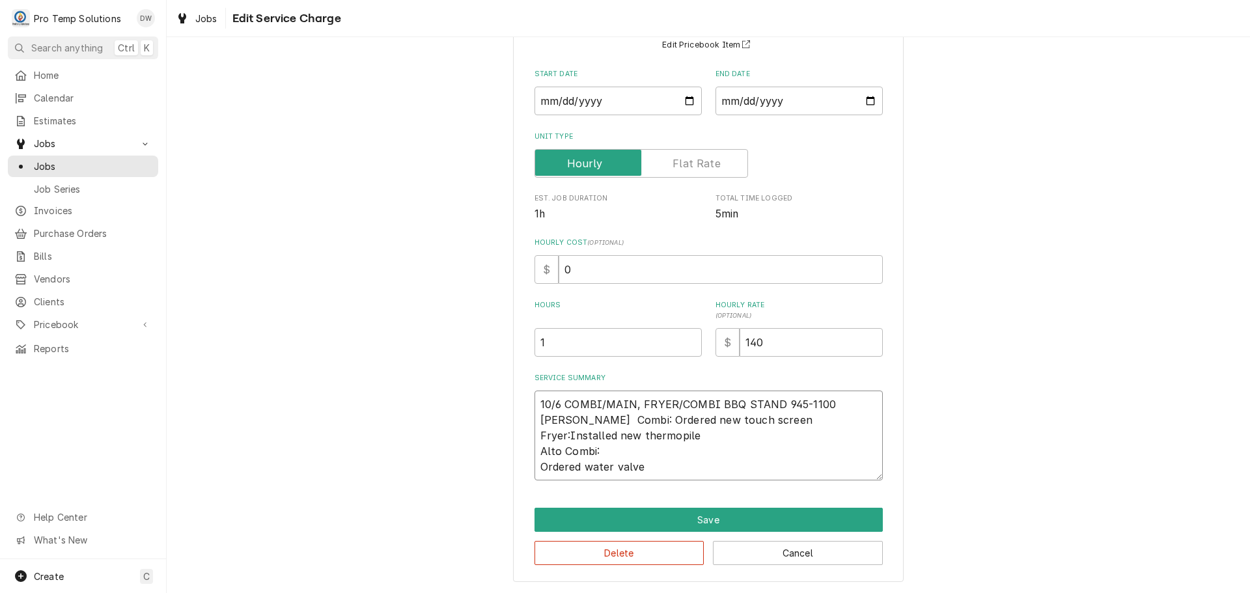
type textarea "x"
type textarea "10/6 COMBI/MAIN, FRYER/COMBI BBQ STAND 945-1100 KEVIN MAIN Combi: Ordered new t…"
click at [537, 436] on textarea "10/6 COMBI/MAIN, FRYER/COMBI BBQ STAND 945-1100 KEVIN MAIN Combi: Ordered new t…" at bounding box center [709, 436] width 348 height 90
type textarea "x"
type textarea "10/6 COMBI/MAIN, FRYER/COMBI BBQ STAND 945-1100 KEVIN MAIN Combi: Ordered new t…"
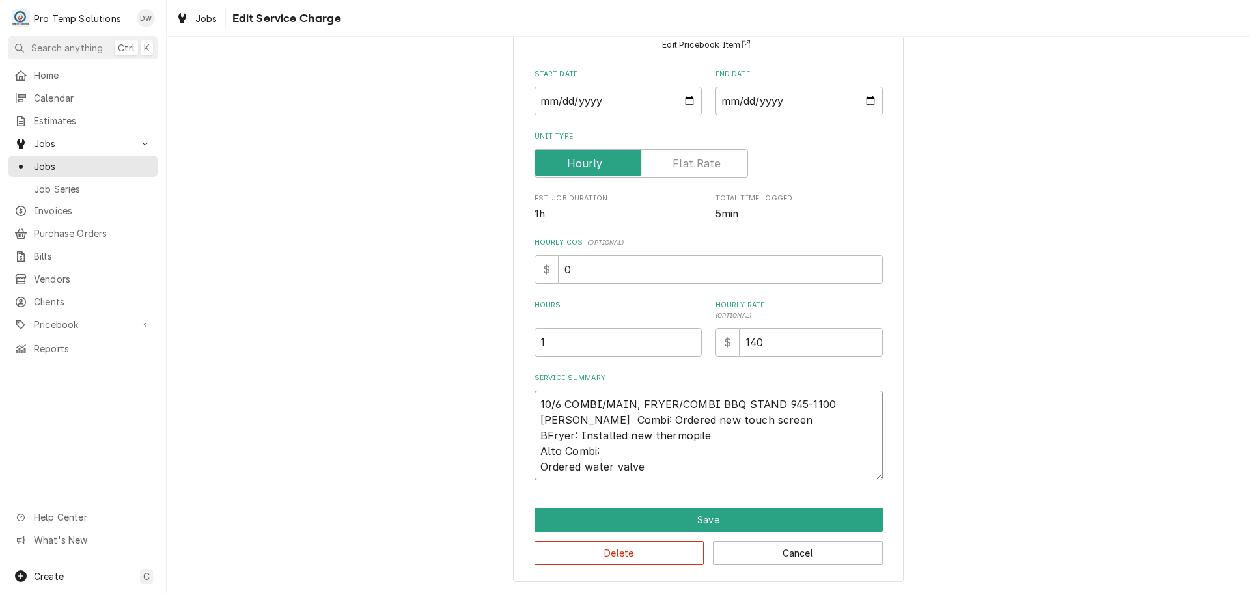
type textarea "x"
type textarea "10/6 COMBI/MAIN, FRYER/COMBI BBQ STAND 945-1100 KEVIN MAIN Combi: Ordered new t…"
type textarea "x"
type textarea "10/6 COMBI/MAIN, FRYER/COMBI BBQ STAND 945-1100 KEVIN MAIN Combi: Ordered new t…"
type textarea "x"
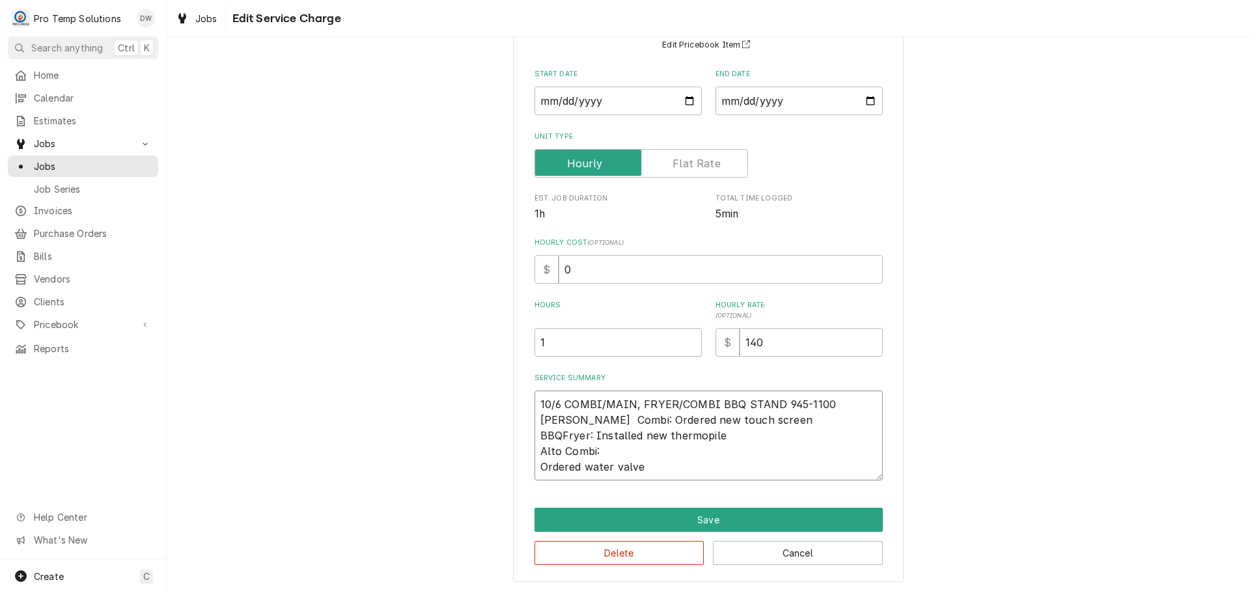
type textarea "10/6 COMBI/MAIN, FRYER/COMBI BBQ STAND 945-1100 KEVIN MAIN Combi: Ordered new t…"
click at [730, 438] on textarea "10/6 COMBI/MAIN, FRYER/COMBI BBQ STAND 945-1100 KEVIN MAIN Combi: Ordered new t…" at bounding box center [709, 436] width 348 height 90
type textarea "x"
type textarea "10/6 COMBI/MAIN, FRYER/COMBI BBQ STAND 945-1100 KEVIN MAIN Combi: Ordered new t…"
type textarea "x"
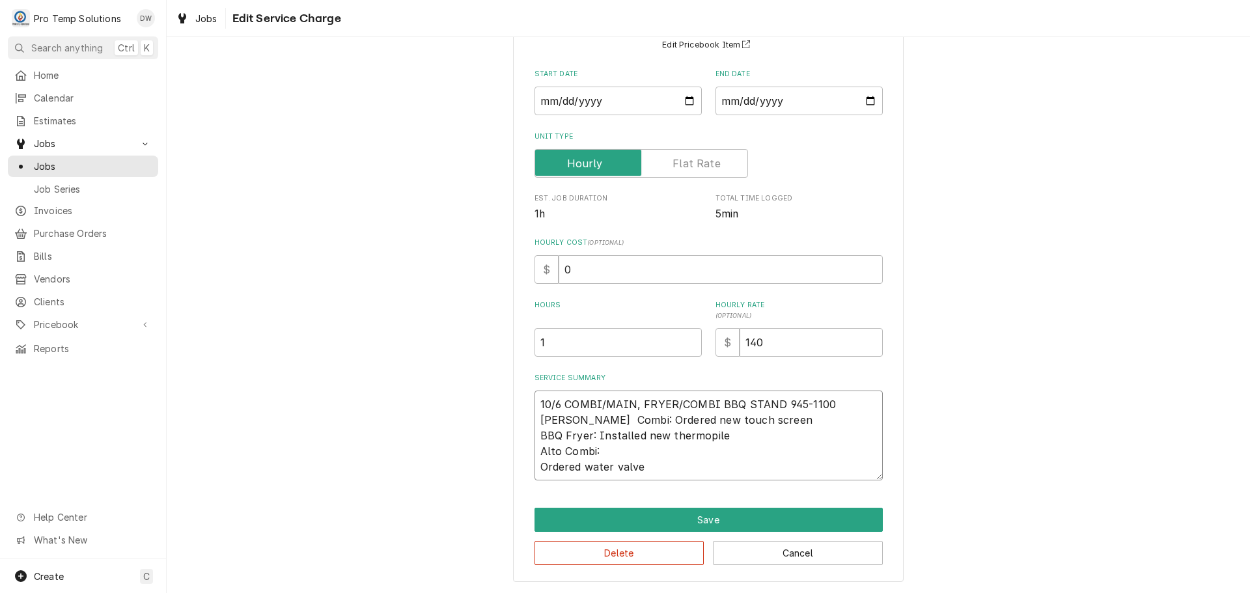
type textarea "10/6 COMBI/MAIN, FRYER/COMBI BBQ STAND 945-1100 KEVIN MAIN Combi: Ordered new t…"
type textarea "x"
type textarea "10/6 COMBI/MAIN, FRYER/COMBI BBQ STAND 945-1100 KEVIN MAIN Combi: Ordered new t…"
type textarea "x"
type textarea "10/6 COMBI/MAIN, FRYER/COMBI BBQ STAND 945-1100 KEVIN MAIN Combi: Ordered new t…"
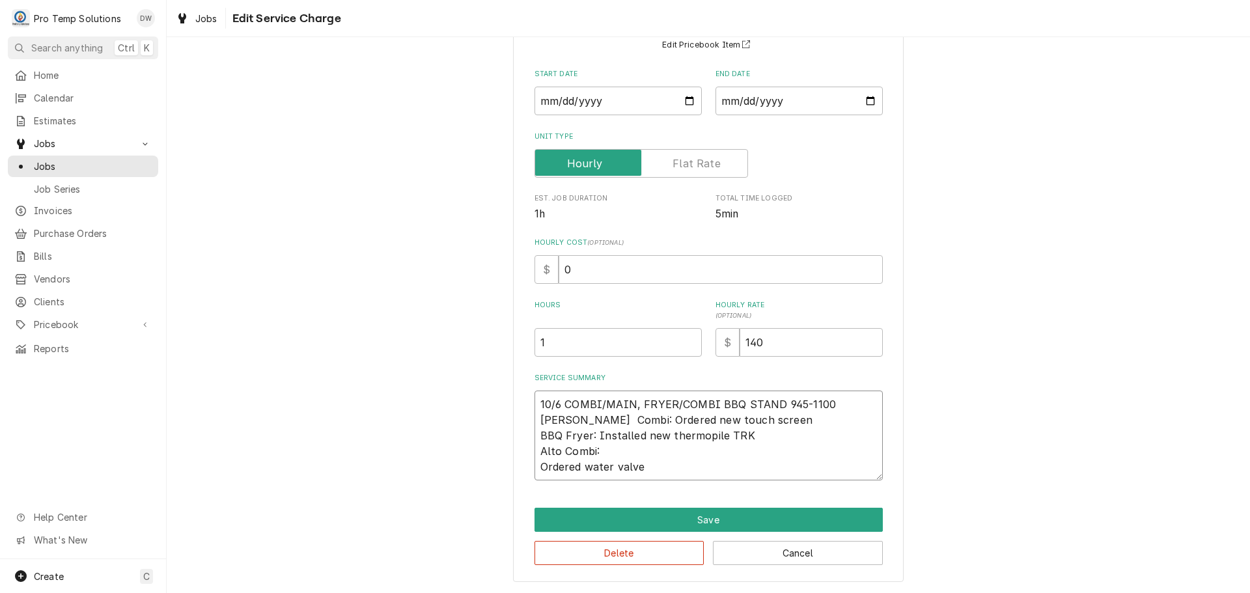
click at [535, 464] on textarea "10/6 COMBI/MAIN, FRYER/COMBI BBQ STAND 945-1100 KEVIN MAIN Combi: Ordered new t…" at bounding box center [709, 436] width 348 height 90
type textarea "x"
type textarea "10/6 COMBI/MAIN, FRYER/COMBI BBQ STAND 945-1100 KEVIN MAIN Combi: Ordered new t…"
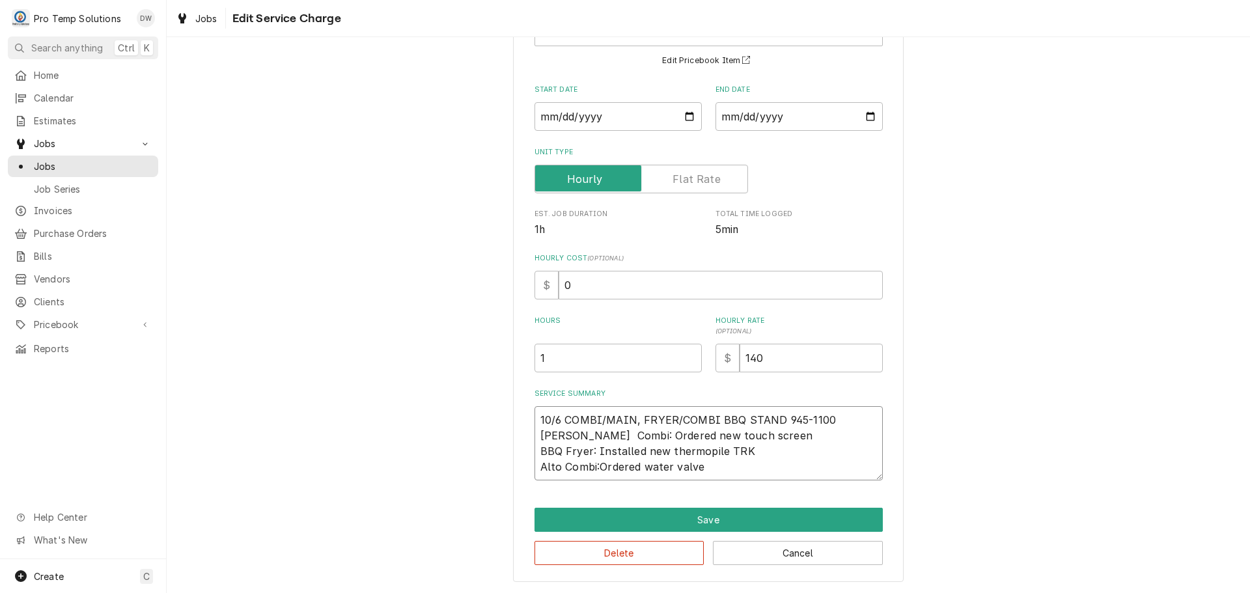
click at [535, 468] on textarea "10/6 COMBI/MAIN, FRYER/COMBI BBQ STAND 945-1100 KEVIN MAIN Combi: Ordered new t…" at bounding box center [709, 443] width 348 height 74
type textarea "x"
type textarea "10/6 COMBI/MAIN, FRYER/COMBI BBQ STAND 945-1100 KEVIN MAIN Combi: Ordered new t…"
type textarea "x"
type textarea "10/6 COMBI/MAIN, FRYER/COMBI BBQ STAND 945-1100 KEVIN MAIN Combi: Ordered new t…"
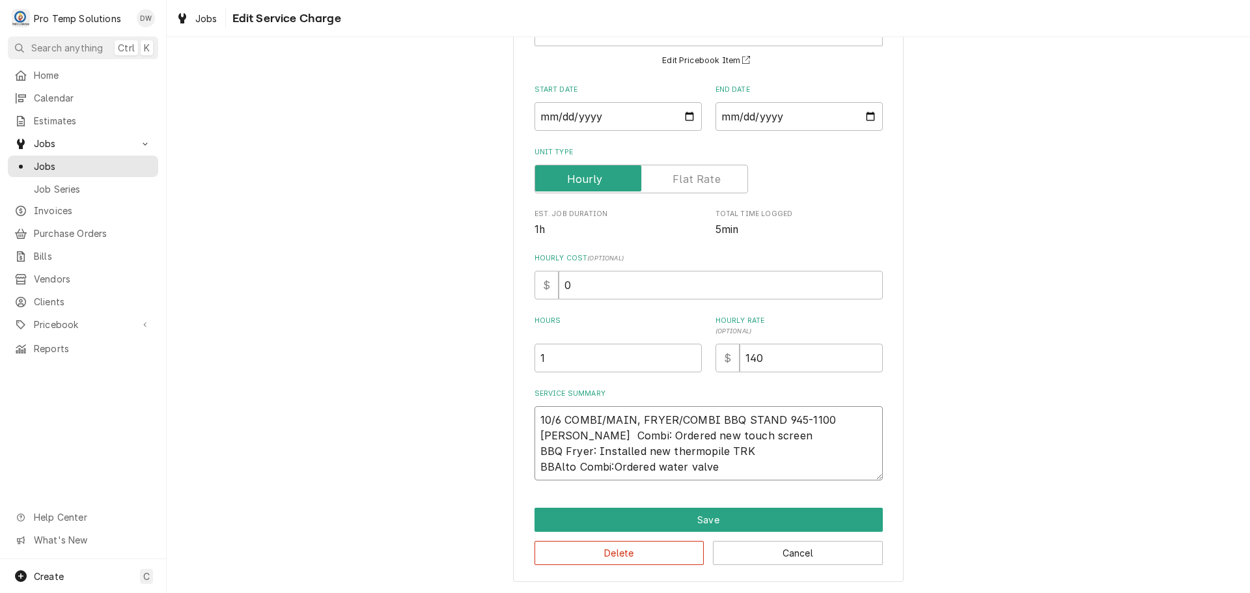
type textarea "x"
type textarea "10/6 COMBI/MAIN, FRYER/COMBI BBQ STAND 945-1100 KEVIN MAIN Combi: Ordered new t…"
type textarea "x"
type textarea "10/6 COMBI/MAIN, FRYER/COMBI BBQ STAND 945-1100 KEVIN MAIN Combi: Ordered new t…"
click at [619, 465] on textarea "10/6 COMBI/MAIN, FRYER/COMBI BBQ STAND 945-1100 KEVIN MAIN Combi: Ordered new t…" at bounding box center [709, 443] width 348 height 74
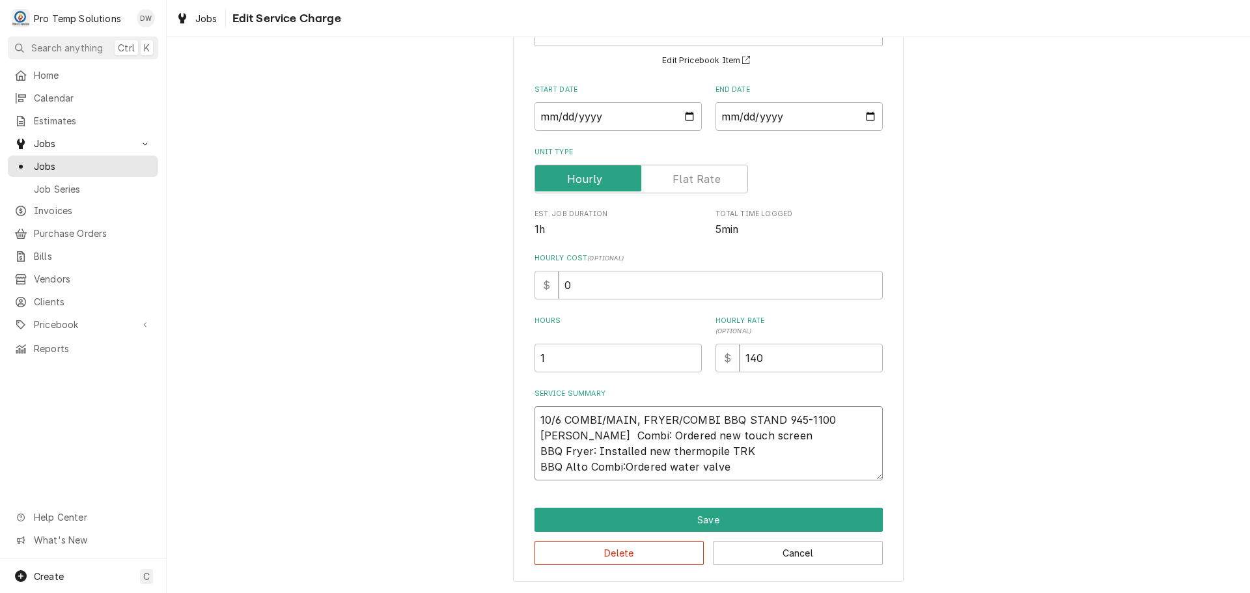
type textarea "x"
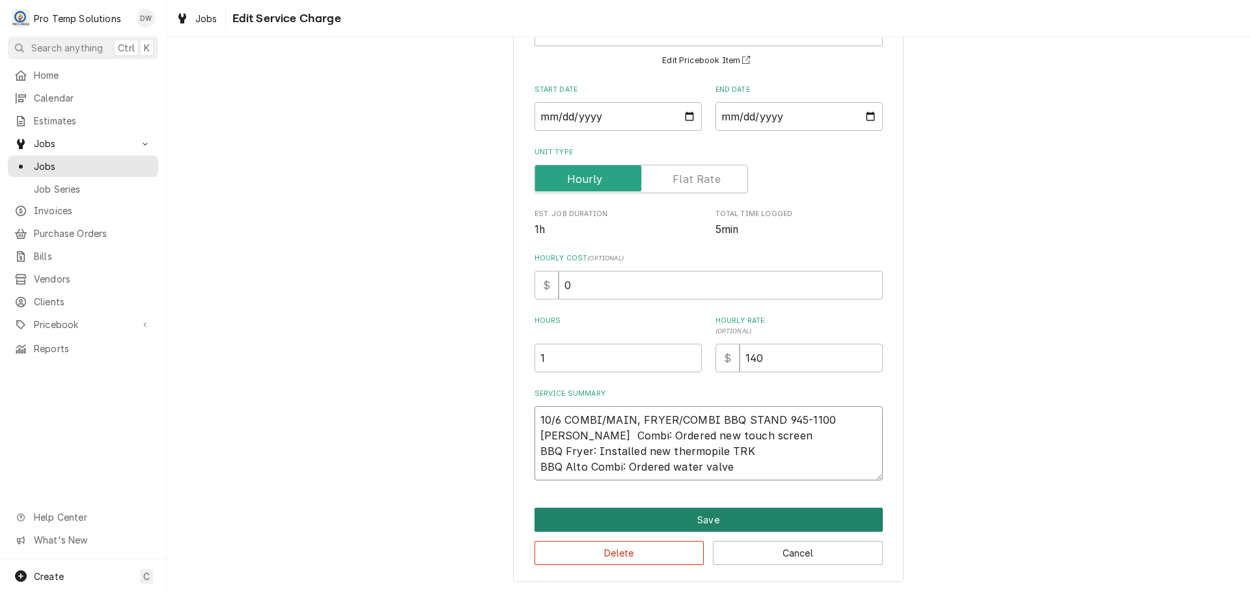
type textarea "10/6 COMBI/MAIN, FRYER/COMBI BBQ STAND 945-1100 KEVIN MAIN Combi: Ordered new t…"
click at [701, 520] on button "Save" at bounding box center [709, 520] width 348 height 24
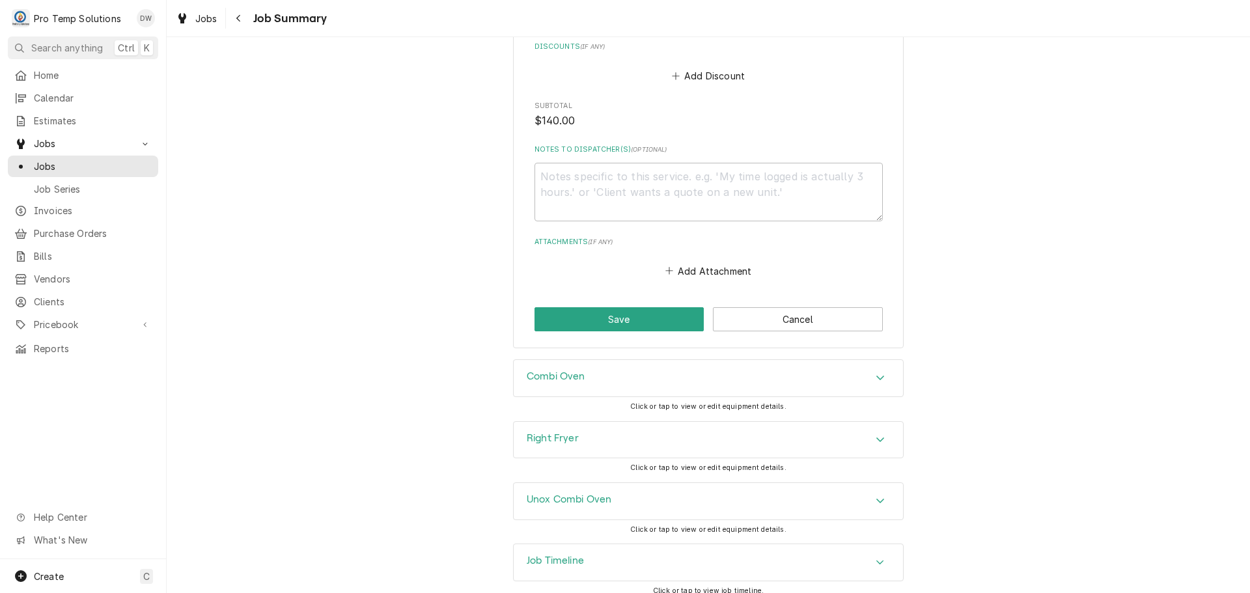
scroll to position [809, 0]
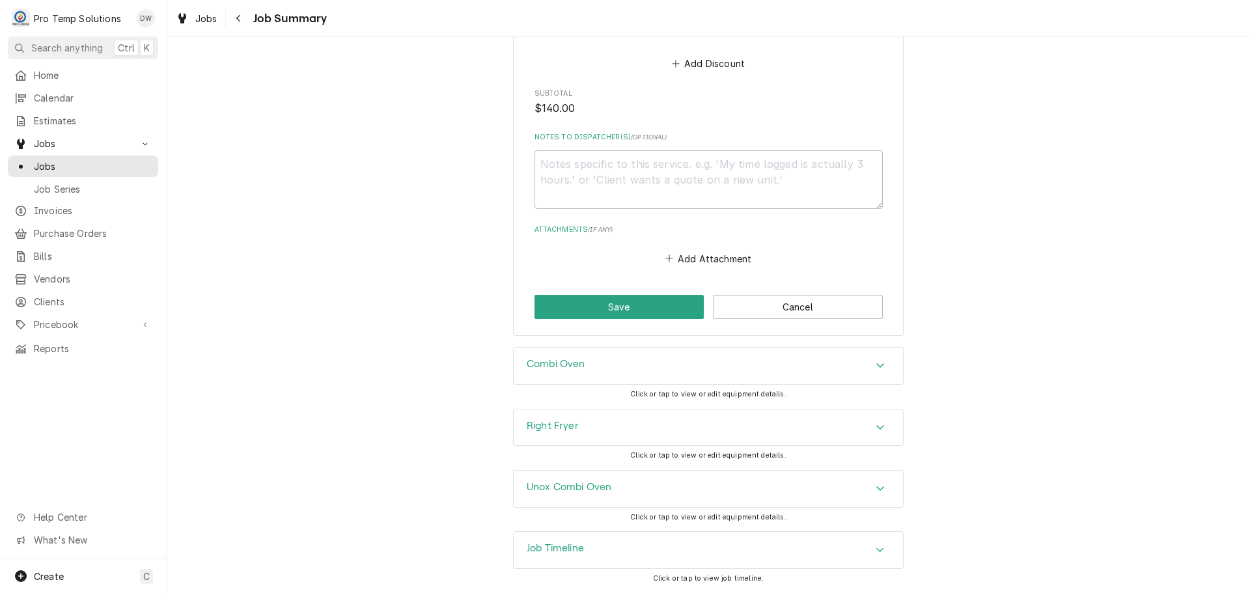
click at [876, 486] on icon "Accordion Header" at bounding box center [880, 488] width 9 height 10
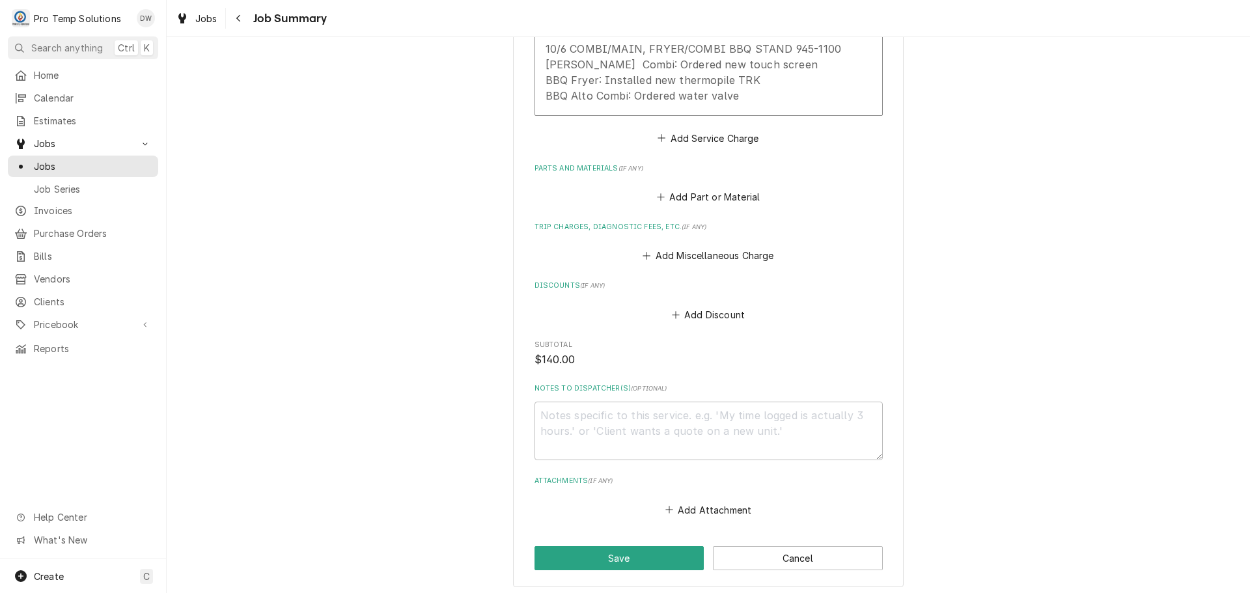
scroll to position [288, 0]
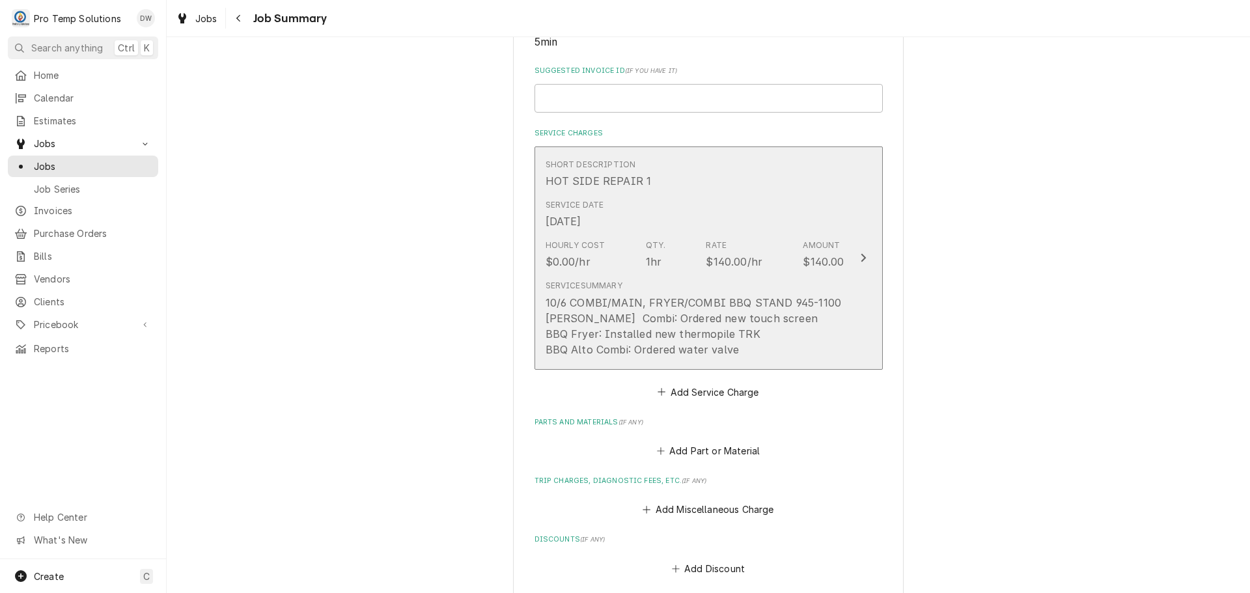
click at [861, 262] on icon "Update Line Item" at bounding box center [863, 258] width 5 height 8
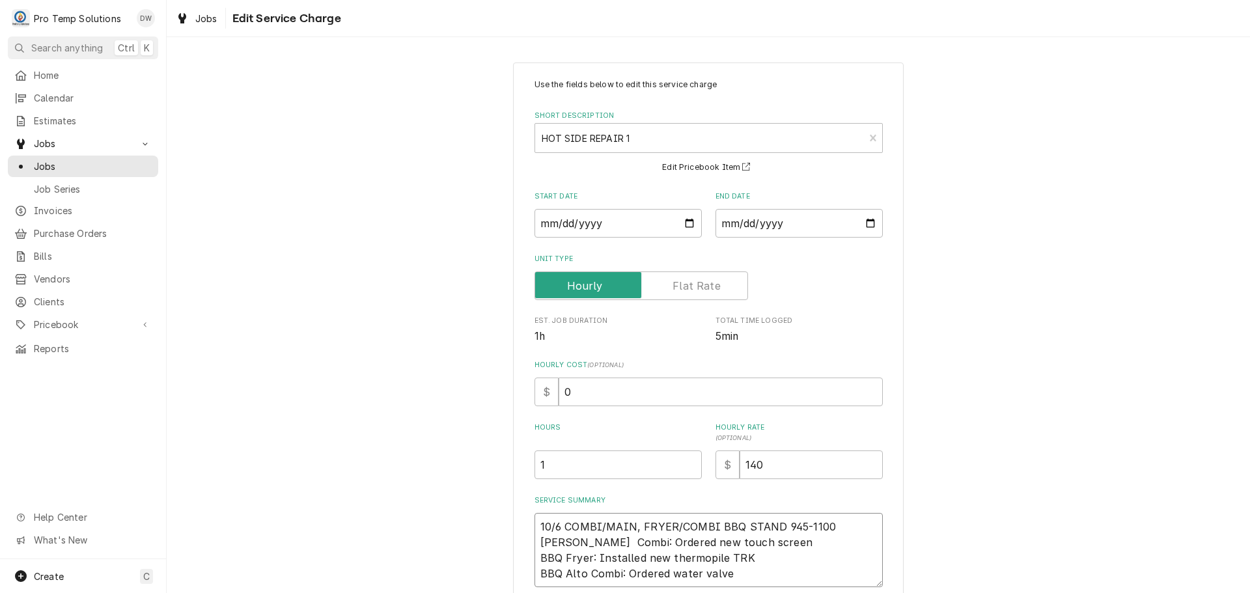
click at [772, 524] on textarea "10/6 COMBI/MAIN, FRYER/COMBI BBQ STAND 945-1100 KEVIN MAIN Combi: Ordered new t…" at bounding box center [709, 550] width 348 height 74
type textarea "x"
type textarea "10/6 COMBI/MAIN, FRYER/COMBI BBQ STAN 945-1100 KEVIN MAIN Combi: Ordered new to…"
type textarea "x"
type textarea "10/6 COMBI/MAIN, FRYER/COMBI BBQ STA 945-1100 KEVIN MAIN Combi: Ordered new tou…"
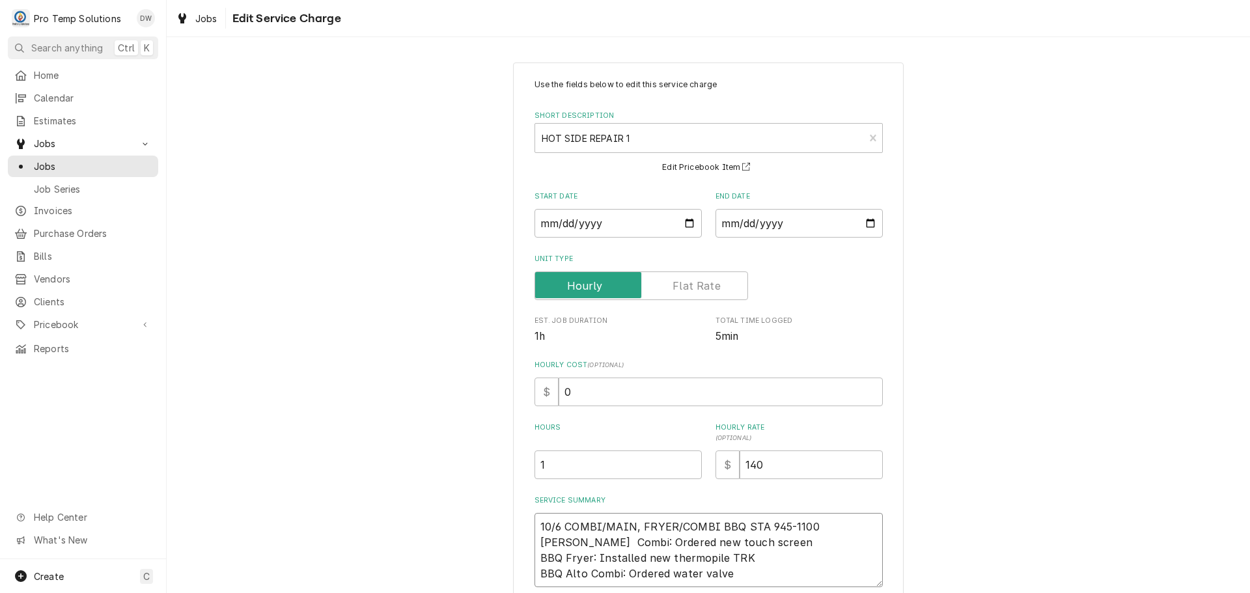
type textarea "x"
type textarea "10/6 COMBI/MAIN, FRYER/COMBI BBQ ST 945-1100 KEVIN MAIN Combi: Ordered new touc…"
type textarea "x"
type textarea "10/6 COMBI/MAIN, FRYER/COMBI BBQ S 945-1100 KEVIN MAIN Combi: Ordered new touch…"
type textarea "x"
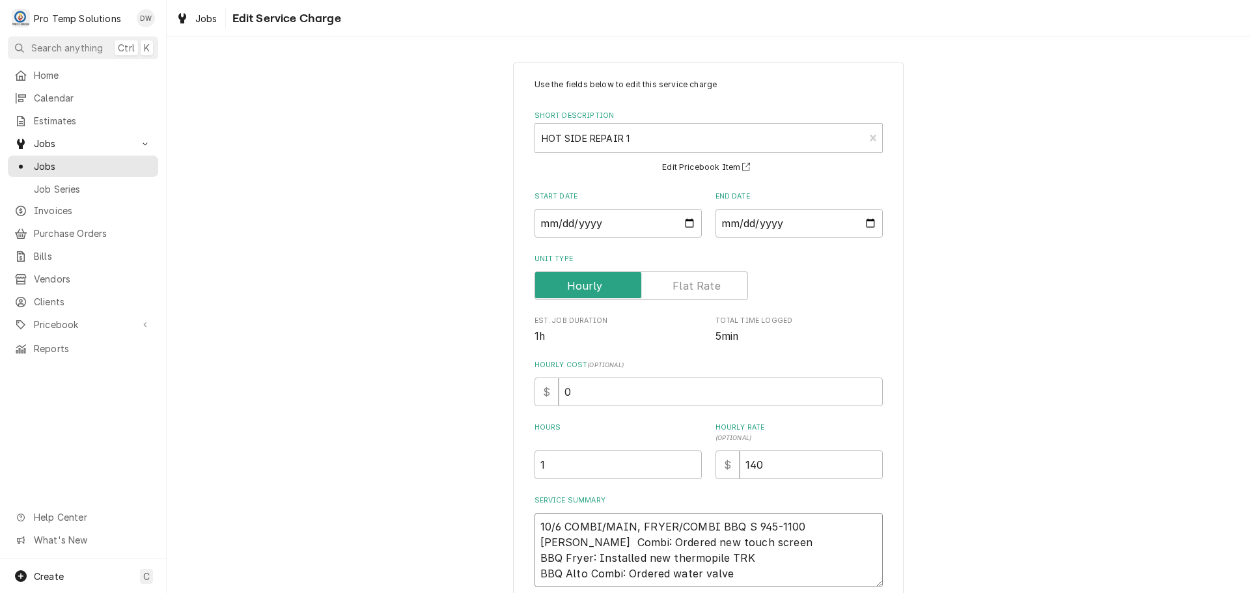
type textarea "10/6 COMBI/MAIN, FRYER/COMBI BBQ 945-1100 KEVIN MAIN Combi: Ordered new touch s…"
type textarea "x"
type textarea "10/6 COMBI/MAIN, FRYER/COMBI BBQ 945-1100 KEVIN MAIN Combi: Ordered new touch s…"
type textarea "x"
type textarea "10/6 COMBI/MAIN, FRYER/COMBI BB 945-1100 KEVIN MAIN Combi: Ordered new touch sc…"
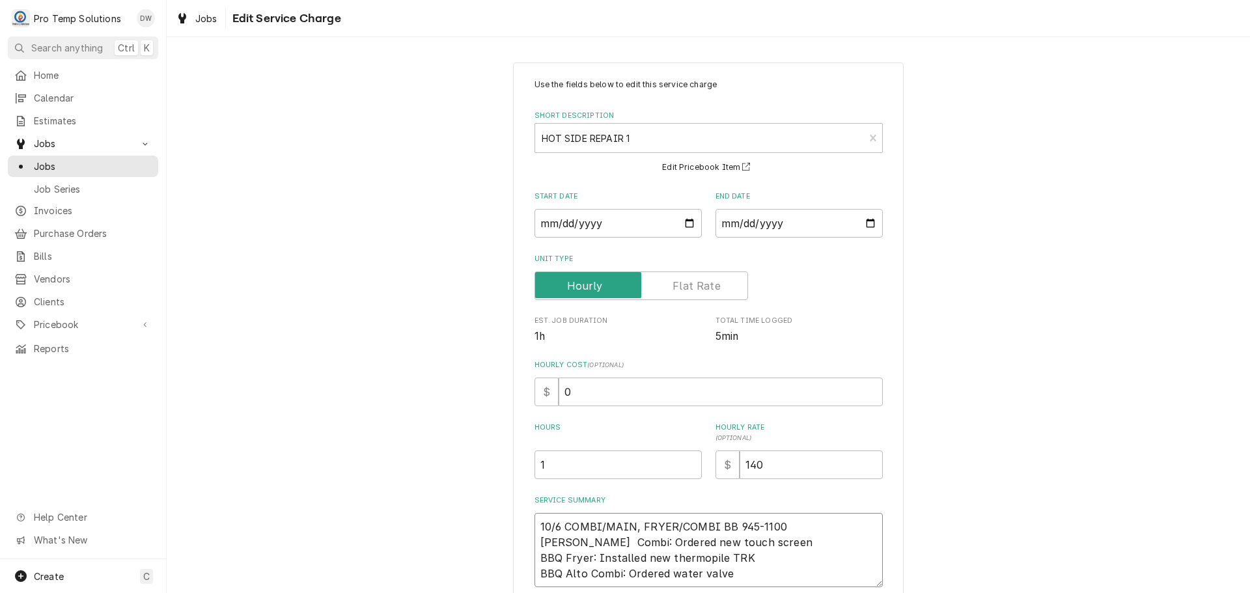
type textarea "x"
type textarea "10/6 COMBI/MAIN, FRYER/COMBI B 945-1100 KEVIN MAIN Combi: Ordered new touch scr…"
type textarea "x"
type textarea "10/6 COMBI/MAIN, FRYER/COMBI 945-1100 KEVIN MAIN Combi: Ordered new touch scree…"
type textarea "x"
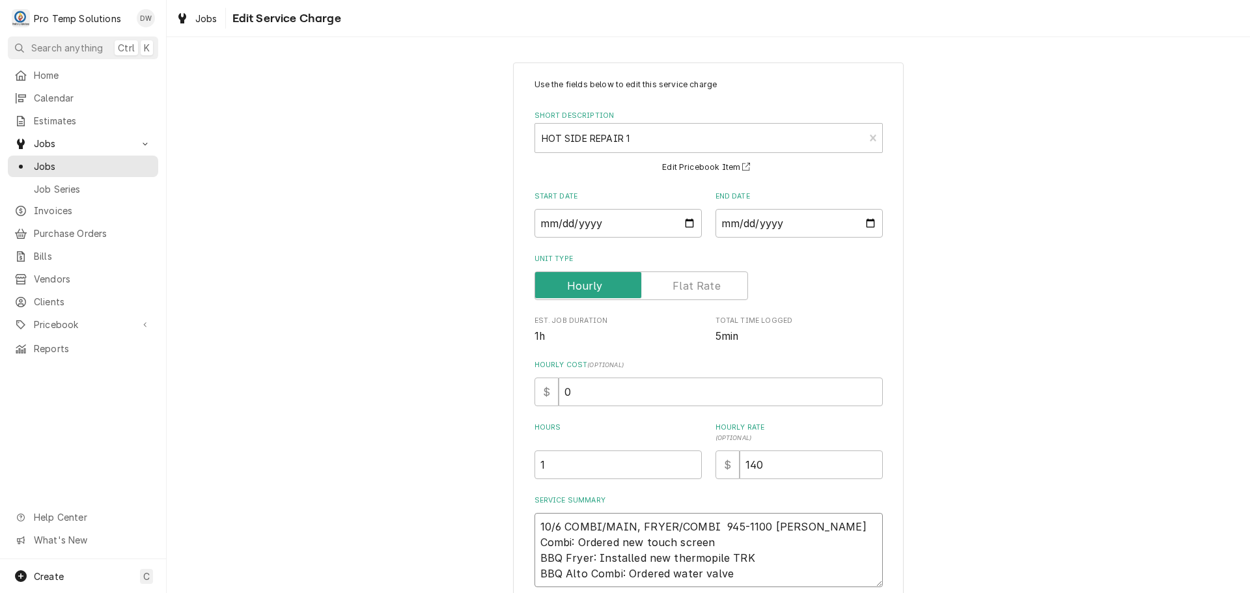
type textarea "10/6 COMBI/MAIN, FRYER/COMBI 3 945-1100 KEVIN MAIN Combi: Ordered new touch scr…"
type textarea "x"
type textarea "10/6 COMBI/MAIN, FRYER/COMBI 3R 945-1100 KEVIN MAIN Combi: Ordered new touch sc…"
type textarea "x"
type textarea "10/6 COMBI/MAIN, FRYER/COMBI 3RD 945-1100 KEVIN MAIN Combi: Ordered new touch s…"
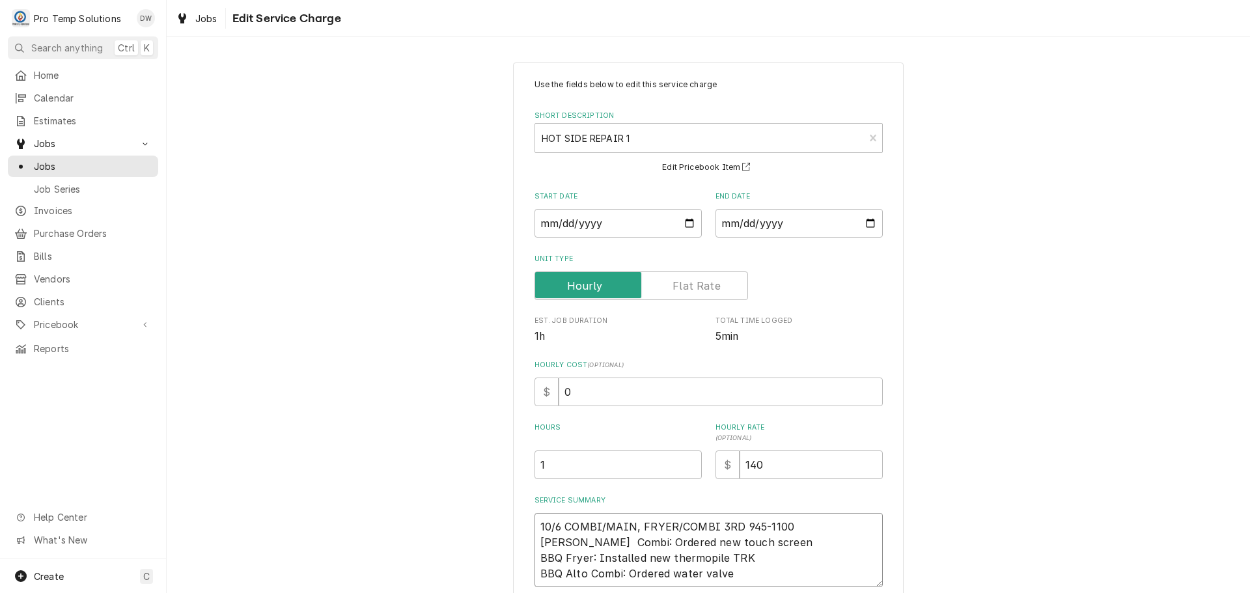
type textarea "x"
type textarea "10/6 COMBI/MAIN, FRYER/COMBI 3RD 945-1100 KEVIN MAIN Combi: Ordered new touch s…"
type textarea "x"
type textarea "10/6 COMBI/MAIN, FRYER/COMBI 3RD F 945-1100 KEVIN MAIN Combi: Ordered new touch…"
type textarea "x"
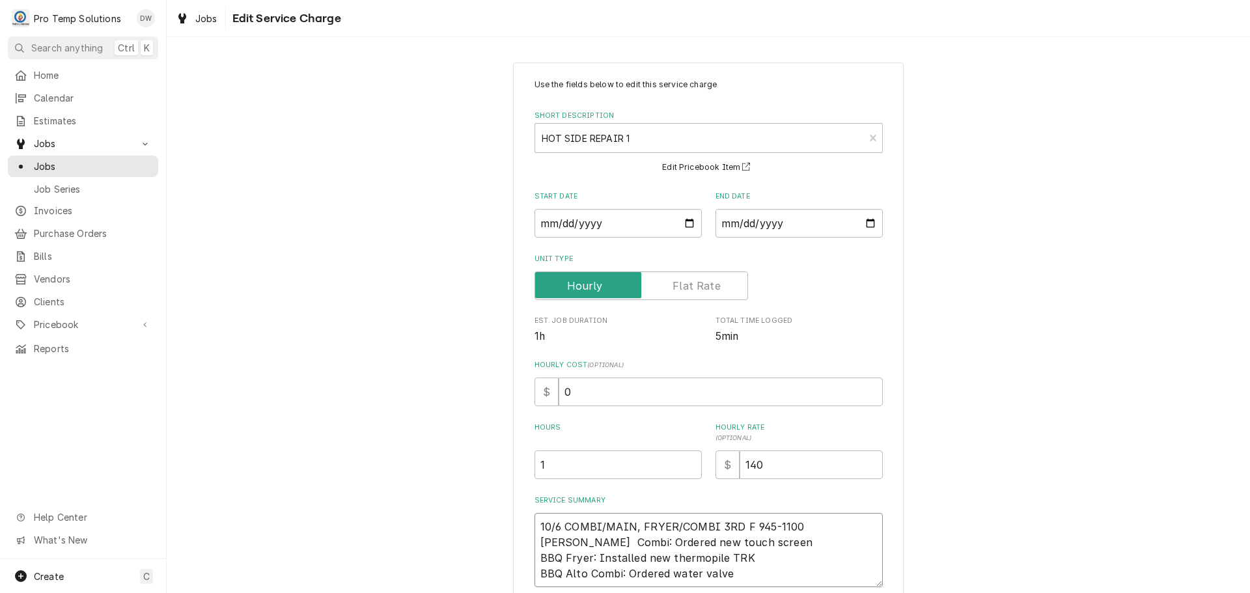
type textarea "10/6 COMBI/MAIN, FRYER/COMBI 3RD FL 945-1100 KEVIN MAIN Combi: Ordered new touc…"
type textarea "x"
type textarea "10/6 COMBI/MAIN, FRYER/COMBI 3RD FLR 945-1100 KEVIN MAIN Combi: Ordered new tou…"
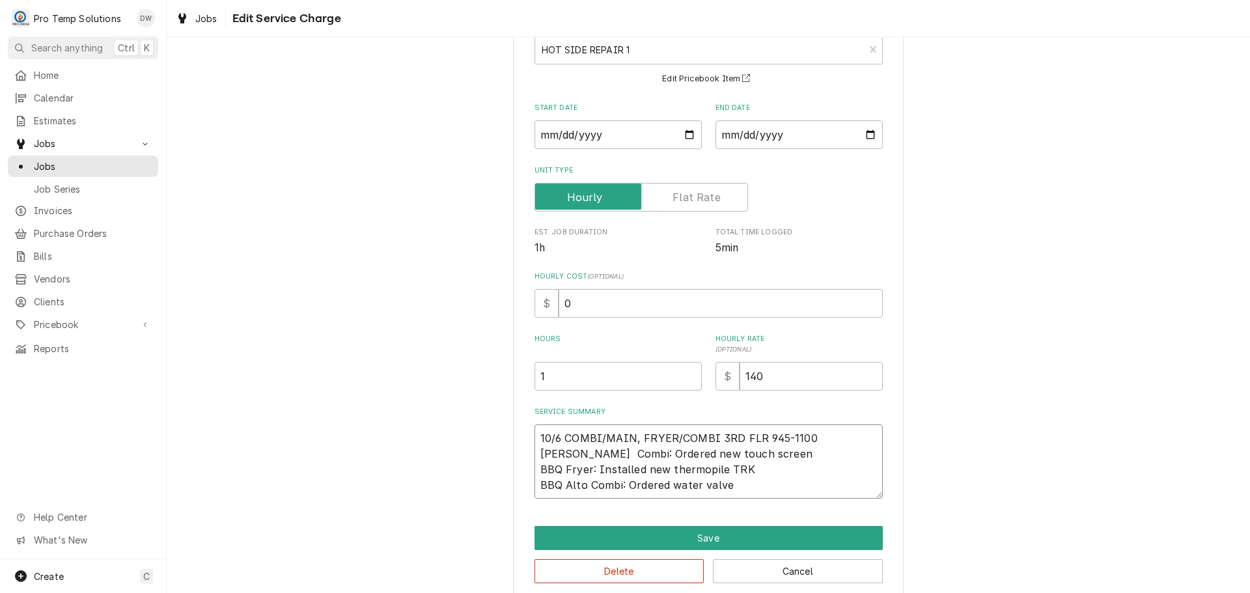
scroll to position [107, 0]
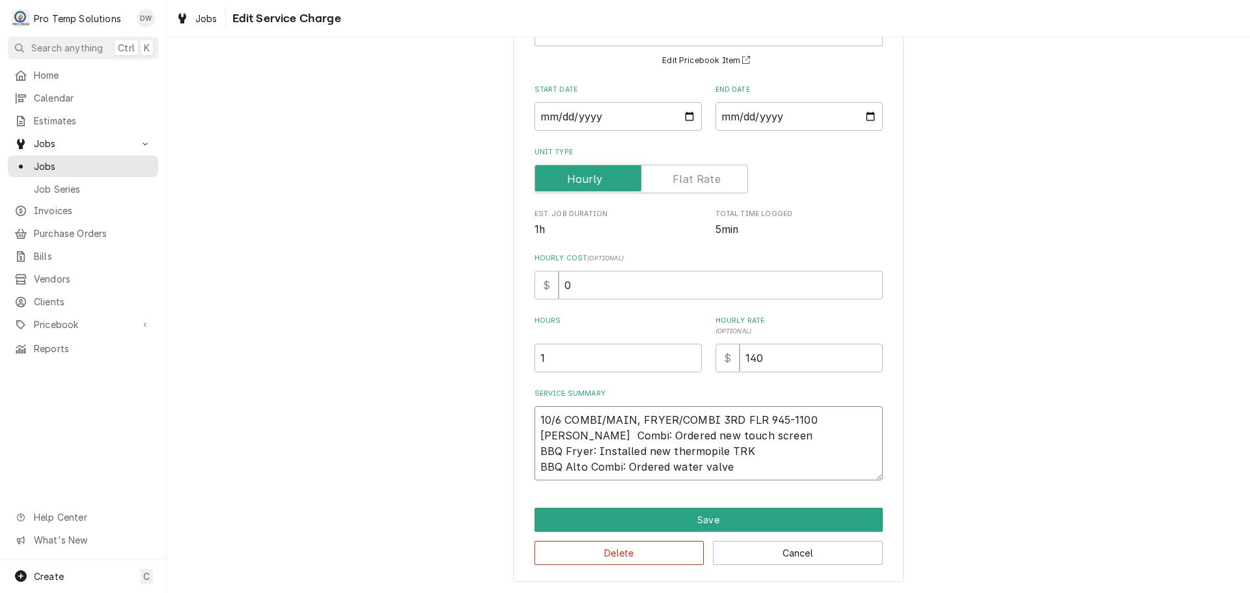
click at [558, 450] on textarea "10/6 COMBI/MAIN, FRYER/COMBI 3RD FLR 945-1100 KEVIN MAIN Combi: Ordered new tou…" at bounding box center [709, 443] width 348 height 74
click at [557, 464] on textarea "10/6 COMBI/MAIN, FRYER/COMBI 3RD FLR 945-1100 KEVIN MAIN Combi: Ordered new tou…" at bounding box center [709, 443] width 348 height 74
click at [553, 360] on input "1" at bounding box center [618, 358] width 167 height 29
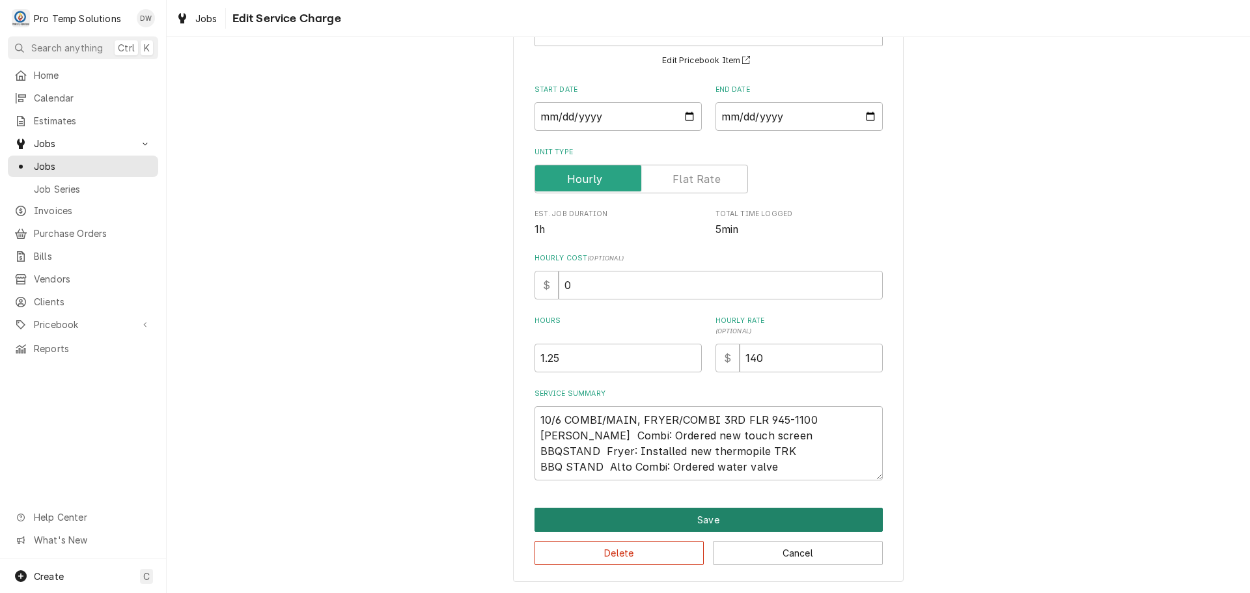
click at [697, 520] on button "Save" at bounding box center [709, 520] width 348 height 24
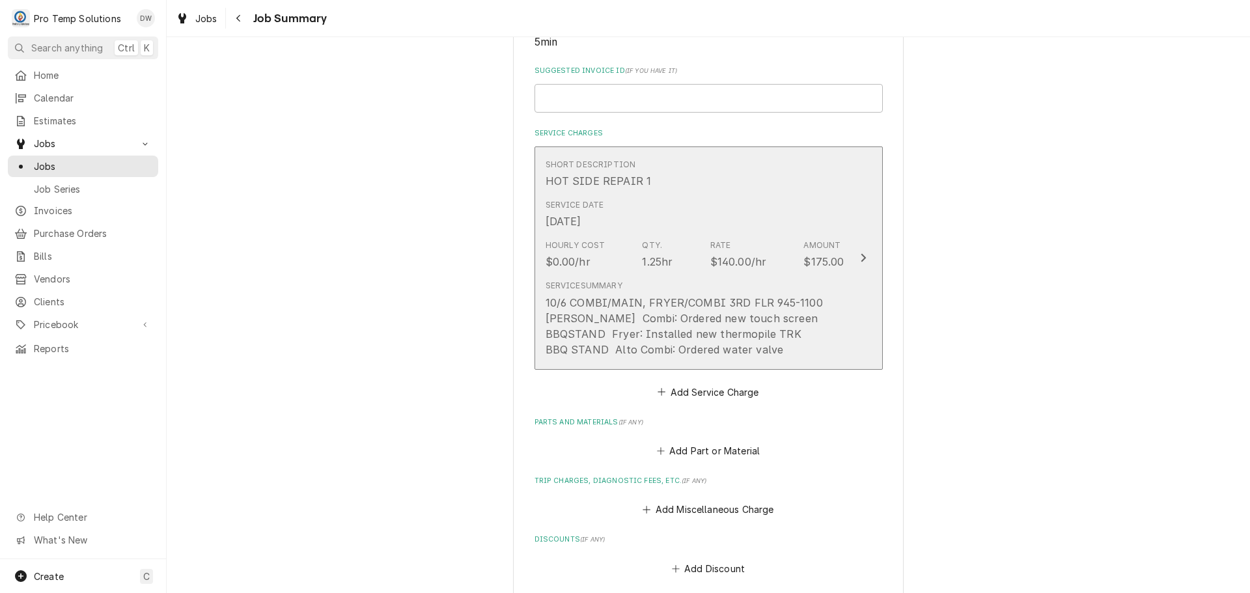
click at [860, 263] on icon "Update Line Item" at bounding box center [863, 258] width 7 height 10
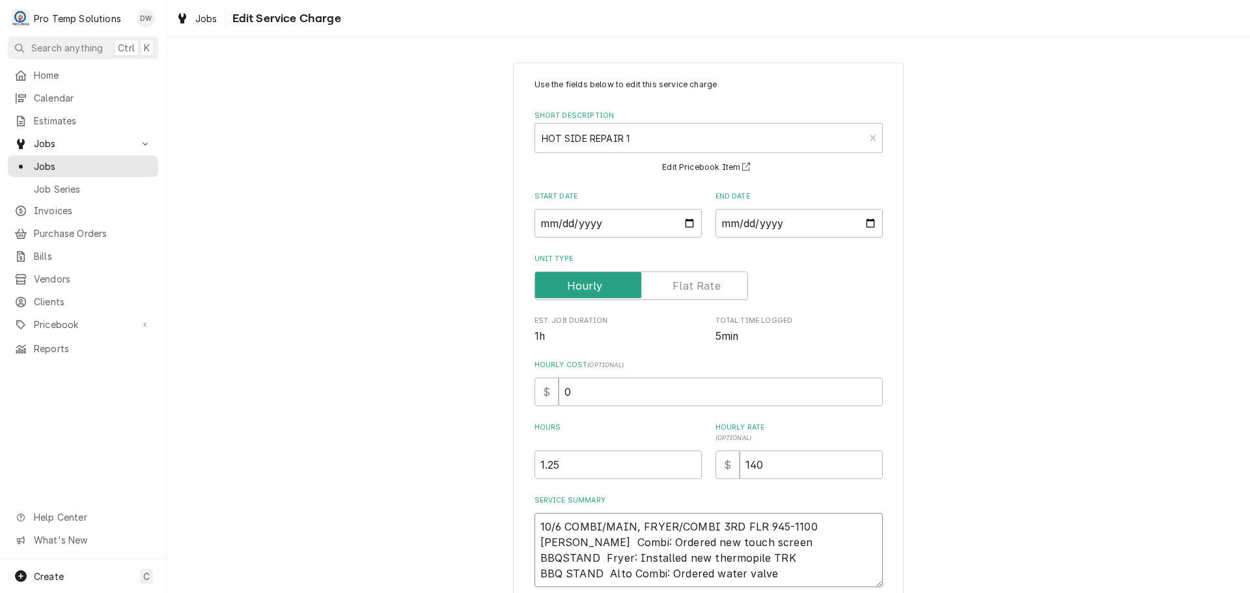
click at [760, 528] on textarea "10/6 COMBI/MAIN, FRYER/COMBI 3RD FLR 945-1100 KEVIN MAIN Combi: Ordered new tou…" at bounding box center [709, 550] width 348 height 74
click at [682, 542] on textarea "10/6 COMBI/MAIN, FRYER/COMBI 3RD FLR 945-1100 KEVIN MAIN Combi: Ordered new tou…" at bounding box center [709, 558] width 348 height 90
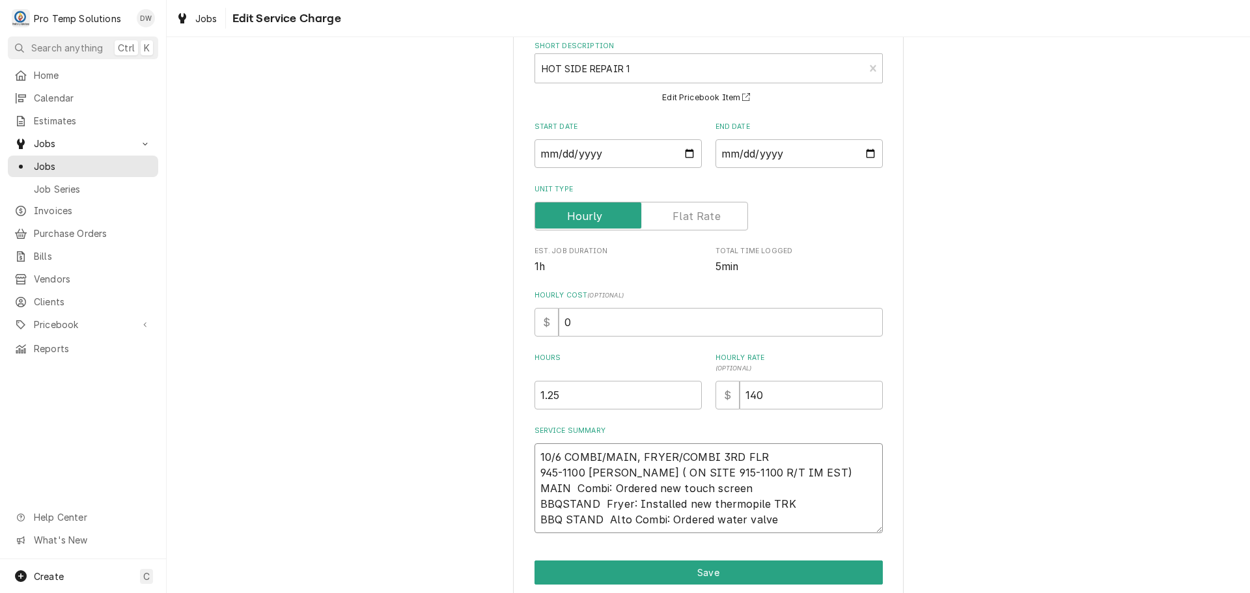
scroll to position [122, 0]
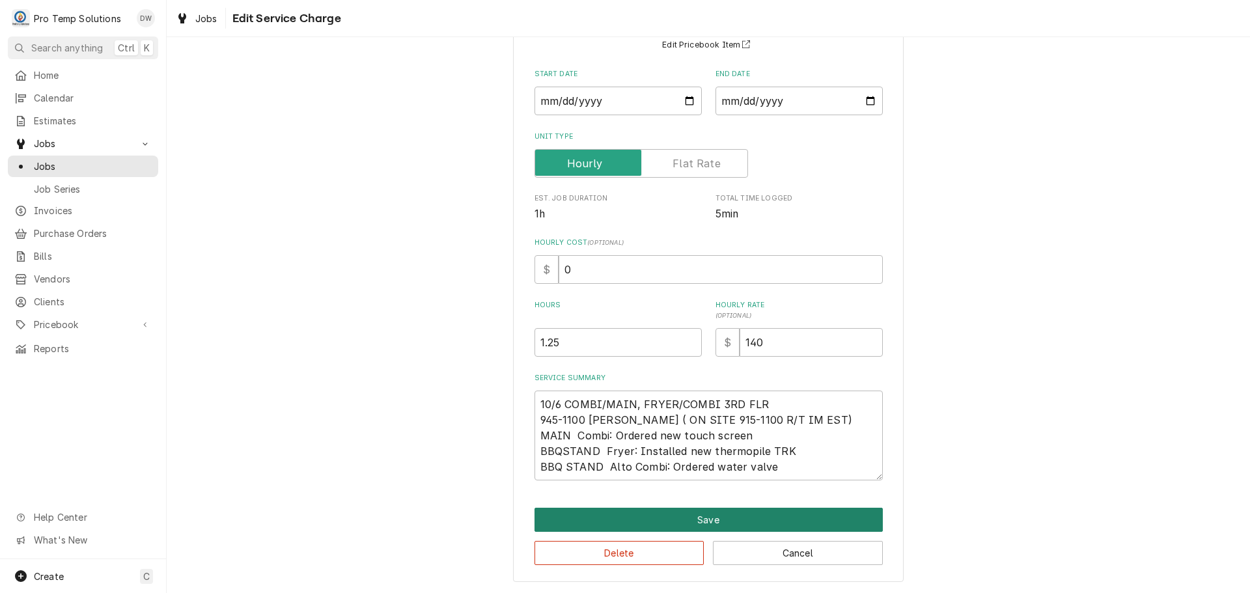
click at [699, 524] on button "Save" at bounding box center [709, 520] width 348 height 24
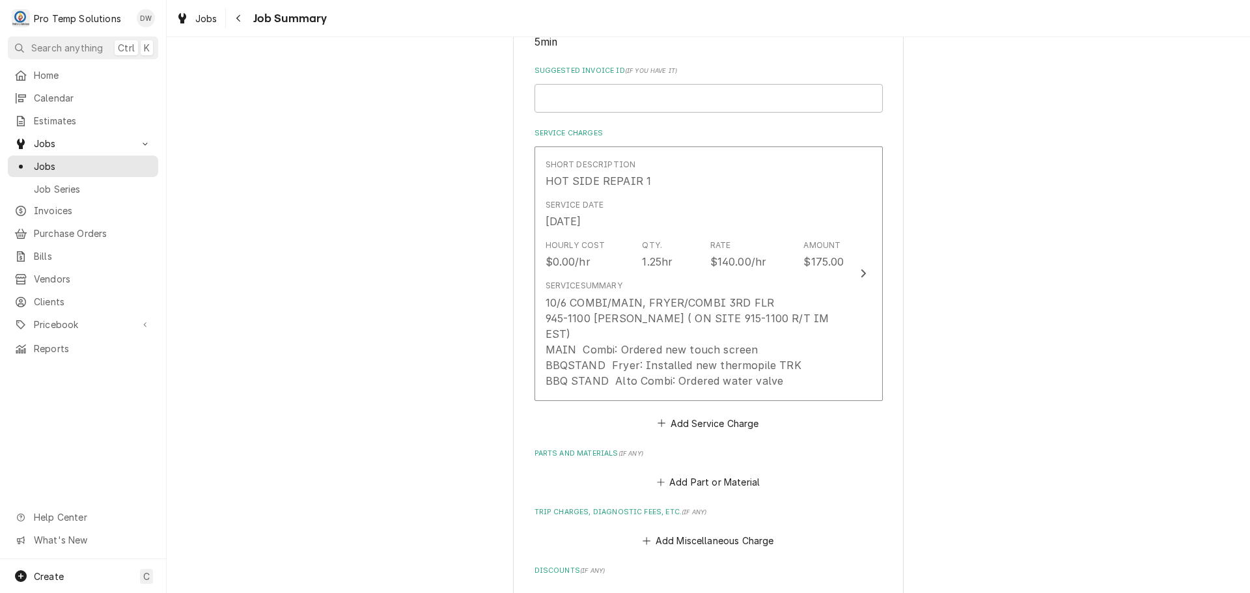
scroll to position [679, 0]
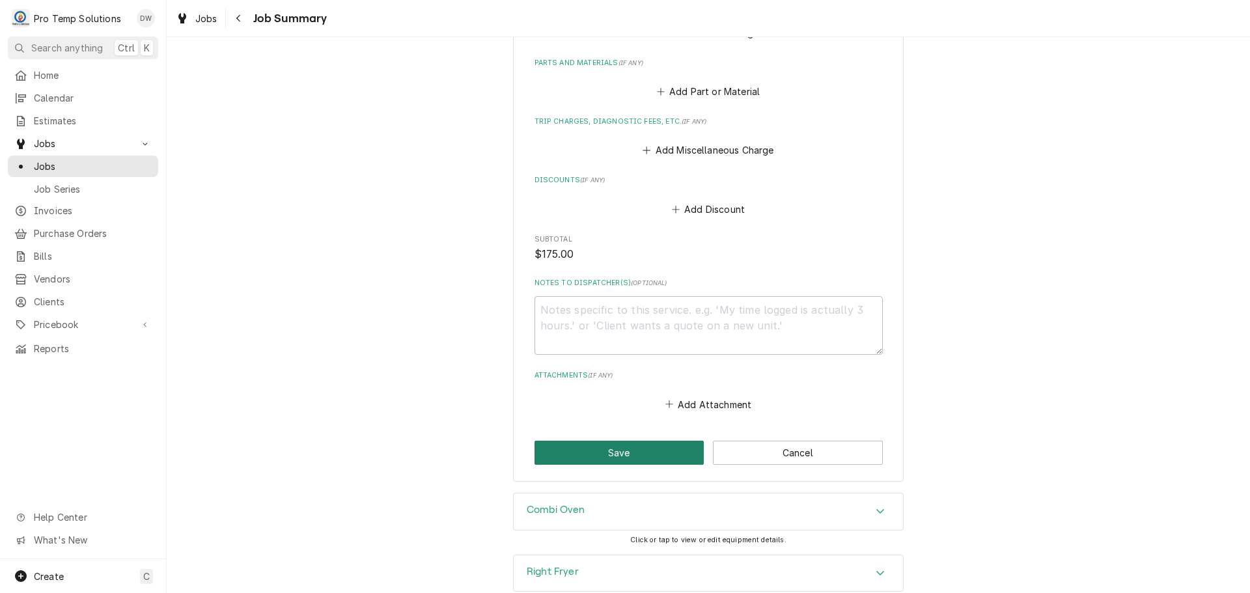
click at [612, 441] on button "Save" at bounding box center [620, 453] width 170 height 24
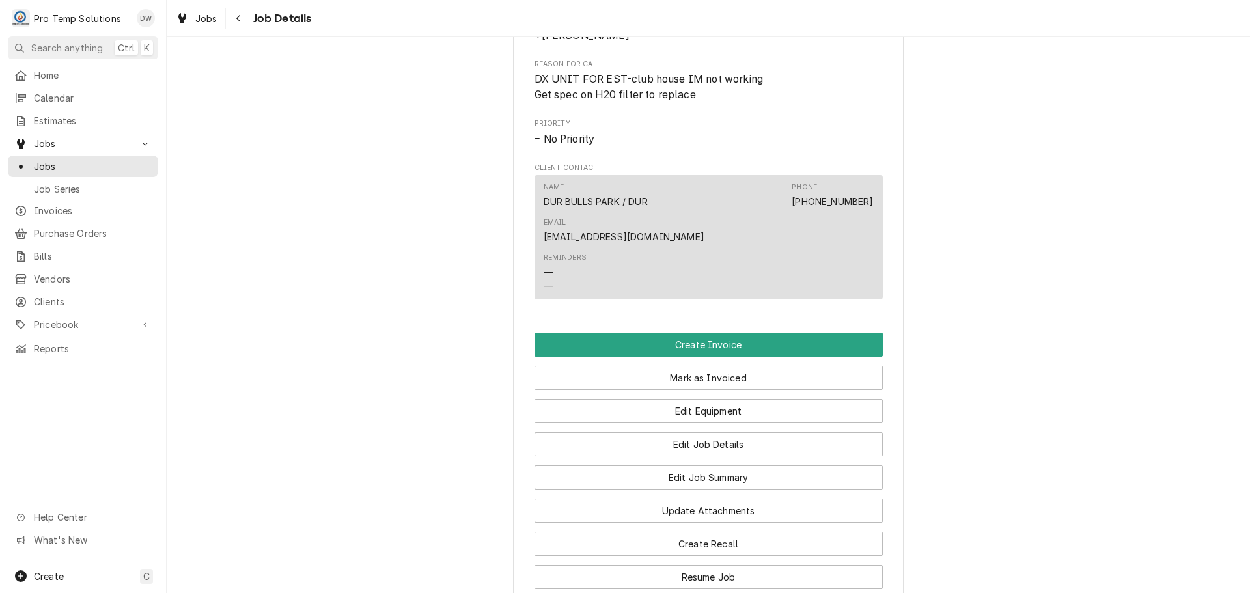
scroll to position [781, 0]
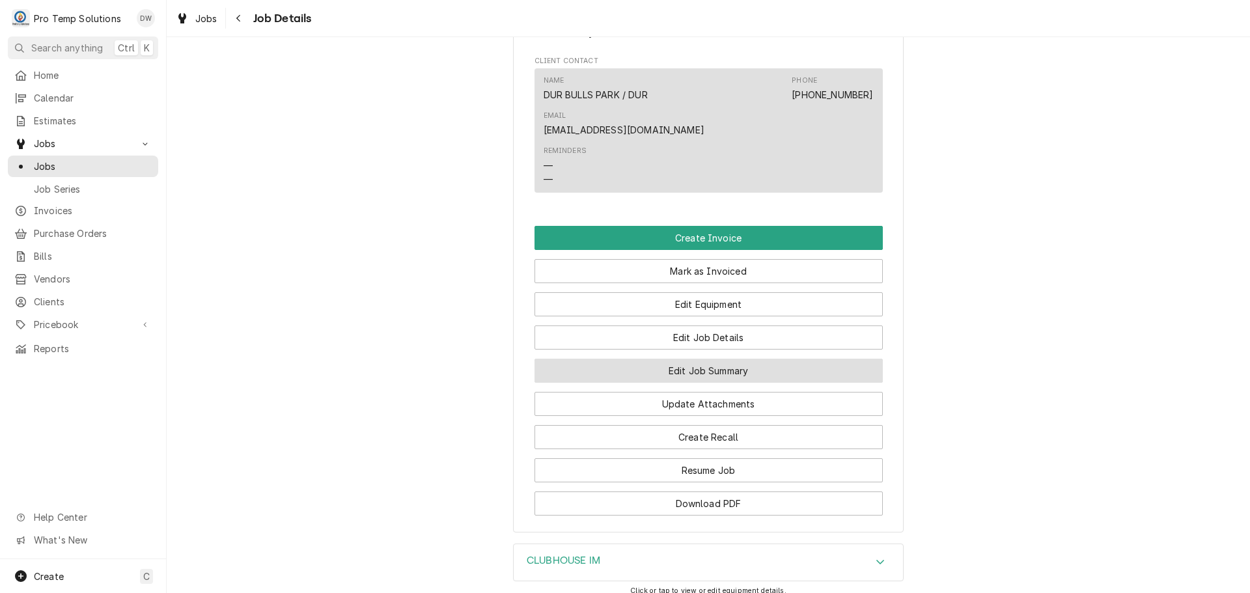
click at [694, 359] on button "Edit Job Summary" at bounding box center [709, 371] width 348 height 24
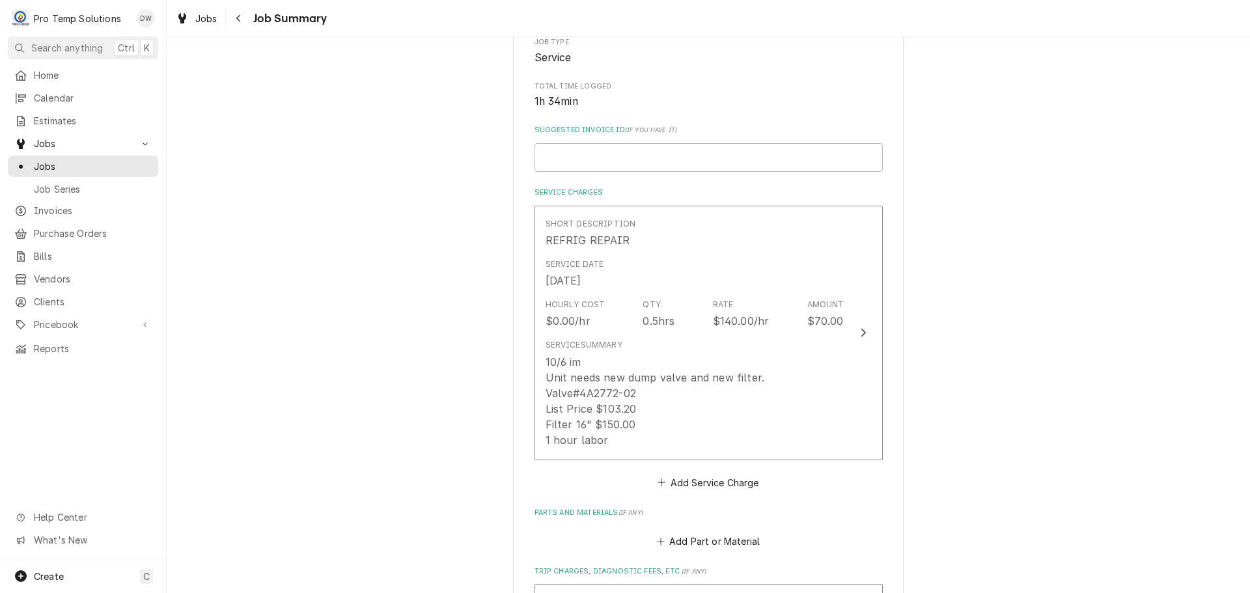
scroll to position [326, 0]
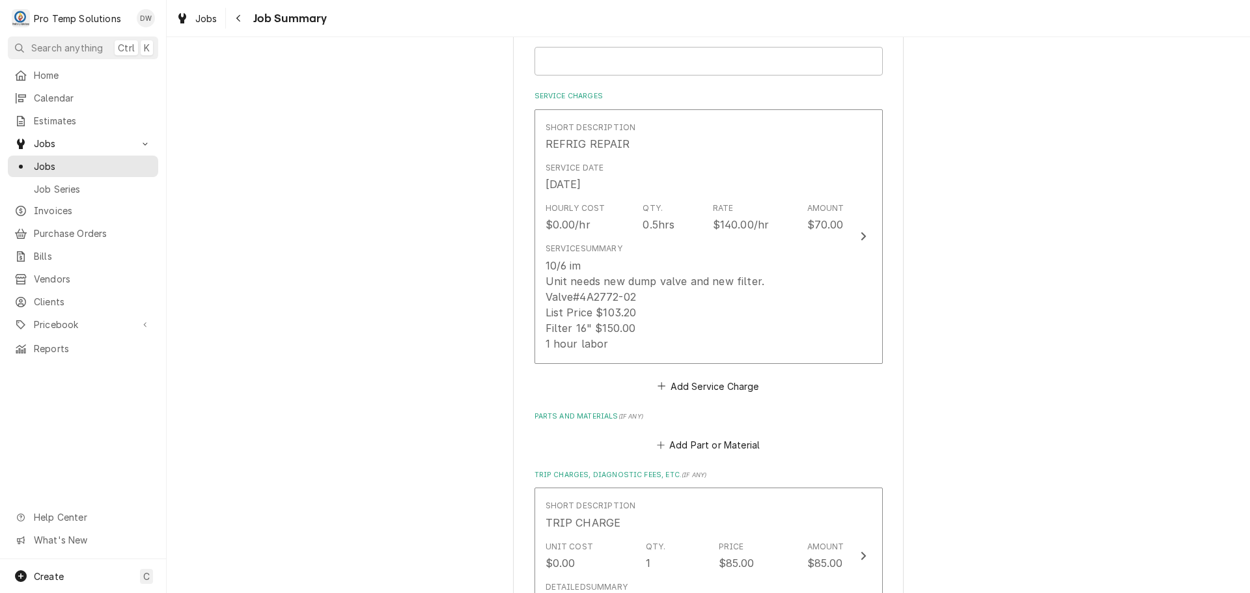
type textarea "x"
